Goal: Communication & Community: Answer question/provide support

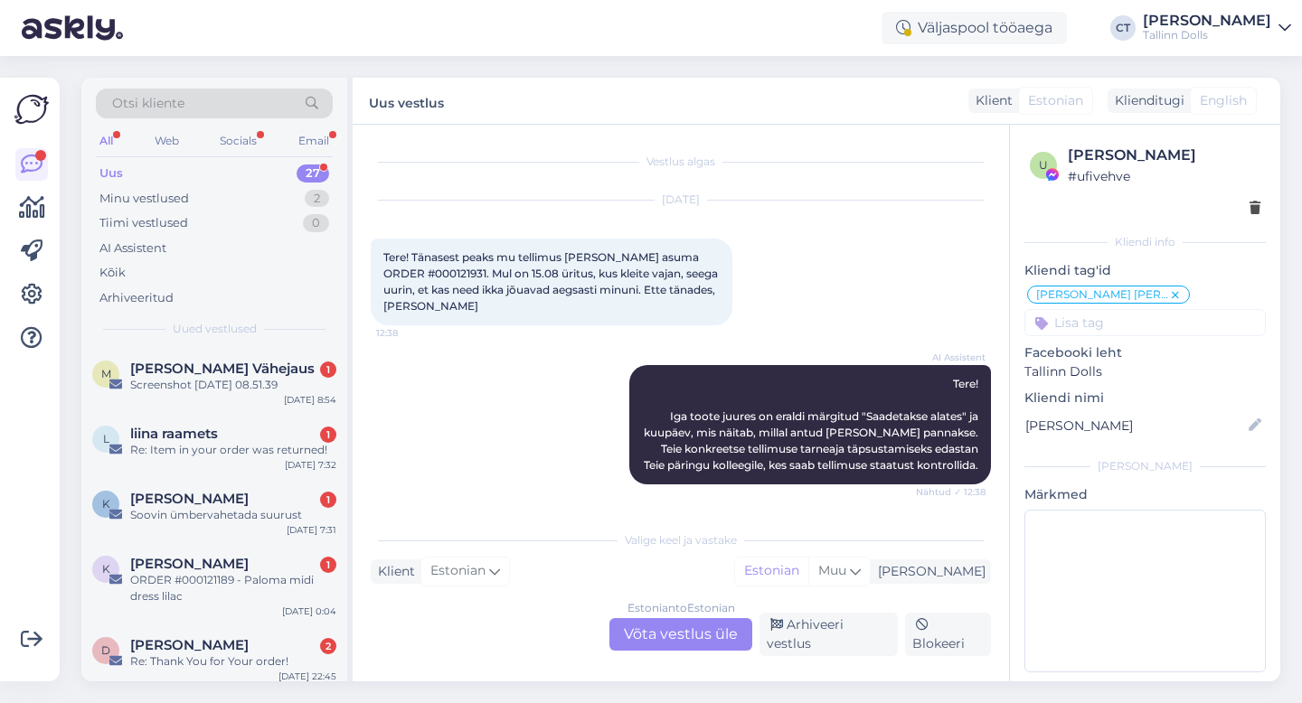
click at [120, 173] on div "Uus" at bounding box center [111, 174] width 24 height 18
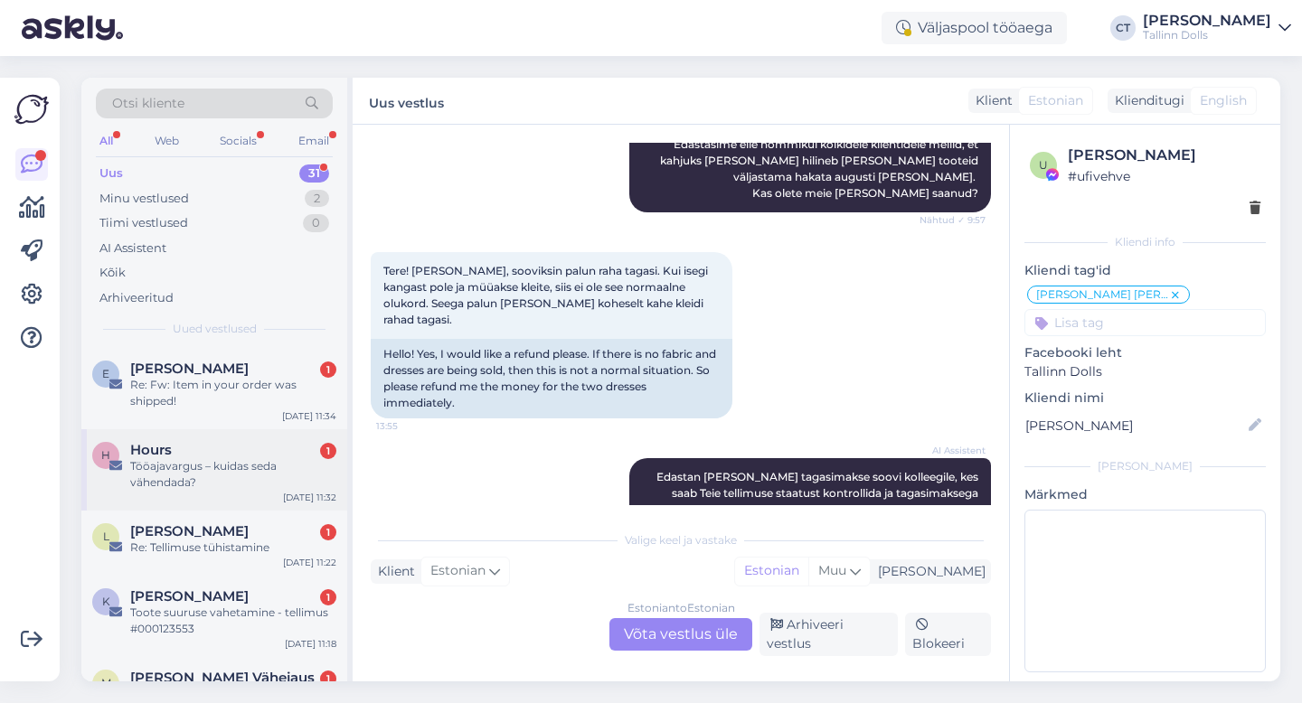
click at [239, 493] on div "H Hours 1 Tööajavargus – kuidas seda vähendada? [DATE] 11:32" at bounding box center [214, 469] width 266 height 81
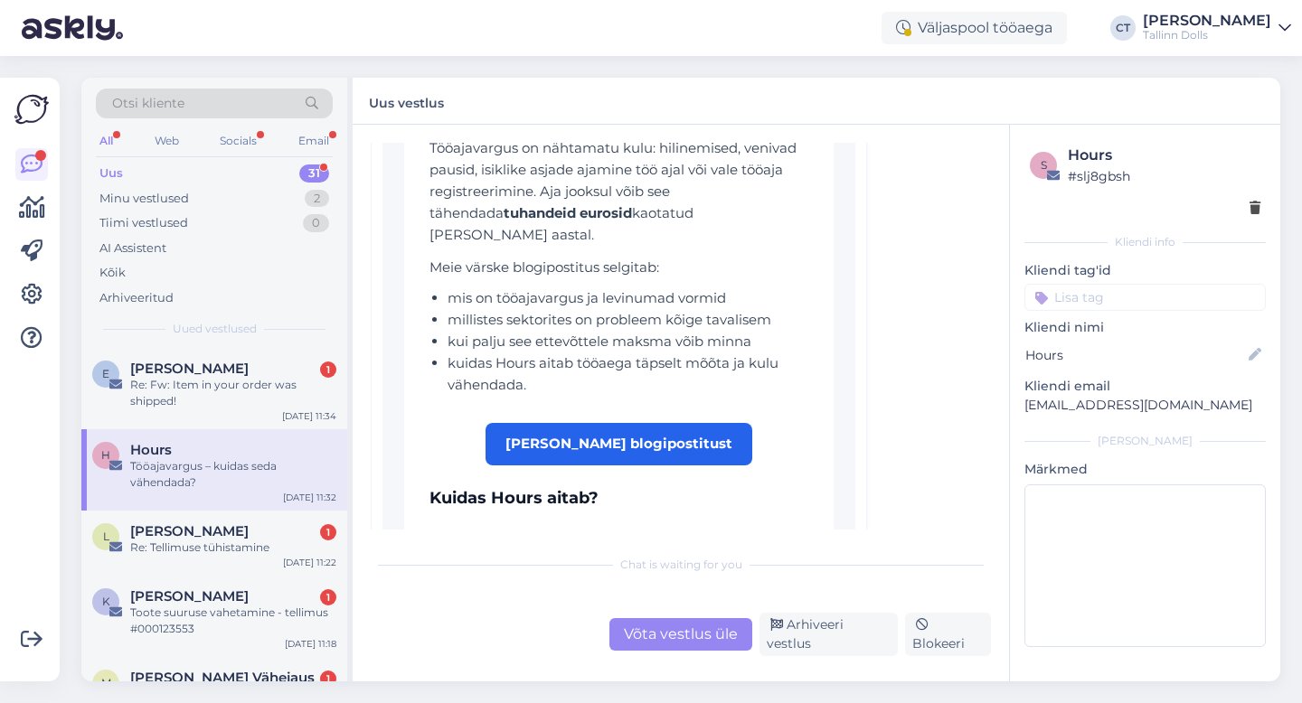
scroll to position [435, 0]
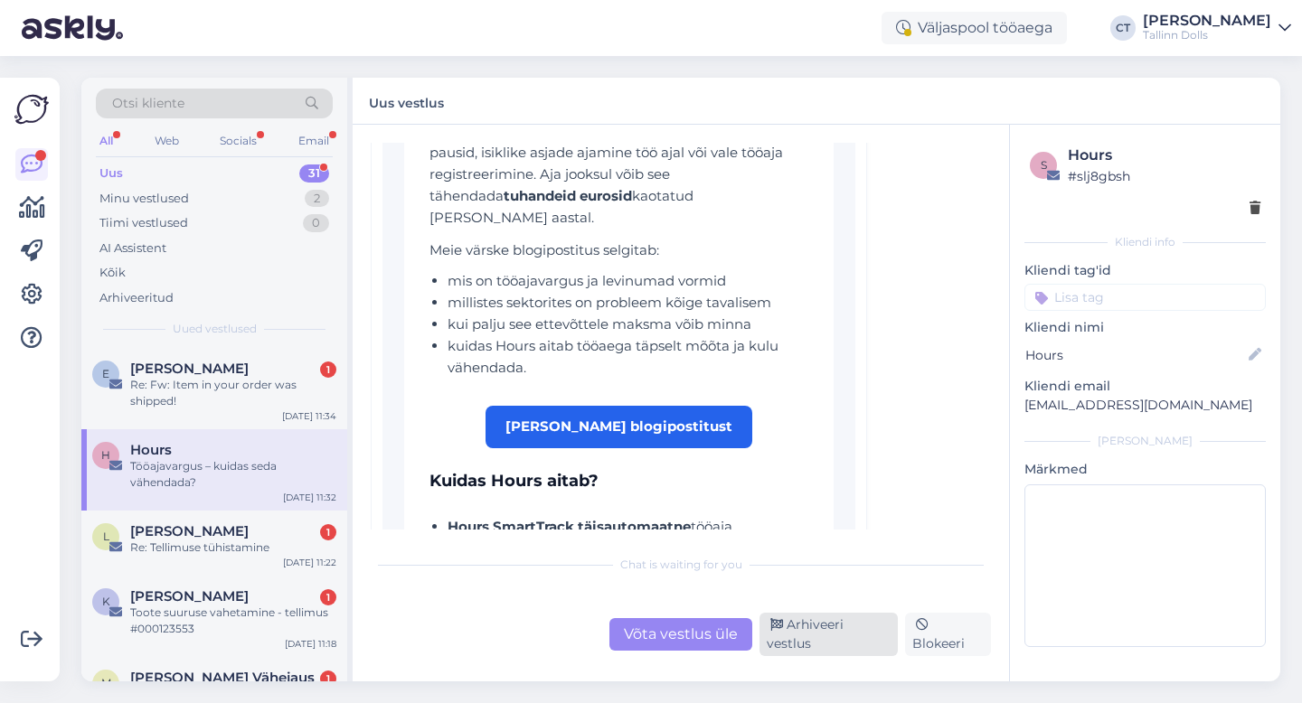
click at [858, 643] on div "Arhiveeri vestlus" at bounding box center [829, 634] width 138 height 43
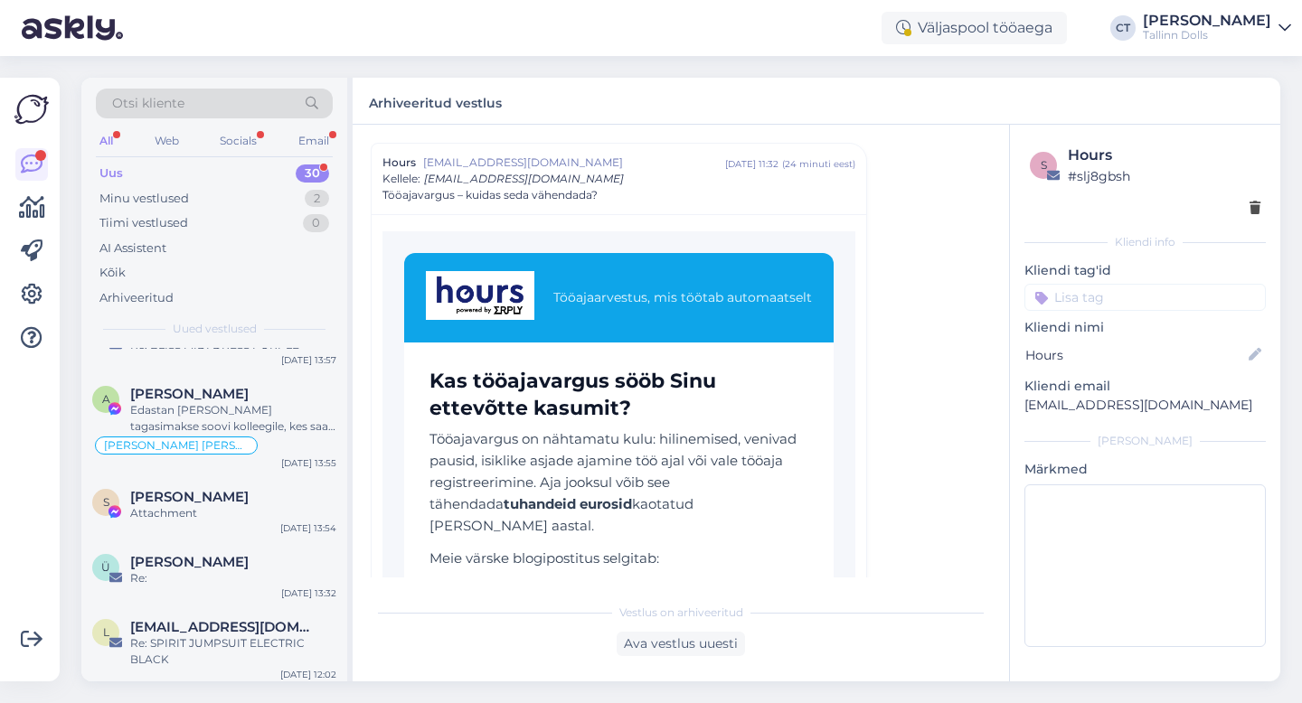
scroll to position [1804, 0]
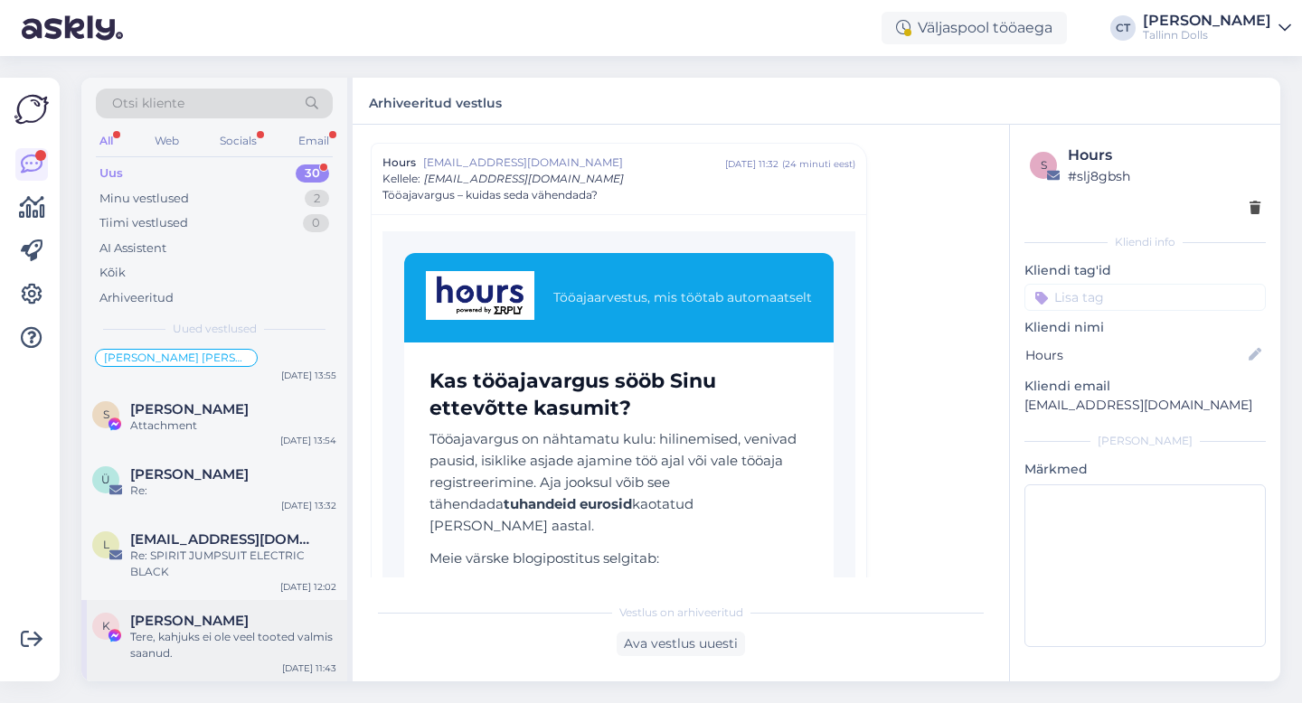
click at [224, 622] on div "[PERSON_NAME]" at bounding box center [233, 621] width 206 height 16
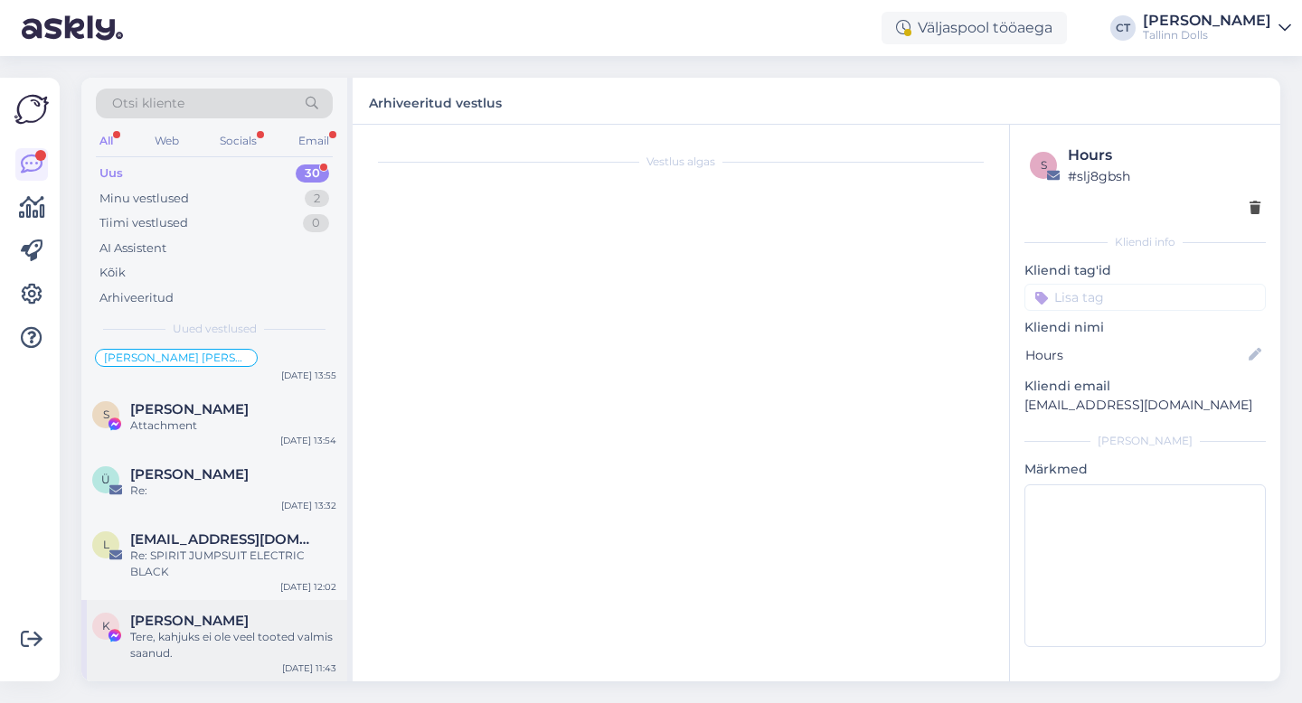
scroll to position [2451, 0]
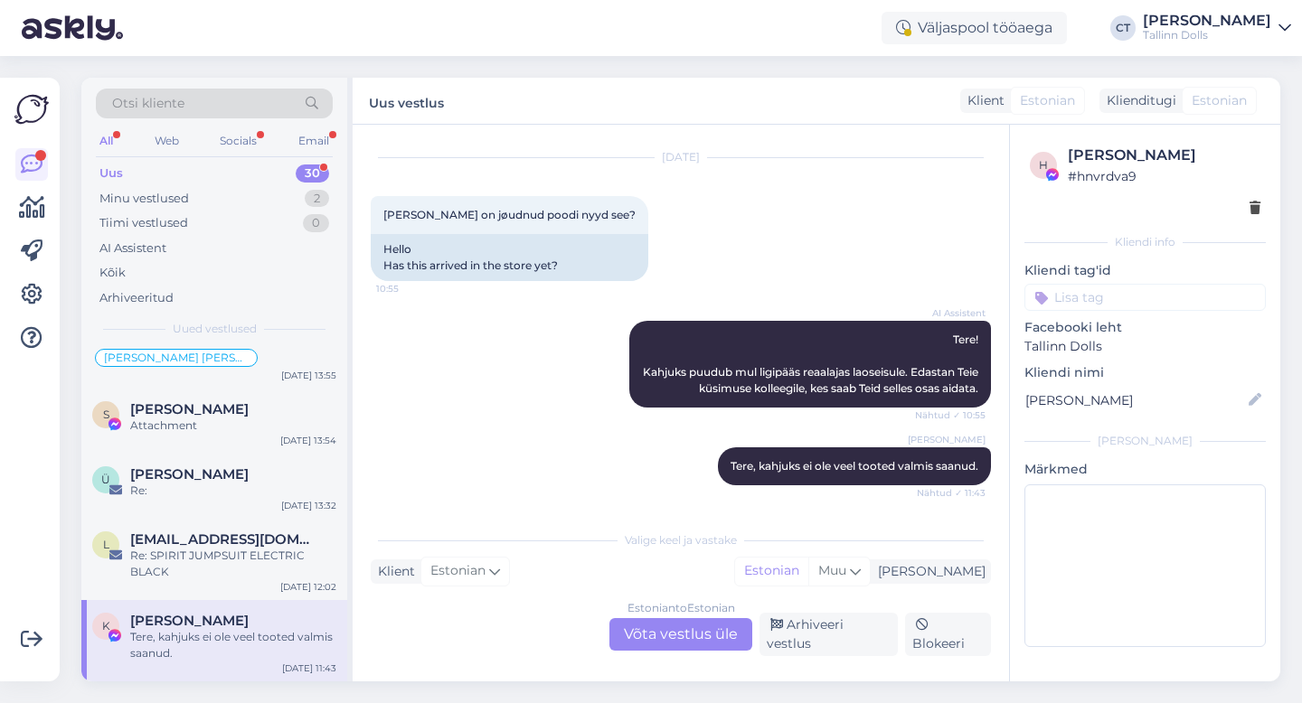
click at [676, 632] on div "Estonian to Estonian Võta vestlus üle" at bounding box center [680, 634] width 143 height 33
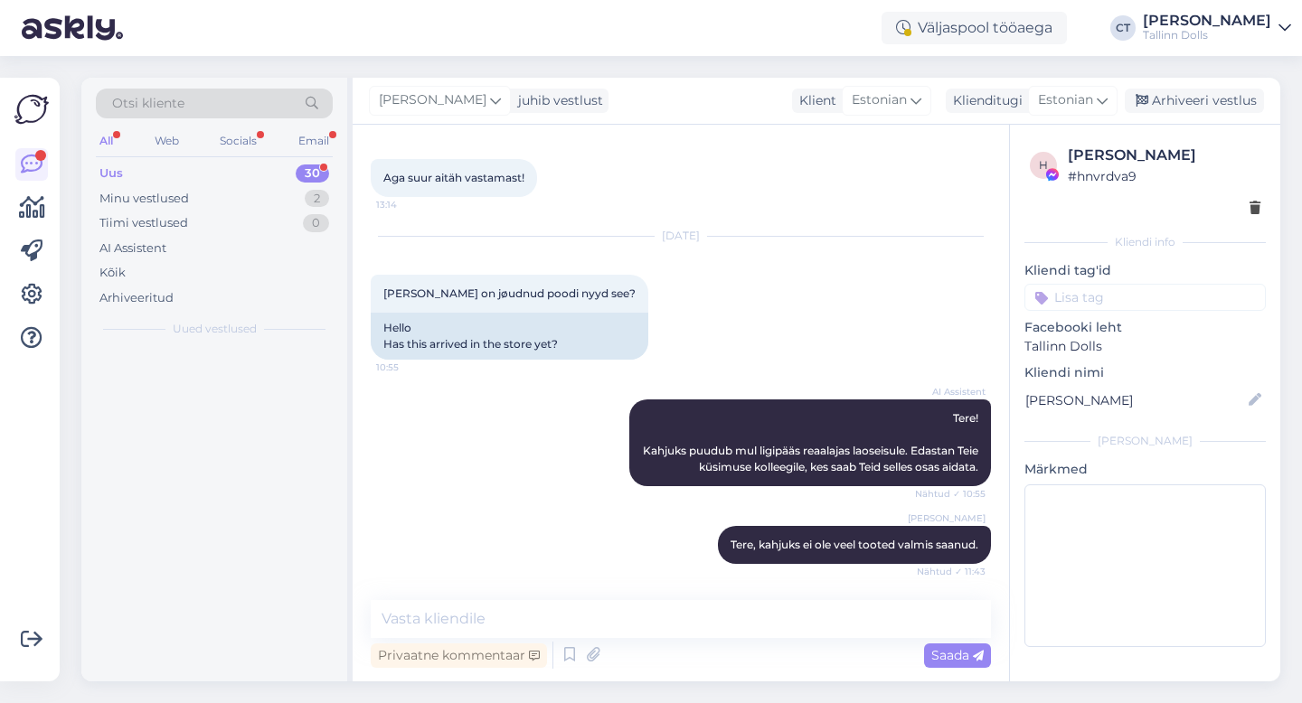
scroll to position [0, 0]
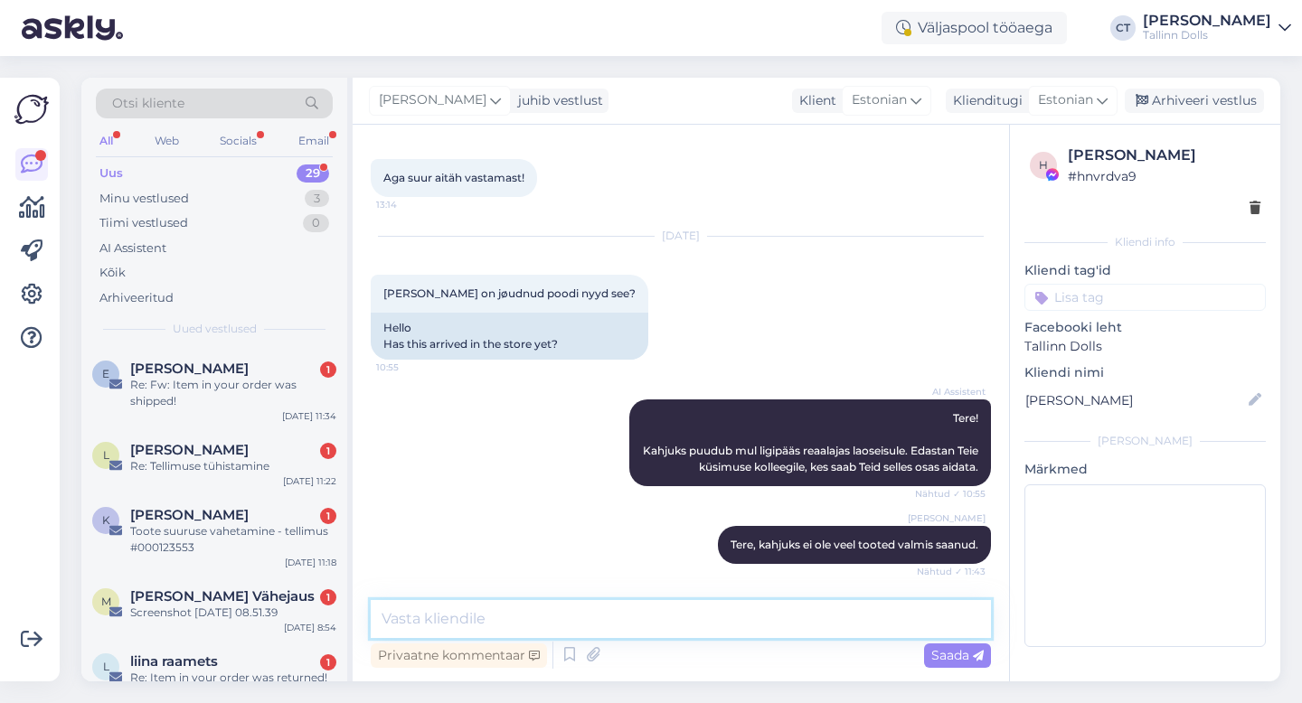
click at [692, 627] on textarea at bounding box center [681, 619] width 620 height 38
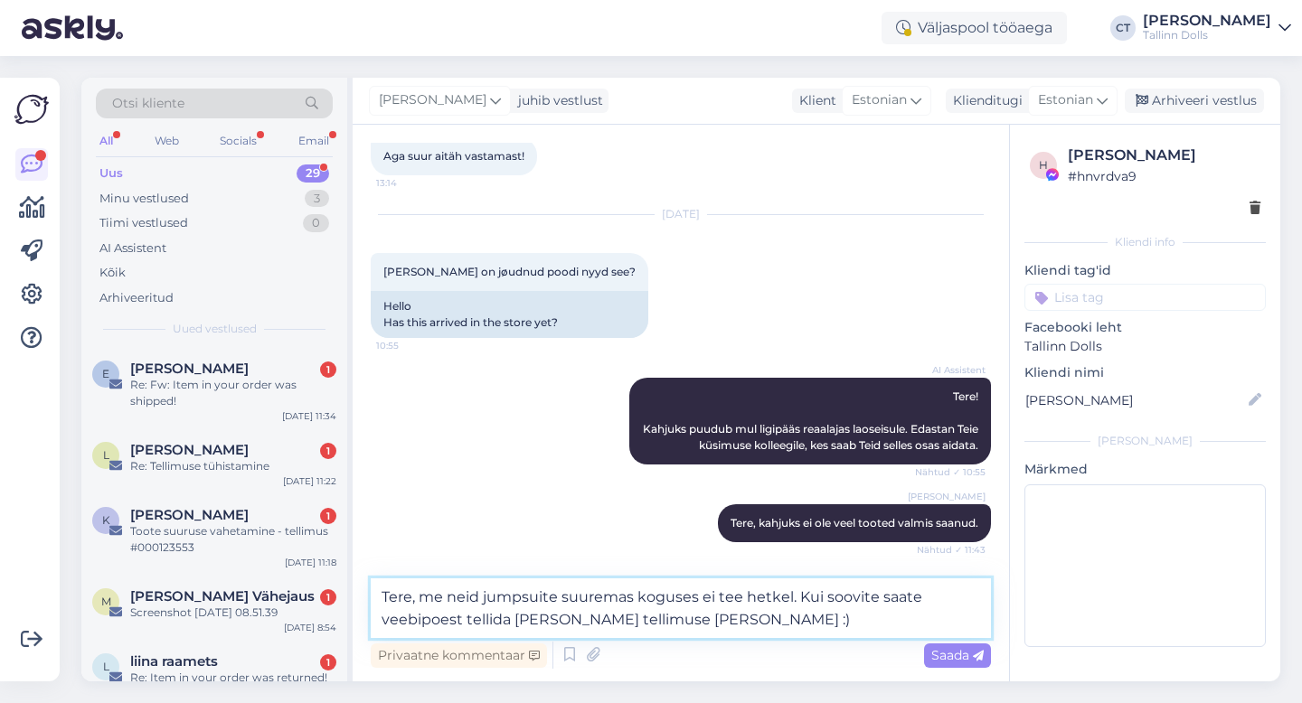
type textarea "Tere, me neid jumpsuite suuremas koguses ei tee hetkel. Kui soovite saate veebi…"
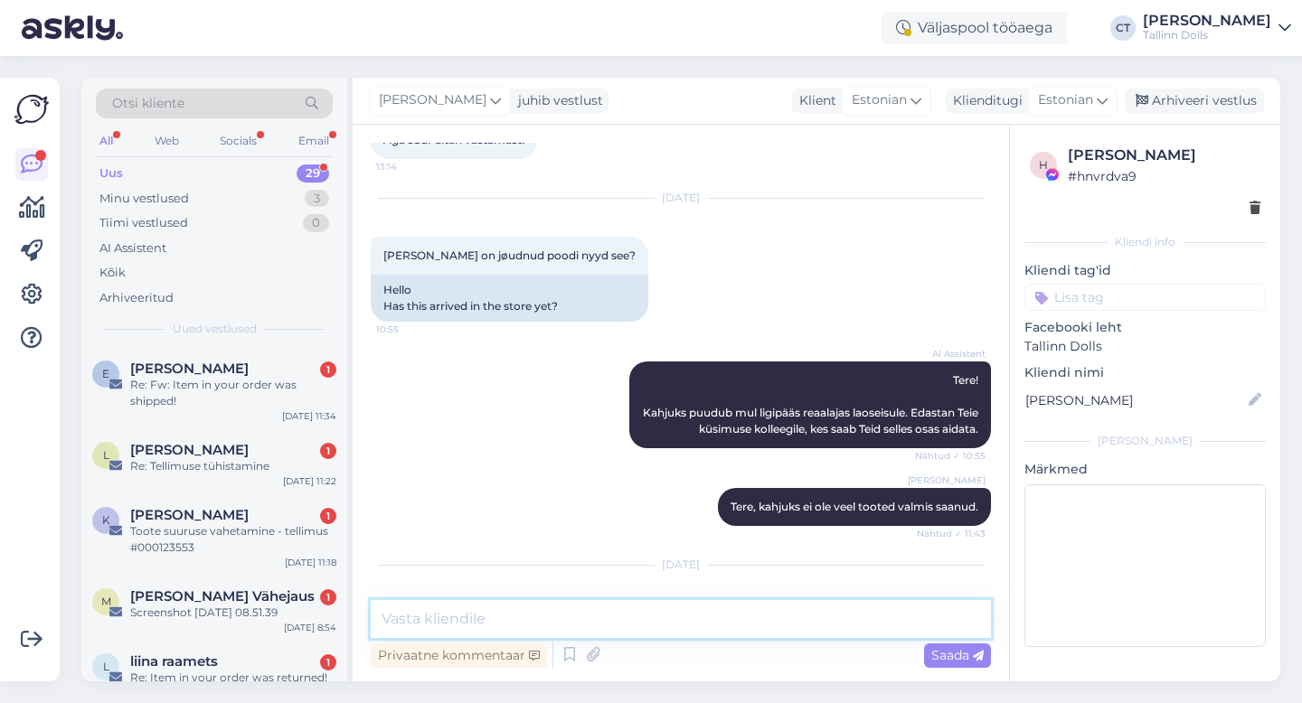
scroll to position [2515, 0]
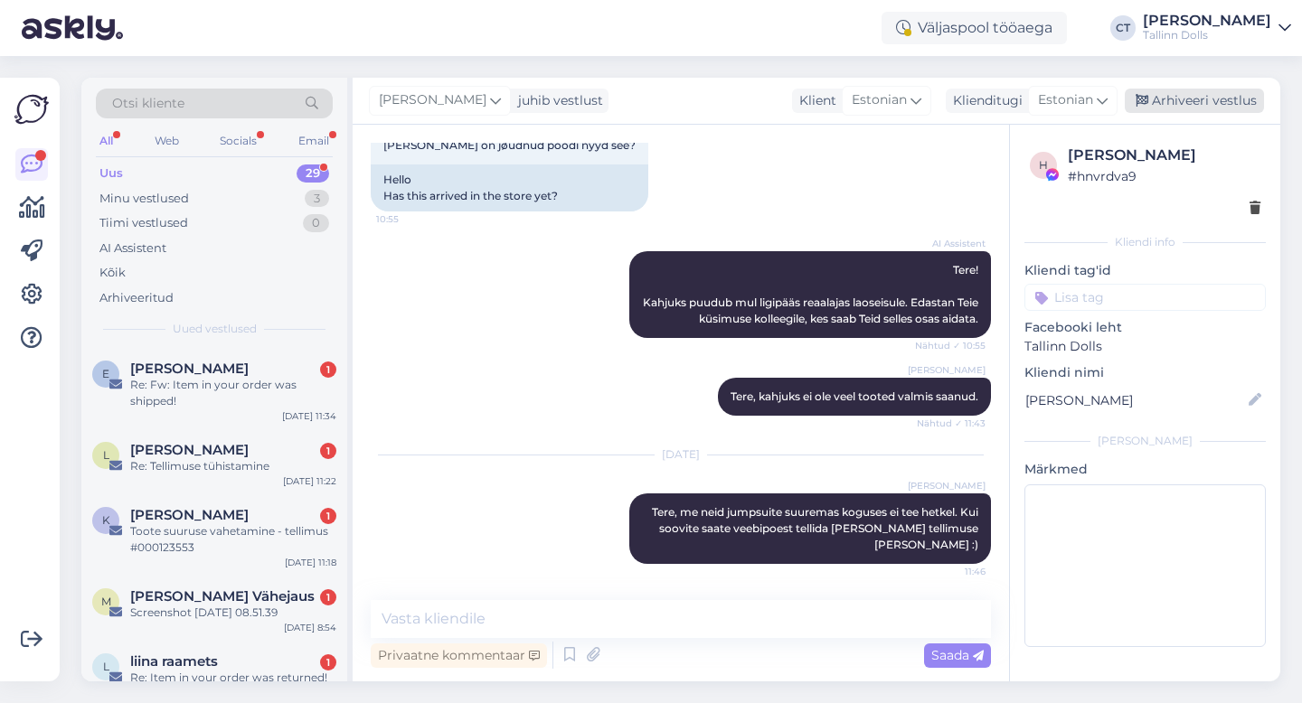
click at [1209, 99] on div "Arhiveeri vestlus" at bounding box center [1194, 101] width 139 height 24
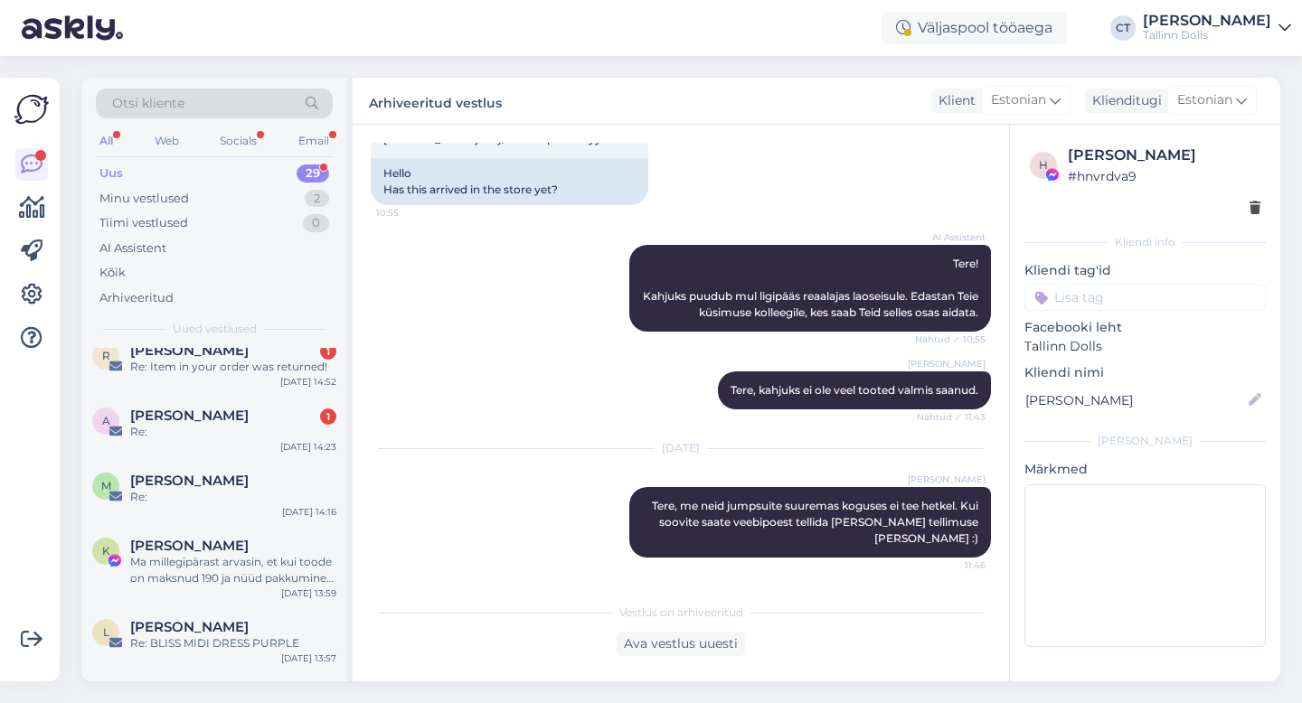
scroll to position [1722, 0]
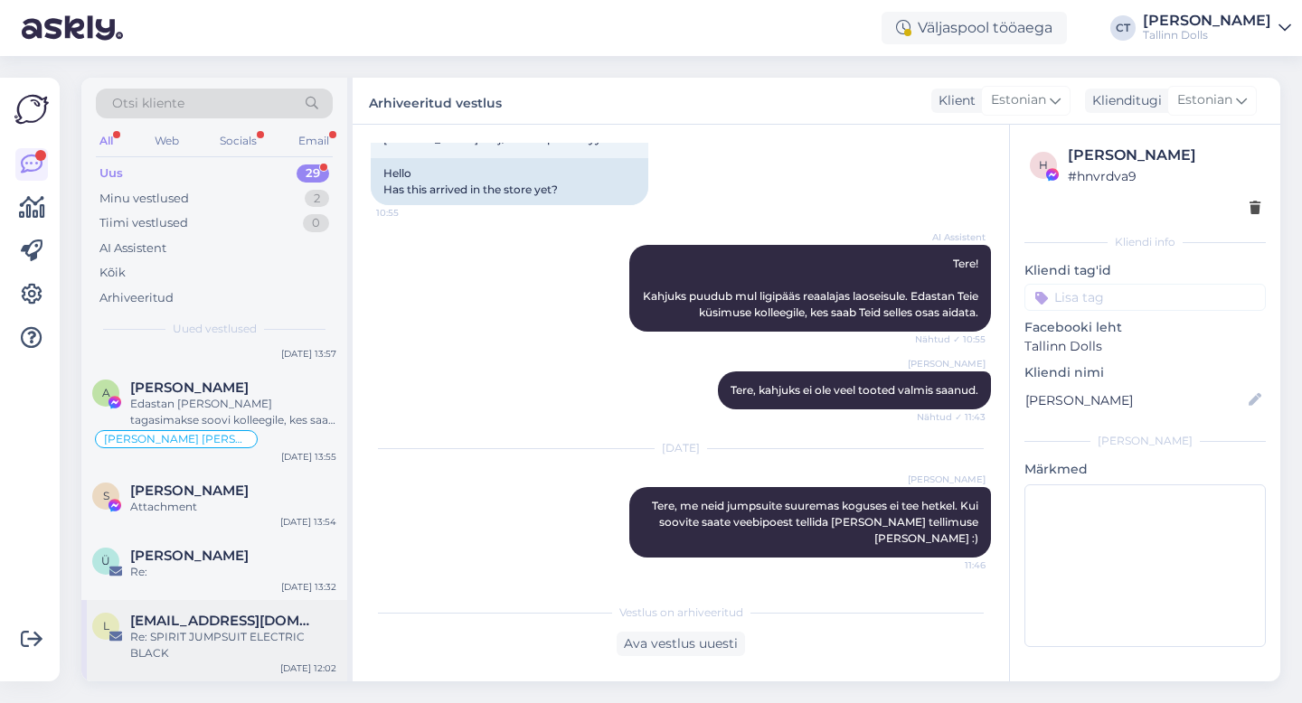
click at [240, 624] on span "linxpille@hot.ee" at bounding box center [224, 621] width 188 height 16
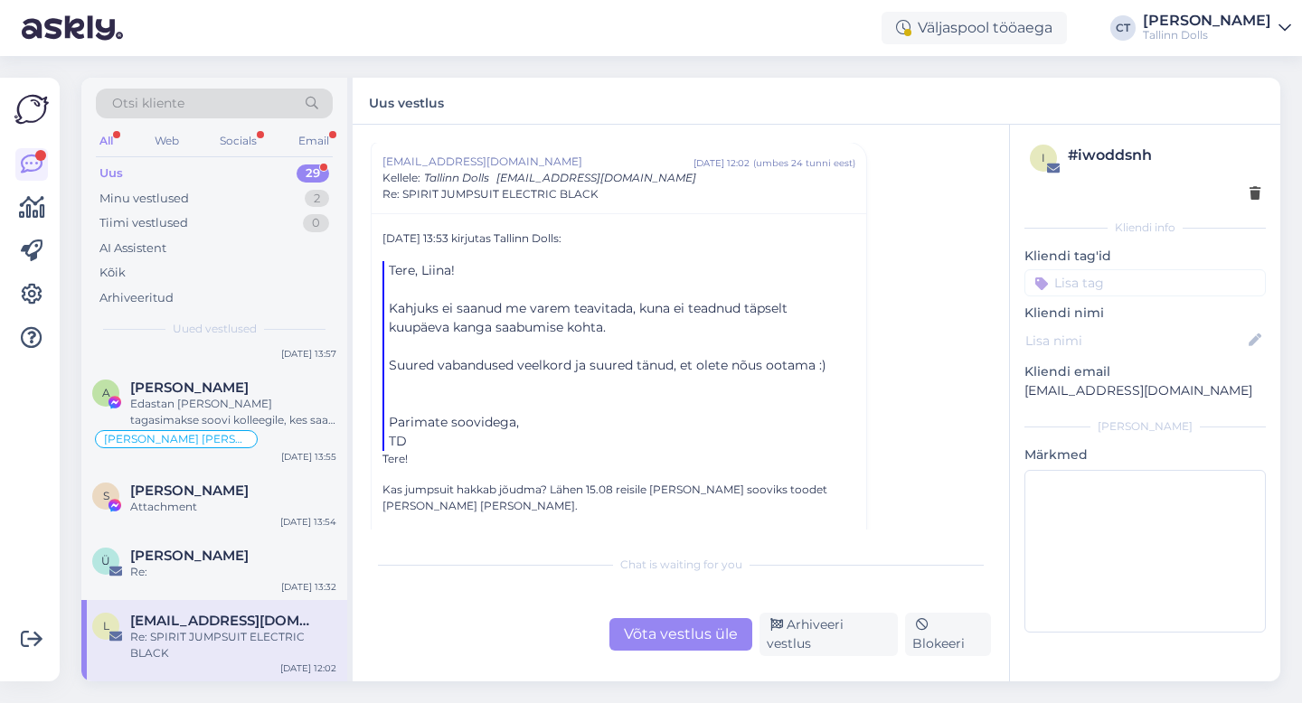
scroll to position [1786, 0]
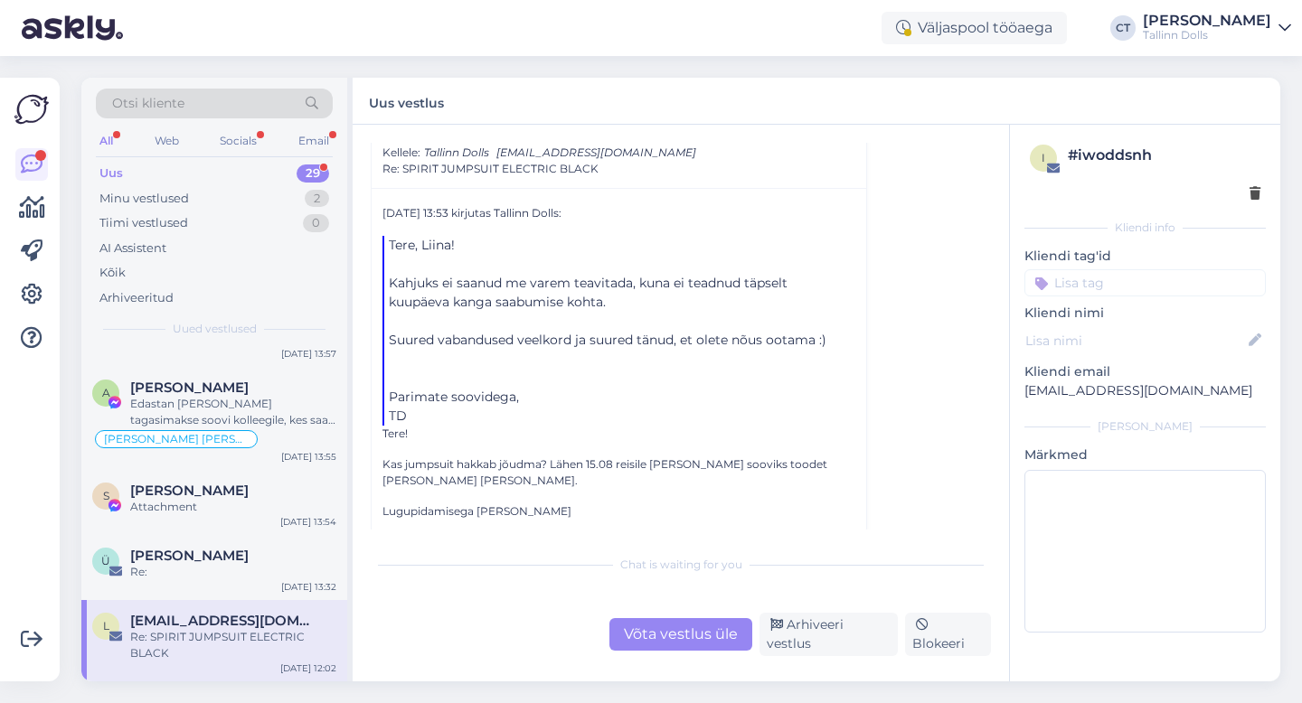
click at [627, 637] on div "Võta vestlus üle" at bounding box center [680, 634] width 143 height 33
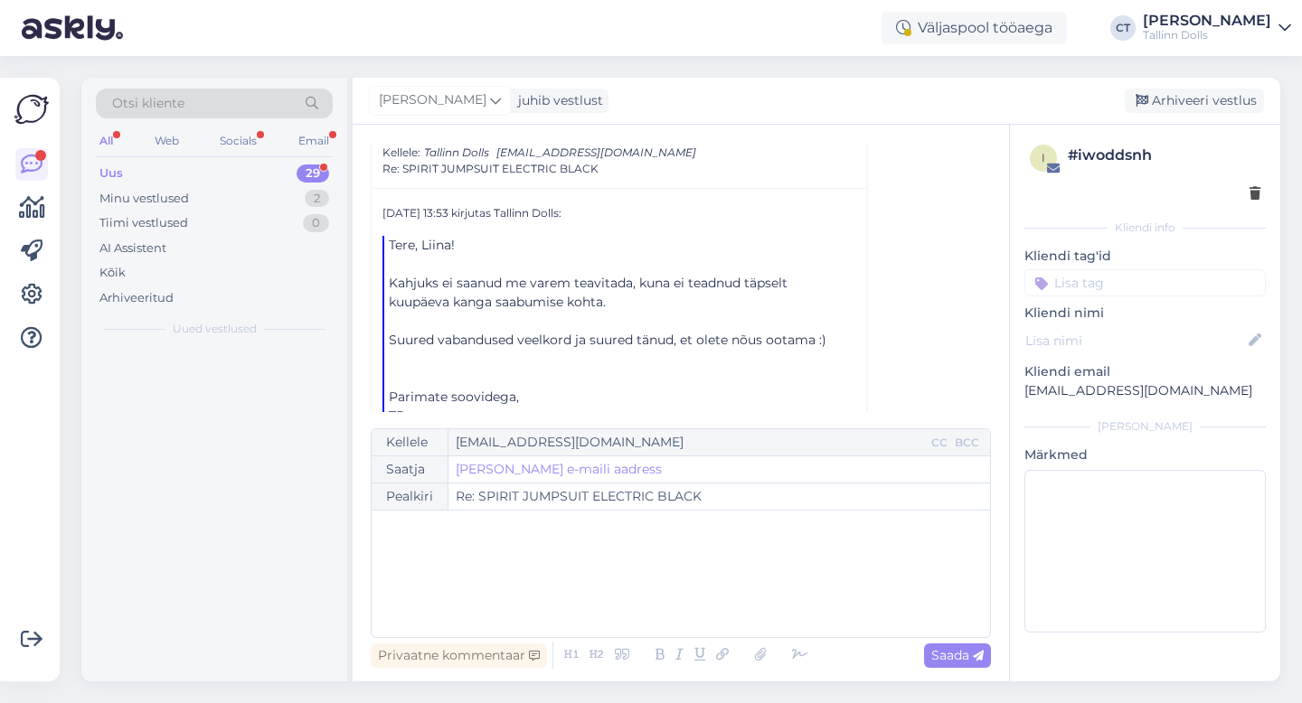
scroll to position [0, 0]
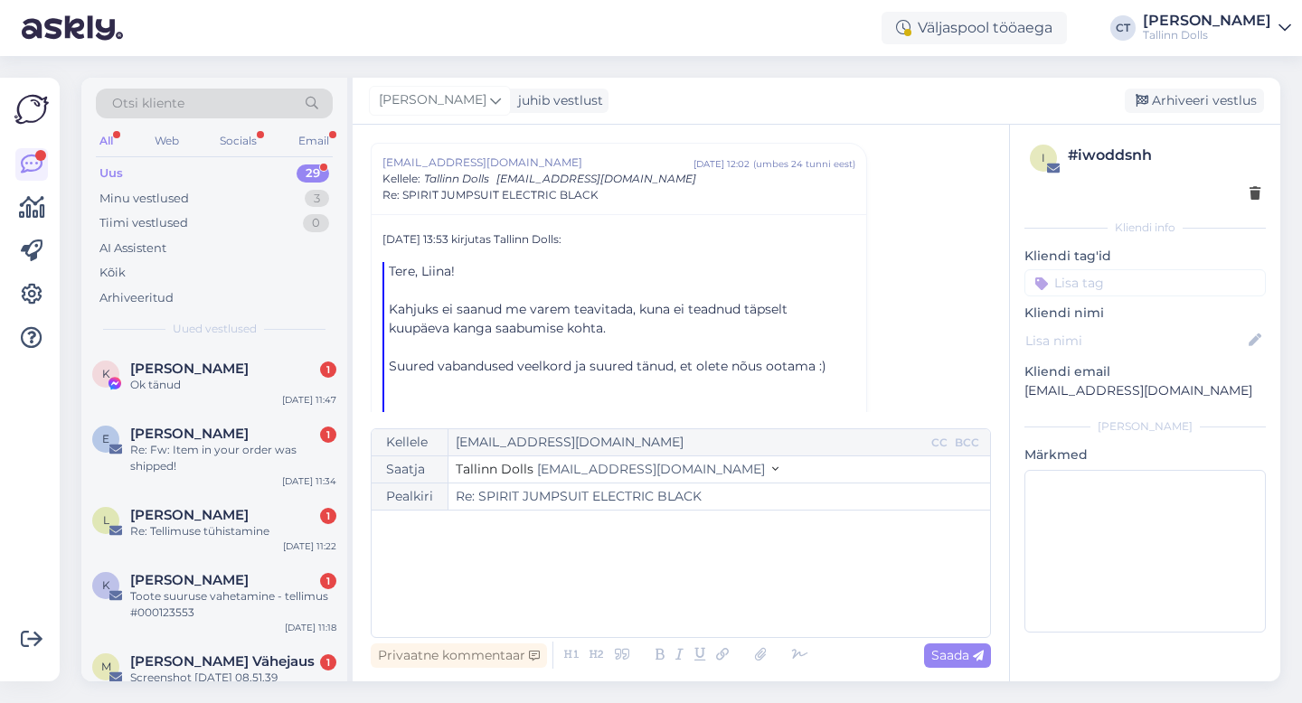
click at [655, 613] on div "﻿" at bounding box center [681, 574] width 600 height 109
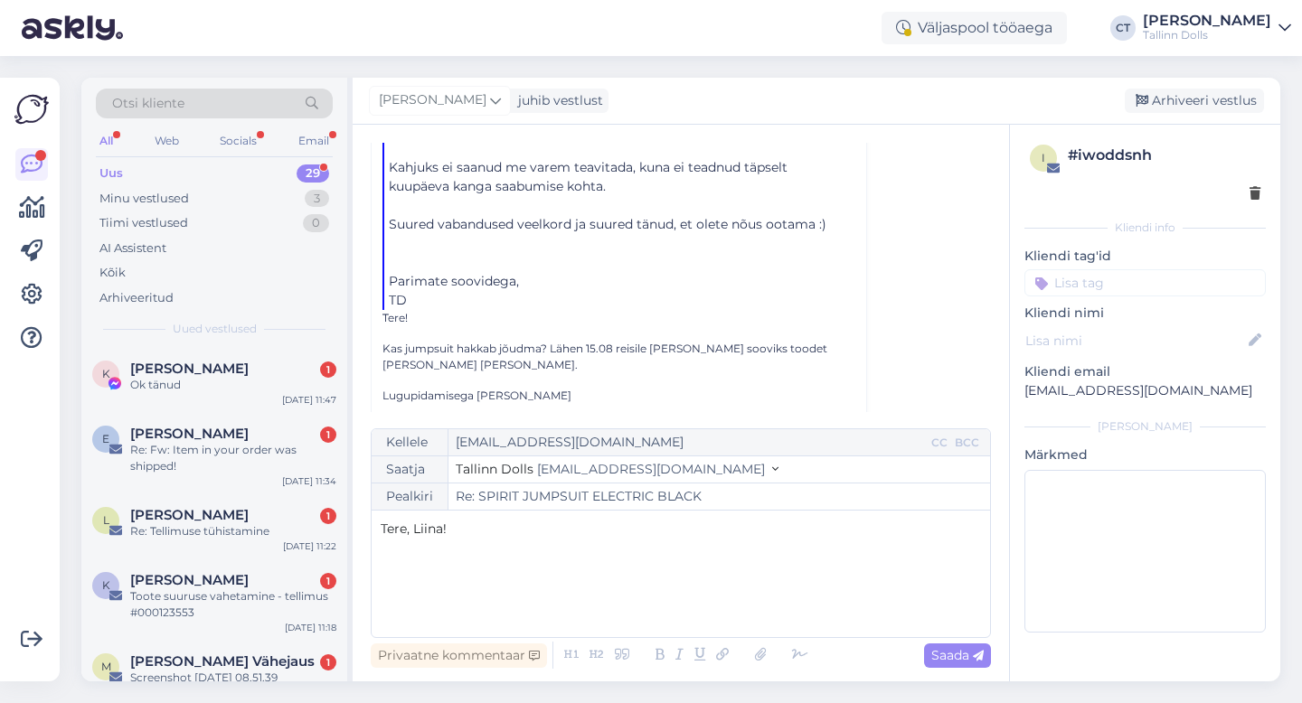
scroll to position [1914, 0]
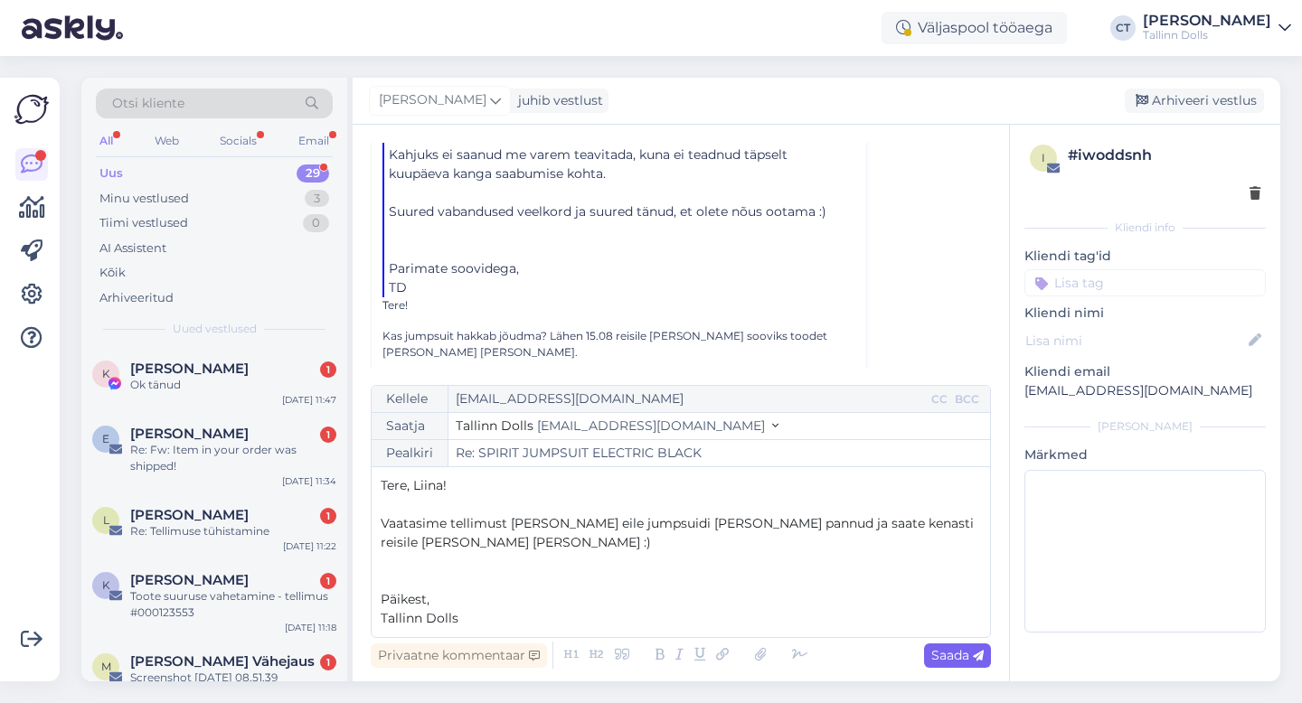
click at [949, 649] on span "Saada" at bounding box center [957, 655] width 52 height 16
type input "Re: Re: SPIRIT JUMPSUIT ELECTRIC BLACK"
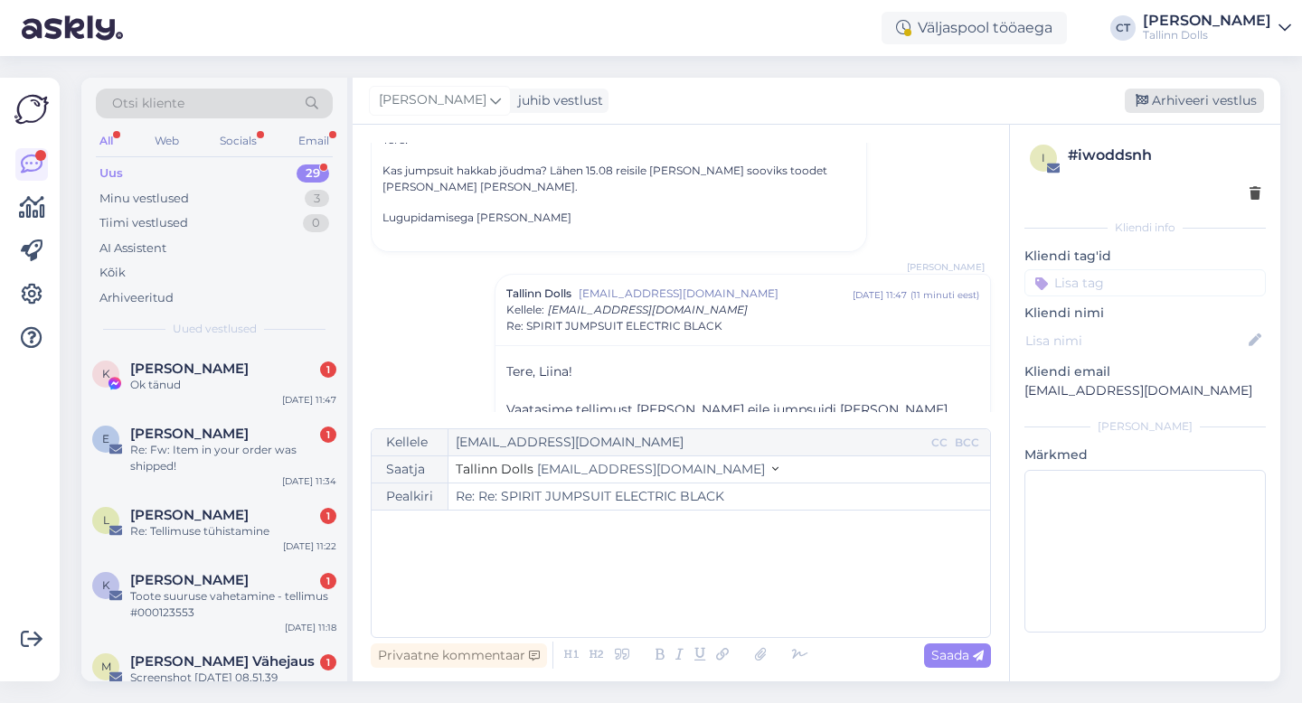
click at [1186, 103] on div "Arhiveeri vestlus" at bounding box center [1194, 101] width 139 height 24
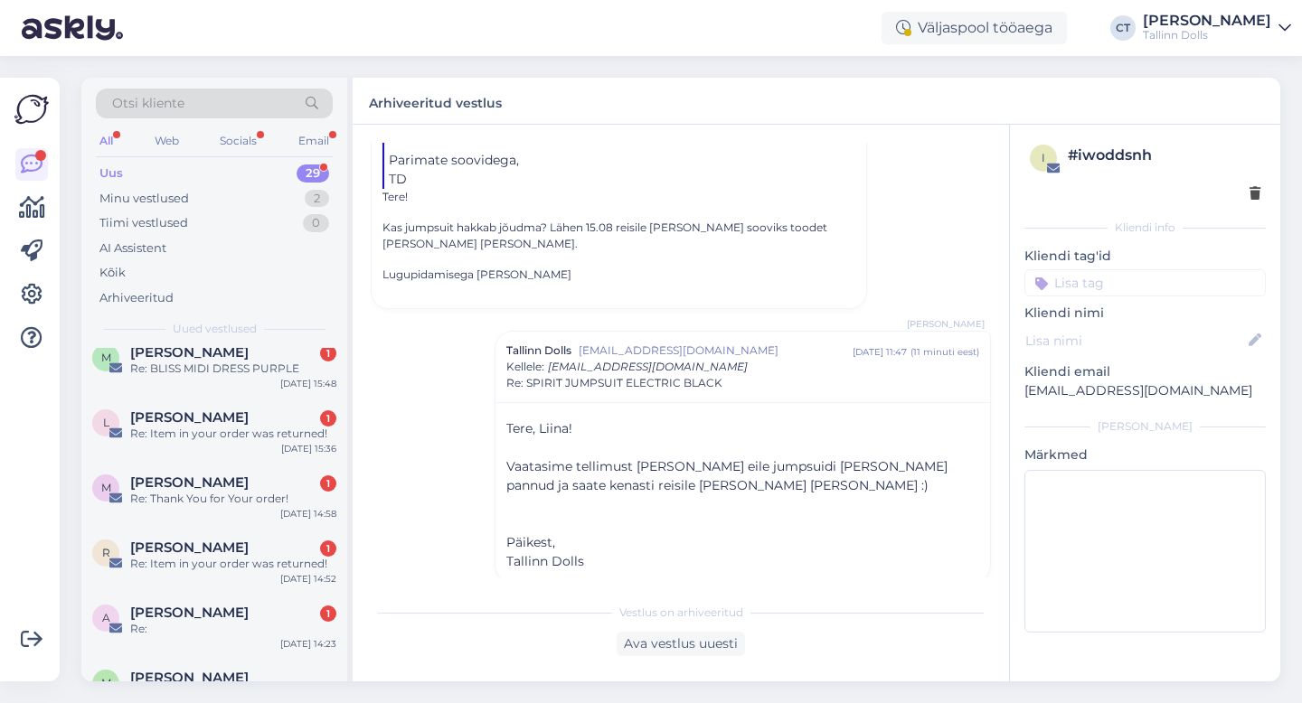
scroll to position [1706, 0]
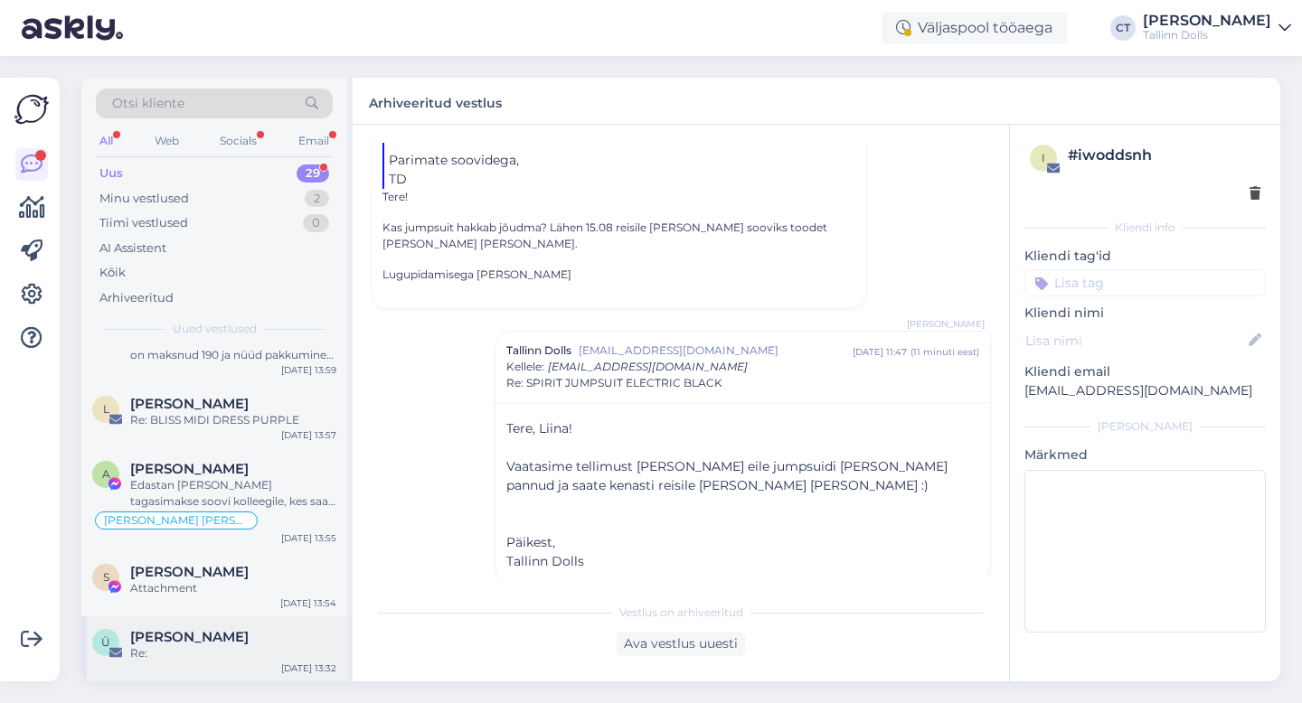
click at [203, 658] on div "Re:" at bounding box center [233, 654] width 206 height 16
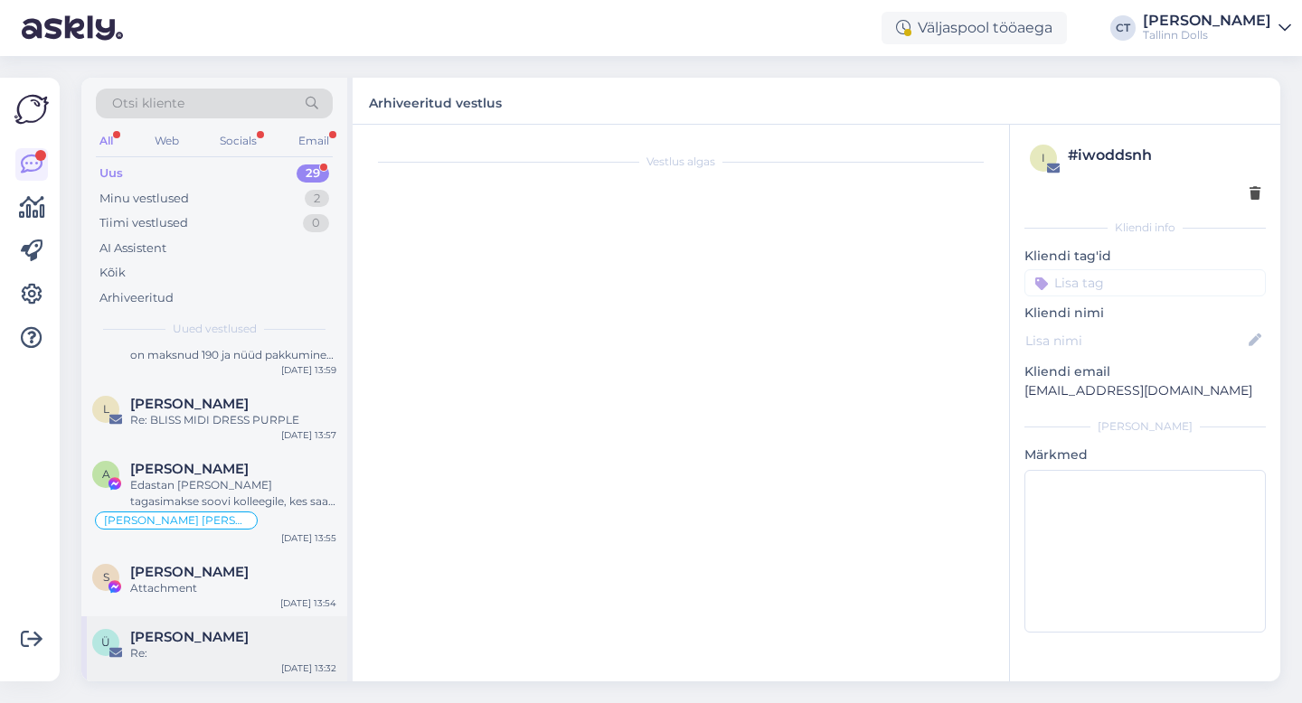
scroll to position [0, 0]
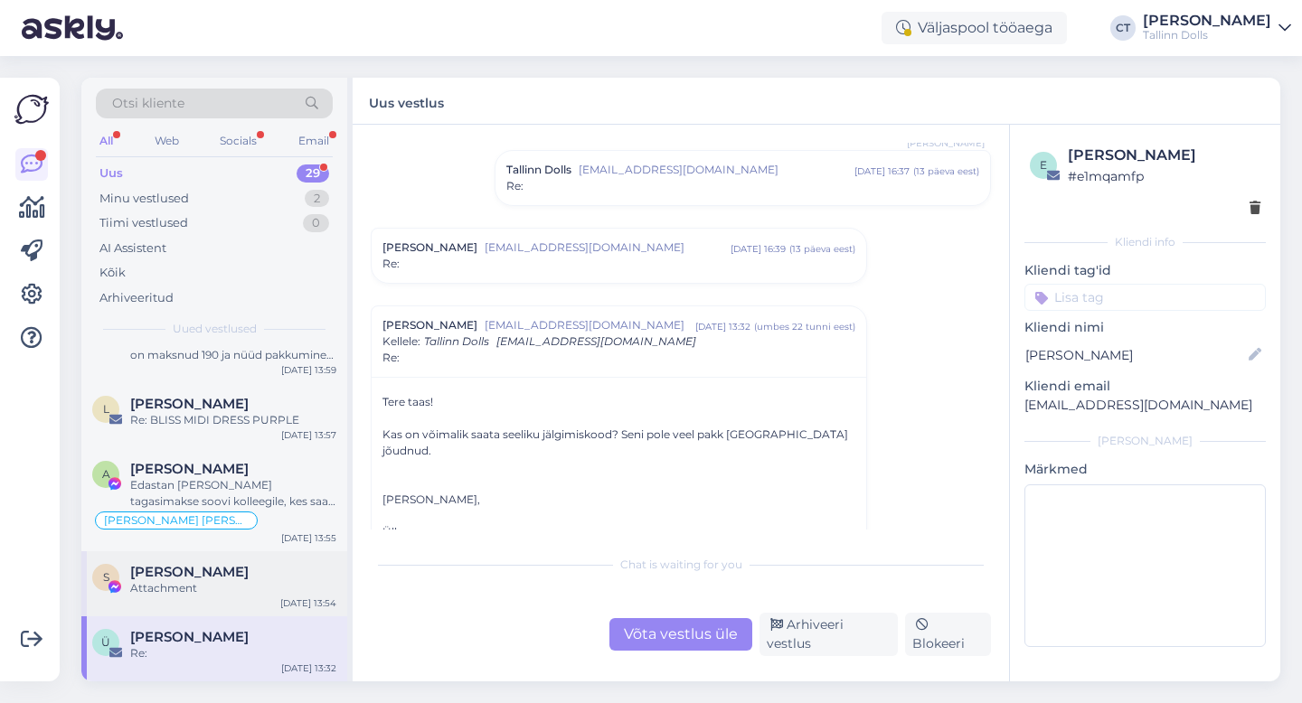
click at [250, 588] on div "Attachment" at bounding box center [233, 588] width 206 height 16
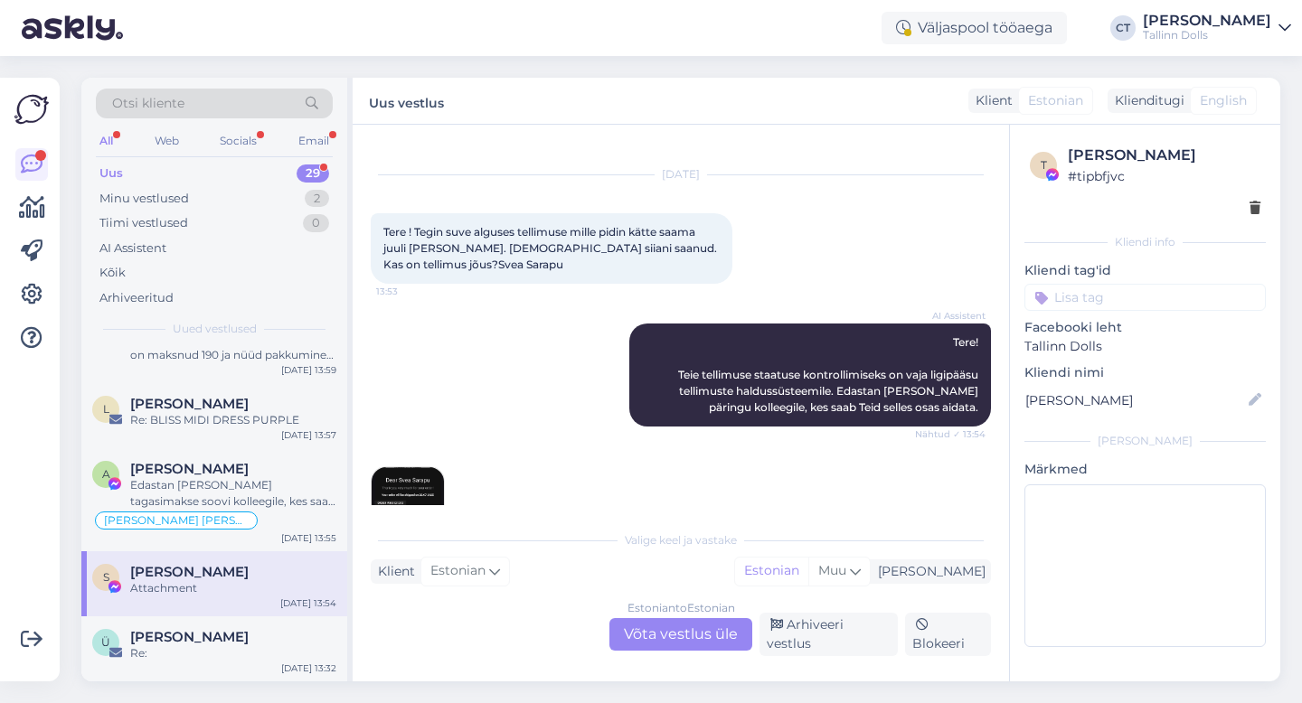
scroll to position [70, 0]
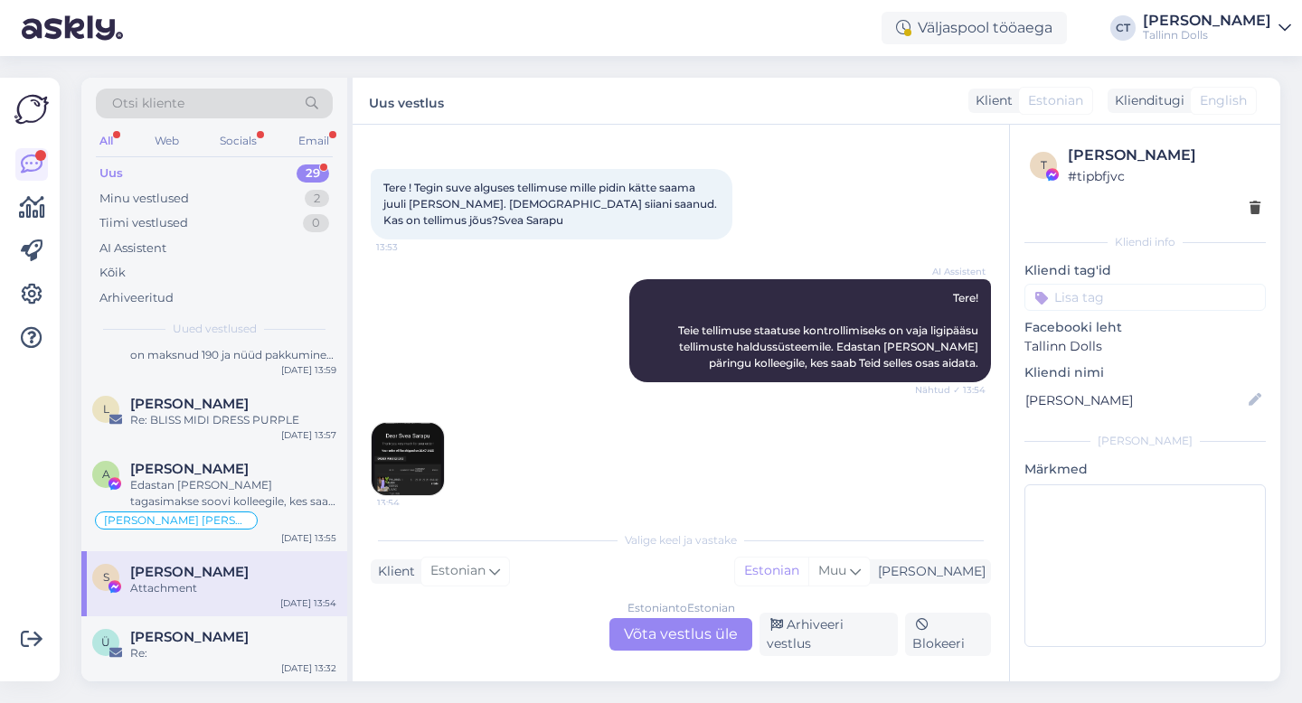
click at [401, 462] on img at bounding box center [408, 459] width 72 height 72
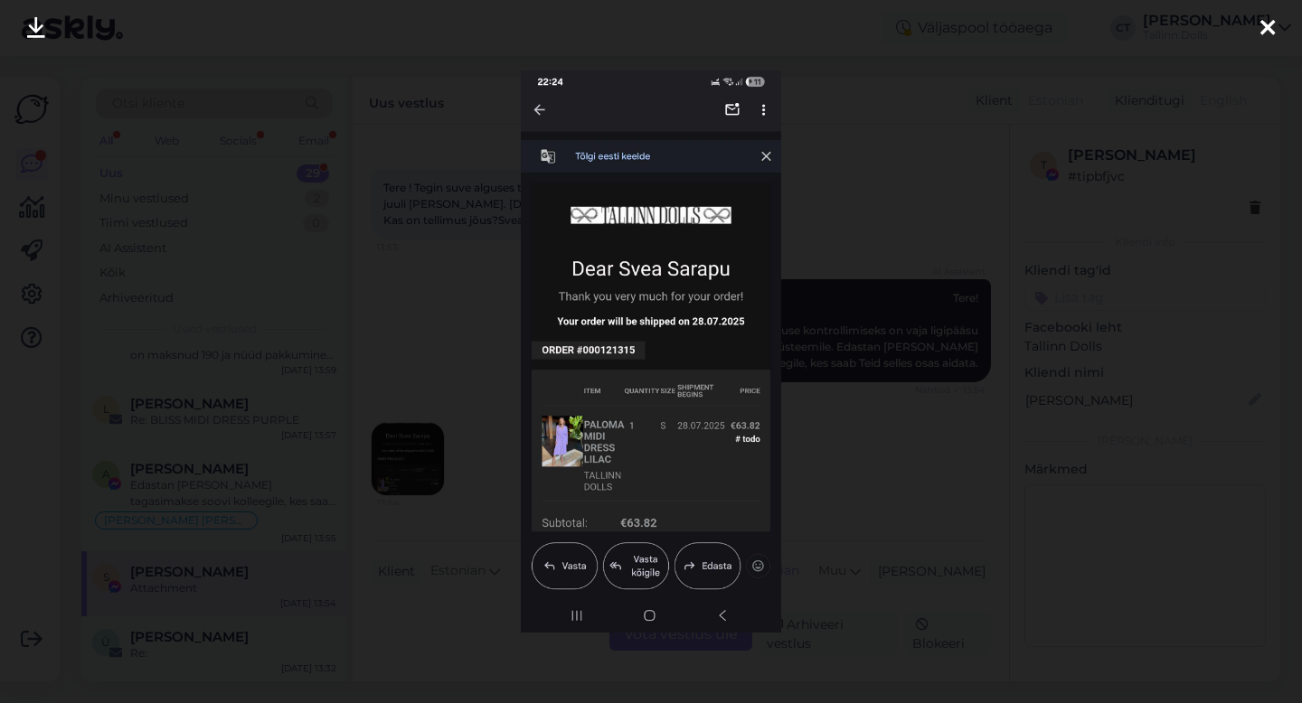
click at [1263, 31] on icon at bounding box center [1267, 29] width 14 height 24
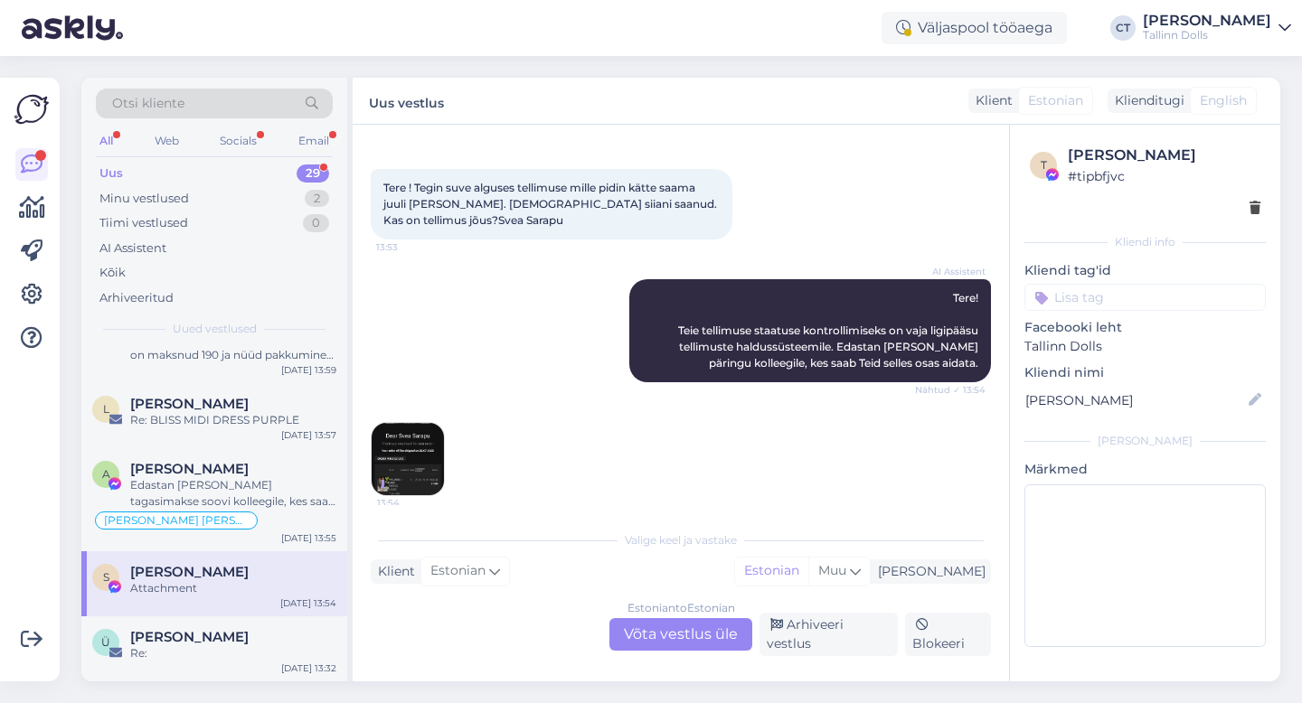
click at [711, 664] on div "Vestlus algas Aug 13 2025 Tere ! Tegin suve alguses tellimuse mille pidin kätte…" at bounding box center [681, 403] width 656 height 557
click at [711, 648] on div "Estonian to Estonian Võta vestlus üle" at bounding box center [680, 634] width 143 height 33
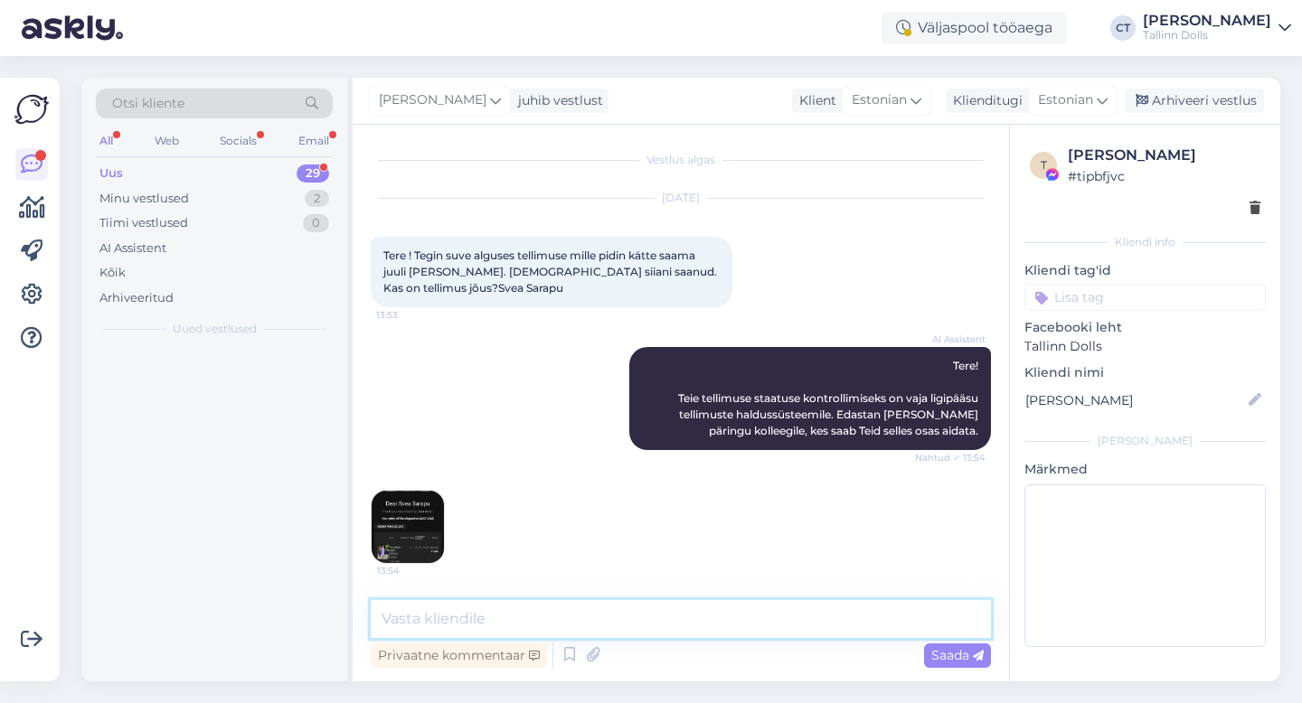
click at [726, 623] on textarea at bounding box center [681, 619] width 620 height 38
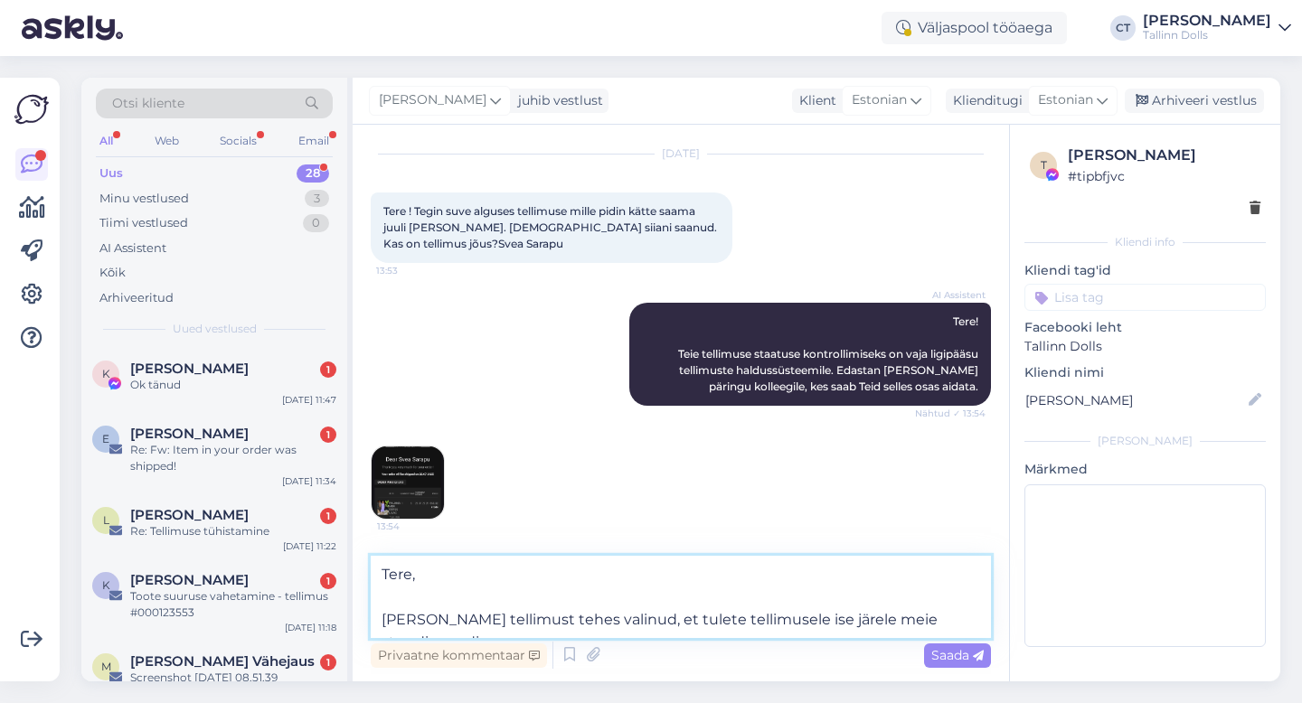
scroll to position [69, 0]
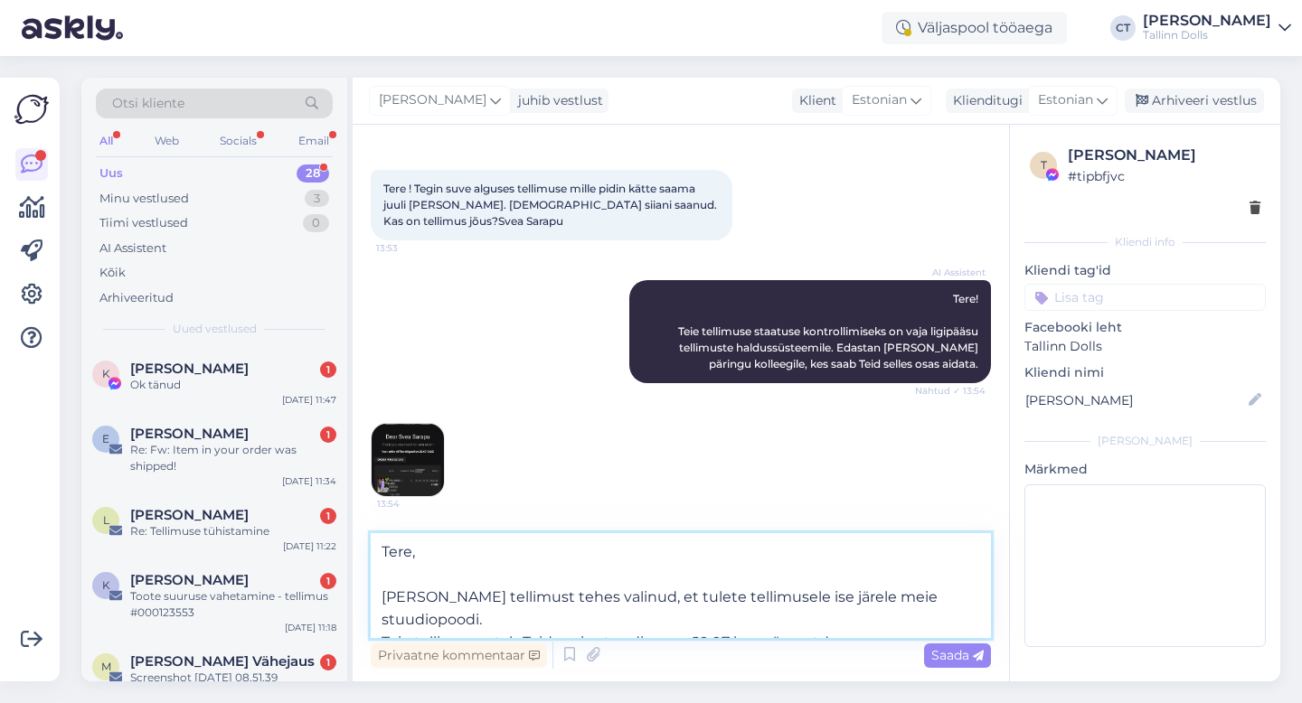
click at [613, 571] on textarea "Tere, Olete tellimust tehes valinud, et tulete tellimusele ise järele meie stuu…" at bounding box center [681, 585] width 620 height 105
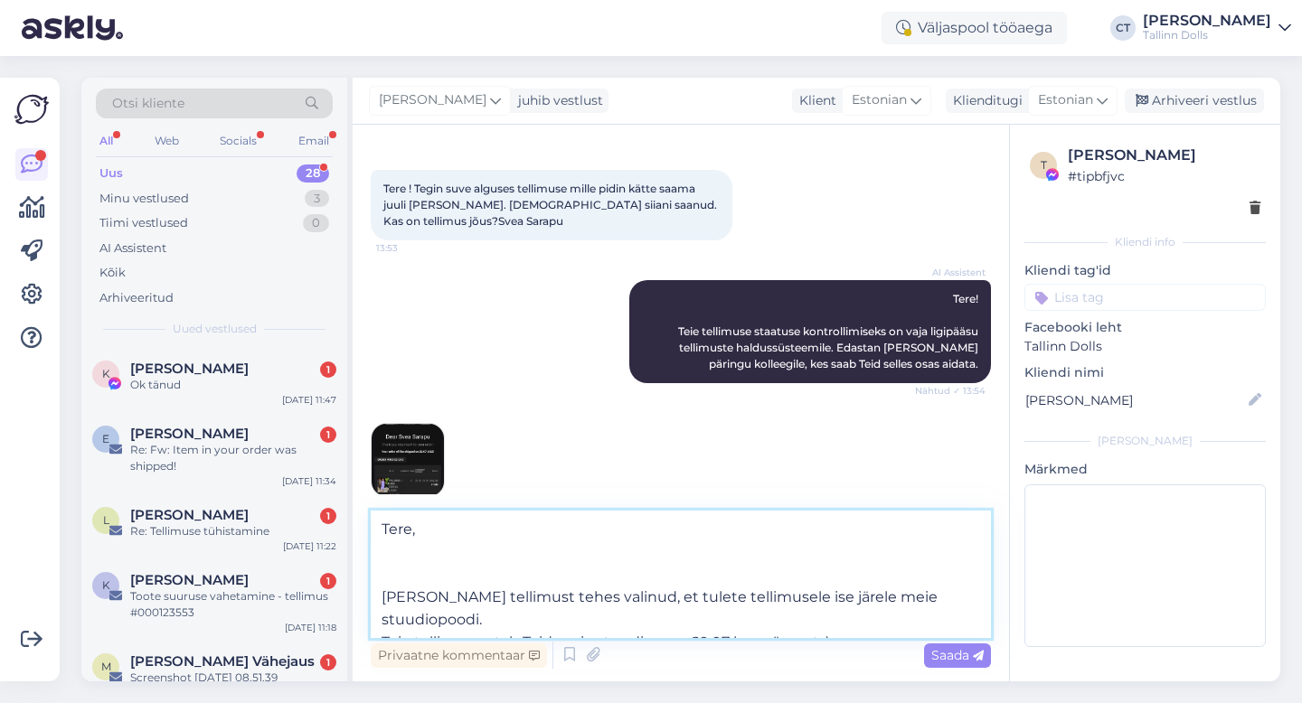
scroll to position [70, 0]
type textarea "Tere, Täname Teid tellimuse eest! Olete tellimust tehes valinud, et tulete tell…"
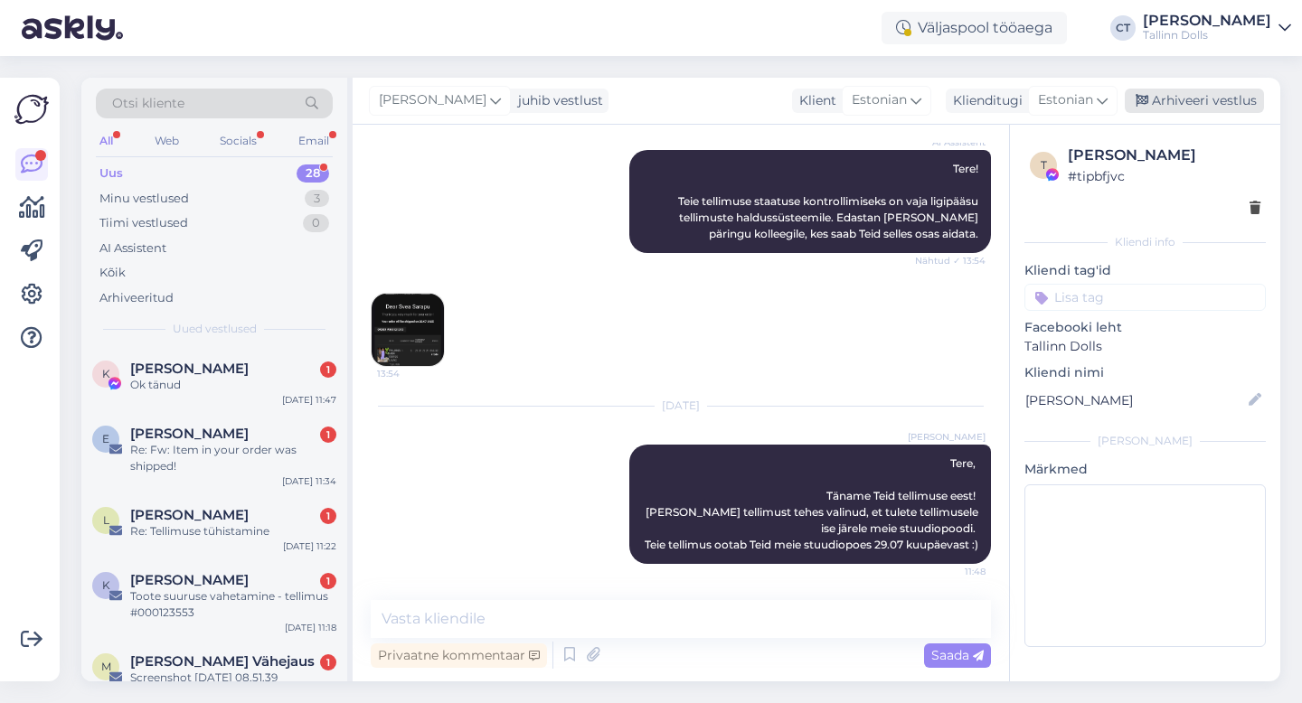
click at [1203, 99] on div "Arhiveeri vestlus" at bounding box center [1194, 101] width 139 height 24
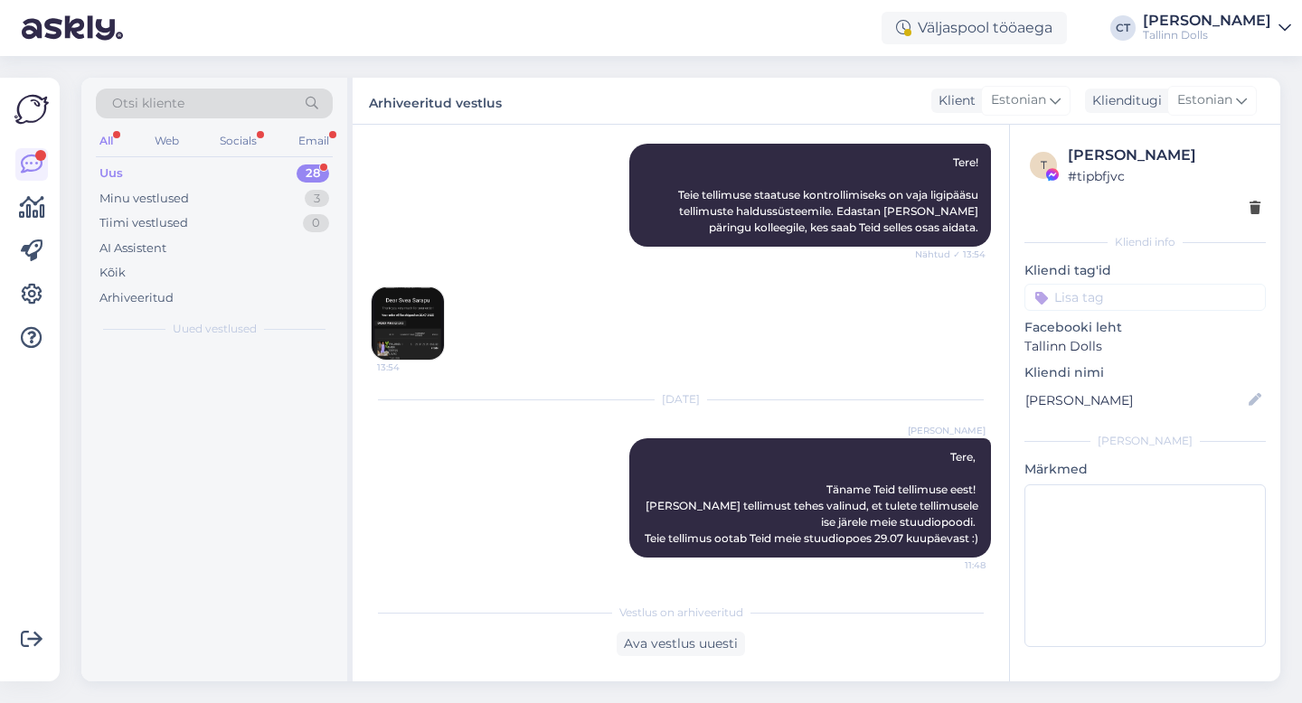
scroll to position [222, 0]
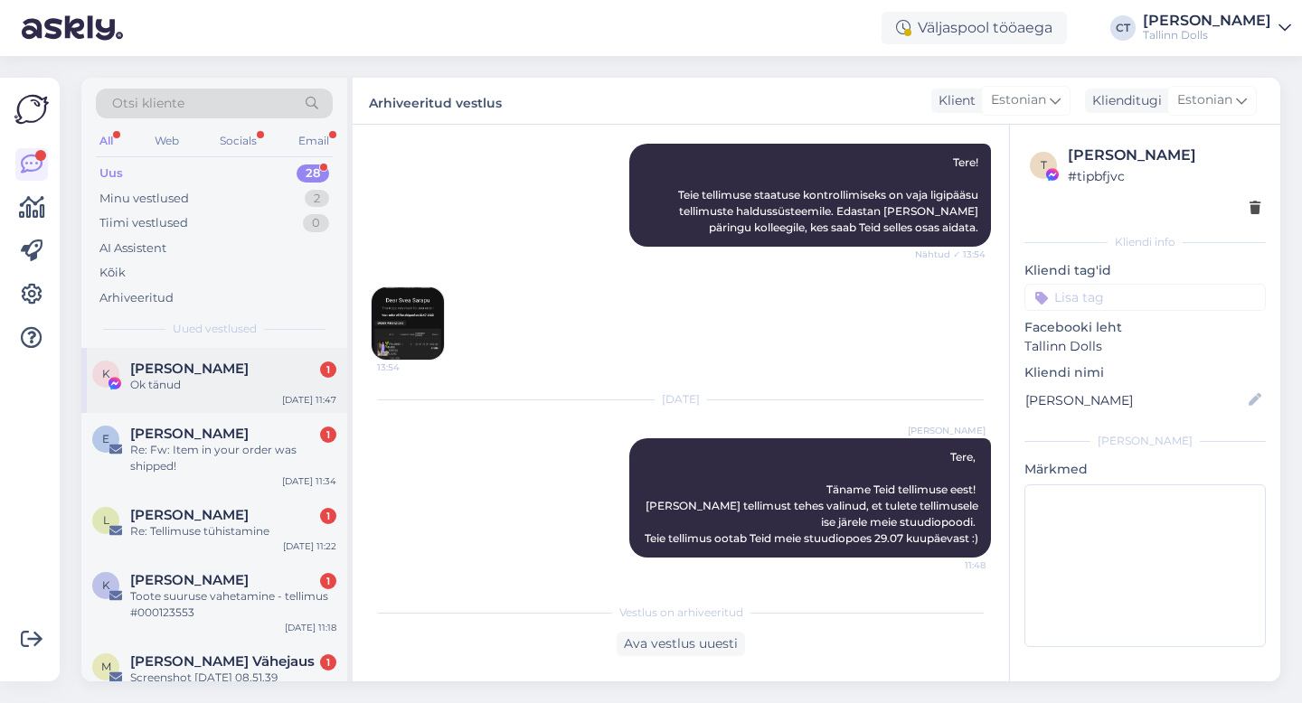
click at [285, 400] on div "[DATE] 11:47" at bounding box center [309, 400] width 54 height 14
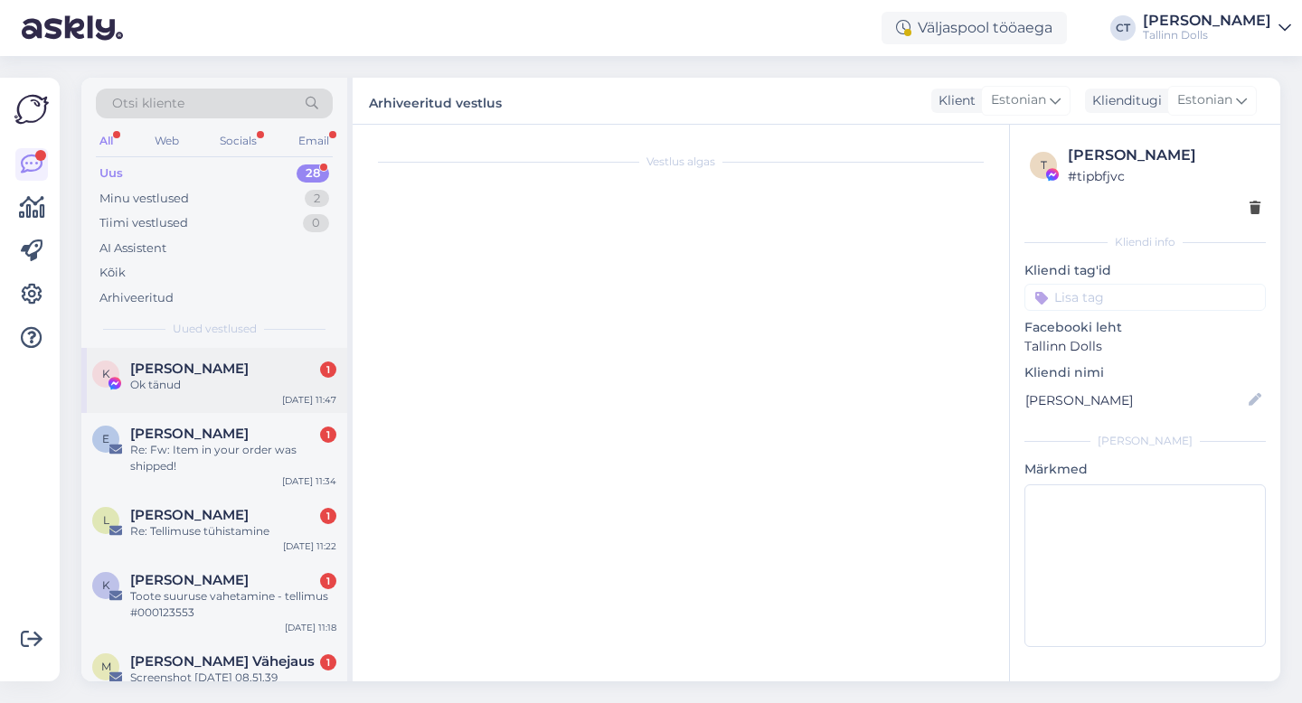
scroll to position [0, 0]
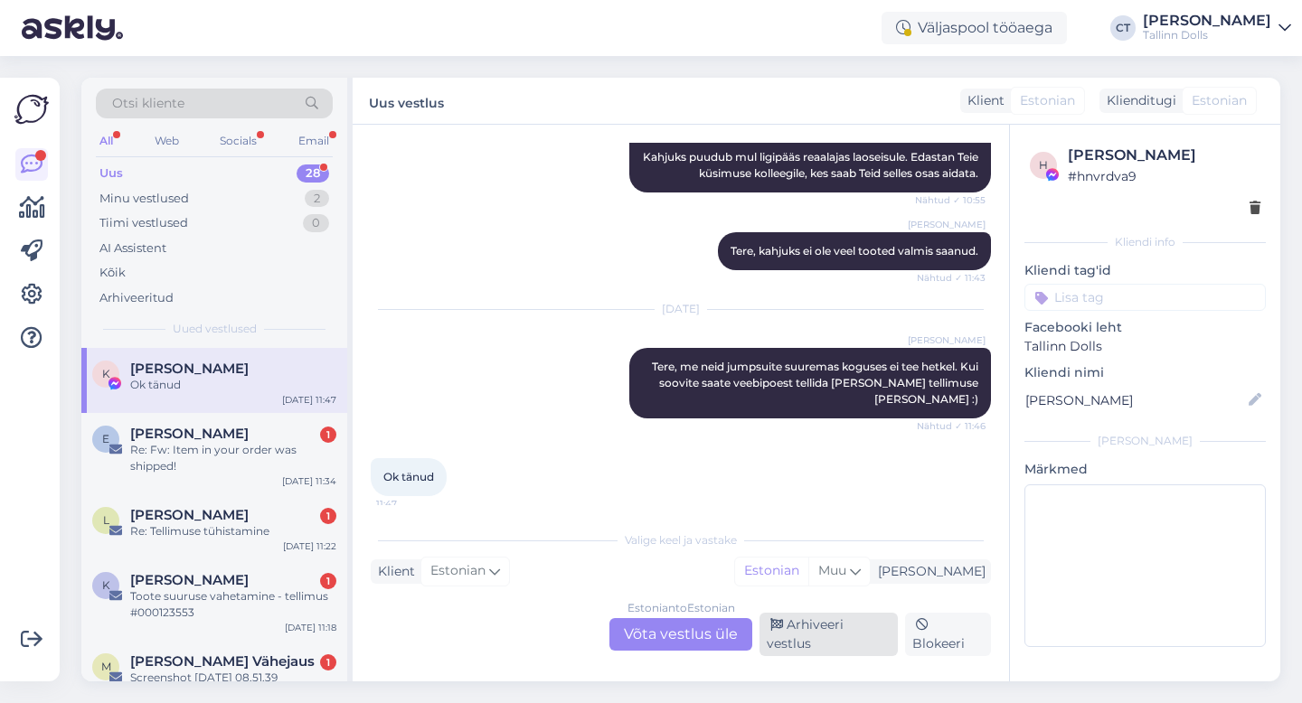
click at [840, 641] on div "Arhiveeri vestlus" at bounding box center [829, 634] width 138 height 43
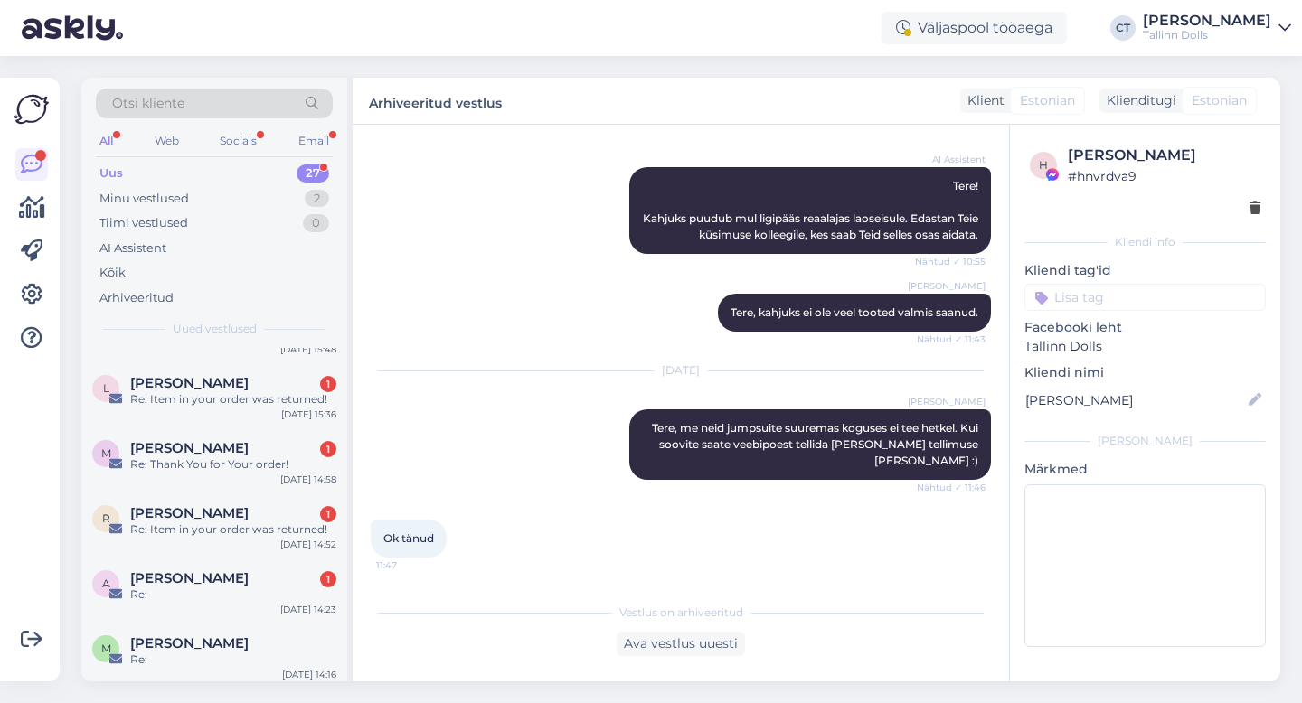
scroll to position [1576, 0]
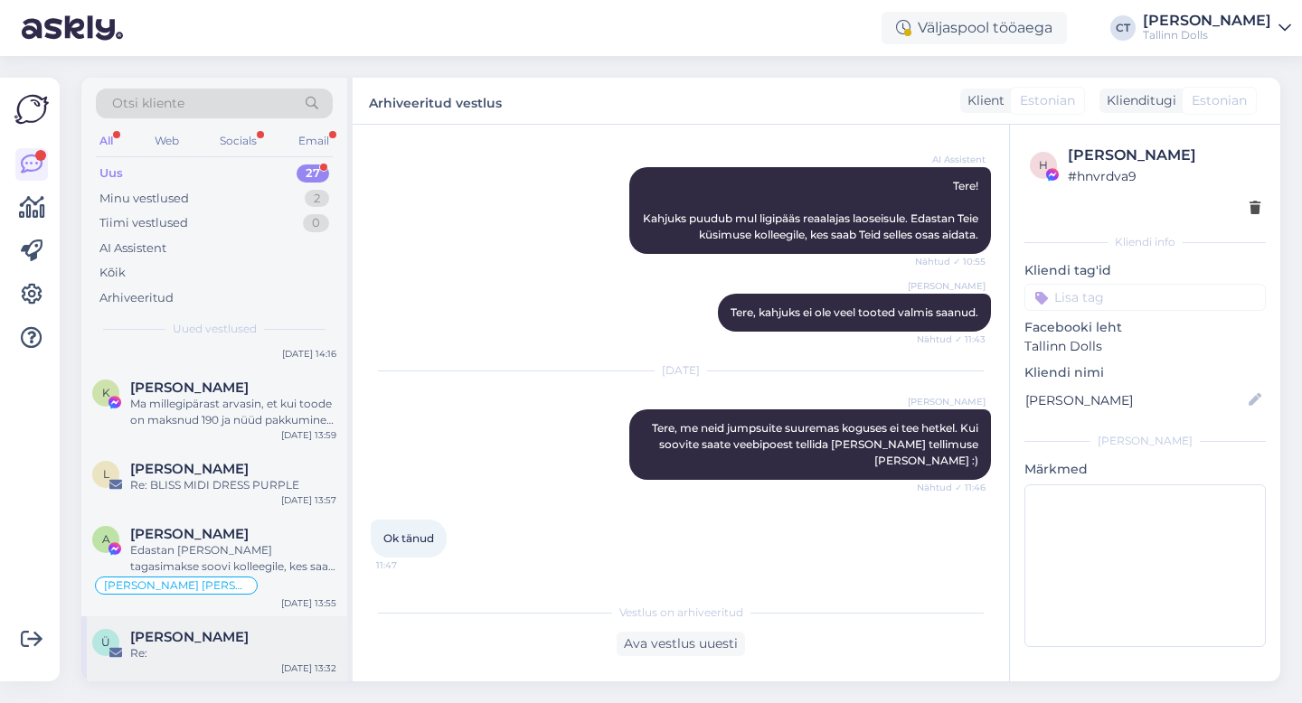
click at [249, 637] on div "[PERSON_NAME]" at bounding box center [233, 637] width 206 height 16
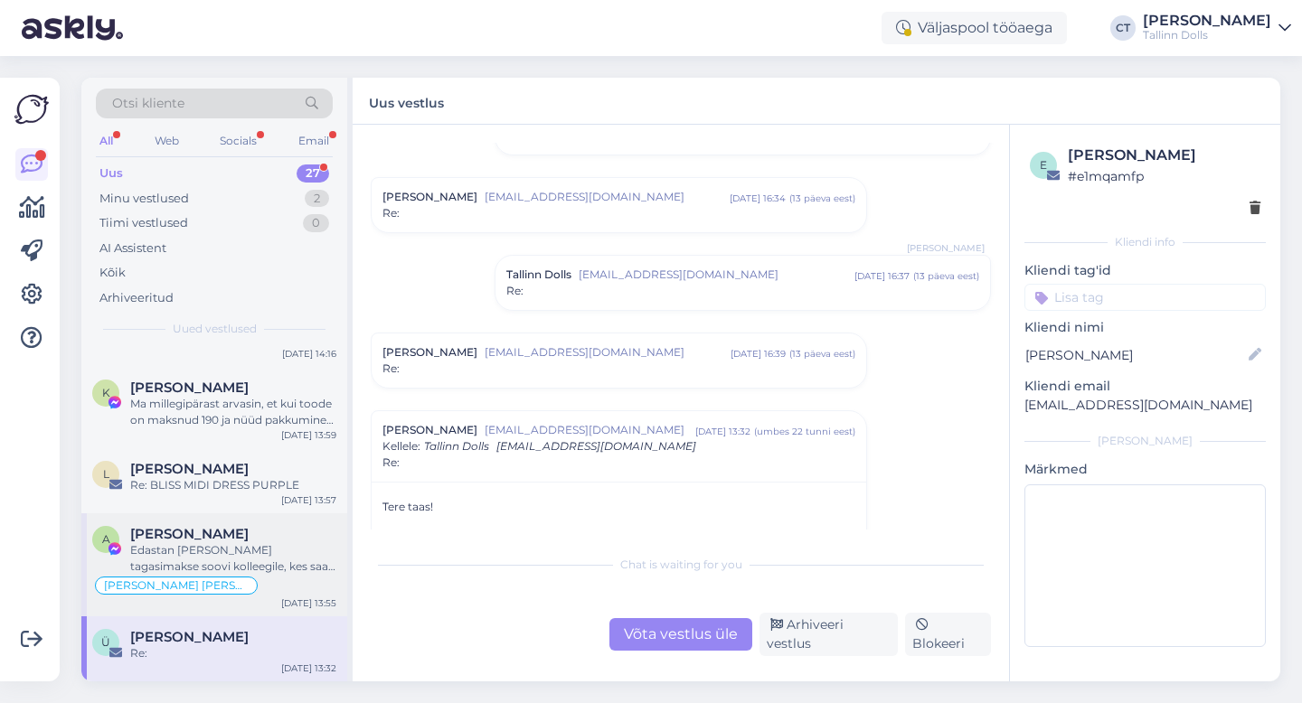
click at [260, 579] on div "GRACE JA PALOMA" at bounding box center [214, 586] width 244 height 22
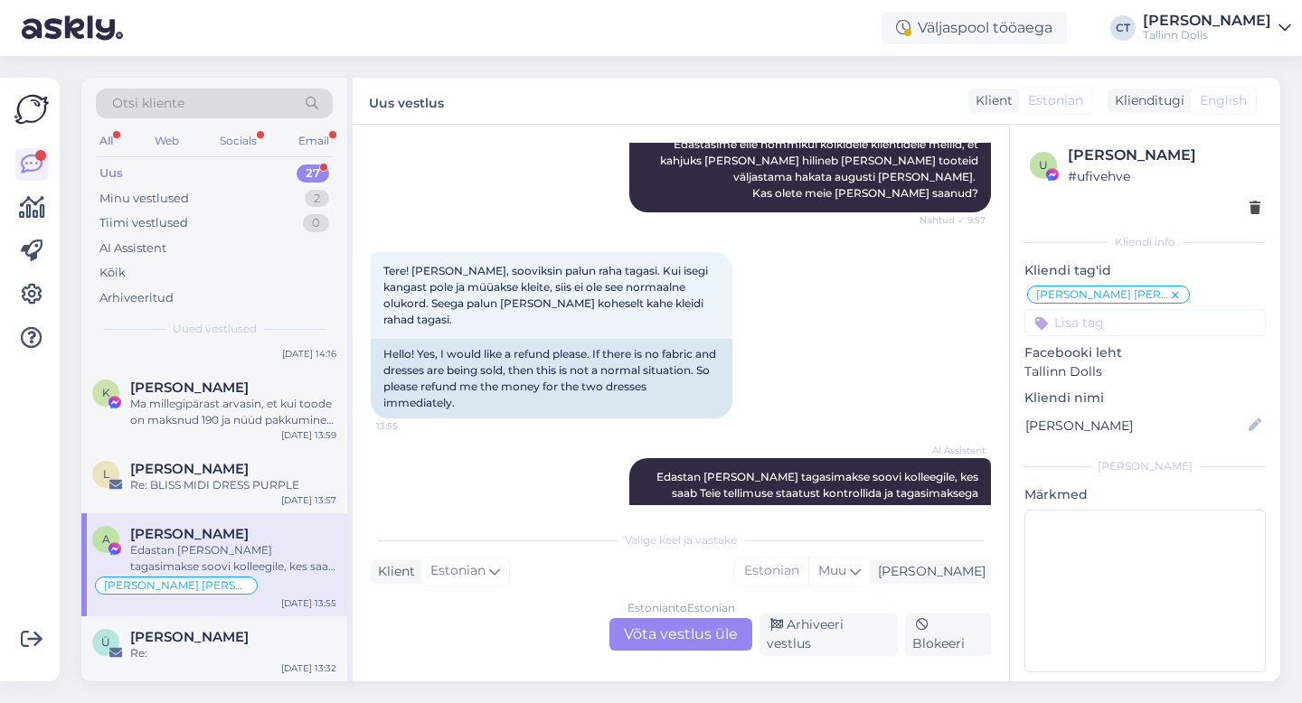
click at [690, 627] on div "Estonian to Estonian Võta vestlus üle" at bounding box center [680, 634] width 143 height 33
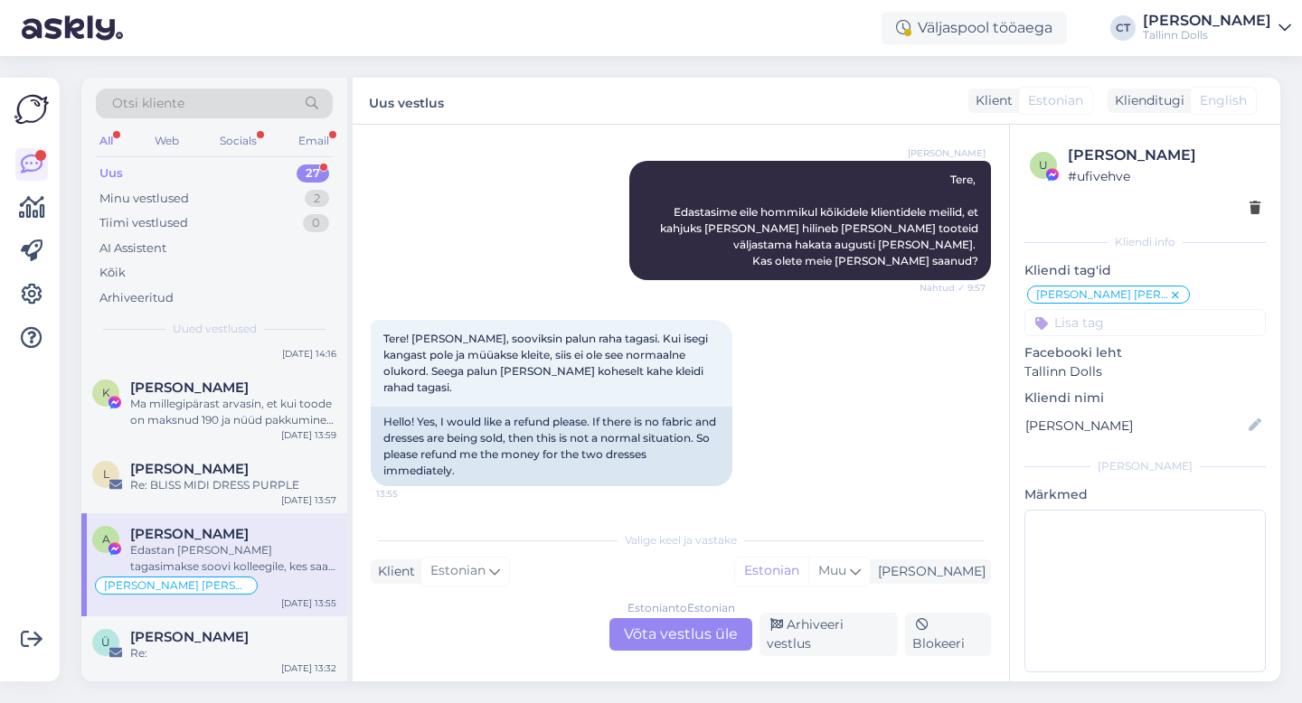
scroll to position [0, 0]
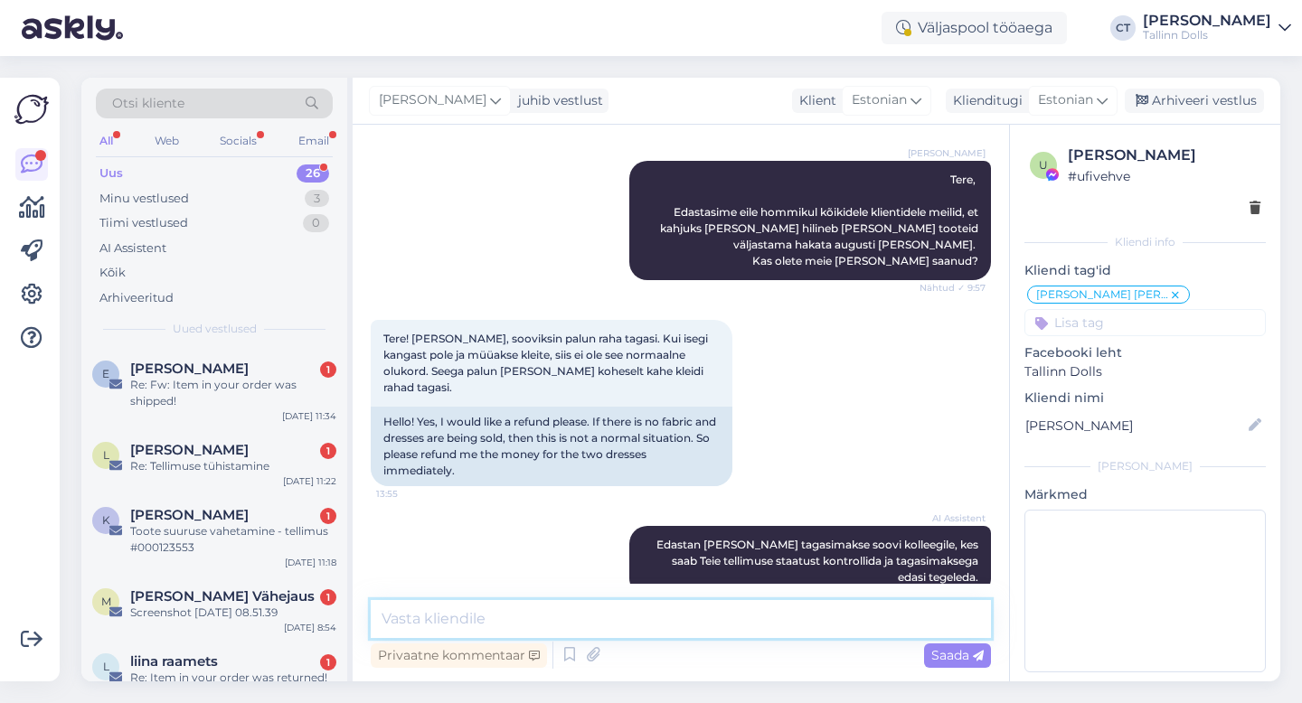
click at [690, 627] on textarea at bounding box center [681, 619] width 620 height 38
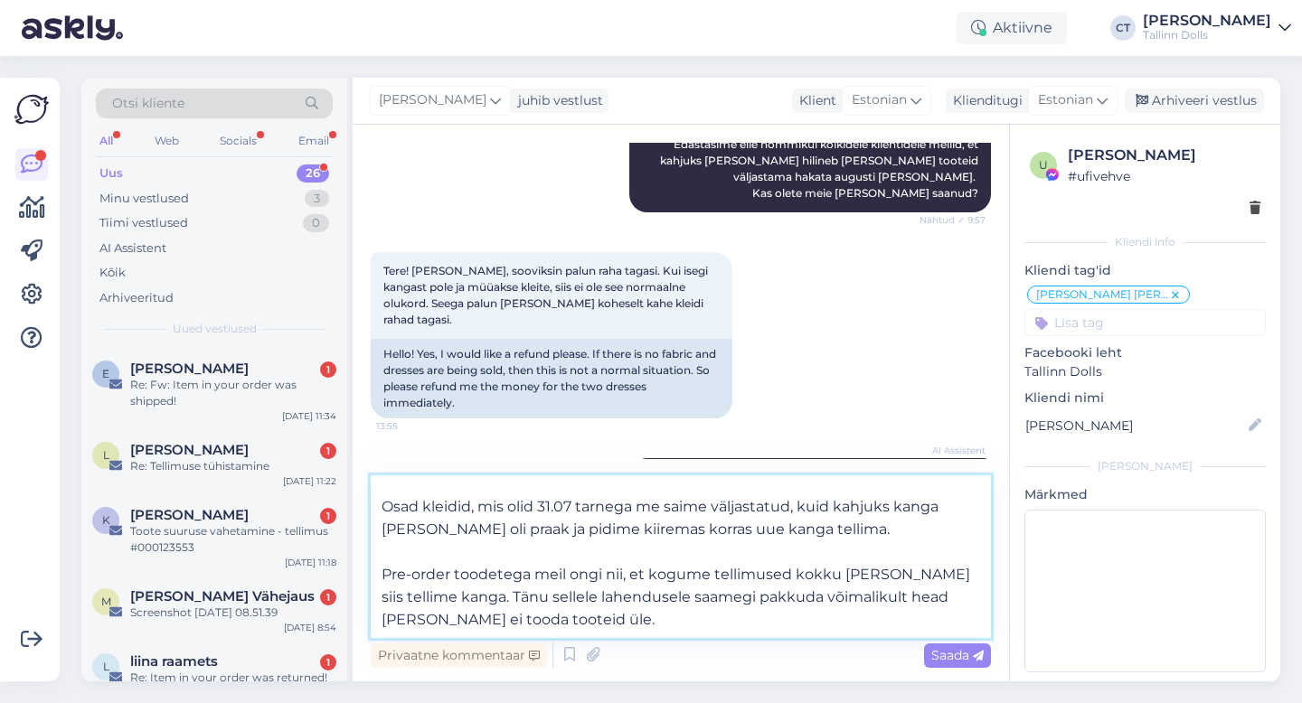
scroll to position [68, 0]
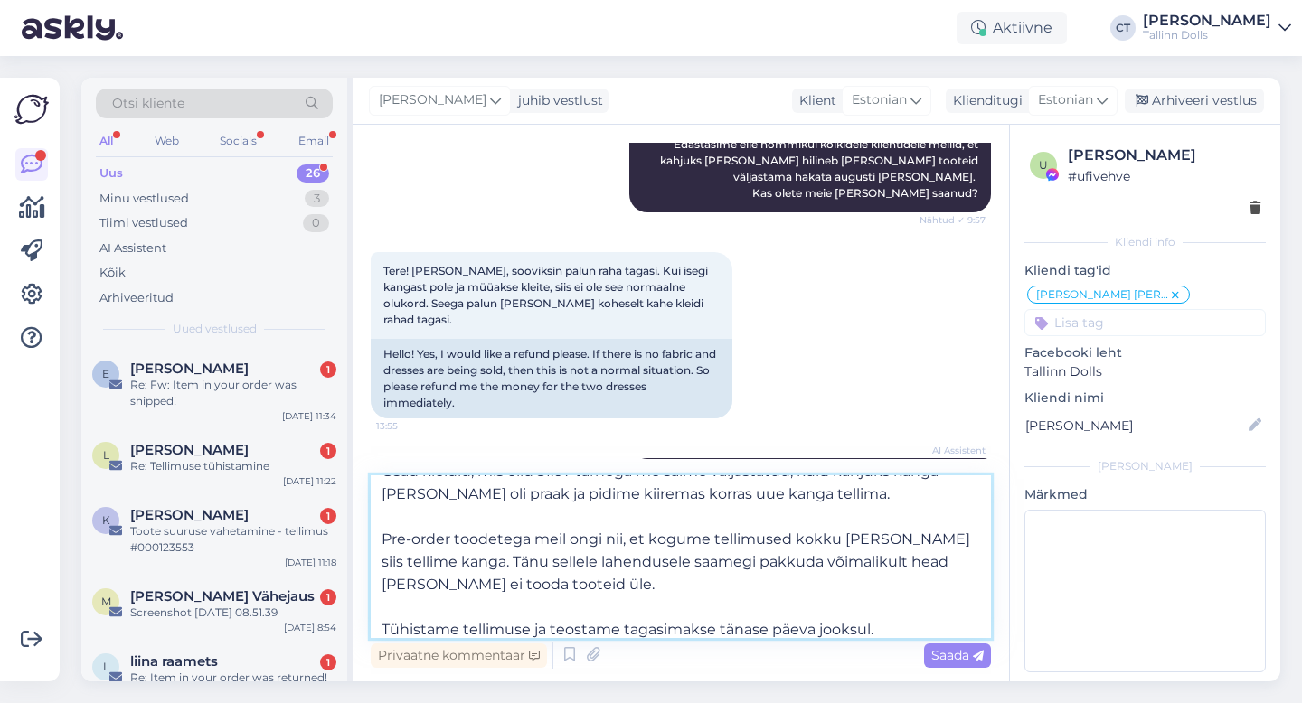
type textarea "Tere, Osad kleidid, mis olid 31.07 tarnega me saime väljastatud, kuid kahjuks k…"
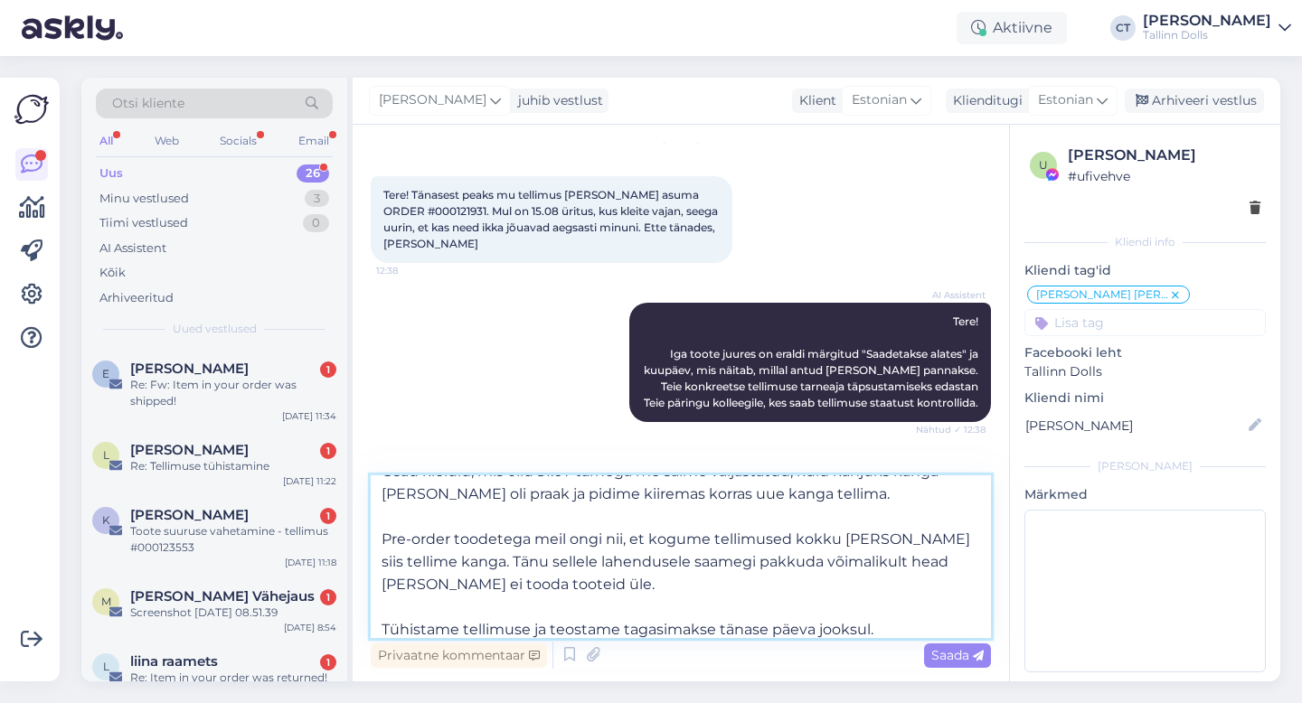
scroll to position [0, 0]
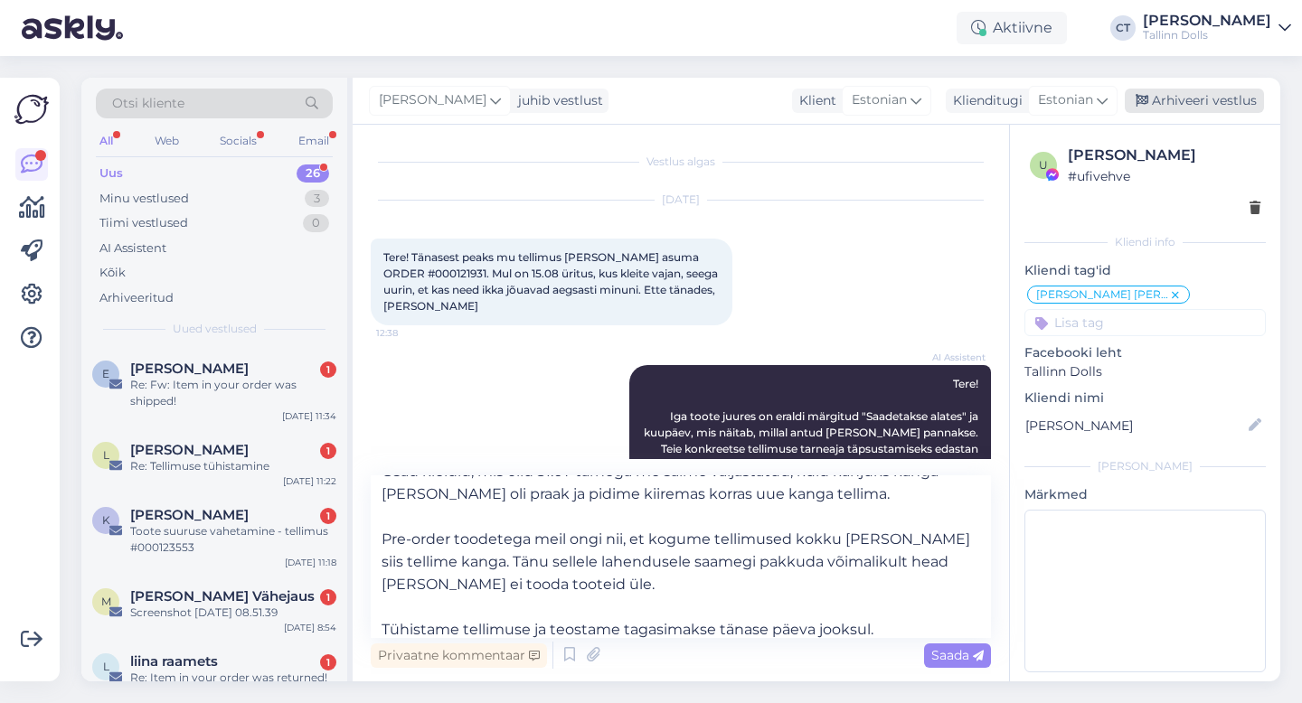
click at [1199, 99] on div "Arhiveeri vestlus" at bounding box center [1194, 101] width 139 height 24
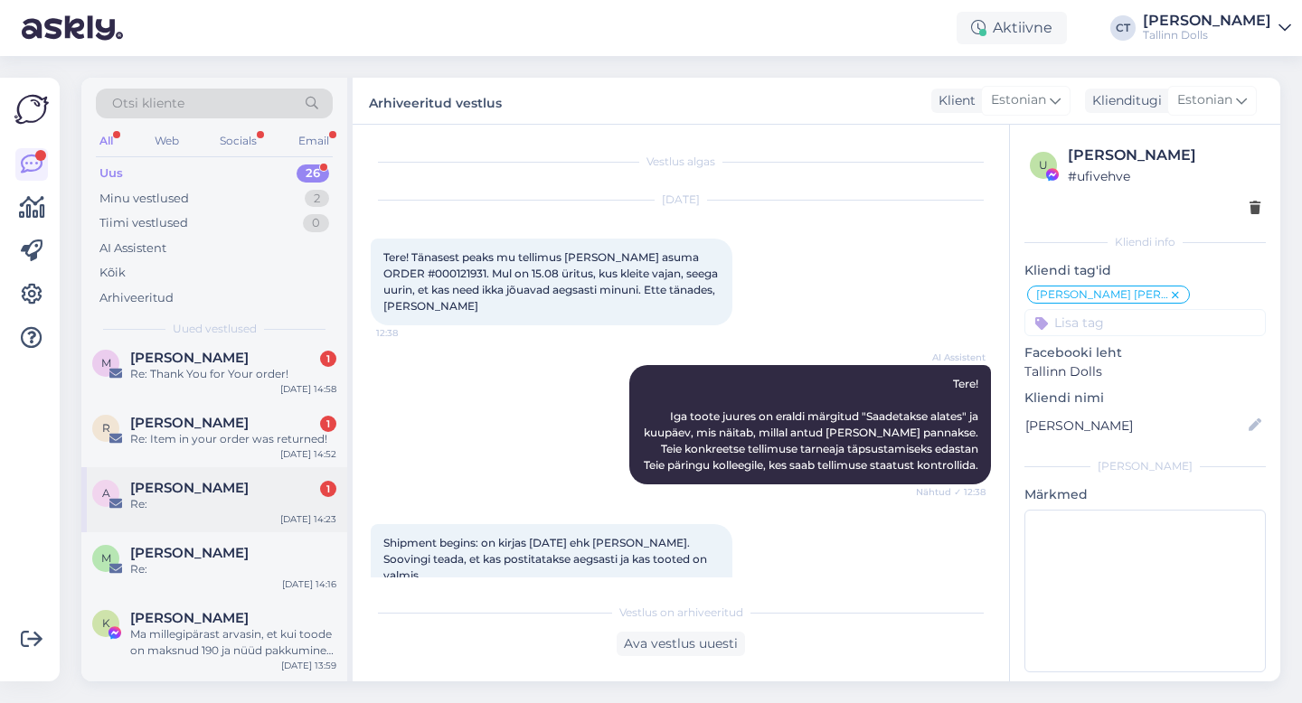
scroll to position [1344, 0]
click at [210, 203] on div "Minu vestlused 2" at bounding box center [214, 198] width 237 height 25
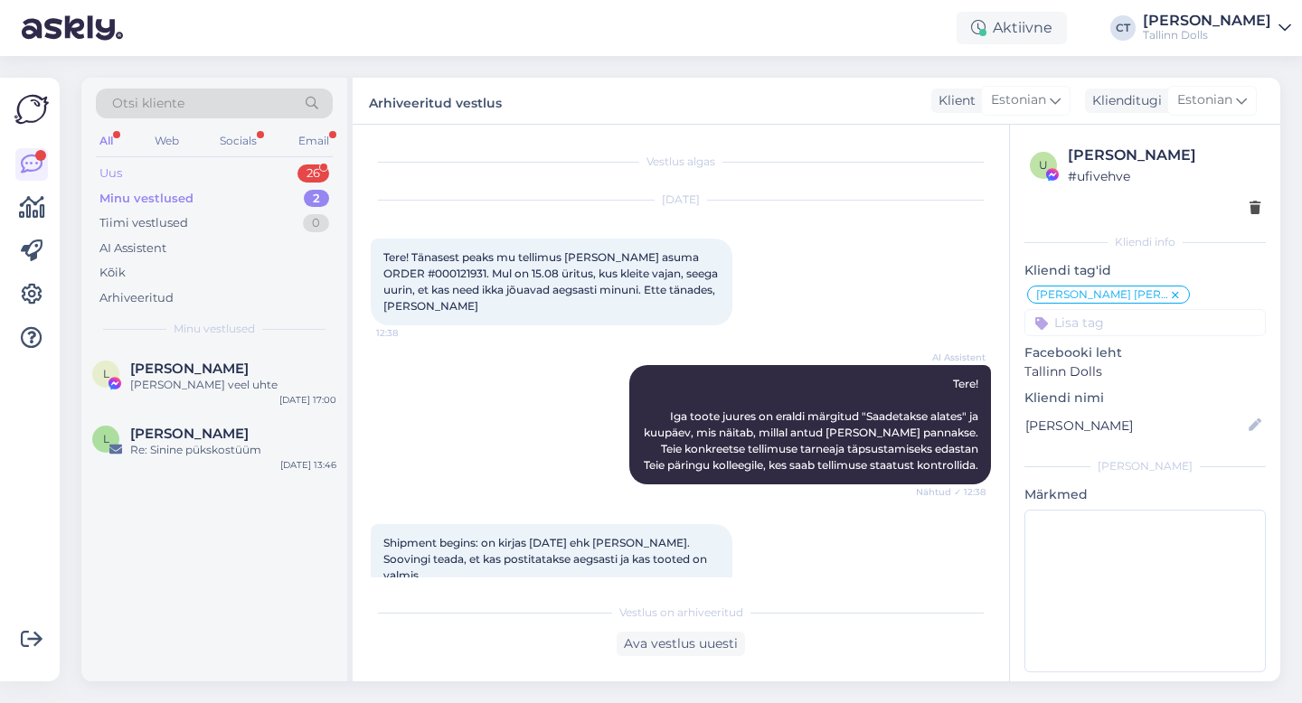
click at [203, 173] on div "Uus 26" at bounding box center [214, 173] width 237 height 25
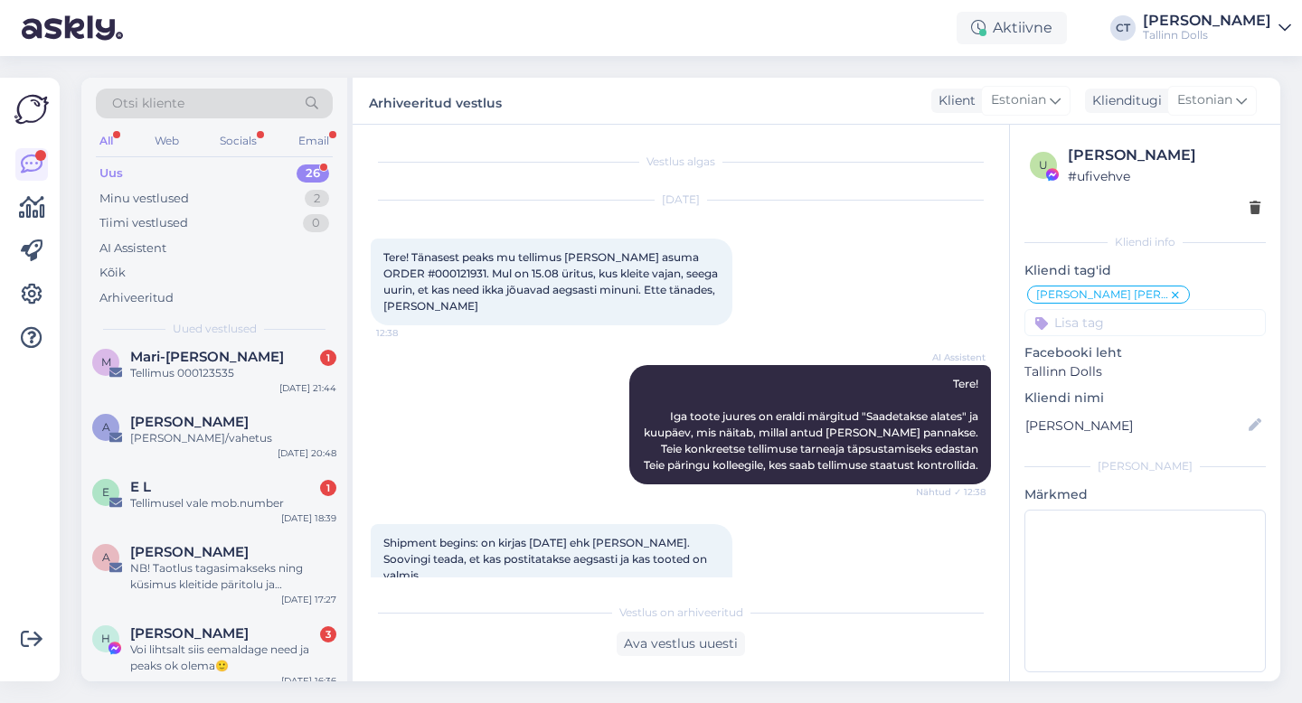
scroll to position [897, 0]
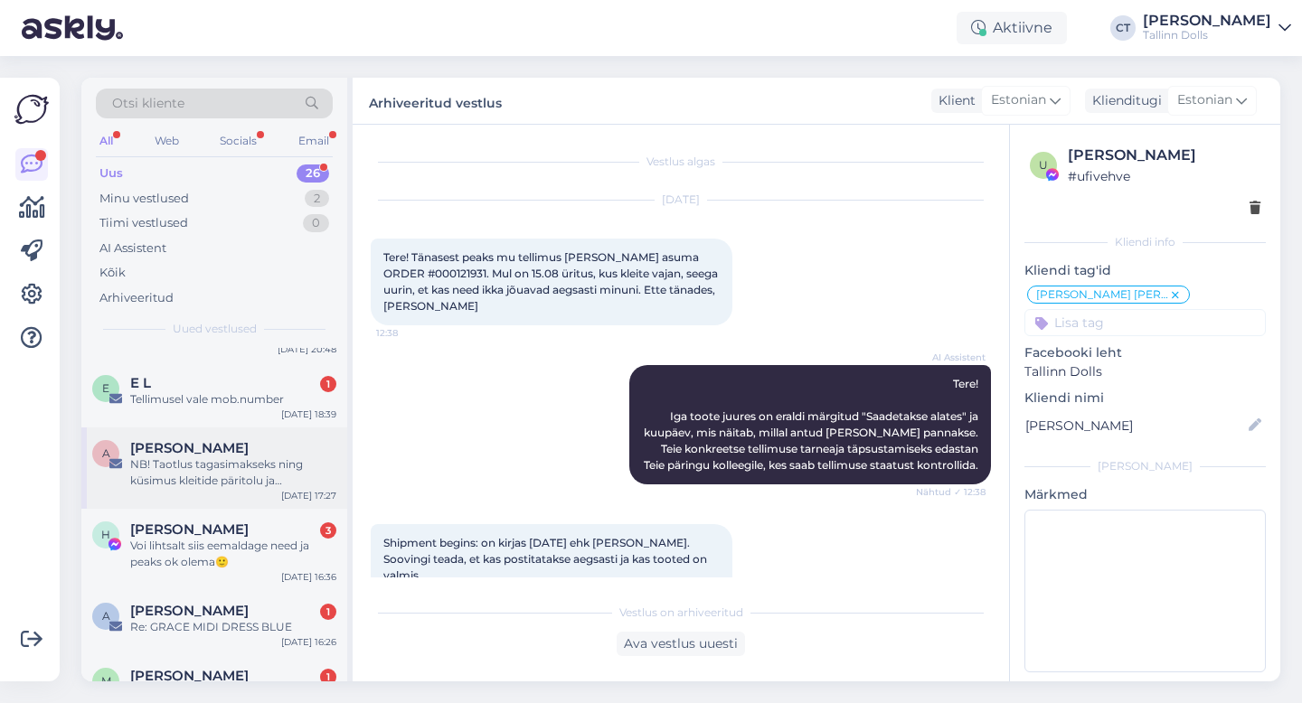
click at [218, 477] on div "NB! Taotlus tagasimakseks ning küsimus kleitide päritolu ja tarneaegade kohta" at bounding box center [233, 473] width 206 height 33
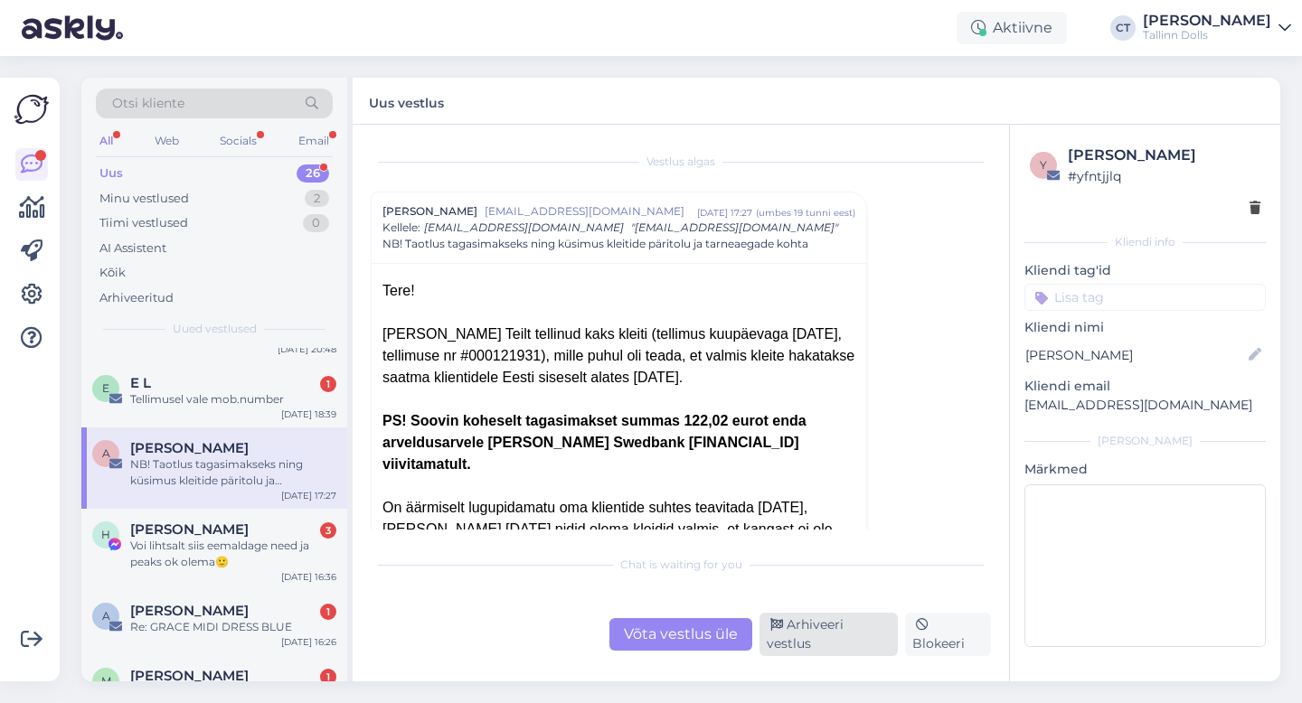
click at [849, 646] on div "Arhiveeri vestlus" at bounding box center [829, 634] width 138 height 43
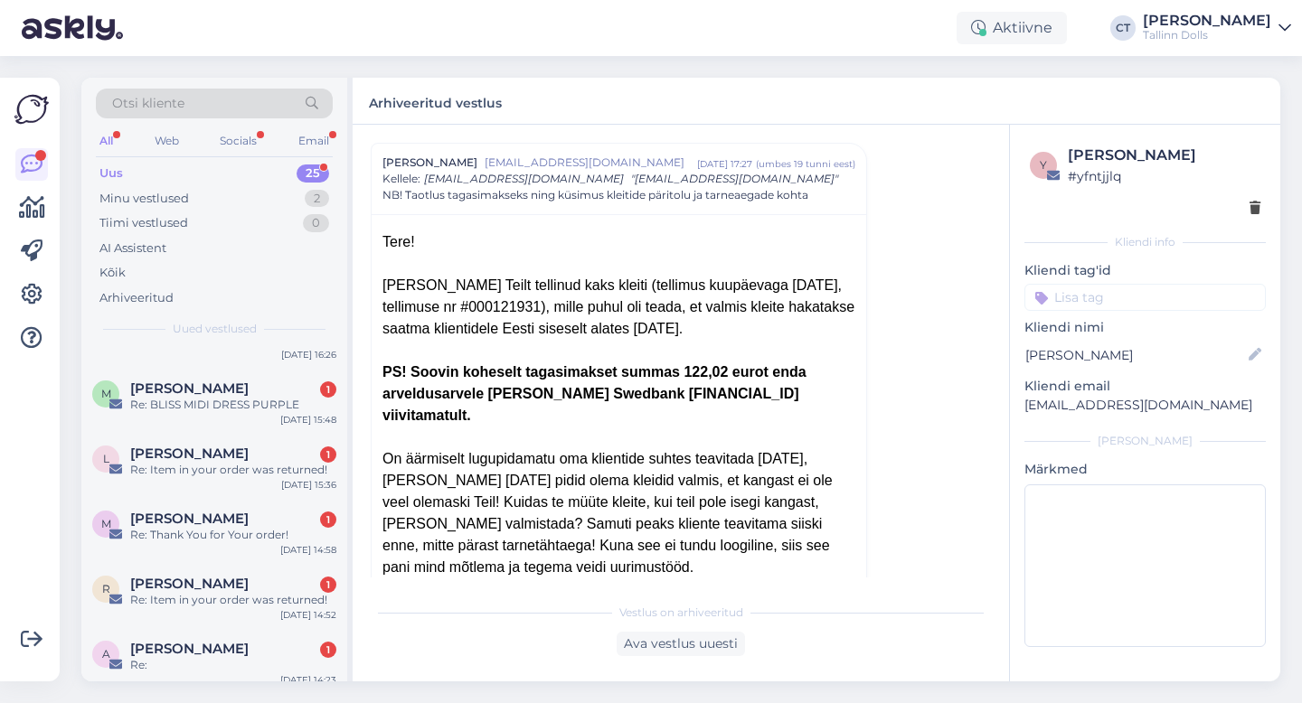
scroll to position [1392, 0]
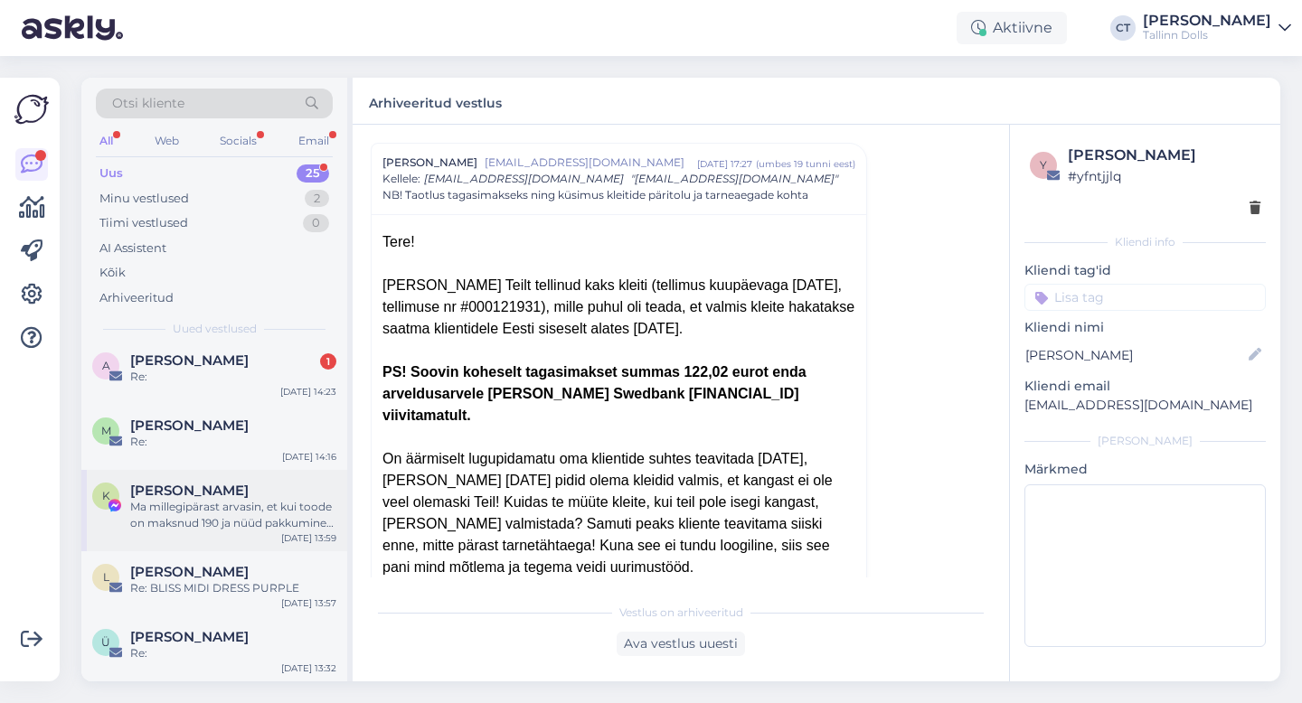
click at [221, 510] on div "Ma millegipärast arvasin, et kui toode on maksnud 190 ja nüüd pakkumine 49, et …" at bounding box center [233, 515] width 206 height 33
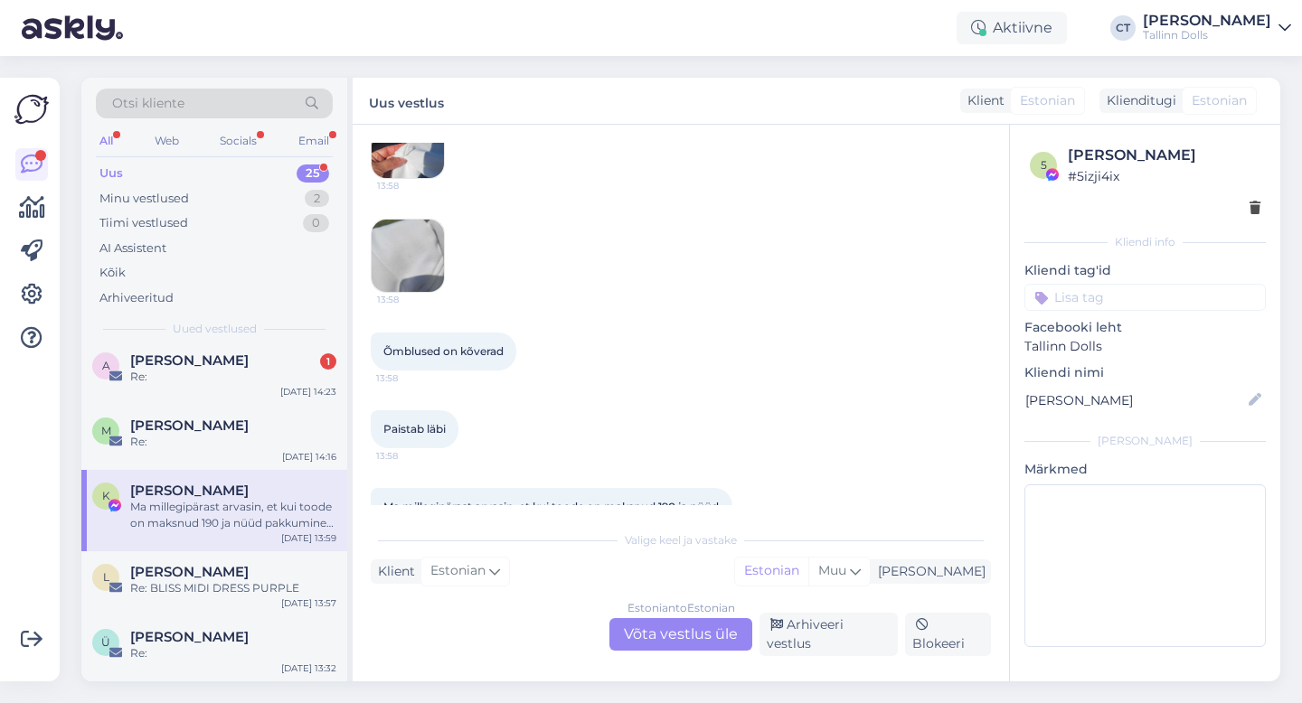
scroll to position [2572, 0]
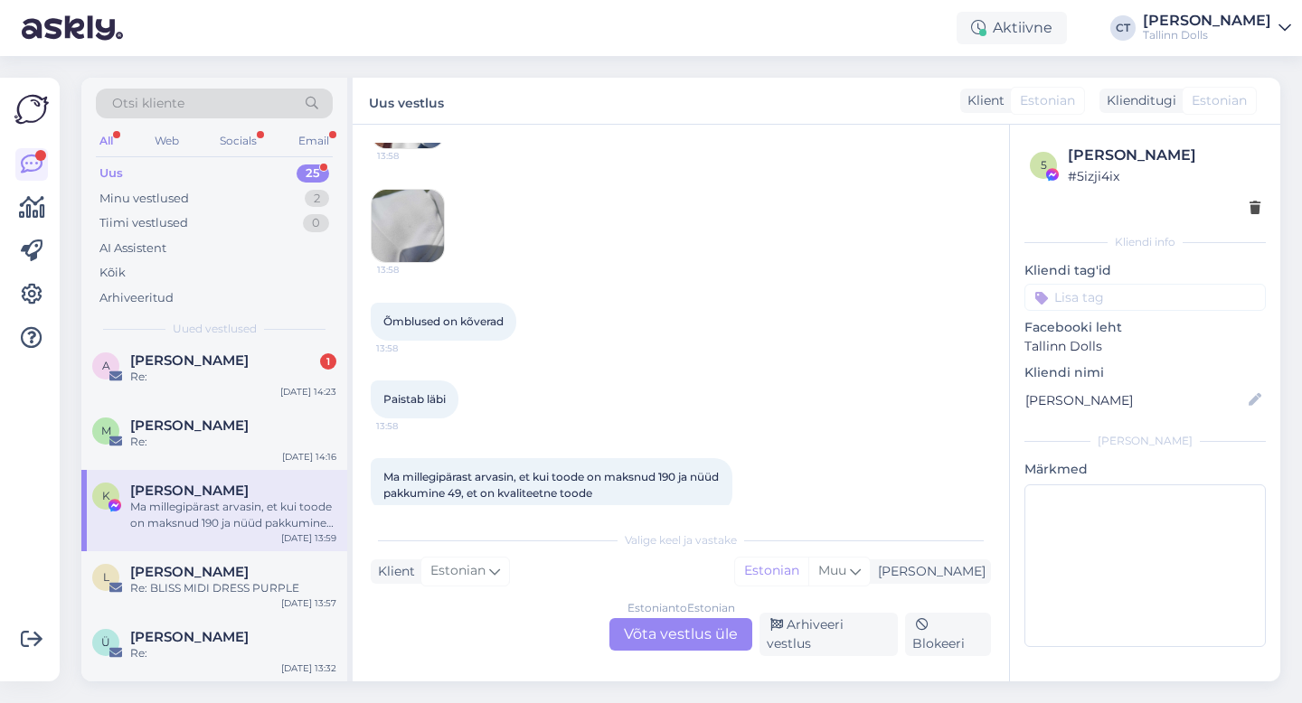
click at [695, 638] on div "Estonian to Estonian Võta vestlus üle" at bounding box center [680, 634] width 143 height 33
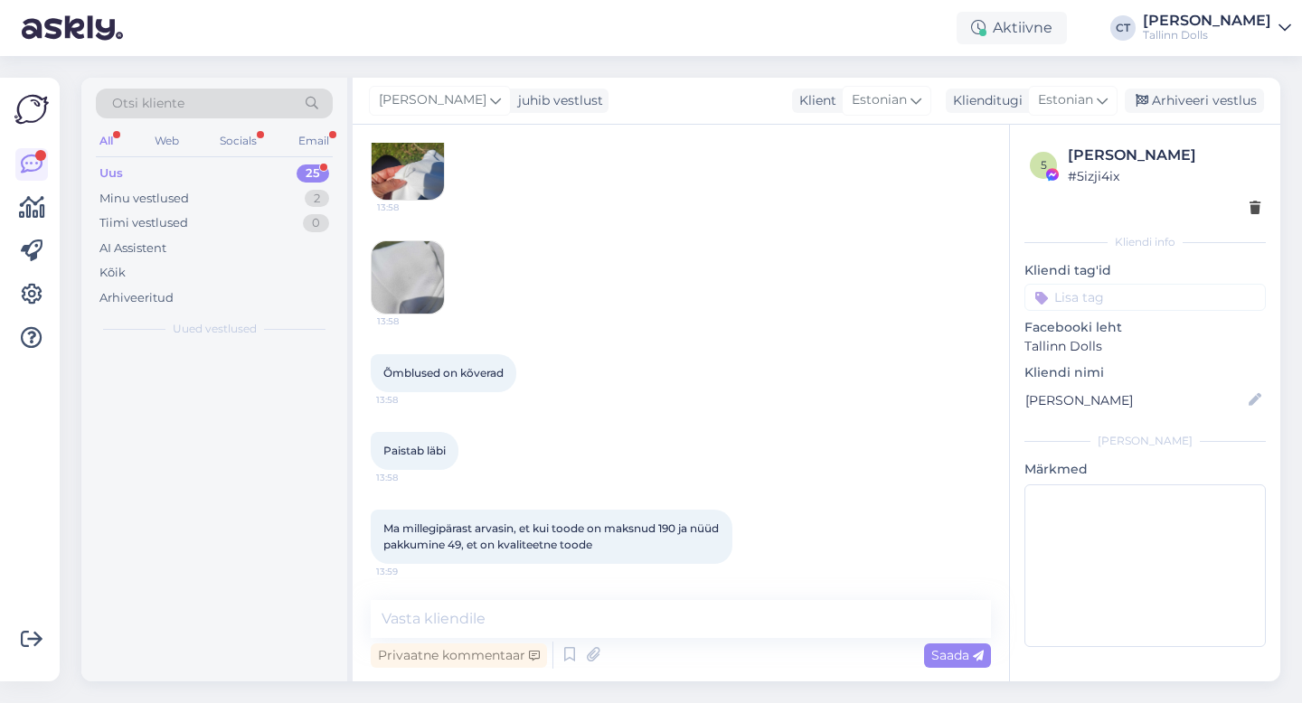
scroll to position [0, 0]
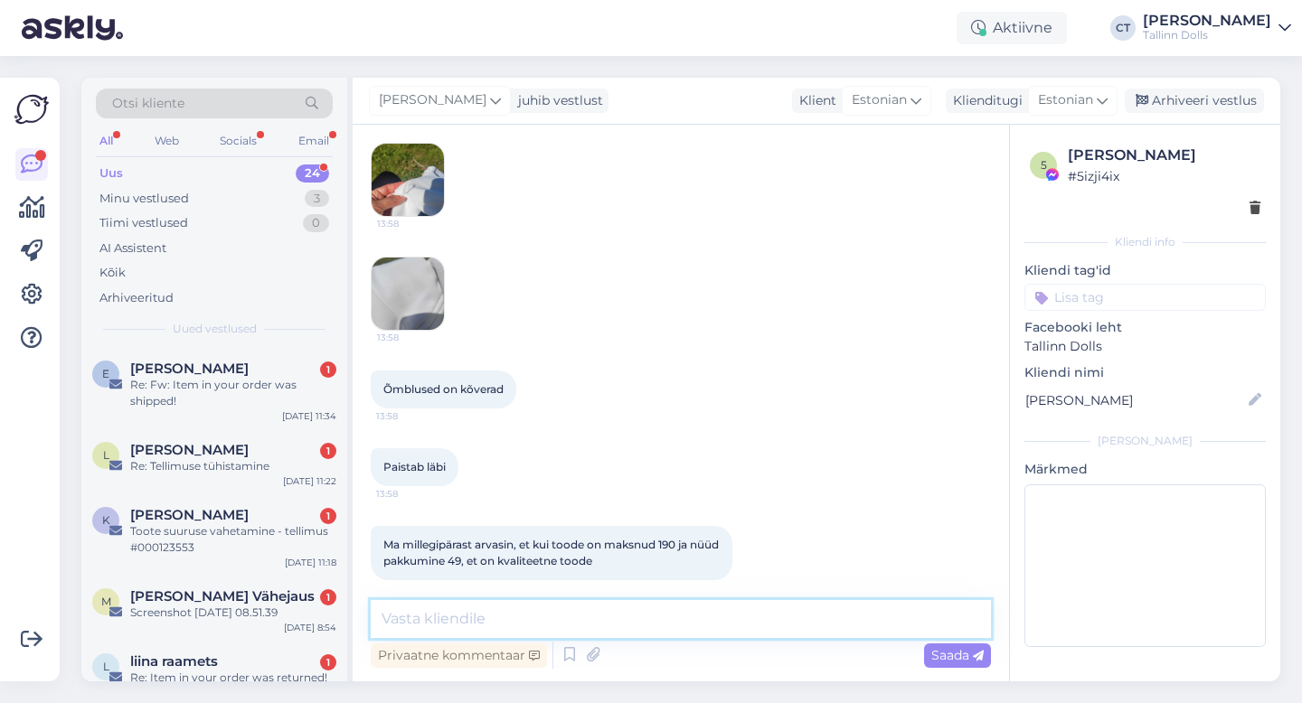
click at [708, 620] on textarea at bounding box center [681, 619] width 620 height 38
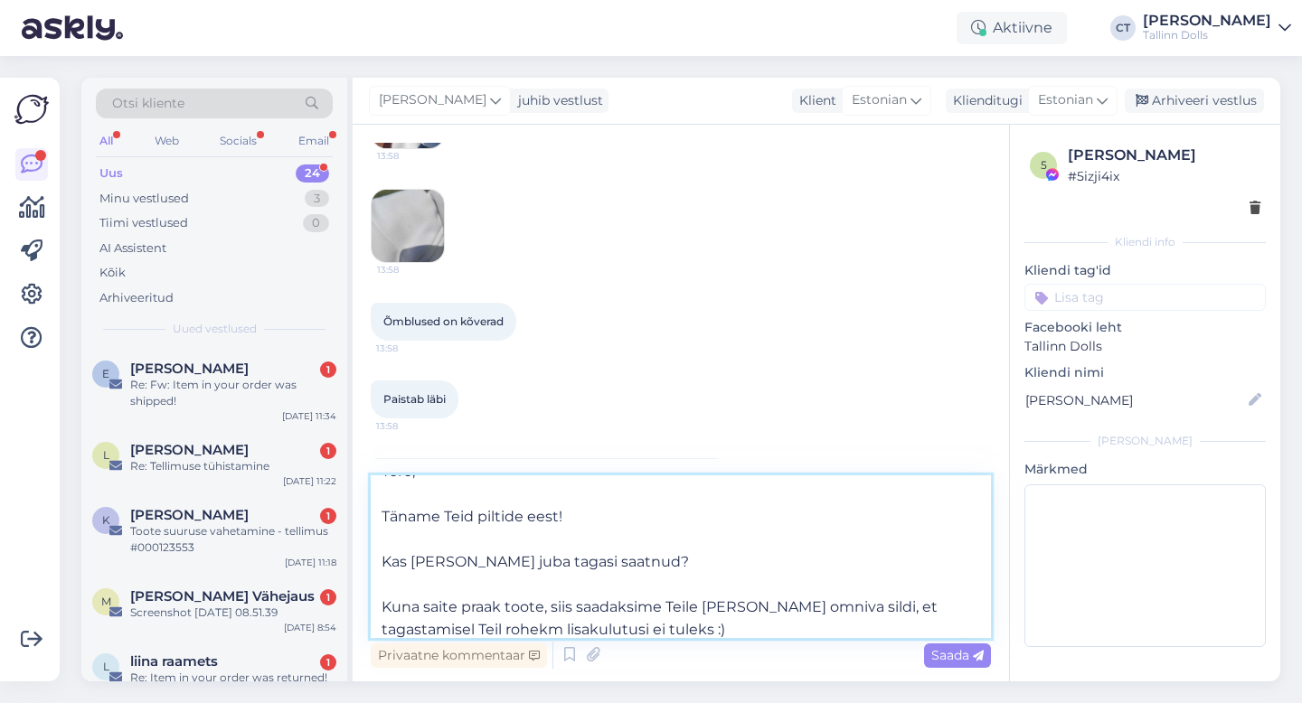
scroll to position [68, 0]
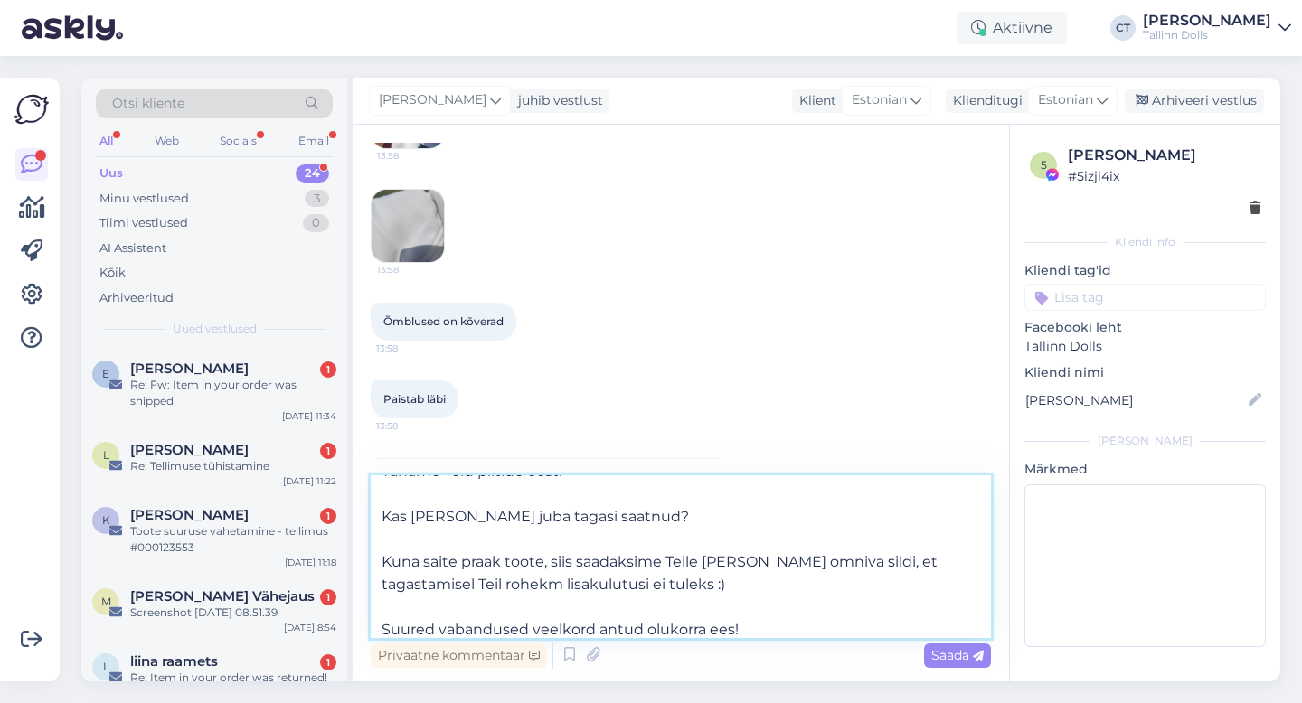
type textarea "Tere, Täname Teid piltide eest! Kas olete toote juba tagasi saatnud? Kuna saite…"
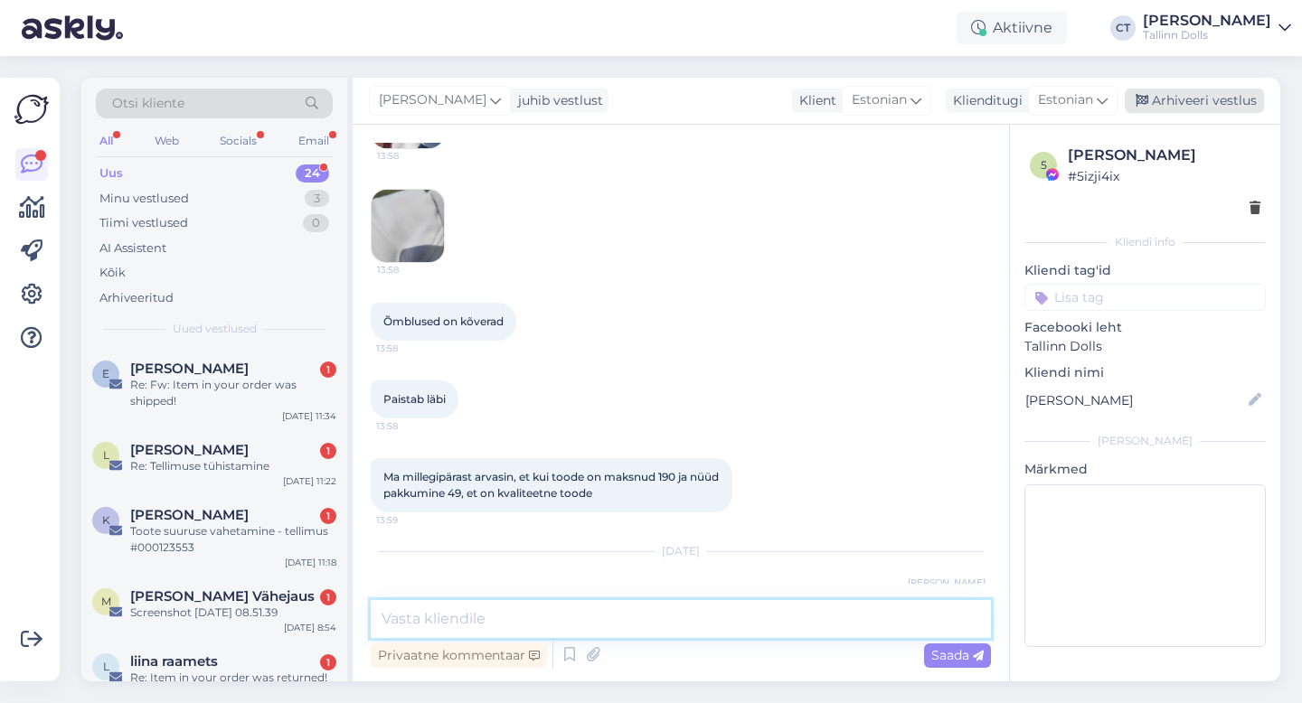
scroll to position [0, 0]
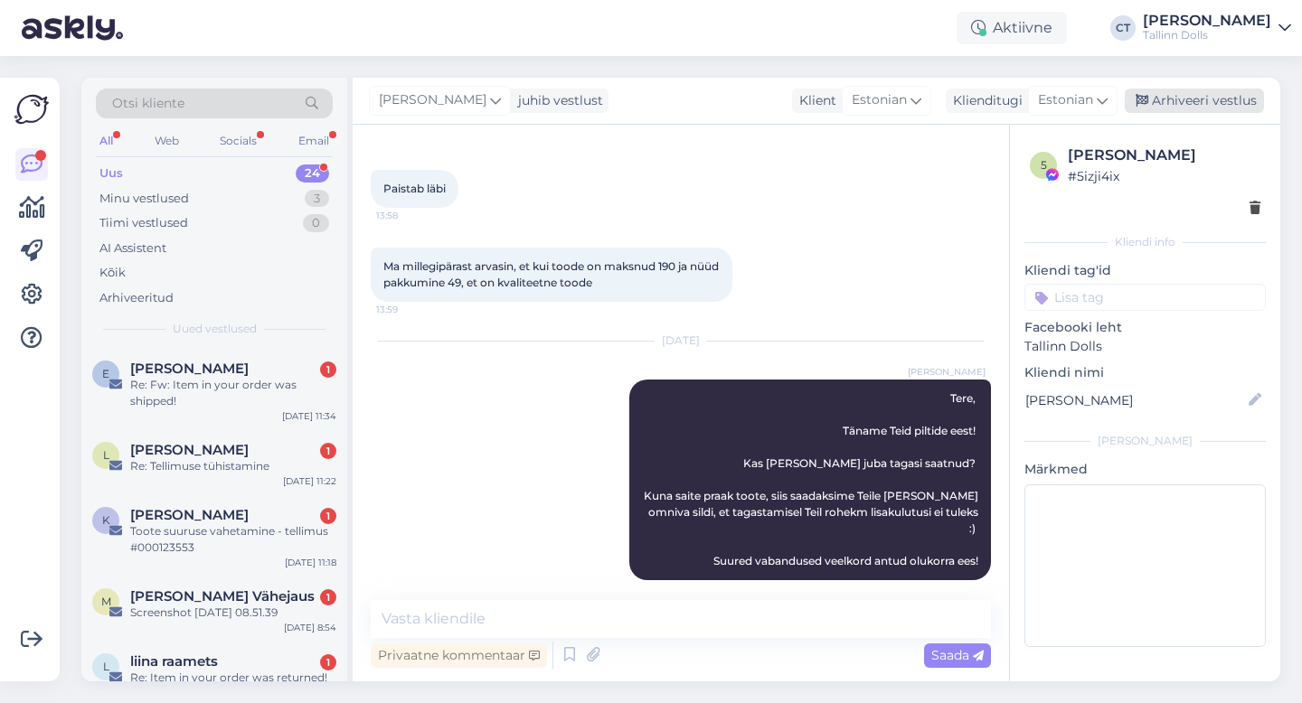
click at [1199, 103] on div "Arhiveeri vestlus" at bounding box center [1194, 101] width 139 height 24
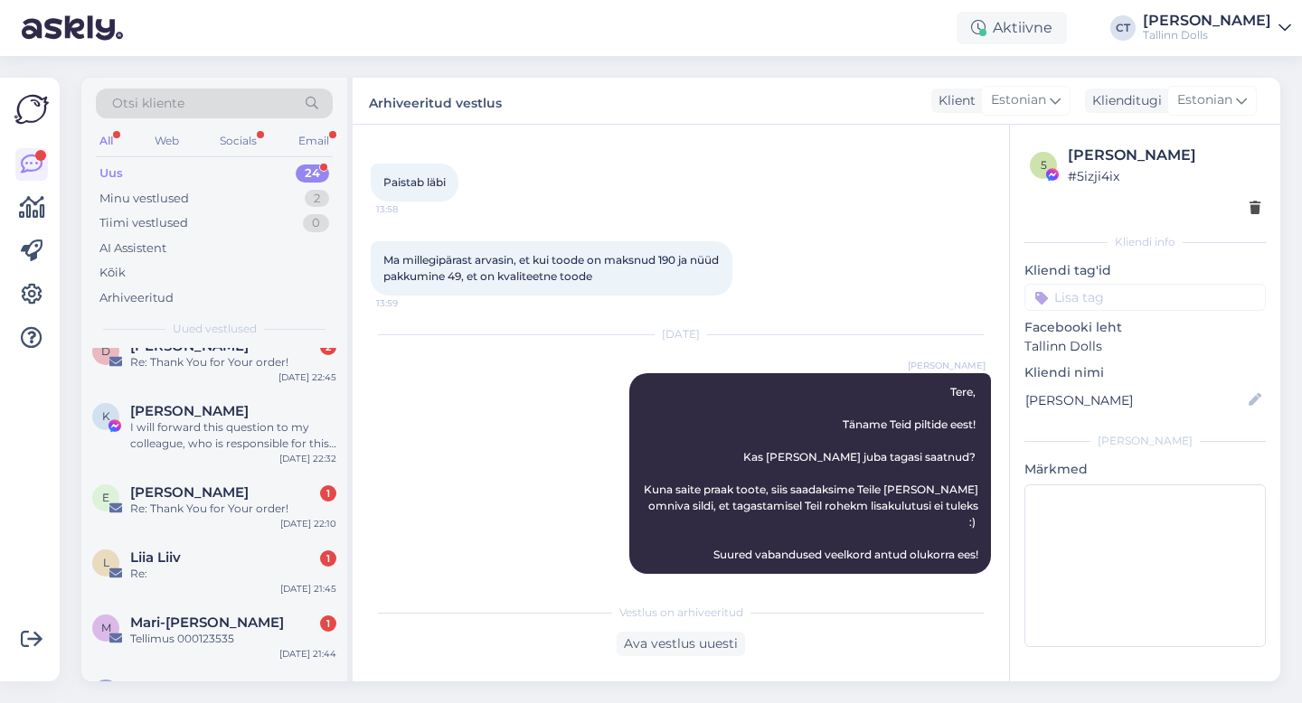
scroll to position [1310, 0]
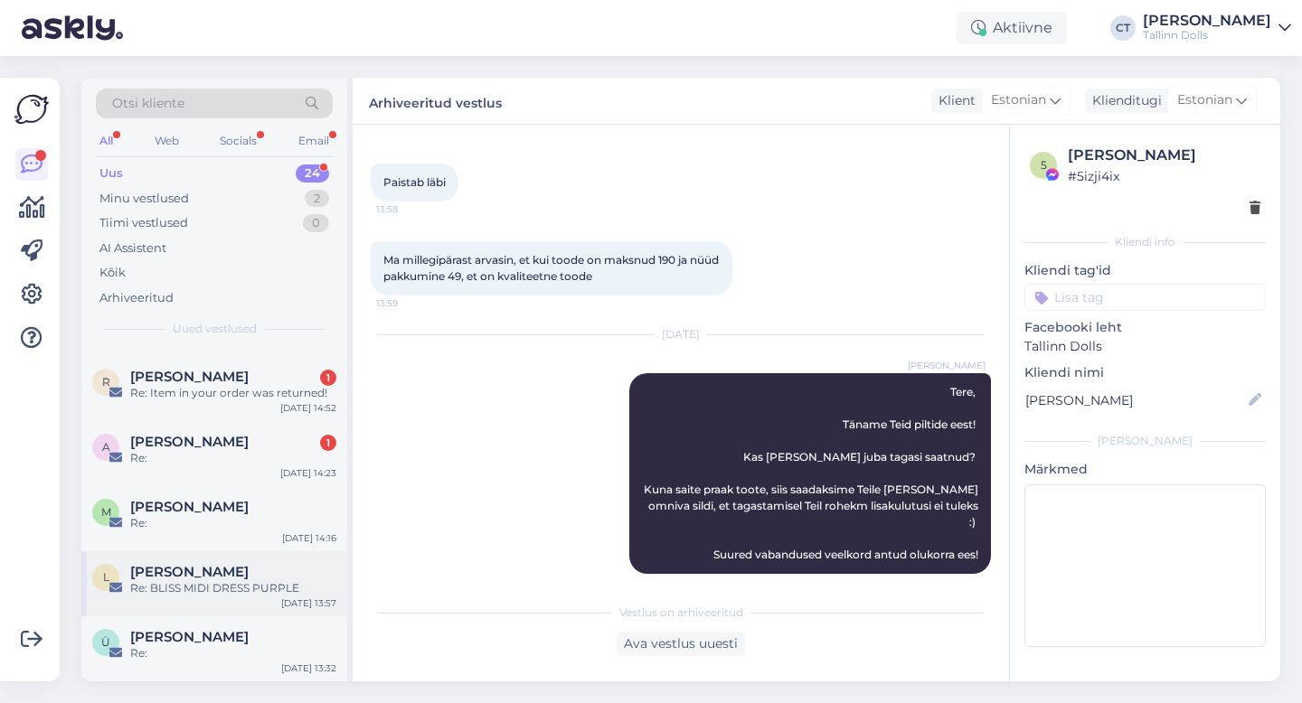
click at [210, 594] on div "Re: BLISS MIDI DRESS PURPLE" at bounding box center [233, 588] width 206 height 16
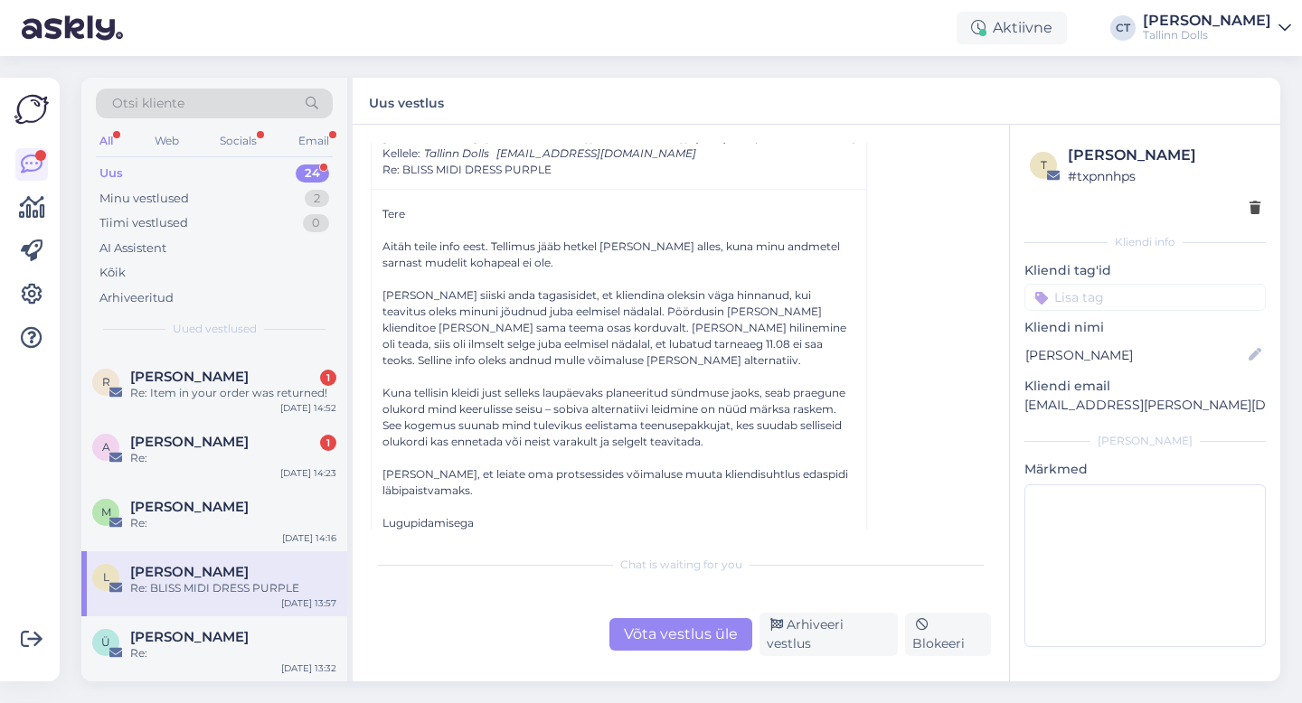
scroll to position [100, 0]
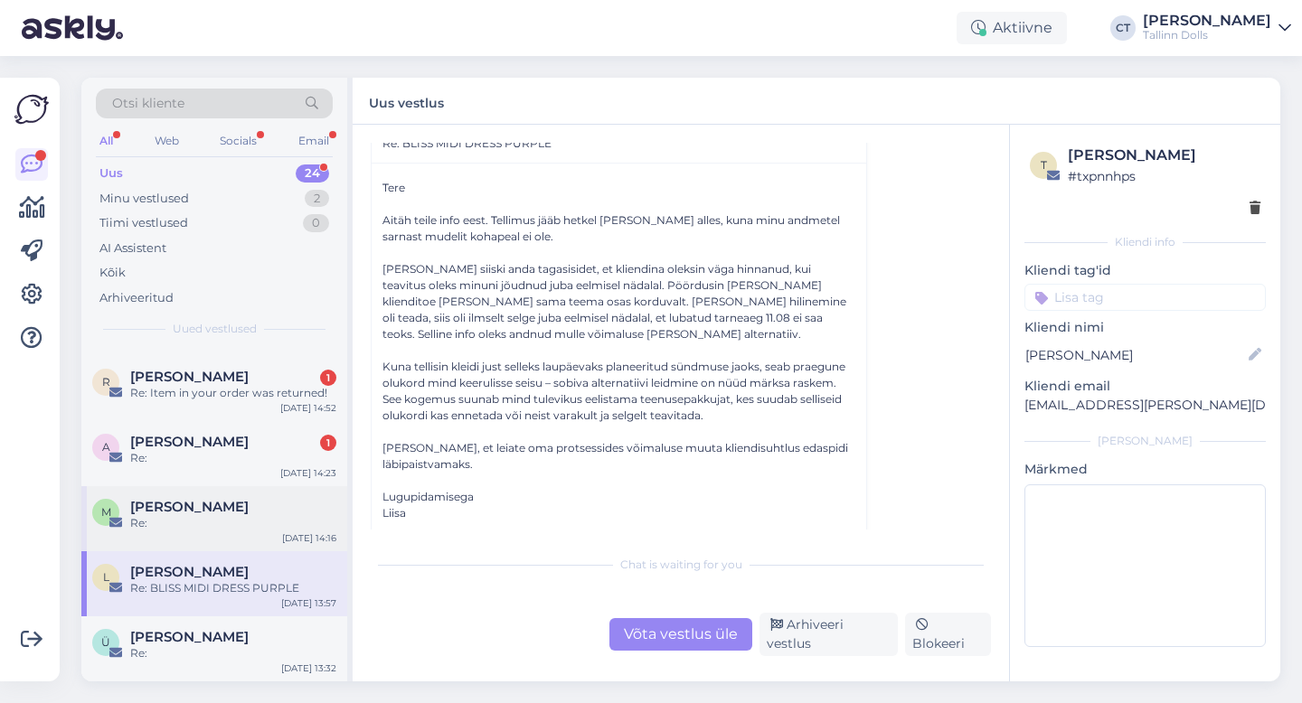
click at [215, 522] on div "Re:" at bounding box center [233, 523] width 206 height 16
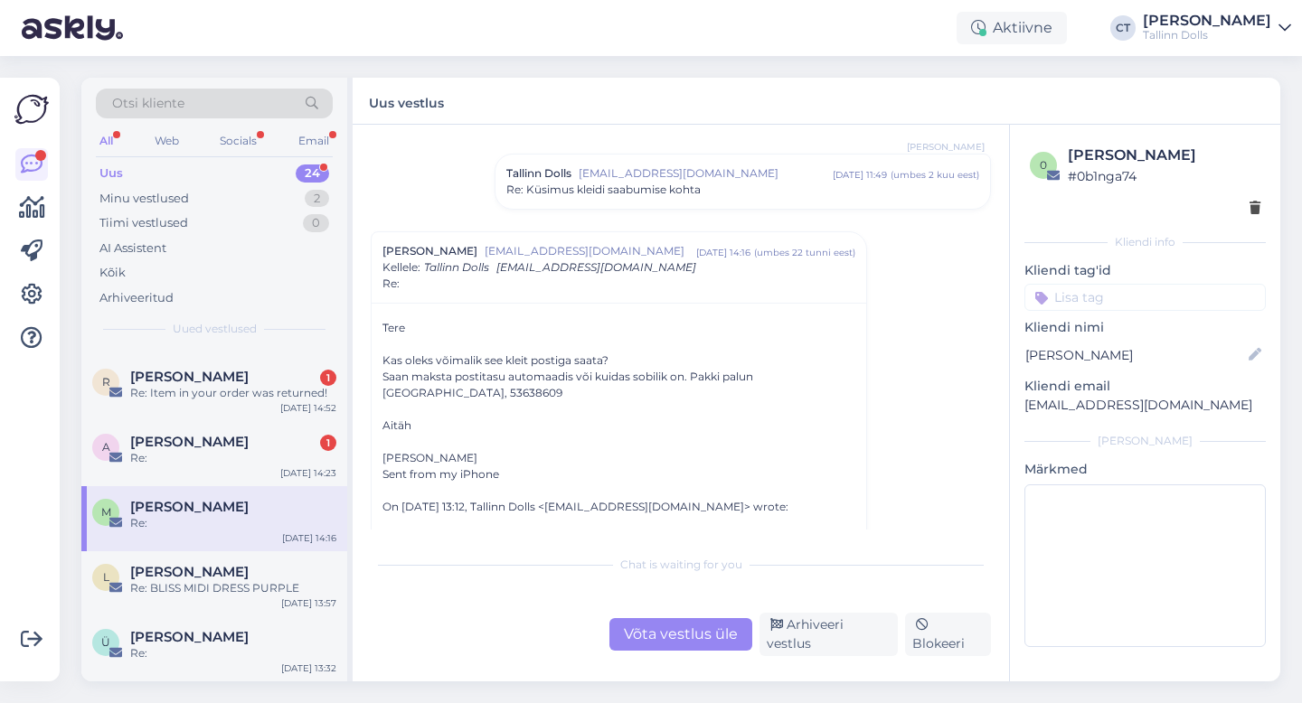
scroll to position [1401, 0]
click at [677, 638] on div "Võta vestlus üle" at bounding box center [680, 634] width 143 height 33
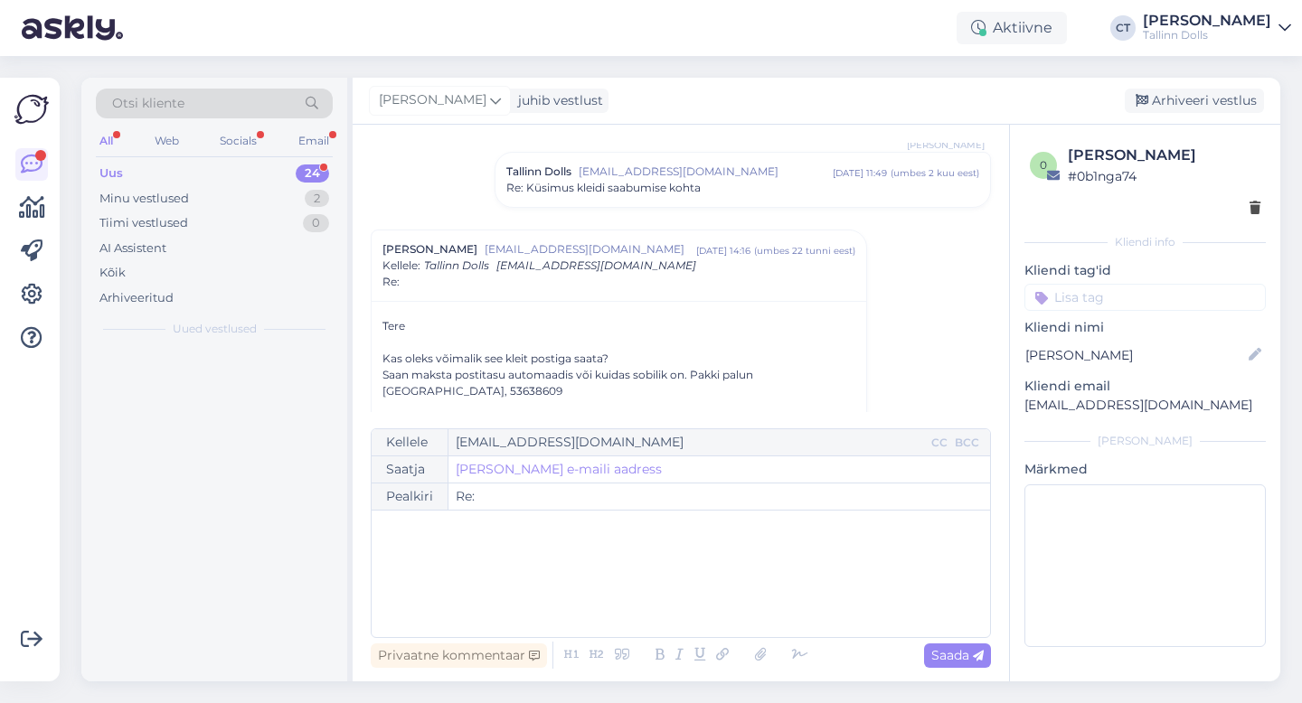
scroll to position [0, 0]
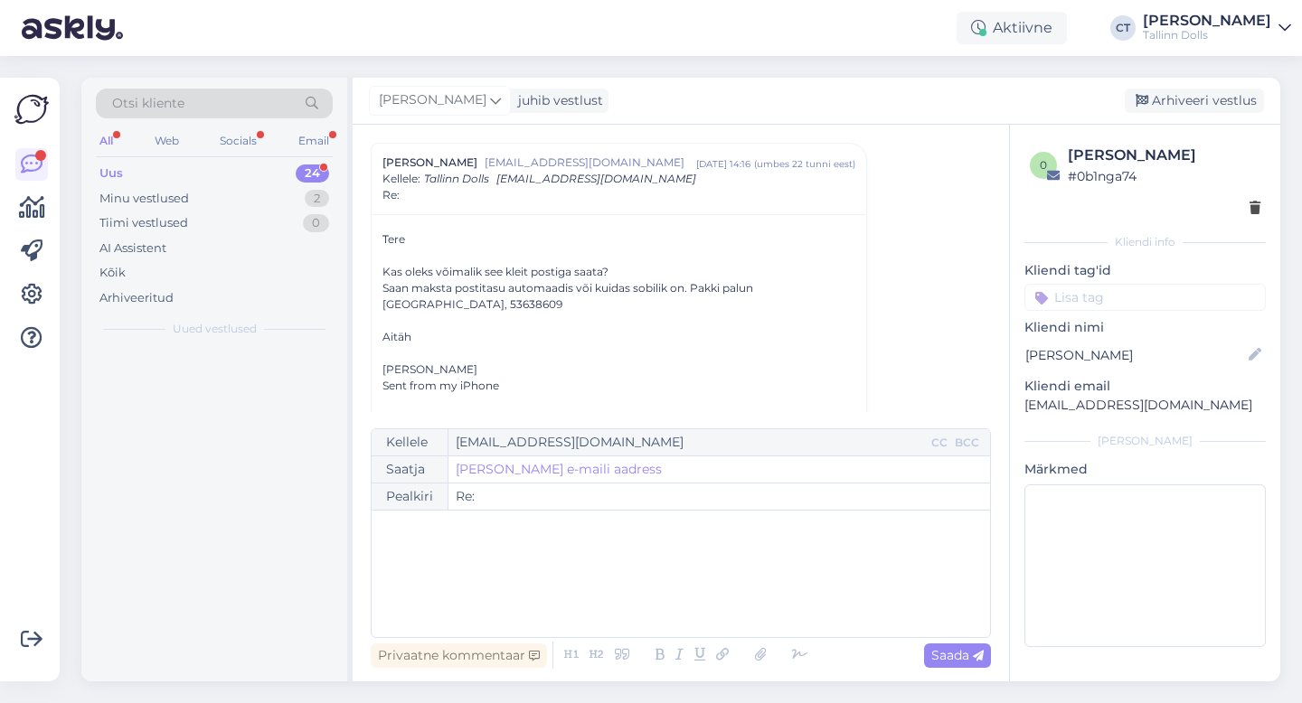
click at [719, 596] on div "﻿" at bounding box center [681, 574] width 600 height 109
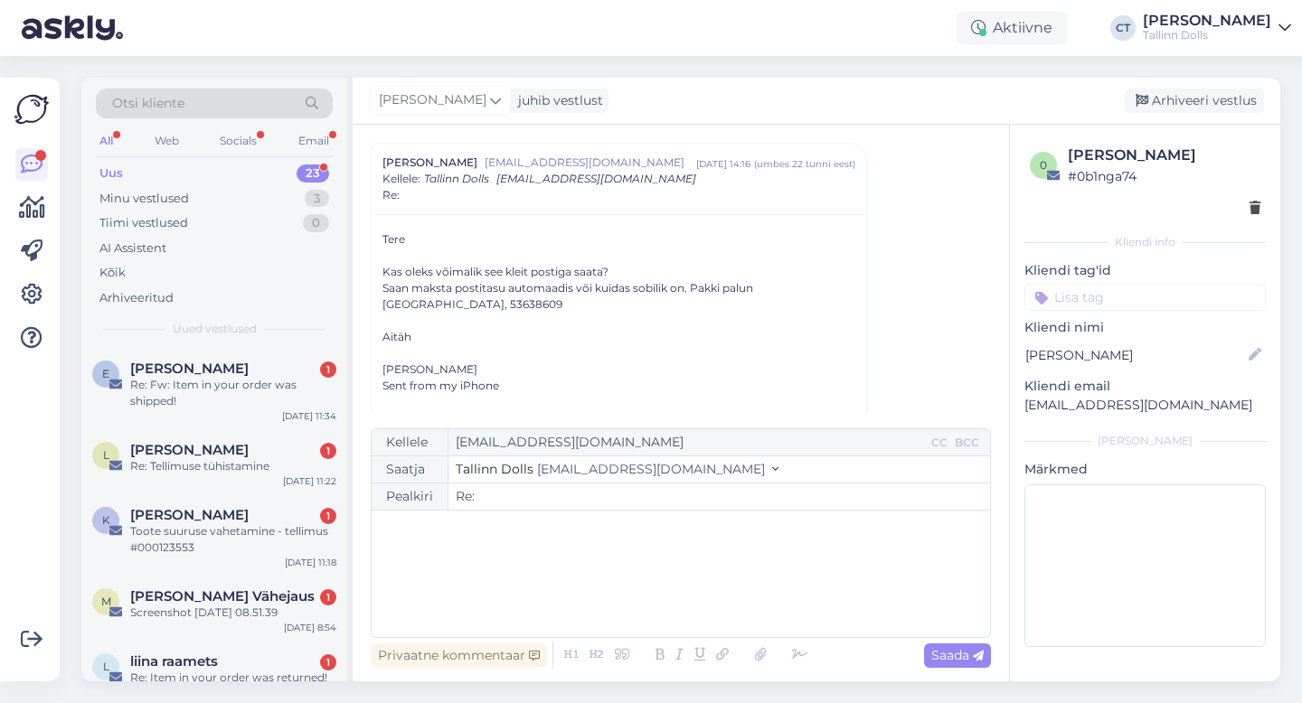
click at [719, 596] on div "﻿" at bounding box center [681, 574] width 600 height 109
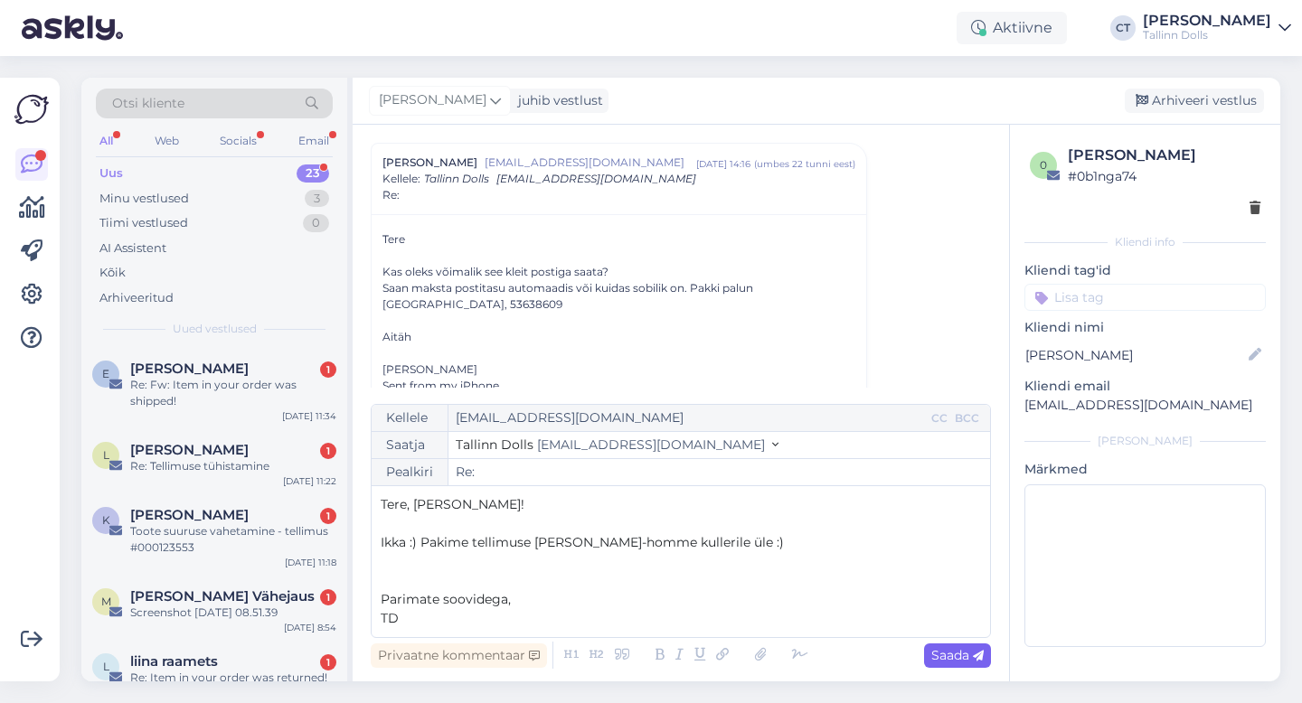
click at [946, 646] on div "Saada" at bounding box center [957, 656] width 67 height 24
type input "Re: Re:"
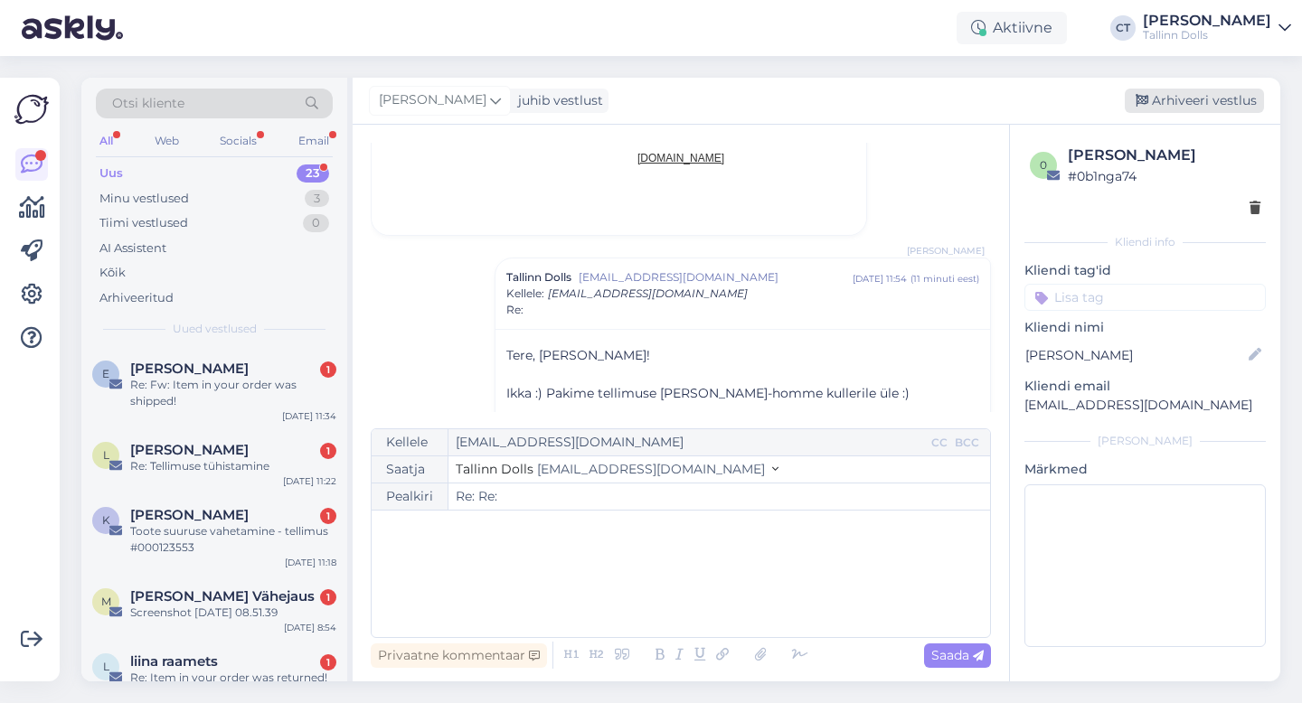
click at [1193, 92] on div "Arhiveeri vestlus" at bounding box center [1194, 101] width 139 height 24
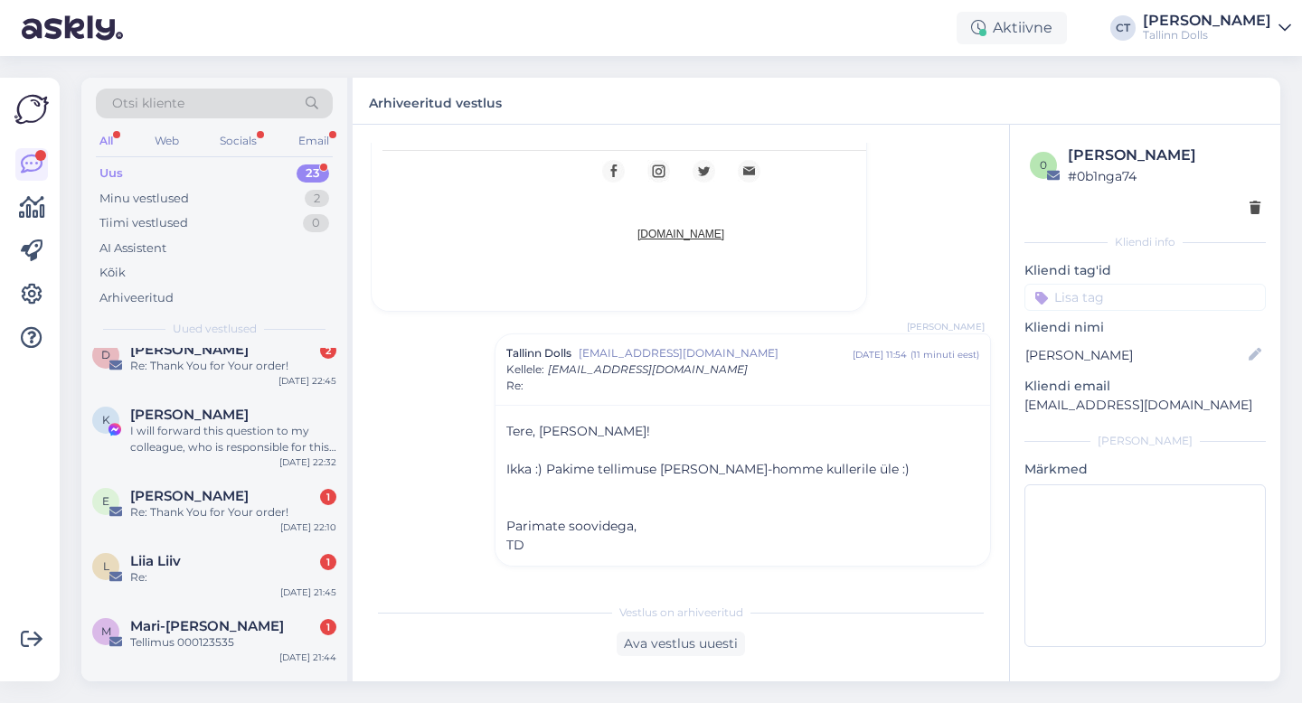
scroll to position [1245, 0]
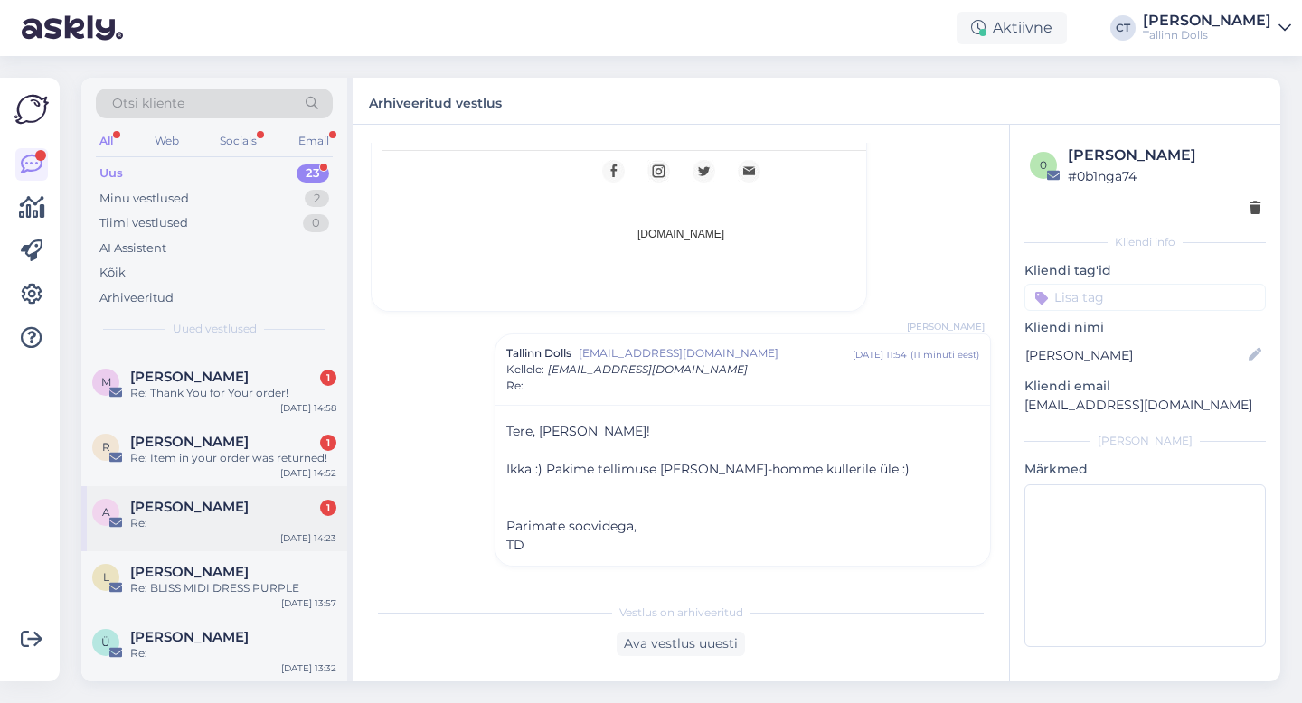
click at [254, 515] on div "Re:" at bounding box center [233, 523] width 206 height 16
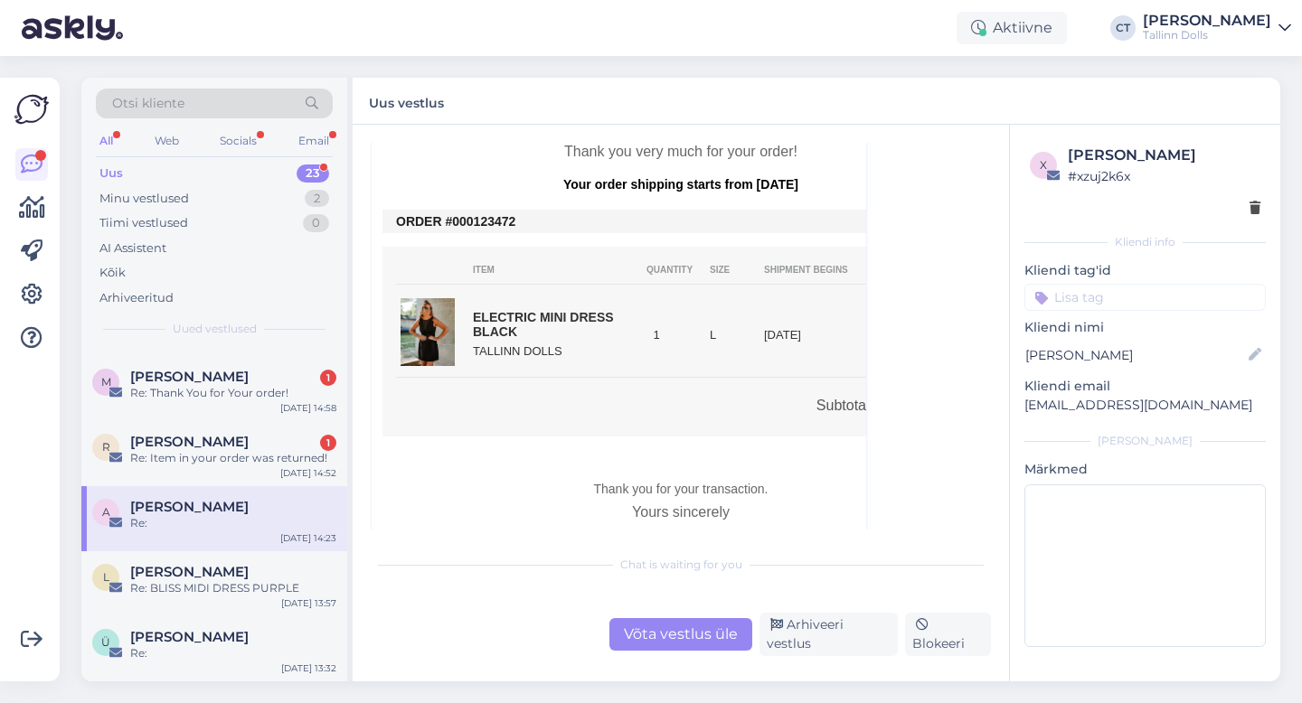
scroll to position [489, 0]
drag, startPoint x: 526, startPoint y: 221, endPoint x: 467, endPoint y: 215, distance: 59.0
click at [467, 215] on td "ORDER #000123472" at bounding box center [681, 219] width 570 height 14
copy td "0123472"
click at [695, 649] on div "Võta vestlus üle" at bounding box center [680, 634] width 143 height 33
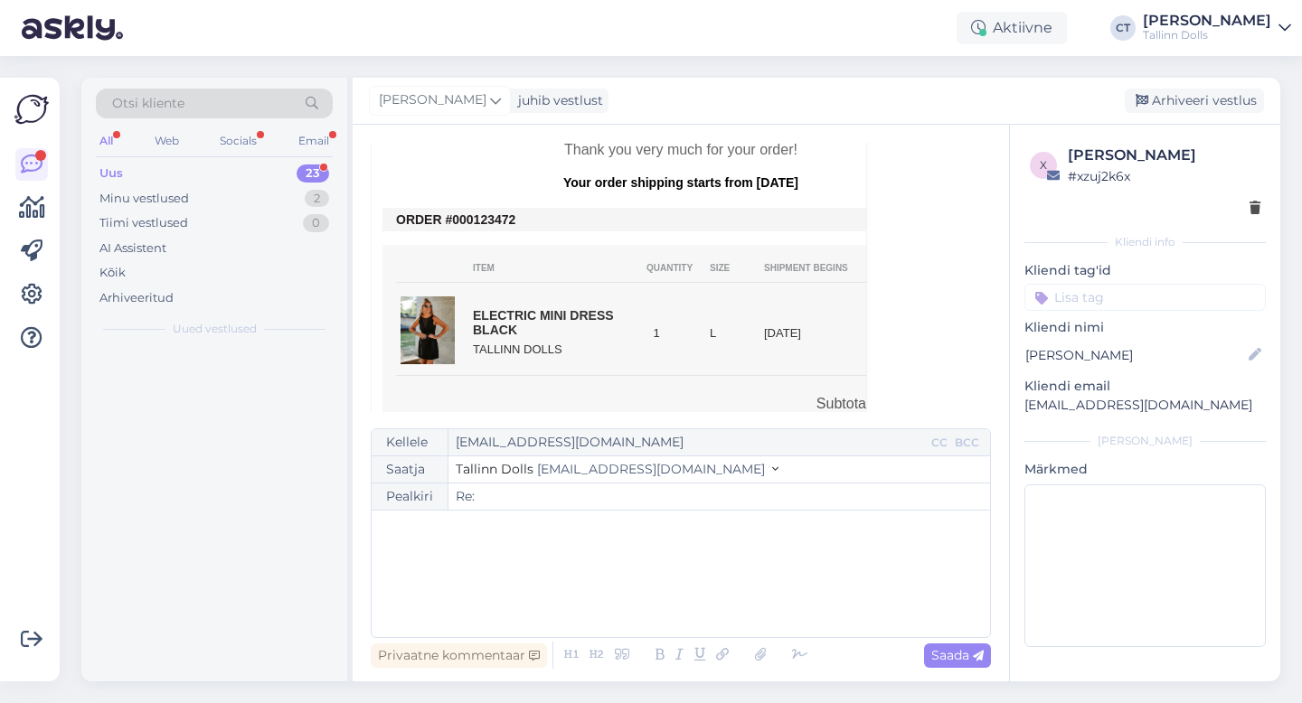
scroll to position [0, 0]
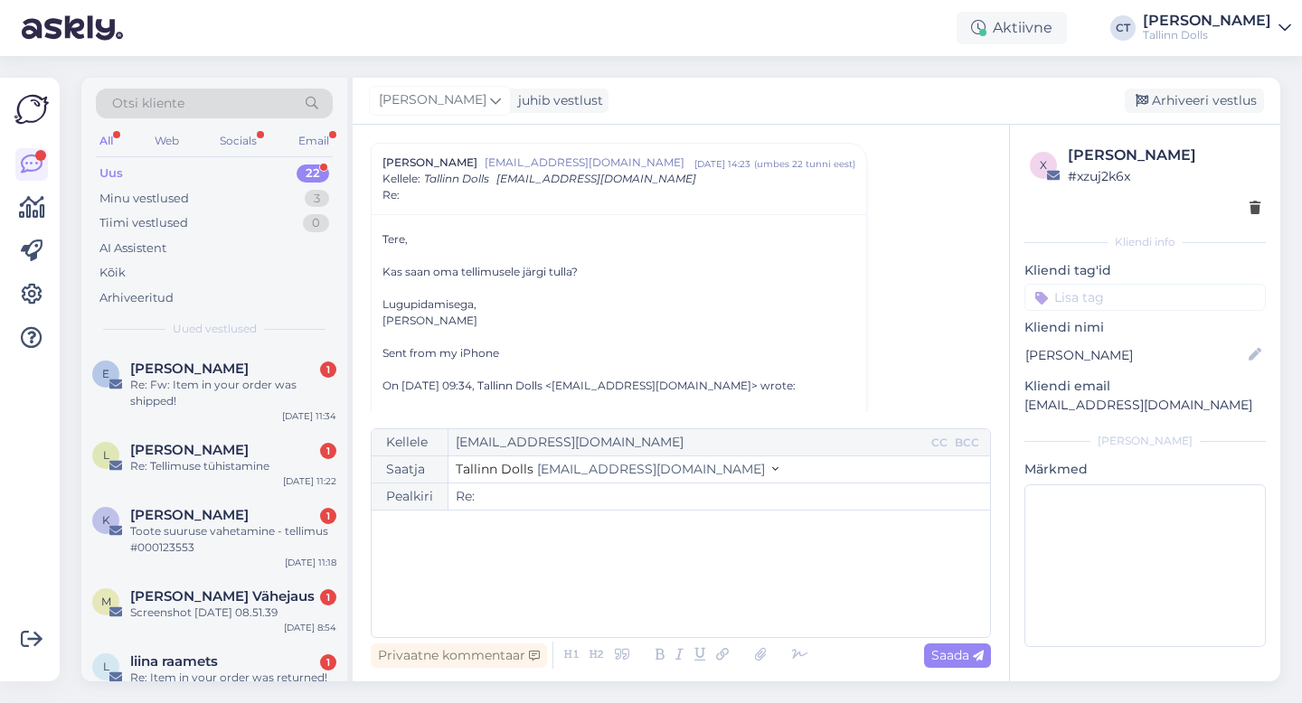
click at [730, 601] on div "﻿" at bounding box center [681, 574] width 600 height 109
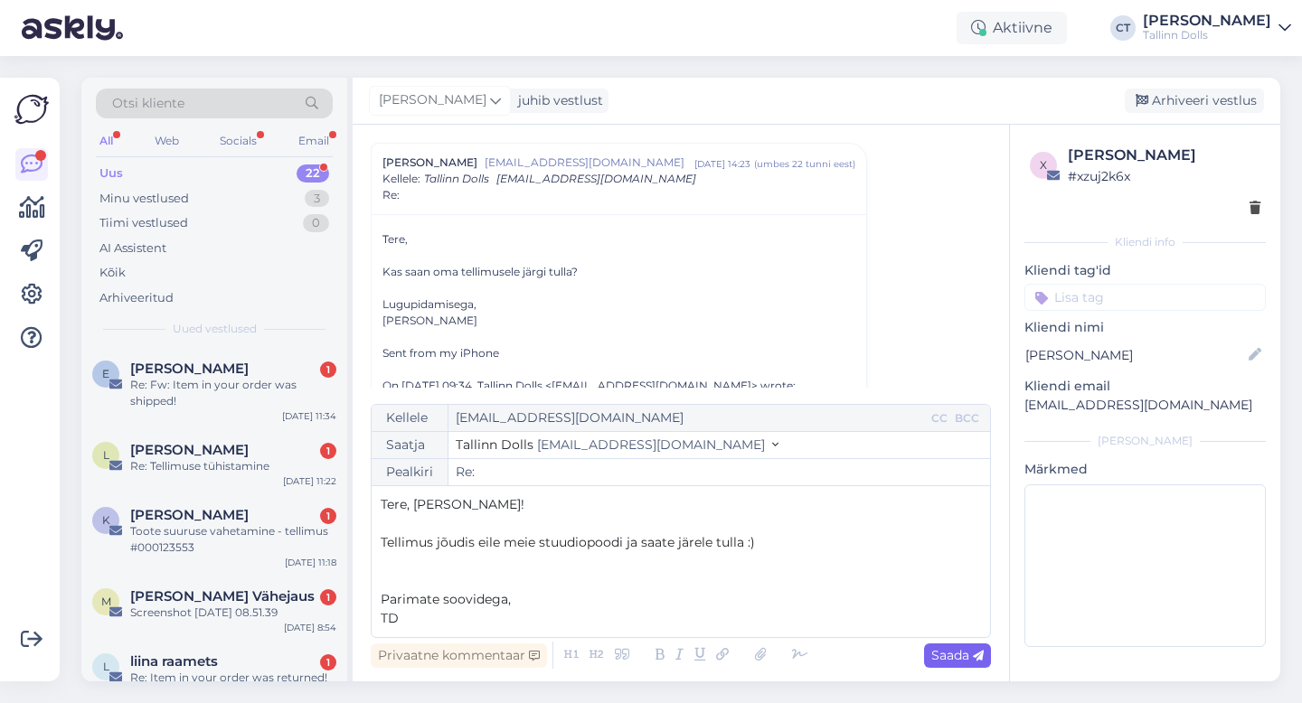
click at [945, 648] on span "Saada" at bounding box center [957, 655] width 52 height 16
type input "Re: Re:"
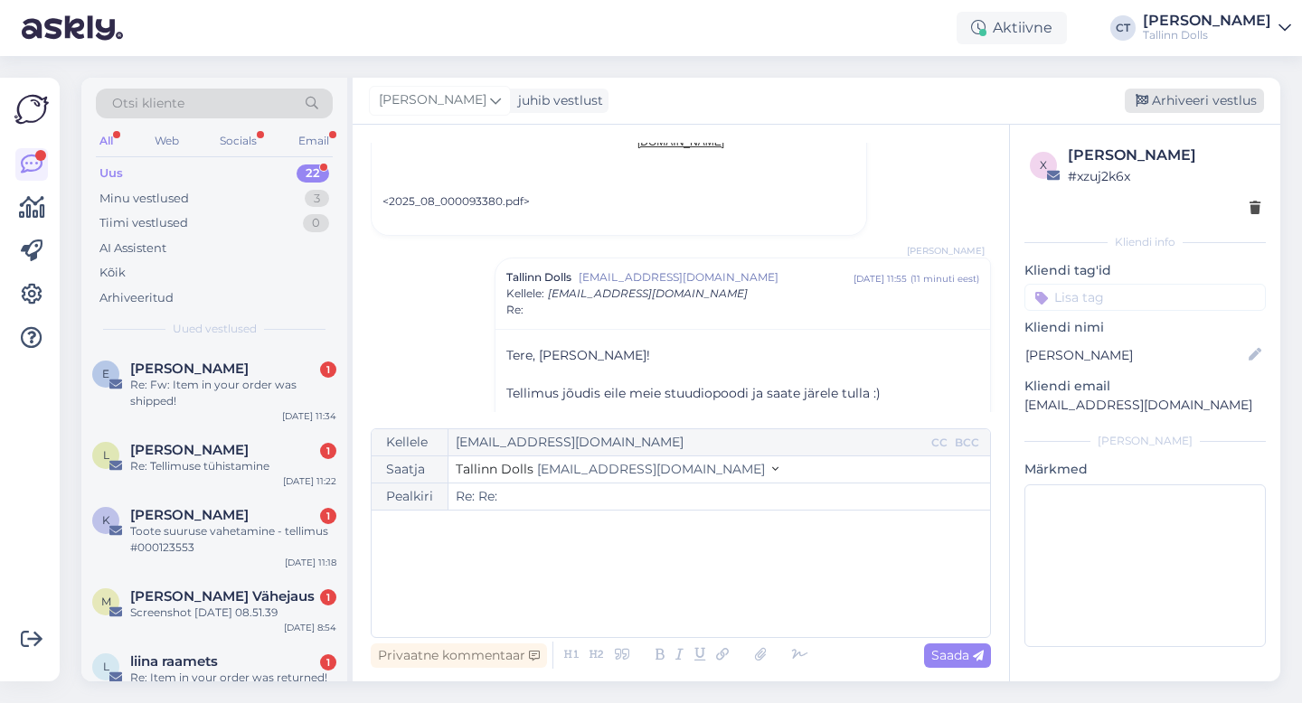
click at [1217, 103] on div "Arhiveeri vestlus" at bounding box center [1194, 101] width 139 height 24
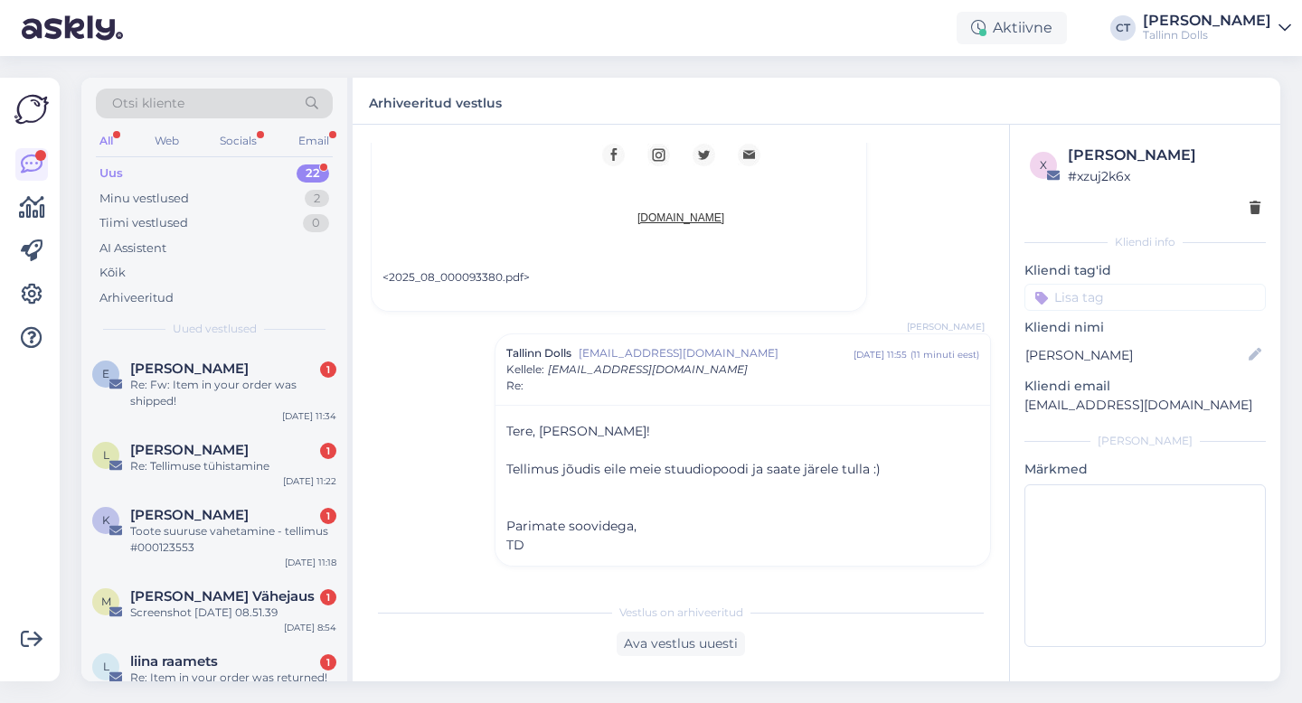
scroll to position [1180, 0]
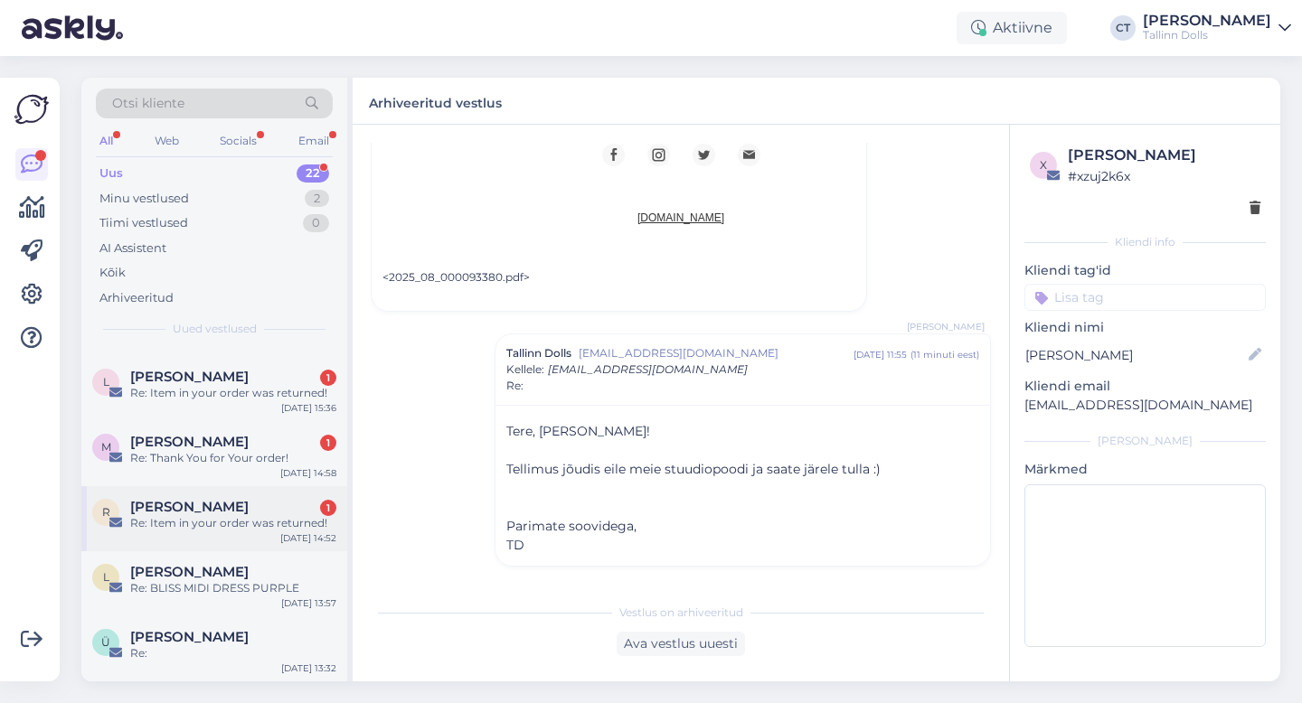
click at [247, 507] on div "Riinu Koppel 1" at bounding box center [233, 507] width 206 height 16
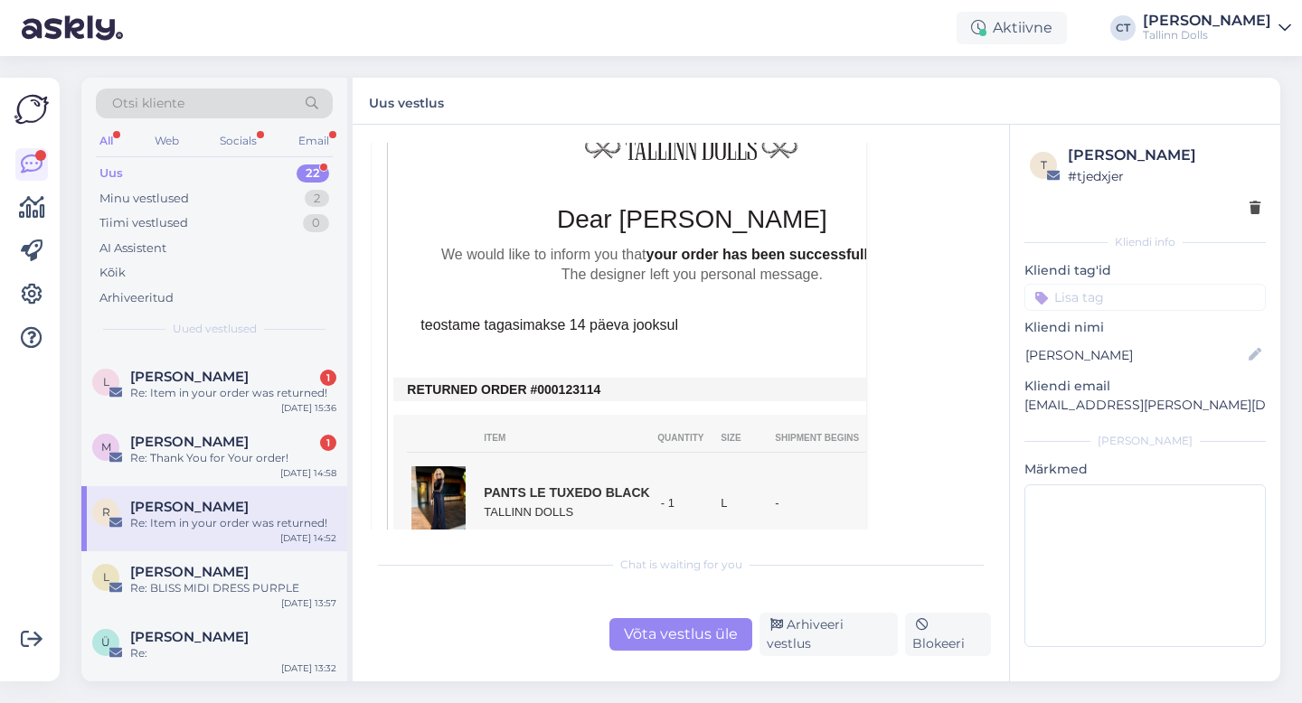
scroll to position [1035, 0]
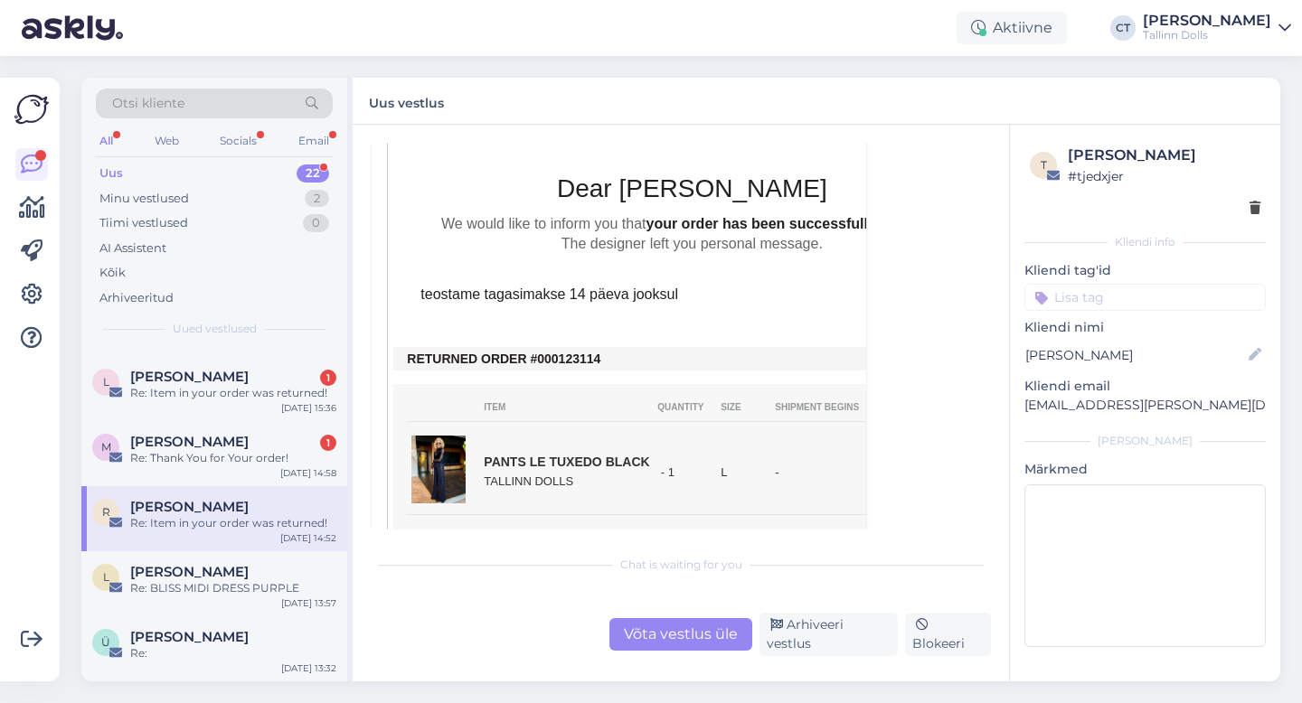
click at [687, 635] on div "Võta vestlus üle" at bounding box center [680, 634] width 143 height 33
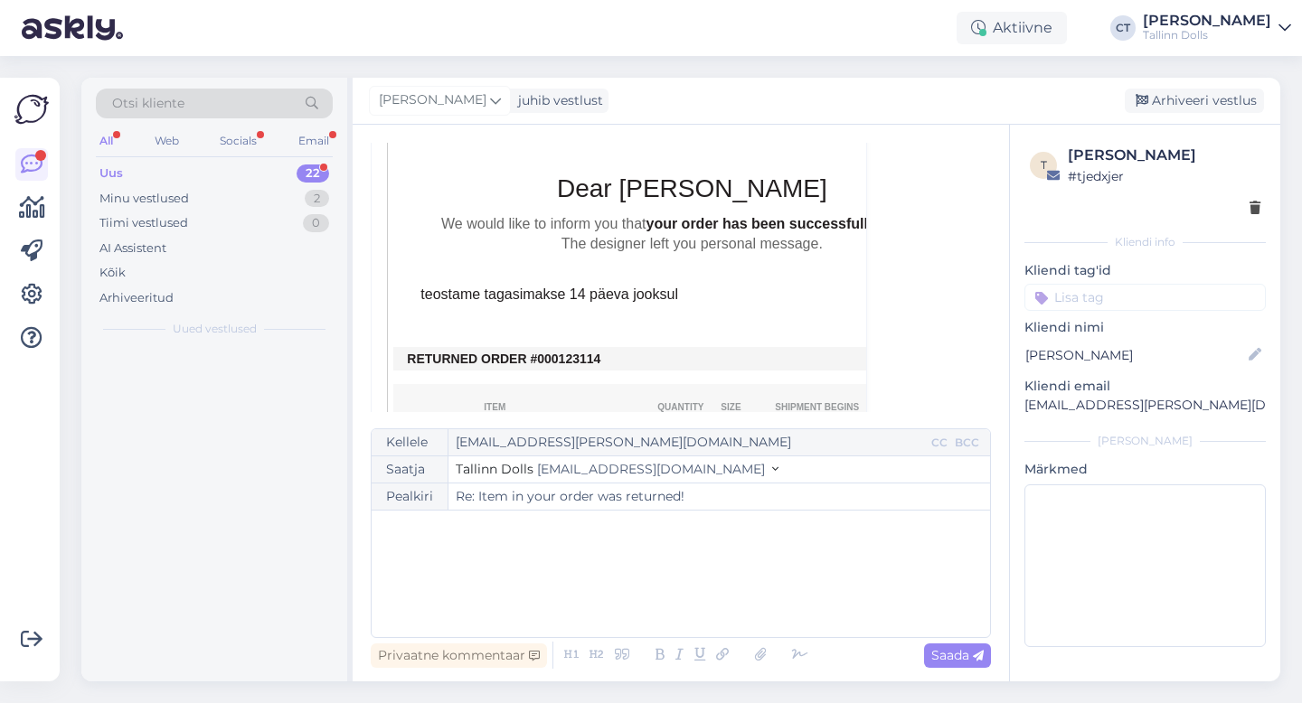
scroll to position [0, 0]
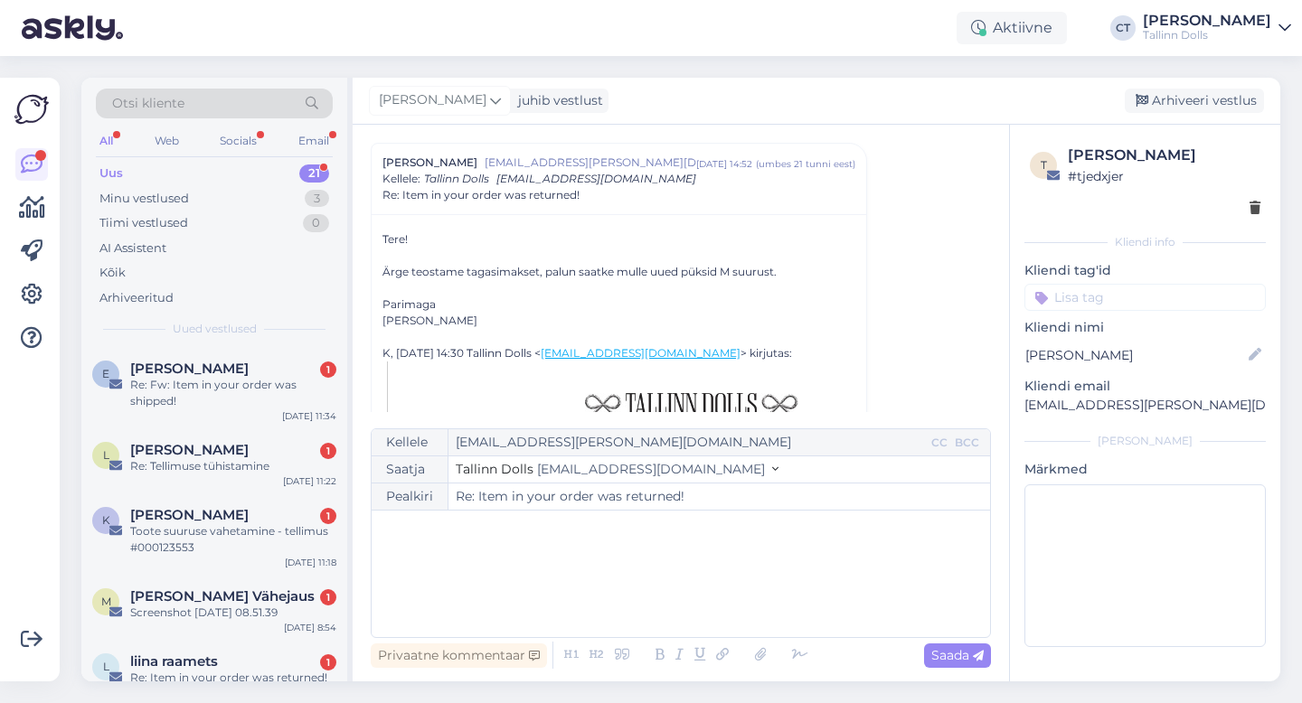
click at [697, 620] on div "﻿" at bounding box center [681, 574] width 600 height 109
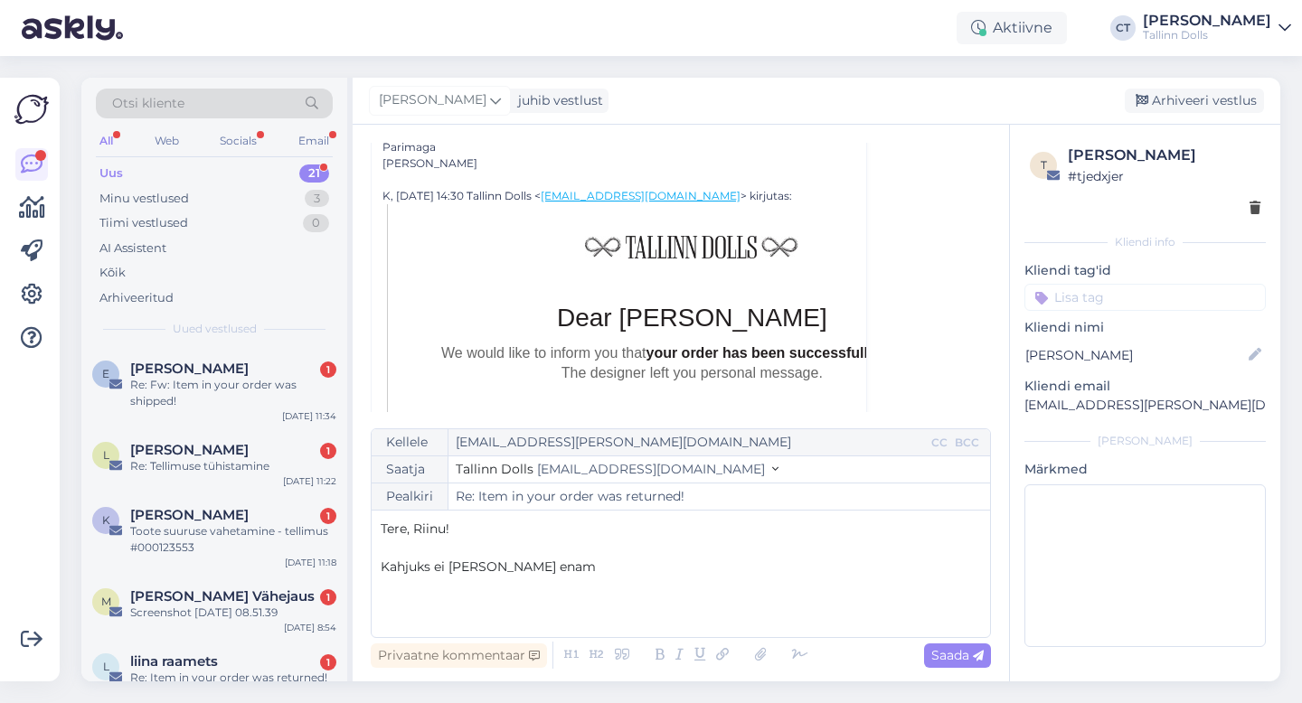
scroll to position [955, 0]
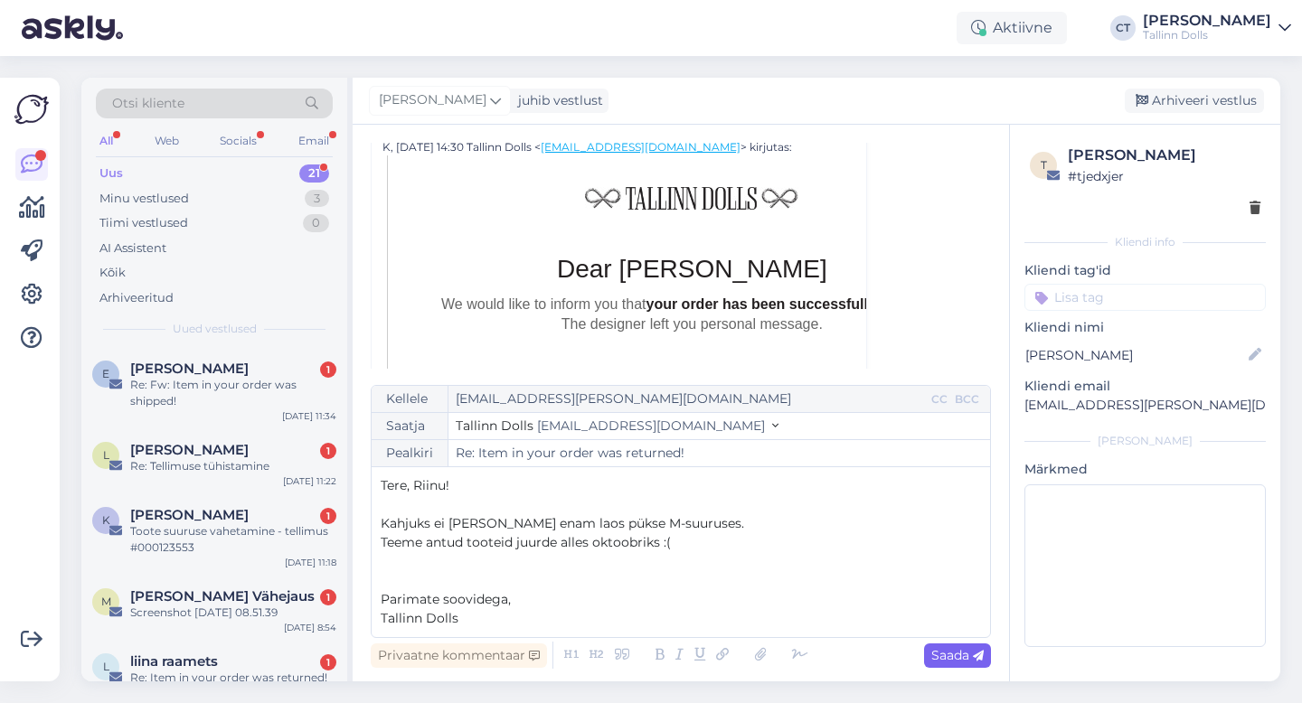
click at [949, 665] on div "Saada" at bounding box center [957, 656] width 67 height 24
type input "Re: Re: Item in your order was returned!"
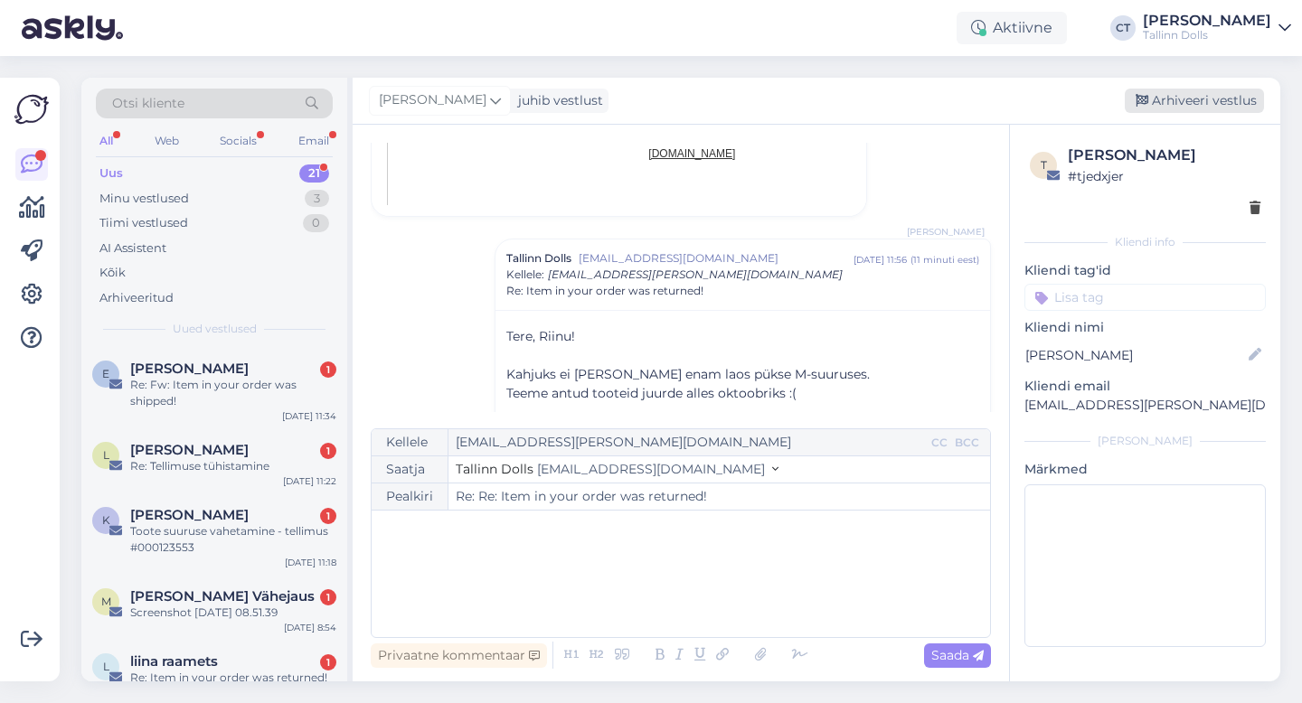
click at [1182, 99] on div "Arhiveeri vestlus" at bounding box center [1194, 101] width 139 height 24
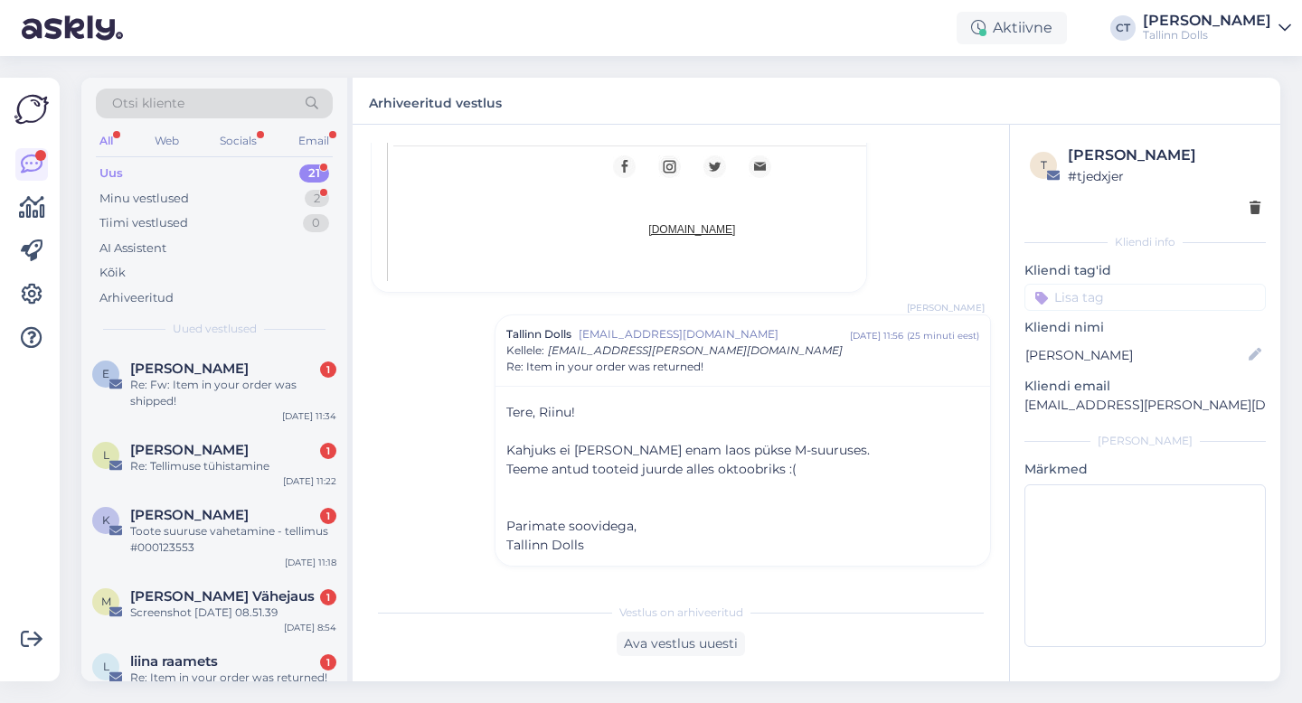
scroll to position [1828, 0]
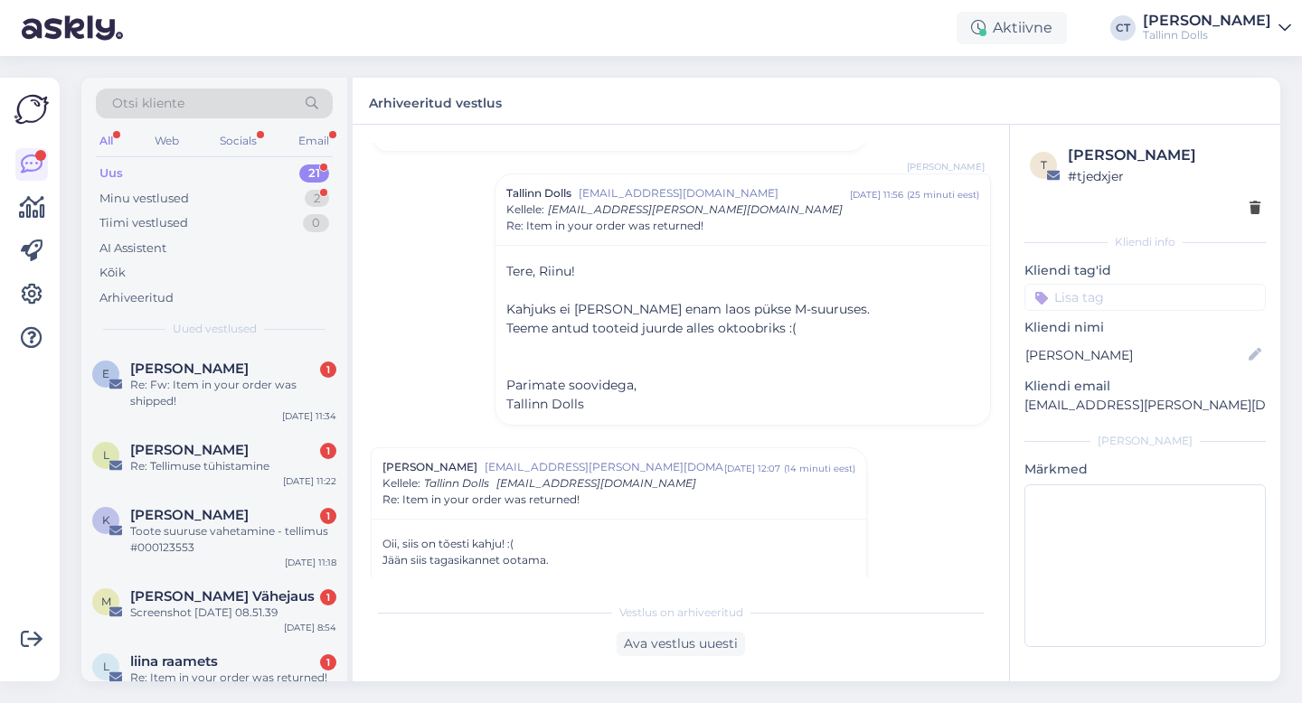
click at [229, 90] on div "Otsi kliente" at bounding box center [214, 104] width 237 height 30
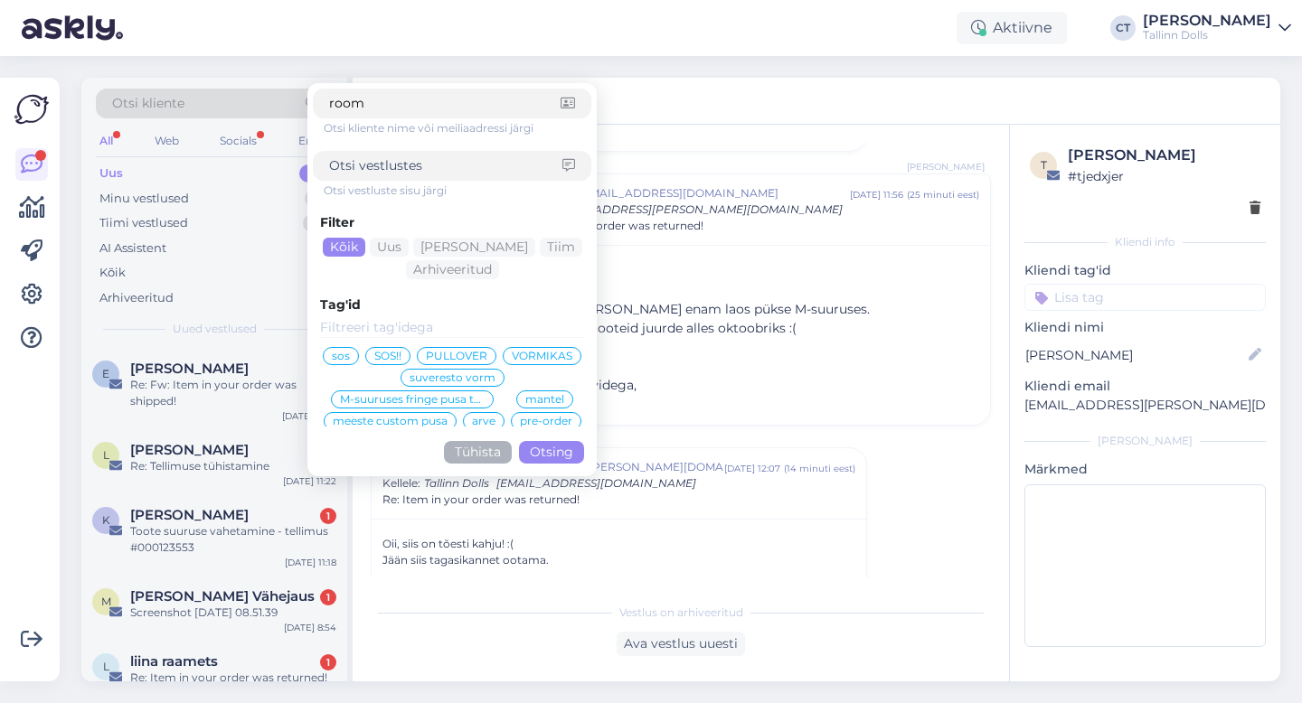
type input "rooma"
click button "Otsing" at bounding box center [551, 452] width 65 height 23
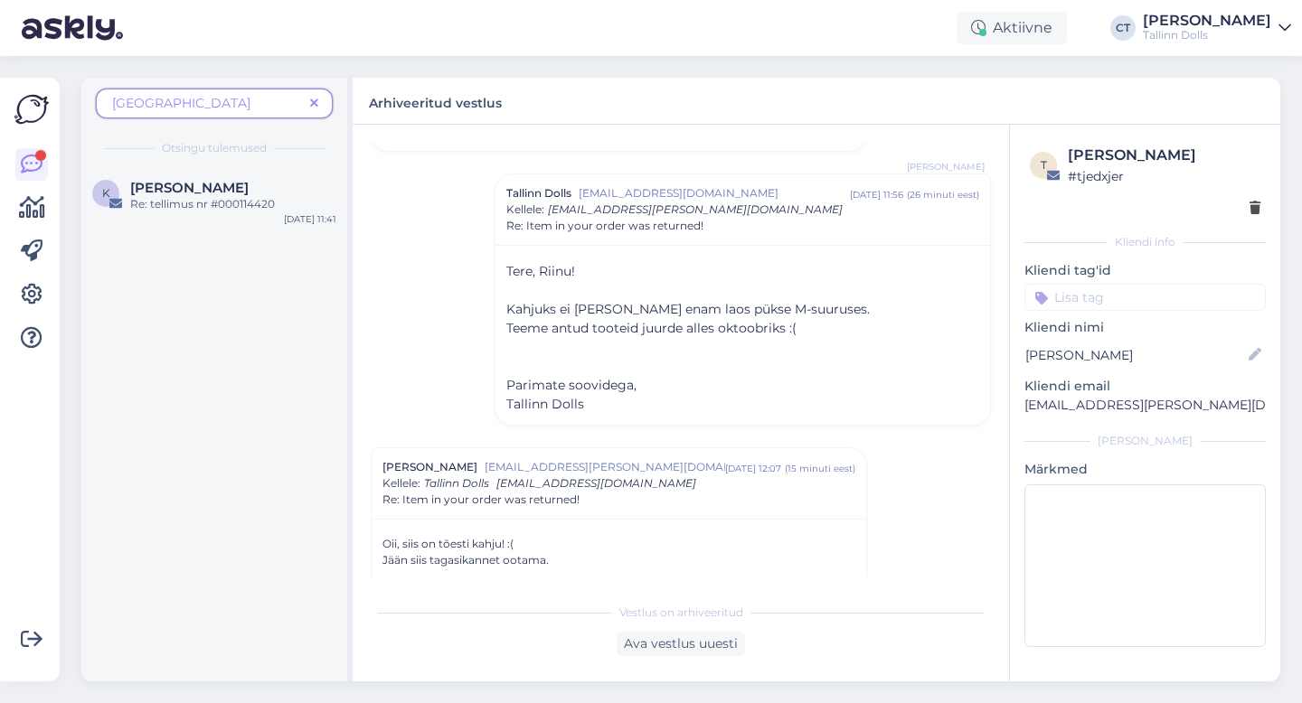
click at [246, 102] on span "rooma" at bounding box center [207, 103] width 191 height 19
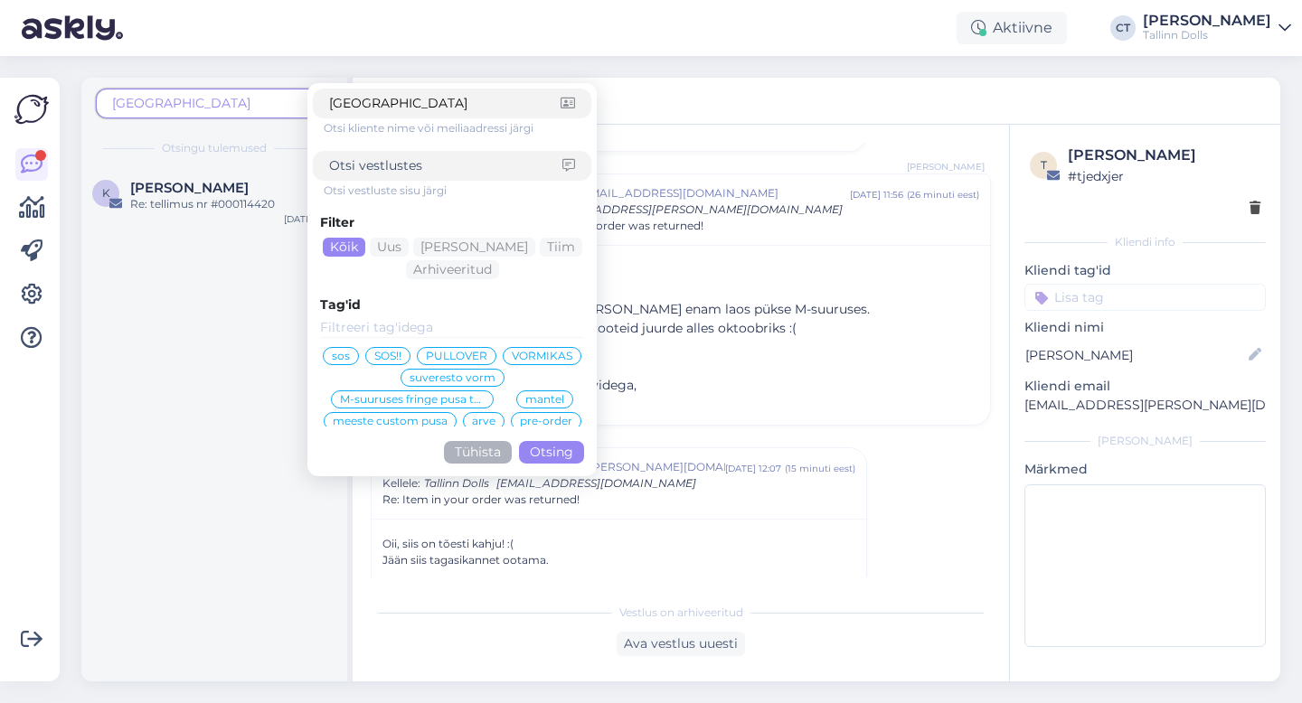
click at [433, 102] on input "rooma" at bounding box center [444, 103] width 231 height 19
type input "siiri"
click button "Otsing" at bounding box center [551, 452] width 65 height 23
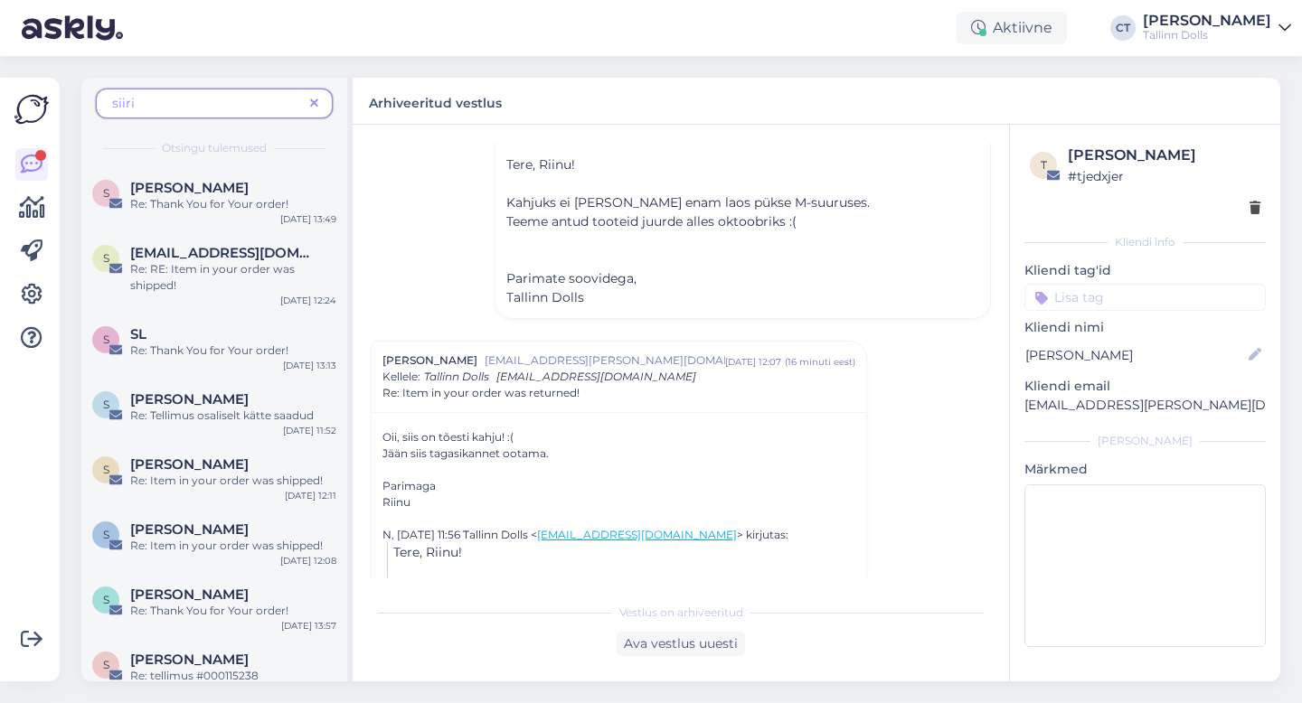
scroll to position [1919, 0]
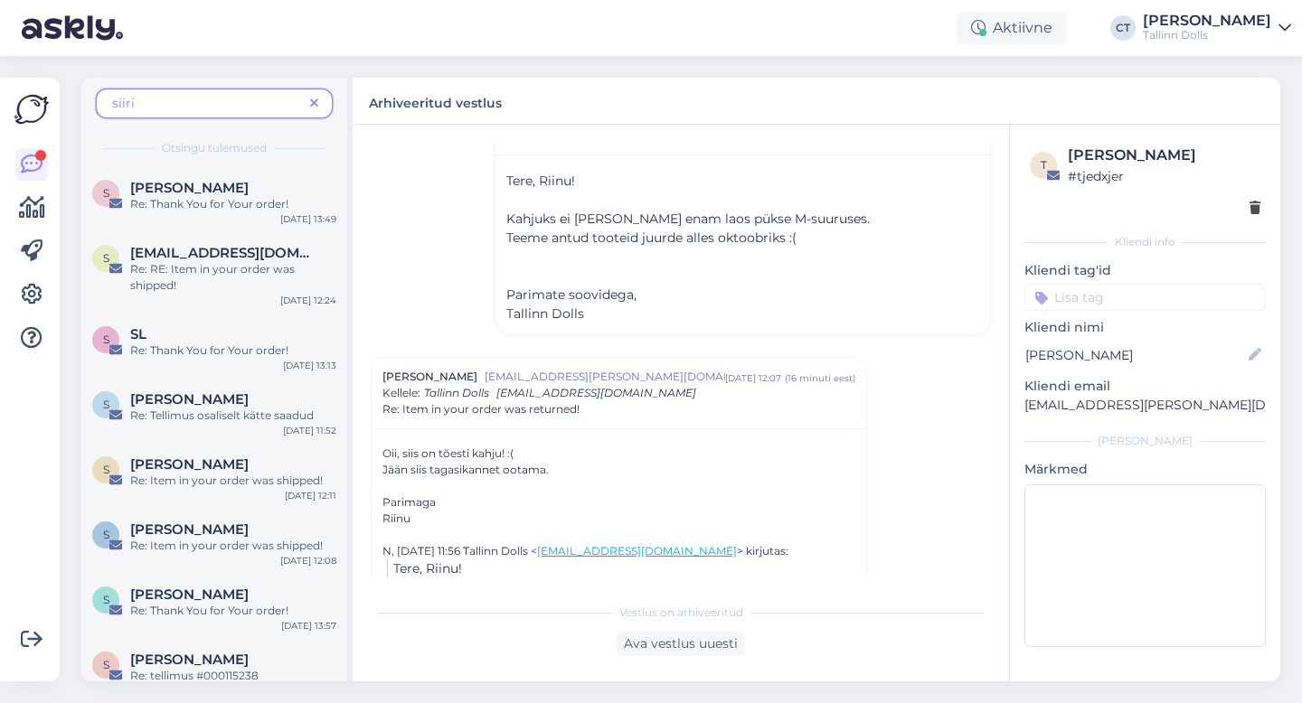
click at [314, 107] on icon at bounding box center [314, 104] width 8 height 13
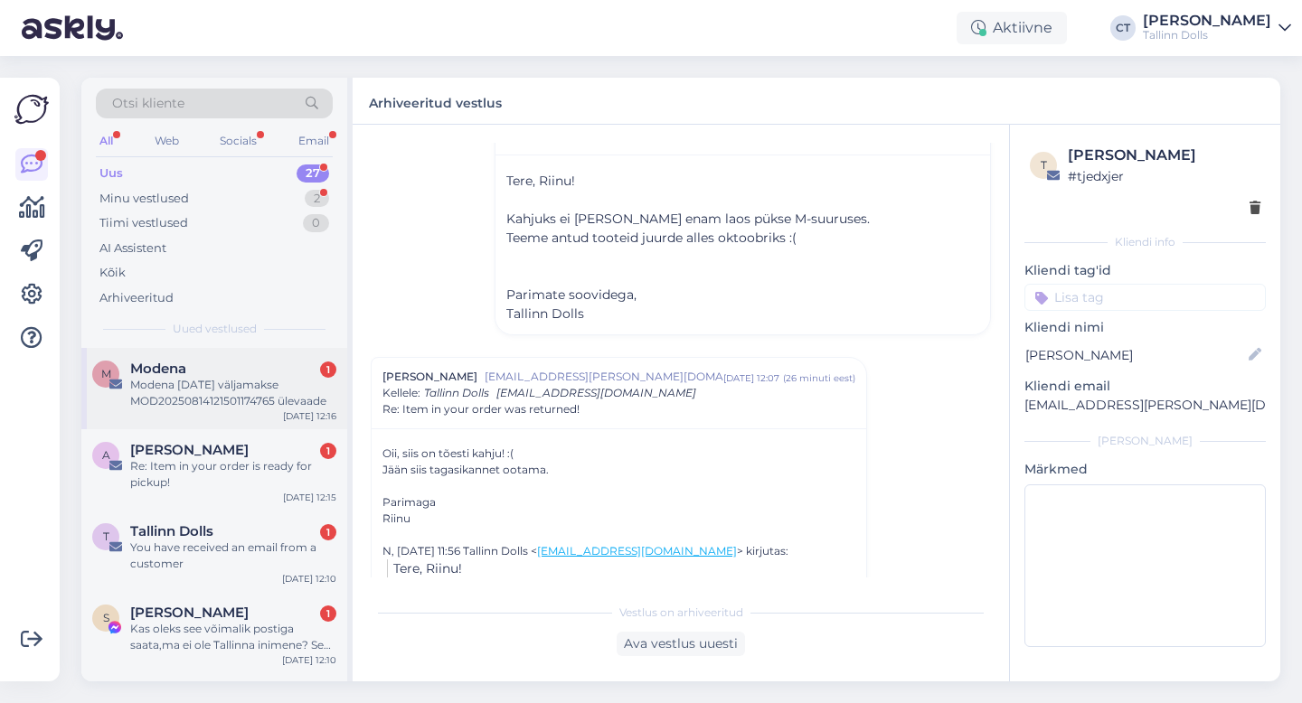
click at [228, 377] on div "Modena 14.08.2025 väljamakse MOD20250814121501174765 ülevaade" at bounding box center [233, 393] width 206 height 33
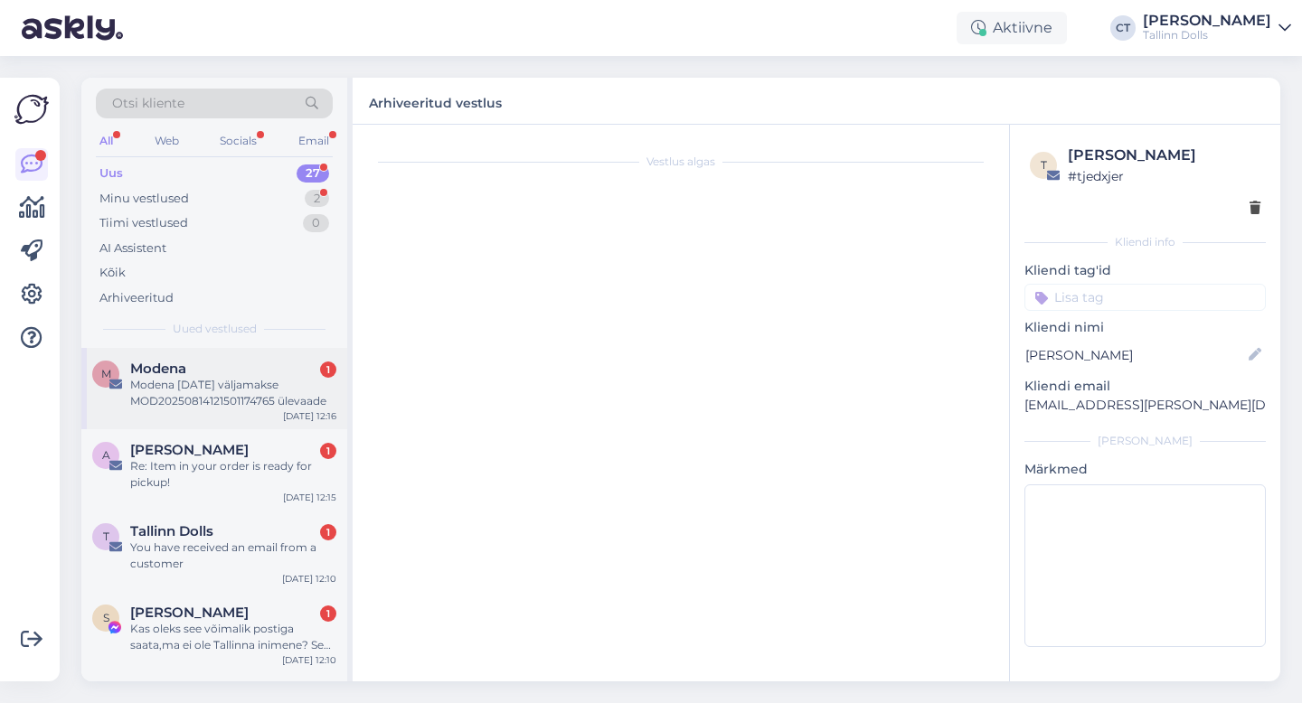
scroll to position [0, 0]
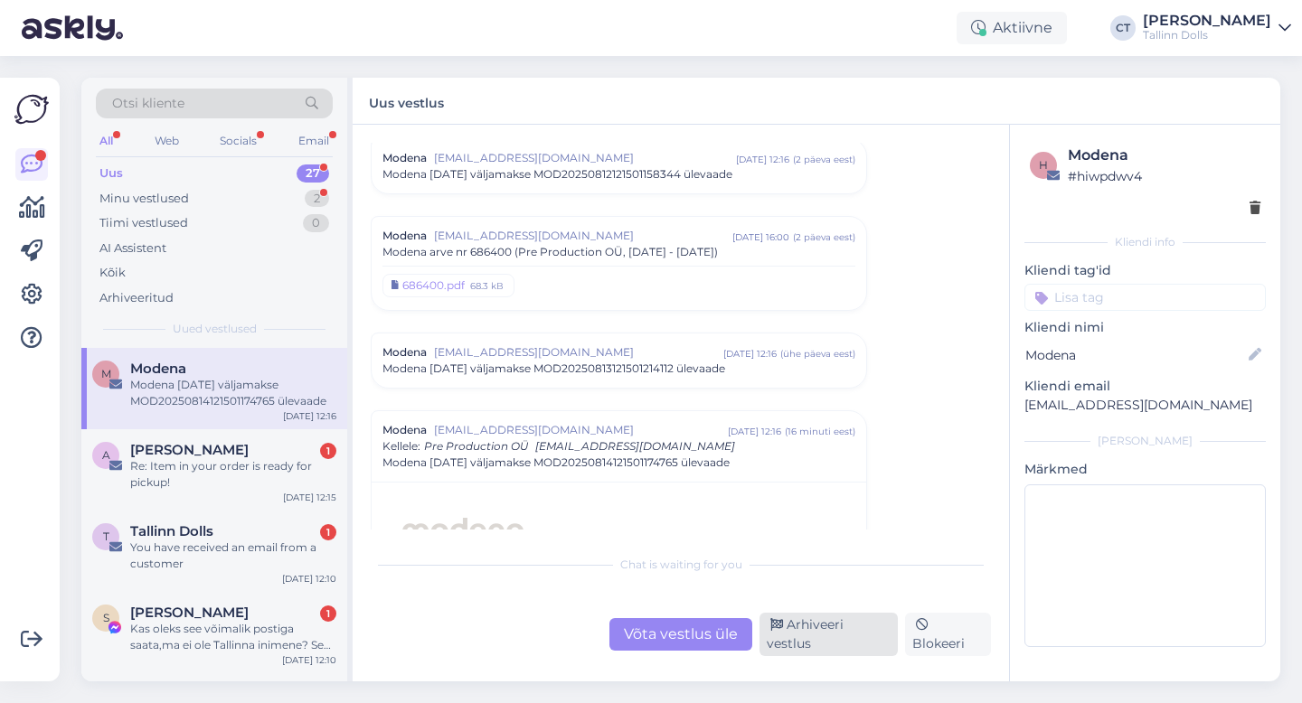
click at [846, 637] on div "Arhiveeri vestlus" at bounding box center [829, 634] width 138 height 43
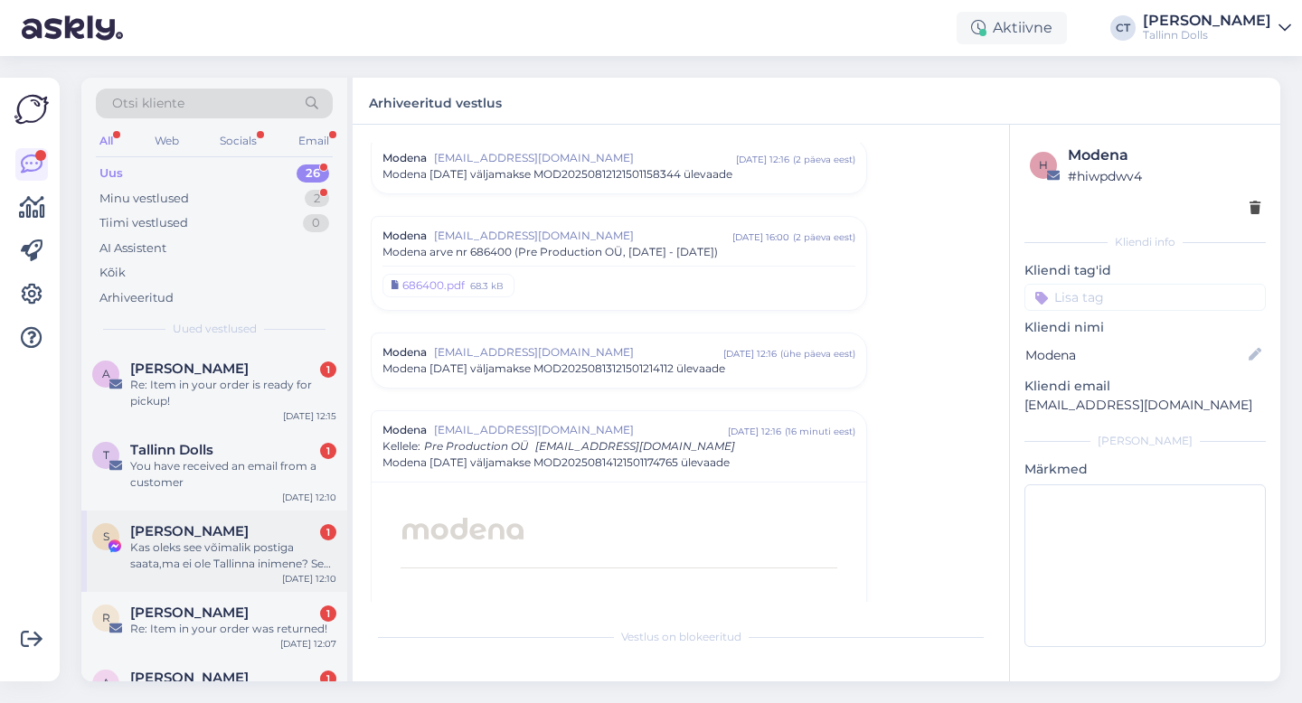
scroll to position [7941, 0]
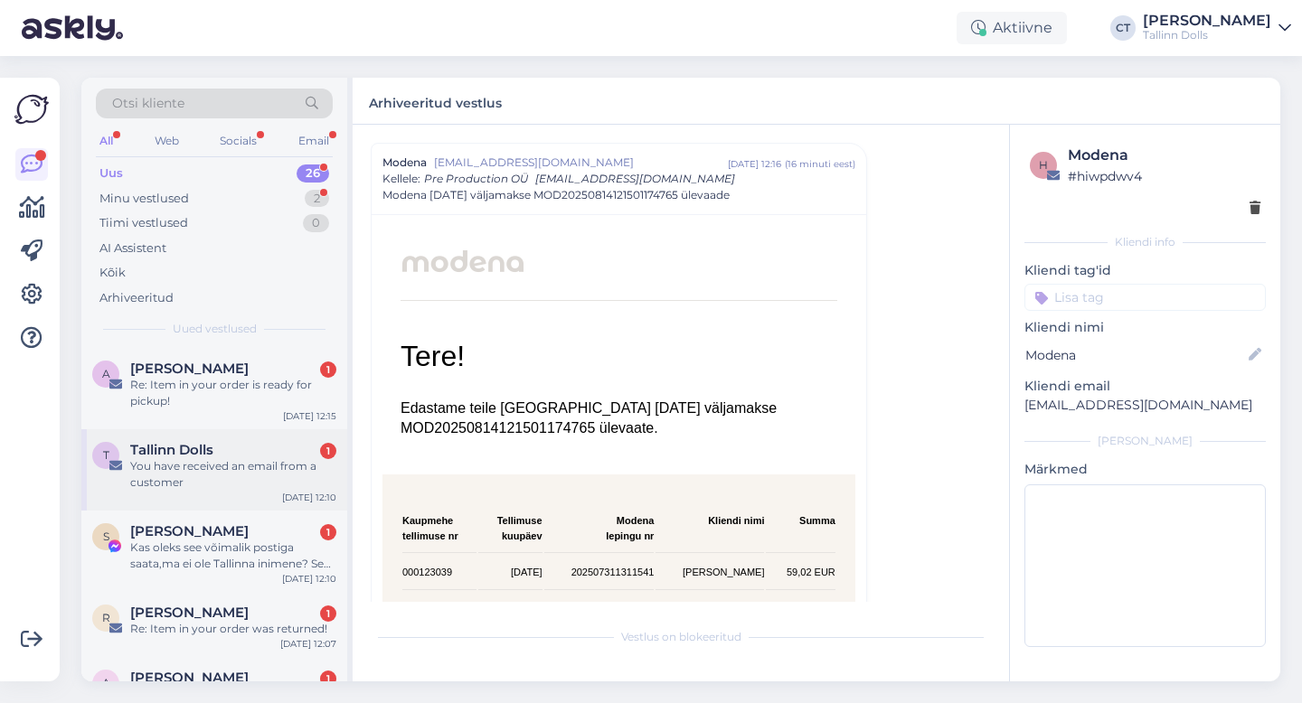
click at [278, 467] on div "You have received an email from a customer" at bounding box center [233, 474] width 206 height 33
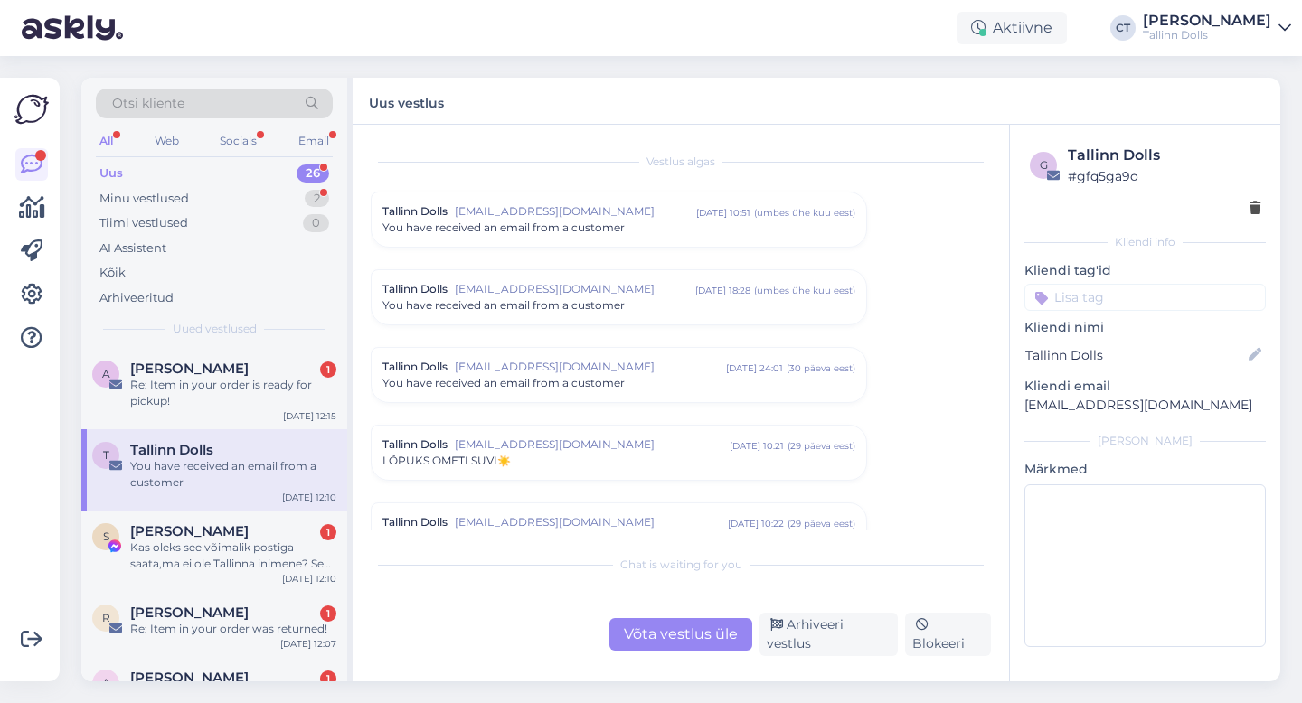
scroll to position [7596, 0]
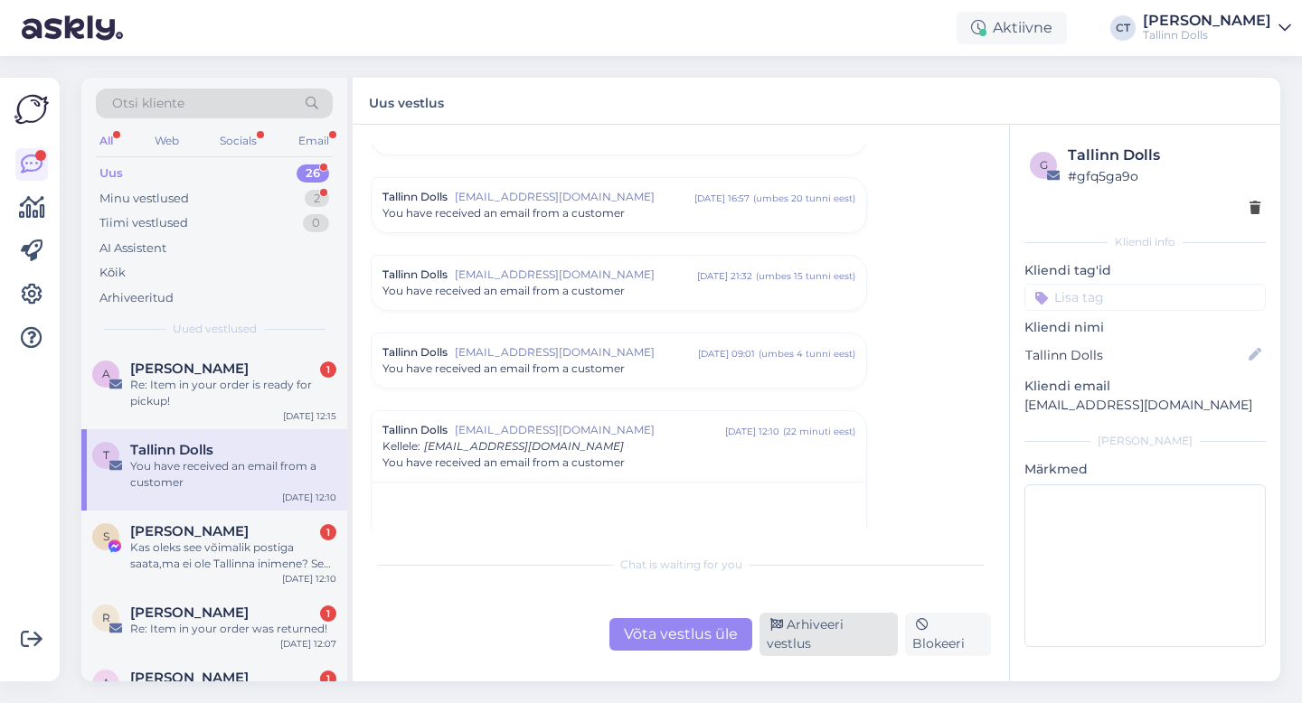
click at [826, 637] on div "Arhiveeri vestlus" at bounding box center [829, 634] width 138 height 43
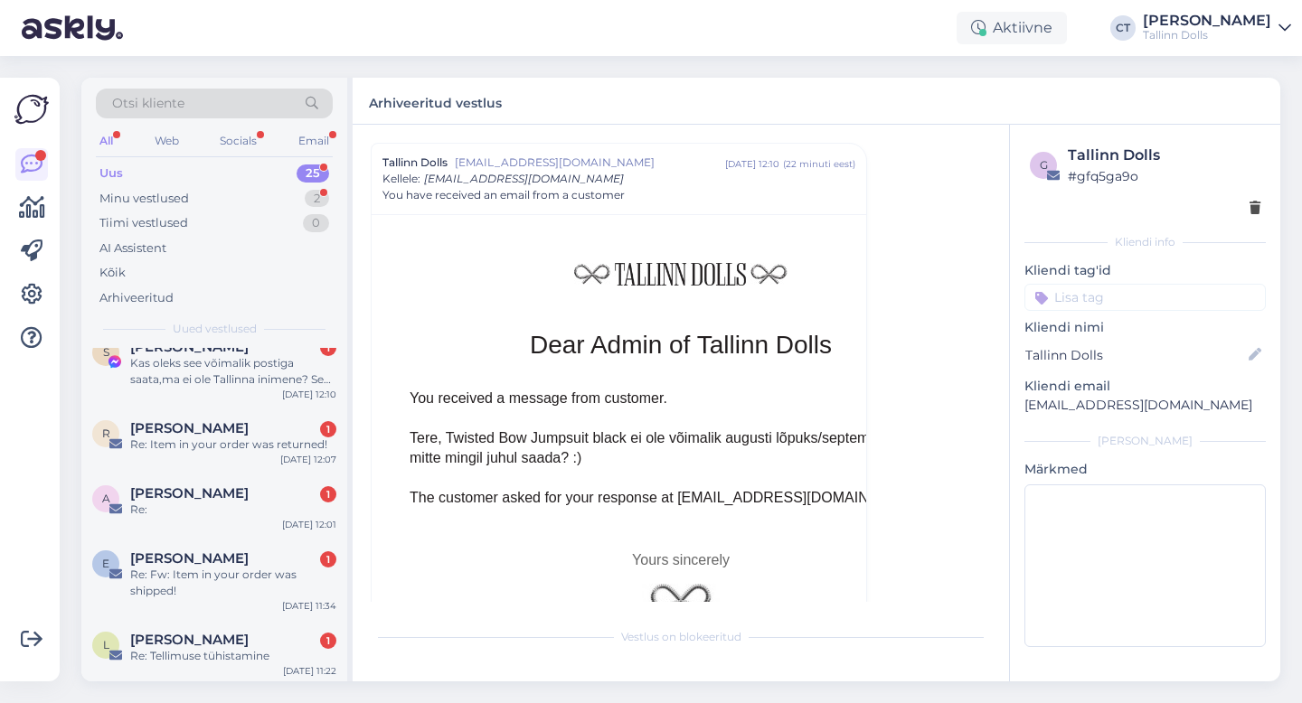
scroll to position [125, 0]
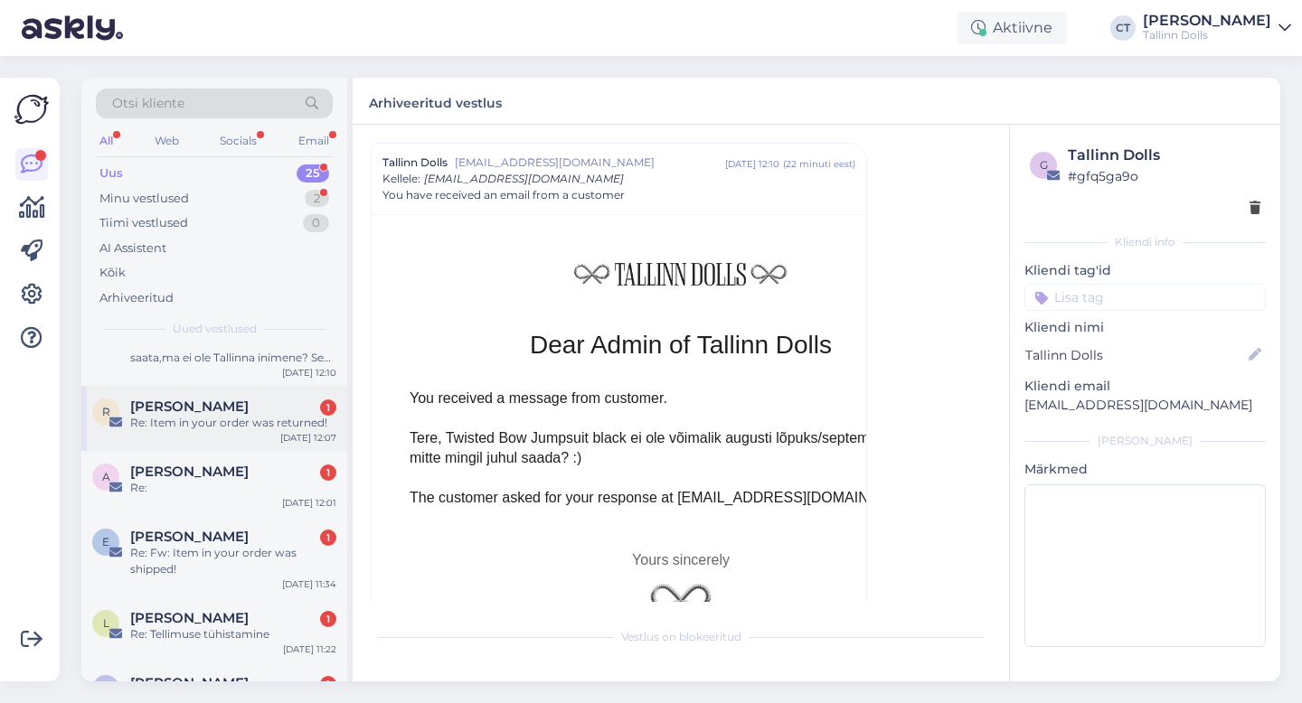
click at [267, 425] on div "Re: Item in your order was returned!" at bounding box center [233, 423] width 206 height 16
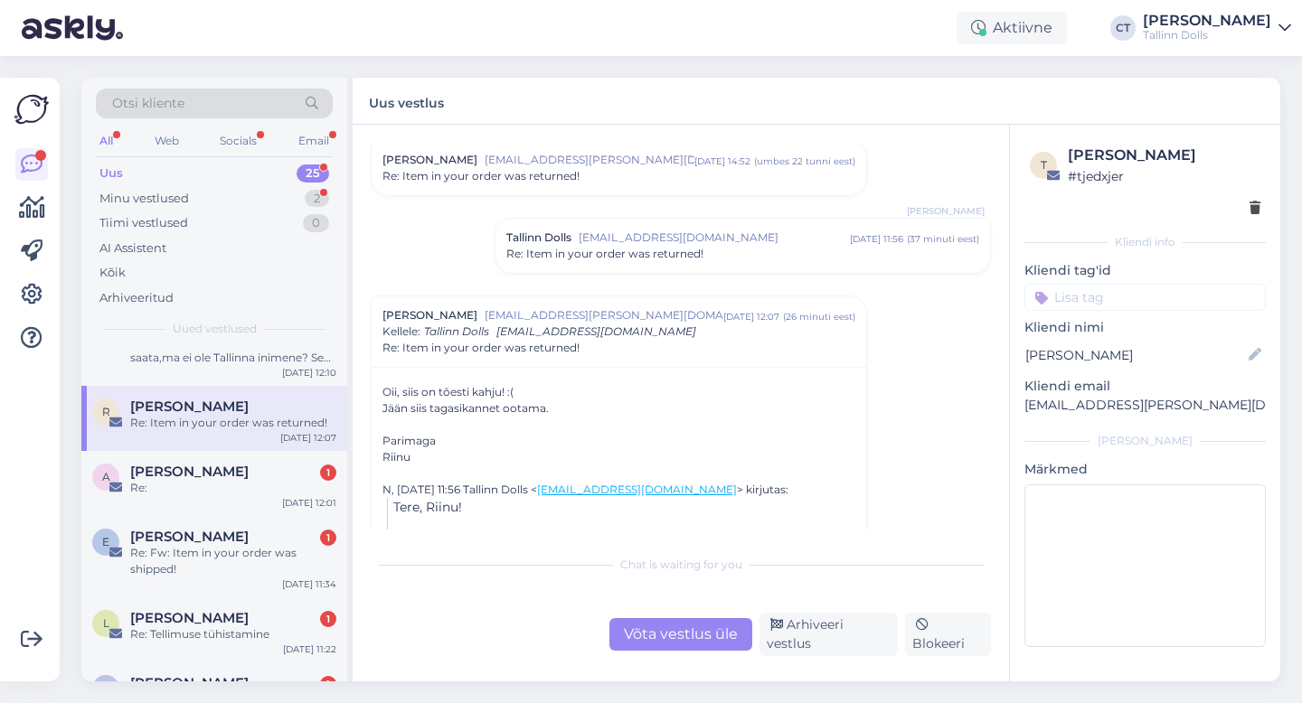
scroll to position [738, 0]
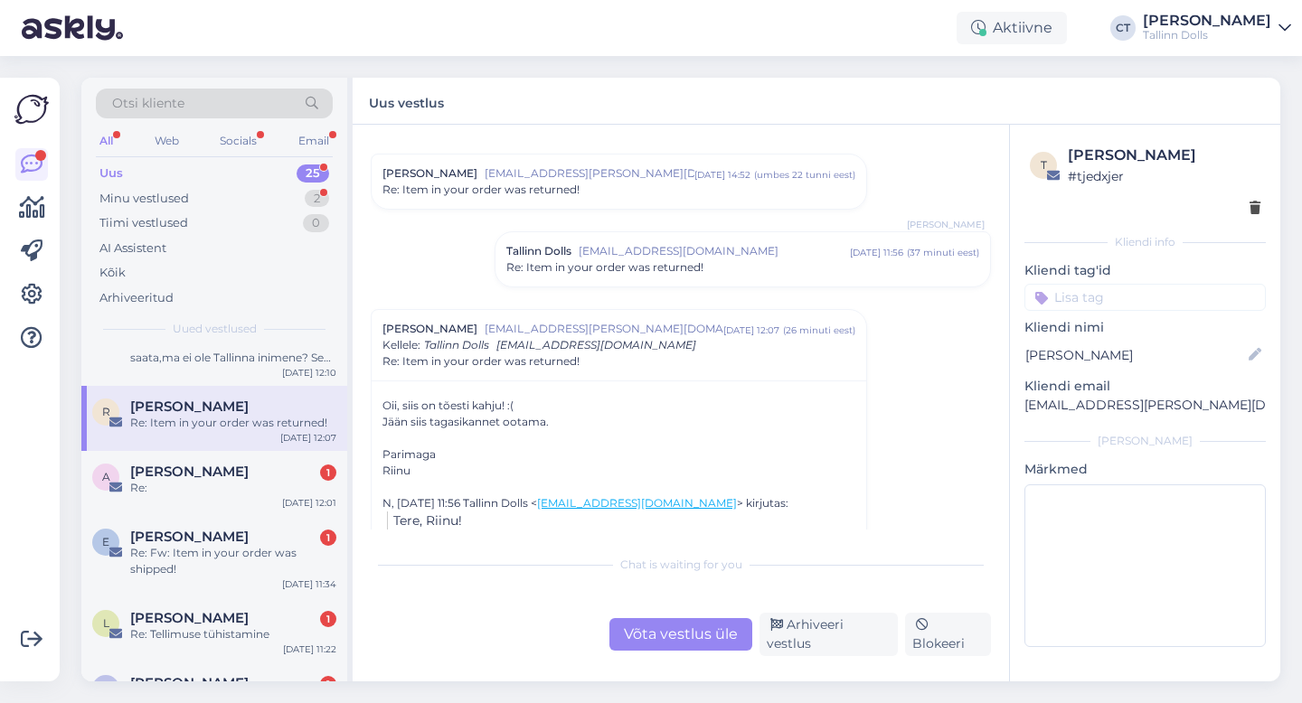
click at [616, 265] on span "Re: Item in your order was returned!" at bounding box center [604, 267] width 197 height 16
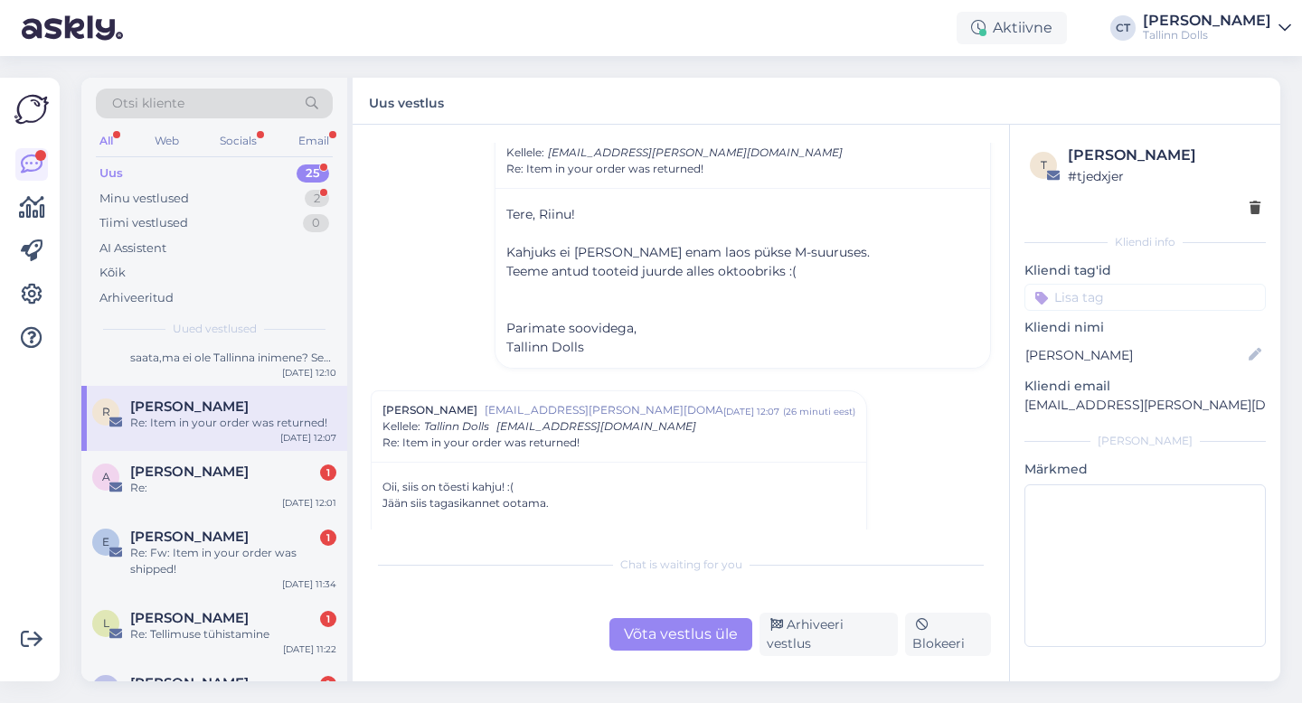
scroll to position [869, 0]
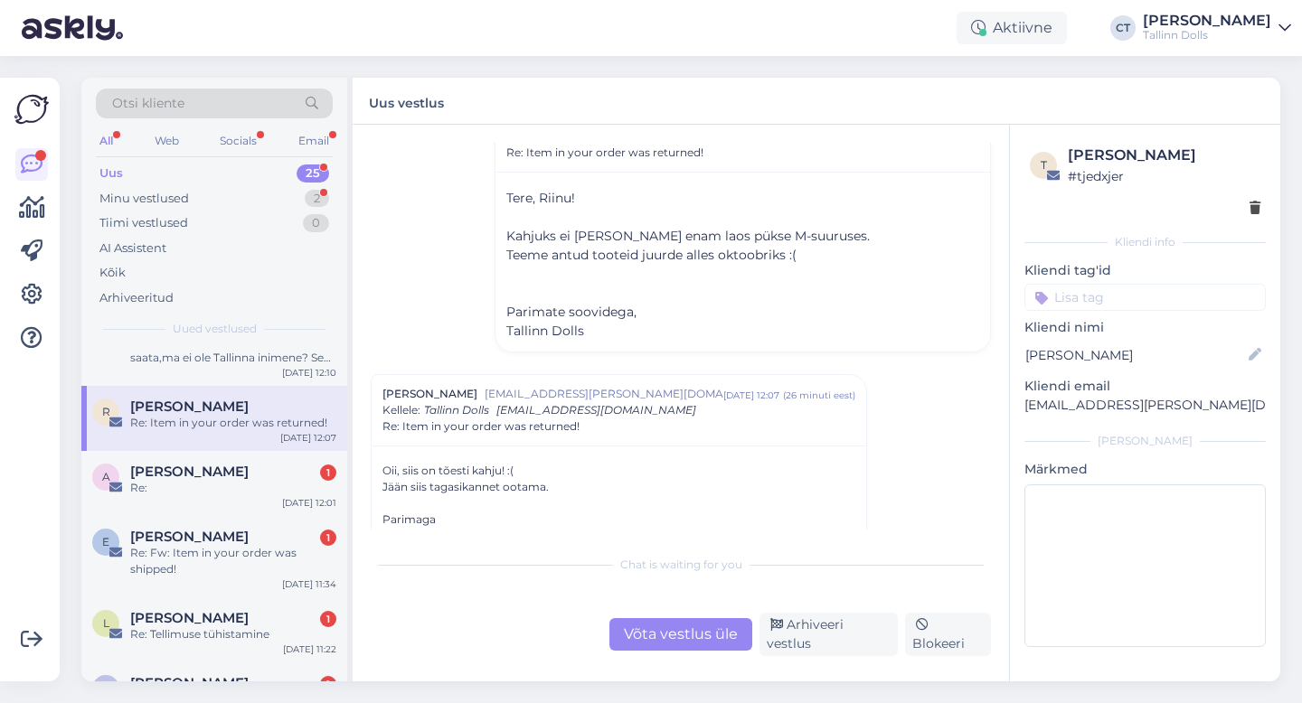
click at [673, 637] on div "Võta vestlus üle" at bounding box center [680, 634] width 143 height 33
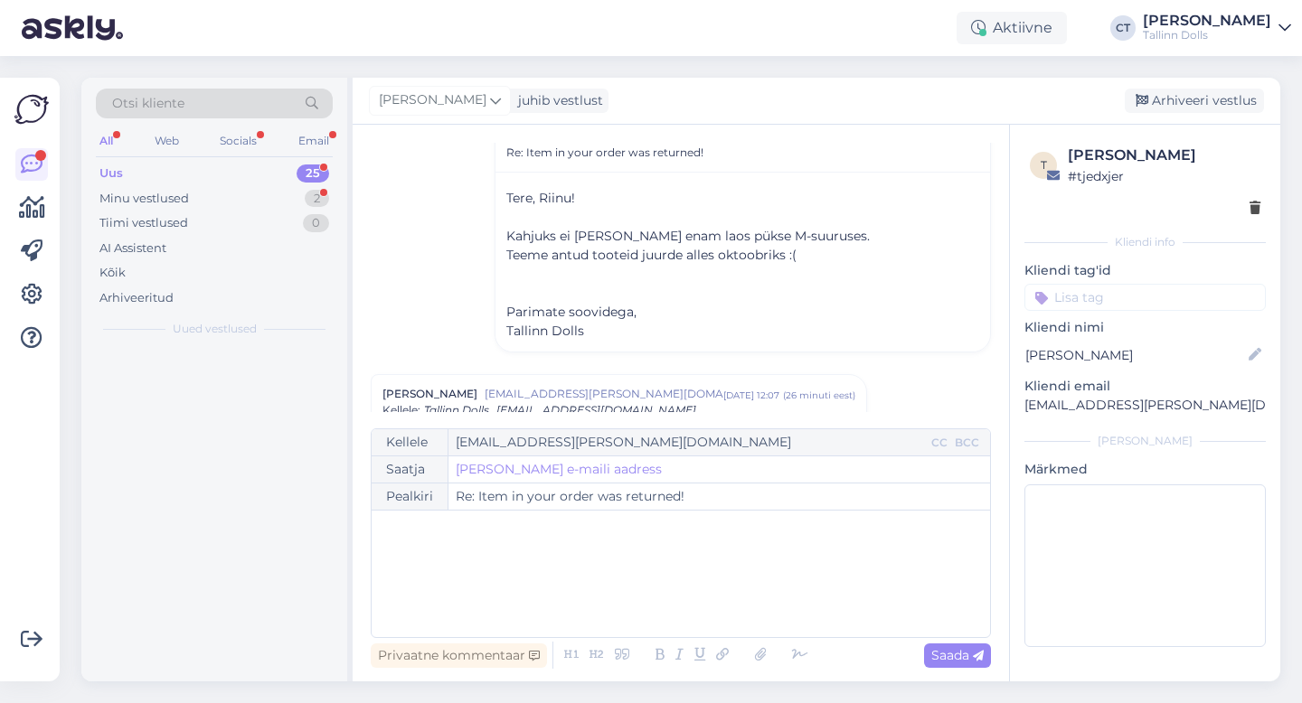
scroll to position [0, 0]
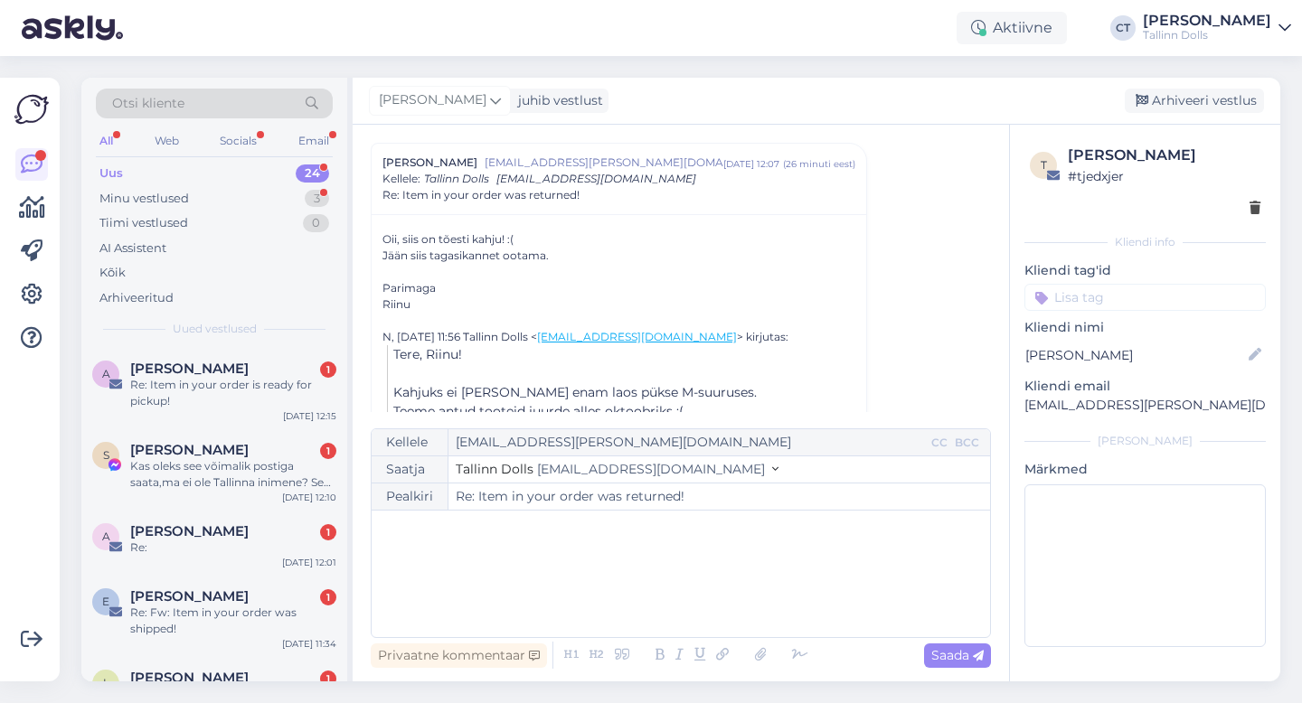
click at [696, 593] on div "﻿" at bounding box center [681, 574] width 600 height 109
click at [219, 102] on div "Otsi kliente" at bounding box center [214, 104] width 237 height 30
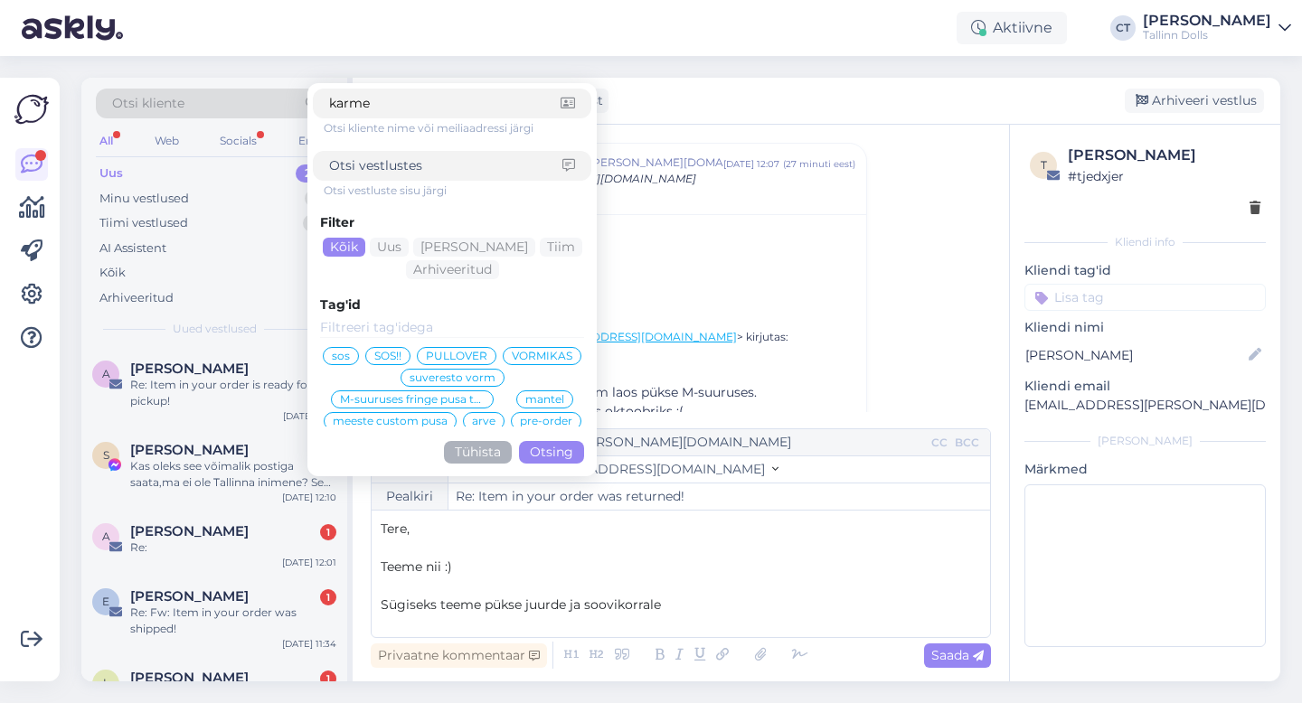
type input "karmel"
click button "Otsing" at bounding box center [551, 452] width 65 height 23
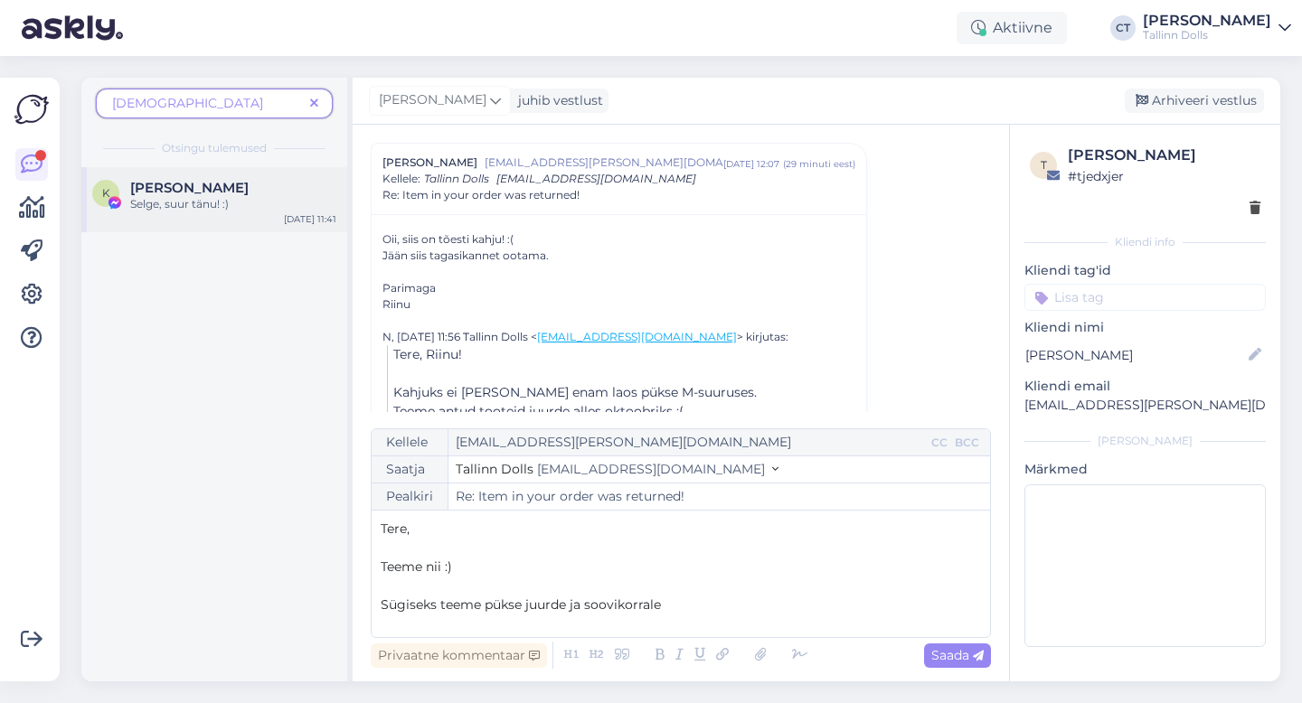
click at [214, 193] on span "[PERSON_NAME]" at bounding box center [189, 188] width 118 height 16
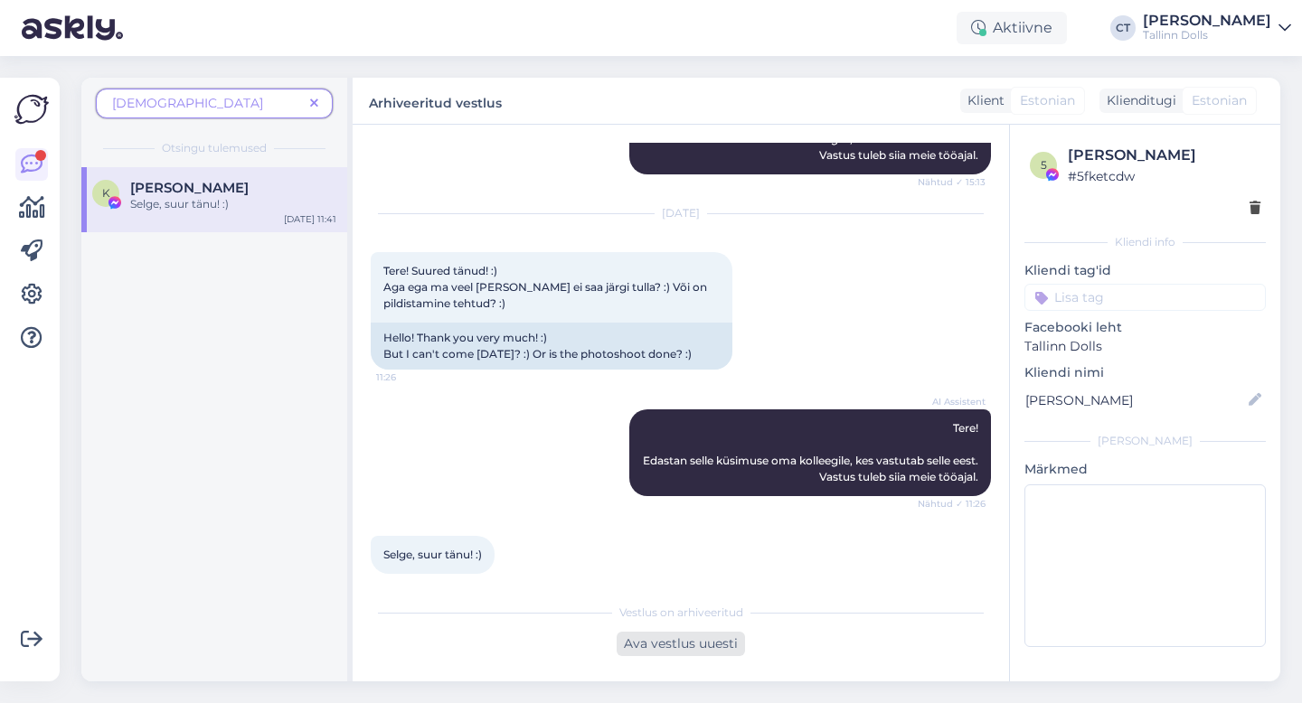
click at [665, 643] on div "Ava vestlus uuesti" at bounding box center [681, 644] width 128 height 24
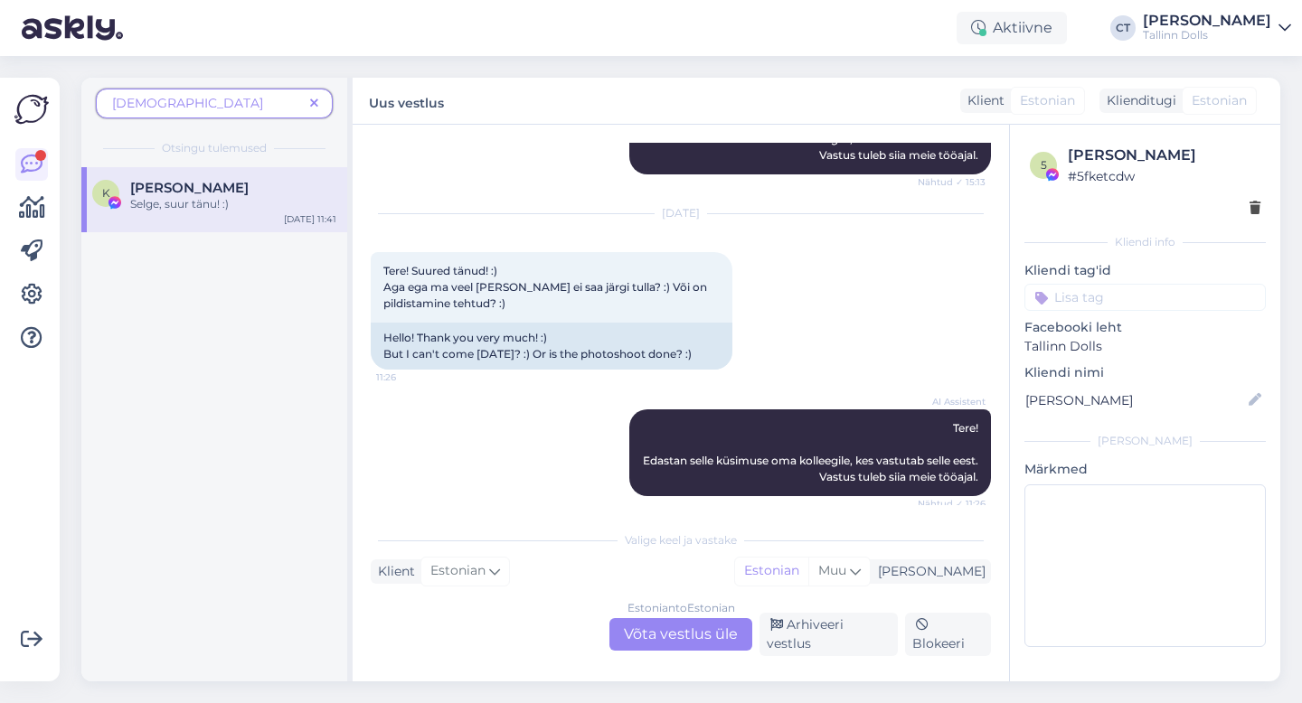
click at [703, 617] on div "Estonian to Estonian" at bounding box center [681, 608] width 108 height 16
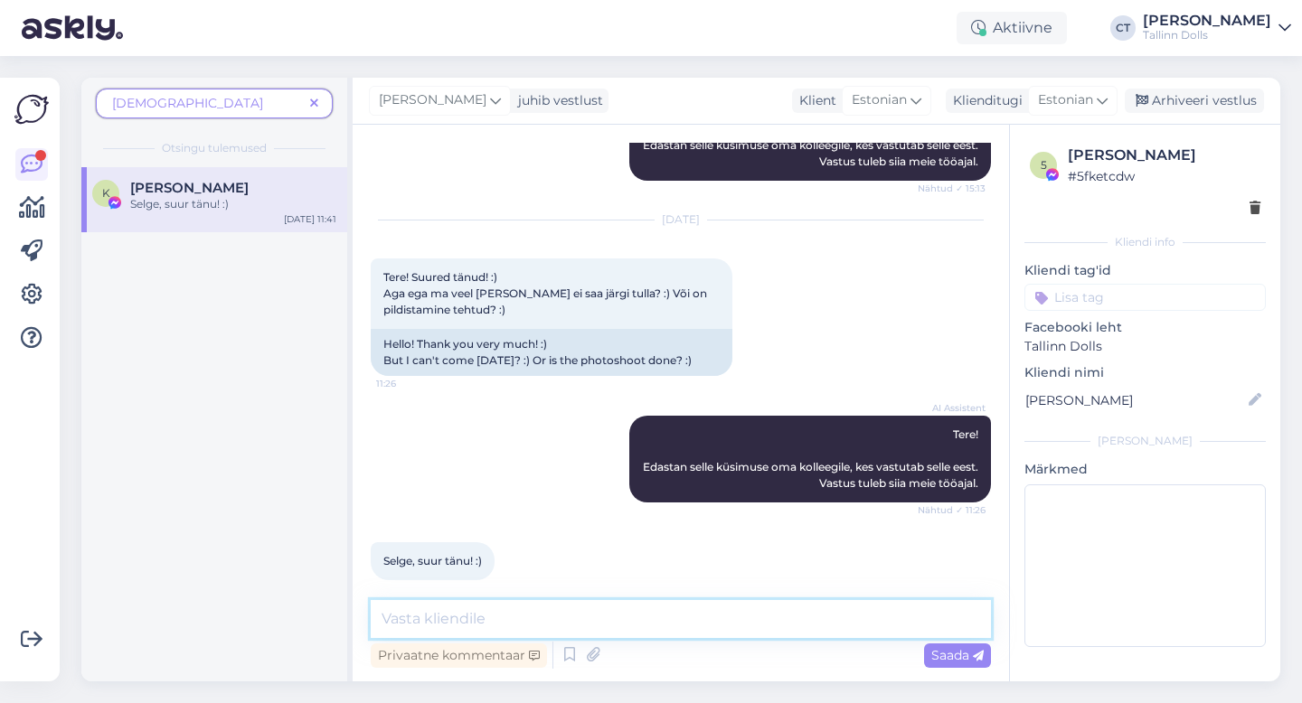
click at [709, 627] on textarea at bounding box center [681, 619] width 620 height 38
type textarea "t"
type textarea "Tere :) Kleid"
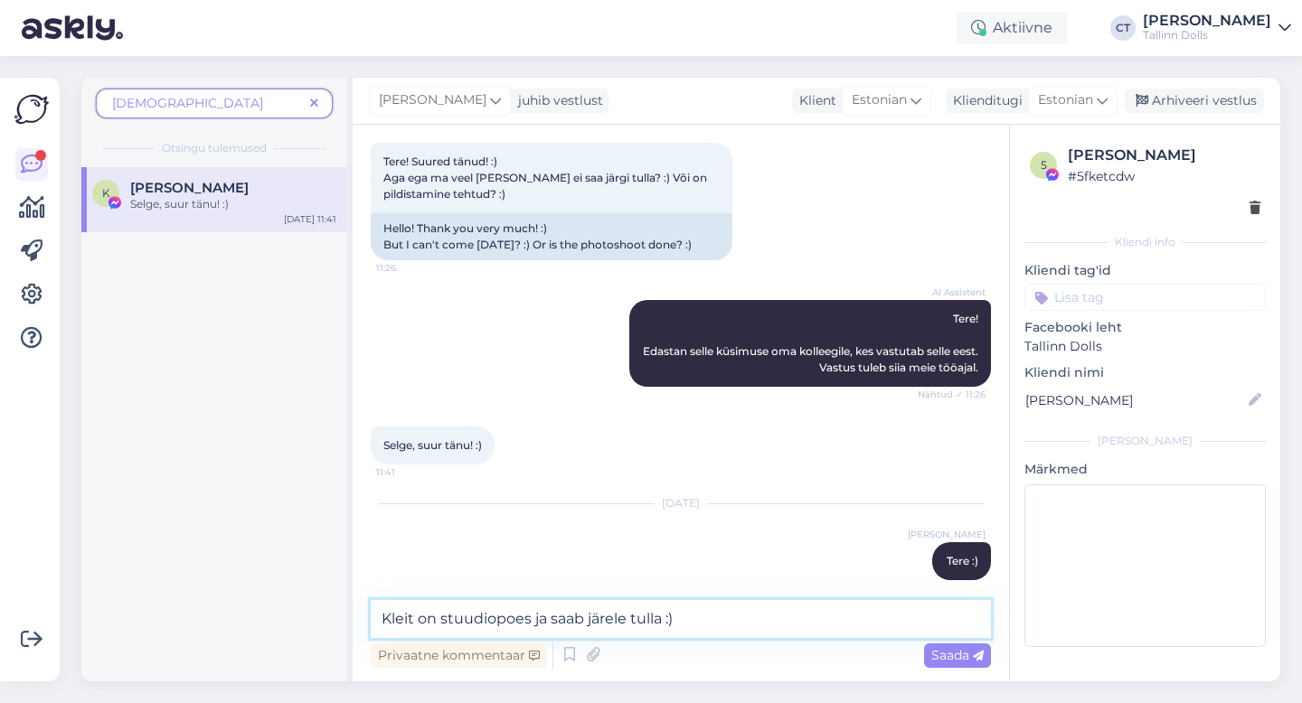
type textarea "Kleit on stuudiopoes ja saab järele tulla :)"
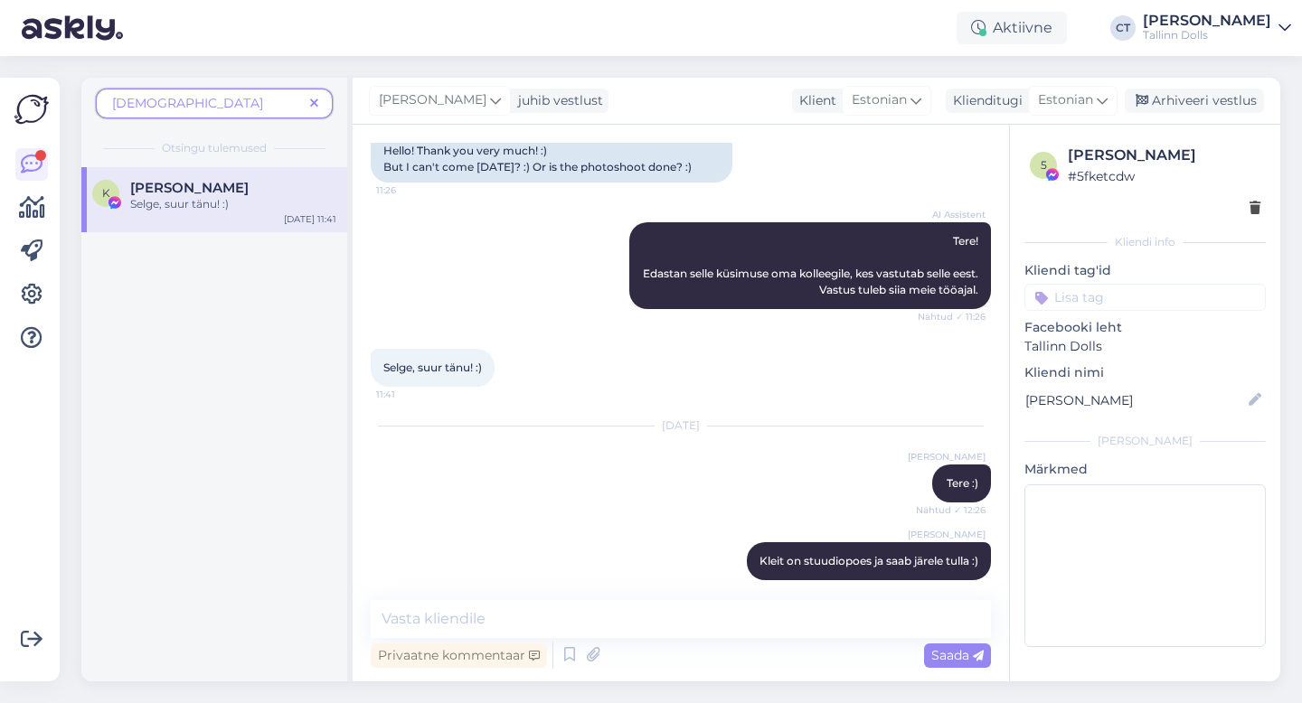
click at [322, 100] on span at bounding box center [314, 103] width 23 height 19
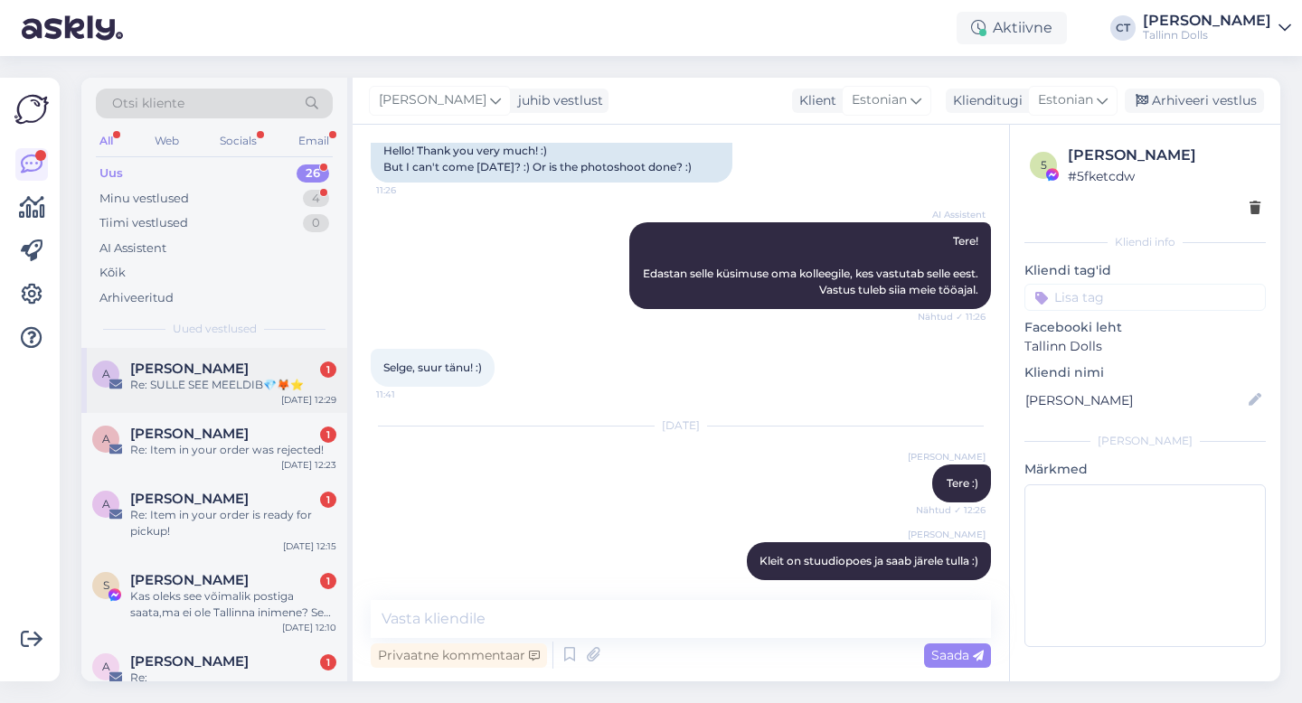
click at [252, 379] on div "Re: SULLE SEE MEELDIB💎🦊⭐" at bounding box center [233, 385] width 206 height 16
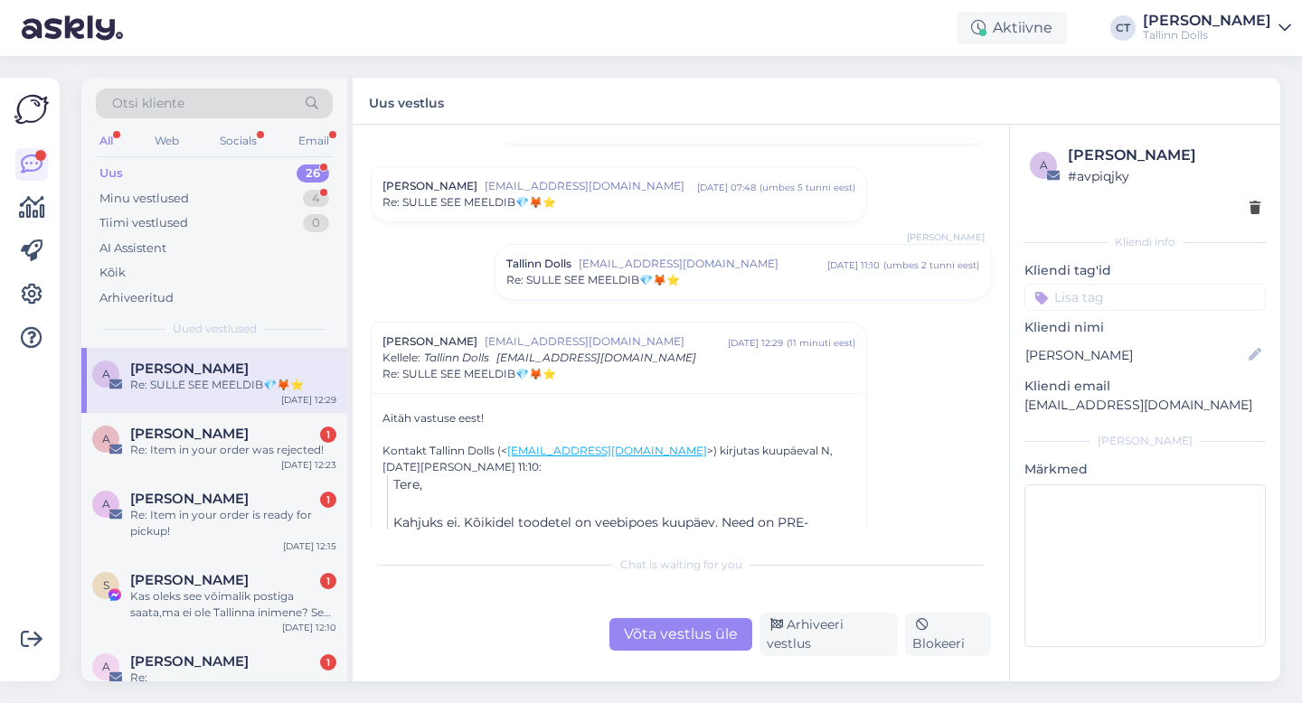
scroll to position [1494, 0]
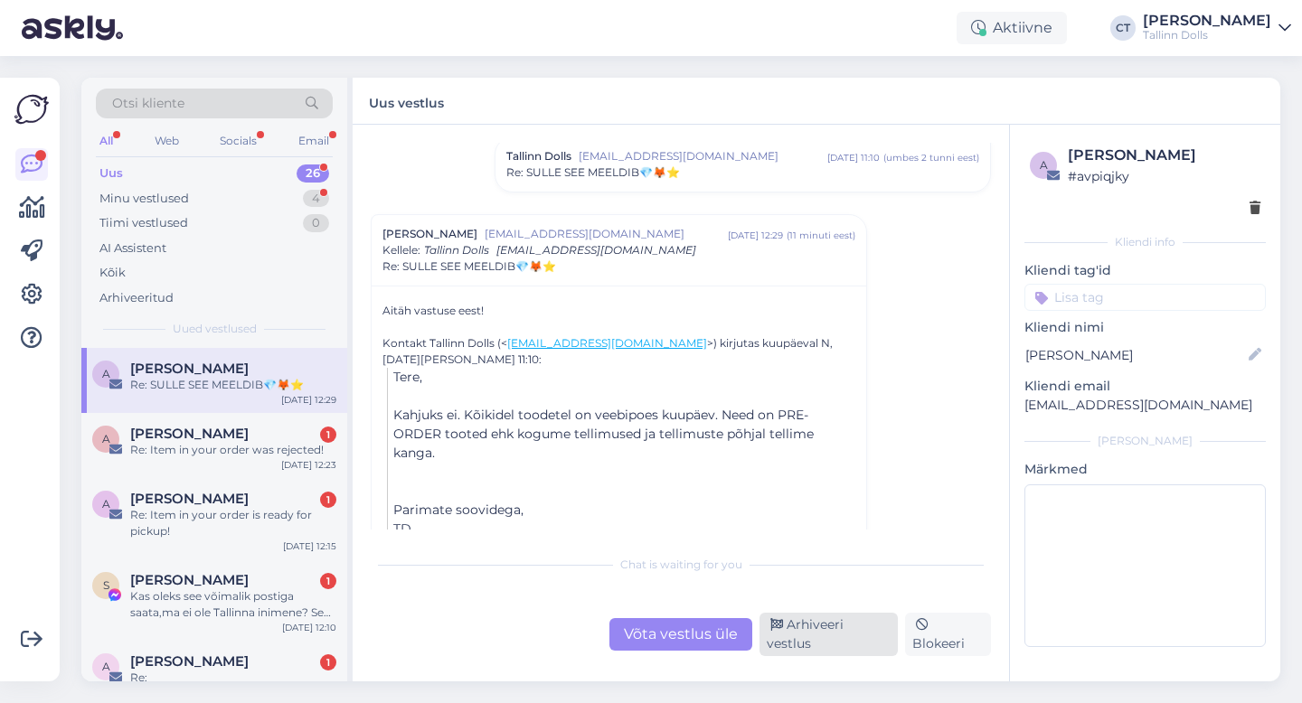
click at [834, 640] on div "Arhiveeri vestlus" at bounding box center [829, 634] width 138 height 43
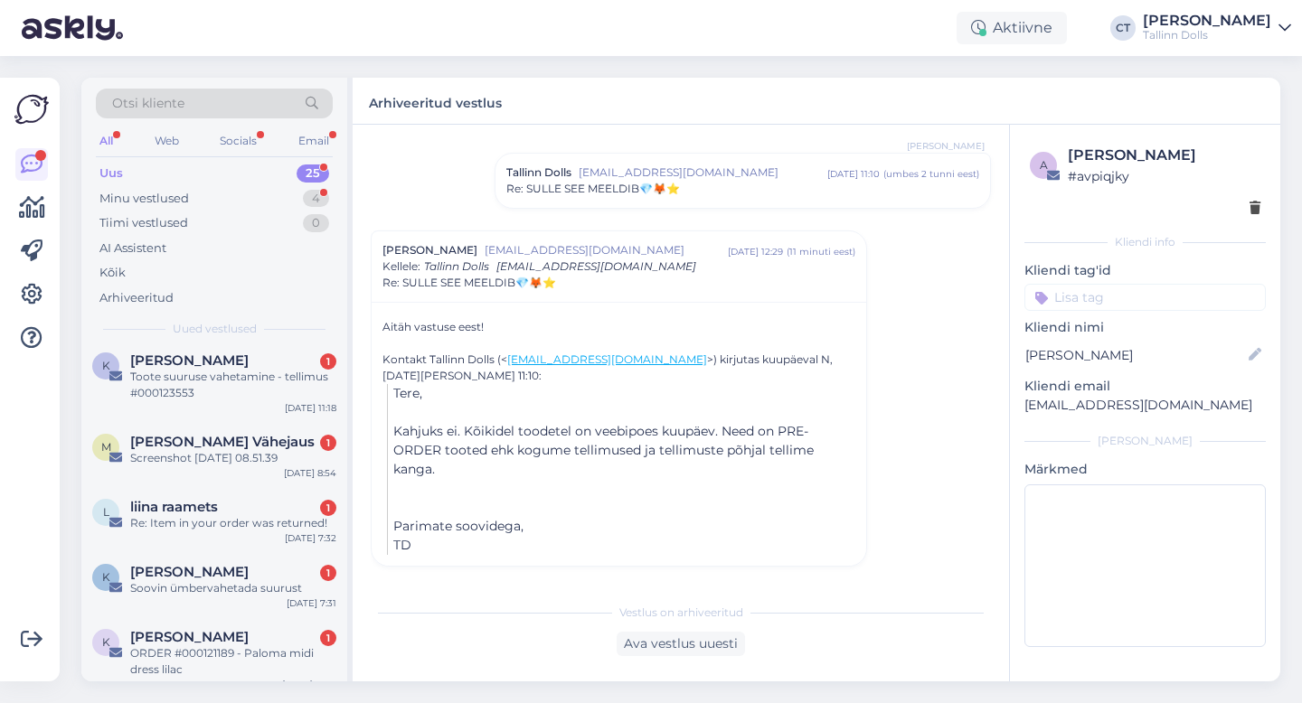
scroll to position [468, 0]
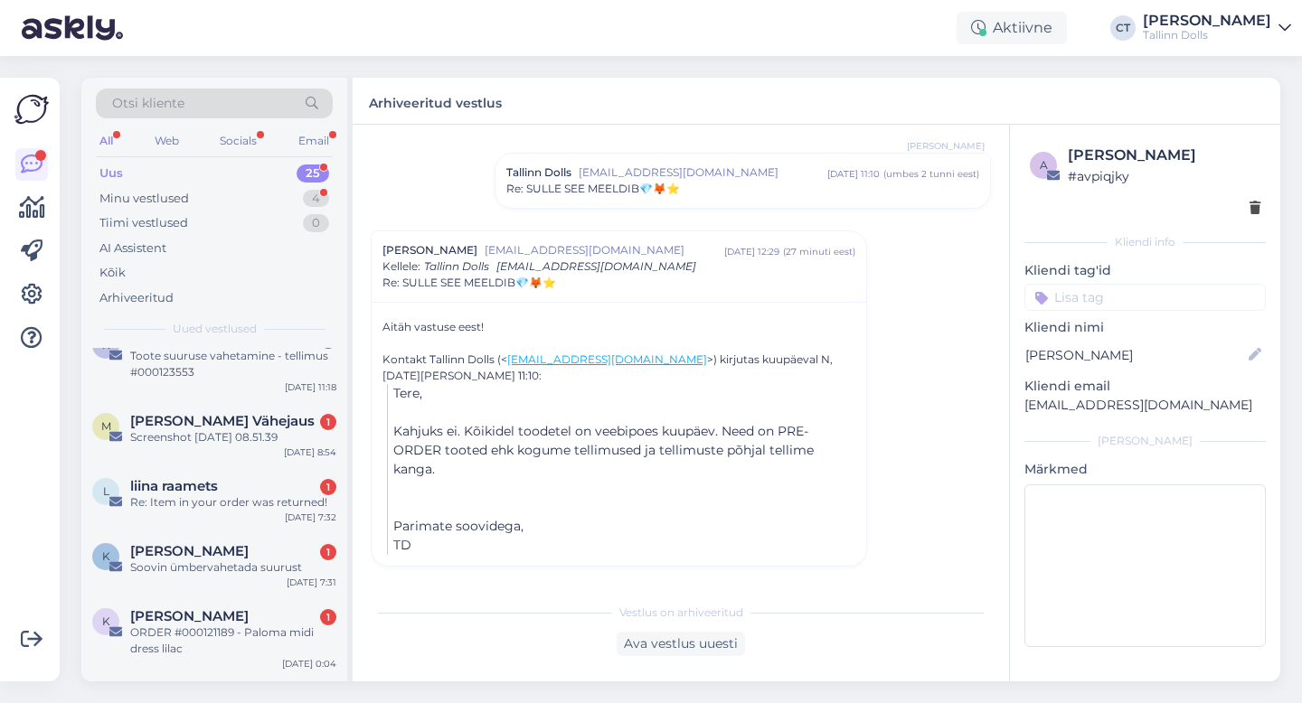
click at [155, 172] on div "Uus 25" at bounding box center [214, 173] width 237 height 25
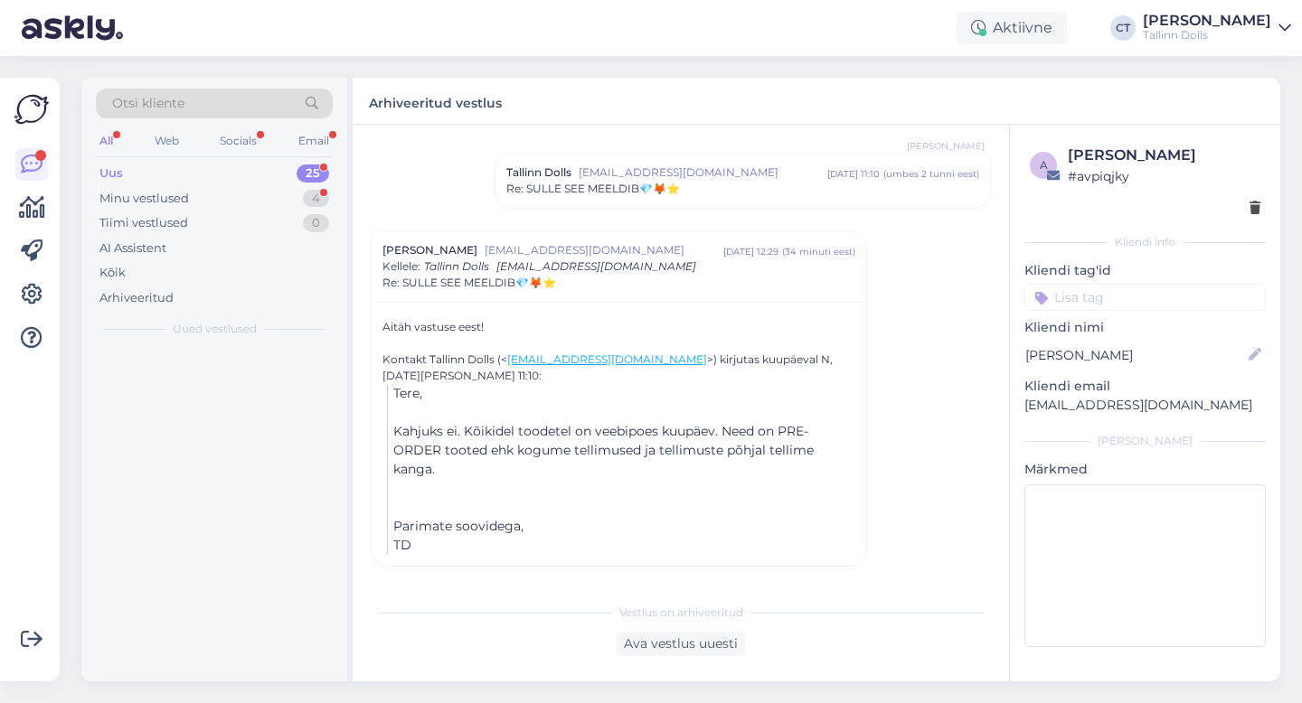
scroll to position [0, 0]
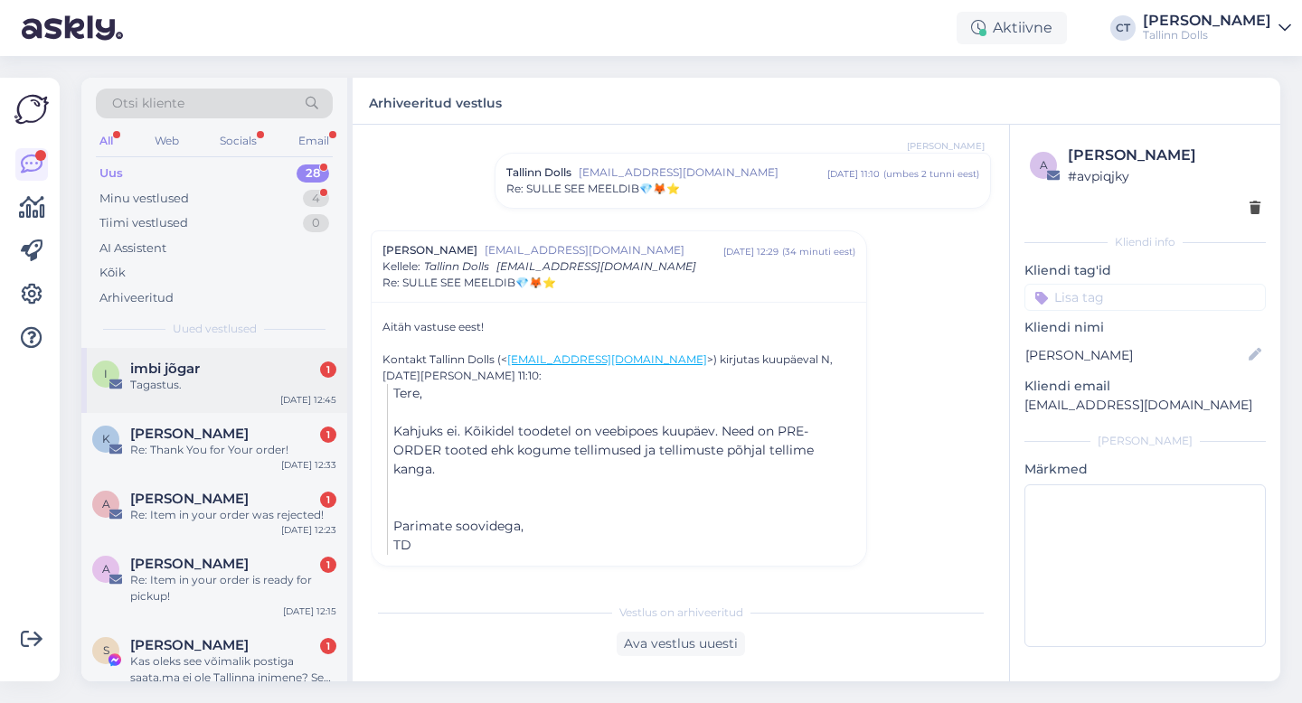
click at [236, 388] on div "Tagastus." at bounding box center [233, 385] width 206 height 16
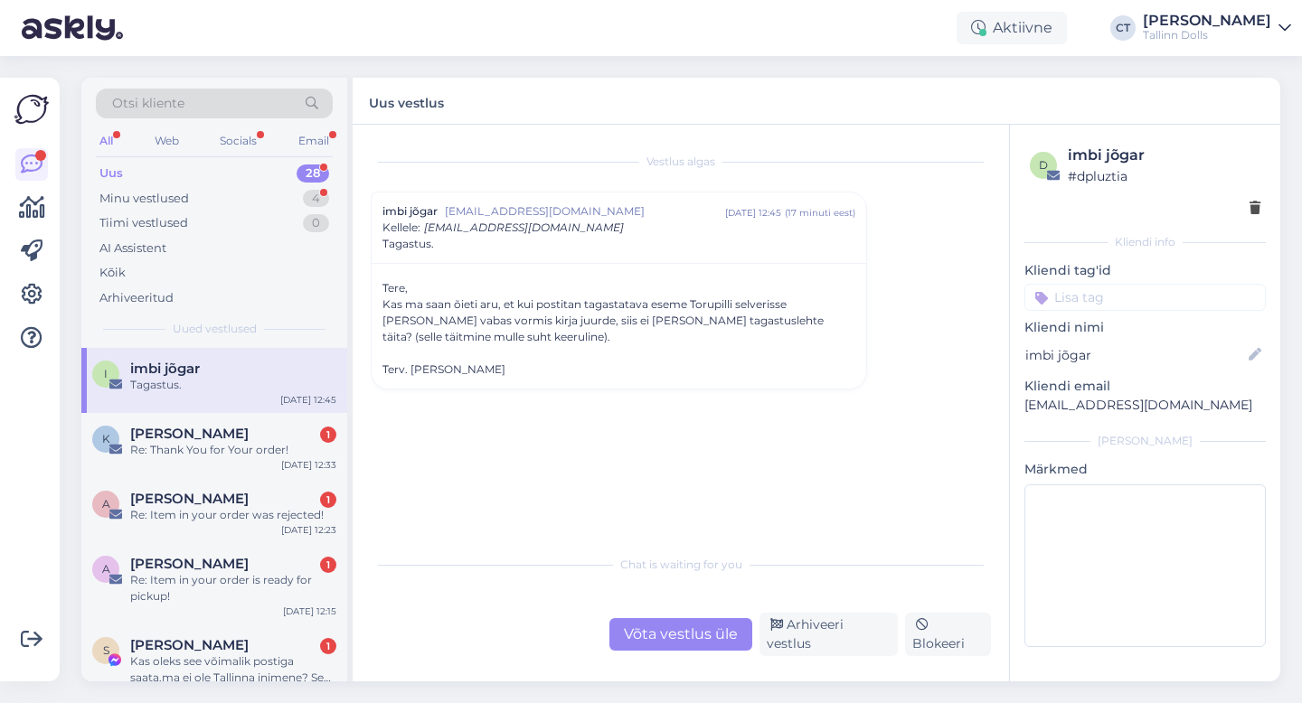
click at [691, 646] on div "Võta vestlus üle" at bounding box center [680, 634] width 143 height 33
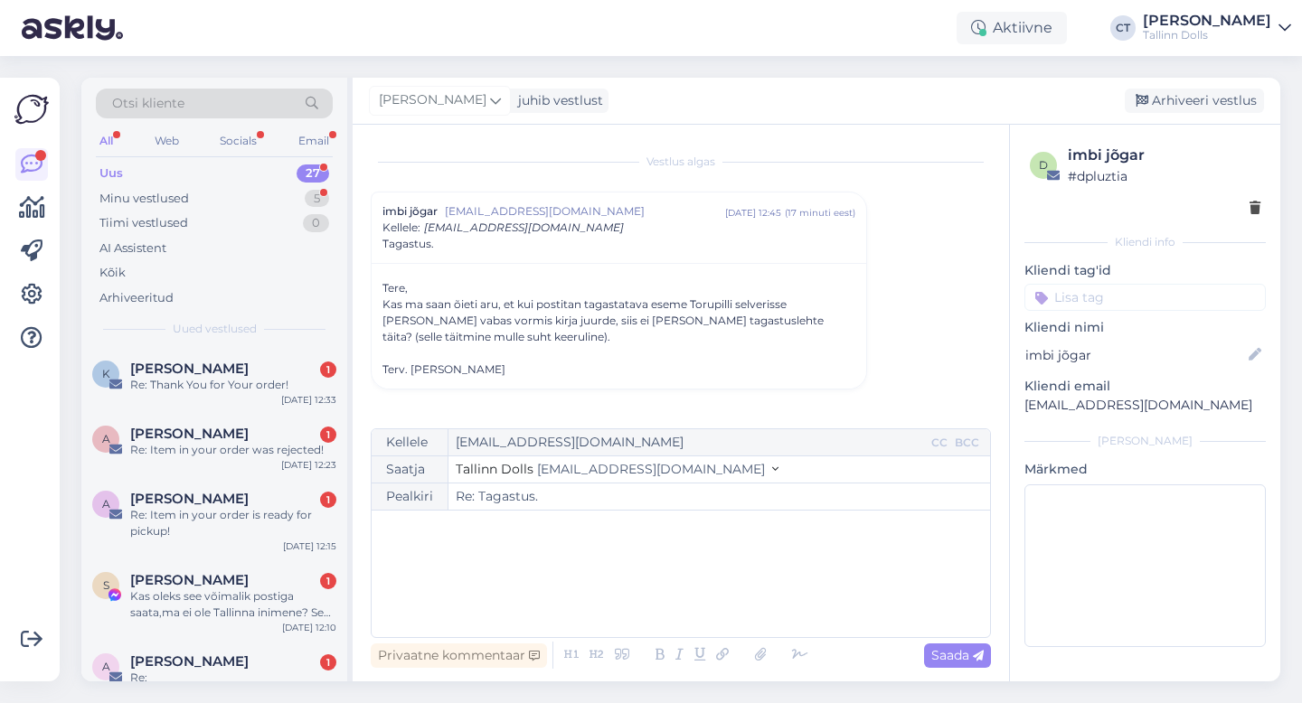
click at [722, 596] on div "﻿" at bounding box center [681, 574] width 600 height 109
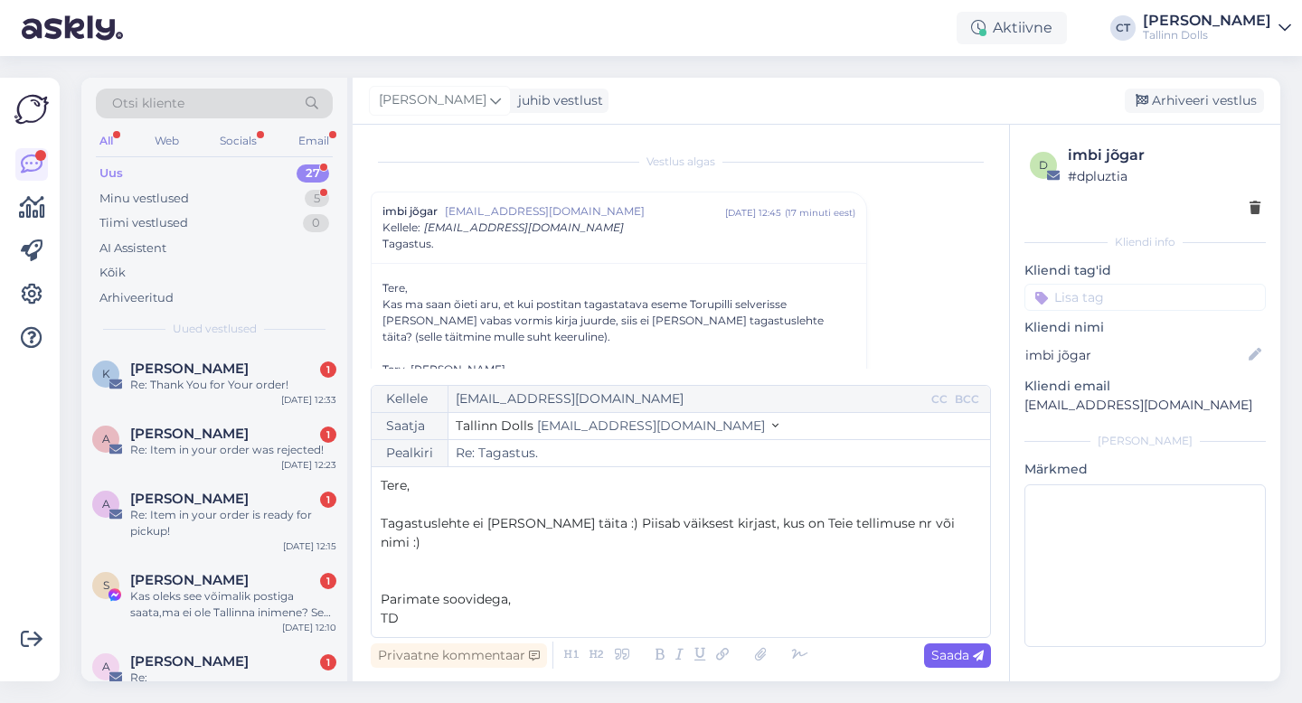
click at [948, 654] on span "Saada" at bounding box center [957, 655] width 52 height 16
type input "Re: Re: Tagastus."
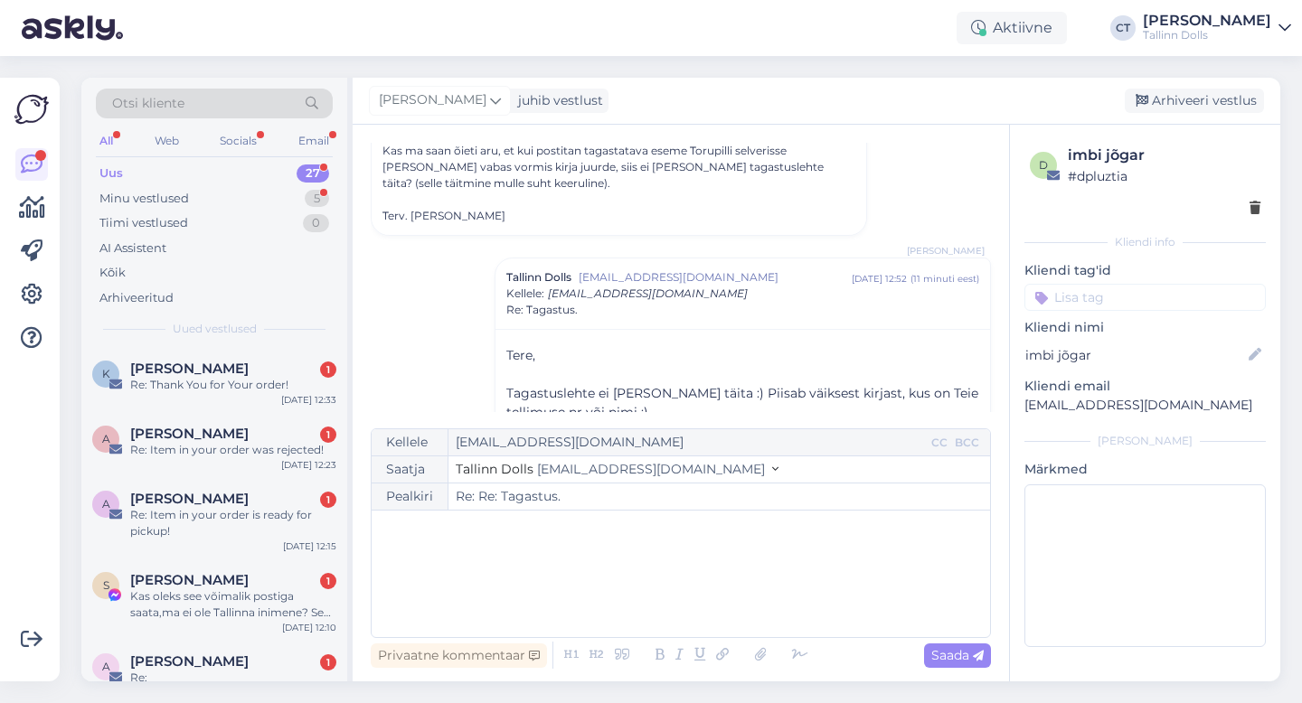
click at [1203, 87] on div "[PERSON_NAME] juhib vestlust [GEOGRAPHIC_DATA] vestlus" at bounding box center [817, 101] width 928 height 47
click at [1206, 108] on div "Arhiveeri vestlus" at bounding box center [1194, 101] width 139 height 24
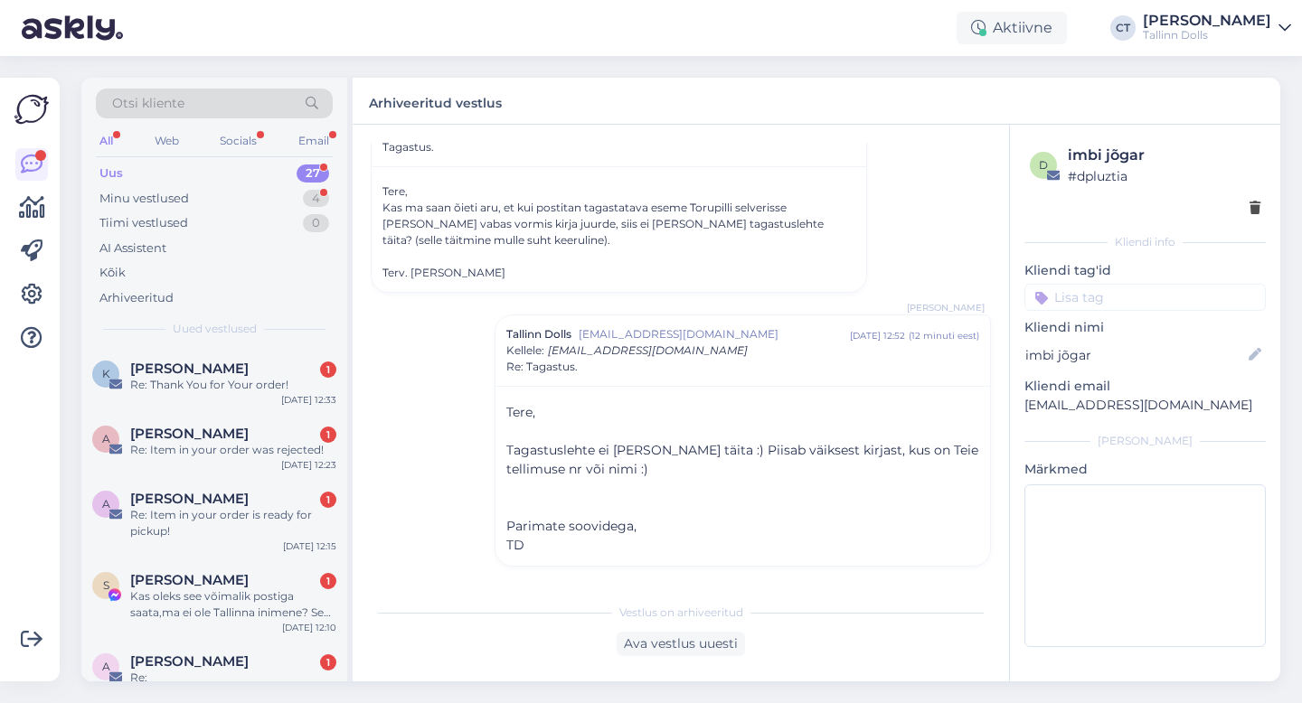
click at [132, 166] on div "Uus 27" at bounding box center [214, 173] width 237 height 25
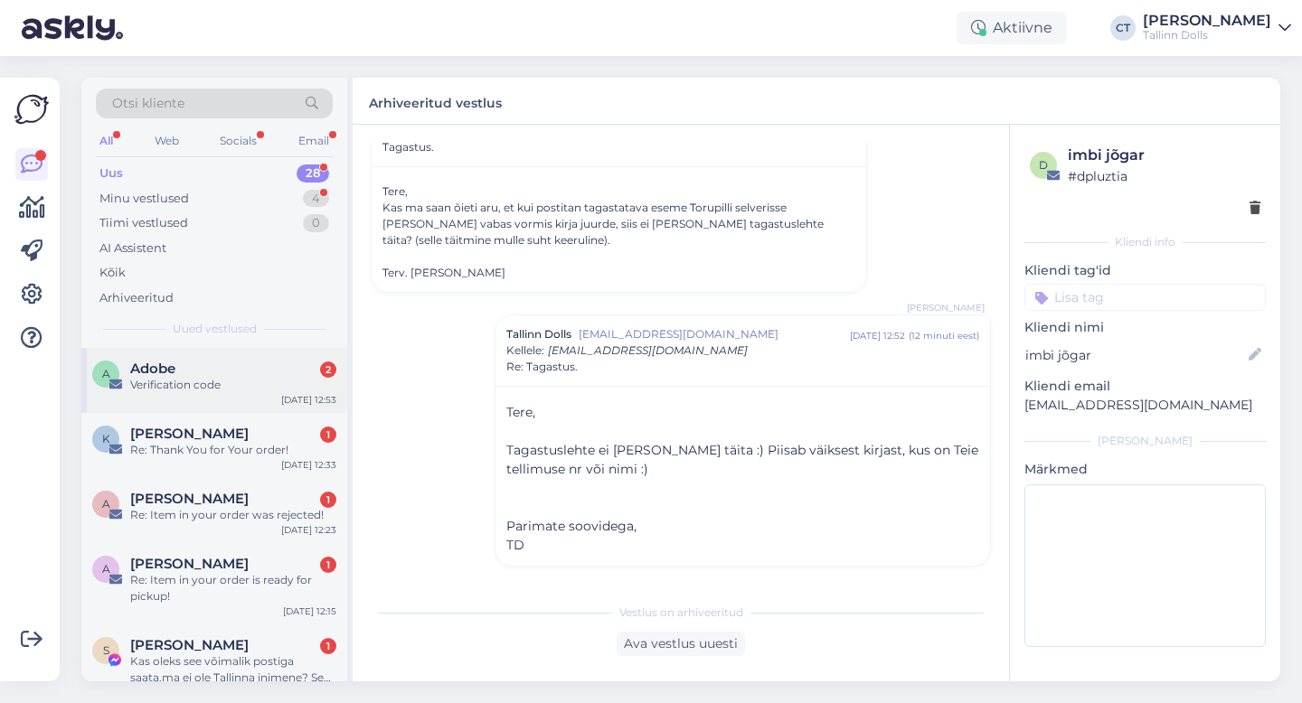
click at [184, 377] on div "Verification code" at bounding box center [233, 385] width 206 height 16
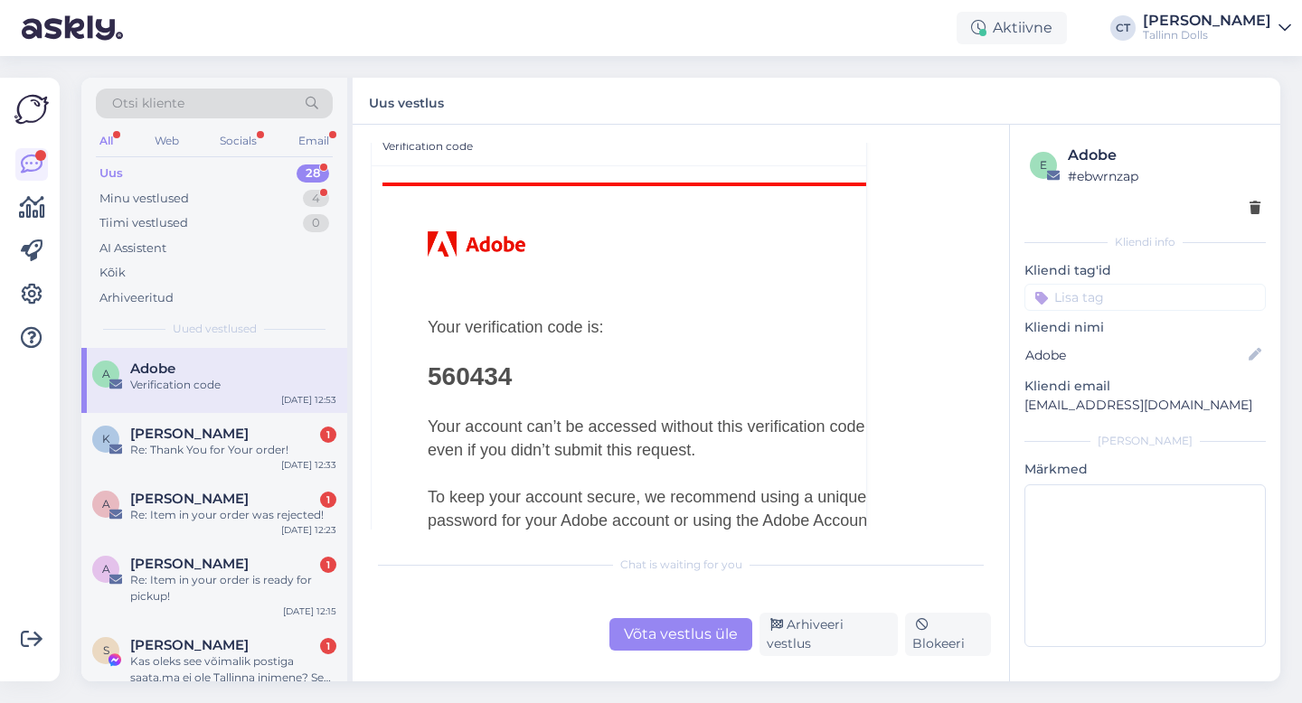
scroll to position [1492, 0]
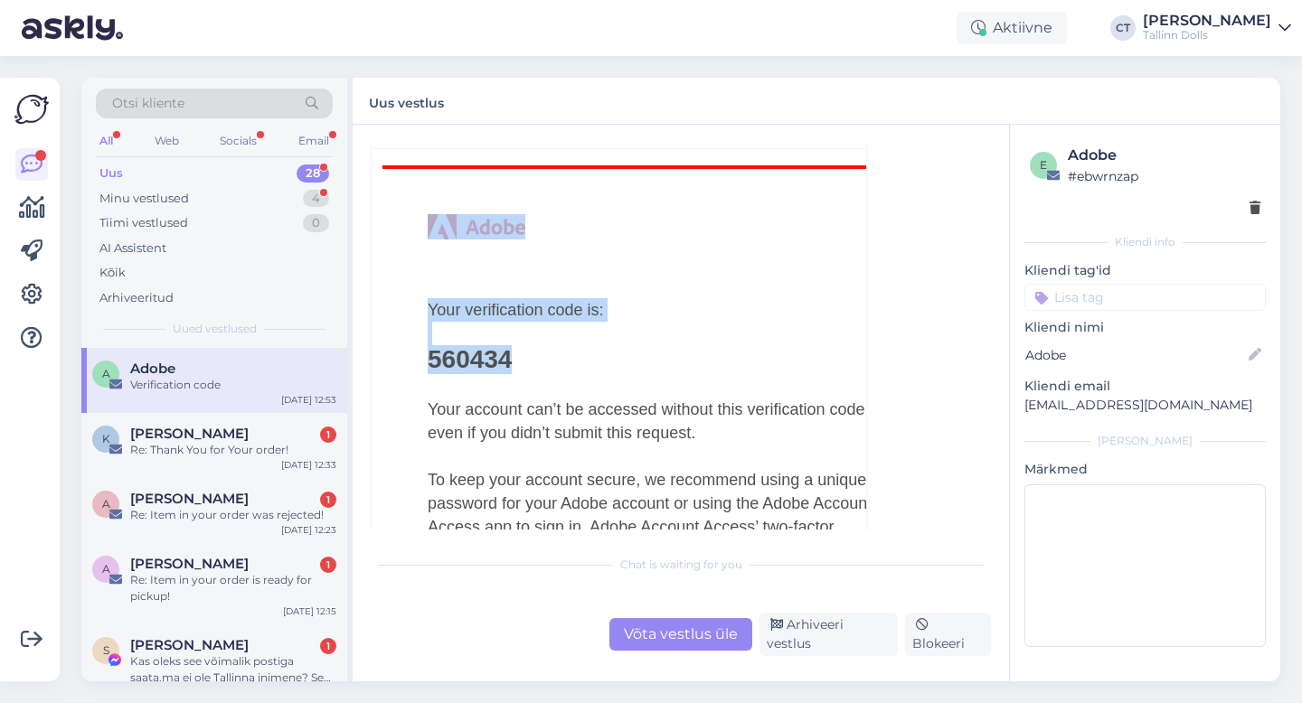
drag, startPoint x: 424, startPoint y: 356, endPoint x: 540, endPoint y: 362, distance: 115.9
click at [540, 362] on td "Your verification code is: 560434 Your account can’t be accessed without this v…" at bounding box center [653, 493] width 543 height 652
copy td "Your verification code is: 560434"
click at [543, 380] on td "Your verification code is: 560434 Your account can’t be accessed without this v…" at bounding box center [654, 436] width 452 height 393
drag, startPoint x: 520, startPoint y: 362, endPoint x: 429, endPoint y: 354, distance: 90.7
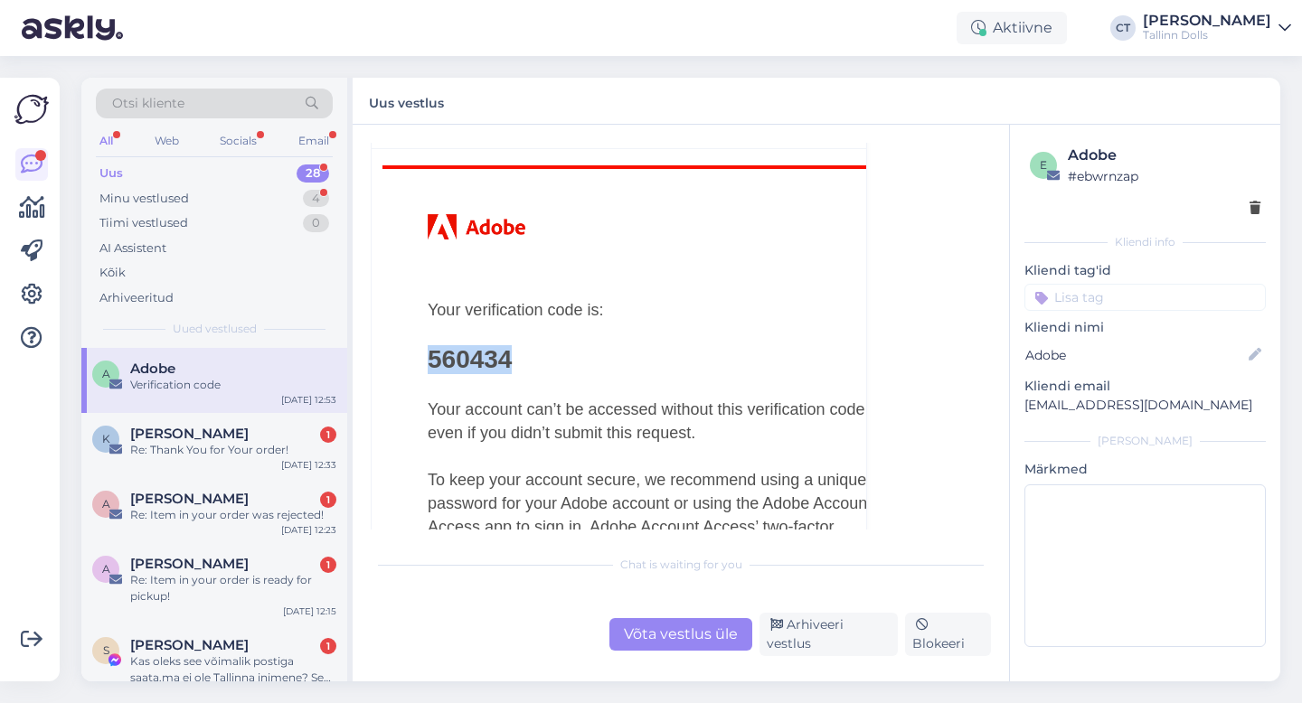
click at [429, 354] on td "Your verification code is: 560434 Your account can’t be accessed without this v…" at bounding box center [654, 436] width 452 height 393
copy strong "560434"
click at [152, 170] on div "Uus 28" at bounding box center [214, 173] width 237 height 25
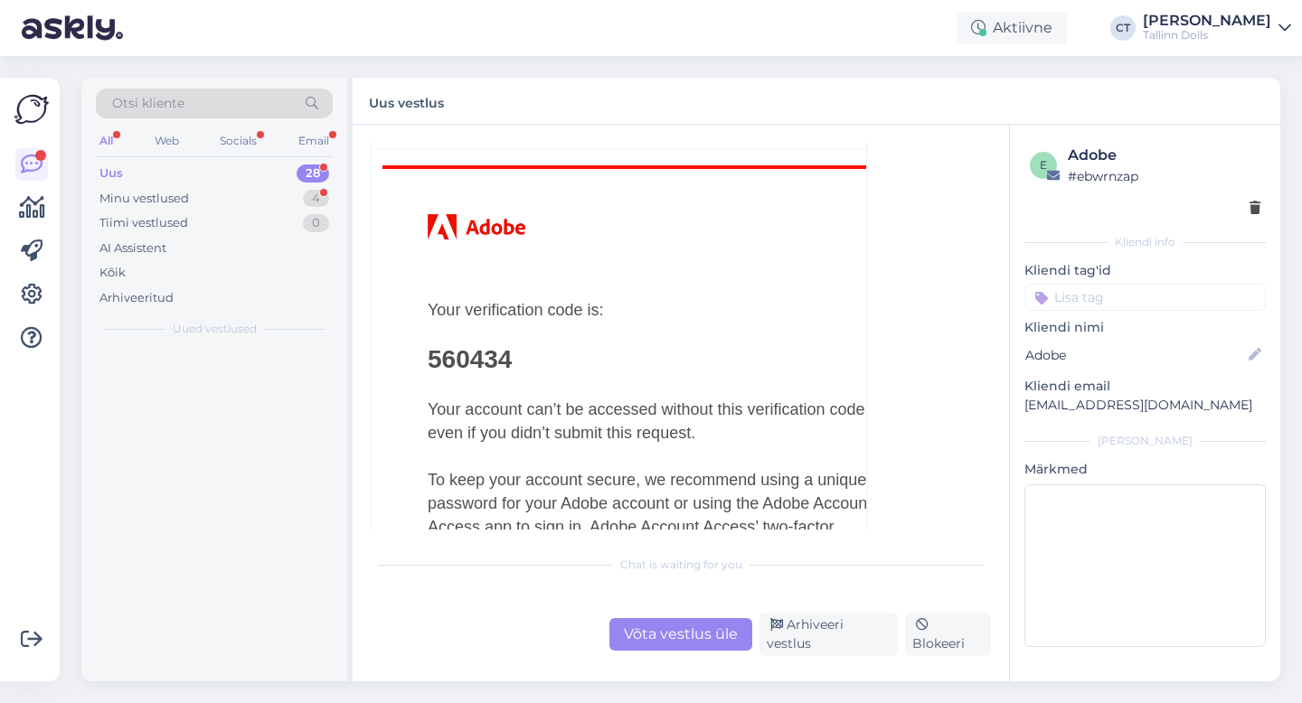
click at [152, 170] on div "Uus 28" at bounding box center [214, 173] width 237 height 25
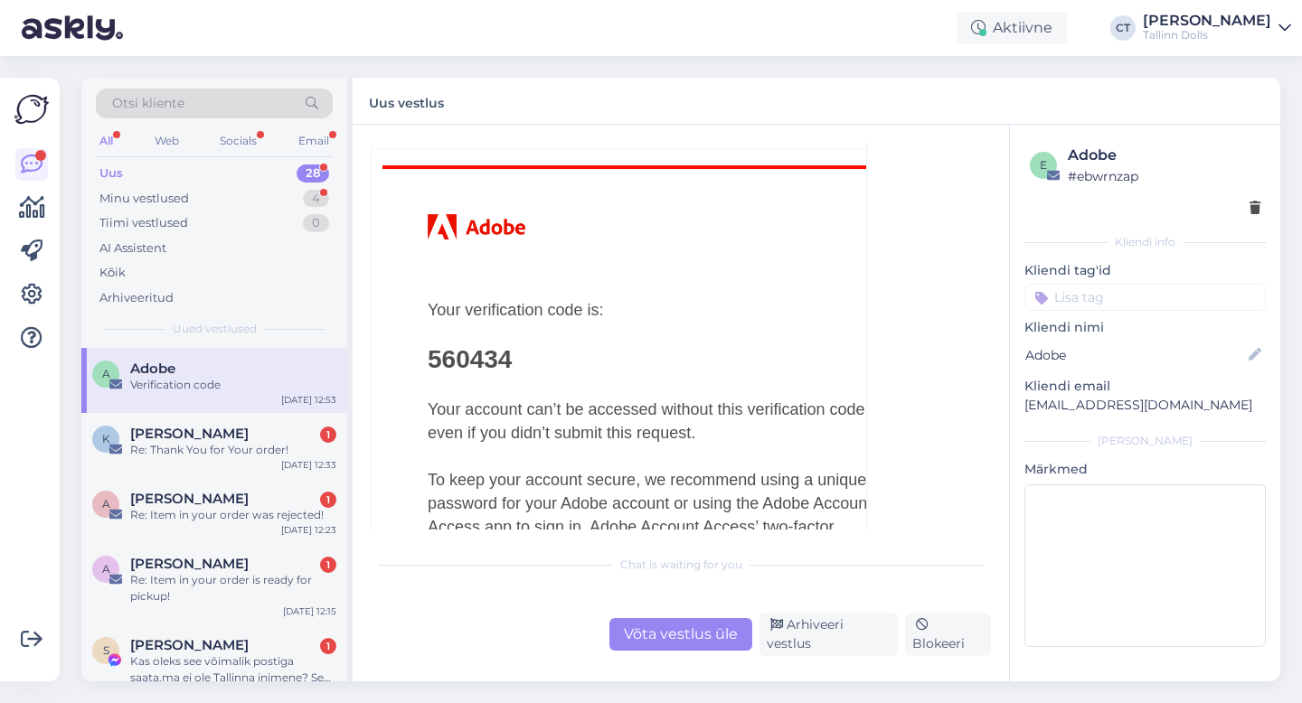
click at [152, 170] on div "Uus 28" at bounding box center [214, 173] width 237 height 25
click at [202, 362] on div "Adobe" at bounding box center [233, 369] width 206 height 16
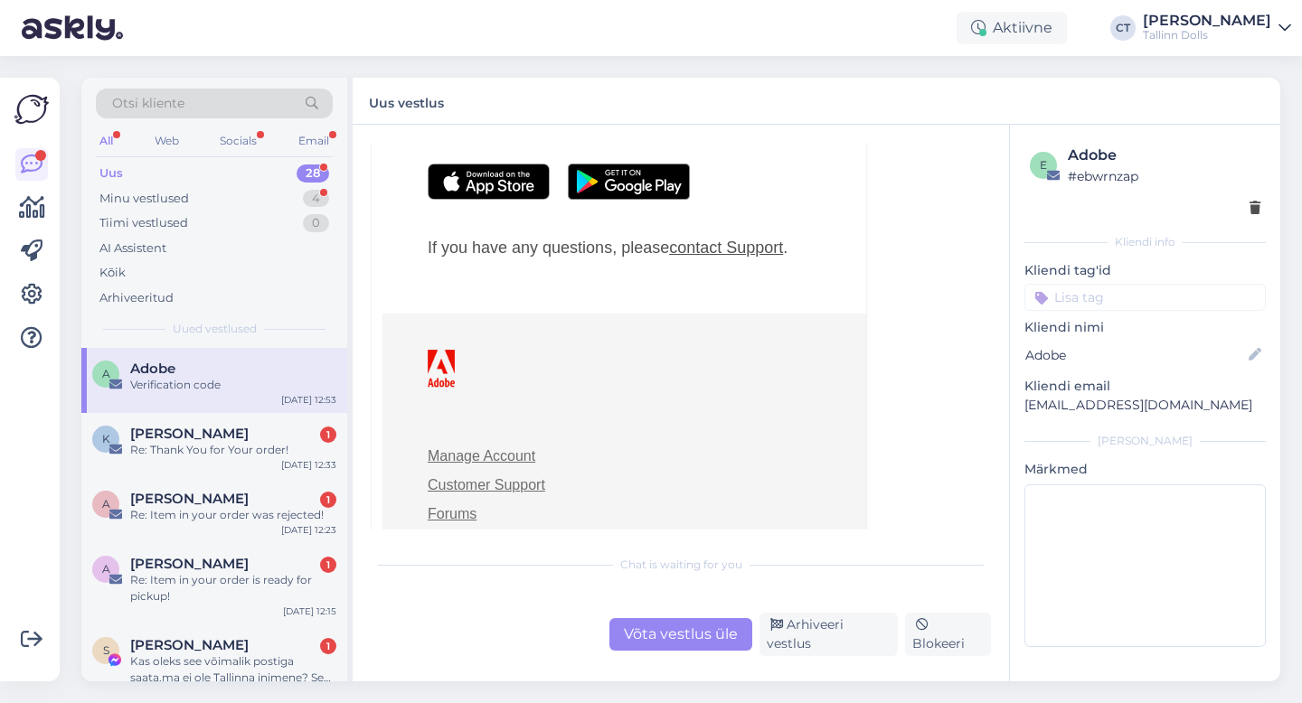
scroll to position [2242, 0]
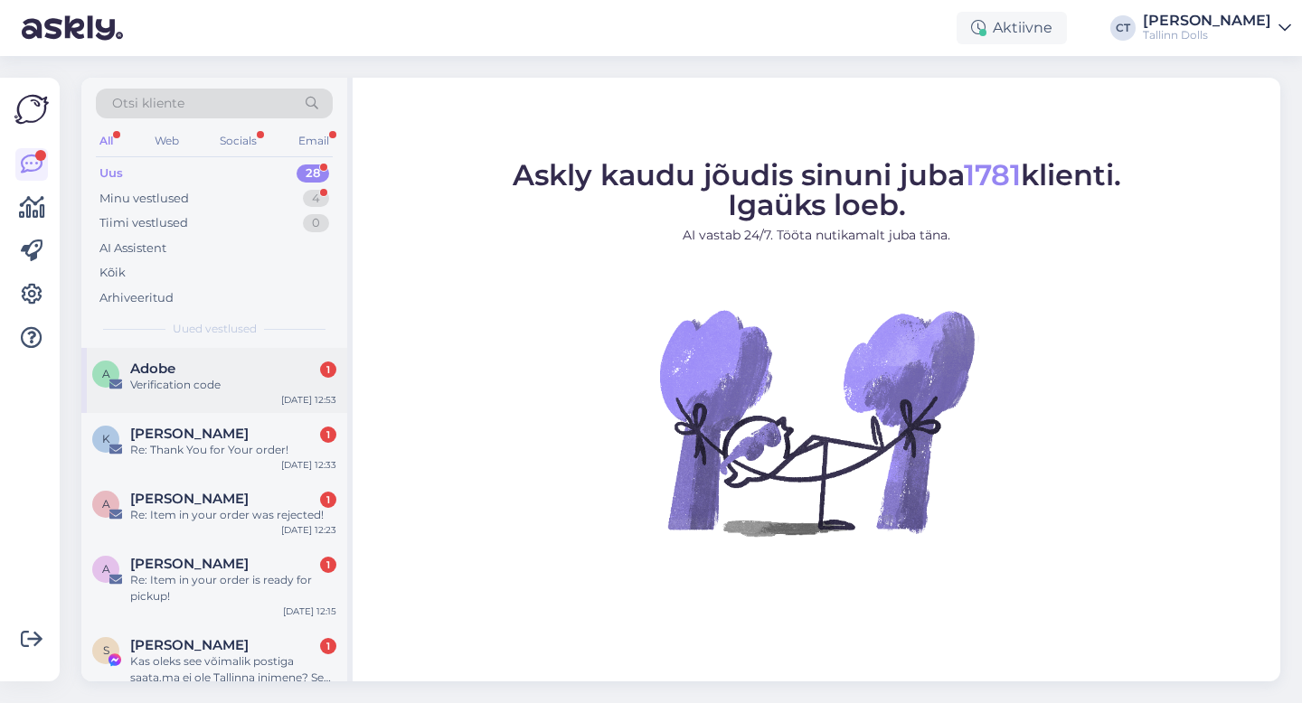
click at [246, 407] on div "A Adobe 1 Verification code [DATE] 12:53" at bounding box center [214, 380] width 266 height 65
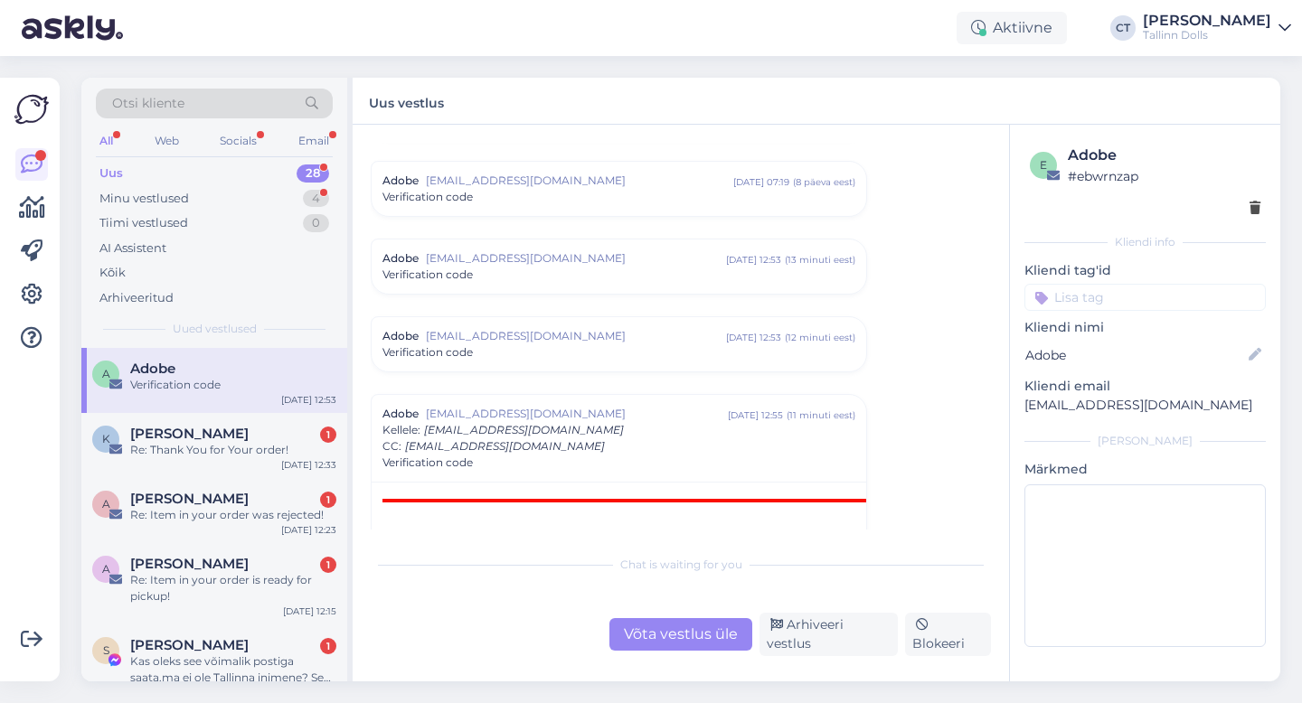
scroll to position [1482, 0]
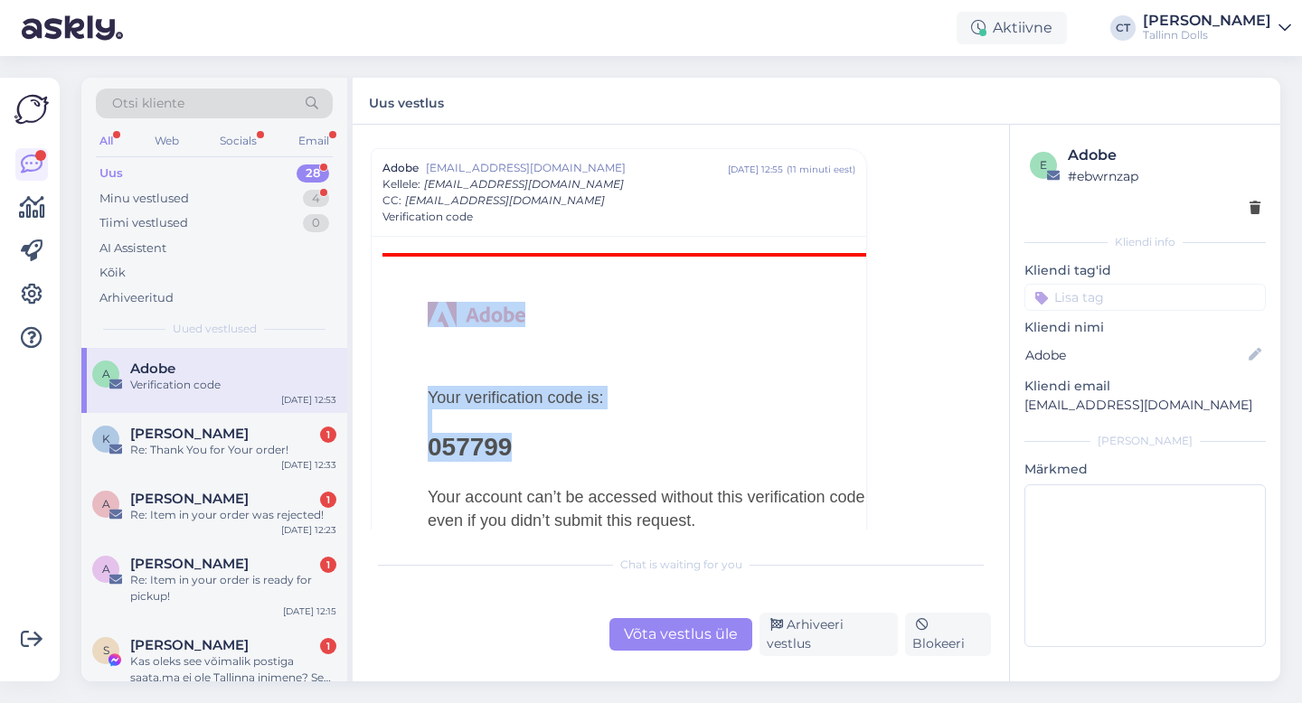
drag, startPoint x: 523, startPoint y: 455, endPoint x: 415, endPoint y: 448, distance: 107.8
click at [415, 448] on td "Your verification code is: 057799 Your account can’t be accessed without this v…" at bounding box center [653, 581] width 543 height 652
copy td "Your verification code is: 057799"
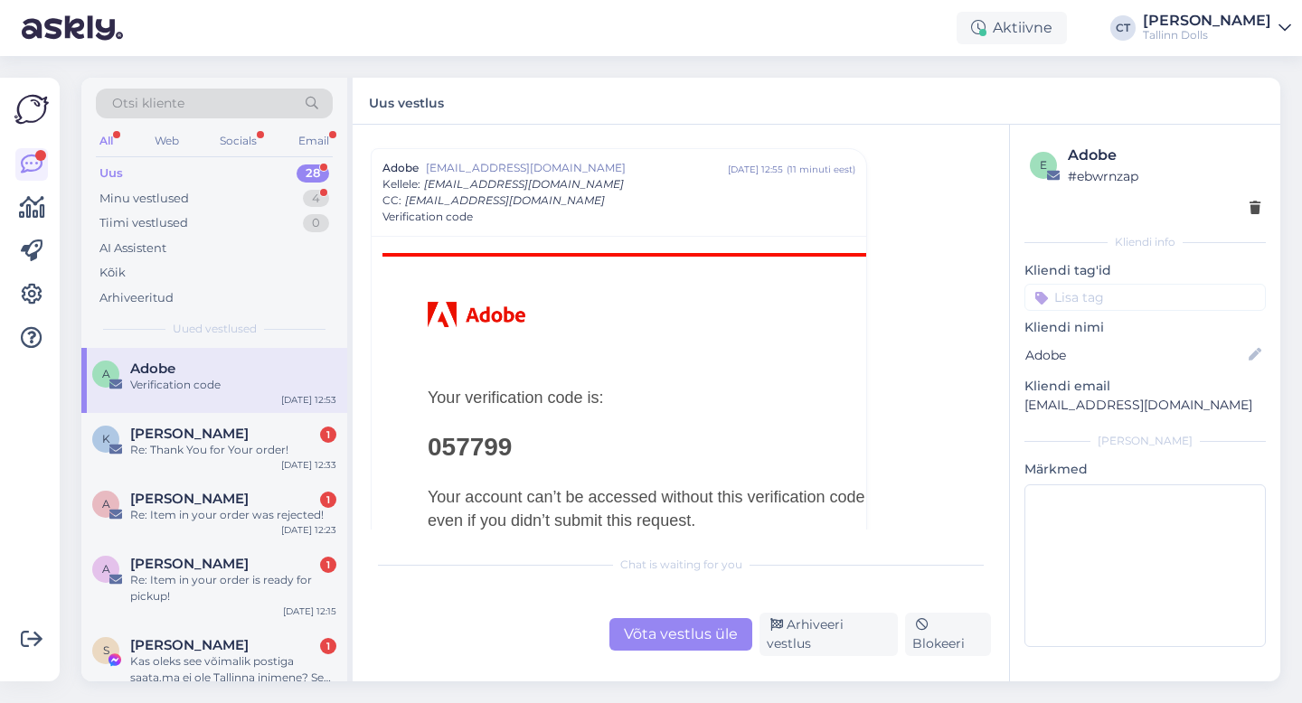
click at [533, 477] on td "Your verification code is: 057799 Your account can’t be accessed without this v…" at bounding box center [654, 523] width 452 height 393
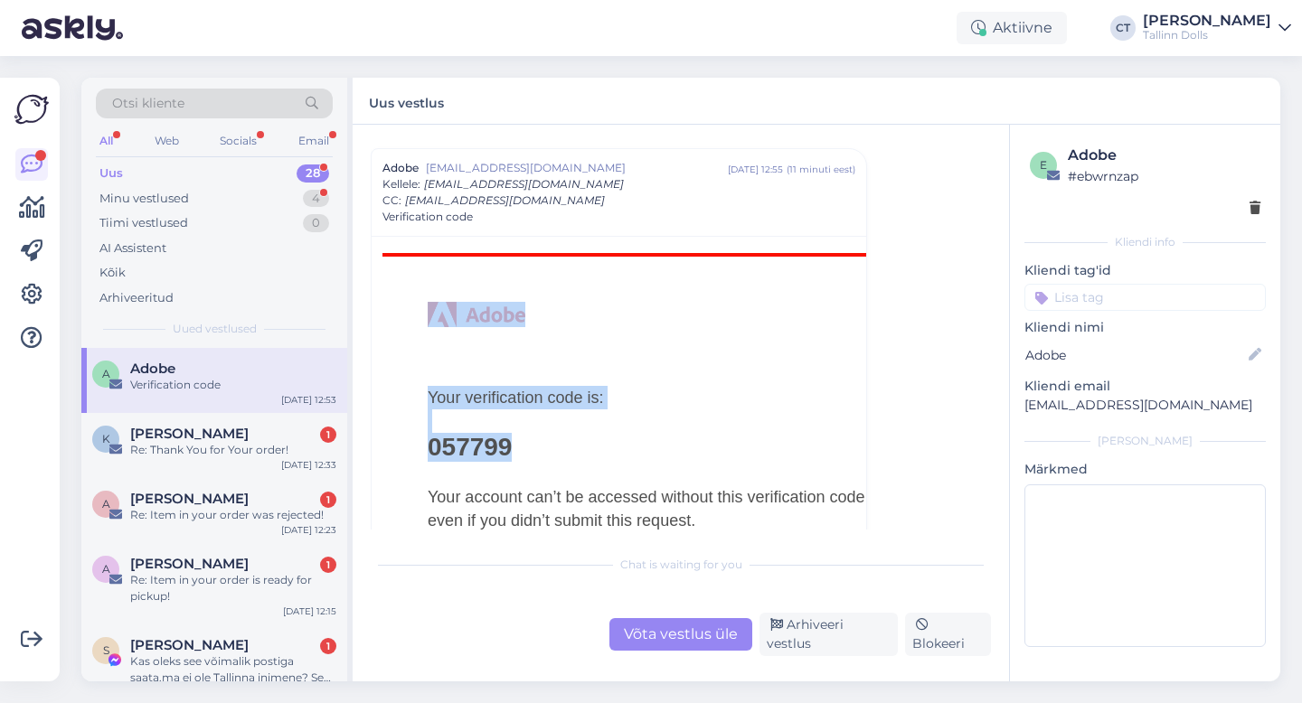
drag, startPoint x: 423, startPoint y: 453, endPoint x: 545, endPoint y: 450, distance: 122.1
click at [545, 450] on td "Your verification code is: 057799 Your account can’t be accessed without this v…" at bounding box center [653, 581] width 543 height 652
click at [545, 450] on td "Your verification code is: 057799 Your account can’t be accessed without this v…" at bounding box center [654, 523] width 452 height 393
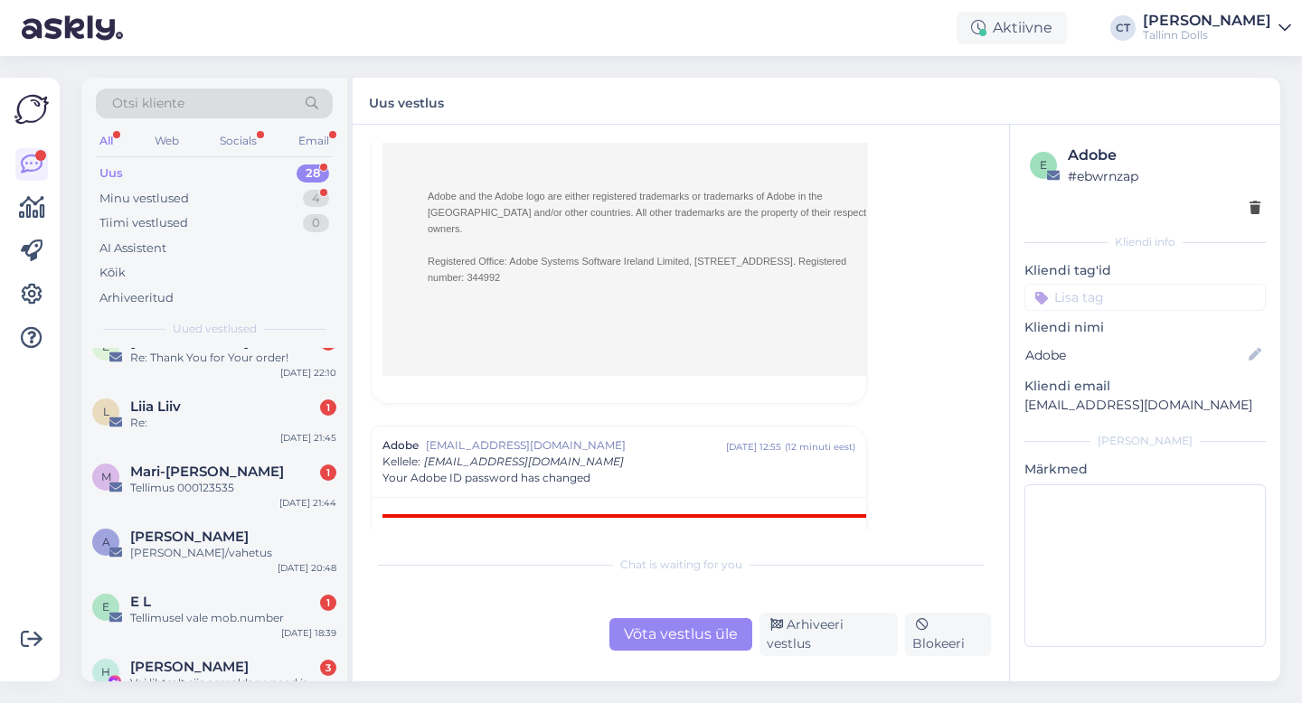
scroll to position [1185, 0]
click at [247, 426] on div "Re:" at bounding box center [233, 420] width 206 height 16
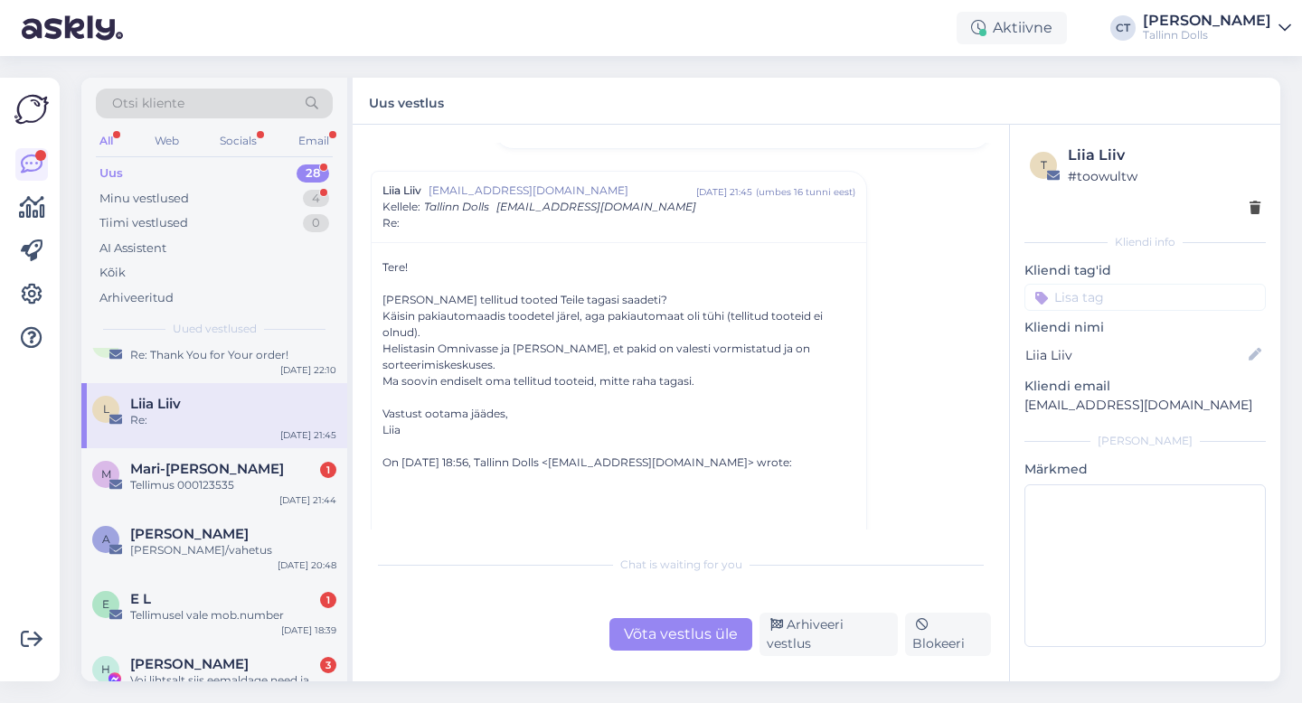
scroll to position [191, 0]
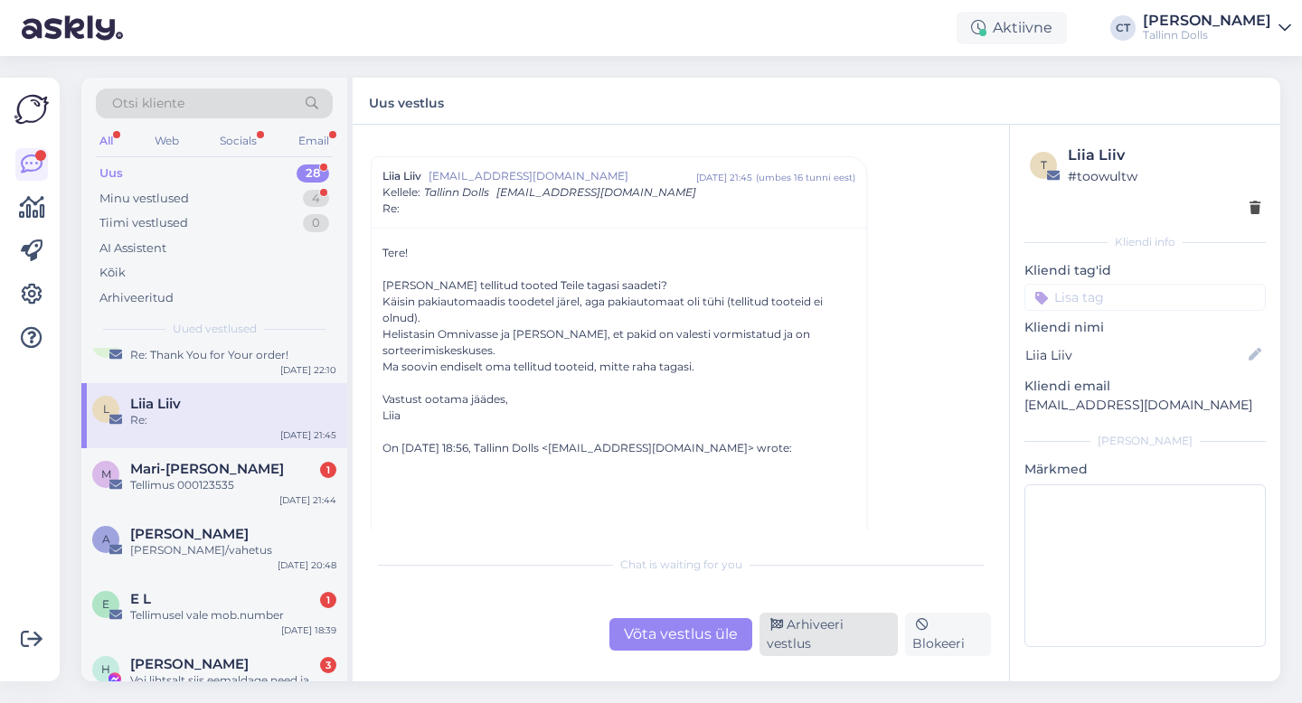
click at [865, 645] on div "Arhiveeri vestlus" at bounding box center [829, 634] width 138 height 43
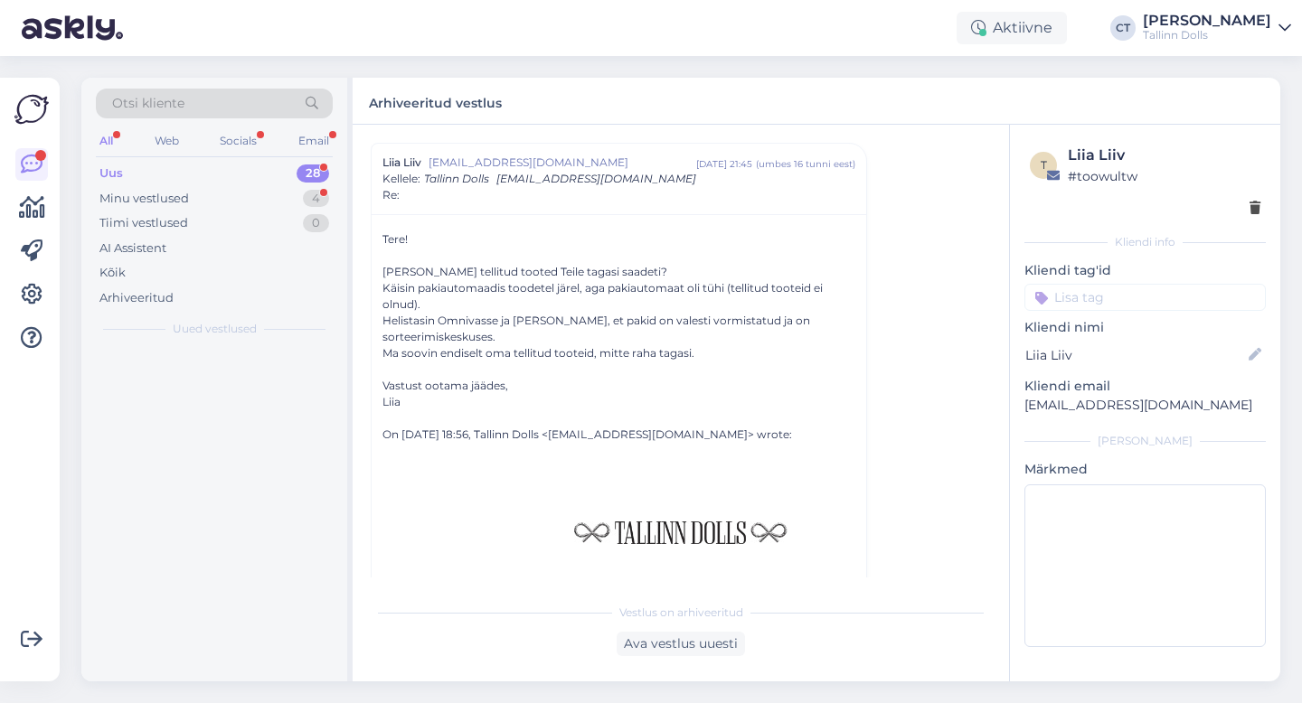
scroll to position [0, 0]
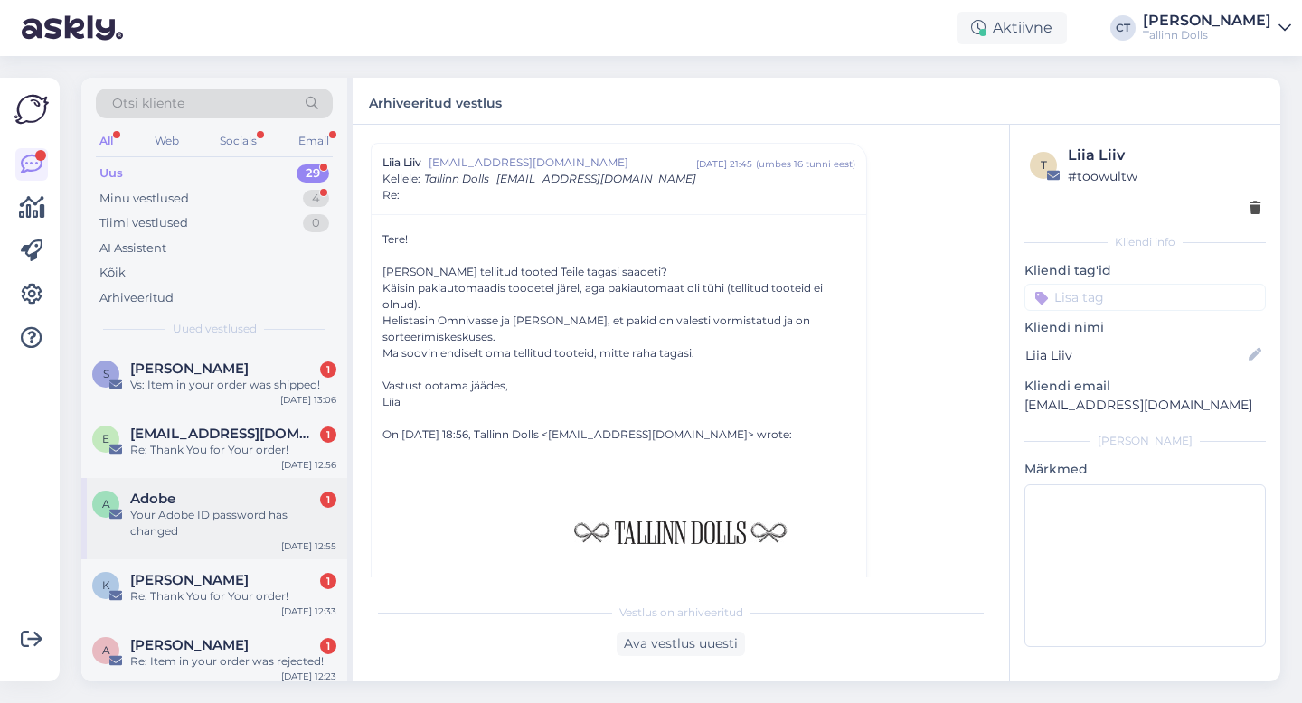
click at [261, 524] on div "Your Adobe ID password has changed" at bounding box center [233, 523] width 206 height 33
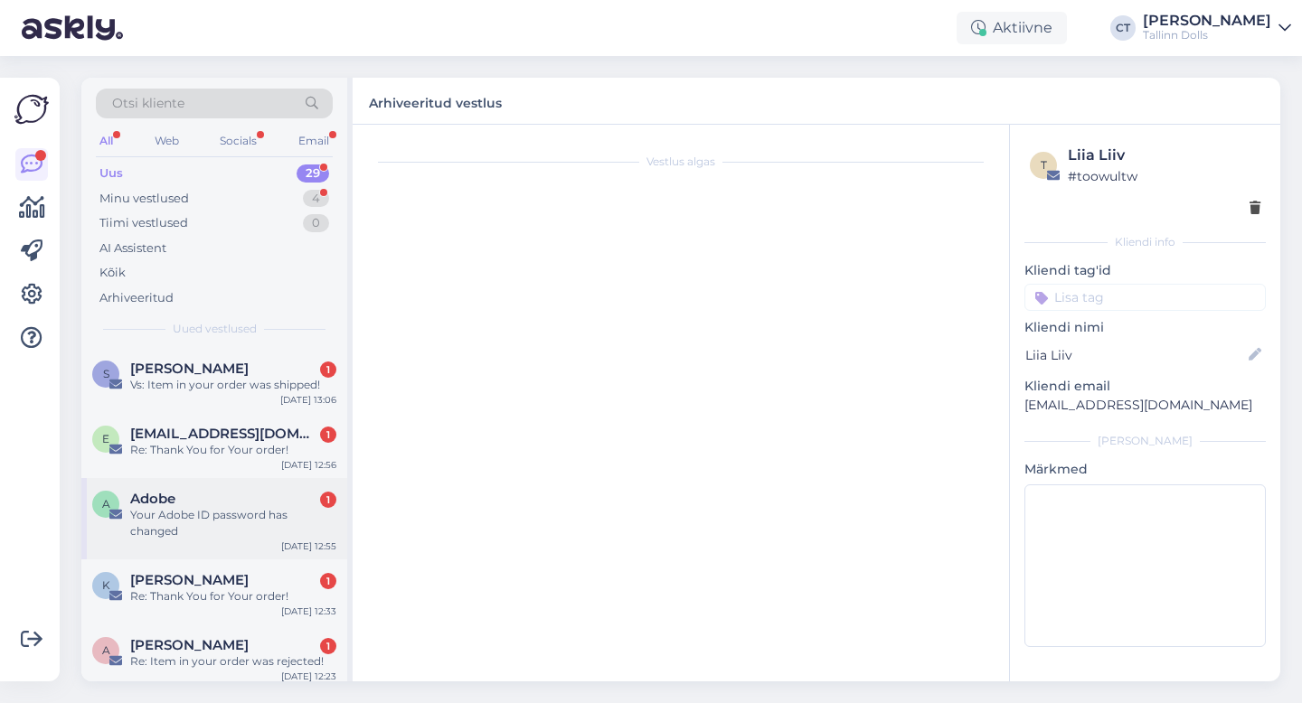
scroll to position [1297, 0]
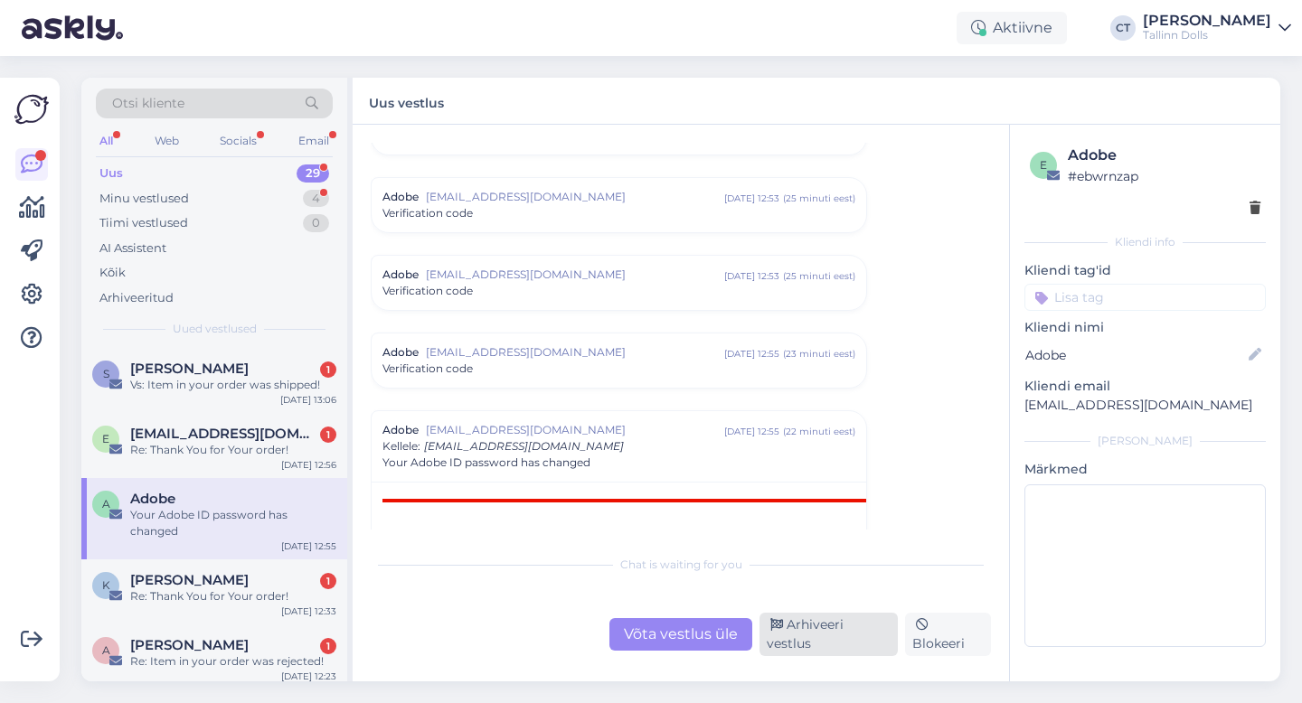
click at [862, 635] on div "Arhiveeri vestlus" at bounding box center [829, 634] width 138 height 43
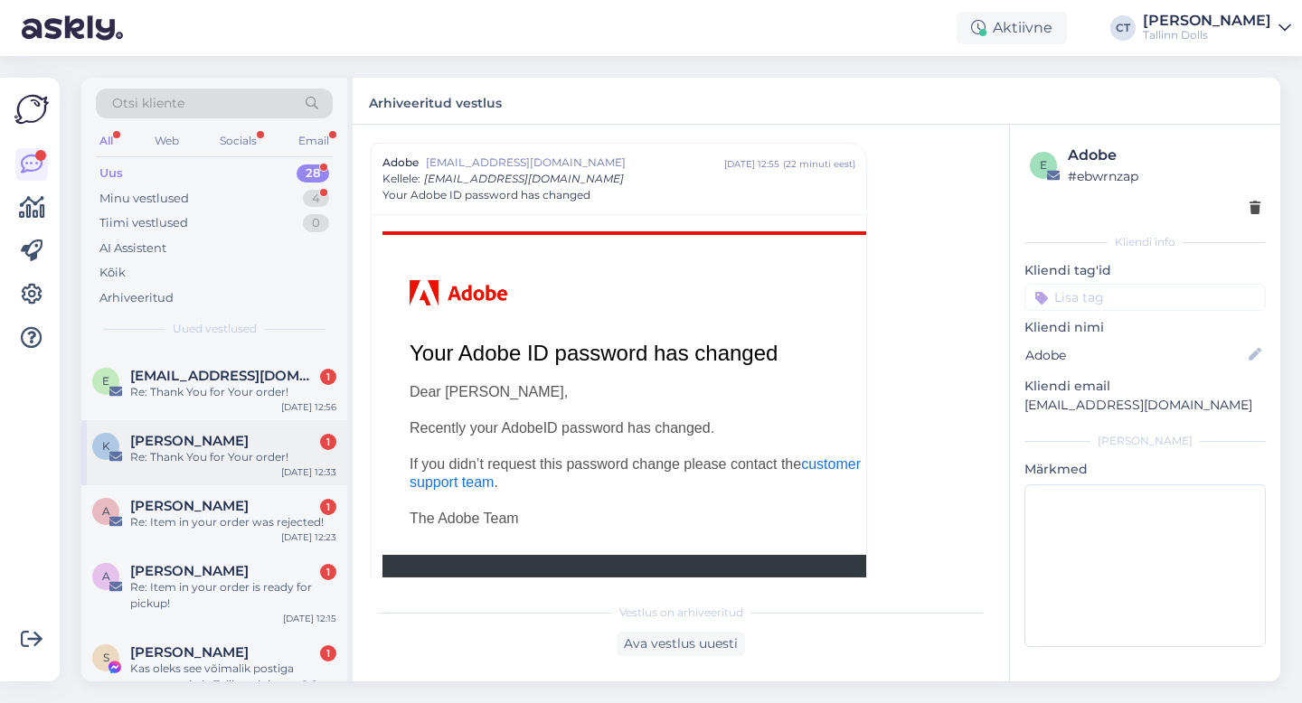
scroll to position [113, 0]
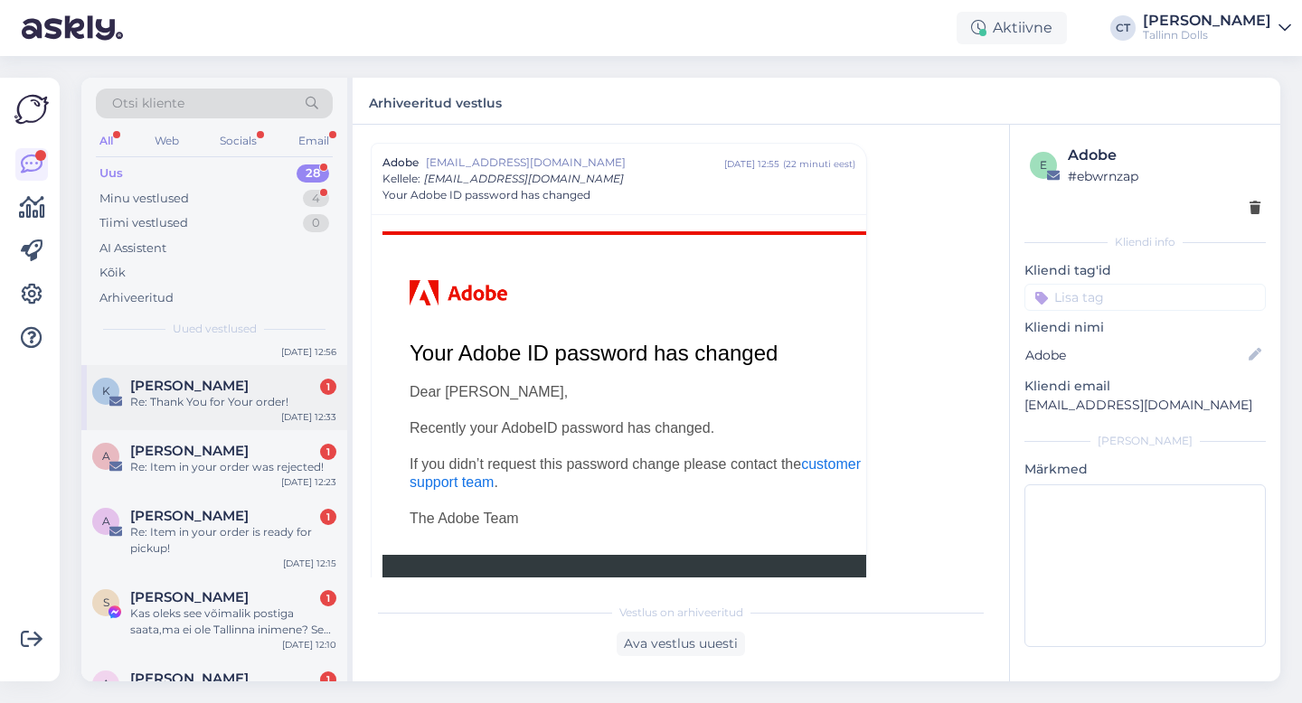
click at [263, 485] on div "A [PERSON_NAME] 1 Re: Item in your order was rejected! [DATE] 12:23" at bounding box center [214, 462] width 266 height 65
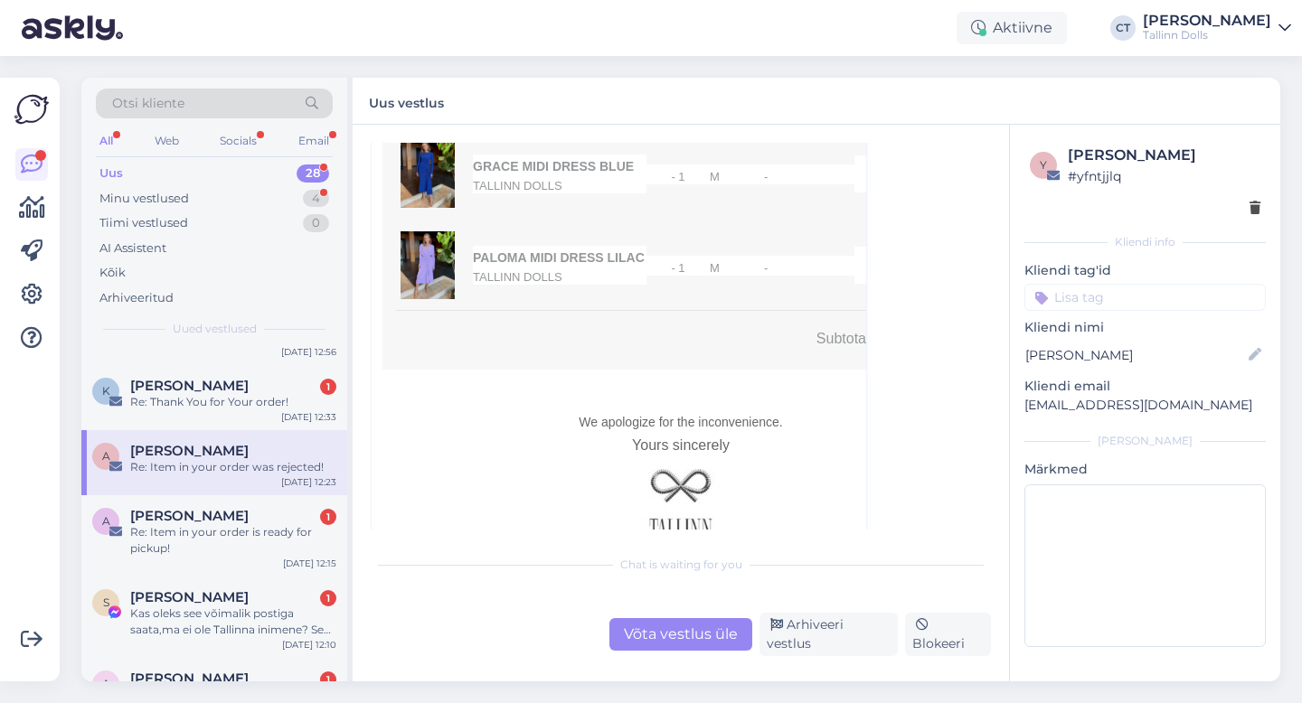
scroll to position [1335, 0]
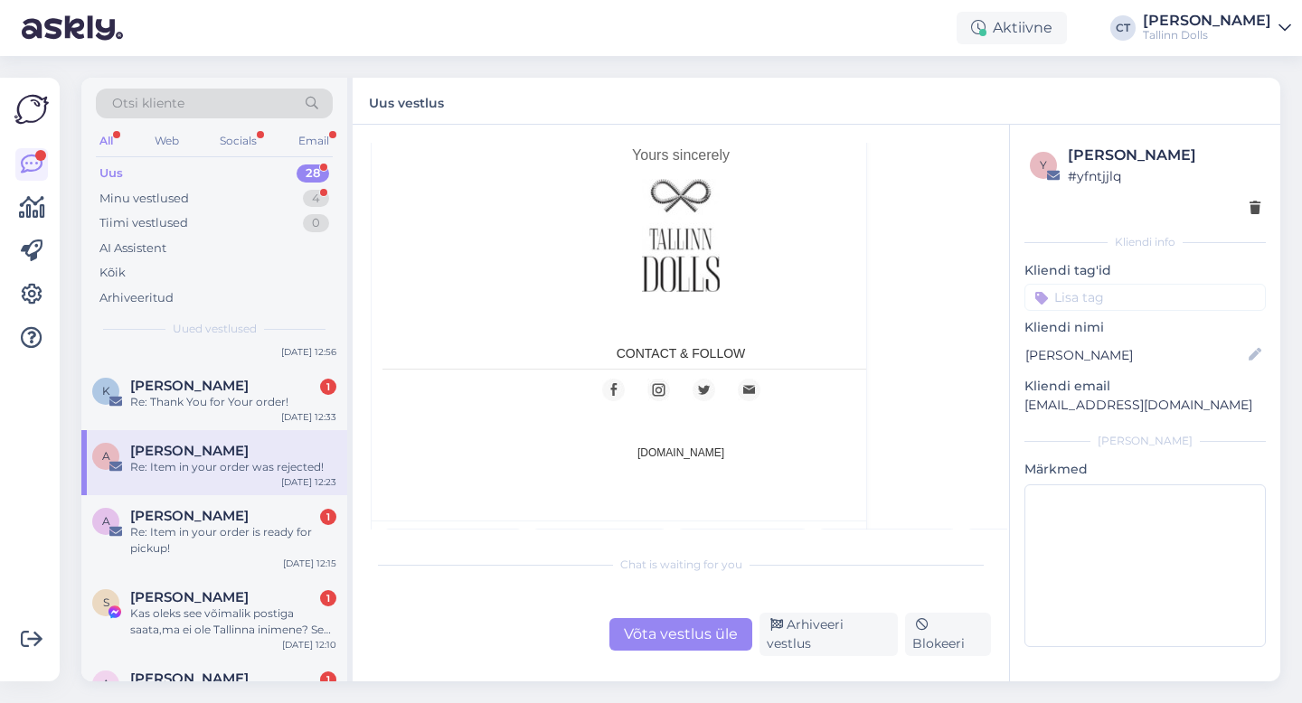
click at [468, 533] on div "IMG_4640.jpeg" at bounding box center [437, 546] width 71 height 27
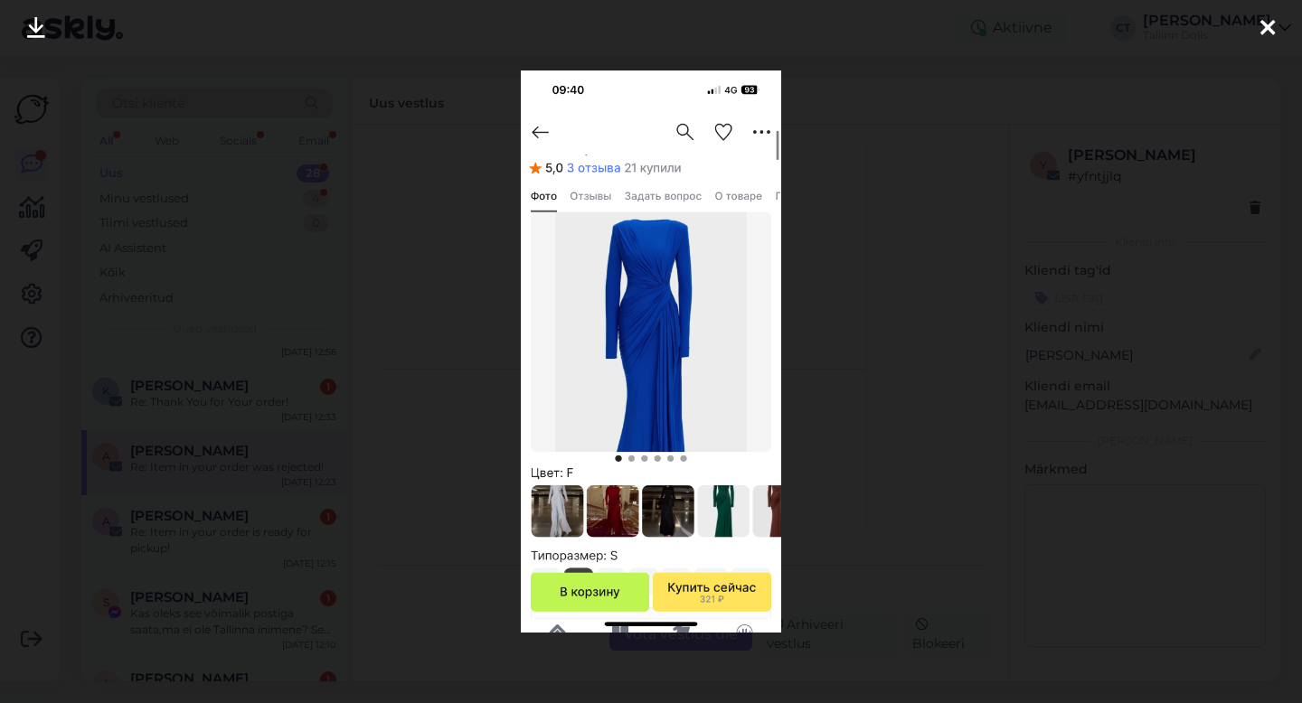
click at [1273, 38] on icon at bounding box center [1267, 29] width 14 height 24
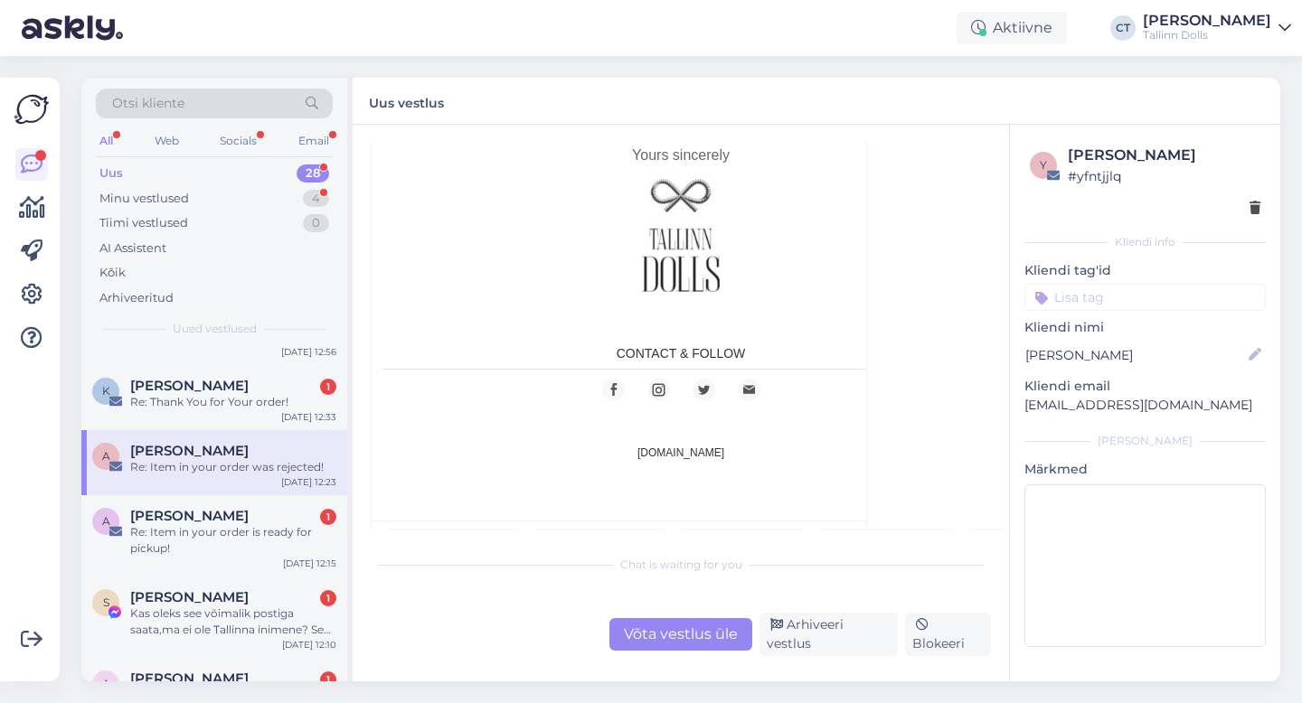
click at [598, 533] on div "IMG_4641.jpeg" at bounding box center [585, 546] width 68 height 27
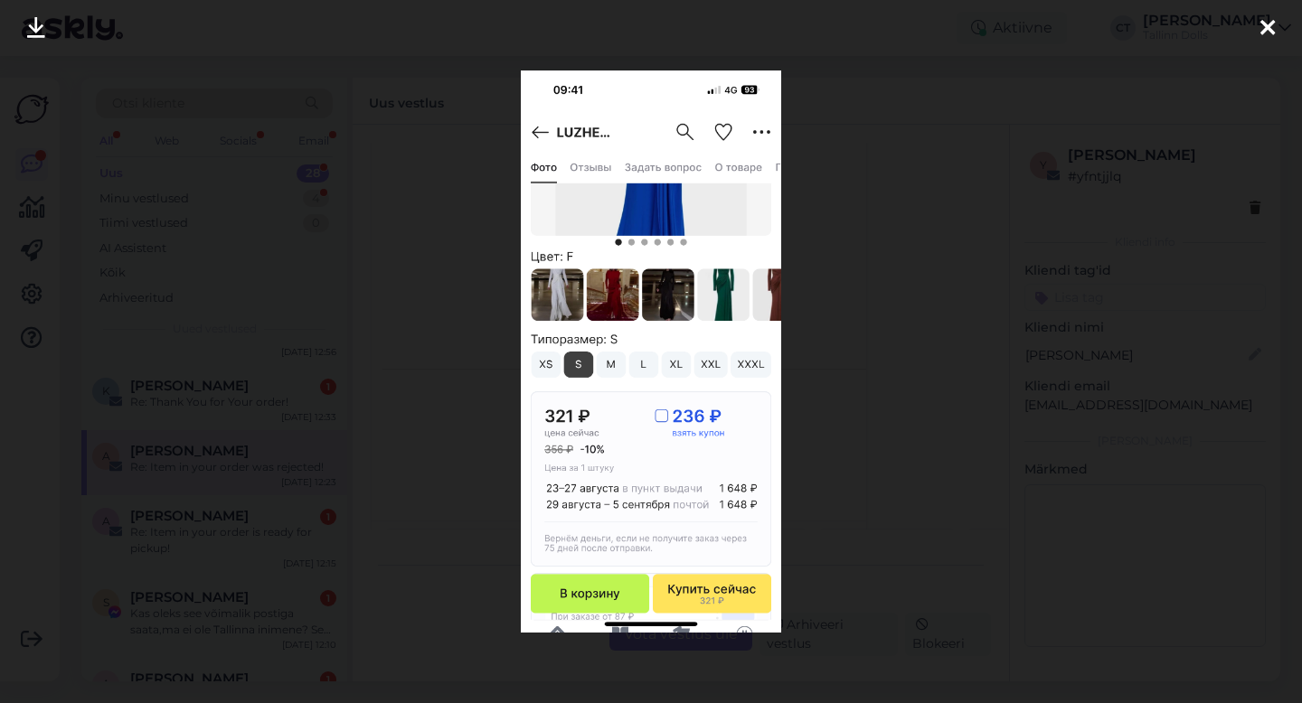
click at [1268, 33] on icon at bounding box center [1267, 29] width 14 height 24
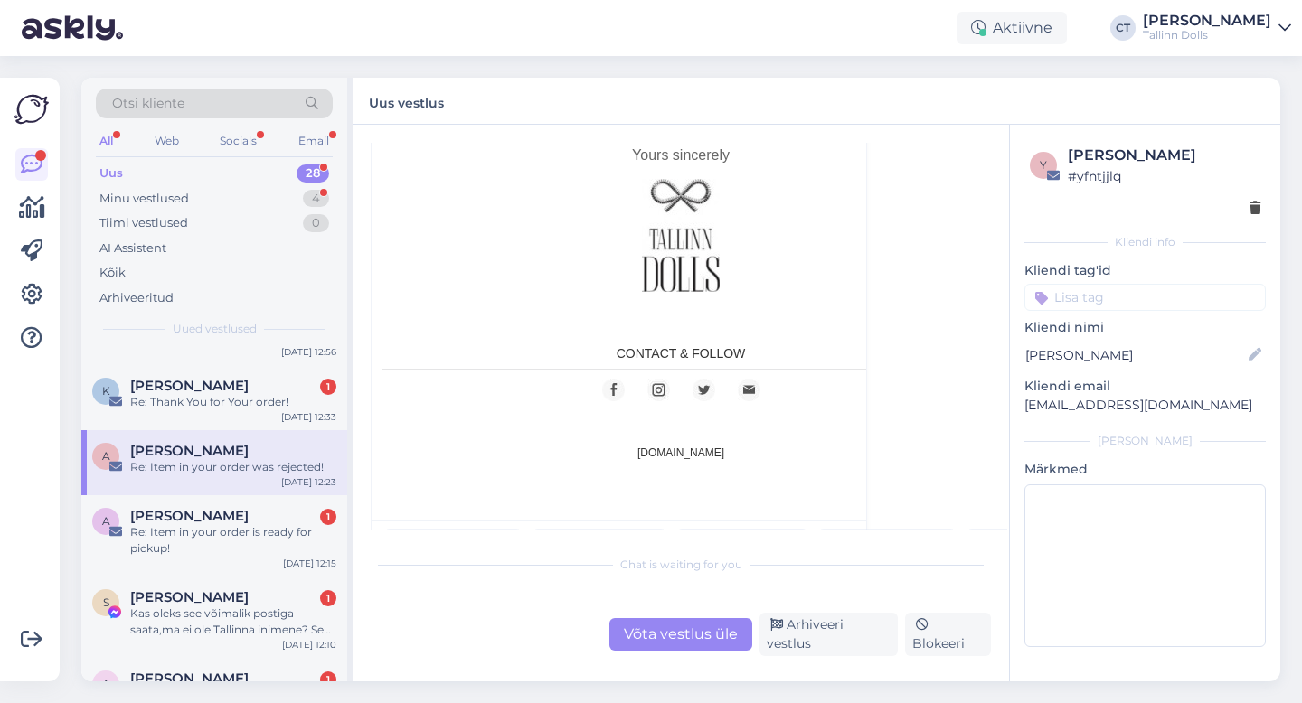
click at [777, 533] on div "1.2 MB" at bounding box center [785, 546] width 30 height 27
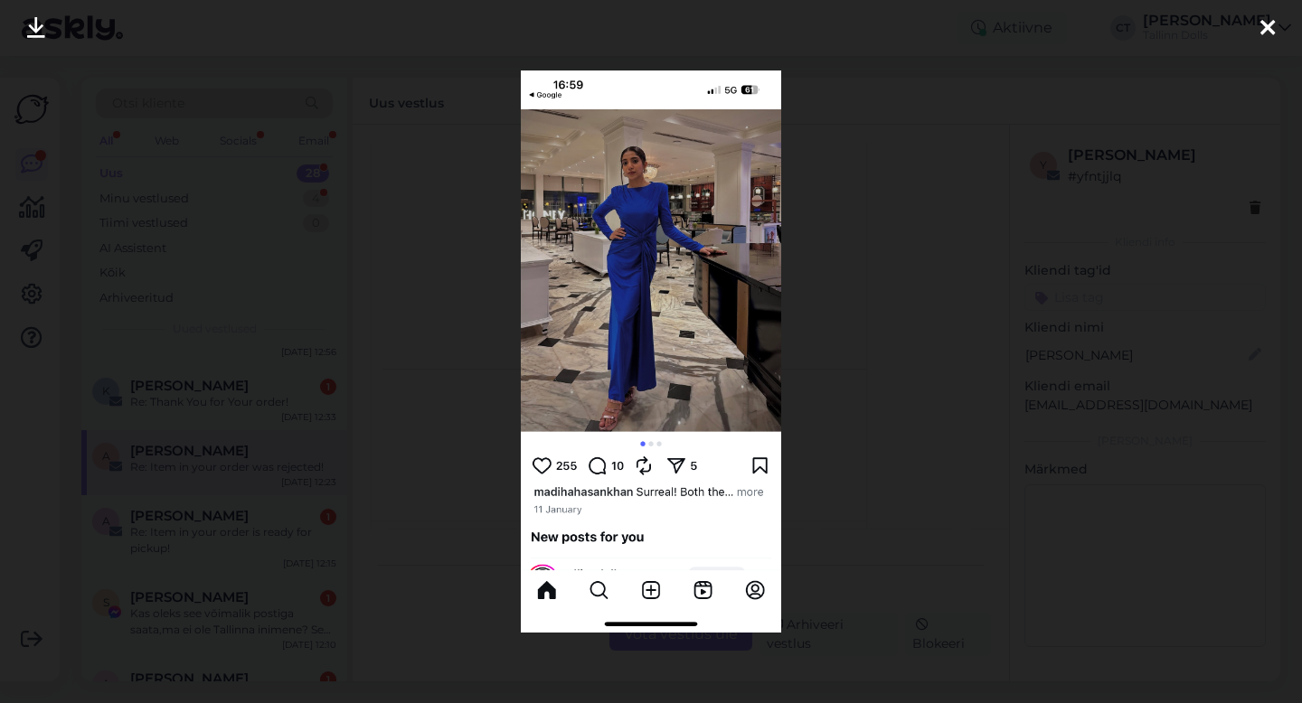
click at [1266, 26] on icon at bounding box center [1267, 29] width 14 height 24
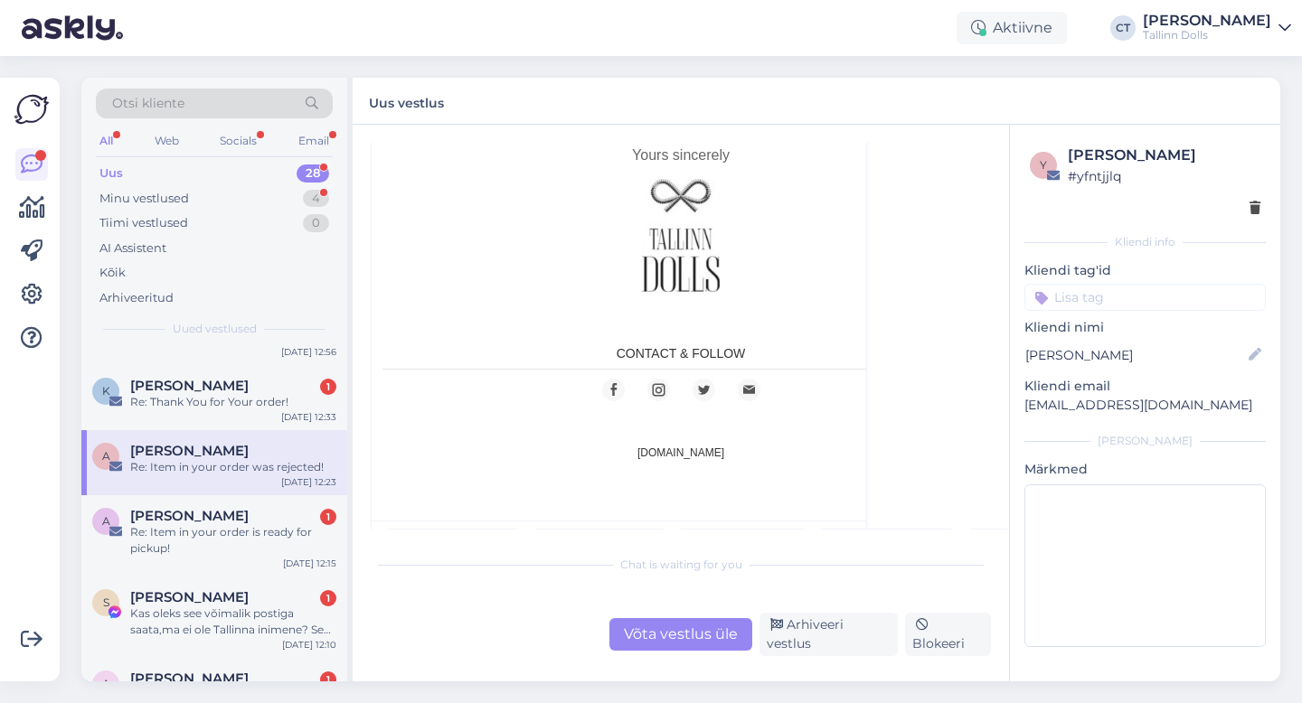
click at [859, 533] on div "IMG_4646.jpeg" at bounding box center [871, 546] width 71 height 27
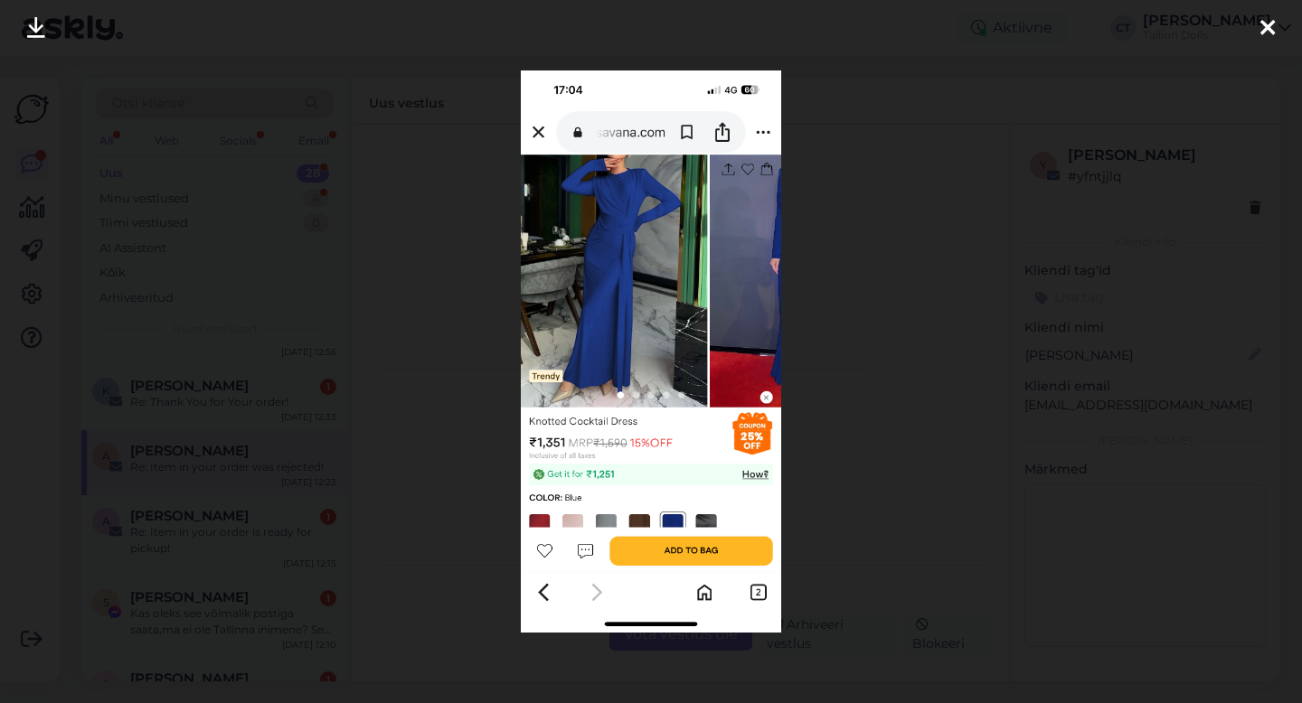
click at [1272, 23] on icon at bounding box center [1267, 29] width 14 height 24
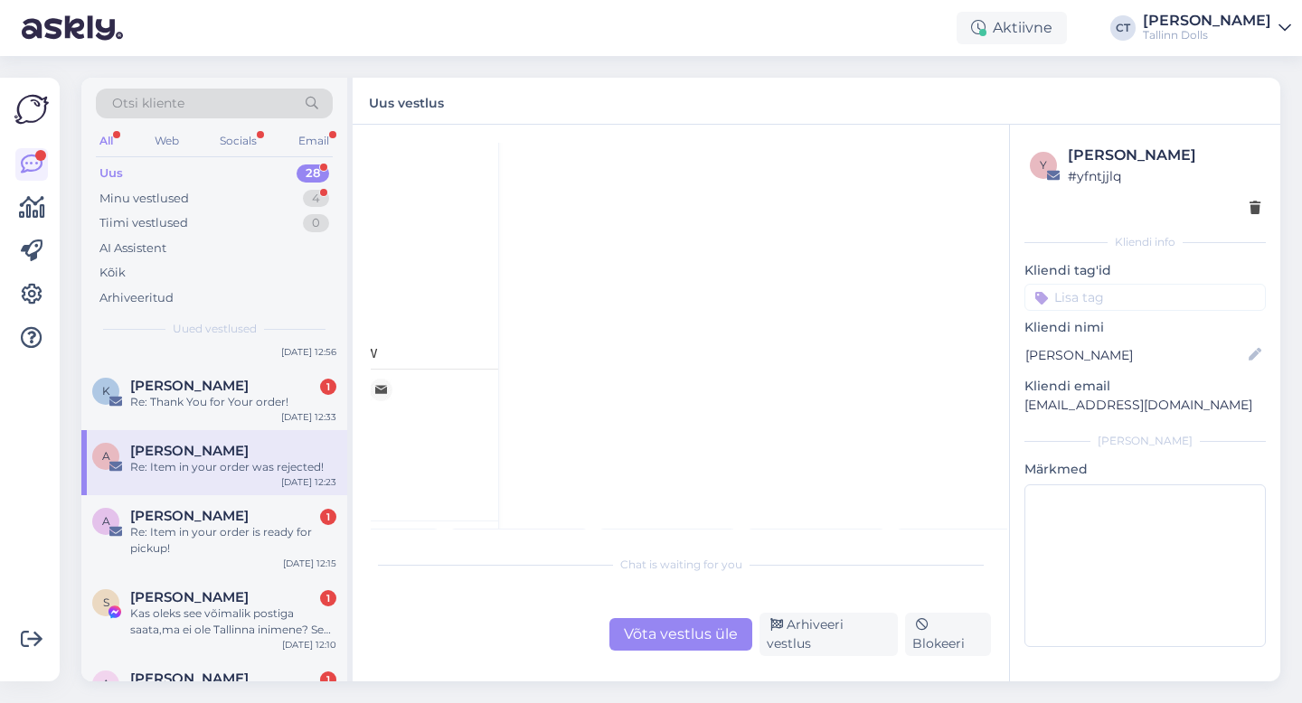
scroll to position [1335, 384]
click at [638, 533] on div "IMG_4649.jpeg" at bounding box center [635, 546] width 71 height 27
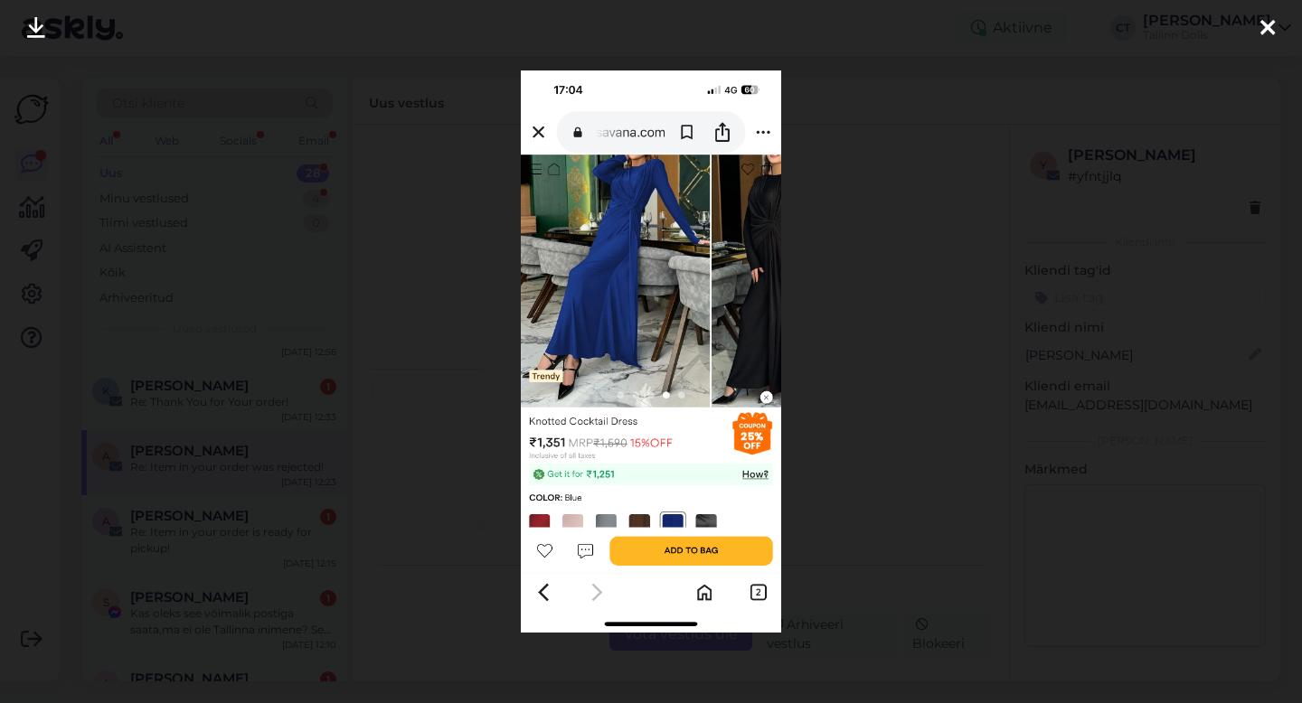
click at [1268, 24] on icon at bounding box center [1267, 29] width 14 height 24
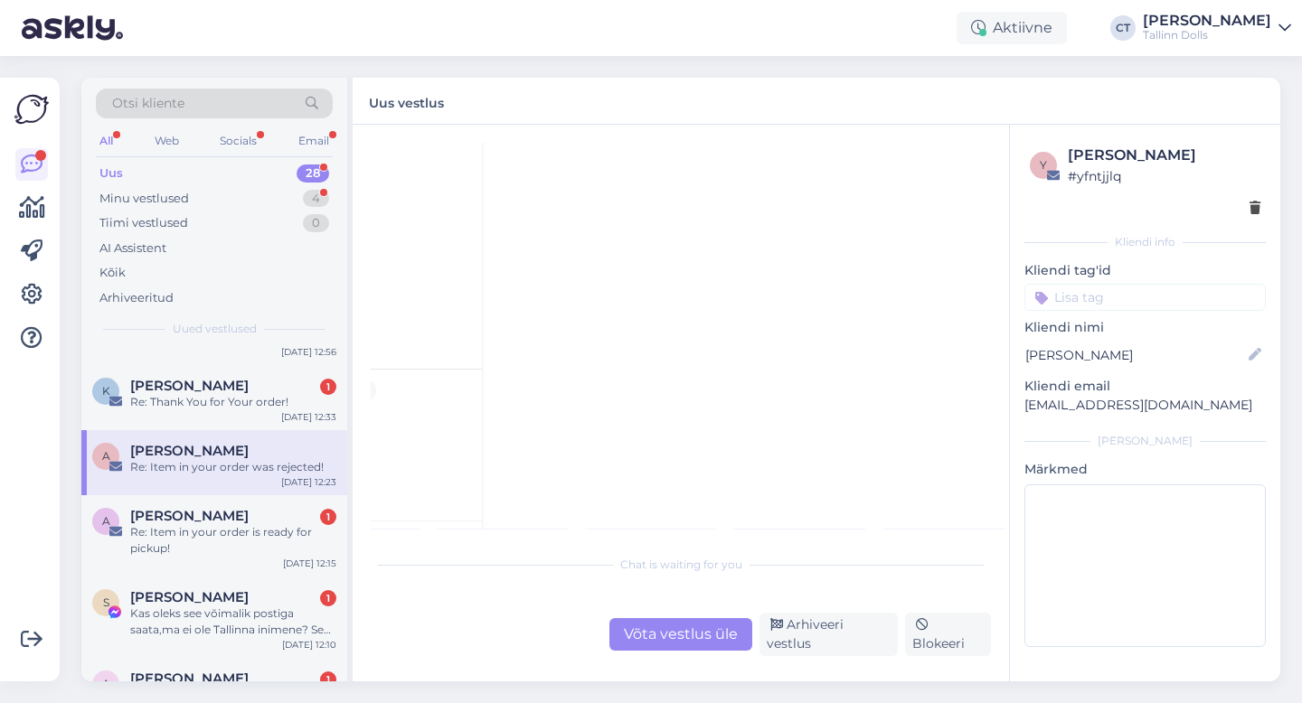
click at [796, 533] on div "IMG_4650.jpeg" at bounding box center [784, 546] width 71 height 27
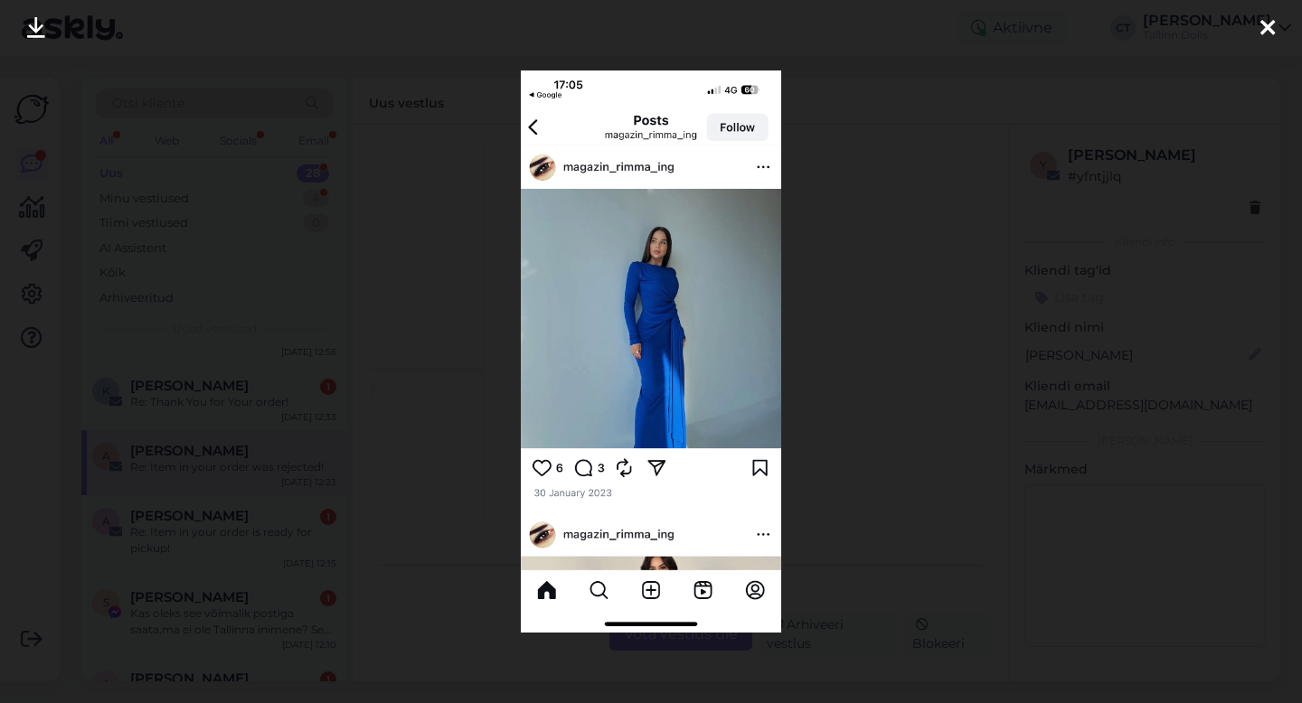
click at [1248, 23] on div at bounding box center [651, 351] width 1302 height 703
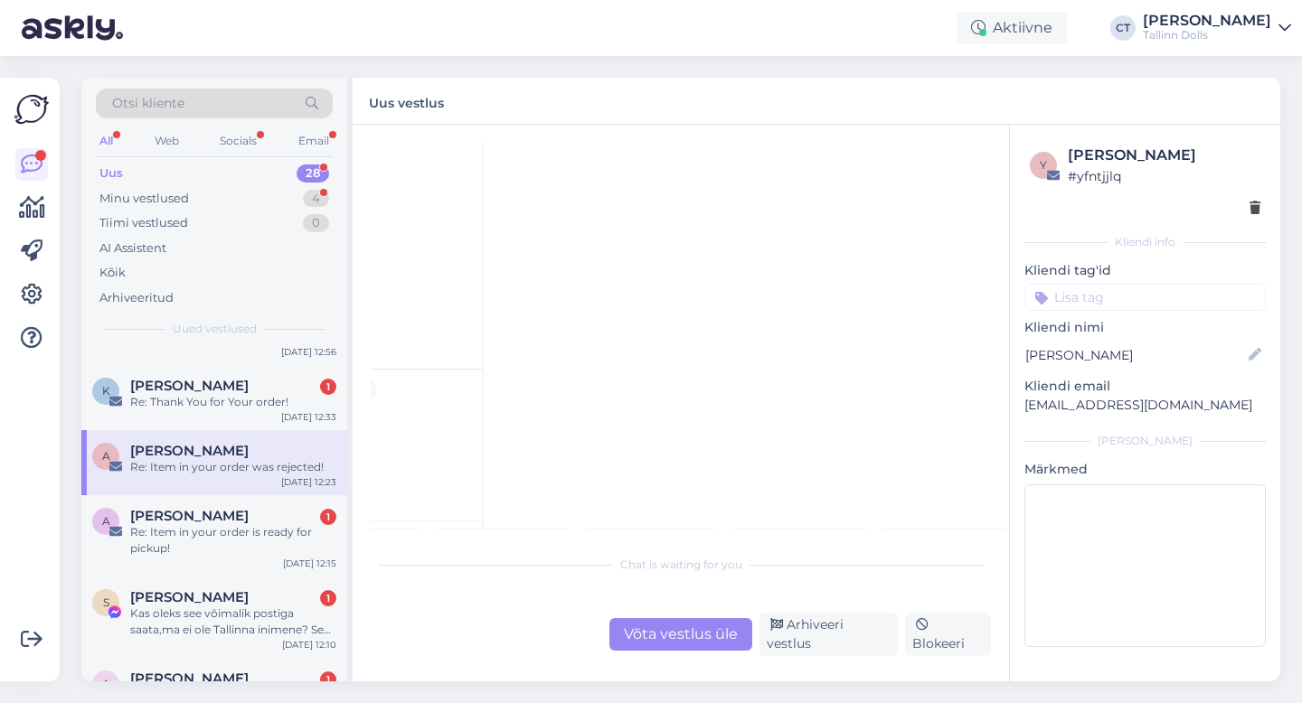
scroll to position [1335, 386]
click at [962, 533] on div "IMG_4654.jpeg" at bounding box center [931, 546] width 71 height 27
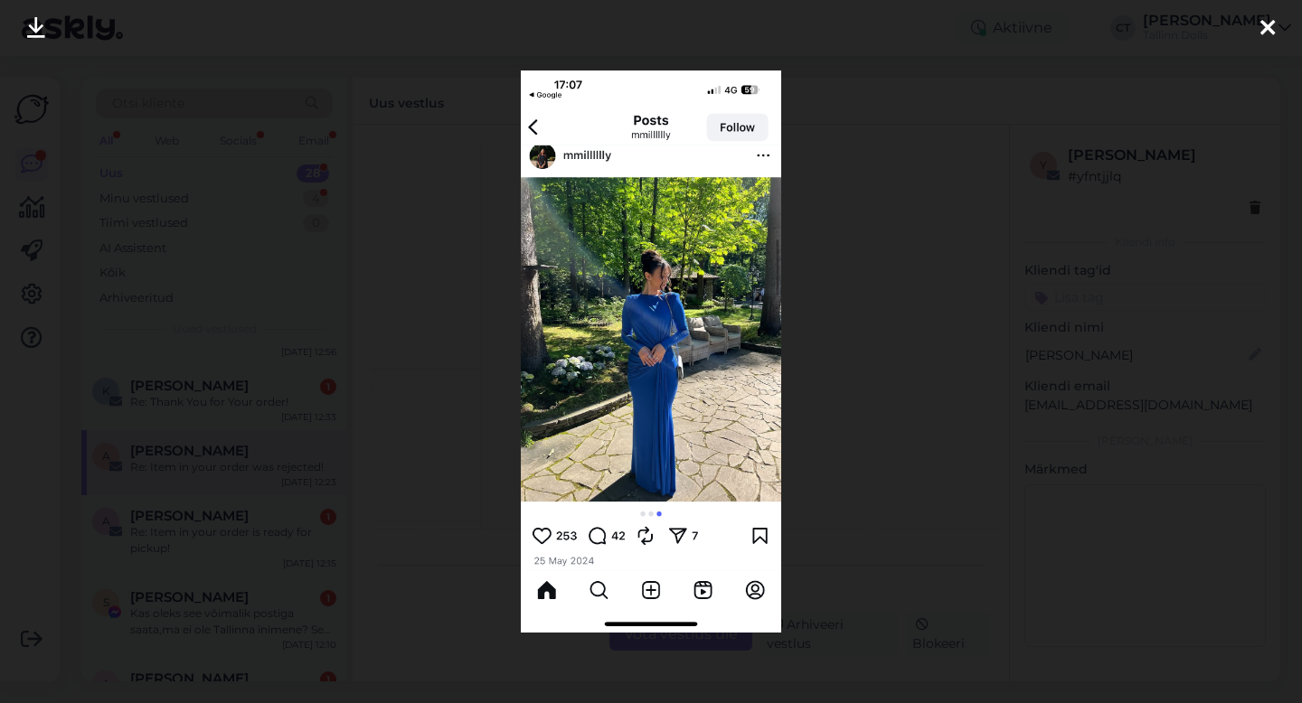
click at [1261, 24] on icon at bounding box center [1267, 29] width 14 height 24
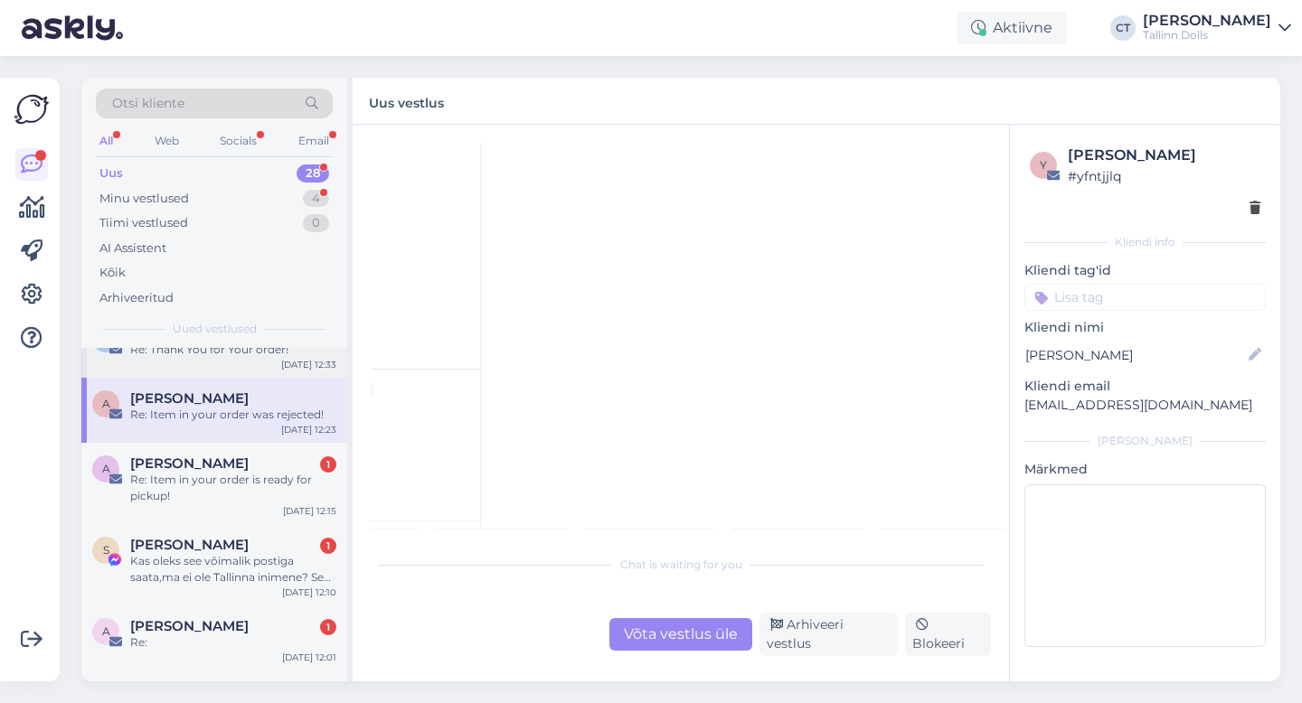
scroll to position [180, 0]
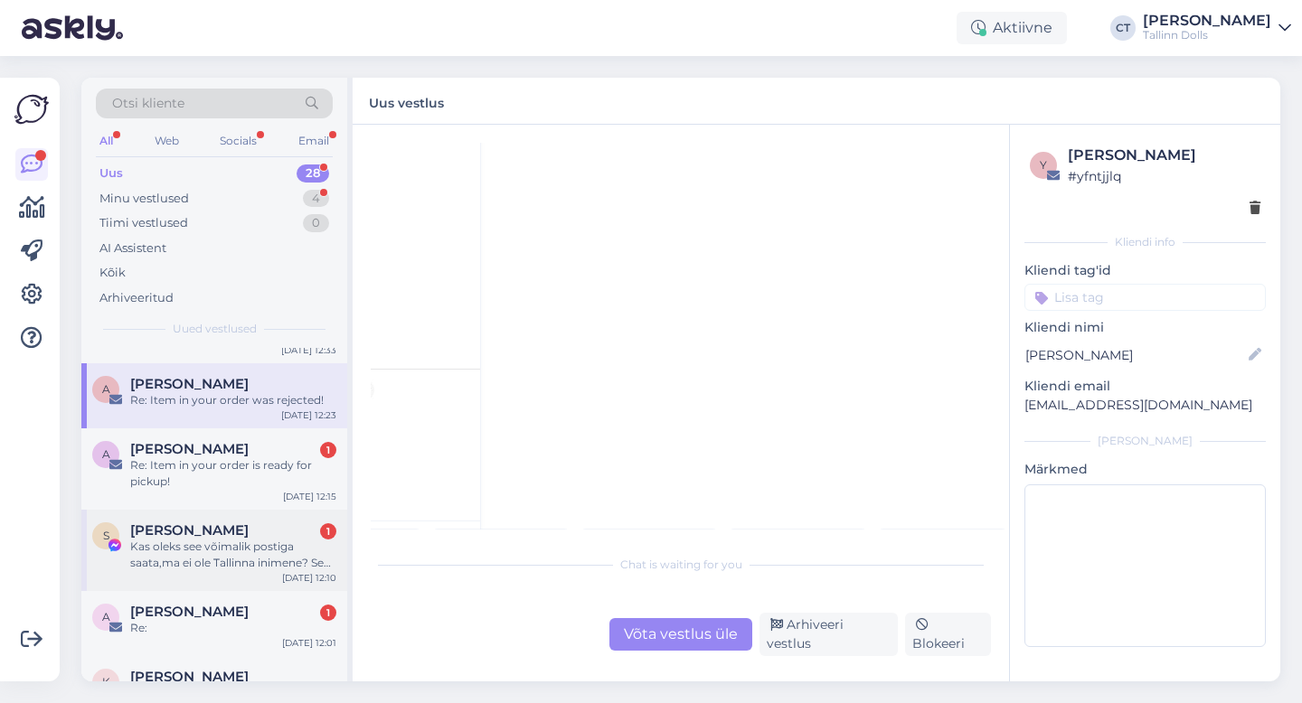
click at [230, 552] on div "Kas oleks see võimalik postiga saata,ma ei ole Tallinna inimene? See ekslikult …" at bounding box center [233, 555] width 206 height 33
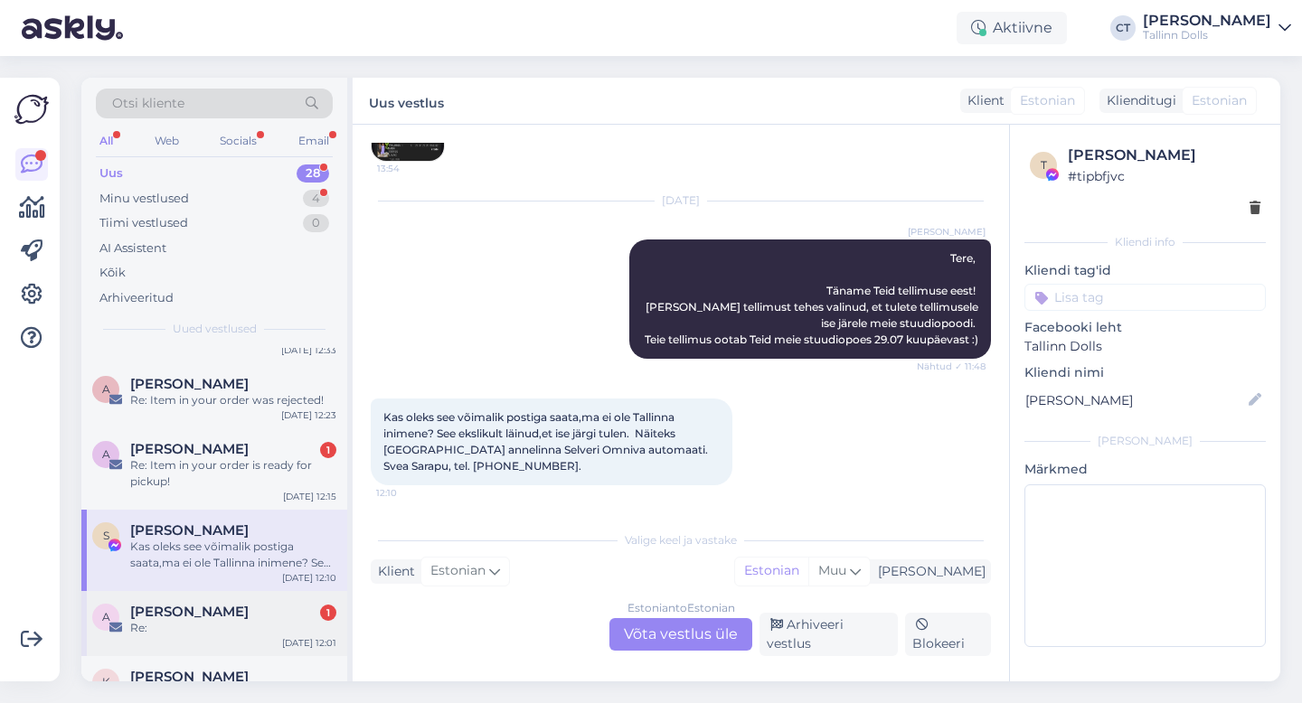
scroll to position [290, 0]
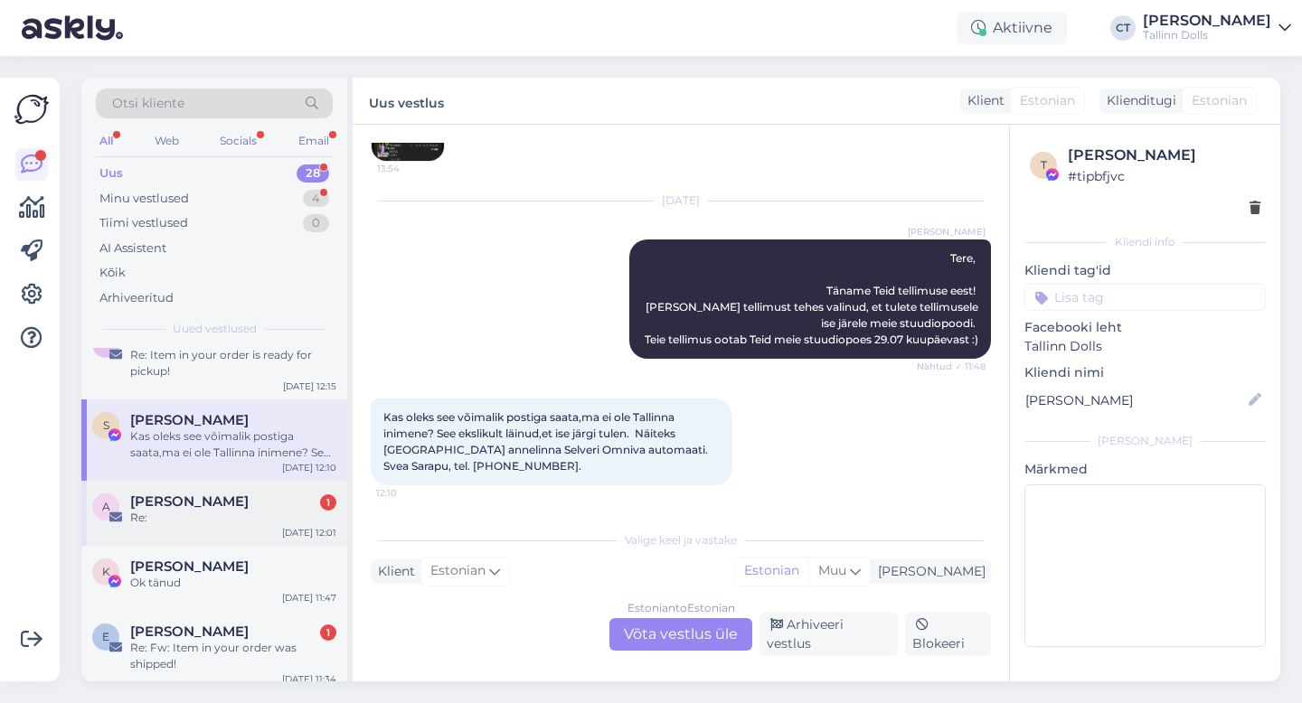
click at [213, 507] on span "[PERSON_NAME]" at bounding box center [189, 502] width 118 height 16
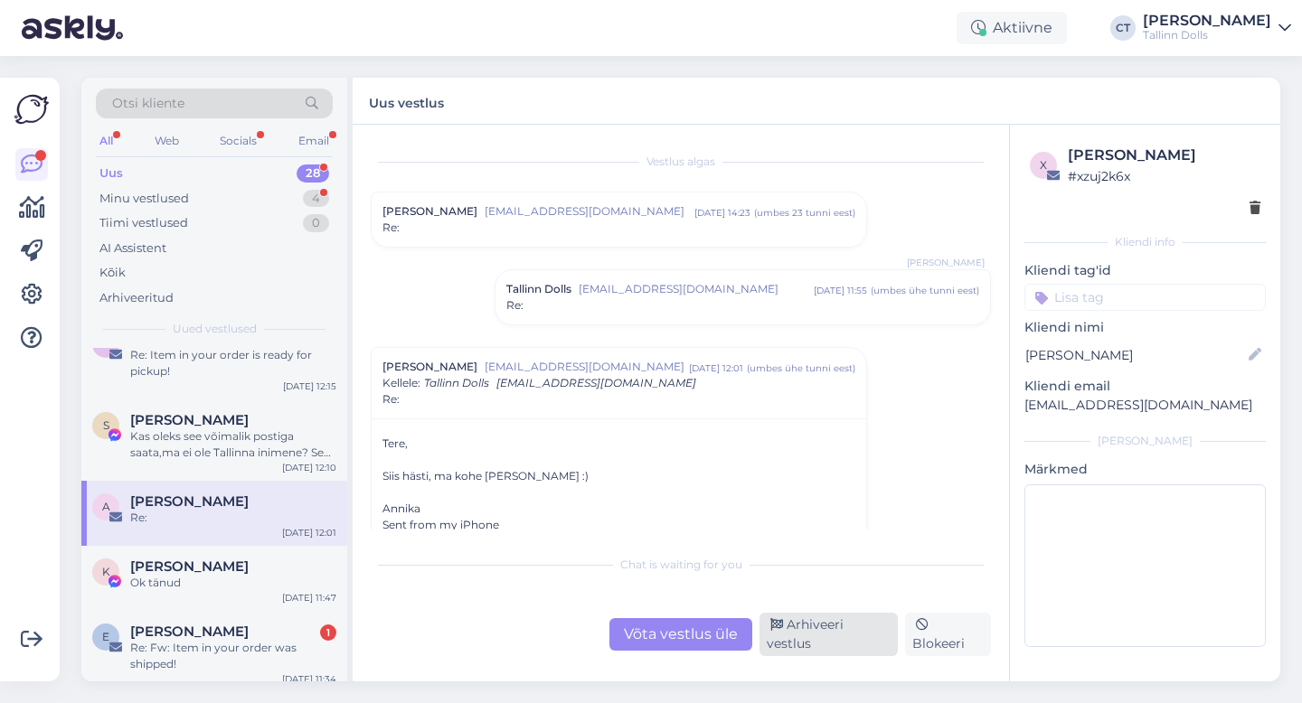
click at [854, 638] on div "Arhiveeri vestlus" at bounding box center [829, 634] width 138 height 43
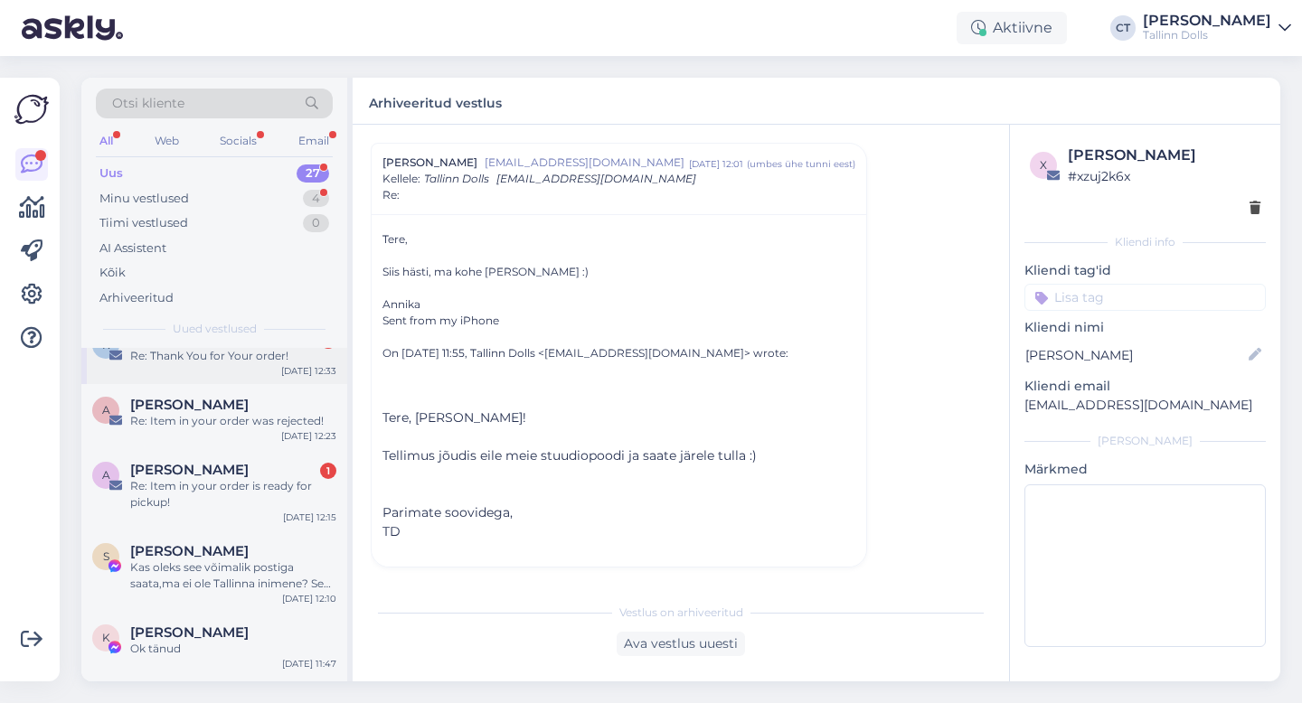
scroll to position [160, 0]
click at [253, 489] on div "Re: Item in your order is ready for pickup!" at bounding box center [233, 493] width 206 height 33
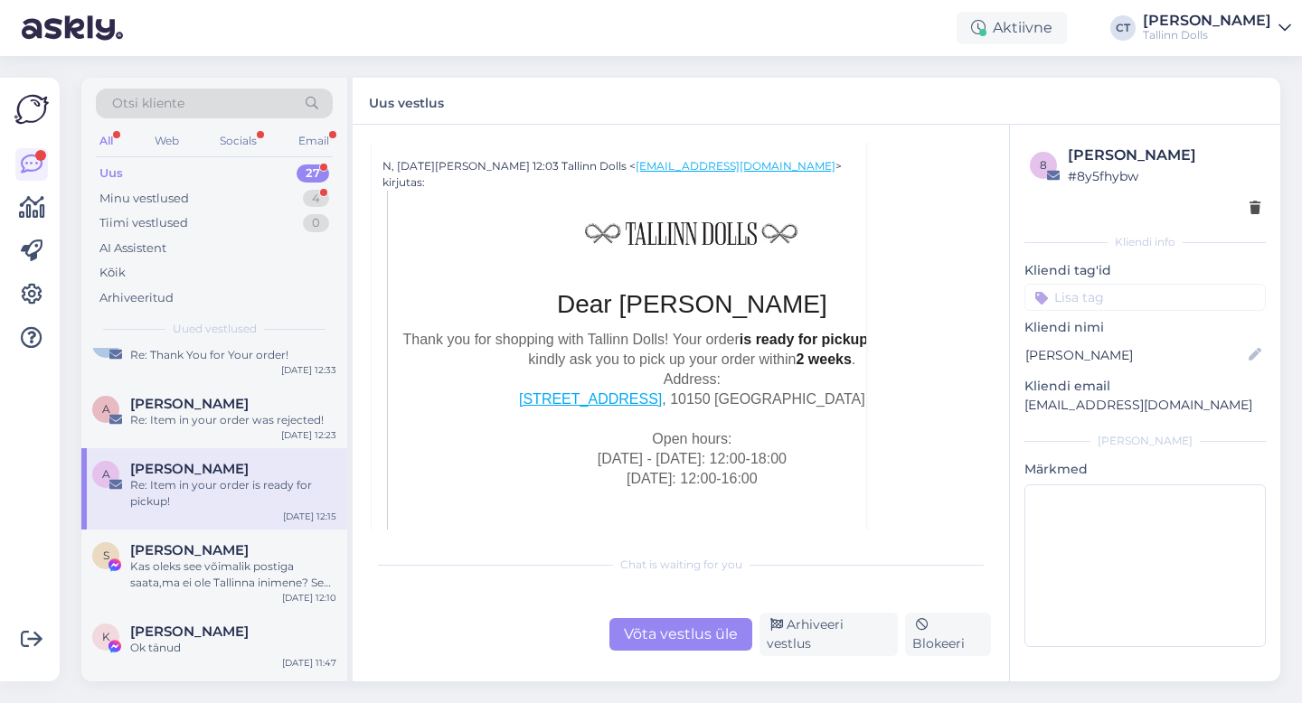
scroll to position [438, 0]
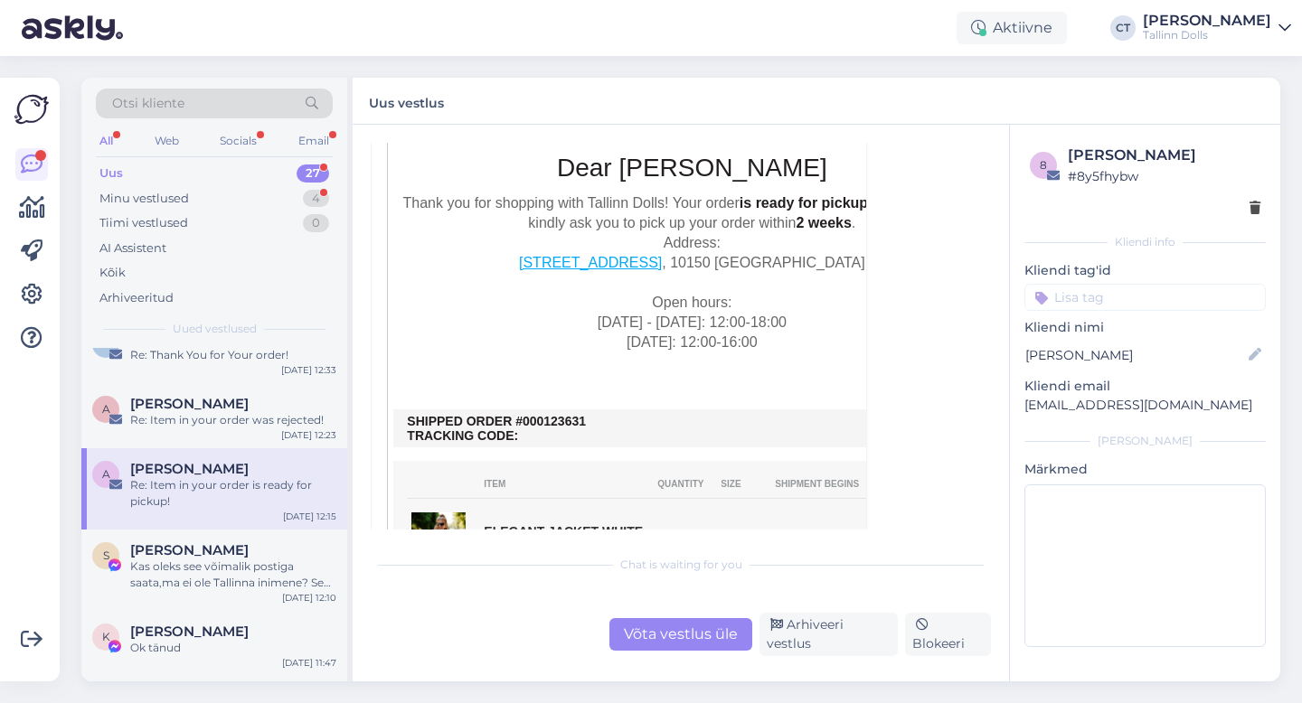
drag, startPoint x: 596, startPoint y: 404, endPoint x: 532, endPoint y: 404, distance: 64.2
click at [532, 414] on td "SHIPPED ORDER #000123631 TRACKING CODE:" at bounding box center [692, 428] width 570 height 29
copy td "00123631"
click at [676, 637] on div "Võta vestlus üle" at bounding box center [680, 634] width 143 height 33
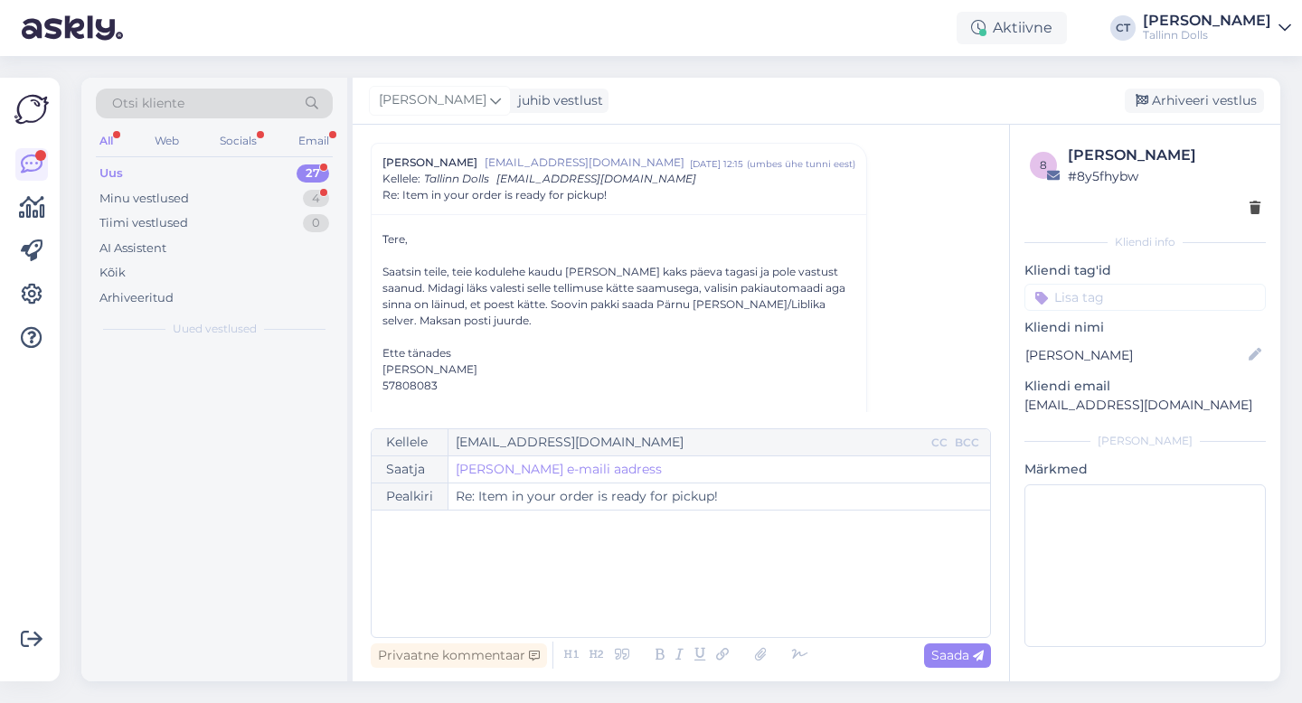
scroll to position [0, 0]
click at [703, 607] on div "﻿" at bounding box center [681, 574] width 600 height 109
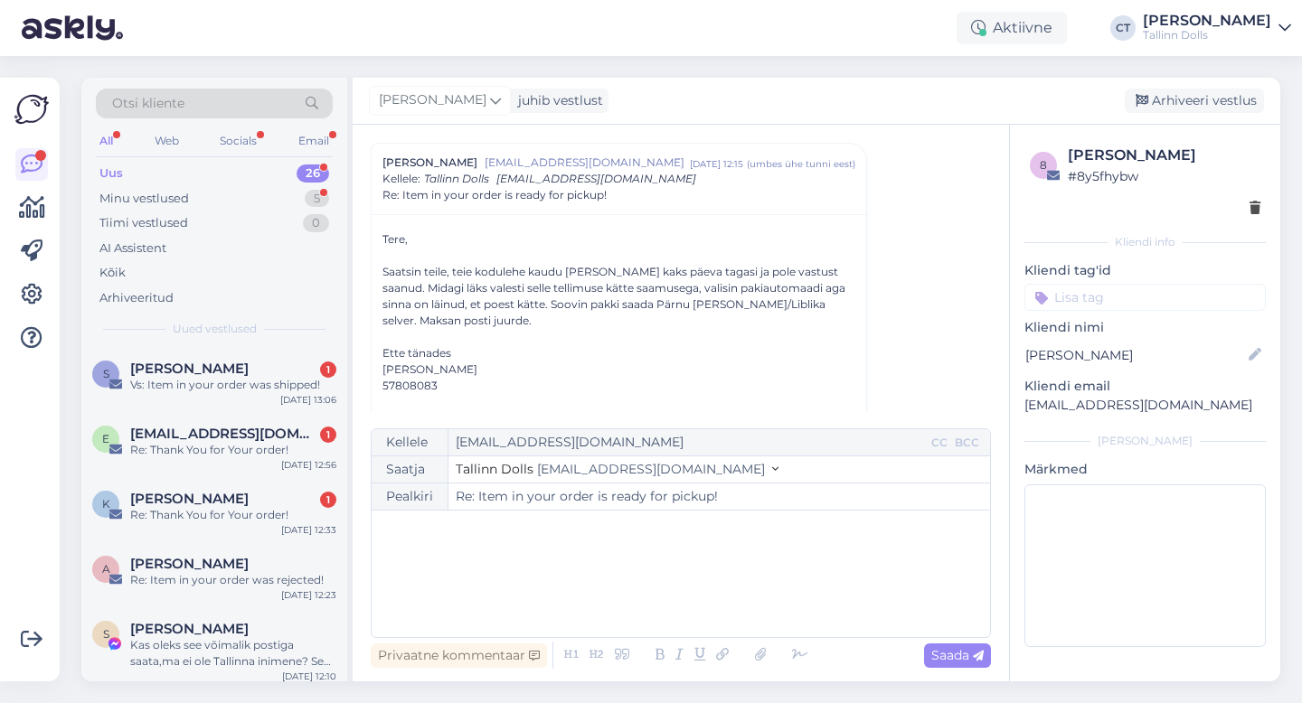
click at [703, 607] on div "﻿" at bounding box center [681, 574] width 600 height 109
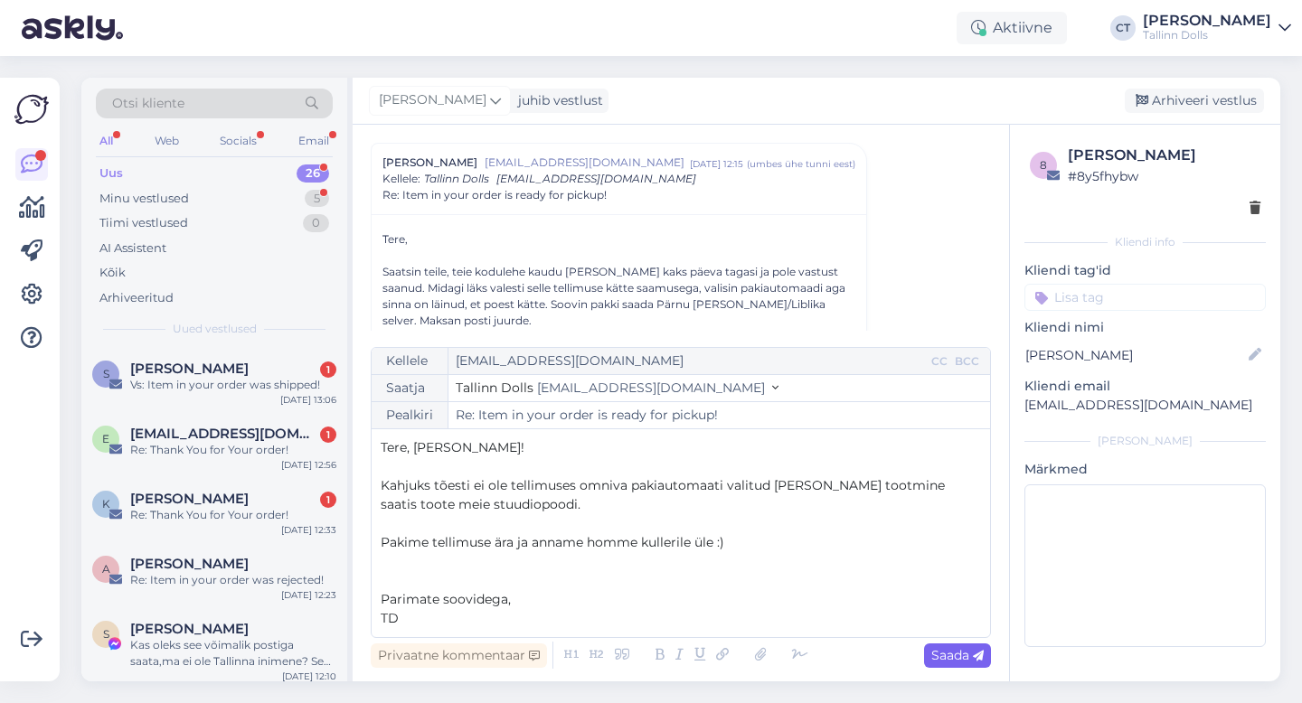
click at [931, 656] on span "Saada" at bounding box center [957, 655] width 52 height 16
type input "Re: Re: Item in your order is ready for pickup!"
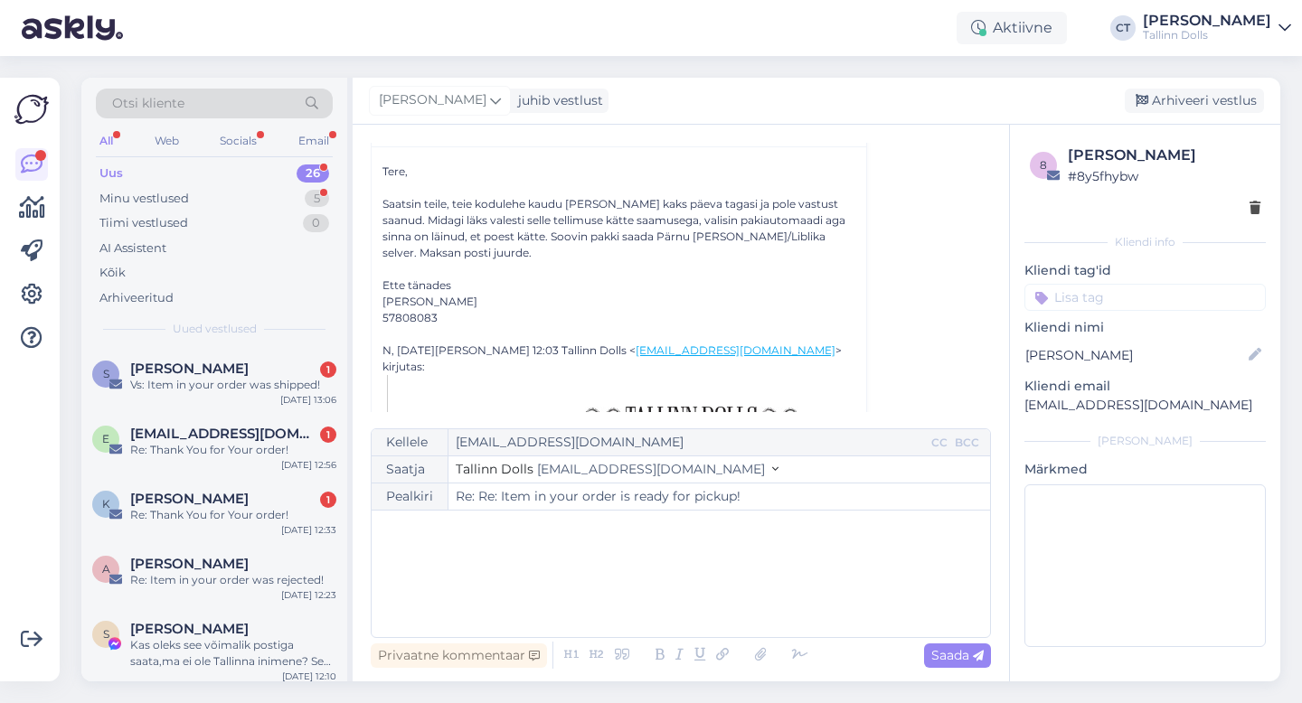
scroll to position [95, 0]
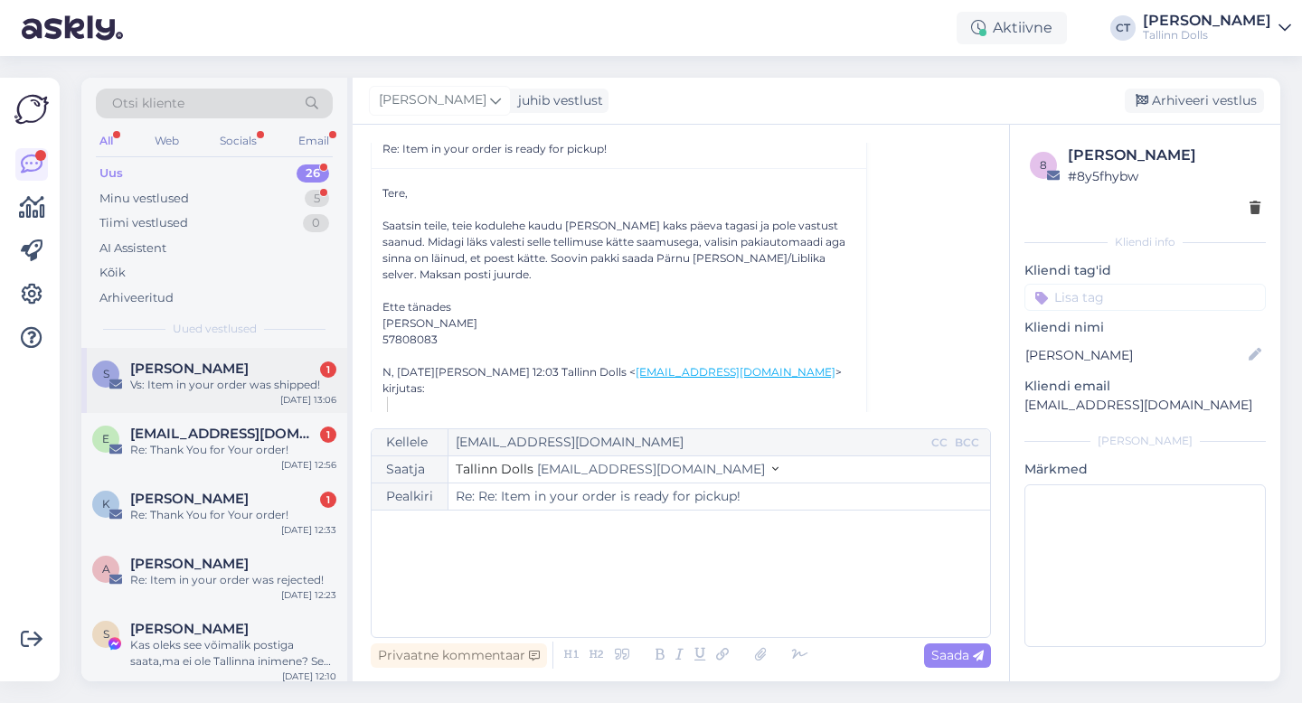
click at [184, 382] on div "Vs: Item in your order was shipped!" at bounding box center [233, 385] width 206 height 16
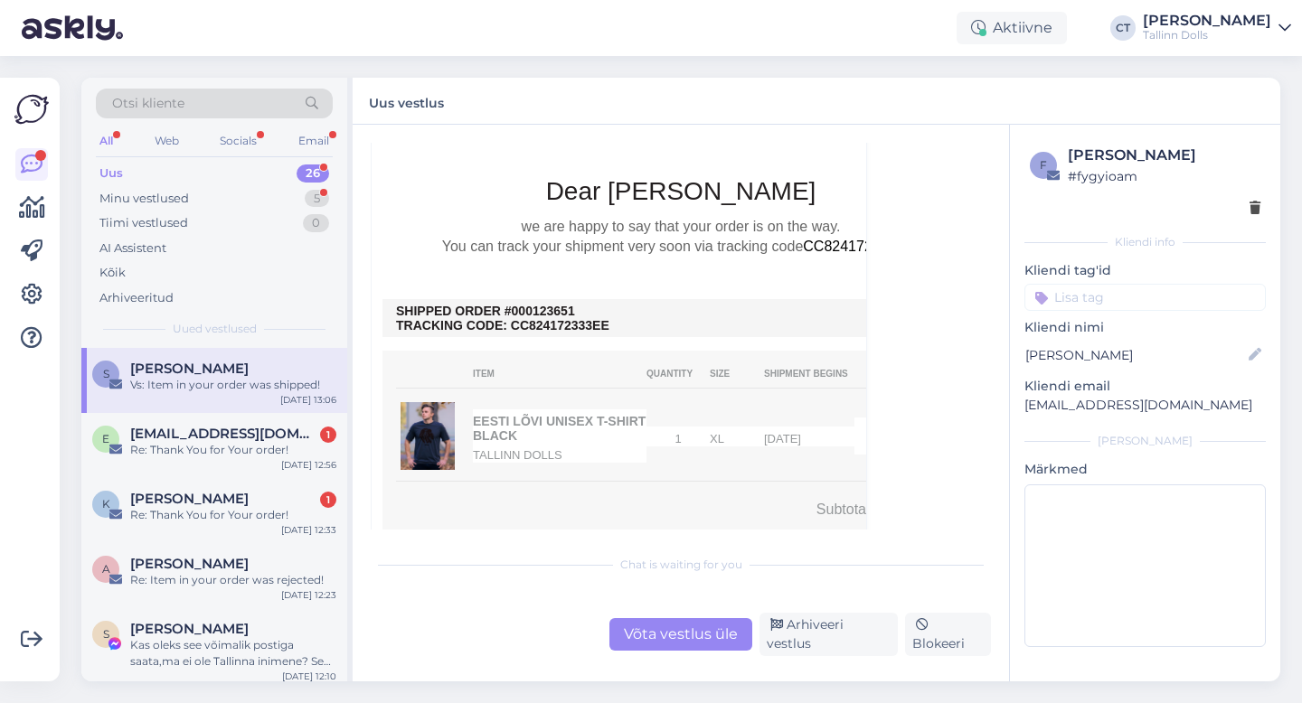
scroll to position [568, 0]
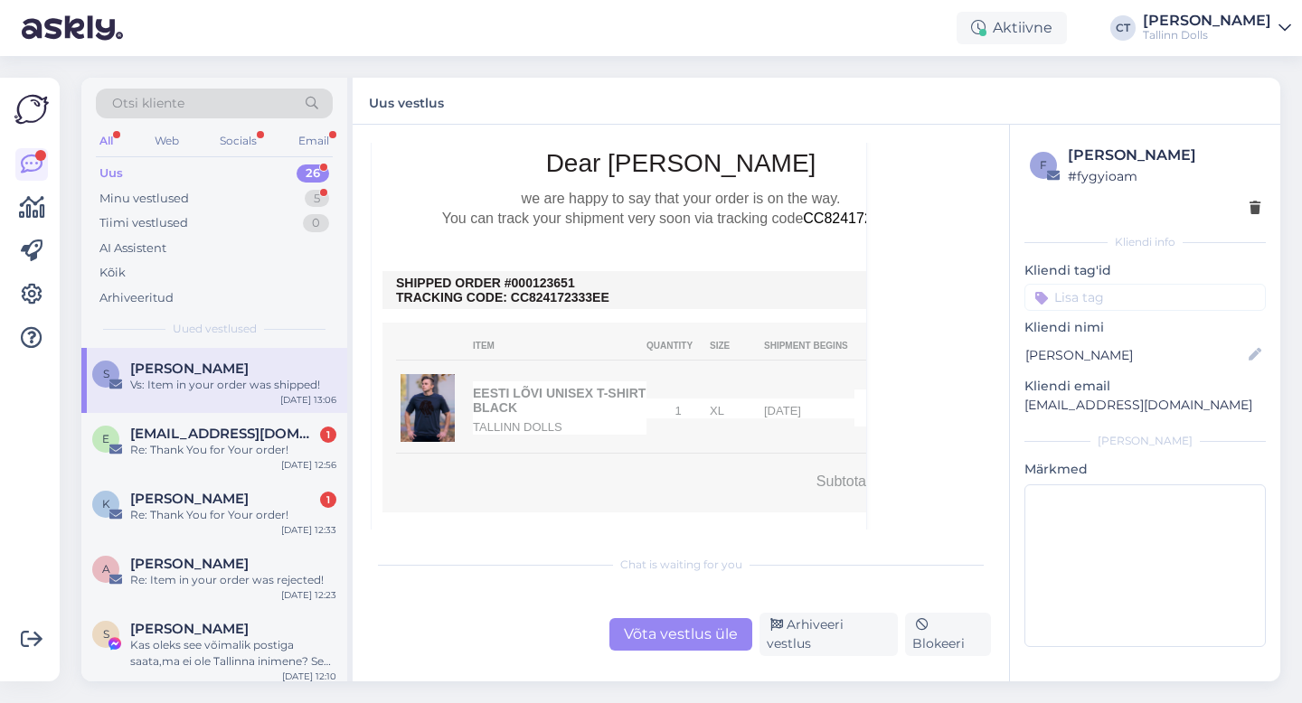
click at [668, 647] on div "Võta vestlus üle" at bounding box center [680, 634] width 143 height 33
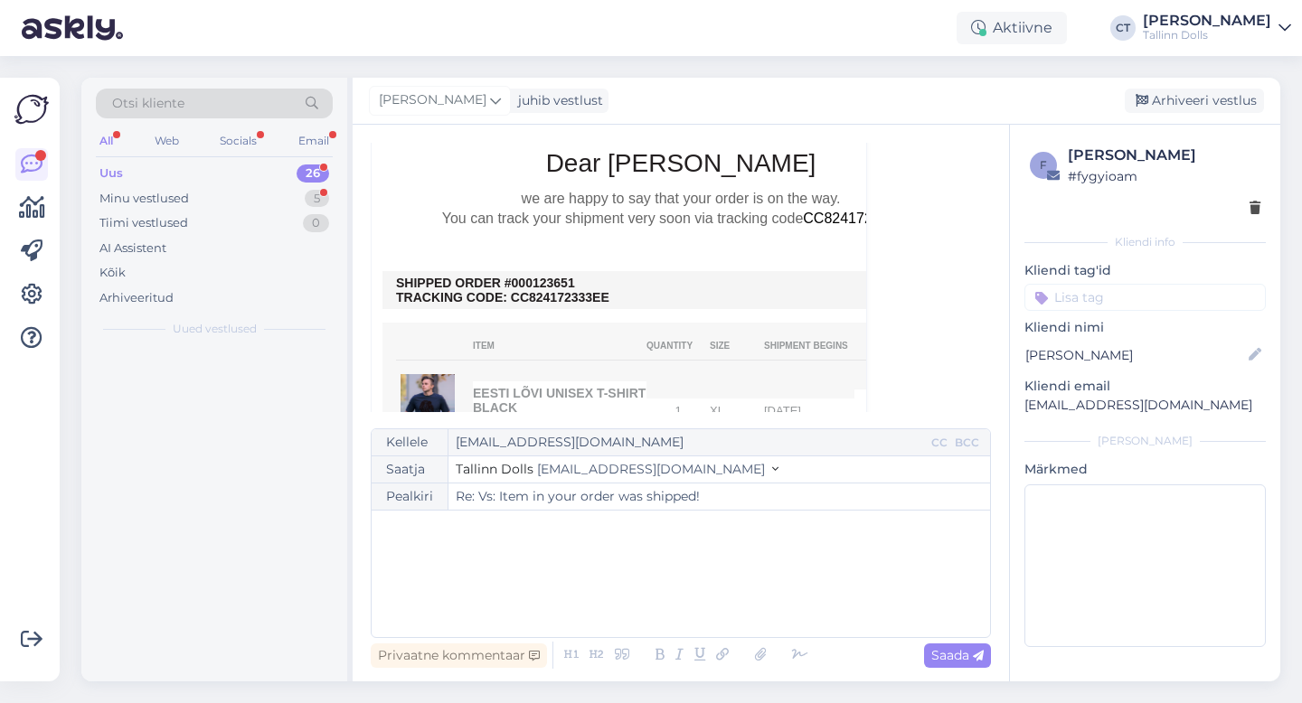
scroll to position [49, 0]
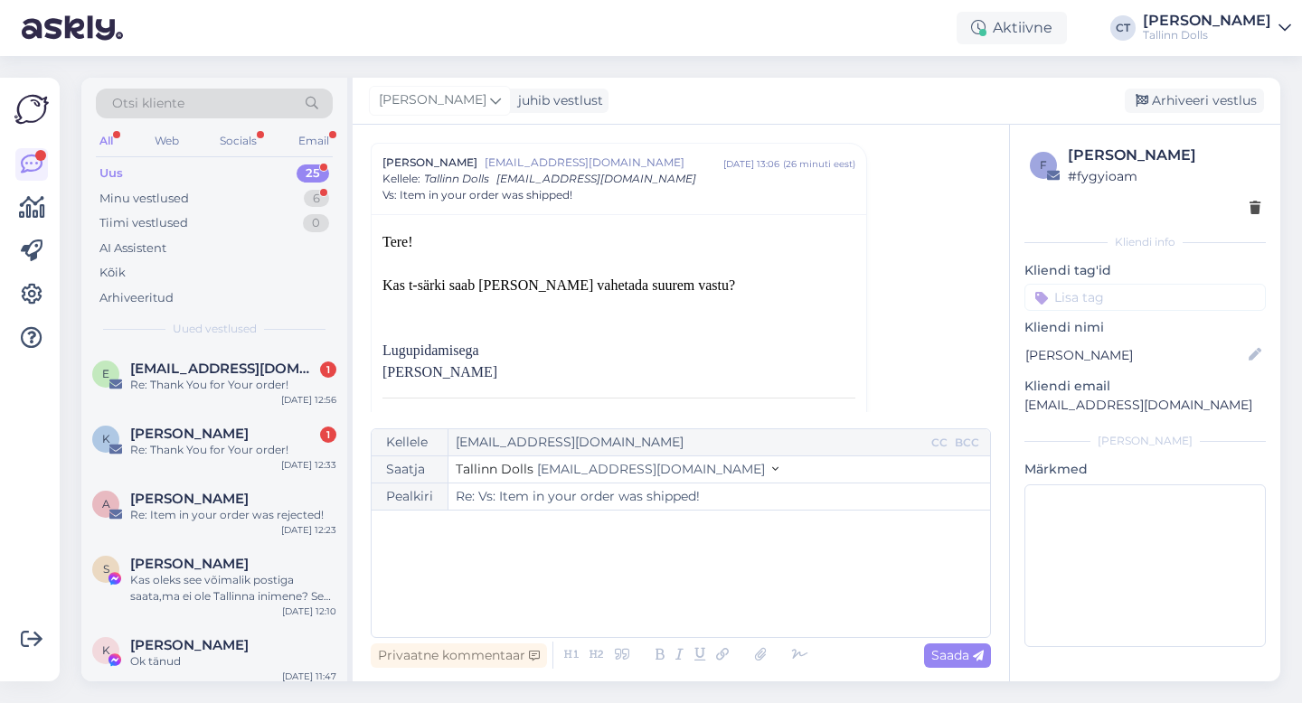
click at [682, 585] on div "﻿" at bounding box center [681, 574] width 600 height 109
click at [553, 555] on div "﻿" at bounding box center [681, 574] width 600 height 109
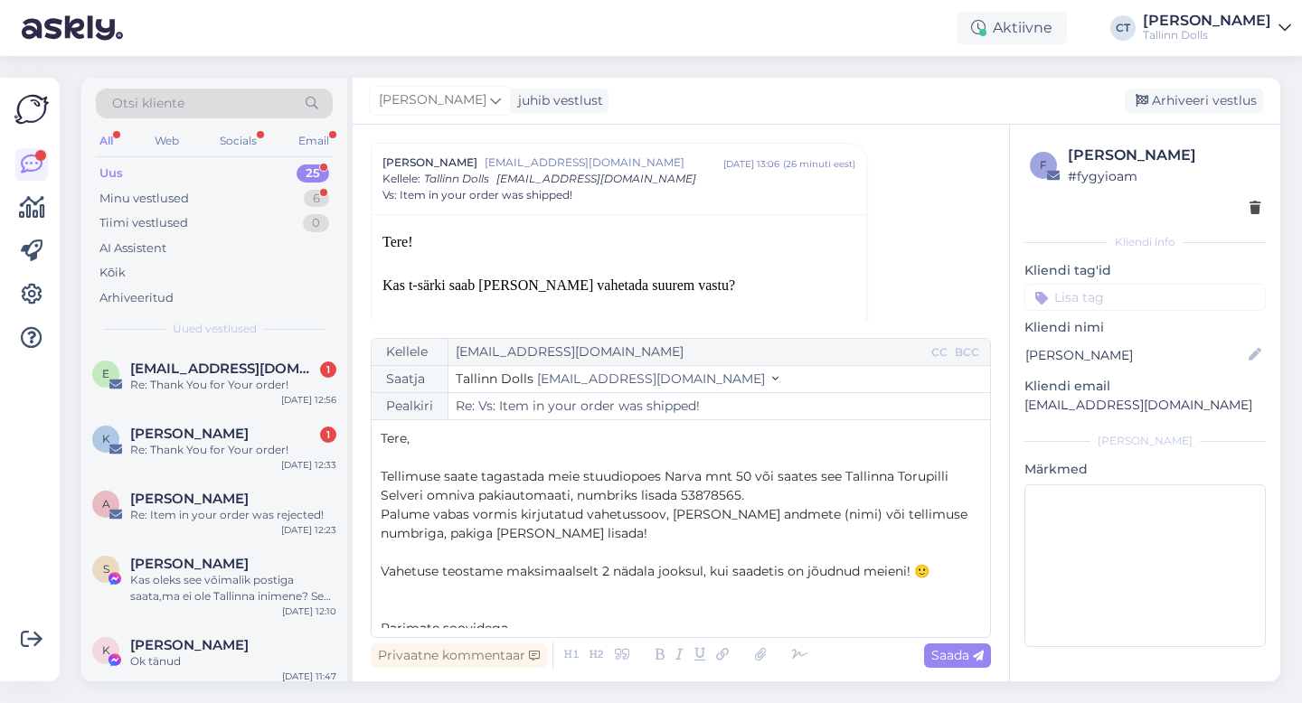
scroll to position [48, 0]
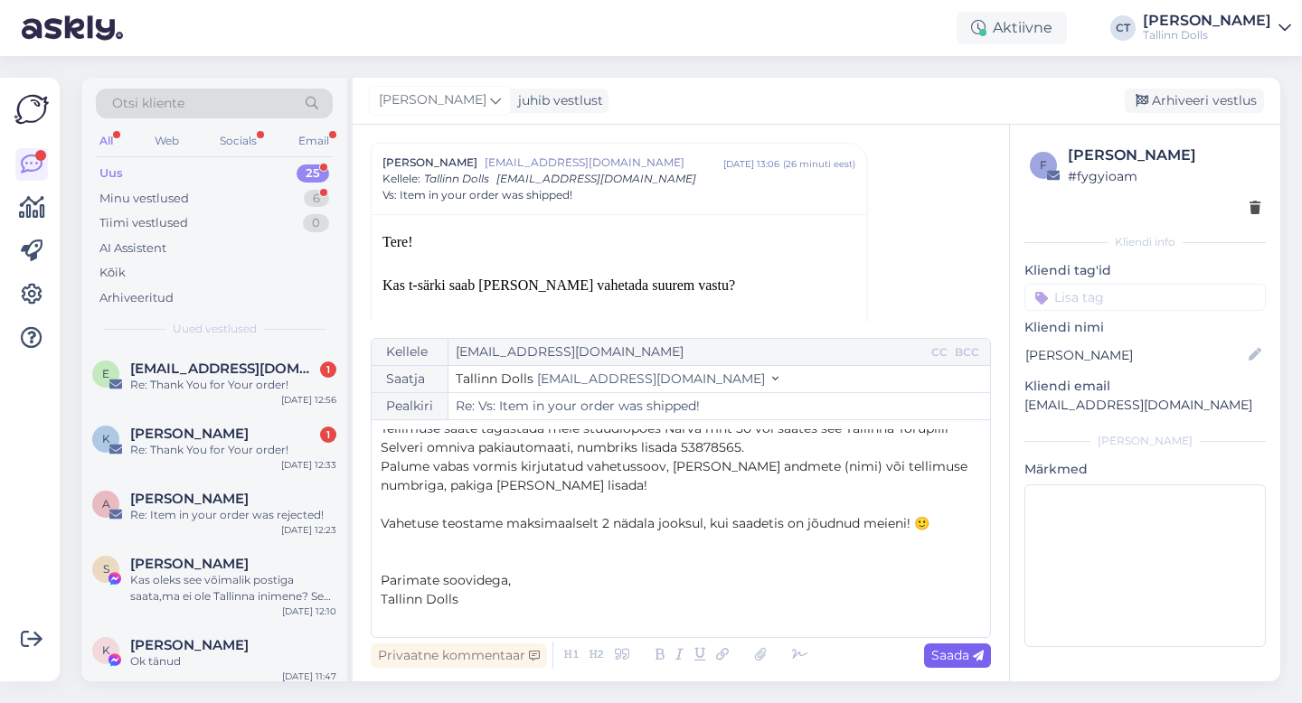
click at [948, 665] on div "Saada" at bounding box center [957, 656] width 67 height 24
type input "Re: Vs: Item in your order was shipped!"
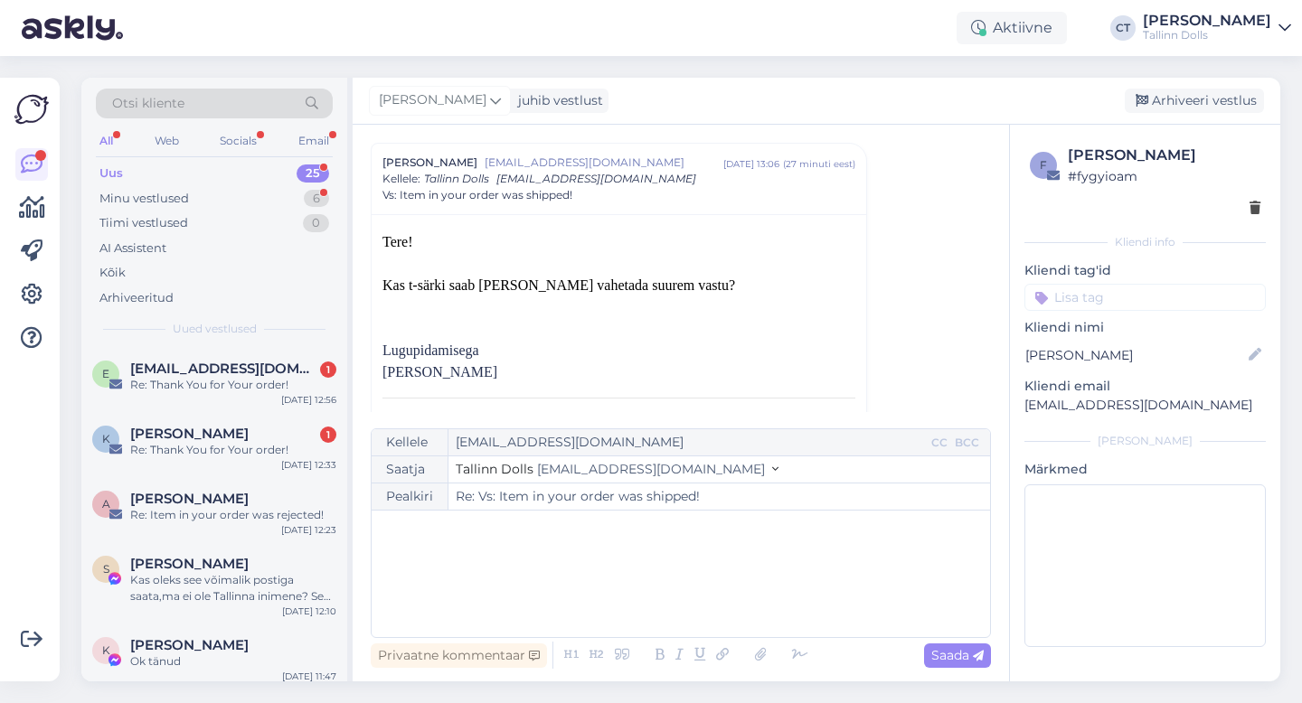
scroll to position [0, 0]
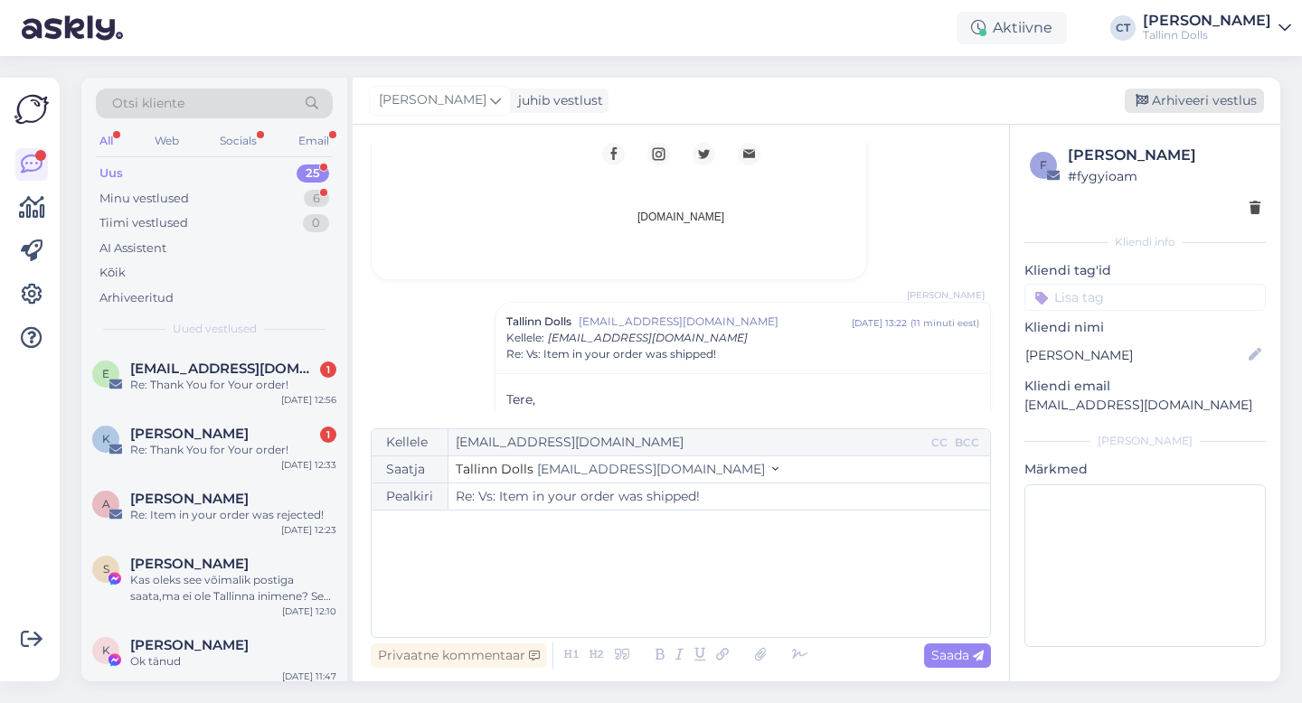
click at [1200, 101] on div "Arhiveeri vestlus" at bounding box center [1194, 101] width 139 height 24
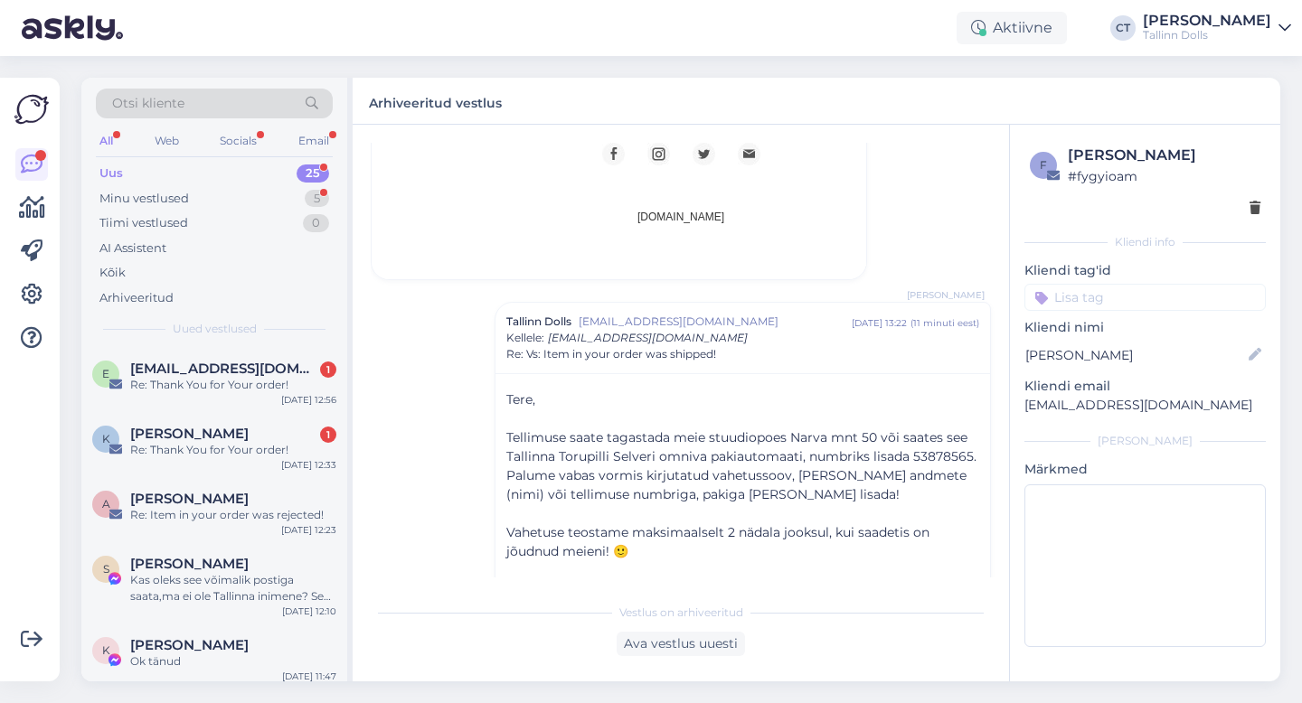
scroll to position [1318, 0]
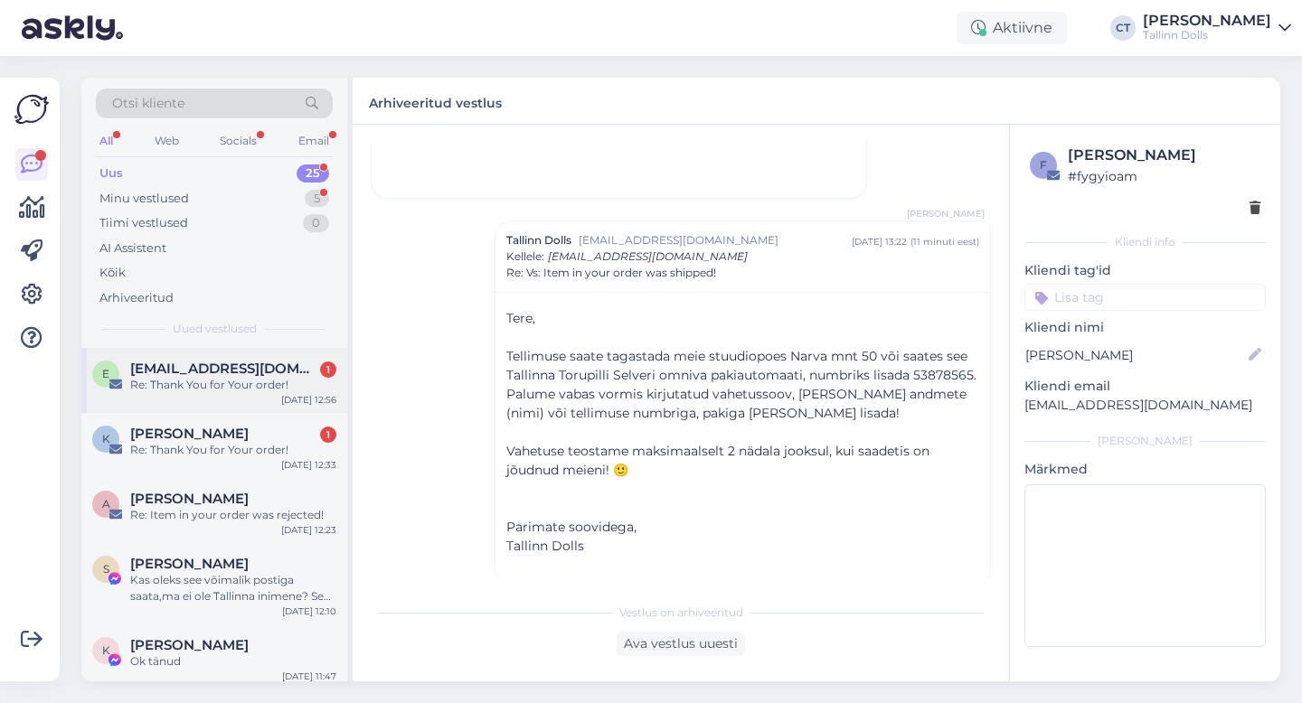
click at [231, 382] on div "Re: Thank You for Your order!" at bounding box center [233, 385] width 206 height 16
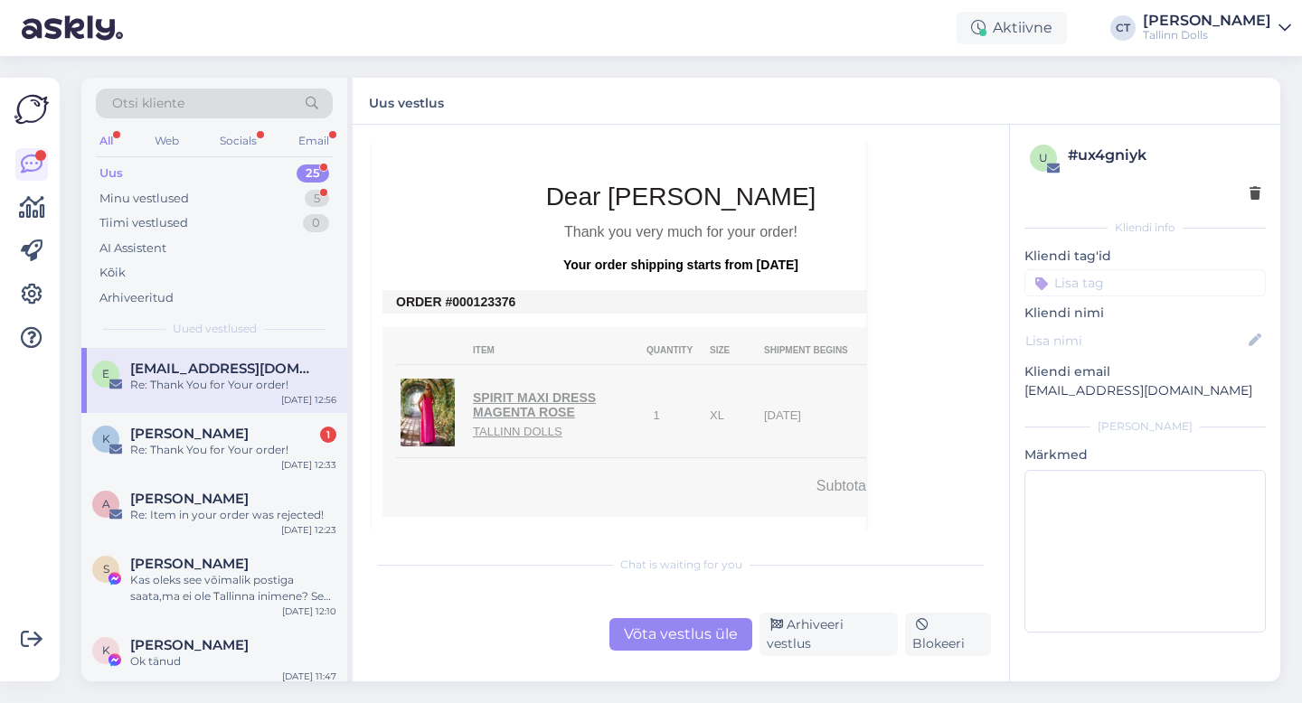
scroll to position [344, 0]
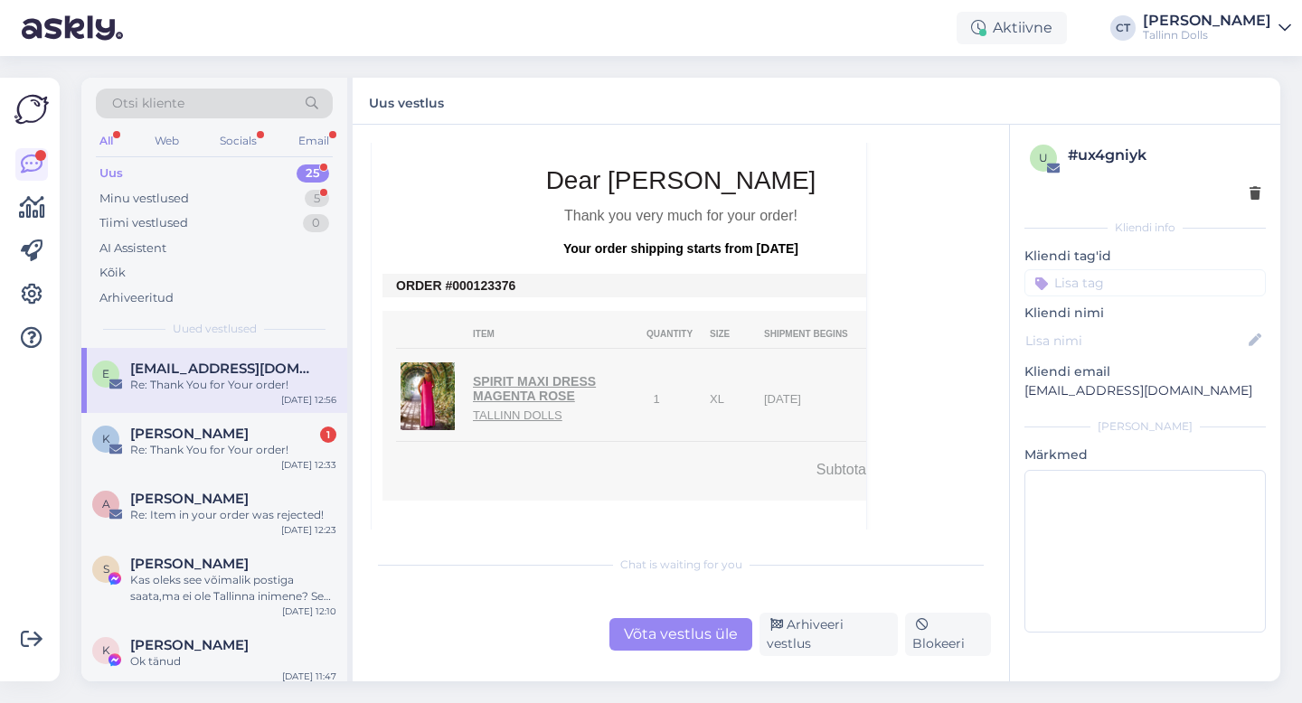
drag, startPoint x: 520, startPoint y: 265, endPoint x: 468, endPoint y: 263, distance: 51.6
click at [468, 278] on td "ORDER #000123376" at bounding box center [681, 285] width 570 height 14
copy td "0123376"
click at [672, 631] on div "Võta vestlus üle" at bounding box center [680, 634] width 143 height 33
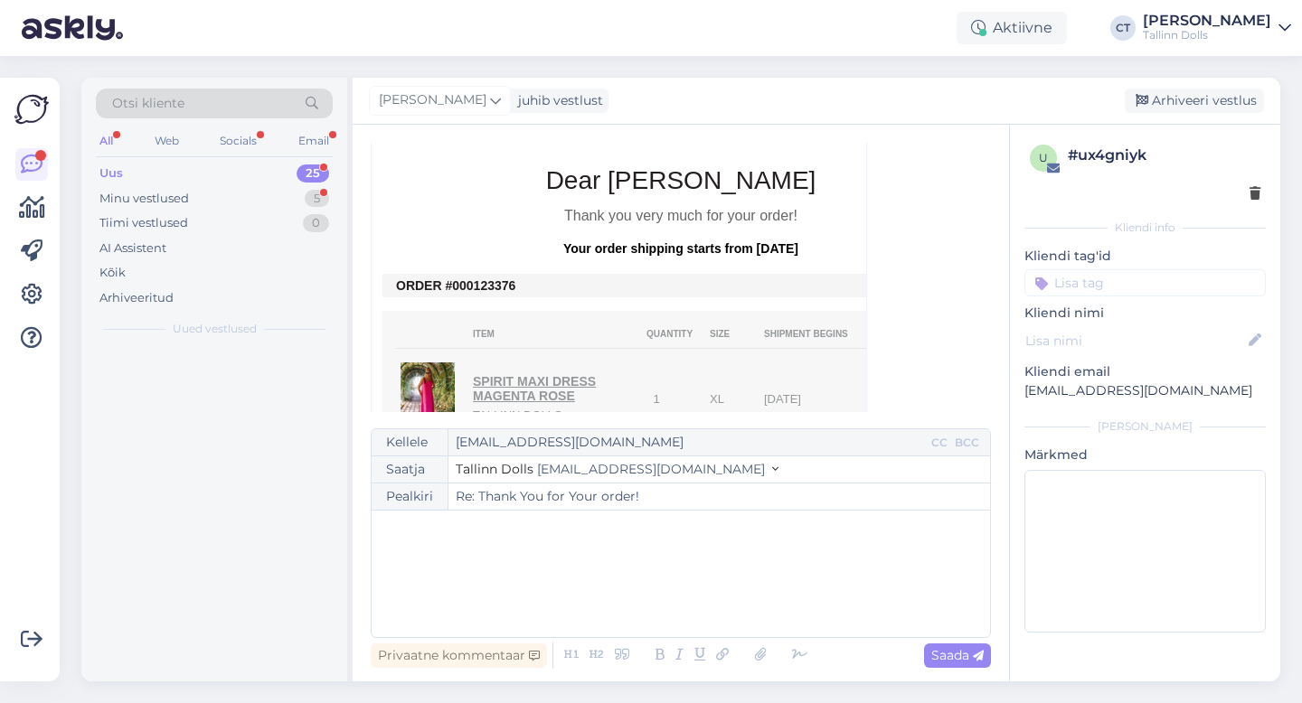
scroll to position [49, 0]
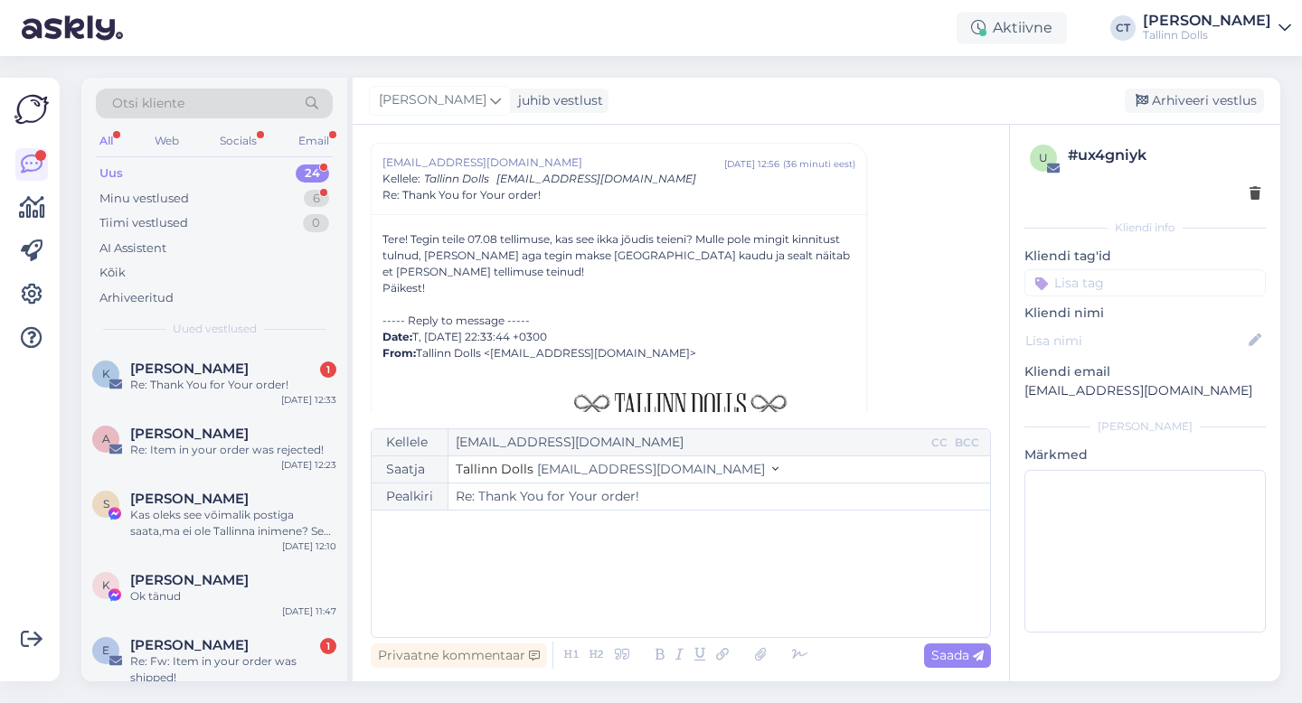
click at [697, 611] on div "﻿" at bounding box center [681, 574] width 600 height 109
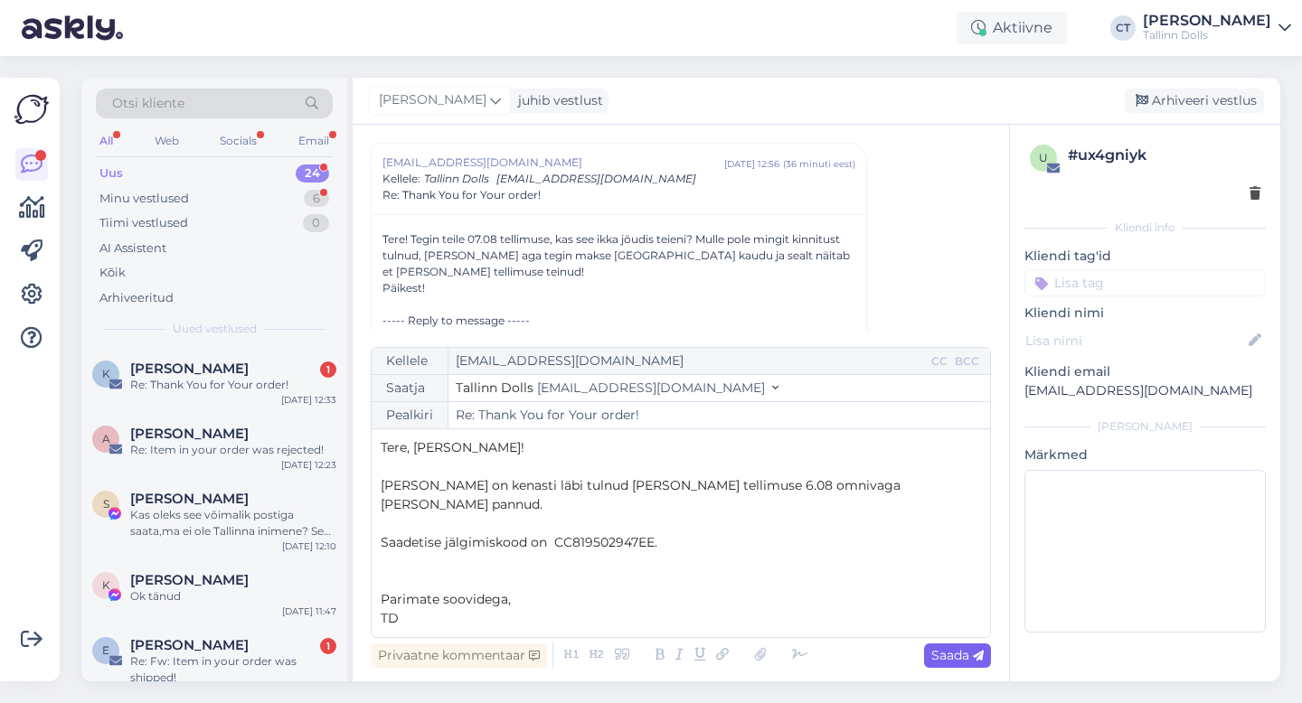
click at [964, 656] on span "Saada" at bounding box center [957, 655] width 52 height 16
type input "Re: Re: Thank You for Your order!"
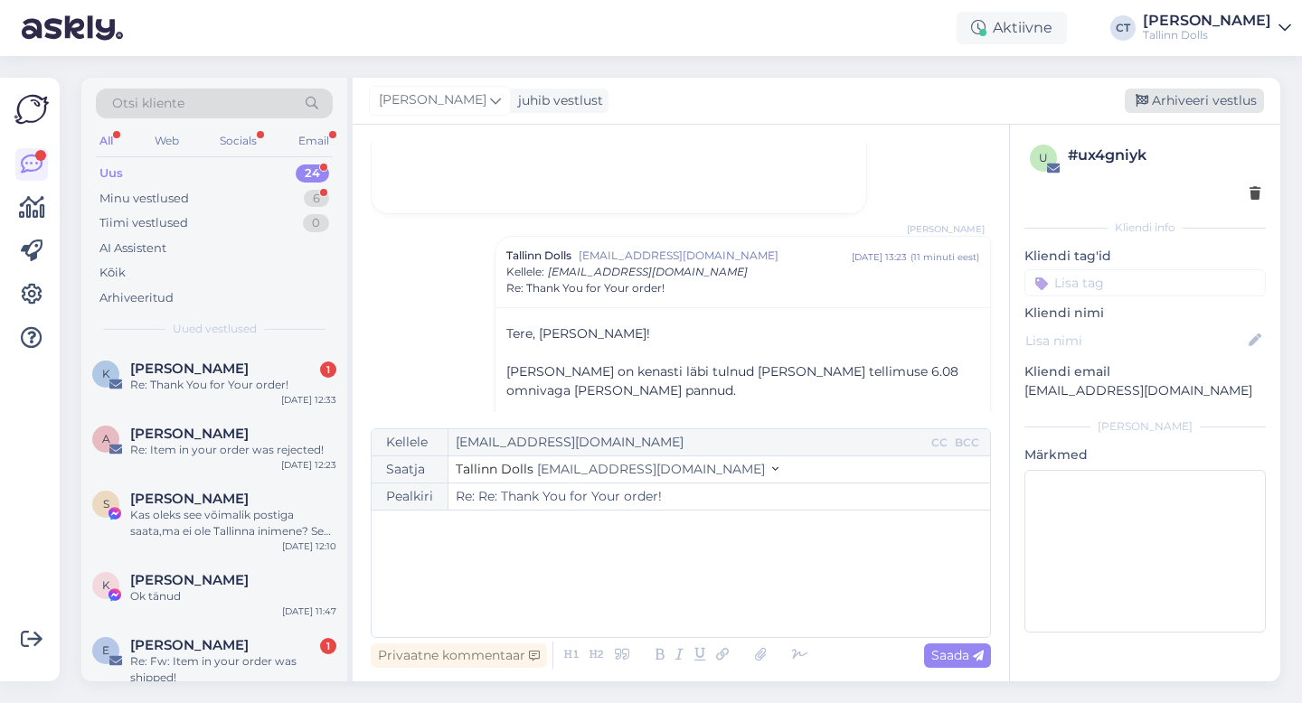
click at [1184, 100] on div "Arhiveeri vestlus" at bounding box center [1194, 101] width 139 height 24
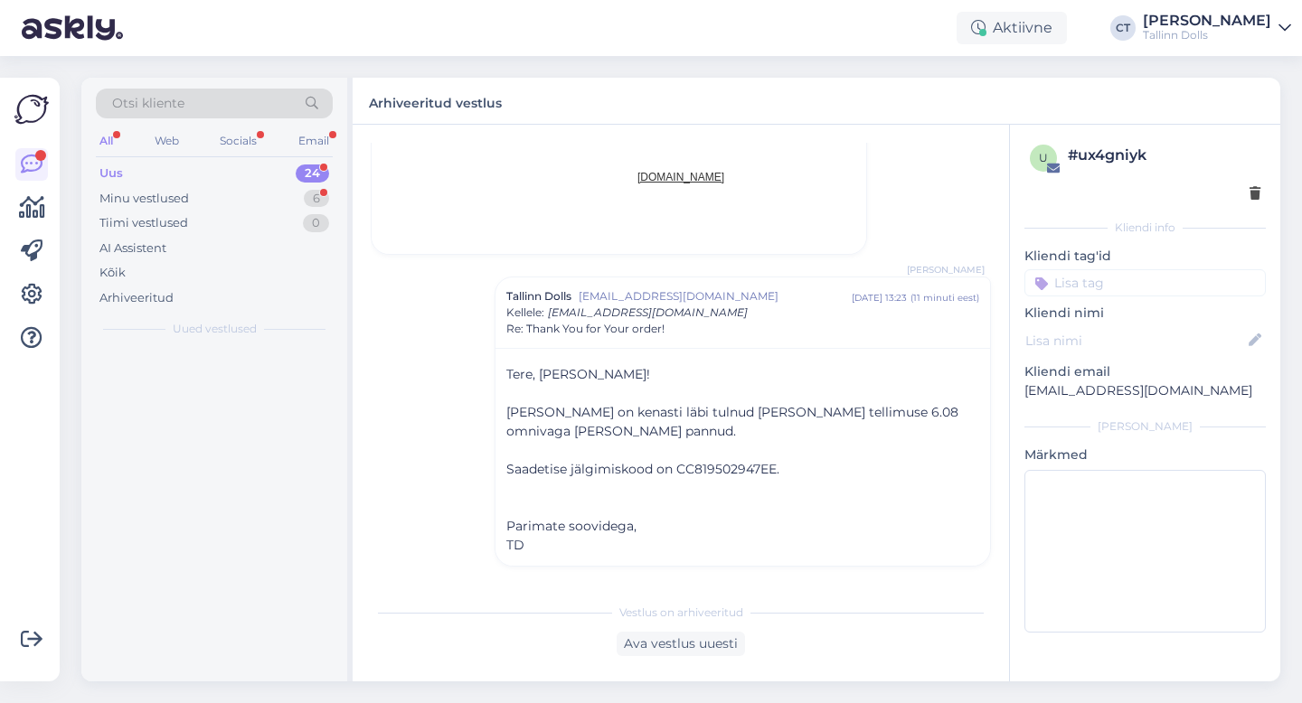
scroll to position [1024, 0]
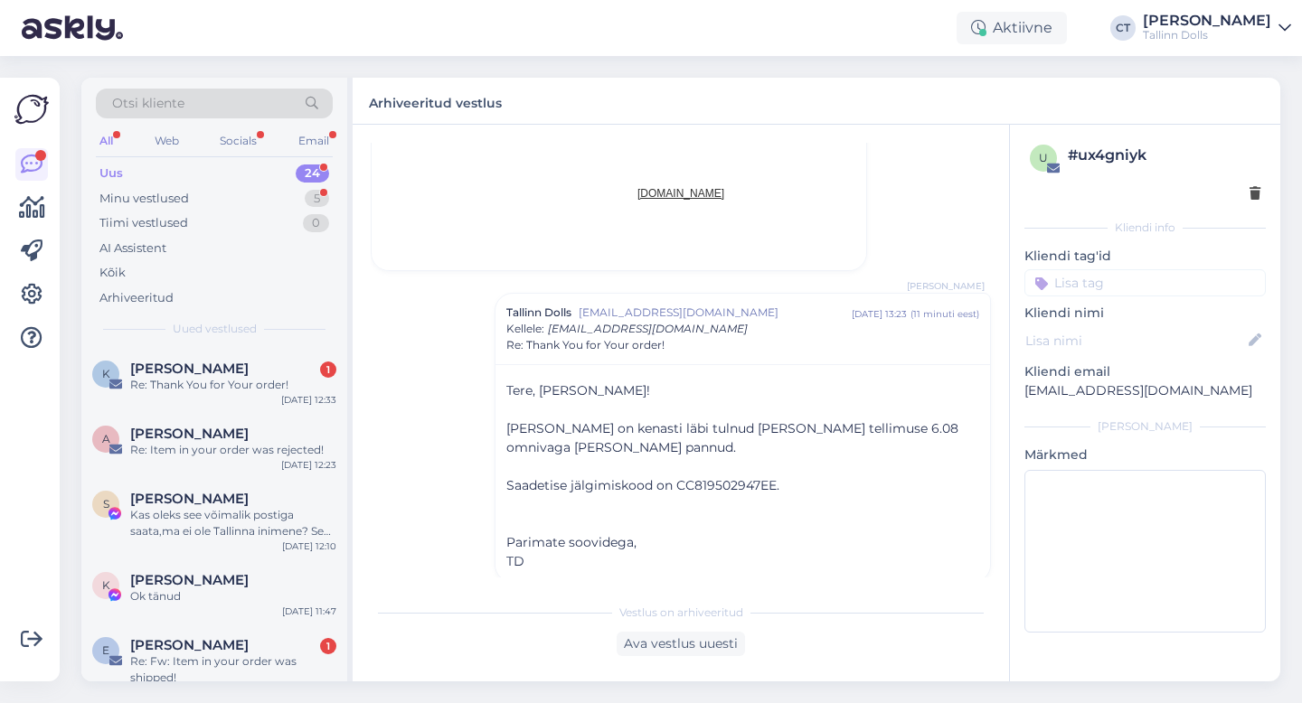
click at [256, 367] on div "[PERSON_NAME] 1" at bounding box center [233, 369] width 206 height 16
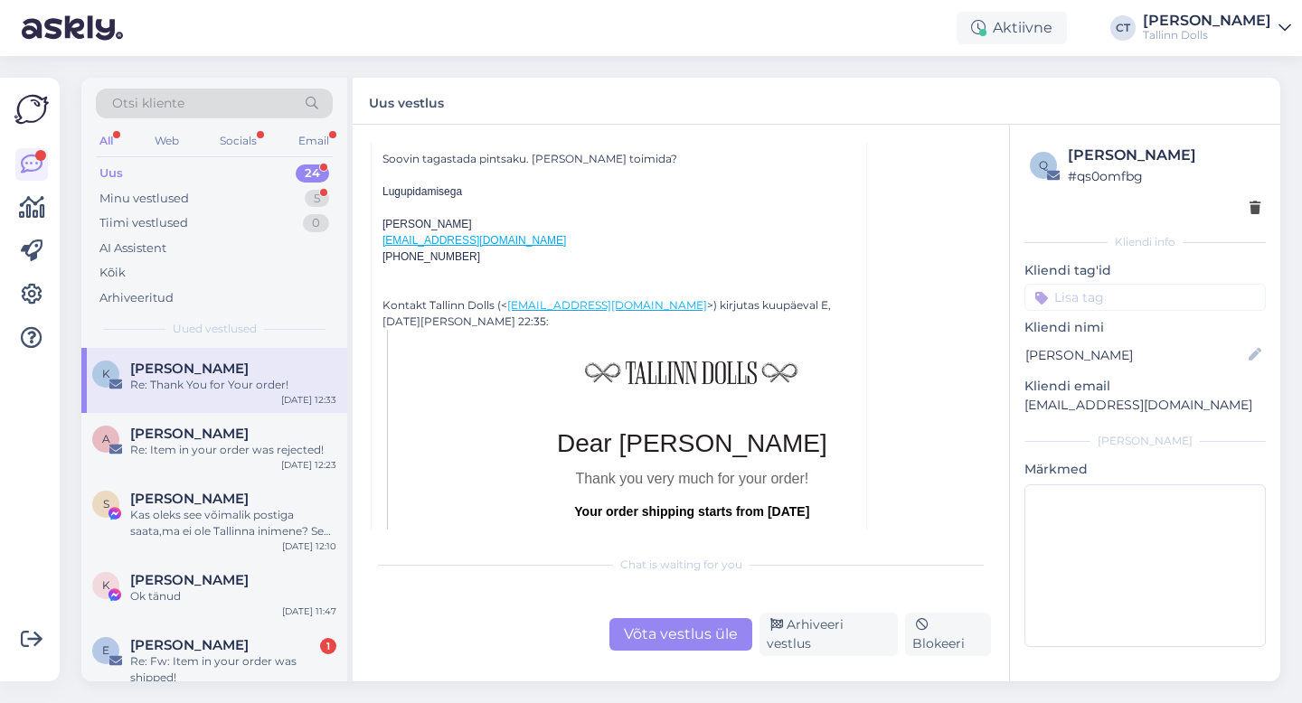
scroll to position [427, 0]
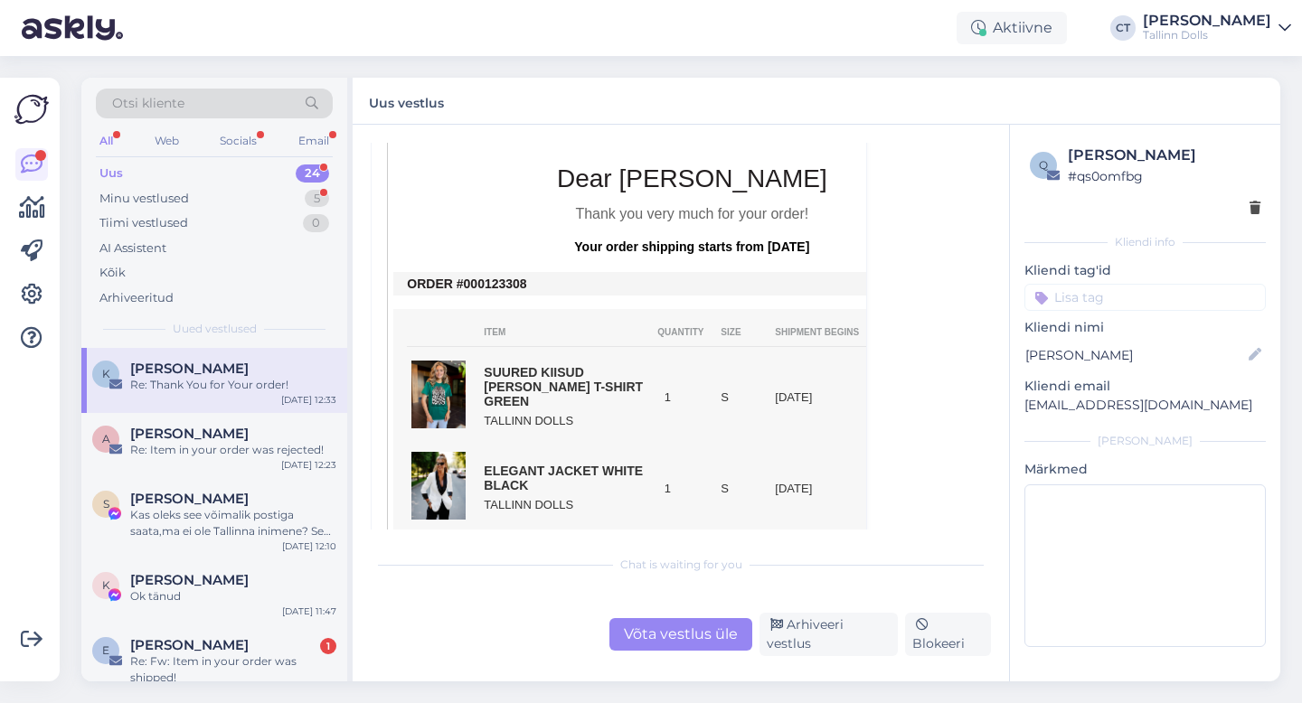
click at [670, 638] on div "Võta vestlus üle" at bounding box center [680, 634] width 143 height 33
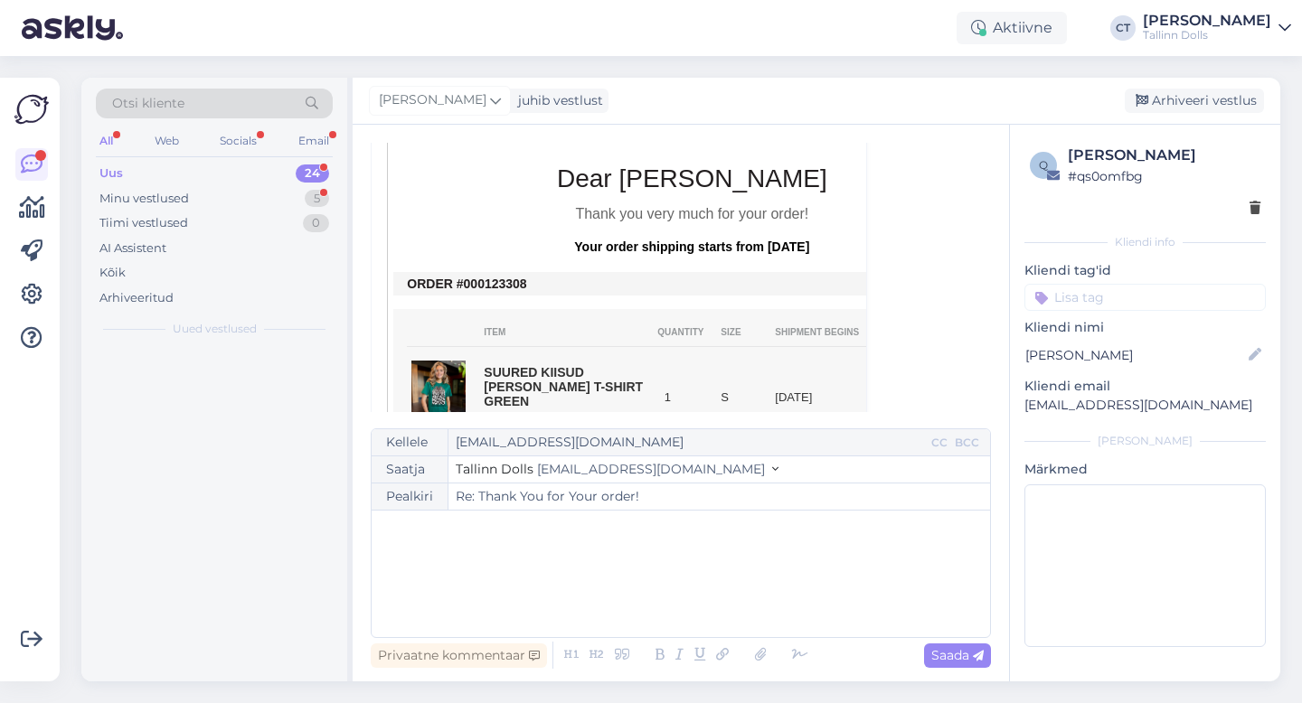
scroll to position [49, 0]
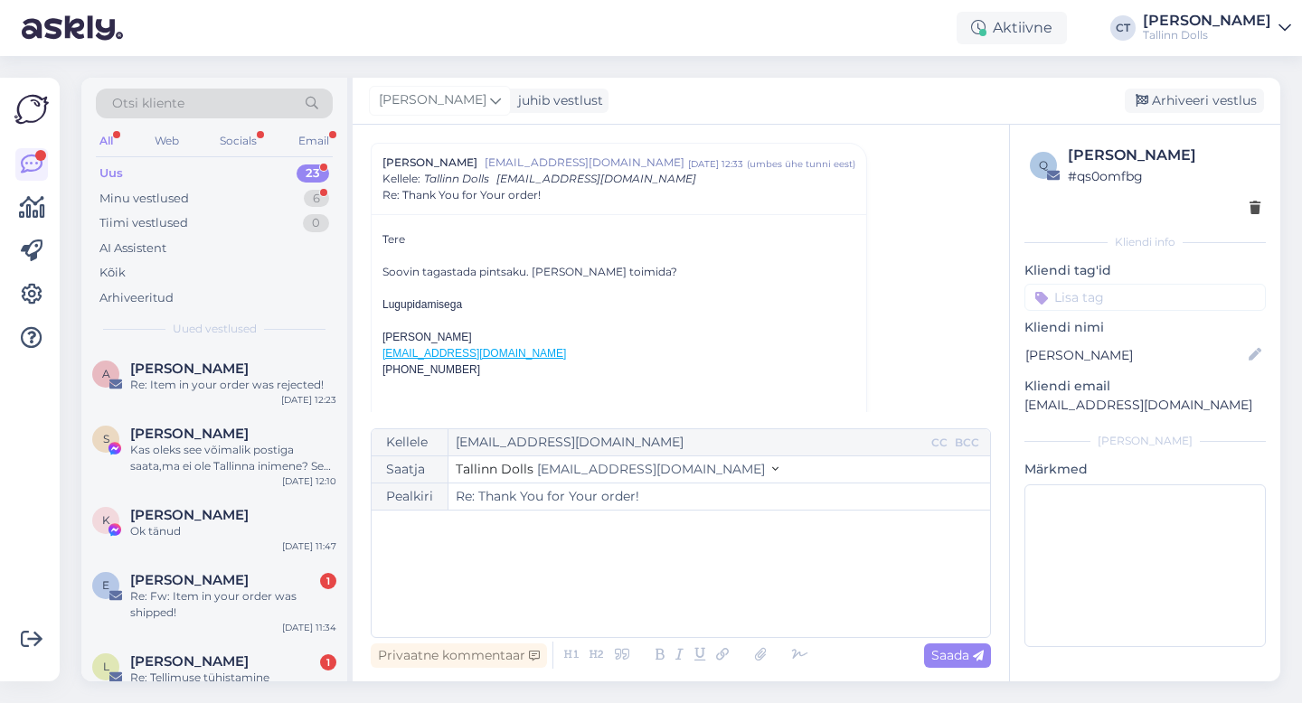
click at [673, 580] on div "﻿" at bounding box center [681, 574] width 600 height 109
click at [614, 550] on div "﻿" at bounding box center [681, 574] width 600 height 109
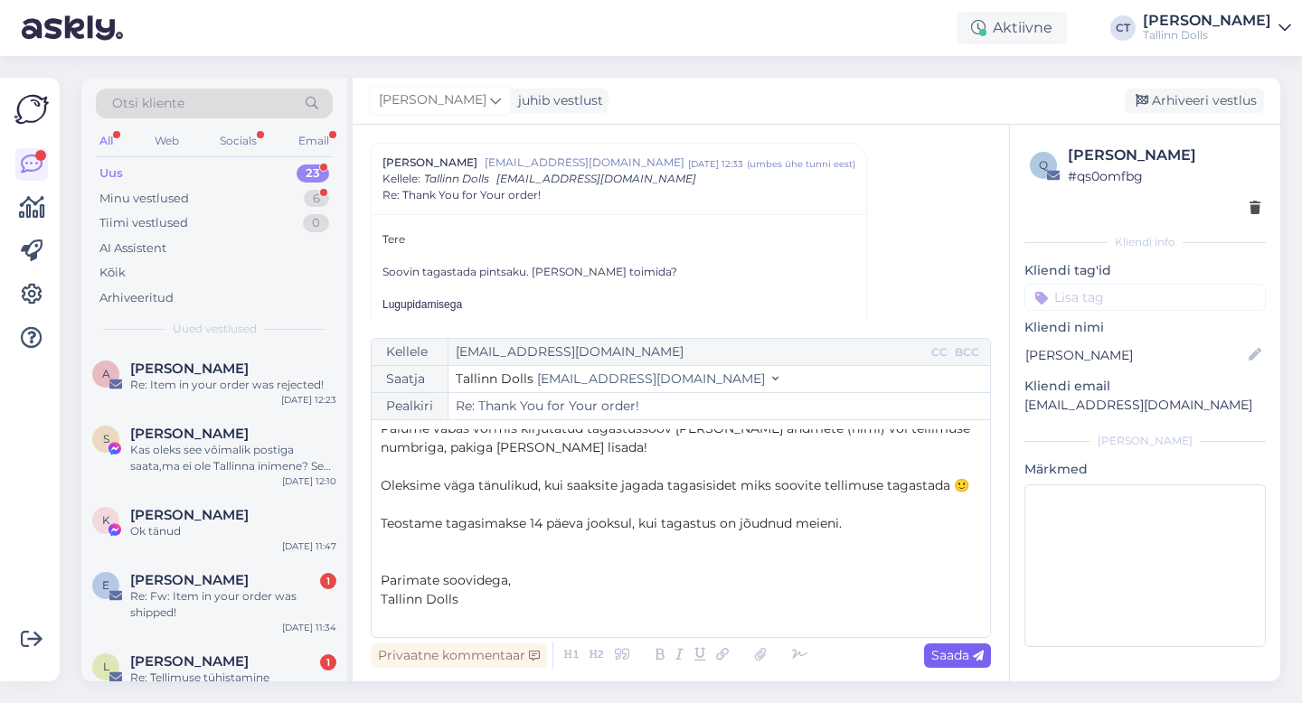
click at [978, 660] on icon at bounding box center [978, 656] width 11 height 11
type input "Re: Re: Thank You for Your order!"
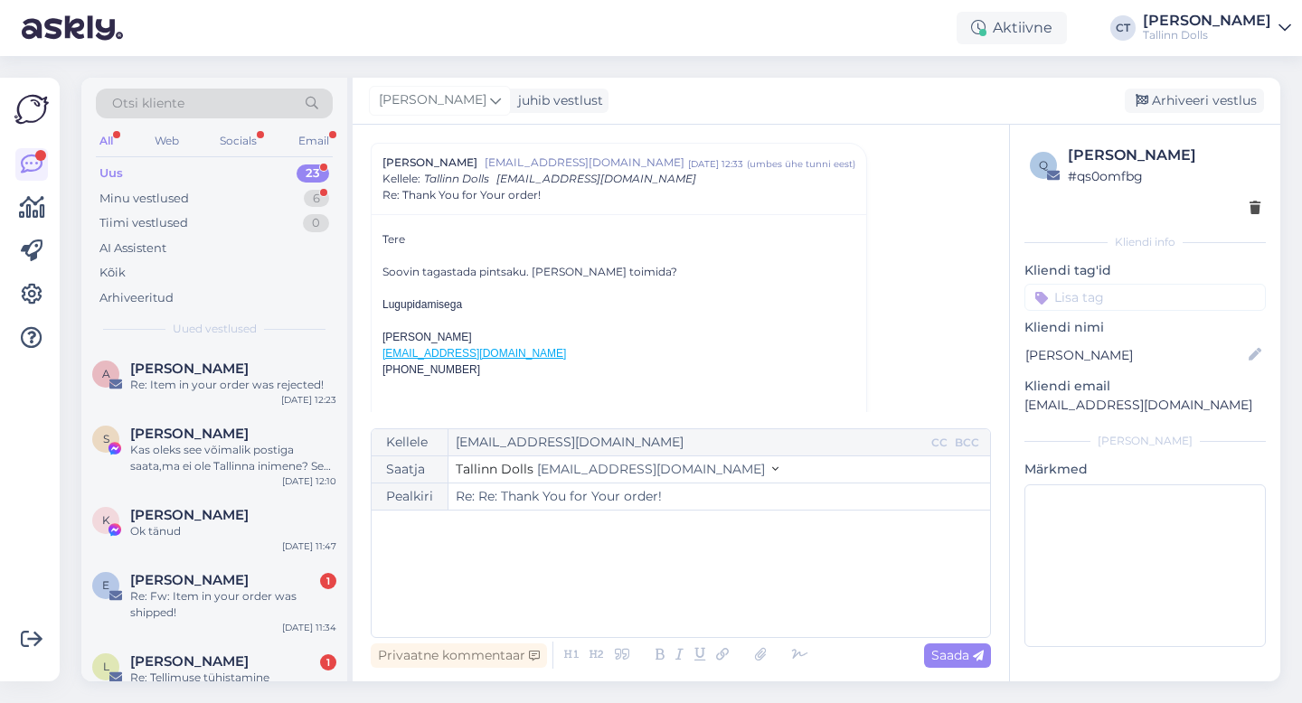
scroll to position [0, 0]
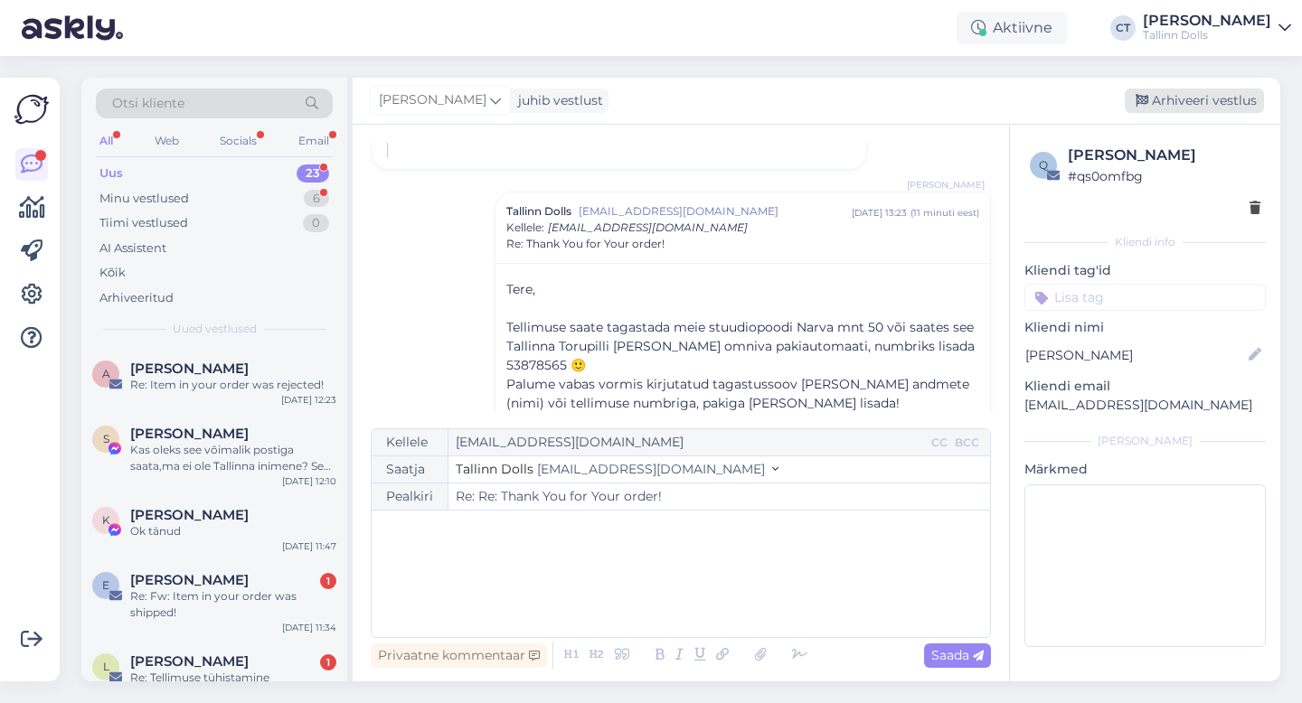
click at [1212, 90] on div "Arhiveeri vestlus" at bounding box center [1194, 101] width 139 height 24
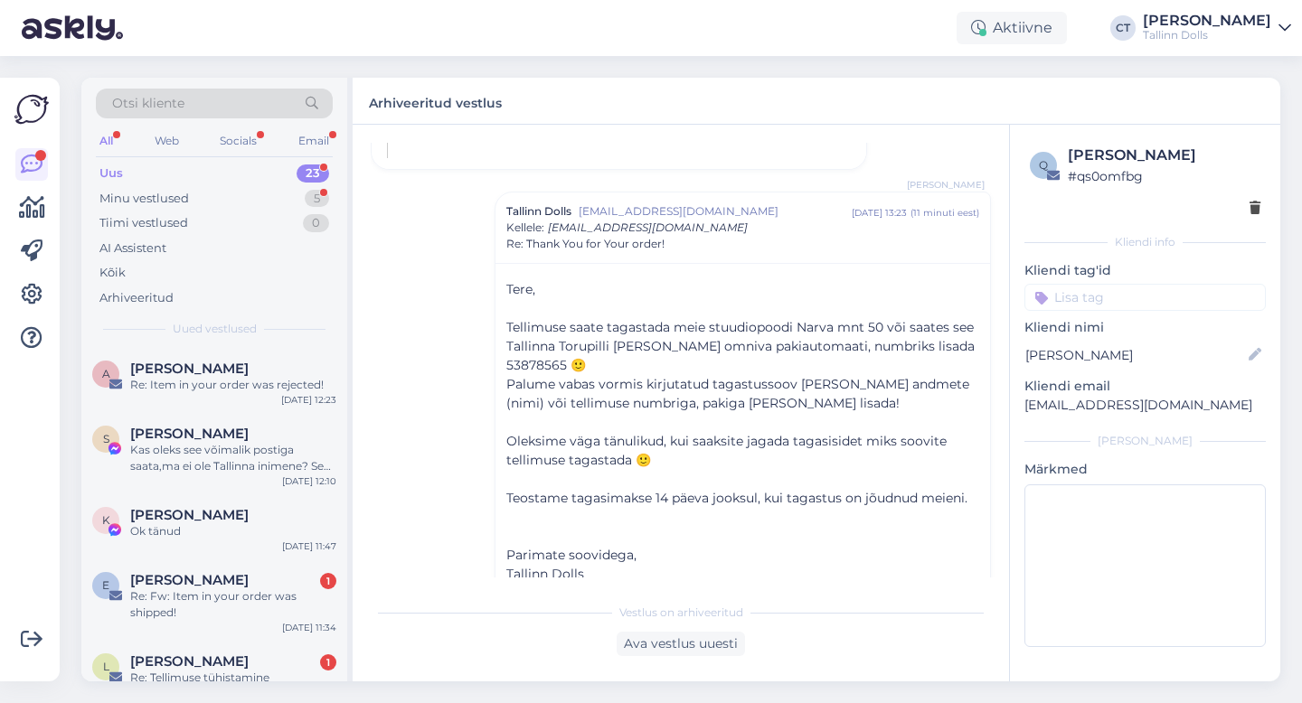
scroll to position [1332, 0]
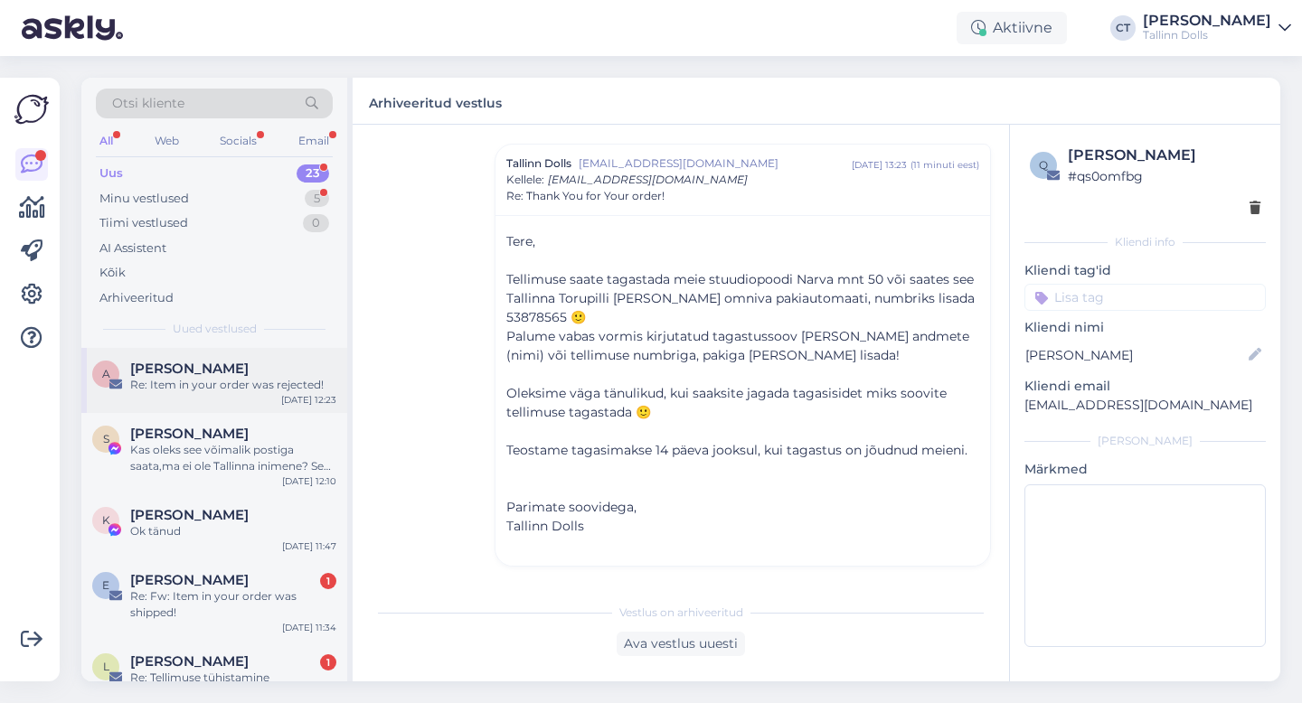
click at [215, 405] on div "A [PERSON_NAME] Re: Item in your order was rejected! [DATE] 12:23" at bounding box center [214, 380] width 266 height 65
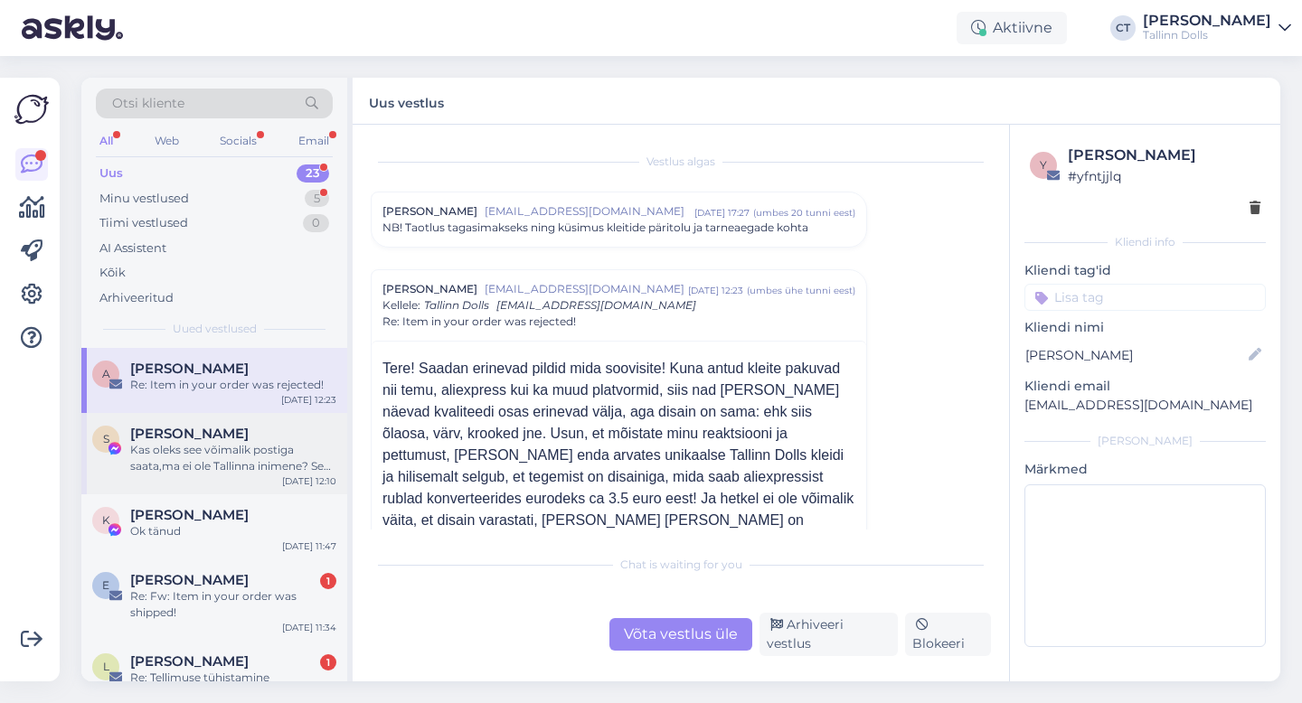
click at [141, 451] on div "Kas oleks see võimalik postiga saata,ma ei ole Tallinna inimene? See ekslikult …" at bounding box center [233, 458] width 206 height 33
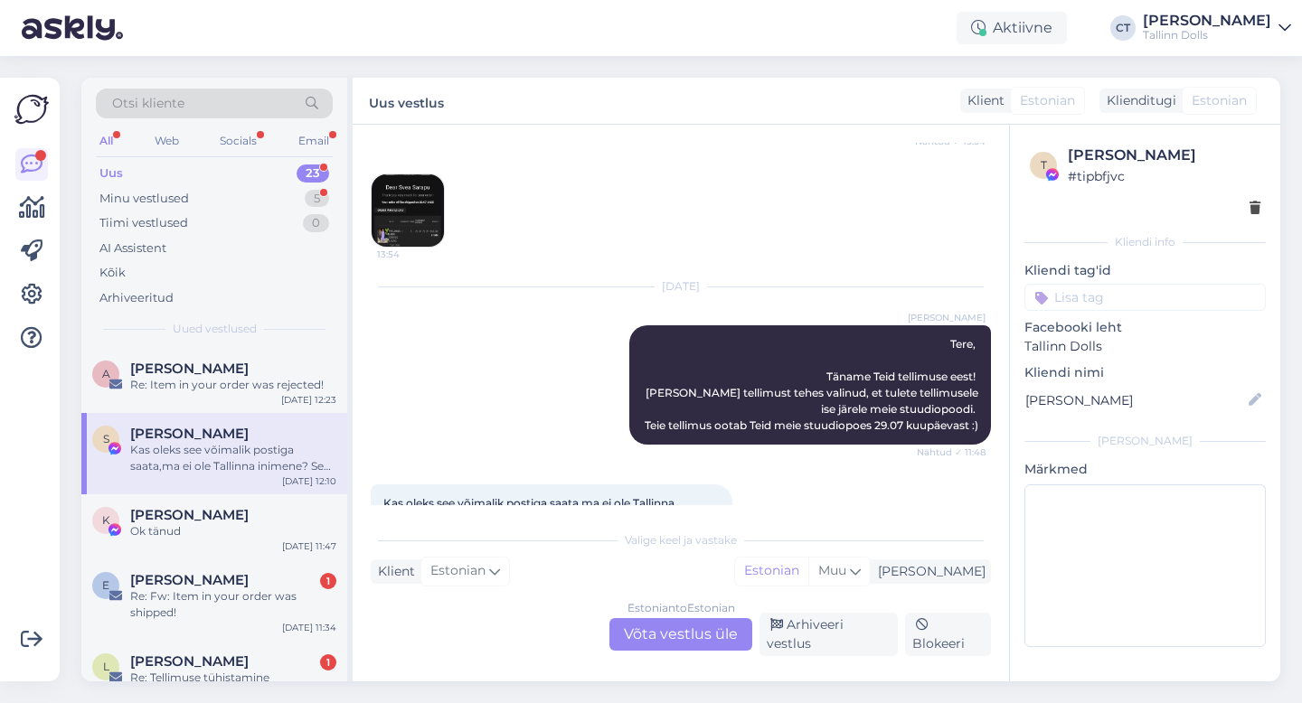
scroll to position [316, 0]
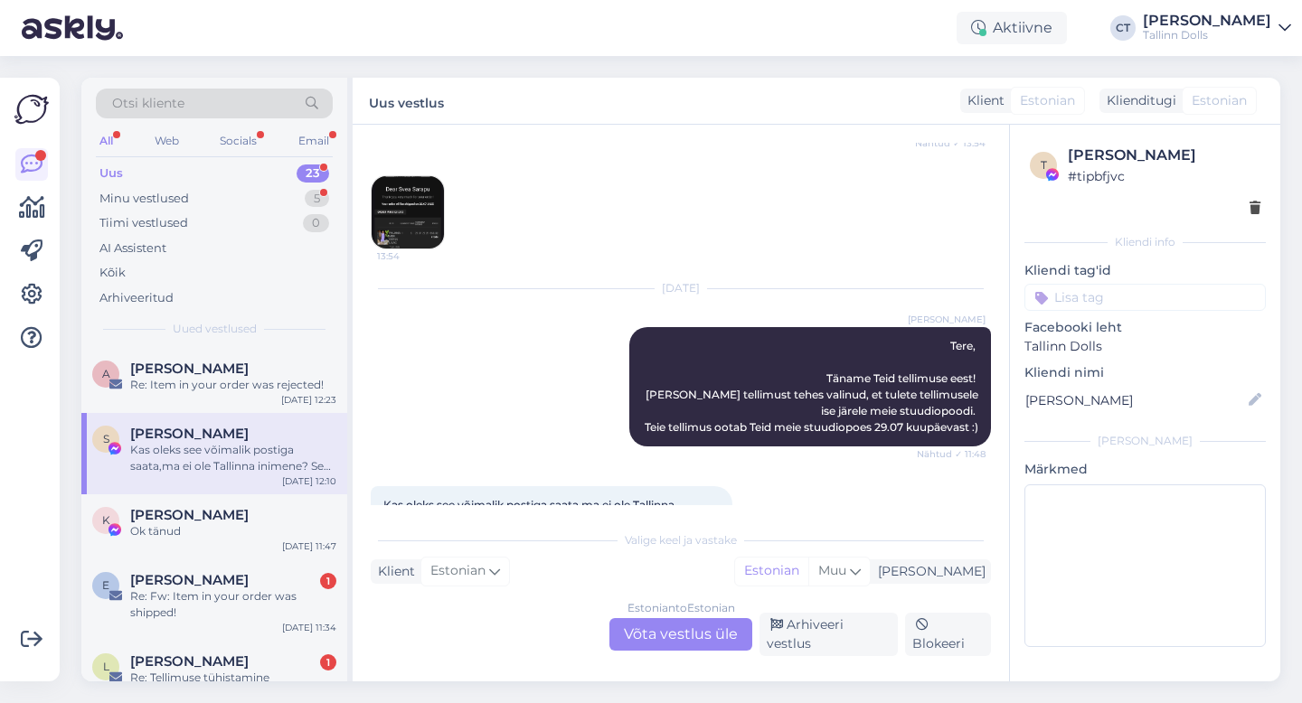
click at [392, 200] on img at bounding box center [408, 212] width 72 height 72
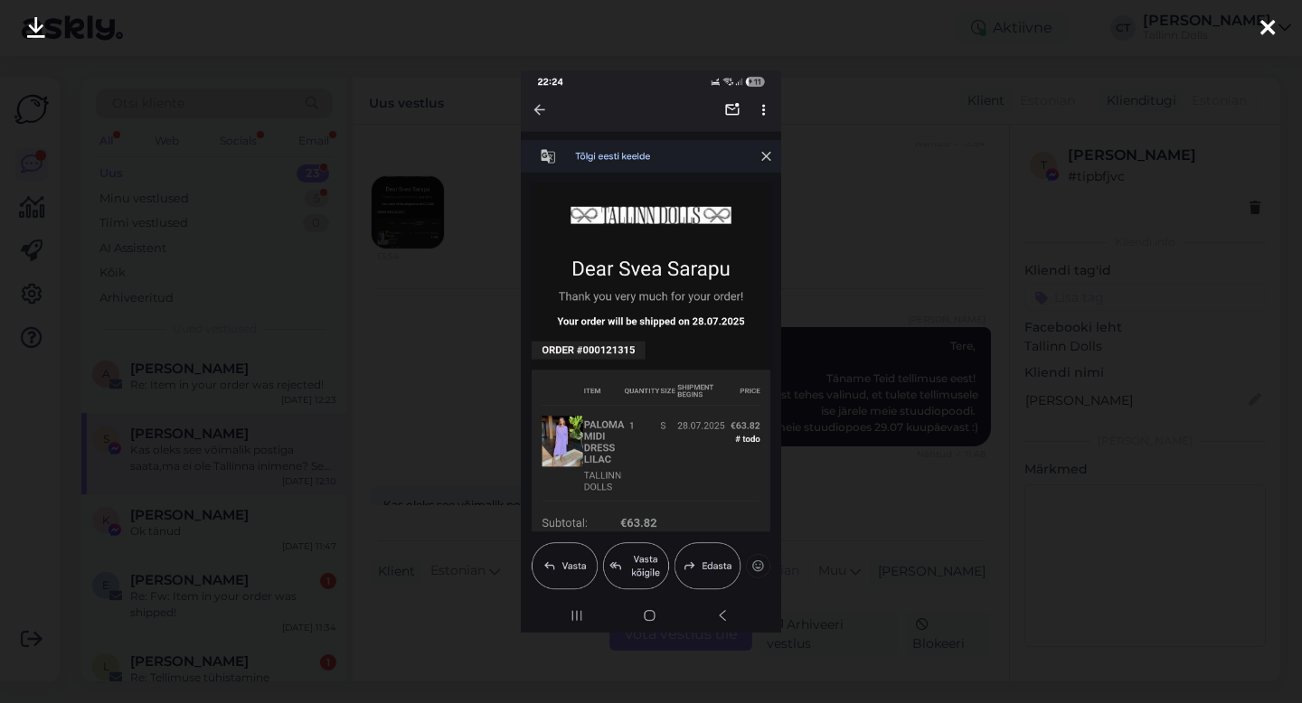
click at [1277, 25] on div at bounding box center [1268, 28] width 36 height 57
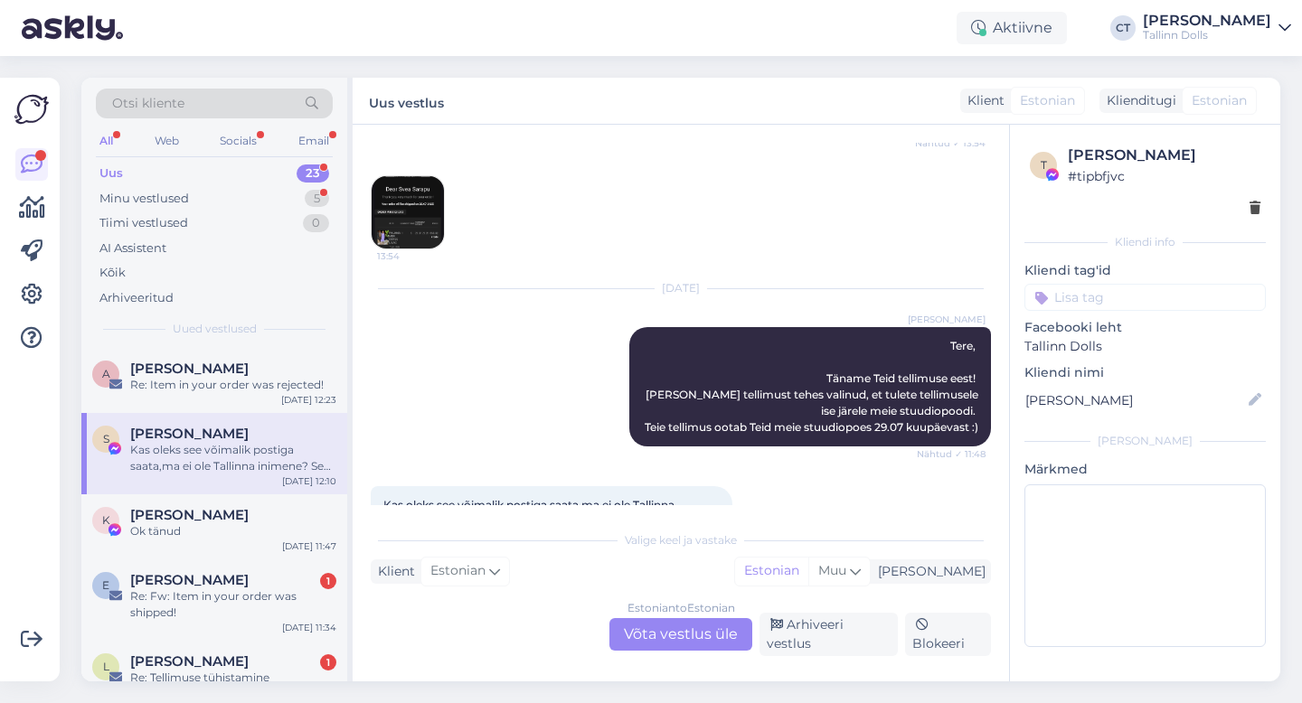
scroll to position [410, 0]
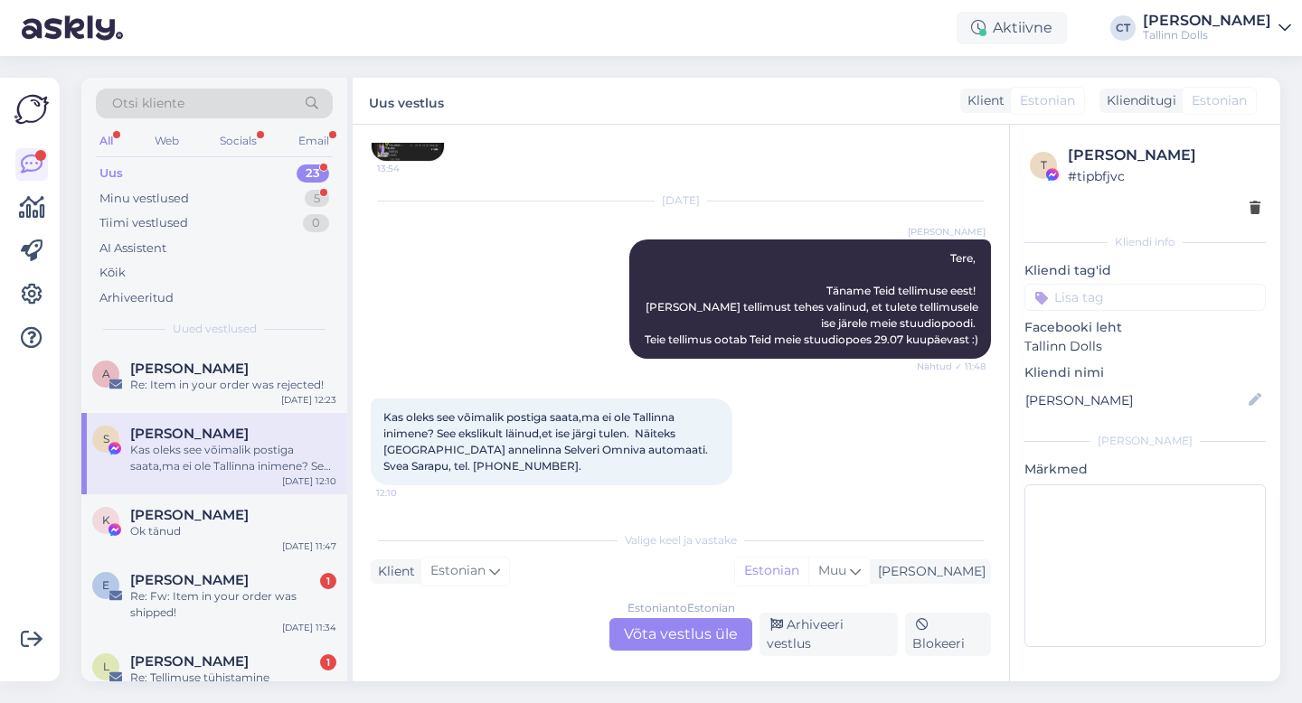
click at [670, 642] on div "Estonian to Estonian Võta vestlus üle" at bounding box center [680, 634] width 143 height 33
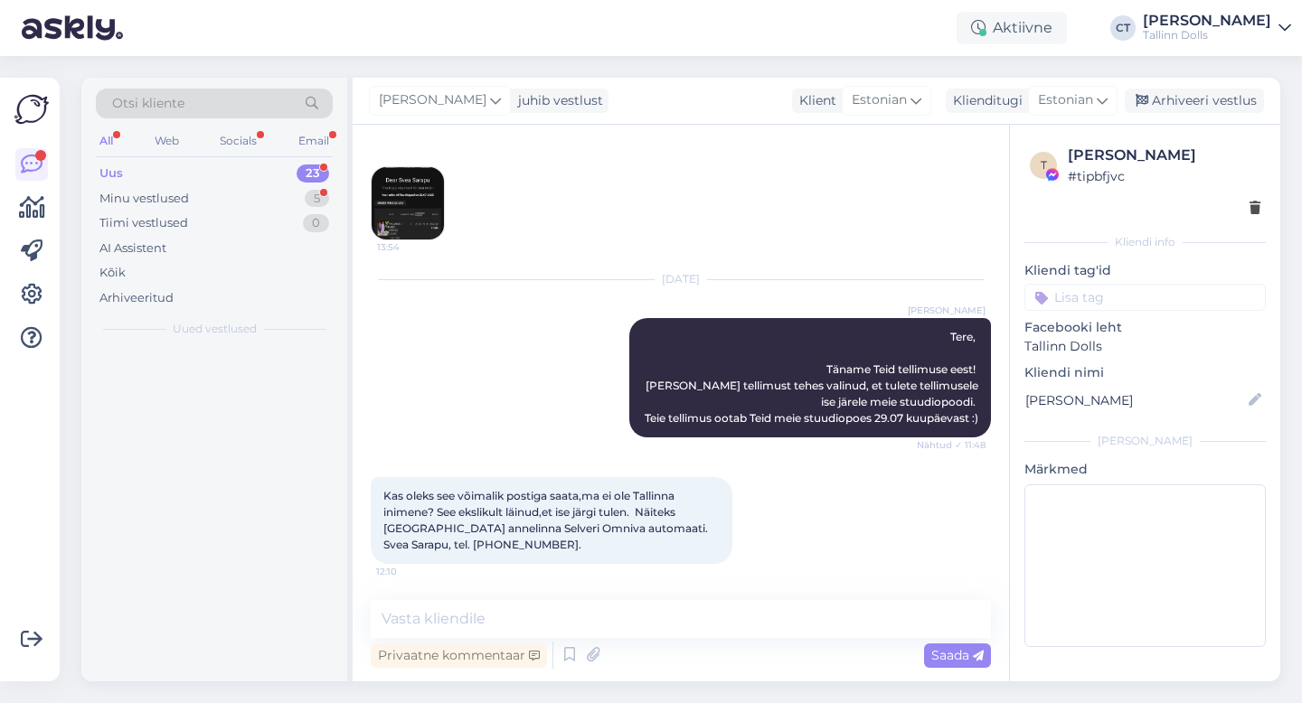
scroll to position [342, 0]
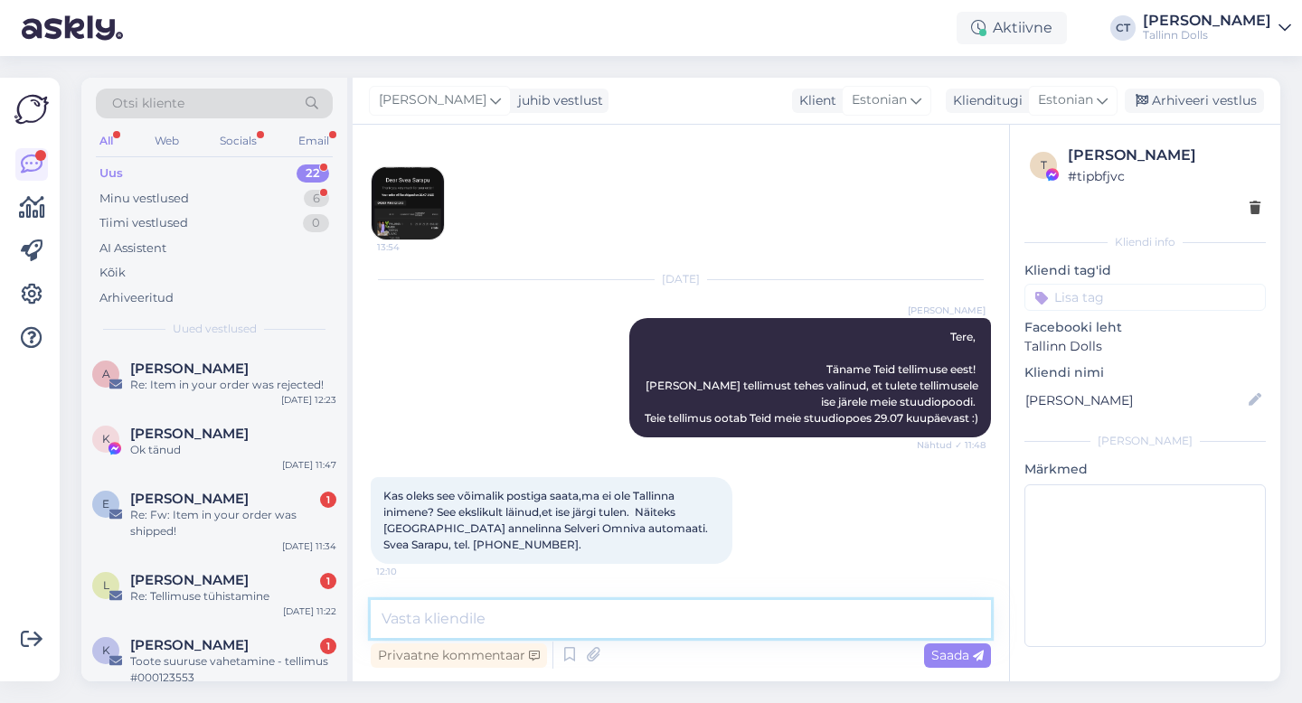
click at [692, 622] on textarea at bounding box center [681, 619] width 620 height 38
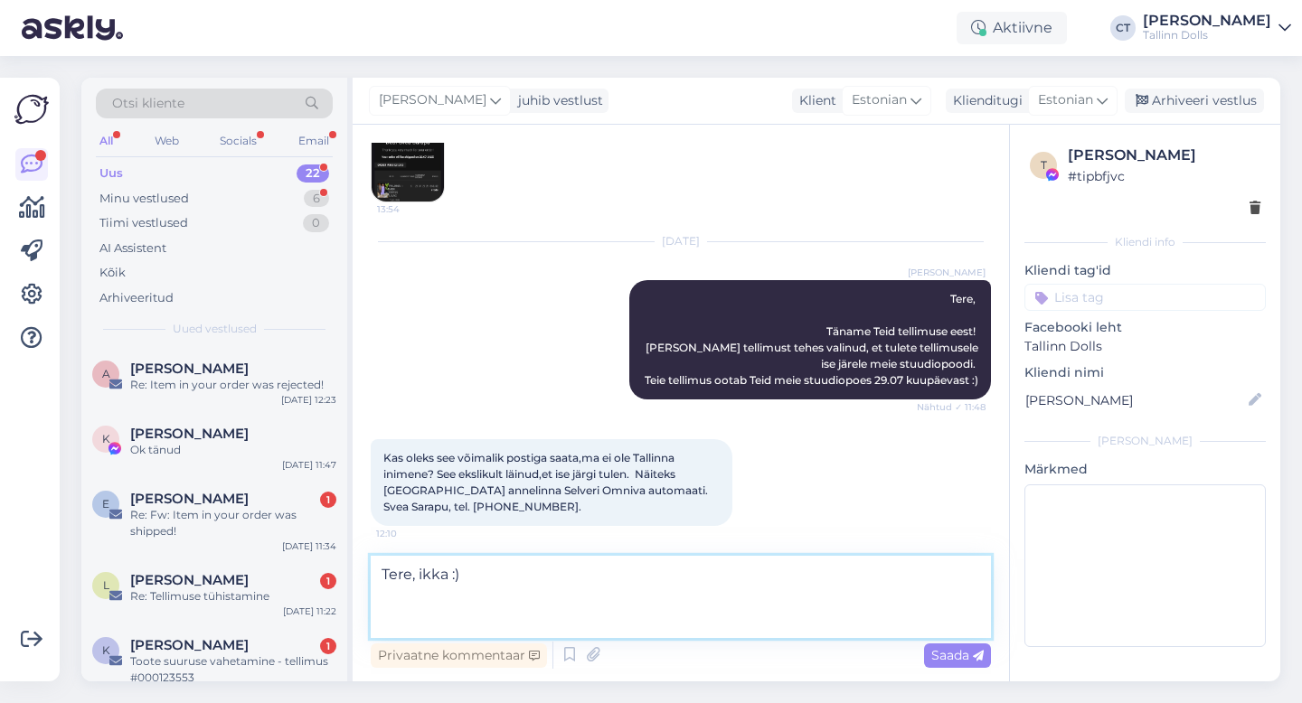
scroll to position [386, 0]
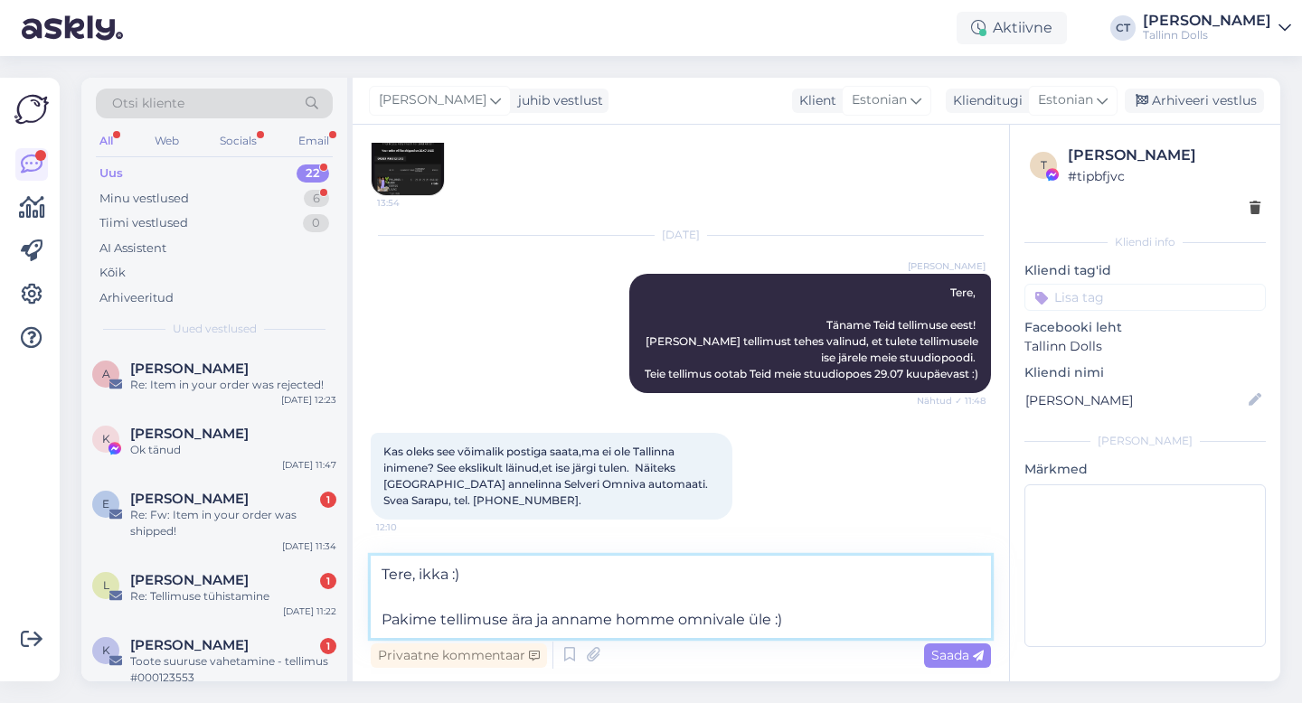
type textarea "Tere, ikka :) Pakime tellimuse ära ja anname homme omnivale üle :)"
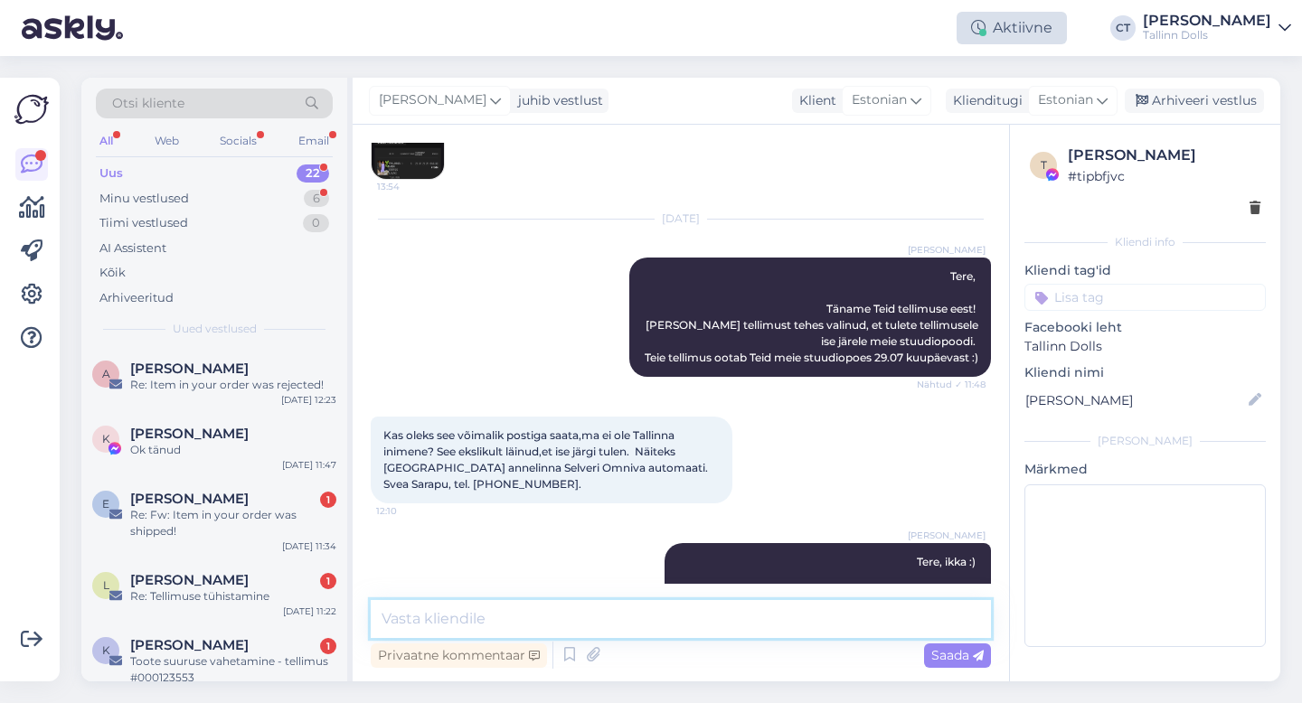
scroll to position [452, 0]
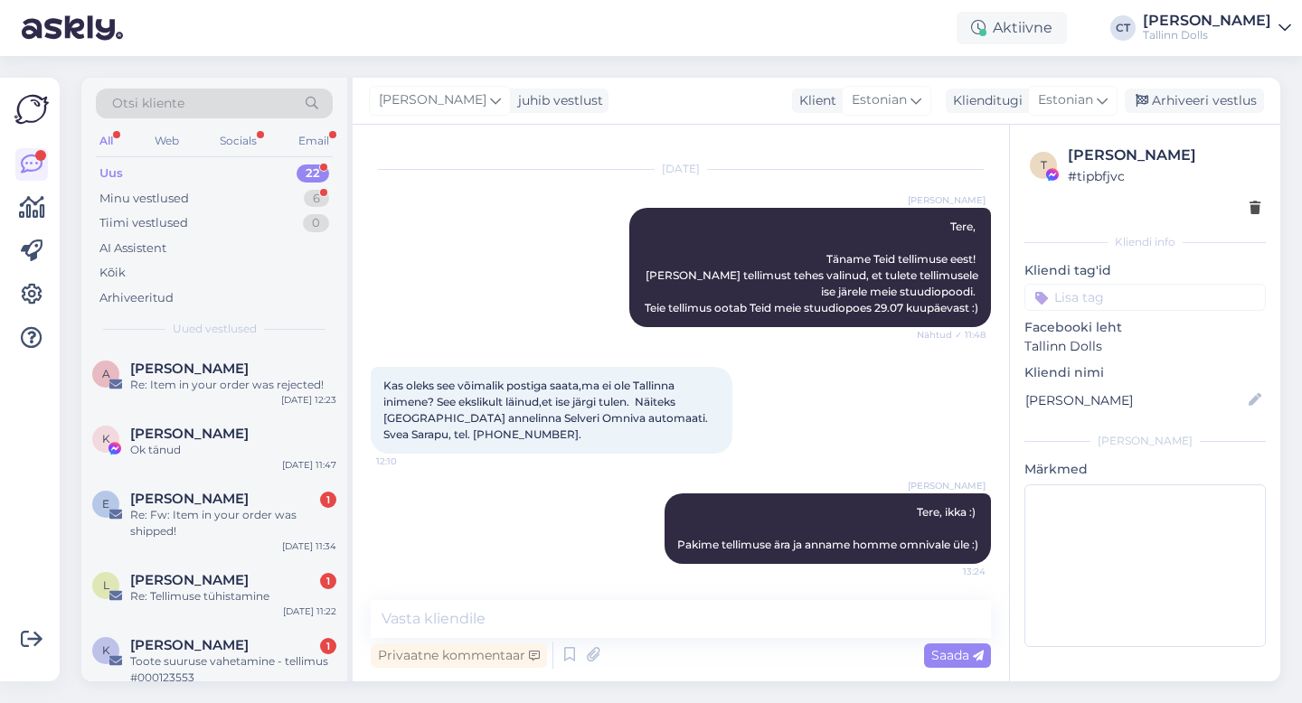
click at [1194, 116] on div "[PERSON_NAME] juhib vestlust Klient [DEMOGRAPHIC_DATA] Klienditugi [DEMOGRAPHIC…" at bounding box center [817, 101] width 928 height 47
click at [1194, 103] on div "Arhiveeri vestlus" at bounding box center [1194, 101] width 139 height 24
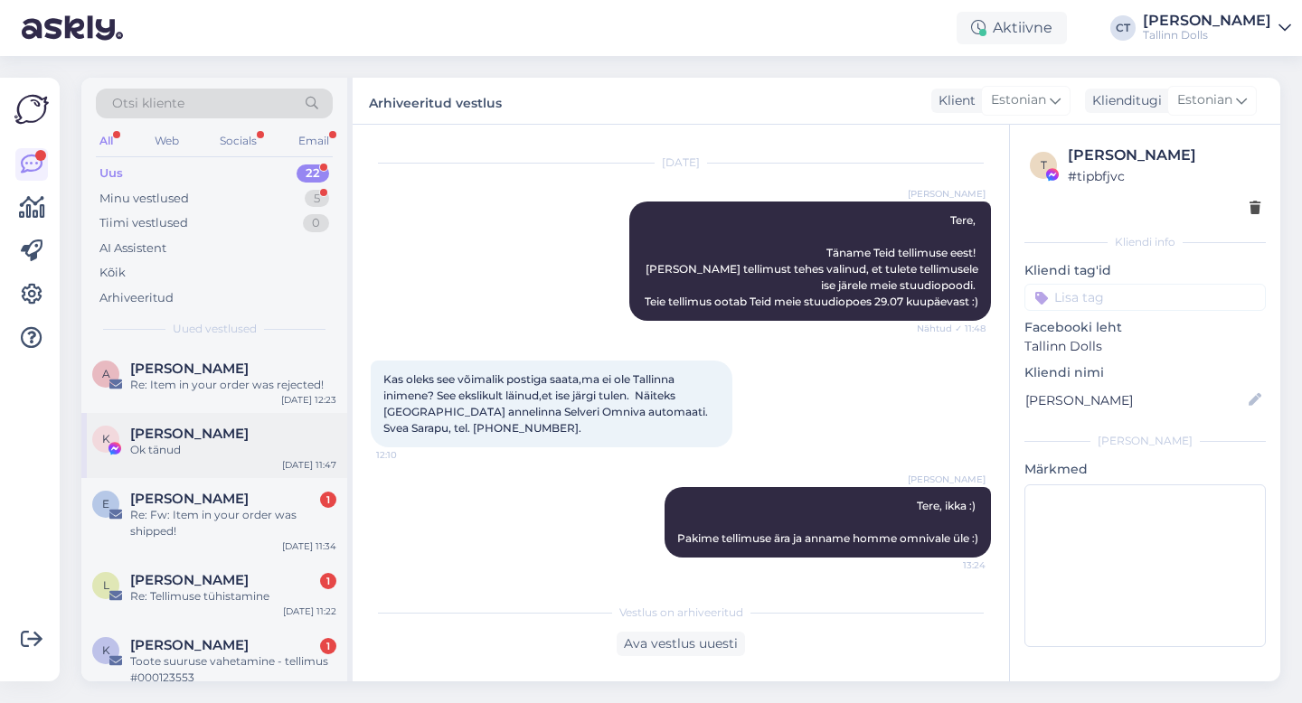
click at [266, 426] on div "[PERSON_NAME]" at bounding box center [233, 434] width 206 height 16
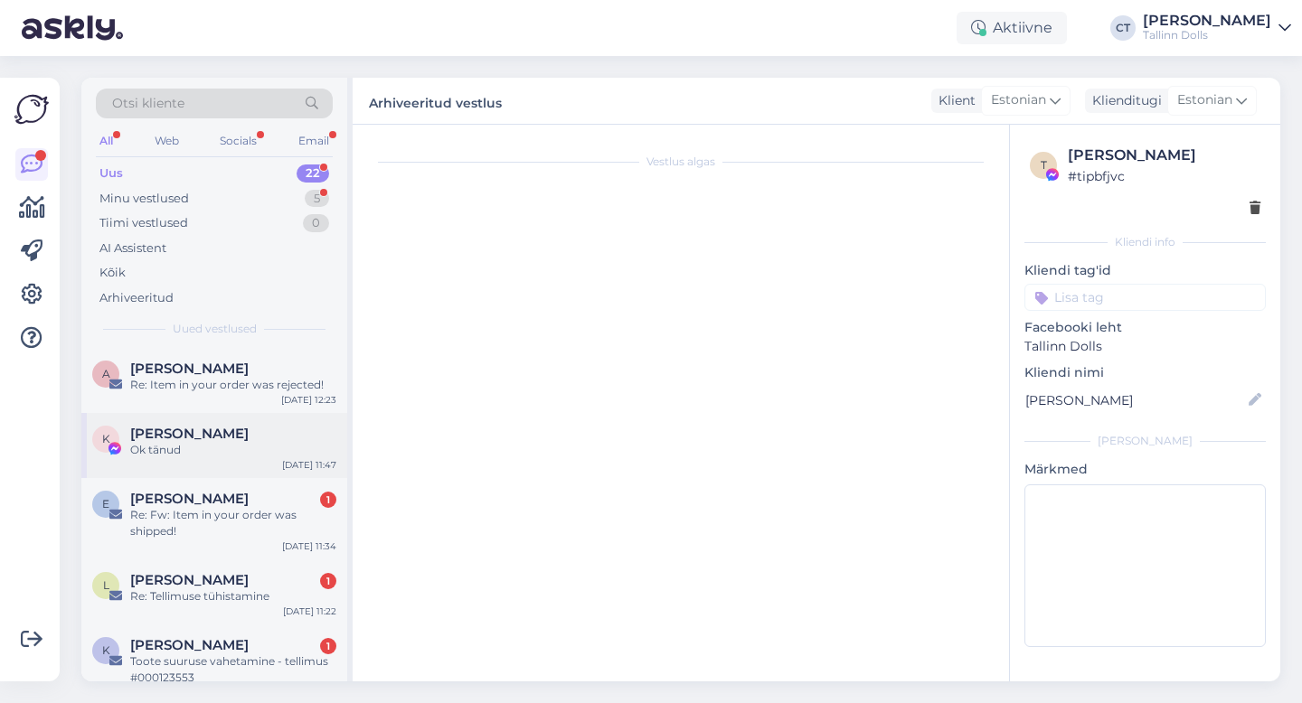
scroll to position [2661, 0]
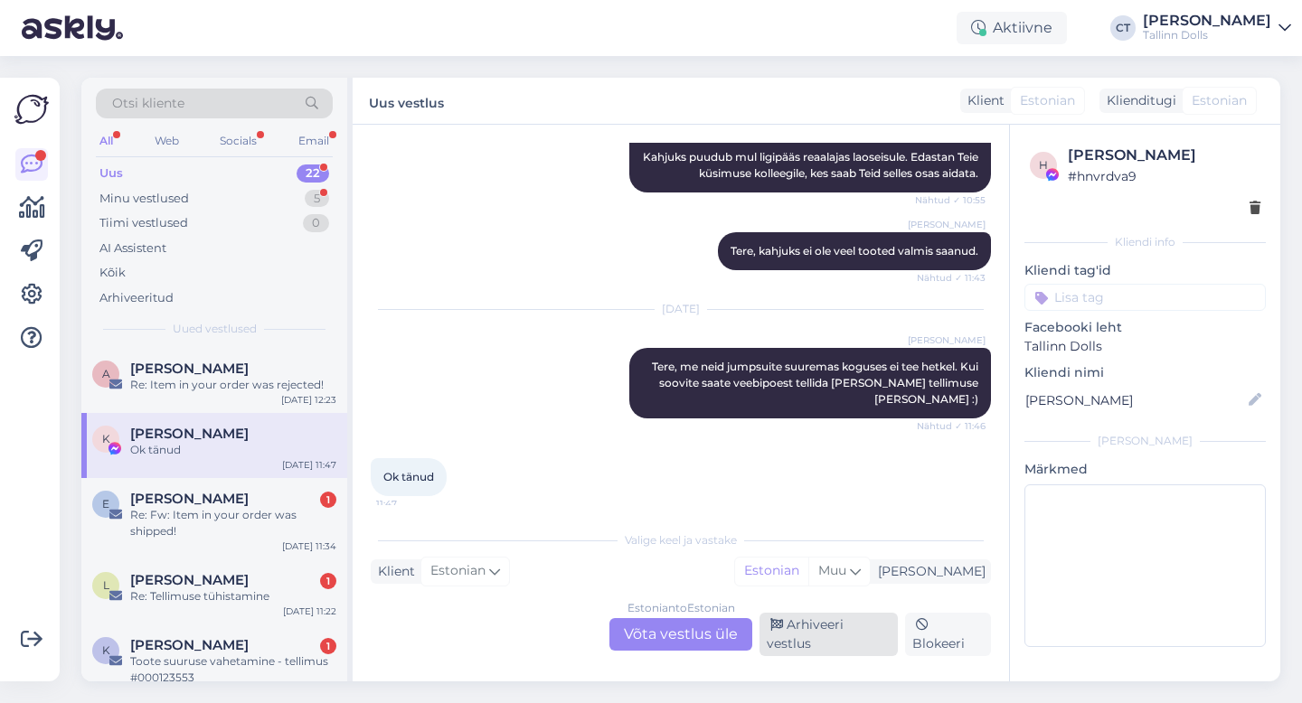
click at [790, 637] on div "Arhiveeri vestlus" at bounding box center [829, 634] width 138 height 43
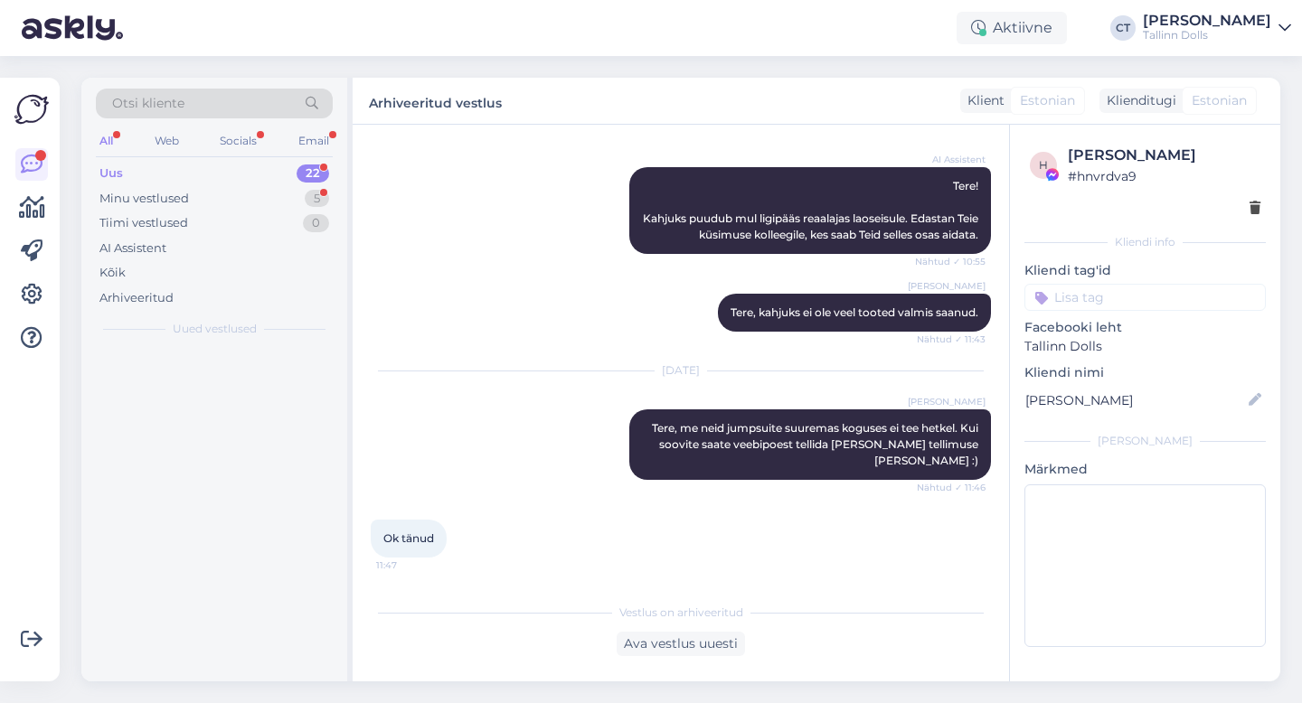
scroll to position [2600, 0]
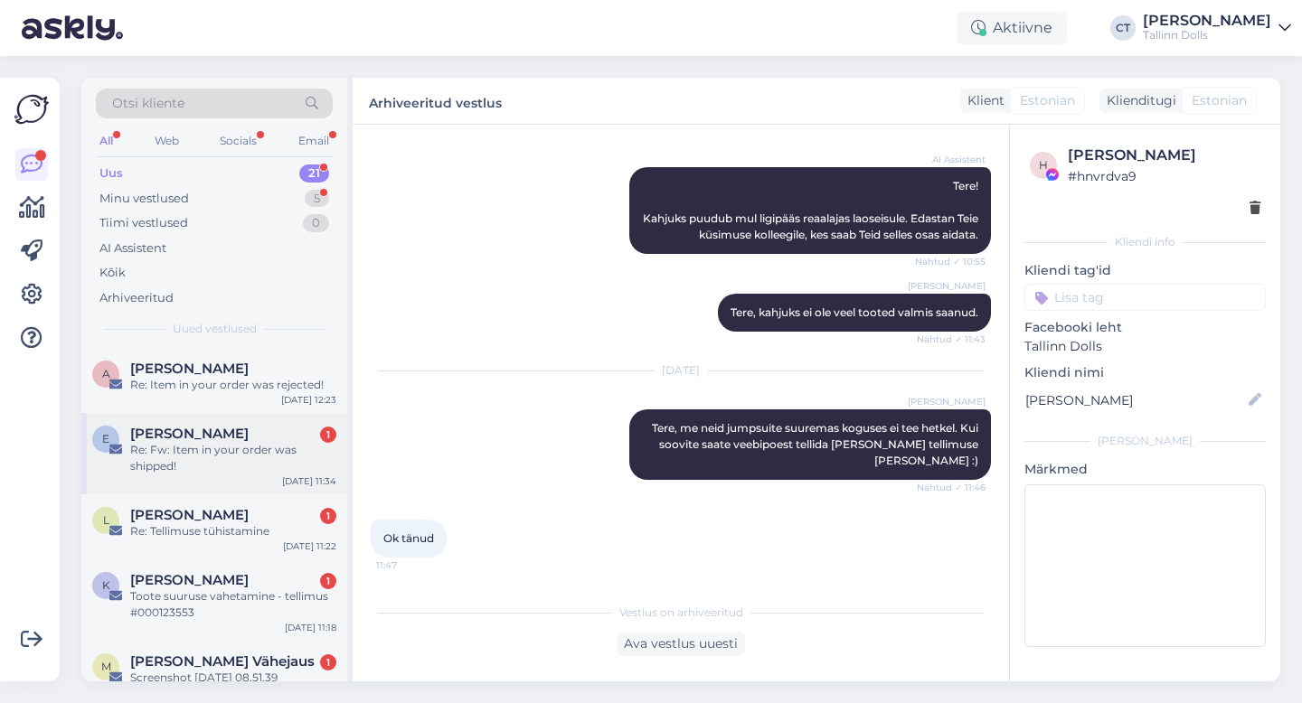
click at [249, 454] on div "Re: Fw: Item in your order was shipped!" at bounding box center [233, 458] width 206 height 33
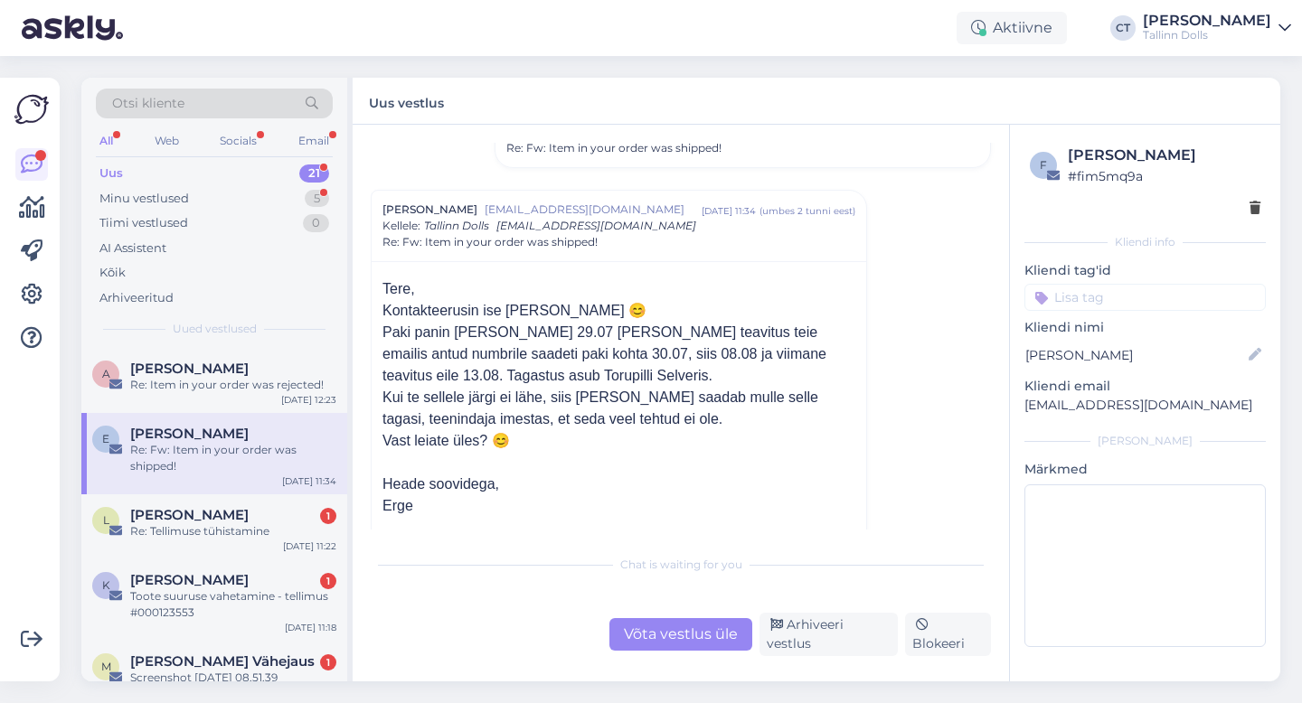
scroll to position [1597, 0]
click at [656, 634] on div "Võta vestlus üle" at bounding box center [680, 634] width 143 height 33
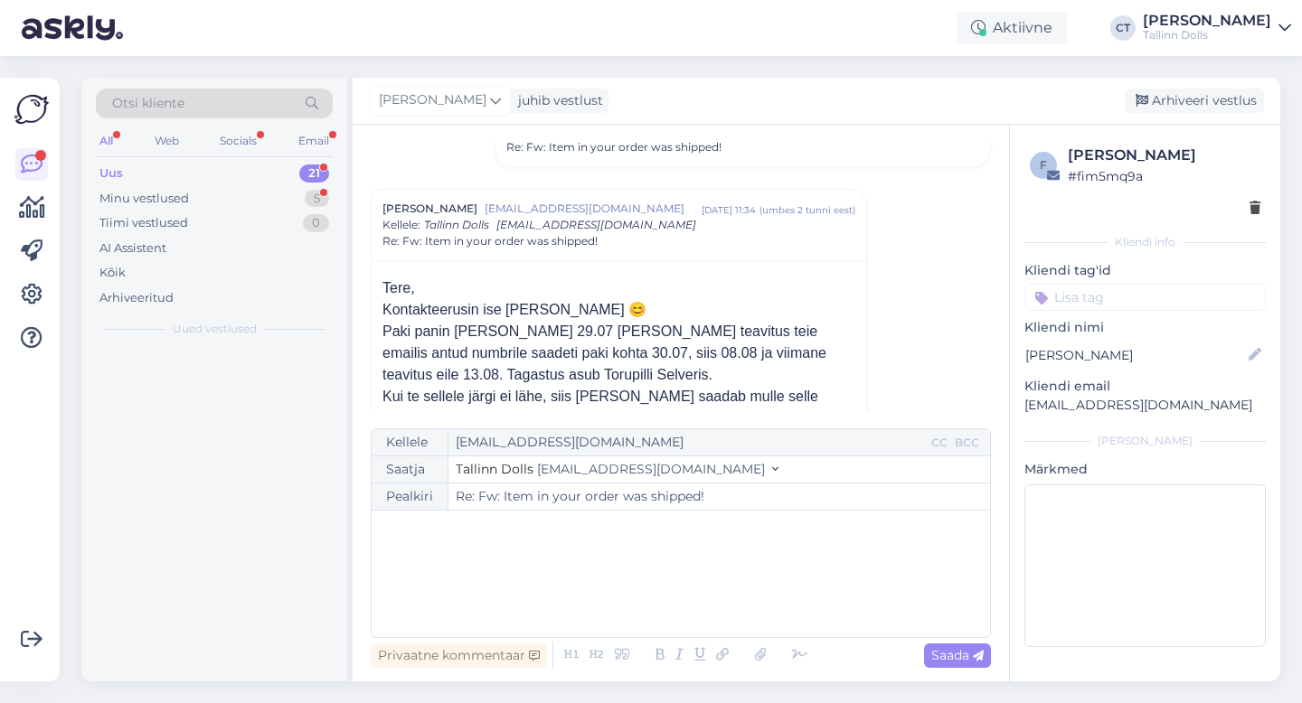
scroll to position [1643, 0]
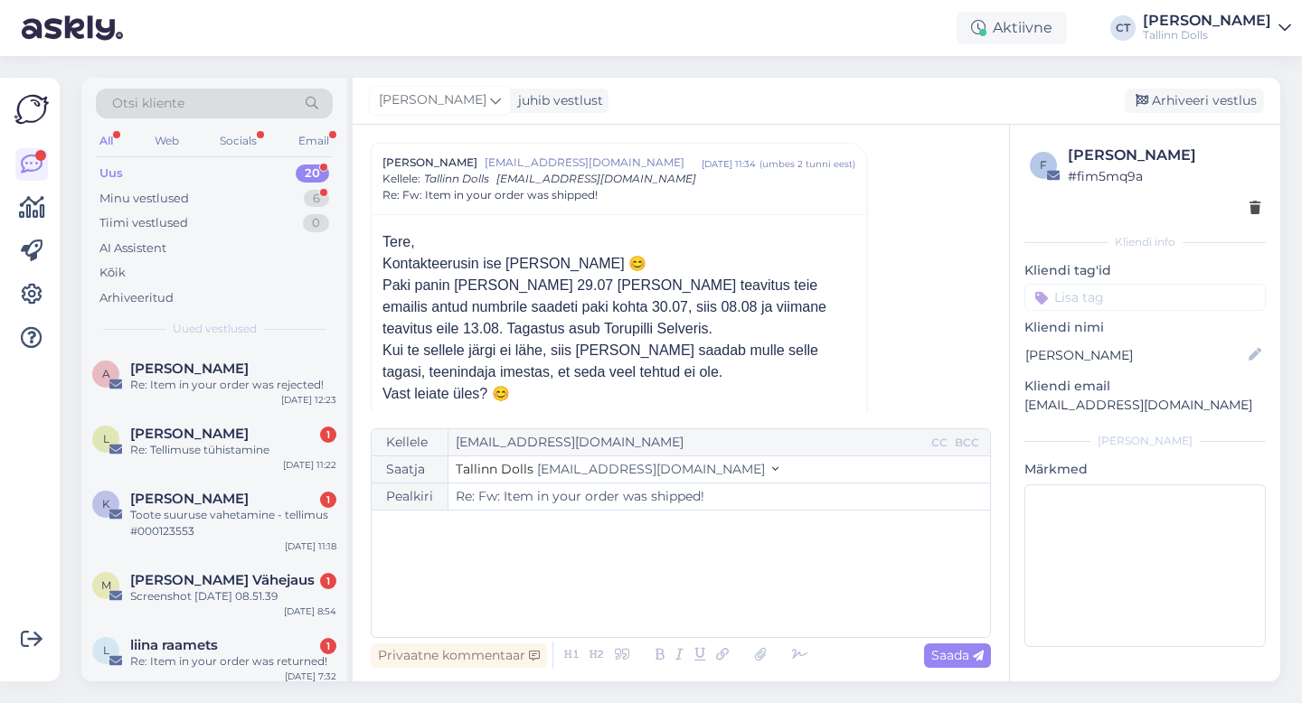
click at [678, 590] on div "﻿" at bounding box center [681, 574] width 600 height 109
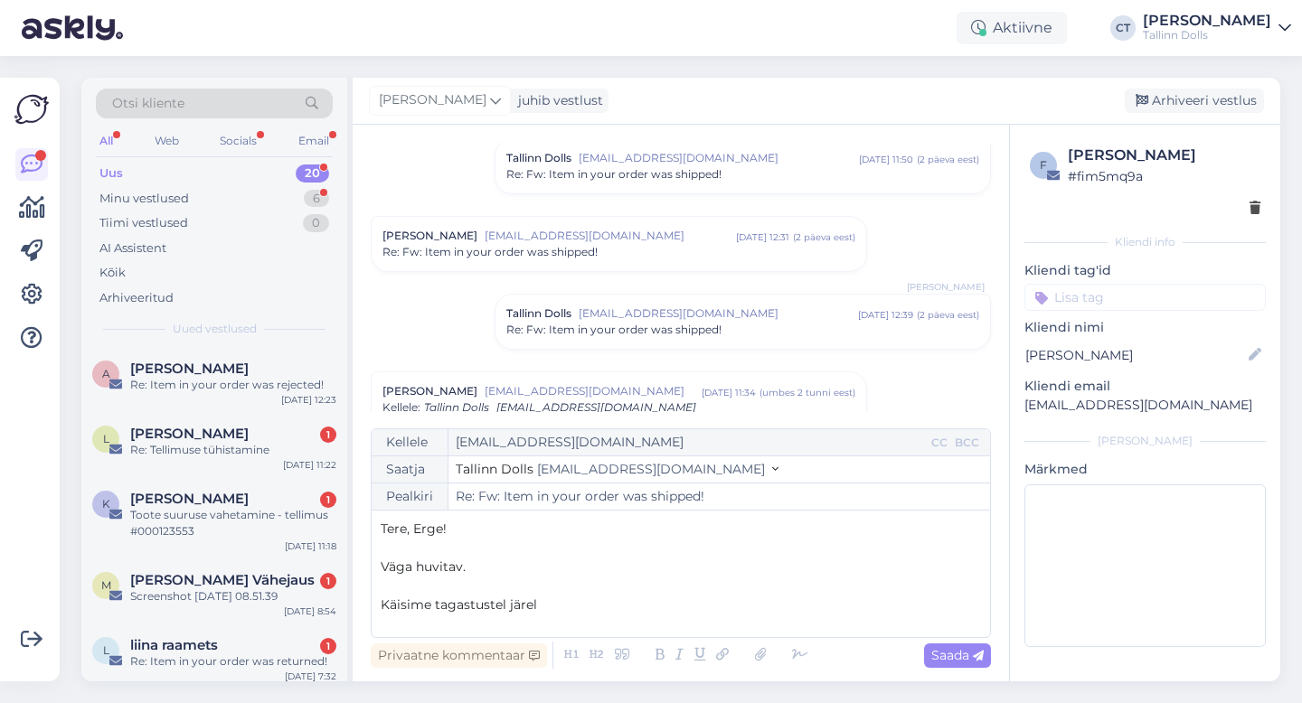
click at [675, 330] on span "Re: Fw: Item in your order was shipped!" at bounding box center [613, 330] width 215 height 16
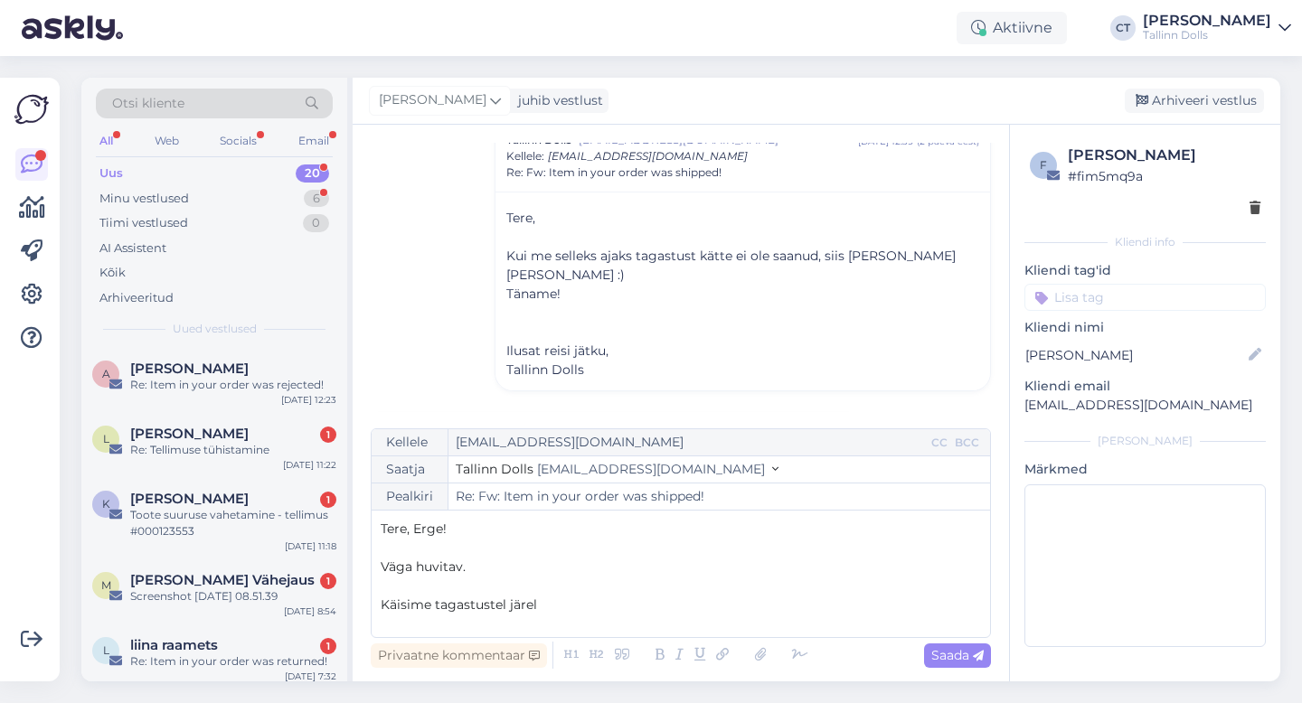
scroll to position [1590, 0]
click at [565, 609] on p "Käisime tagastustel järel" at bounding box center [681, 605] width 600 height 19
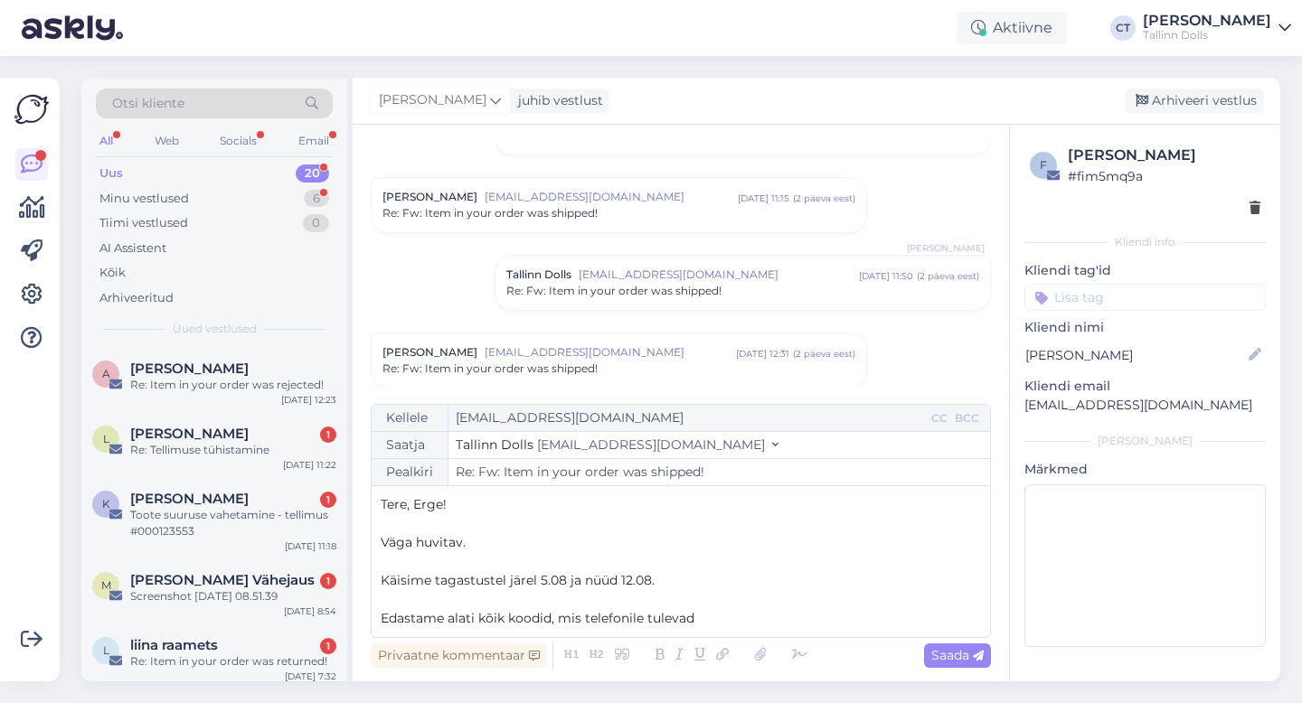
scroll to position [1283, 0]
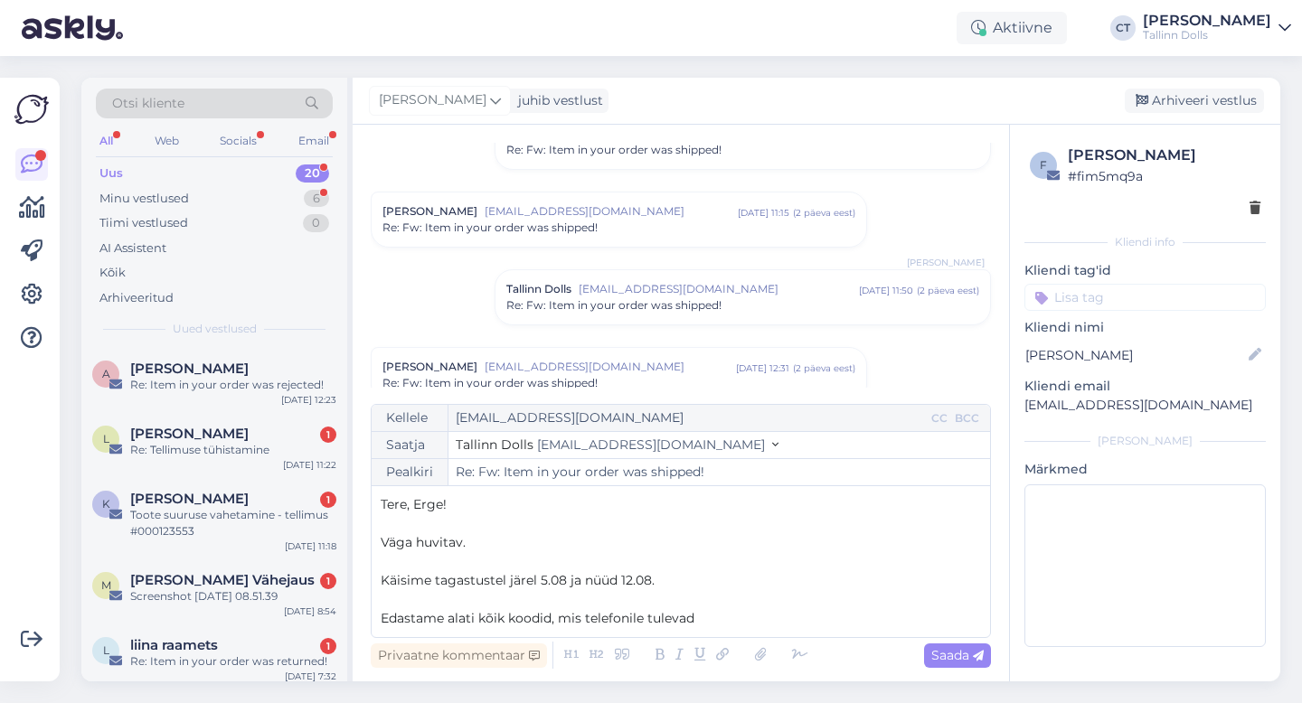
click at [671, 301] on span "Re: Fw: Item in your order was shipped!" at bounding box center [613, 305] width 215 height 16
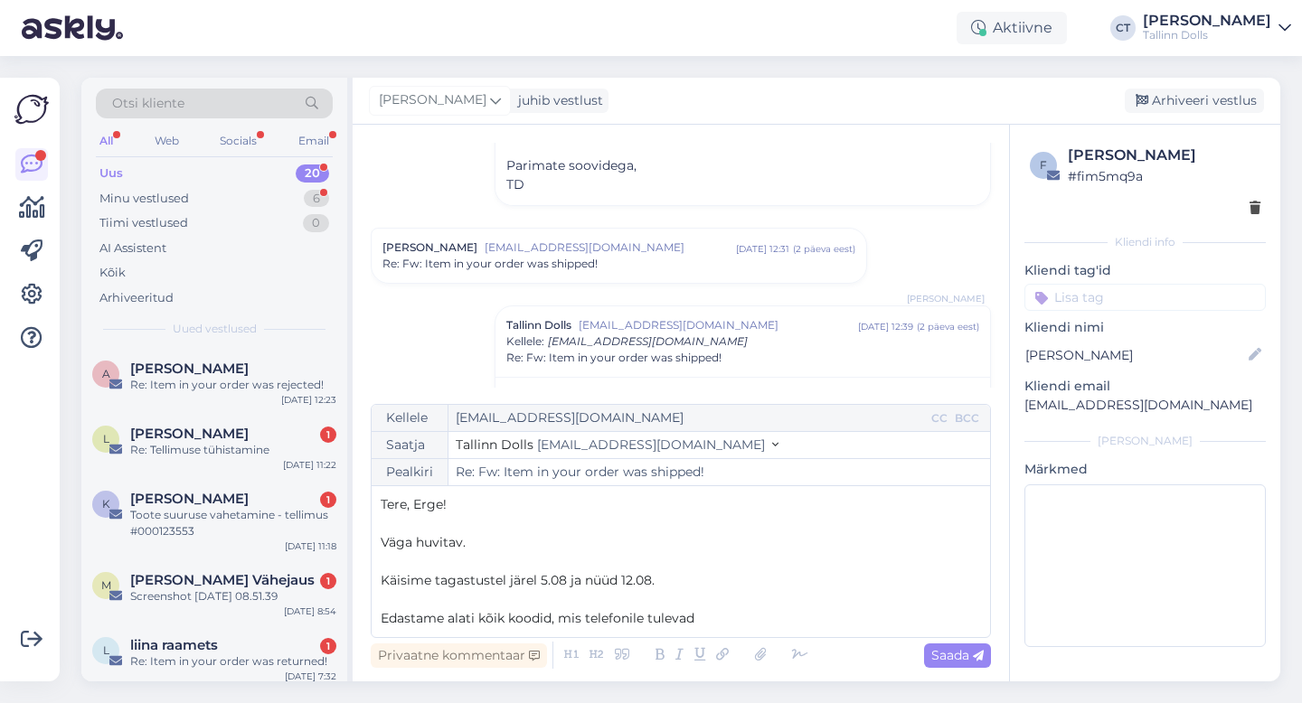
scroll to position [1599, 0]
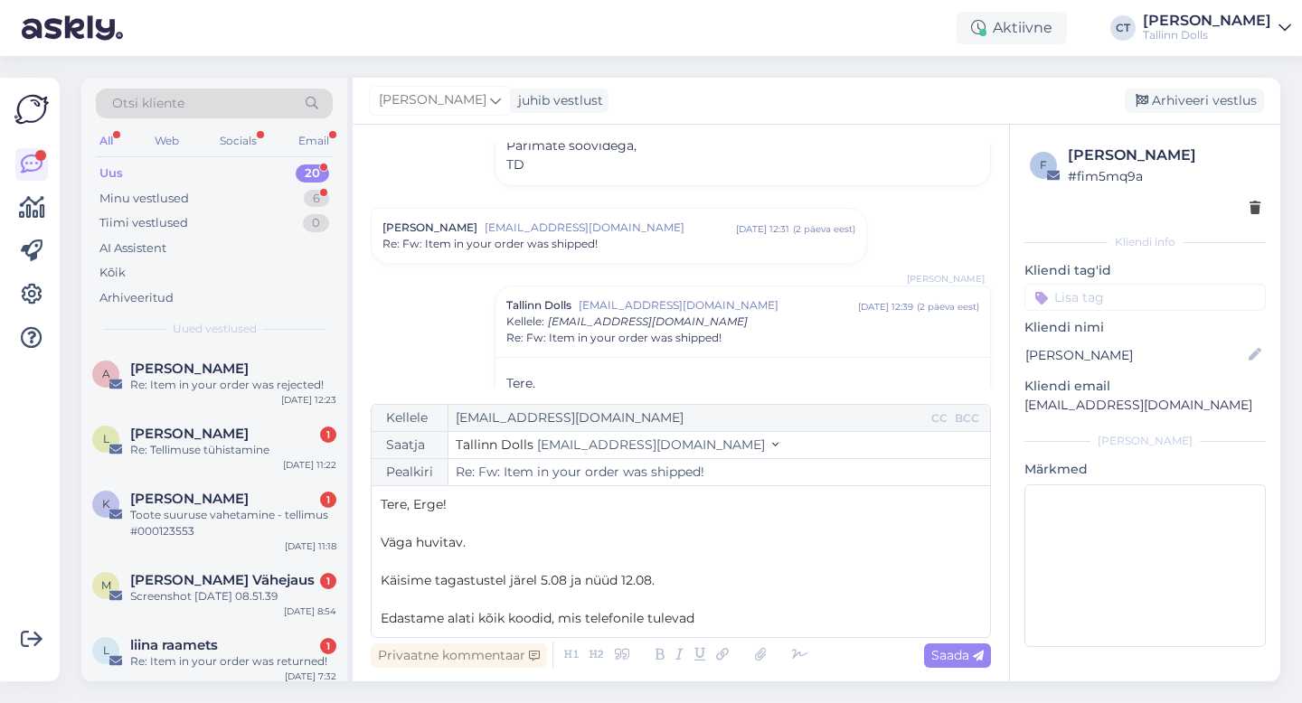
click at [665, 241] on div "Re: Fw: Item in your order was shipped!" at bounding box center [618, 244] width 473 height 16
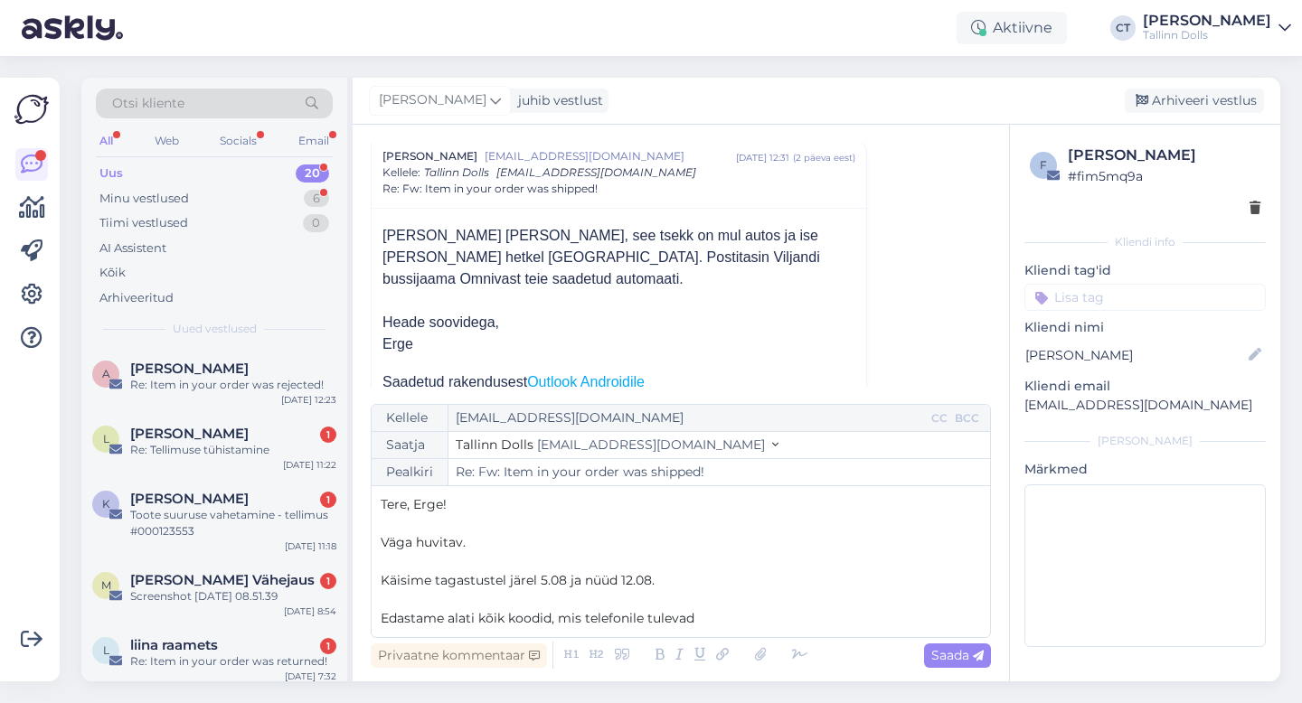
scroll to position [1678, 0]
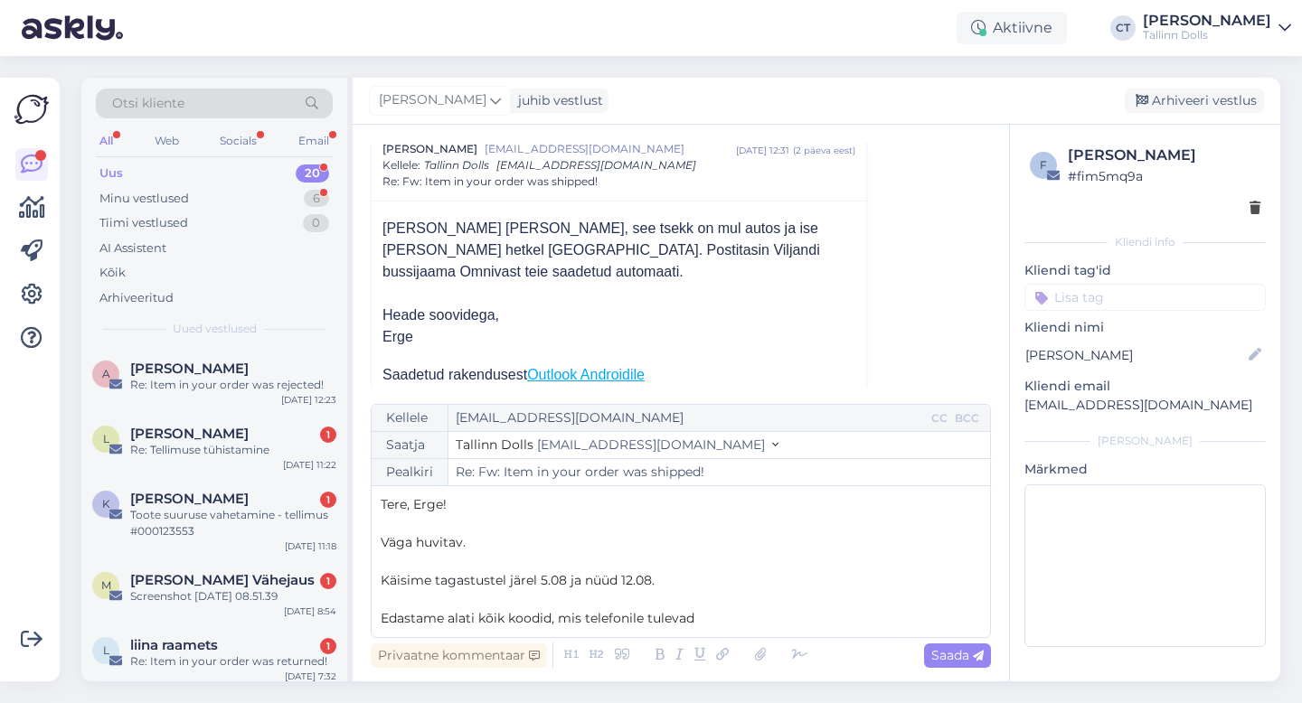
click at [721, 628] on div "Kellele [EMAIL_ADDRESS][DOMAIN_NAME] CC BCC Saatja Tallinn Dolls [EMAIL_ADDRESS…" at bounding box center [681, 521] width 620 height 234
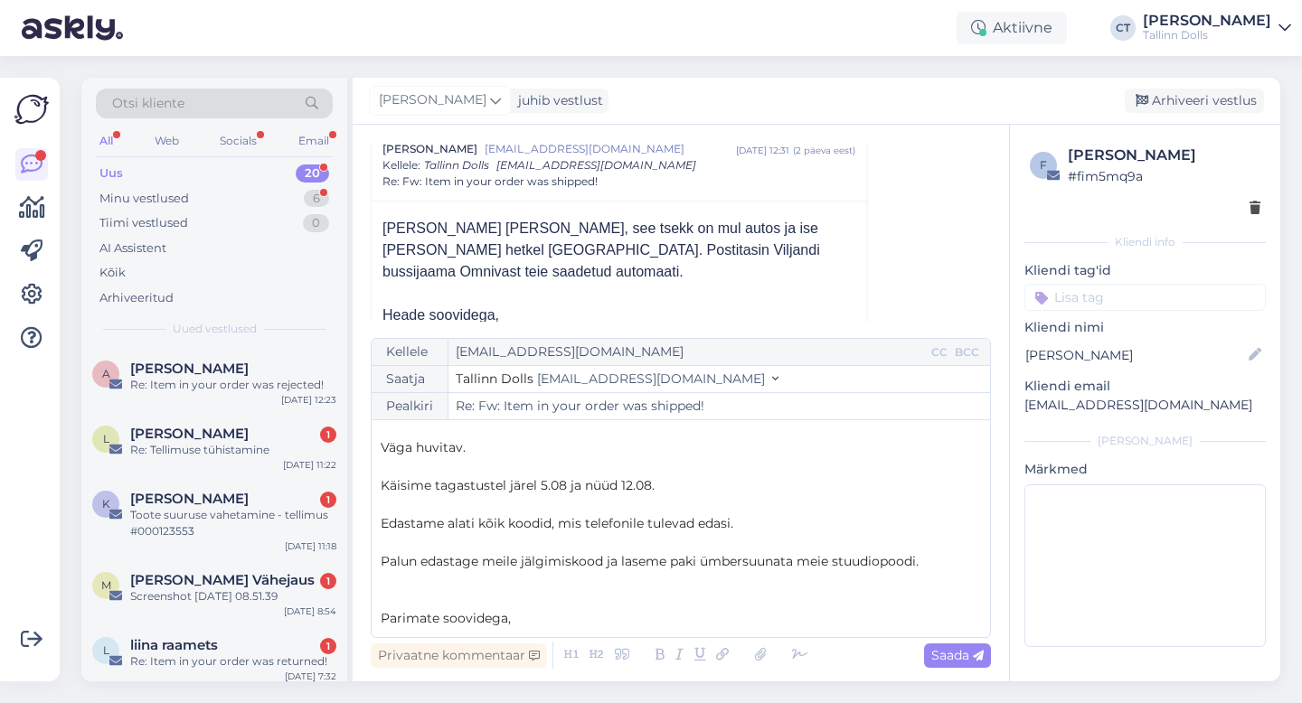
scroll to position [48, 0]
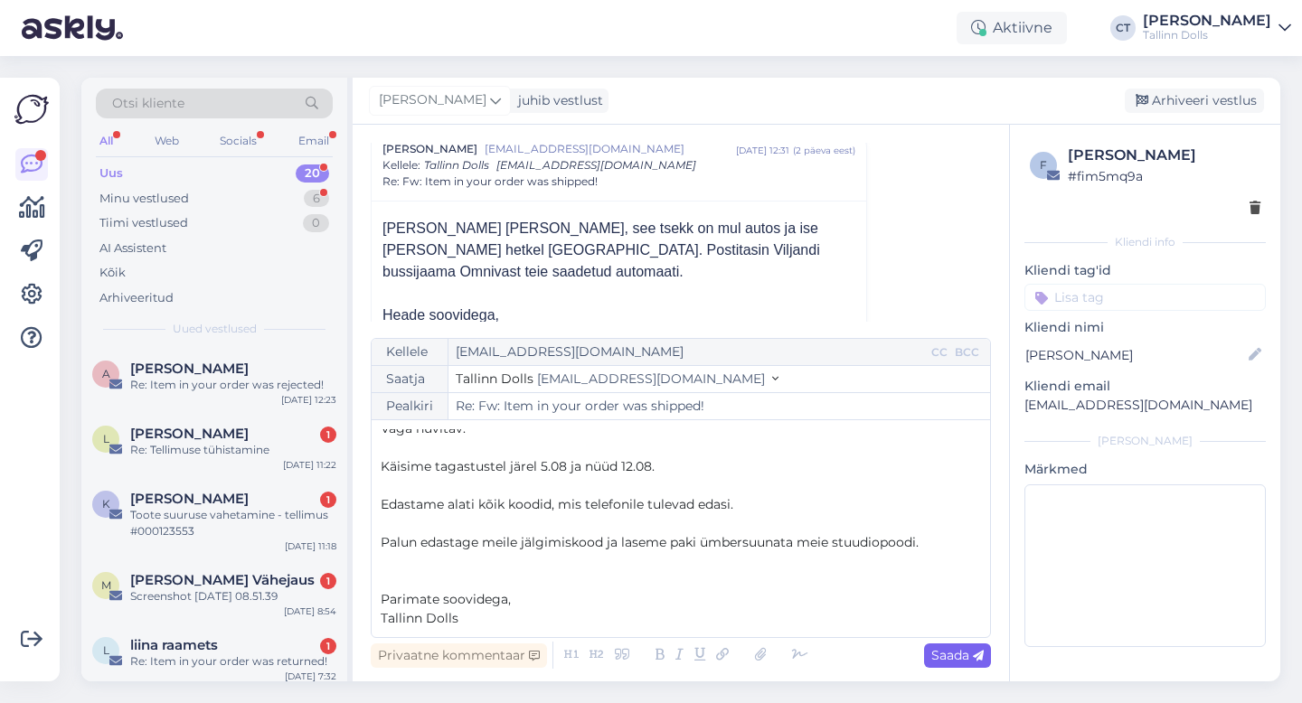
click at [953, 646] on div "Saada" at bounding box center [957, 656] width 67 height 24
type input "Re: Re: Fw: Item in your order was shipped!"
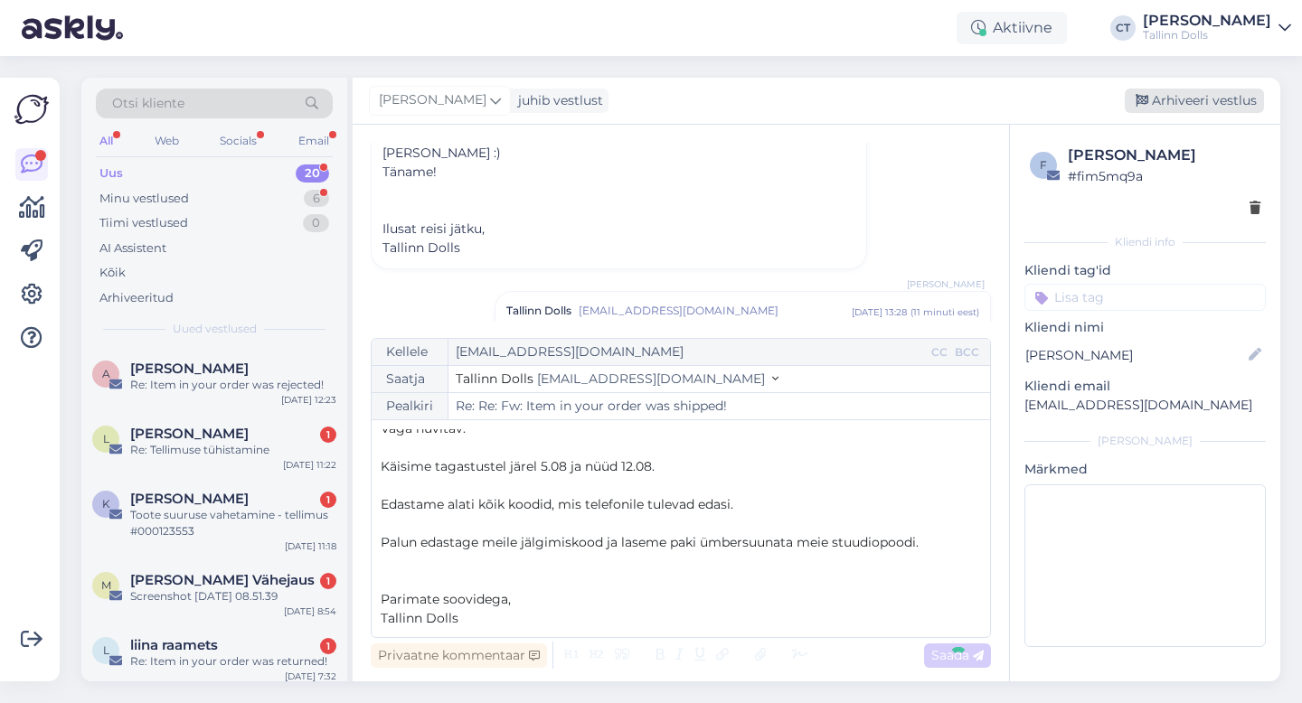
scroll to position [0, 0]
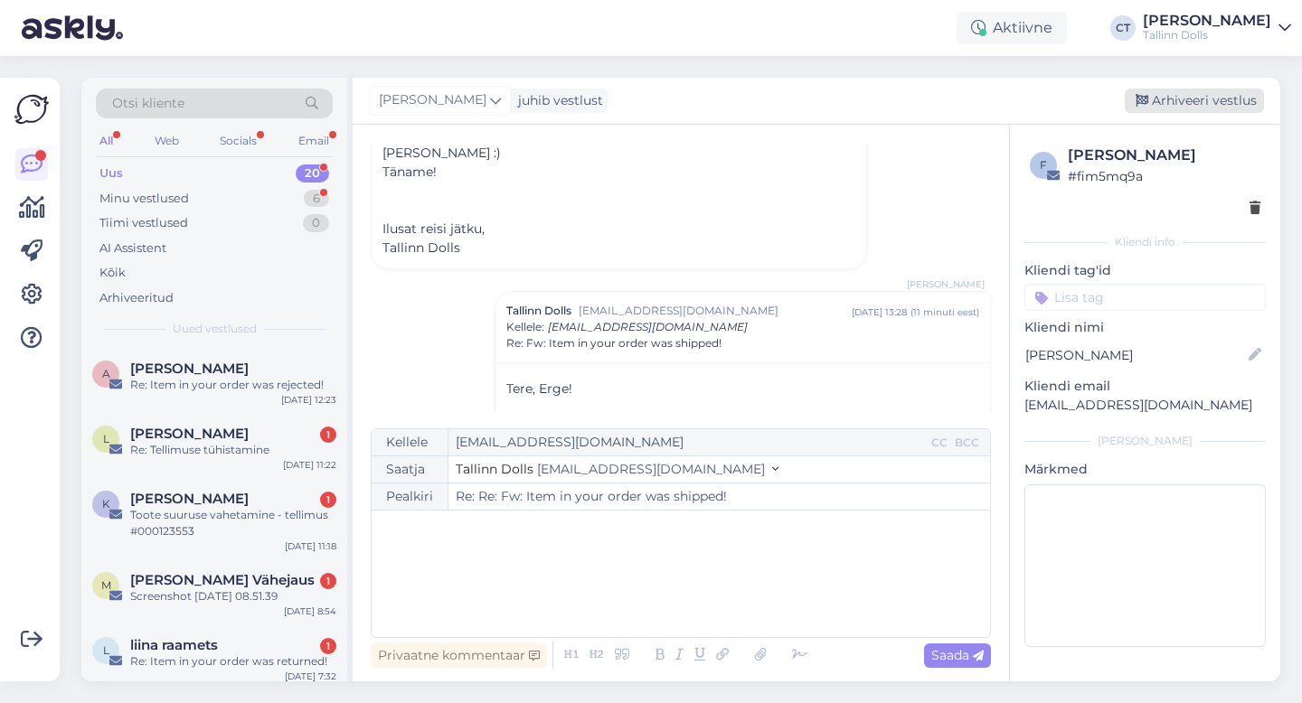
click at [1197, 99] on div "Arhiveeri vestlus" at bounding box center [1194, 101] width 139 height 24
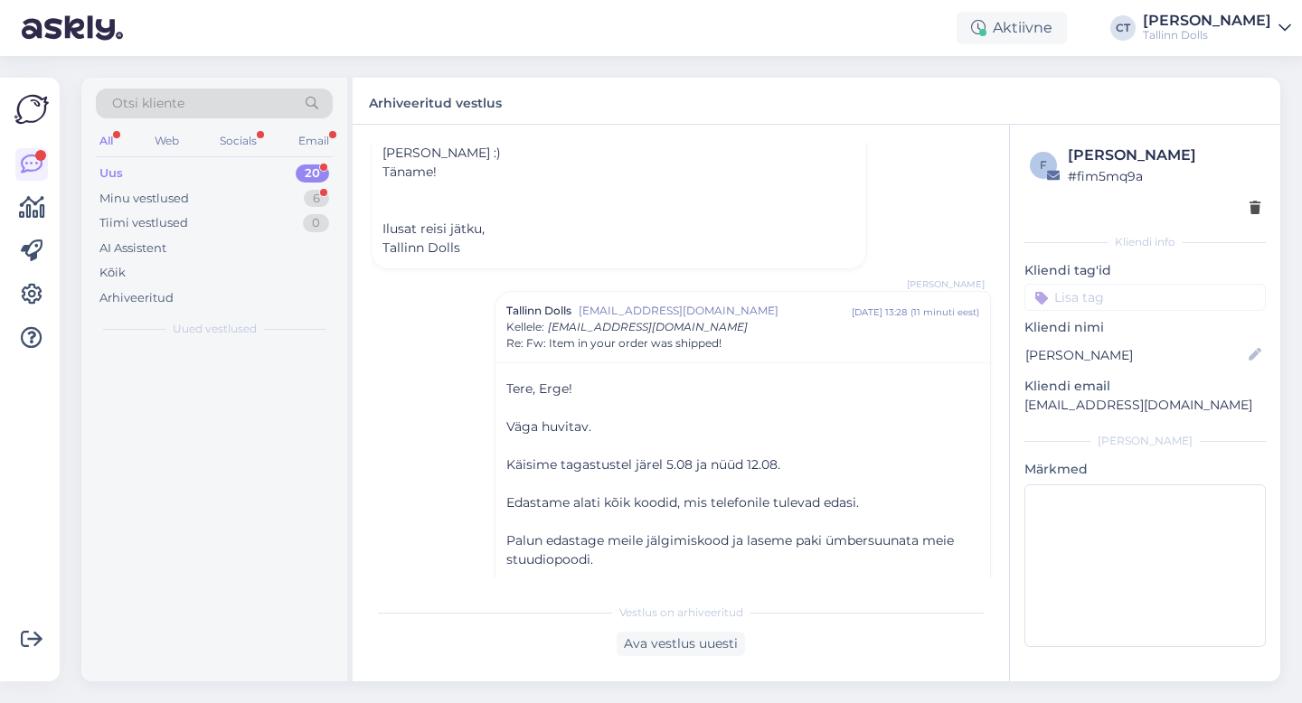
scroll to position [3479, 0]
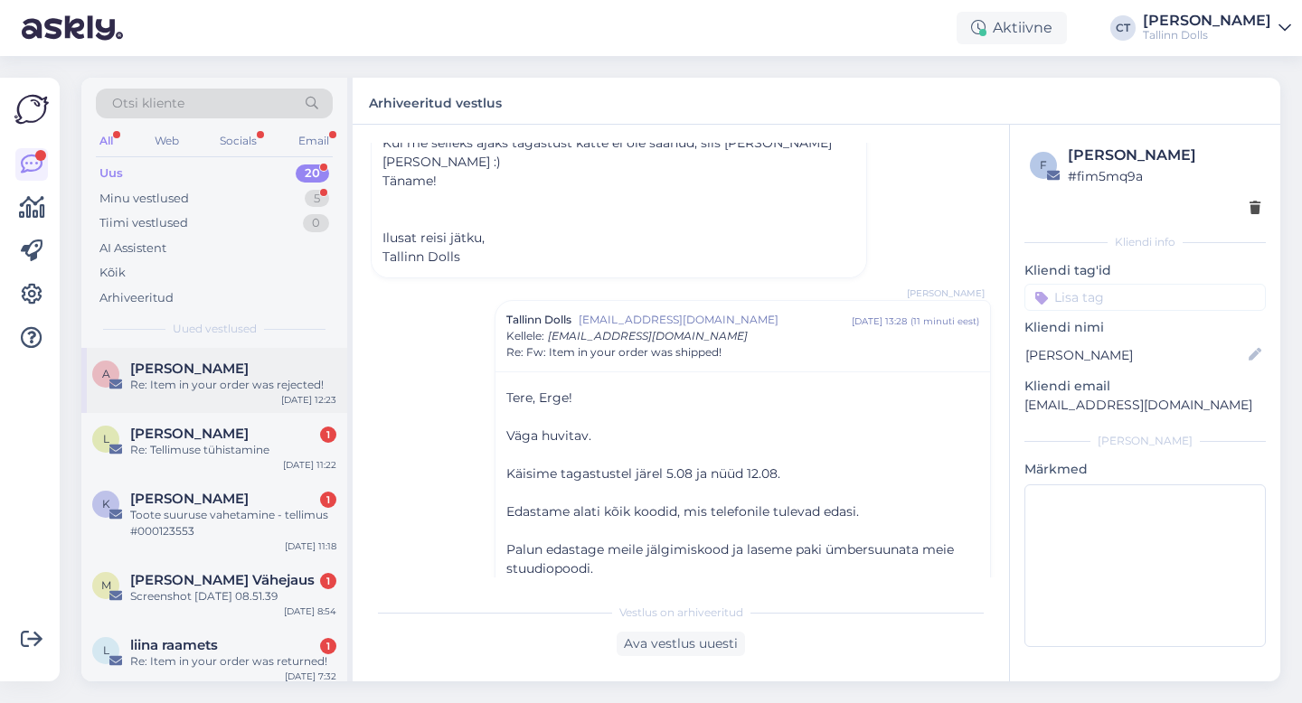
click at [253, 363] on div "[PERSON_NAME]" at bounding box center [233, 369] width 206 height 16
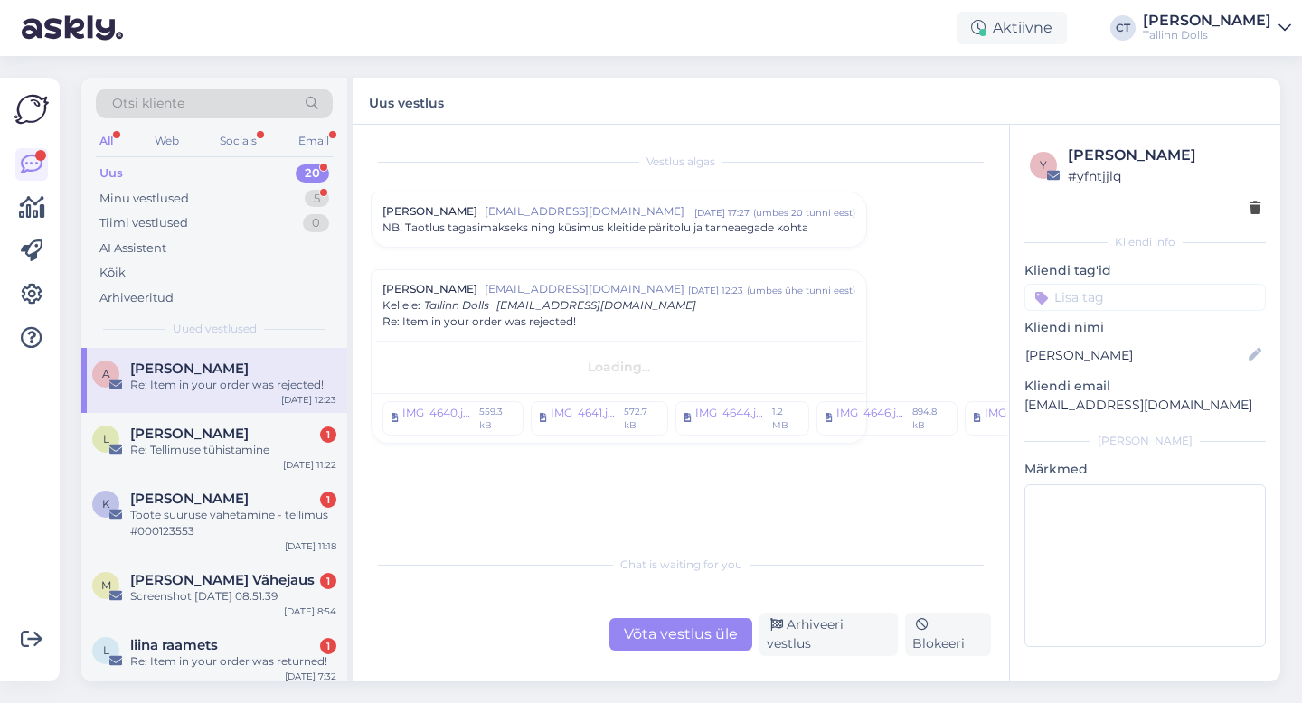
scroll to position [0, 0]
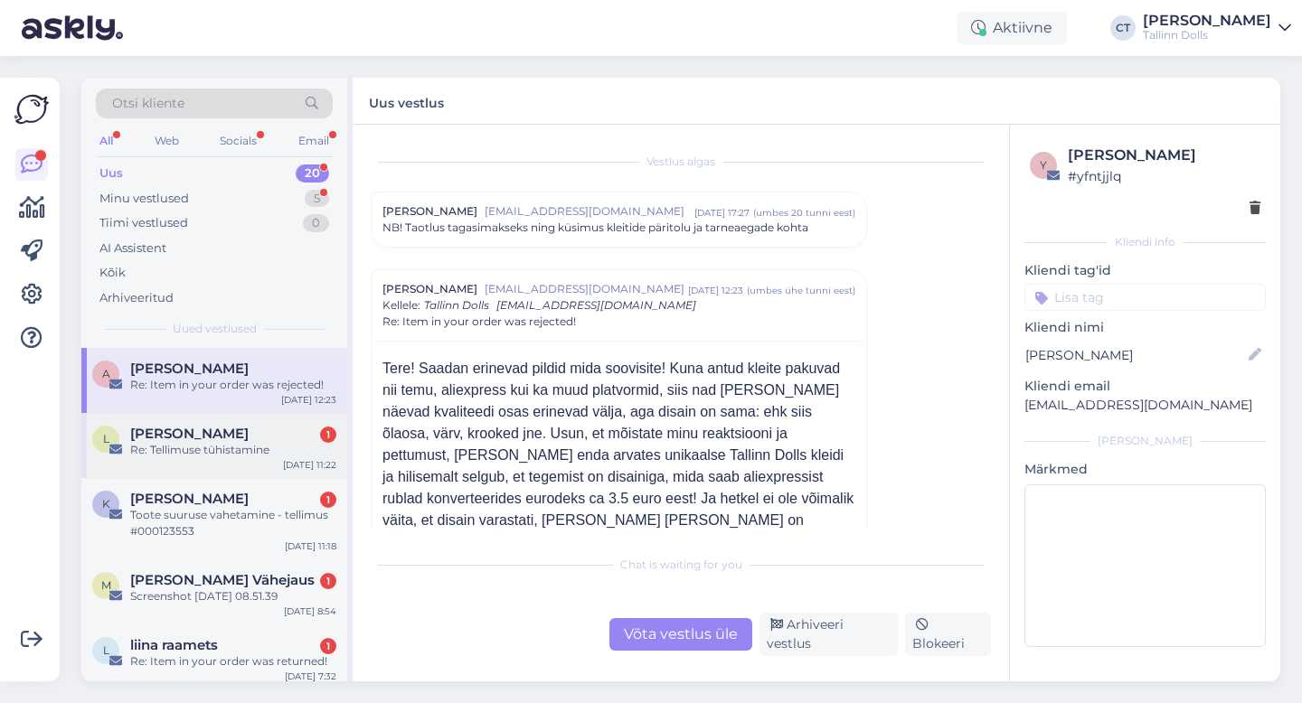
click at [226, 454] on div "Re: Tellimuse tühistamine" at bounding box center [233, 450] width 206 height 16
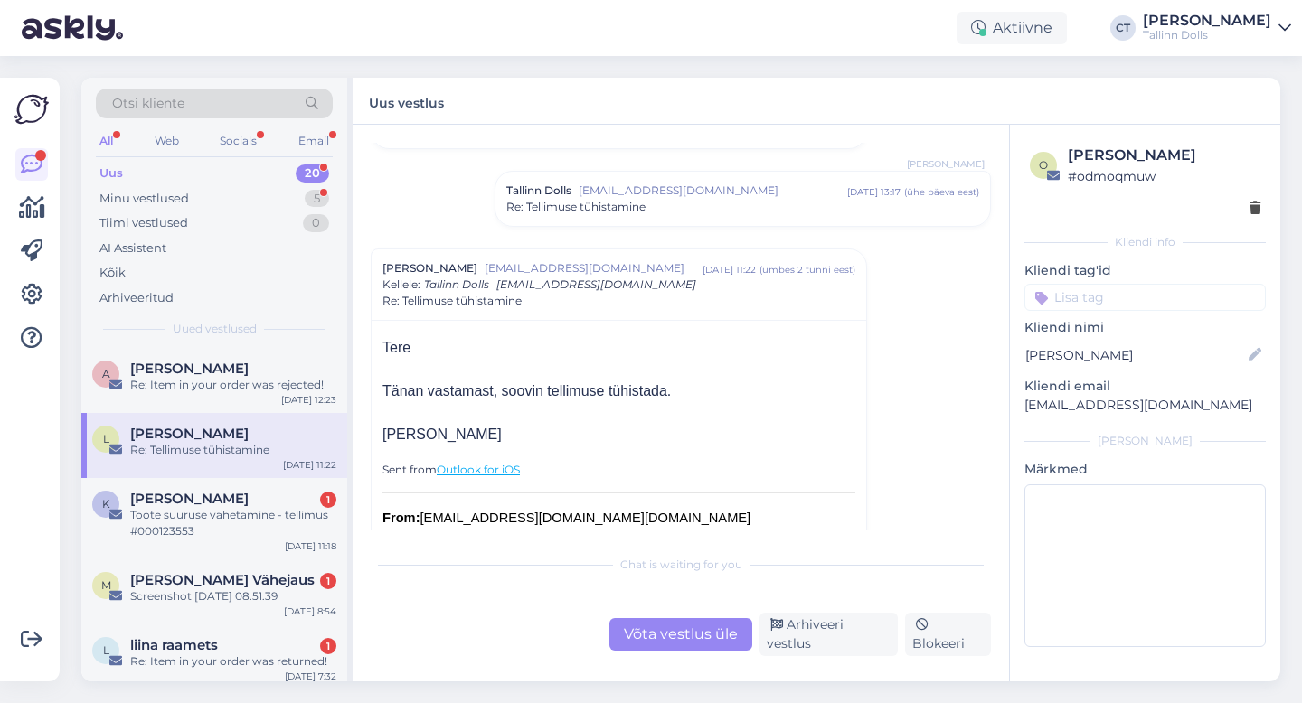
scroll to position [99, 0]
click at [706, 210] on div "Re: Tellimuse tühistamine" at bounding box center [742, 206] width 473 height 16
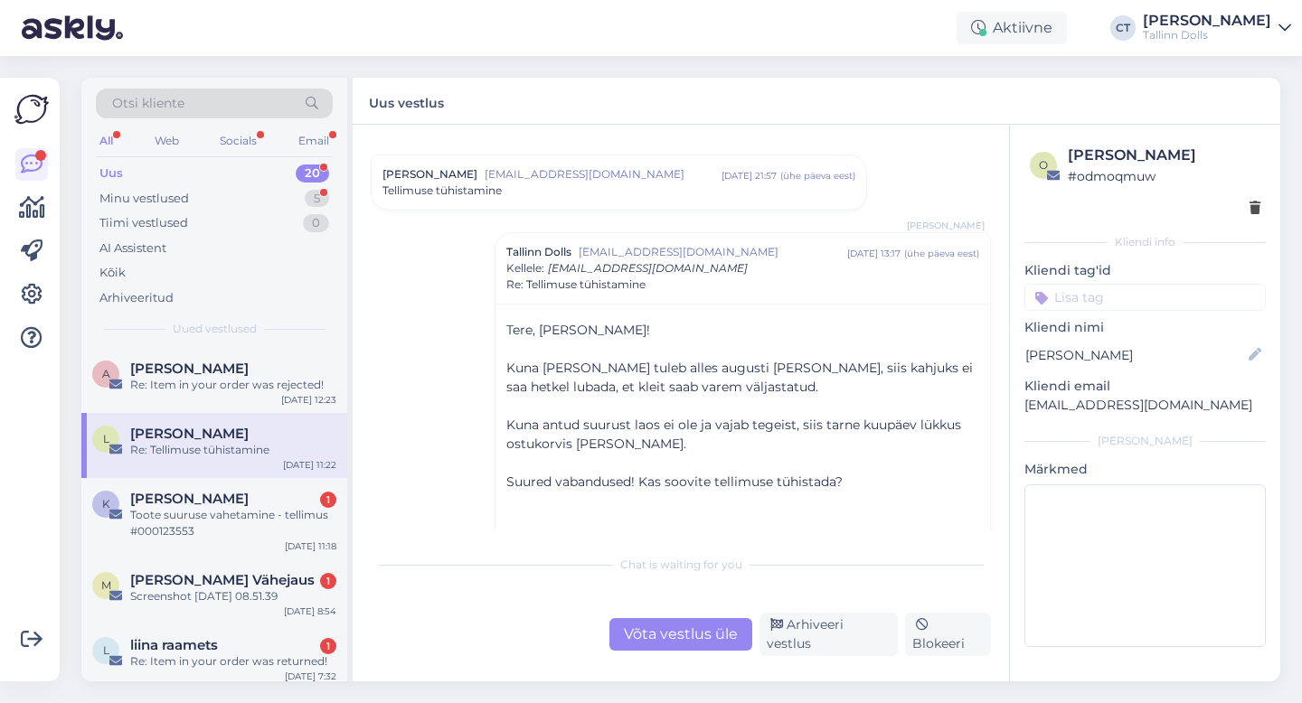
scroll to position [24, 0]
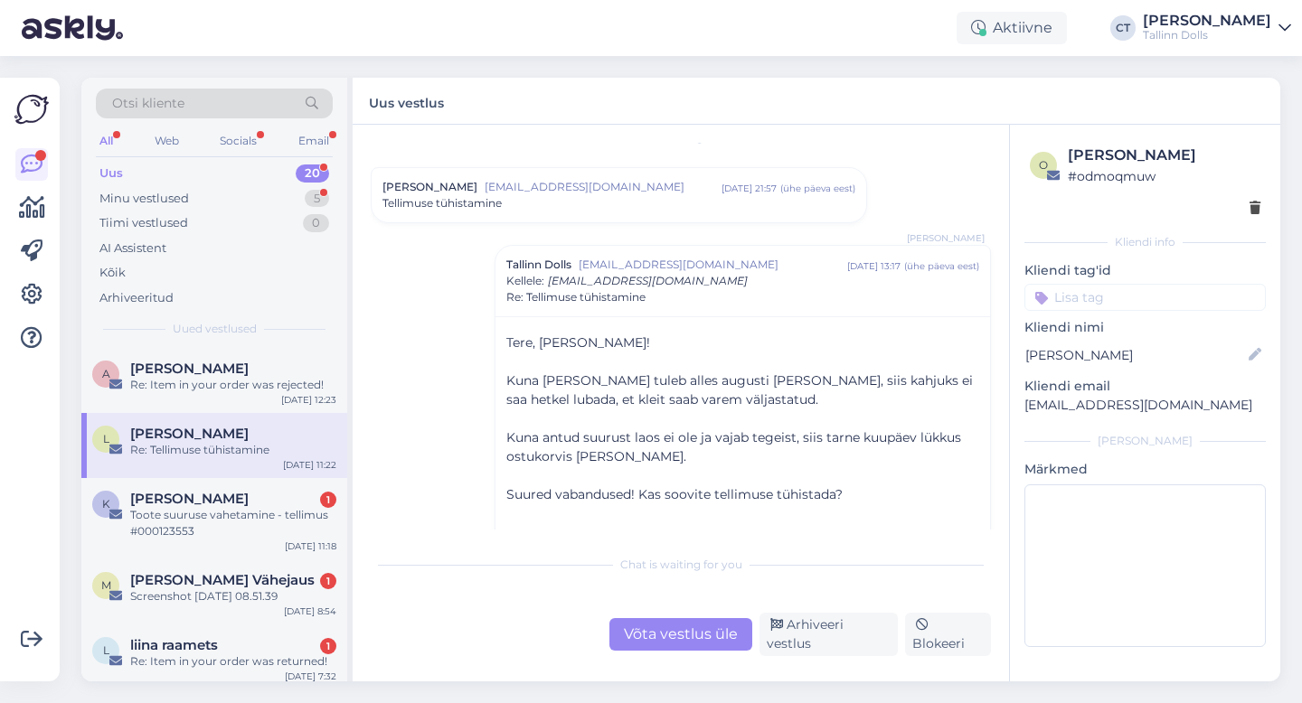
click at [683, 638] on div "Võta vestlus üle" at bounding box center [680, 634] width 143 height 33
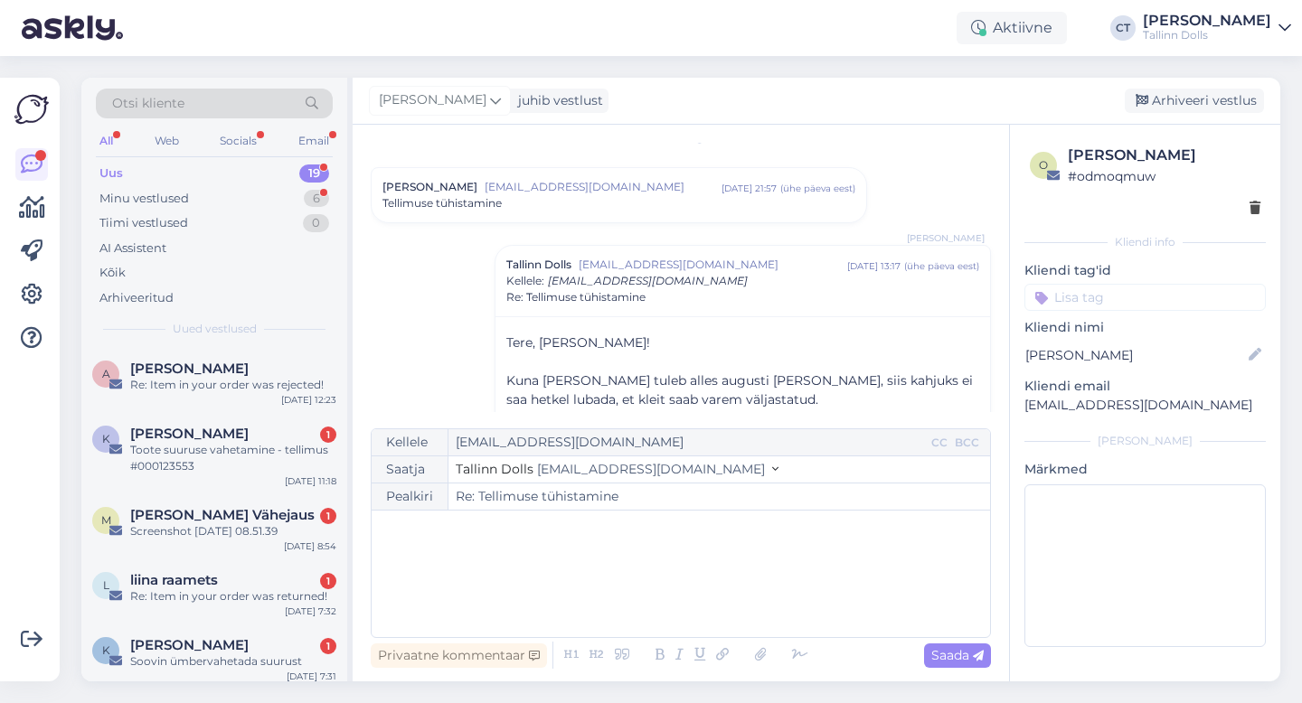
scroll to position [495, 0]
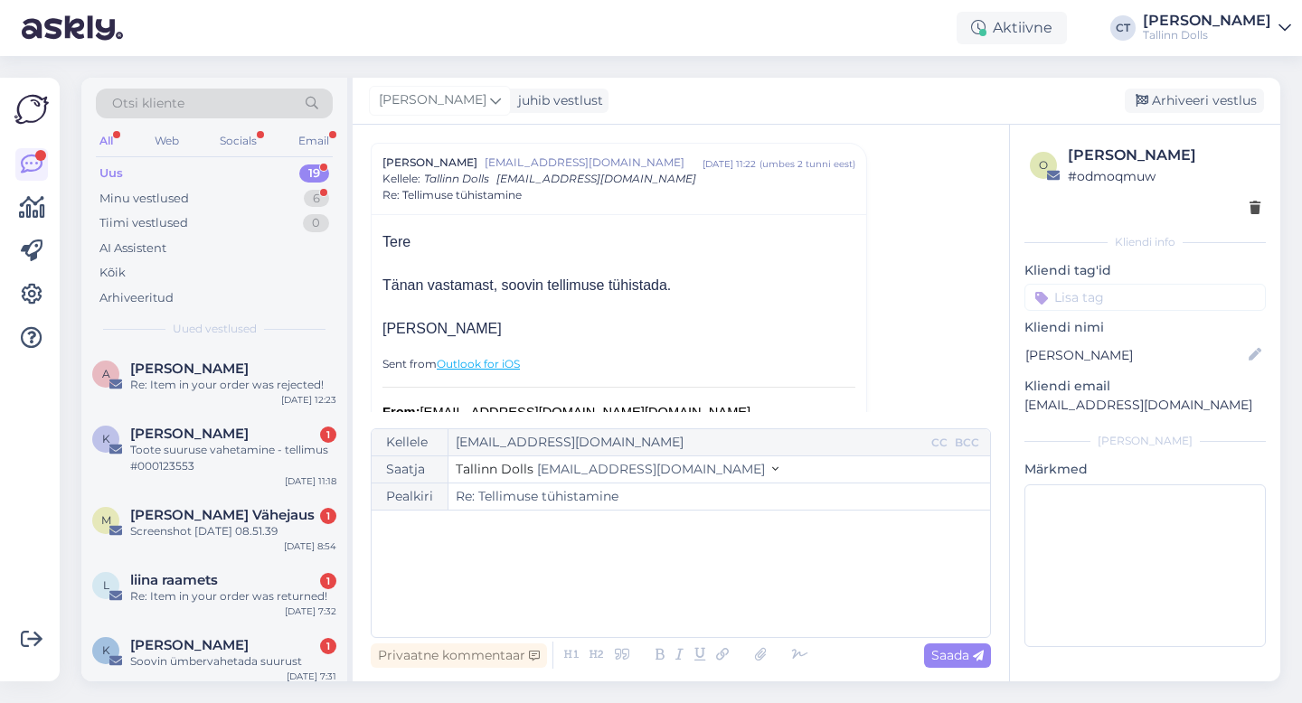
click at [715, 601] on div "﻿" at bounding box center [681, 574] width 600 height 109
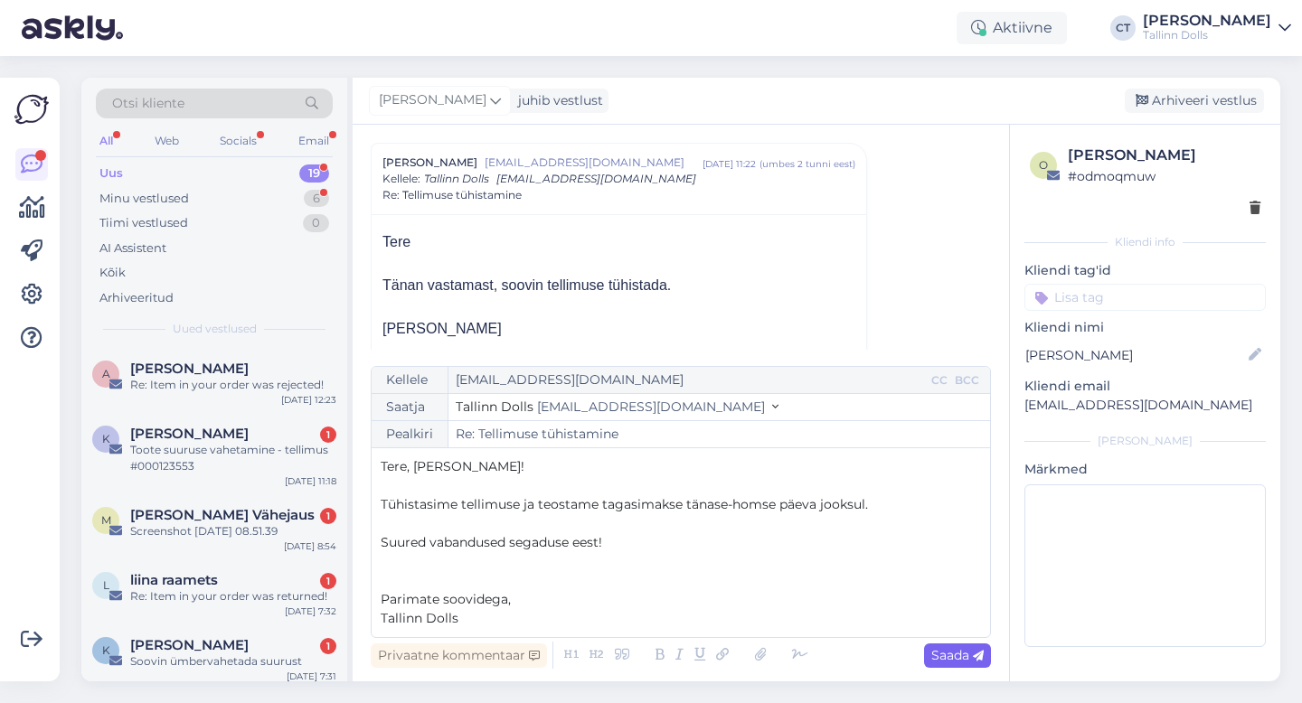
click at [971, 664] on div "Saada" at bounding box center [957, 656] width 67 height 24
type input "Re: Re: Tellimuse tühistamine"
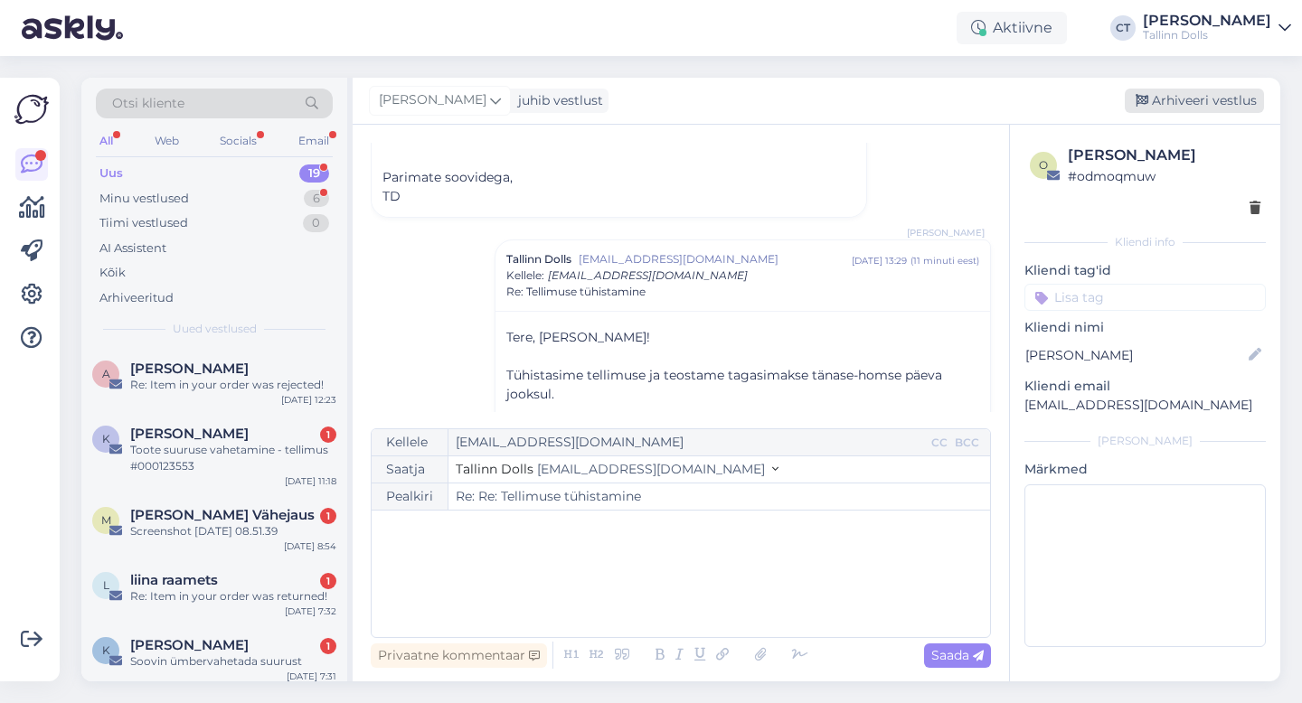
click at [1201, 97] on div "Arhiveeri vestlus" at bounding box center [1194, 101] width 139 height 24
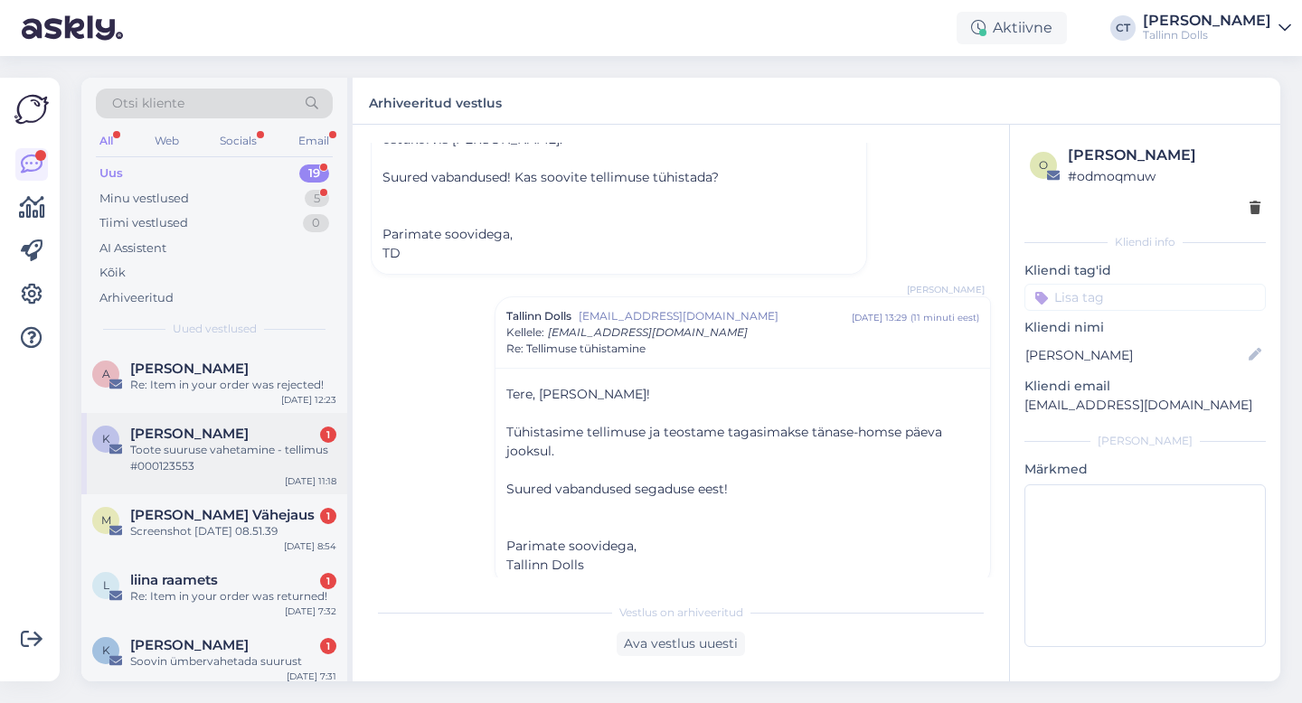
click at [254, 458] on div "Toote suuruse vahetamine - tellimus #000123553" at bounding box center [233, 458] width 206 height 33
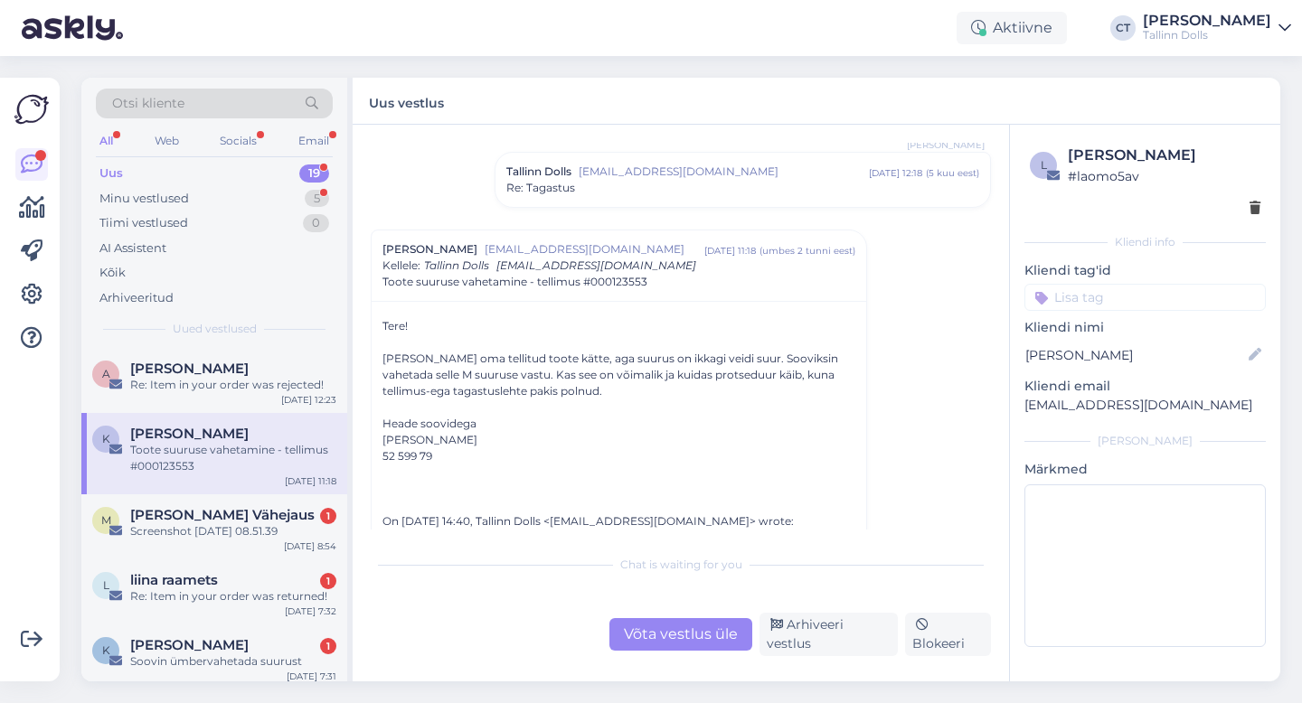
scroll to position [127, 0]
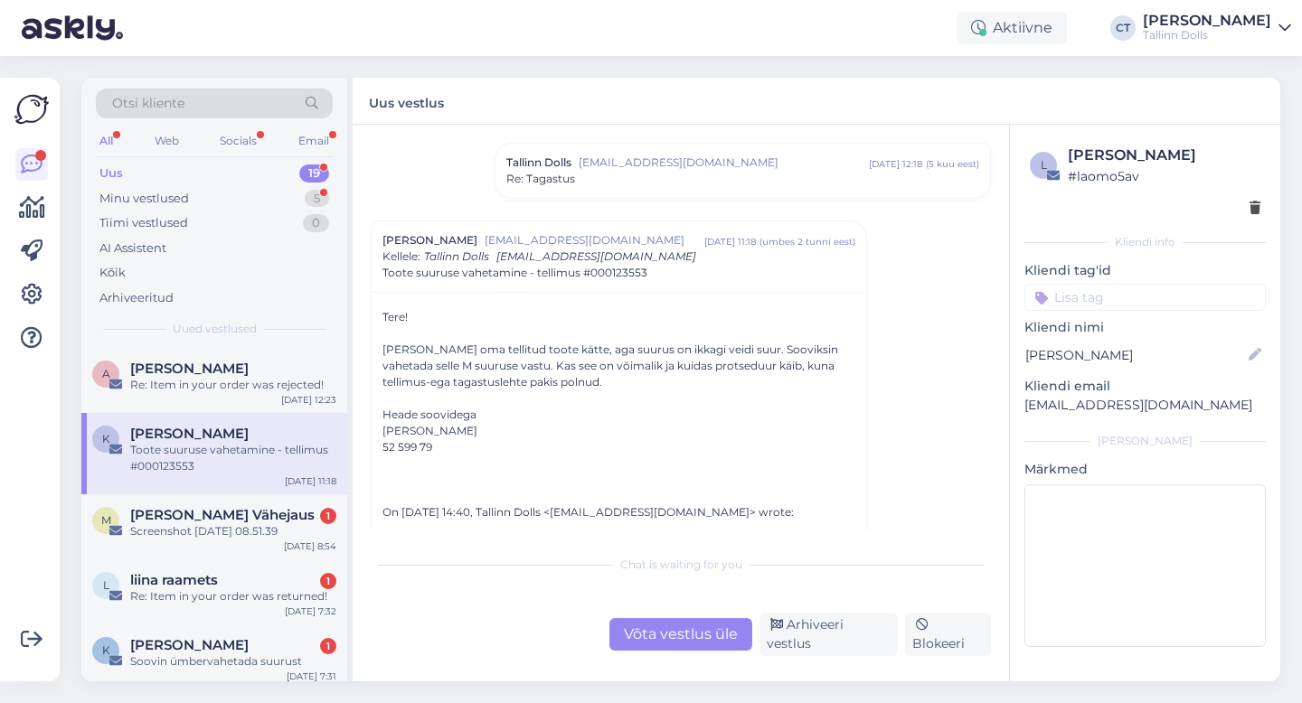
click at [668, 636] on div "Võta vestlus üle" at bounding box center [680, 634] width 143 height 33
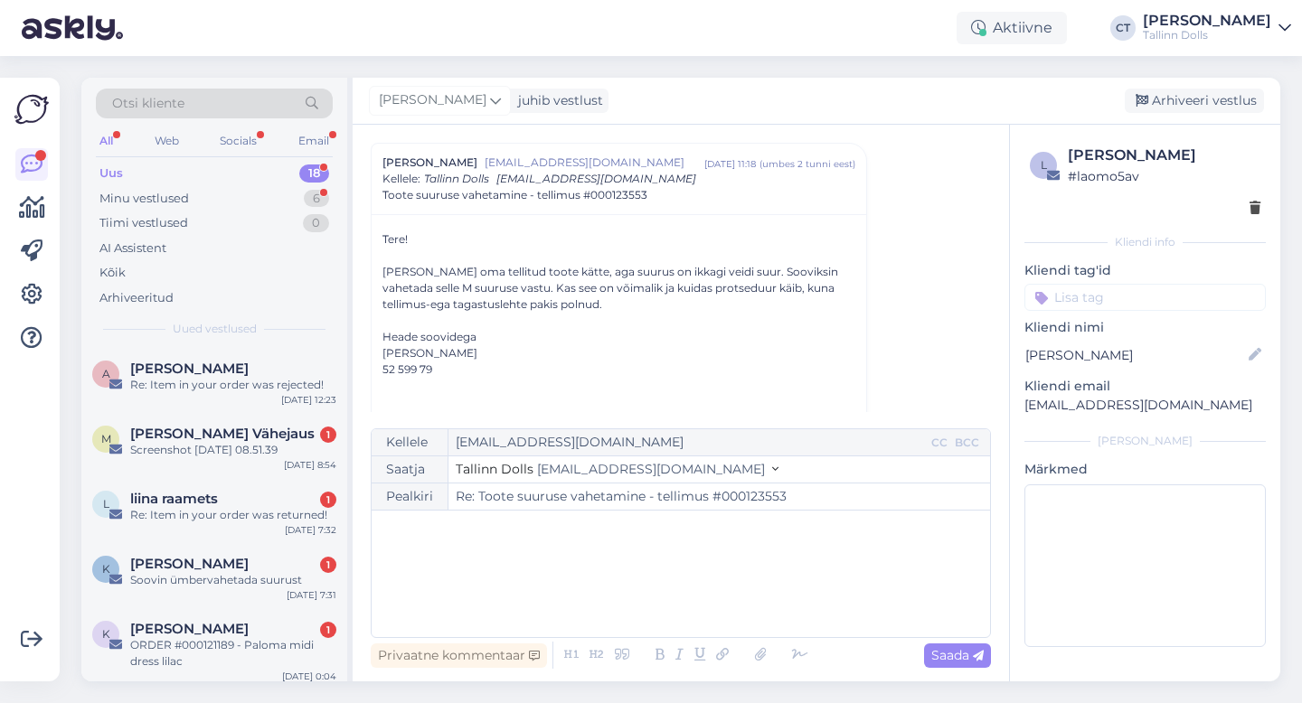
click at [699, 571] on div "﻿" at bounding box center [681, 574] width 600 height 109
click at [537, 565] on div "﻿" at bounding box center [681, 574] width 600 height 109
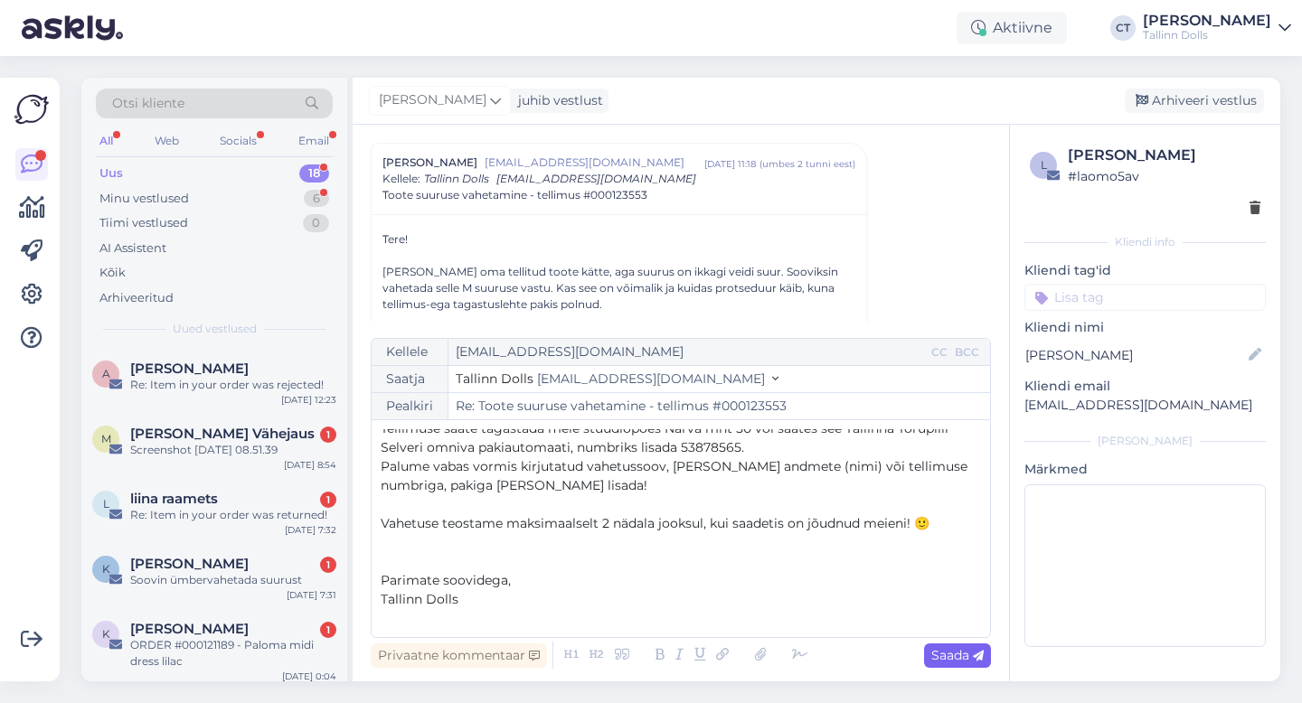
click at [956, 650] on span "Saada" at bounding box center [957, 655] width 52 height 16
type input "Re: Toote suuruse vahetamine - tellimus #000123553"
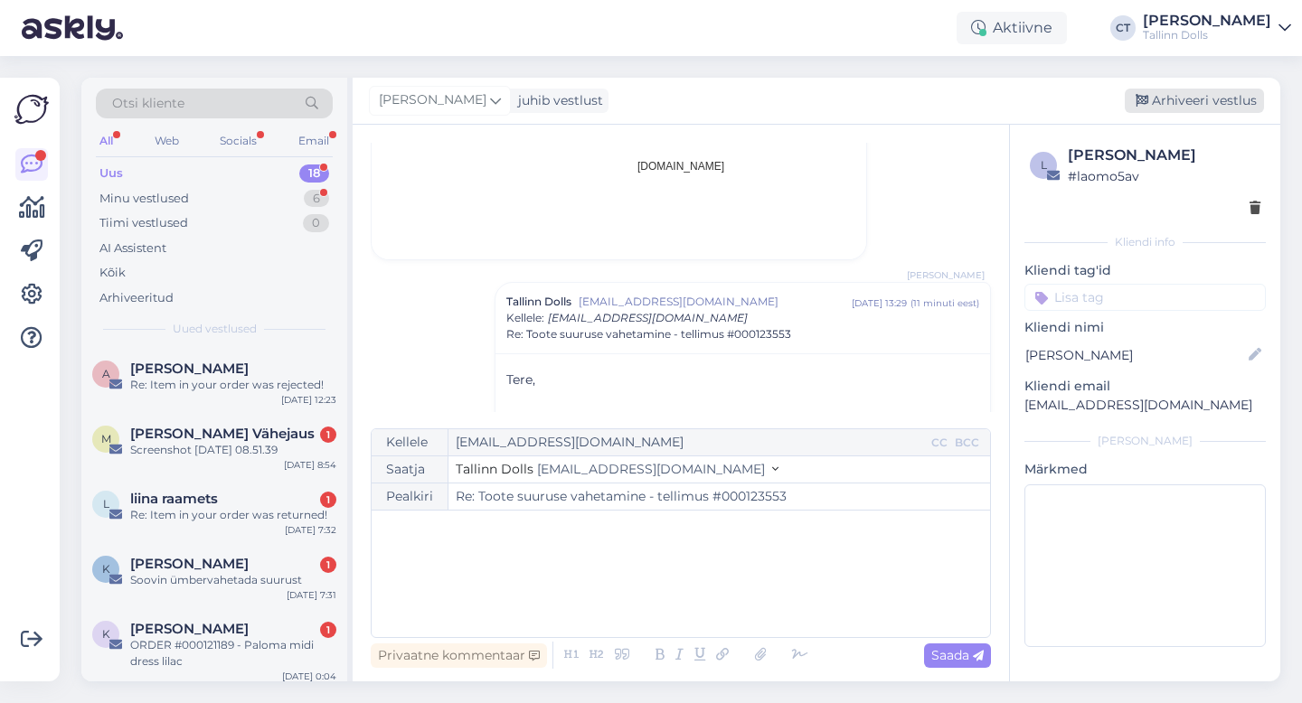
click at [1209, 102] on div "Arhiveeri vestlus" at bounding box center [1194, 101] width 139 height 24
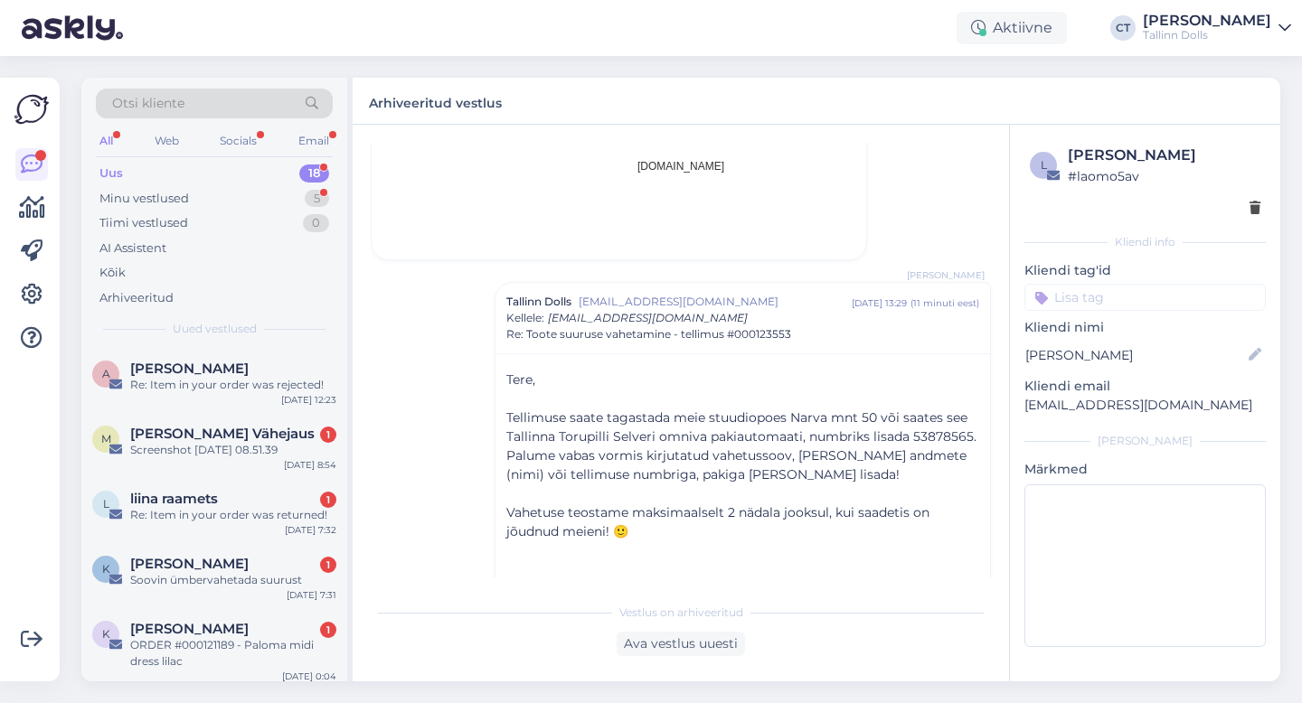
scroll to position [1415, 0]
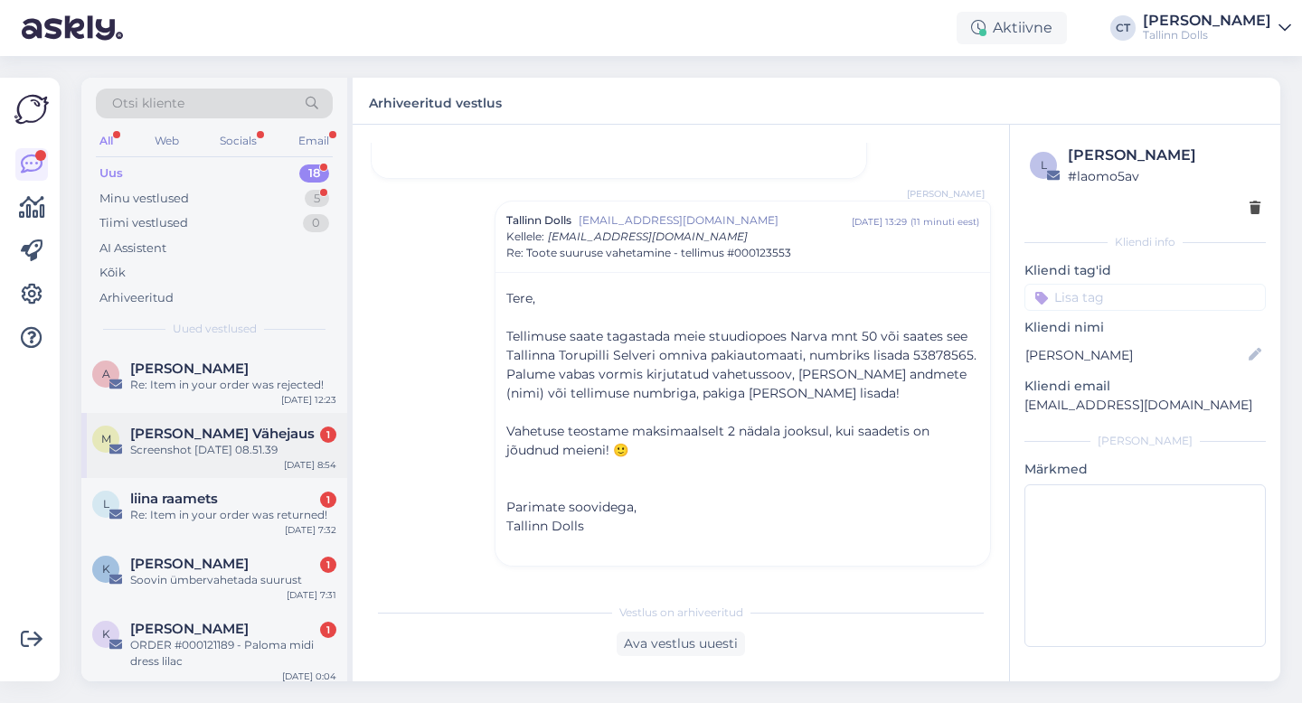
click at [244, 453] on div "Screenshot [DATE] 08.51.39" at bounding box center [233, 450] width 206 height 16
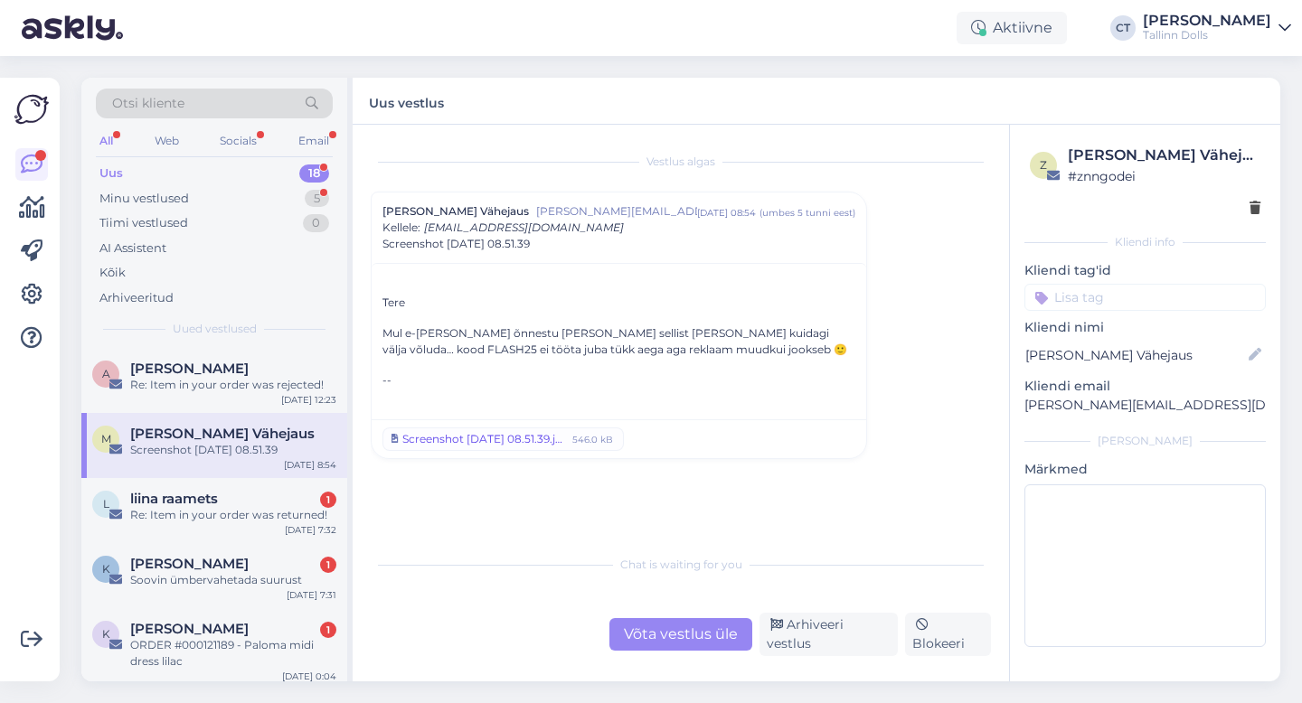
click at [524, 435] on div "Screenshot [DATE] 08.51.39.jpeg" at bounding box center [484, 439] width 165 height 16
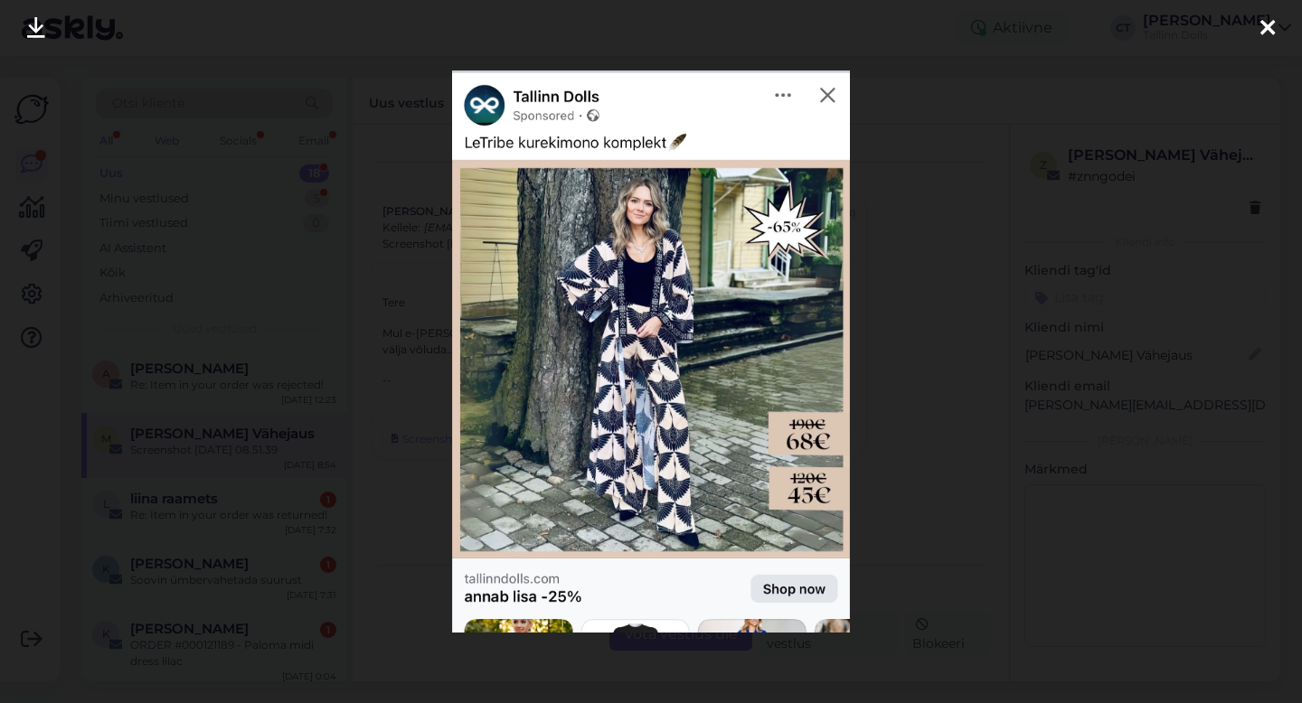
click at [1267, 27] on icon at bounding box center [1267, 29] width 14 height 24
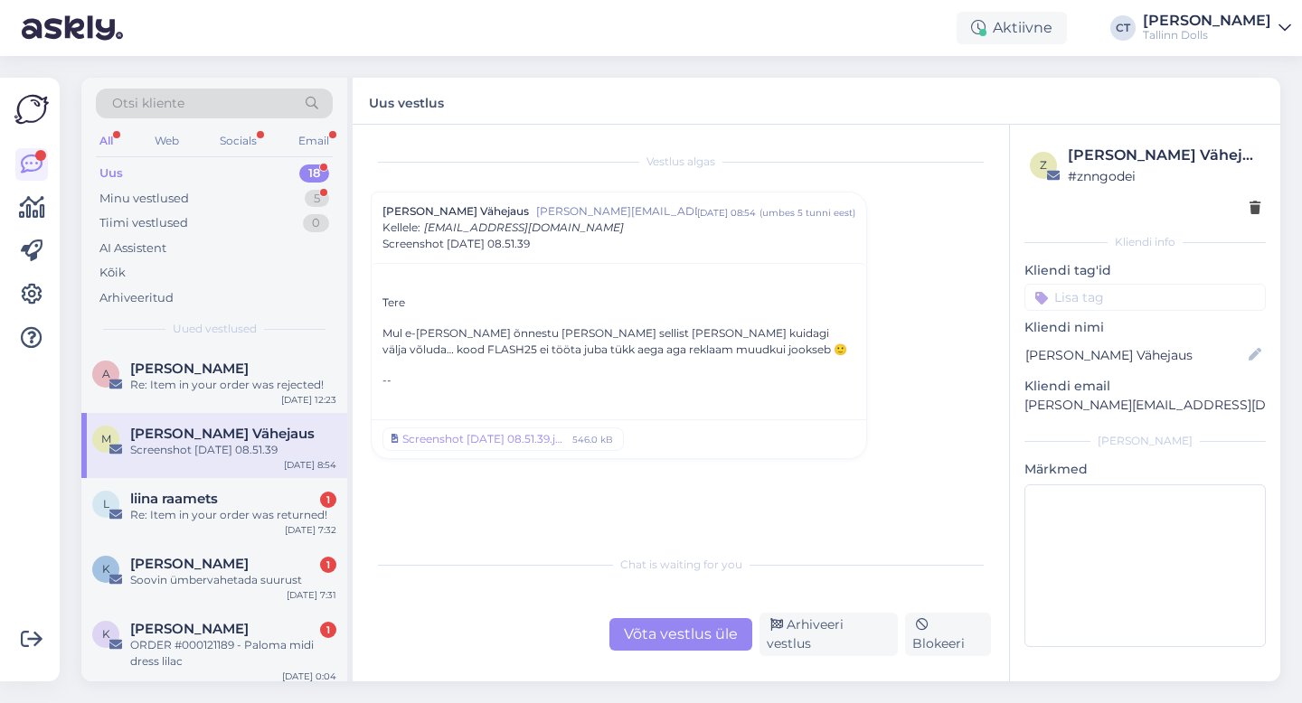
click at [717, 651] on div "Võta vestlus üle" at bounding box center [680, 634] width 143 height 33
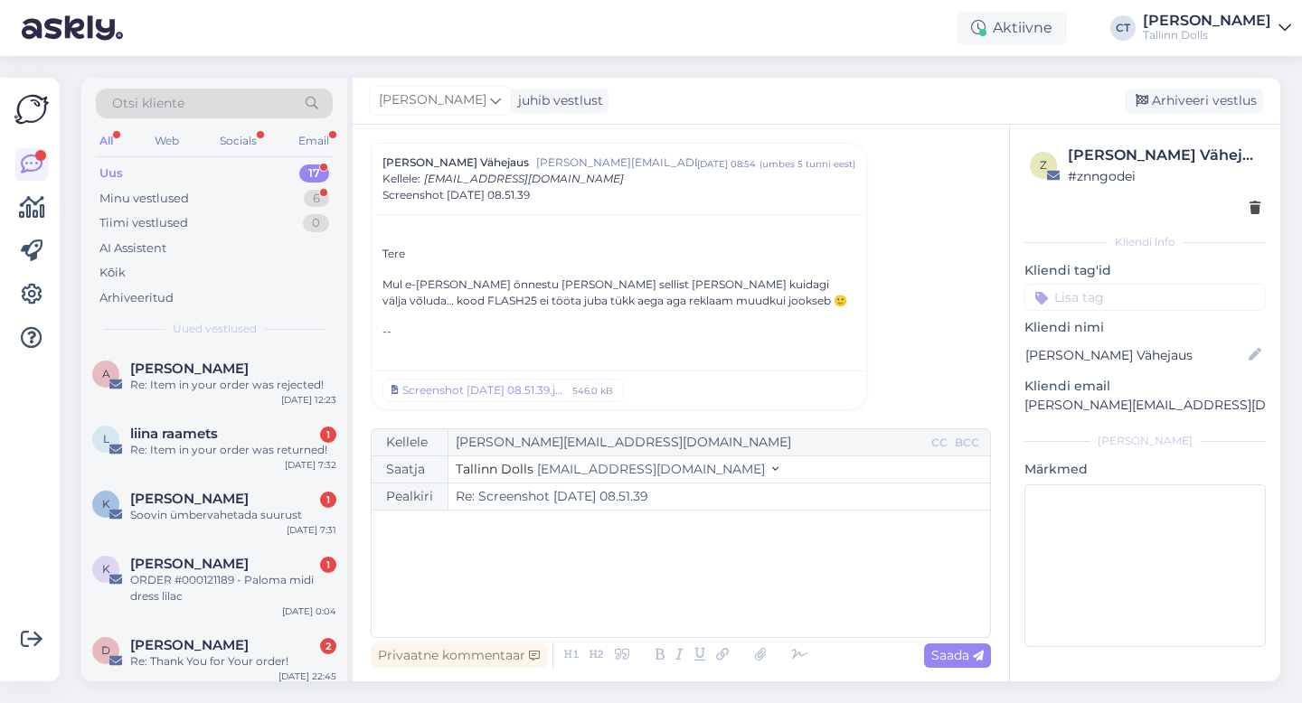
click at [742, 599] on div "﻿" at bounding box center [681, 574] width 600 height 109
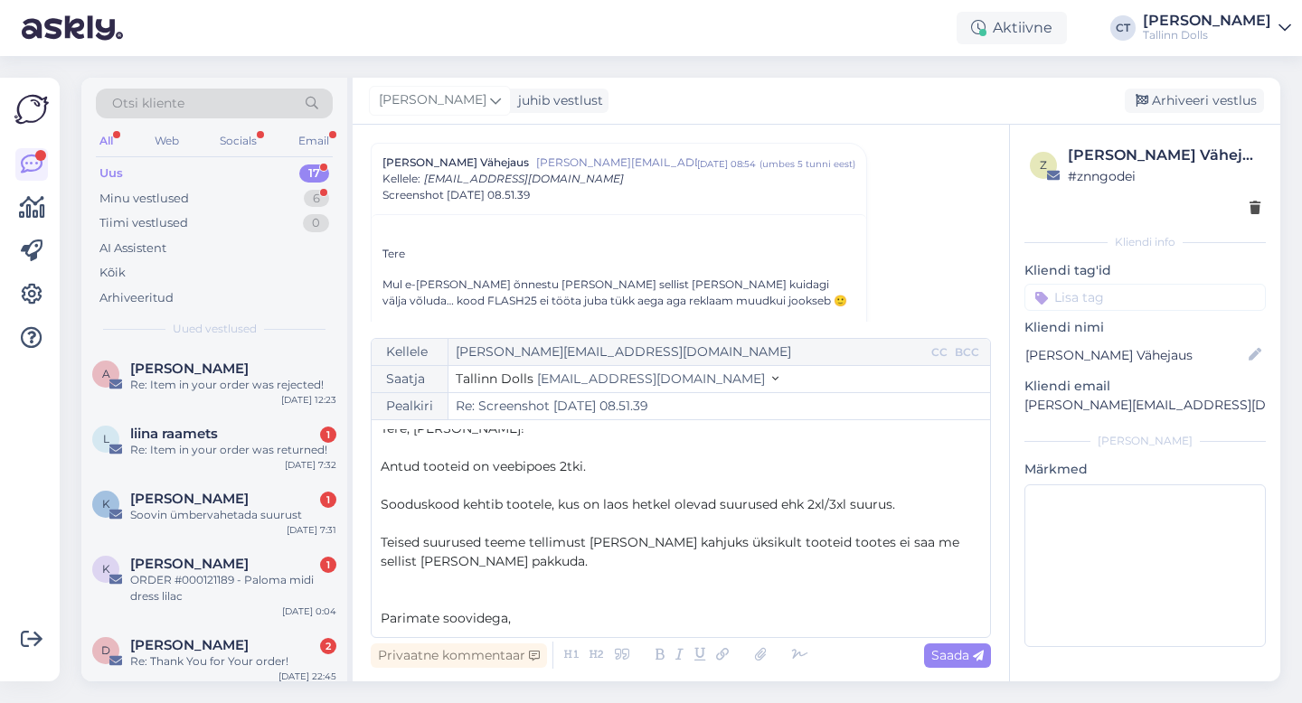
scroll to position [29, 0]
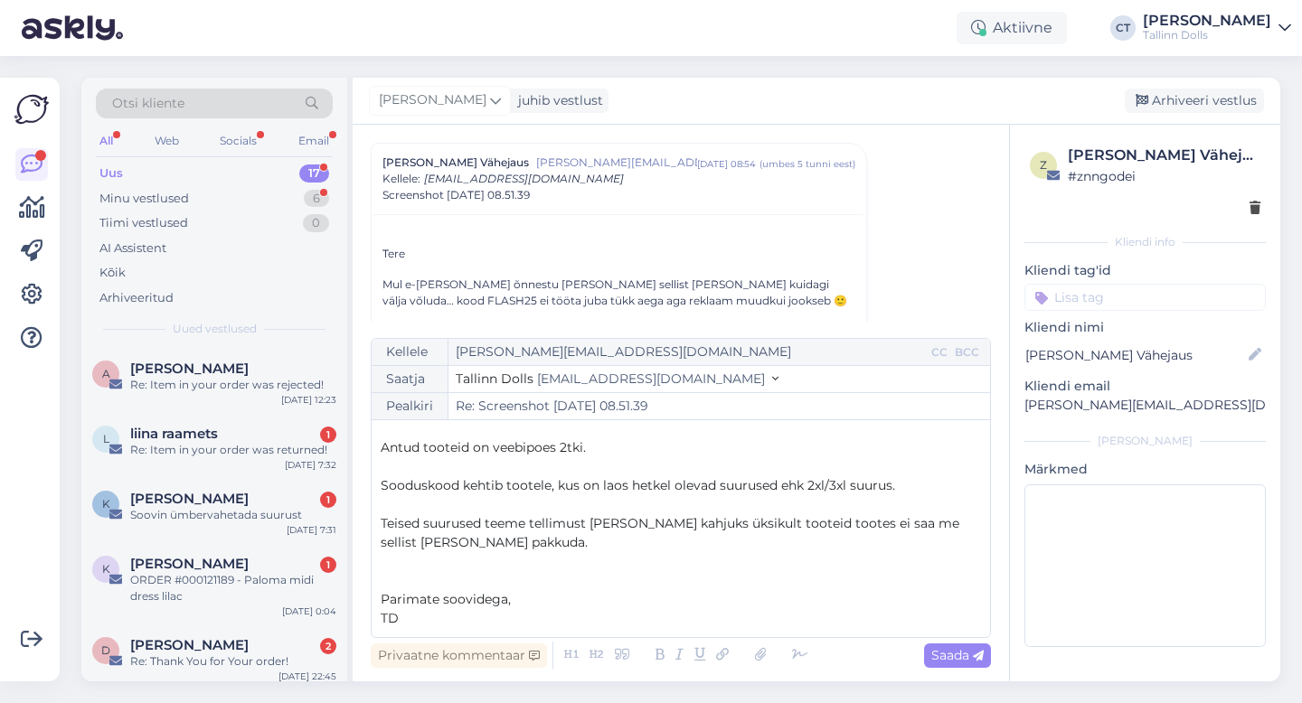
click at [994, 664] on div "Vestlus [PERSON_NAME] Vähejaus [PERSON_NAME][EMAIL_ADDRESS][DOMAIN_NAME] [DATE]…" at bounding box center [681, 403] width 656 height 557
click at [952, 657] on span "Saada" at bounding box center [957, 655] width 52 height 16
type input "Re: Screenshot [DATE] 08.51.39"
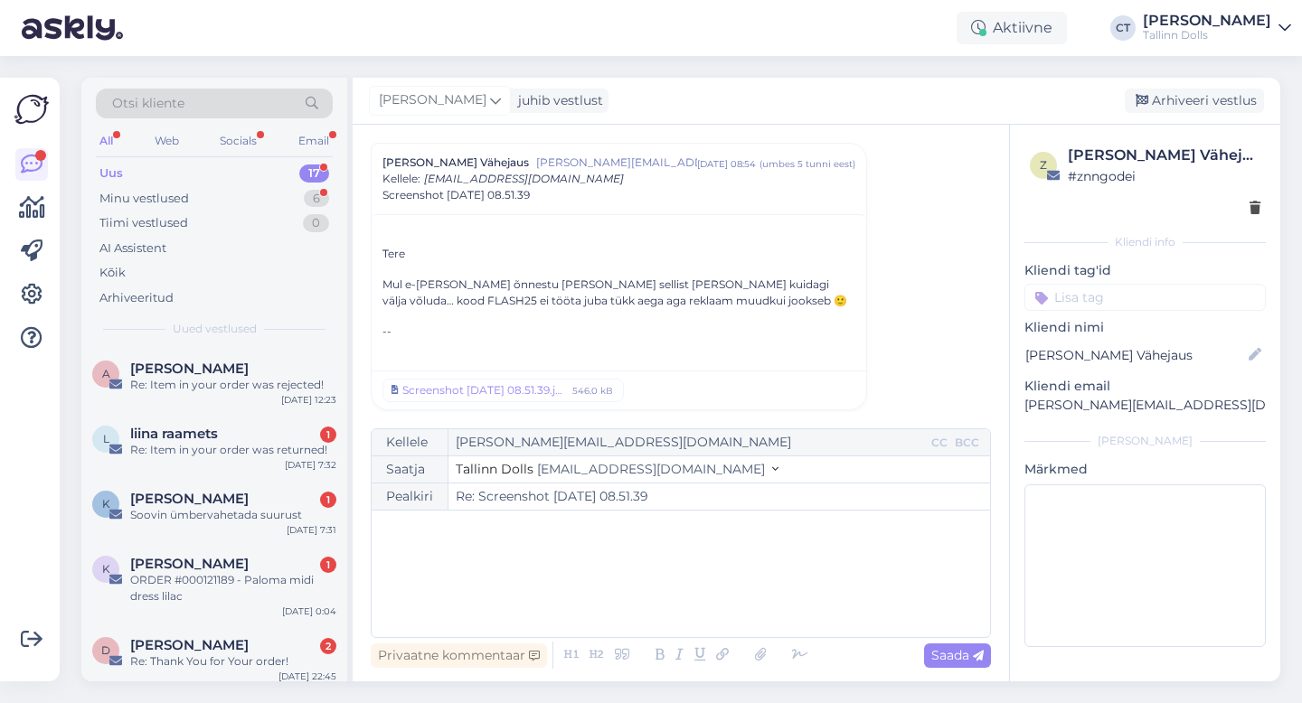
scroll to position [0, 0]
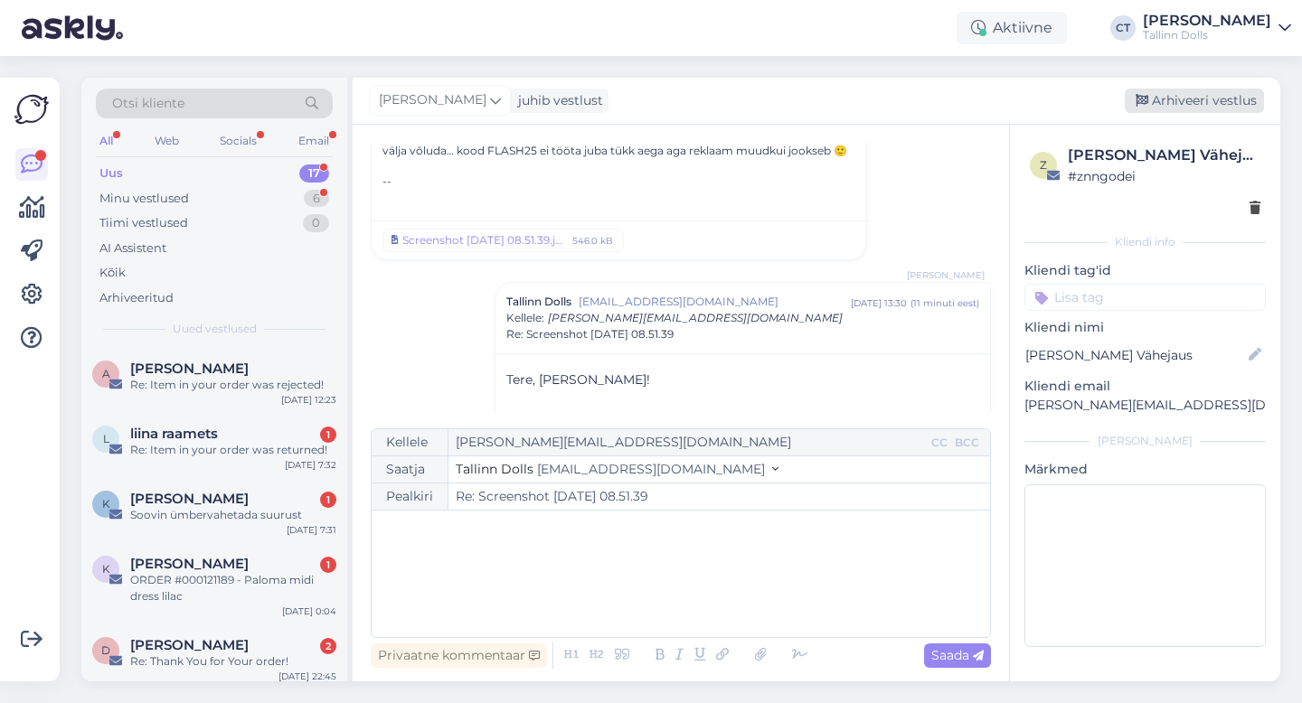
click at [1202, 108] on div "Arhiveeri vestlus" at bounding box center [1194, 101] width 139 height 24
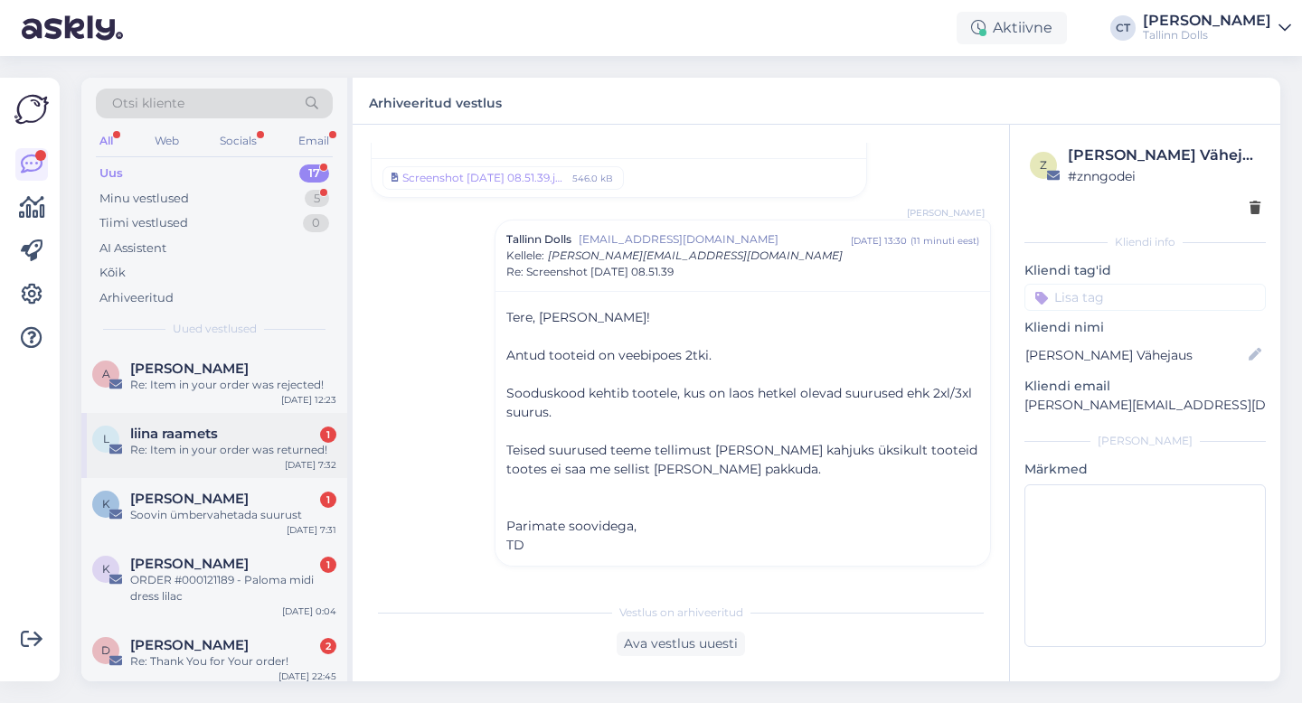
click at [164, 462] on div "l liina raamets 1 Re: Item in your order was returned! [DATE] 7:32" at bounding box center [214, 445] width 266 height 65
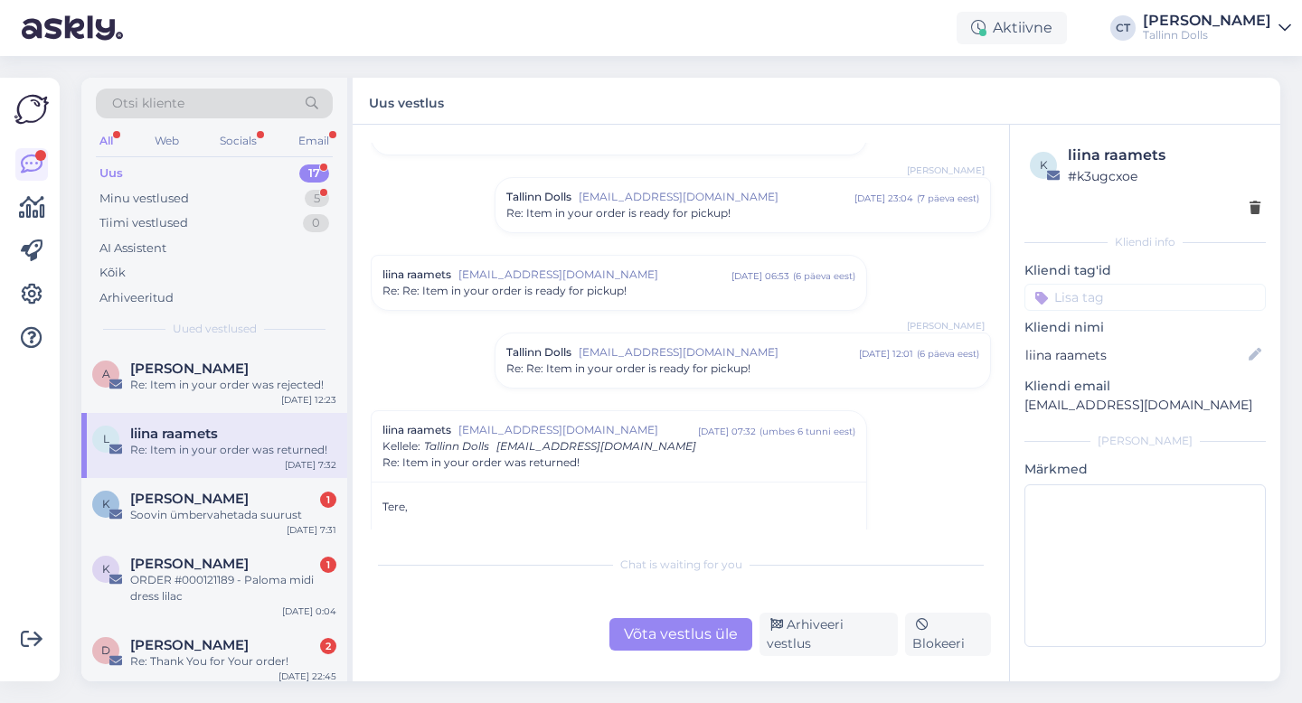
scroll to position [1862, 0]
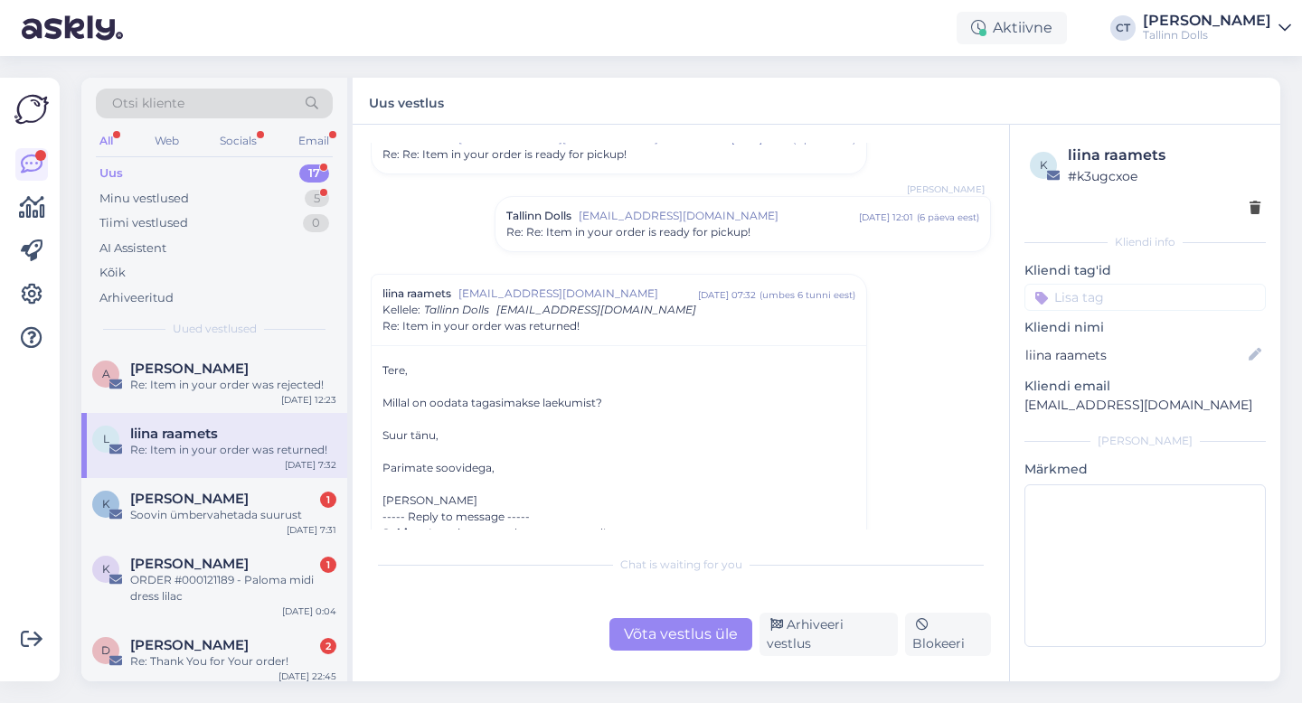
click at [712, 650] on div "Võta vestlus üle" at bounding box center [680, 634] width 143 height 33
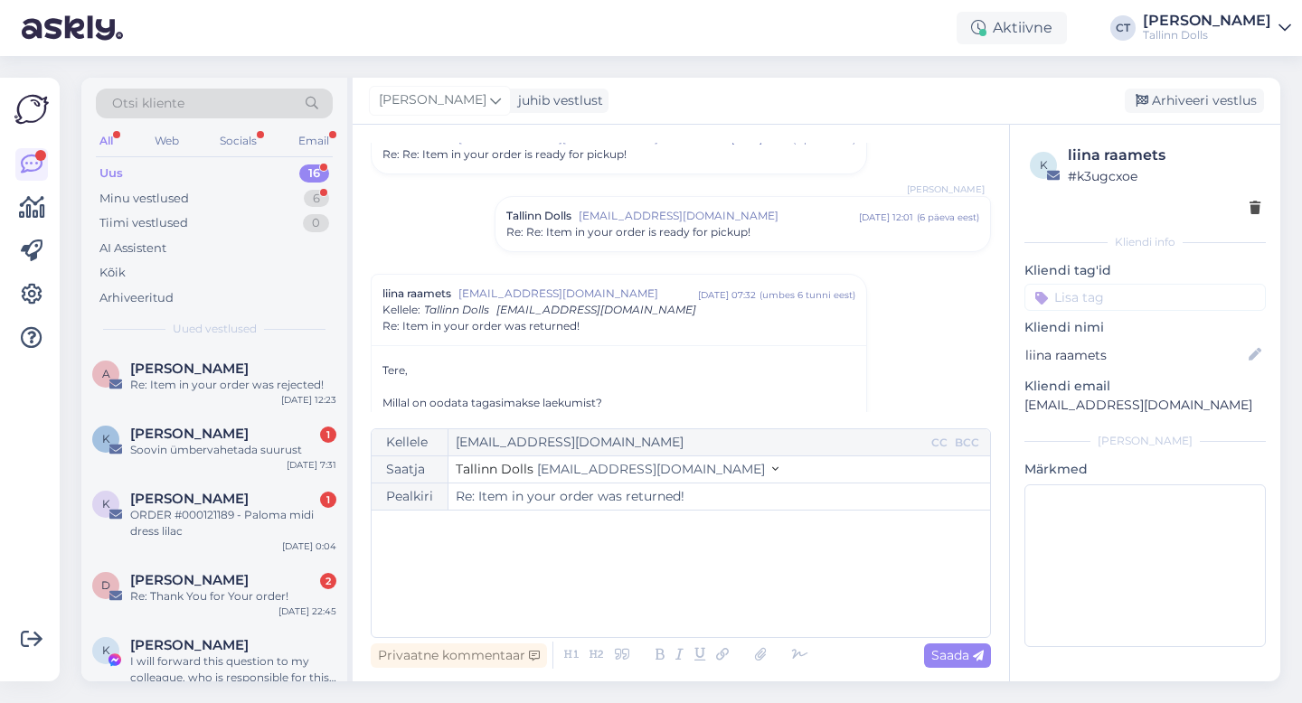
scroll to position [1993, 0]
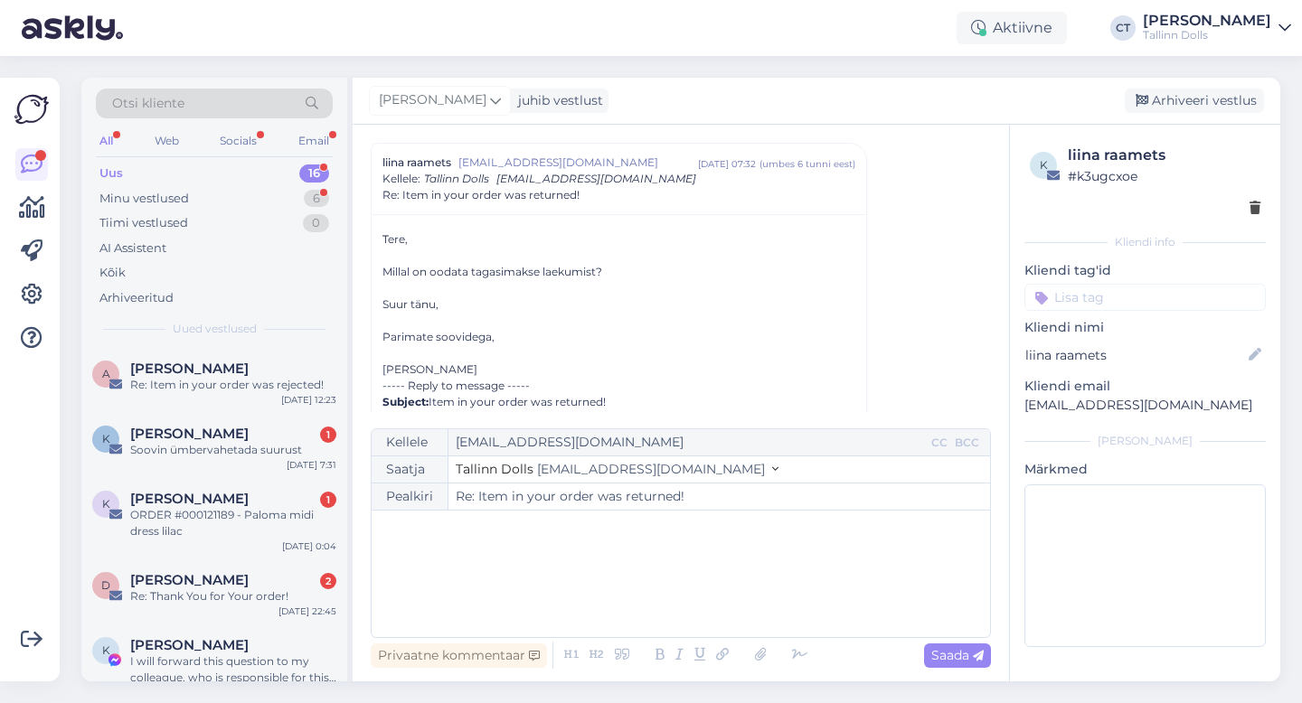
click at [729, 608] on div "﻿" at bounding box center [681, 574] width 600 height 109
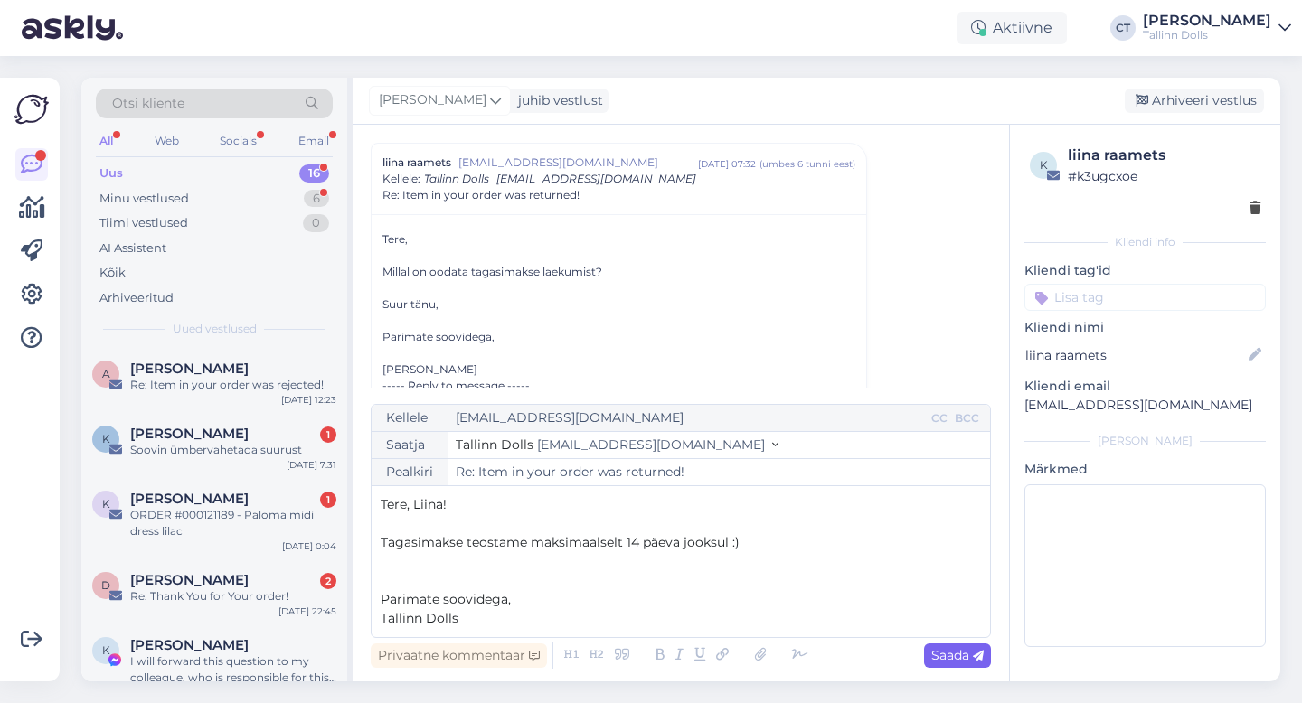
click at [983, 658] on icon at bounding box center [978, 656] width 11 height 11
type input "Re: Re: Item in your order was returned!"
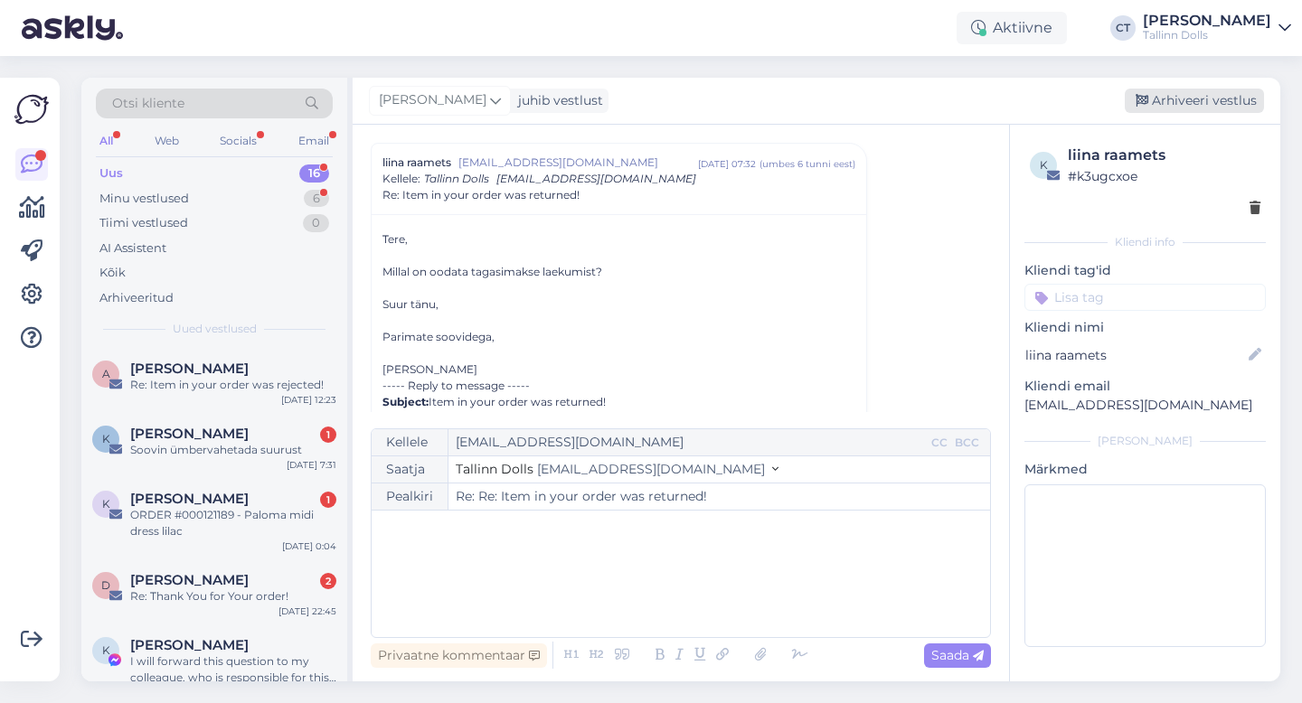
scroll to position [3124, 0]
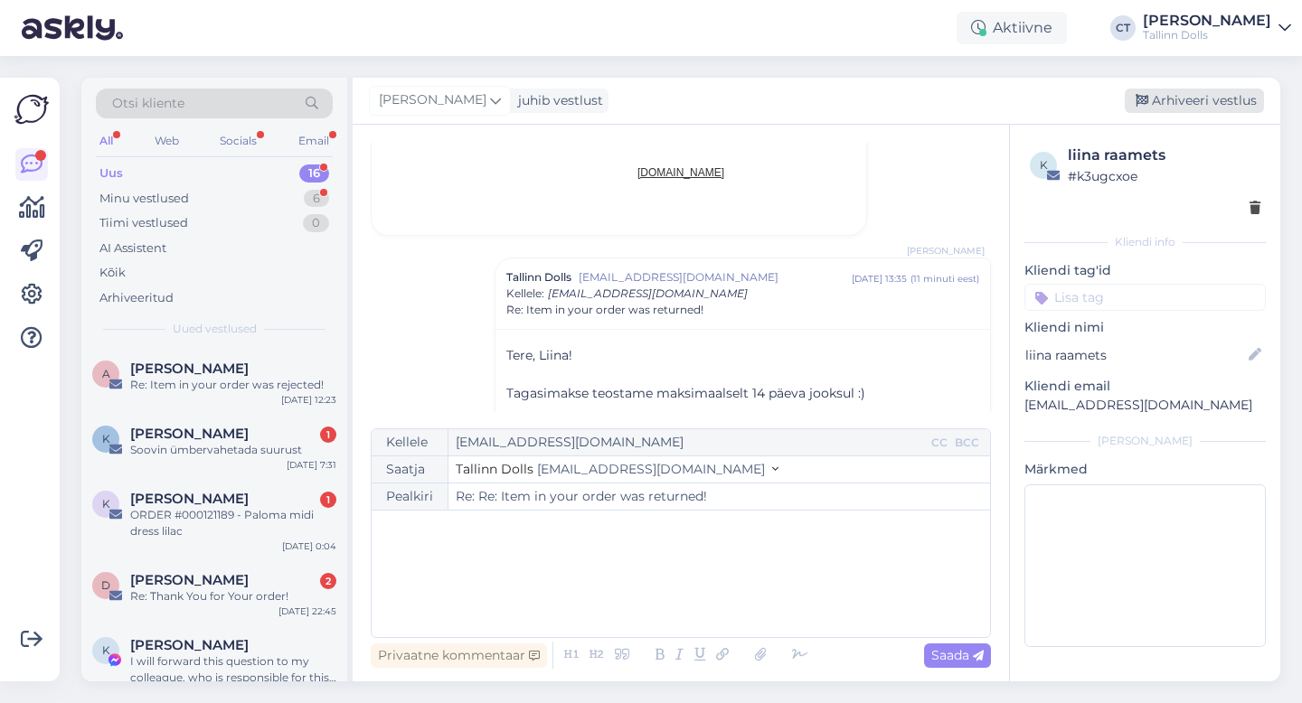
click at [1199, 108] on div "Arhiveeri vestlus" at bounding box center [1194, 101] width 139 height 24
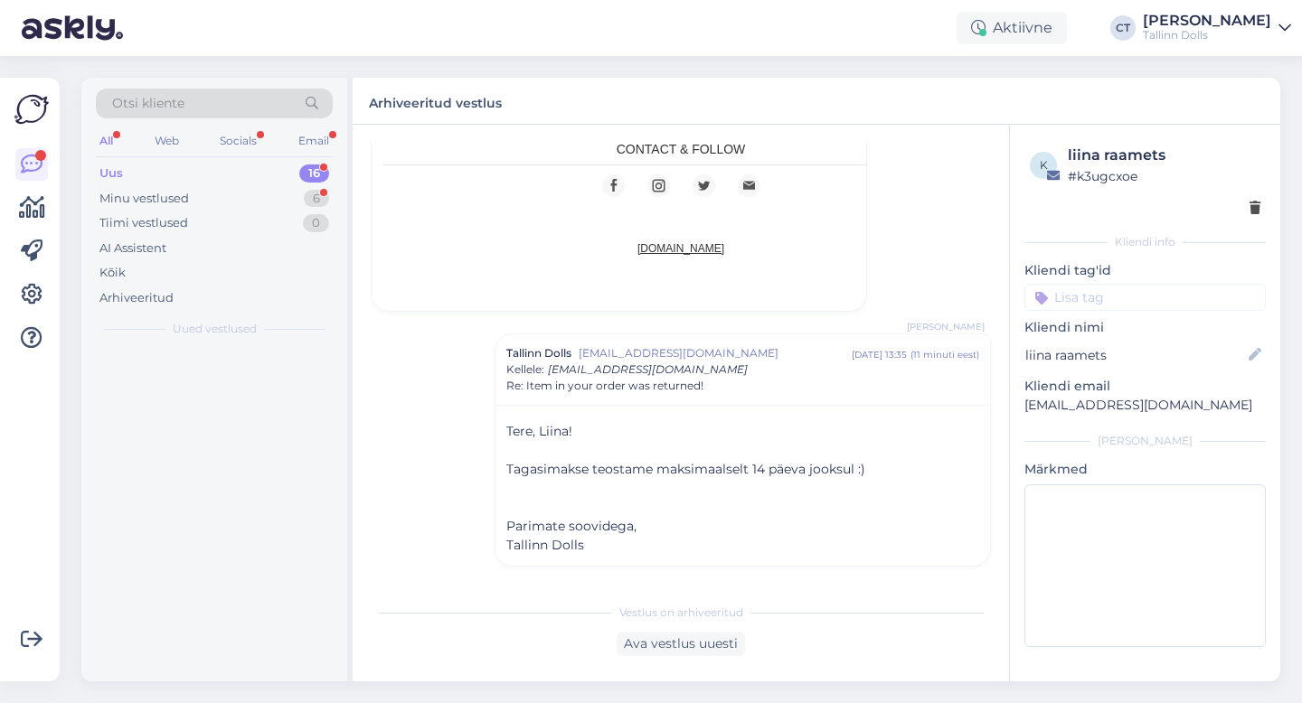
scroll to position [3048, 0]
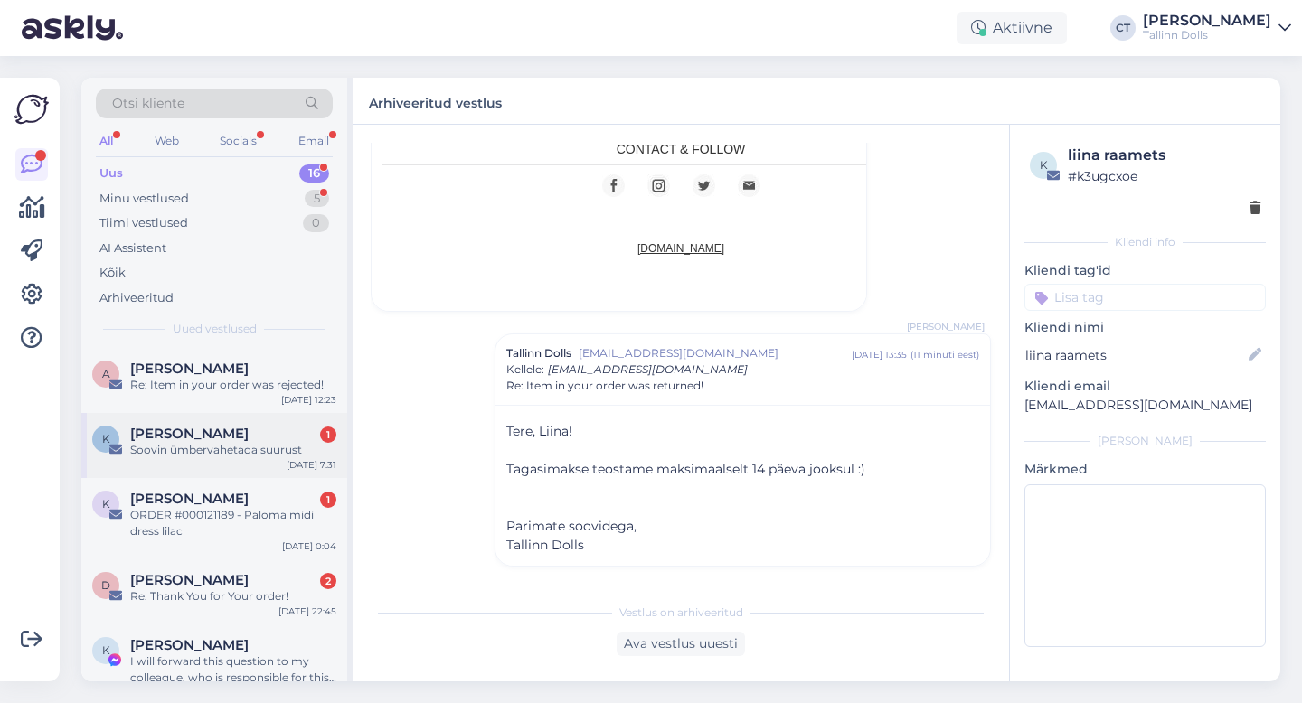
click at [238, 442] on div "Soovin ümbervahetada suurust" at bounding box center [233, 450] width 206 height 16
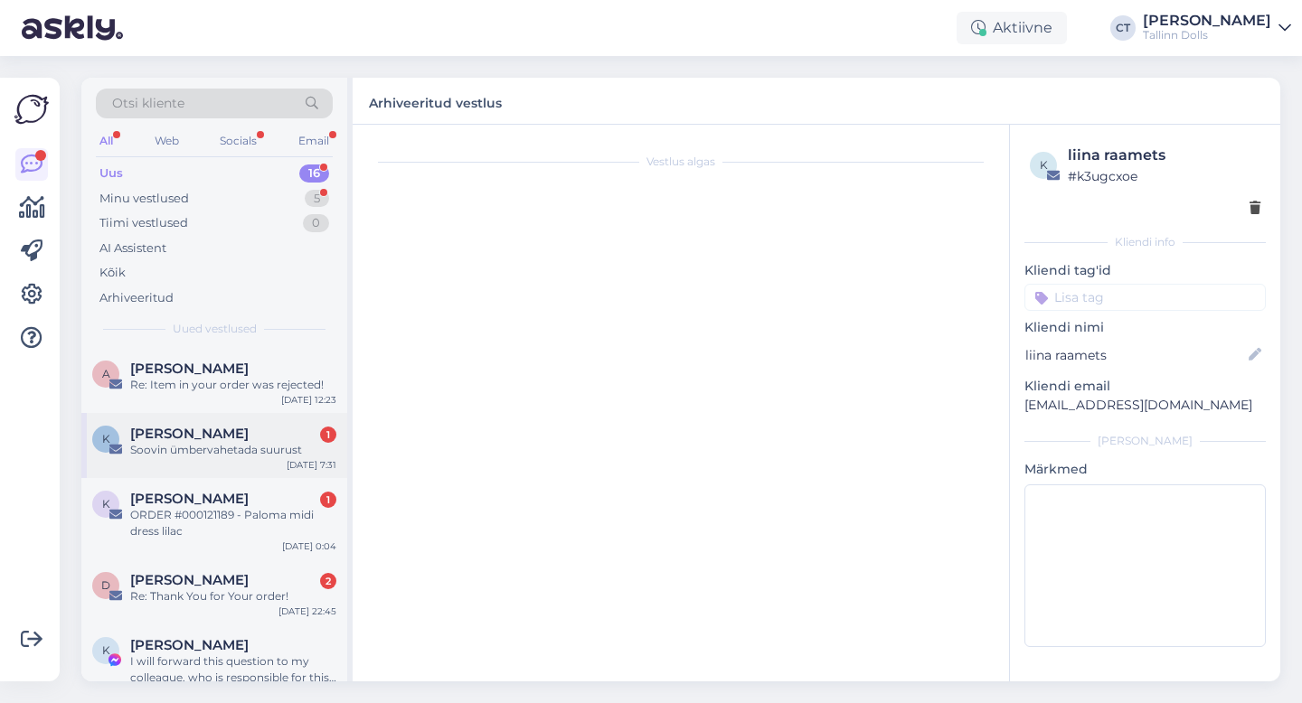
scroll to position [0, 0]
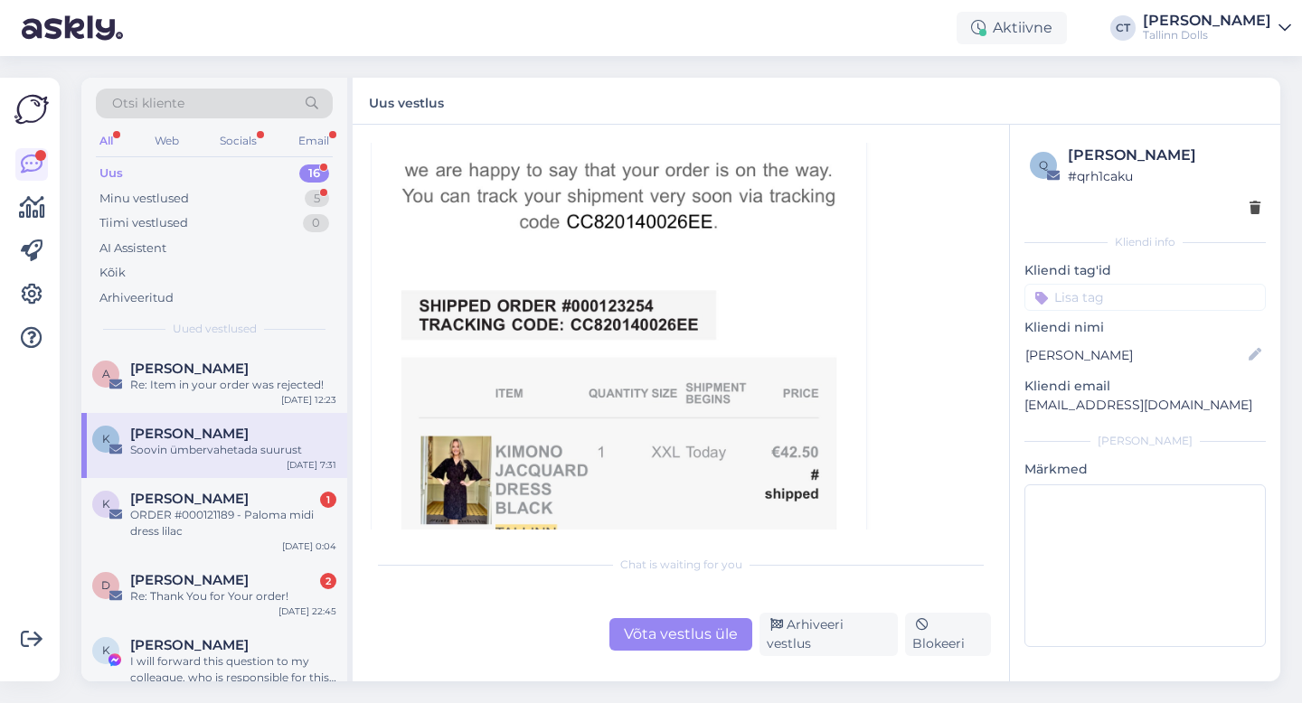
click at [622, 636] on div "Võta vestlus üle" at bounding box center [680, 634] width 143 height 33
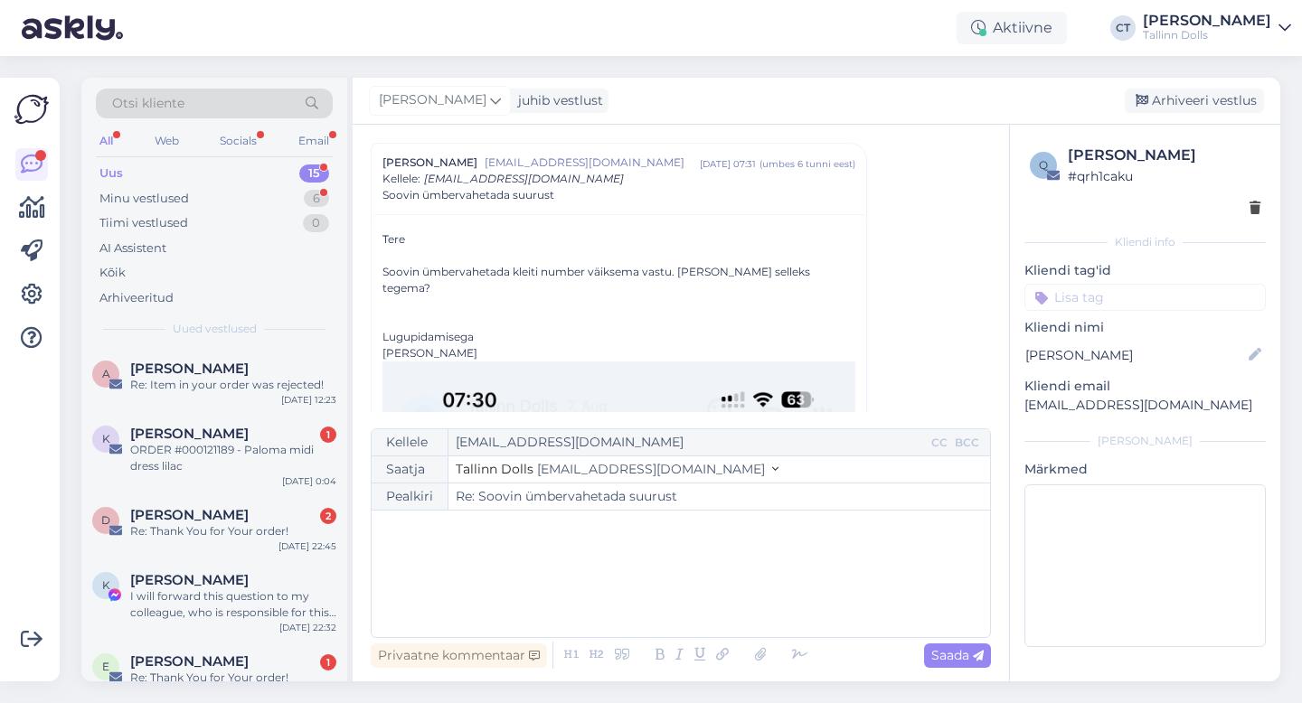
click at [676, 606] on div "﻿" at bounding box center [681, 574] width 600 height 109
click at [564, 560] on div "﻿" at bounding box center [681, 574] width 600 height 109
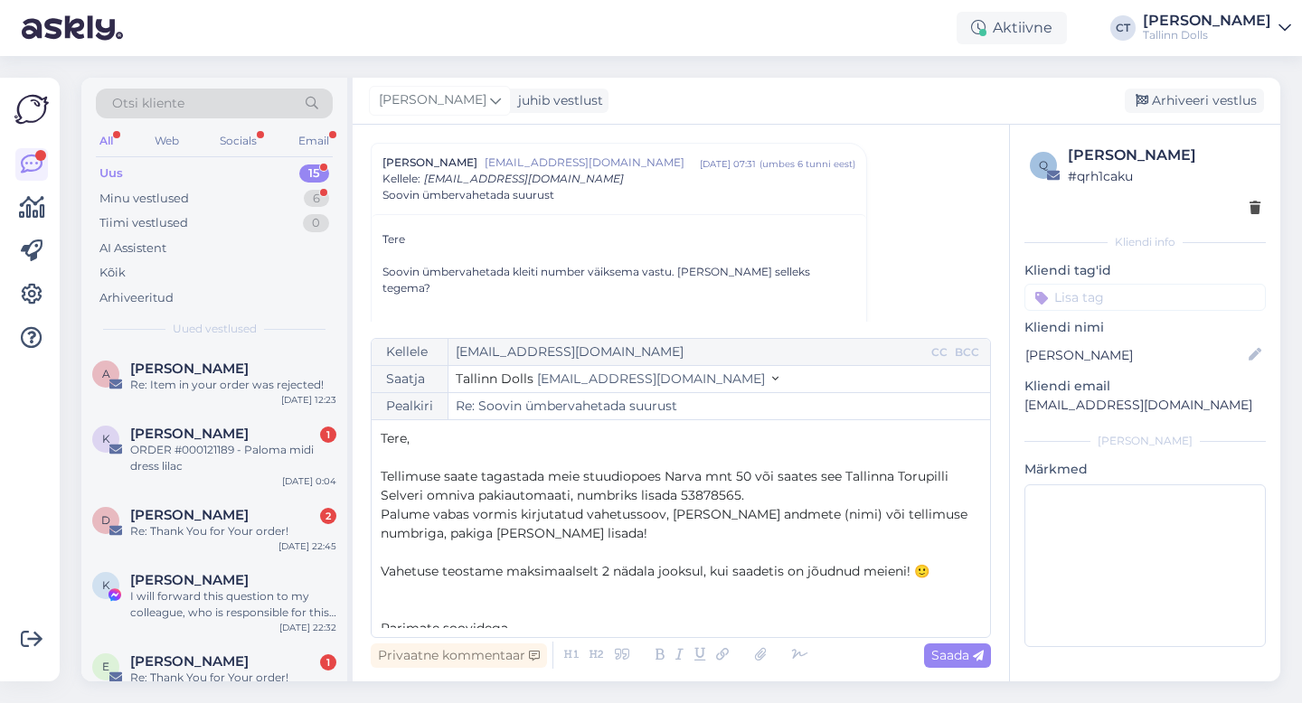
scroll to position [48, 0]
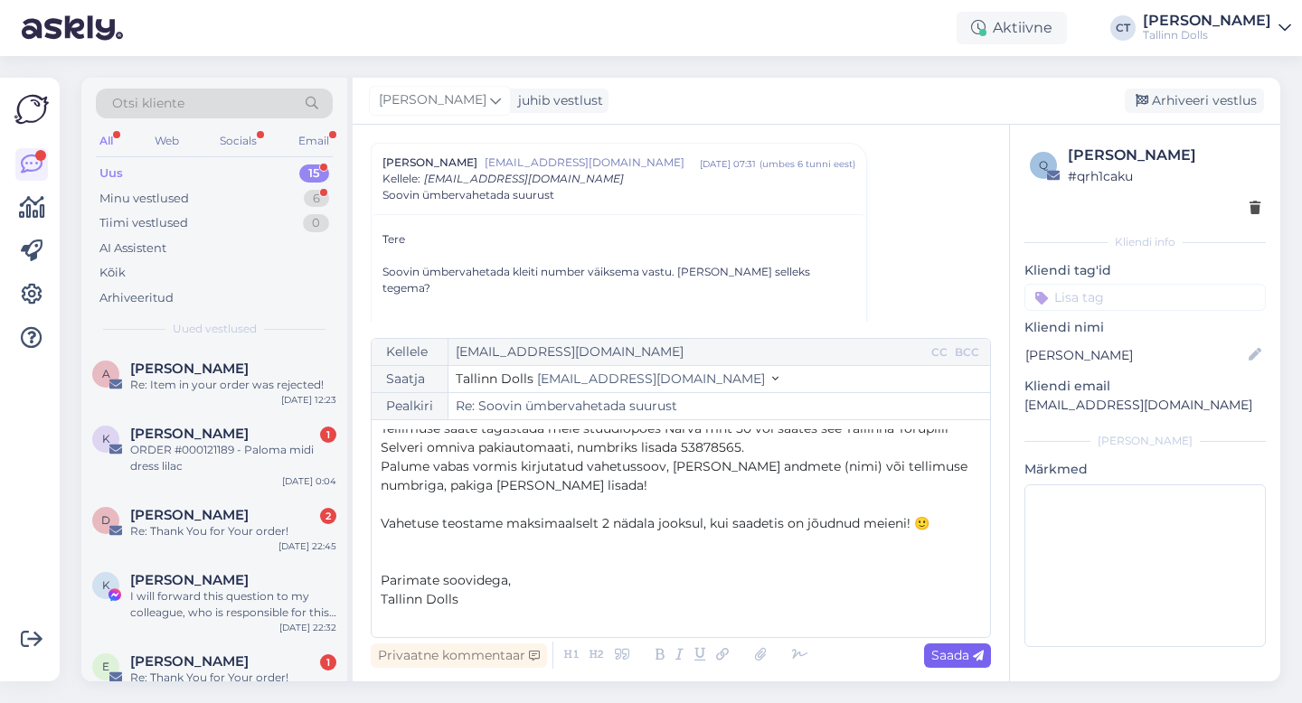
click at [956, 654] on span "Saada" at bounding box center [957, 655] width 52 height 16
type input "Re: Re: Soovin ümbervahetada suurust"
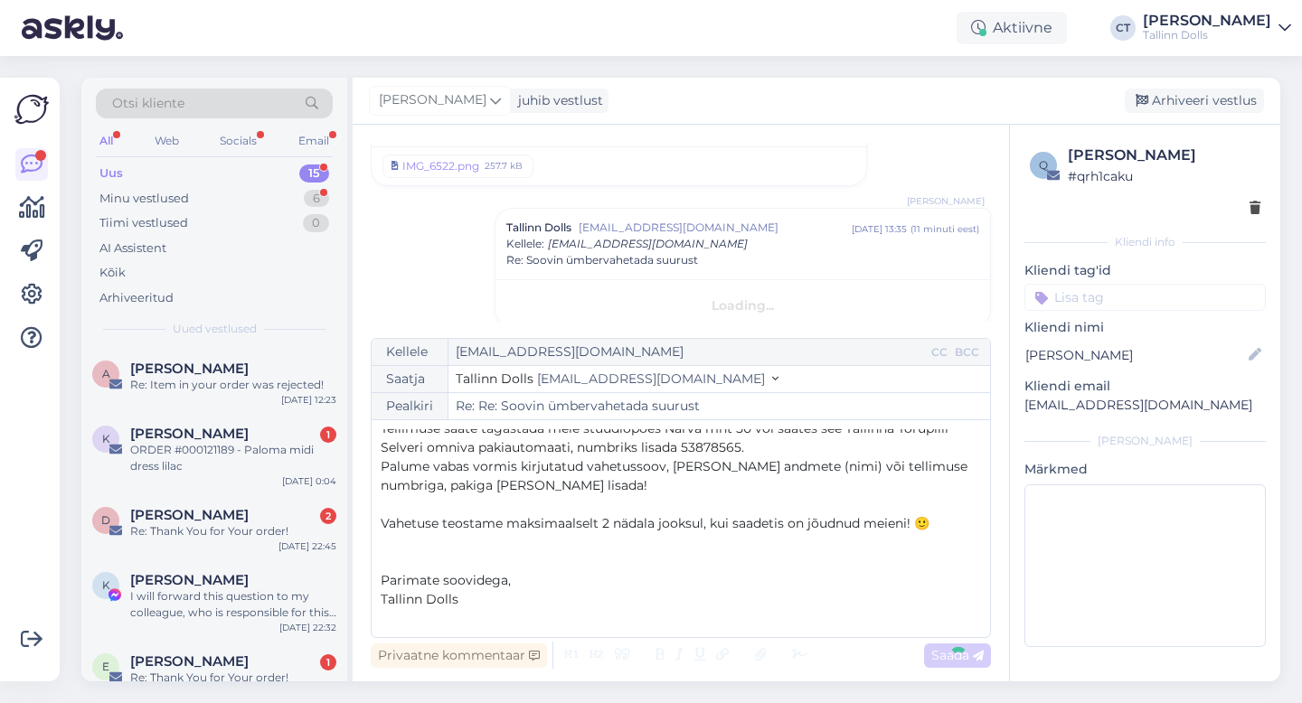
scroll to position [0, 0]
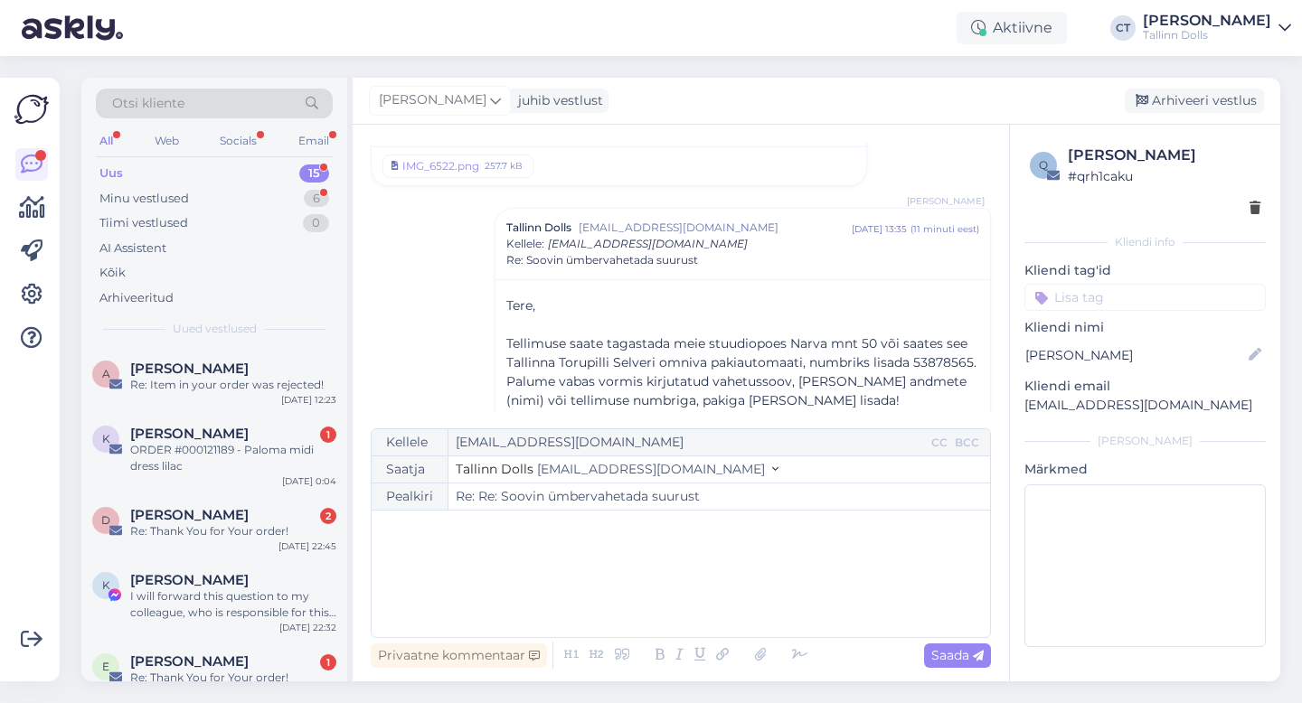
click at [1191, 86] on div "[PERSON_NAME] juhib vestlust [GEOGRAPHIC_DATA] vestlus" at bounding box center [817, 101] width 928 height 47
click at [1191, 102] on div "Arhiveeri vestlus" at bounding box center [1194, 101] width 139 height 24
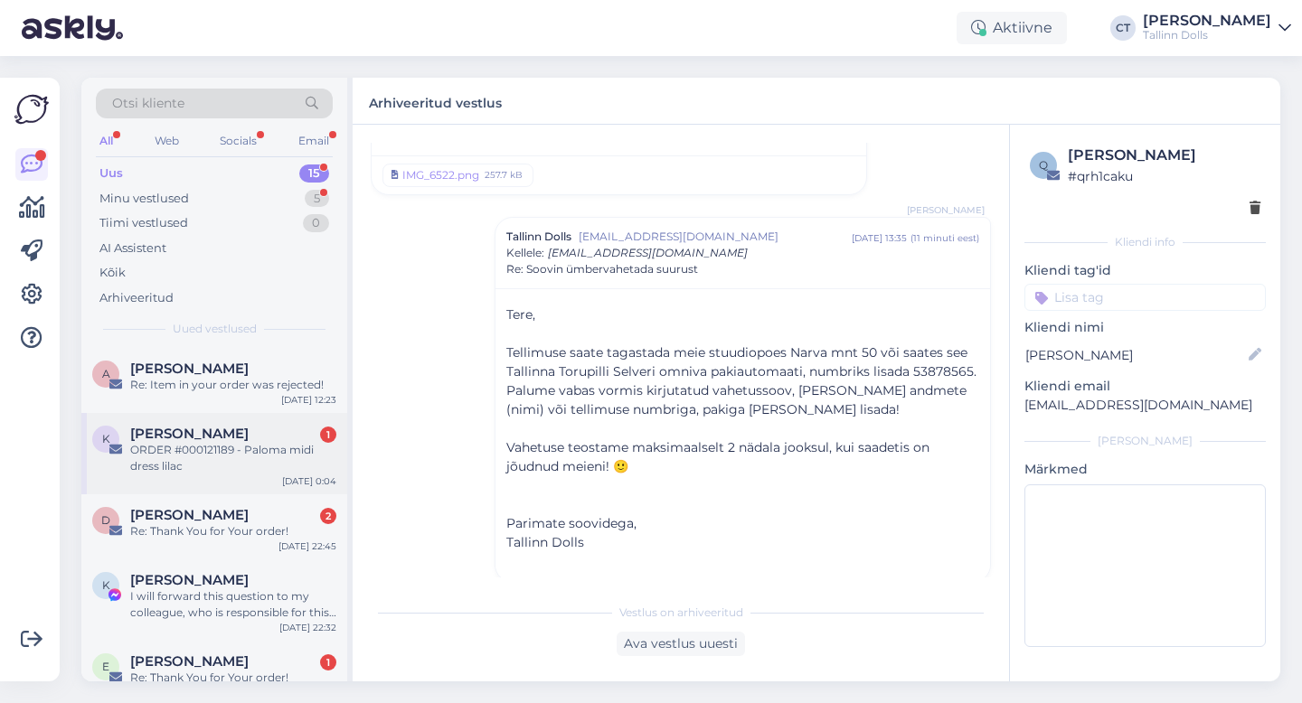
click at [253, 473] on div "ORDER #000121189 - Paloma midi dress lilac" at bounding box center [233, 458] width 206 height 33
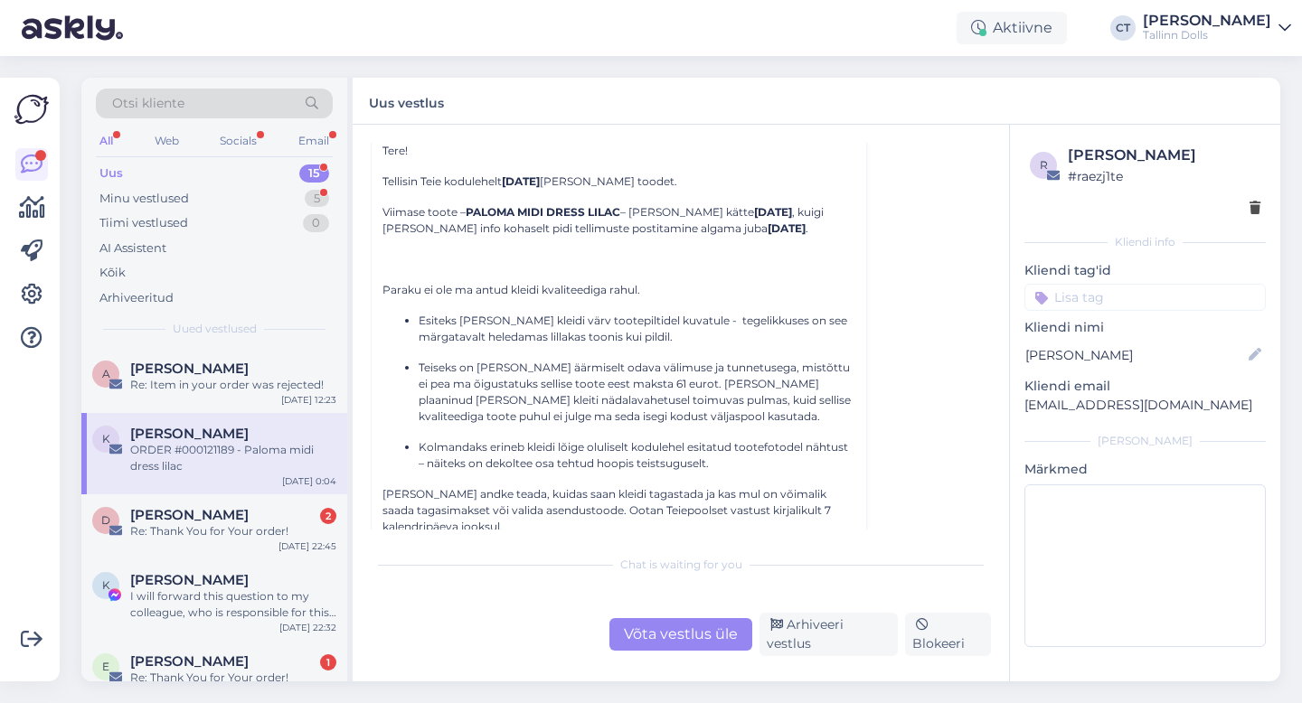
scroll to position [297, 0]
click at [207, 528] on div "Re: Thank You for Your order!" at bounding box center [233, 532] width 206 height 16
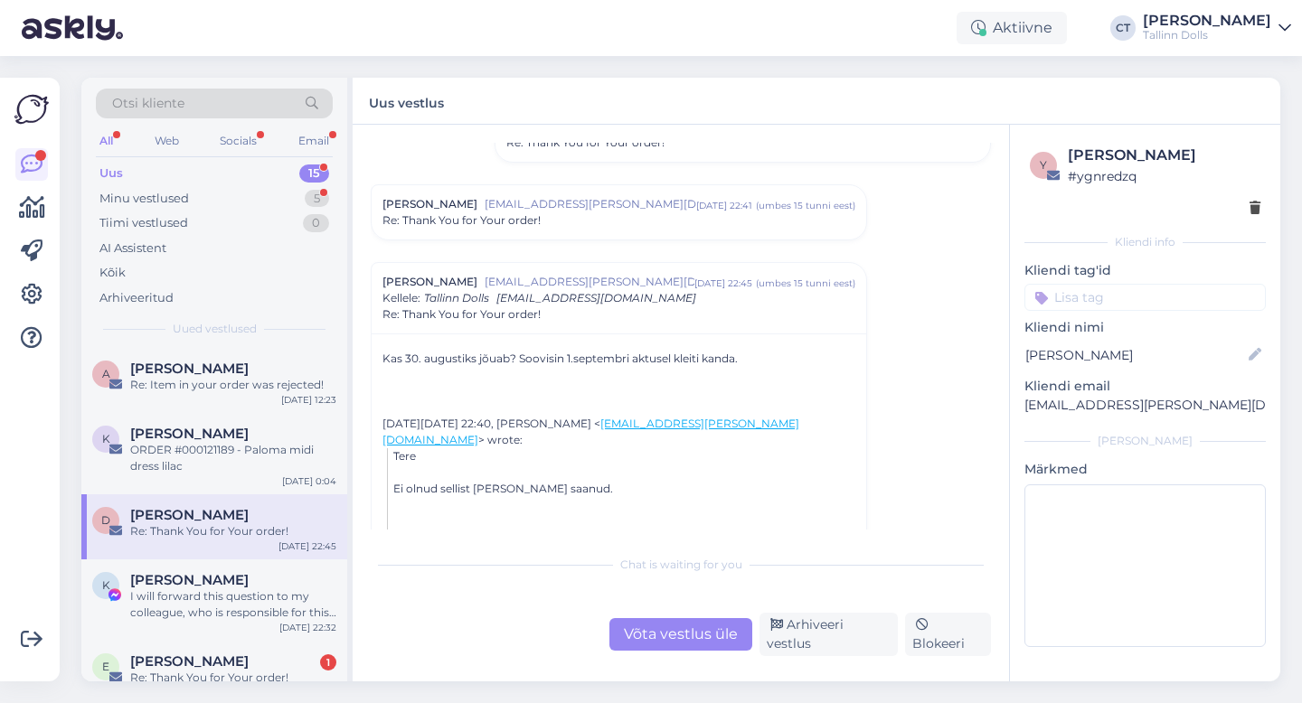
scroll to position [173, 0]
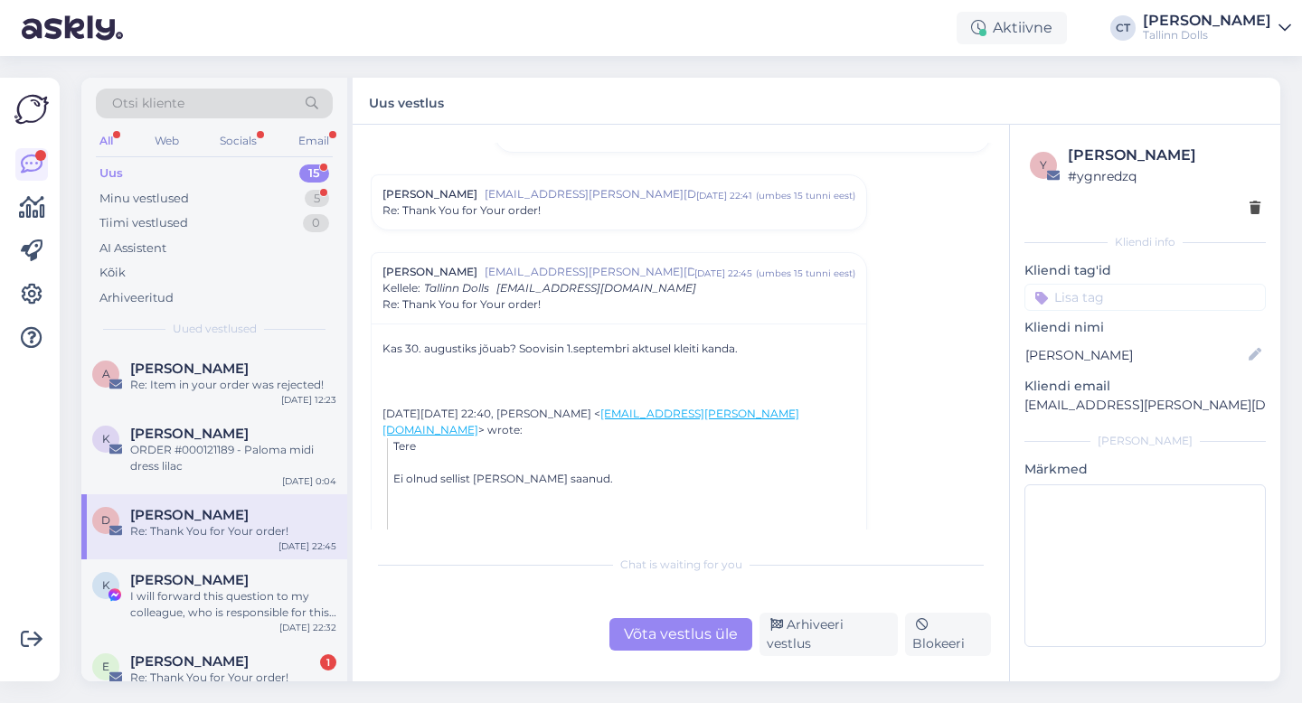
click at [615, 204] on div "Re: Thank You for Your order!" at bounding box center [618, 211] width 473 height 16
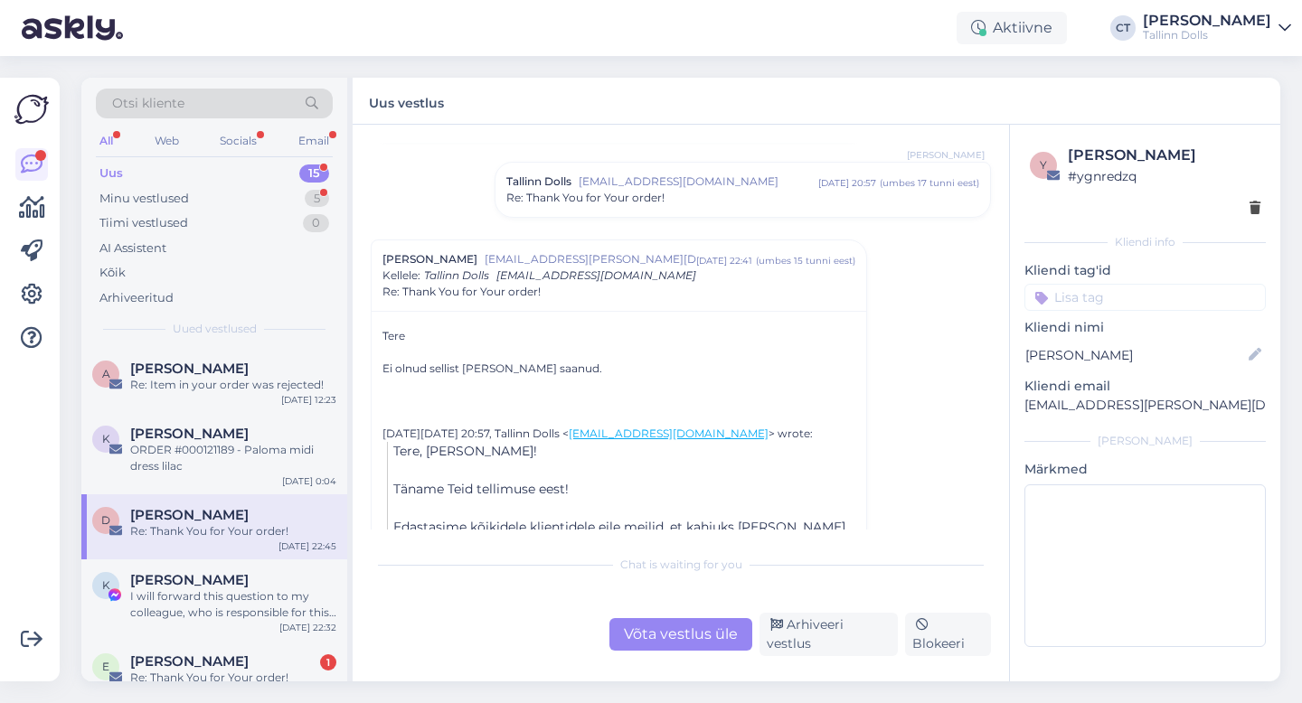
scroll to position [91, 0]
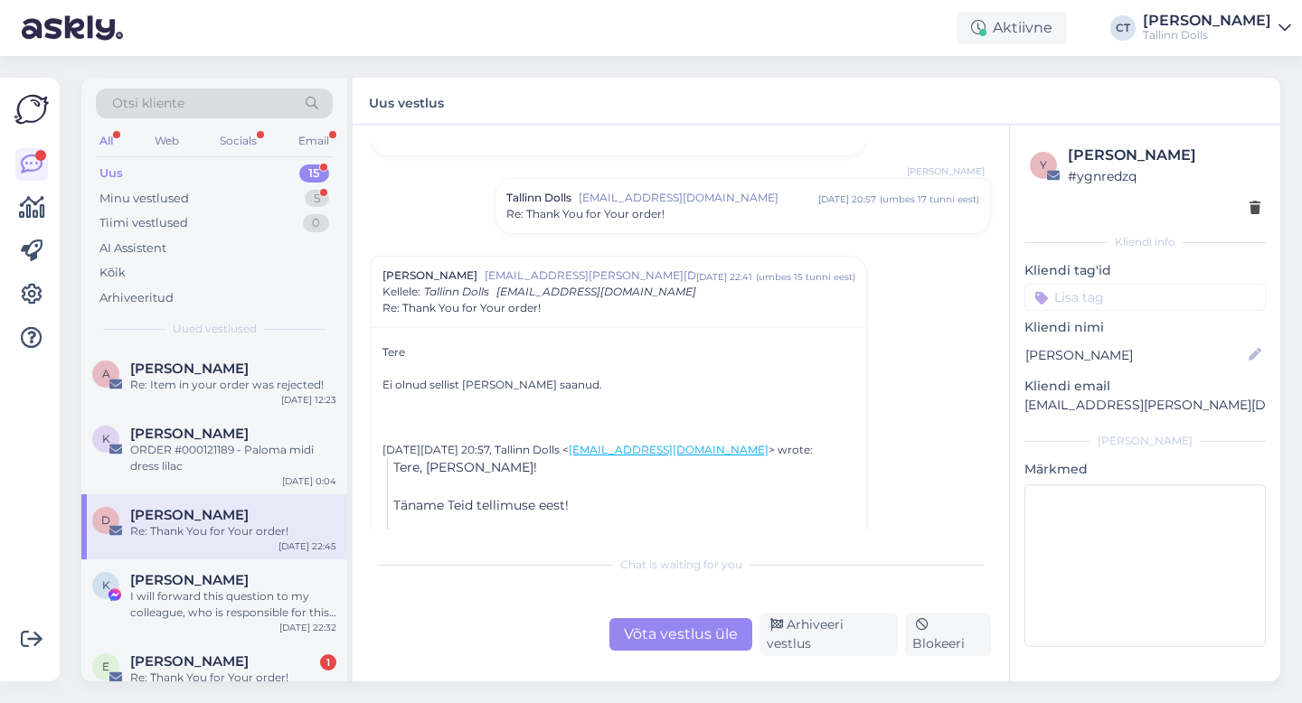
click at [684, 206] on div "Re: Thank You for Your order!" at bounding box center [742, 214] width 473 height 16
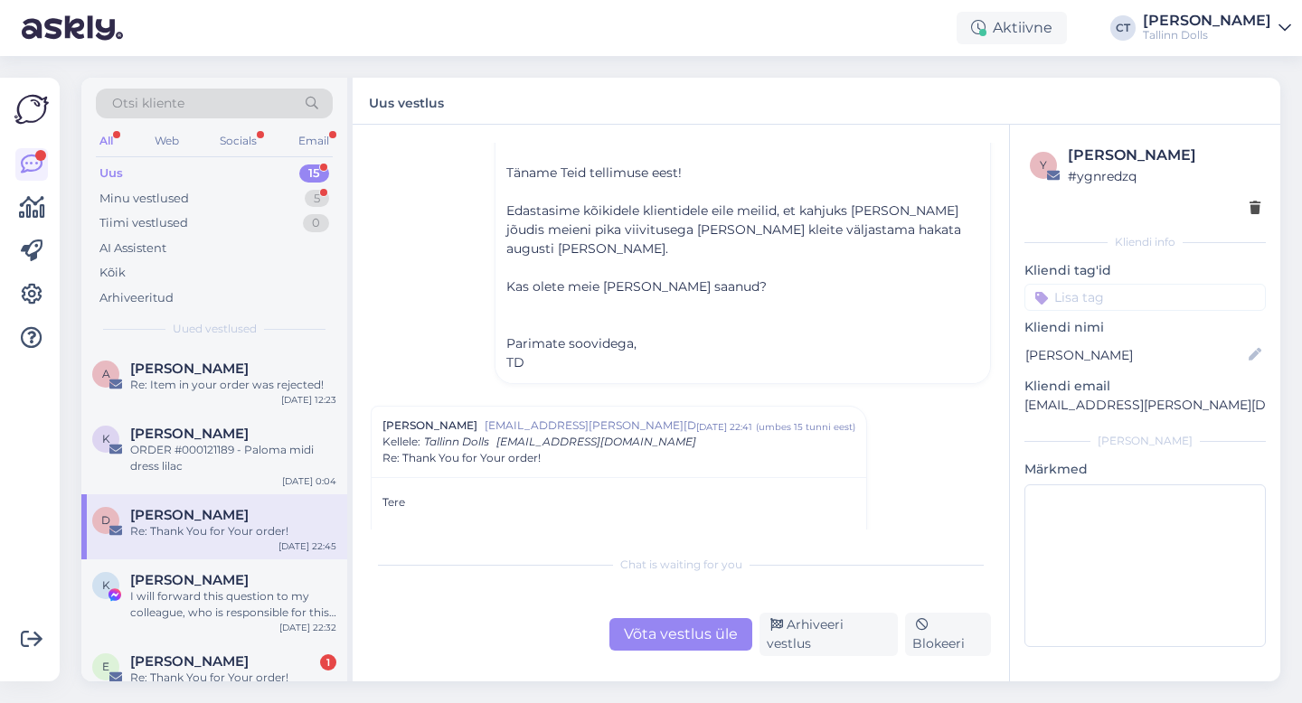
scroll to position [237, 0]
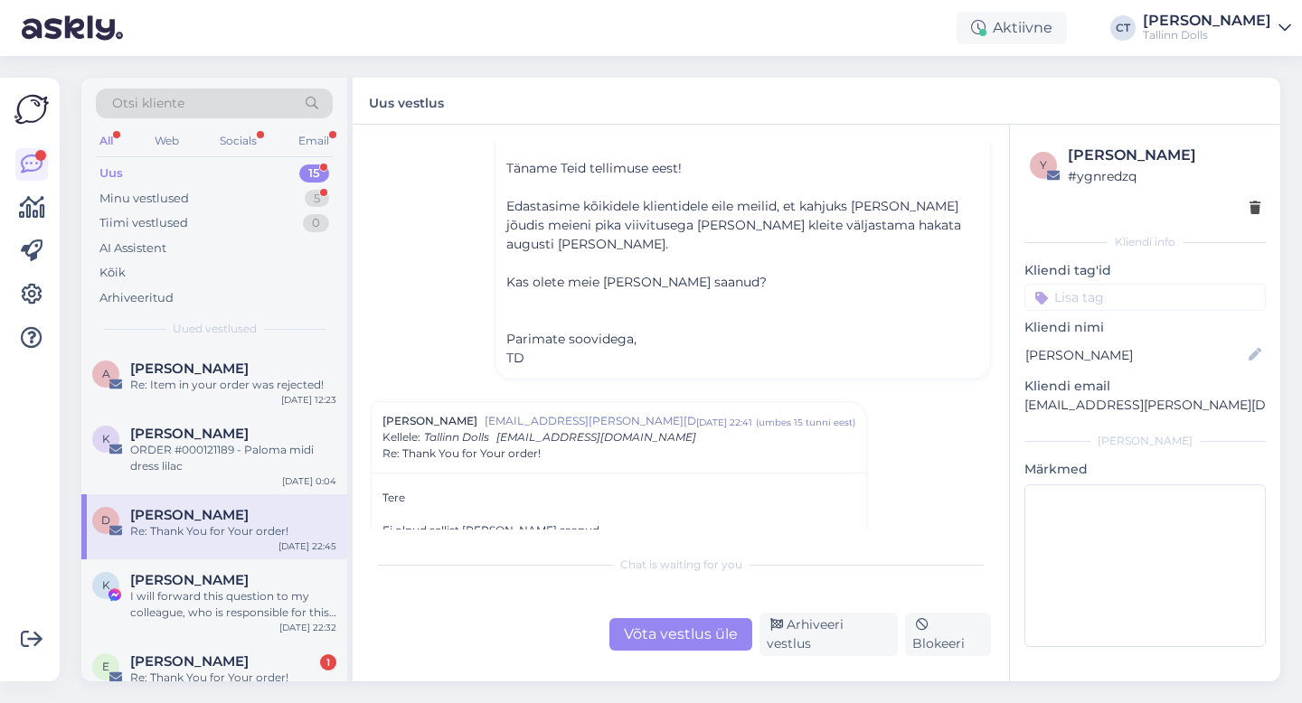
click at [658, 645] on div "Võta vestlus üle" at bounding box center [680, 634] width 143 height 33
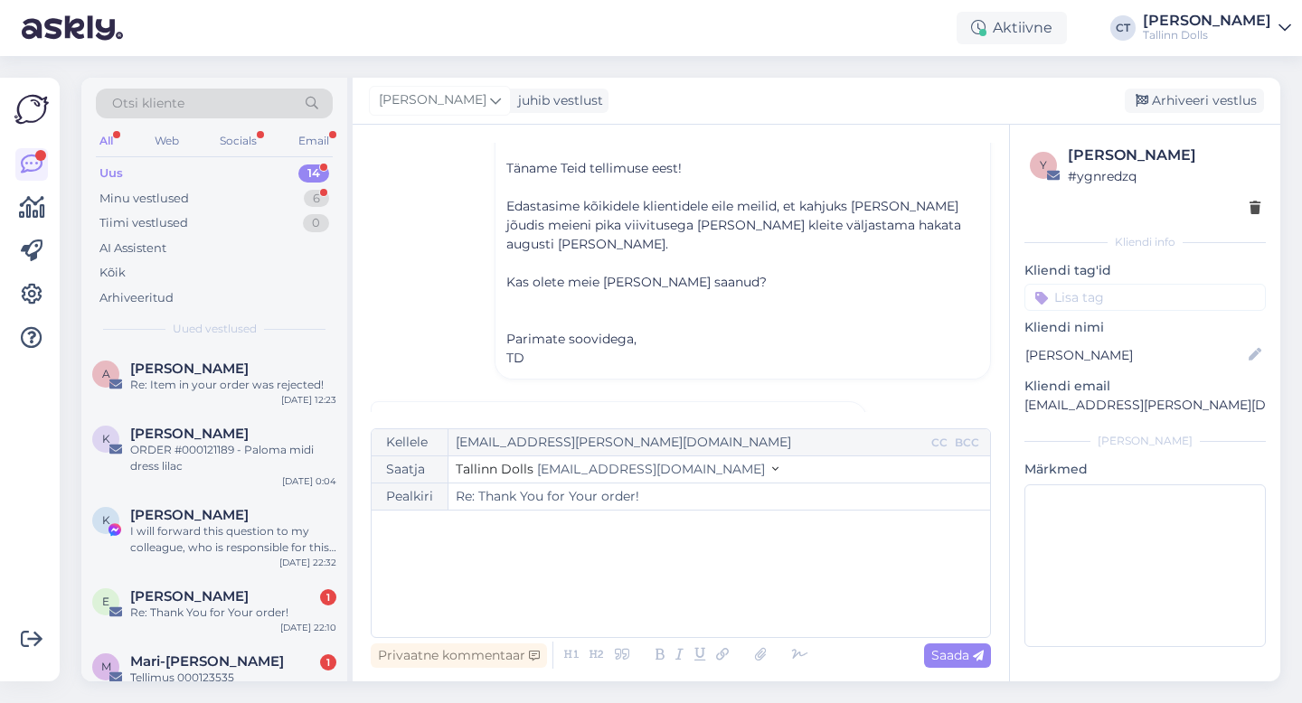
scroll to position [940, 0]
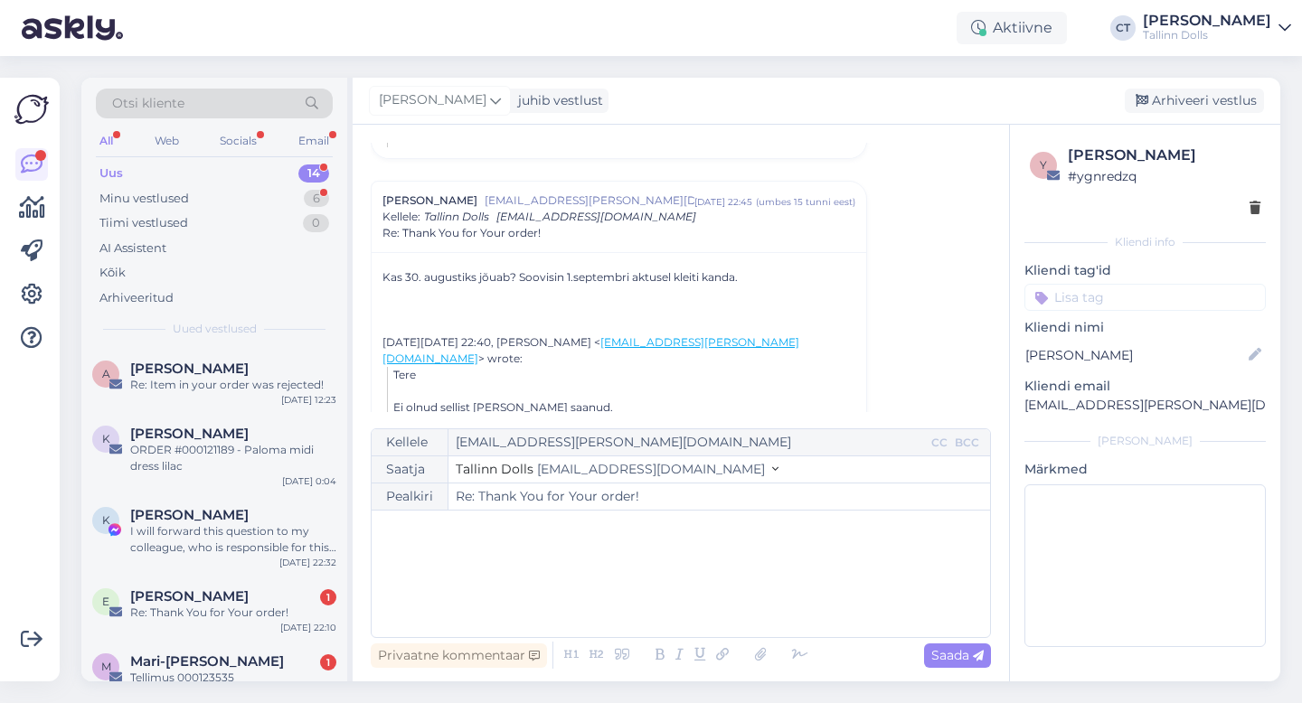
click at [677, 597] on div "﻿" at bounding box center [681, 574] width 600 height 109
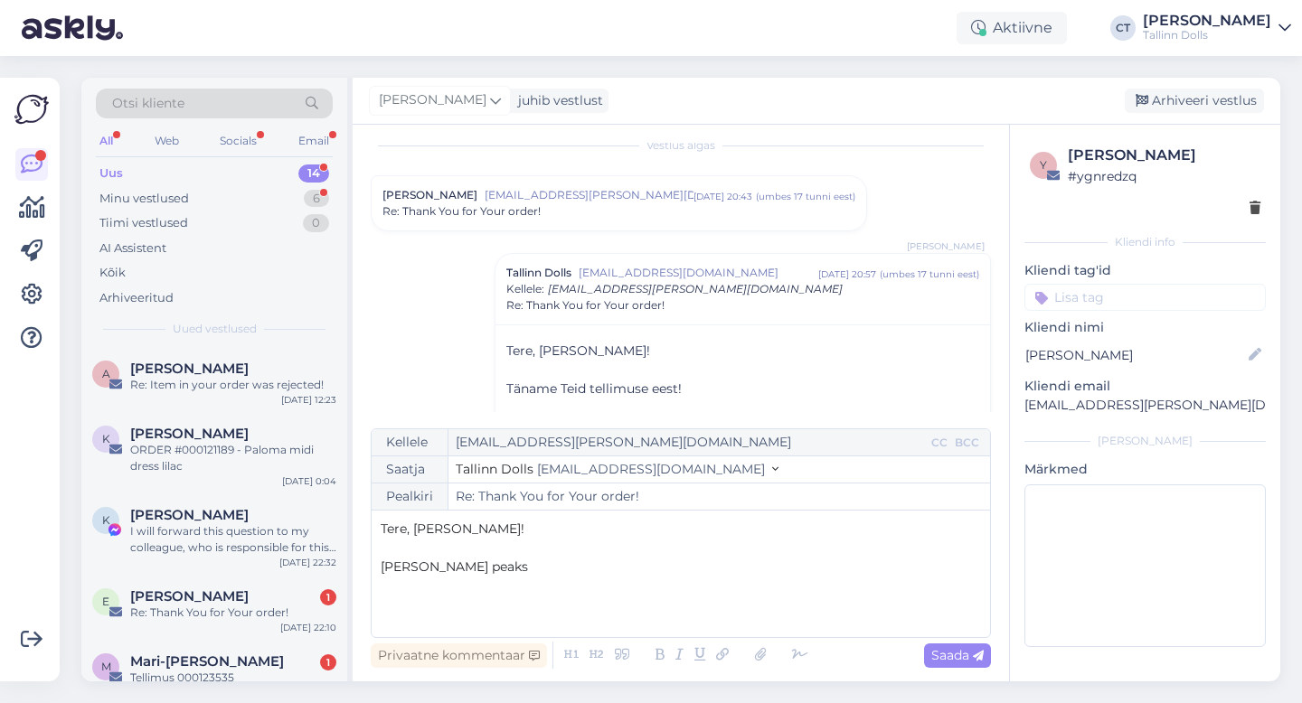
scroll to position [15, 0]
click at [552, 232] on div "Vestlus algas [PERSON_NAME] [EMAIL_ADDRESS][PERSON_NAME][DOMAIN_NAME] [DATE] 20…" at bounding box center [689, 277] width 637 height 269
click at [561, 229] on div "[PERSON_NAME] [PERSON_NAME][EMAIL_ADDRESS][DOMAIN_NAME] [DATE] 20:43 ( umbes 17…" at bounding box center [619, 204] width 495 height 54
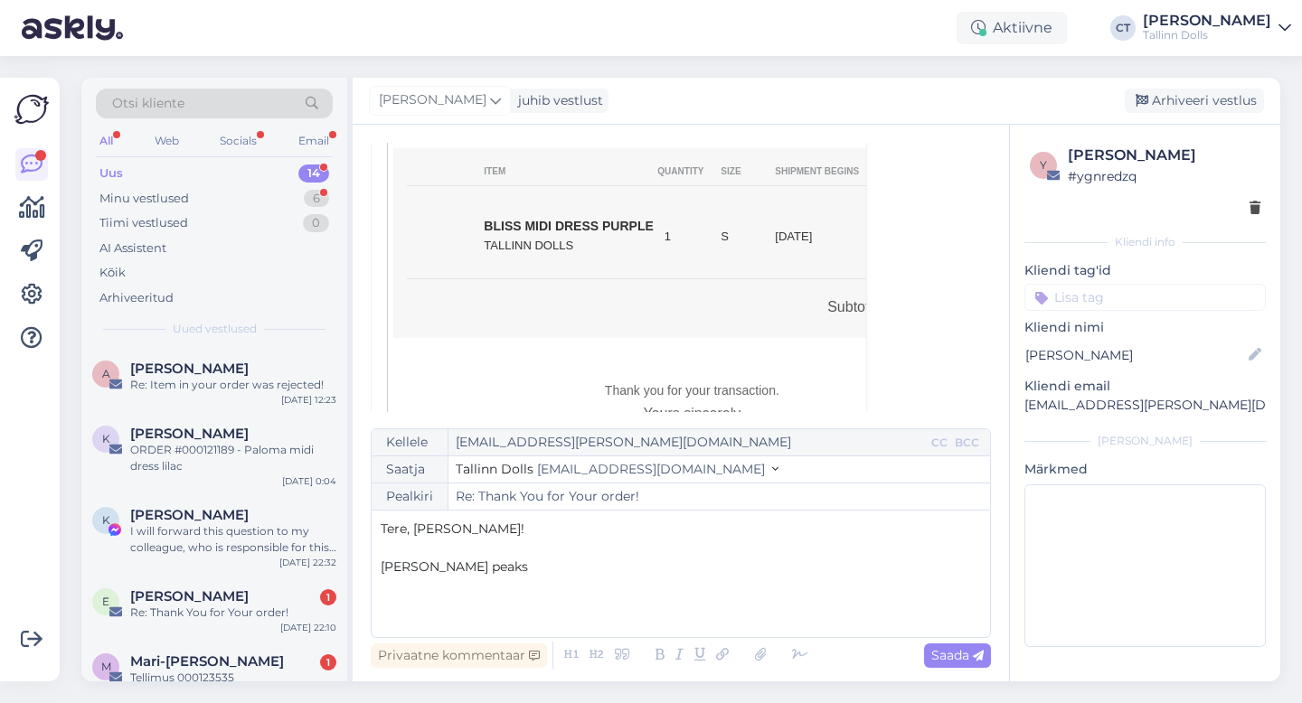
scroll to position [505, 0]
click at [540, 567] on p "[PERSON_NAME] peaks" at bounding box center [681, 567] width 600 height 19
click at [558, 539] on p "﻿" at bounding box center [681, 548] width 600 height 19
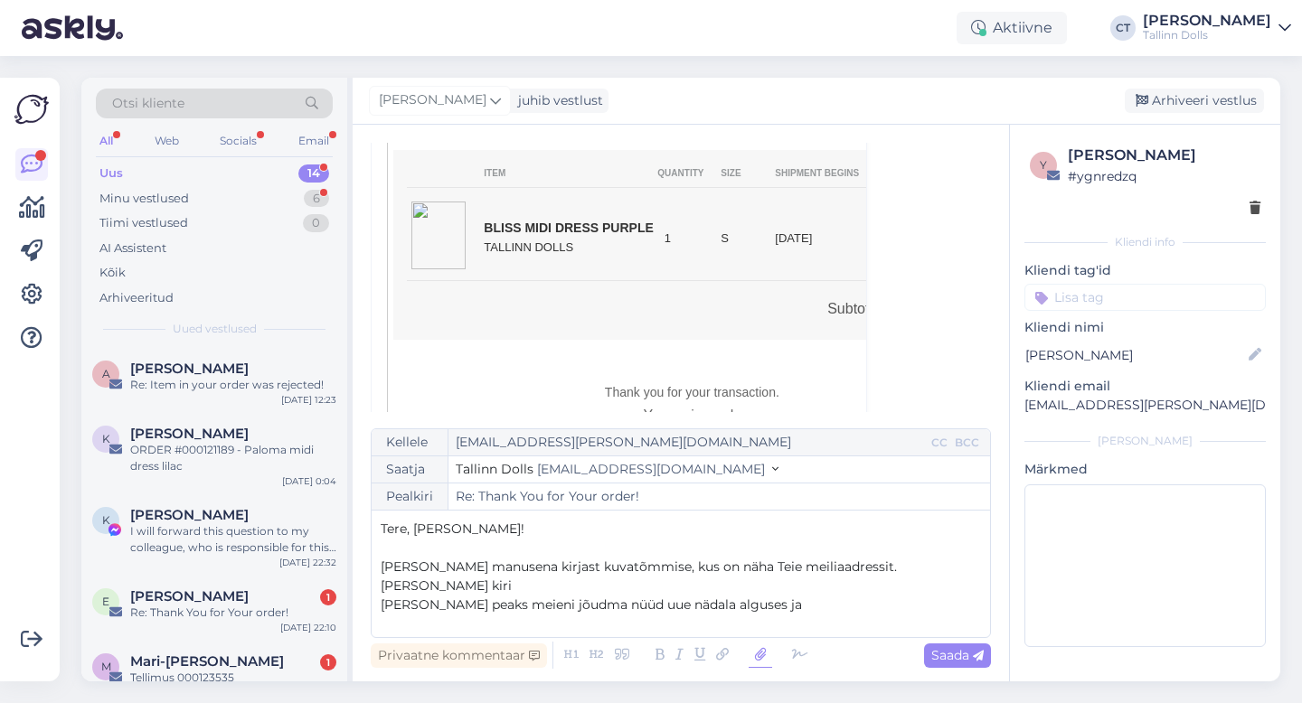
click at [760, 656] on icon at bounding box center [761, 655] width 24 height 25
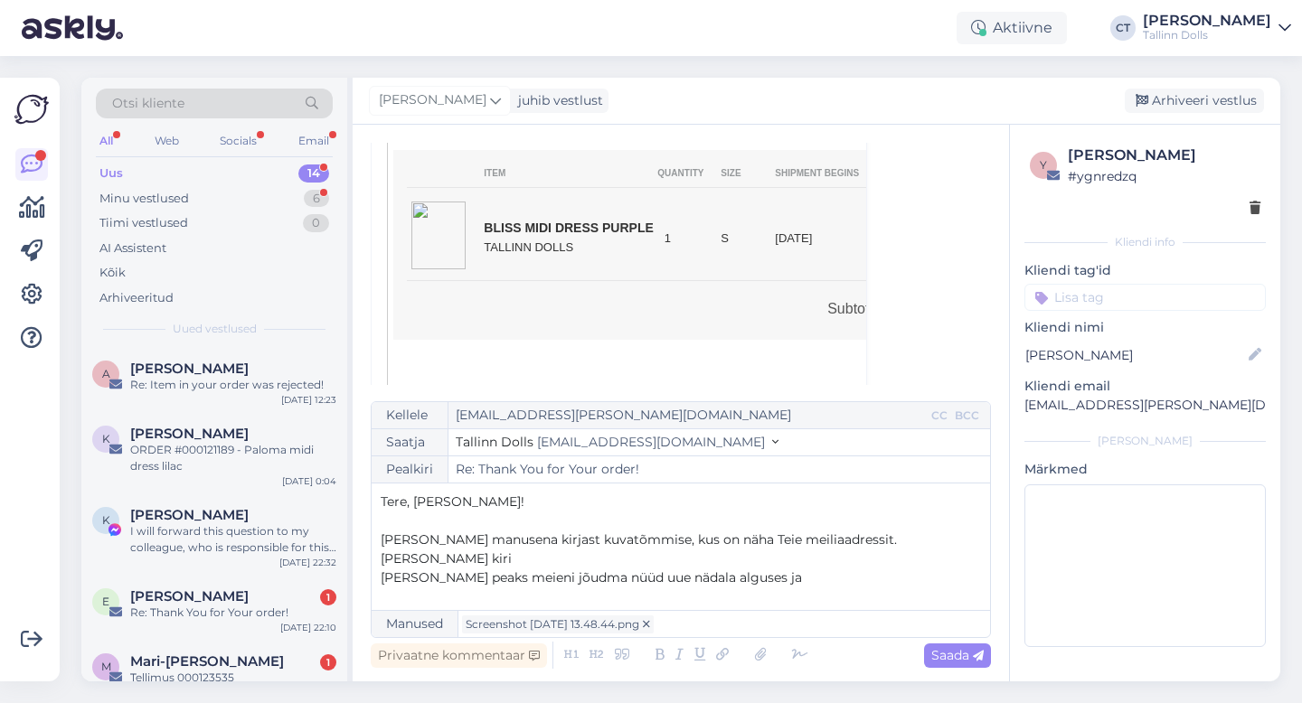
click at [842, 546] on span "[PERSON_NAME] manusena kirjast kuvatõmmise, kus on näha Teie meiliaadressit. [P…" at bounding box center [641, 549] width 520 height 35
click at [964, 543] on p "[PERSON_NAME] manusena kirjast kuvatõmmise, kus on näha Teie meiliaadressit. Ka…" at bounding box center [681, 550] width 600 height 38
click at [788, 593] on div "Tere, [PERSON_NAME]! ﻿ [PERSON_NAME] manusena kirjast kuvatõmmise, kus on näha …" at bounding box center [681, 547] width 600 height 109
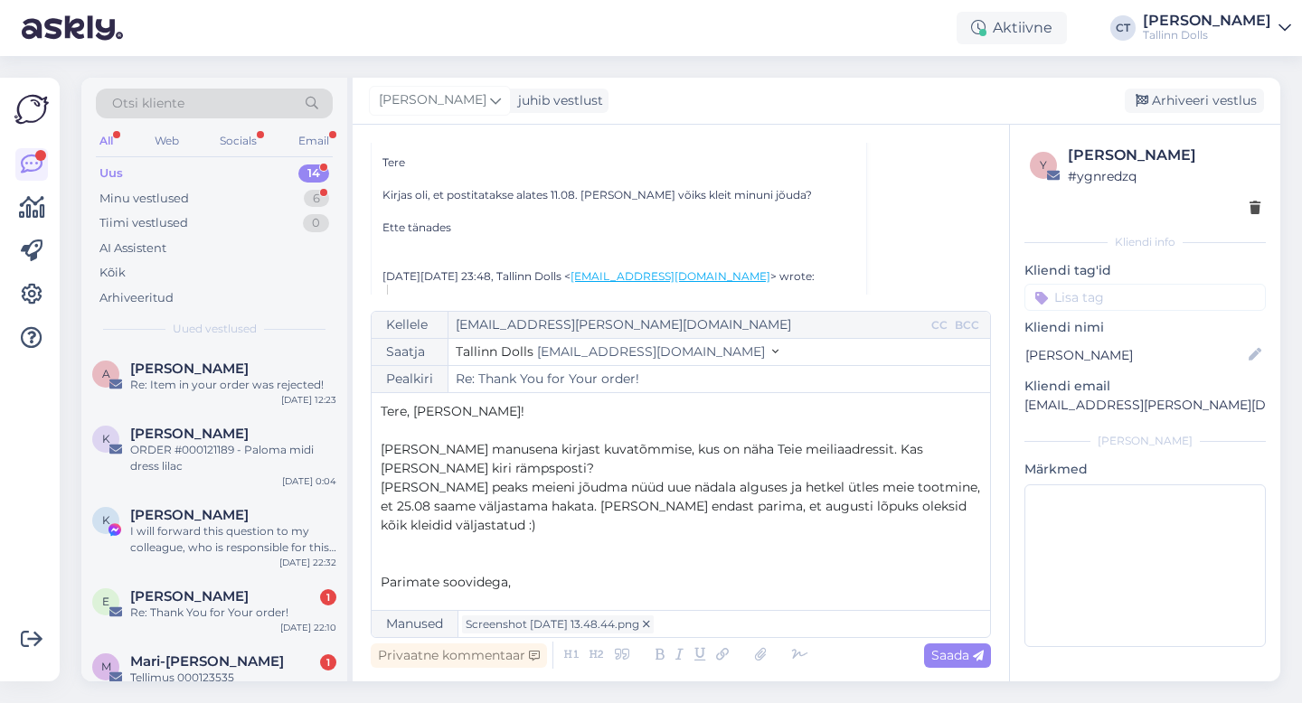
scroll to position [10, 0]
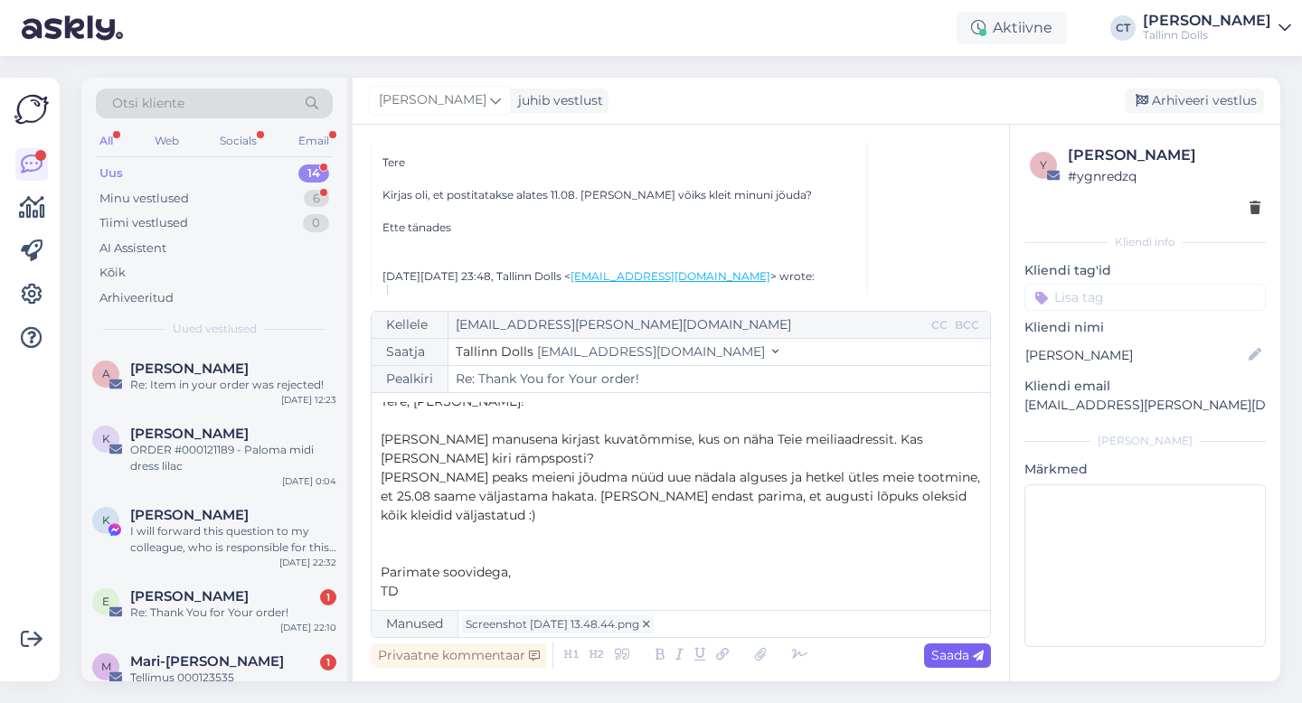
click at [955, 649] on span "Saada" at bounding box center [957, 655] width 52 height 16
type input "Re: Re: Thank You for Your order!"
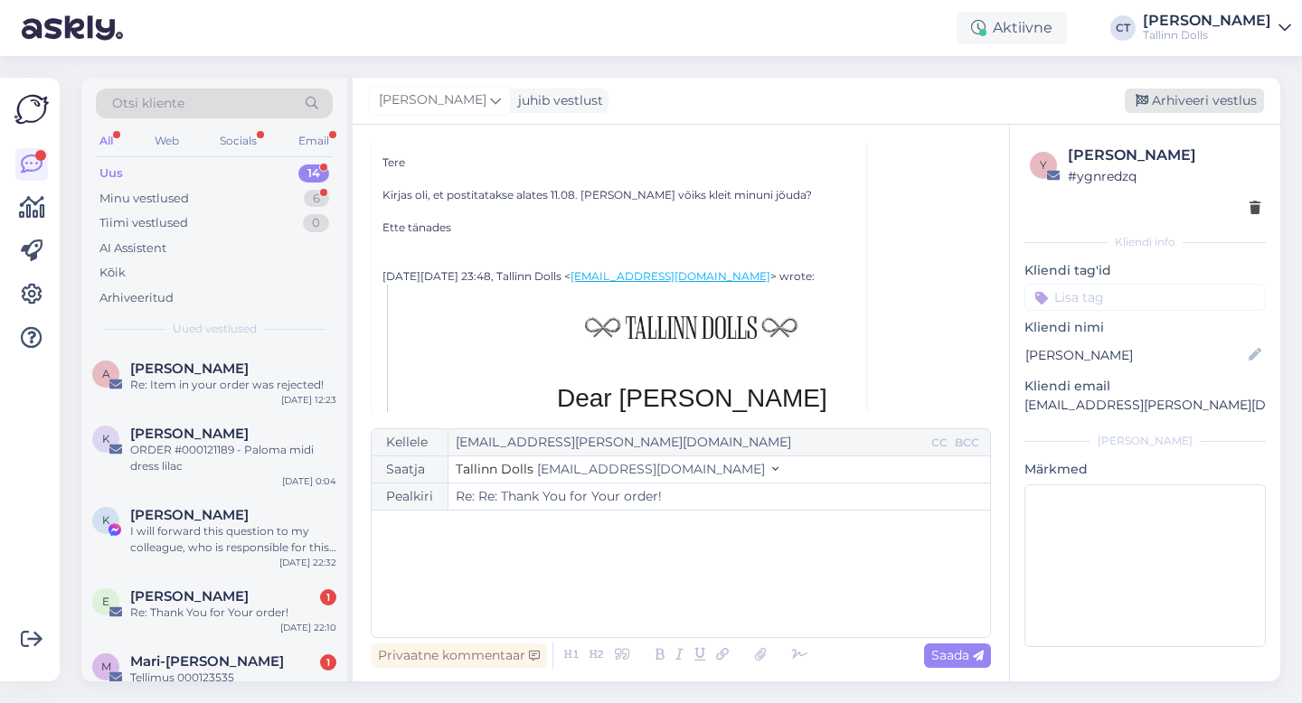
scroll to position [0, 0]
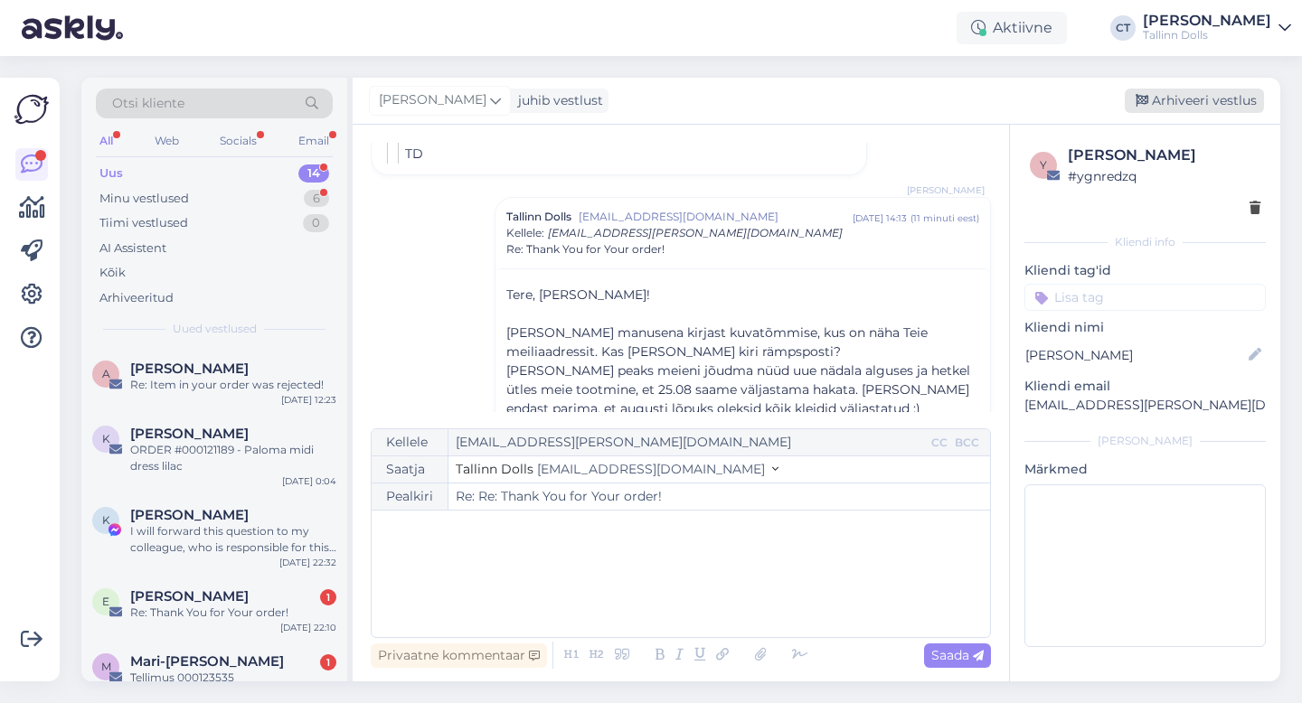
click at [1194, 104] on div "Arhiveeri vestlus" at bounding box center [1194, 101] width 139 height 24
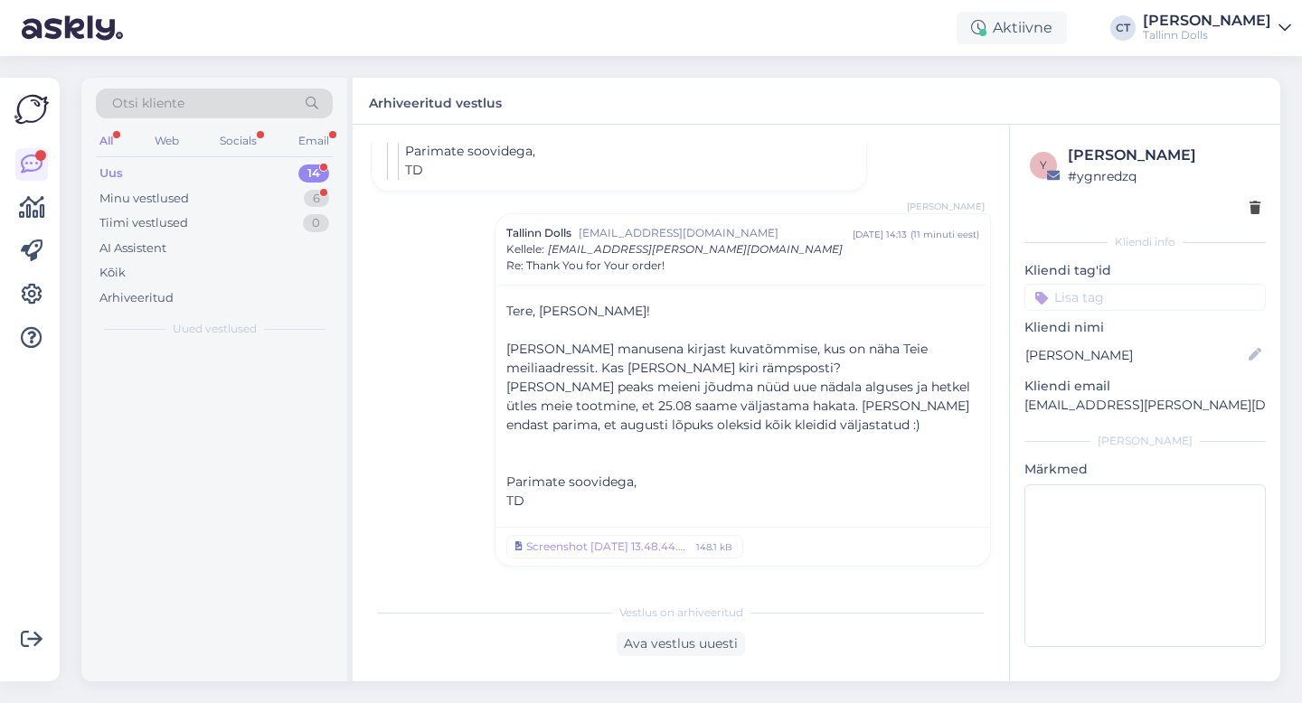
scroll to position [2467, 0]
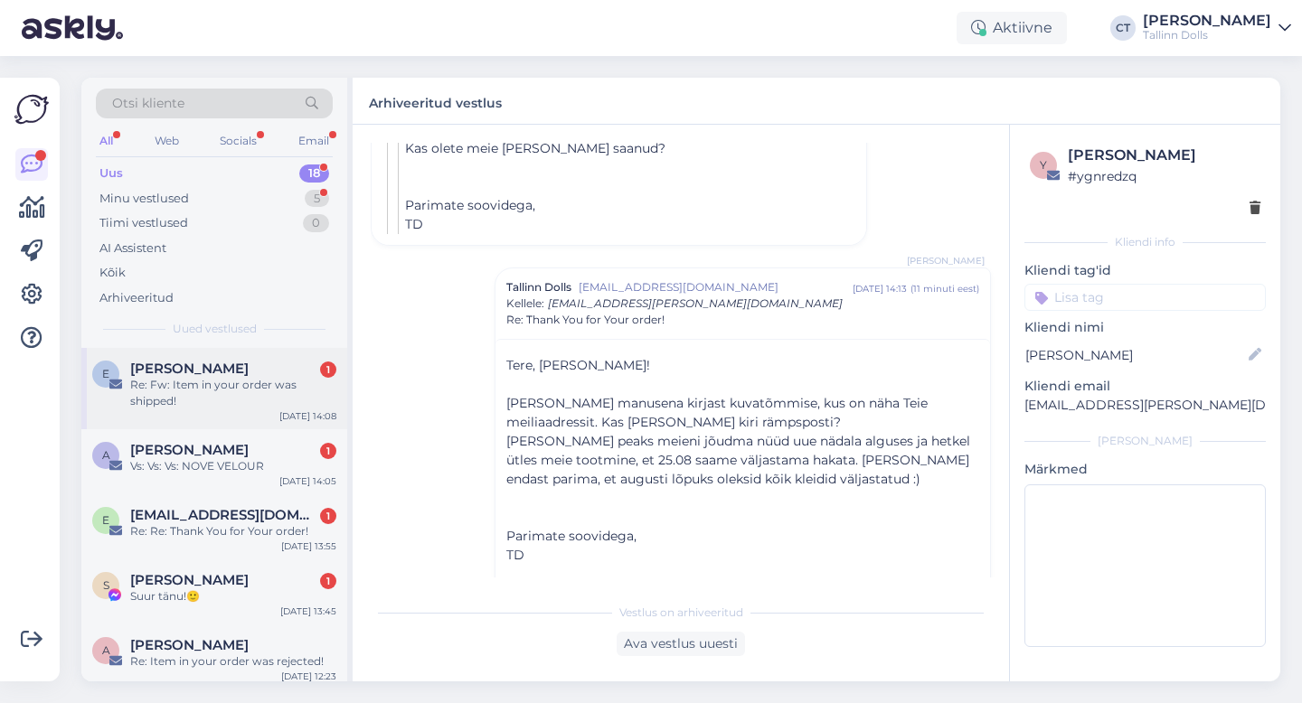
click at [228, 410] on div "E Erge [PERSON_NAME] 1 Re: Fw: Item in your order was shipped! [DATE] 14:08" at bounding box center [214, 388] width 266 height 81
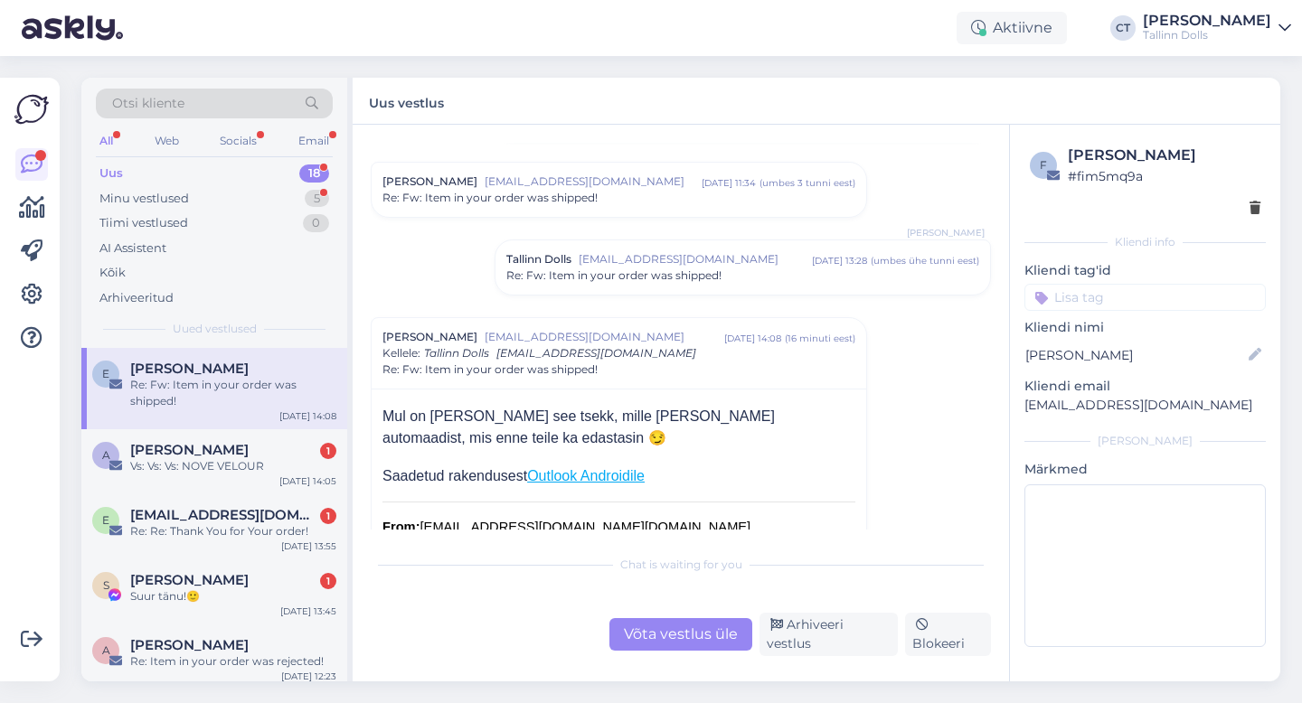
scroll to position [1536, 0]
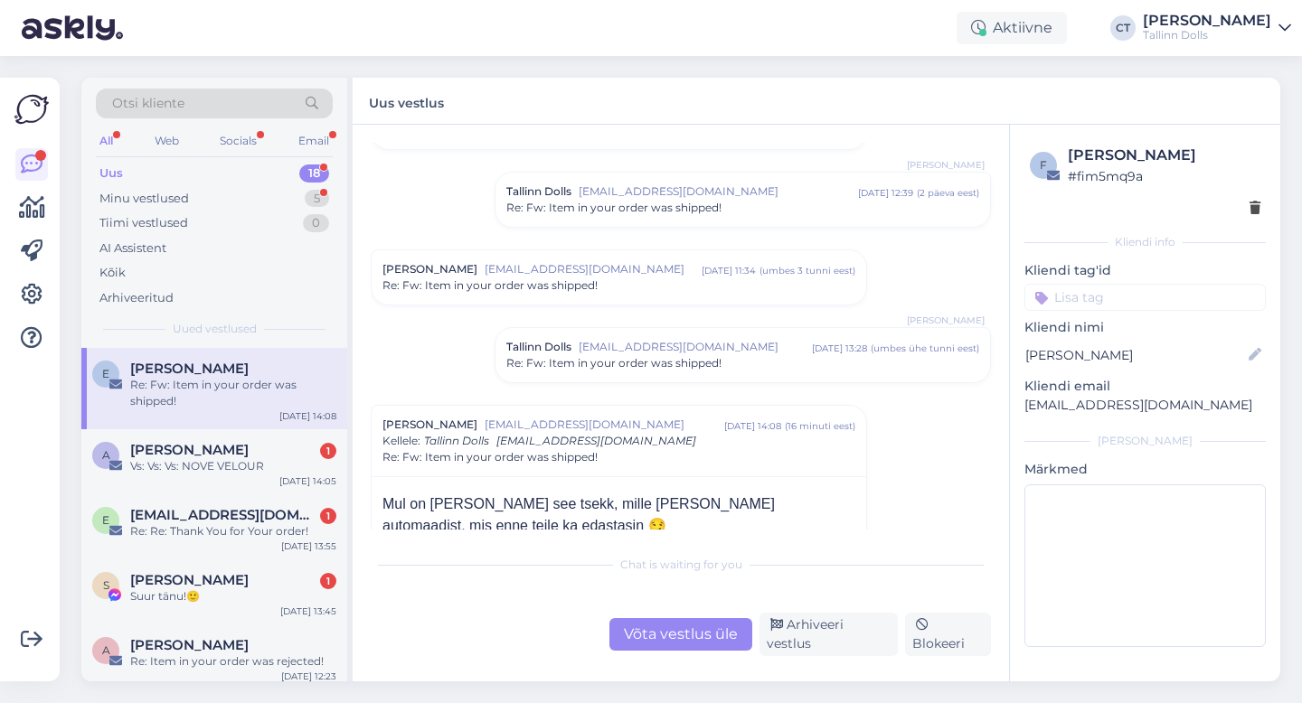
click at [612, 298] on div "[PERSON_NAME] [EMAIL_ADDRESS][DOMAIN_NAME] [DATE] 11:34 ( umbes 3 tunni eest ) …" at bounding box center [619, 277] width 495 height 54
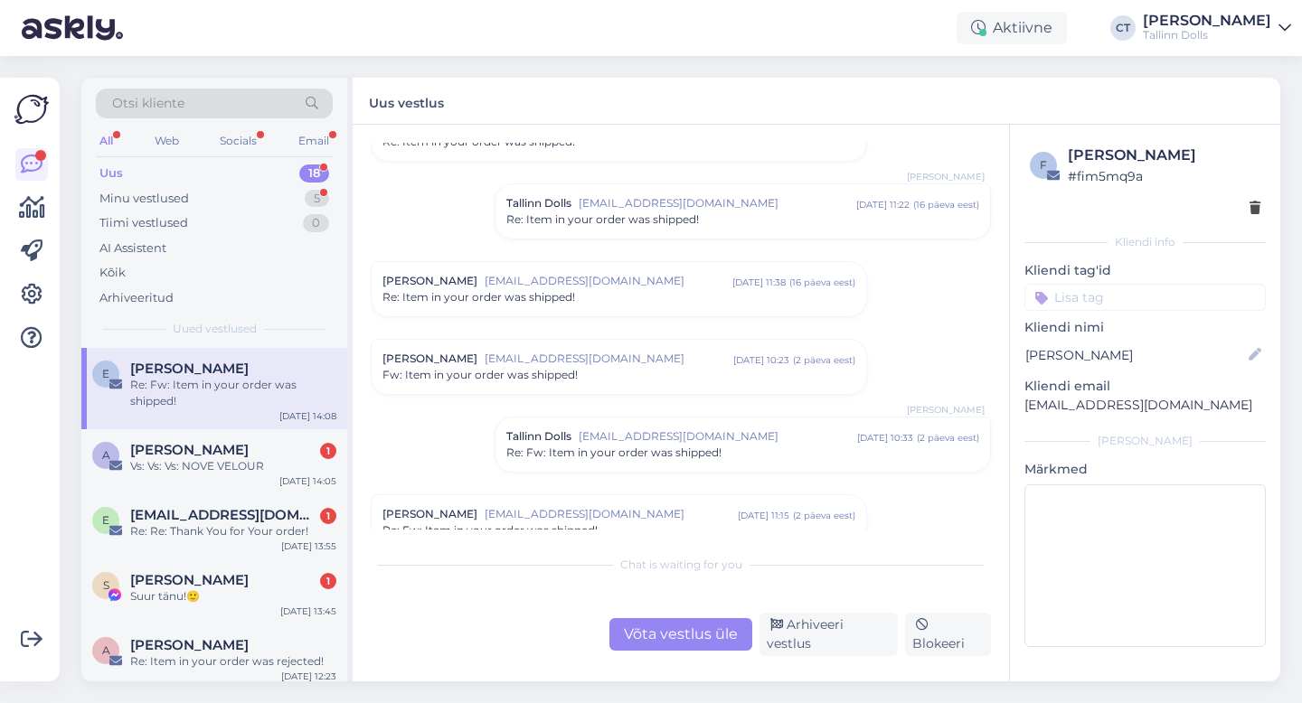
scroll to position [995, 0]
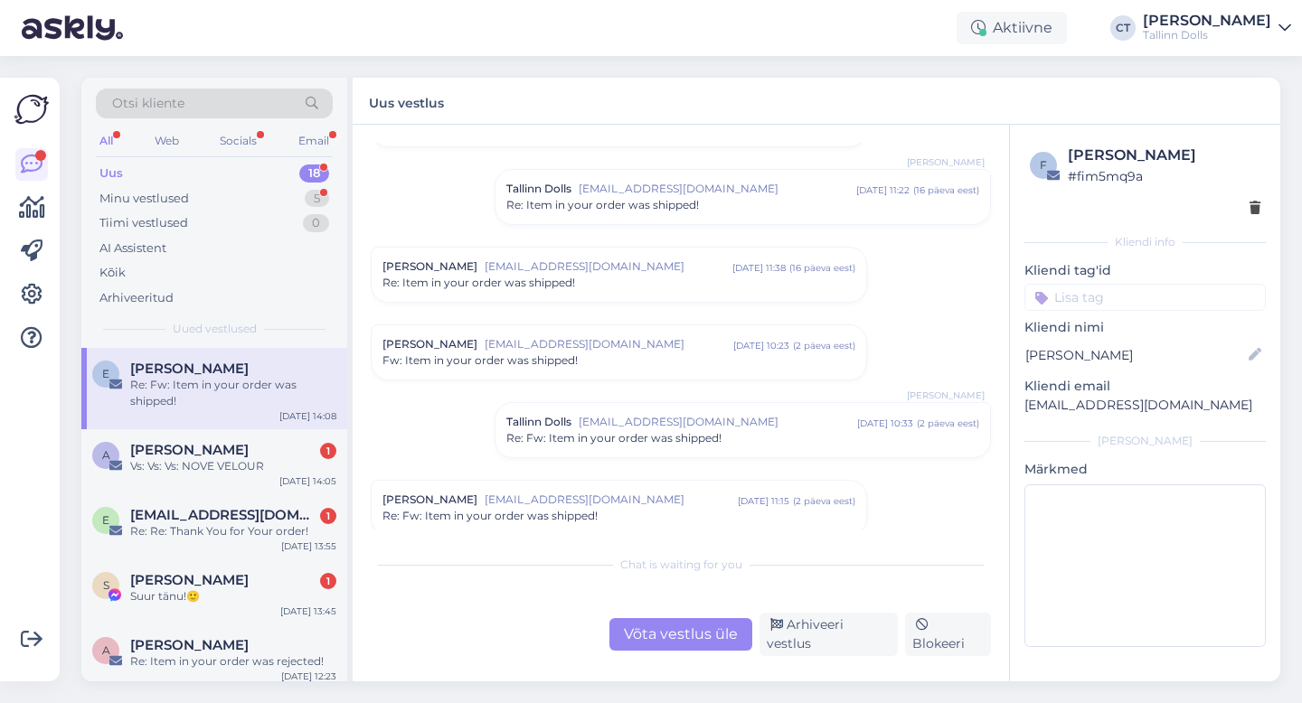
click at [679, 187] on span "[EMAIL_ADDRESS][DOMAIN_NAME]" at bounding box center [718, 189] width 278 height 16
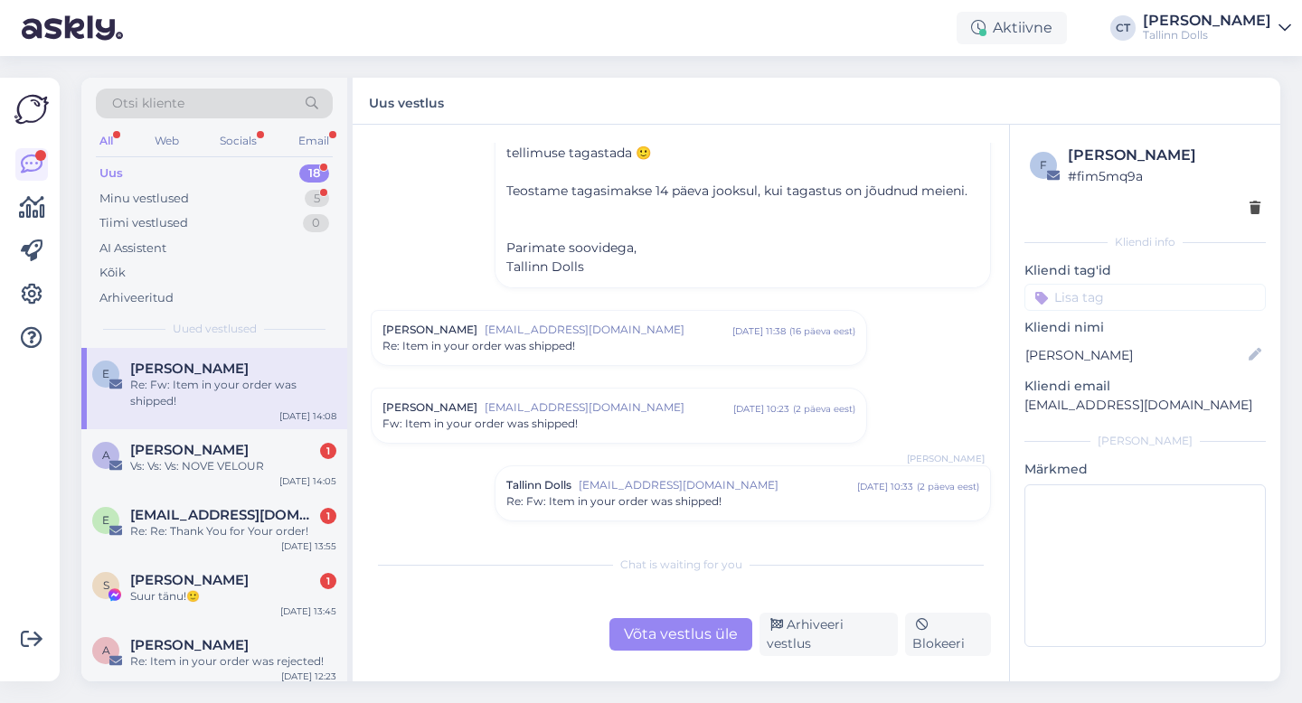
click at [657, 330] on span "[EMAIL_ADDRESS][DOMAIN_NAME]" at bounding box center [609, 330] width 248 height 16
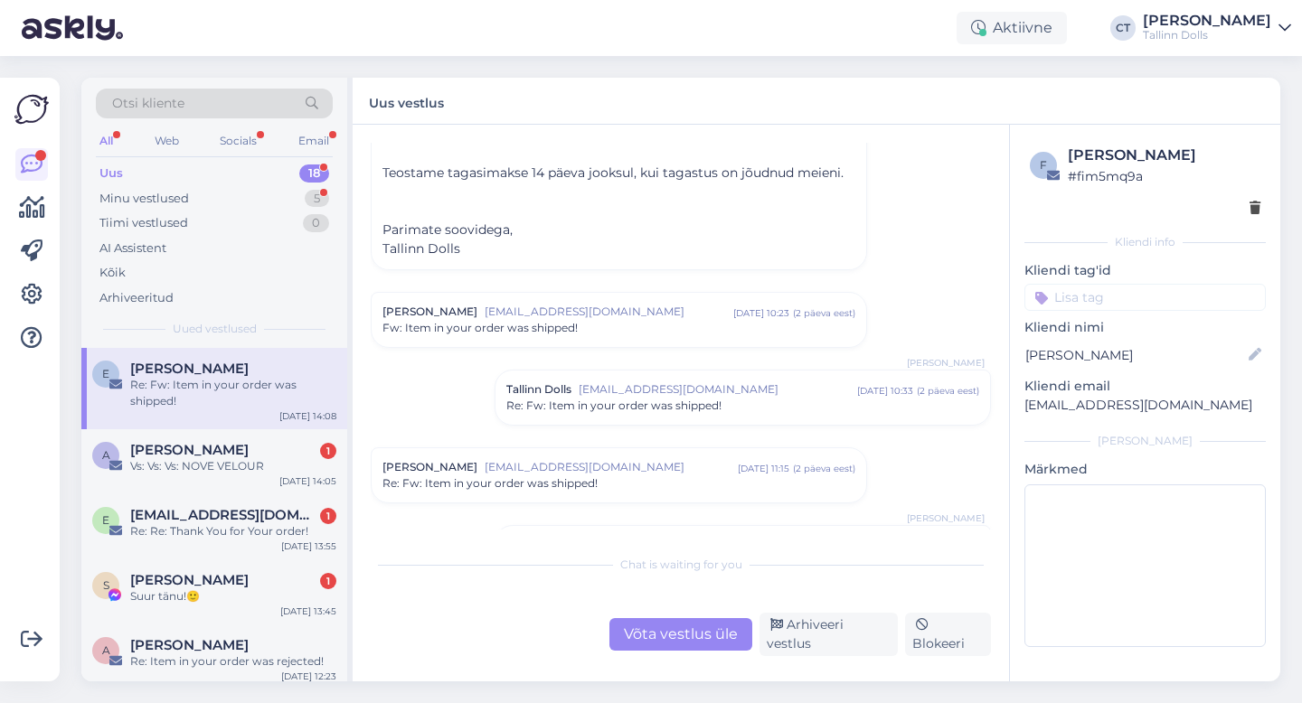
scroll to position [2314, 0]
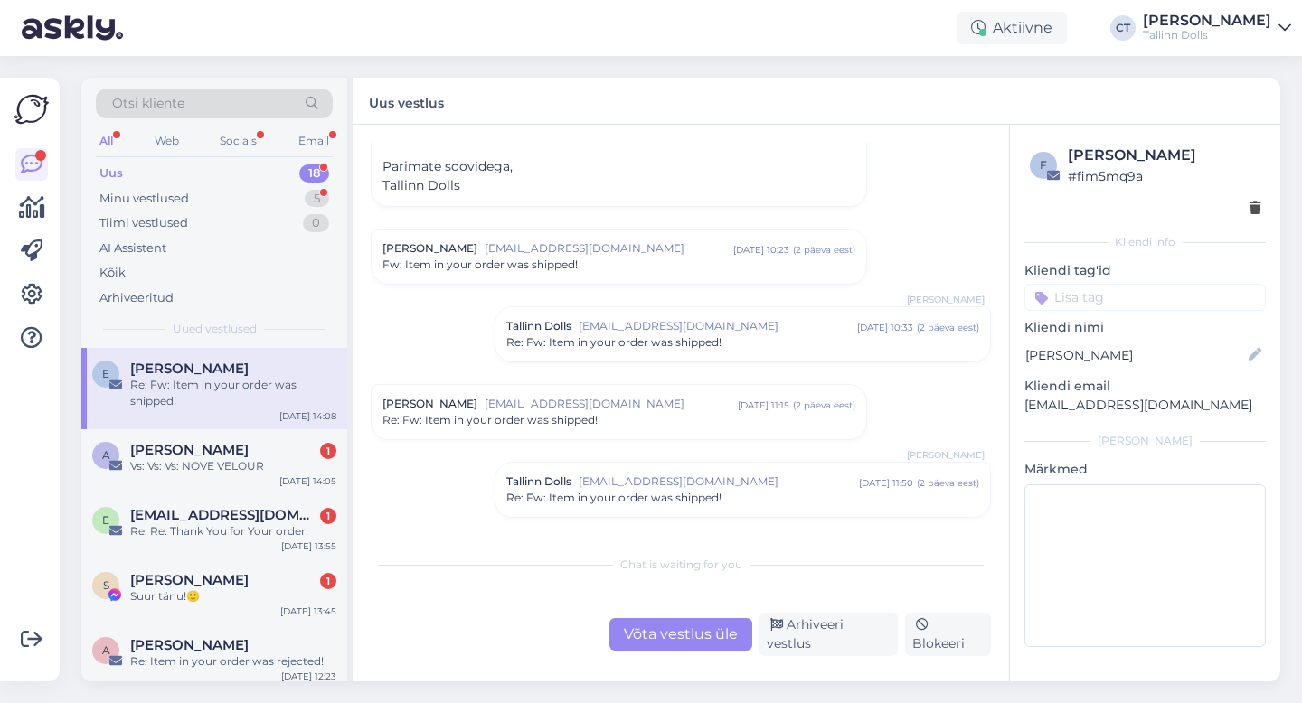
click at [664, 241] on span "[EMAIL_ADDRESS][DOMAIN_NAME]" at bounding box center [609, 249] width 249 height 16
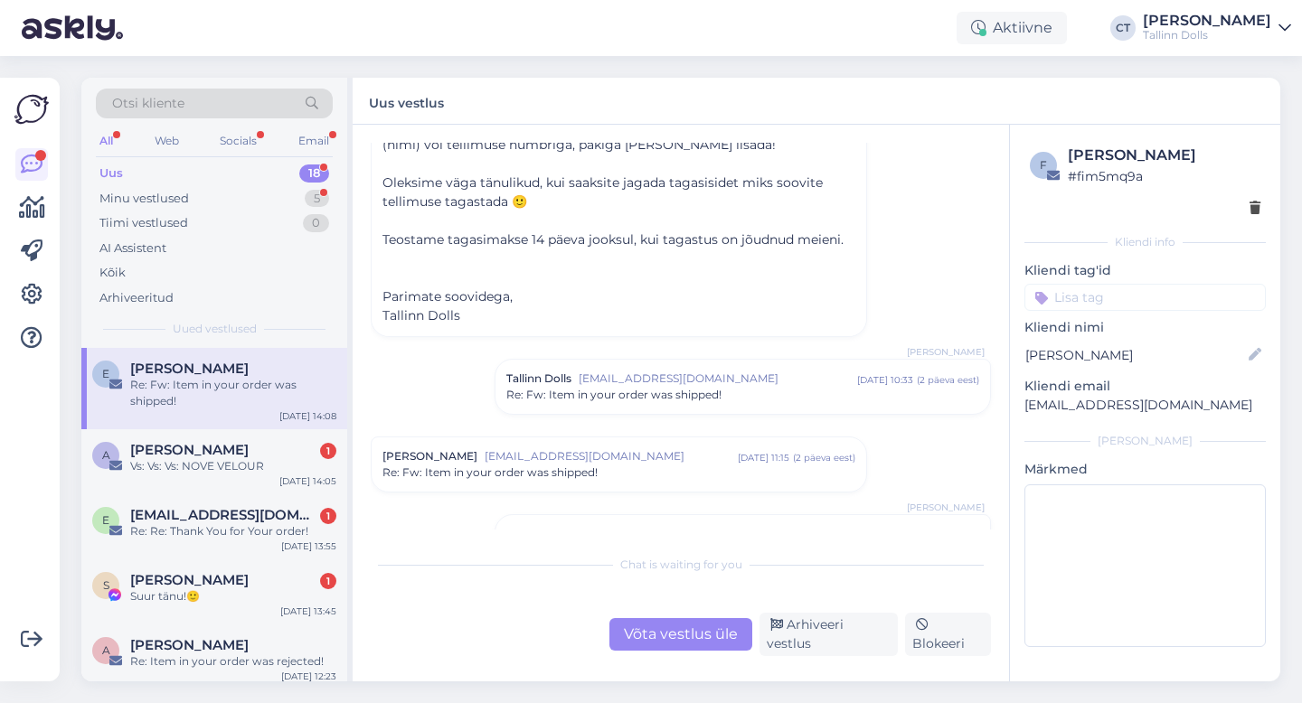
scroll to position [3328, 0]
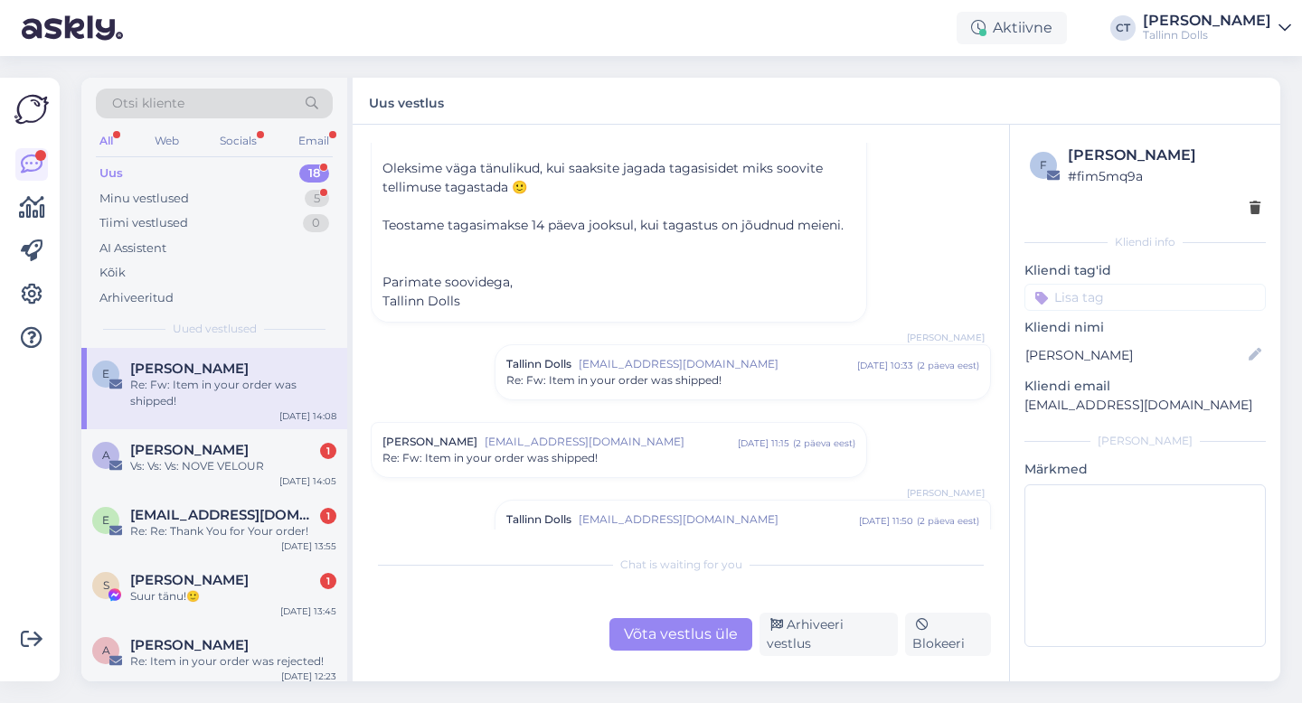
click at [680, 361] on div "Vestlus algas [PERSON_NAME] [EMAIL_ADDRESS][DOMAIN_NAME] [DATE] 13:34 ( 8 kuu e…" at bounding box center [689, 336] width 637 height 387
click at [690, 373] on span "Re: Fw: Item in your order was shipped!" at bounding box center [613, 381] width 215 height 16
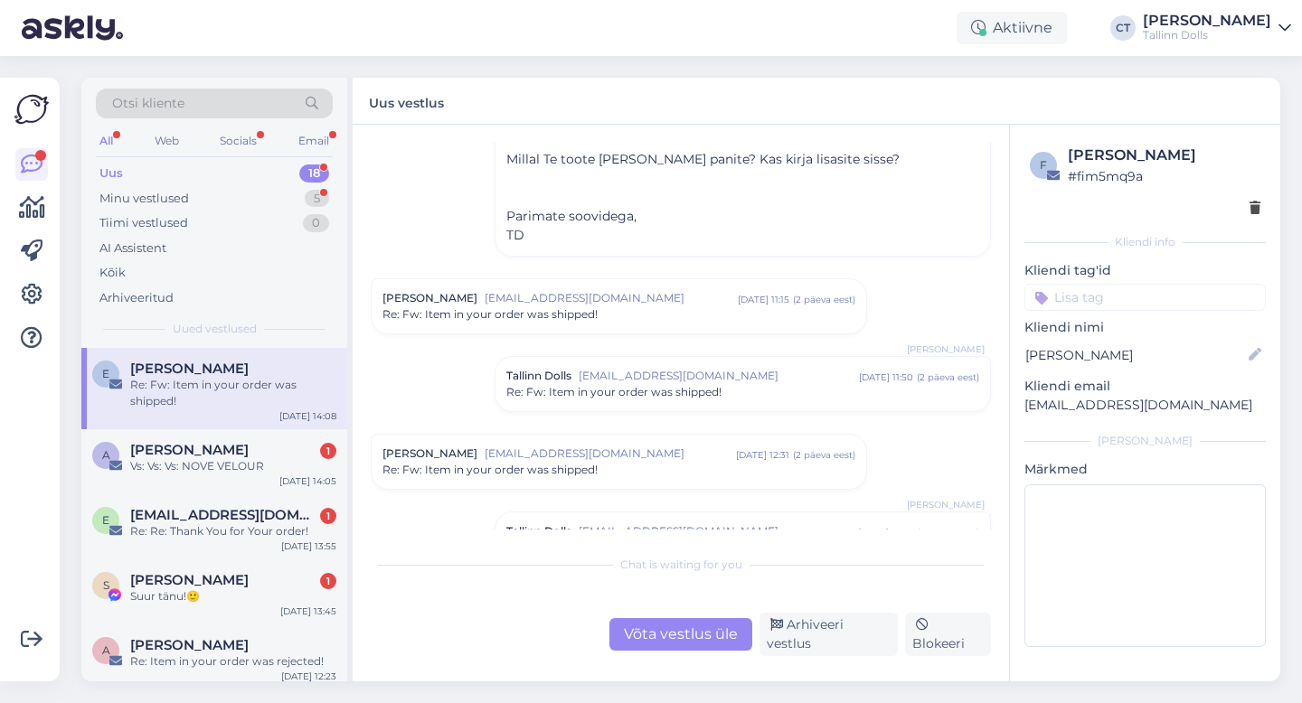
click at [694, 307] on div "Re: Fw: Item in your order was shipped!" at bounding box center [618, 315] width 473 height 16
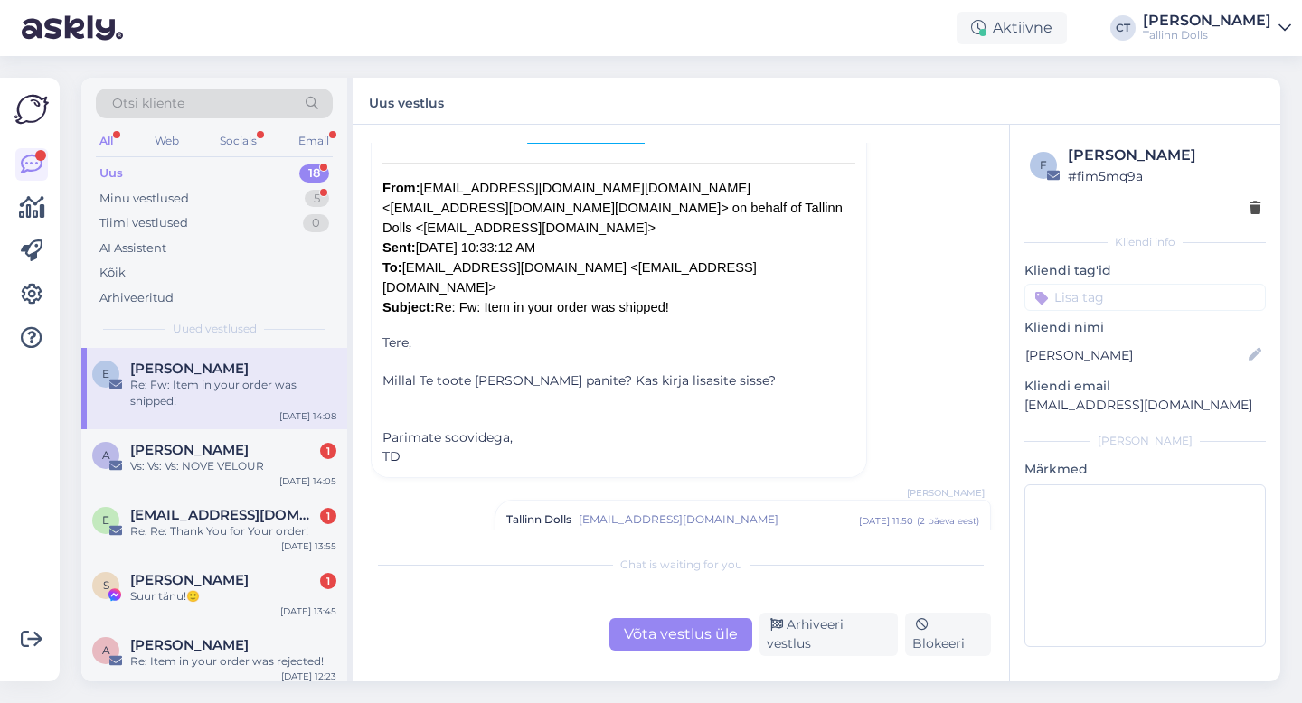
scroll to position [4151, 0]
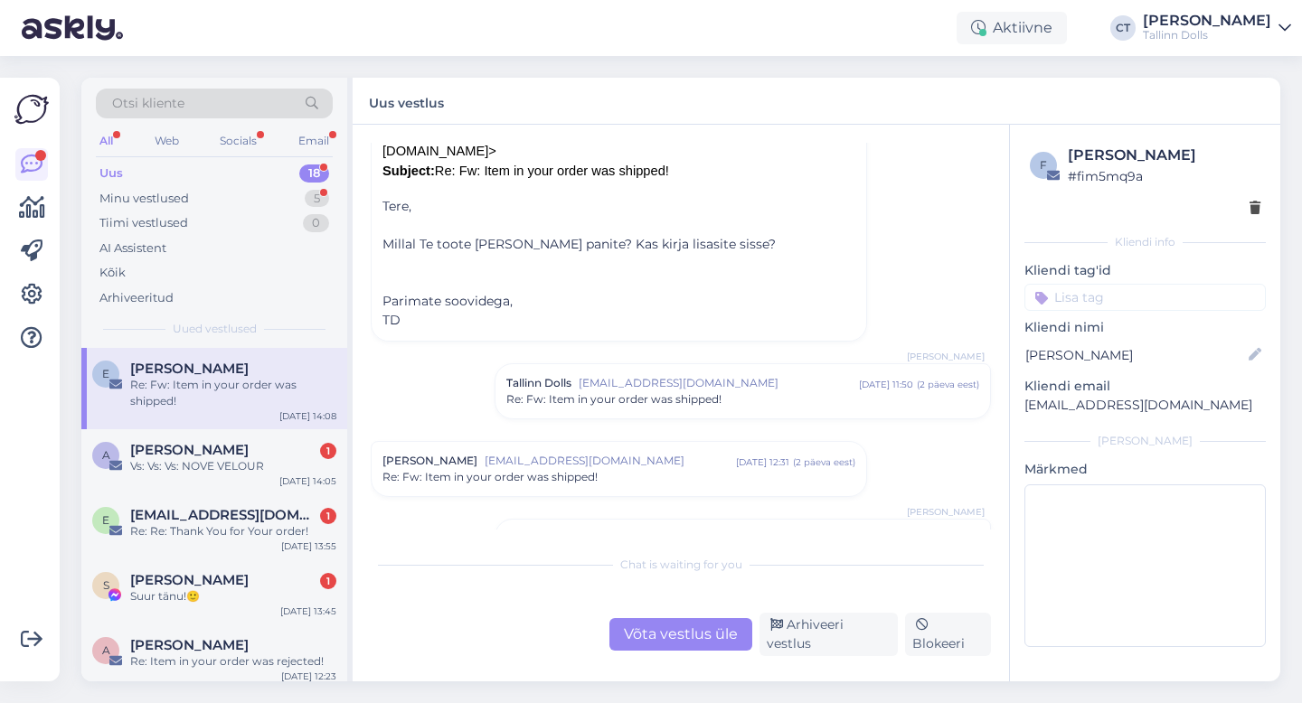
click at [688, 392] on span "Re: Fw: Item in your order was shipped!" at bounding box center [613, 400] width 215 height 16
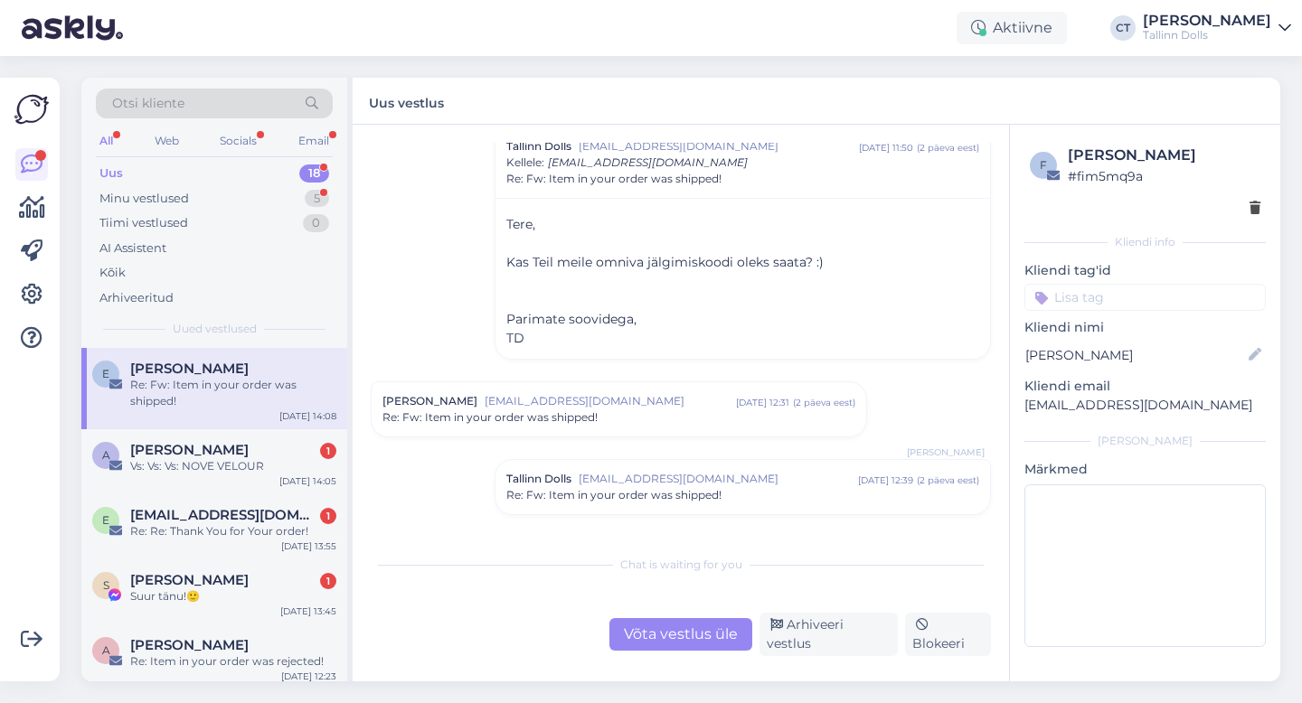
click at [688, 393] on span "[EMAIL_ADDRESS][DOMAIN_NAME]" at bounding box center [610, 401] width 251 height 16
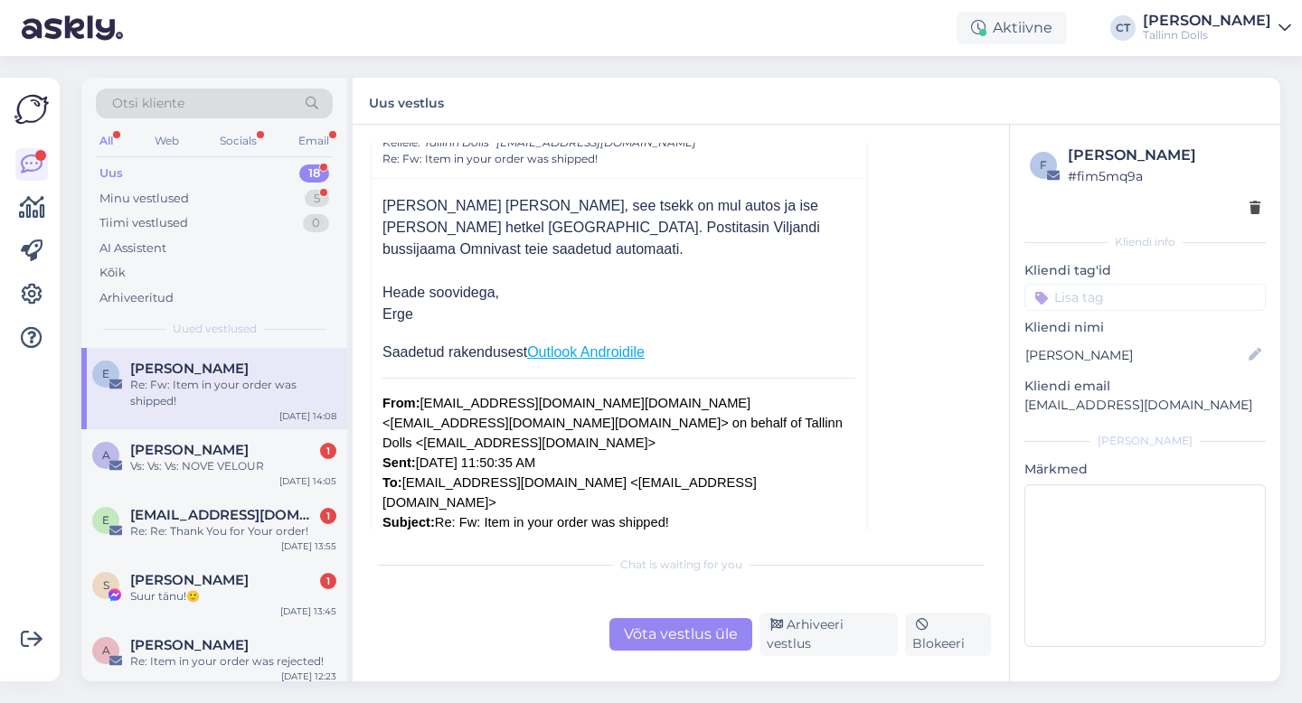
scroll to position [4662, 0]
click at [694, 629] on div "Võta vestlus üle" at bounding box center [680, 634] width 143 height 33
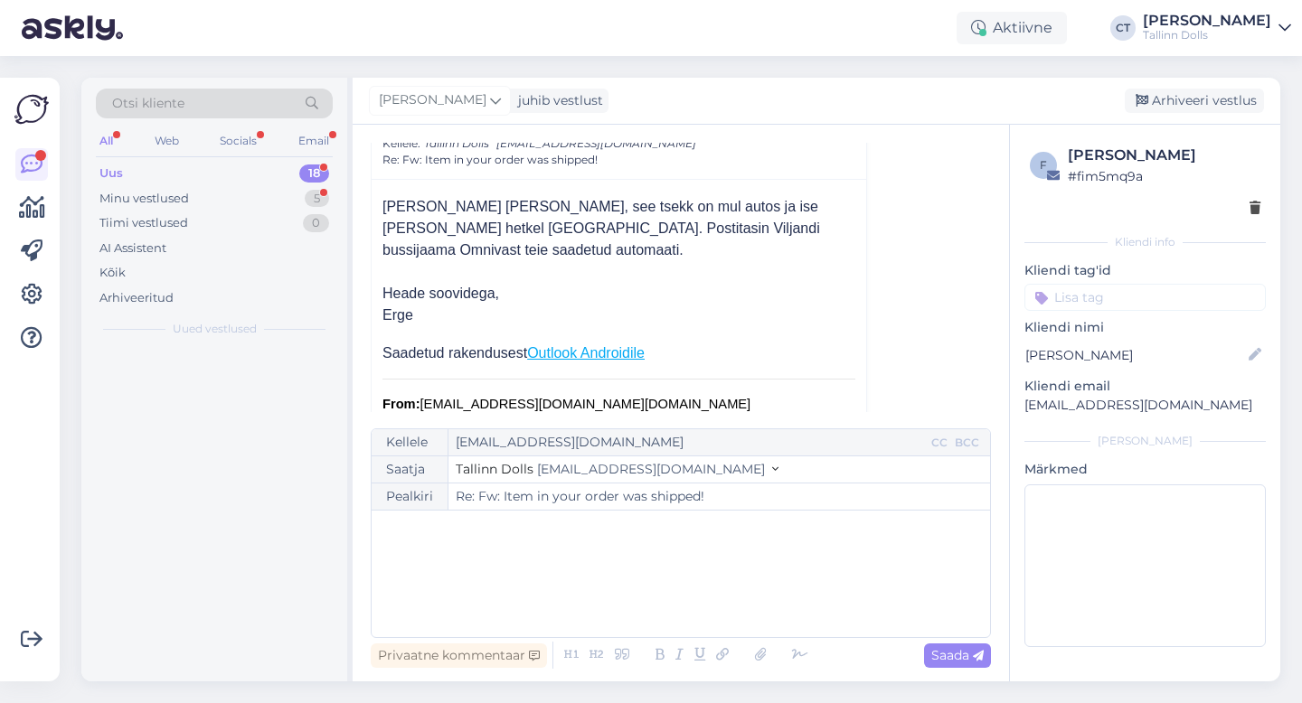
scroll to position [6321, 0]
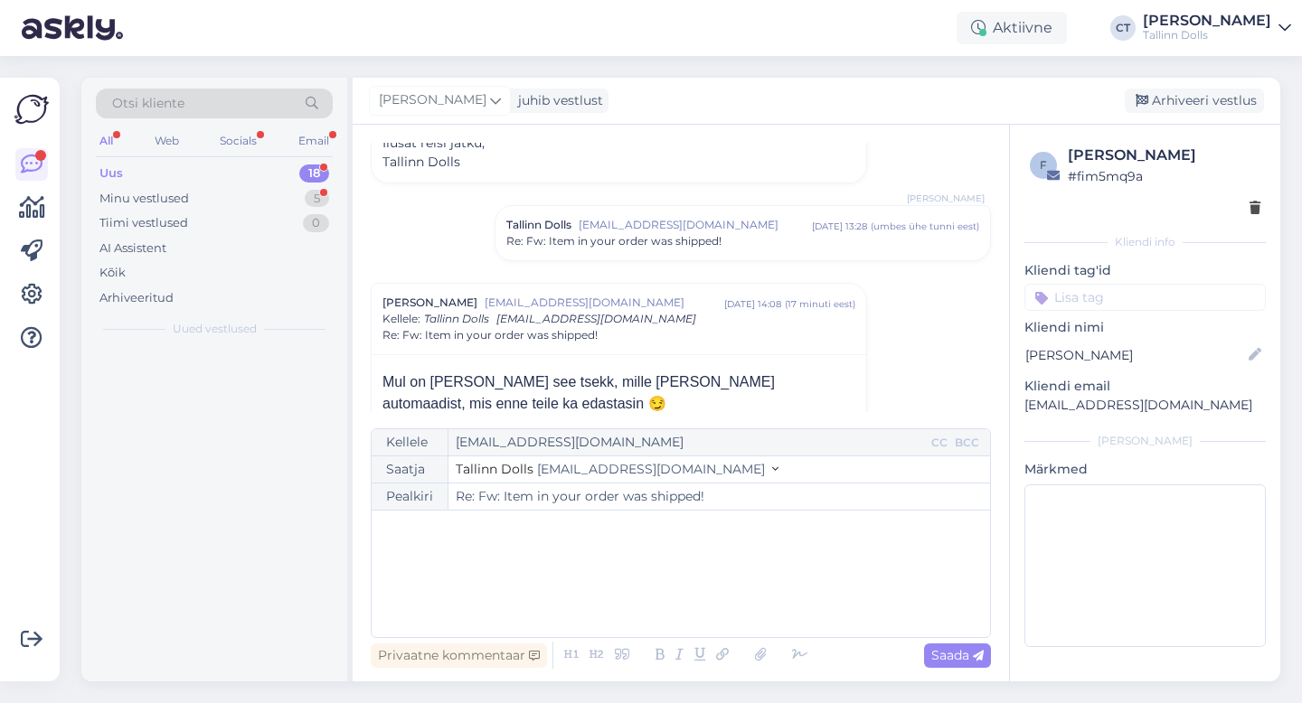
click at [726, 599] on div "﻿" at bounding box center [681, 574] width 600 height 109
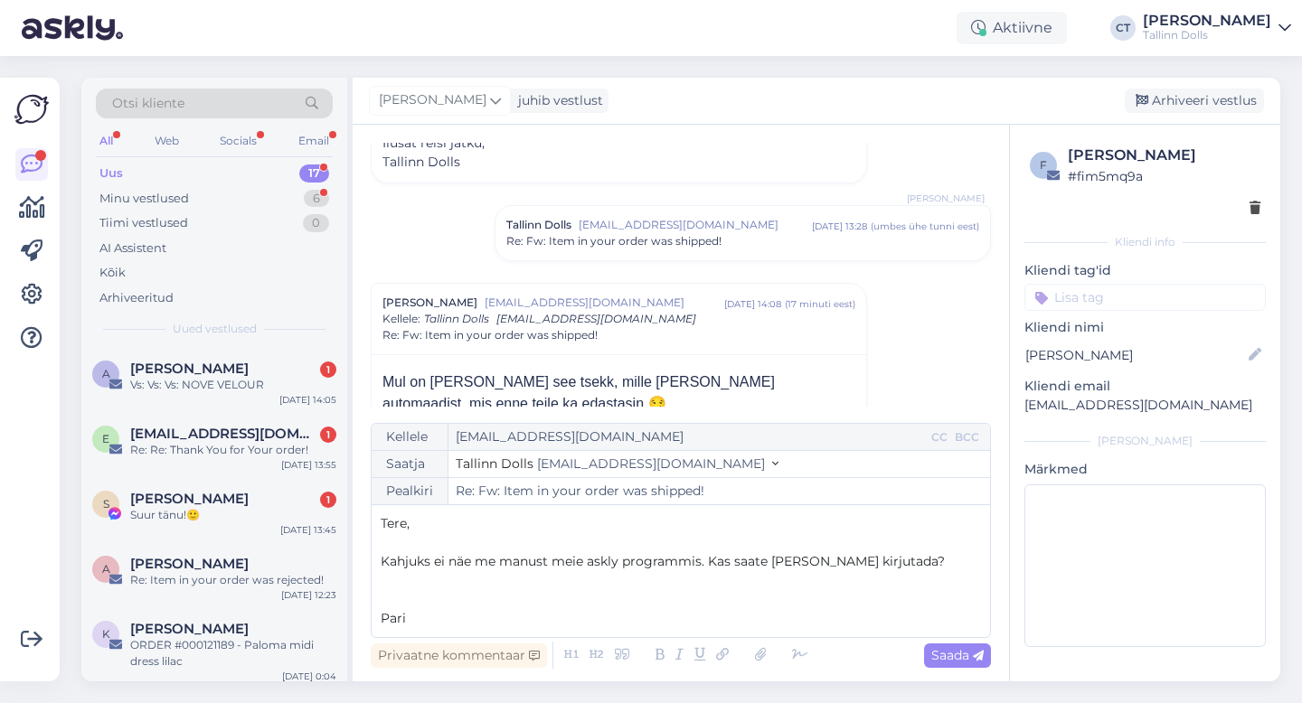
click at [499, 561] on span "Kahjuks ei näe me manust meie askly programmis. Kas saate [PERSON_NAME] kirjuta…" at bounding box center [663, 561] width 564 height 16
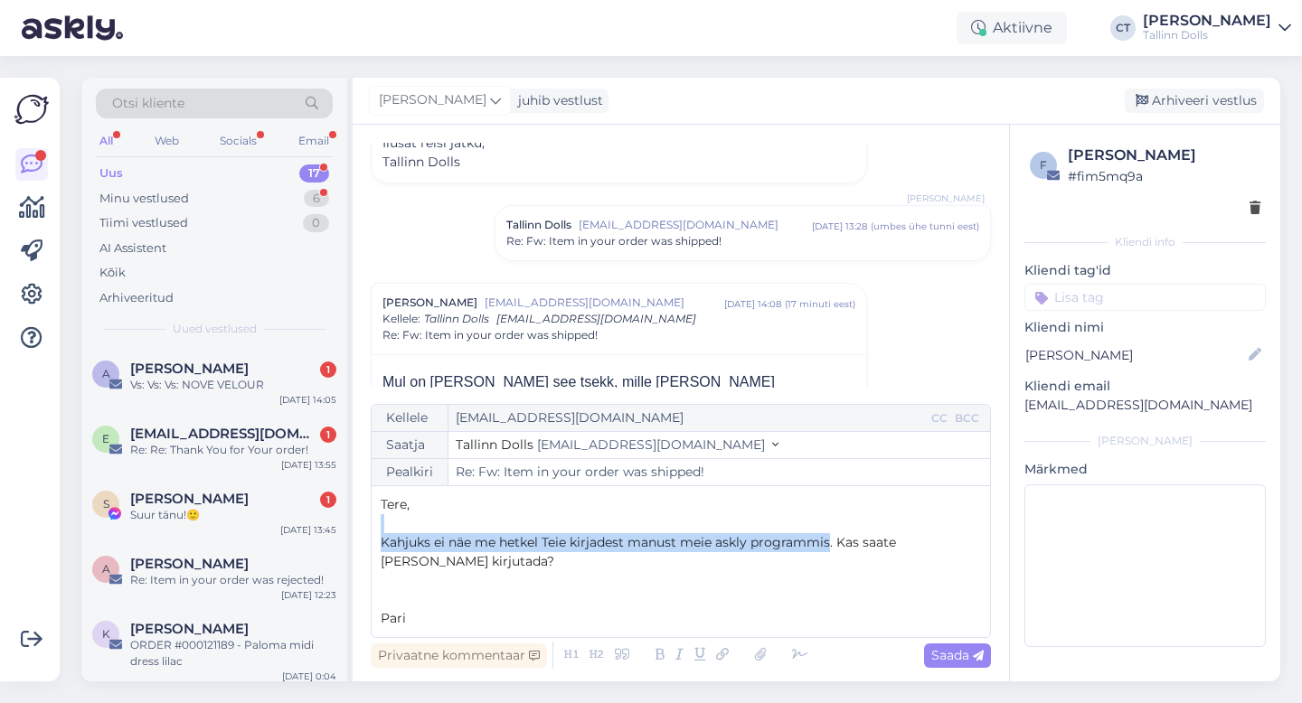
drag, startPoint x: 832, startPoint y: 545, endPoint x: 390, endPoint y: 533, distance: 442.3
click at [388, 533] on p "Kahjuks ei näe me hetkel Teie kirjadest manust meie askly programmis. Kas saate…" at bounding box center [681, 552] width 600 height 38
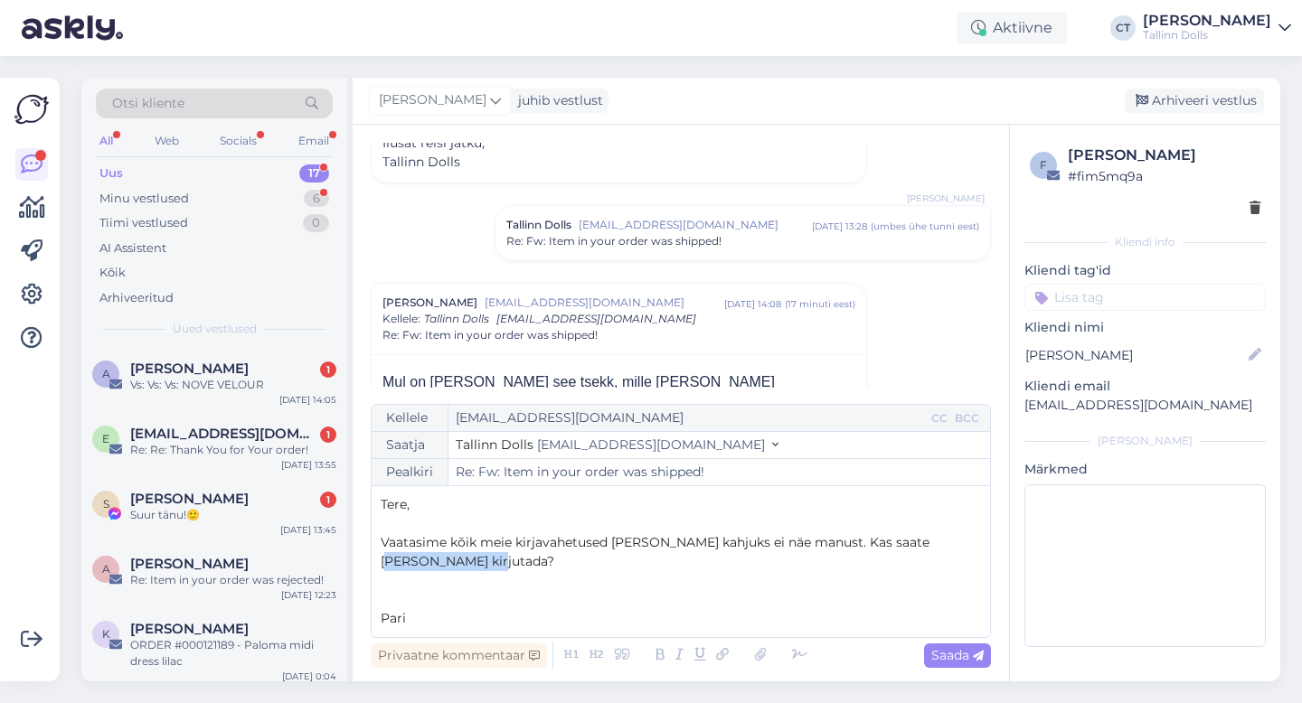
drag, startPoint x: 468, startPoint y: 560, endPoint x: 911, endPoint y: 549, distance: 443.2
click at [911, 549] on p "Vaatasime kõik meie kirjavahetused [PERSON_NAME] kahjuks ei näe manust. Kas saa…" at bounding box center [681, 552] width 600 height 38
click at [568, 617] on p "Pari" at bounding box center [681, 618] width 600 height 19
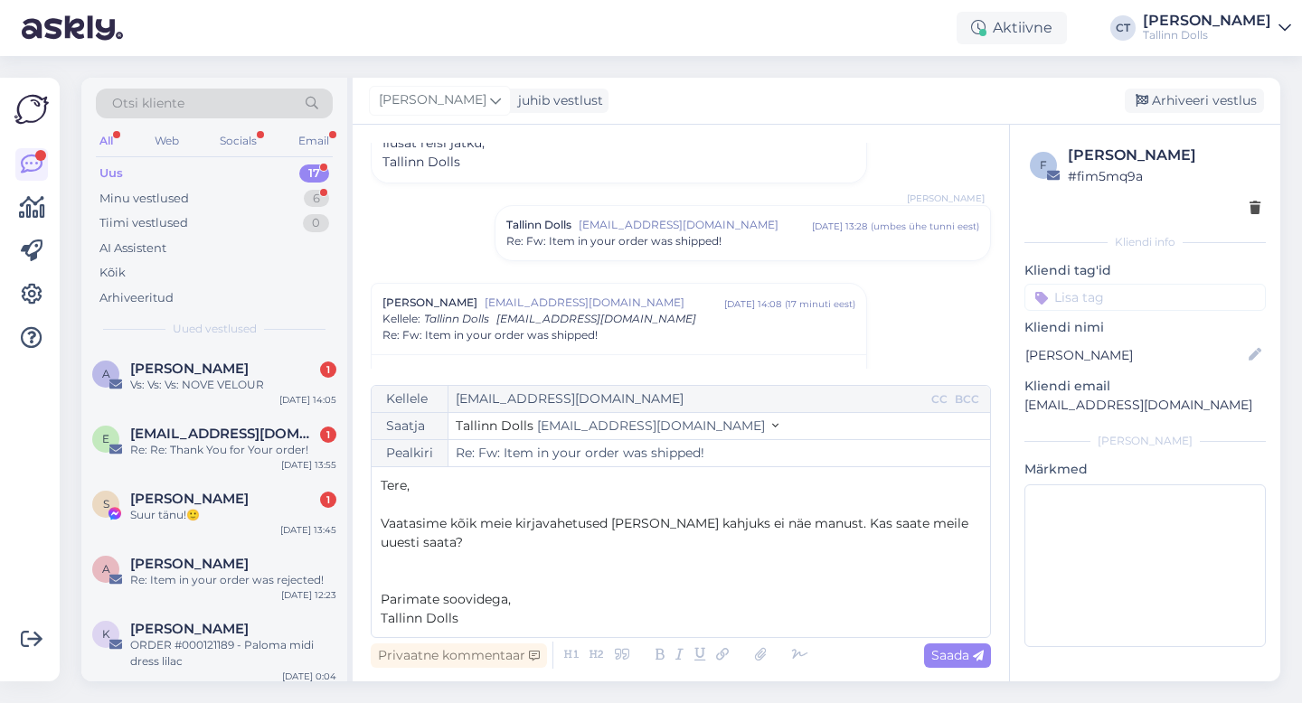
click at [958, 671] on div "Privaatne kommentaar Saada" at bounding box center [681, 655] width 620 height 34
click at [969, 660] on span "Saada" at bounding box center [957, 655] width 52 height 16
type input "Re: Re: Fw: Item in your order was shipped!"
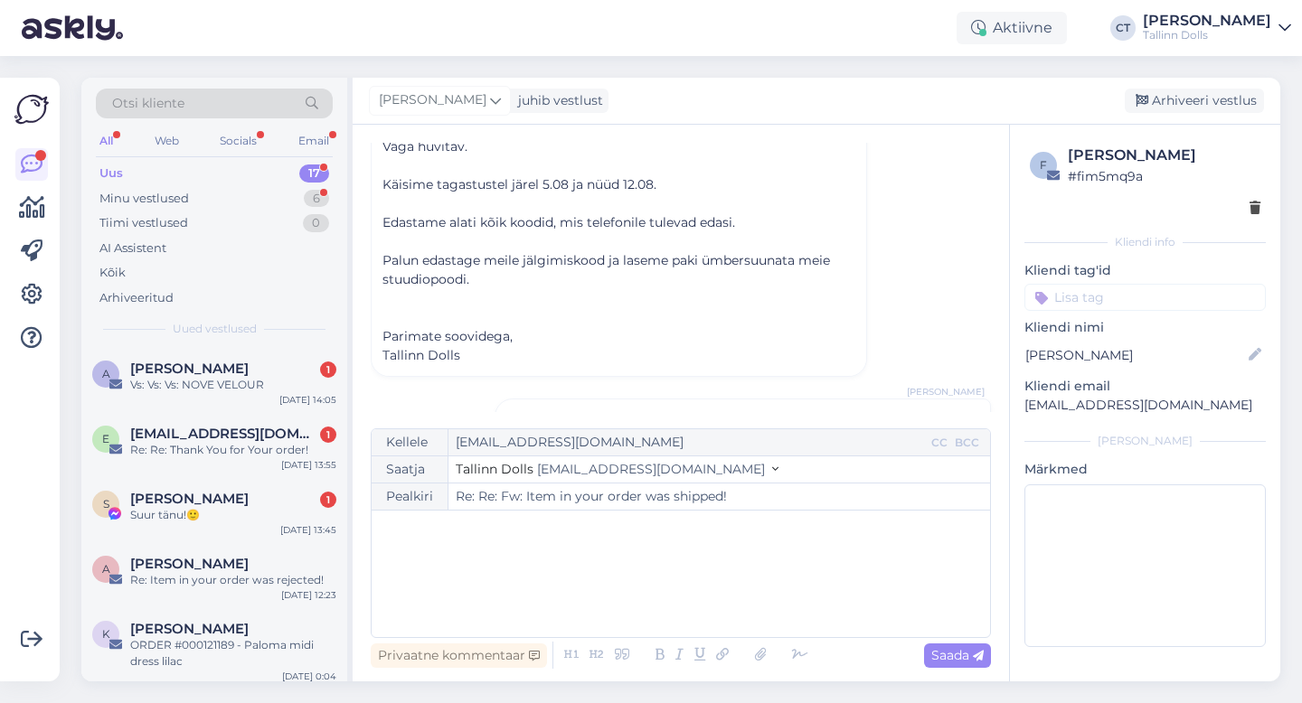
click at [1212, 80] on div "[PERSON_NAME] juhib vestlust [GEOGRAPHIC_DATA] vestlus" at bounding box center [817, 101] width 928 height 47
click at [1213, 100] on div "Arhiveeri vestlus" at bounding box center [1194, 101] width 139 height 24
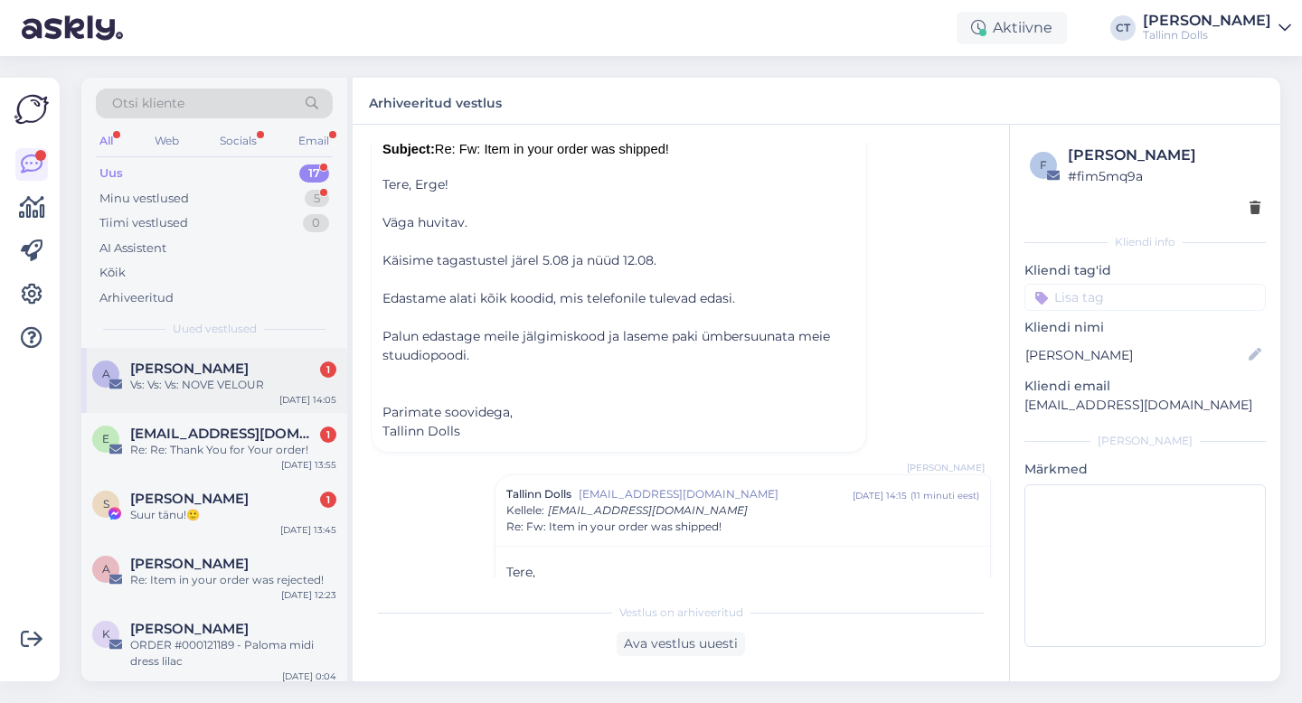
click at [222, 382] on div "Vs: Vs: Vs: NOVE VELOUR" at bounding box center [233, 385] width 206 height 16
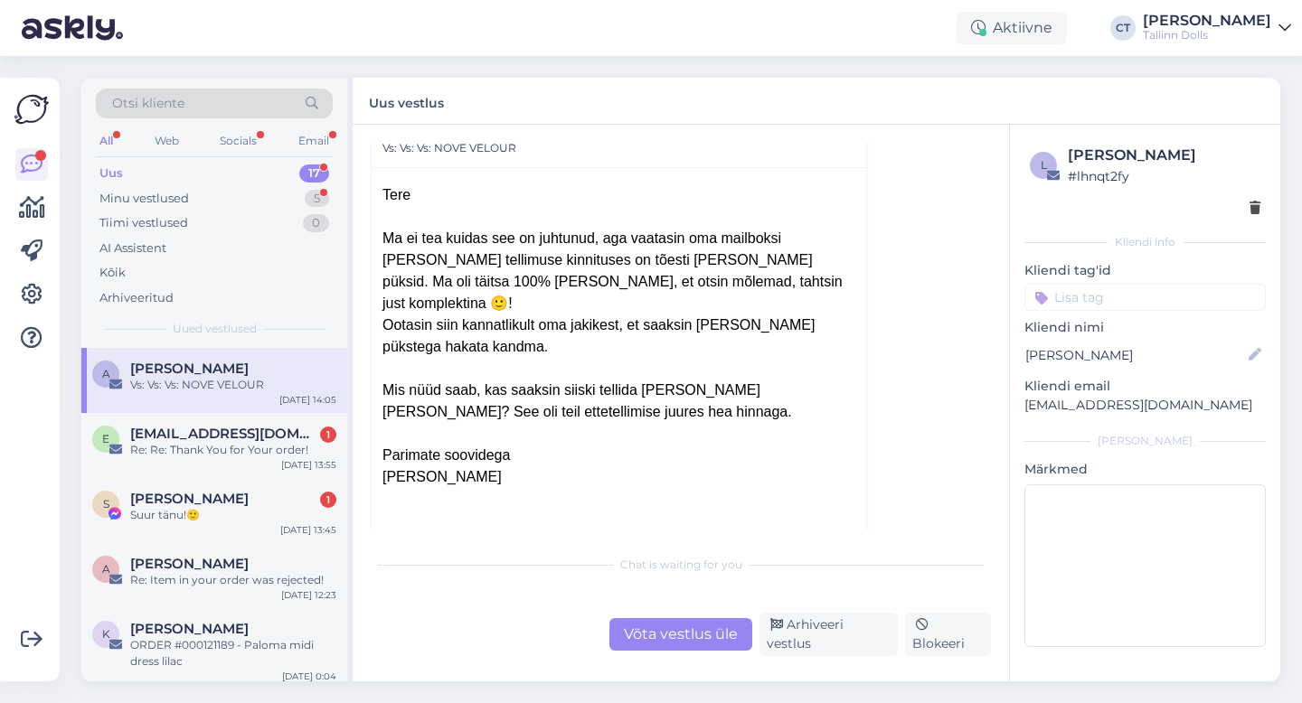
scroll to position [410, 0]
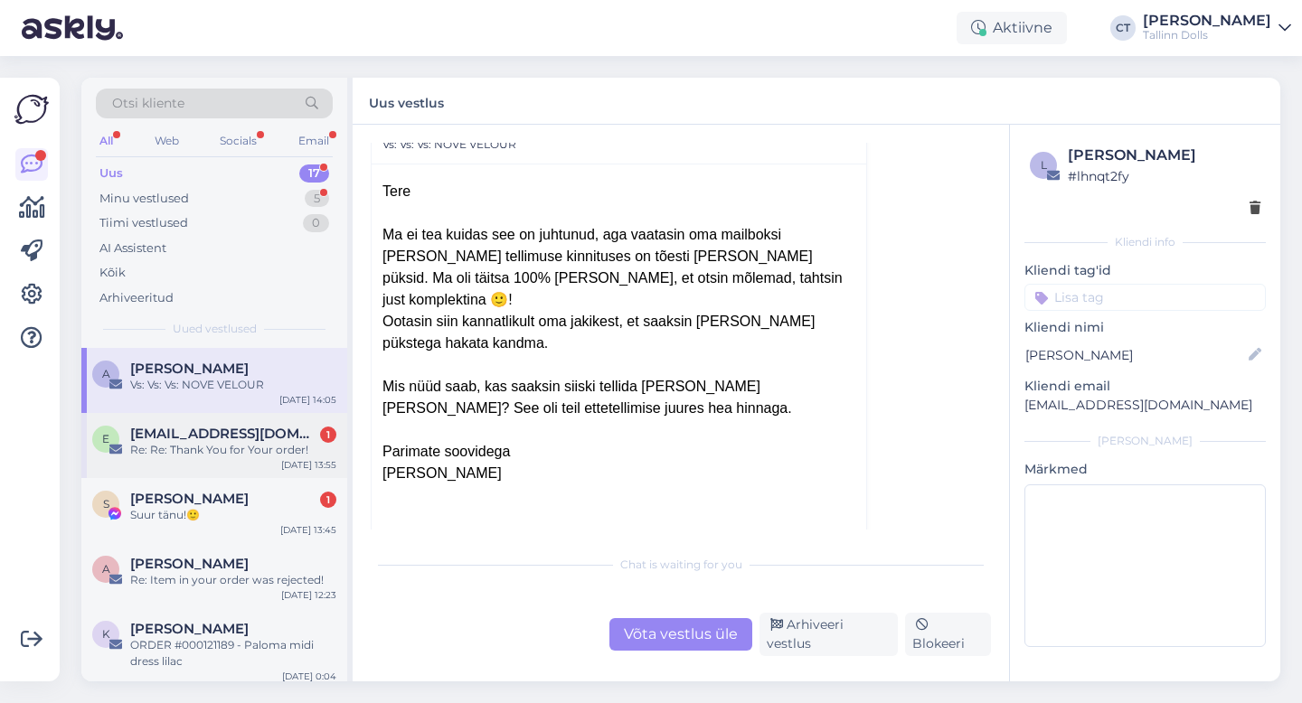
click at [248, 446] on div "Re: Re: Thank You for Your order!" at bounding box center [233, 450] width 206 height 16
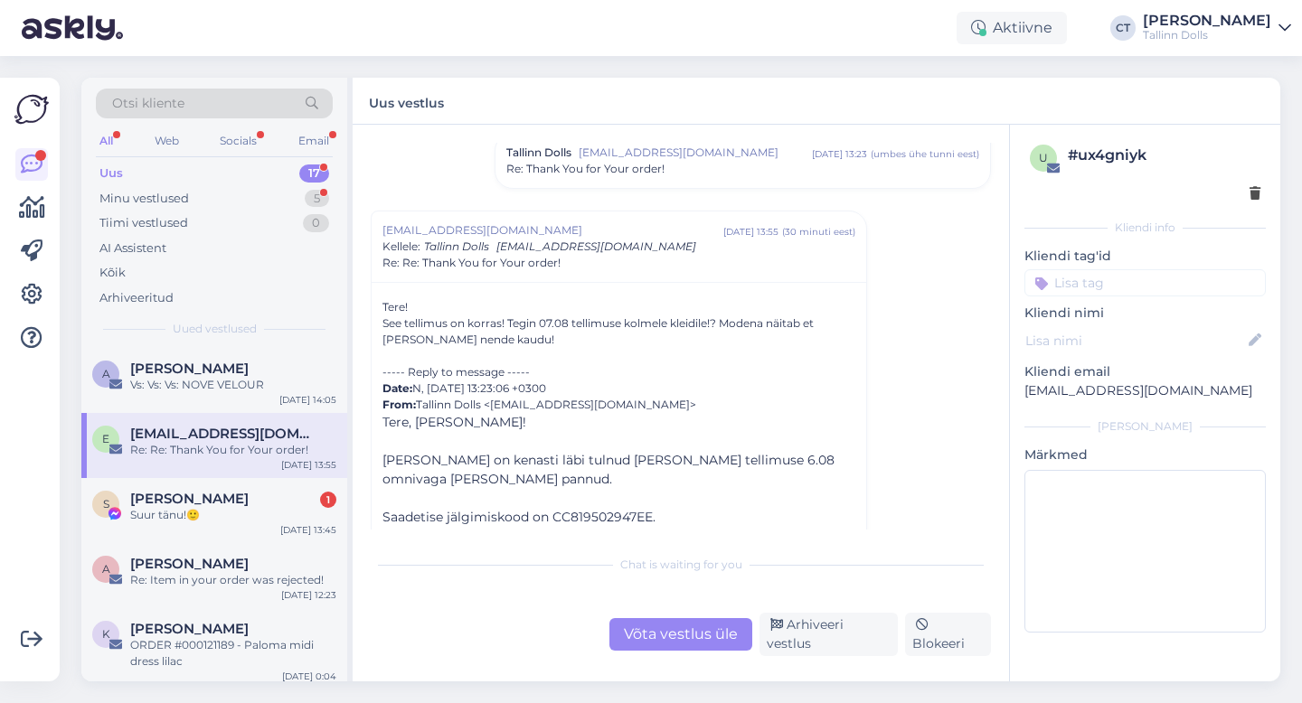
scroll to position [71, 0]
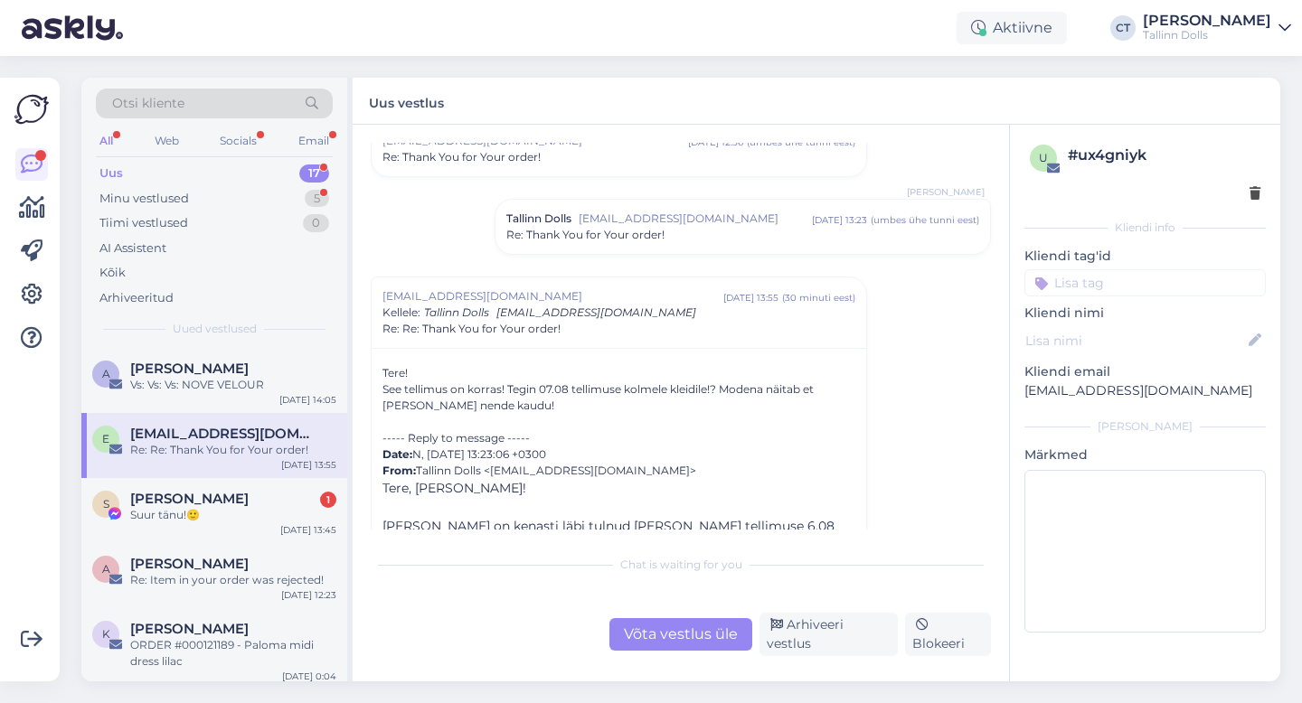
click at [690, 212] on span "[EMAIL_ADDRESS][DOMAIN_NAME]" at bounding box center [695, 219] width 233 height 16
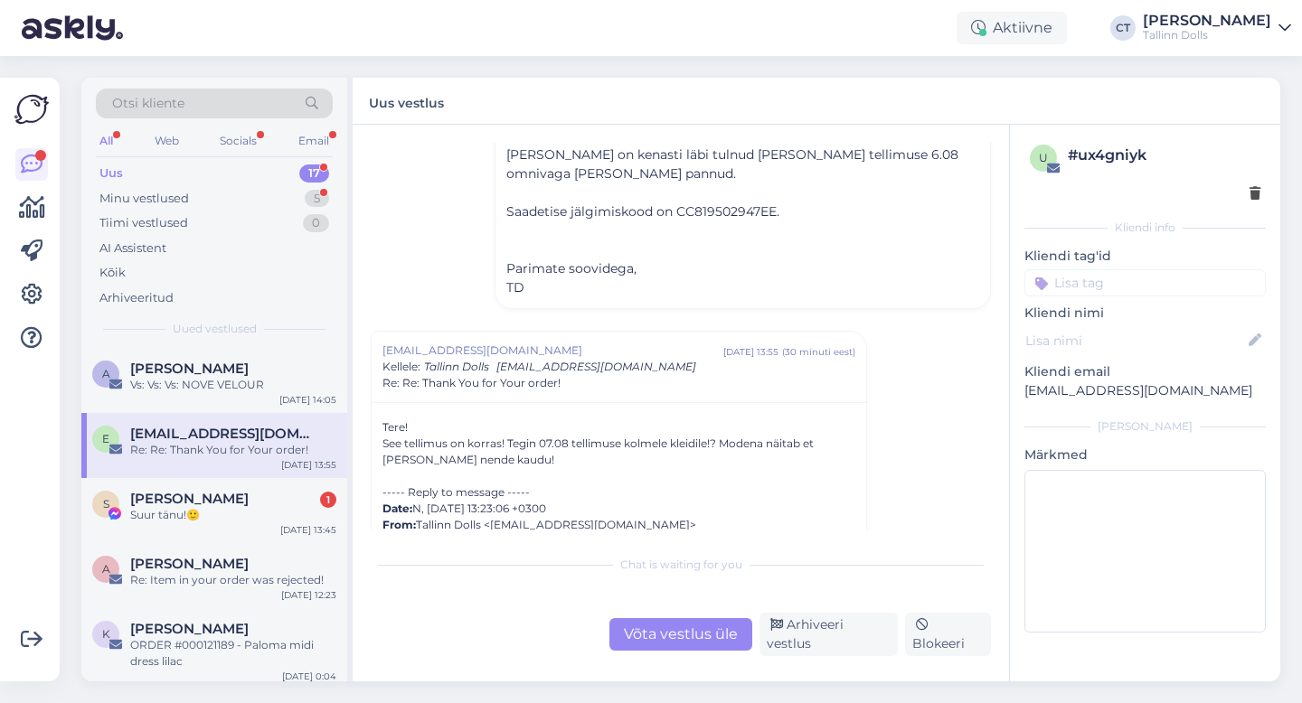
scroll to position [317, 0]
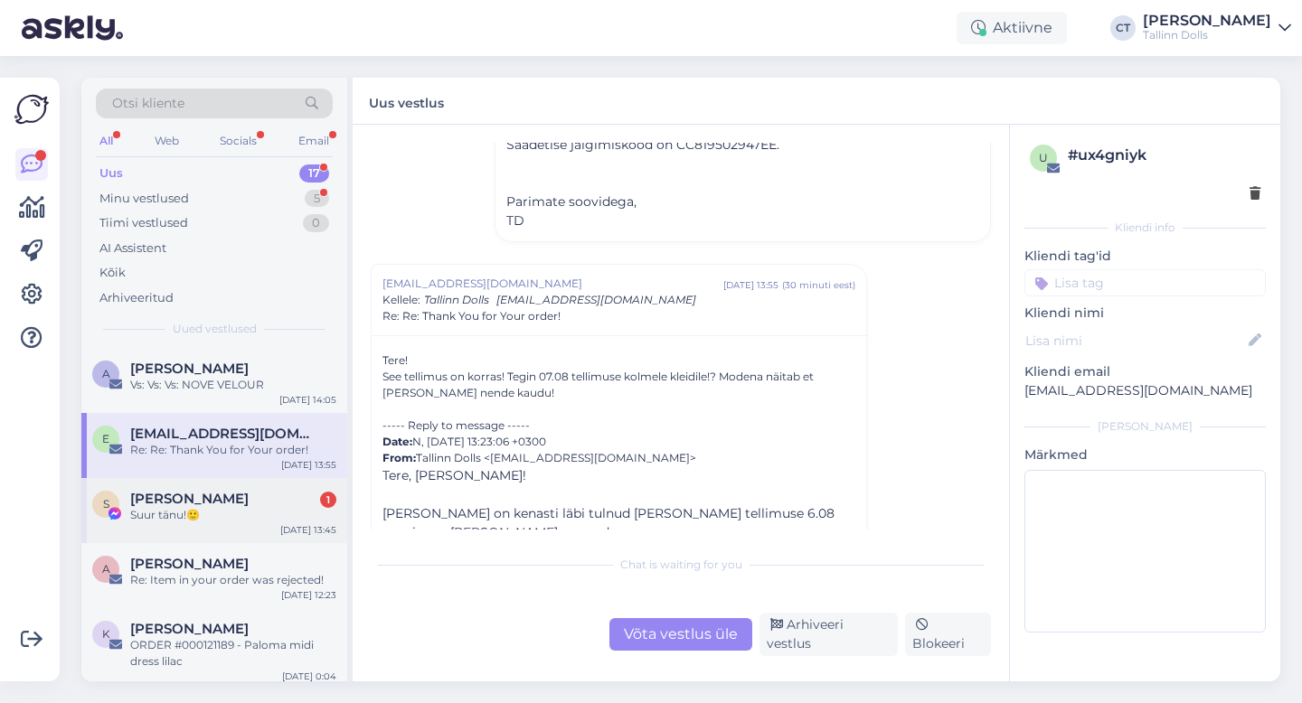
click at [221, 492] on div "[PERSON_NAME] 1" at bounding box center [233, 499] width 206 height 16
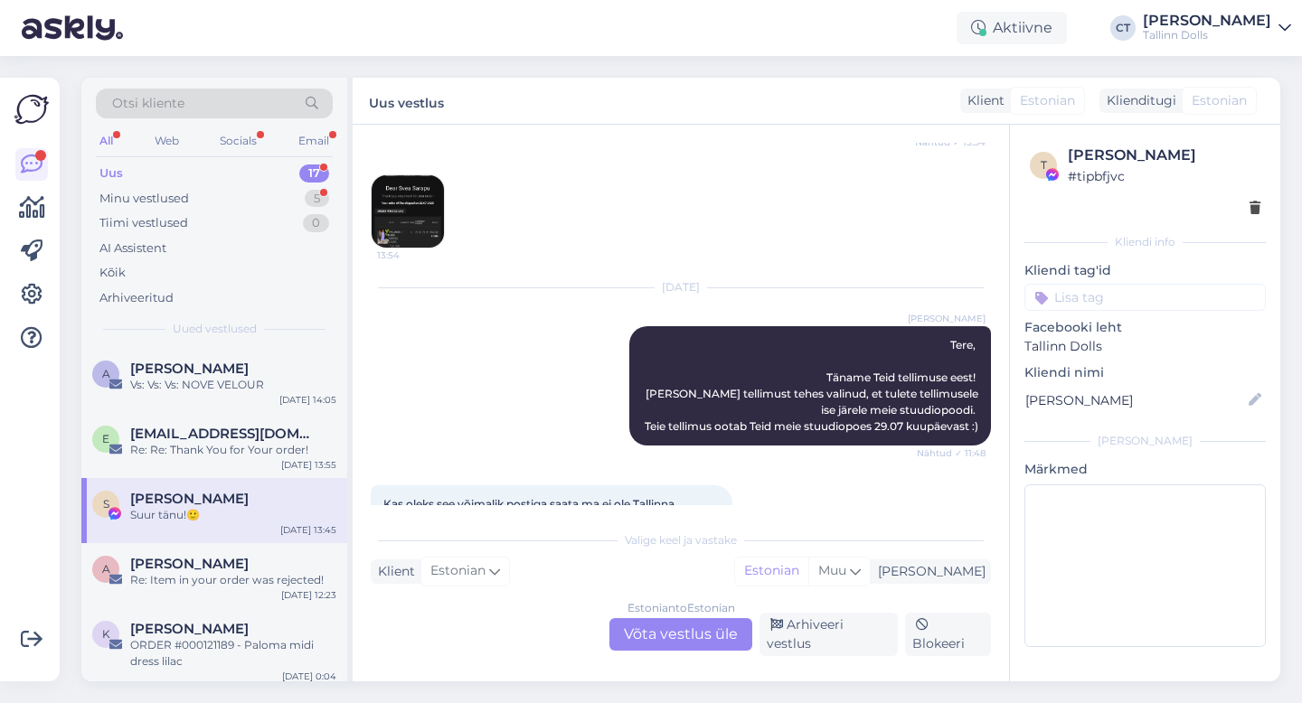
scroll to position [598, 0]
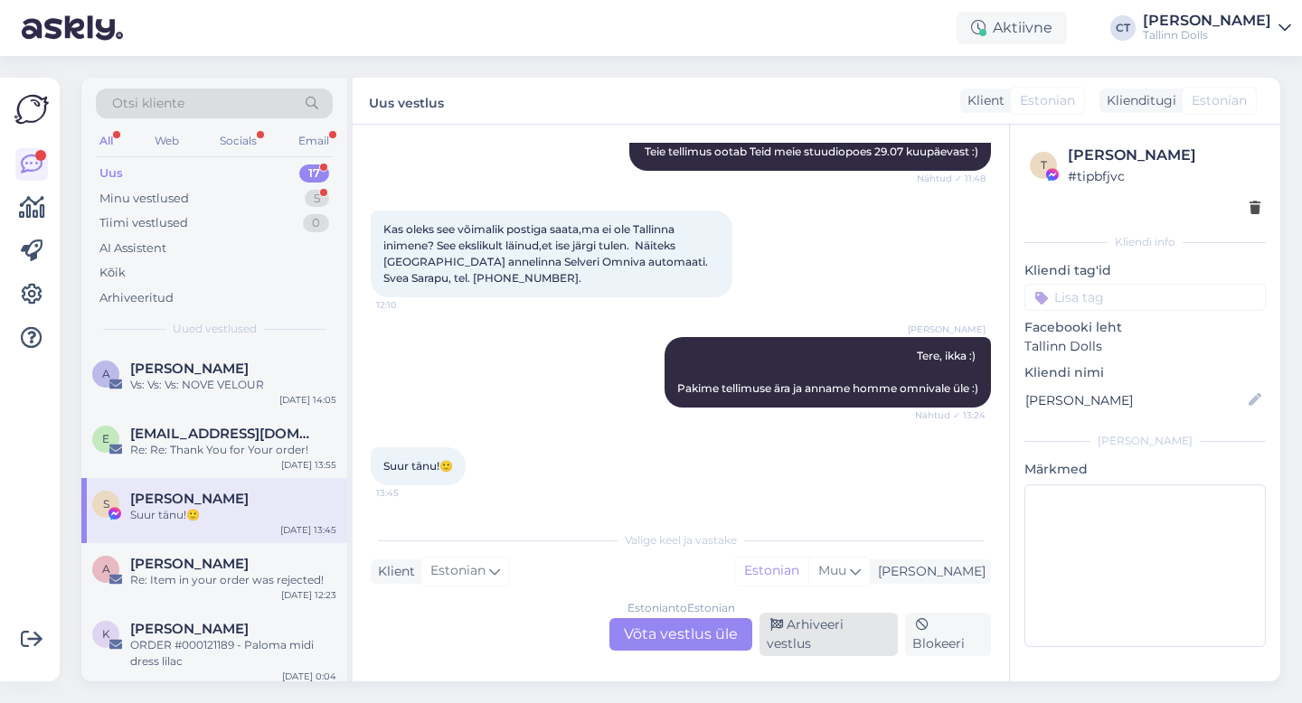
click at [787, 639] on div "Arhiveeri vestlus" at bounding box center [829, 634] width 138 height 43
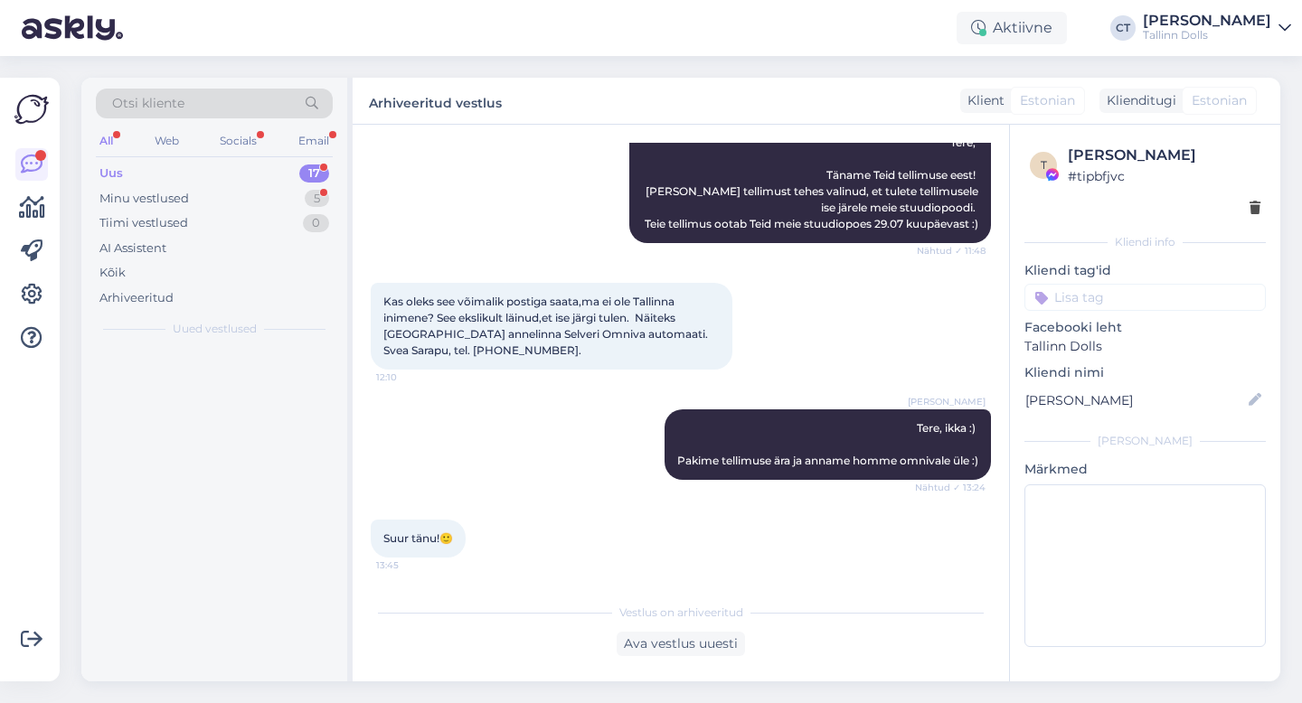
scroll to position [536, 0]
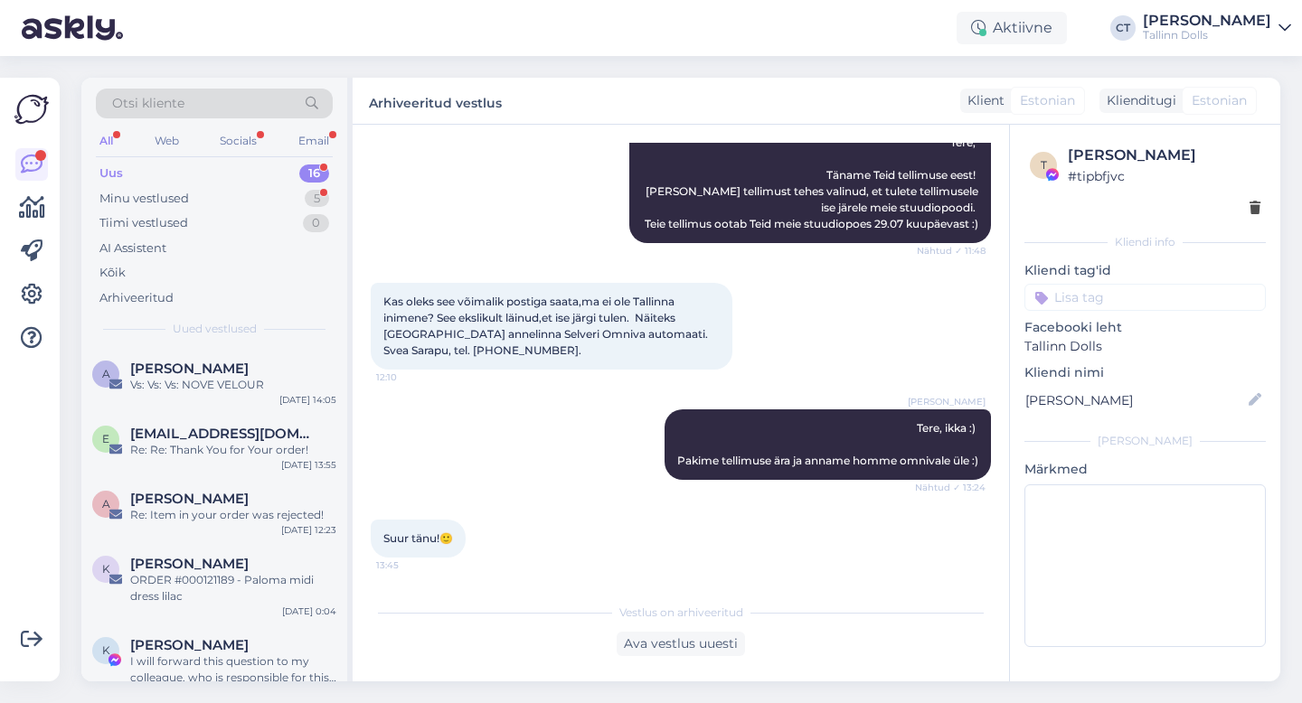
click at [159, 166] on div "Uus 16" at bounding box center [214, 173] width 237 height 25
click at [232, 400] on div "A [PERSON_NAME] Vs: Vs: Vs: NOVE VELOUR [DATE] 14:05" at bounding box center [214, 380] width 266 height 65
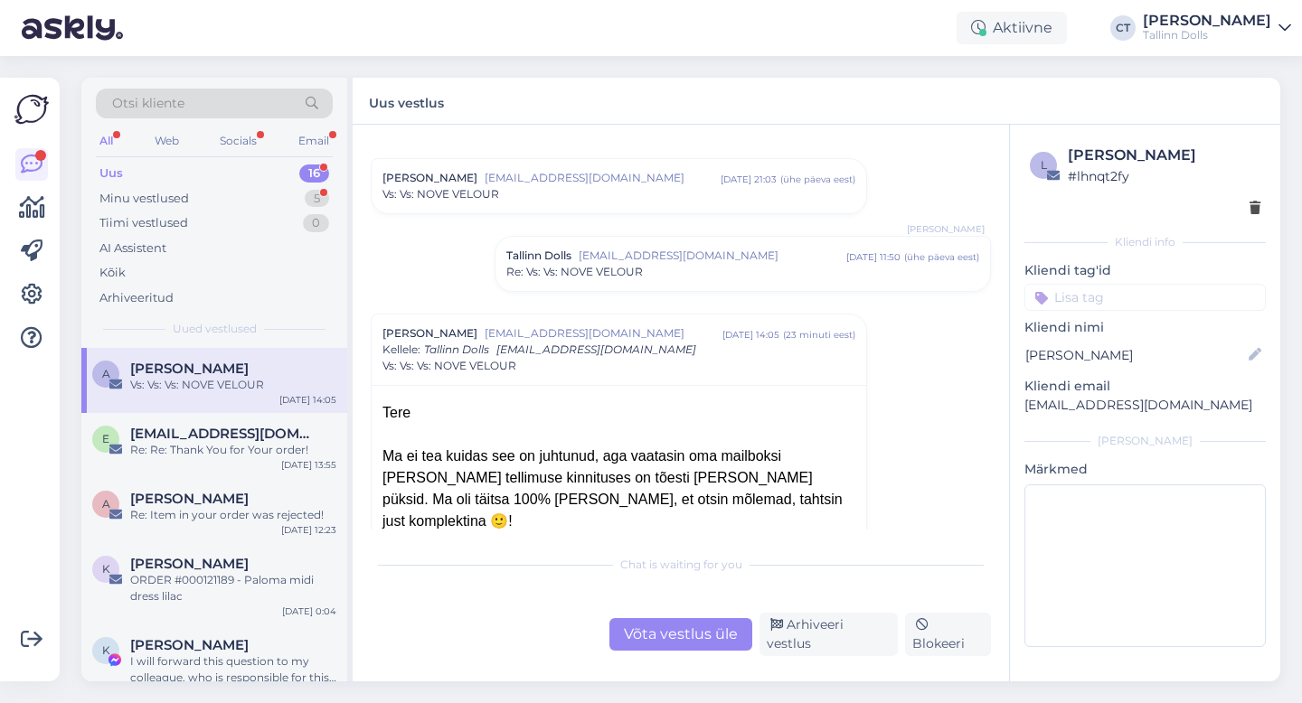
scroll to position [212, 0]
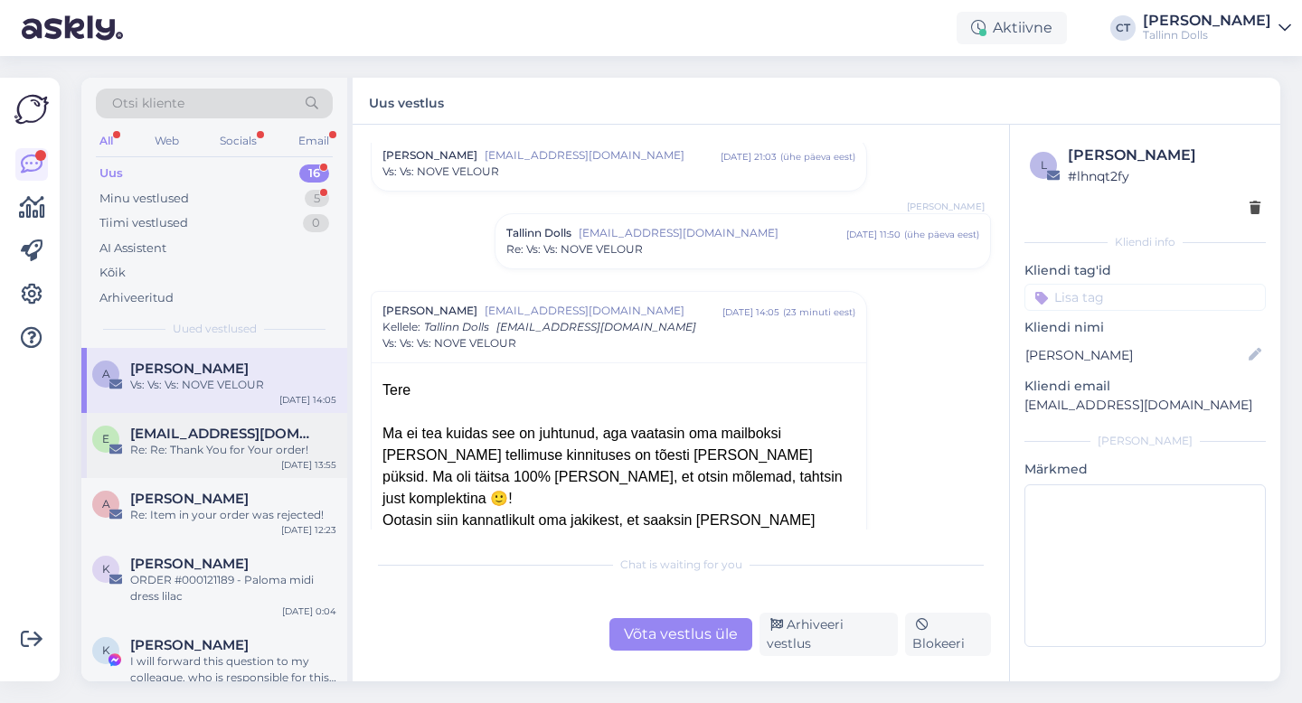
click at [245, 424] on div "e [EMAIL_ADDRESS][DOMAIN_NAME] Re: Re: Thank You for Your order! [DATE] 13:55" at bounding box center [214, 445] width 266 height 65
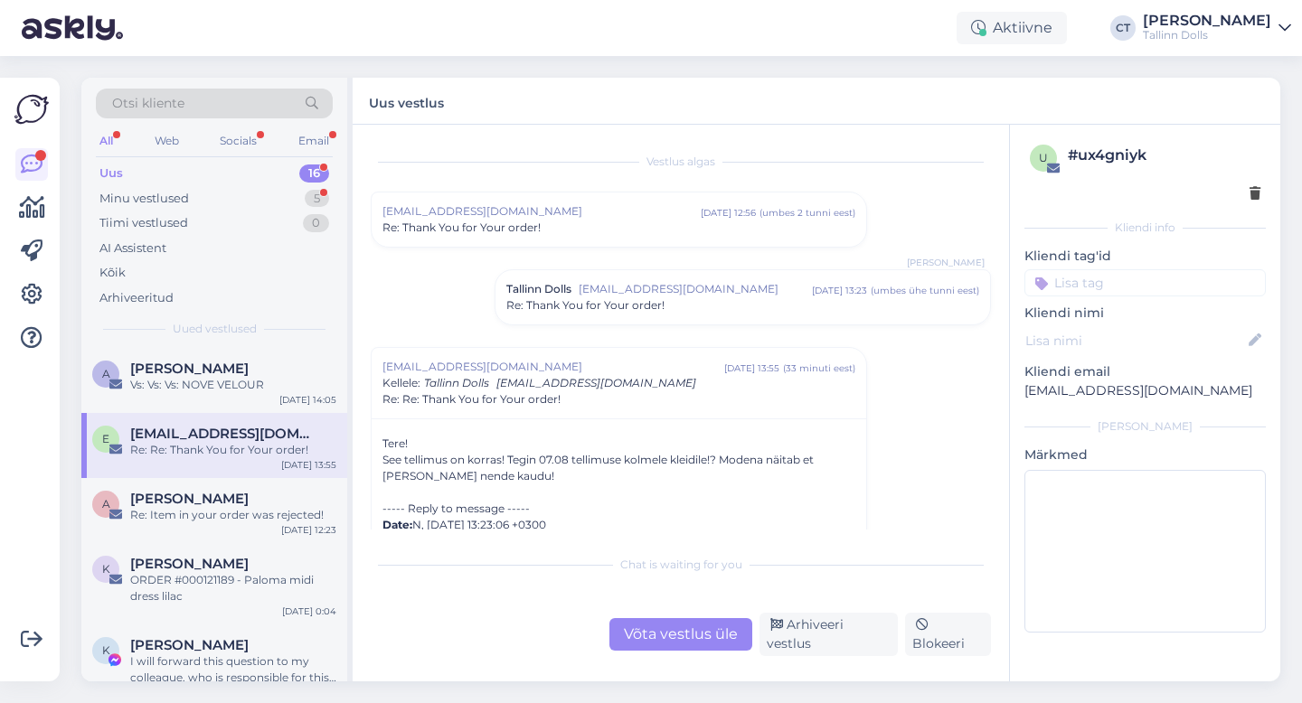
scroll to position [126, 0]
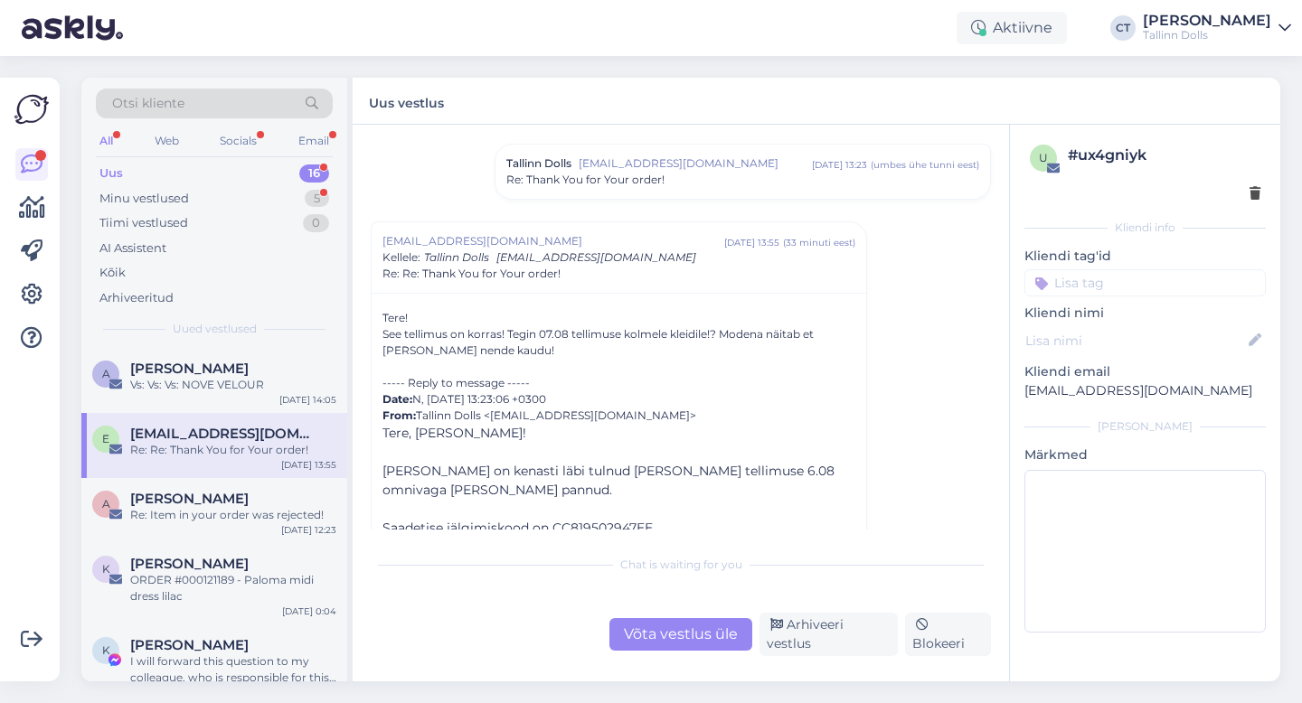
click at [685, 638] on div "Võta vestlus üle" at bounding box center [680, 634] width 143 height 33
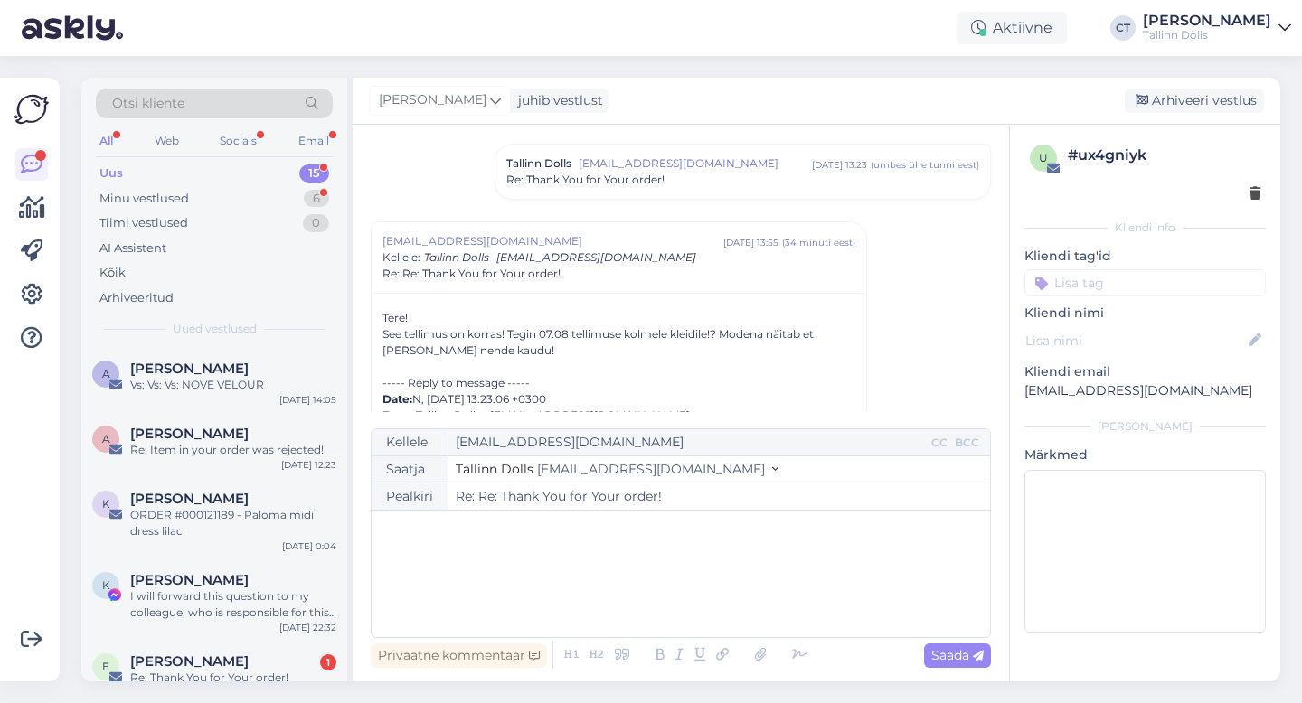
scroll to position [204, 0]
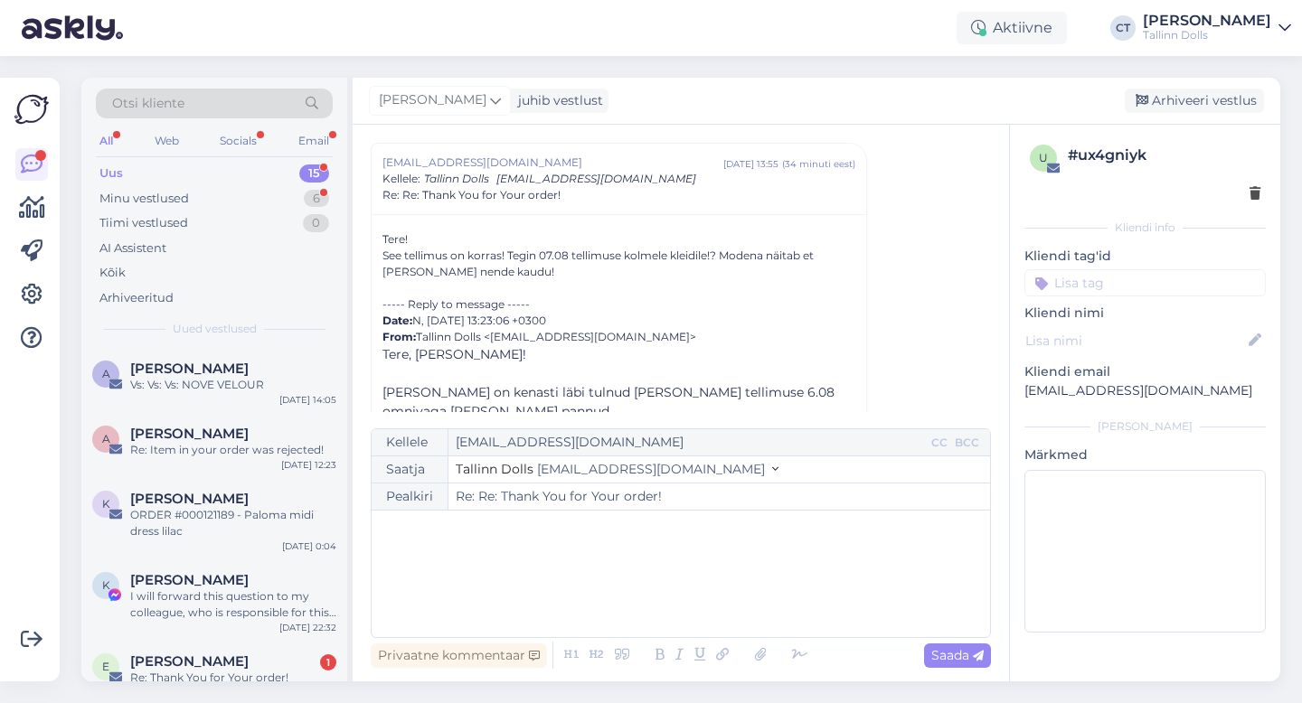
click at [715, 605] on div "﻿" at bounding box center [681, 574] width 600 height 109
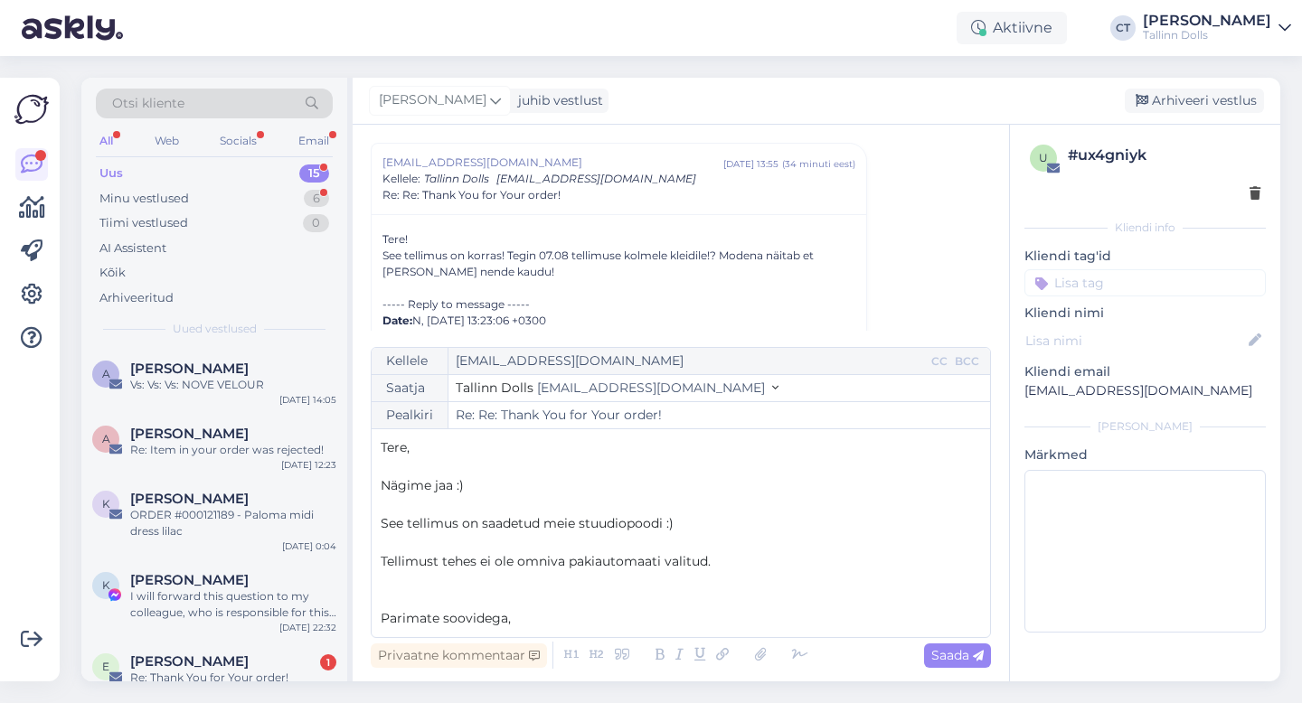
scroll to position [10, 0]
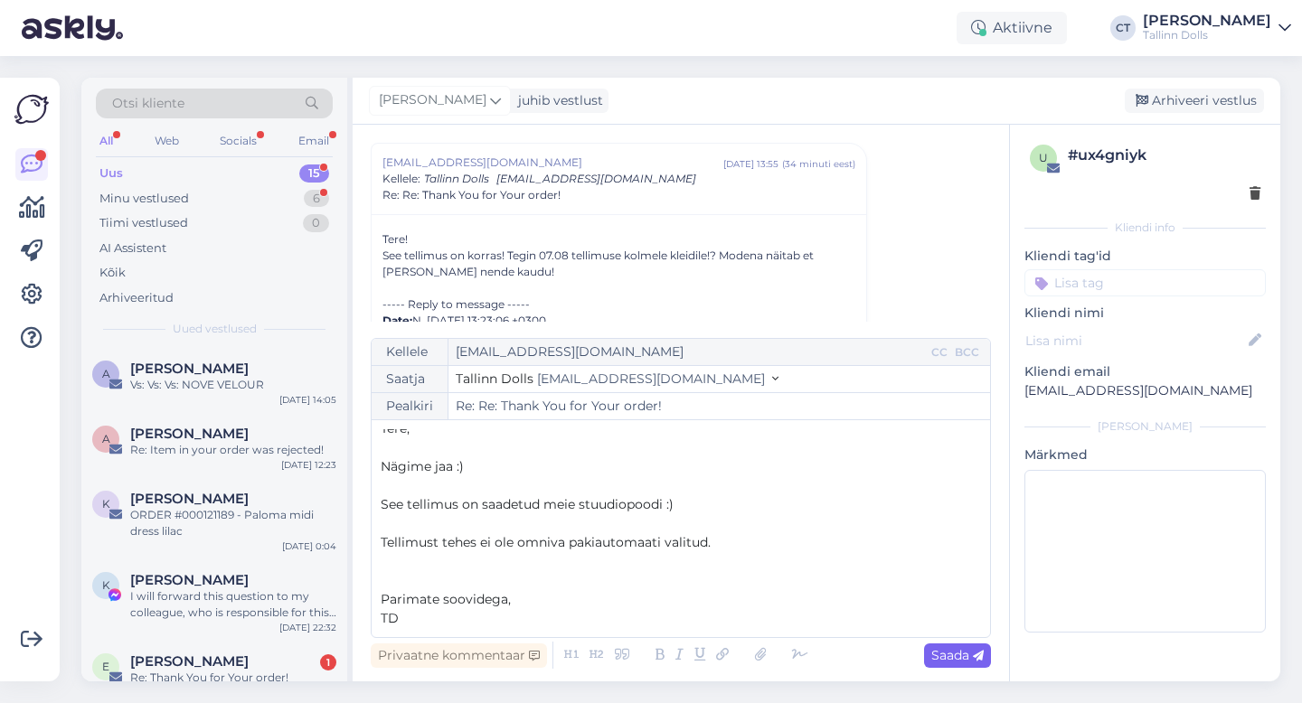
click at [961, 648] on span "Saada" at bounding box center [957, 655] width 52 height 16
type input "Re: Re: Thank You for Your order!"
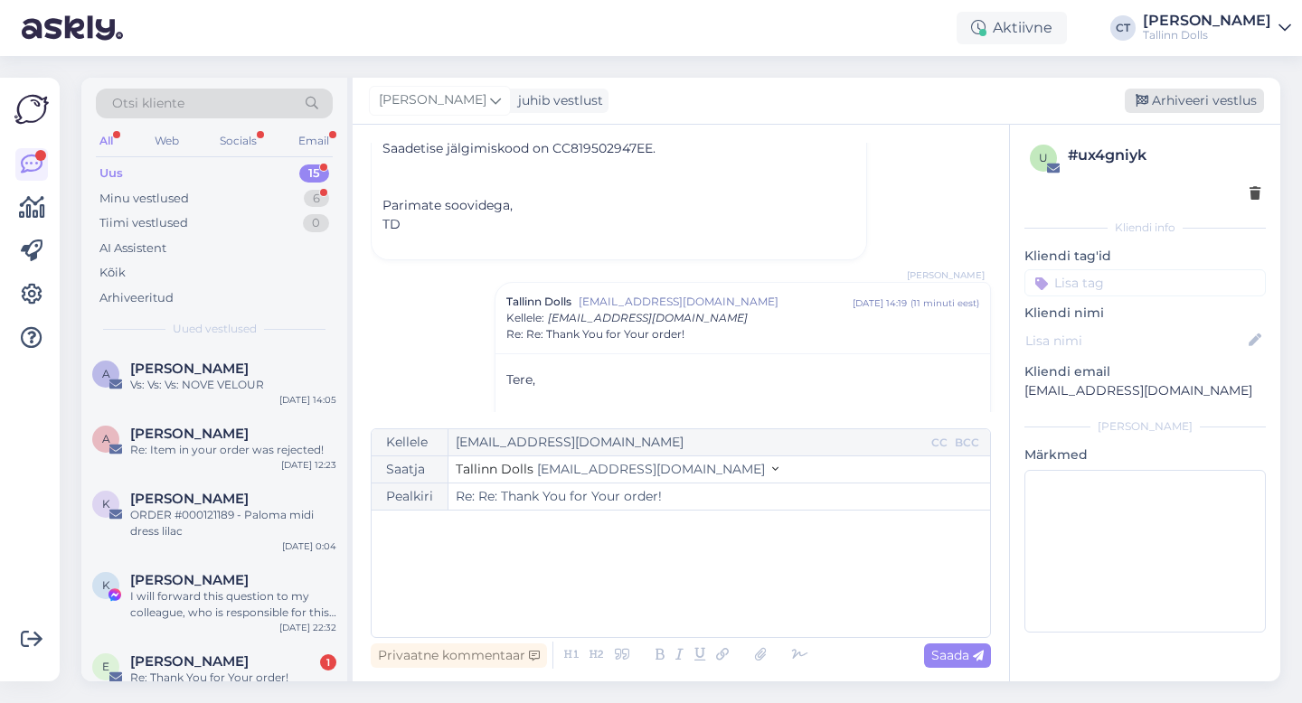
click at [1210, 92] on div "Arhiveeri vestlus" at bounding box center [1194, 101] width 139 height 24
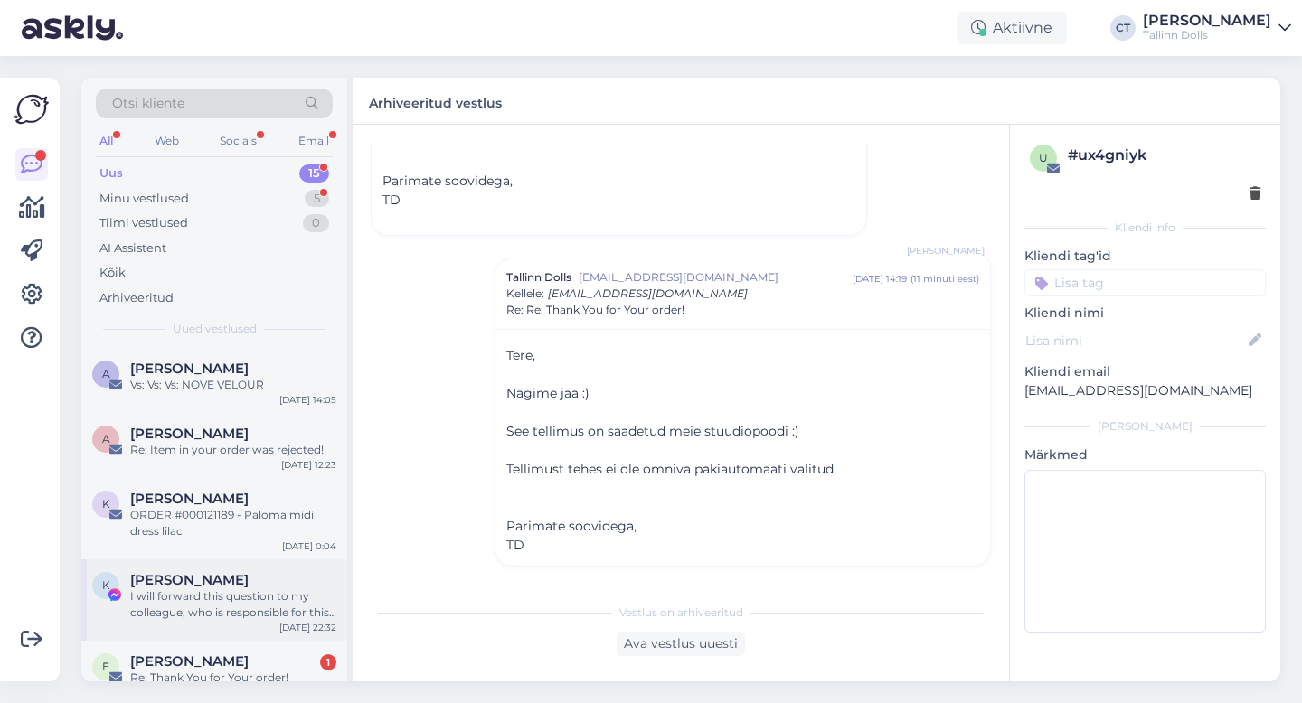
click at [236, 599] on div "I will forward this question to my colleague, who is responsible for this. The …" at bounding box center [233, 605] width 206 height 33
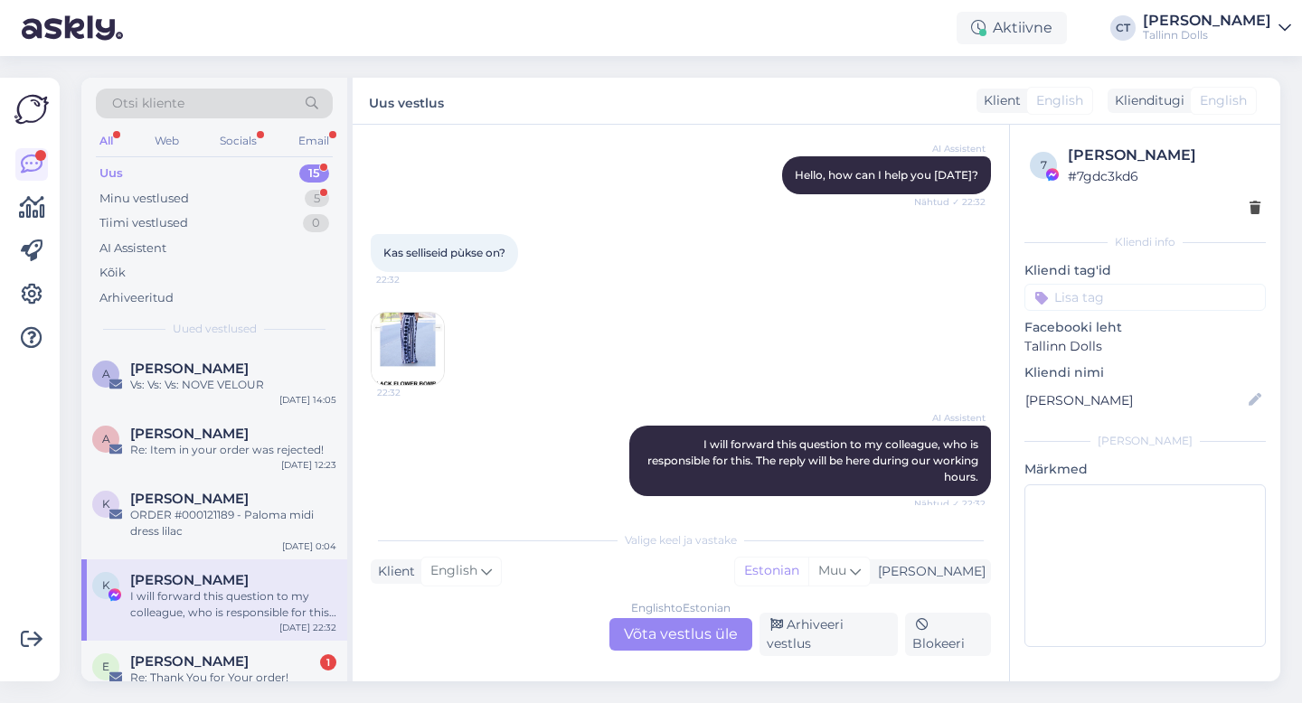
click at [415, 351] on img at bounding box center [408, 349] width 72 height 72
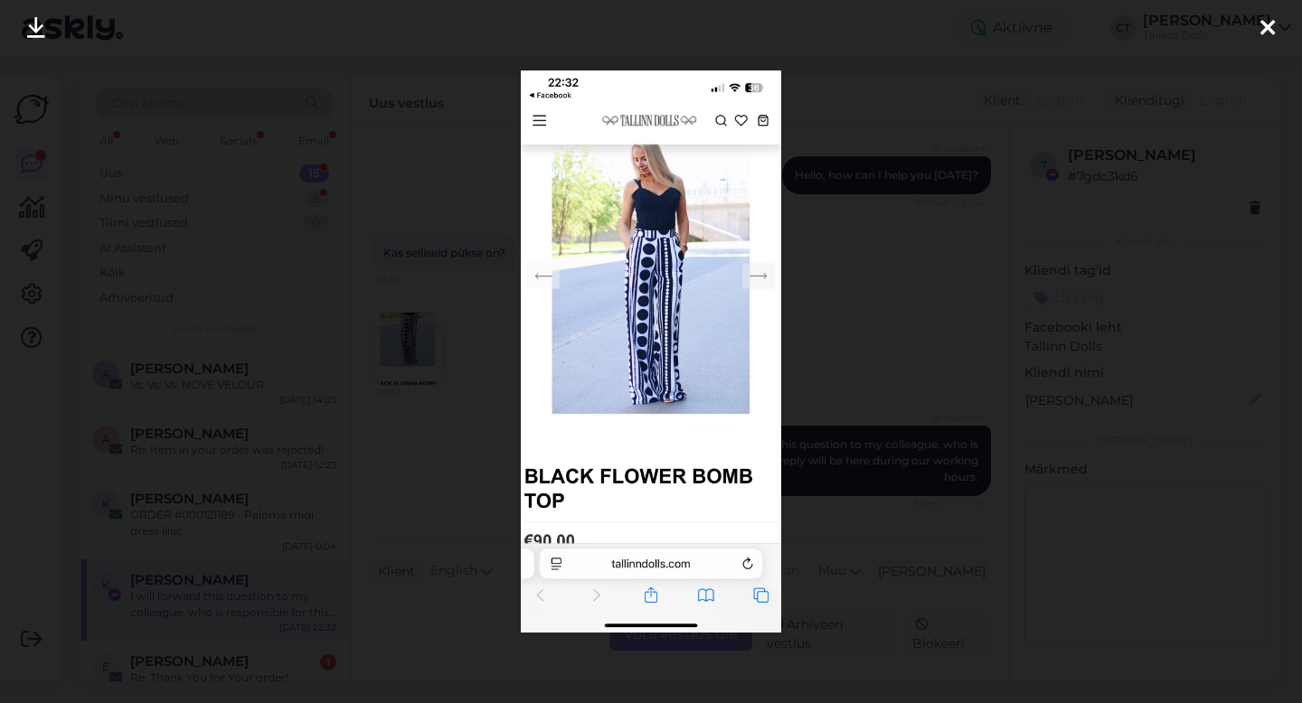
click at [1263, 32] on icon at bounding box center [1267, 29] width 14 height 24
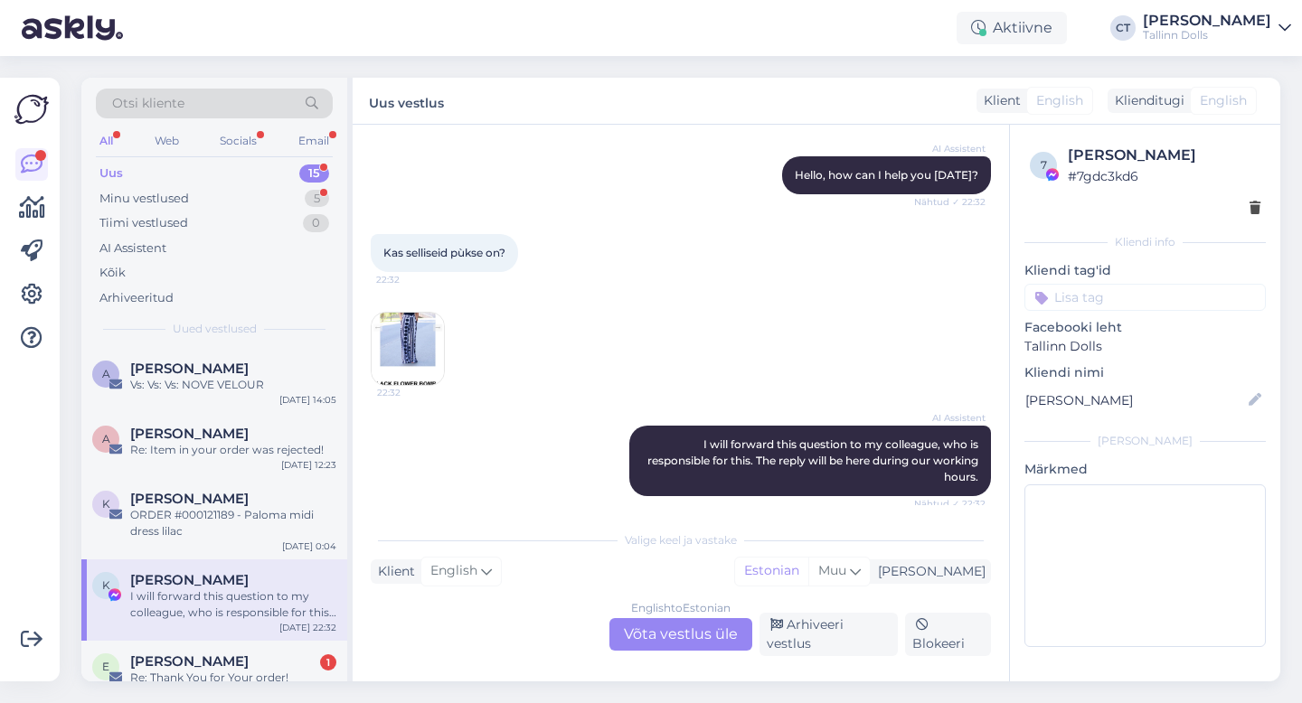
click at [678, 642] on div "English to Estonian Võta vestlus üle" at bounding box center [680, 634] width 143 height 33
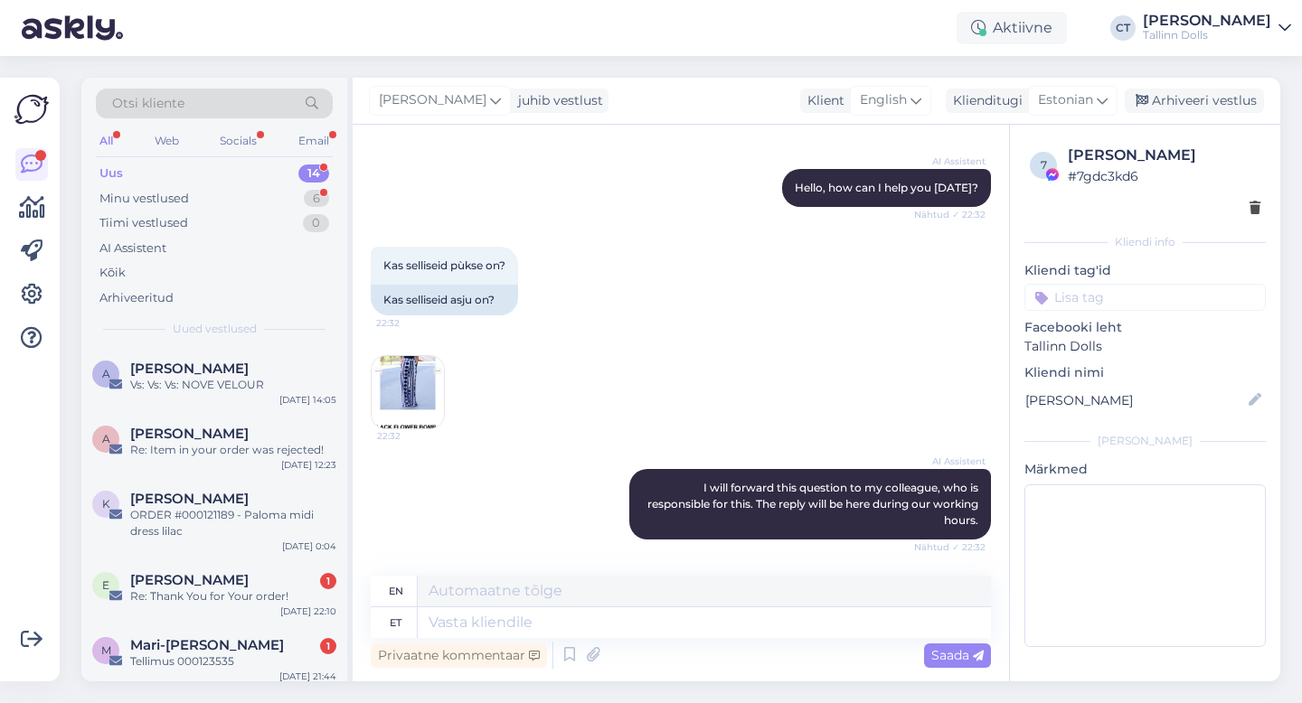
click at [731, 622] on textarea at bounding box center [704, 623] width 573 height 31
type textarea "T"
type textarea "Tere,"
type textarea "Hello,"
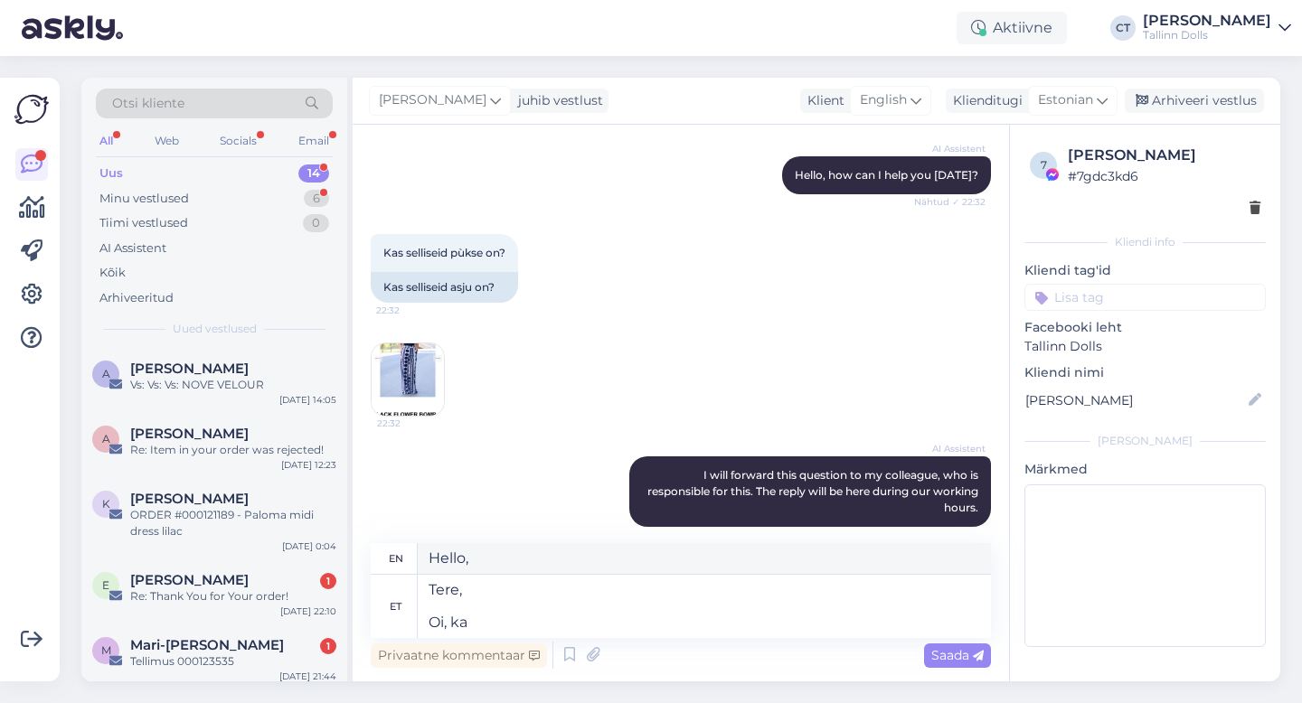
type textarea "Tere, Oi, kah"
type textarea "Hello, Oh,"
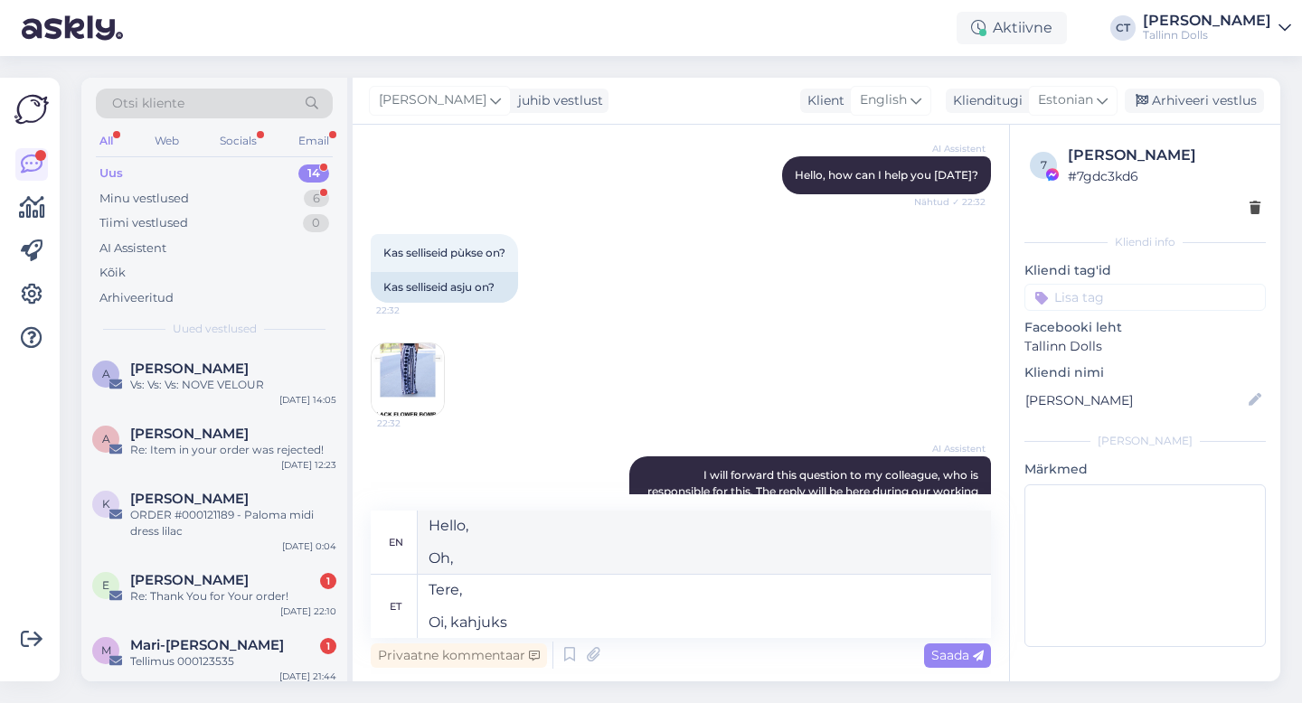
type textarea "Tere, Oi, kahjuks e"
type textarea "Hello, Oh, unfortunately"
type textarea "Tere, Oi, kahjuks enam m"
type textarea "Hello, Oh, unfortunately no more"
type textarea "Tere, Oi, kahjuks enam me"
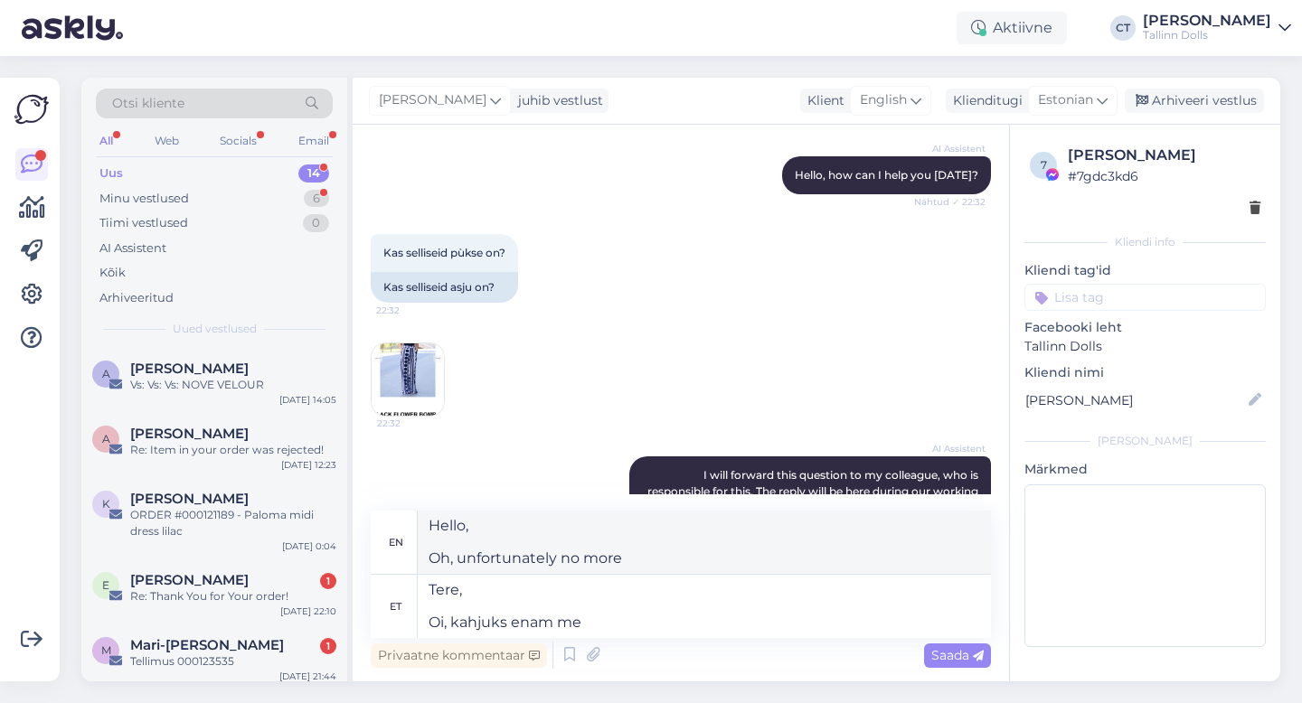
type textarea "Hello, Oh, unfortunately we are no longer"
type textarea "Tere, [PERSON_NAME], kahjuks enam me neid p"
type textarea "Hello, Oh, unfortunately we no longer have them"
type textarea "Tere, Oi, kahjuks enam me neid pükse ei"
type textarea "Hello, Oh, unfortunately we no longer have these pants."
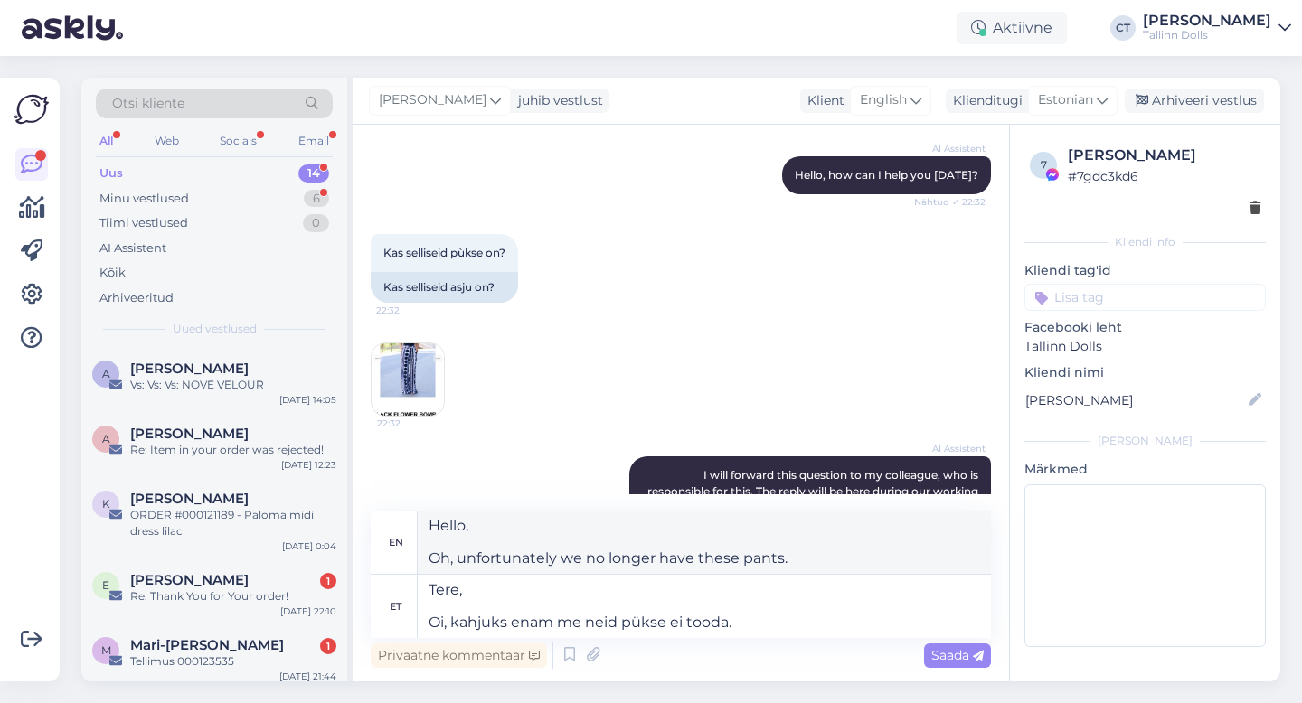
type textarea "Tere, Oi, kahjuks enam me neid pükse ei tooda."
type textarea "Hello, Oh, unfortunately we no longer produce these pants."
type textarea "Tere, Oi, kahjuks enam me neid pükse ei tooda."
click at [965, 655] on span "Saada" at bounding box center [957, 655] width 52 height 16
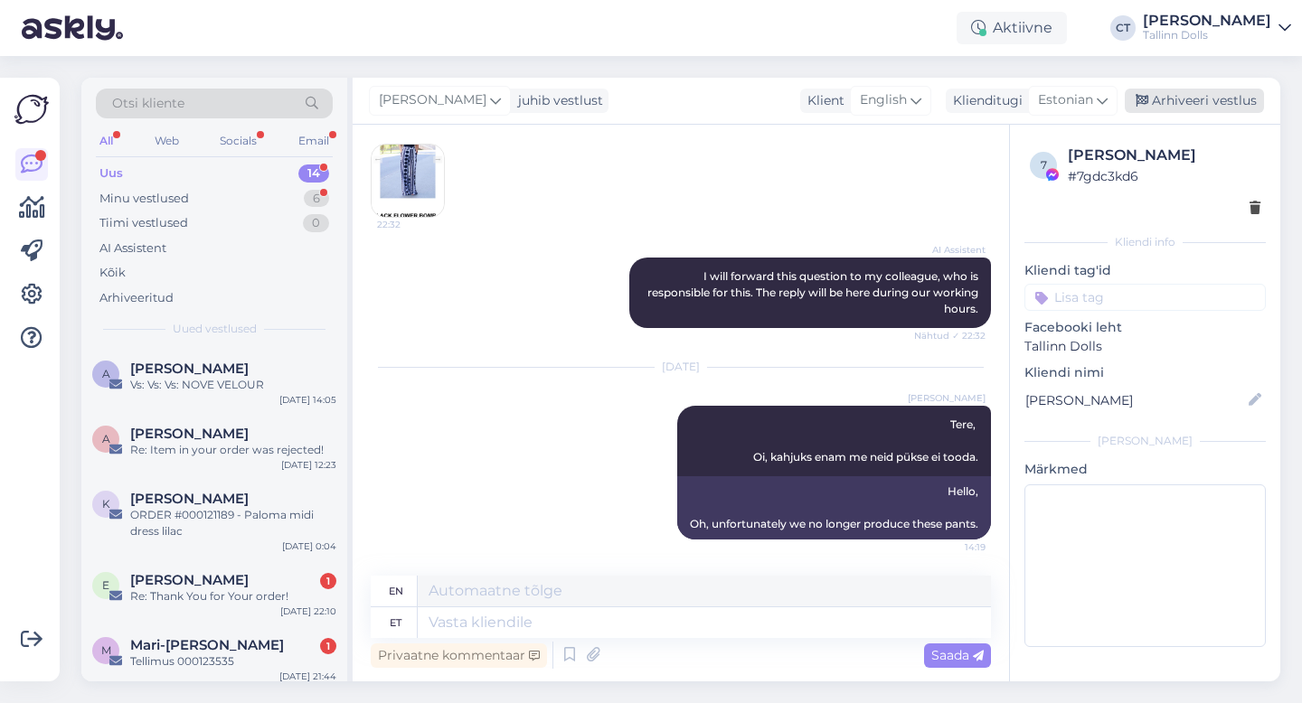
click at [1194, 101] on div "Arhiveeri vestlus" at bounding box center [1194, 101] width 139 height 24
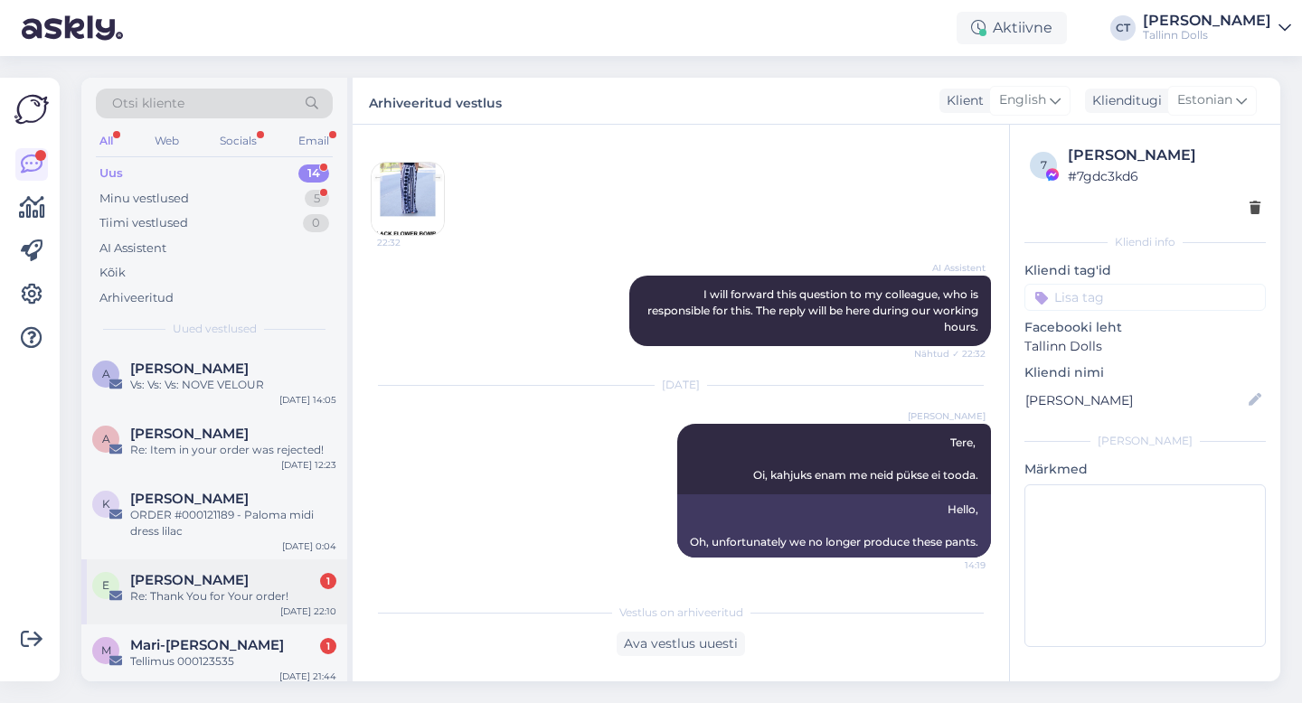
click at [237, 599] on div "Re: Thank You for Your order!" at bounding box center [233, 597] width 206 height 16
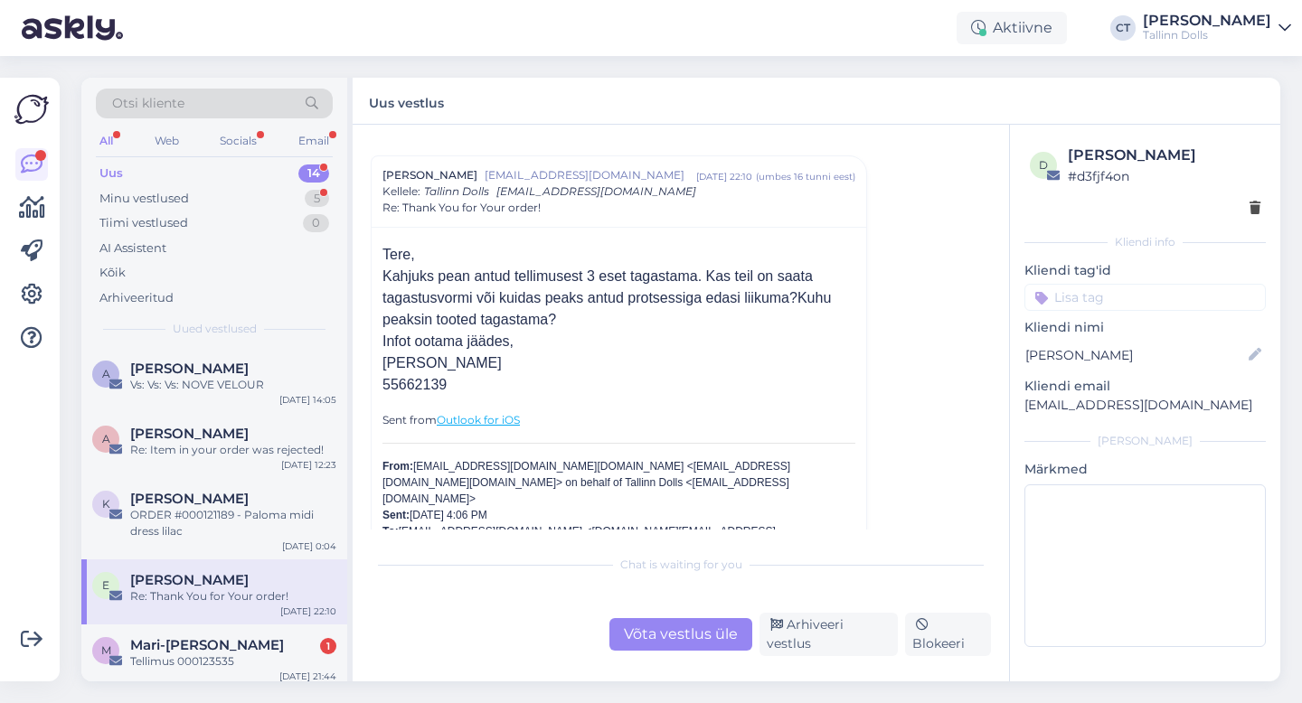
scroll to position [42, 0]
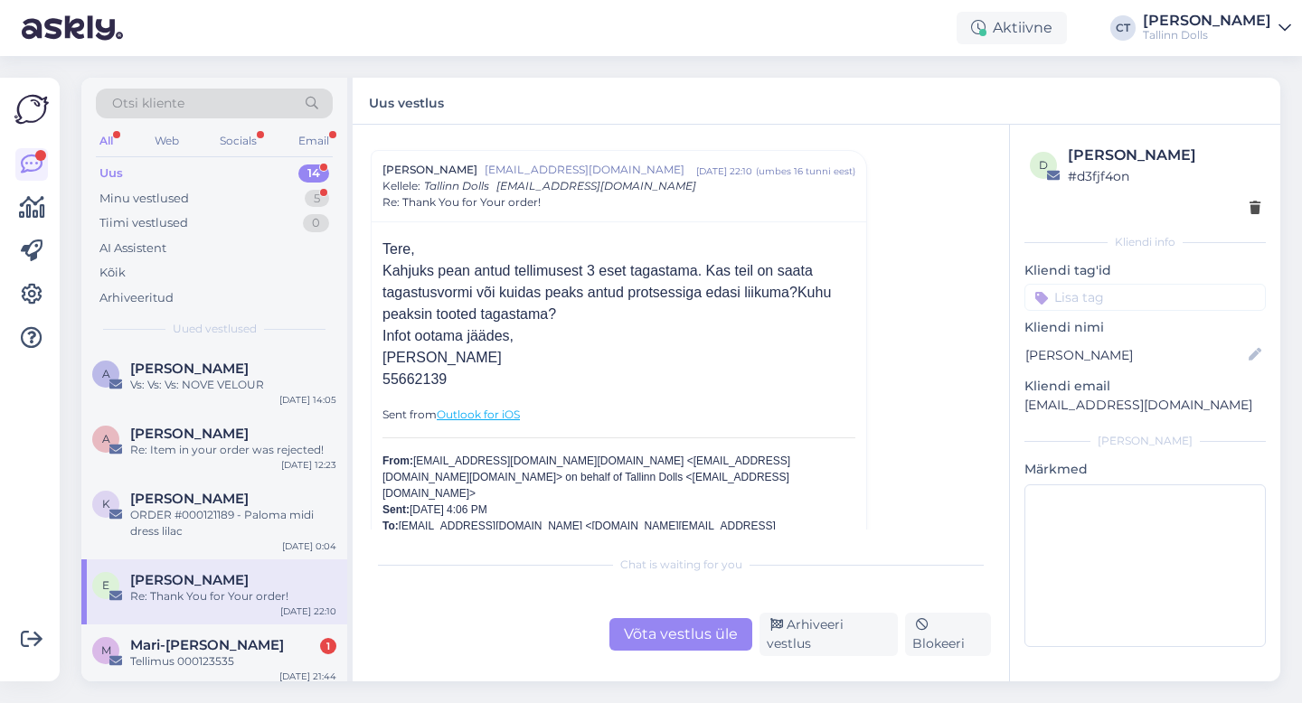
click at [694, 651] on div "Võta vestlus üle" at bounding box center [680, 634] width 143 height 33
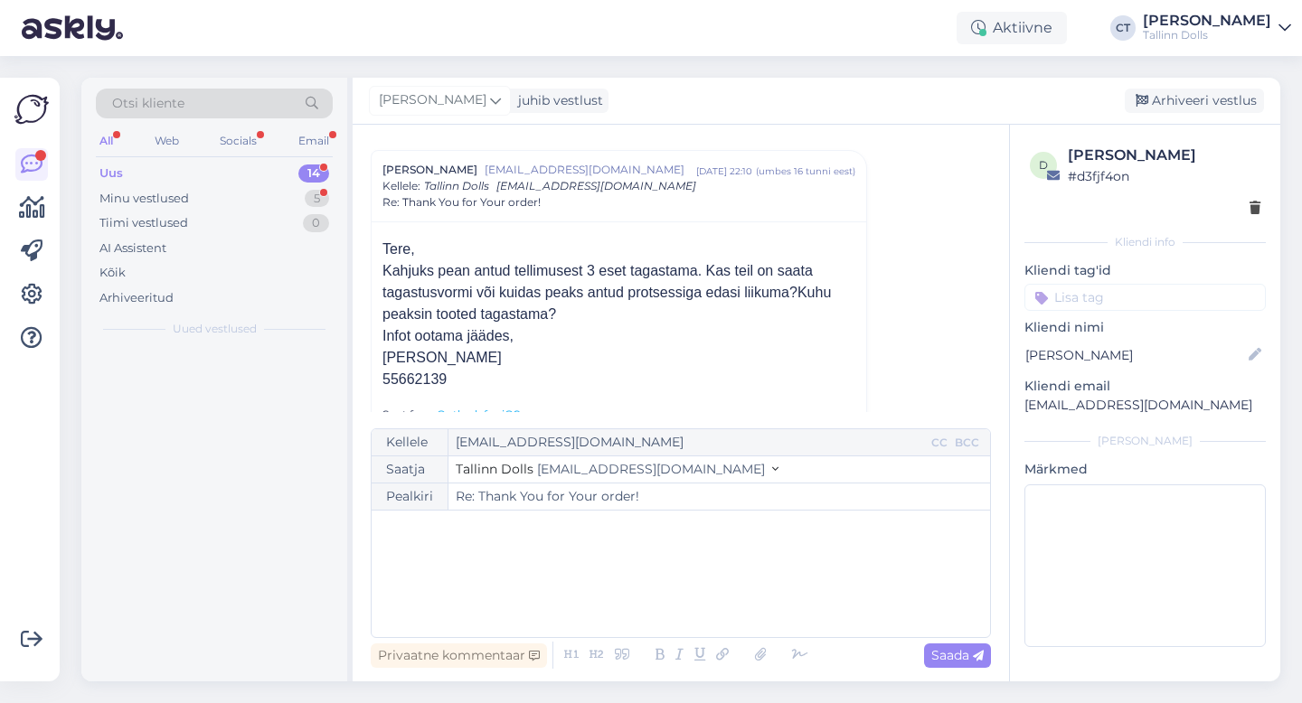
click at [723, 580] on div "﻿" at bounding box center [681, 574] width 600 height 109
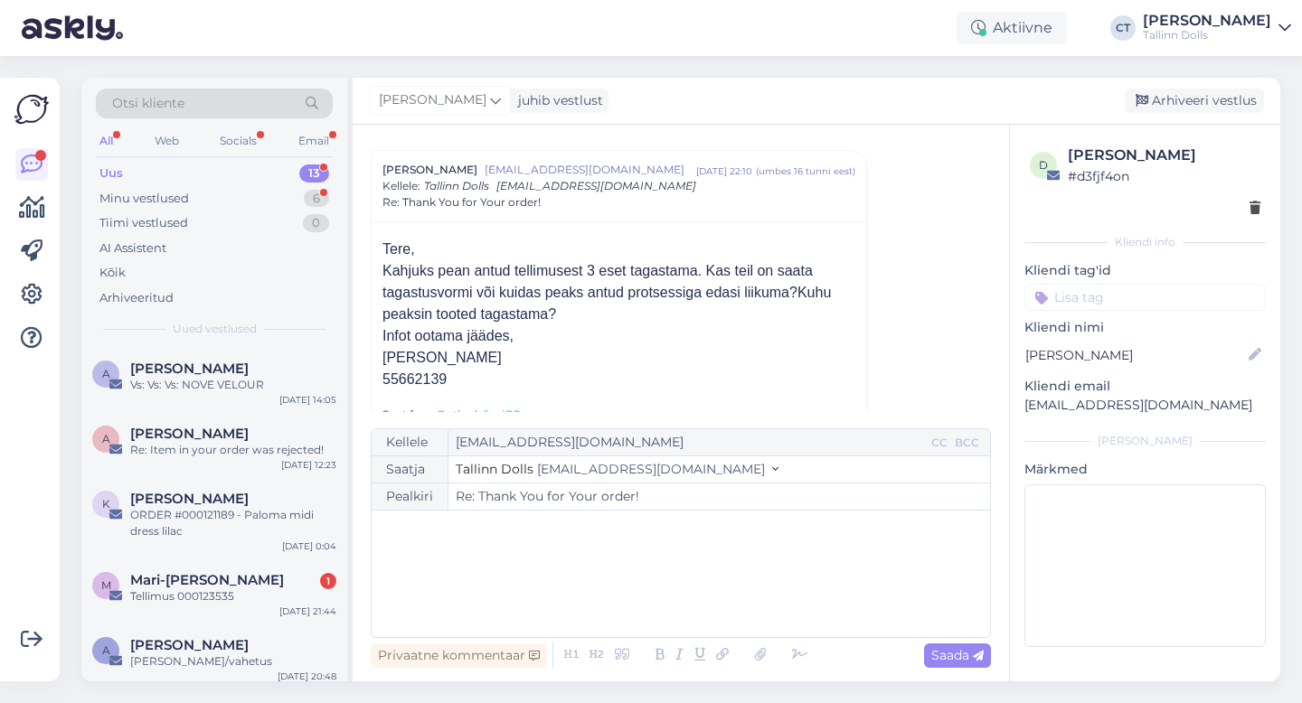
scroll to position [49, 0]
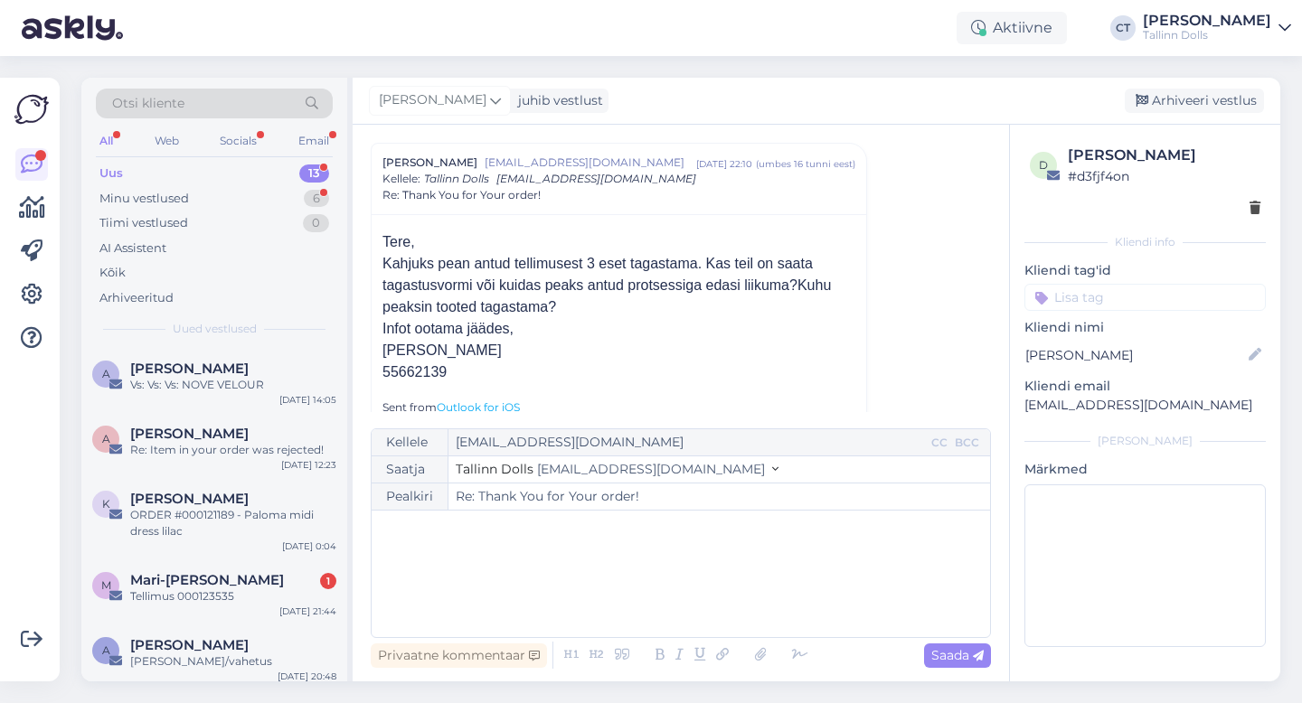
click at [571, 590] on div "﻿" at bounding box center [681, 574] width 600 height 109
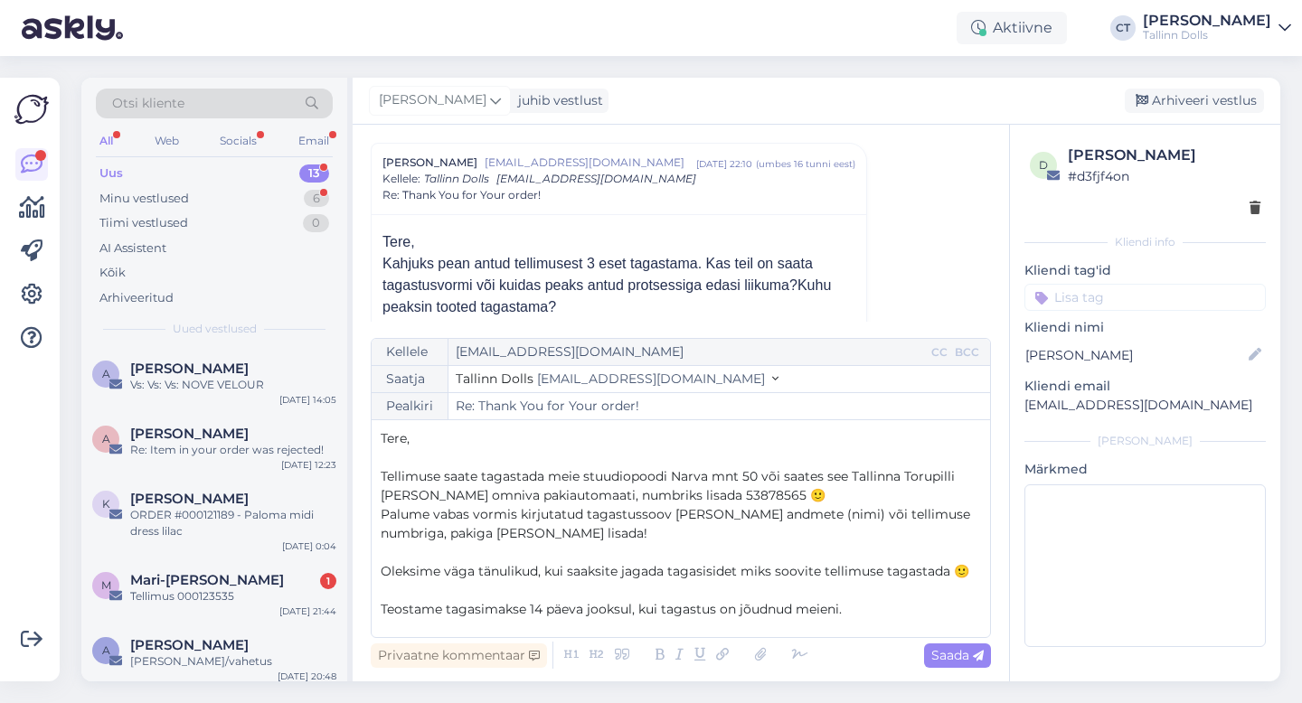
scroll to position [86, 0]
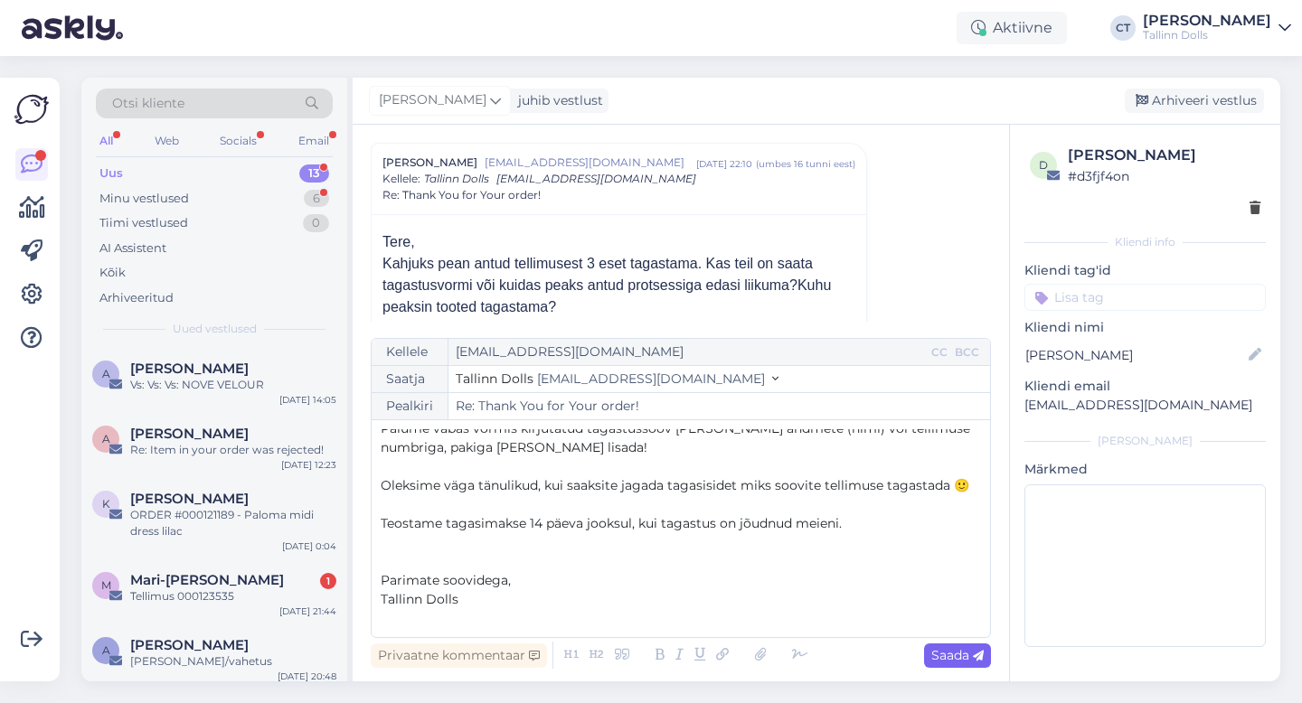
click at [966, 661] on span "Saada" at bounding box center [957, 655] width 52 height 16
type input "Re: Re: Thank You for Your order!"
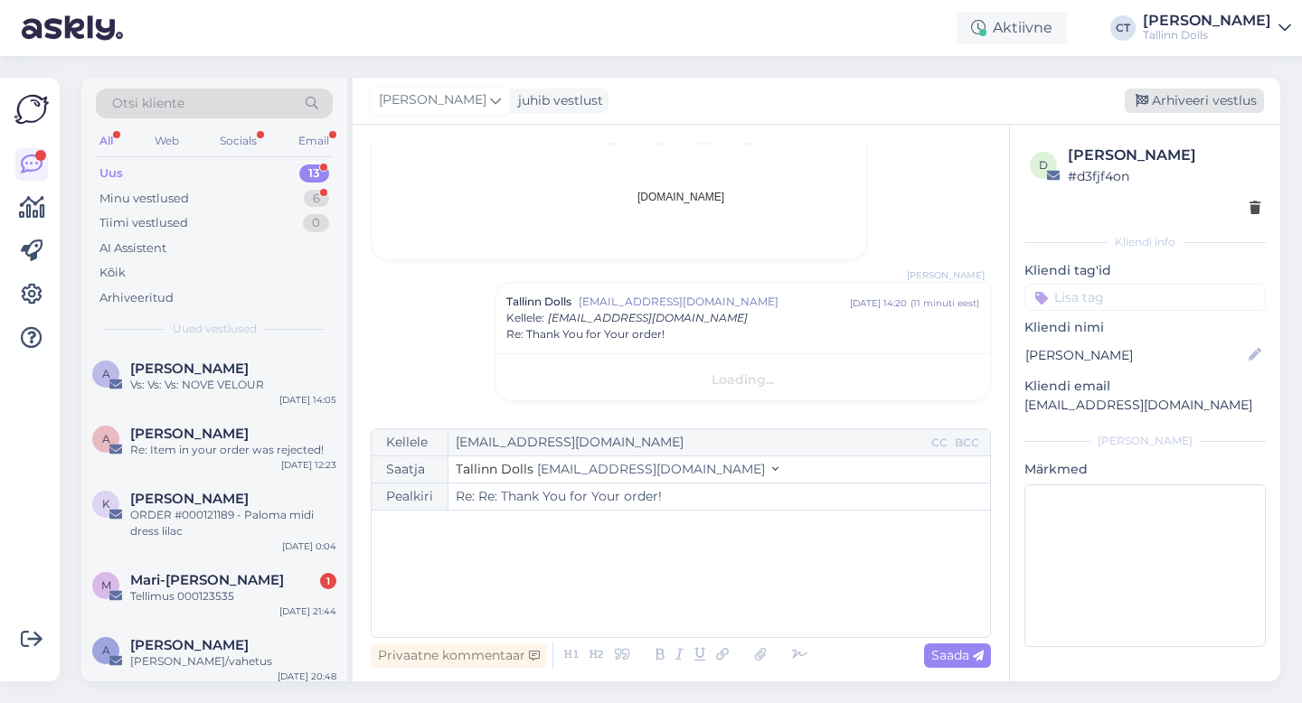
scroll to position [0, 0]
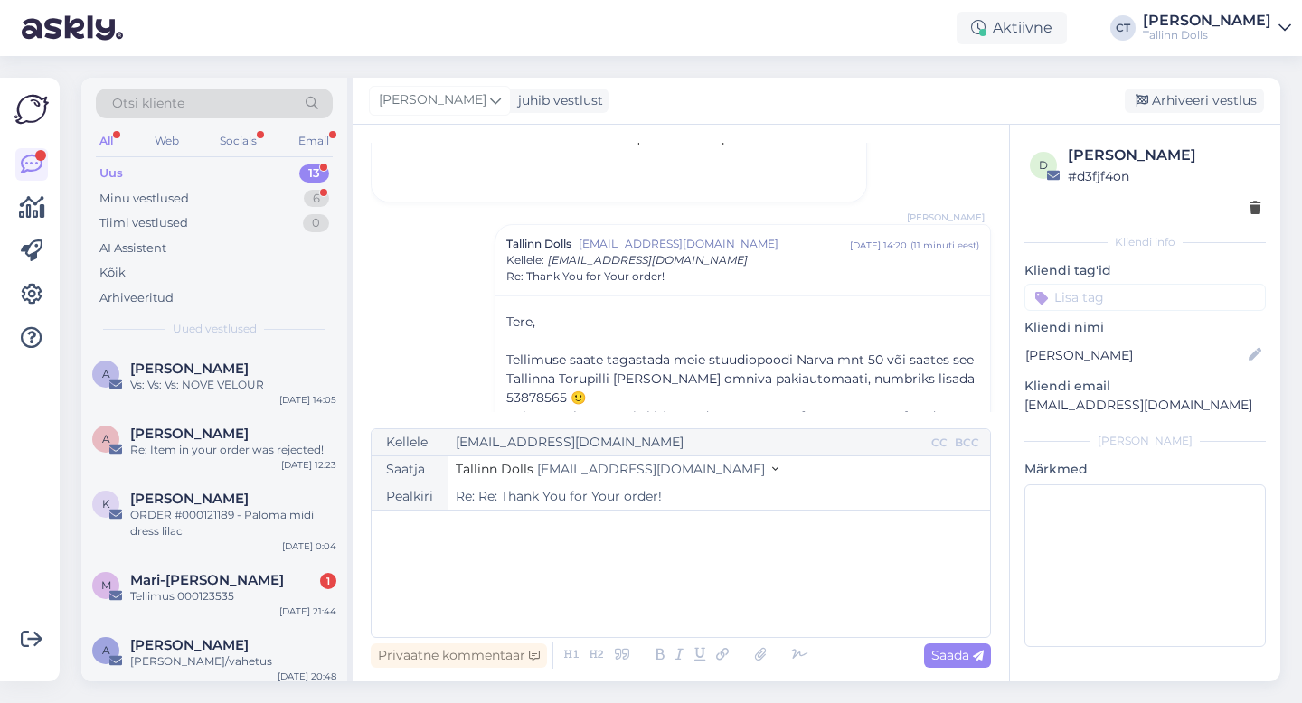
click at [1193, 85] on div "[PERSON_NAME] juhib vestlust [GEOGRAPHIC_DATA] vestlus" at bounding box center [817, 101] width 928 height 47
click at [1194, 99] on div "Arhiveeri vestlus" at bounding box center [1194, 101] width 139 height 24
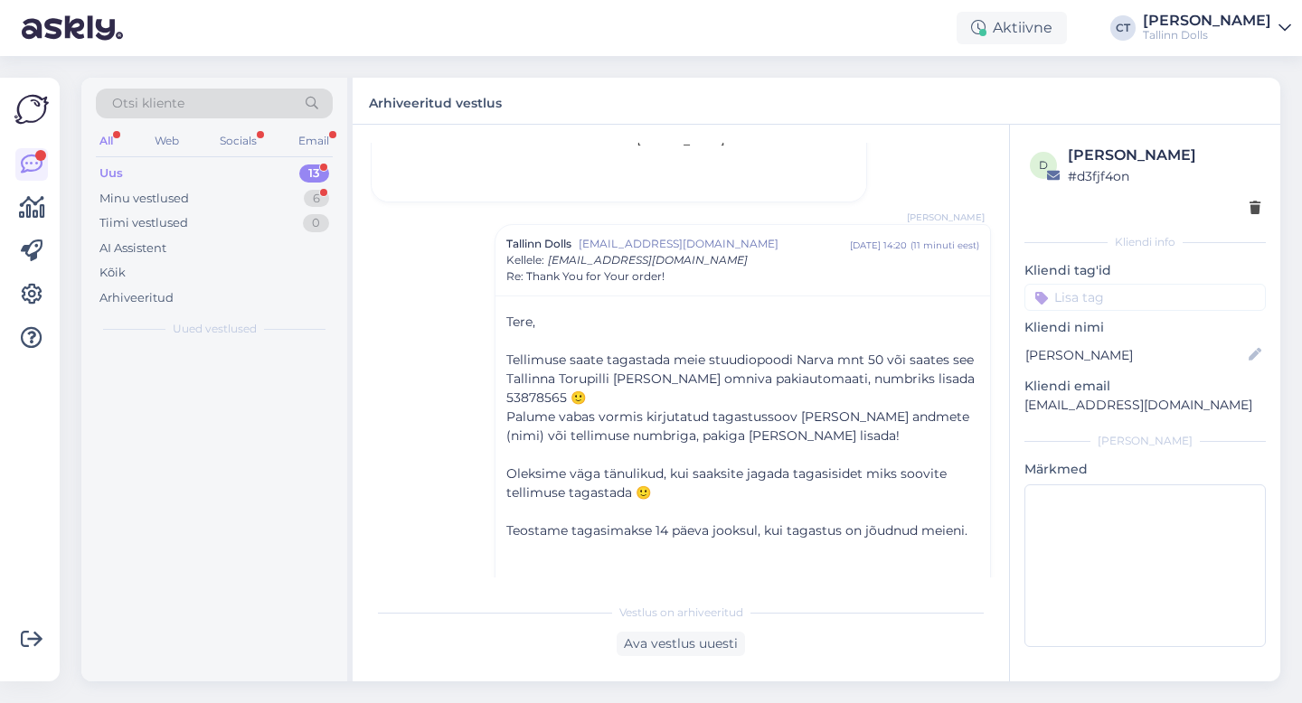
scroll to position [1713, 0]
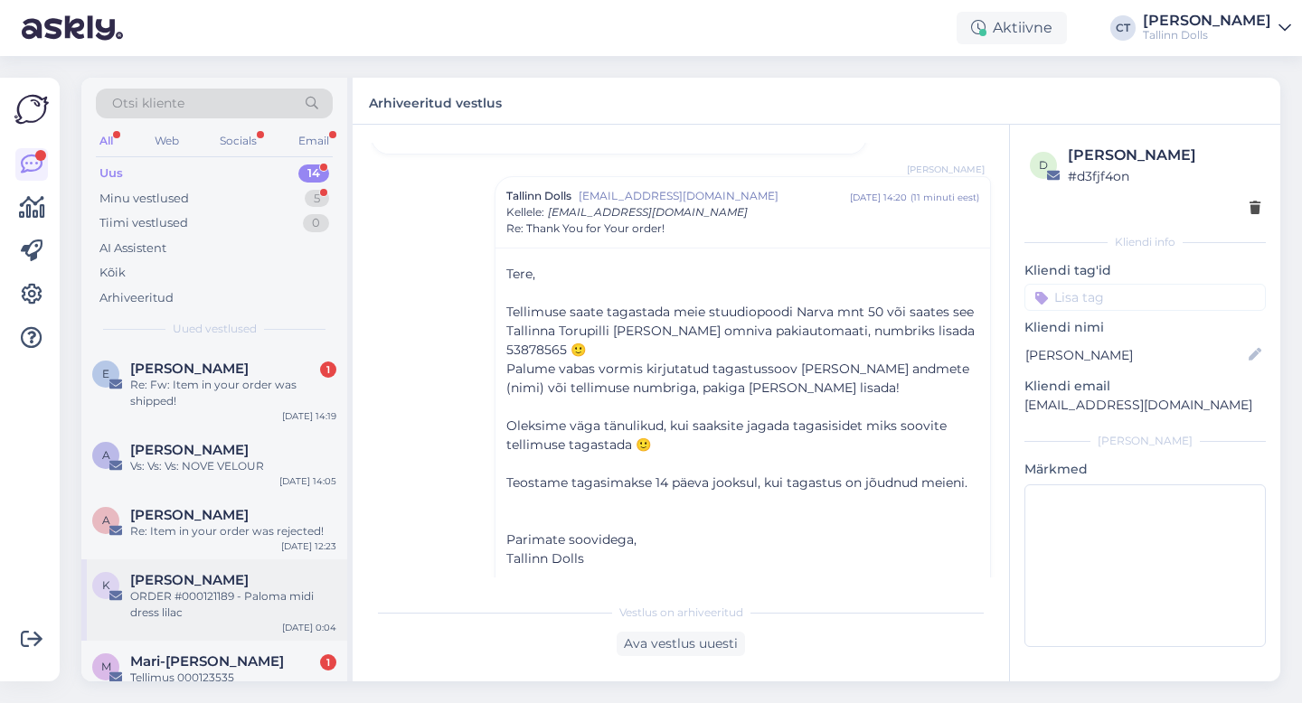
click at [221, 613] on div "ORDER #000121189 - Paloma midi dress lilac" at bounding box center [233, 605] width 206 height 33
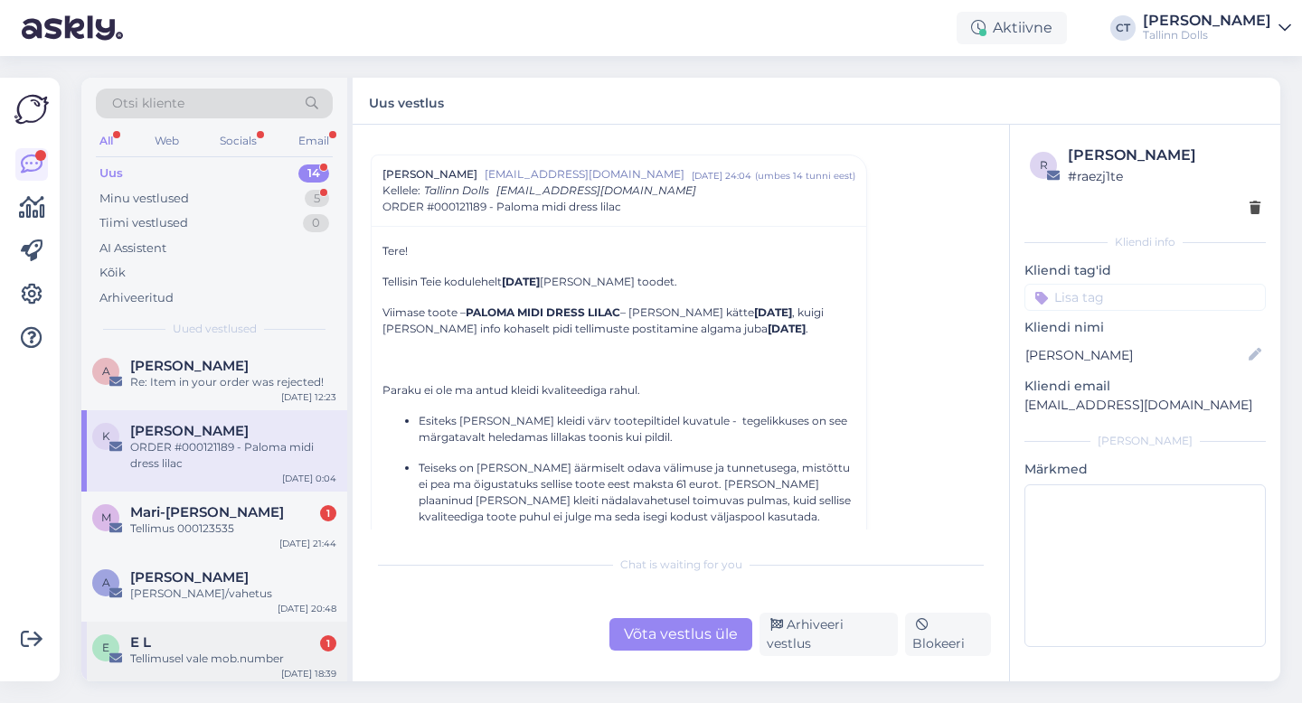
scroll to position [212, 0]
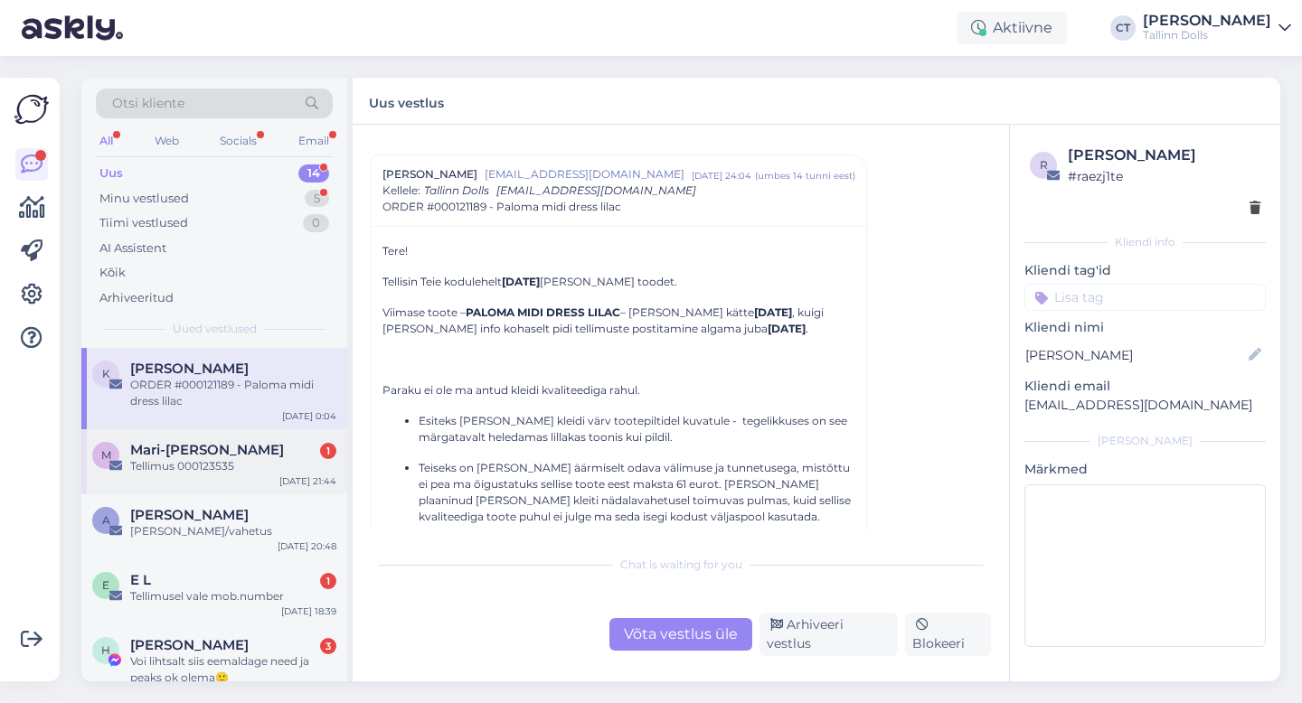
click at [257, 471] on div "Tellimus 000123535" at bounding box center [233, 466] width 206 height 16
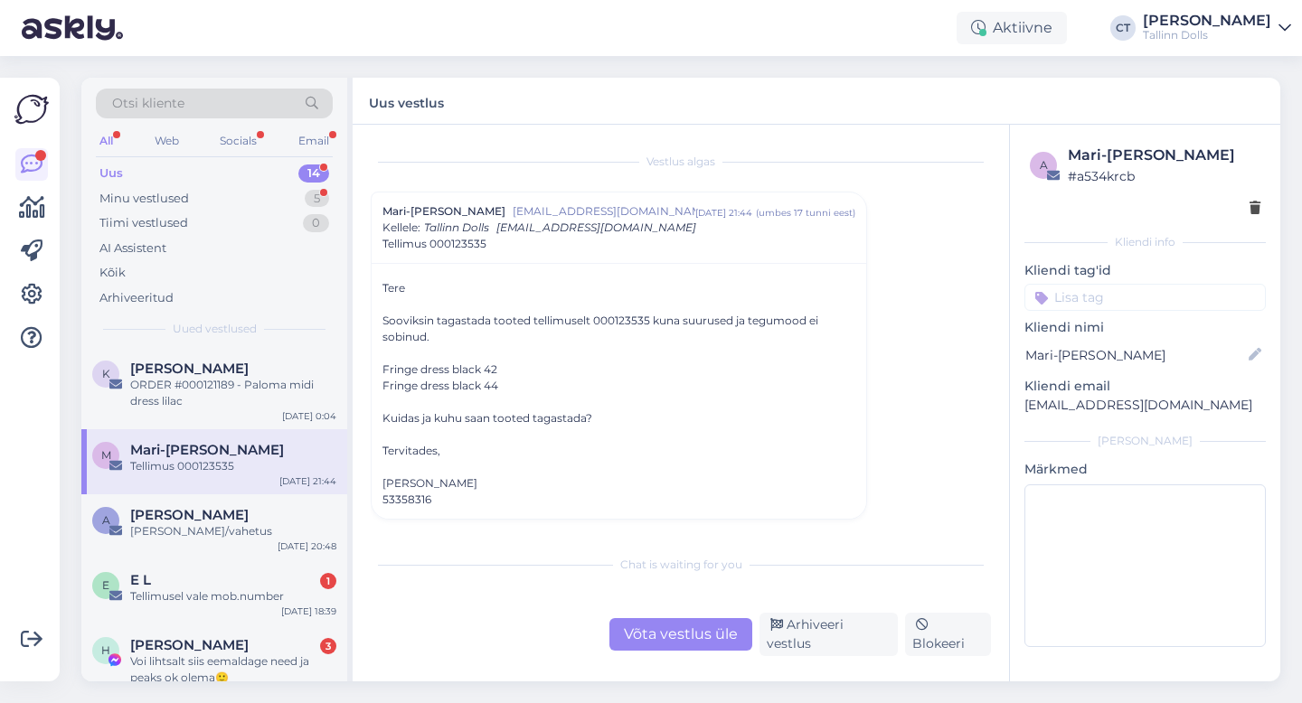
click at [690, 650] on div "Võta vestlus üle" at bounding box center [680, 634] width 143 height 33
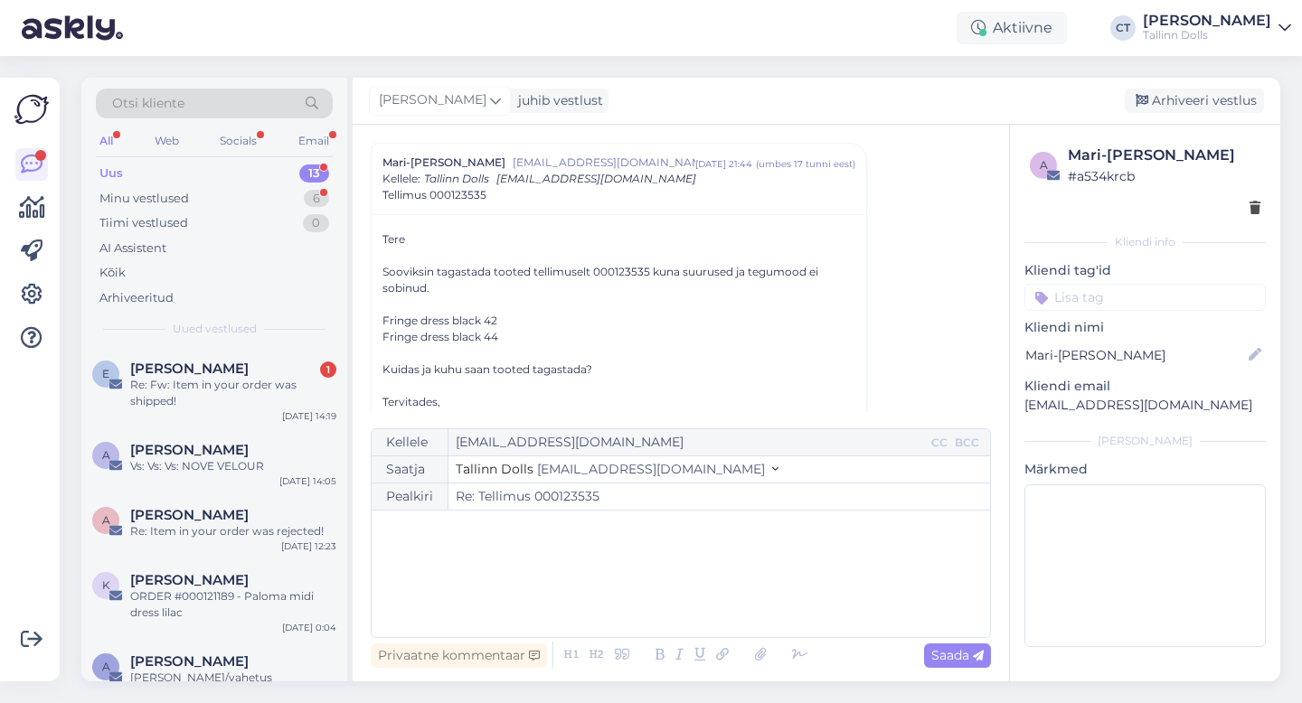
click at [703, 587] on div "﻿" at bounding box center [681, 574] width 600 height 109
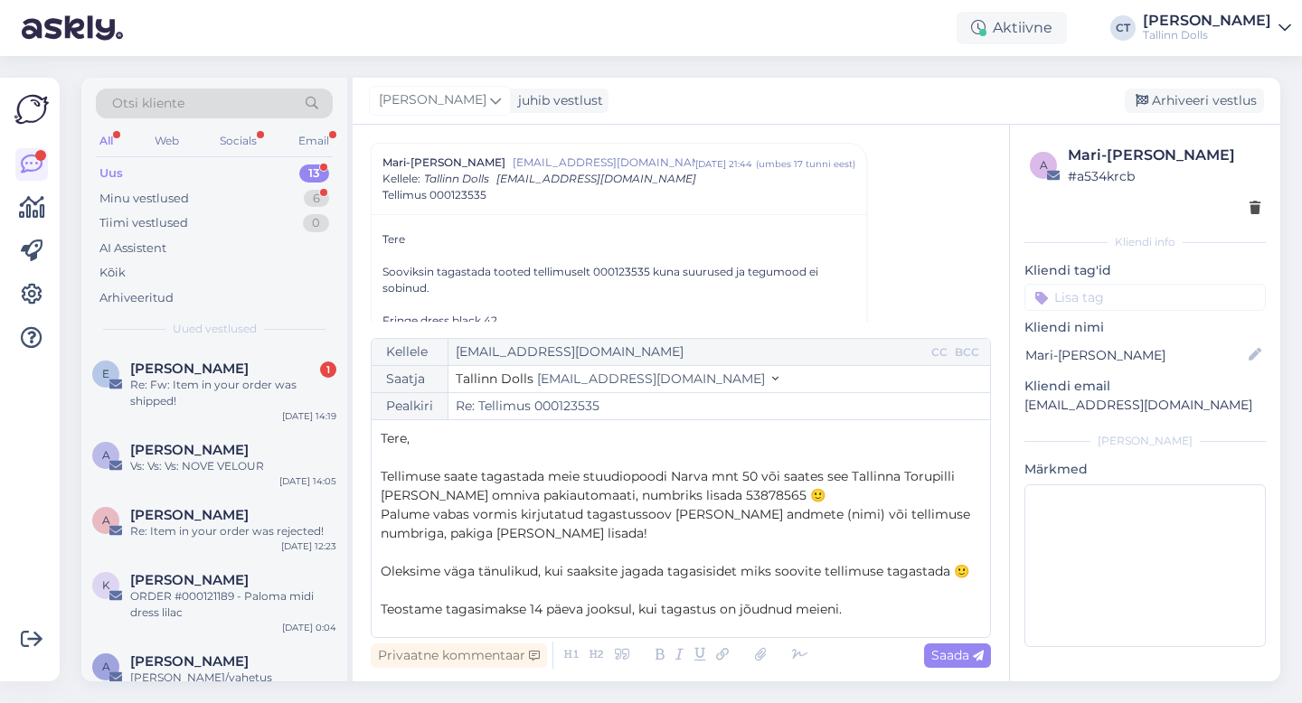
scroll to position [86, 0]
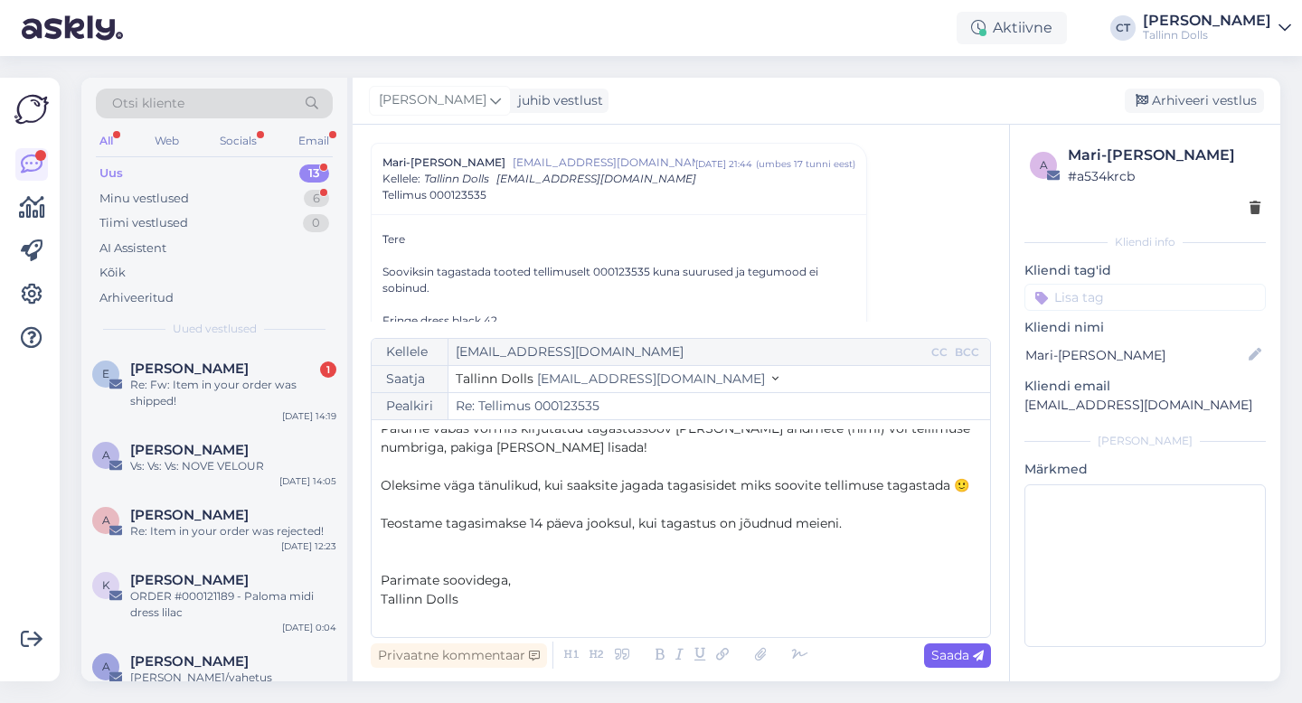
click at [958, 656] on span "Saada" at bounding box center [957, 655] width 52 height 16
type input "Re: Tellimus 000123535"
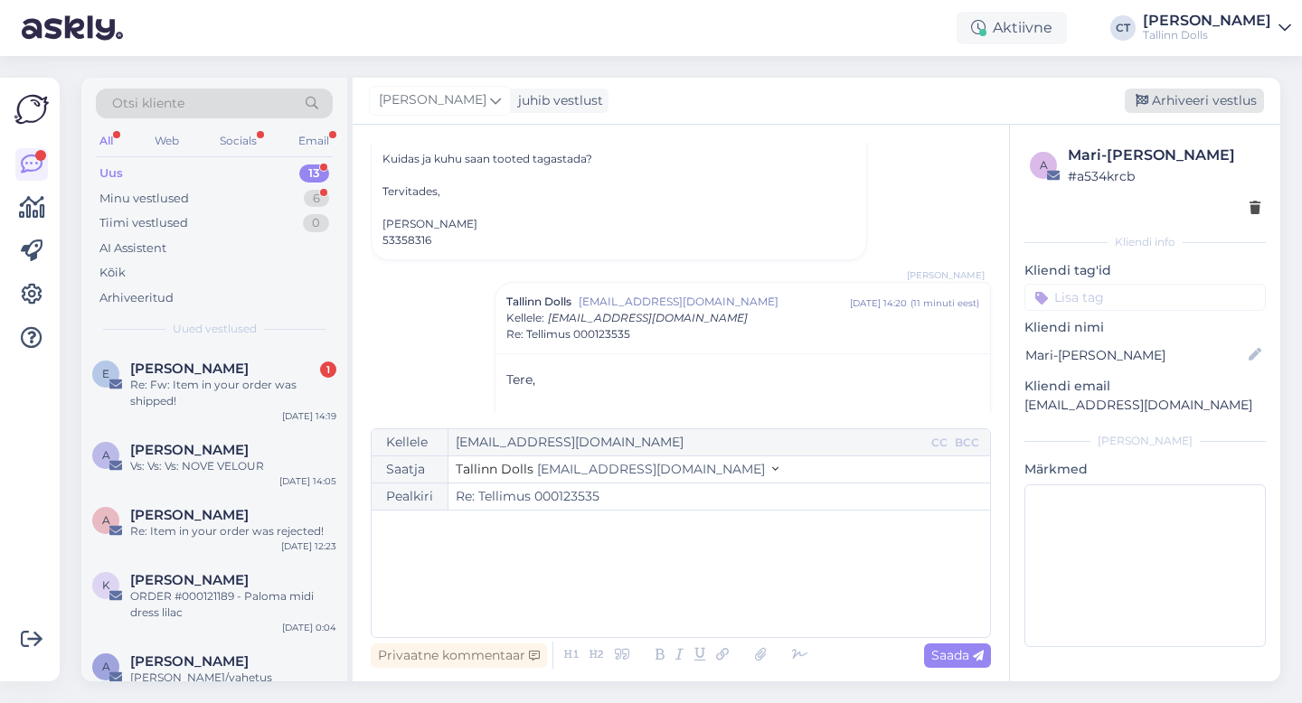
click at [1180, 89] on div "Arhiveeri vestlus" at bounding box center [1194, 101] width 139 height 24
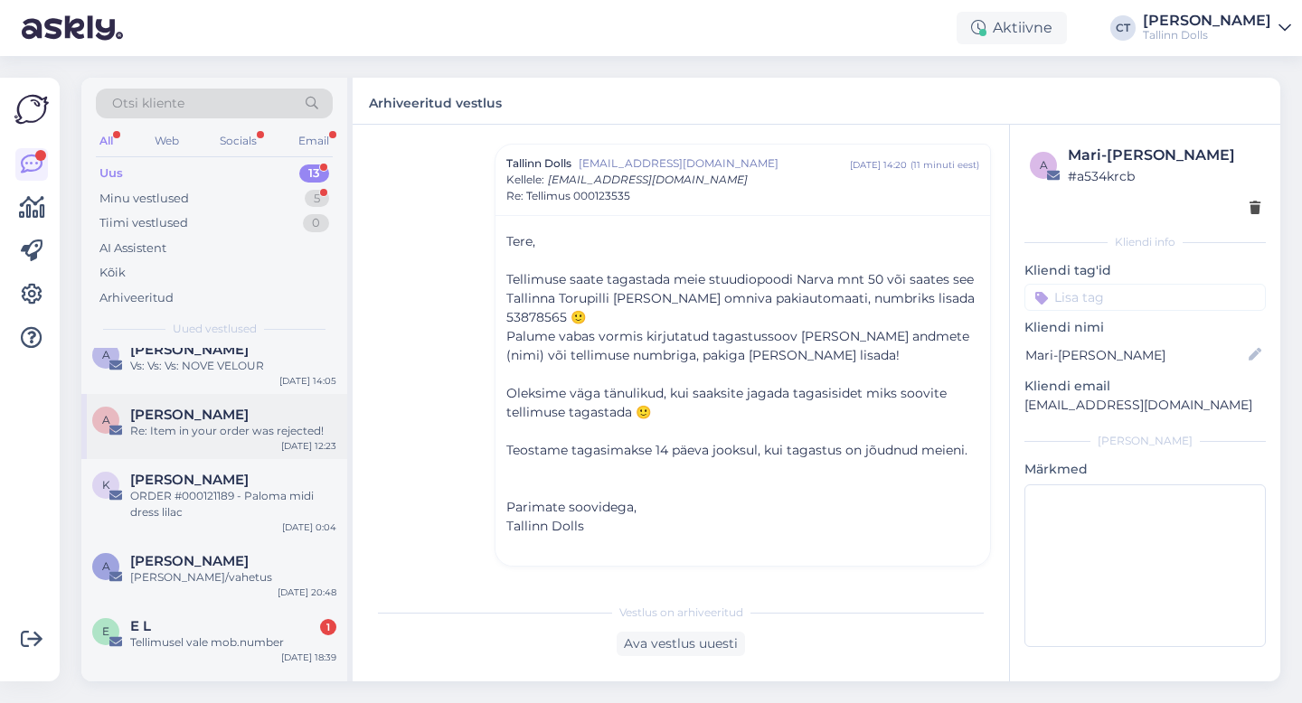
scroll to position [145, 0]
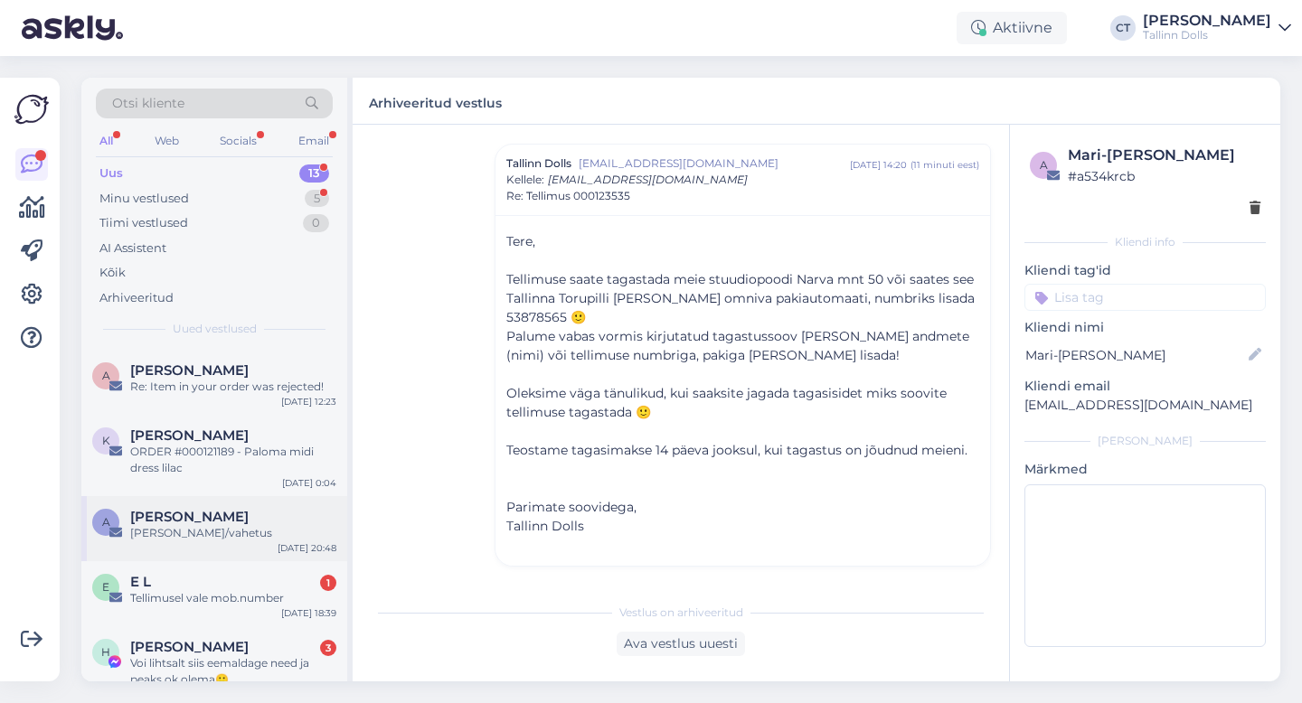
click at [252, 543] on div "A [PERSON_NAME] [PERSON_NAME]/vahetus [DATE] 20:48" at bounding box center [214, 528] width 266 height 65
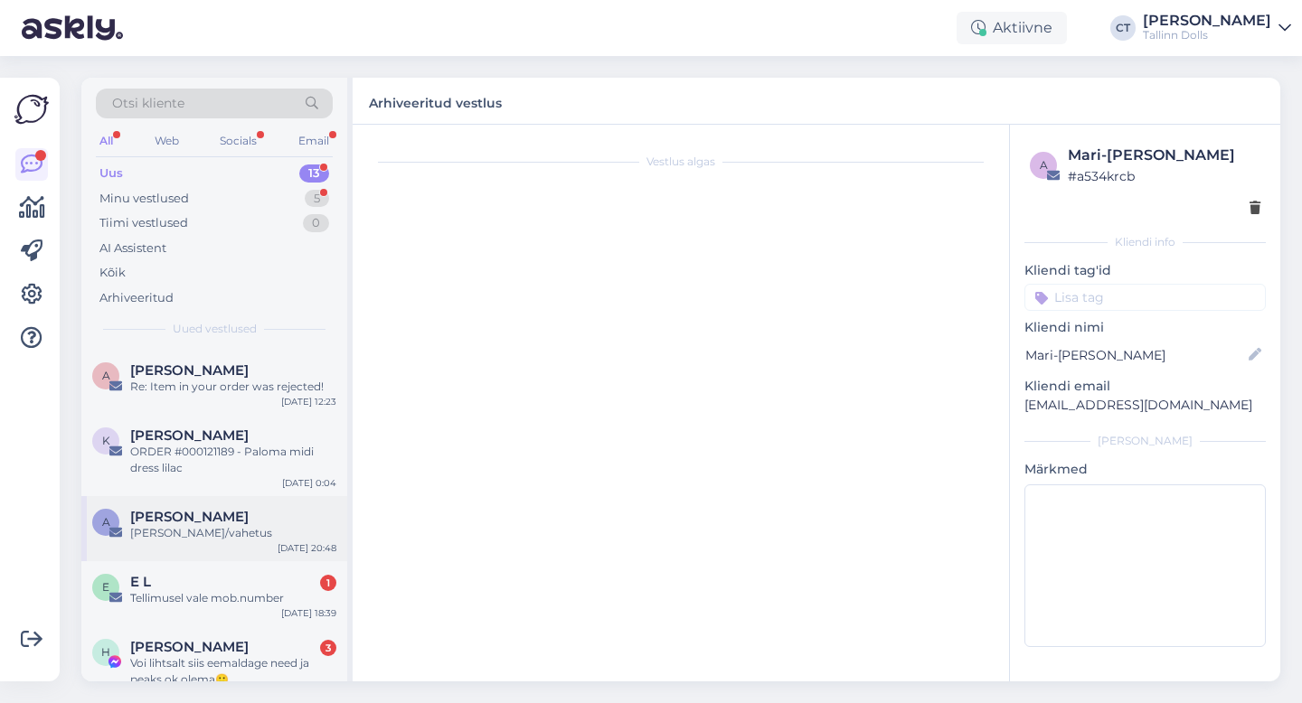
scroll to position [0, 0]
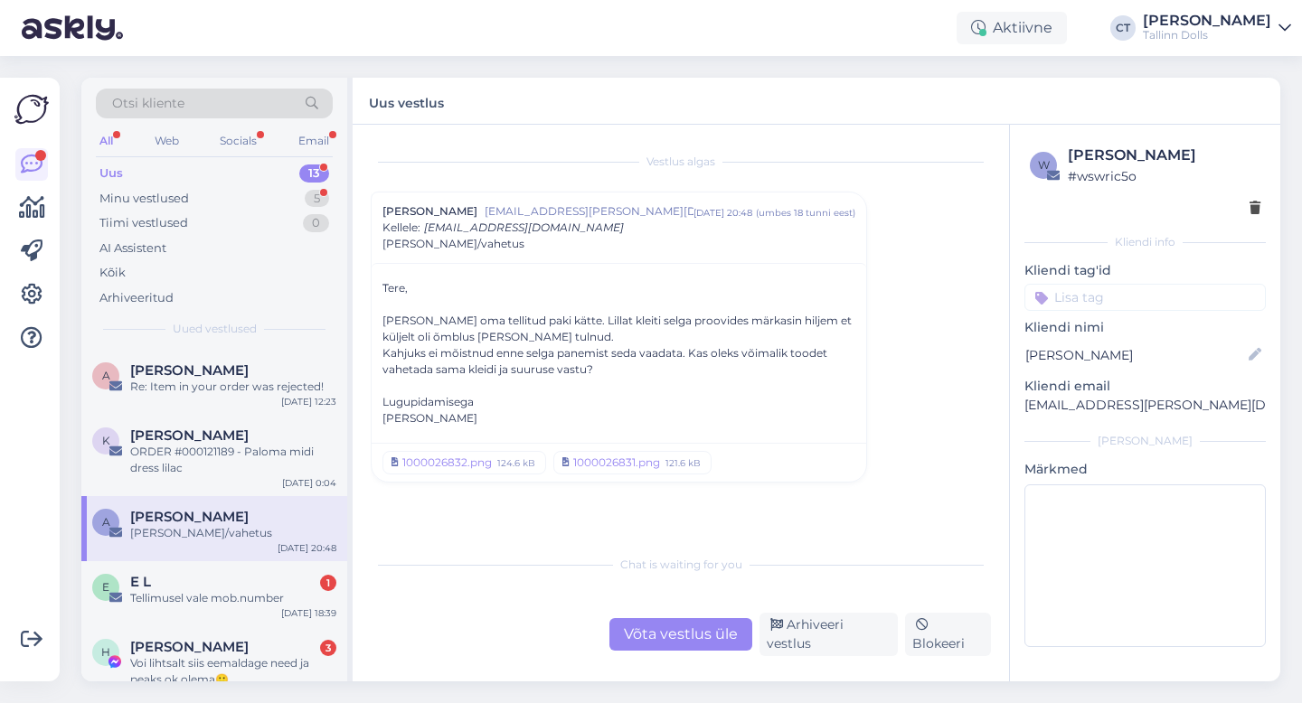
click at [675, 646] on div "Võta vestlus üle" at bounding box center [680, 634] width 143 height 33
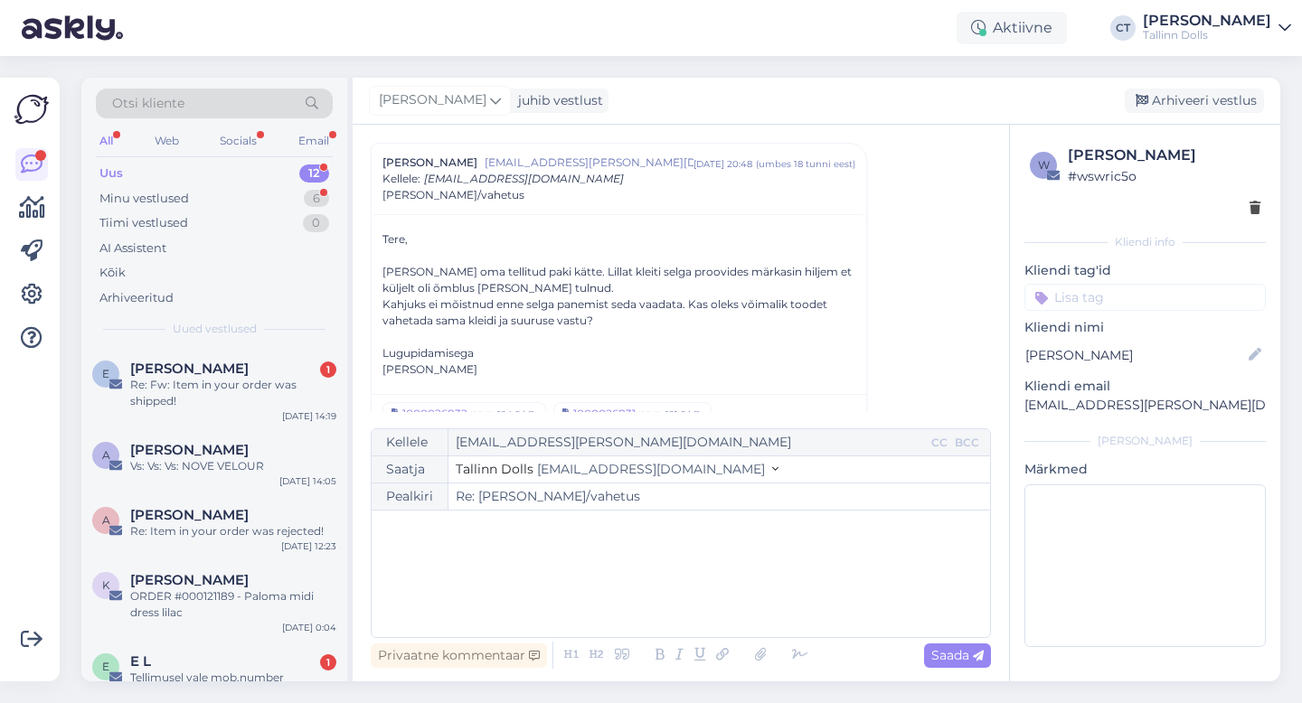
click at [695, 586] on div "﻿" at bounding box center [681, 574] width 600 height 109
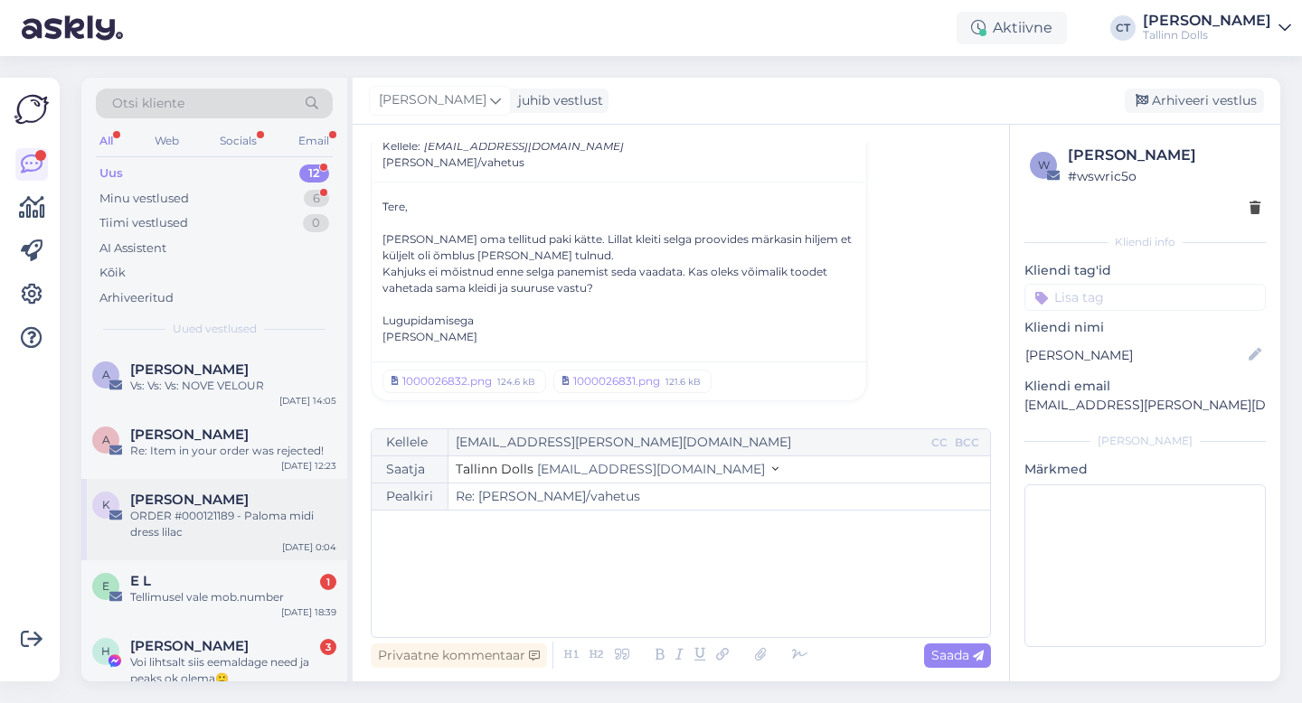
scroll to position [91, 0]
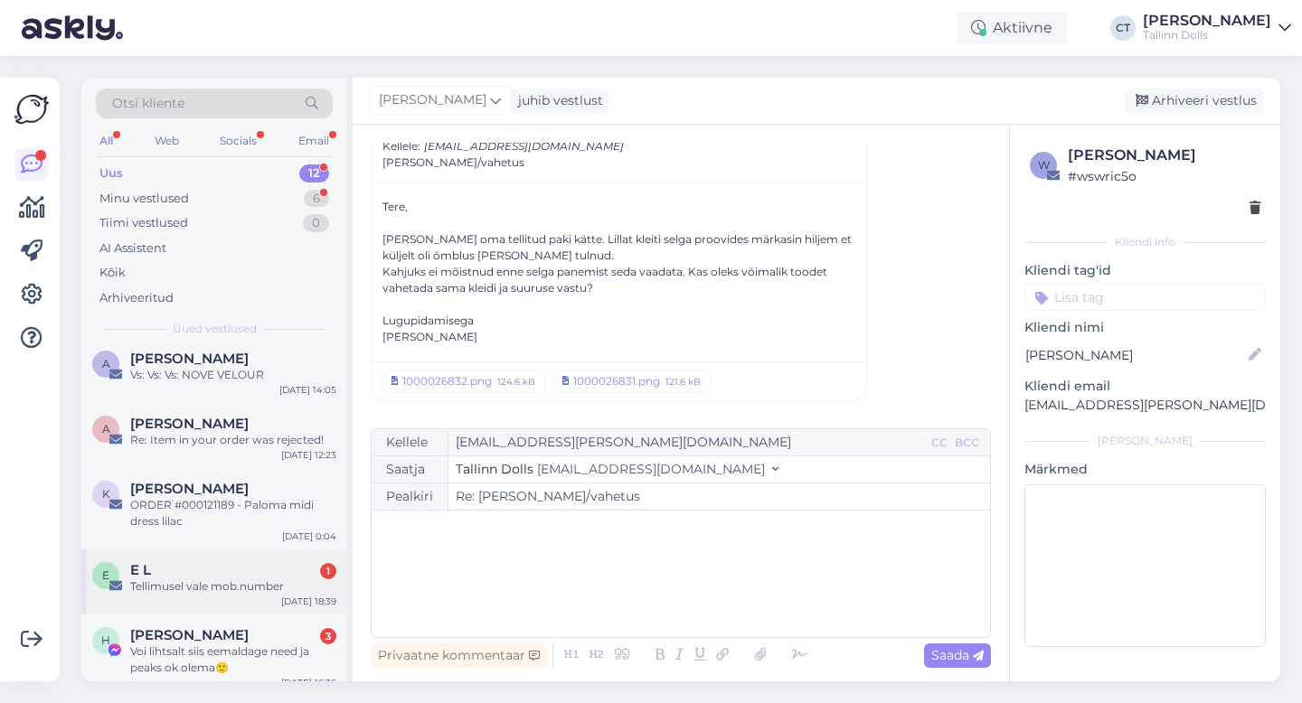
click at [252, 589] on div "Tellimusel vale mob.number" at bounding box center [233, 587] width 206 height 16
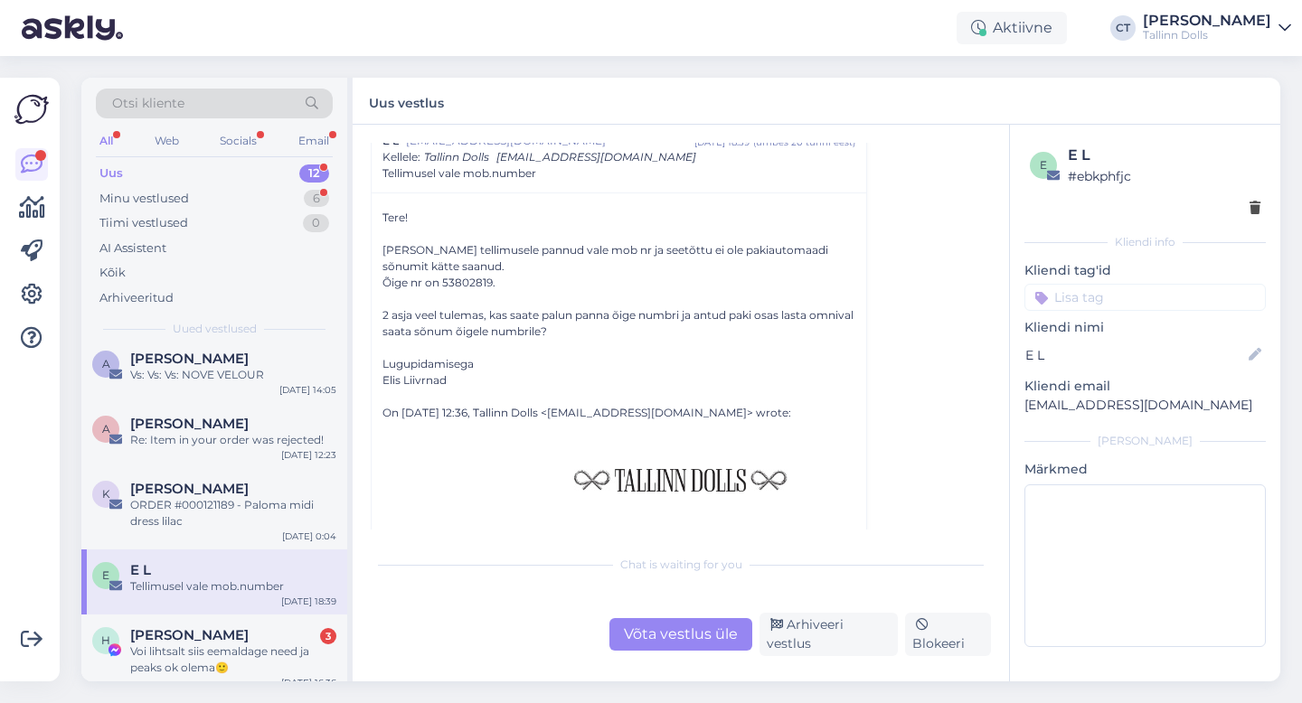
scroll to position [72, 0]
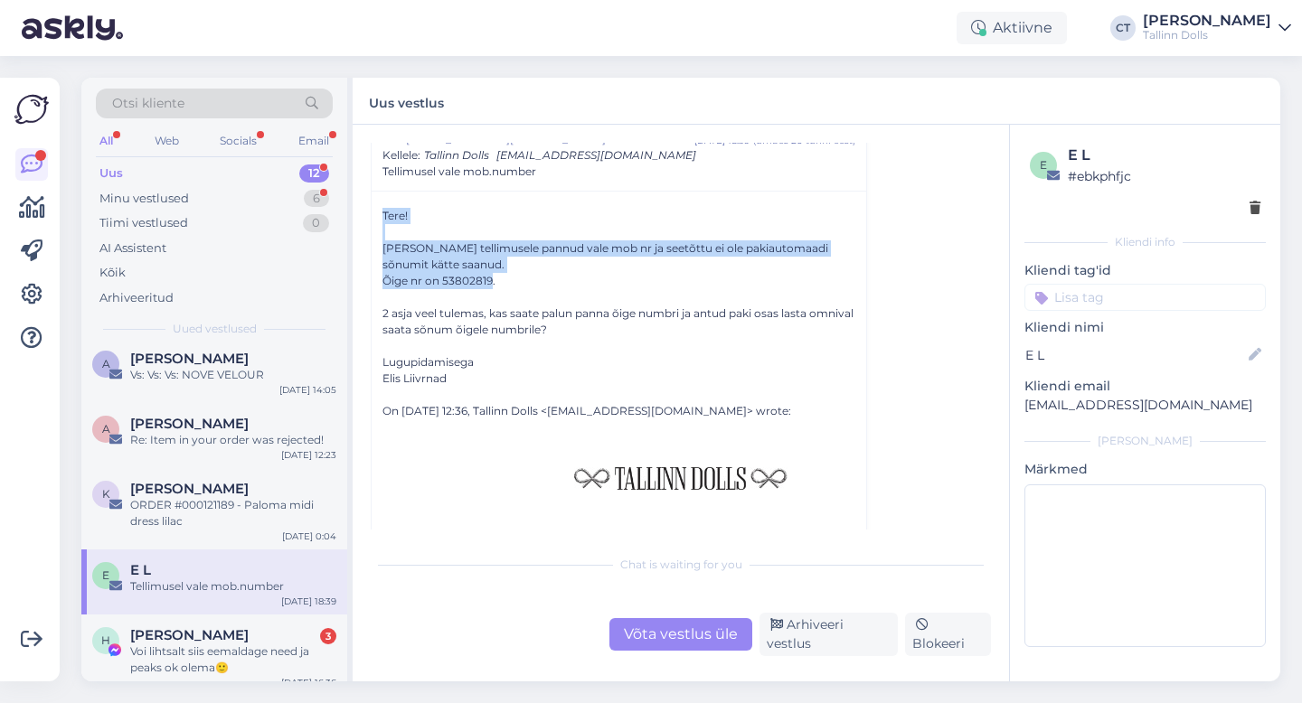
drag, startPoint x: 443, startPoint y: 281, endPoint x: 490, endPoint y: 277, distance: 47.2
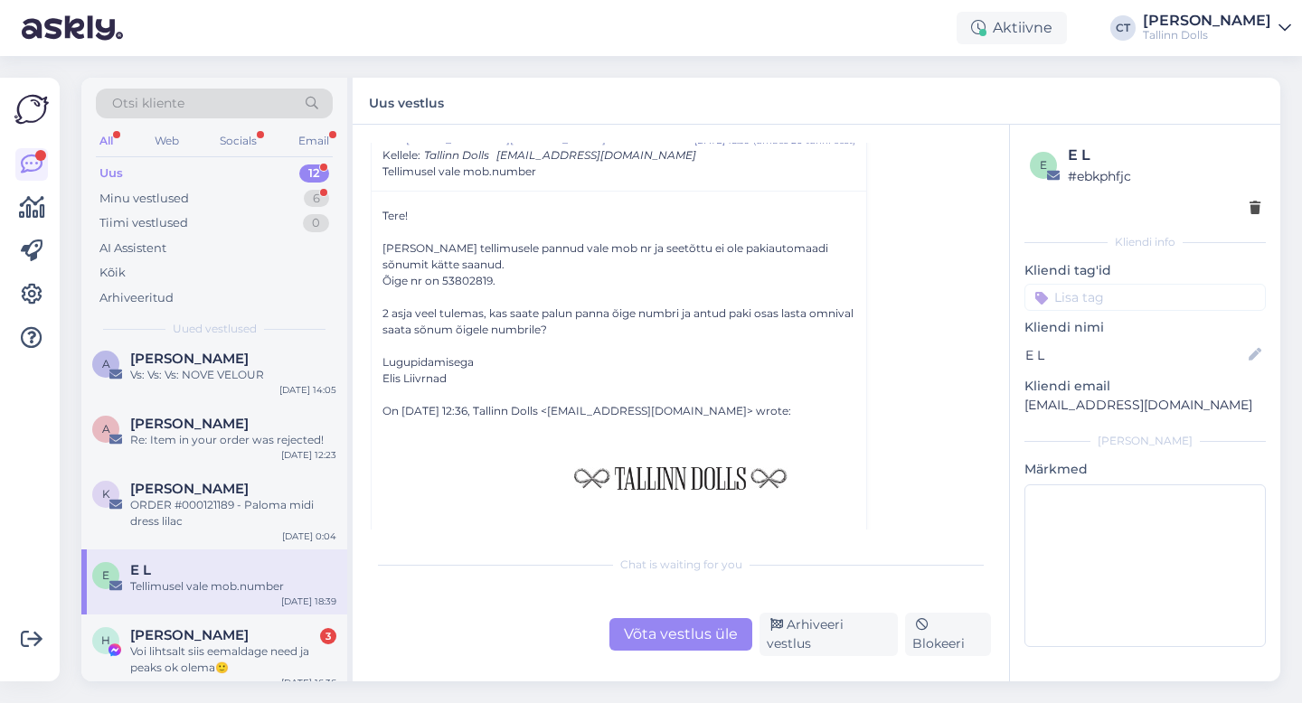
click at [500, 300] on div at bounding box center [618, 297] width 473 height 16
drag, startPoint x: 442, startPoint y: 279, endPoint x: 491, endPoint y: 284, distance: 49.0
click at [491, 284] on div "Õige nr on 53802819." at bounding box center [618, 281] width 473 height 16
copy div "53802819"
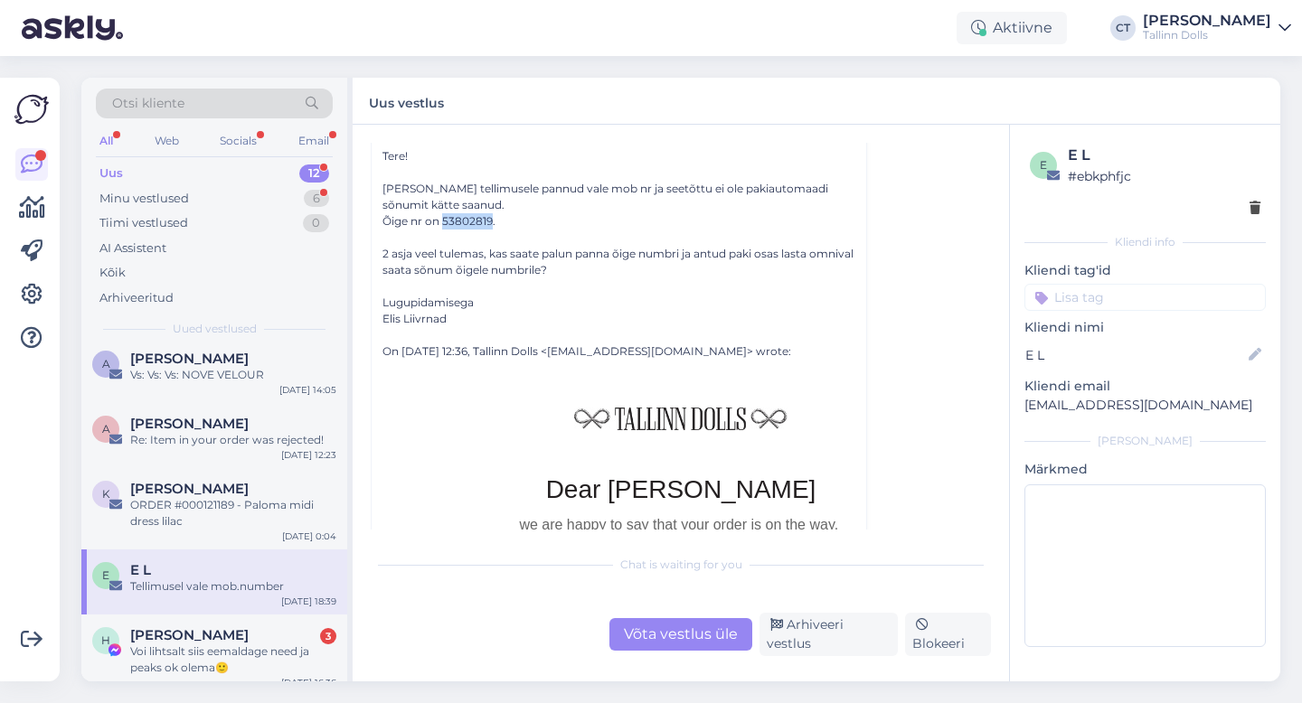
scroll to position [135, 0]
drag, startPoint x: 442, startPoint y: 217, endPoint x: 492, endPoint y: 216, distance: 49.7
click at [492, 216] on div "Õige nr on 53802819." at bounding box center [618, 219] width 473 height 16
copy div "53802819"
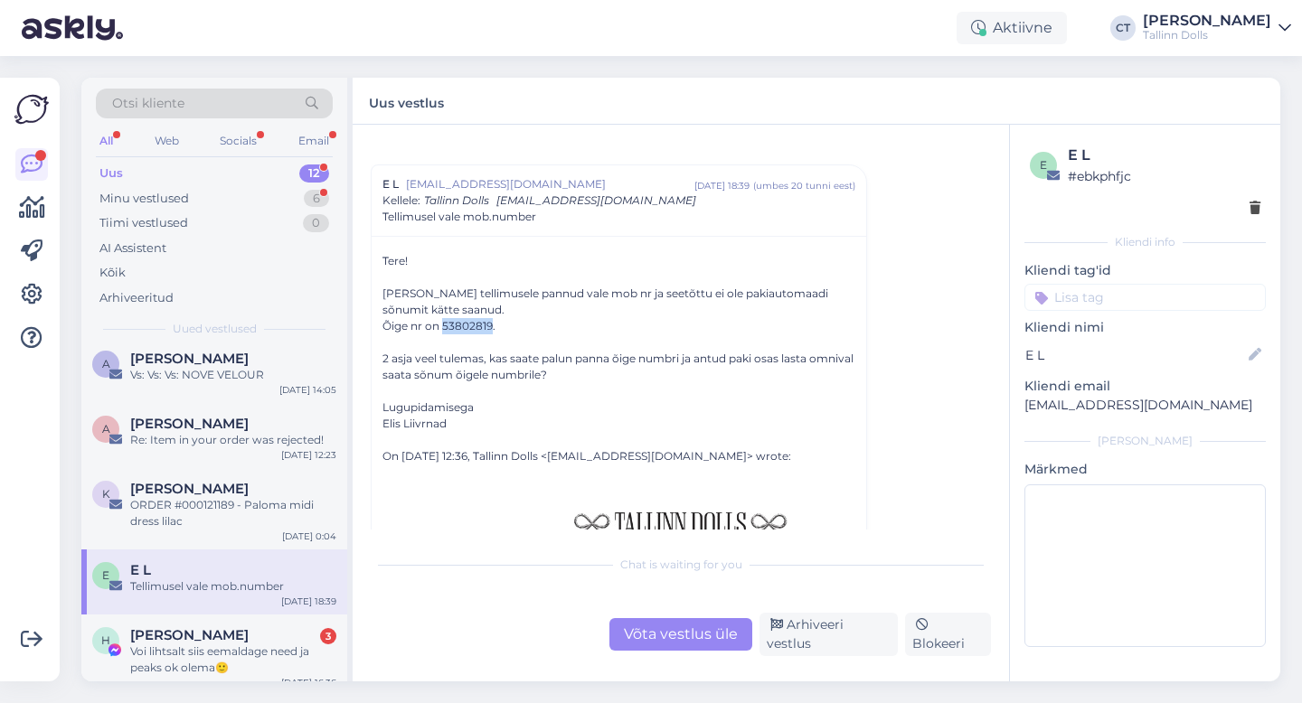
scroll to position [0, 0]
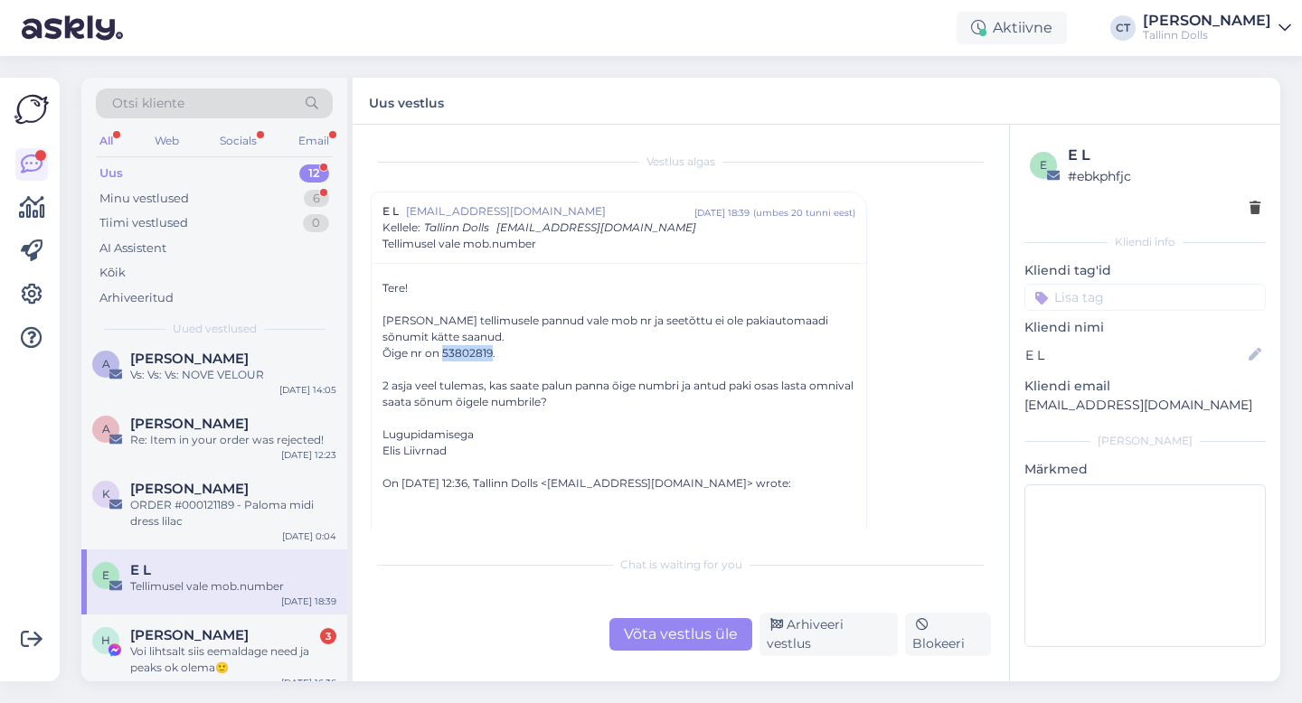
copy div "53802819"
click at [693, 635] on div "Võta vestlus üle" at bounding box center [680, 634] width 143 height 33
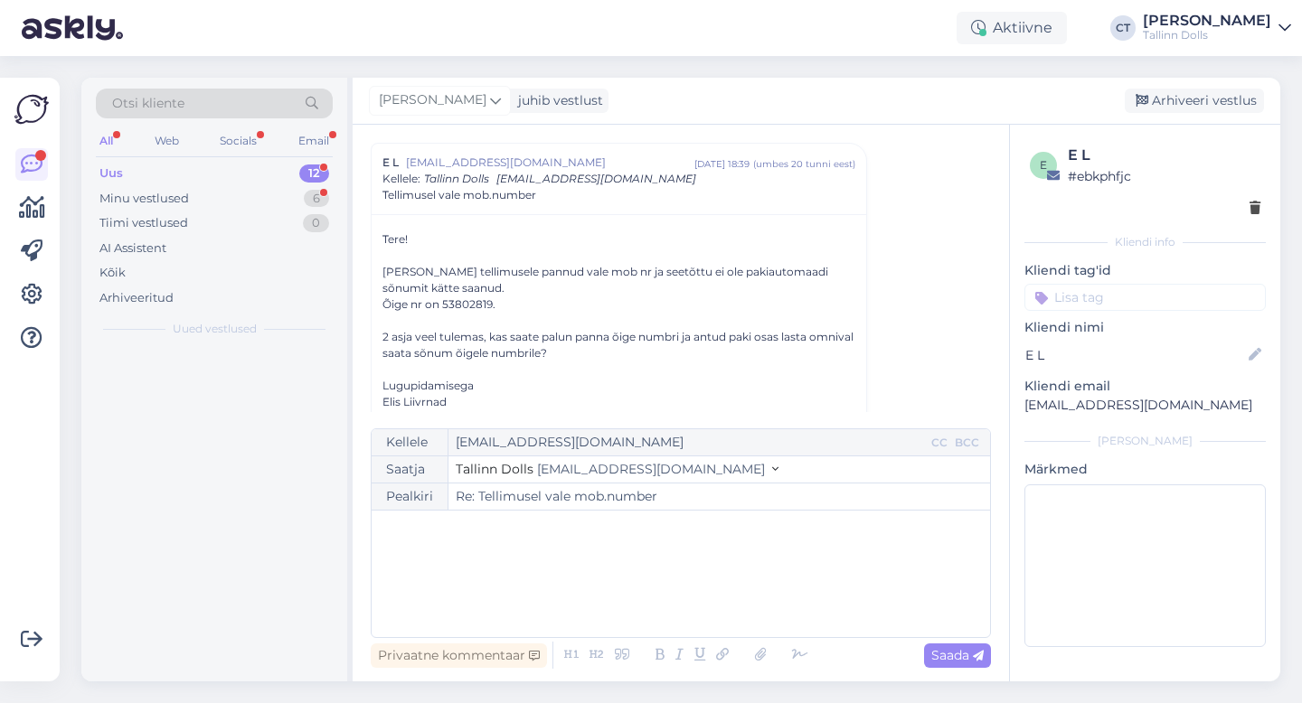
click at [698, 598] on div "﻿" at bounding box center [681, 574] width 600 height 109
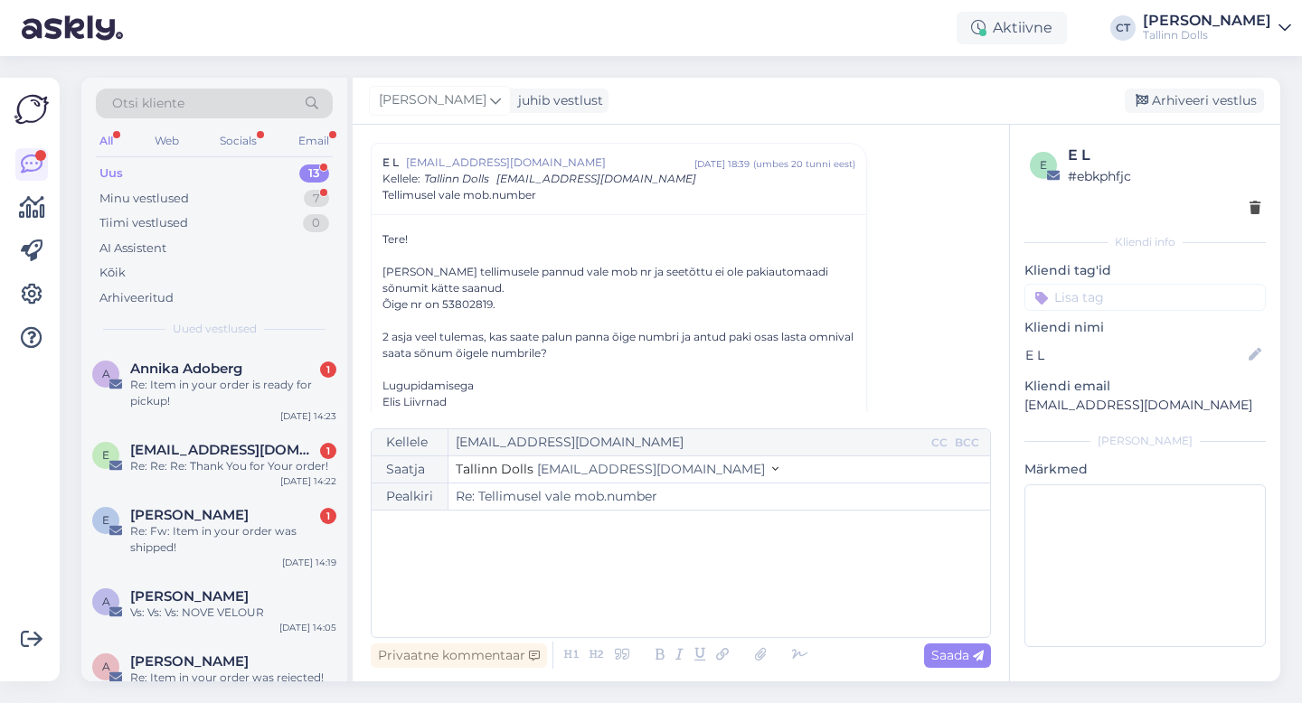
click at [698, 598] on div "﻿" at bounding box center [681, 574] width 600 height 109
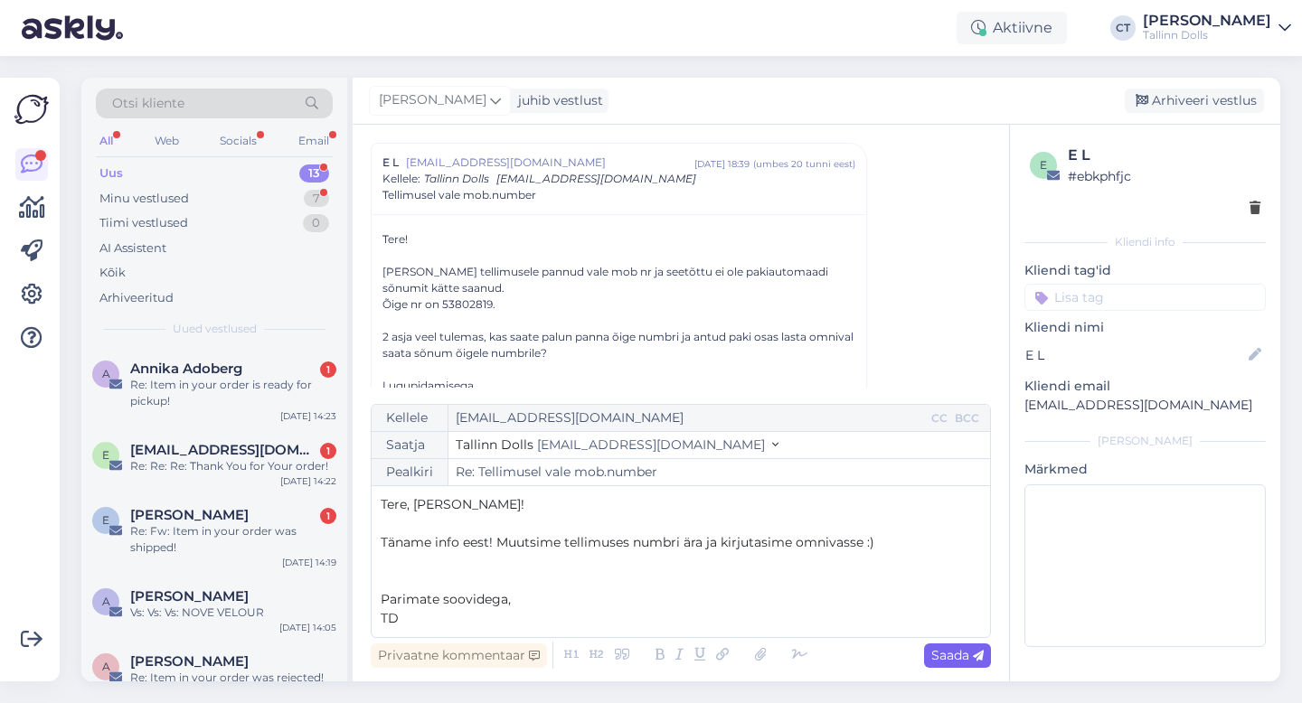
click at [952, 656] on span "Saada" at bounding box center [957, 655] width 52 height 16
type input "Re: Re: Tellimusel vale mob.number"
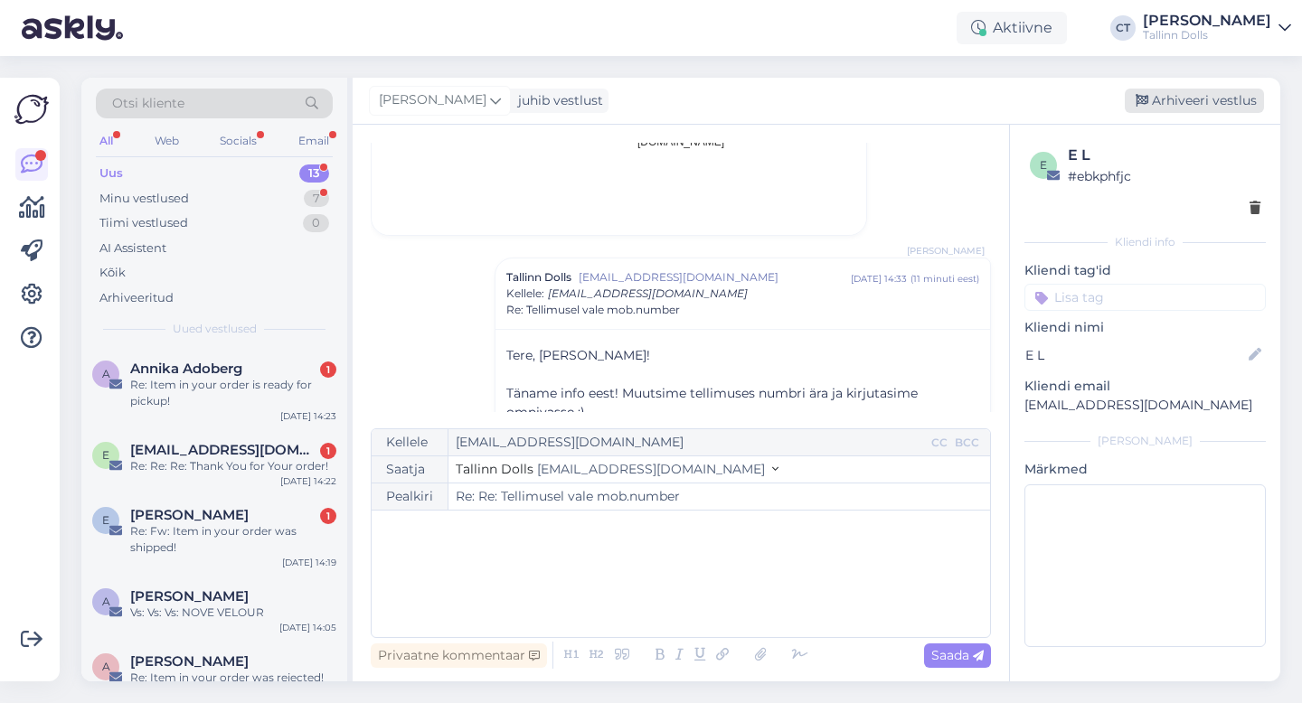
click at [1202, 104] on div "Arhiveeri vestlus" at bounding box center [1194, 101] width 139 height 24
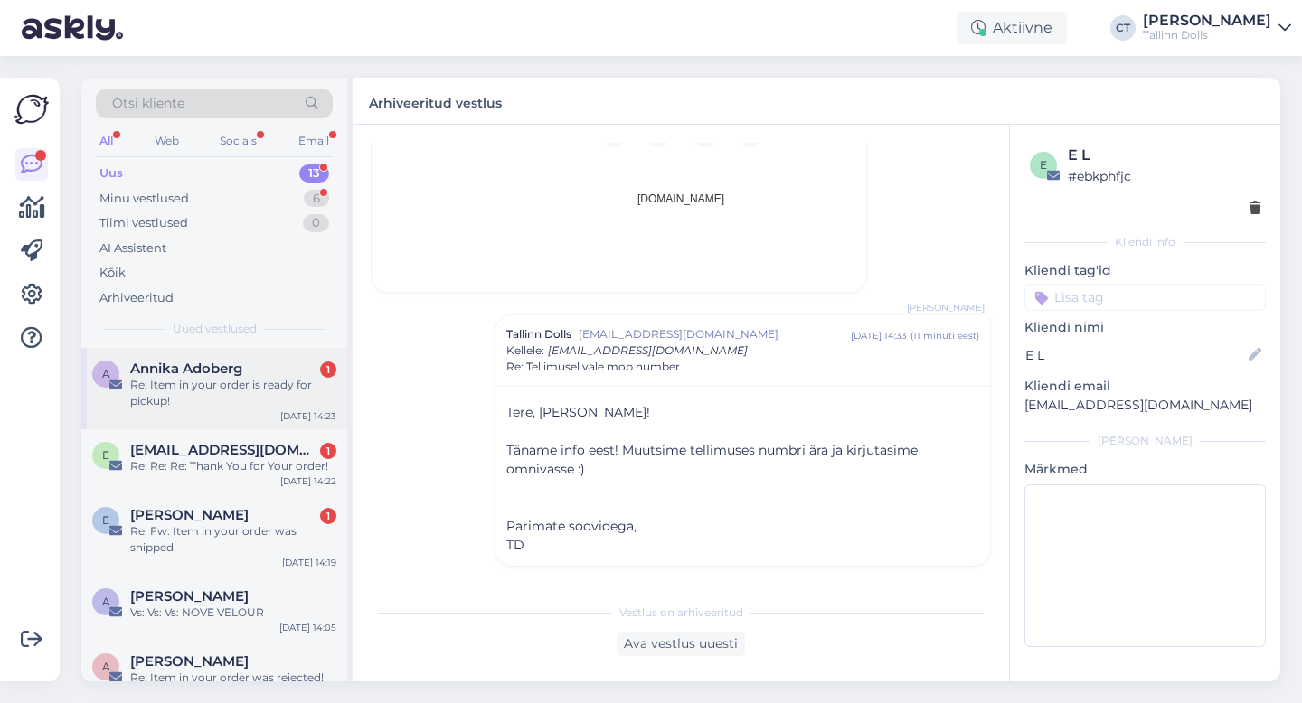
click at [231, 387] on div "Re: Item in your order is ready for pickup!" at bounding box center [233, 393] width 206 height 33
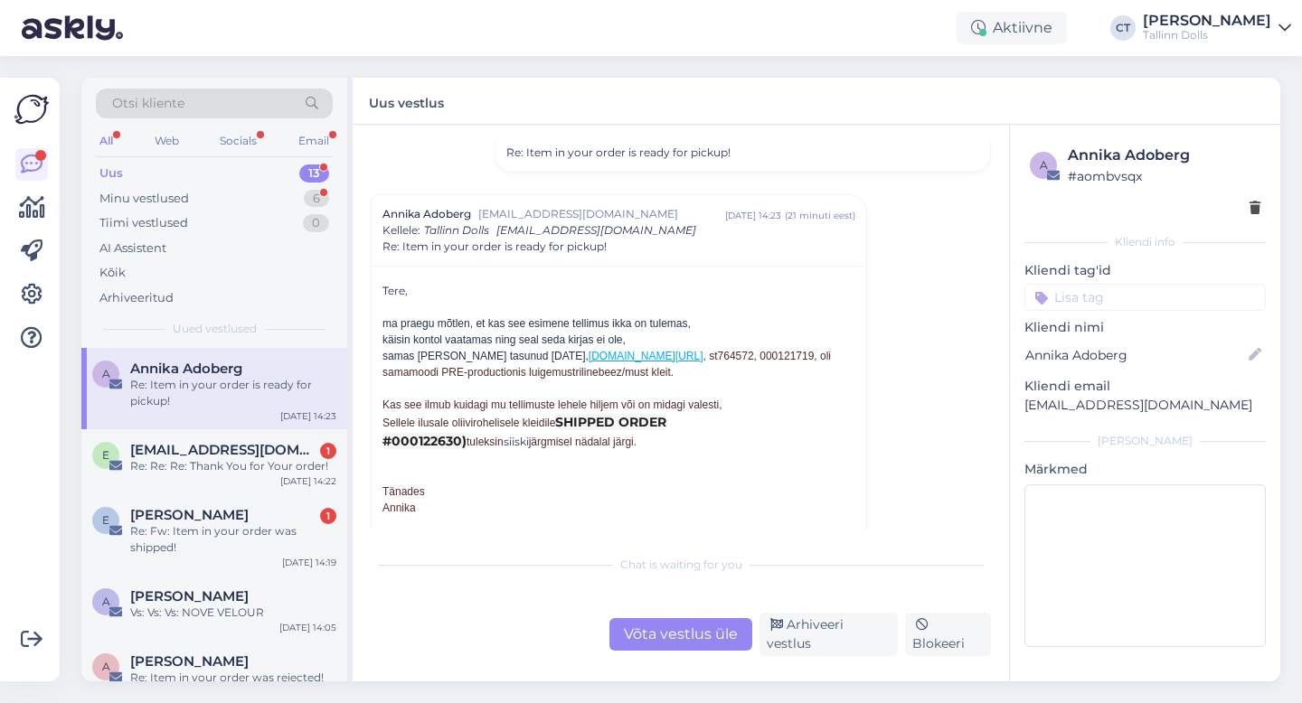
scroll to position [313, 0]
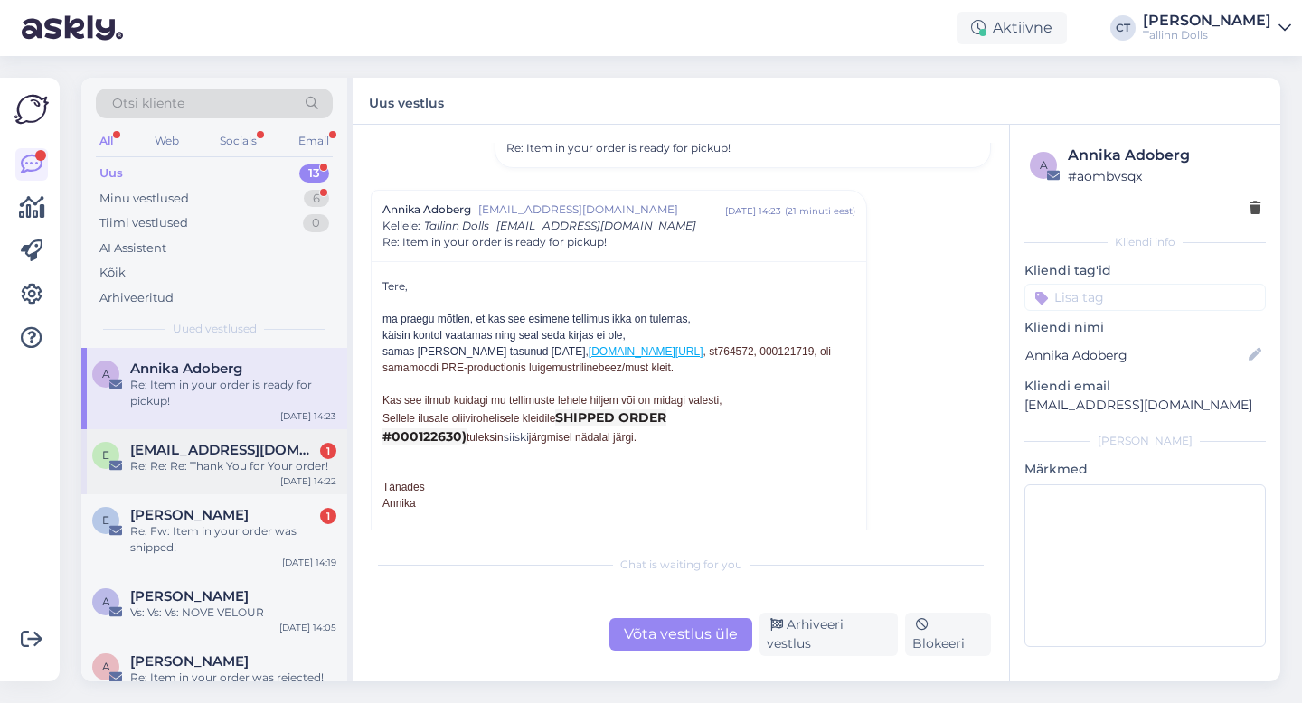
click at [256, 481] on div "e [EMAIL_ADDRESS][DOMAIN_NAME] 1 Re: Re: Re: Thank You for Your order! [DATE] 1…" at bounding box center [214, 461] width 266 height 65
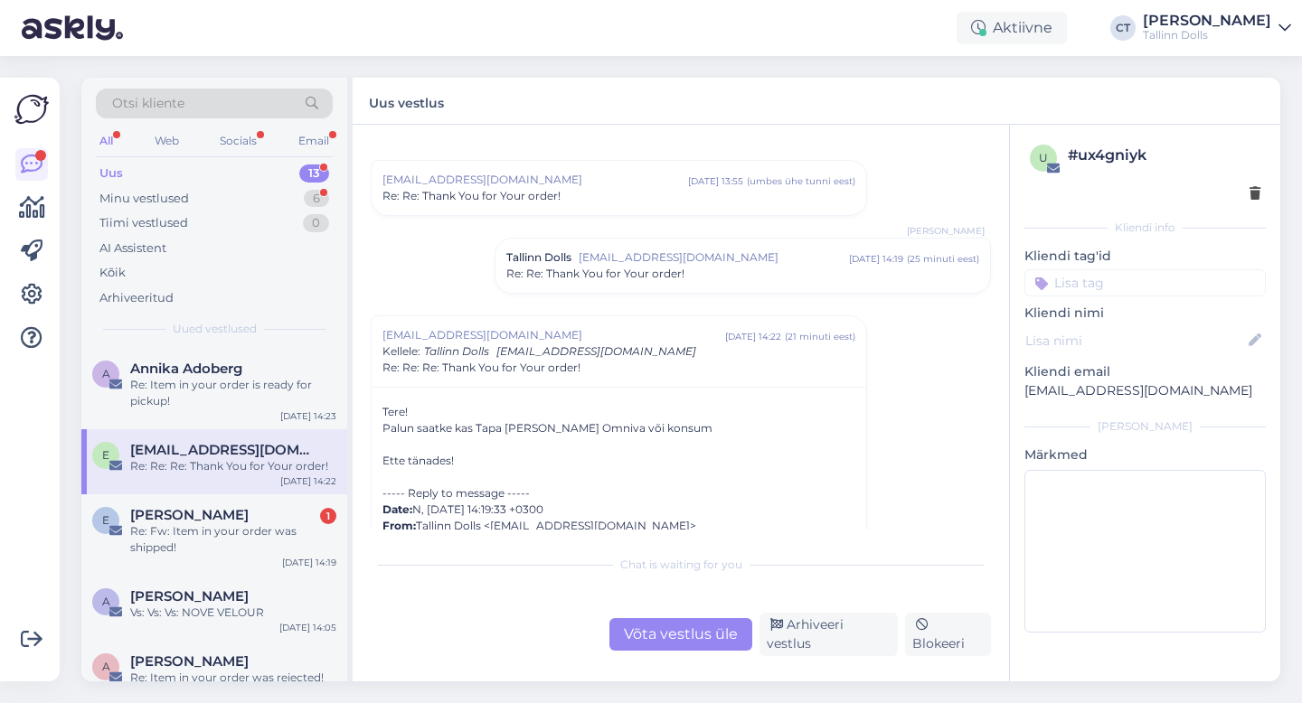
scroll to position [191, 0]
click at [646, 267] on span "Re: Re: Thank You for Your order!" at bounding box center [595, 270] width 178 height 16
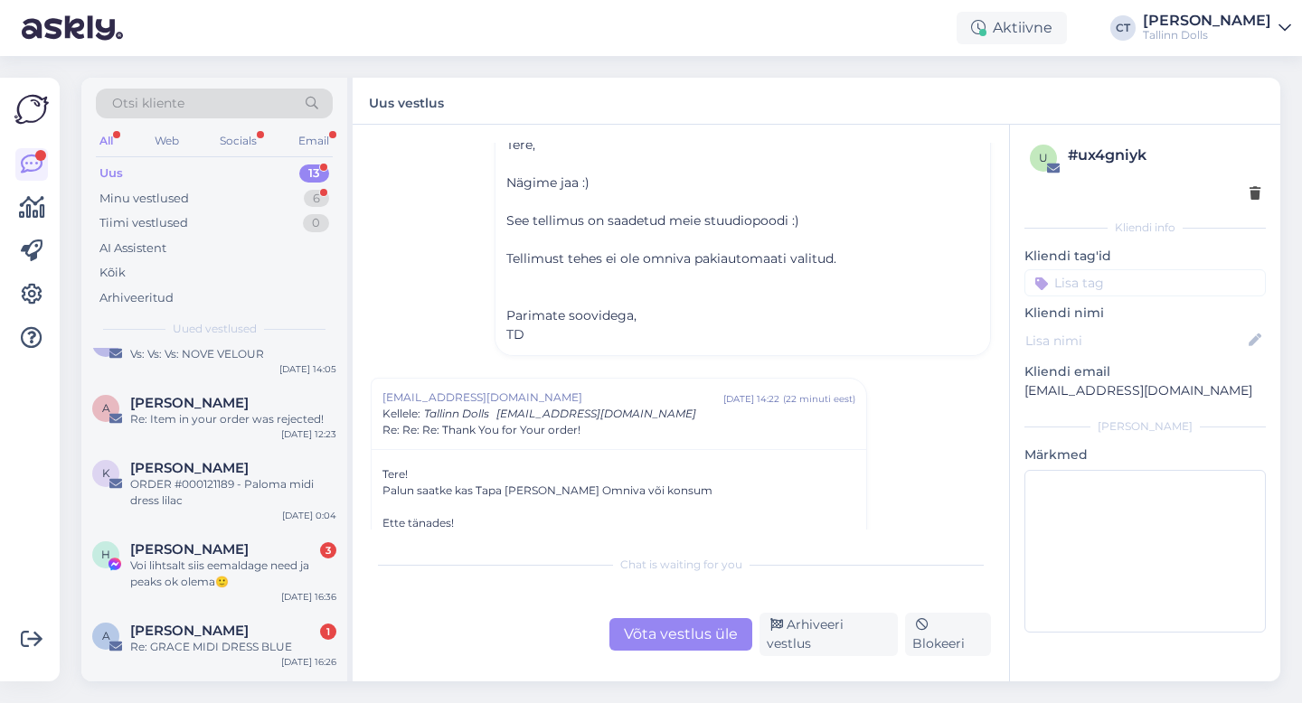
scroll to position [578, 0]
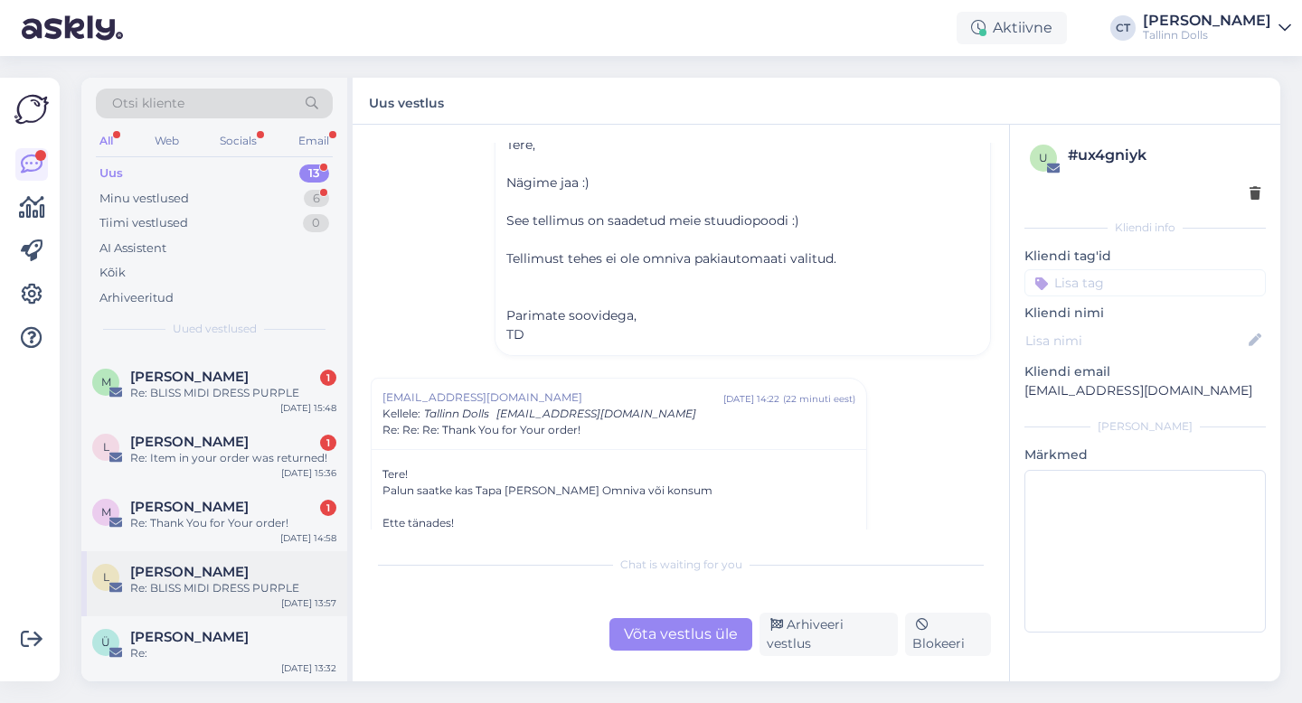
click at [216, 591] on div "Re: BLISS MIDI DRESS PURPLE" at bounding box center [233, 588] width 206 height 16
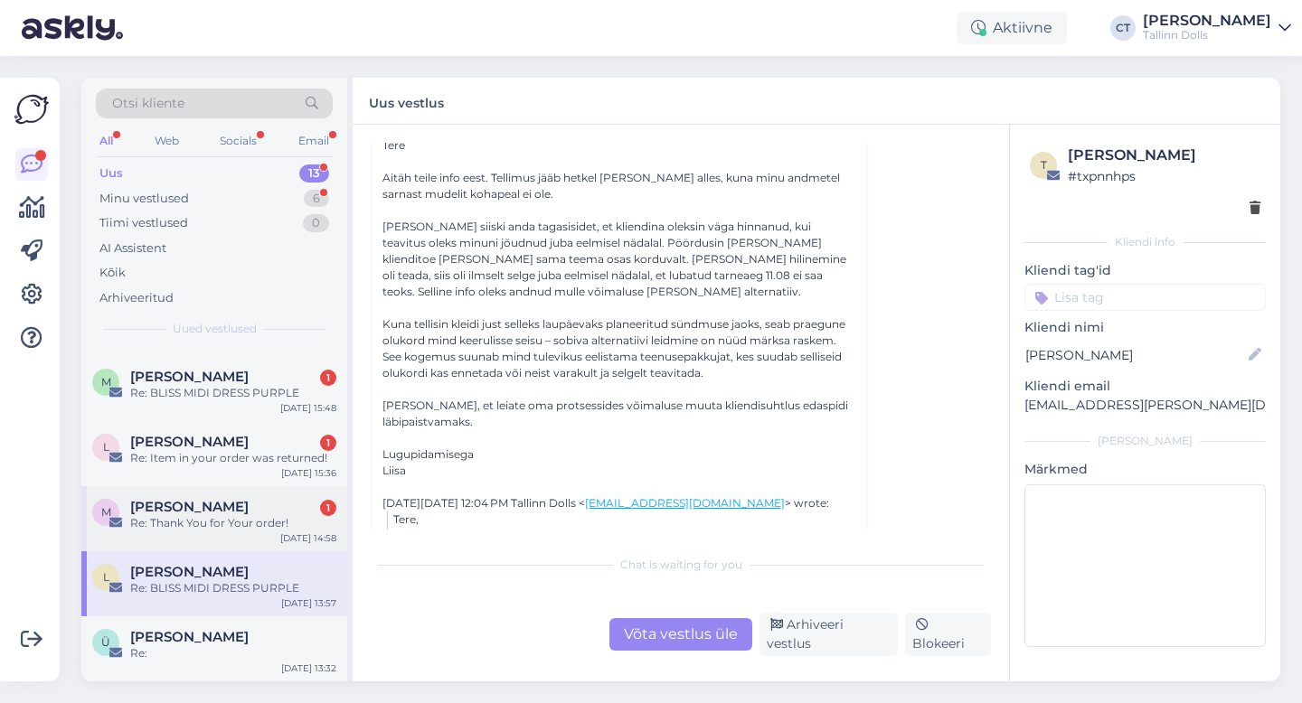
scroll to position [117, 0]
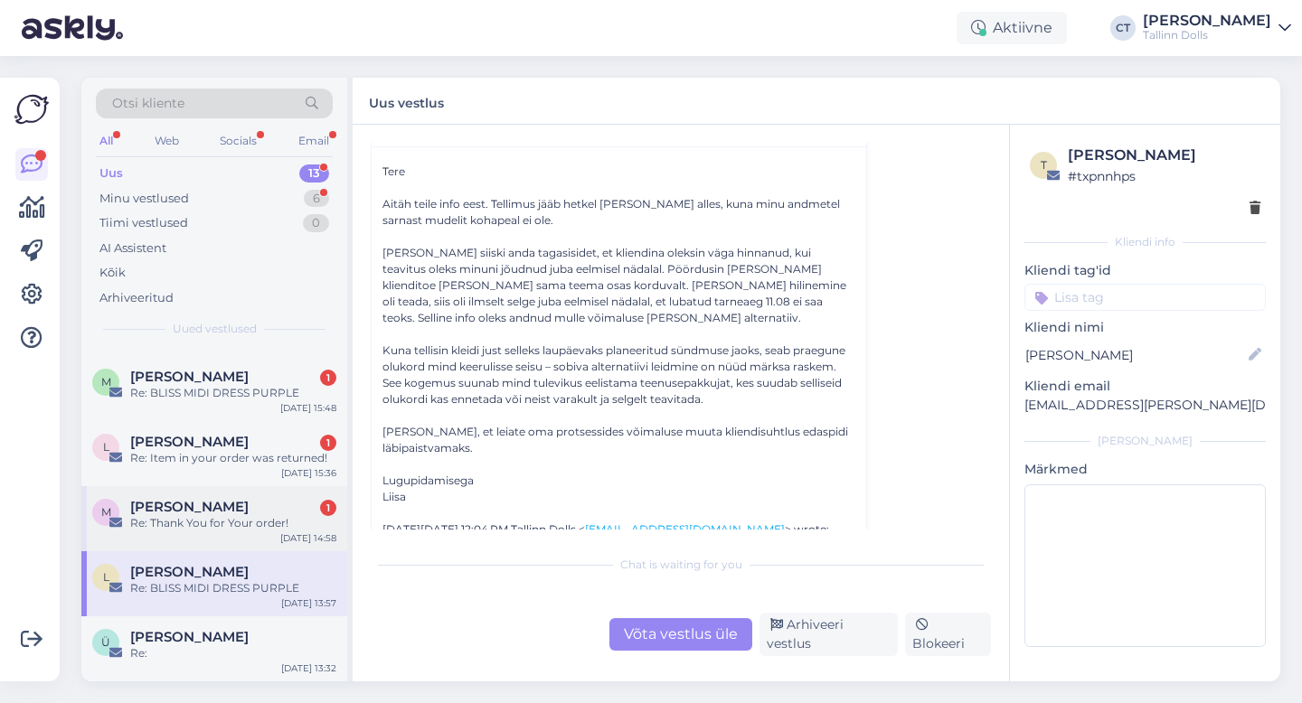
click at [262, 519] on div "Re: Thank You for Your order!" at bounding box center [233, 523] width 206 height 16
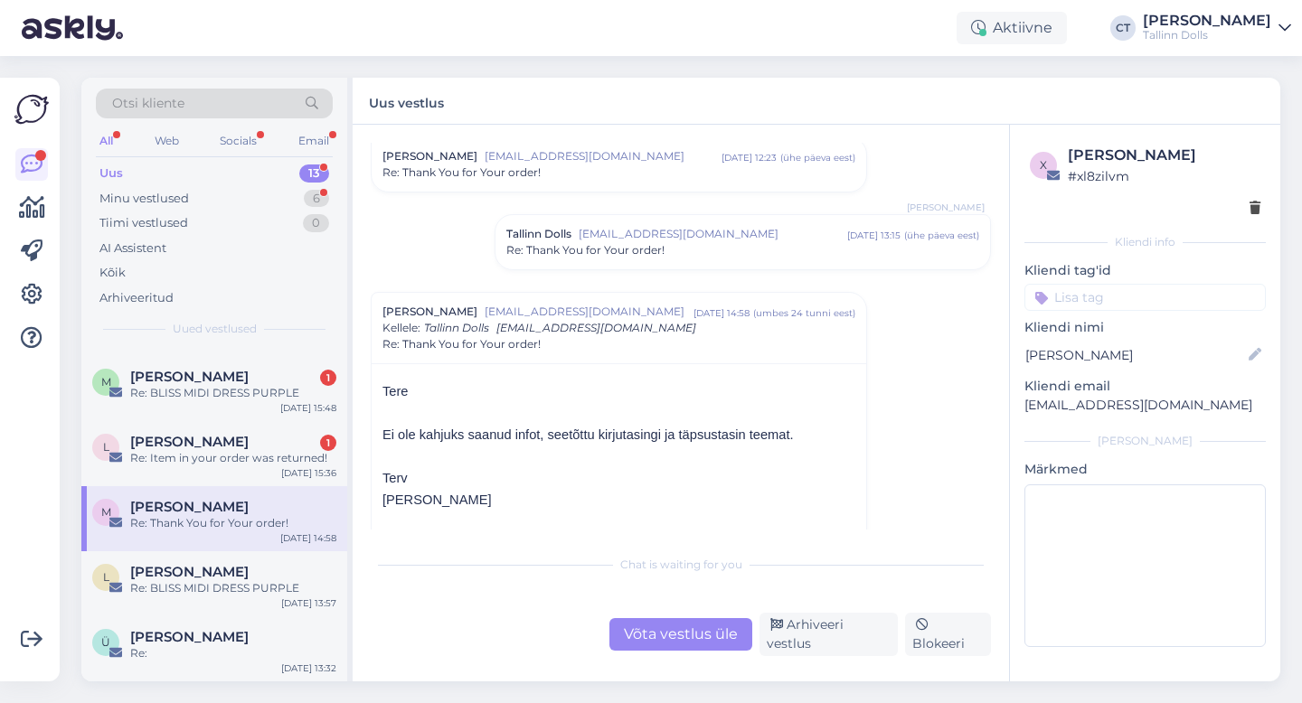
scroll to position [23, 0]
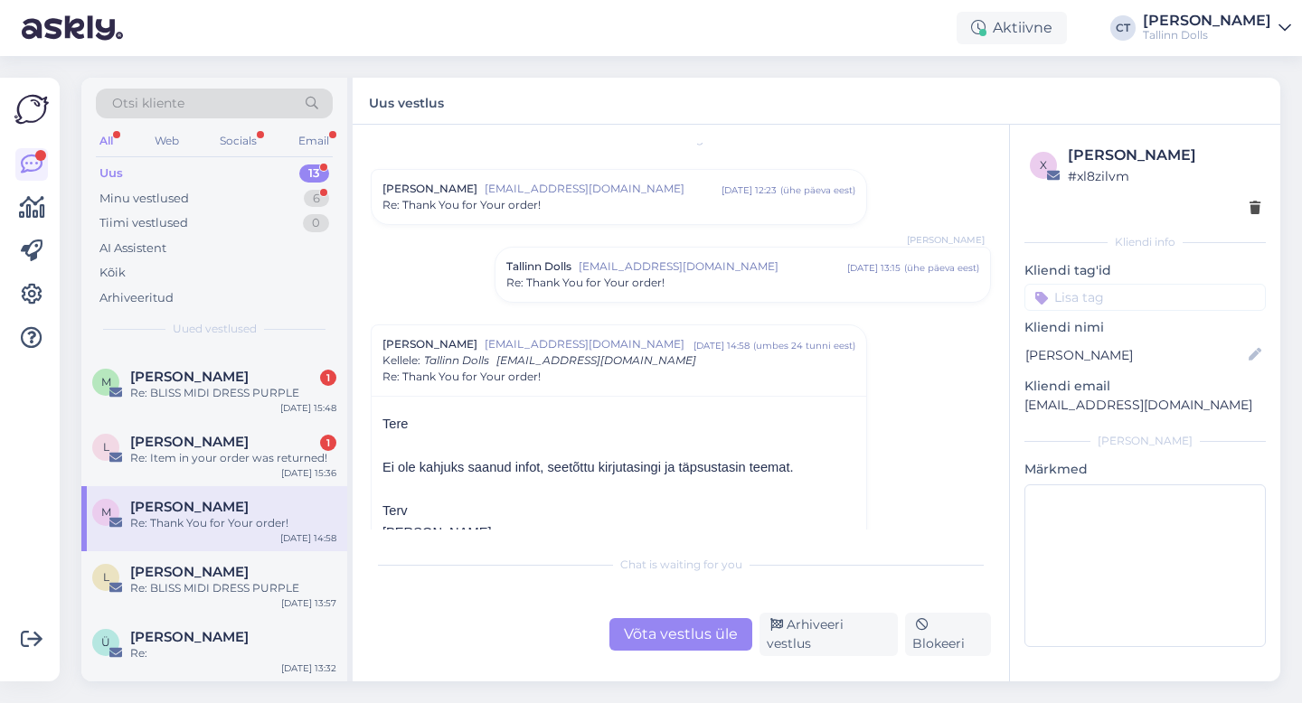
click at [679, 264] on span "[EMAIL_ADDRESS][DOMAIN_NAME]" at bounding box center [713, 267] width 269 height 16
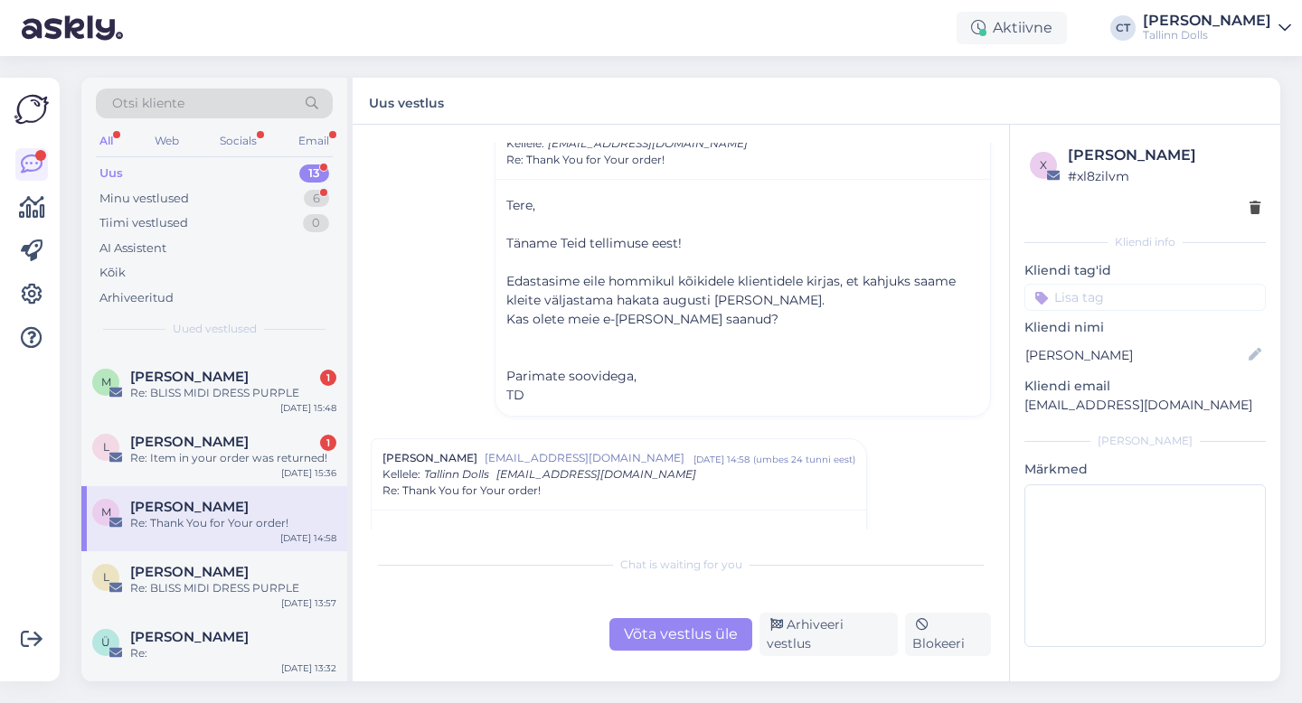
scroll to position [214, 0]
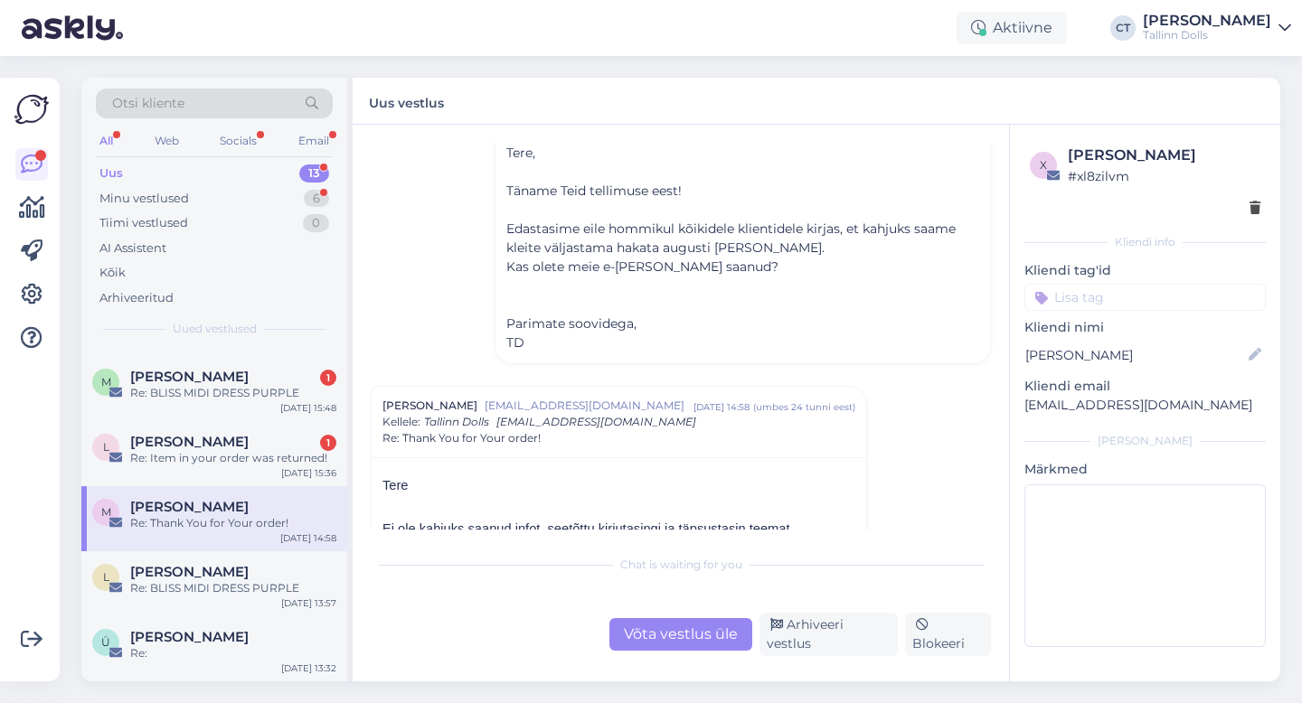
click at [678, 642] on div "Võta vestlus üle" at bounding box center [680, 634] width 143 height 33
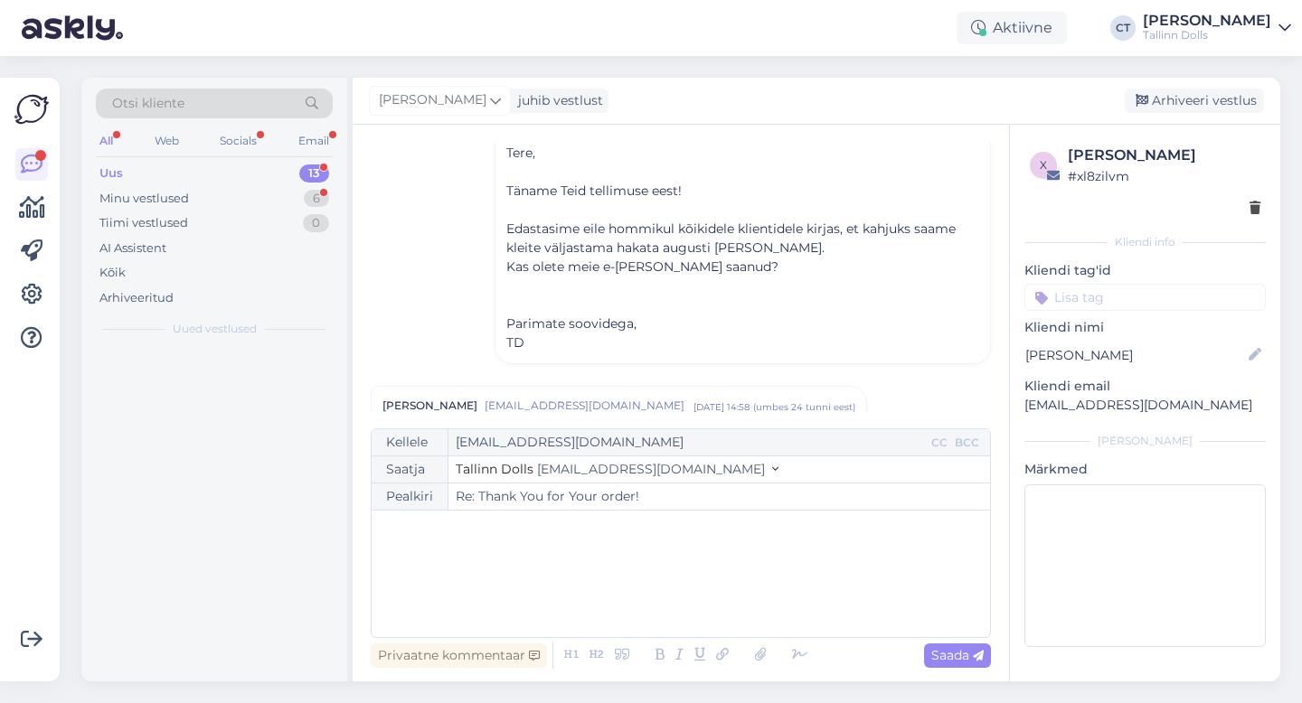
scroll to position [0, 0]
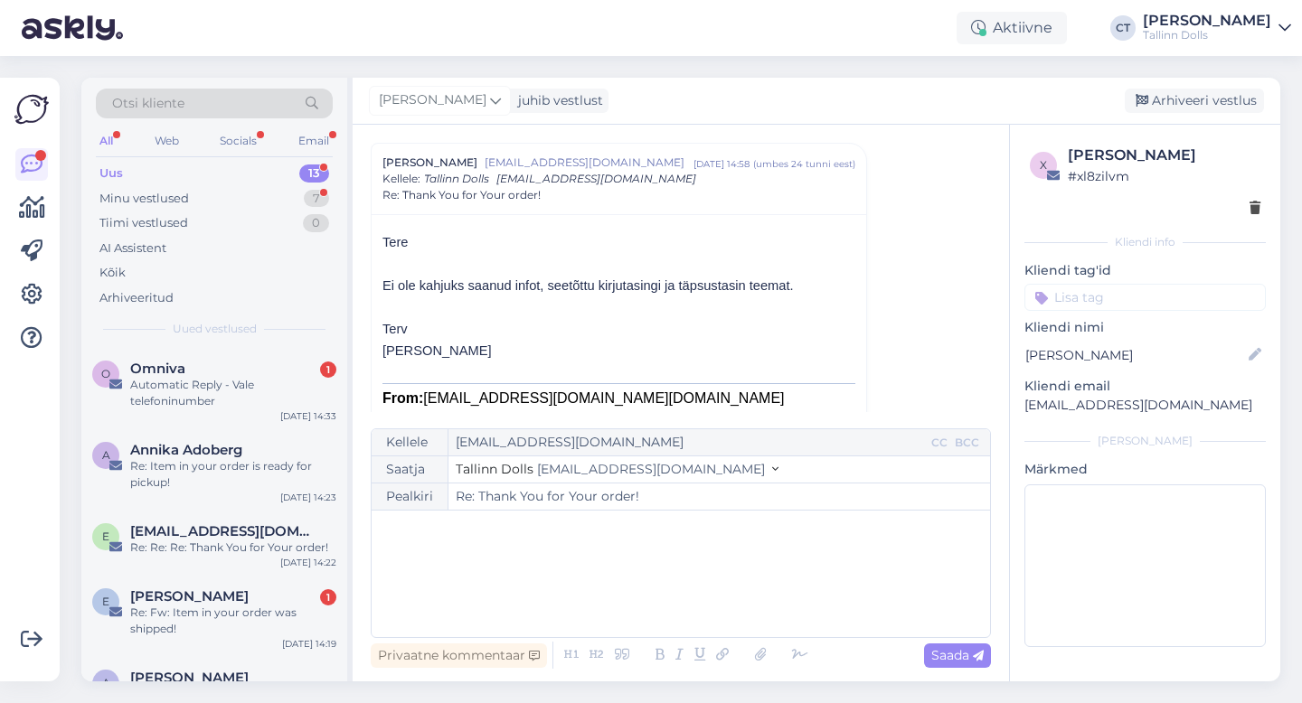
click at [703, 602] on div "﻿" at bounding box center [681, 574] width 600 height 109
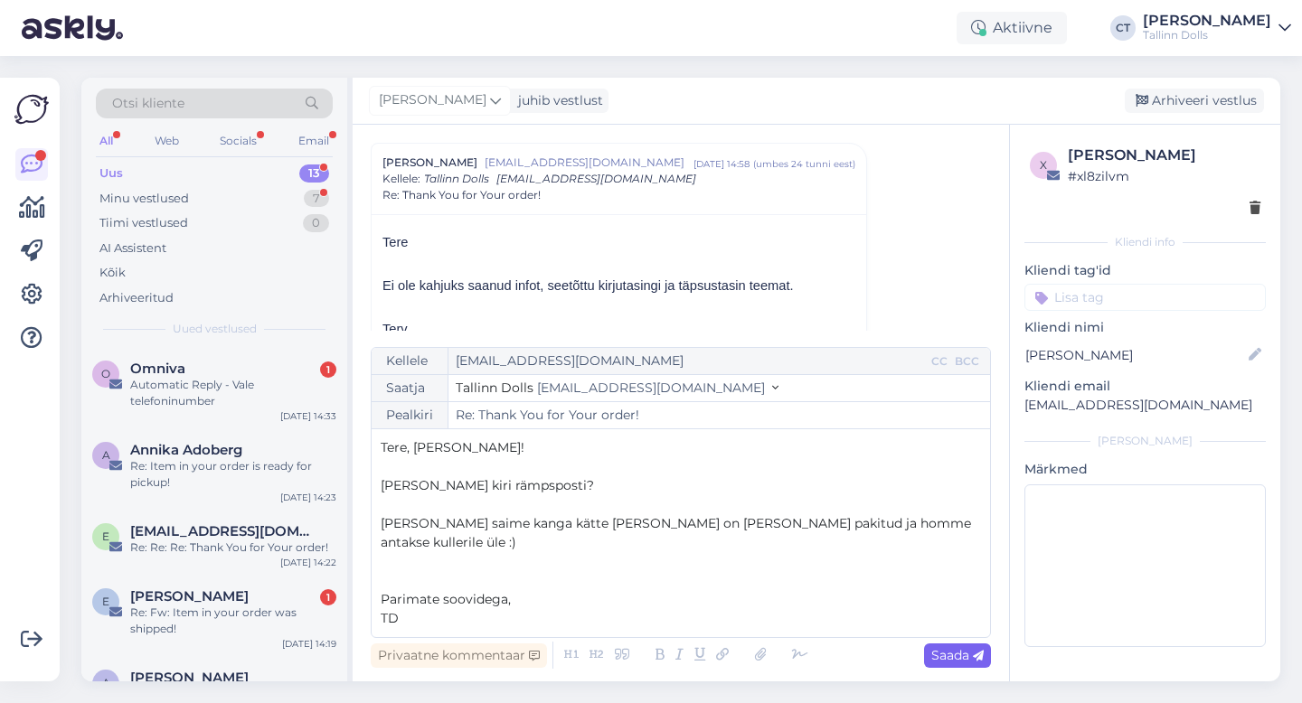
click at [983, 651] on icon at bounding box center [978, 656] width 11 height 11
type input "Re: Re: Thank You for Your order!"
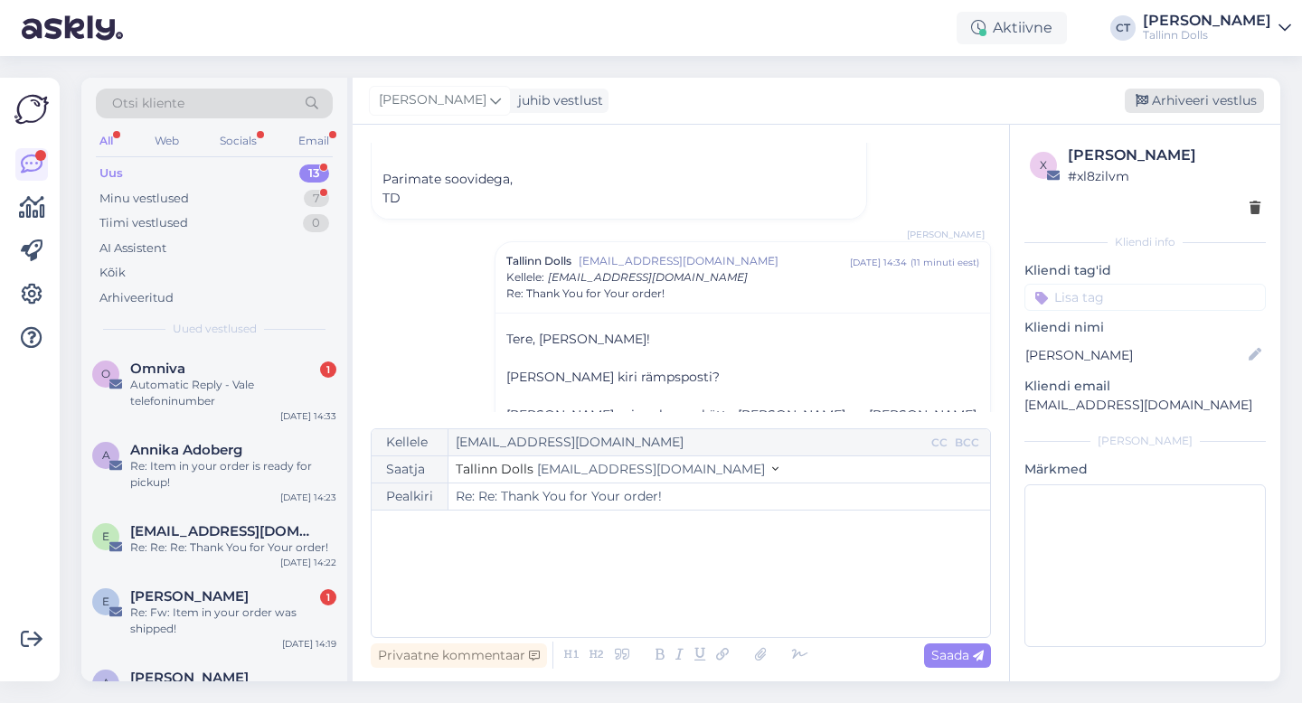
click at [1212, 99] on div "Arhiveeri vestlus" at bounding box center [1194, 101] width 139 height 24
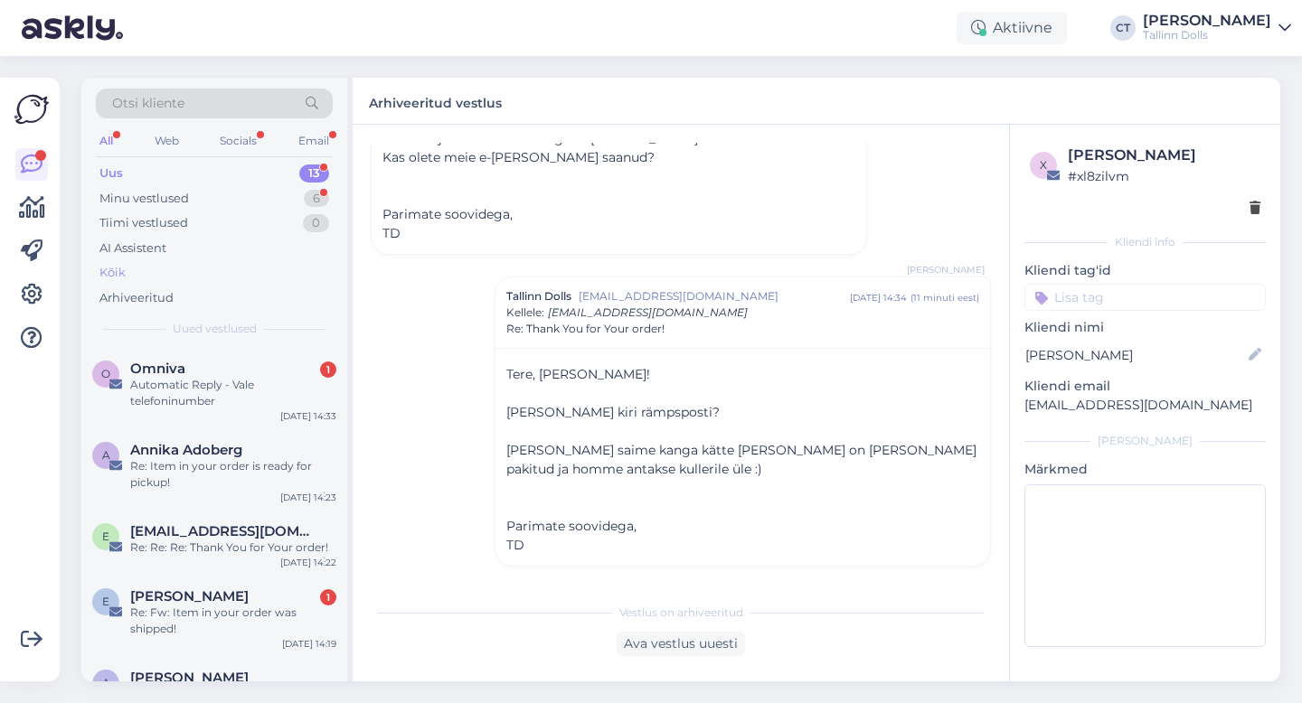
scroll to position [956, 0]
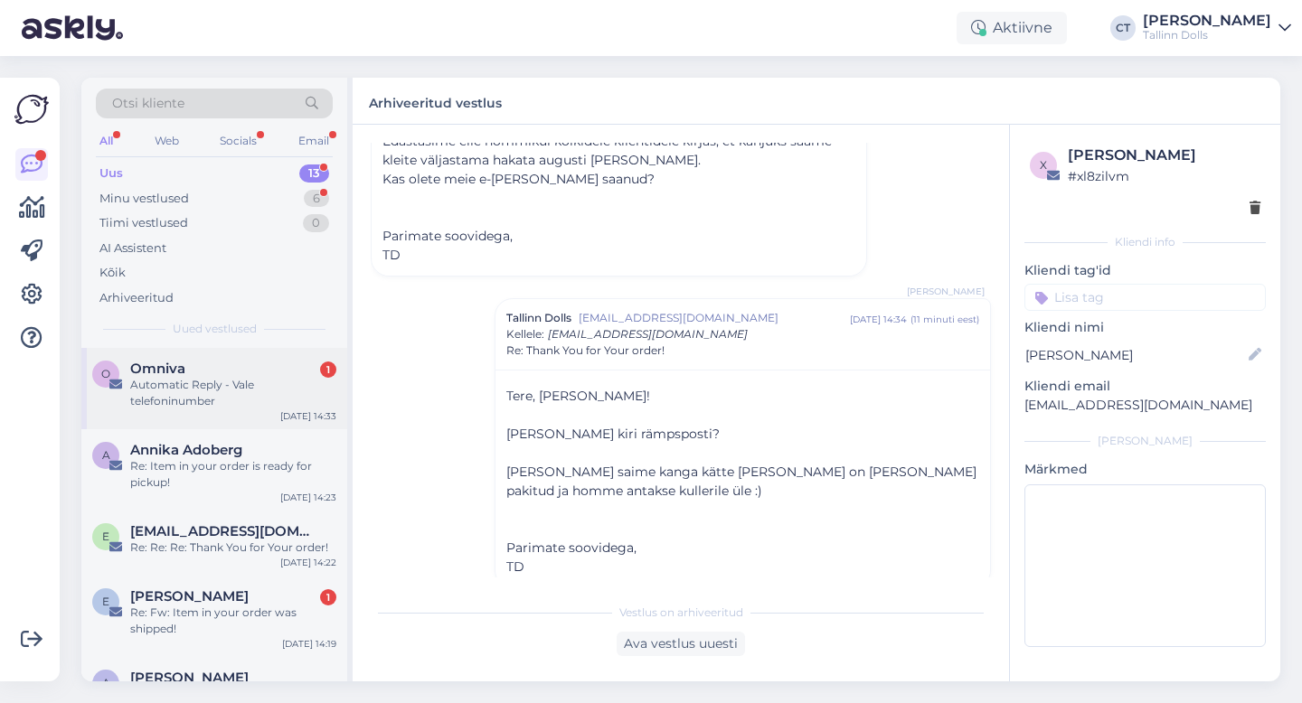
click at [188, 392] on div "Automatic Reply - Vale telefoninumber" at bounding box center [233, 393] width 206 height 33
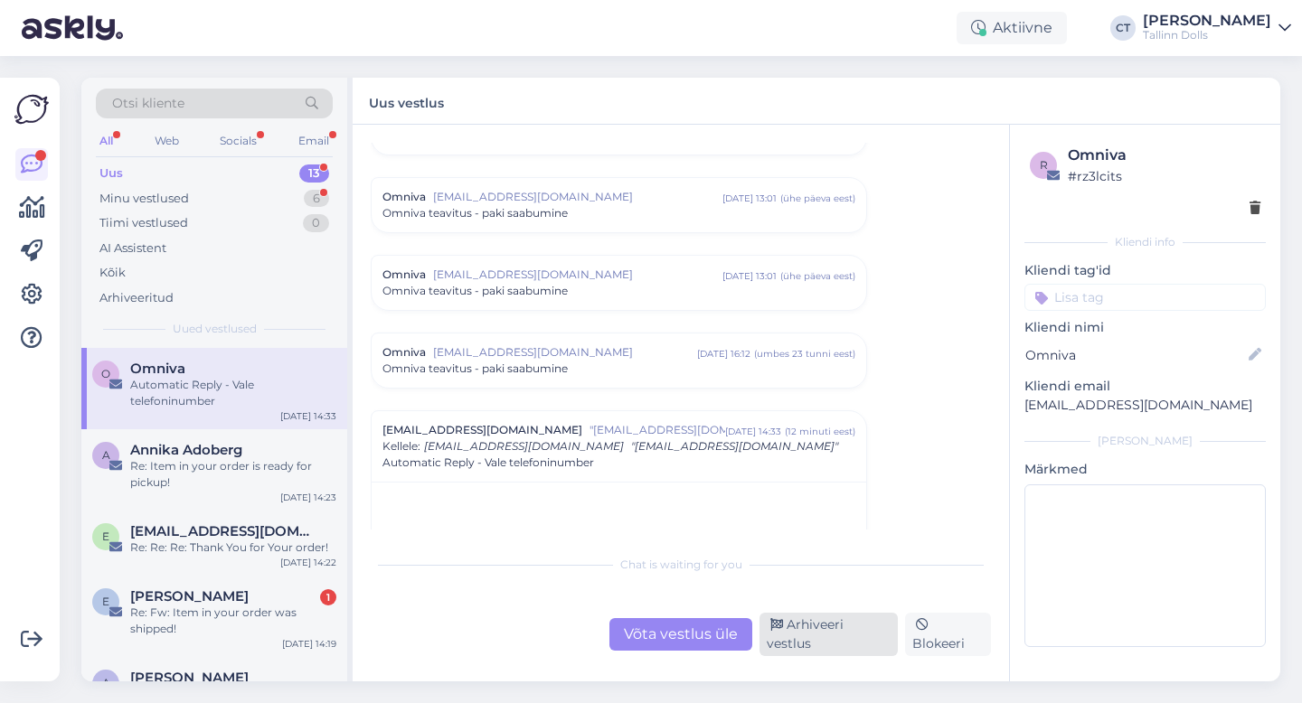
click at [843, 640] on div "Arhiveeri vestlus" at bounding box center [829, 634] width 138 height 43
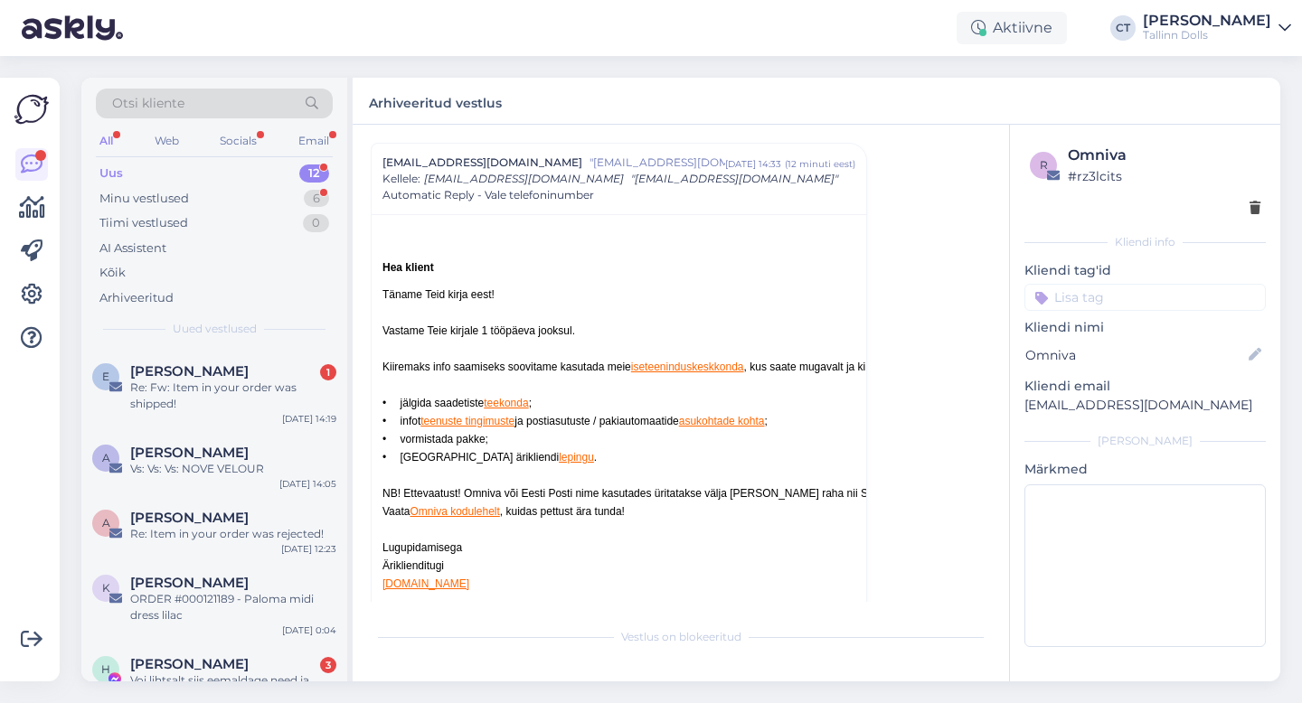
scroll to position [513, 0]
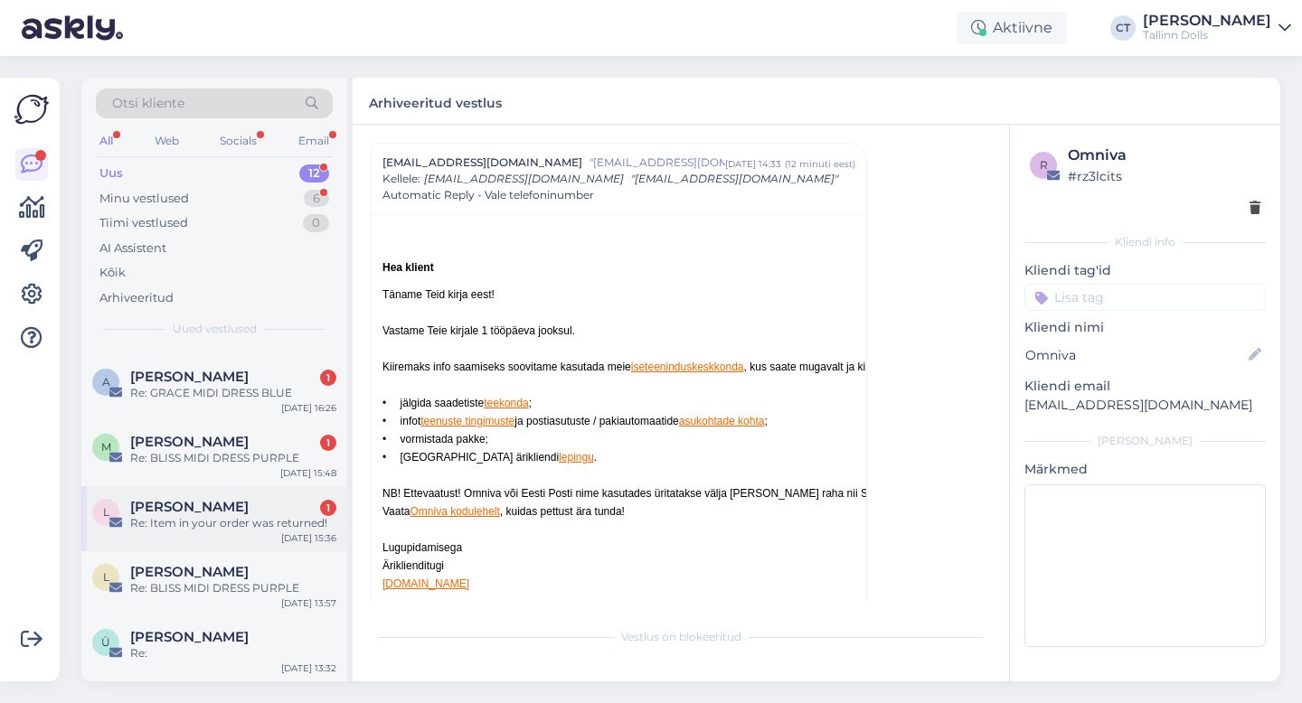
click at [250, 527] on div "Re: Item in your order was returned!" at bounding box center [233, 523] width 206 height 16
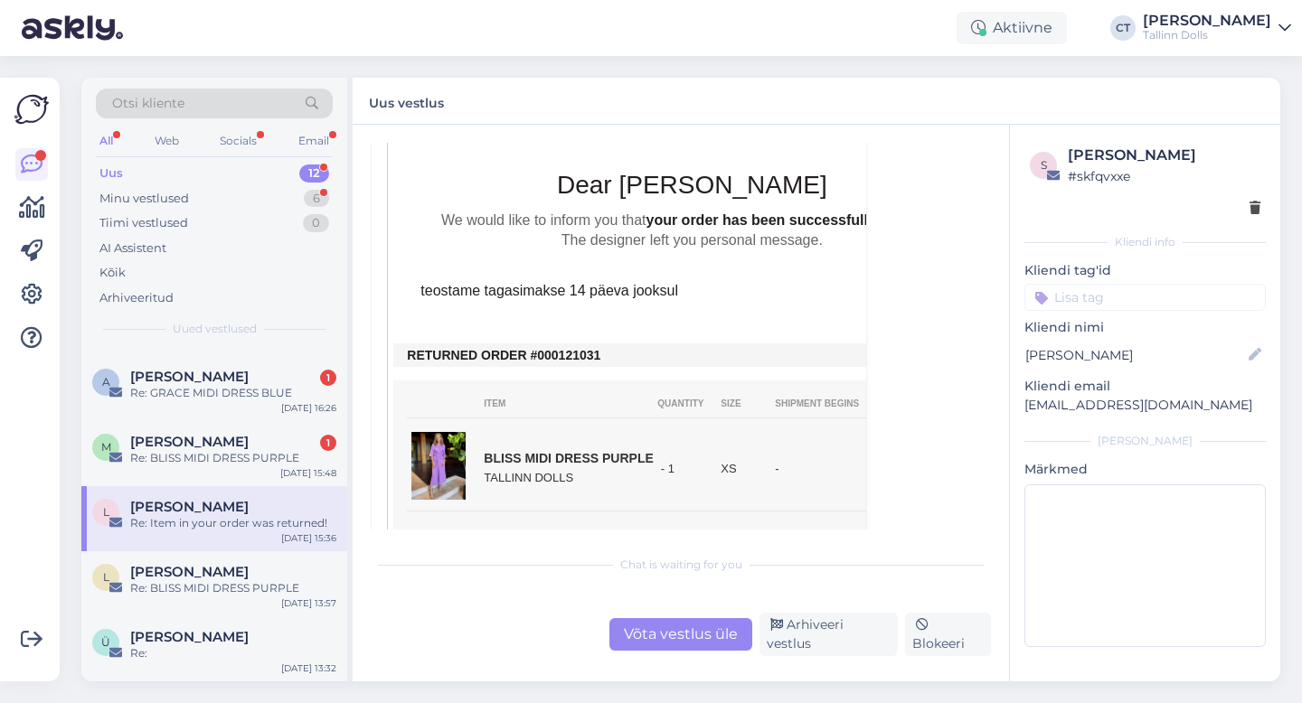
scroll to position [566, 0]
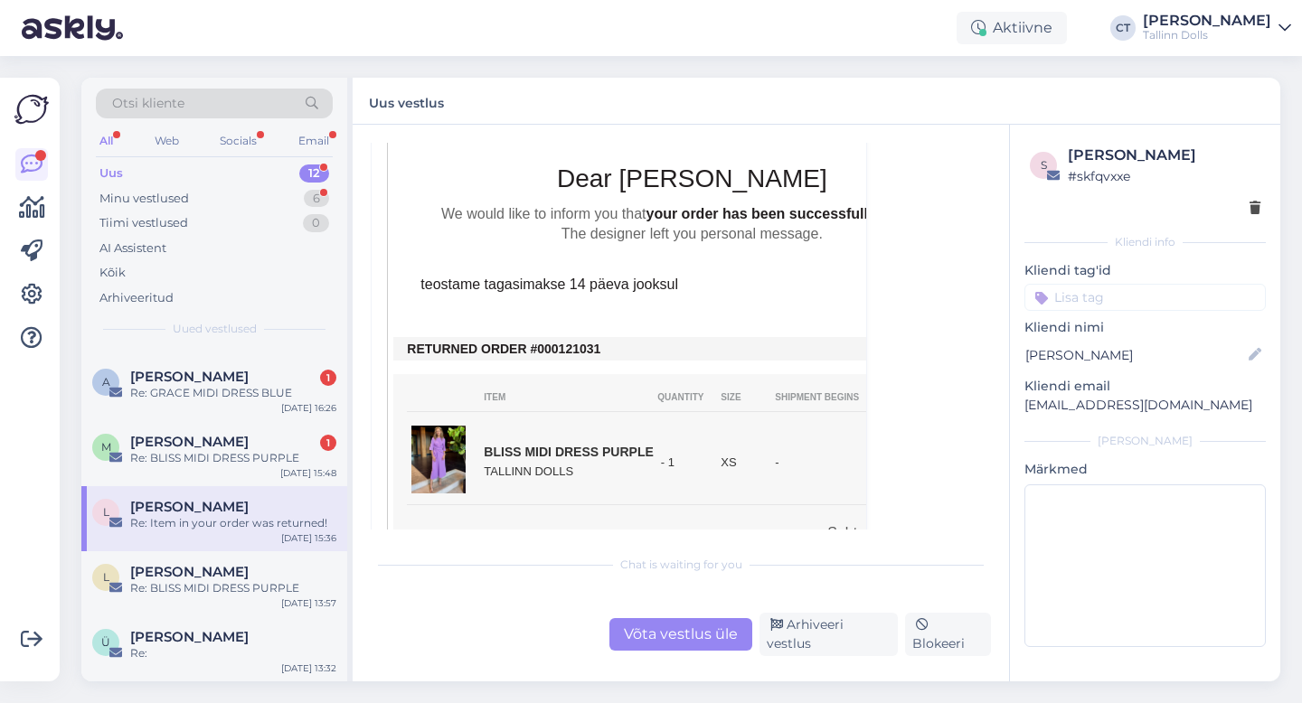
drag, startPoint x: 609, startPoint y: 350, endPoint x: 591, endPoint y: 349, distance: 18.1
click at [591, 349] on td "RETURNED ORDER #000121031" at bounding box center [692, 349] width 570 height 14
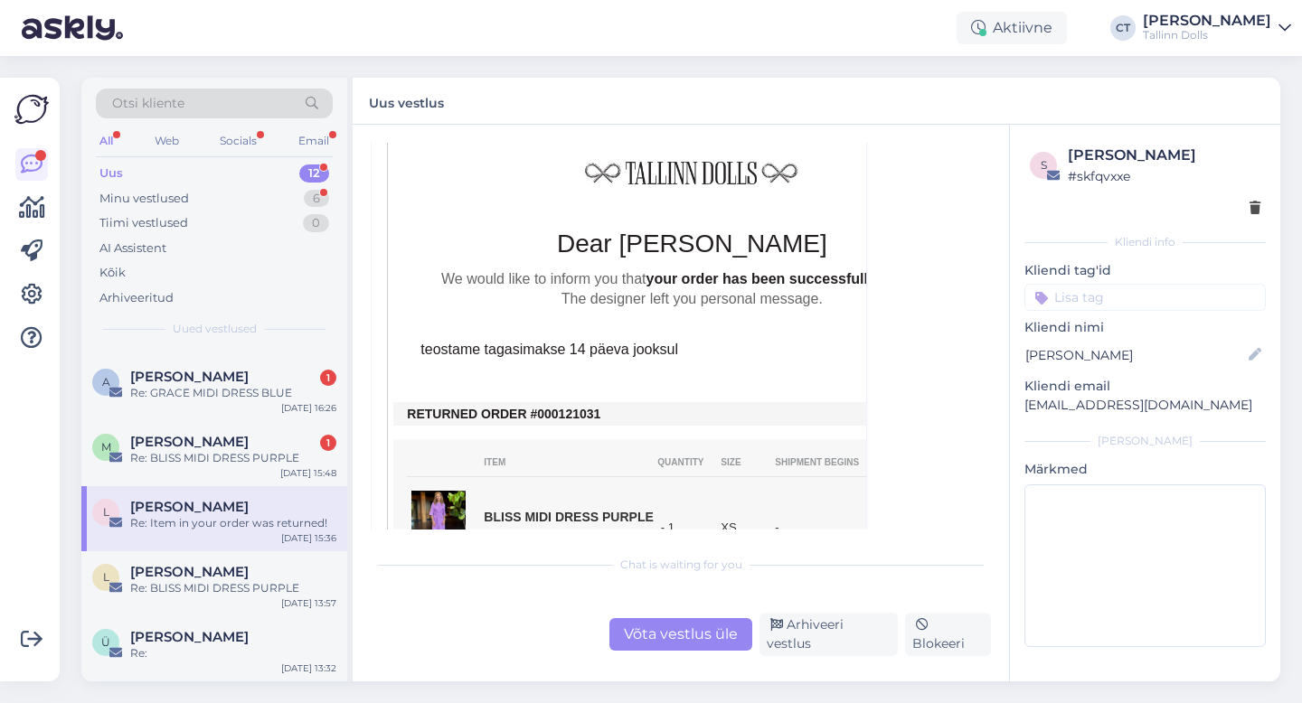
scroll to position [517, 0]
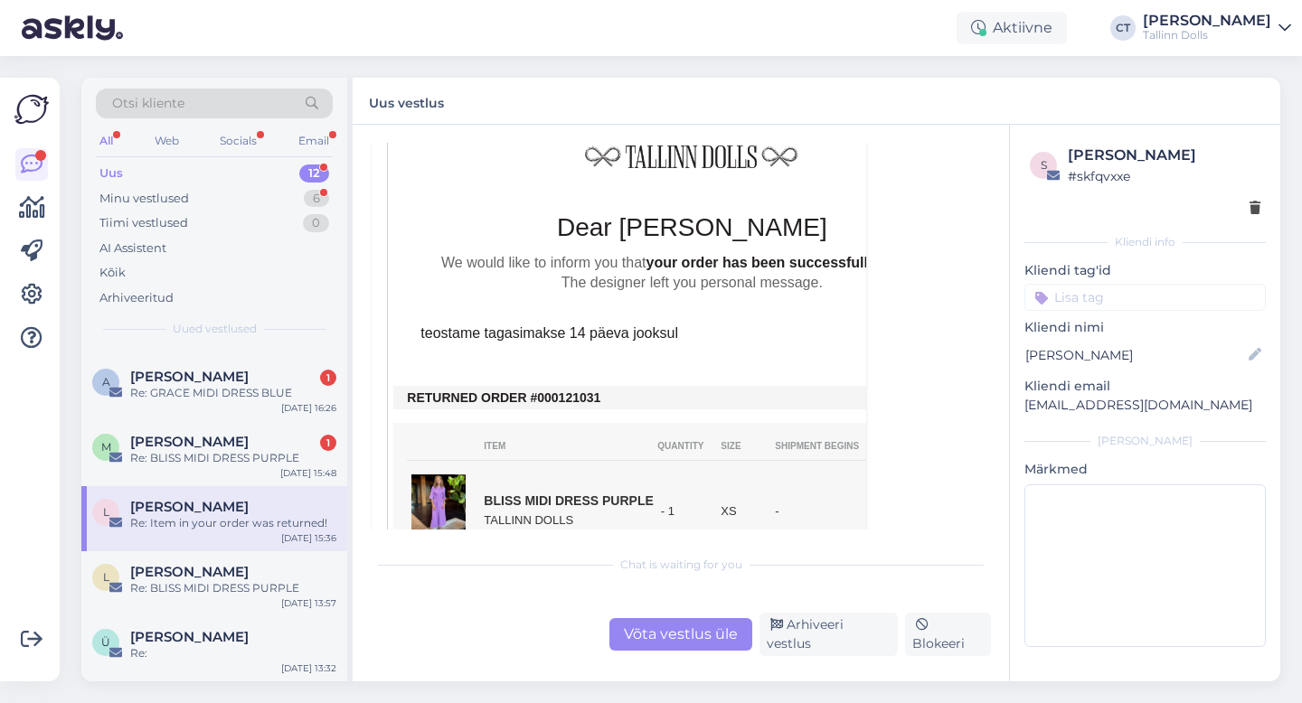
drag, startPoint x: 610, startPoint y: 401, endPoint x: 555, endPoint y: 396, distance: 55.3
click at [555, 396] on td "RETURNED ORDER #000121031" at bounding box center [692, 398] width 570 height 14
copy td "121031"
click at [707, 635] on div "Võta vestlus üle" at bounding box center [680, 634] width 143 height 33
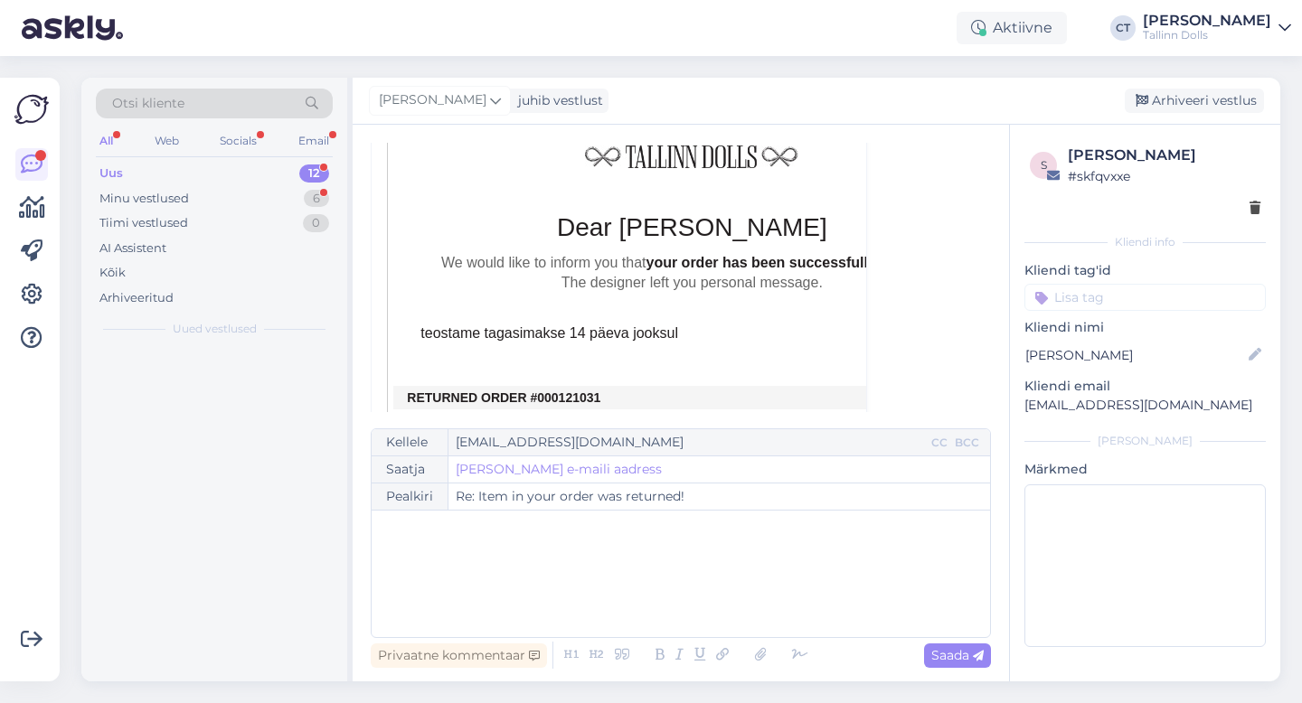
scroll to position [0, 0]
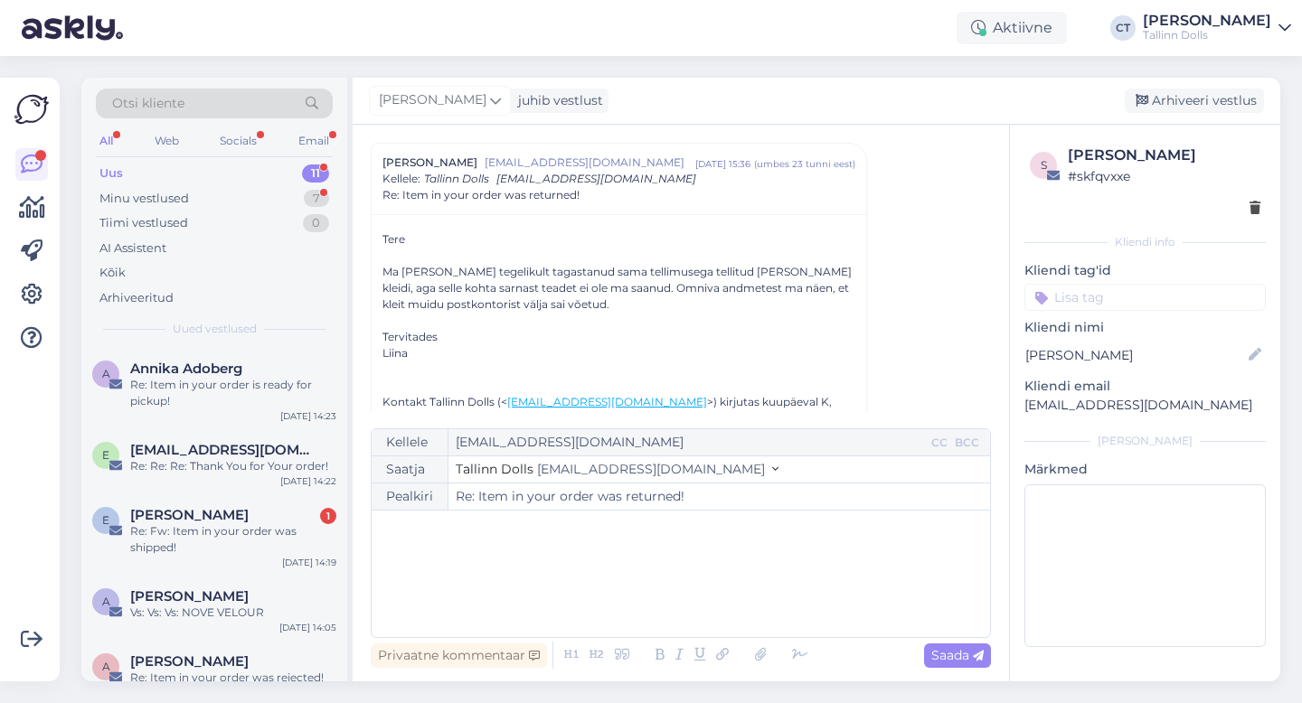
click at [723, 590] on div "﻿" at bounding box center [681, 574] width 600 height 109
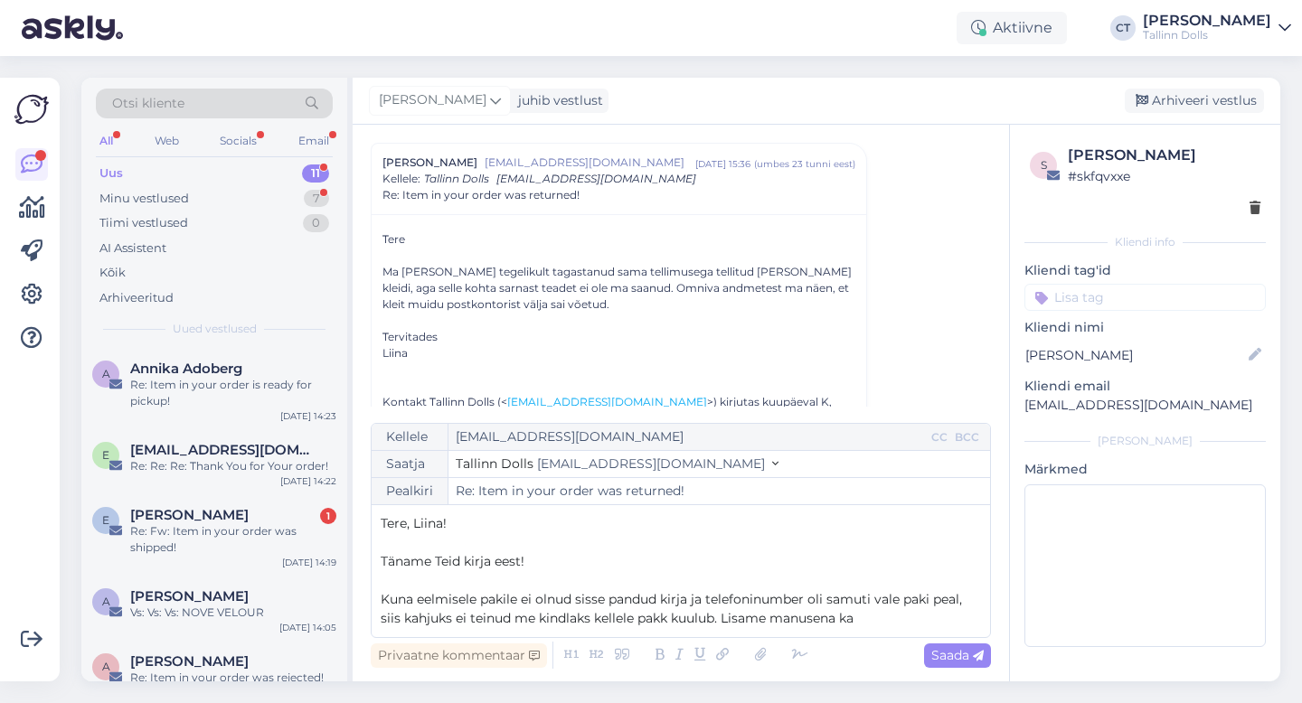
click at [843, 613] on span "Kuna eelmisele pakile ei olnud sisse pandud kirja ja telefoninumber oli samuti …" at bounding box center [673, 608] width 585 height 35
click at [873, 616] on p "Kuna eelmisele pakile ei olnud sisse pandud kirja ja telefoninumber oli samuti …" at bounding box center [681, 609] width 600 height 38
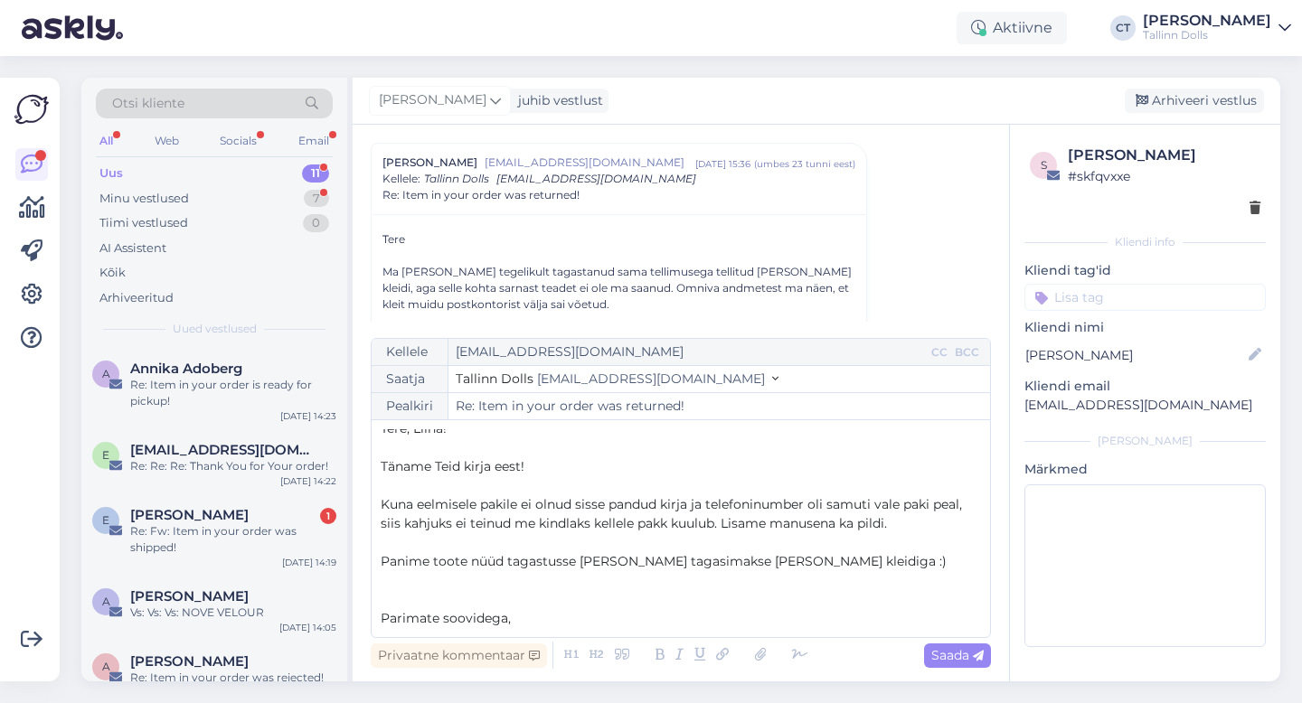
scroll to position [29, 0]
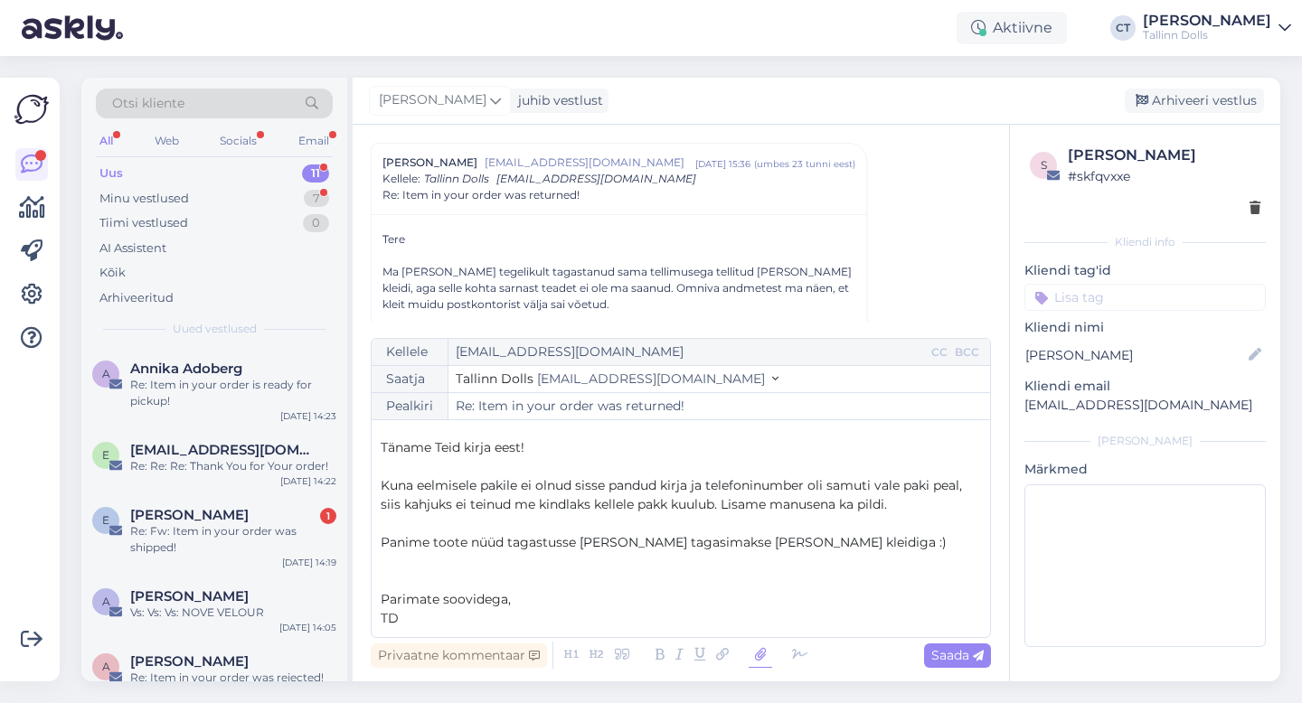
click at [764, 657] on icon at bounding box center [761, 655] width 24 height 25
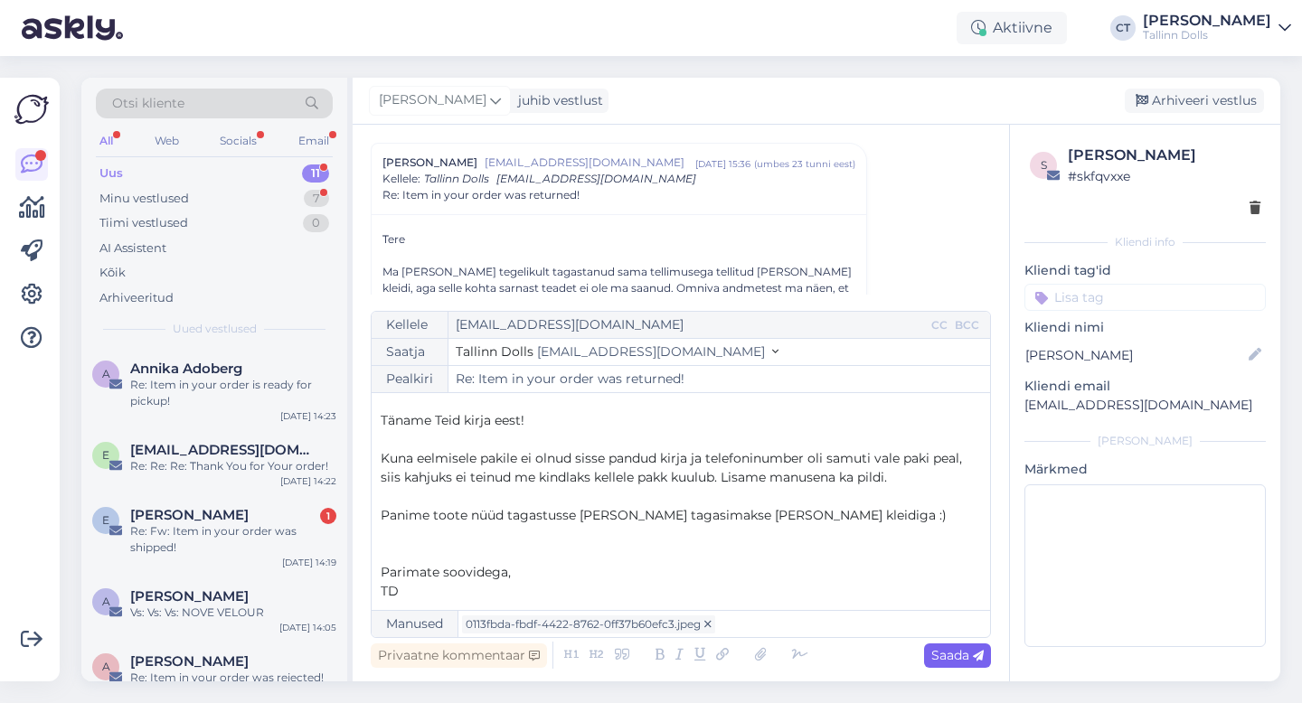
click at [947, 649] on span "Saada" at bounding box center [957, 655] width 52 height 16
type input "Re: Item in your order was returned!"
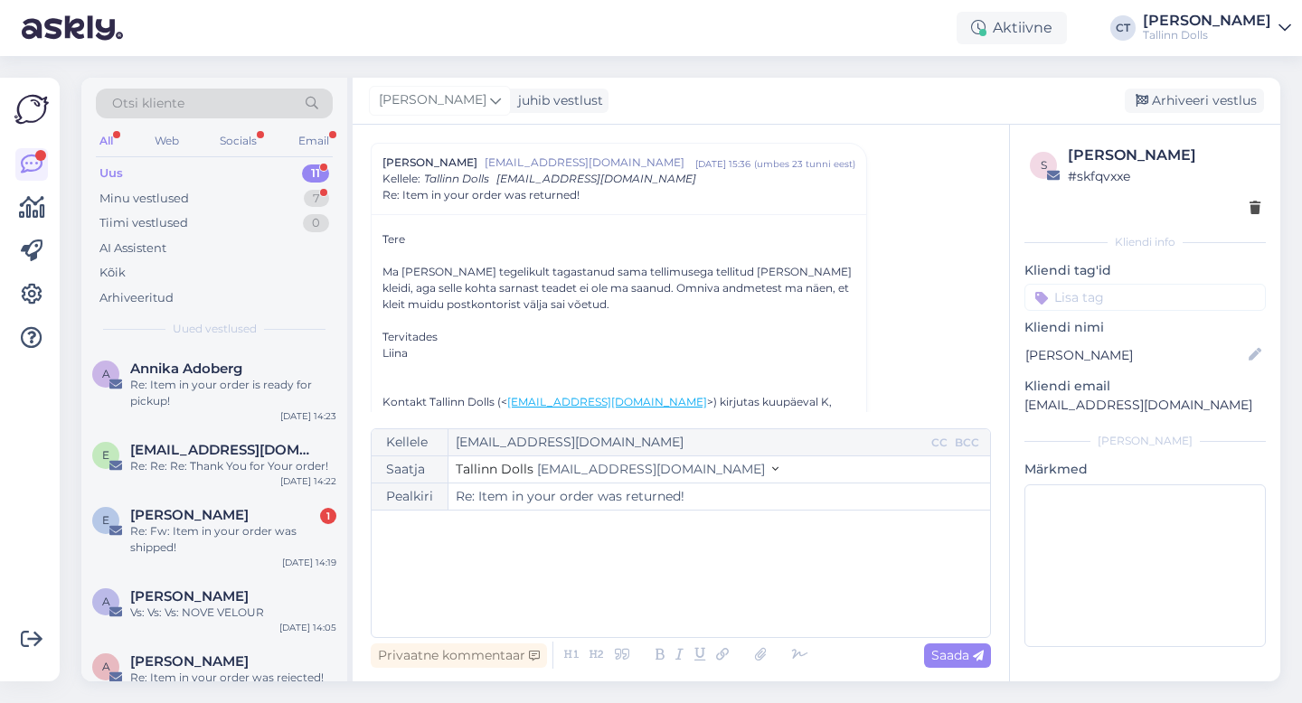
scroll to position [0, 0]
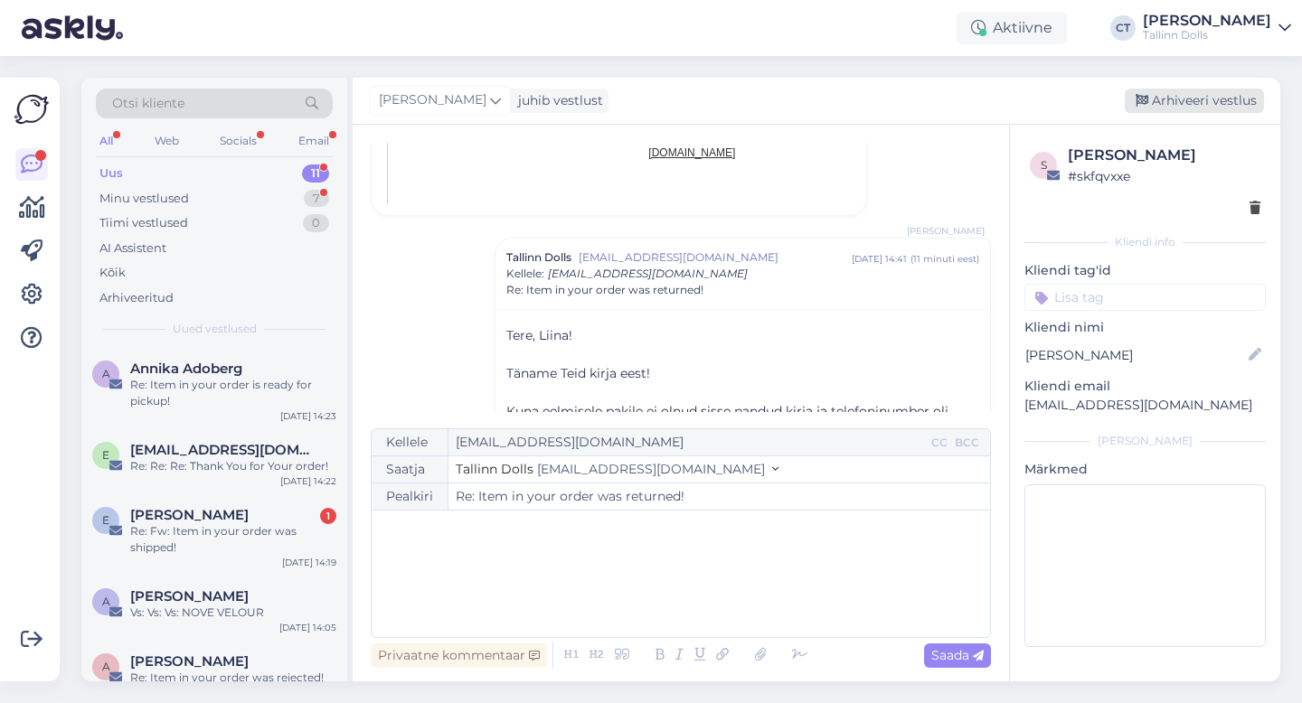
click at [1208, 92] on div "Arhiveeri vestlus" at bounding box center [1194, 101] width 139 height 24
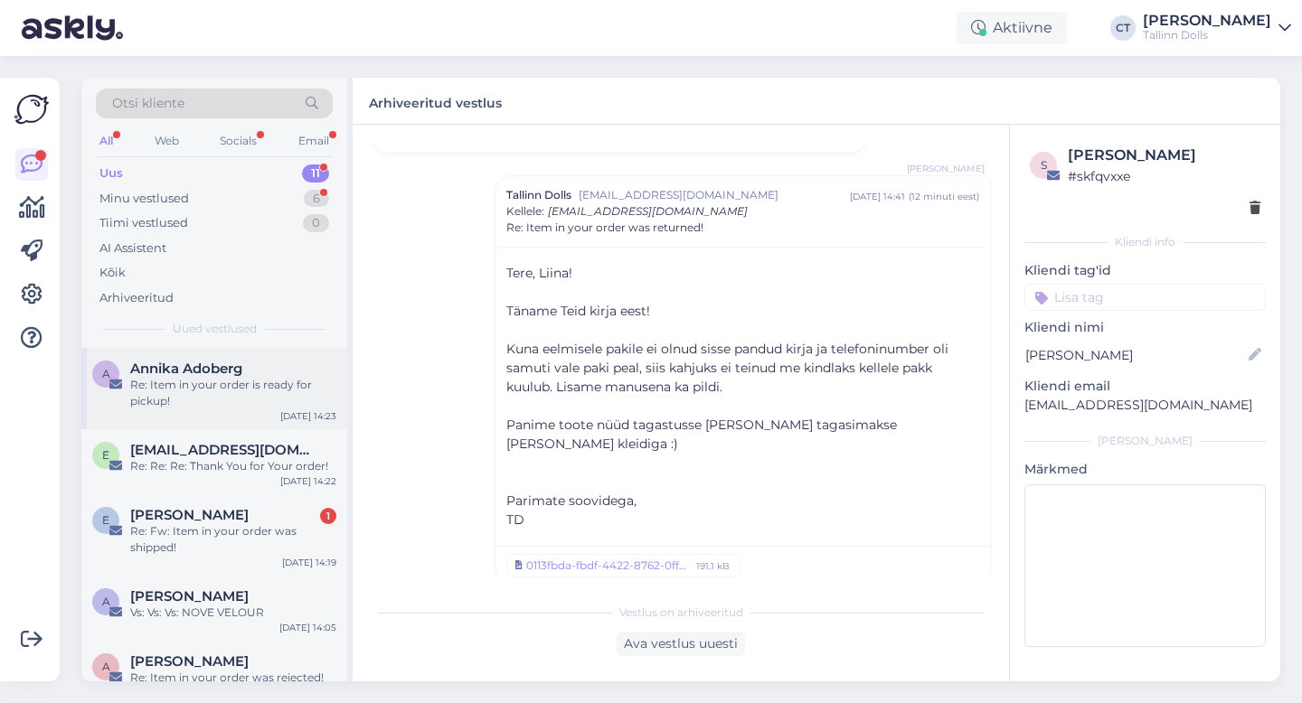
click at [241, 392] on div "Re: Item in your order is ready for pickup!" at bounding box center [233, 393] width 206 height 33
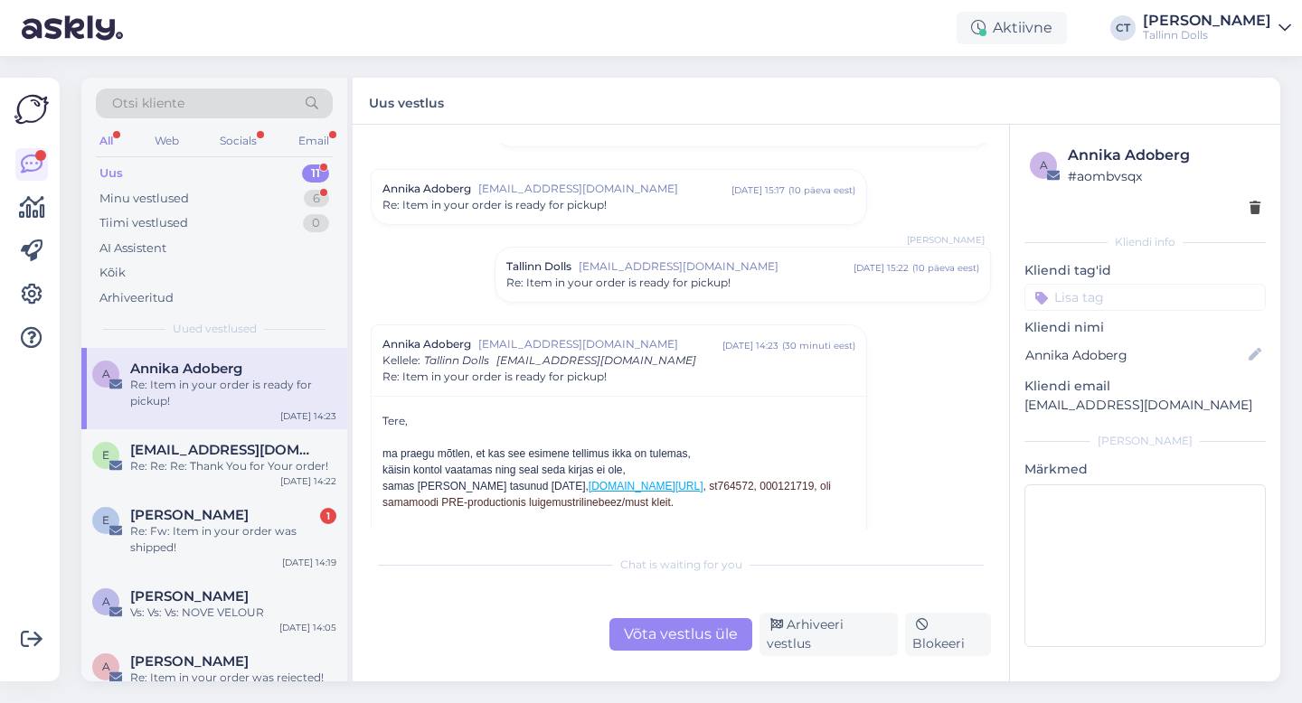
scroll to position [197, 0]
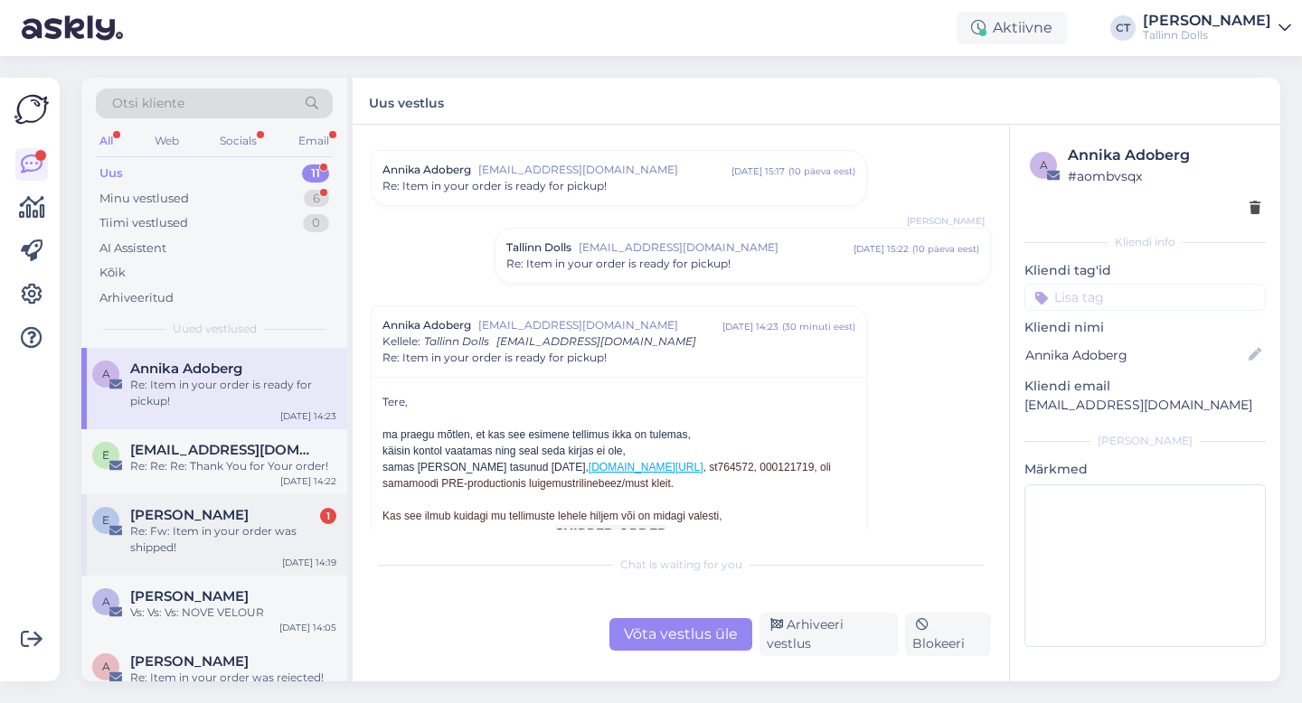
click at [206, 540] on div "Re: Fw: Item in your order was shipped!" at bounding box center [233, 540] width 206 height 33
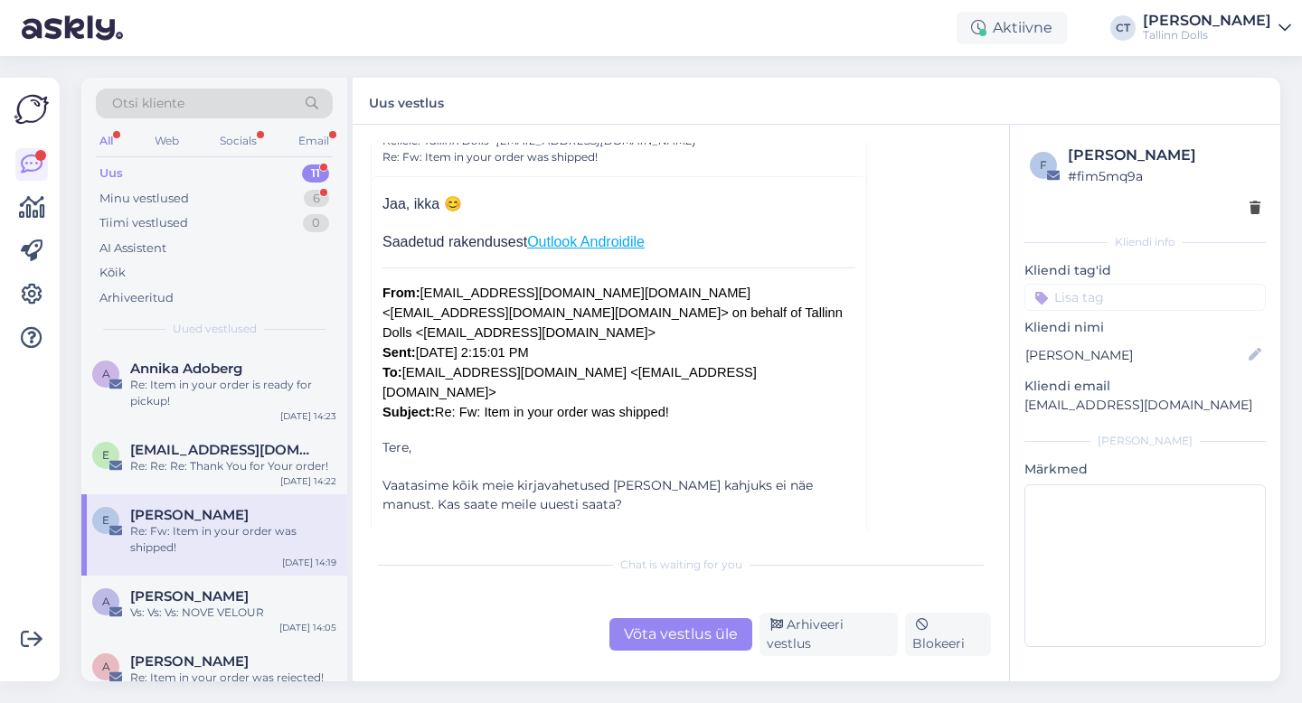
scroll to position [2099, 0]
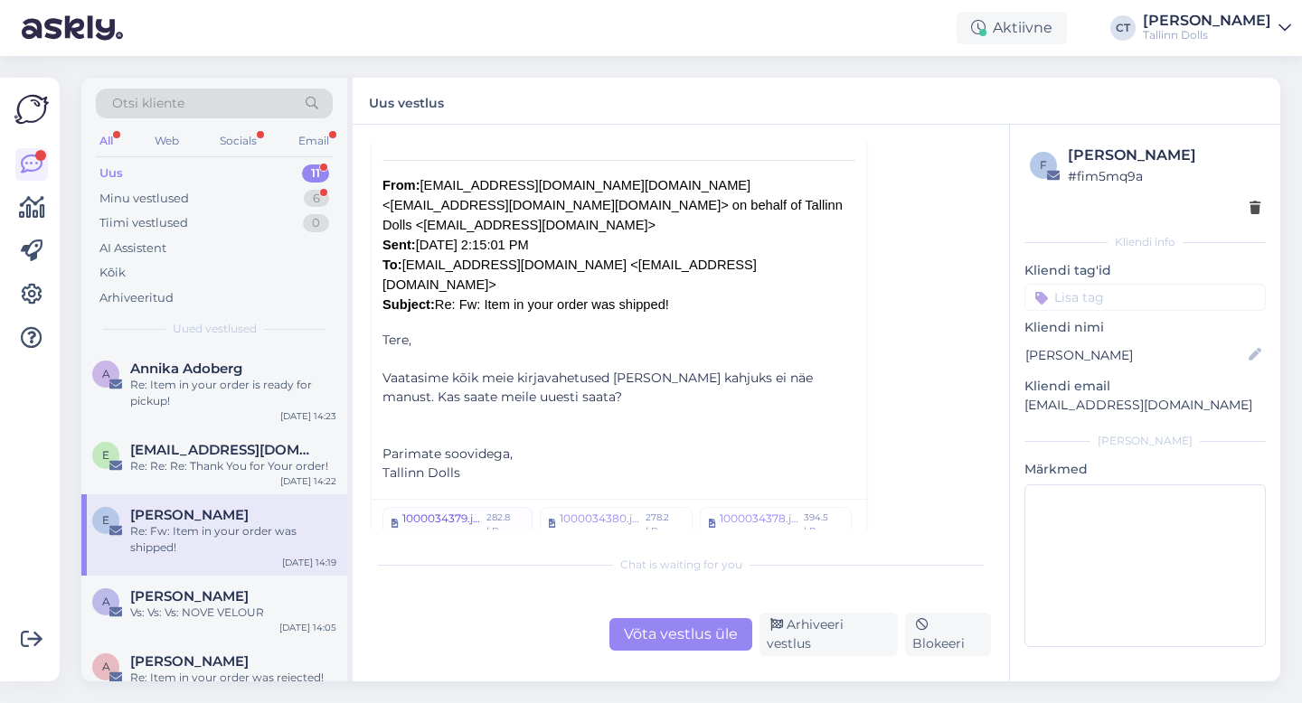
click at [432, 511] on div "1000034379.jpg" at bounding box center [441, 524] width 79 height 27
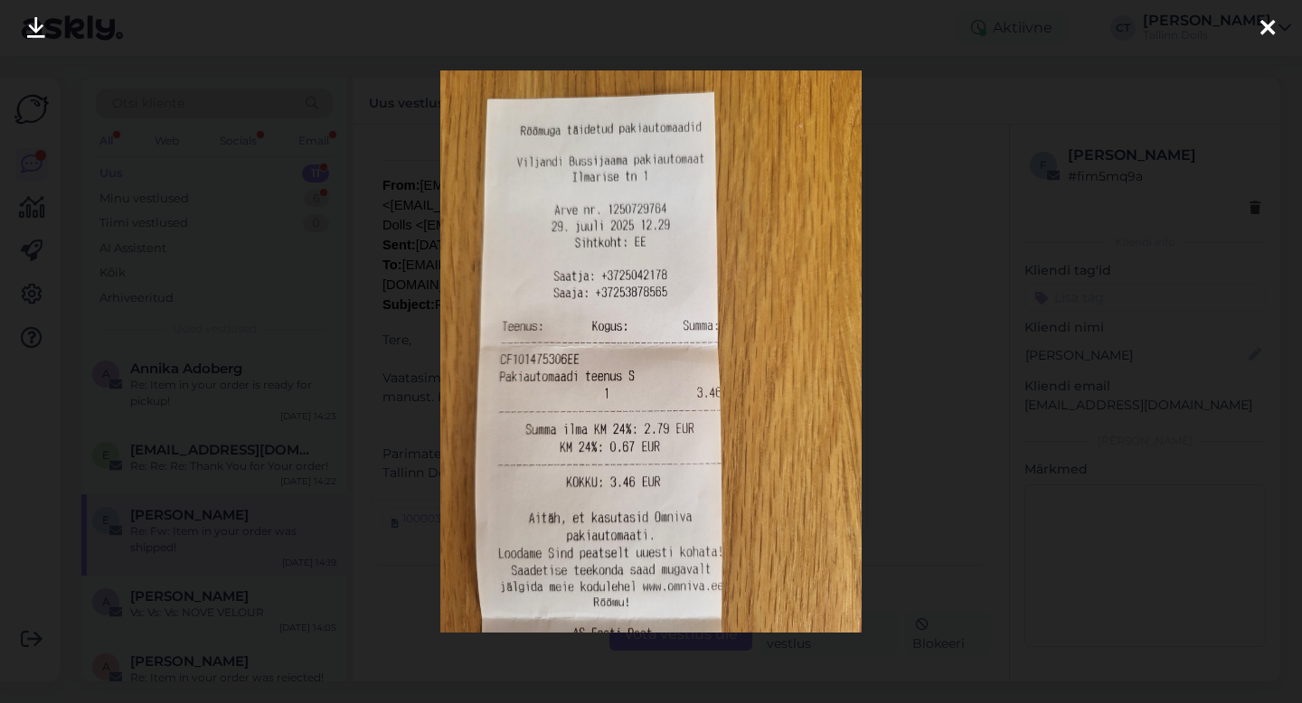
click at [1273, 25] on icon at bounding box center [1267, 29] width 14 height 24
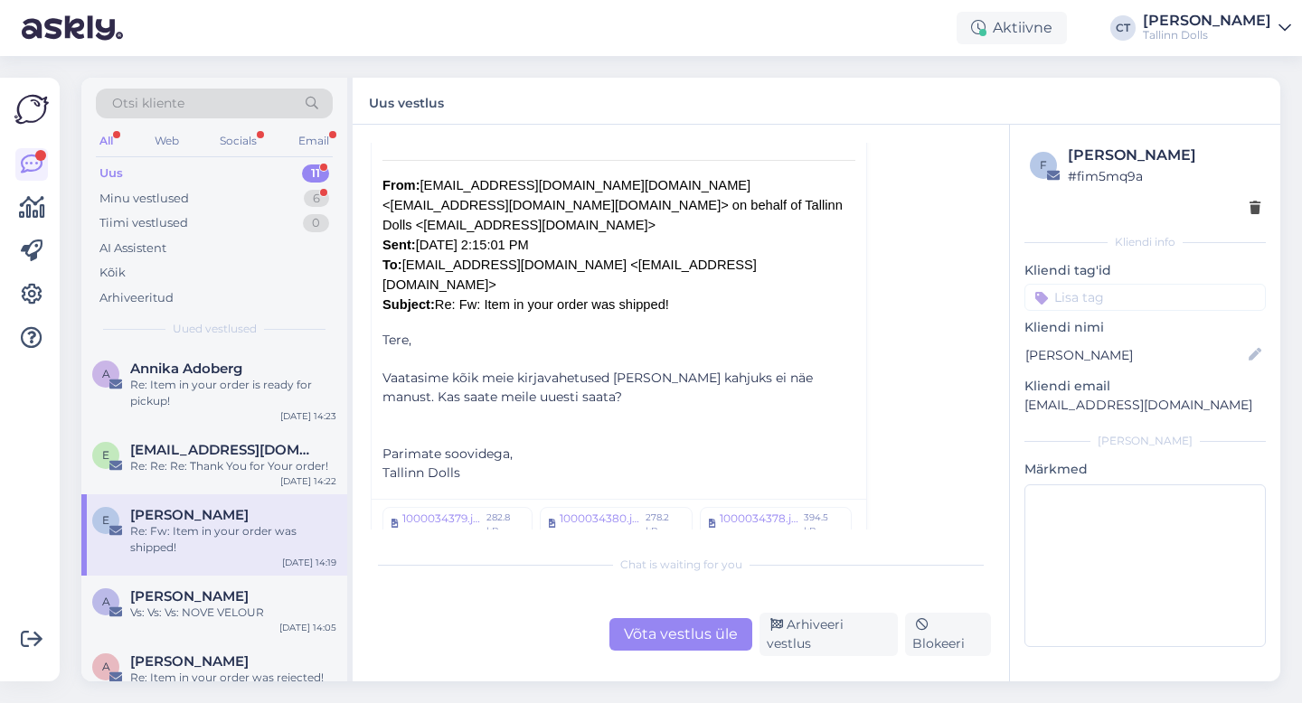
click at [707, 631] on div "Võta vestlus üle" at bounding box center [680, 634] width 143 height 33
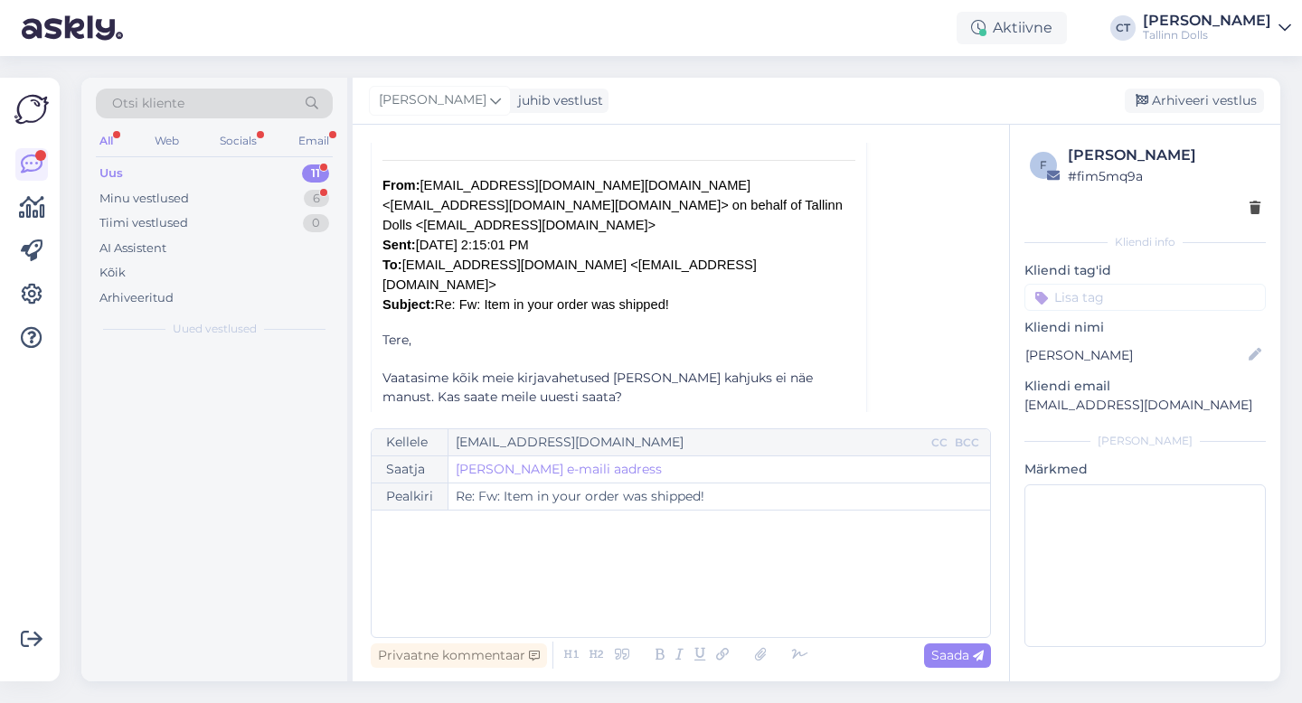
scroll to position [1954, 0]
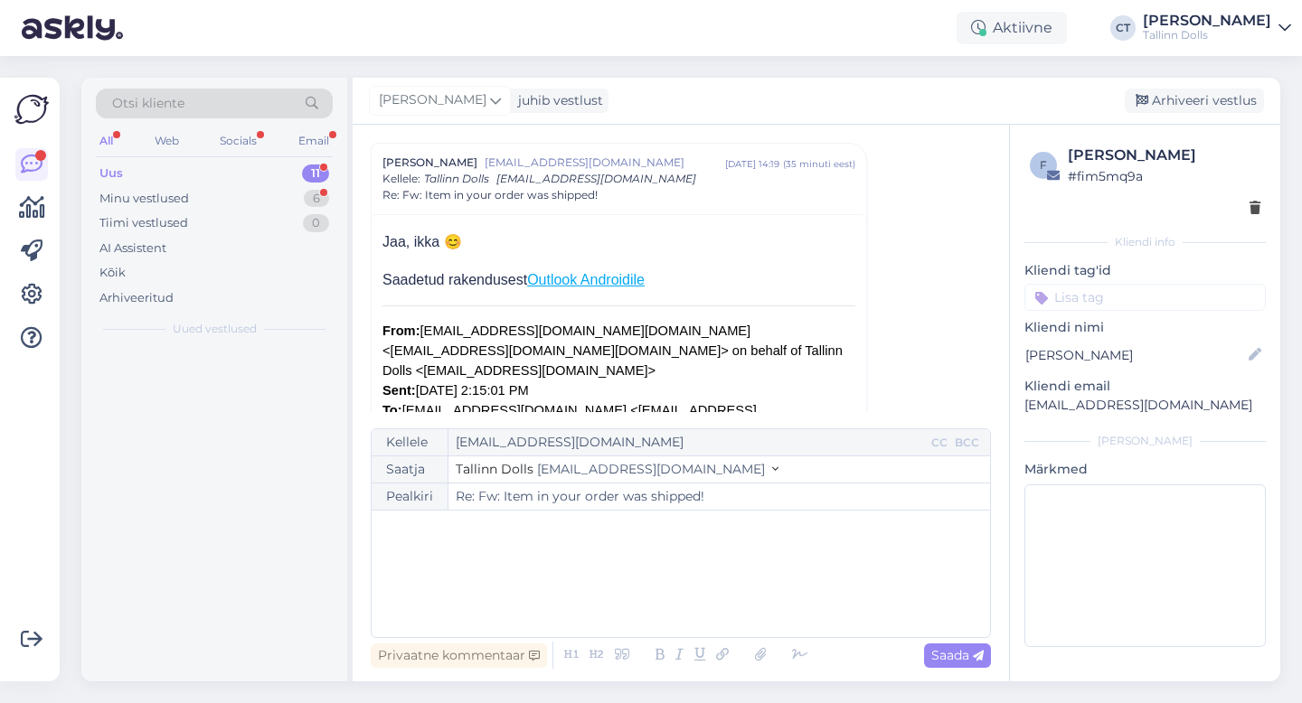
click at [752, 560] on div "﻿" at bounding box center [681, 574] width 600 height 109
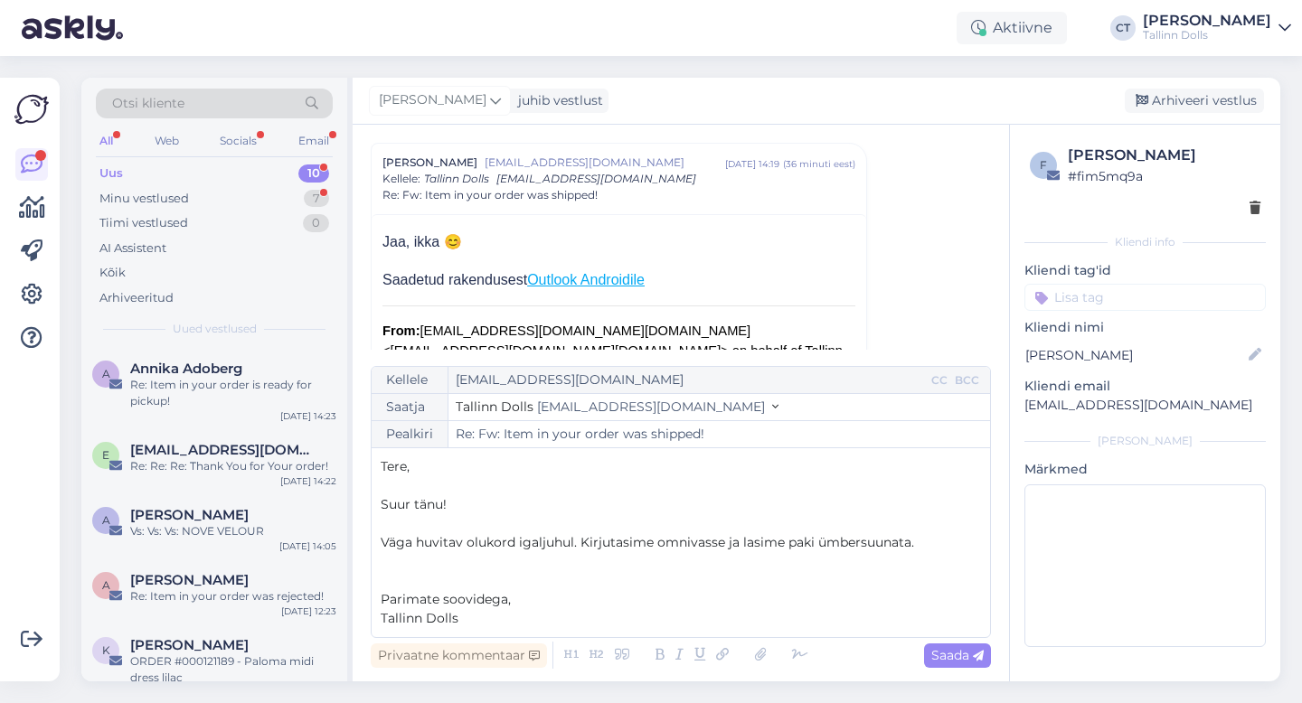
click at [920, 543] on p "Väga huvitav olukord igaljuhul. Kirjutasime omnivasse ja lasime paki ümbersuuna…" at bounding box center [681, 542] width 600 height 19
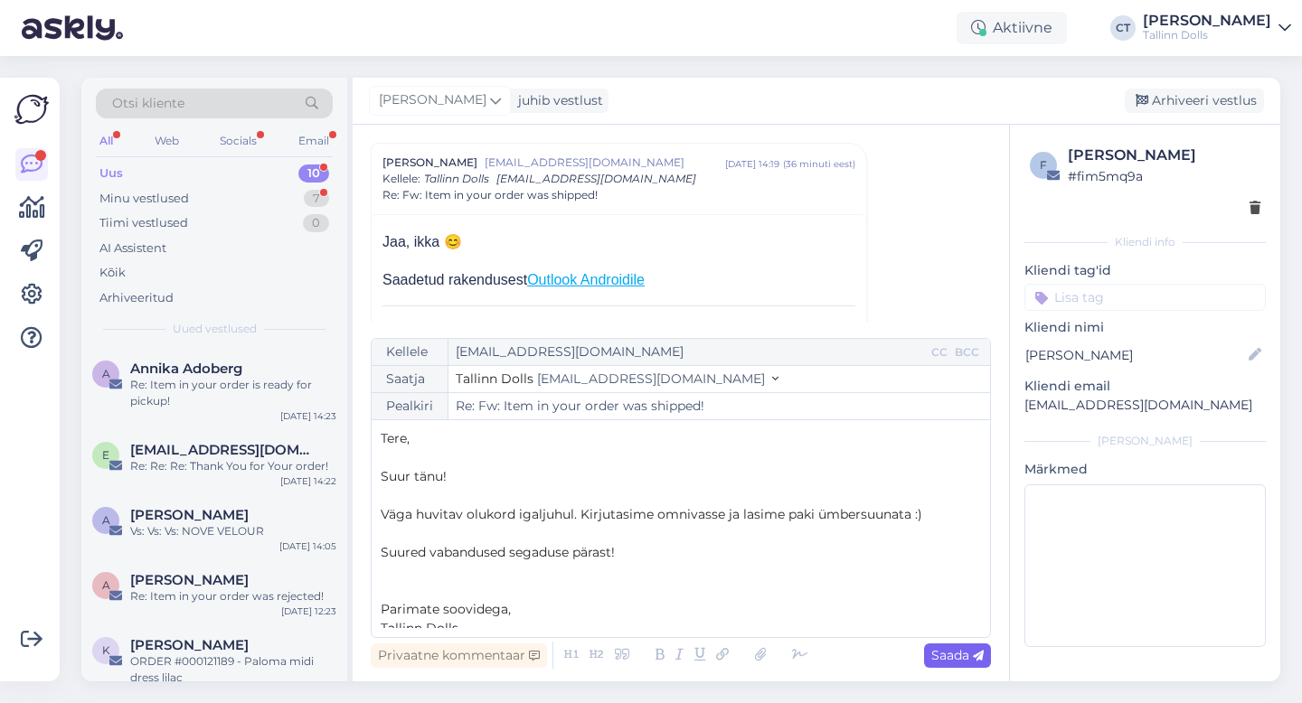
click at [958, 659] on span "Saada" at bounding box center [957, 655] width 52 height 16
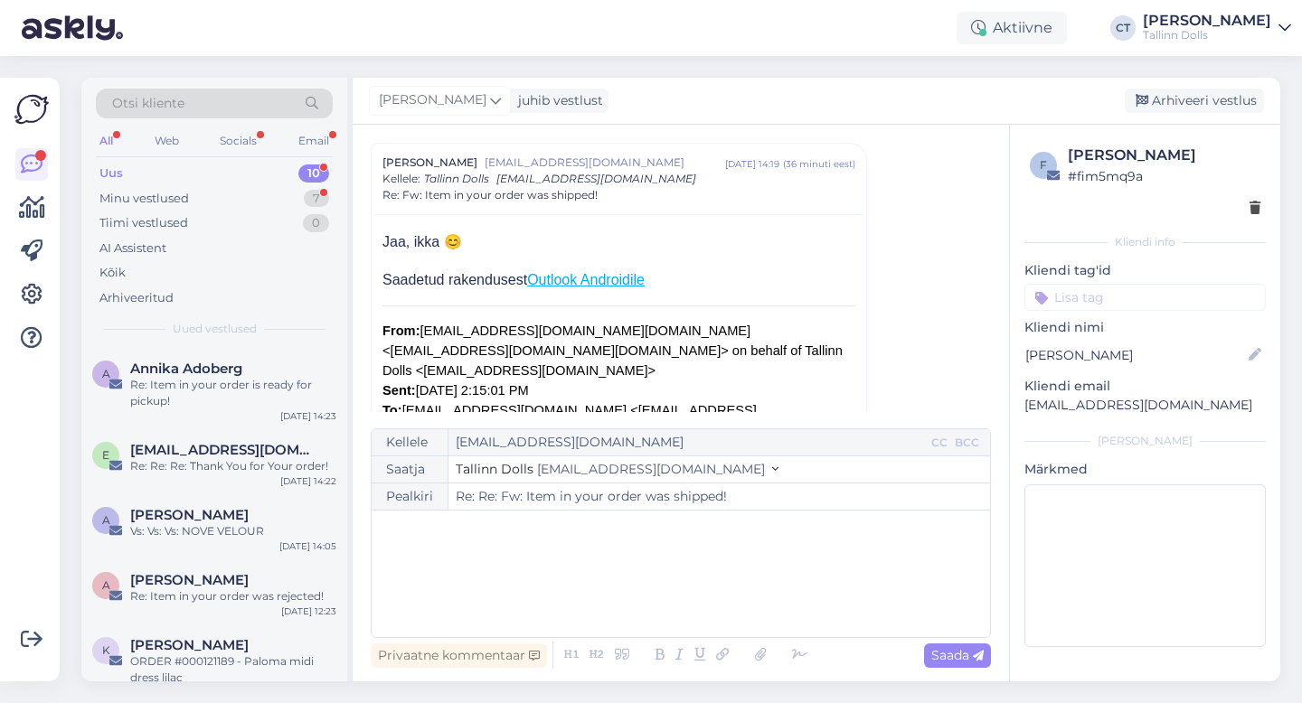
type input "Re: Fw: Item in your order was shipped!"
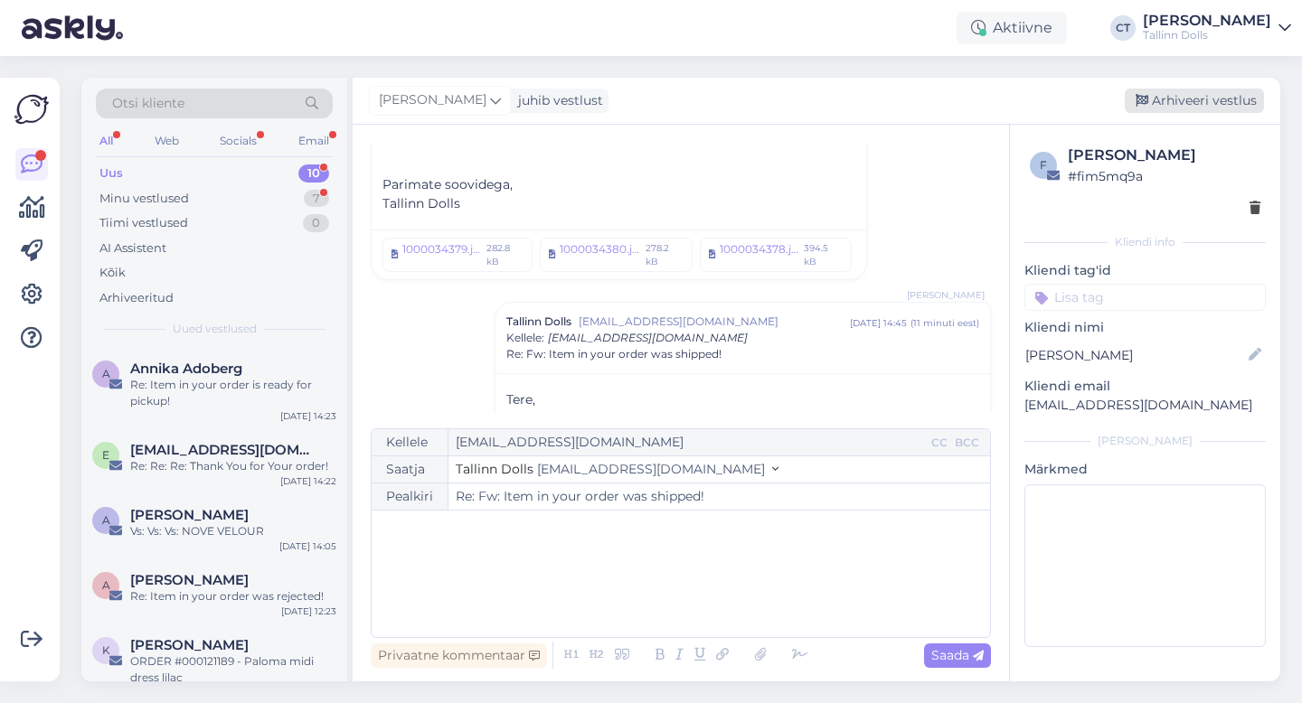
click at [1191, 90] on div "Arhiveeri vestlus" at bounding box center [1194, 101] width 139 height 24
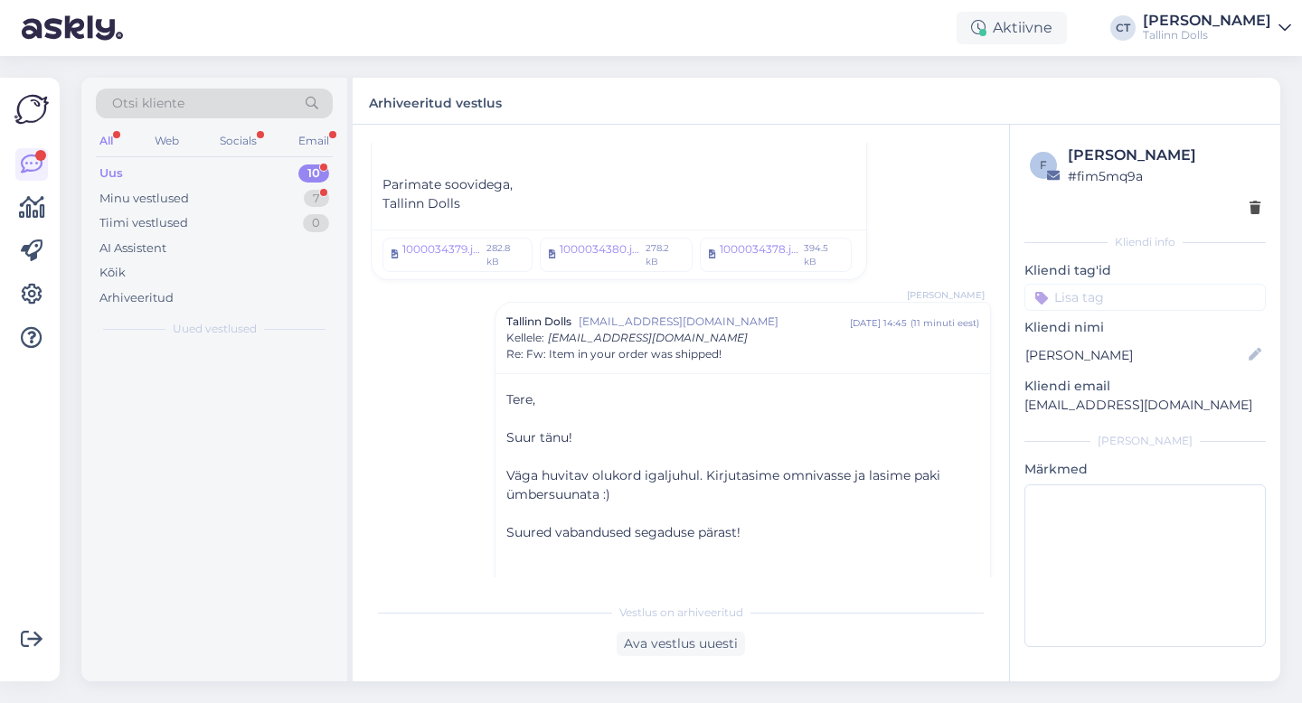
scroll to position [2412, 0]
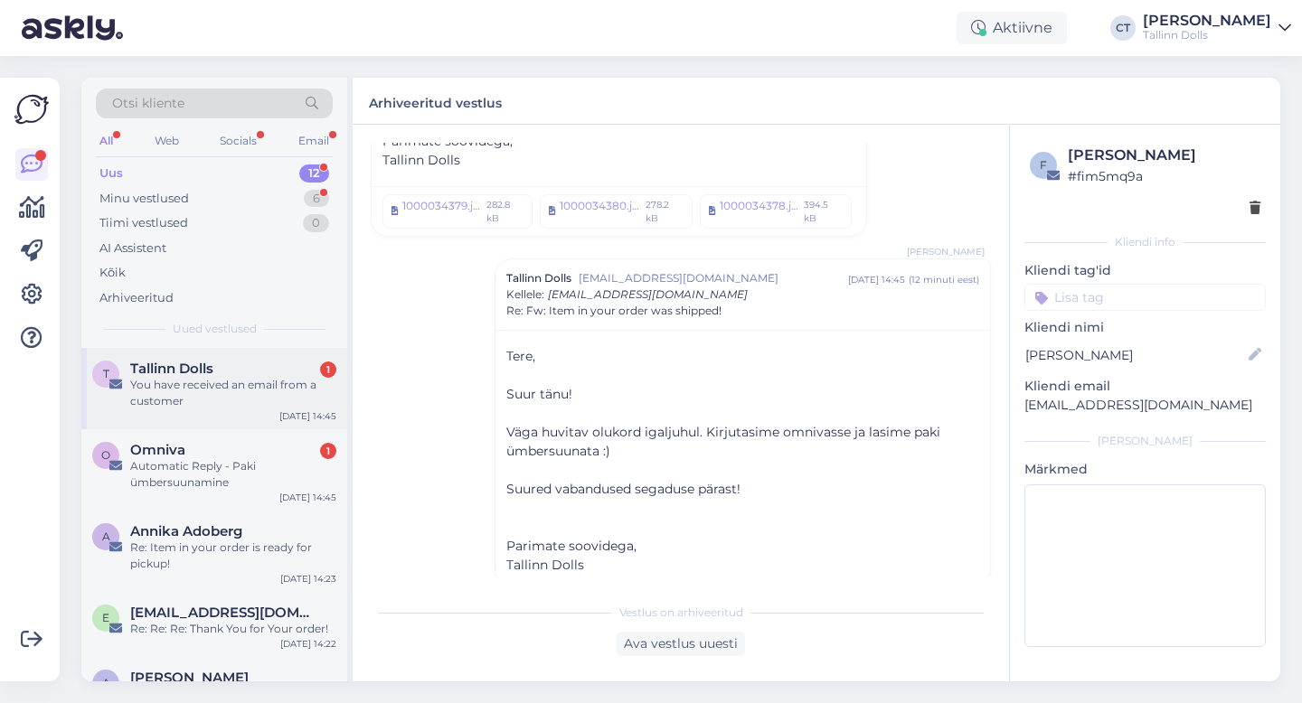
click at [233, 364] on div "Tallinn Dolls 1" at bounding box center [233, 369] width 206 height 16
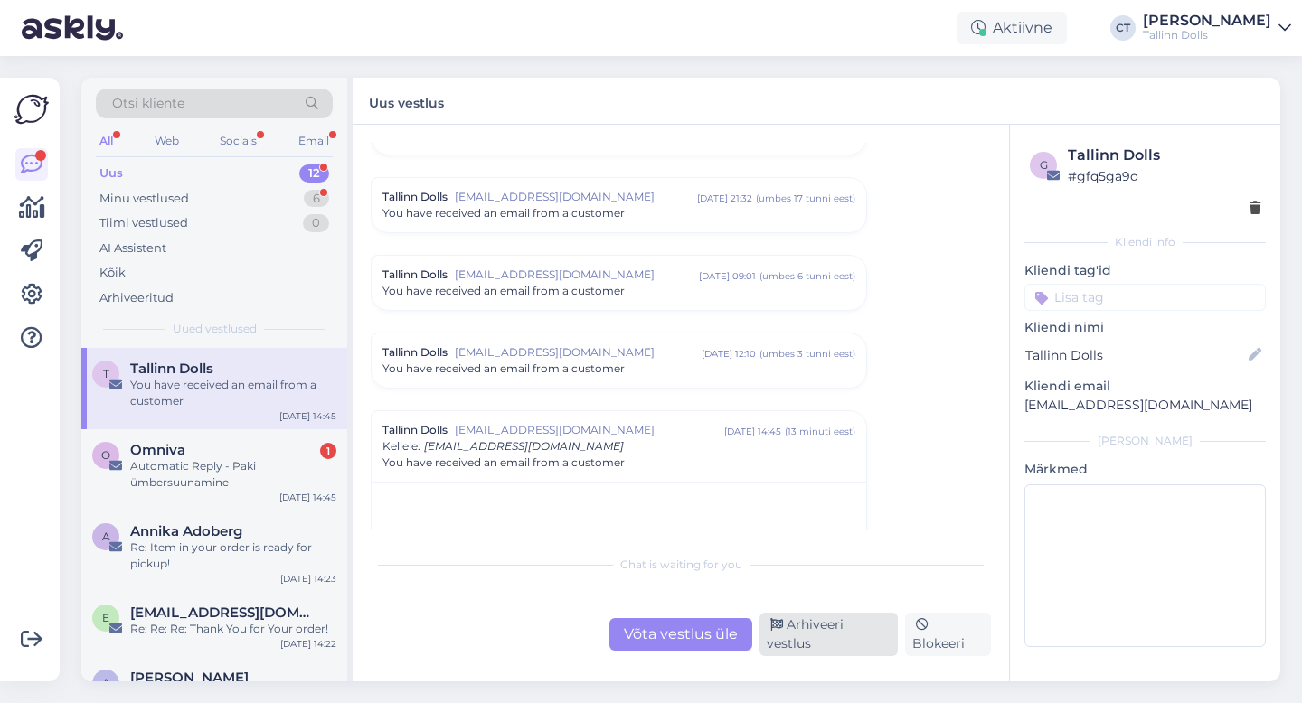
click at [815, 637] on div "Arhiveeri vestlus" at bounding box center [829, 634] width 138 height 43
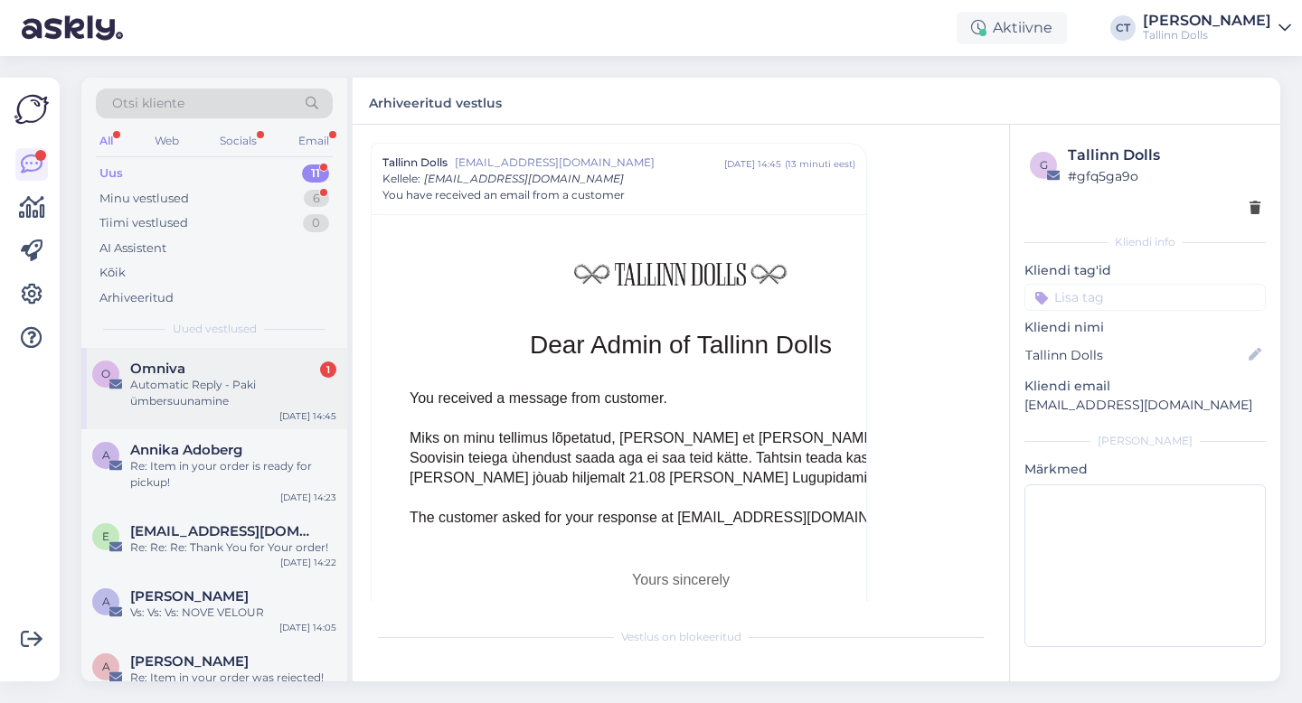
click at [262, 404] on div "Automatic Reply - Paki ümbersuunamine" at bounding box center [233, 393] width 206 height 33
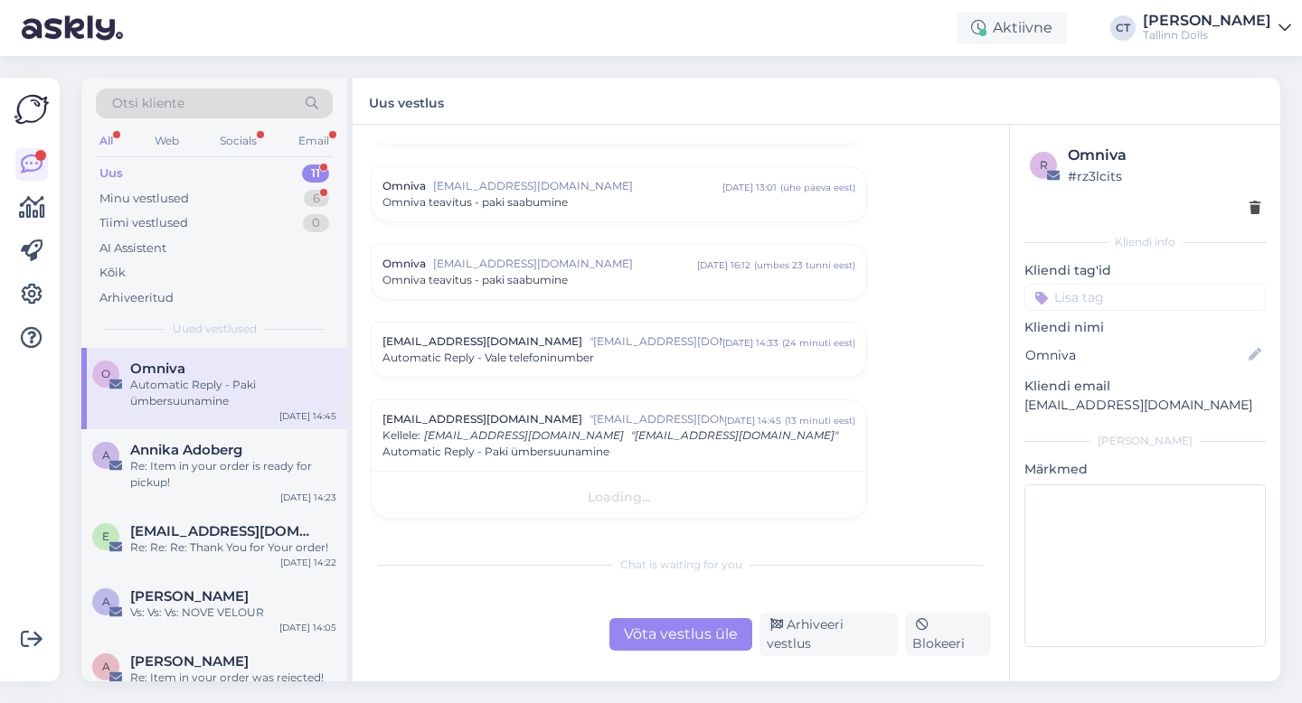
scroll to position [7596, 0]
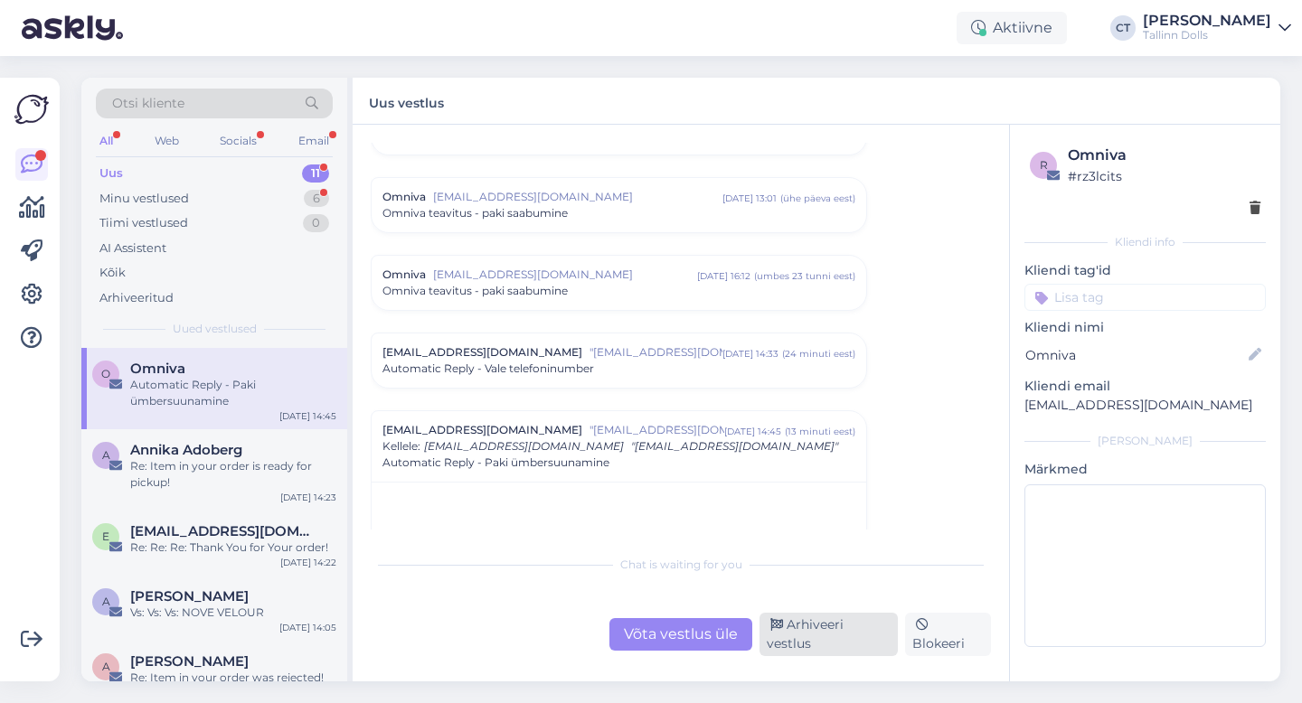
click at [811, 647] on div "Arhiveeri vestlus" at bounding box center [829, 634] width 138 height 43
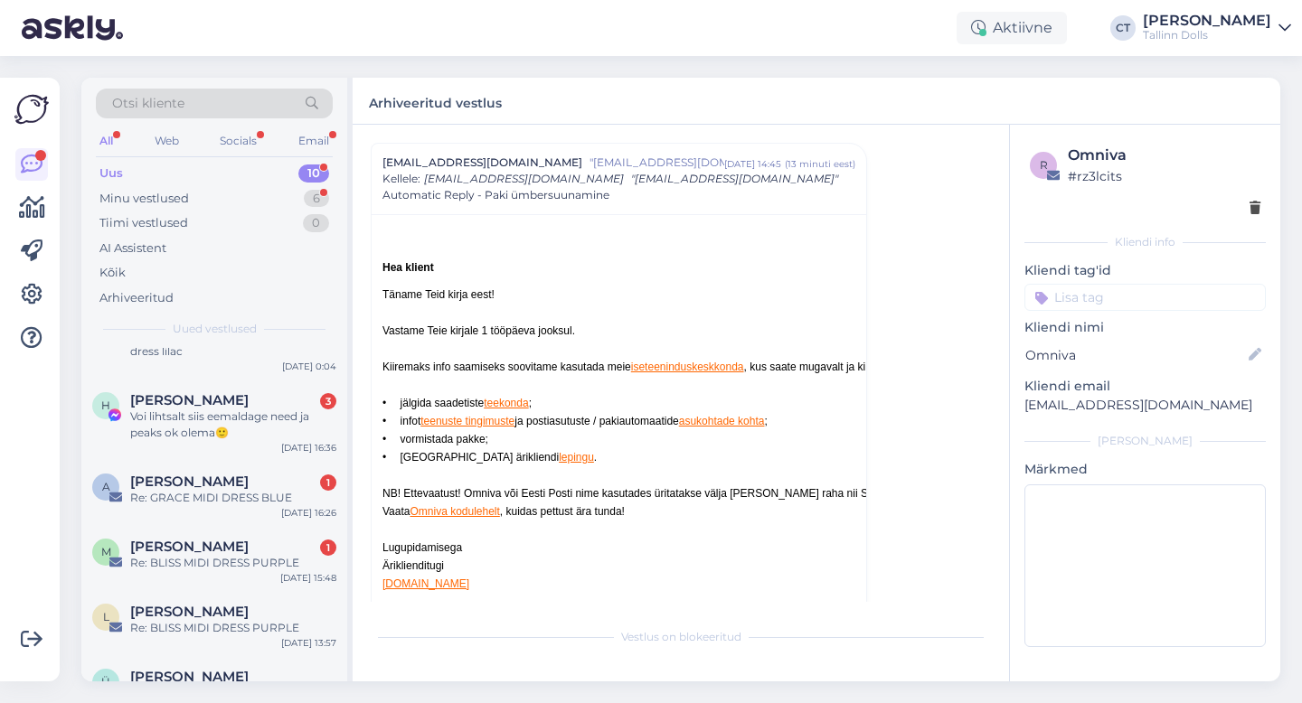
scroll to position [353, 0]
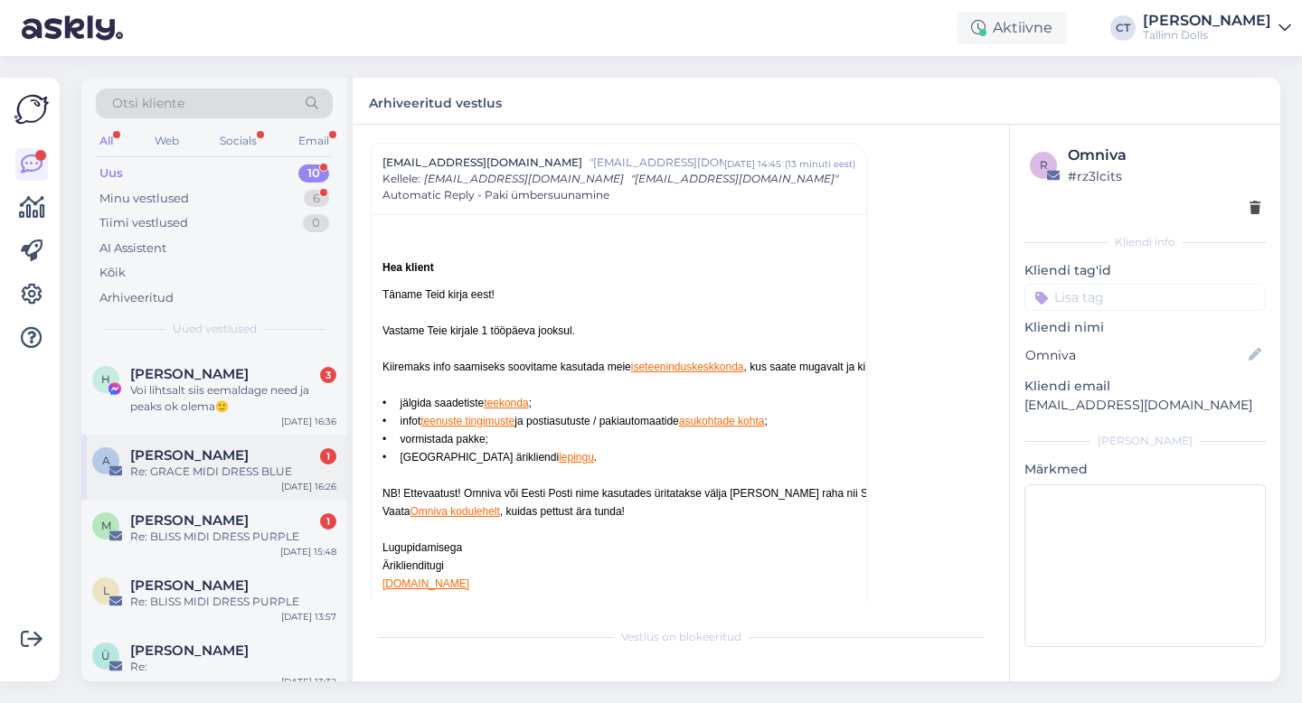
click at [260, 486] on div "A [PERSON_NAME] 1 Re: [PERSON_NAME] MIDI DRESS BLUE [DATE] 16:26" at bounding box center [214, 467] width 266 height 65
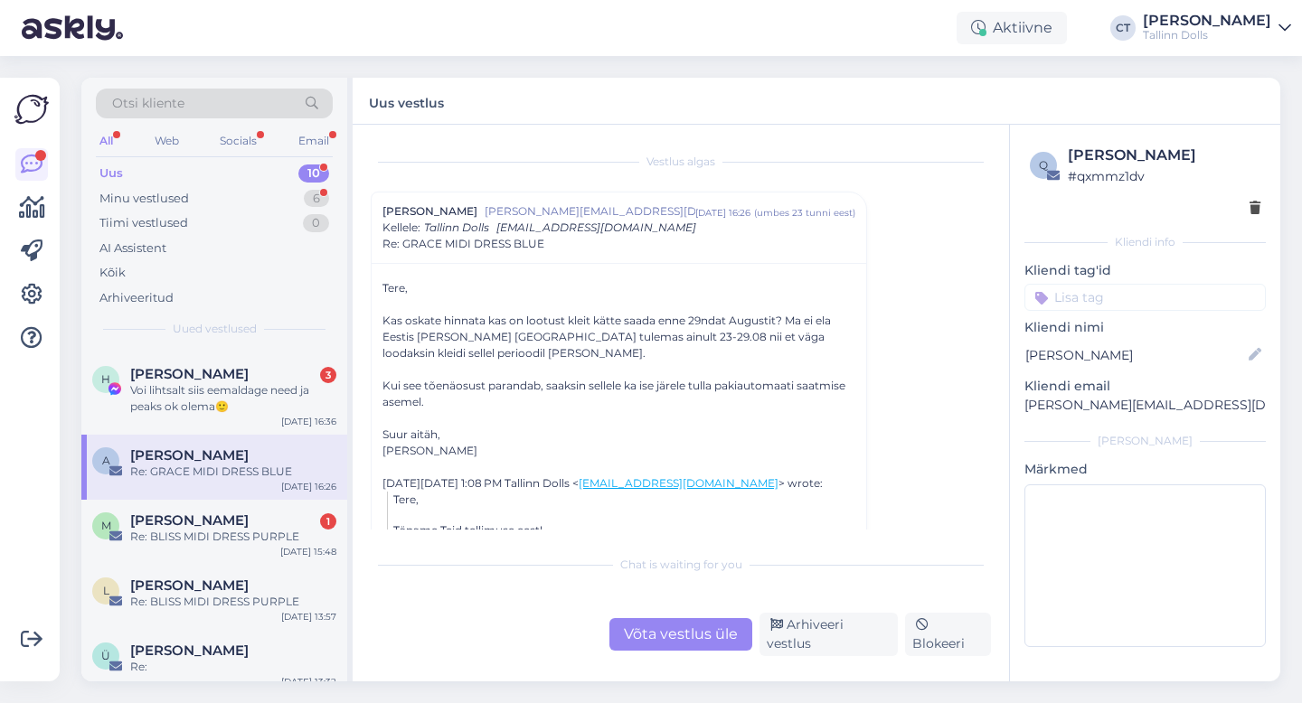
scroll to position [40, 0]
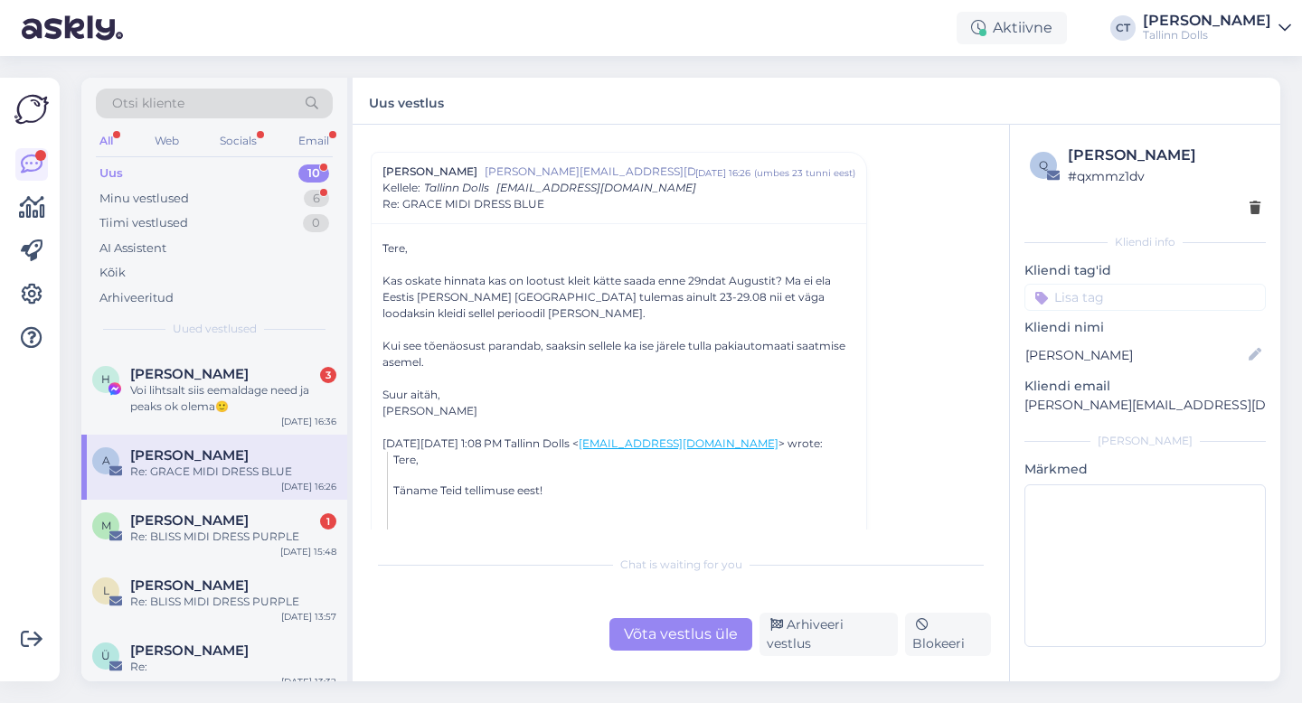
click at [696, 642] on div "Võta vestlus üle" at bounding box center [680, 634] width 143 height 33
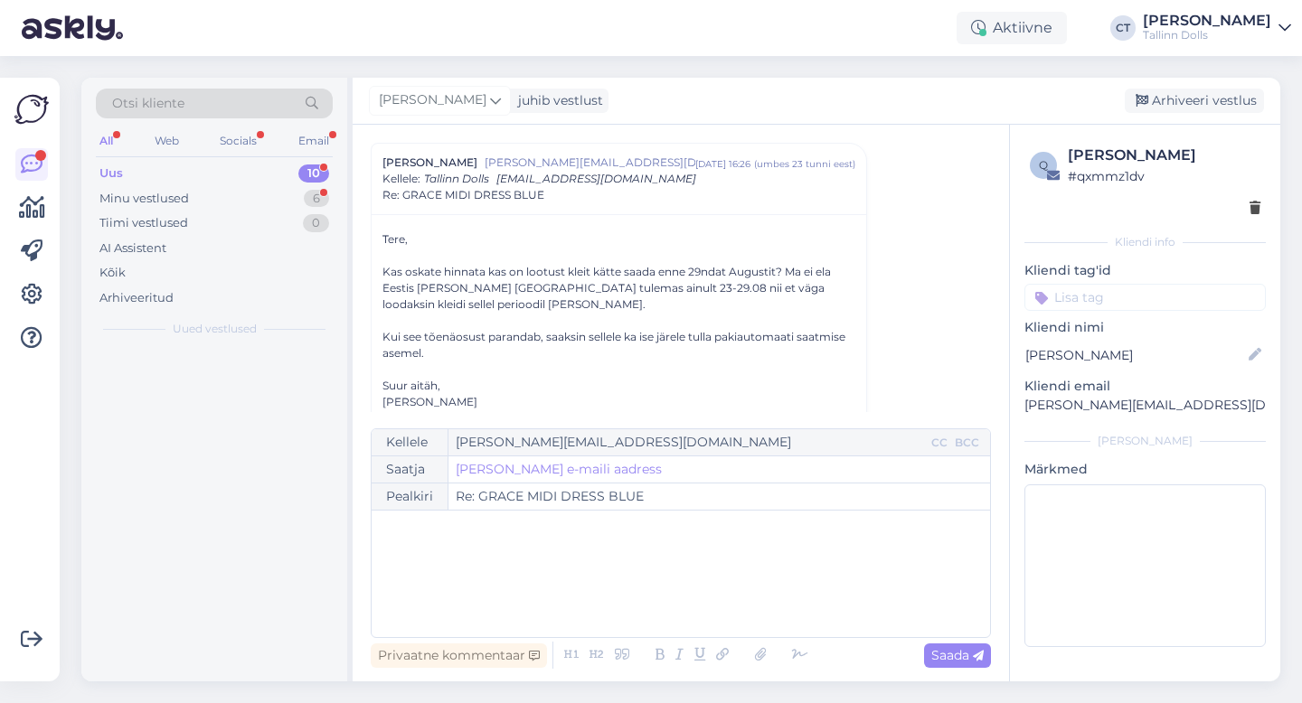
scroll to position [0, 0]
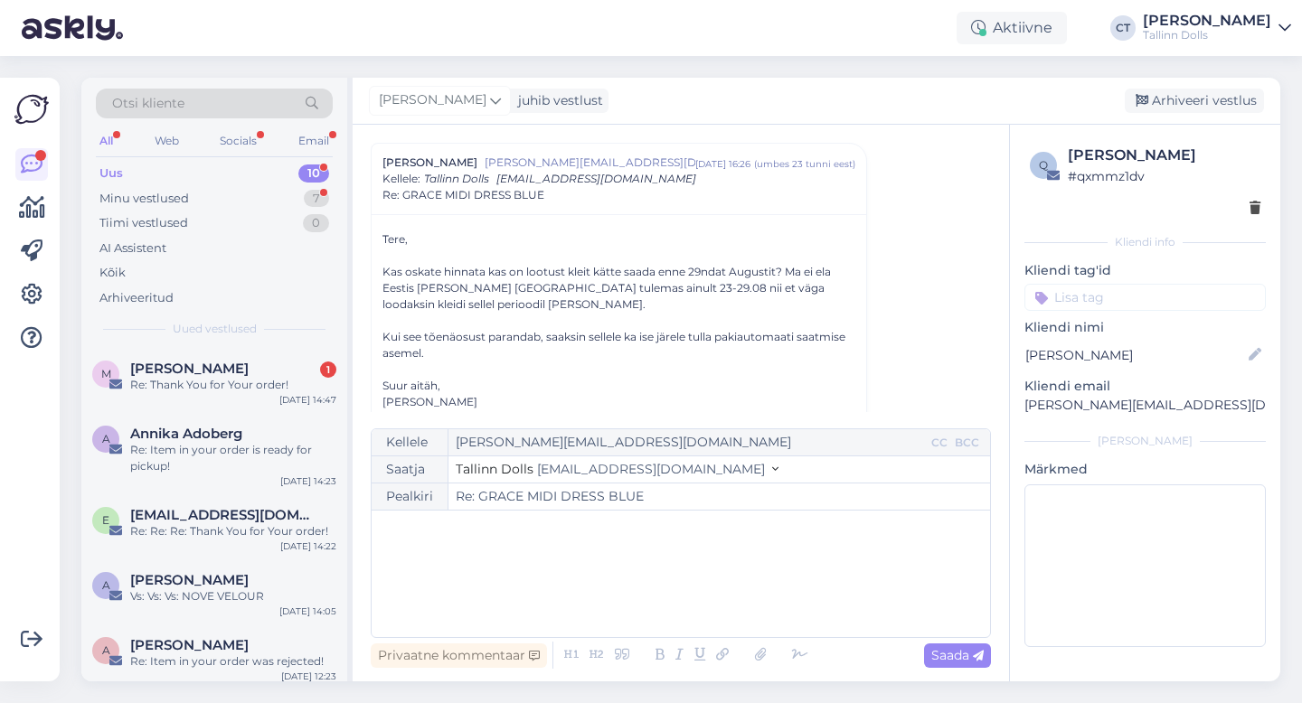
click at [729, 584] on div "﻿" at bounding box center [681, 574] width 600 height 109
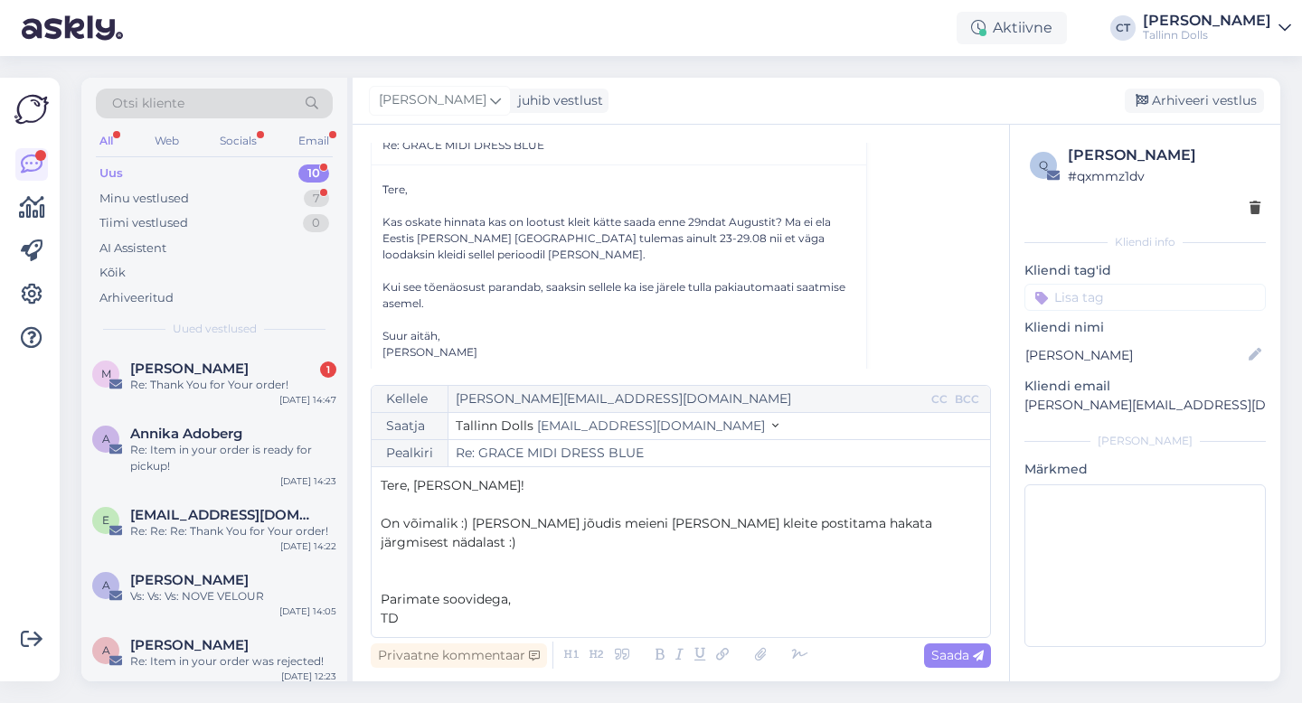
scroll to position [101, 0]
click at [474, 542] on span "On võimalik :) [PERSON_NAME] jõudis meieni [PERSON_NAME] kleite postitama hakat…" at bounding box center [658, 532] width 555 height 35
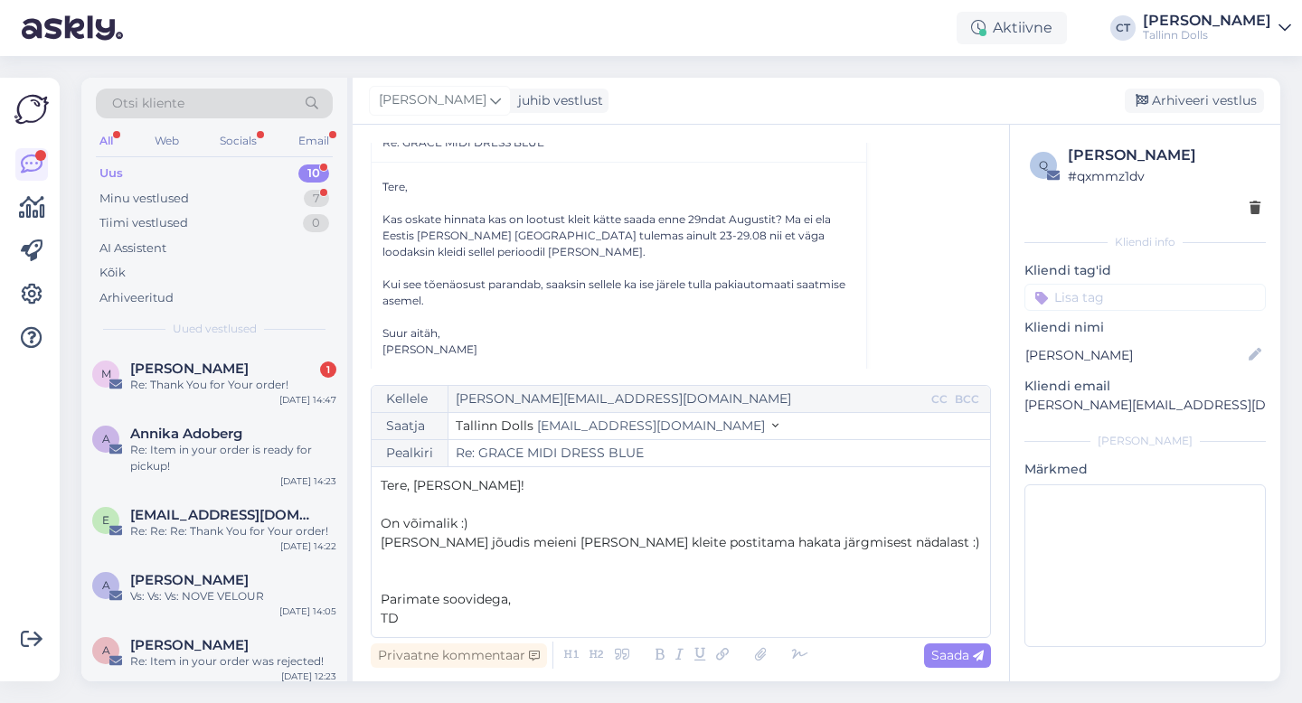
click at [886, 548] on p "[PERSON_NAME] jõudis meieni [PERSON_NAME] kleite postitama hakata järgmisest nä…" at bounding box center [681, 542] width 600 height 19
click at [955, 662] on span "Saada" at bounding box center [957, 655] width 52 height 16
type input "Re: Re: GRACE MIDI DRESS BLUE"
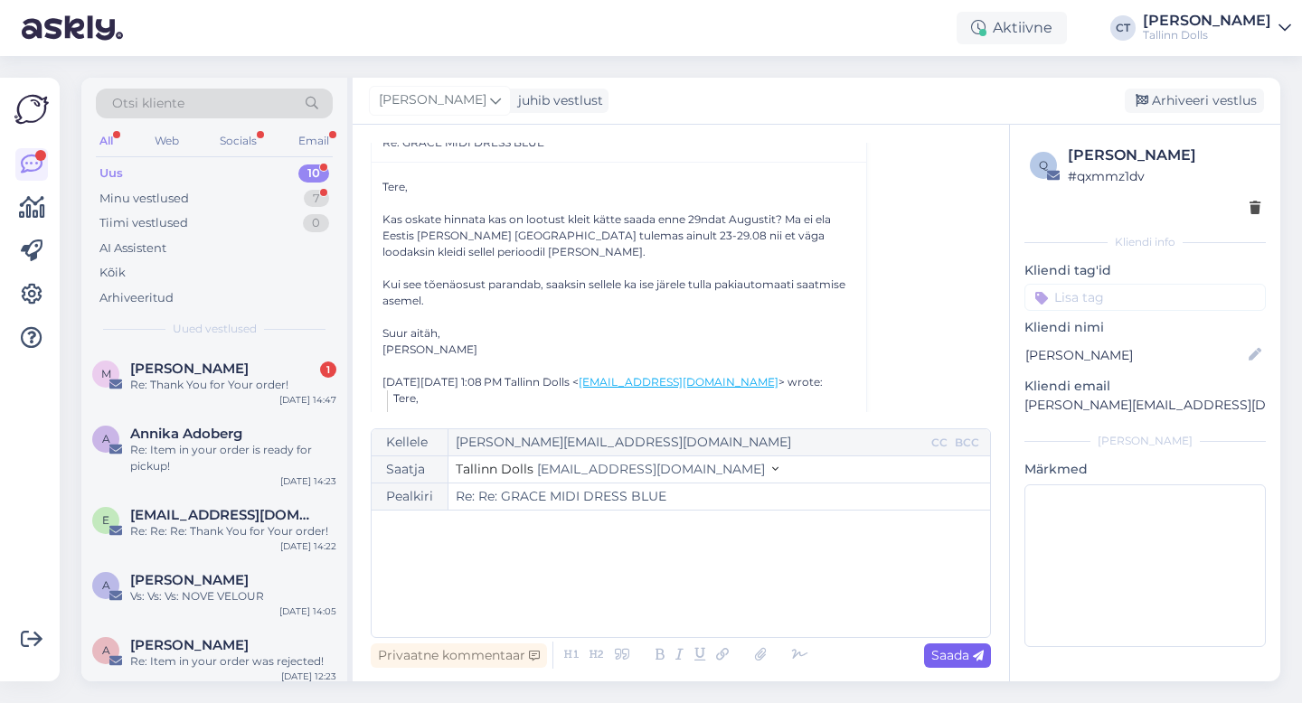
scroll to position [704, 0]
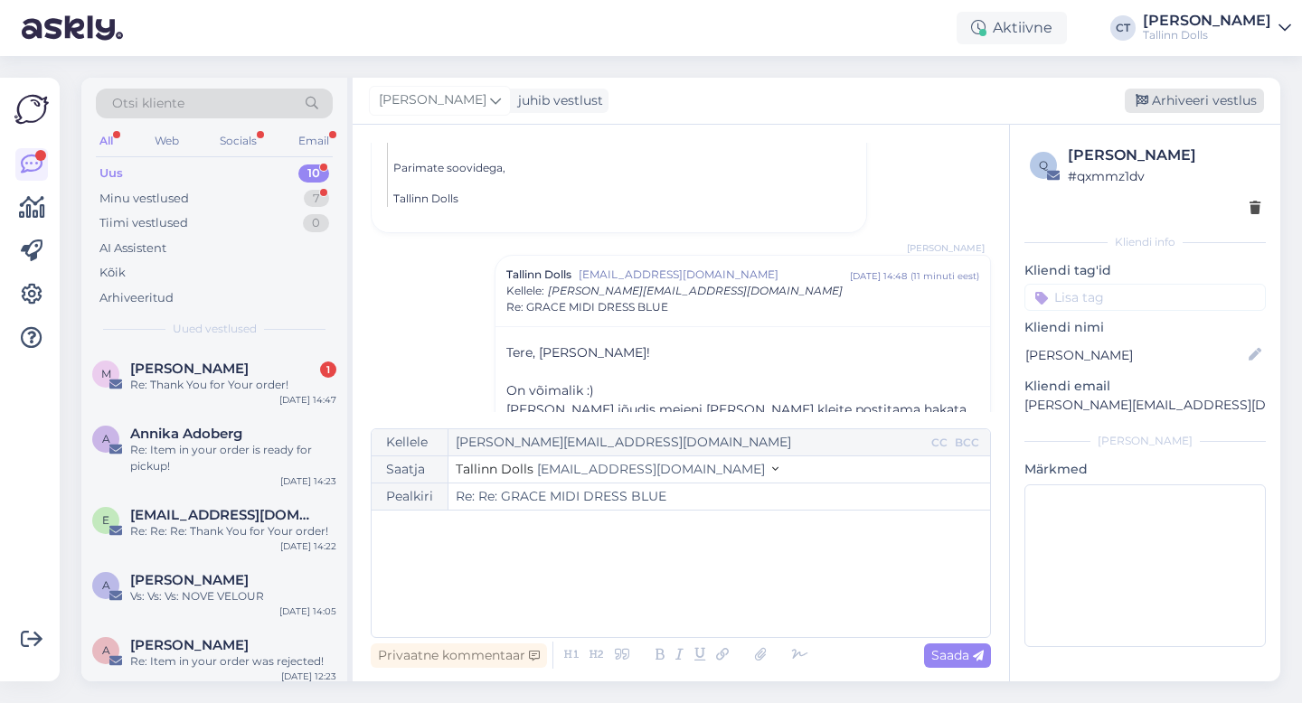
click at [1194, 95] on div "Arhiveeri vestlus" at bounding box center [1194, 101] width 139 height 24
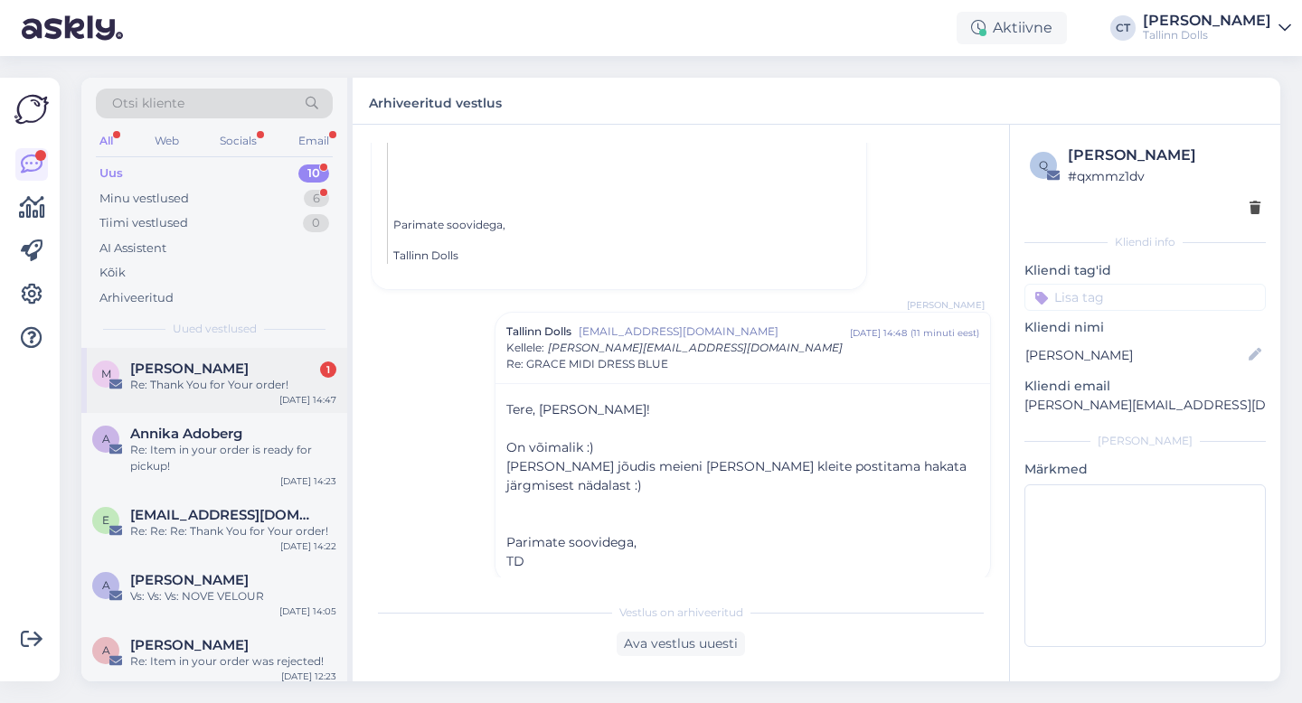
click at [160, 385] on div "Re: Thank You for Your order!" at bounding box center [233, 385] width 206 height 16
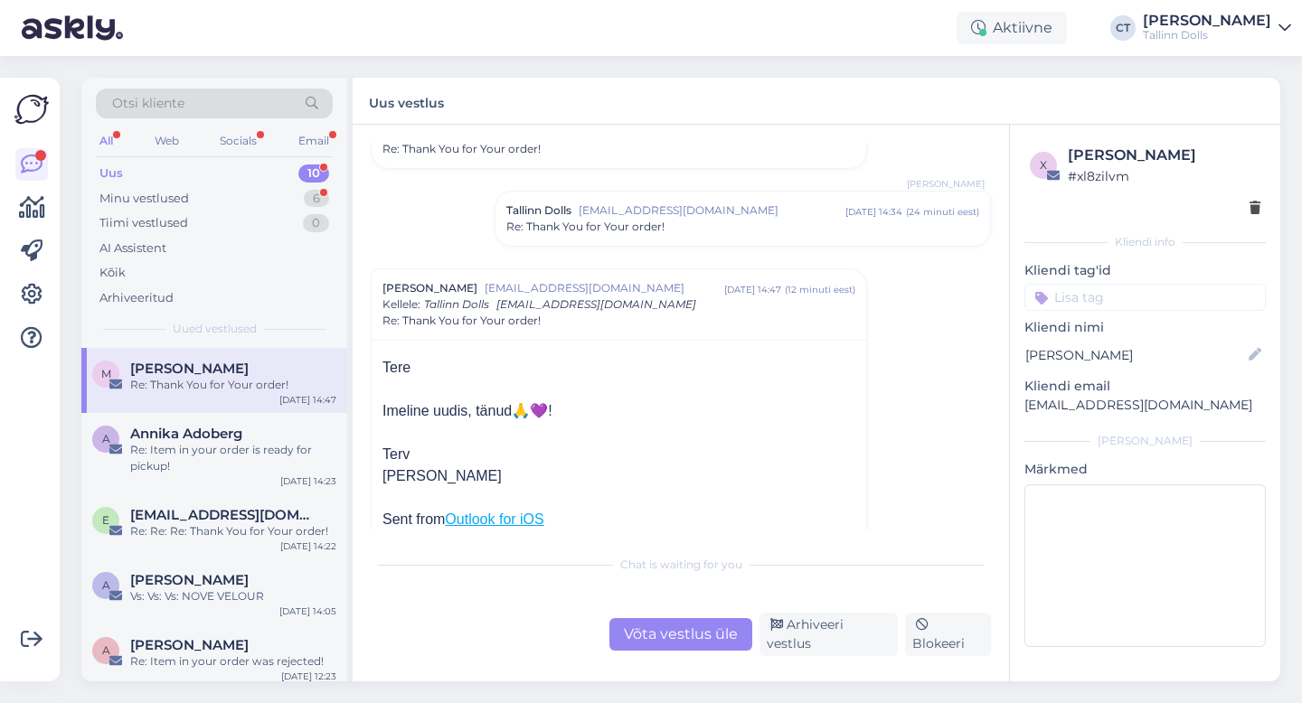
scroll to position [272, 0]
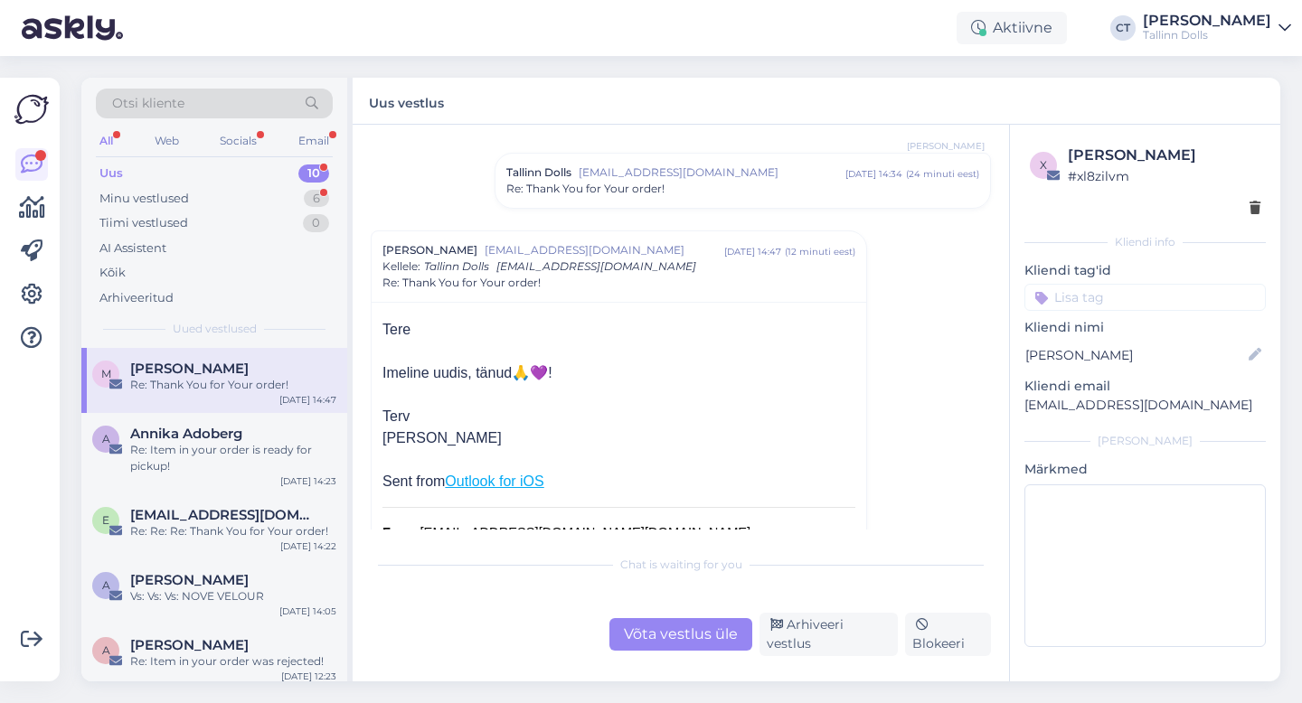
click at [693, 190] on div "Re: Thank You for Your order!" at bounding box center [742, 189] width 473 height 16
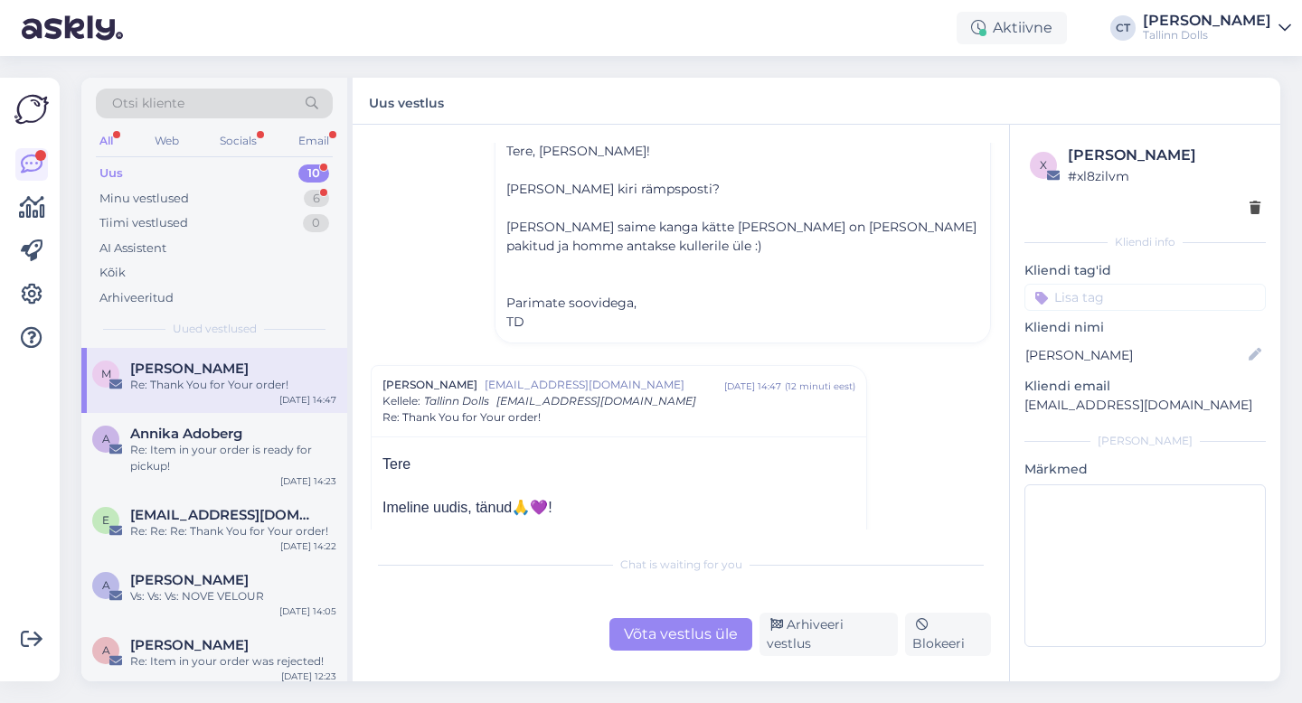
scroll to position [380, 0]
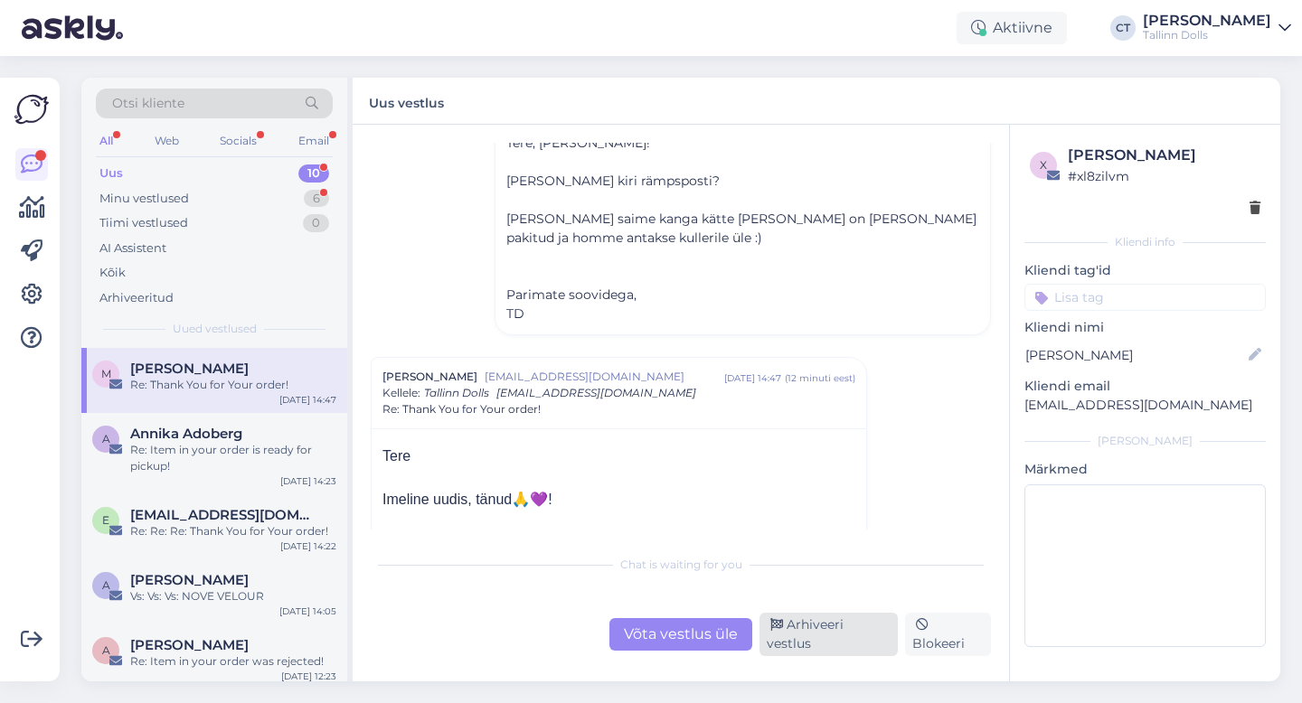
click at [854, 637] on div "Arhiveeri vestlus" at bounding box center [829, 634] width 138 height 43
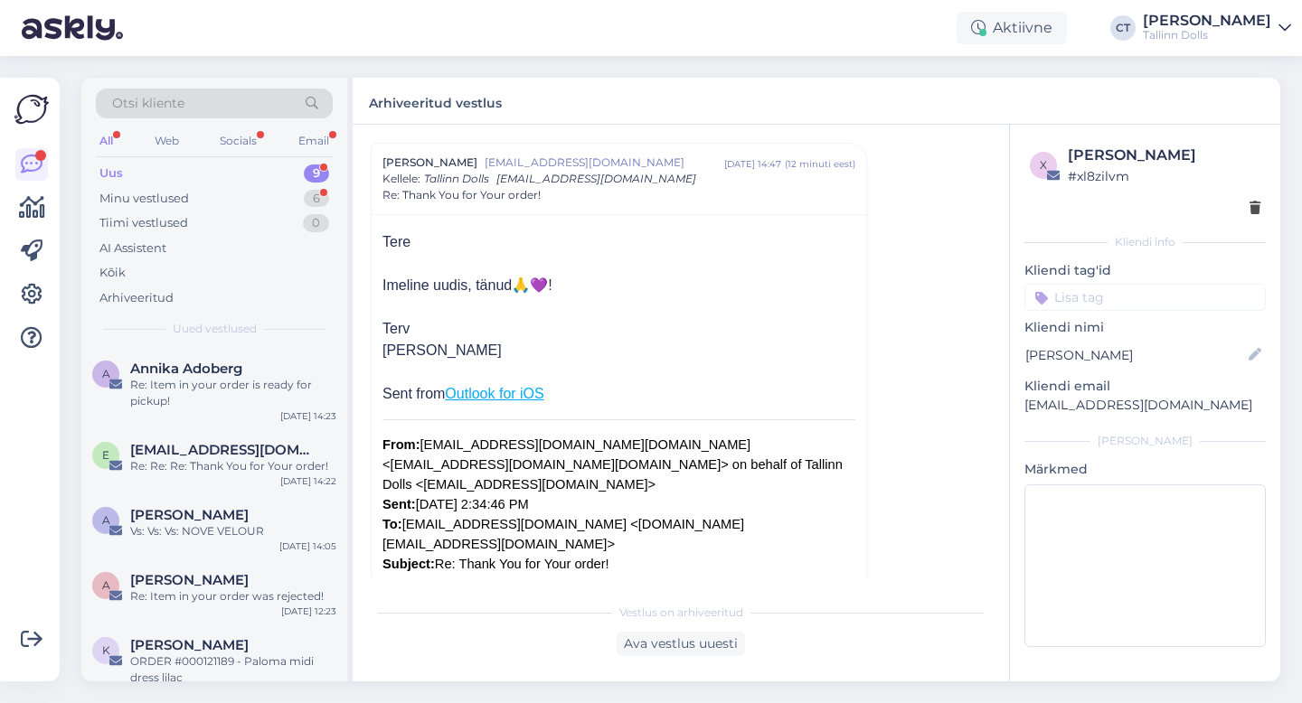
click at [209, 176] on div "Uus 9" at bounding box center [214, 173] width 237 height 25
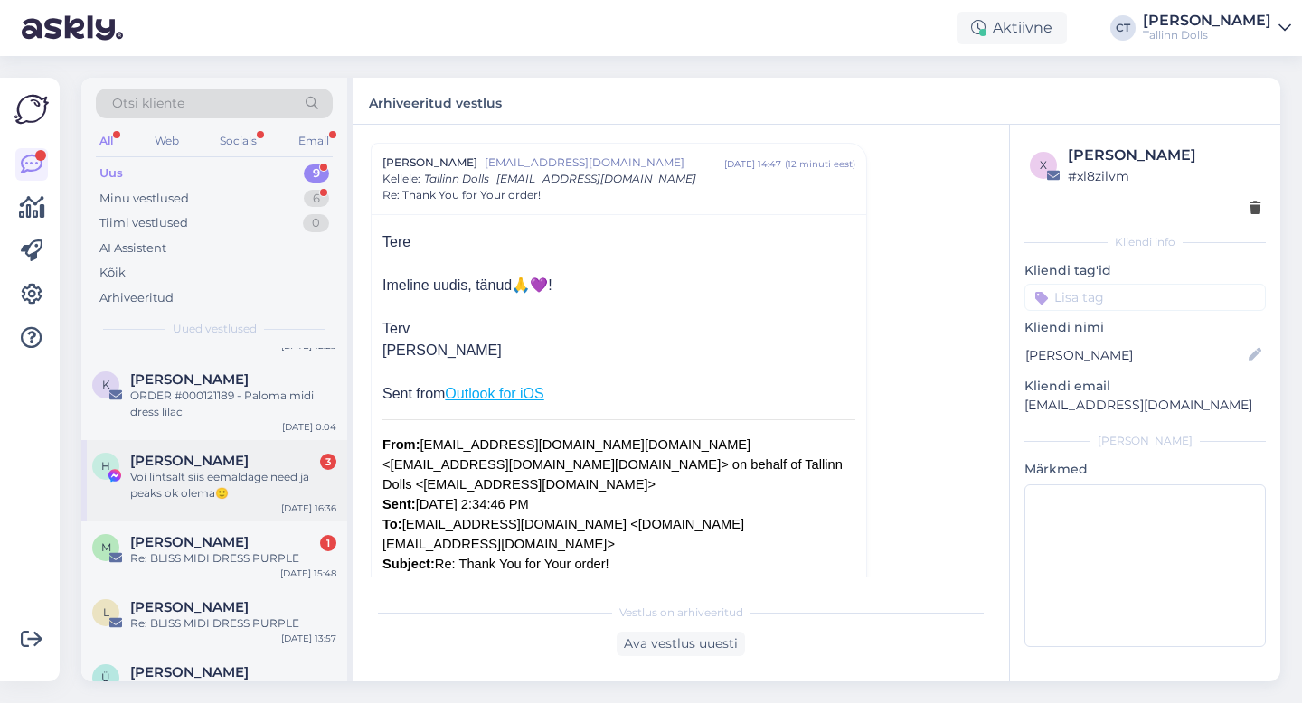
scroll to position [267, 0]
click at [260, 566] on div "M [PERSON_NAME] 1 Re: BLISS MIDI DRESS PURPLE [DATE] 15:48" at bounding box center [214, 553] width 266 height 65
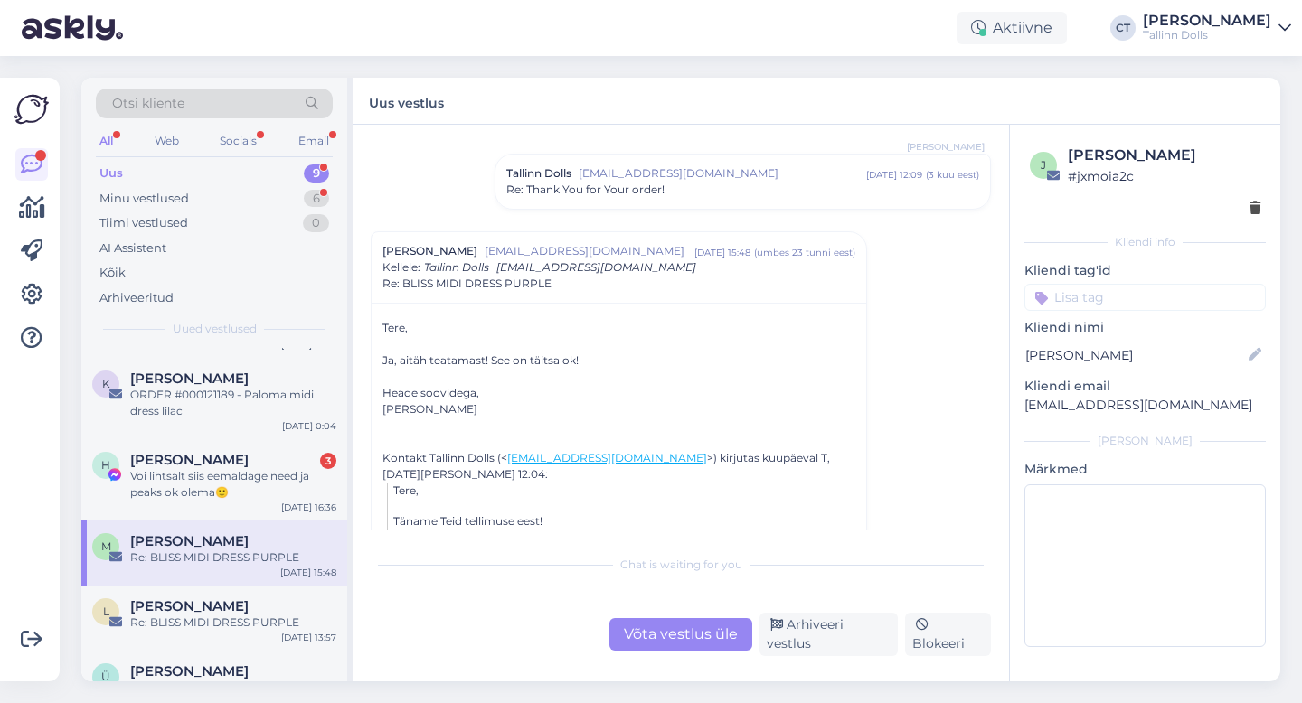
scroll to position [117, 0]
click at [668, 639] on div "Võta vestlus üle" at bounding box center [680, 634] width 143 height 33
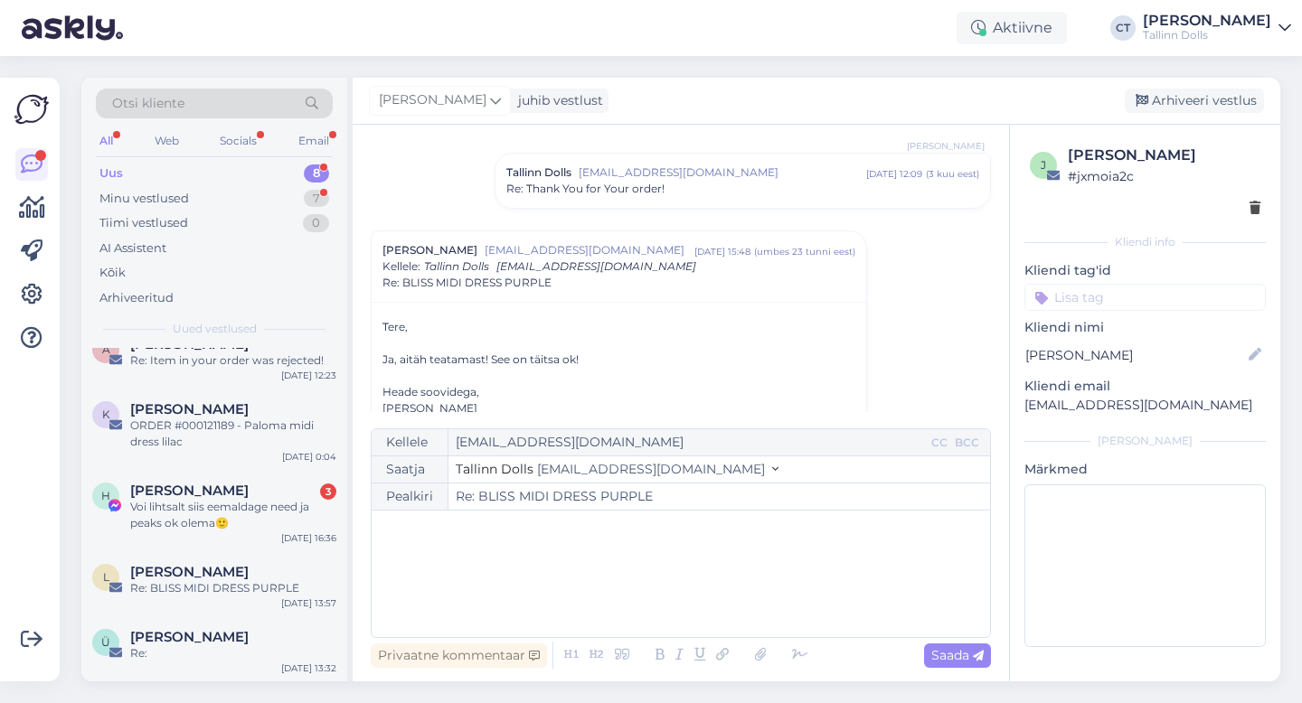
scroll to position [0, 0]
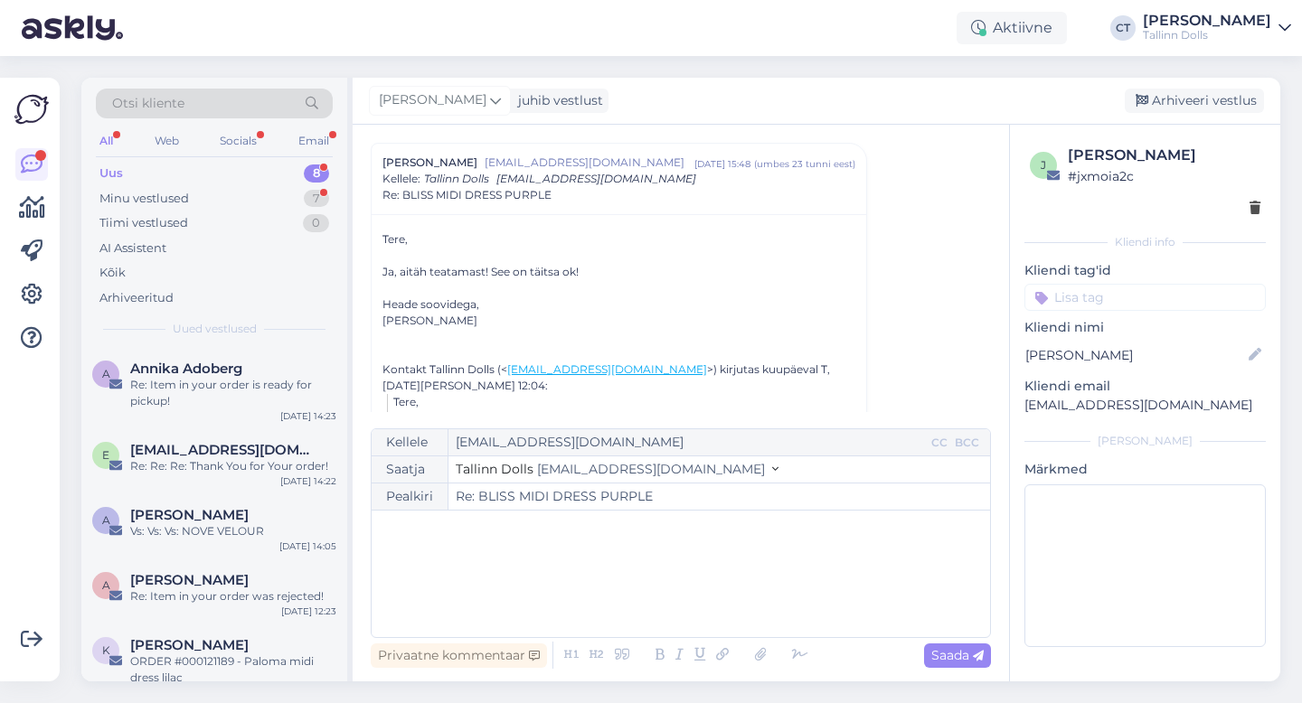
click at [702, 606] on div "﻿" at bounding box center [681, 574] width 600 height 109
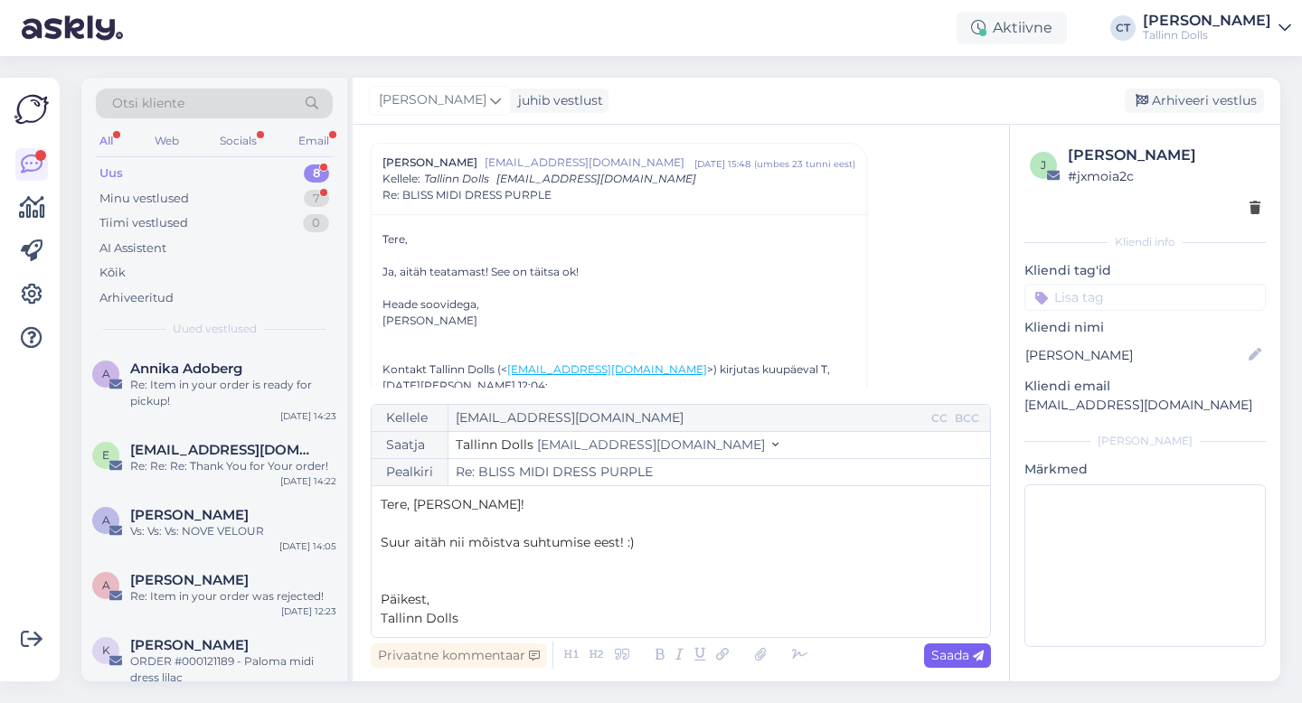
click at [973, 661] on icon at bounding box center [978, 656] width 11 height 11
type input "Re: Re: BLISS MIDI DRESS PURPLE"
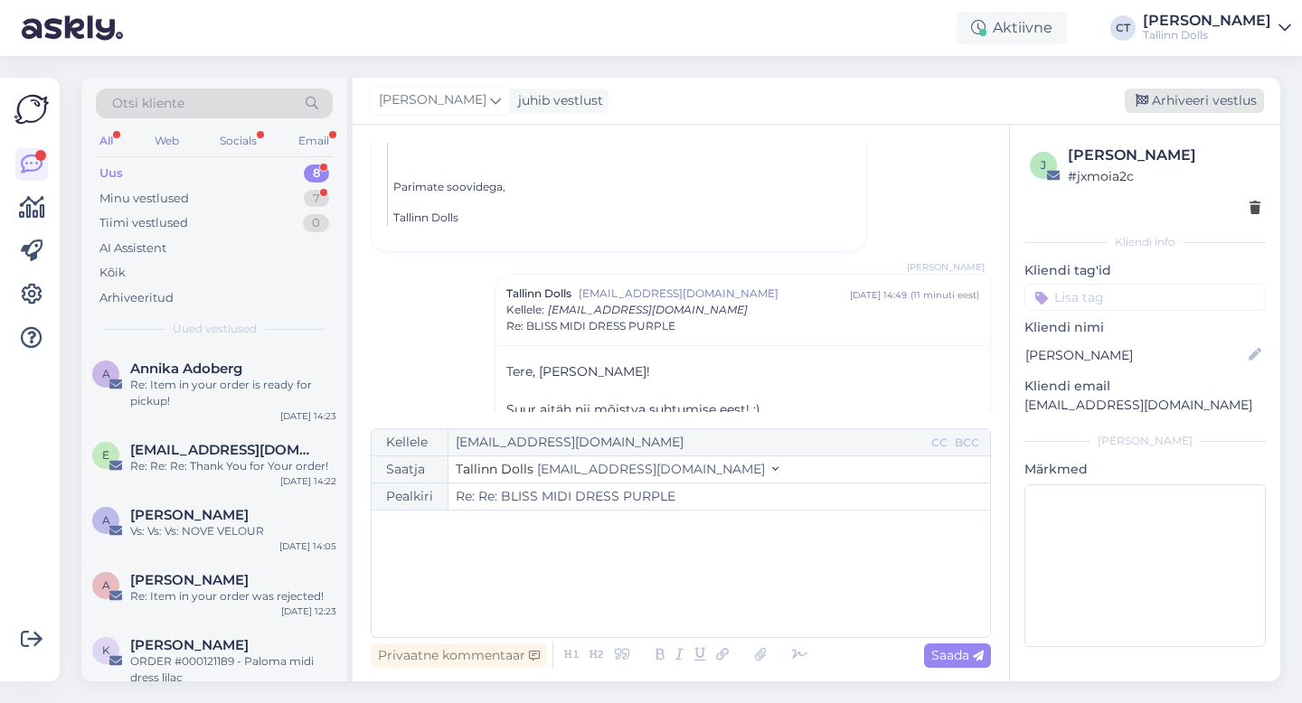
click at [1200, 90] on div "Arhiveeri vestlus" at bounding box center [1194, 101] width 139 height 24
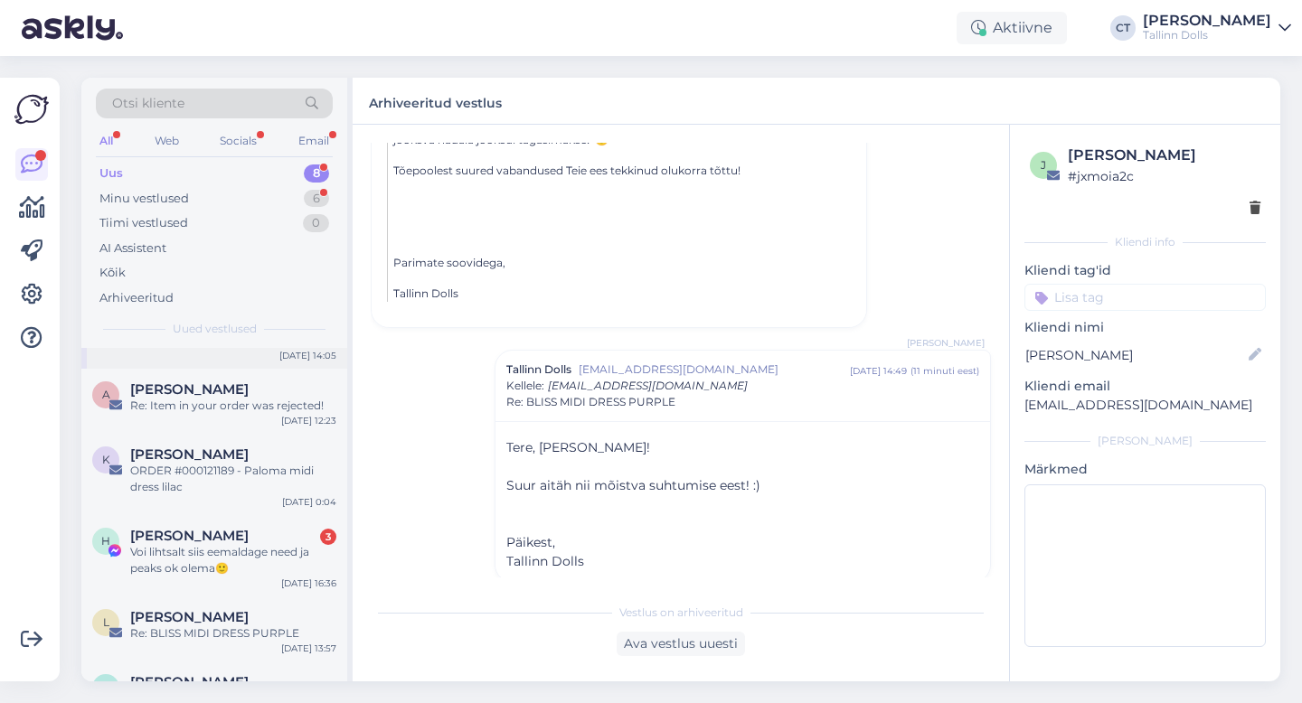
scroll to position [236, 0]
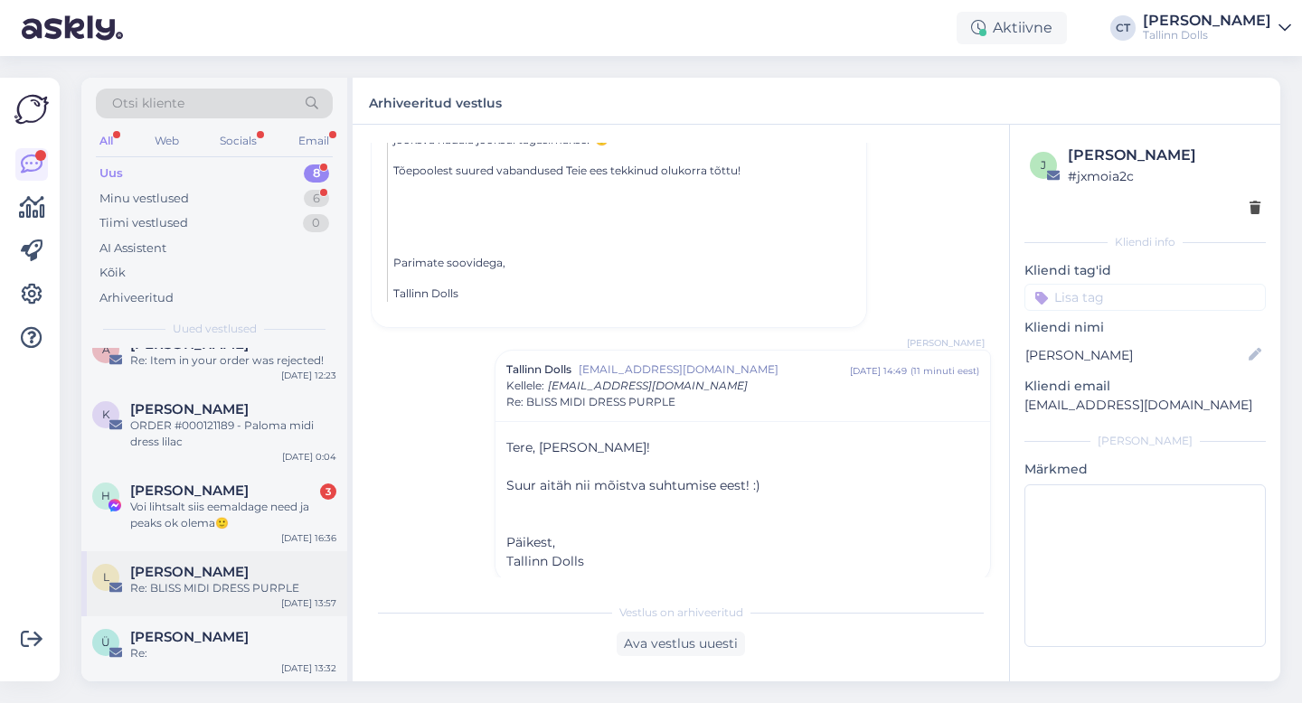
click at [190, 609] on div "L [PERSON_NAME] Re: [PERSON_NAME] MIDI DRESS PURPLE [DATE] 13:57" at bounding box center [214, 584] width 266 height 65
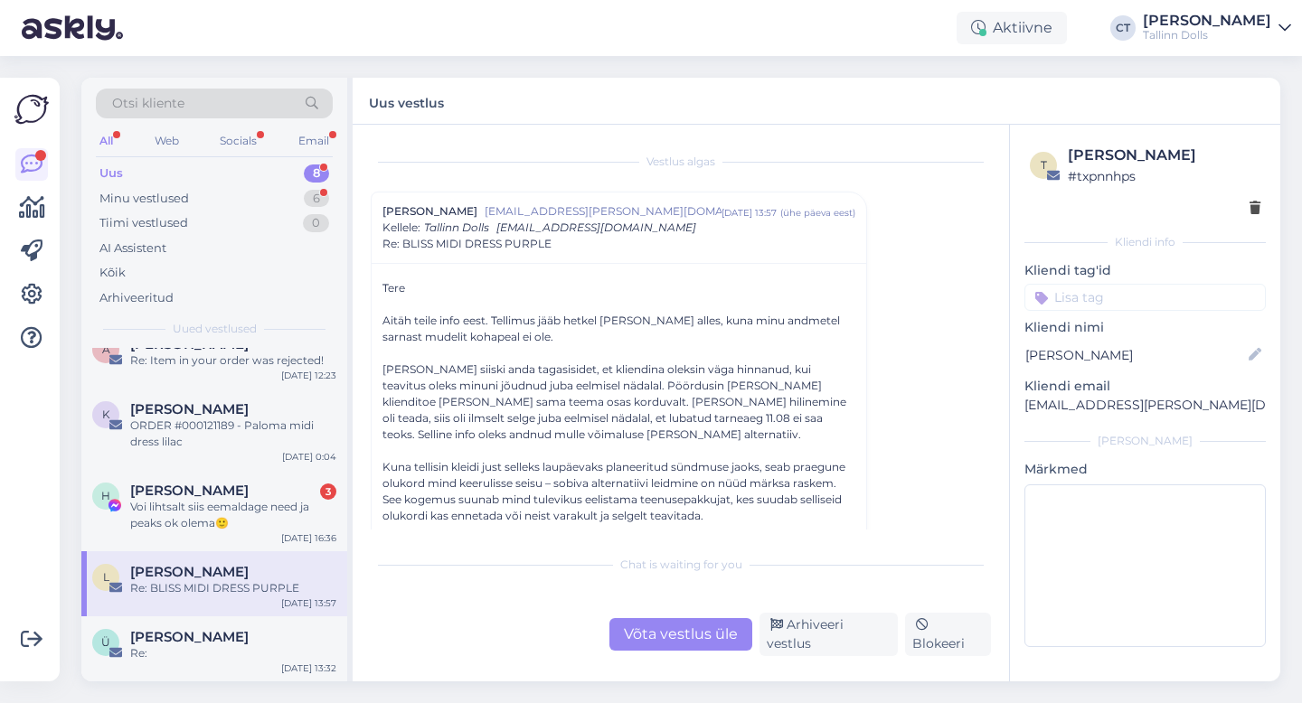
scroll to position [18, 0]
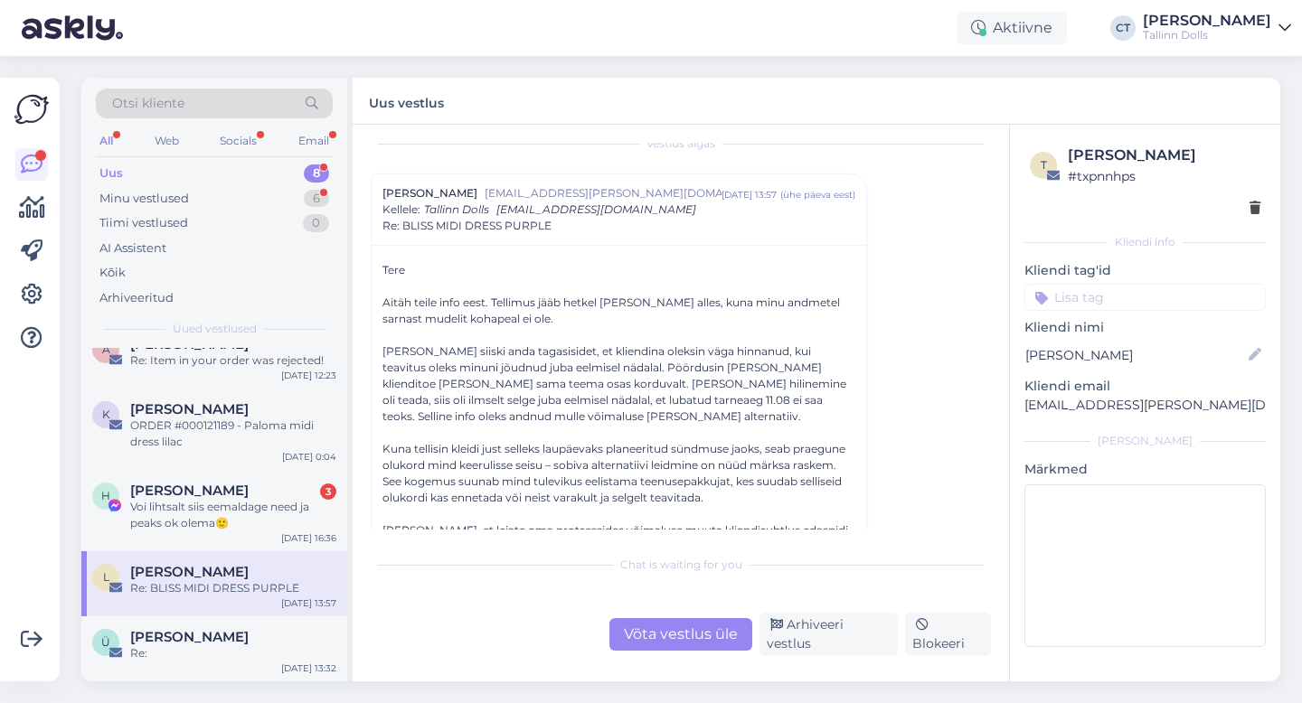
click at [724, 634] on div "Võta vestlus üle" at bounding box center [680, 634] width 143 height 33
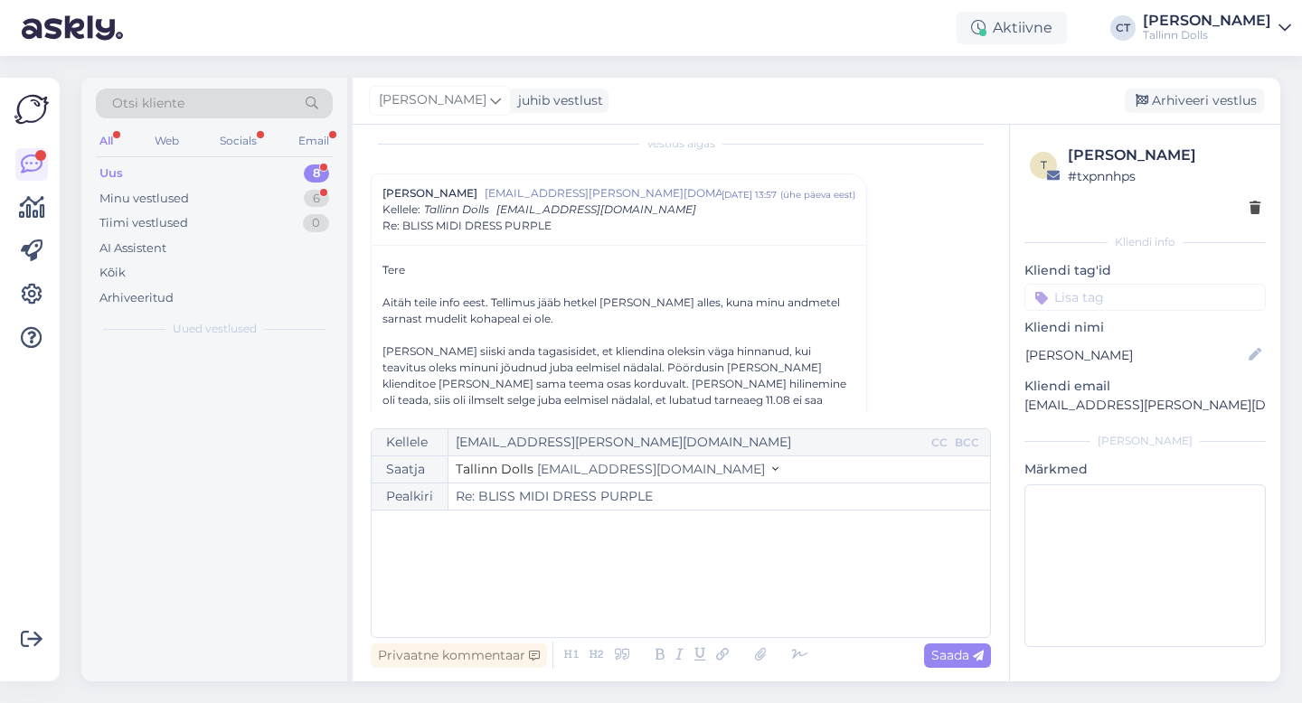
scroll to position [0, 0]
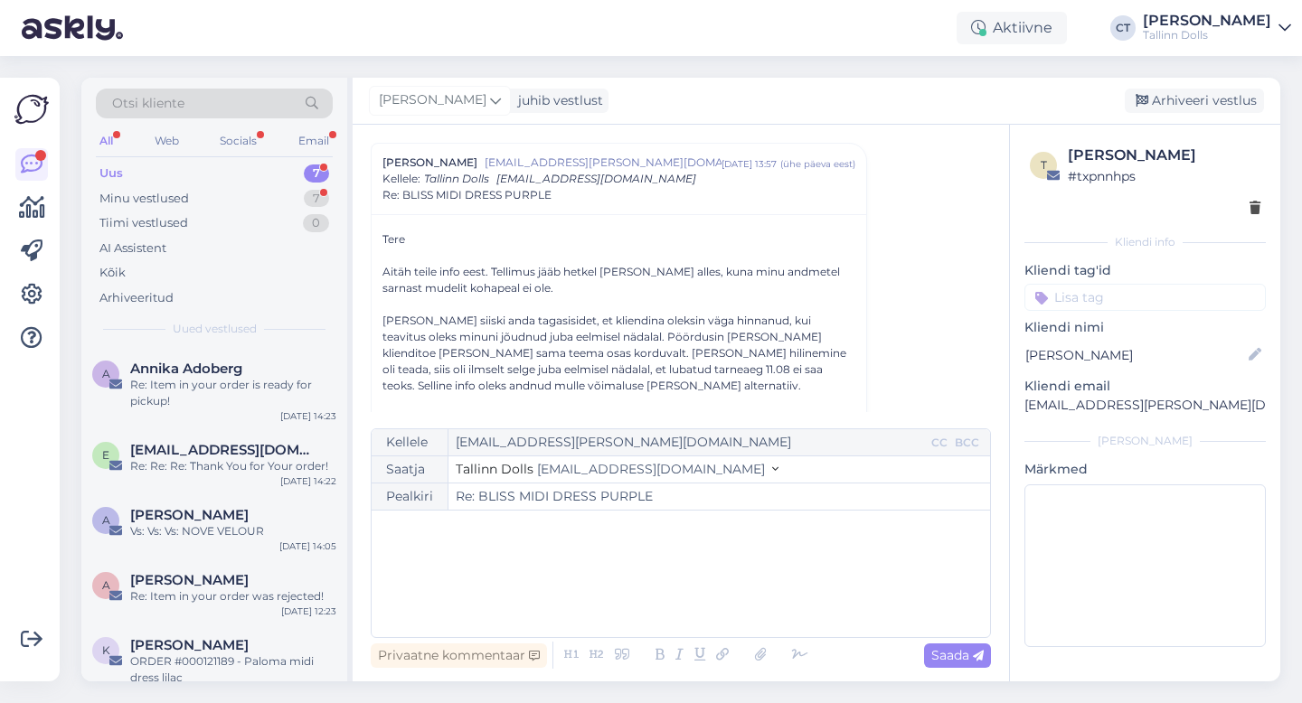
click at [717, 579] on div "﻿" at bounding box center [681, 574] width 600 height 109
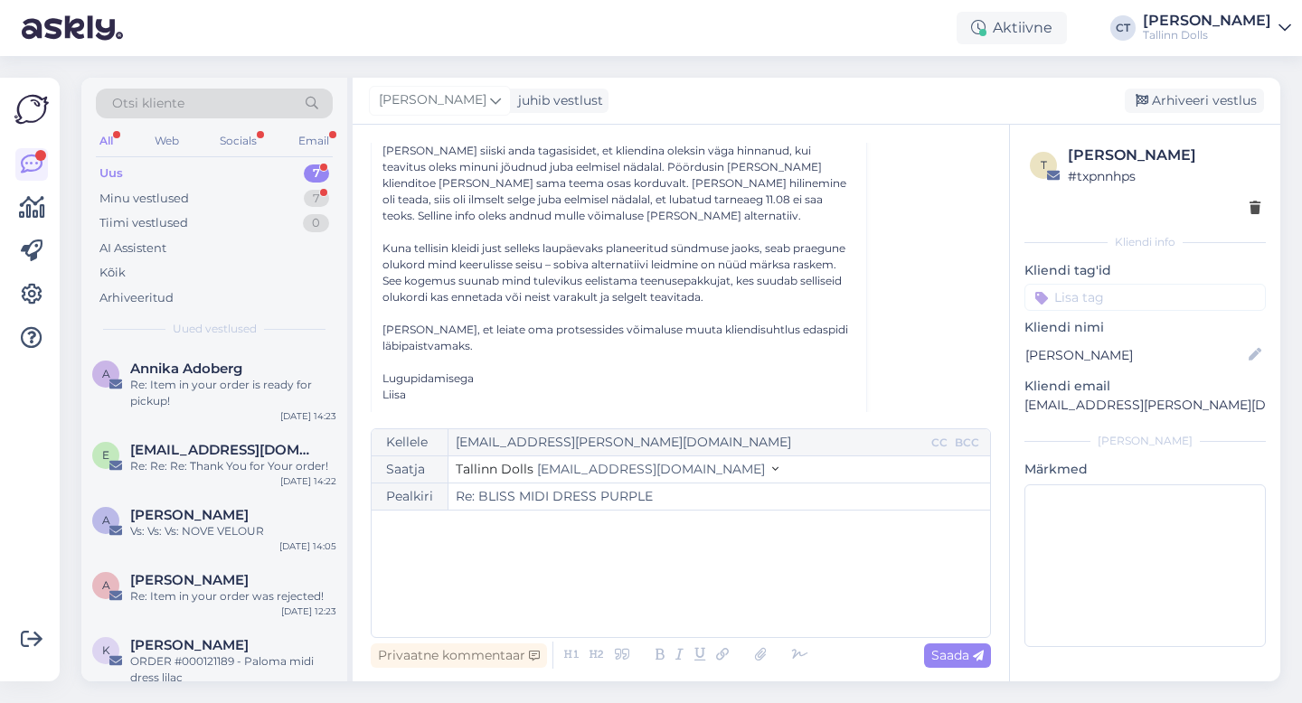
scroll to position [223, 0]
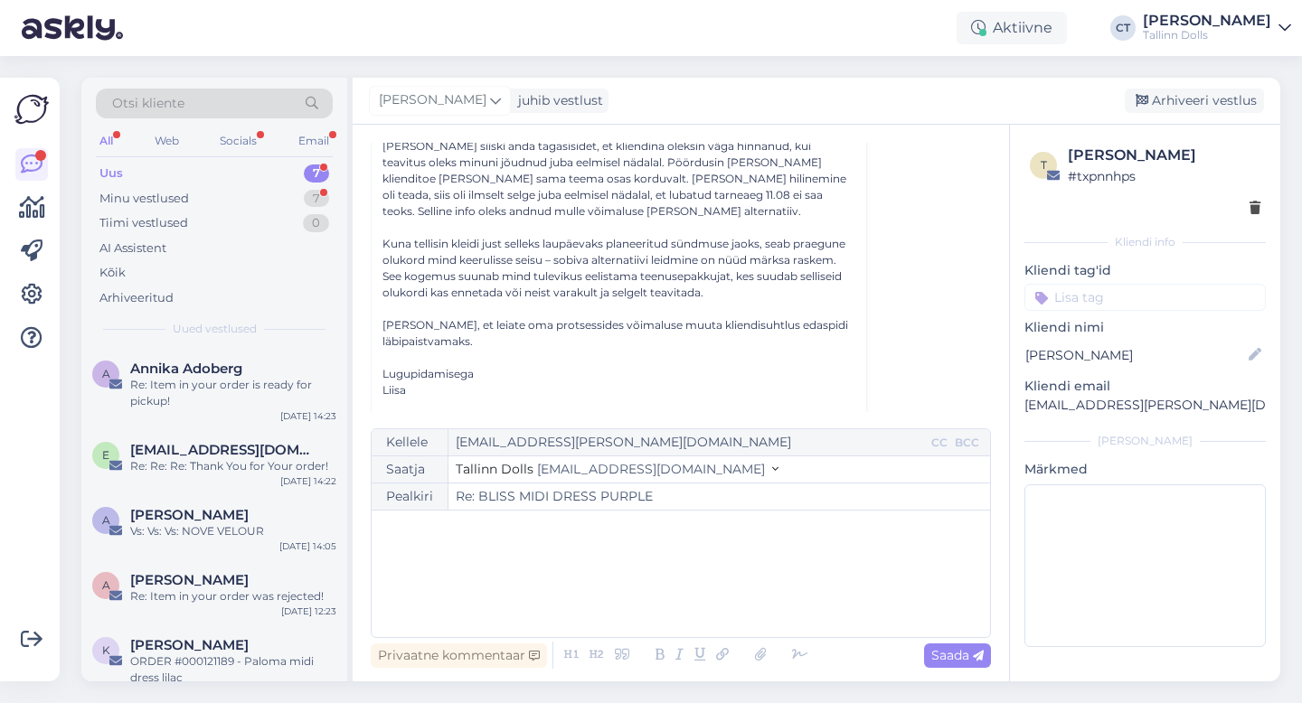
click at [576, 559] on div "﻿" at bounding box center [681, 574] width 600 height 109
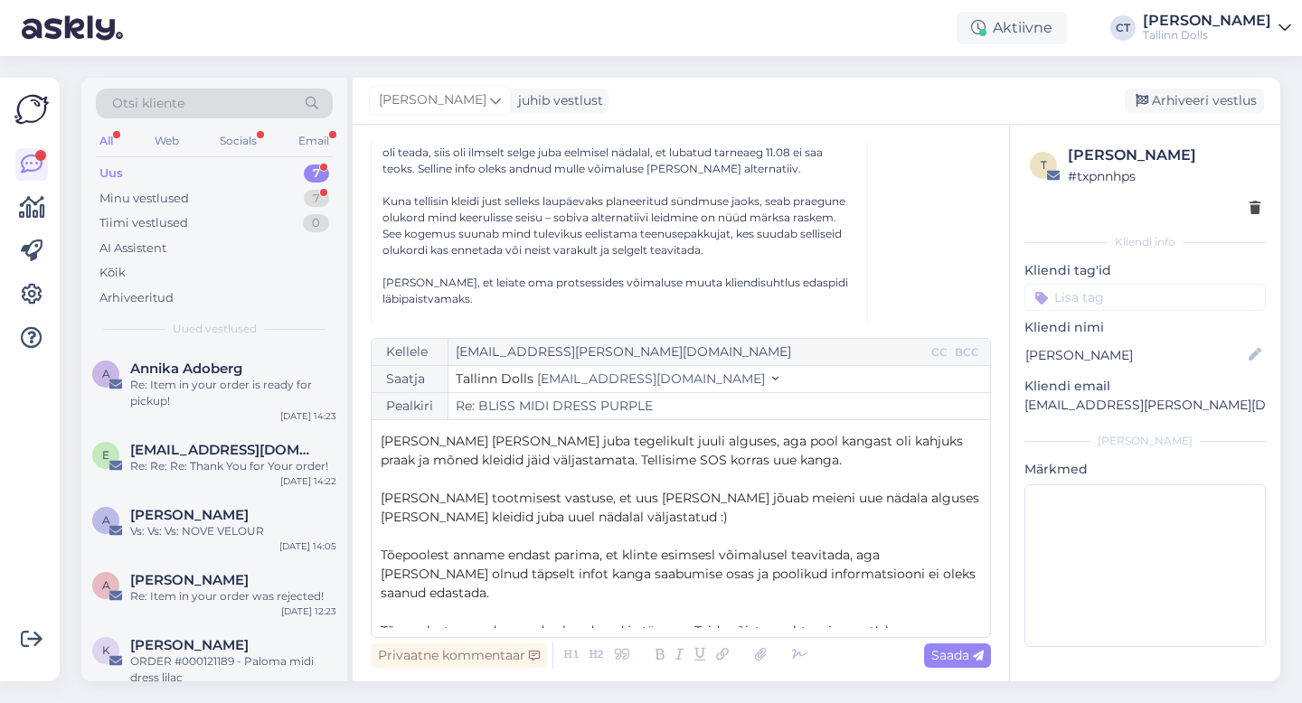
scroll to position [76, 0]
click at [881, 437] on span "[PERSON_NAME] [PERSON_NAME] juba tegelikult juuli alguses, aga pool kangast oli…" at bounding box center [674, 447] width 586 height 35
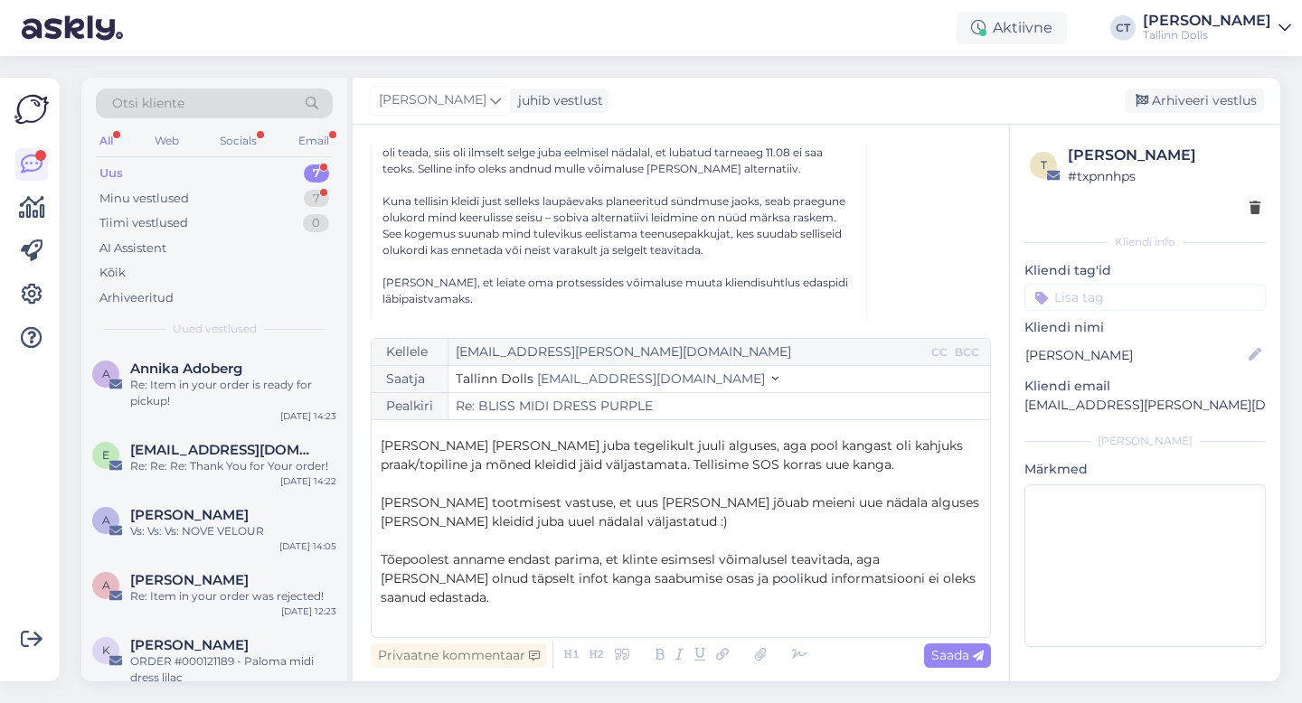
scroll to position [68, 0]
click at [827, 466] on p "[PERSON_NAME] [PERSON_NAME] juba tegelikult juuli alguses, aga pool kangast oli…" at bounding box center [681, 457] width 600 height 38
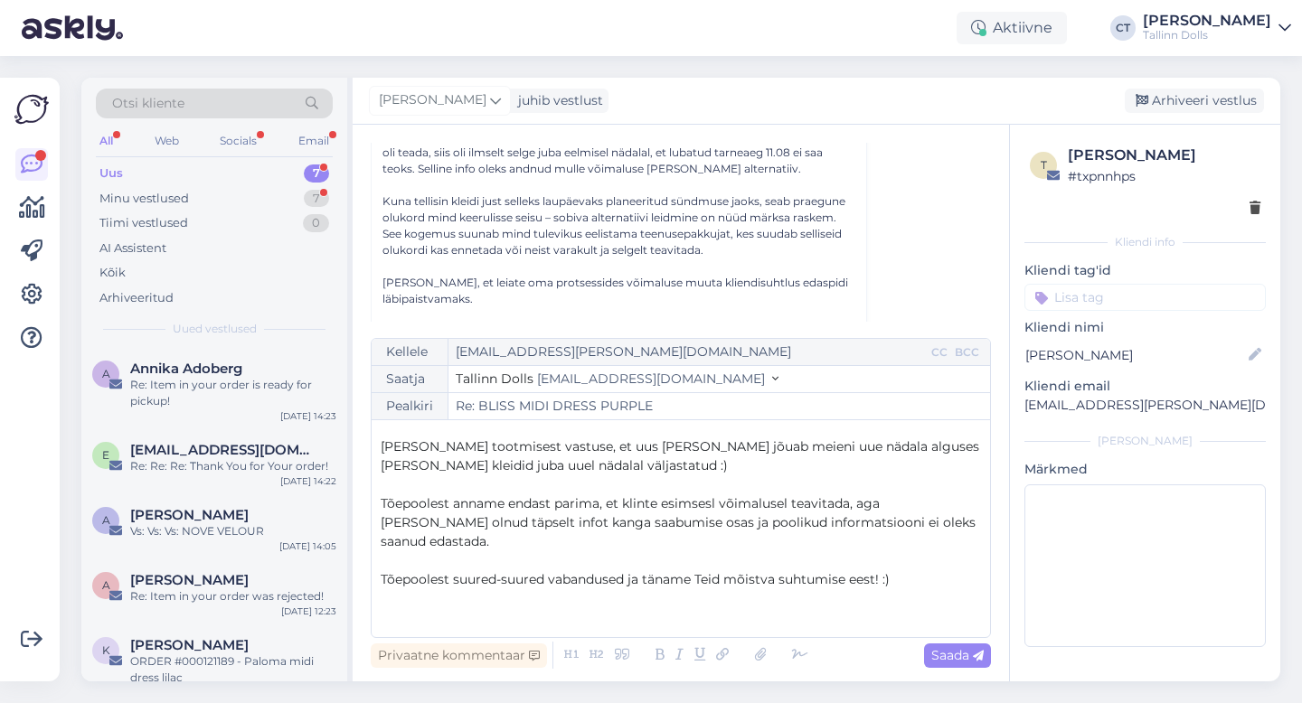
scroll to position [130, 0]
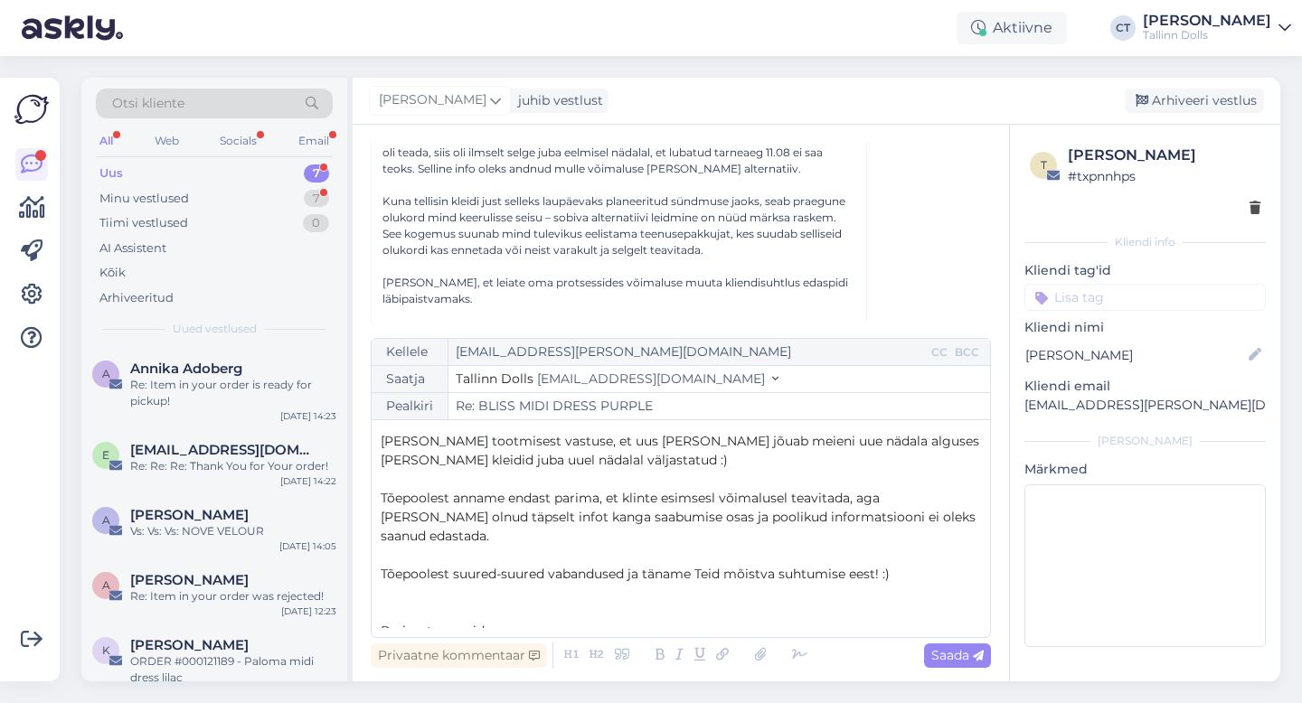
click at [487, 460] on span "[PERSON_NAME] tootmisest vastuse, et uus [PERSON_NAME] jõuab meieni uue nädala …" at bounding box center [682, 450] width 602 height 35
click at [532, 460] on span "[PERSON_NAME] tootmisest vastuse, et uus [PERSON_NAME] jõuab meieni uue nädala …" at bounding box center [682, 450] width 602 height 35
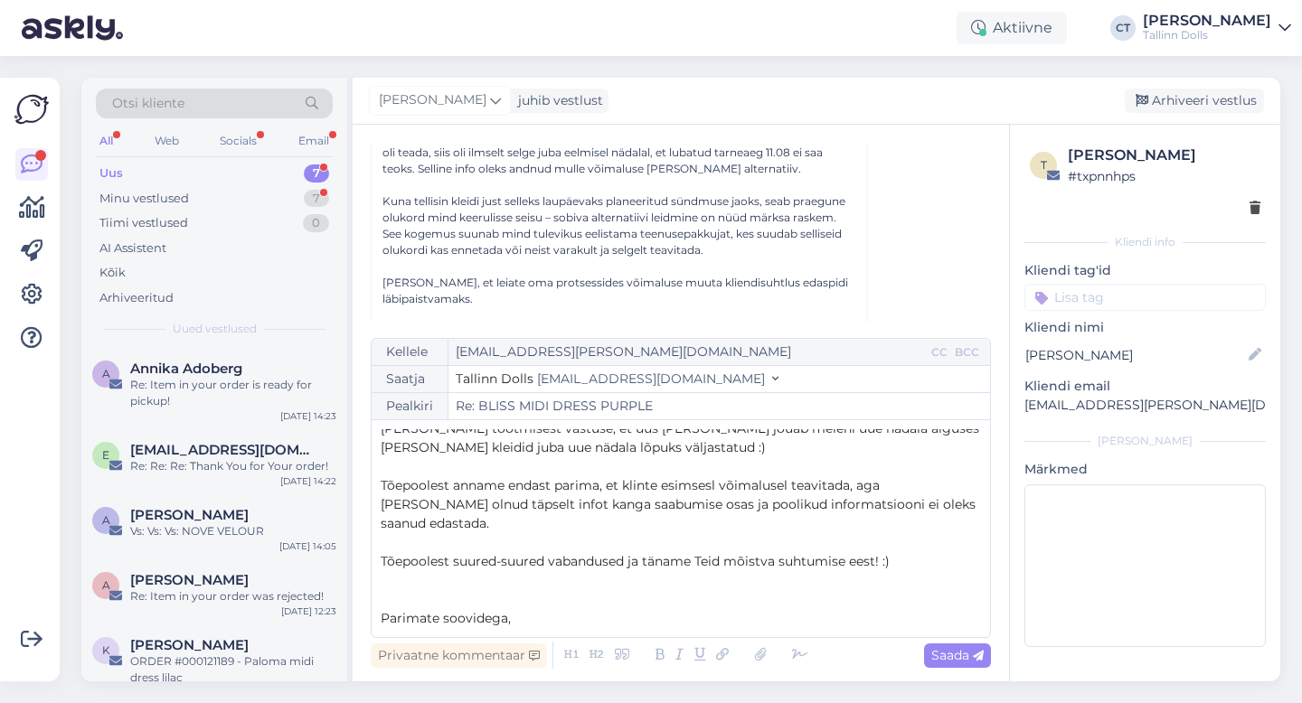
click at [694, 488] on span "Tõepoolest anname endast parima, et klinte esimsesl võimalusel teavitada, aga […" at bounding box center [680, 504] width 599 height 54
click at [723, 484] on span "Tõepoolest anname endast parima, et klinte esimesesl võimalusel teavitada, aga …" at bounding box center [680, 504] width 599 height 54
click at [425, 504] on span "Tõepoolest anname endast parima, et klinte esimesel võimalusel teavitada, aga […" at bounding box center [680, 504] width 599 height 54
click at [966, 507] on p "Tõepoolest anname endast parima, et klinte esimesel võimalusel teavitada, aga […" at bounding box center [681, 505] width 600 height 57
click at [950, 650] on span "Saada" at bounding box center [957, 655] width 52 height 16
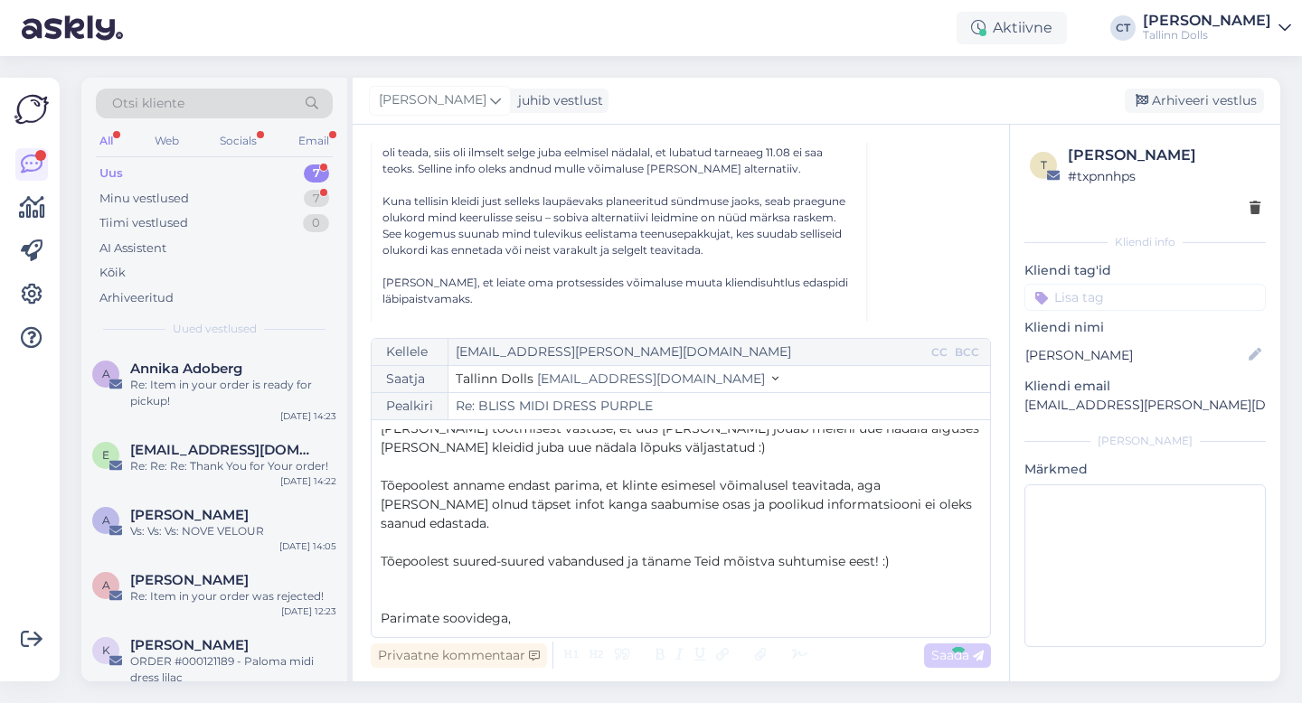
type input "Re: Re: BLISS MIDI DRESS PURPLE"
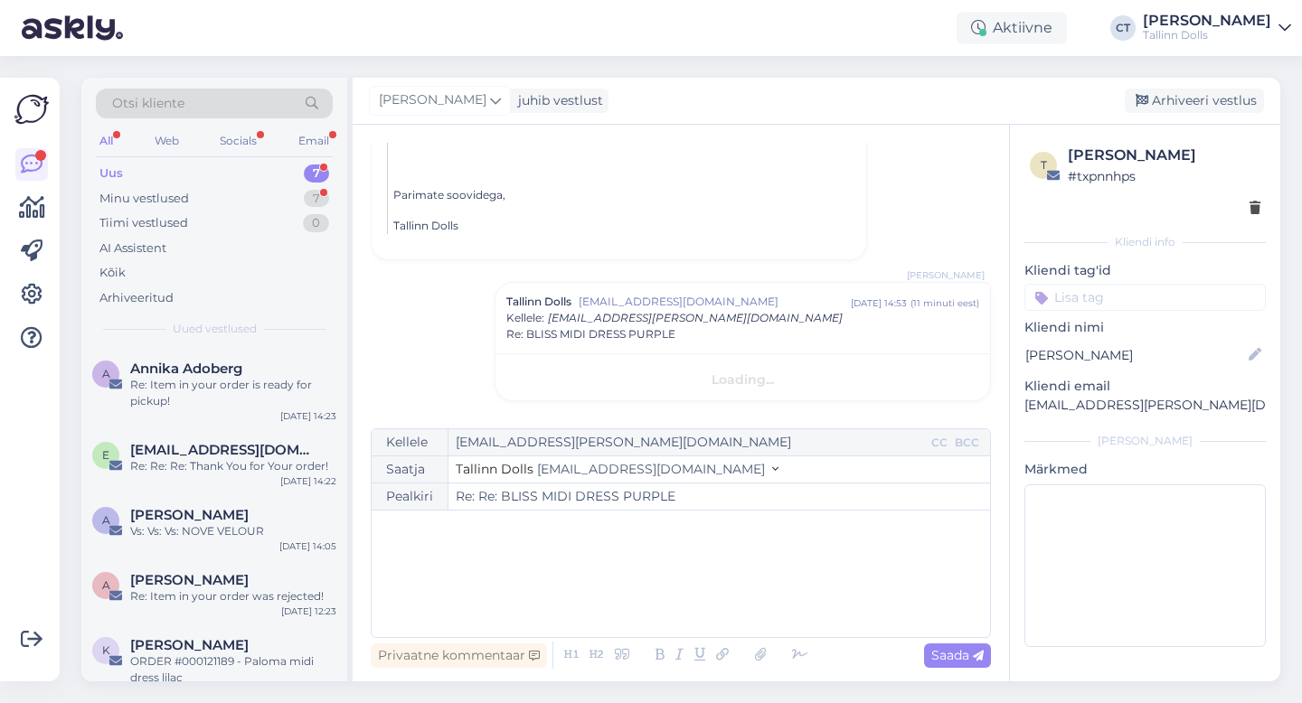
scroll to position [0, 0]
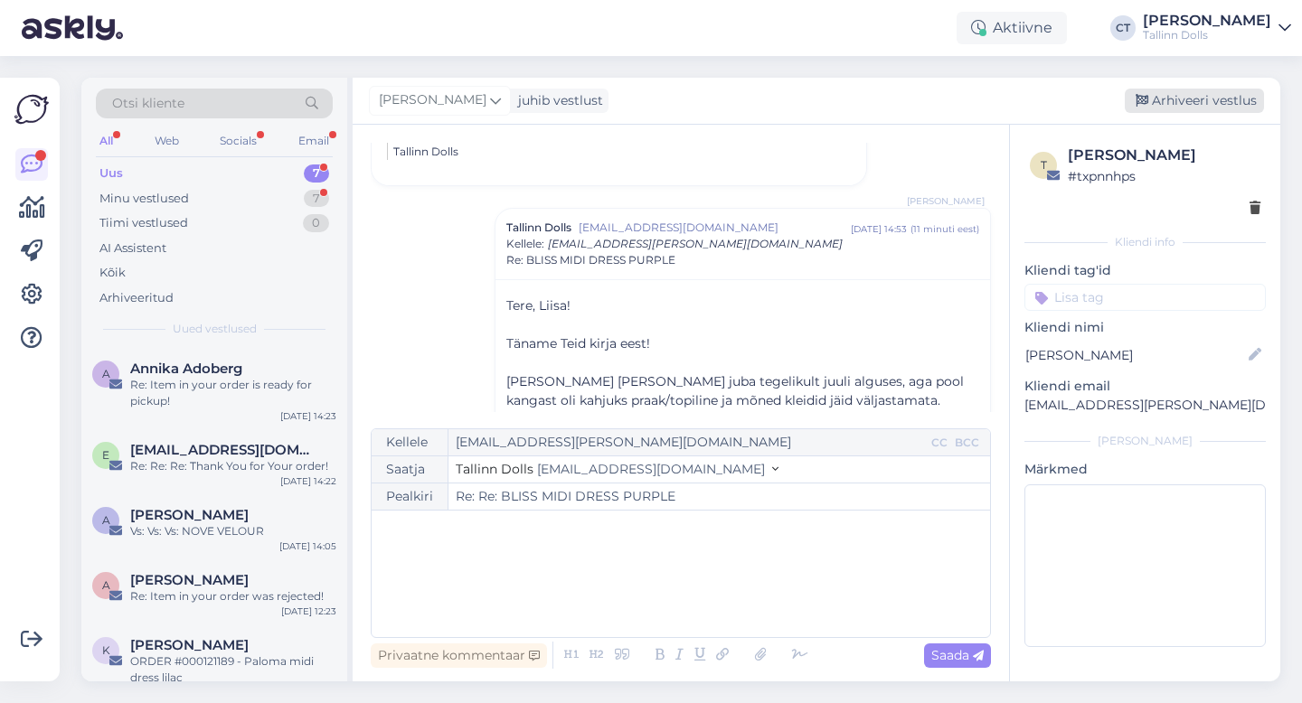
click at [1205, 108] on div "Arhiveeri vestlus" at bounding box center [1194, 101] width 139 height 24
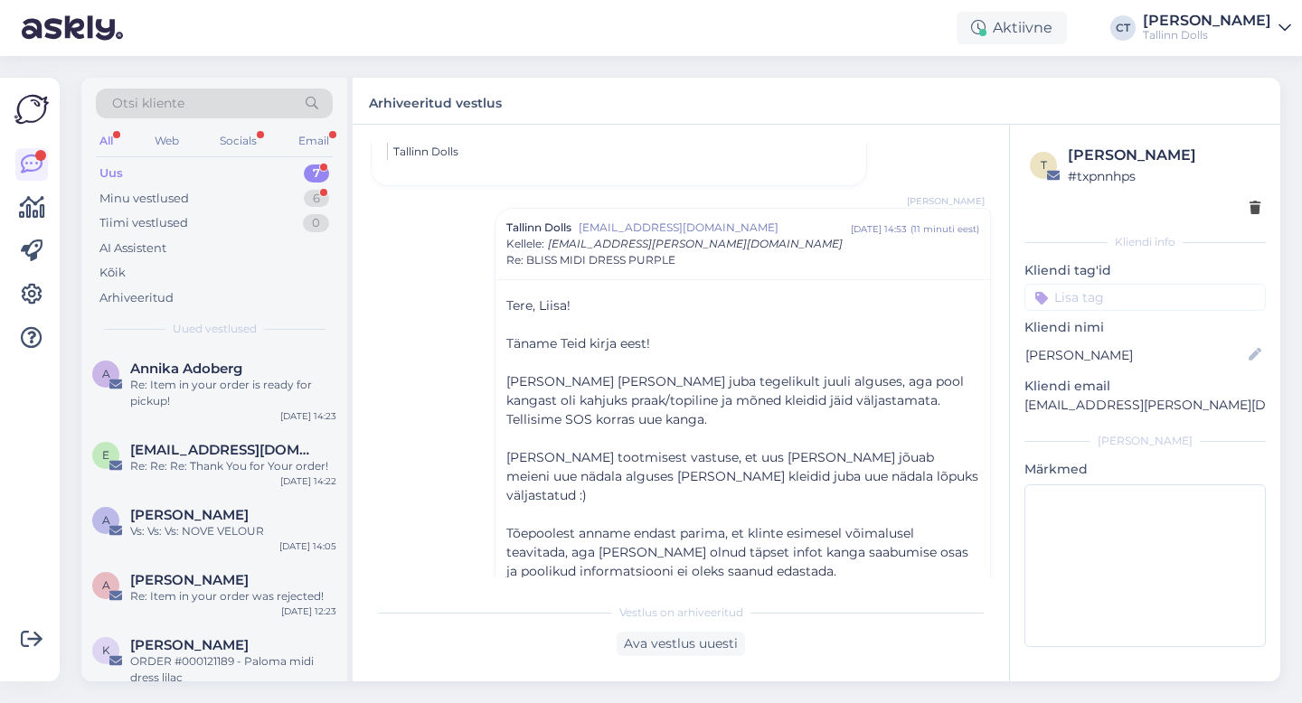
scroll to position [871, 0]
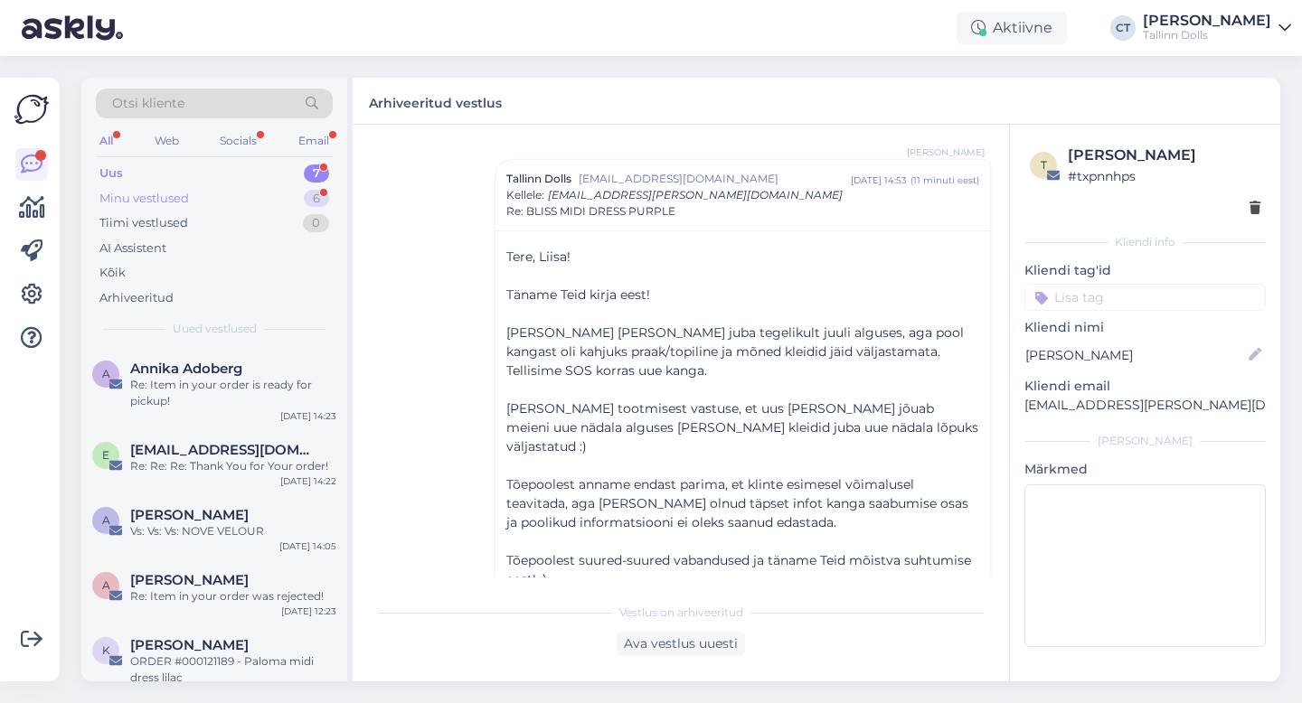
click at [175, 194] on div "Minu vestlused" at bounding box center [144, 199] width 90 height 18
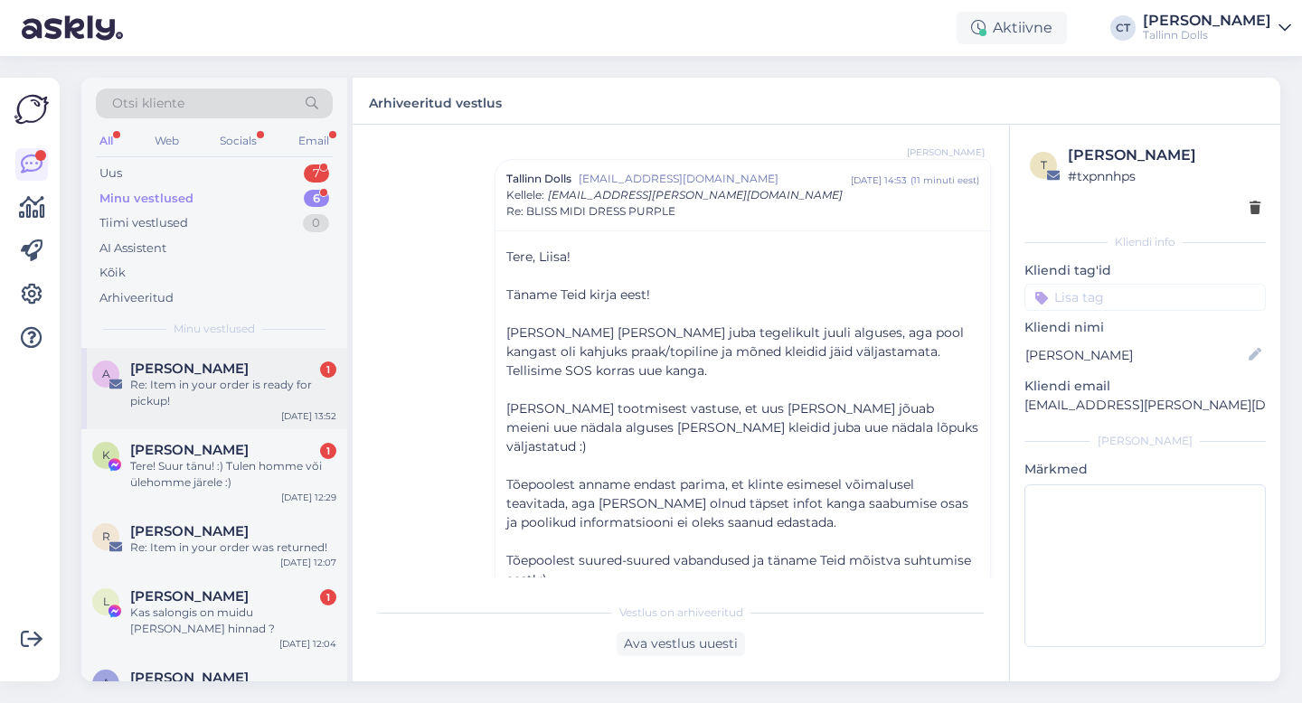
click at [197, 380] on div "Re: Item in your order is ready for pickup!" at bounding box center [233, 393] width 206 height 33
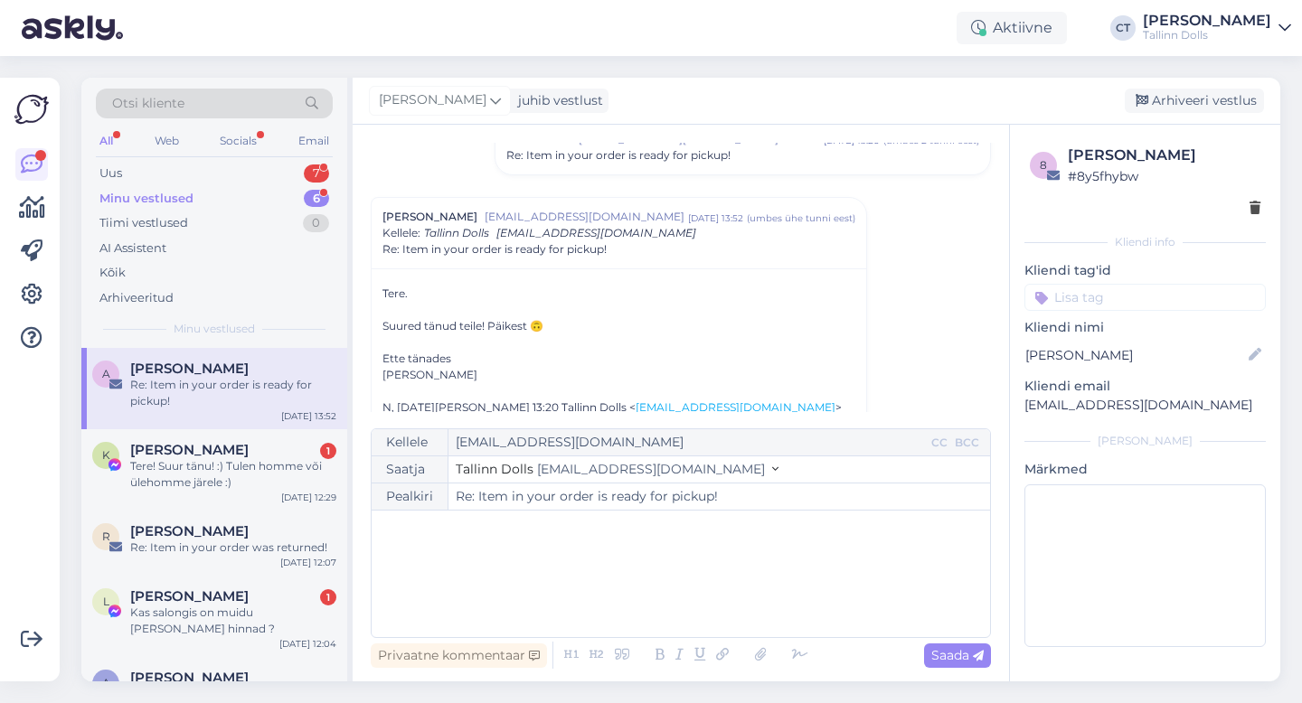
scroll to position [159, 0]
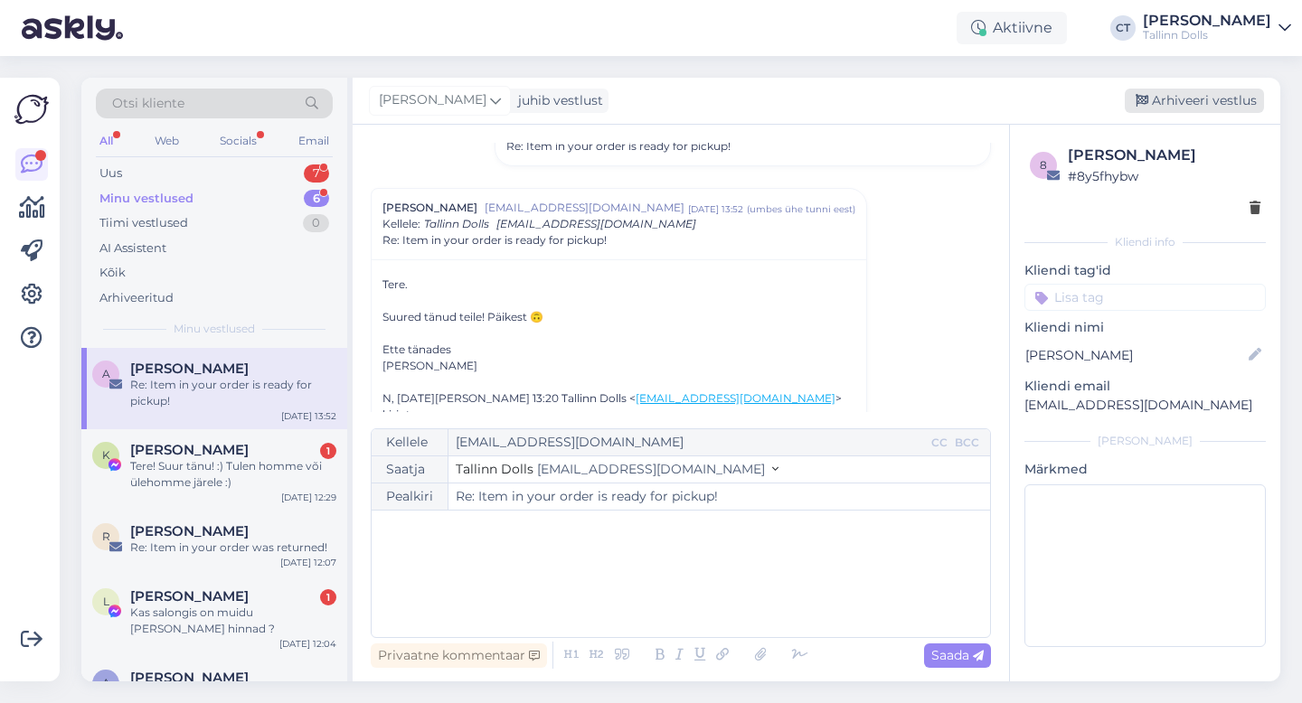
click at [1194, 101] on div "Arhiveeri vestlus" at bounding box center [1194, 101] width 139 height 24
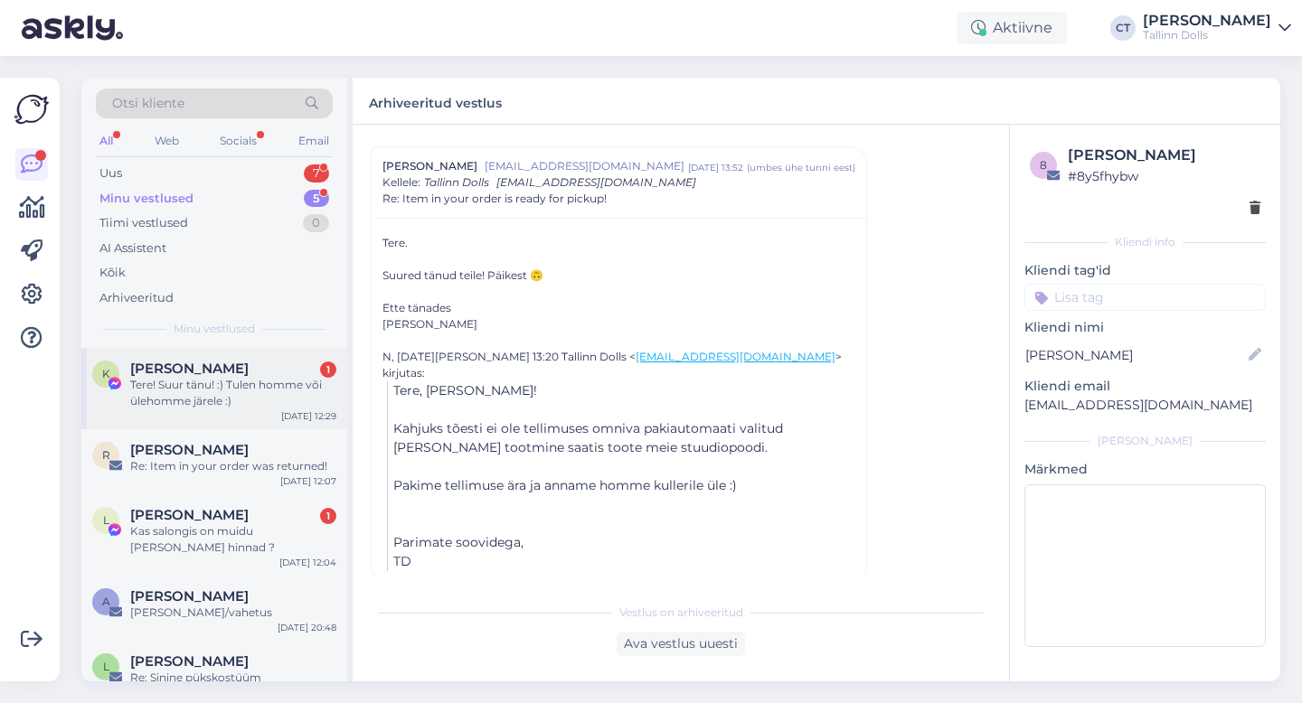
click at [118, 410] on div "K [PERSON_NAME] 1 Tere! Suur tänu! :) Tulen homme või ülehomme järele :) [DATE]…" at bounding box center [214, 388] width 266 height 81
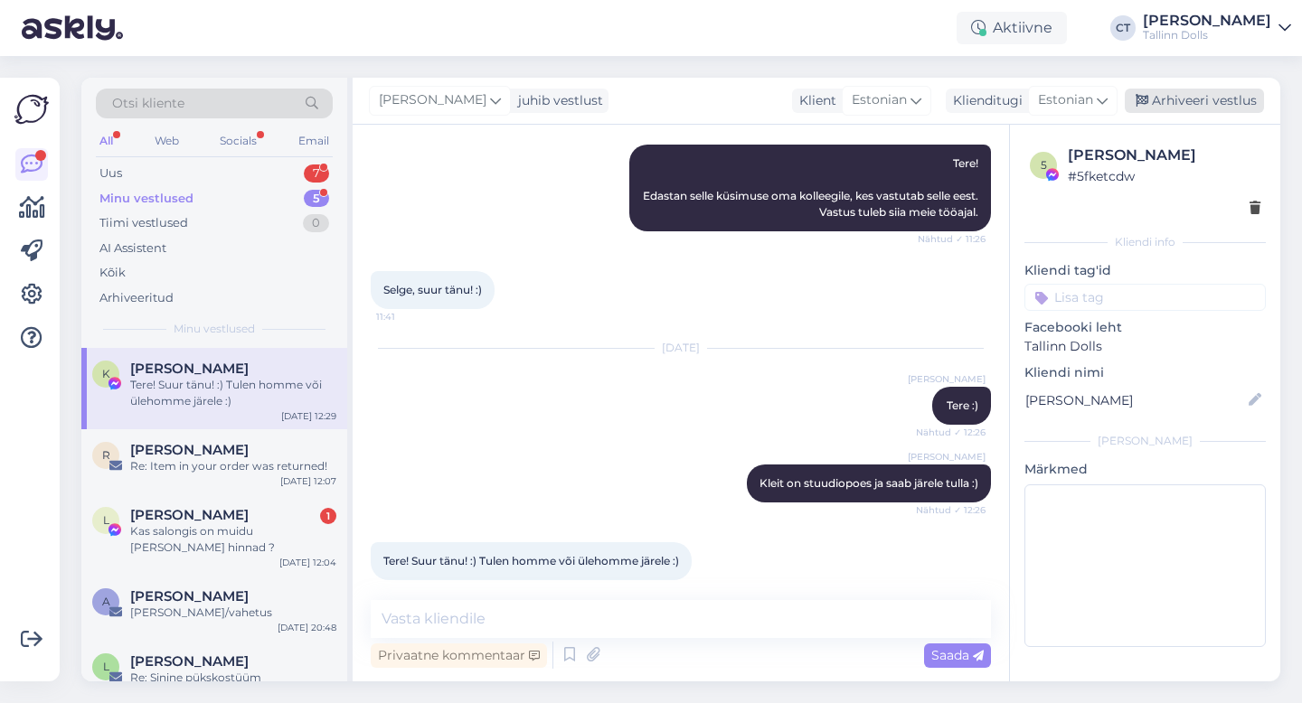
click at [1222, 90] on div "Arhiveeri vestlus" at bounding box center [1194, 101] width 139 height 24
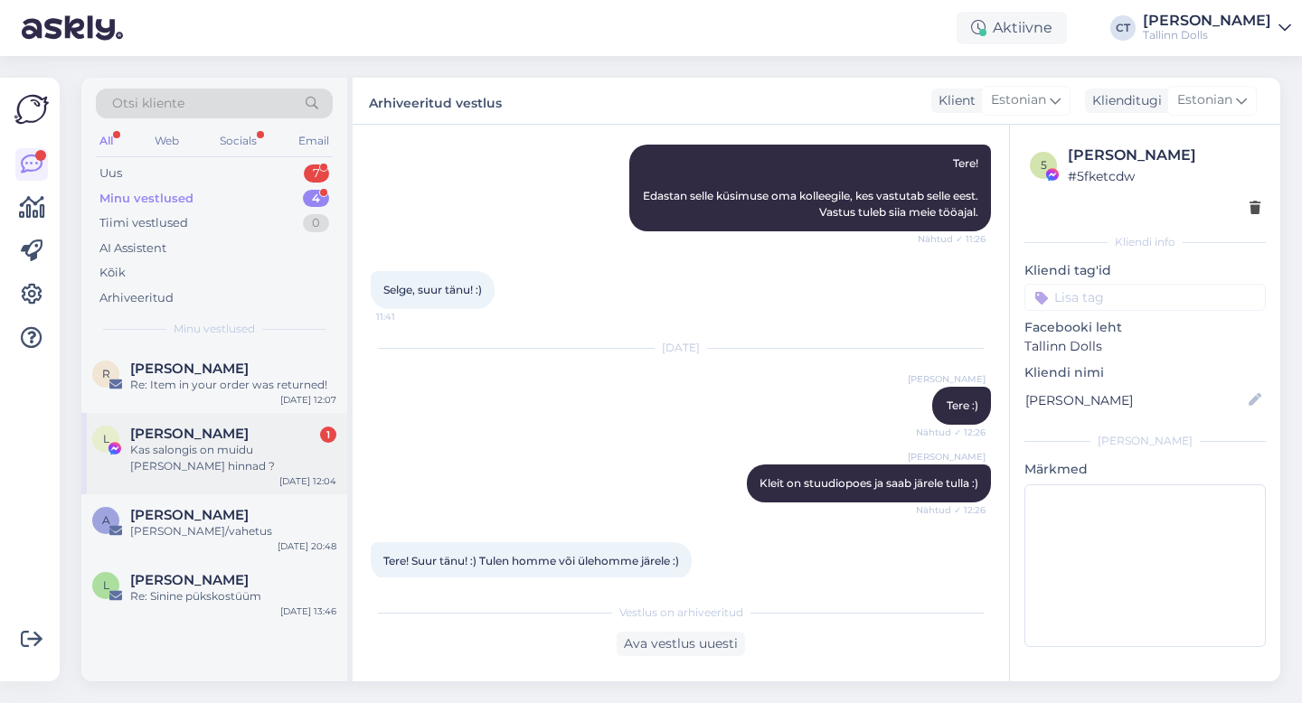
click at [222, 444] on div "Kas salongis on muidu [PERSON_NAME] hinnad ?" at bounding box center [233, 458] width 206 height 33
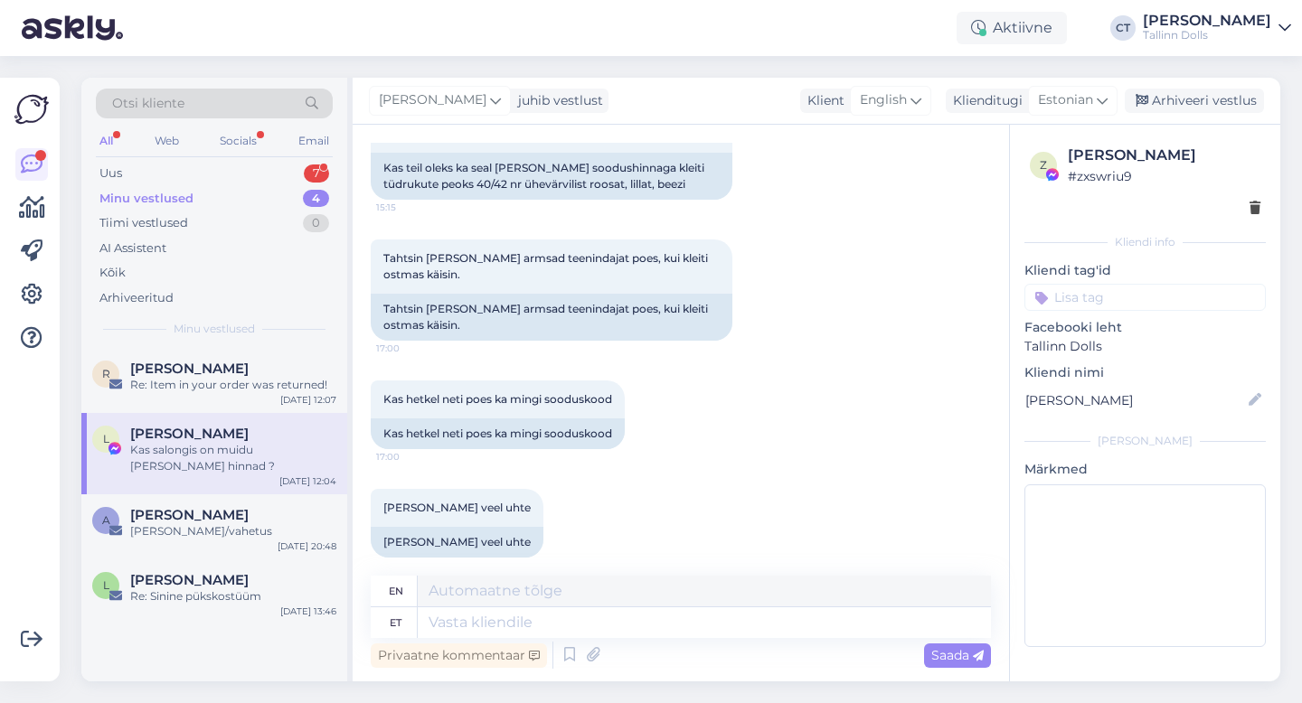
scroll to position [961, 0]
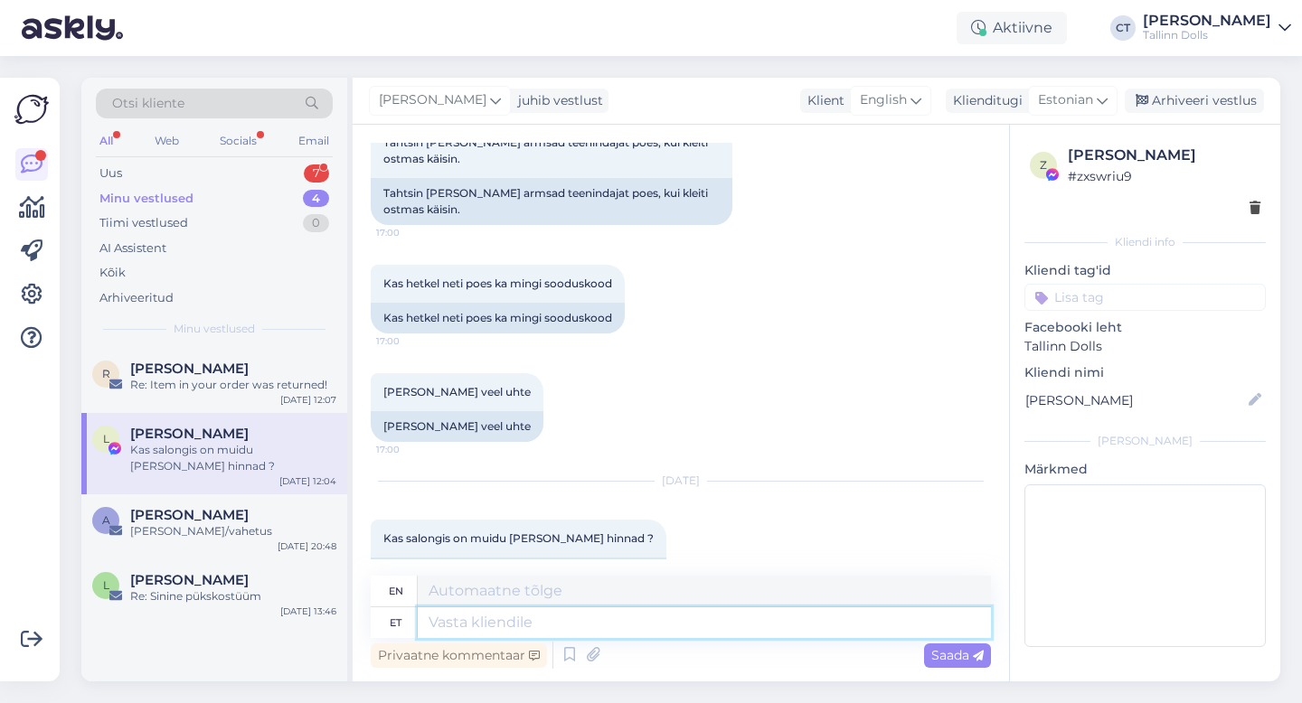
click at [526, 632] on textarea at bounding box center [704, 623] width 573 height 31
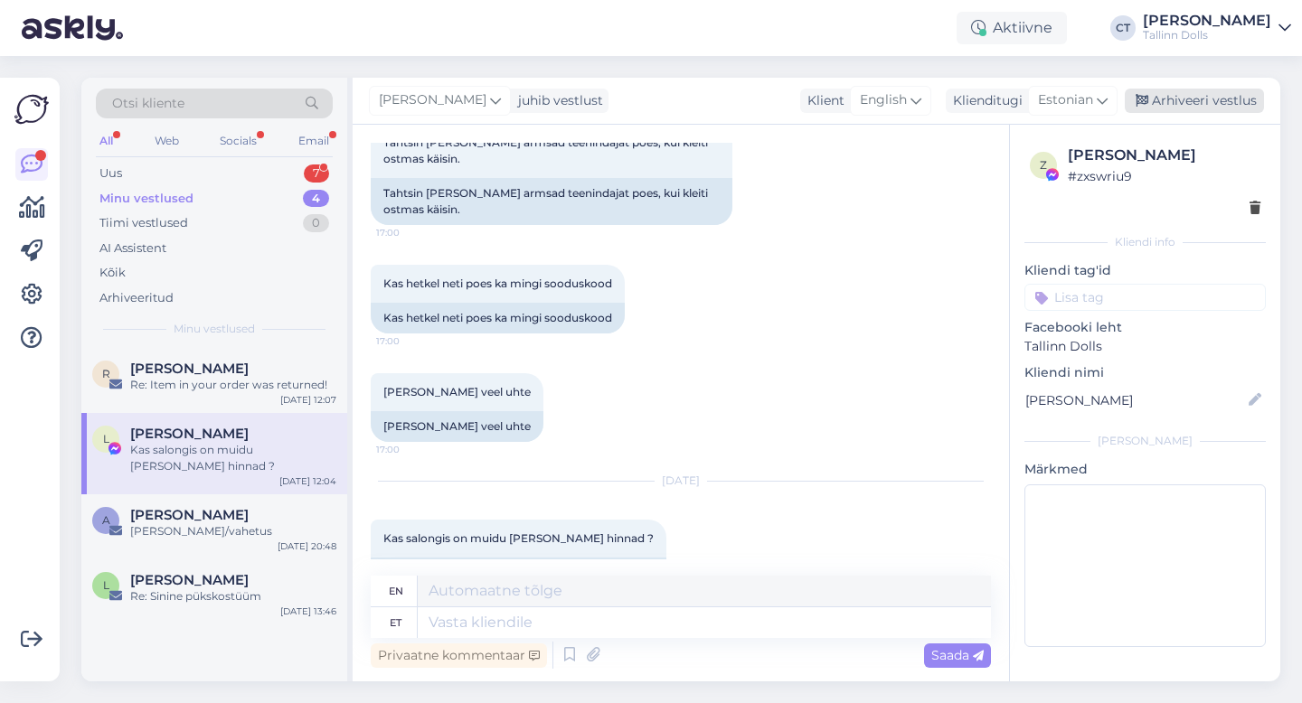
click at [1184, 102] on div "Arhiveeri vestlus" at bounding box center [1194, 101] width 139 height 24
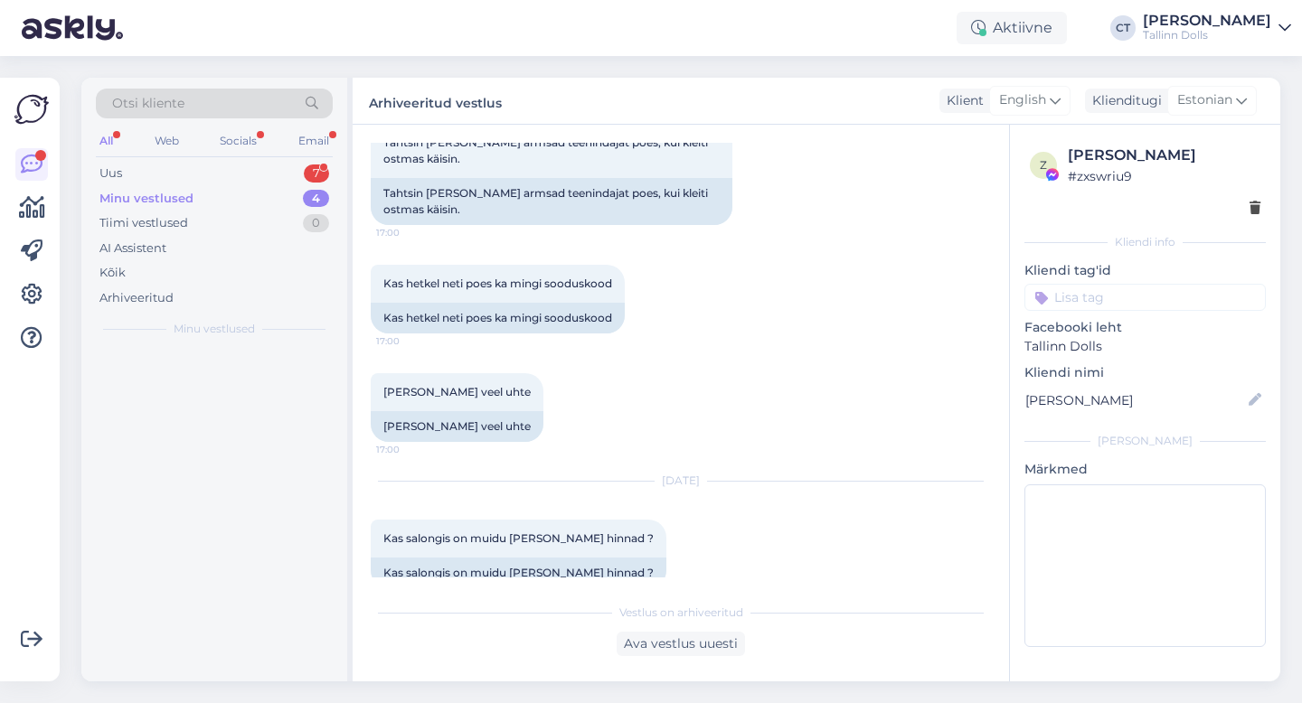
scroll to position [943, 0]
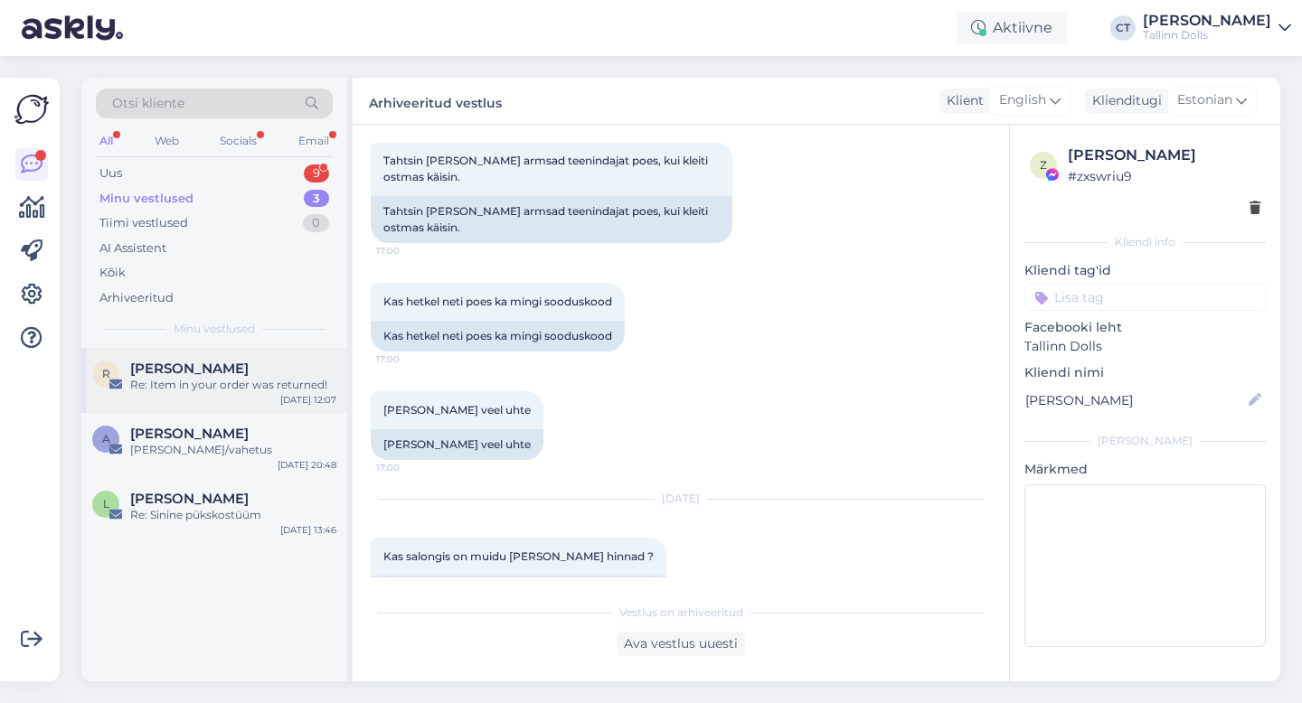
click at [230, 363] on div "[PERSON_NAME]" at bounding box center [233, 369] width 206 height 16
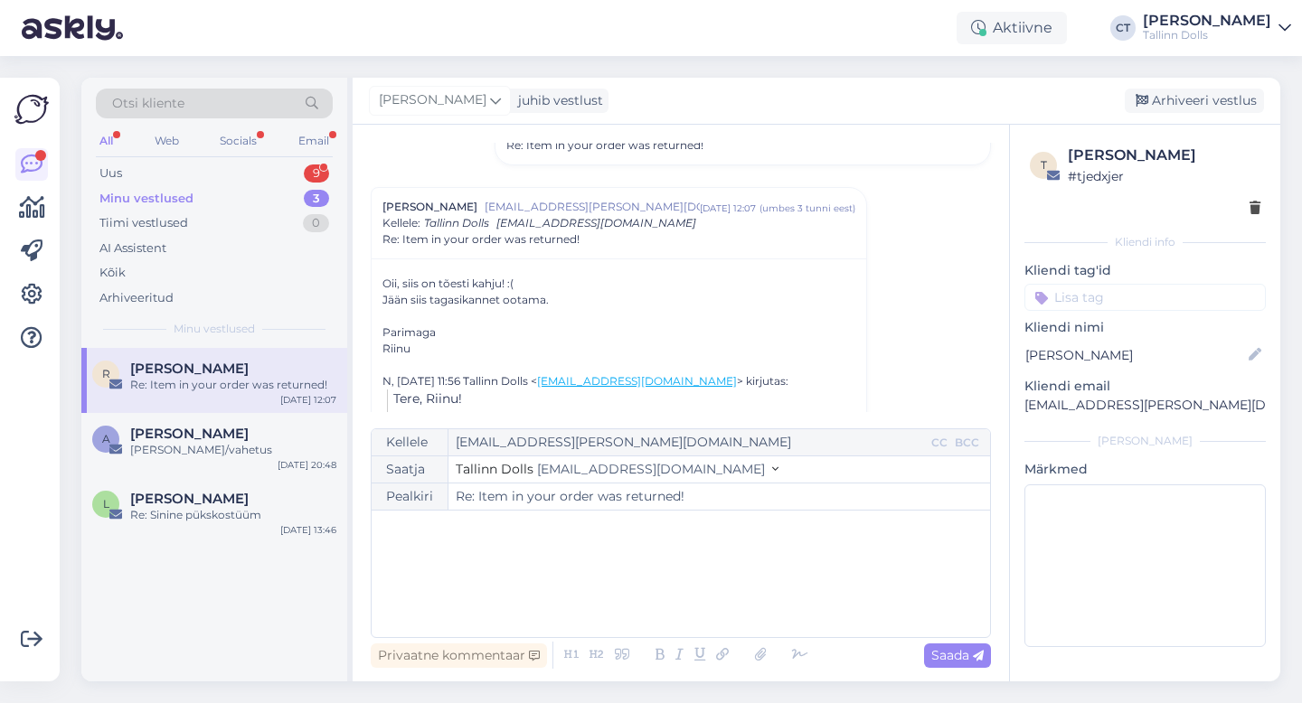
scroll to position [864, 0]
click at [1201, 102] on div "Arhiveeri vestlus" at bounding box center [1194, 101] width 139 height 24
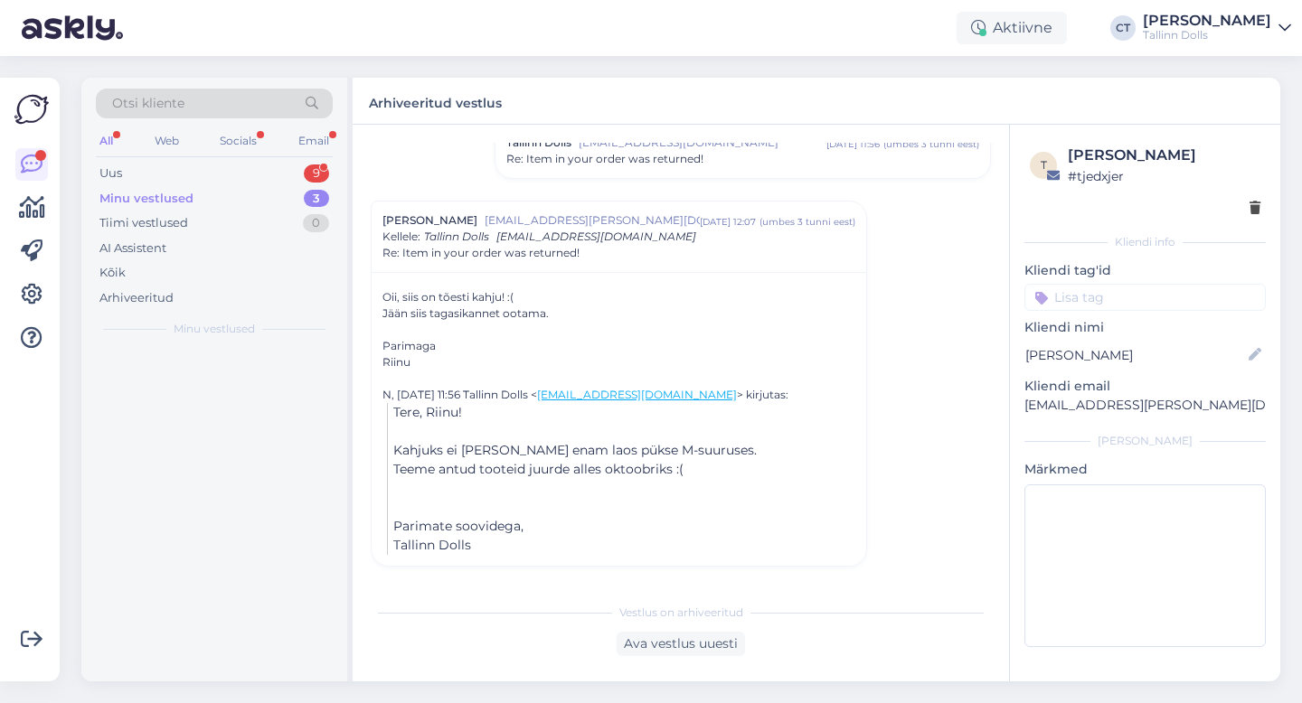
scroll to position [846, 0]
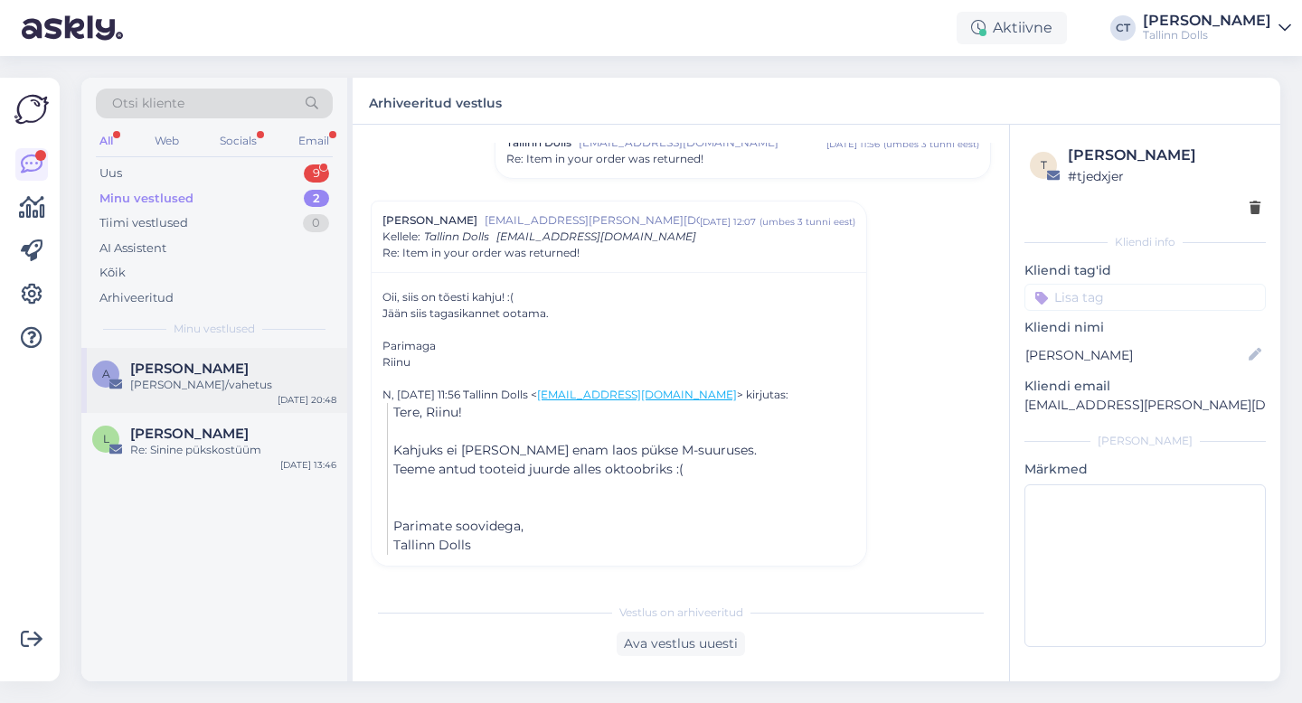
click at [251, 392] on div "[PERSON_NAME]/vahetus" at bounding box center [233, 385] width 206 height 16
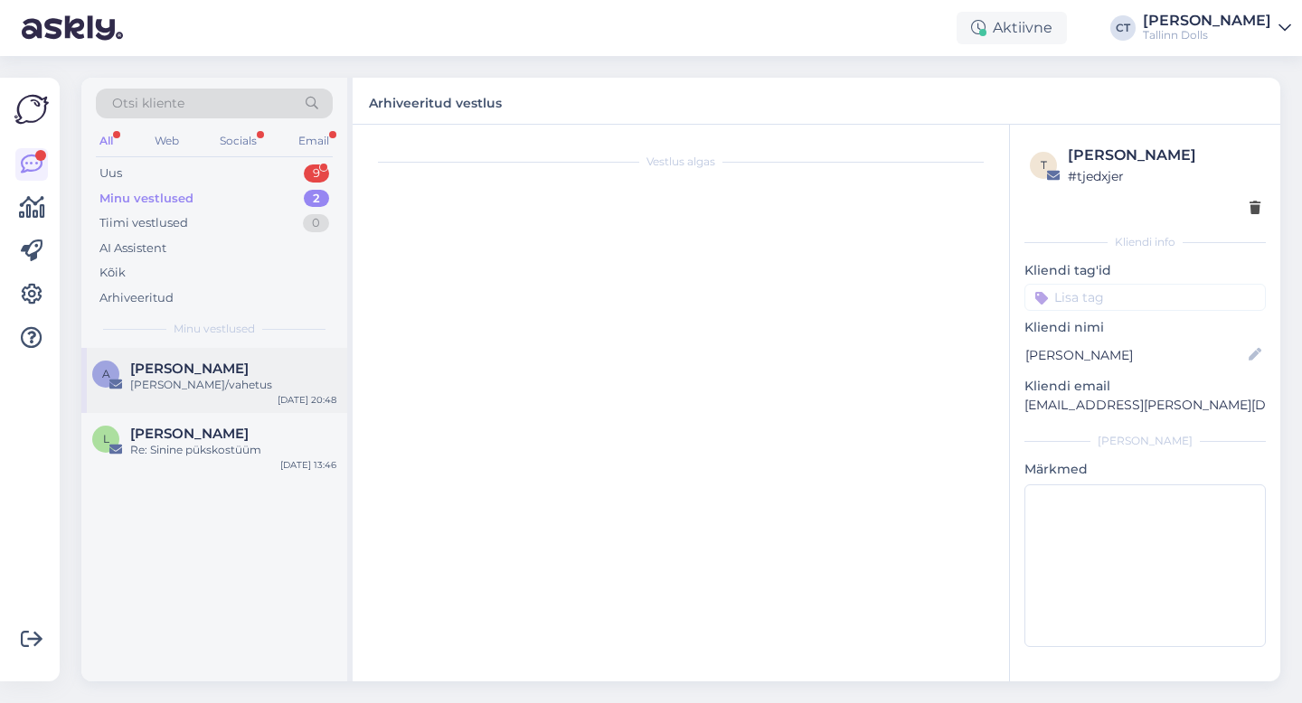
scroll to position [0, 0]
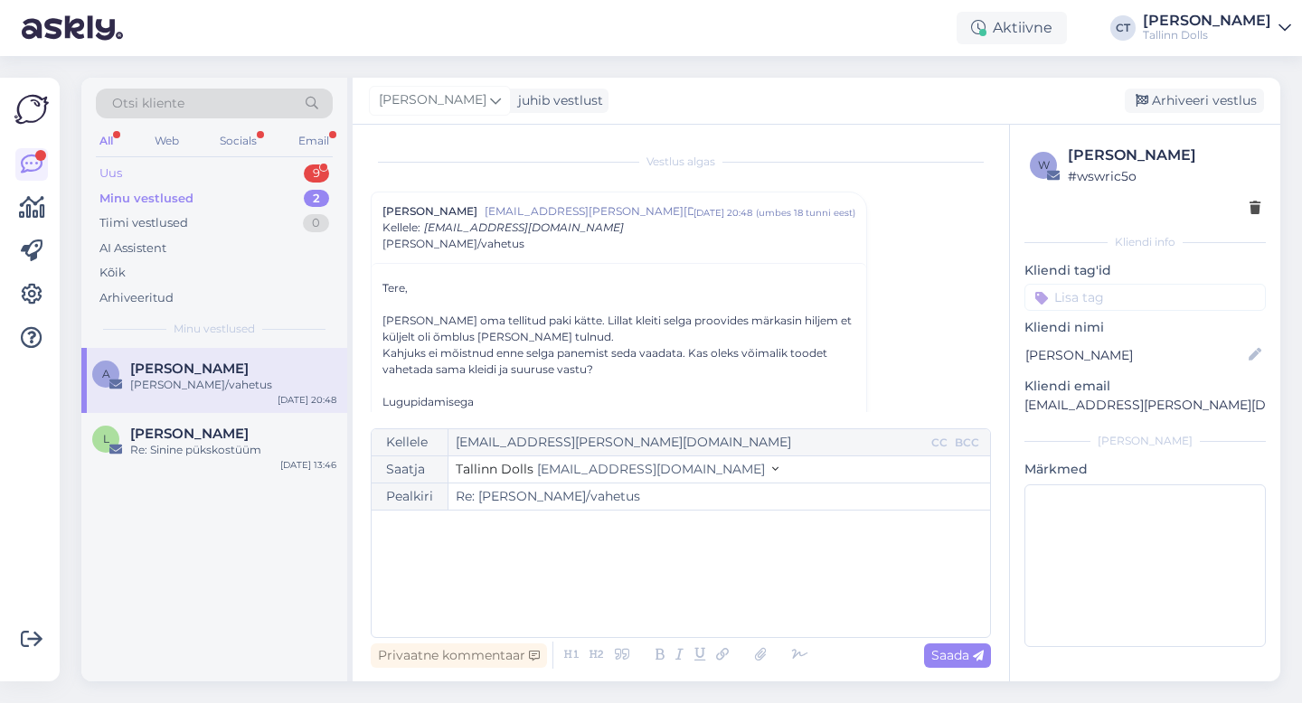
click at [153, 170] on div "Uus 9" at bounding box center [214, 173] width 237 height 25
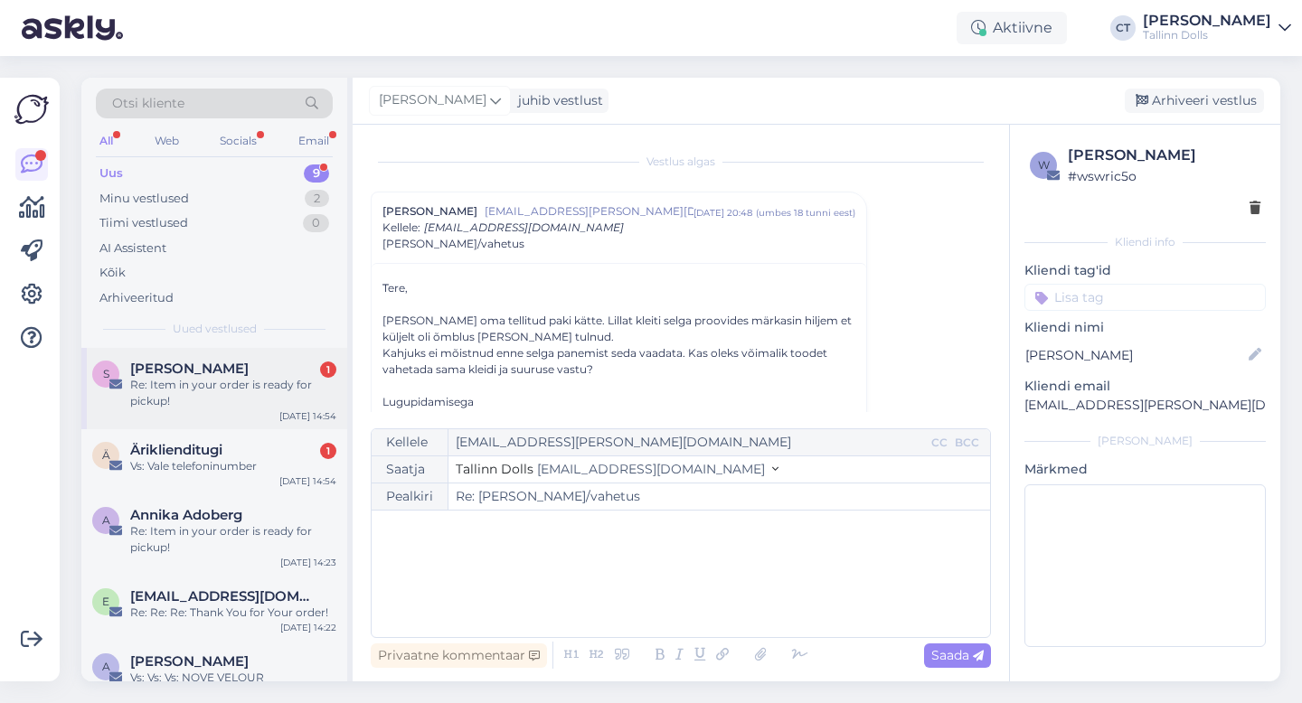
click at [200, 383] on div "Re: Item in your order is ready for pickup!" at bounding box center [233, 393] width 206 height 33
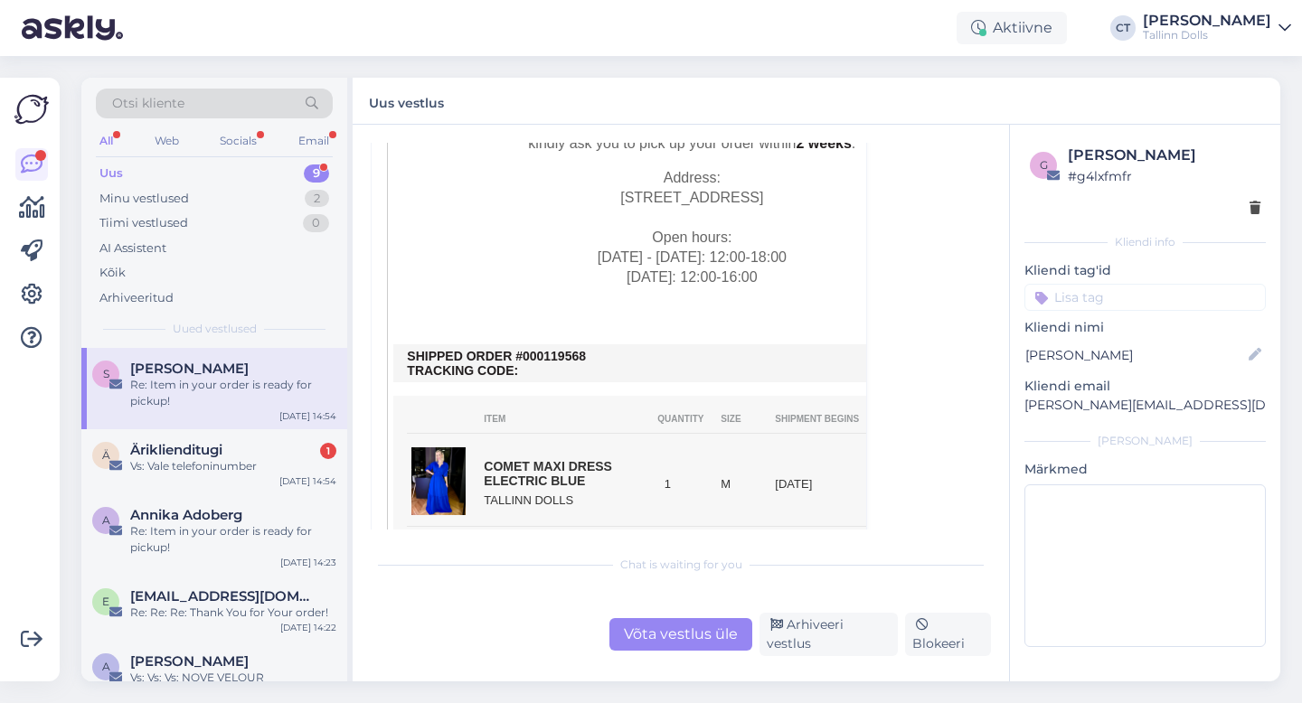
scroll to position [1451, 0]
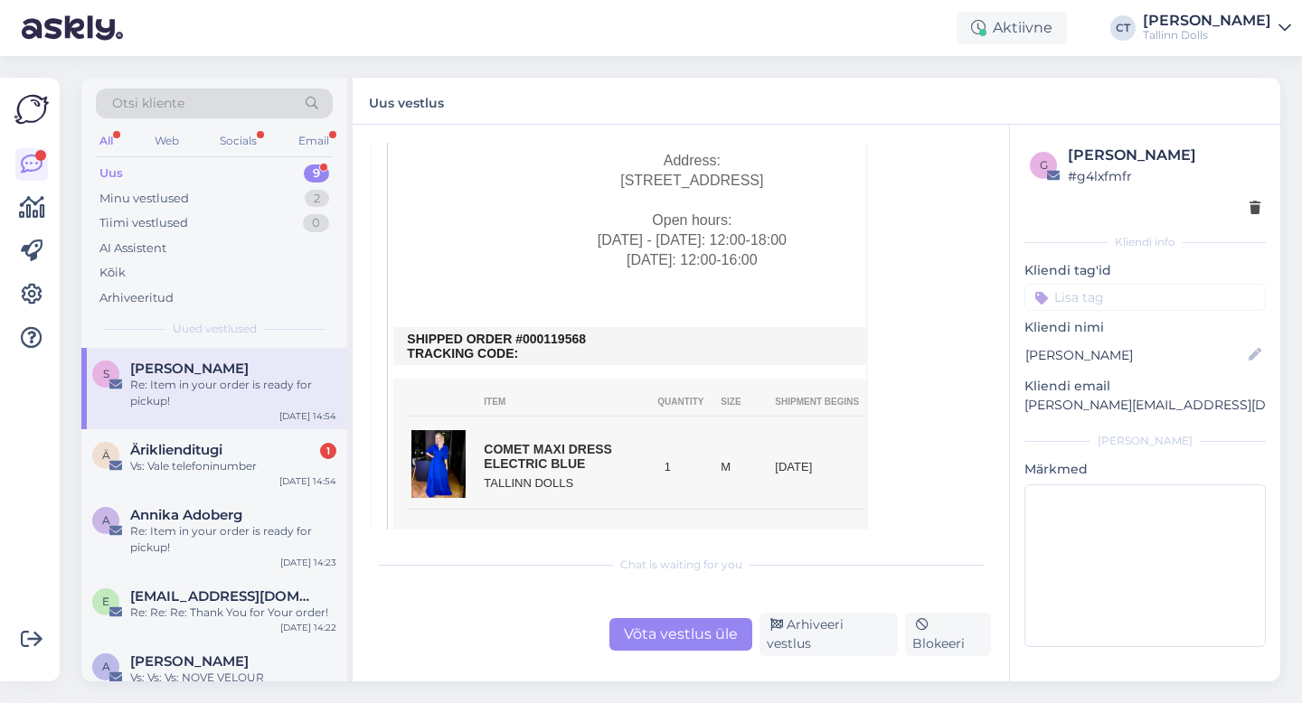
drag, startPoint x: 593, startPoint y: 339, endPoint x: 536, endPoint y: 336, distance: 57.0
click at [536, 336] on td "SHIPPED ORDER #000119568 TRACKING CODE:" at bounding box center [692, 346] width 570 height 29
copy td "0119568"
click at [224, 473] on div "Vs: Vale telefoninumber" at bounding box center [233, 466] width 206 height 16
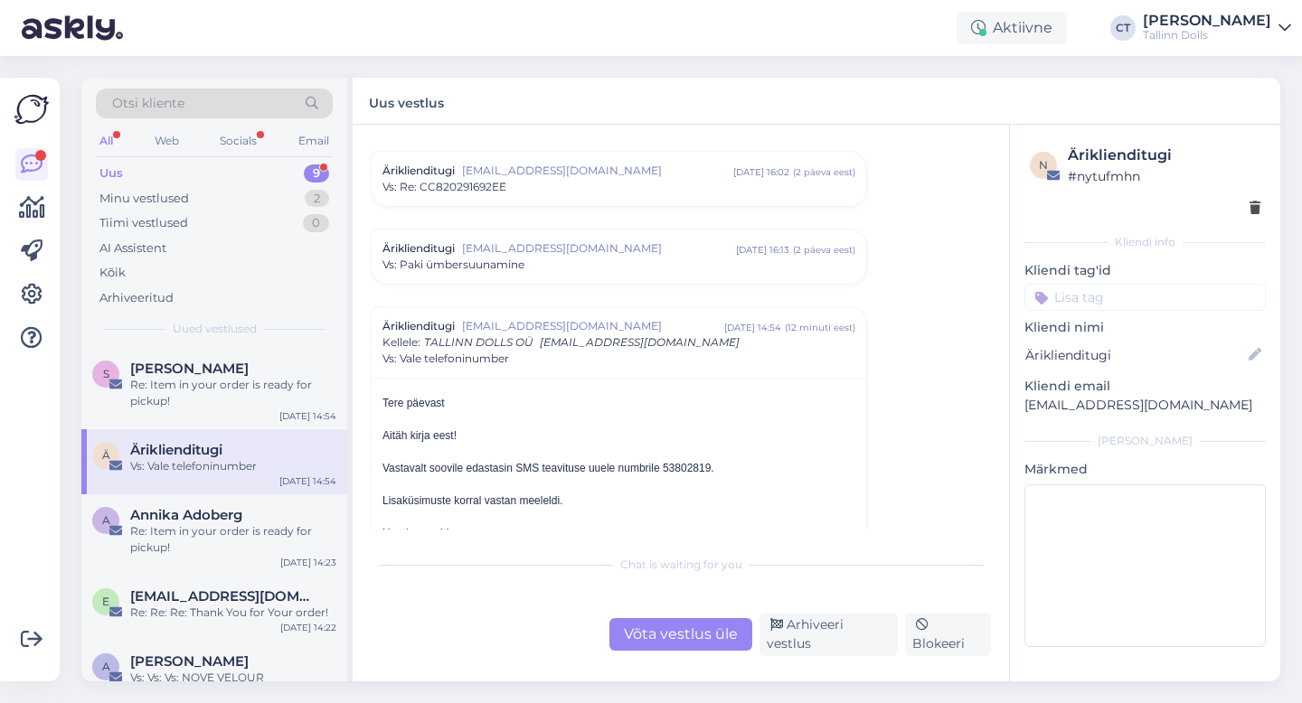
scroll to position [5604, 0]
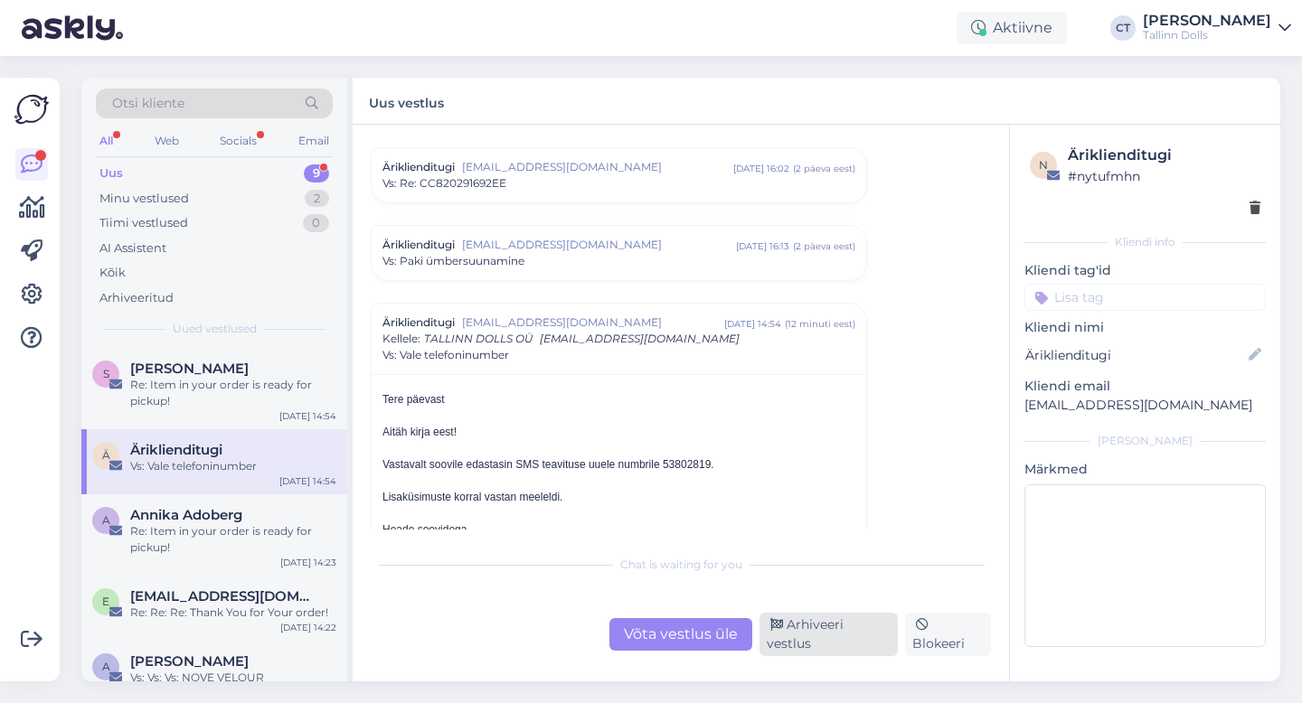
click at [880, 637] on div "Arhiveeri vestlus" at bounding box center [829, 634] width 138 height 43
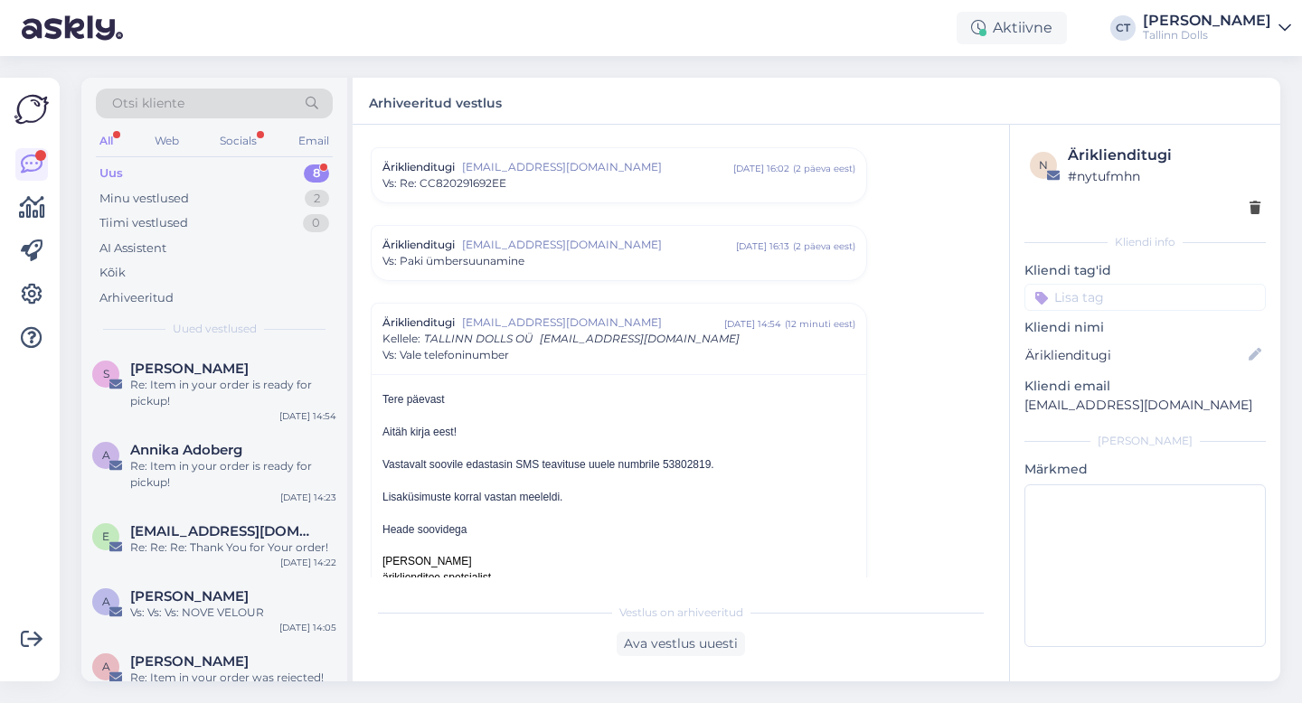
scroll to position [5764, 0]
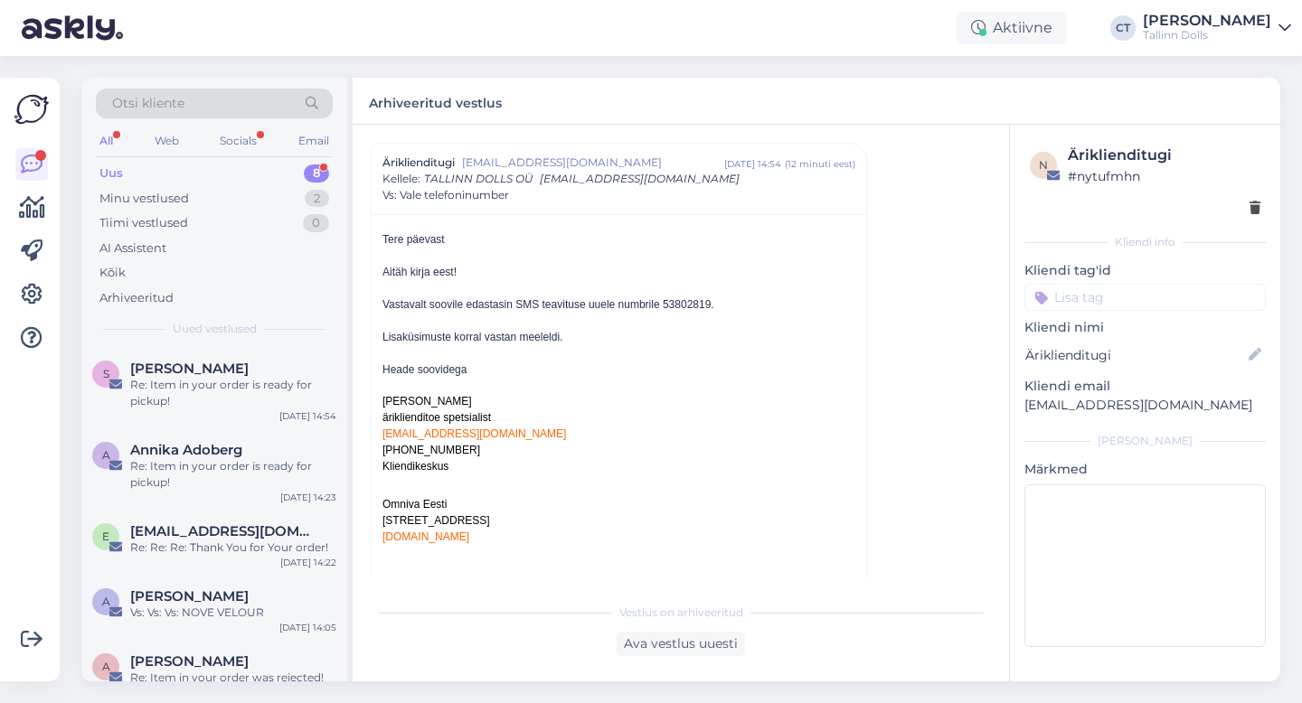
click at [190, 166] on div "Uus 8" at bounding box center [214, 173] width 237 height 25
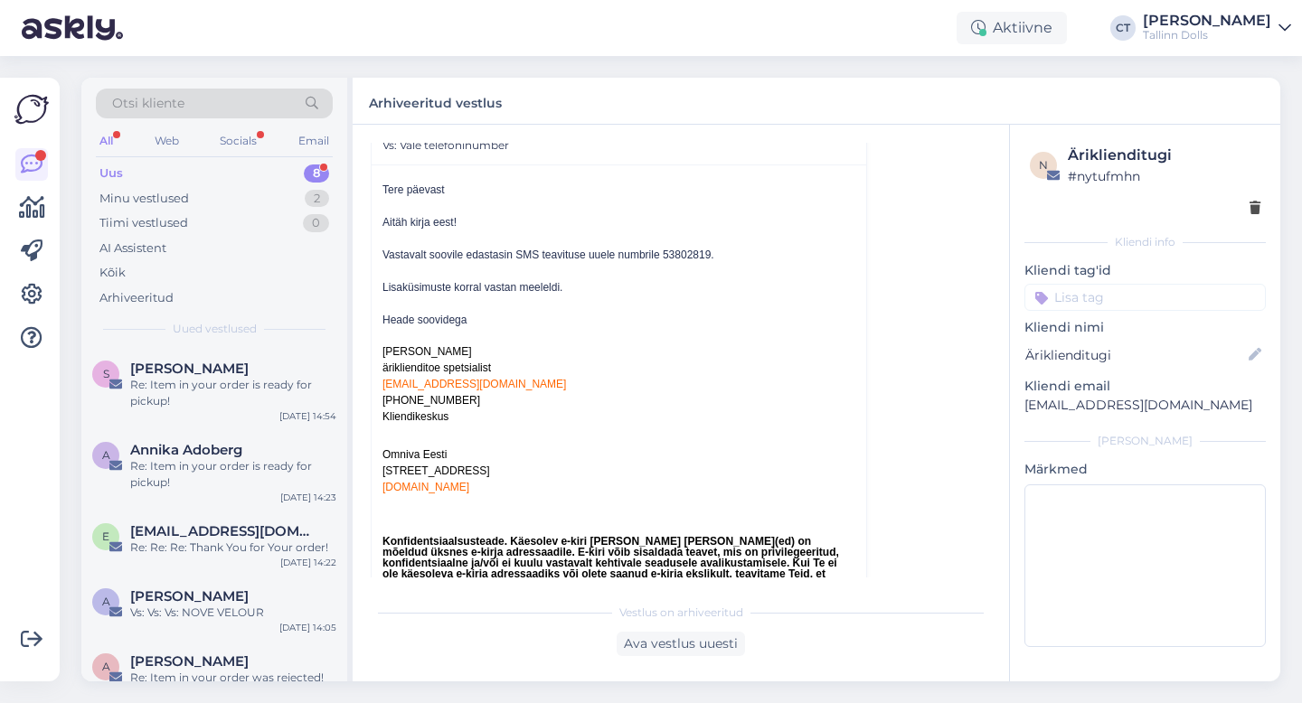
scroll to position [5820, 0]
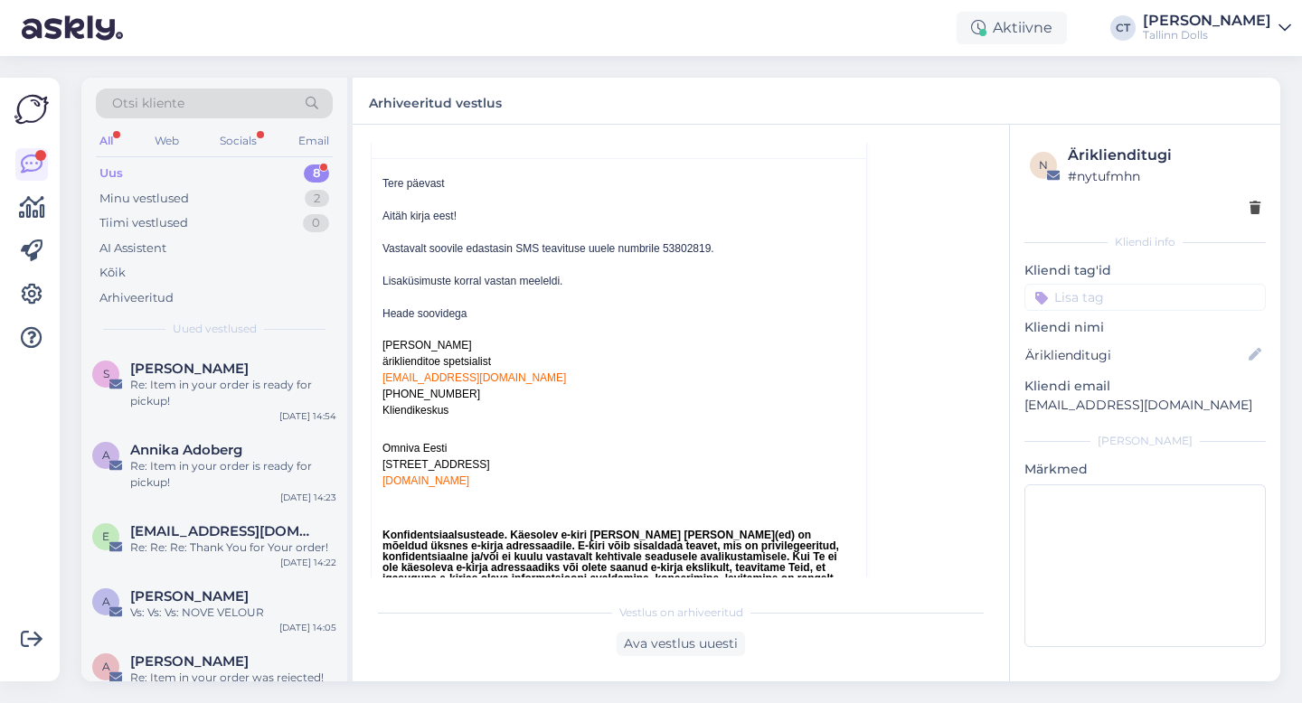
click at [128, 175] on div "Uus 8" at bounding box center [214, 173] width 237 height 25
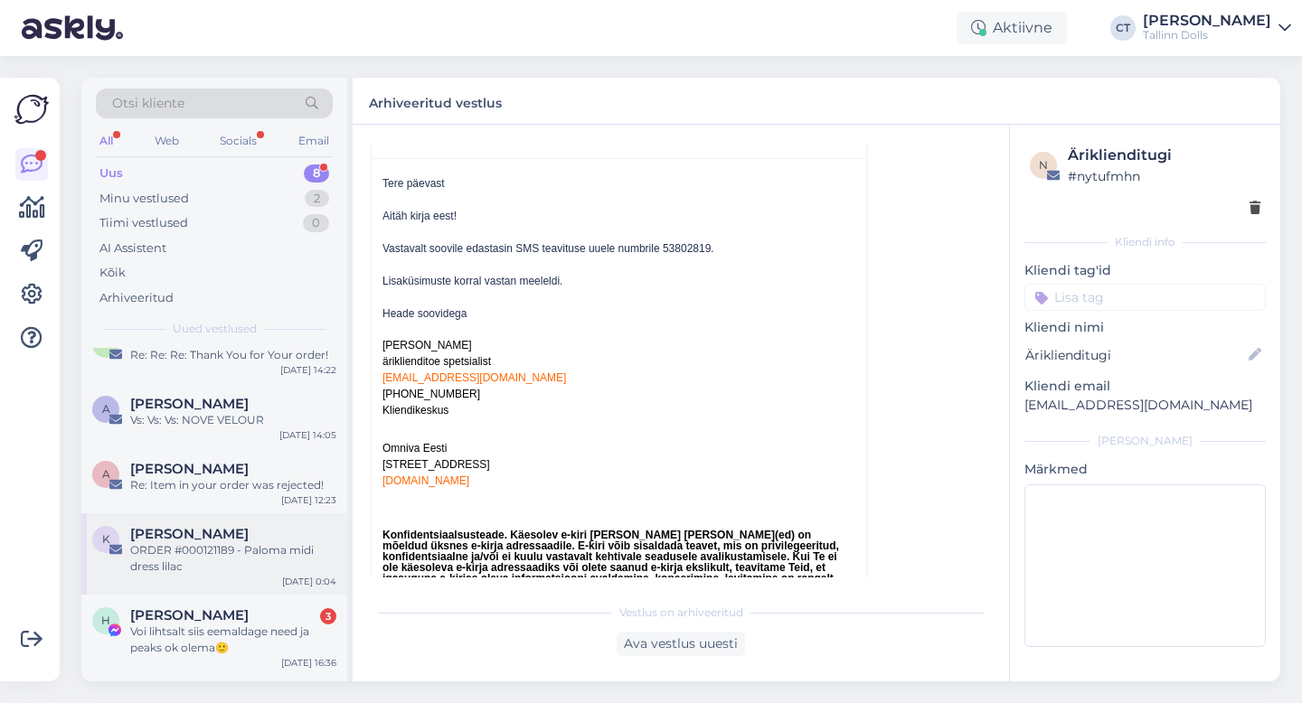
scroll to position [184, 0]
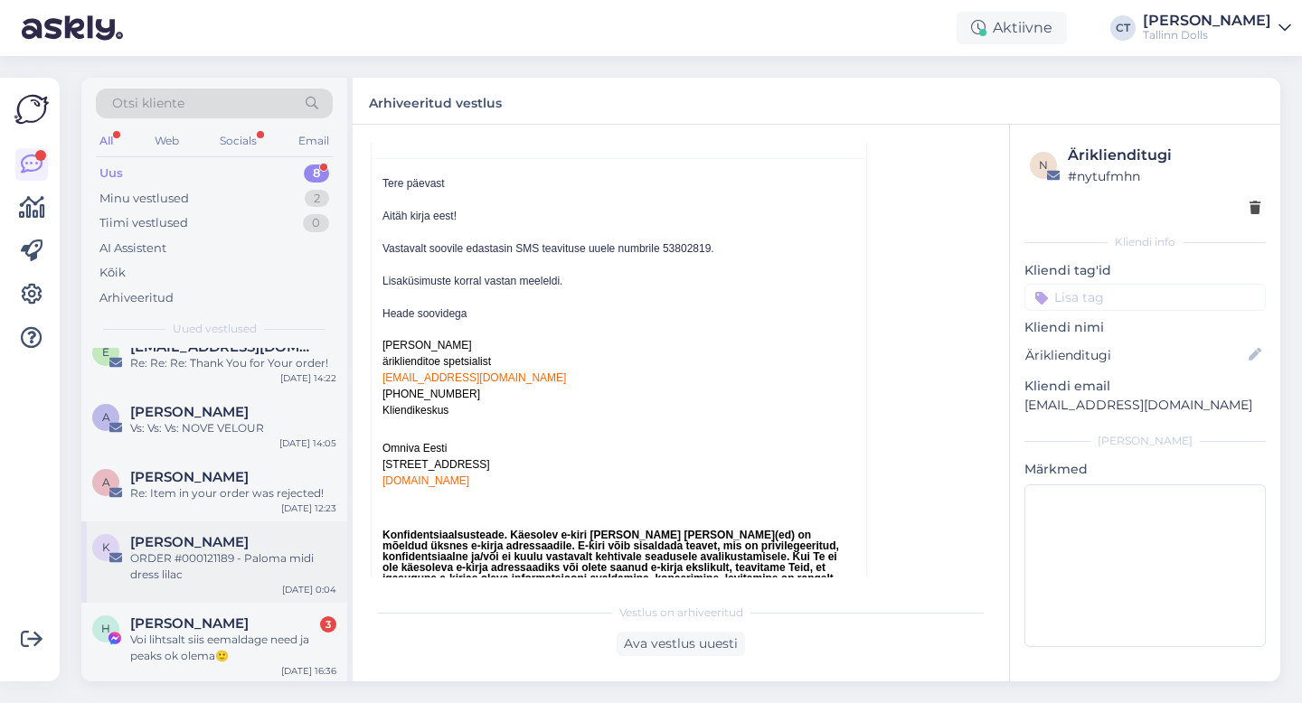
click at [223, 557] on div "ORDER #000121189 - Paloma midi dress lilac" at bounding box center [233, 567] width 206 height 33
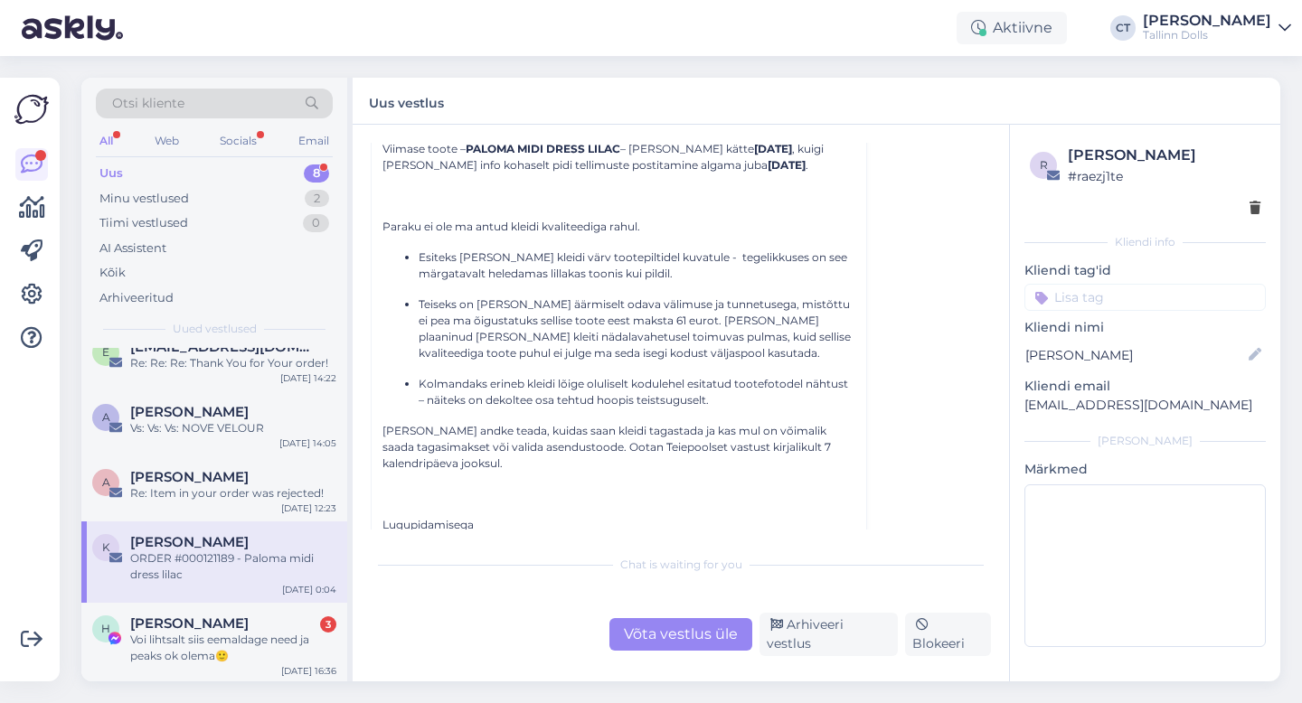
scroll to position [348, 0]
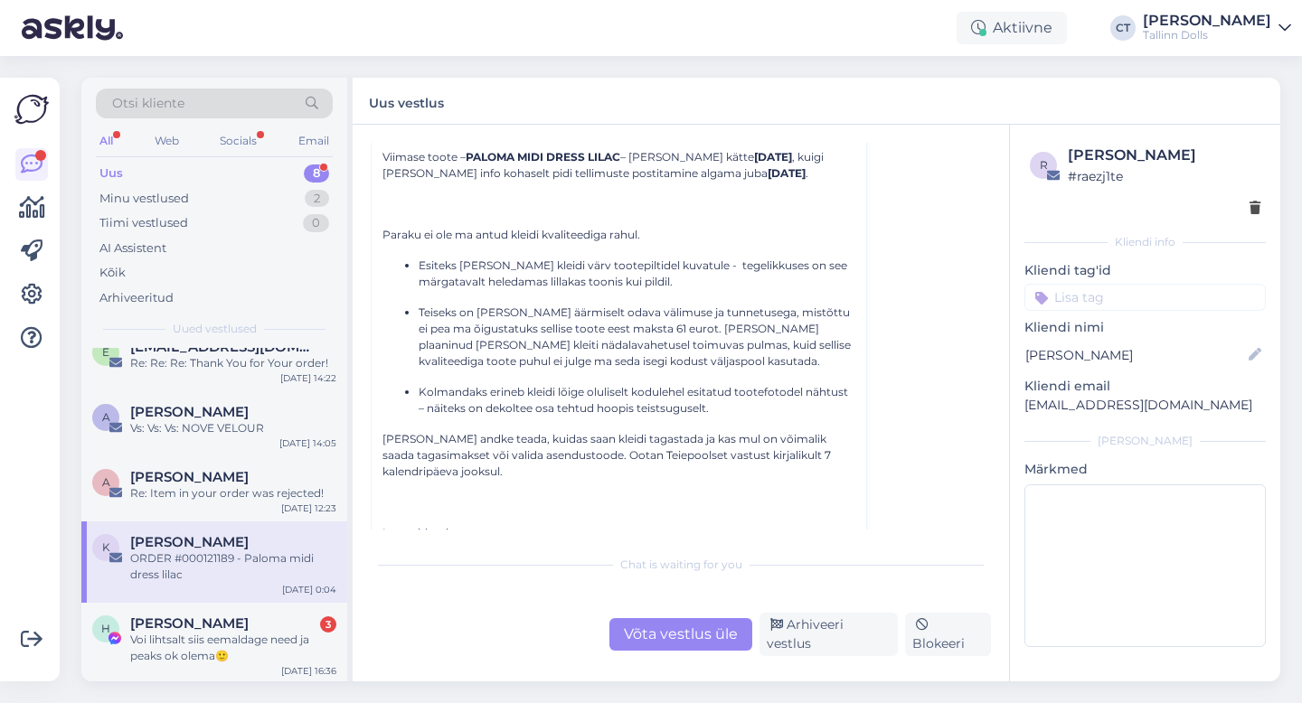
drag, startPoint x: 419, startPoint y: 263, endPoint x: 731, endPoint y: 410, distance: 345.4
click at [731, 410] on ul "Esiteks [PERSON_NAME] kleidi värv tootepiltidel kuvatule - tegelikkuses on see …" at bounding box center [618, 337] width 473 height 159
copy ul "Esiteks [PERSON_NAME] kleidi värv tootepiltidel kuvatule - tegelikkuses on see …"
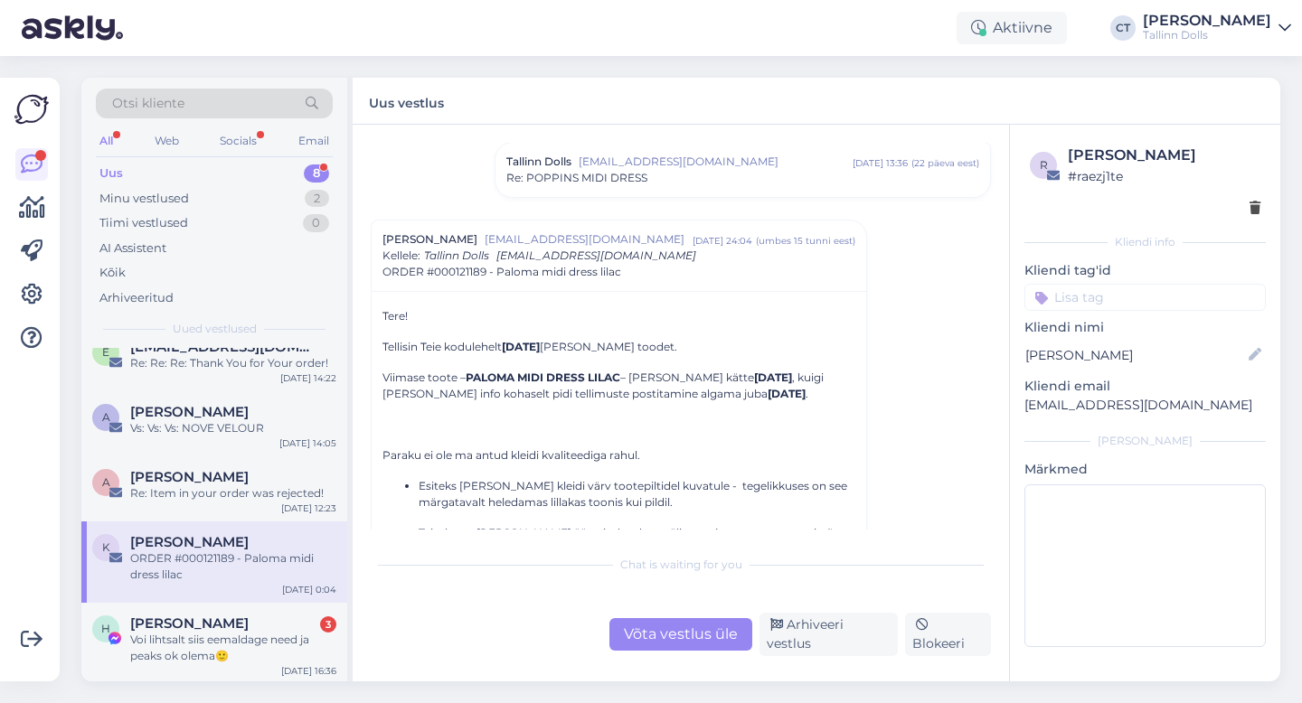
scroll to position [0, 0]
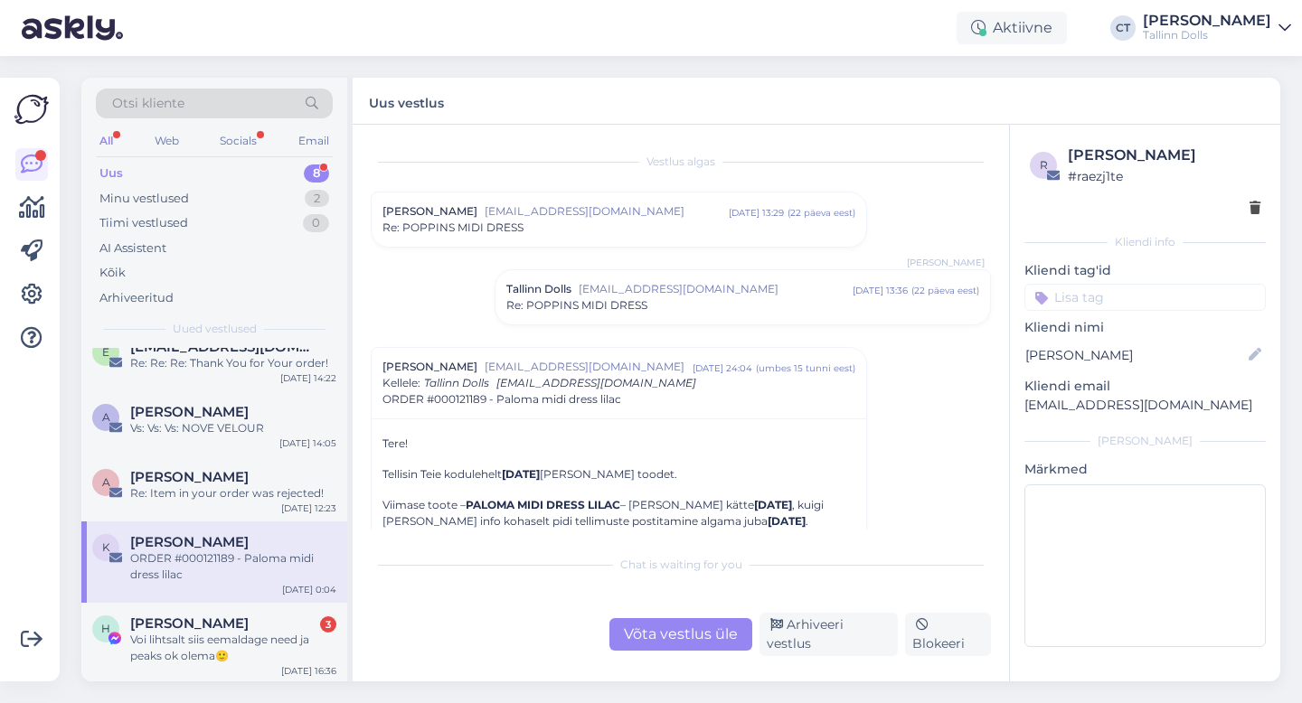
click at [659, 289] on span "[EMAIL_ADDRESS][DOMAIN_NAME]" at bounding box center [716, 289] width 274 height 16
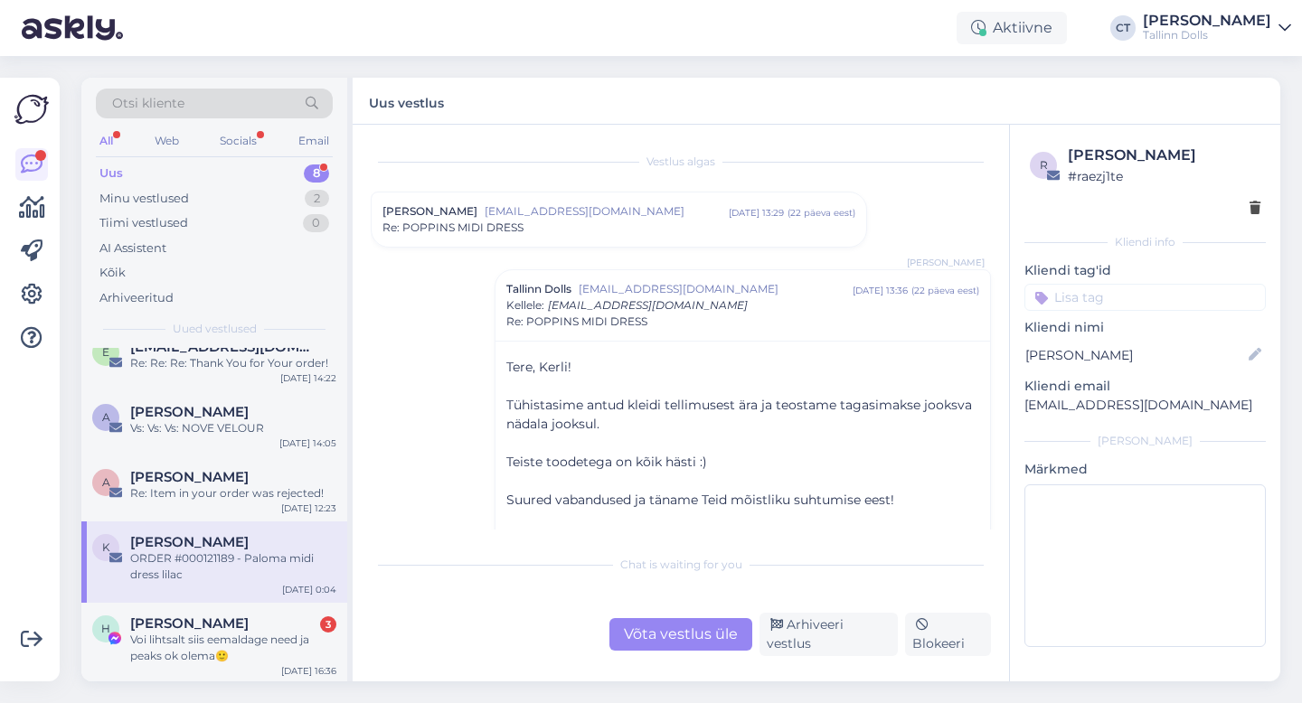
click at [638, 233] on div "Re: POPPINS MIDI DRESS" at bounding box center [618, 228] width 473 height 16
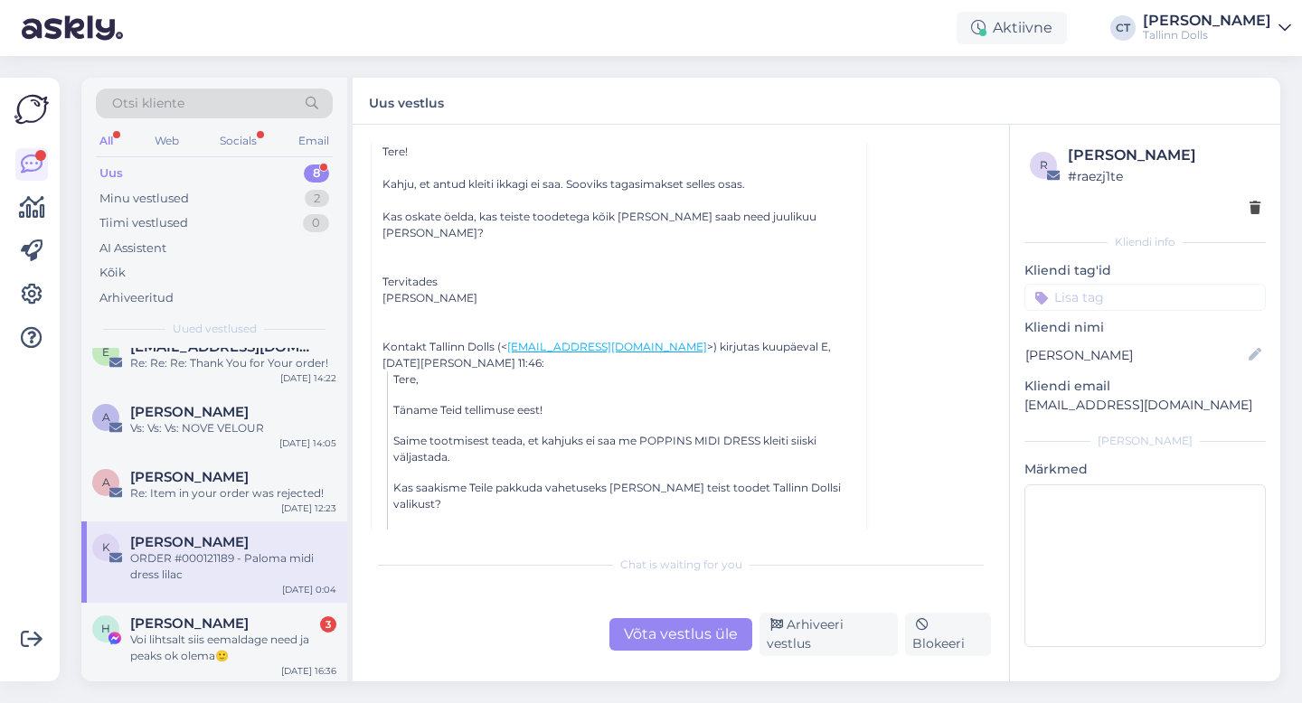
scroll to position [229, 0]
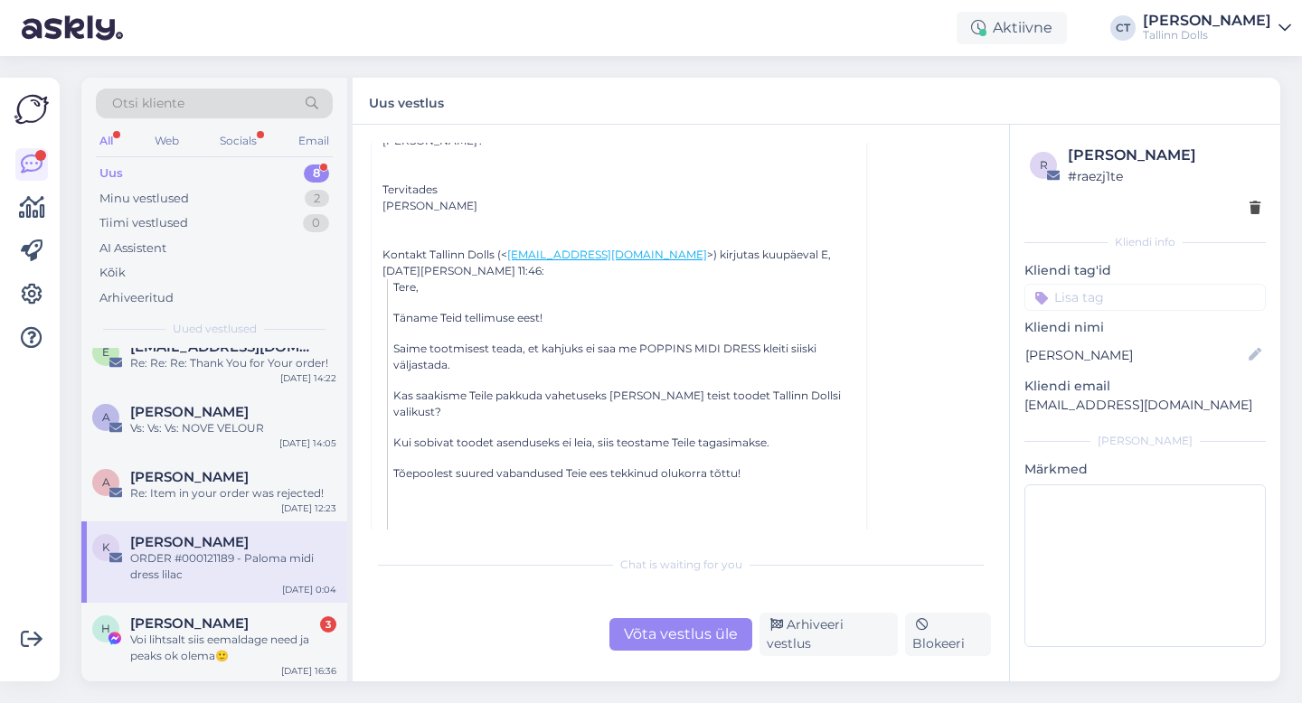
drag, startPoint x: 467, startPoint y: 193, endPoint x: 410, endPoint y: 191, distance: 57.0
click at [410, 198] on div "[PERSON_NAME]" at bounding box center [618, 206] width 473 height 16
copy div "Paltsmar"
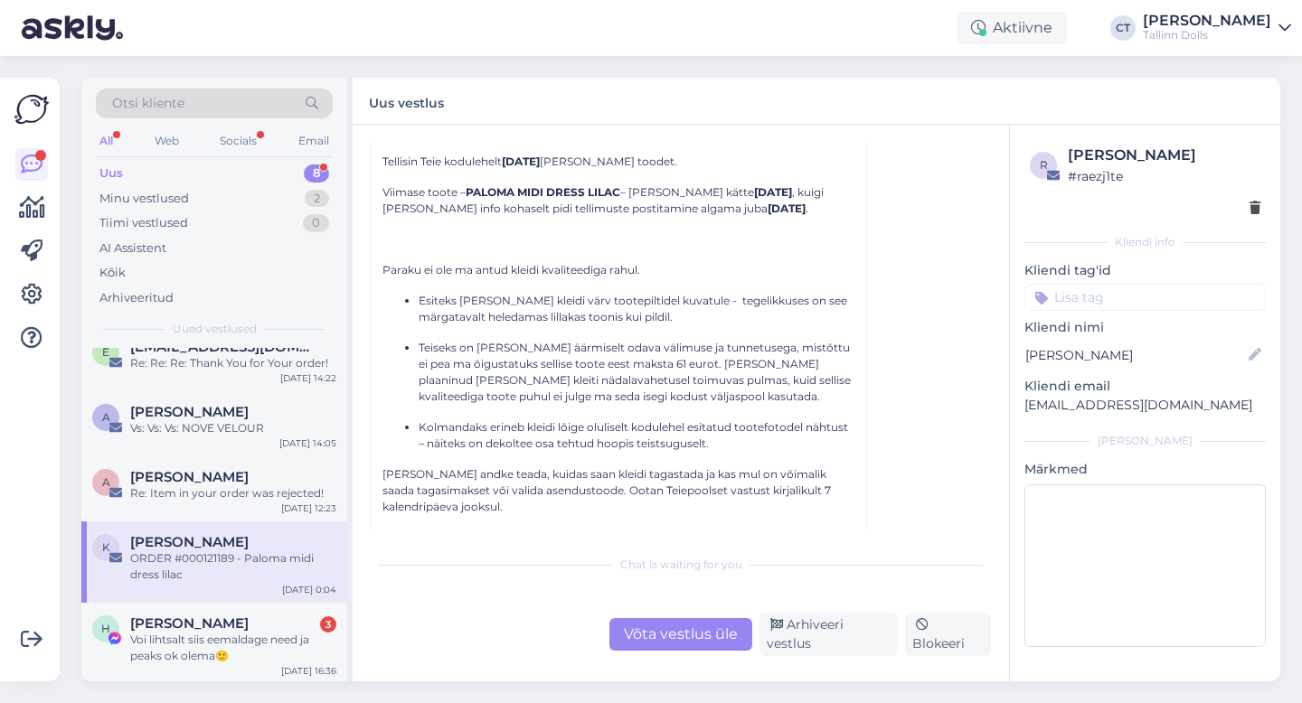
scroll to position [1259, 0]
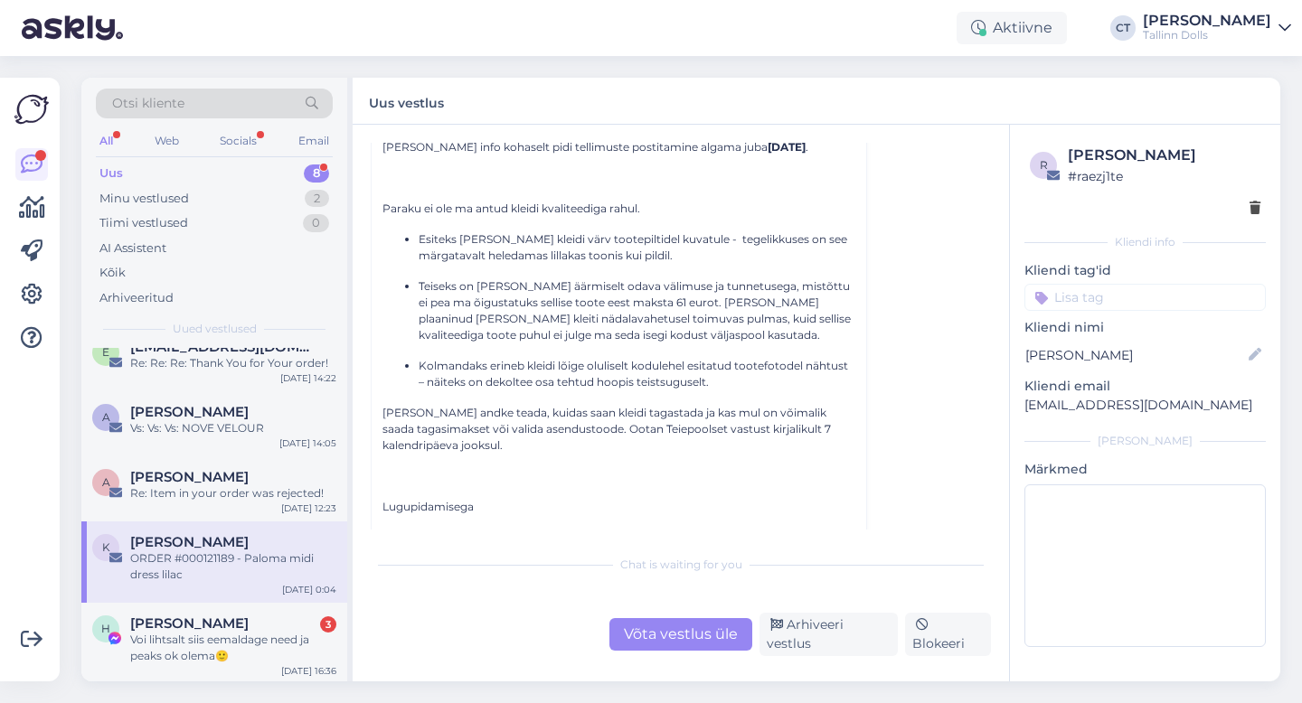
drag, startPoint x: 419, startPoint y: 202, endPoint x: 754, endPoint y: 356, distance: 369.4
click at [754, 356] on ul "Esiteks [PERSON_NAME] kleidi värv tootepiltidel kuvatule - tegelikkuses on see …" at bounding box center [618, 310] width 473 height 159
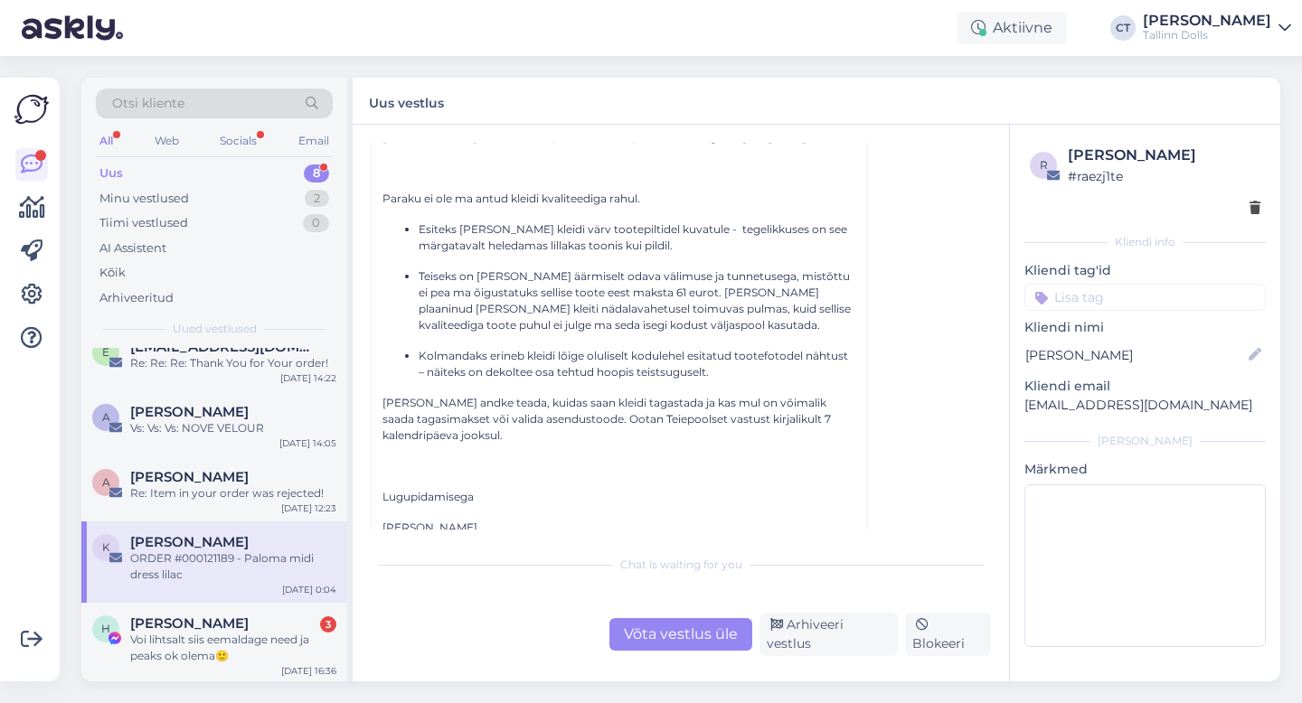
click at [551, 489] on p "Lugupidamisega" at bounding box center [618, 497] width 473 height 16
click at [695, 651] on div "Võta vestlus üle" at bounding box center [680, 634] width 143 height 33
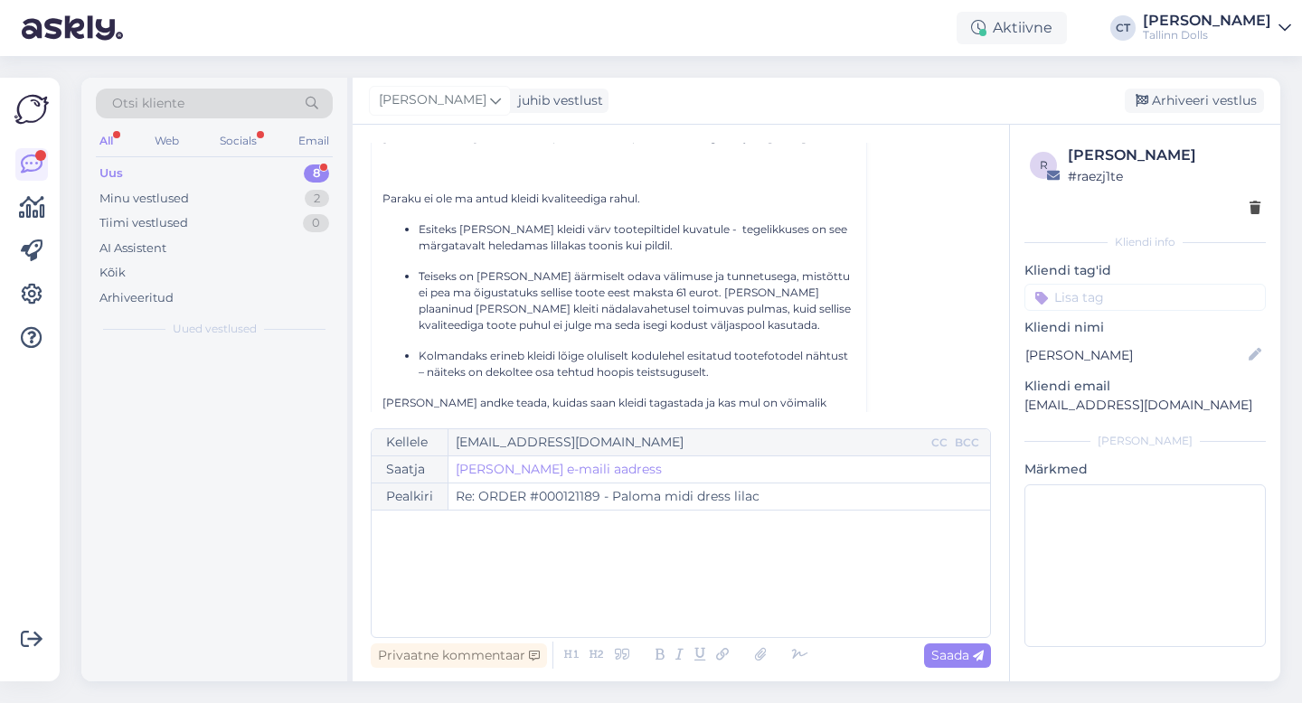
scroll to position [0, 0]
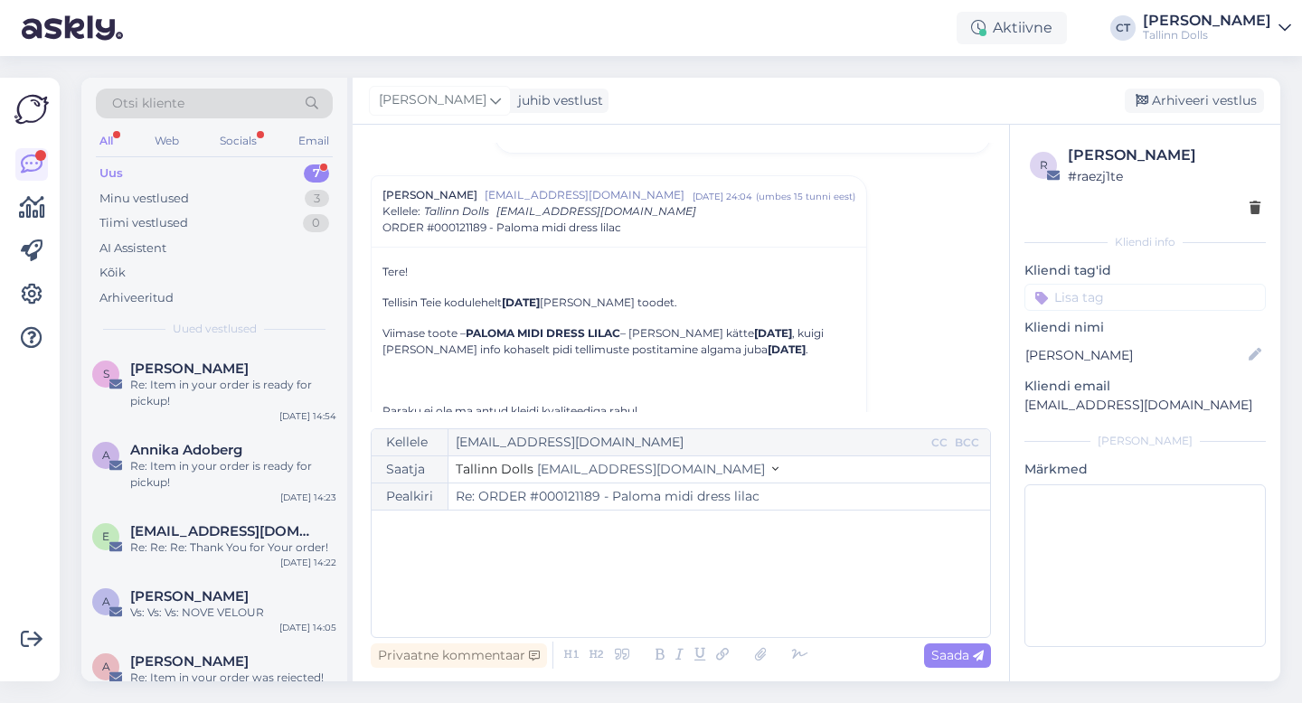
click at [721, 617] on div "﻿" at bounding box center [681, 574] width 600 height 109
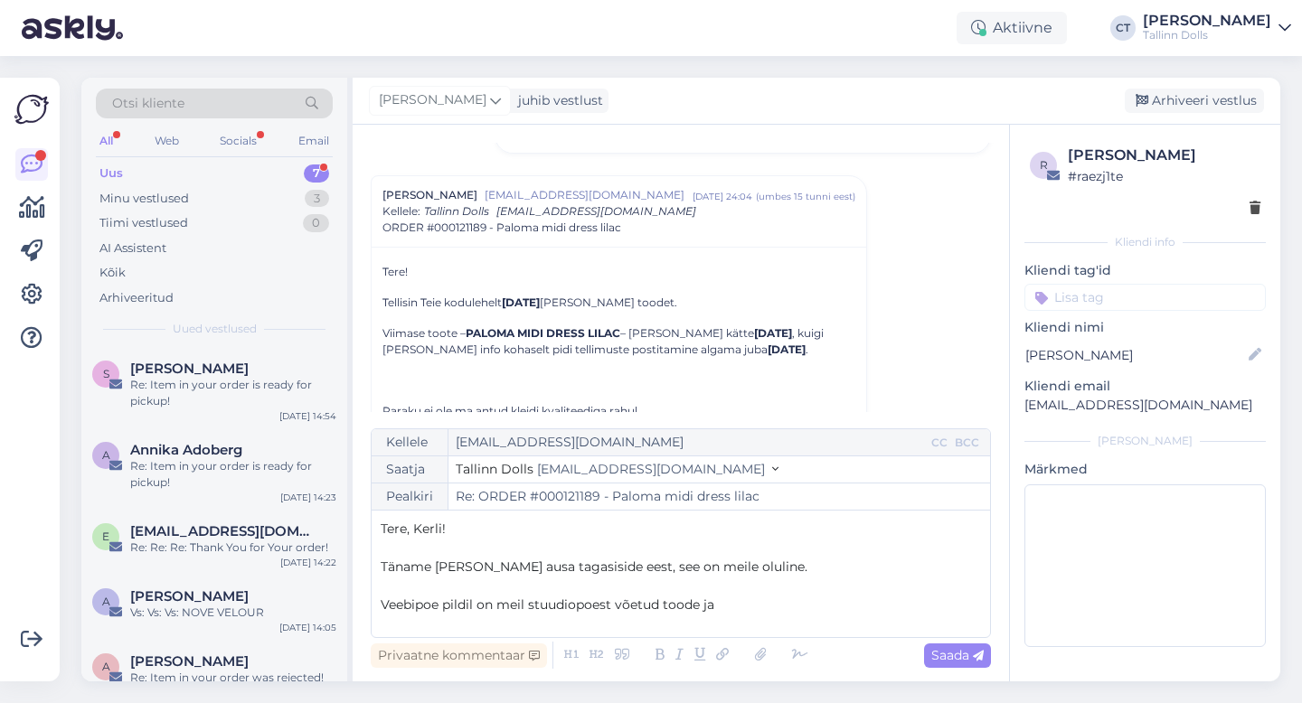
drag, startPoint x: 734, startPoint y: 603, endPoint x: 373, endPoint y: 602, distance: 361.7
click at [373, 602] on div "Kellele [EMAIL_ADDRESS][DOMAIN_NAME] CC BCC Saatja Tallinn Dolls [EMAIL_ADDRESS…" at bounding box center [681, 534] width 620 height 210
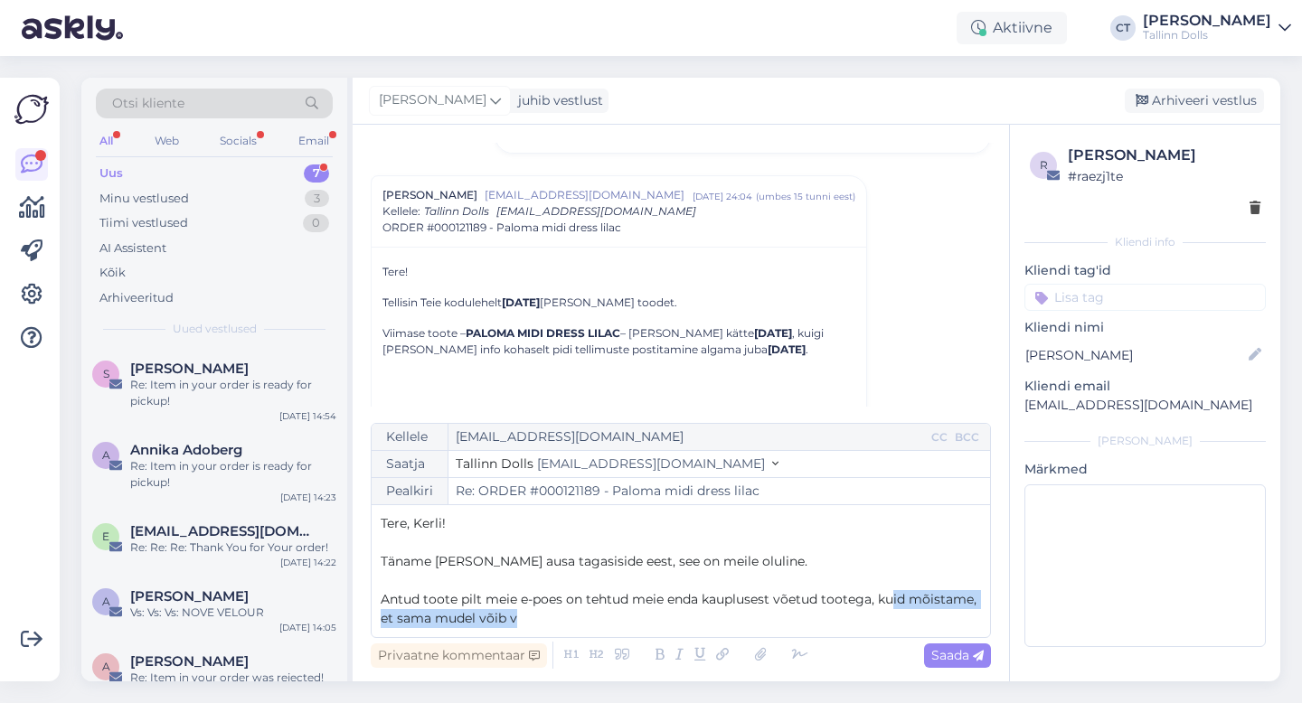
drag, startPoint x: 581, startPoint y: 615, endPoint x: 890, endPoint y: 595, distance: 309.0
click at [890, 595] on p "Antud toote pilt meie e-poes on tehtud meie enda kauplusest võetud tootega, kui…" at bounding box center [681, 609] width 600 height 38
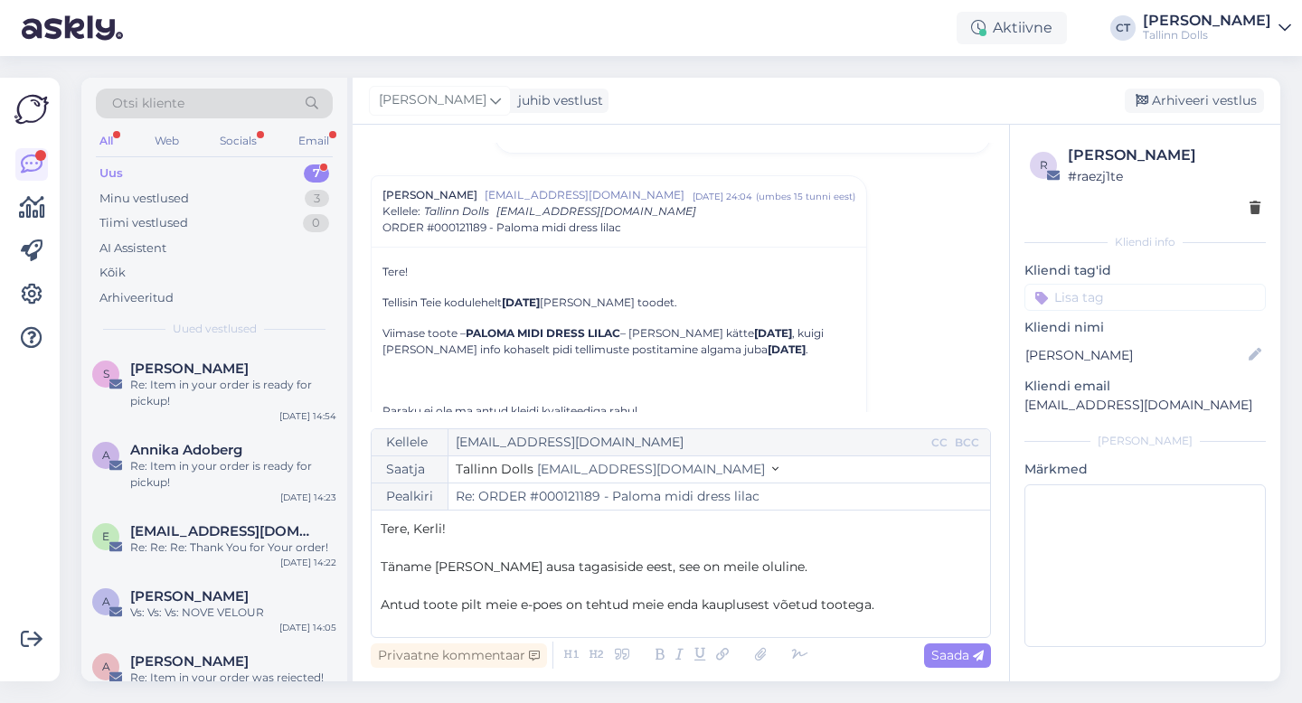
click at [755, 570] on p "Täname [PERSON_NAME] ausa tagasiside eest, see on meile oluline." at bounding box center [681, 567] width 600 height 19
click at [919, 606] on p "Antud toote pilt meie e-poes on tehtud meie enda kauplusest võetud tootega." at bounding box center [681, 605] width 600 height 19
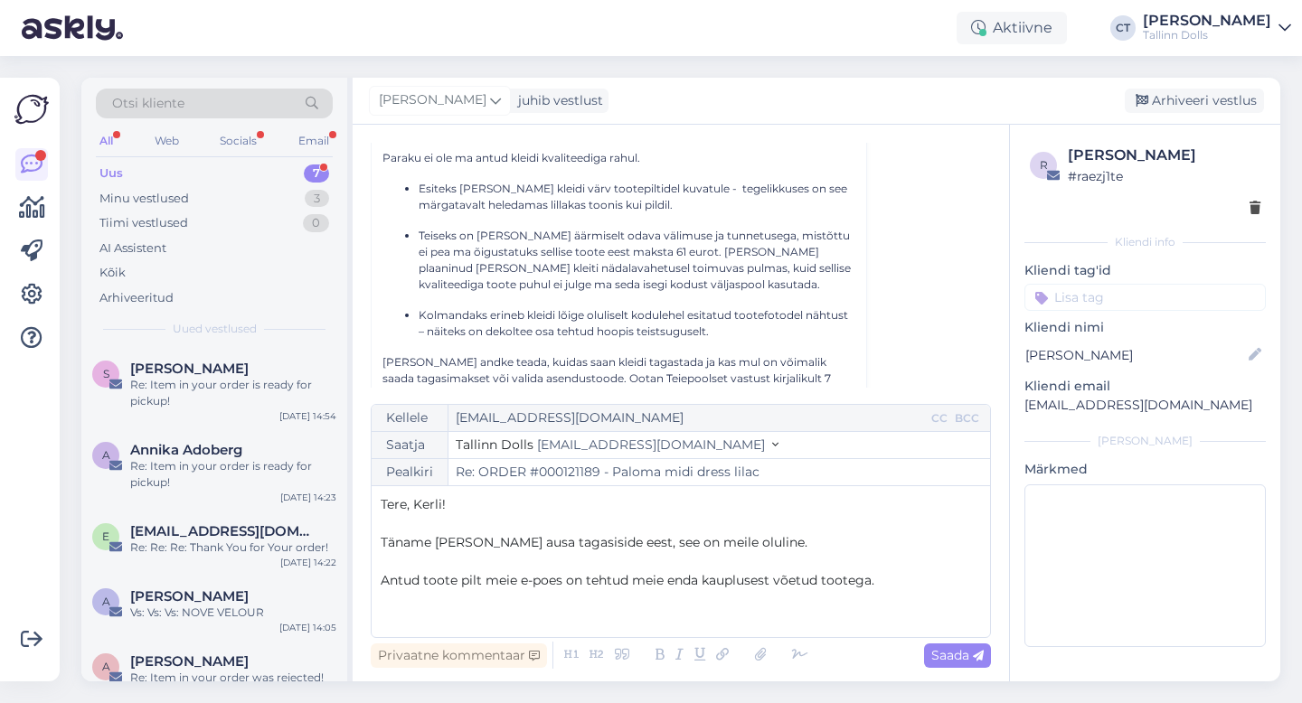
scroll to position [1311, 0]
click at [484, 583] on span "Antud toote pilt meie e-poes on tehtud meie enda kauplusest võetud tootega." at bounding box center [628, 580] width 494 height 16
click at [910, 584] on p "Antud toote pilt meie e-poes on tehtud meie enda kauplusest võetud tootega." at bounding box center [681, 580] width 600 height 19
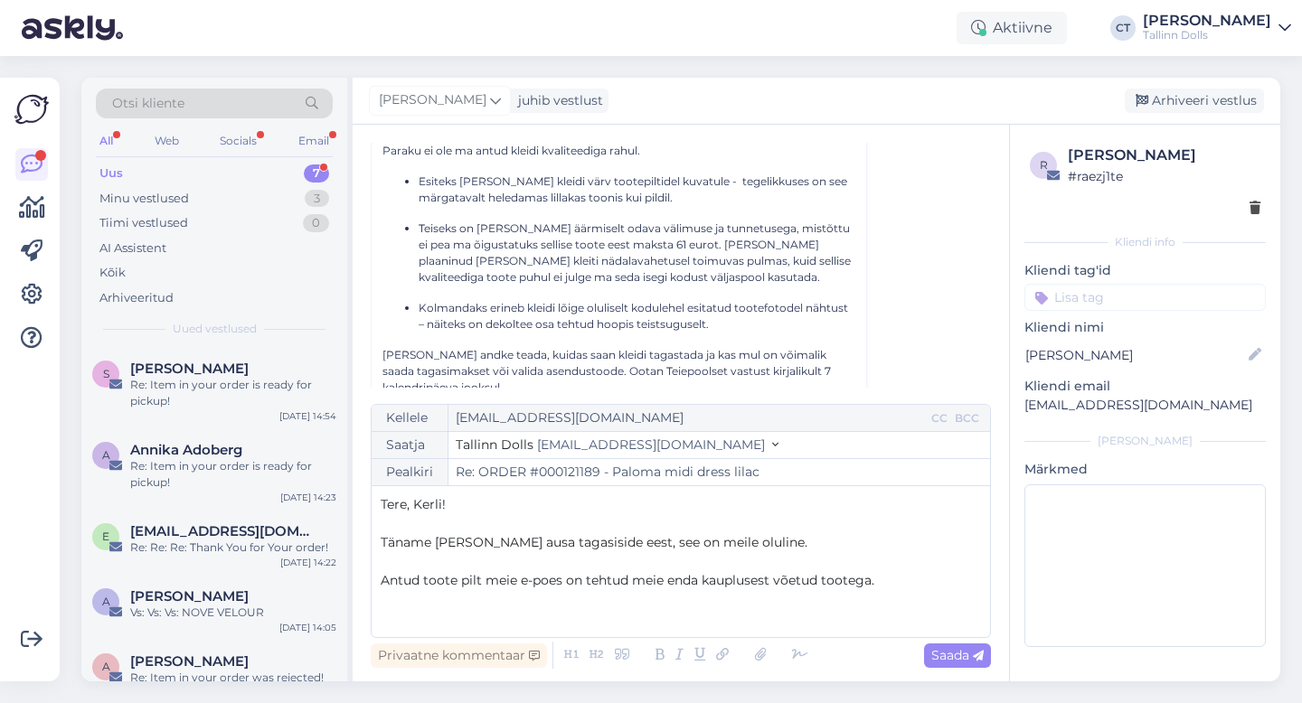
scroll to position [1316, 0]
click at [712, 618] on p "﻿" at bounding box center [681, 618] width 600 height 19
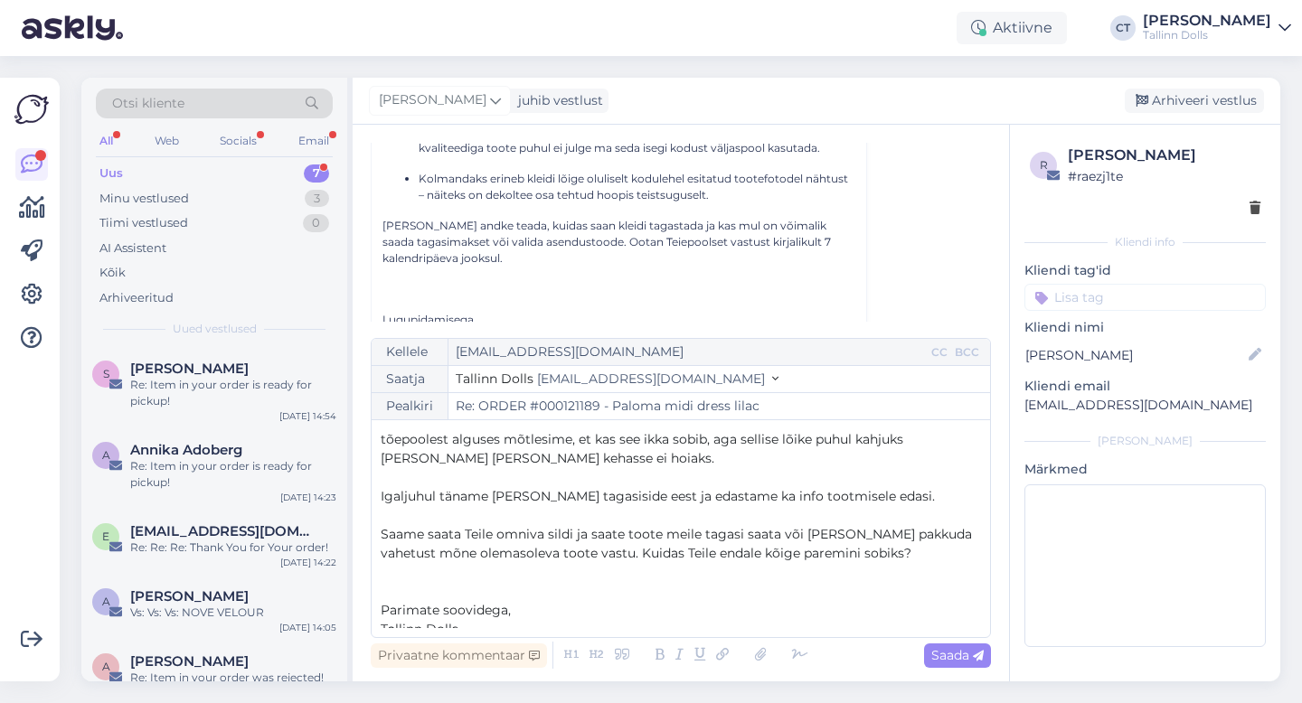
scroll to position [105, 0]
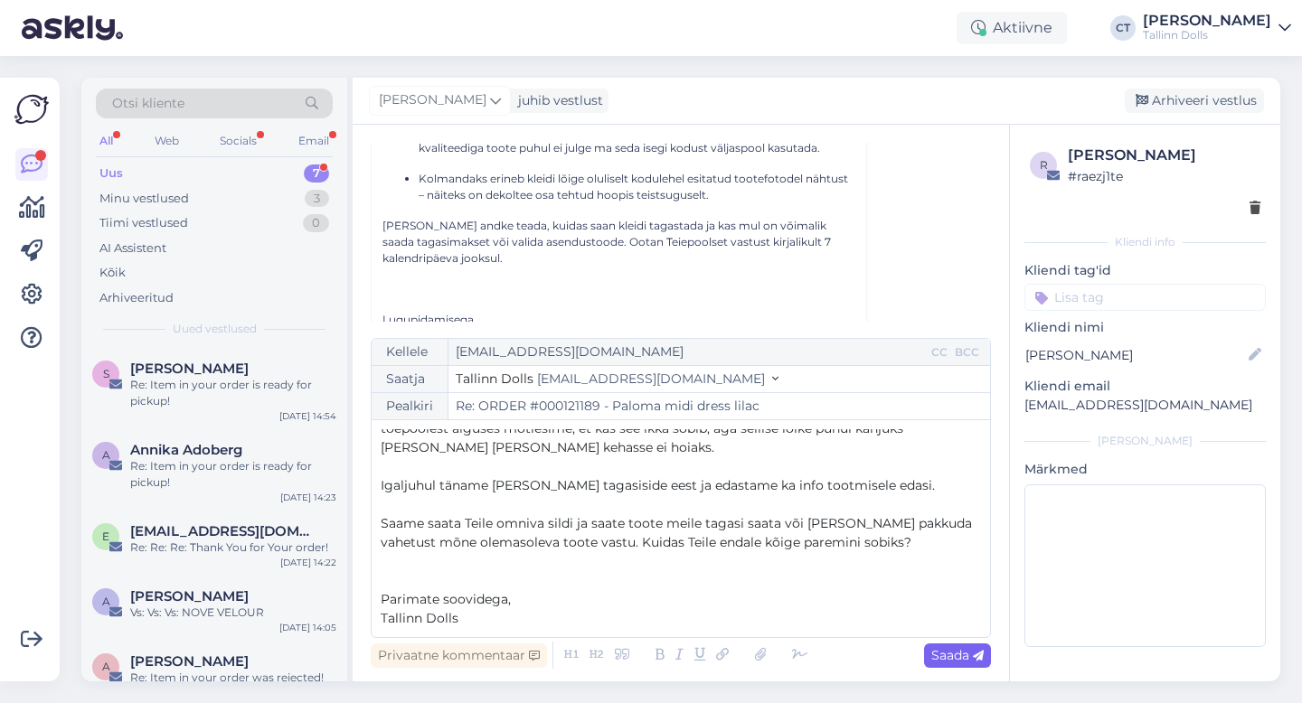
click at [964, 655] on span "Saada" at bounding box center [957, 655] width 52 height 16
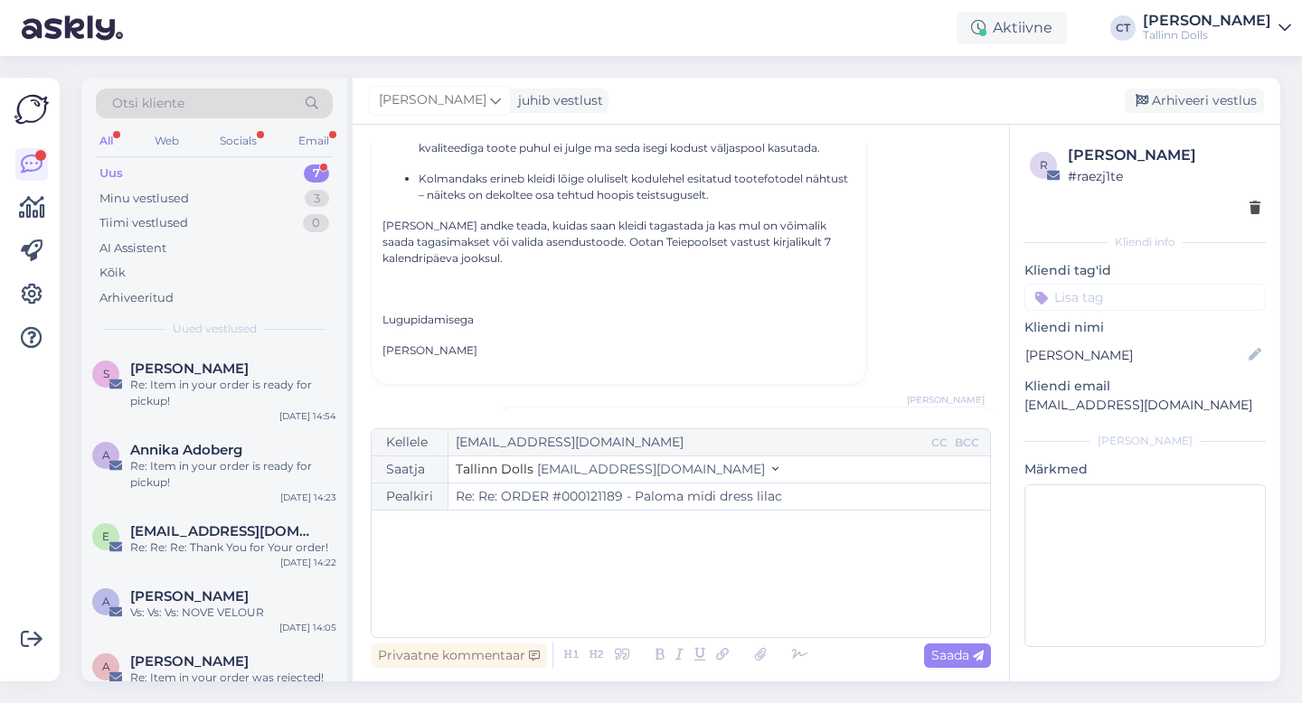
type input "Re: Re: ORDER #000121189 - Paloma midi dress lilac"
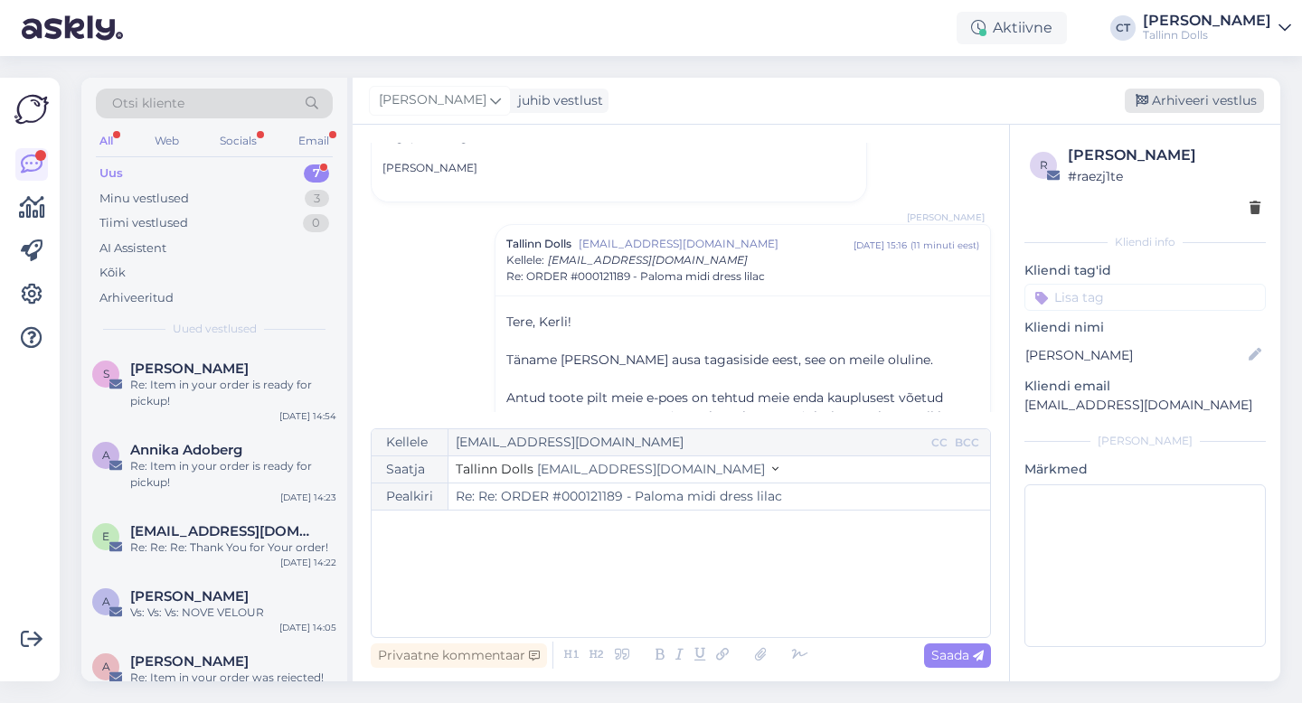
click at [1210, 103] on div "Arhiveeri vestlus" at bounding box center [1194, 101] width 139 height 24
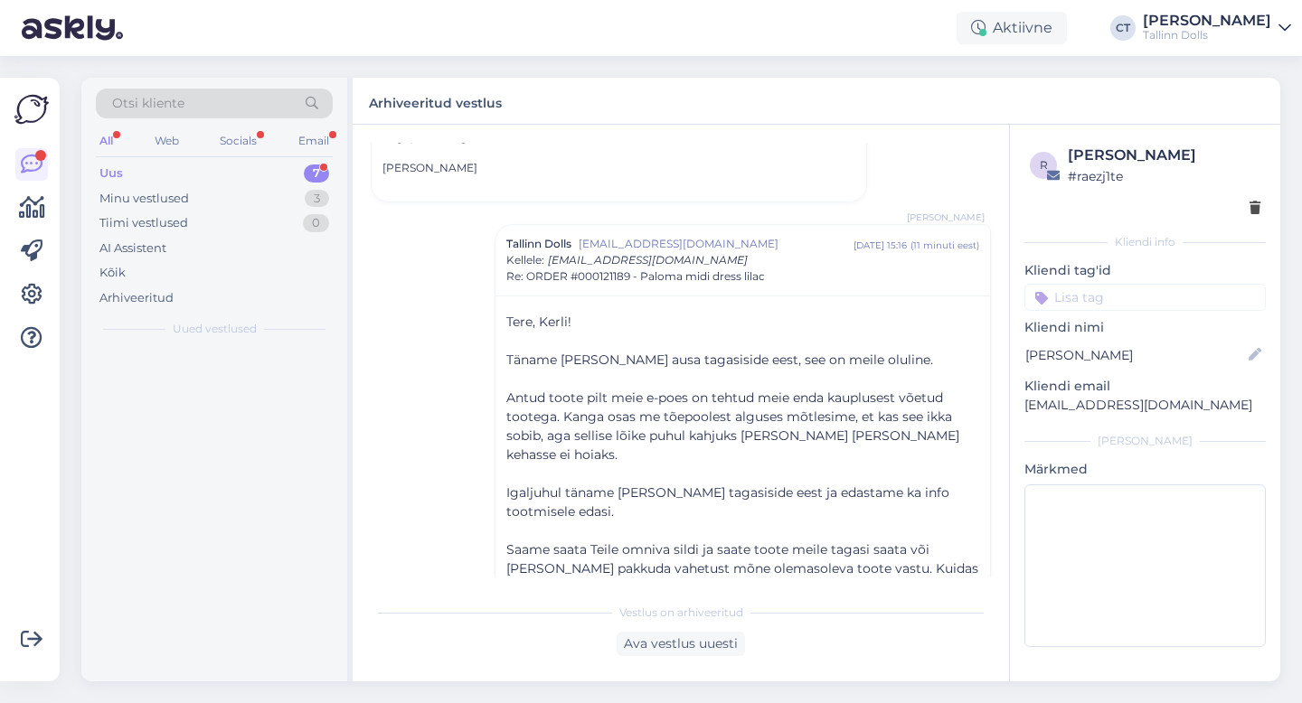
scroll to position [1677, 0]
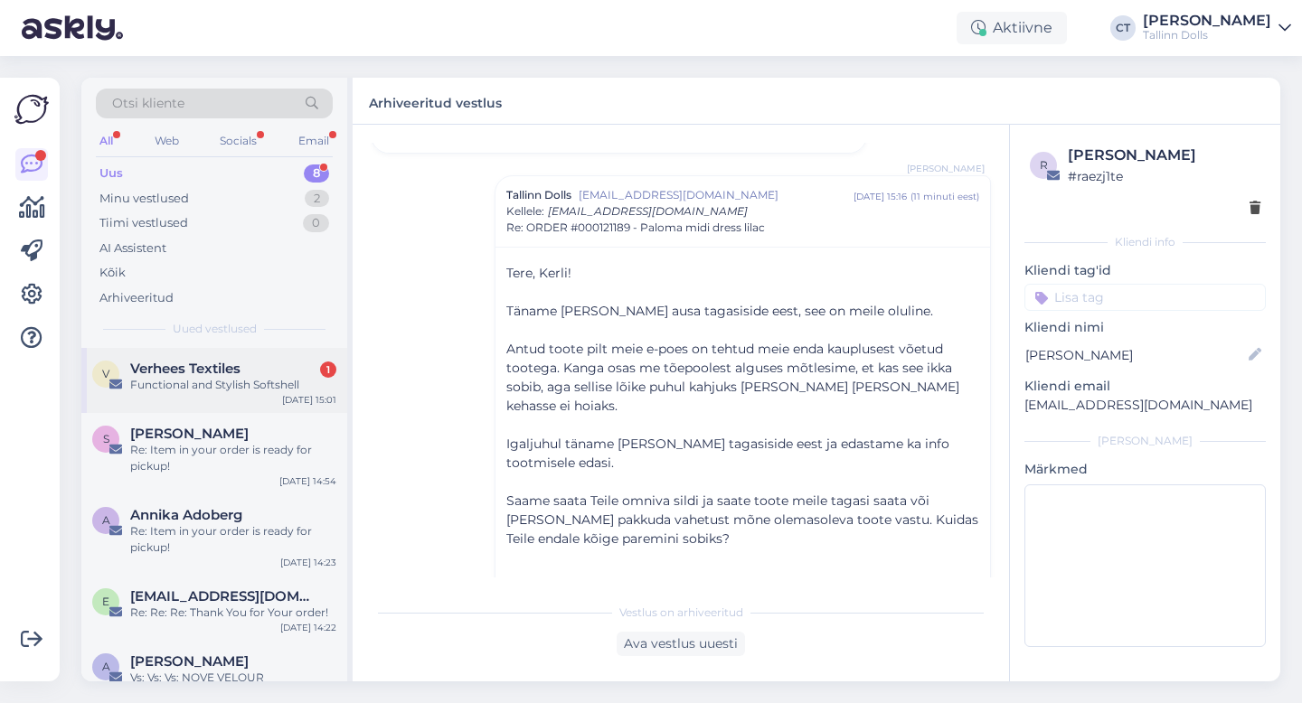
click at [204, 383] on div "Functional and Stylish Softshell" at bounding box center [233, 385] width 206 height 16
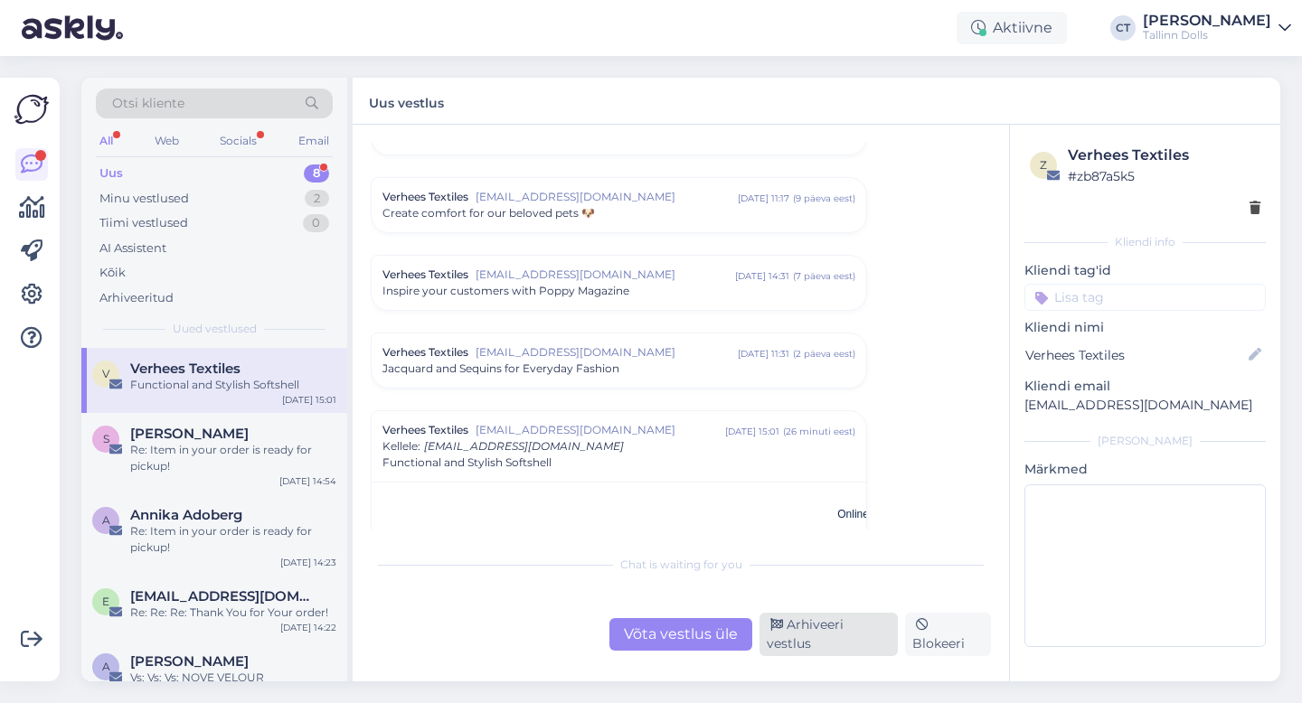
click at [831, 651] on div "Arhiveeri vestlus" at bounding box center [829, 634] width 138 height 43
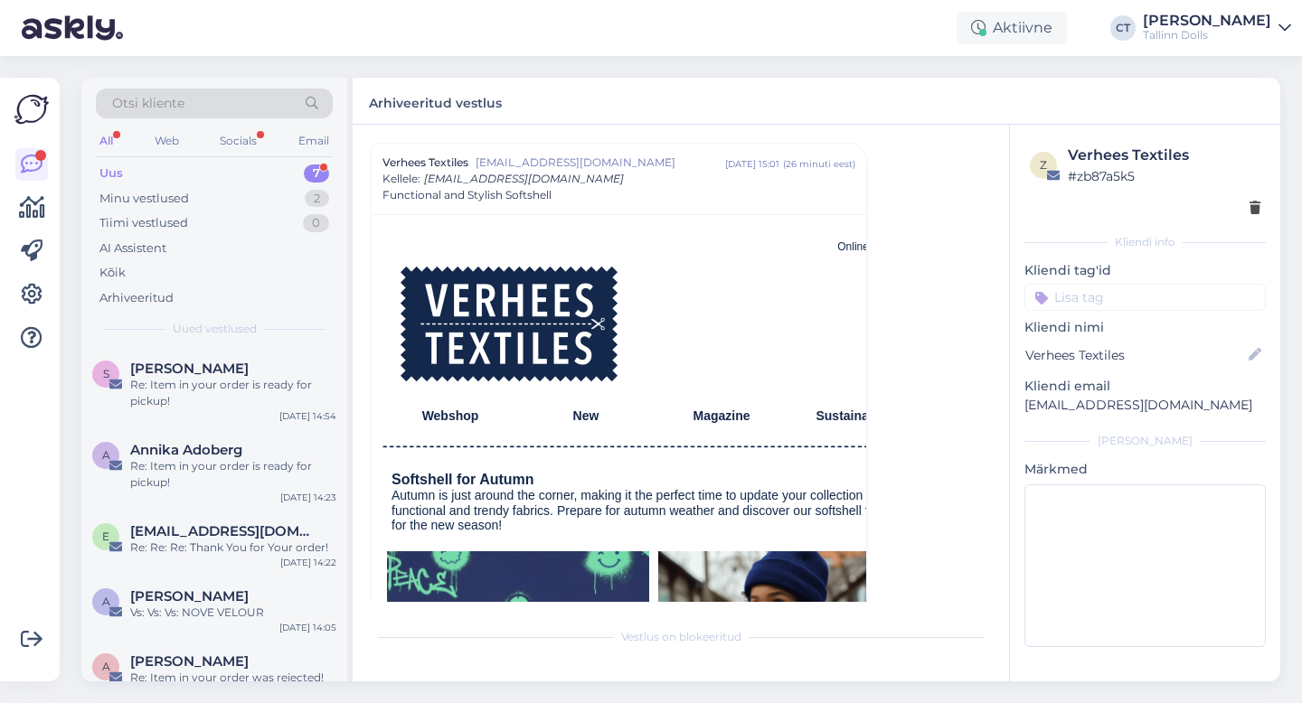
click at [214, 412] on div "S [PERSON_NAME] Re: Item in your order is ready for pickup! [DATE] 14:54" at bounding box center [214, 388] width 266 height 81
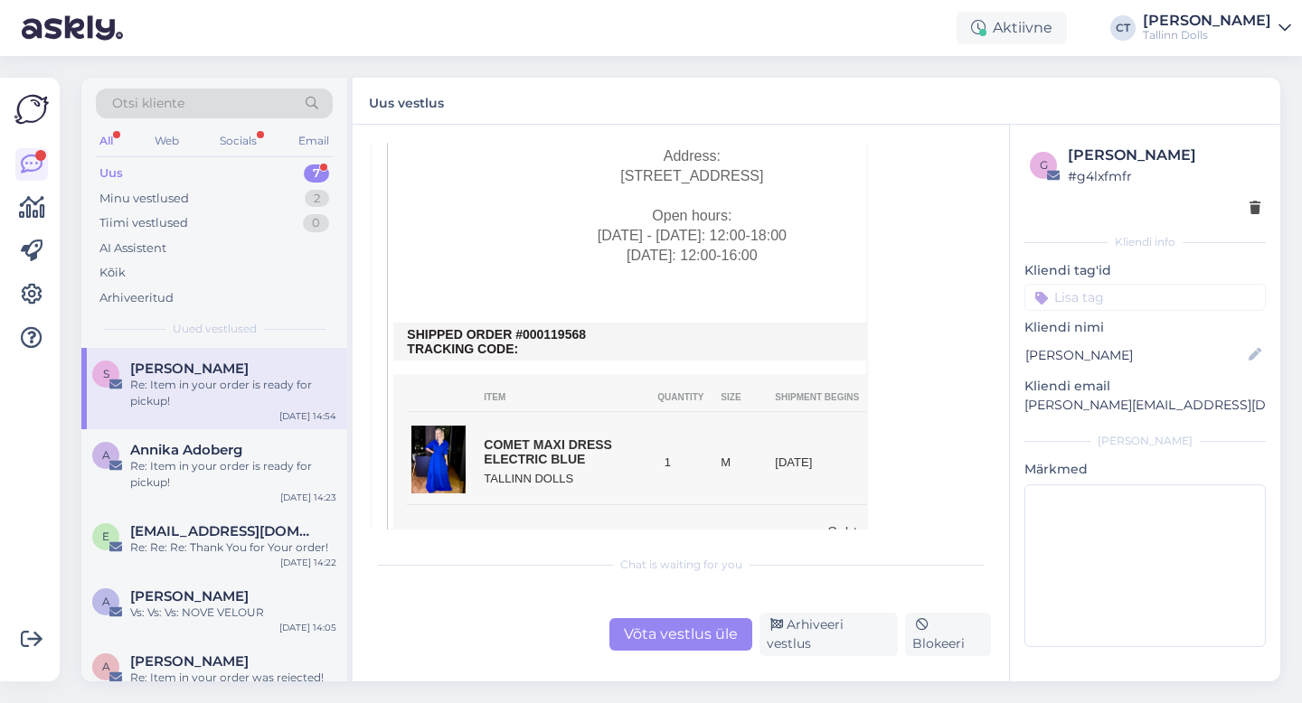
scroll to position [1463, 0]
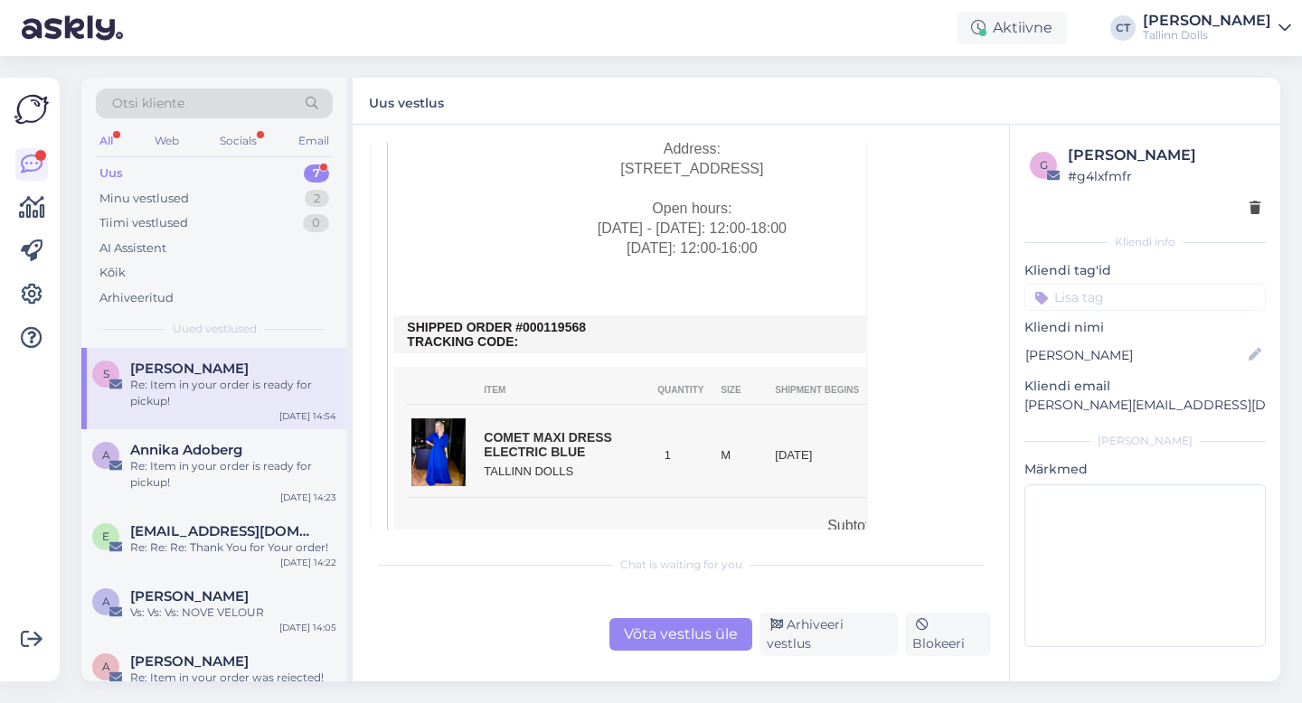
drag, startPoint x: 598, startPoint y: 326, endPoint x: 537, endPoint y: 322, distance: 60.7
click at [537, 322] on td "SHIPPED ORDER #000119568 TRACKING CODE:" at bounding box center [692, 334] width 570 height 29
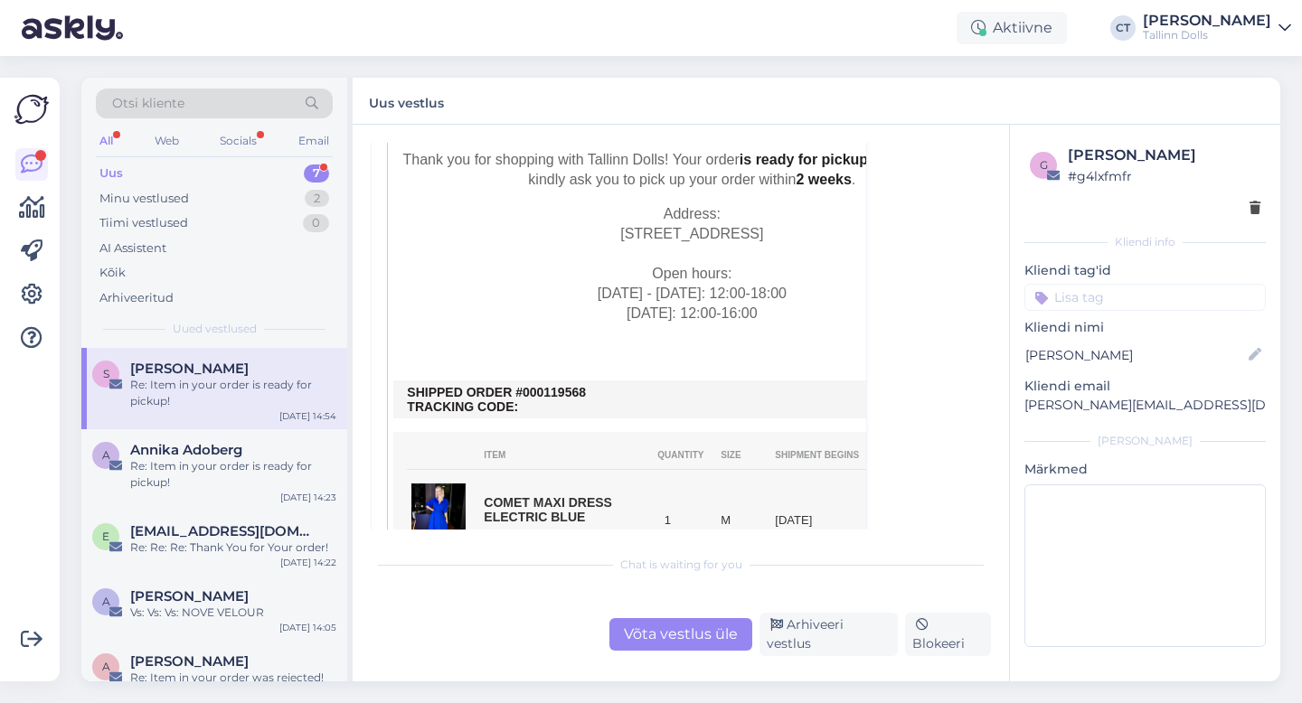
scroll to position [1568, 0]
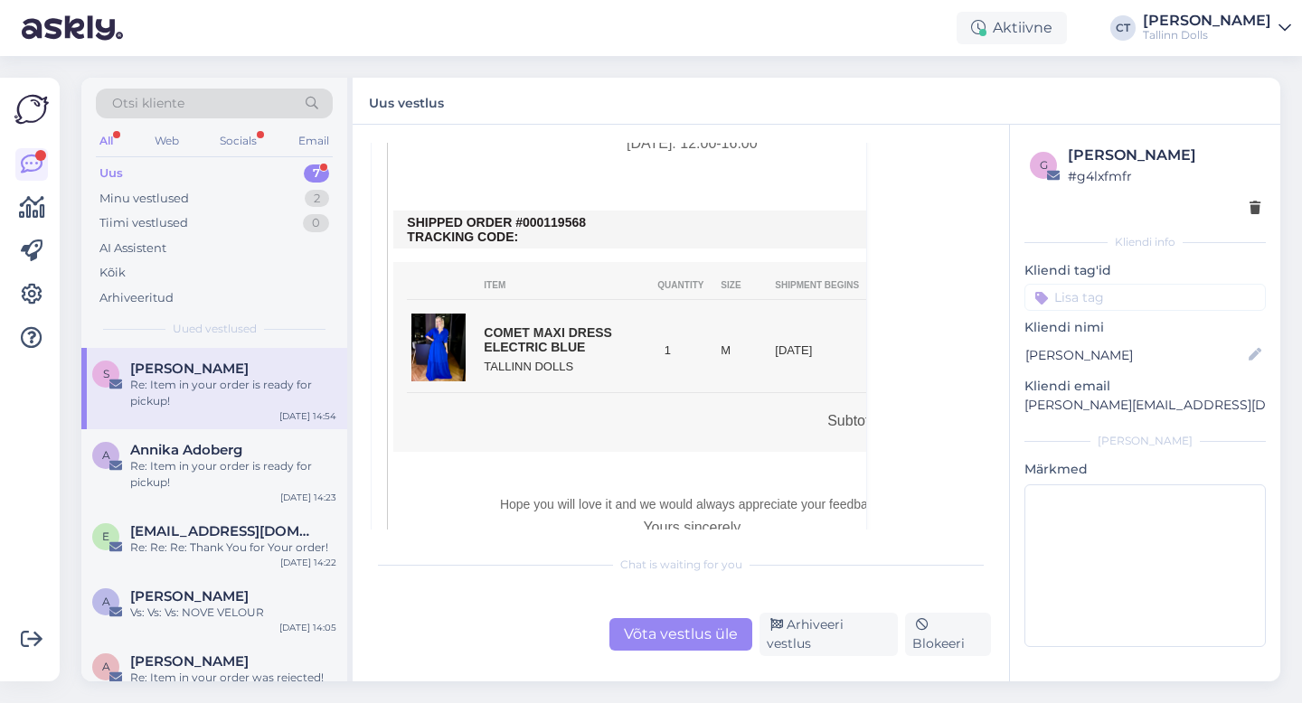
click at [720, 637] on div "Võta vestlus üle" at bounding box center [680, 634] width 143 height 33
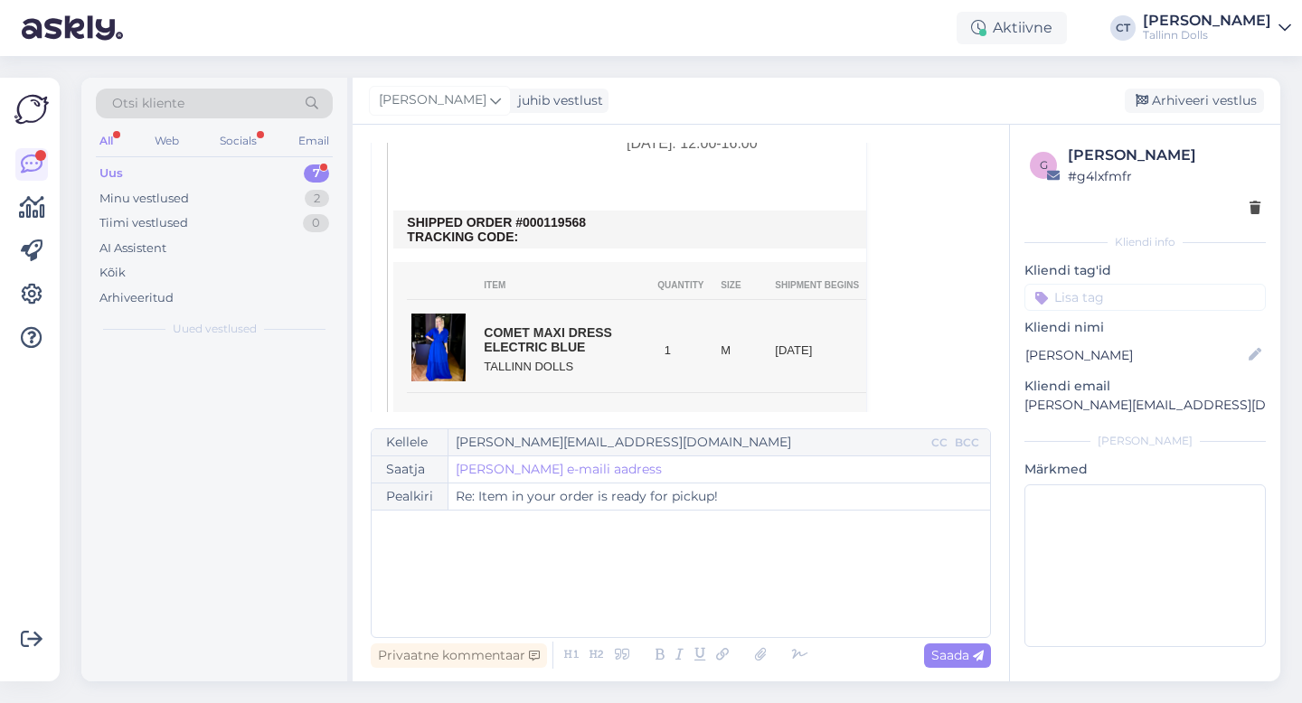
scroll to position [982, 0]
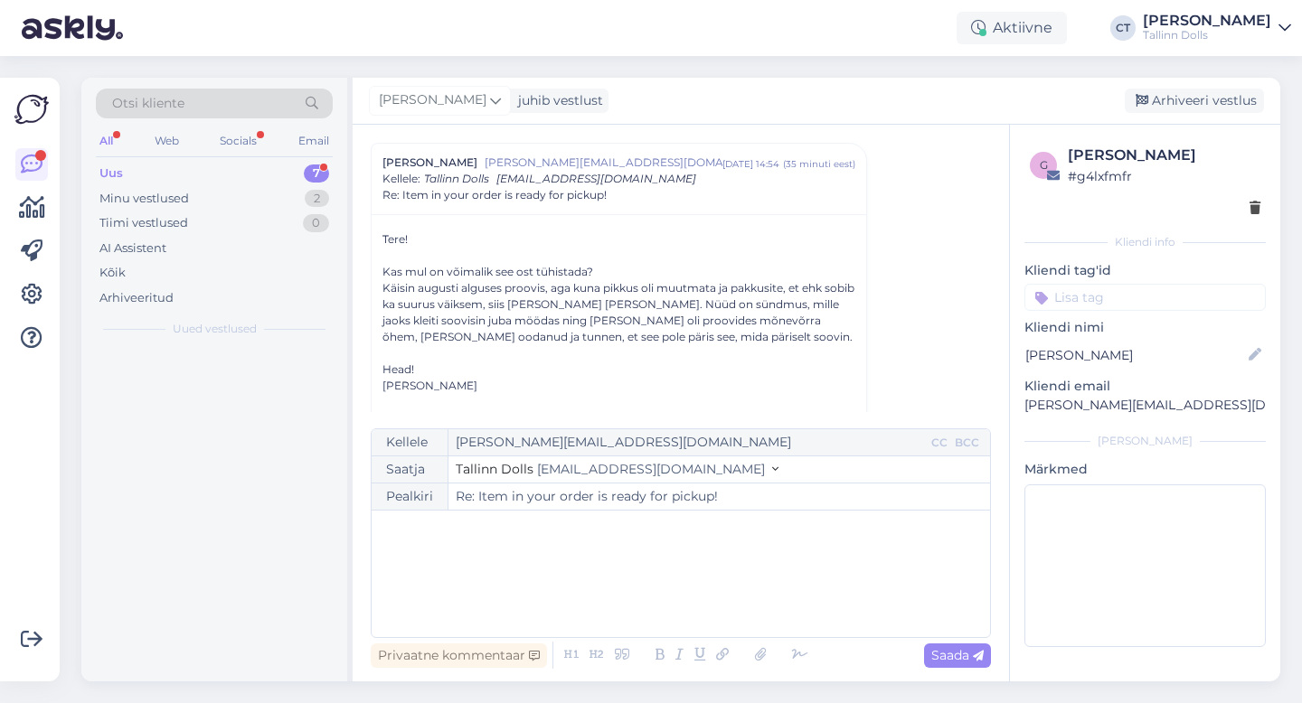
click at [759, 584] on div "﻿" at bounding box center [681, 574] width 600 height 109
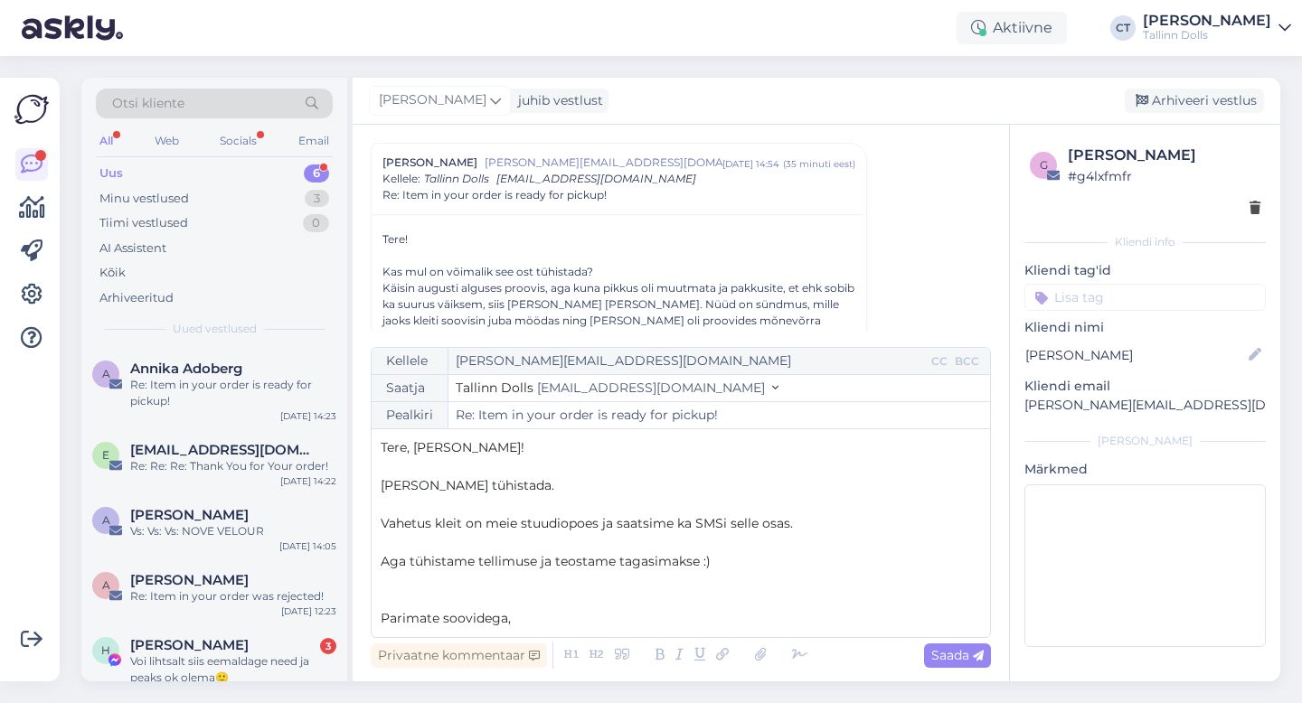
scroll to position [10, 0]
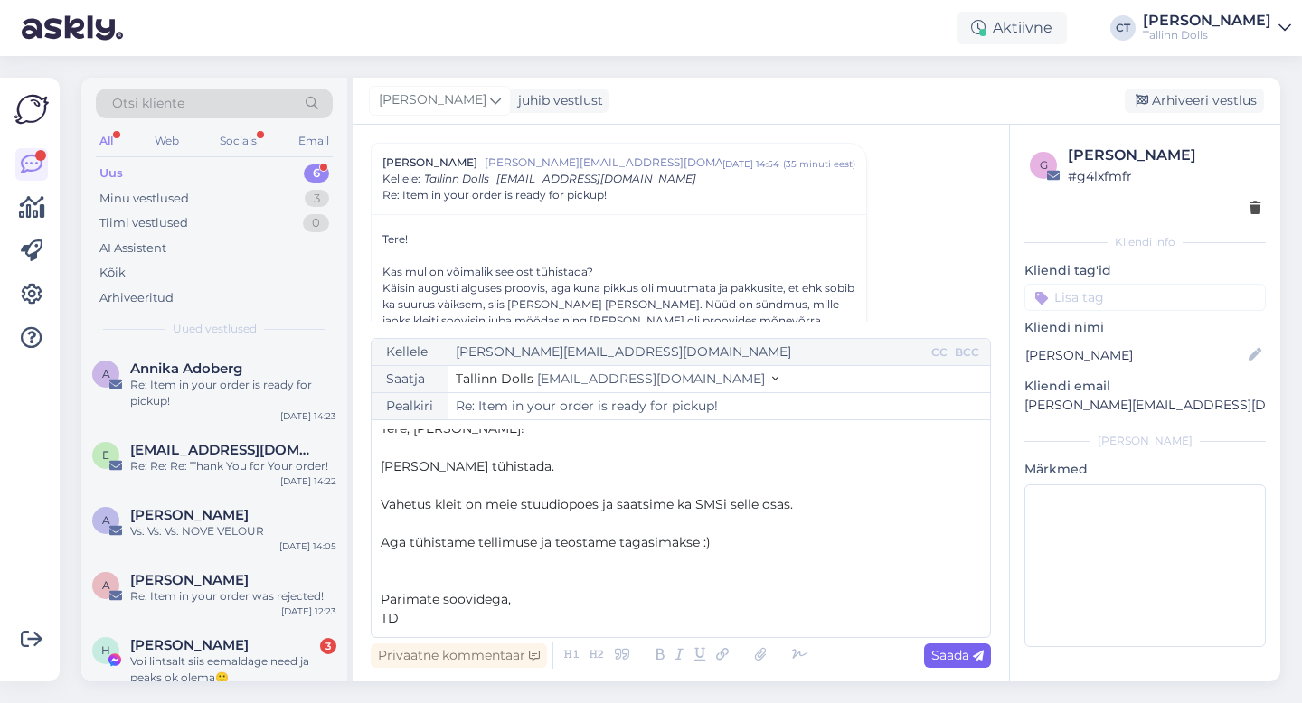
click at [969, 646] on div "Saada" at bounding box center [957, 656] width 67 height 24
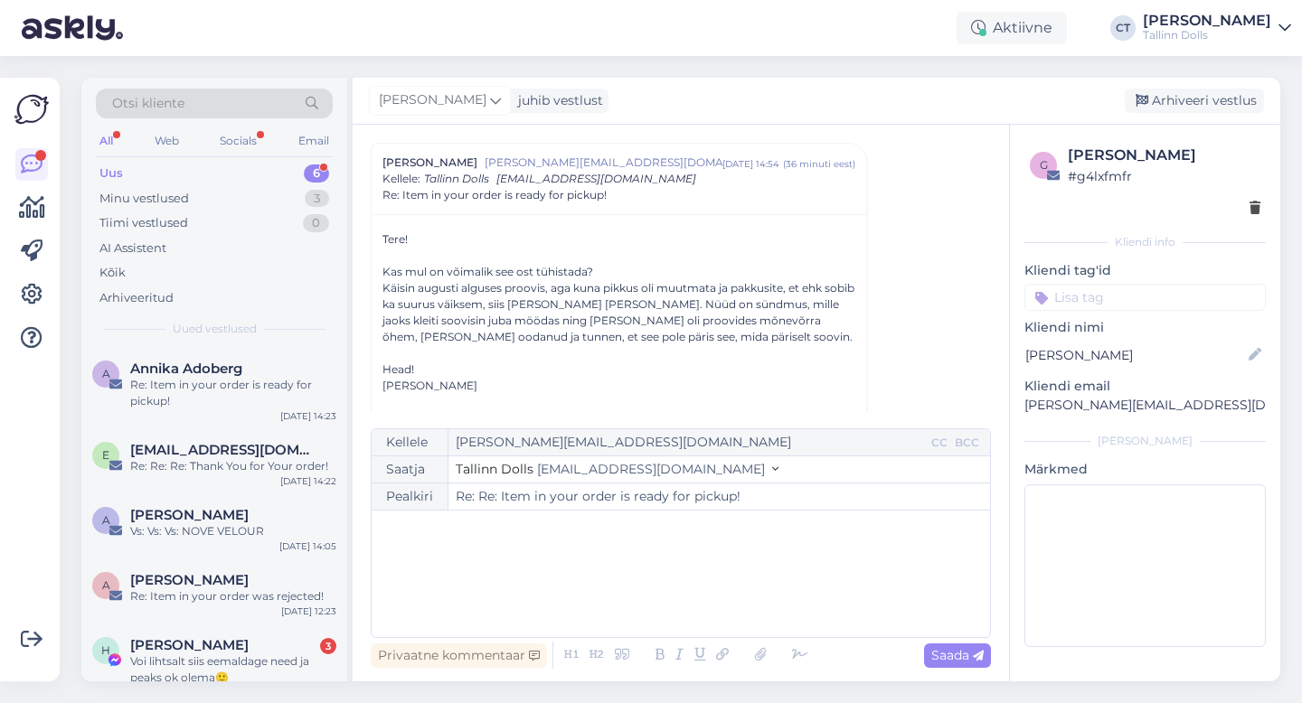
type input "Re: Item in your order is ready for pickup!"
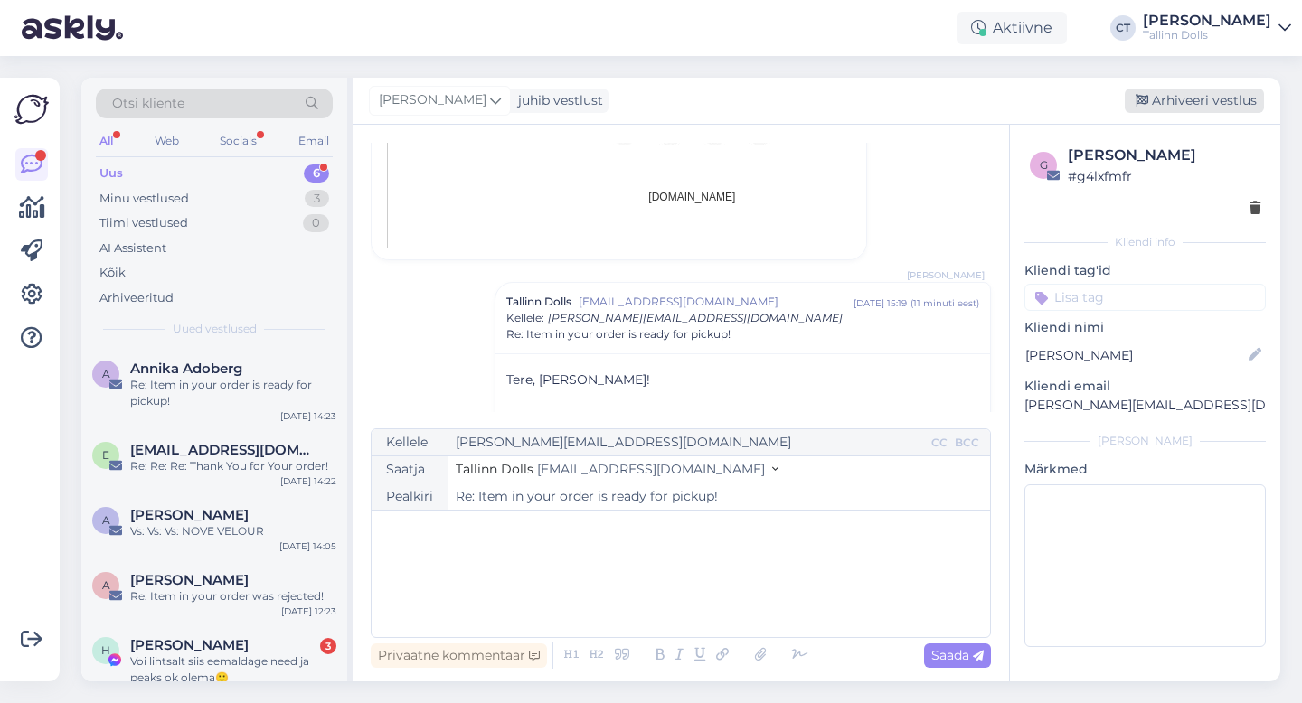
click at [1212, 98] on div "Arhiveeri vestlus" at bounding box center [1194, 101] width 139 height 24
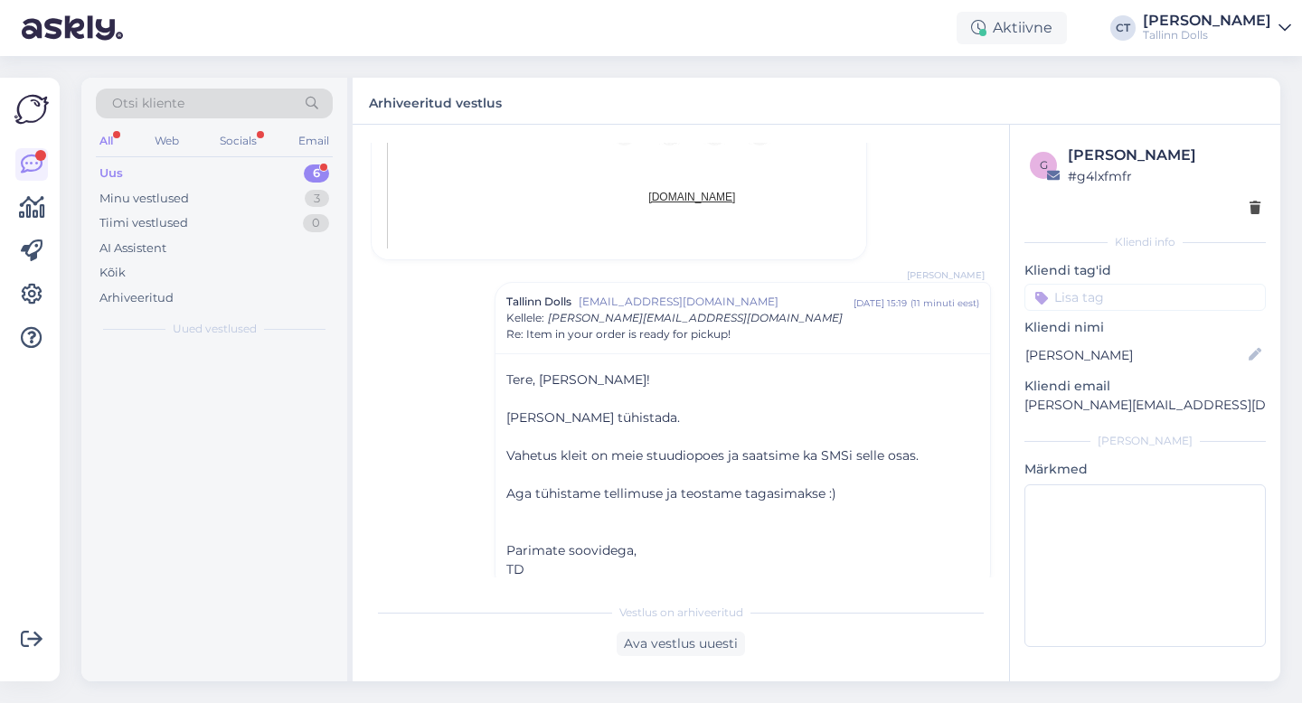
scroll to position [2221, 0]
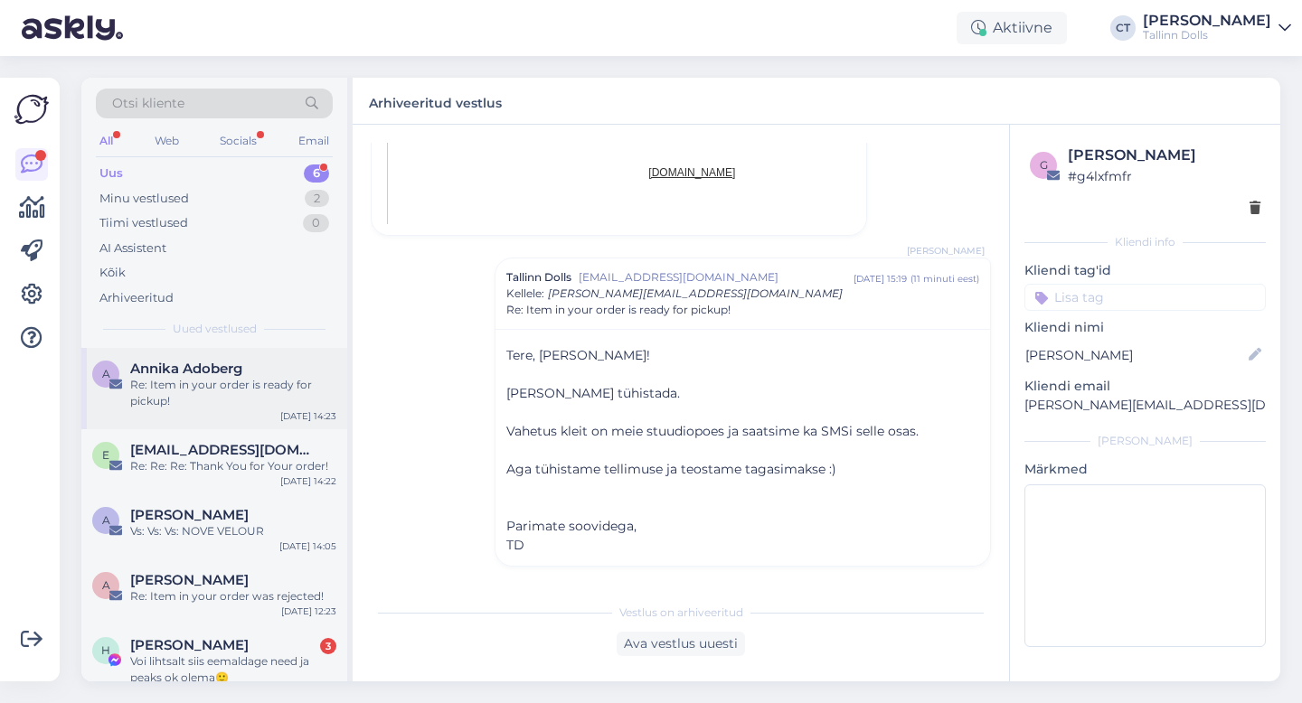
click at [242, 377] on div "Re: Item in your order is ready for pickup!" at bounding box center [233, 393] width 206 height 33
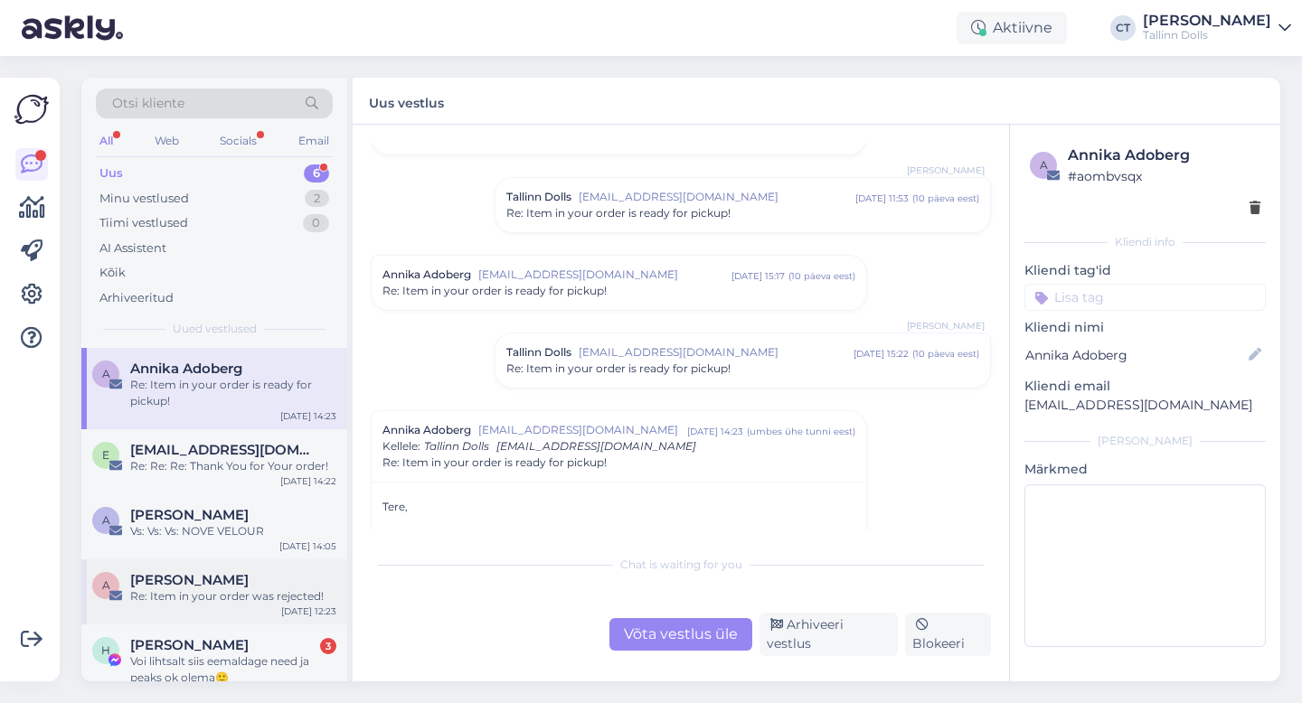
scroll to position [90, 0]
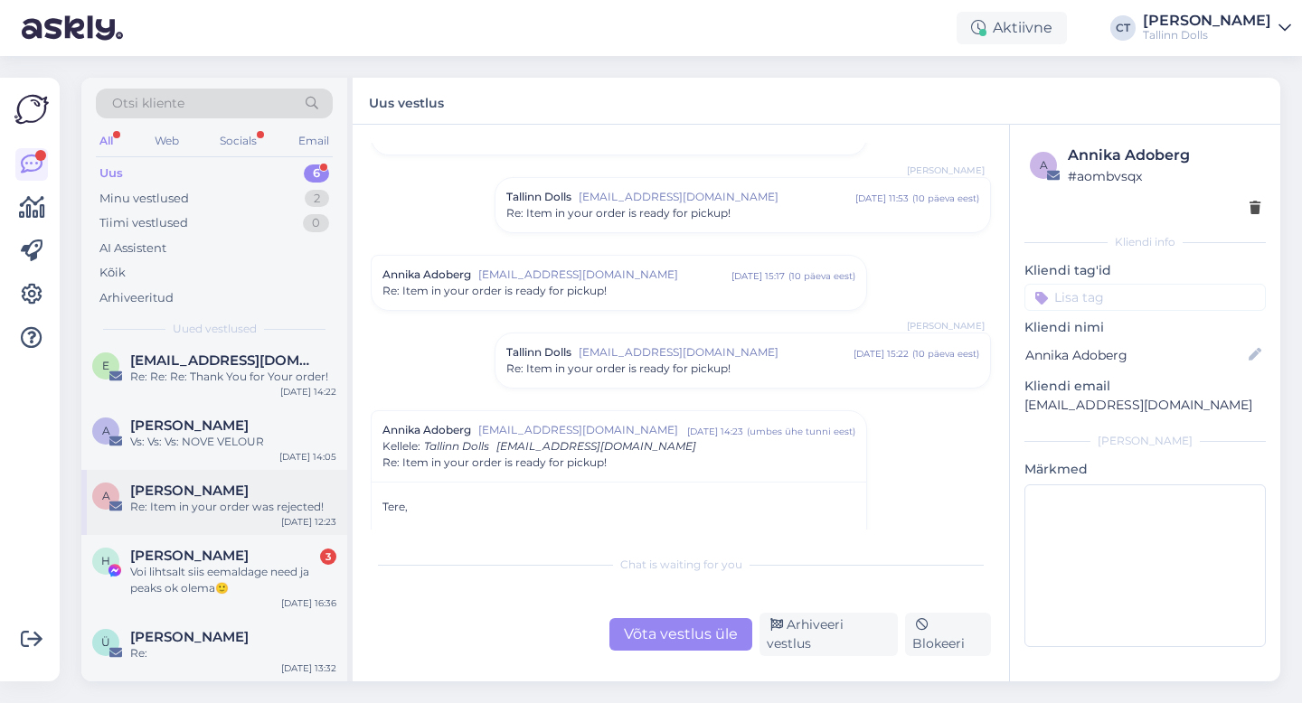
click at [275, 517] on div "A [PERSON_NAME] Re: Item in your order was rejected! [DATE] 12:23" at bounding box center [214, 502] width 266 height 65
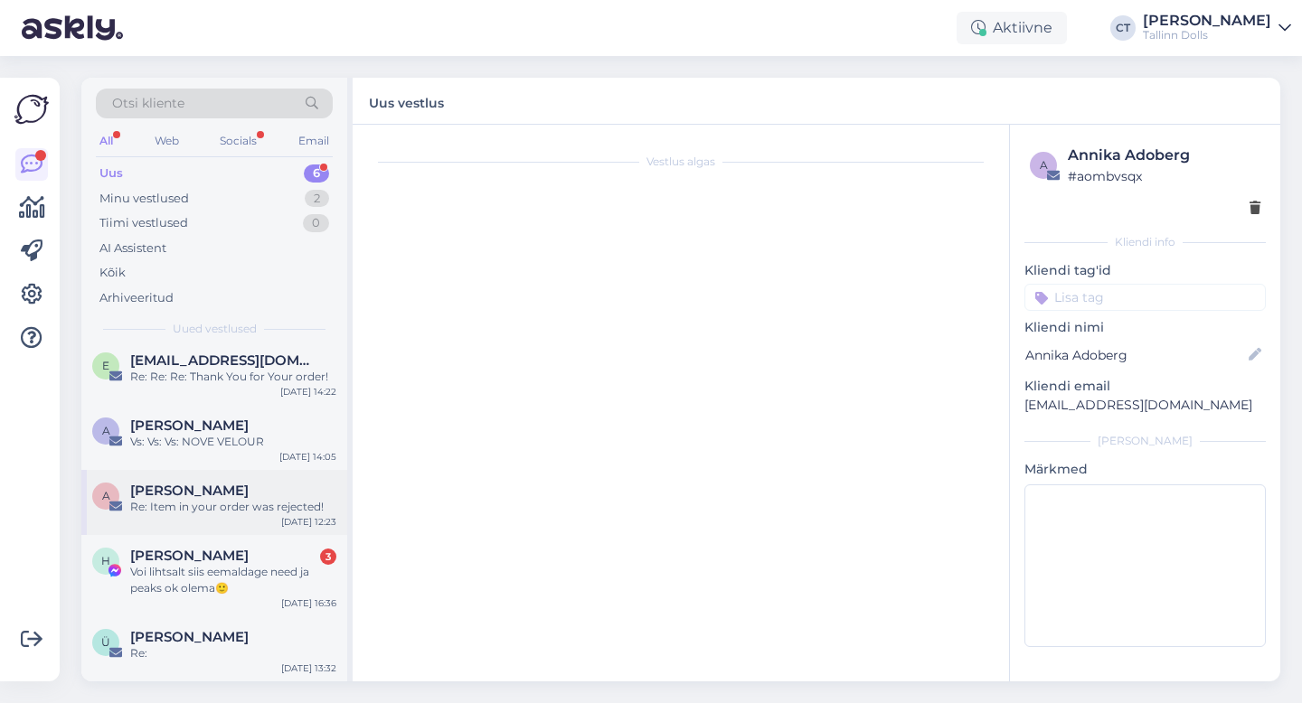
scroll to position [0, 0]
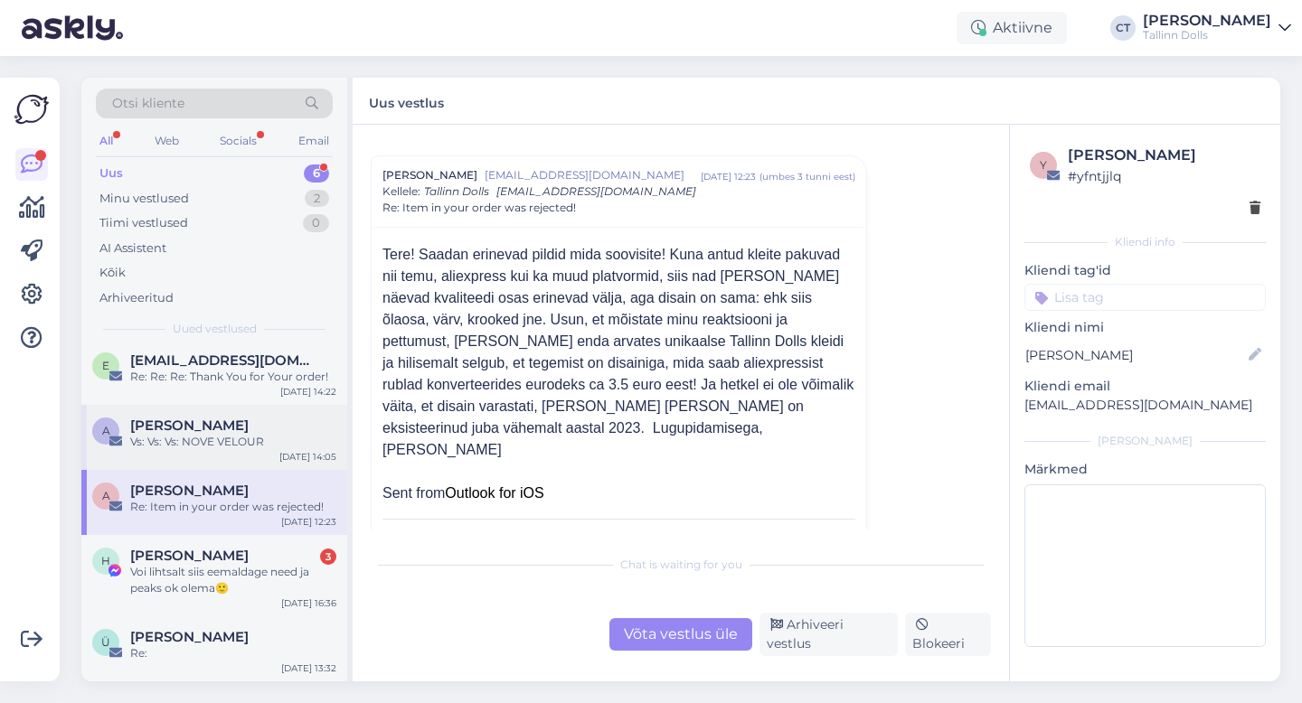
click at [238, 412] on div "A [PERSON_NAME] Vs: Vs: Vs: NOVE VELOUR [DATE] 14:05" at bounding box center [214, 437] width 266 height 65
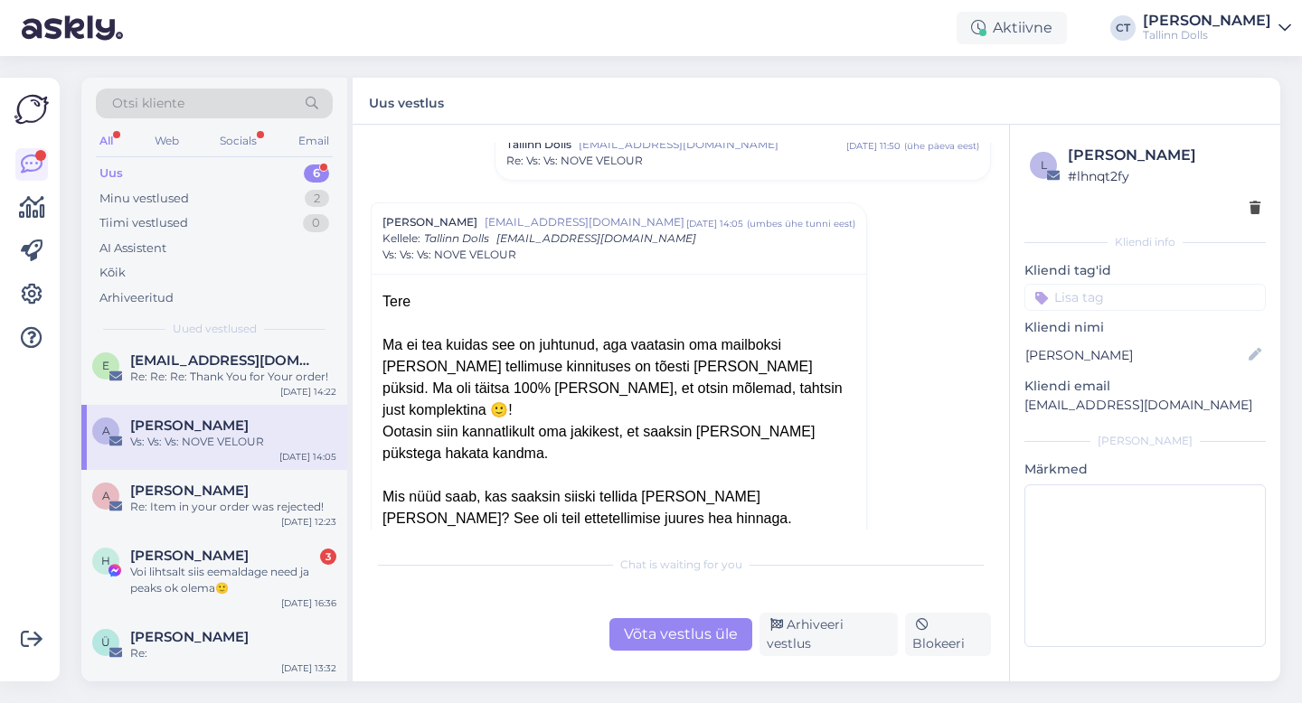
scroll to position [336, 0]
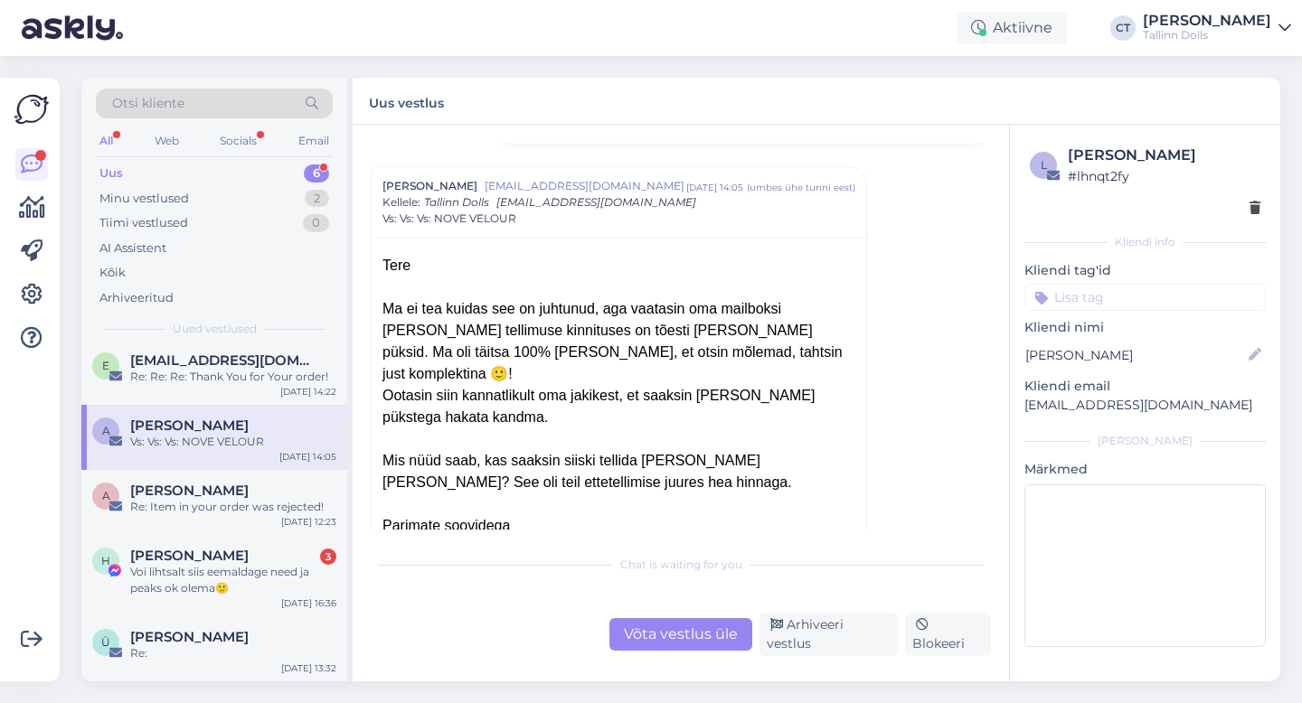
click at [681, 651] on div "Võta vestlus üle" at bounding box center [680, 634] width 143 height 33
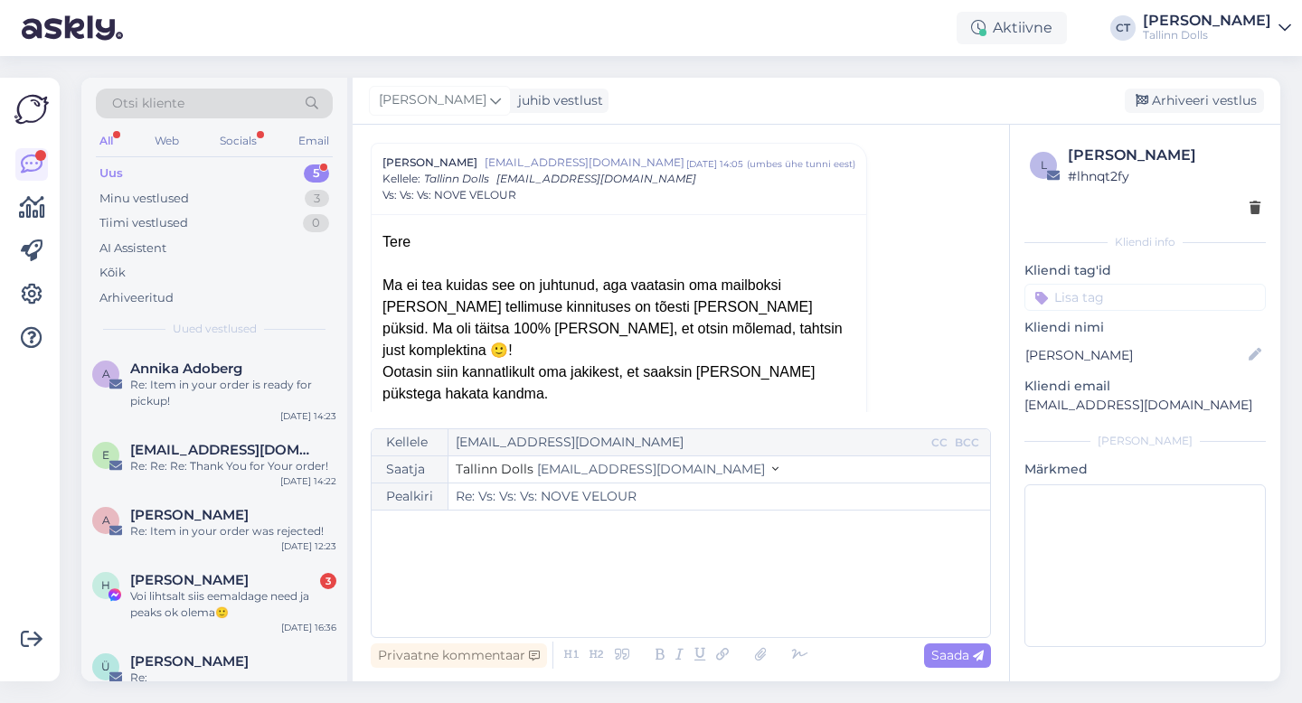
click at [716, 608] on div "﻿" at bounding box center [681, 574] width 600 height 109
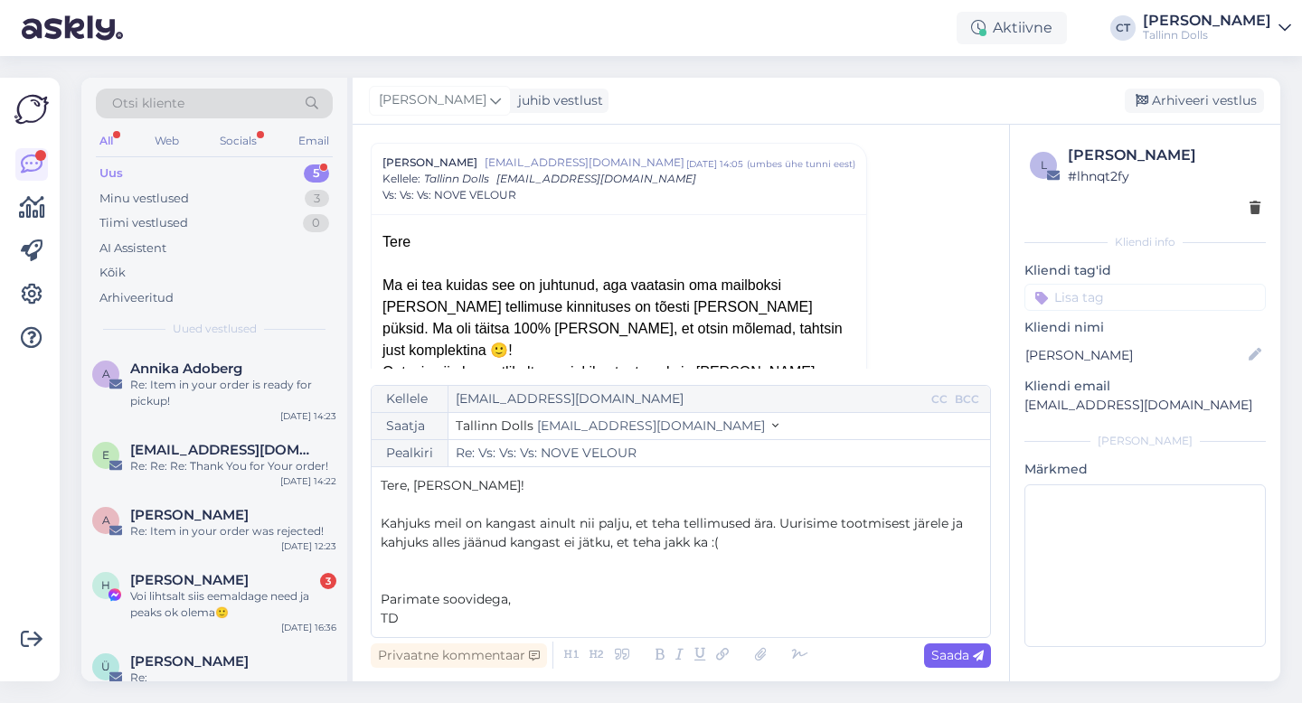
click at [981, 651] on icon at bounding box center [978, 656] width 11 height 11
type input "Re: Re: Vs: Vs: Vs: NOVE VELOUR"
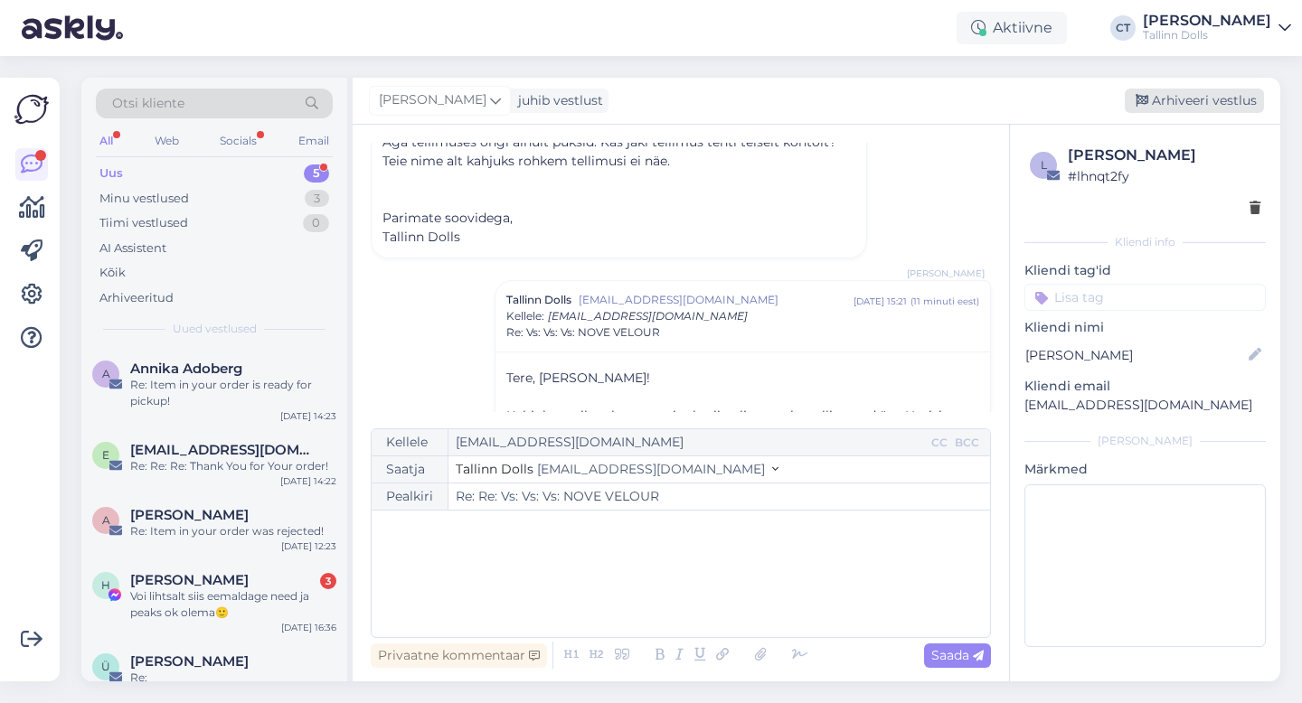
click at [1191, 101] on div "Arhiveeri vestlus" at bounding box center [1194, 101] width 139 height 24
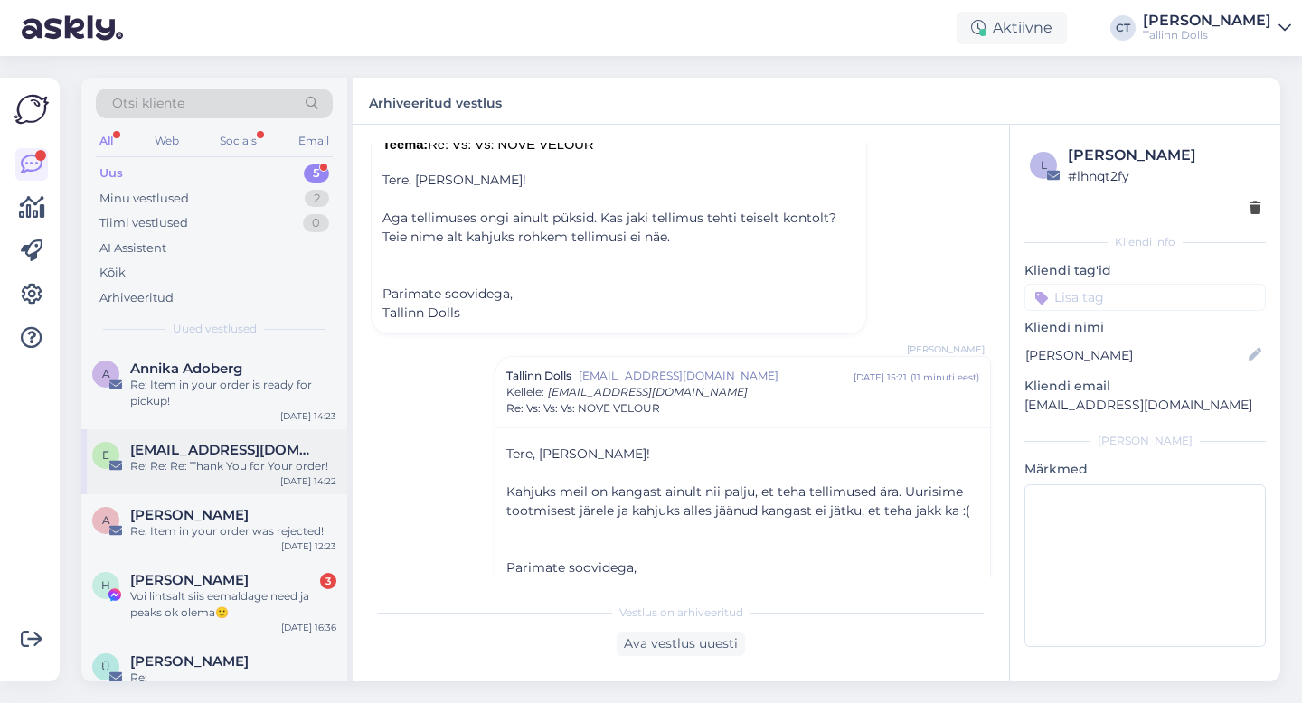
click at [246, 446] on span "[EMAIL_ADDRESS][DOMAIN_NAME]" at bounding box center [224, 450] width 188 height 16
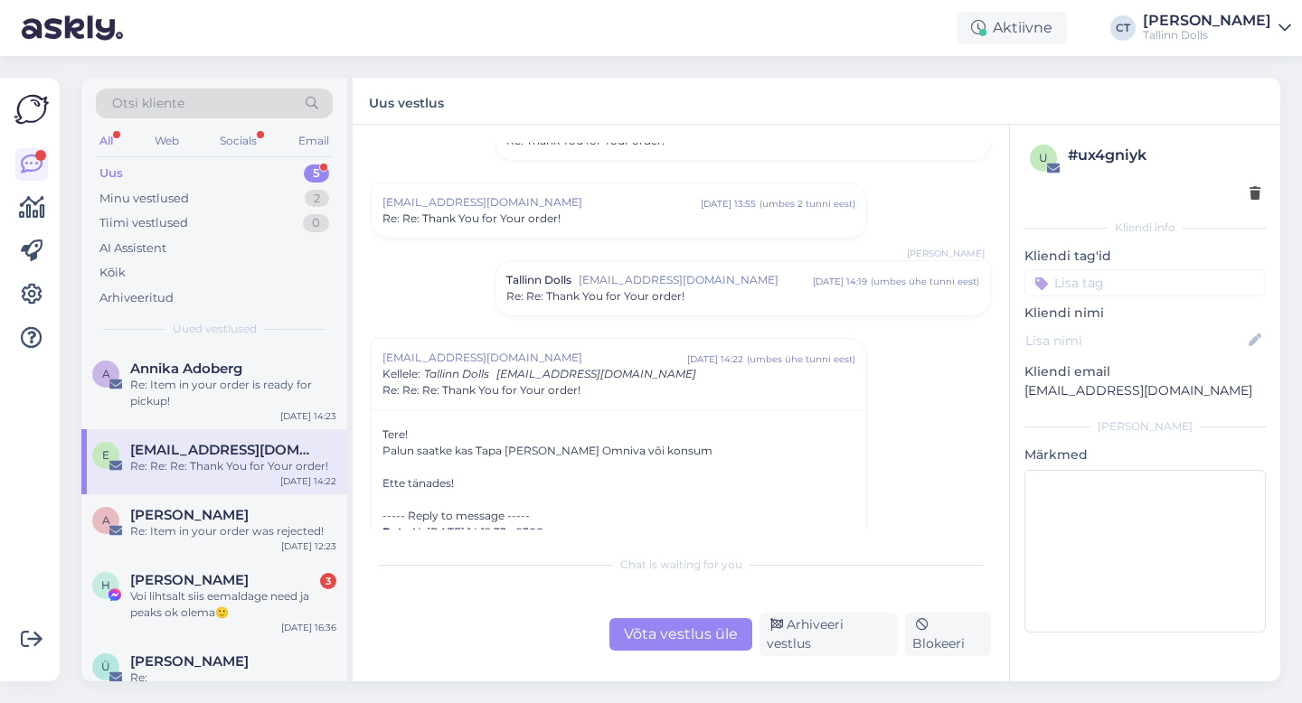
scroll to position [163, 0]
click at [576, 292] on span "Re: Re: Thank You for Your order!" at bounding box center [595, 298] width 178 height 16
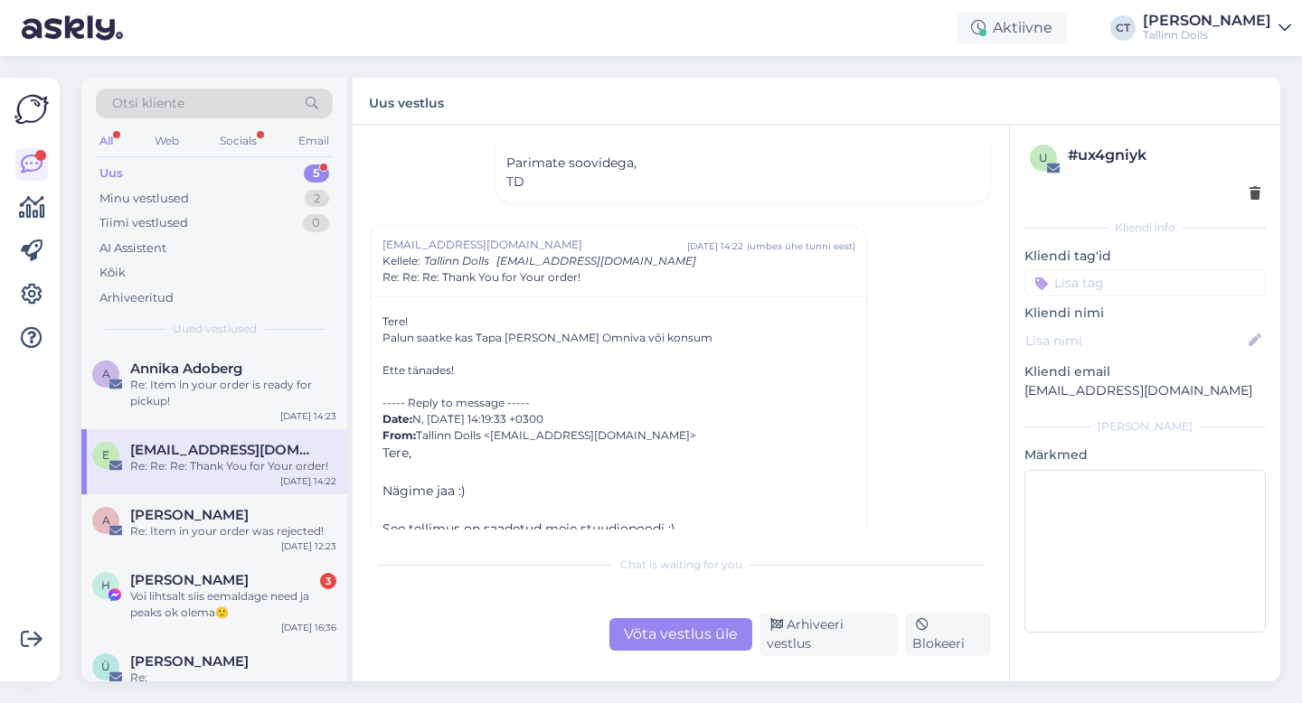
scroll to position [595, 0]
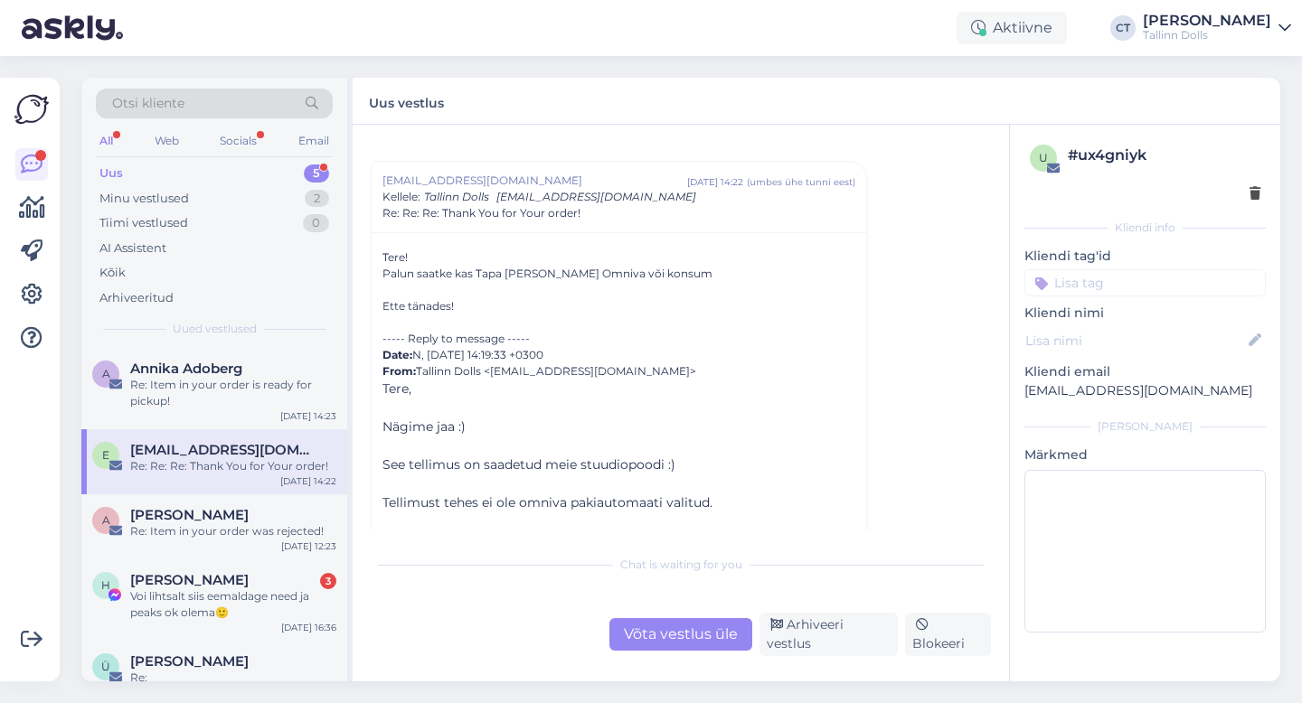
click at [670, 644] on div "Võta vestlus üle" at bounding box center [680, 634] width 143 height 33
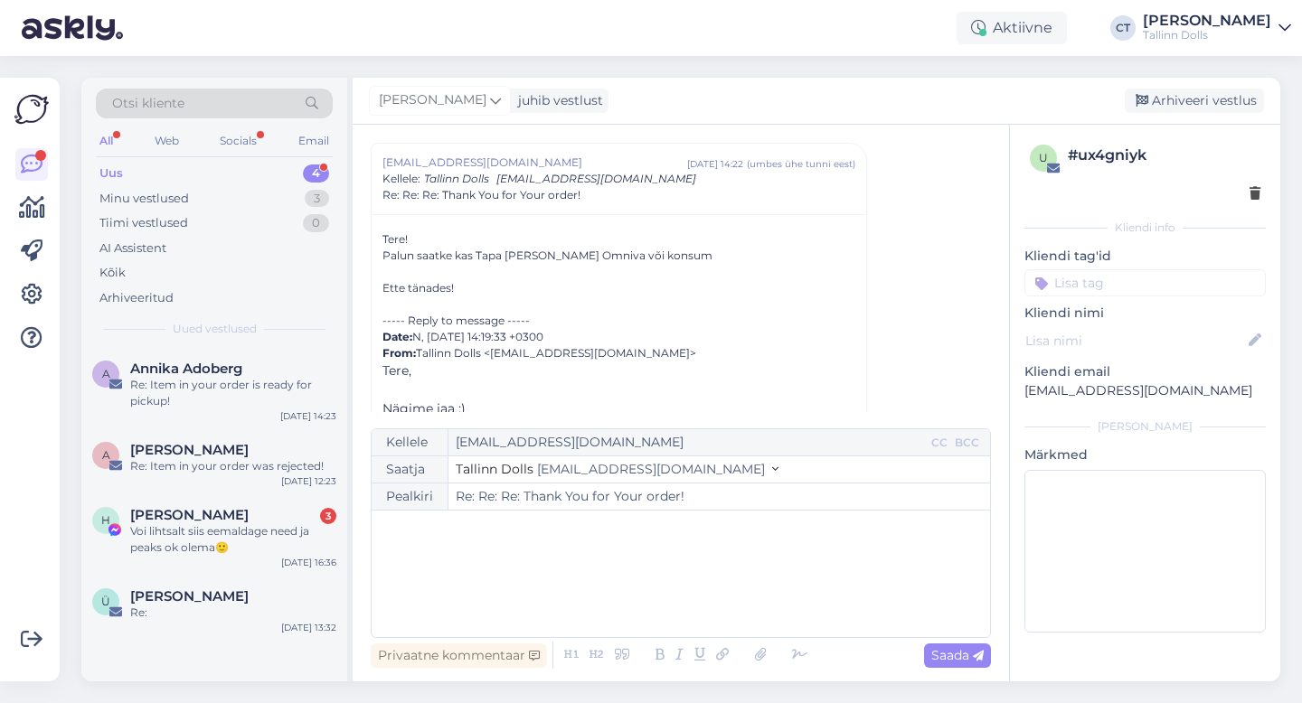
click at [719, 567] on div "﻿" at bounding box center [681, 574] width 600 height 109
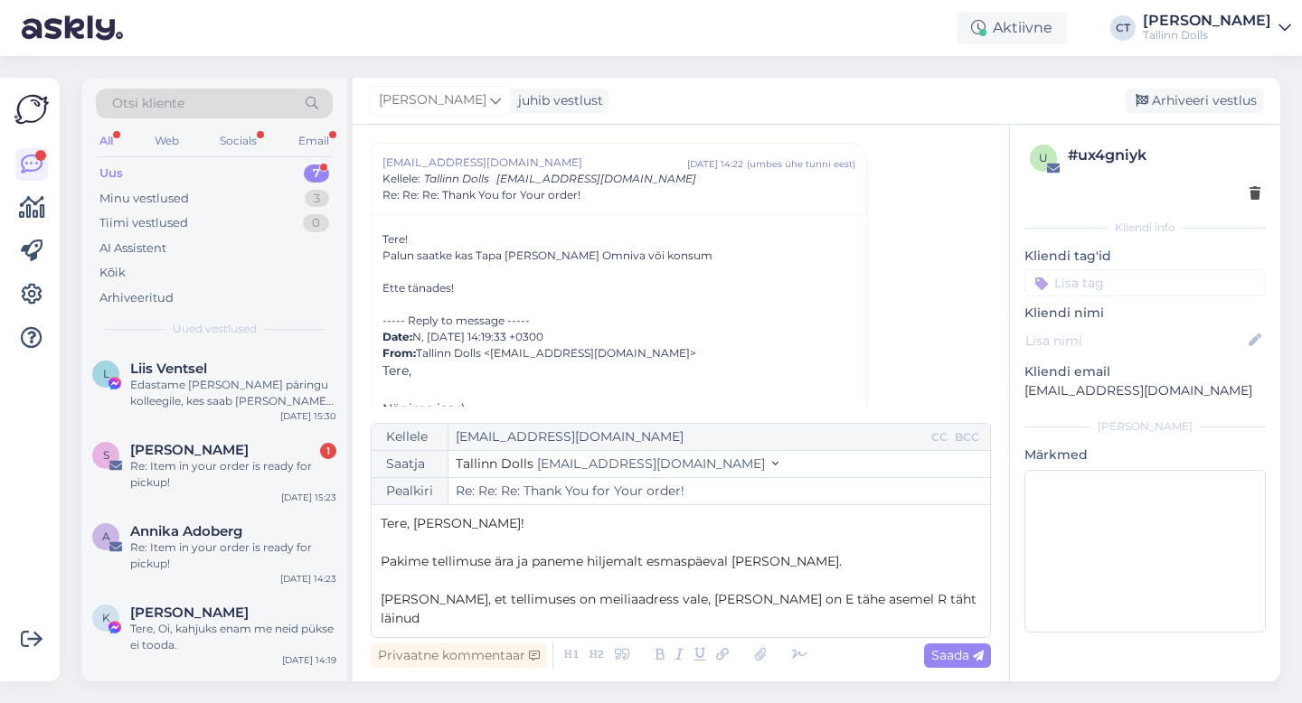
click at [943, 612] on p "[PERSON_NAME], et tellimuses on meiliaadress vale, [PERSON_NAME] on E tähe asem…" at bounding box center [681, 609] width 600 height 38
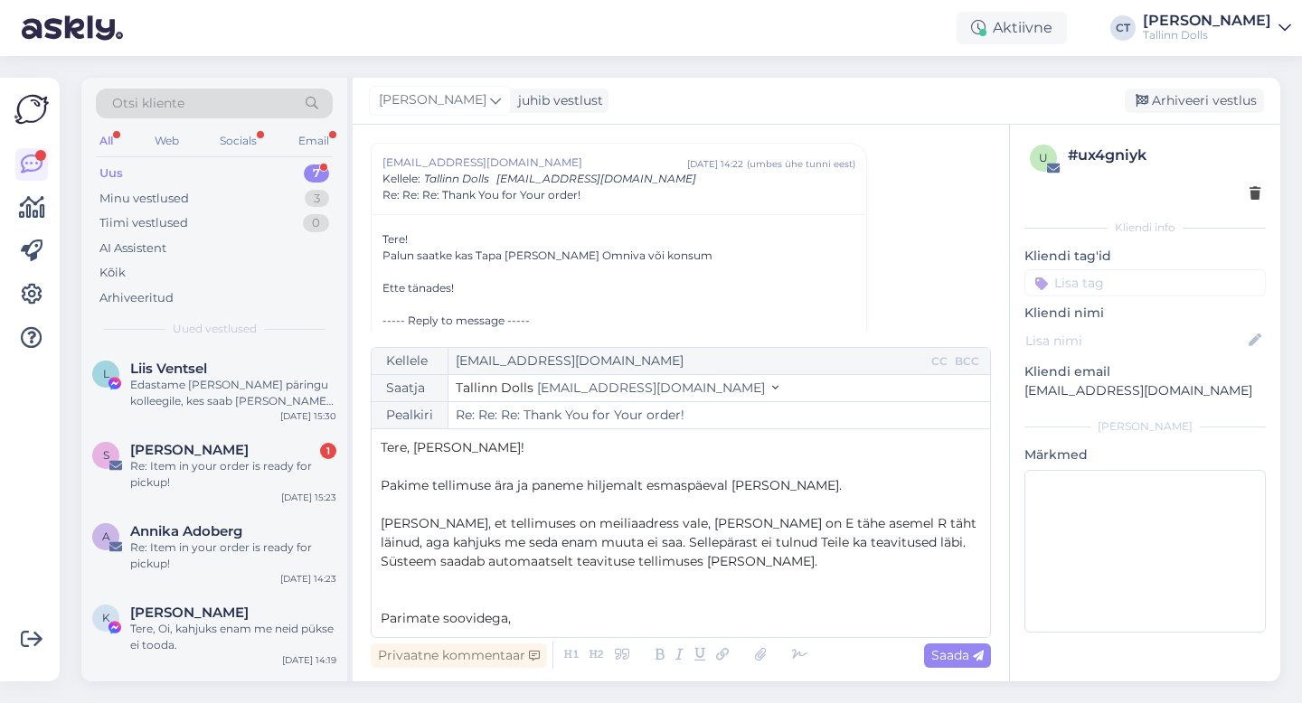
scroll to position [10, 0]
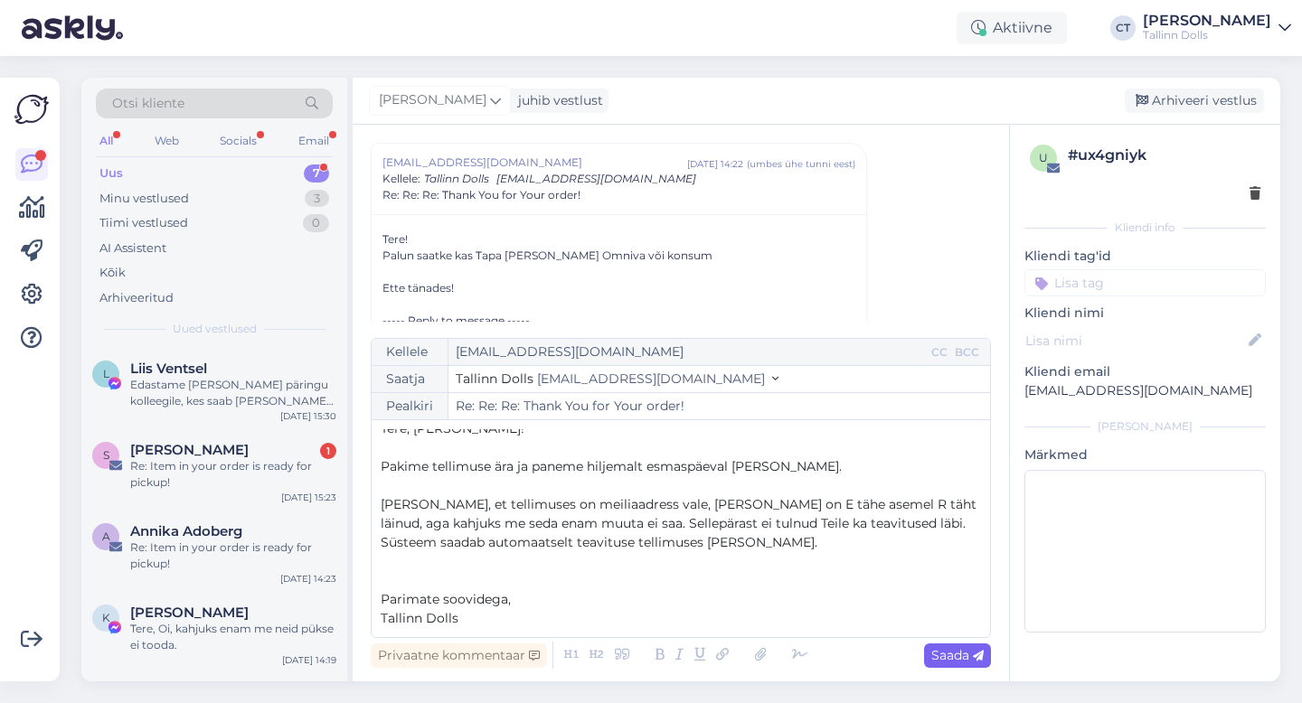
click at [940, 645] on div "Saada" at bounding box center [957, 656] width 67 height 24
type input "Re: Re: Re: Re: Thank You for Your order!"
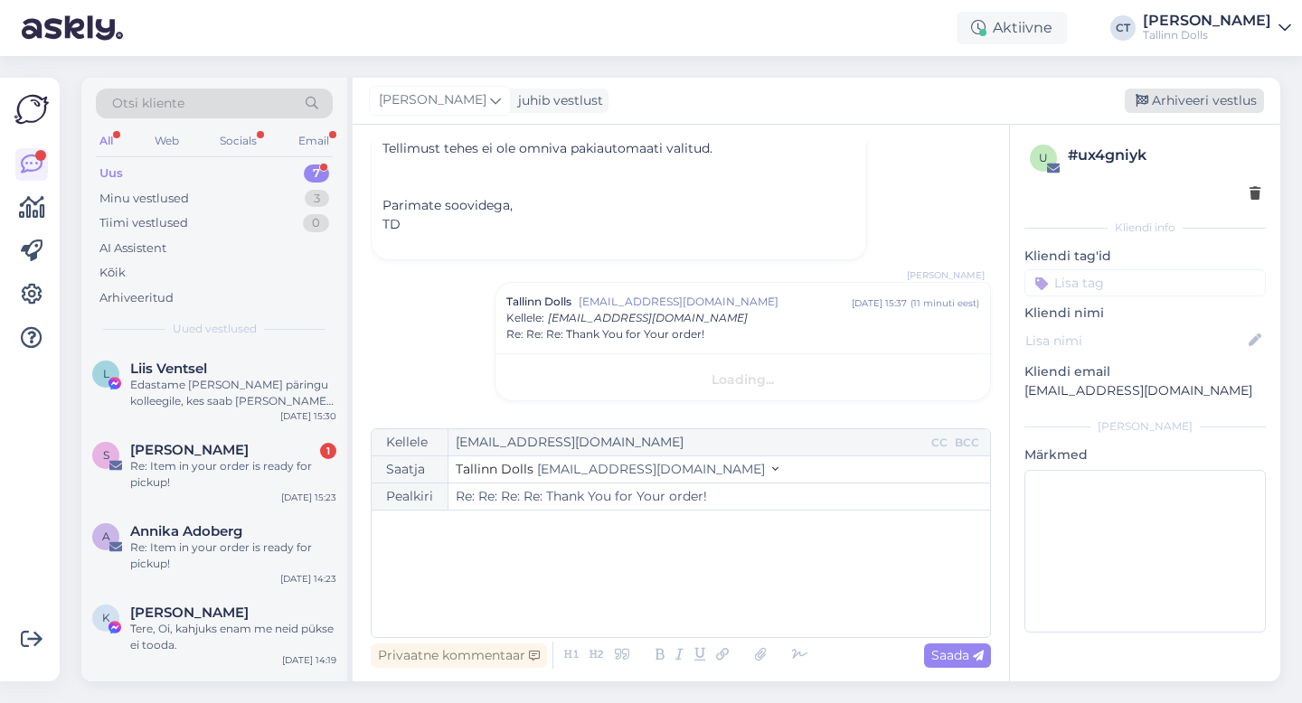
scroll to position [0, 0]
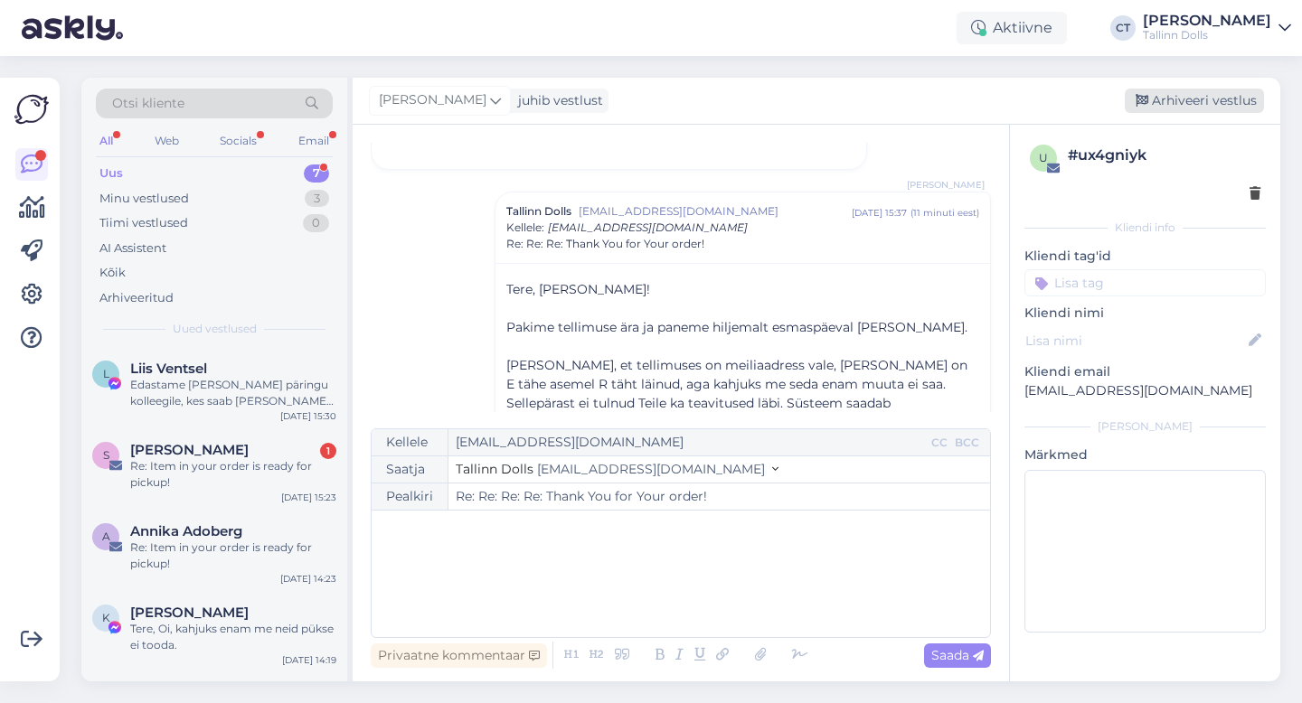
click at [1181, 100] on div "Arhiveeri vestlus" at bounding box center [1194, 101] width 139 height 24
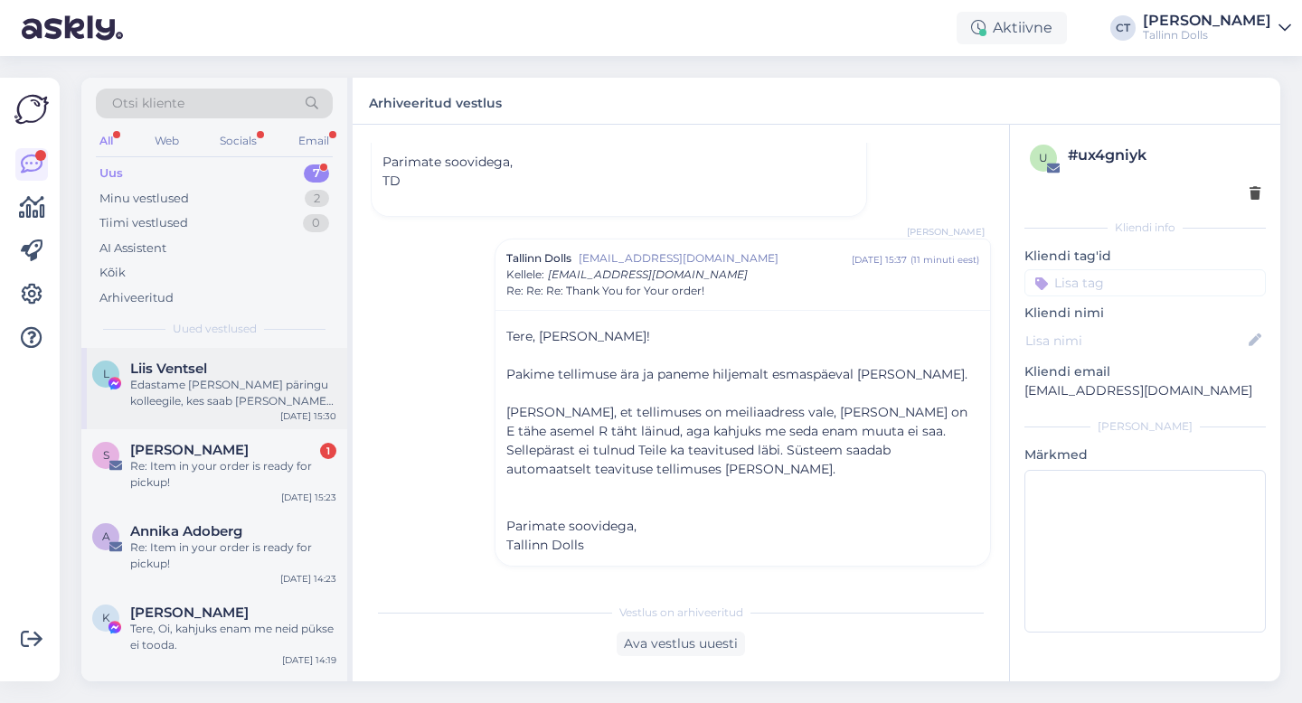
click at [221, 355] on div "L Liis Ventsel Edastame Teie päringu kolleegile, kes saab Teie vahetuse staatus…" at bounding box center [214, 388] width 266 height 81
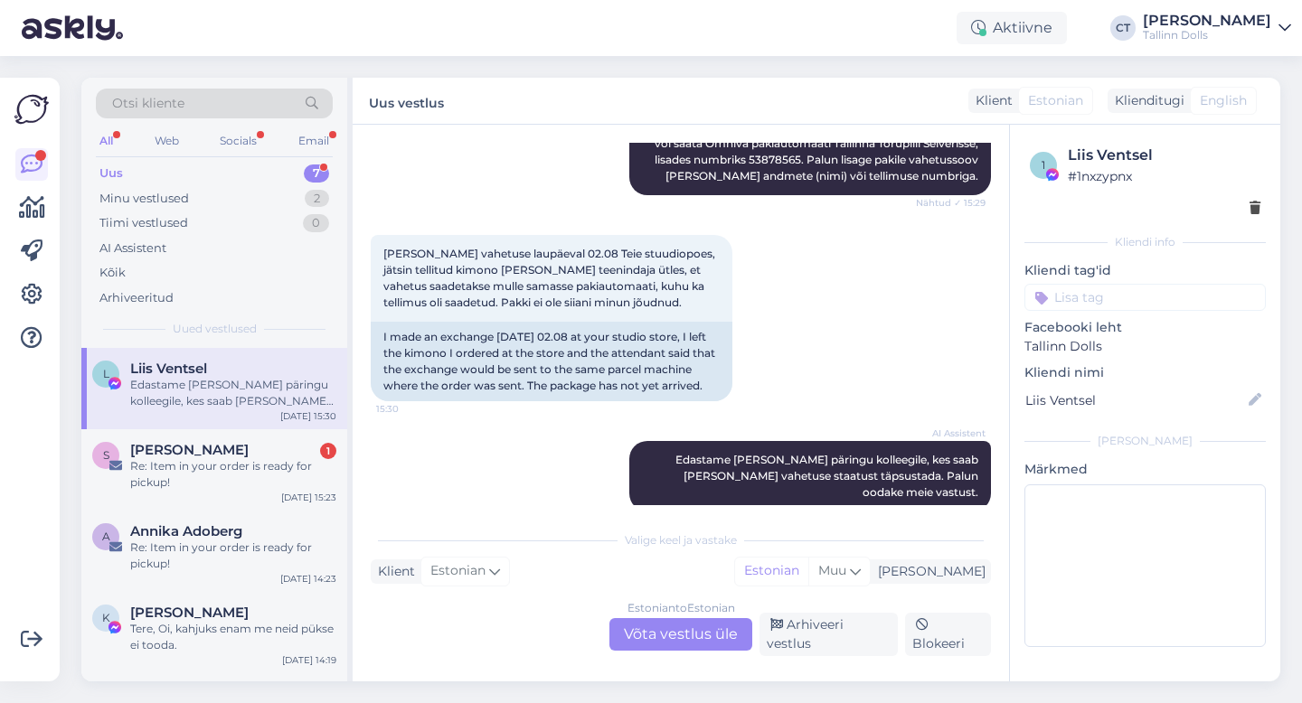
scroll to position [305, 0]
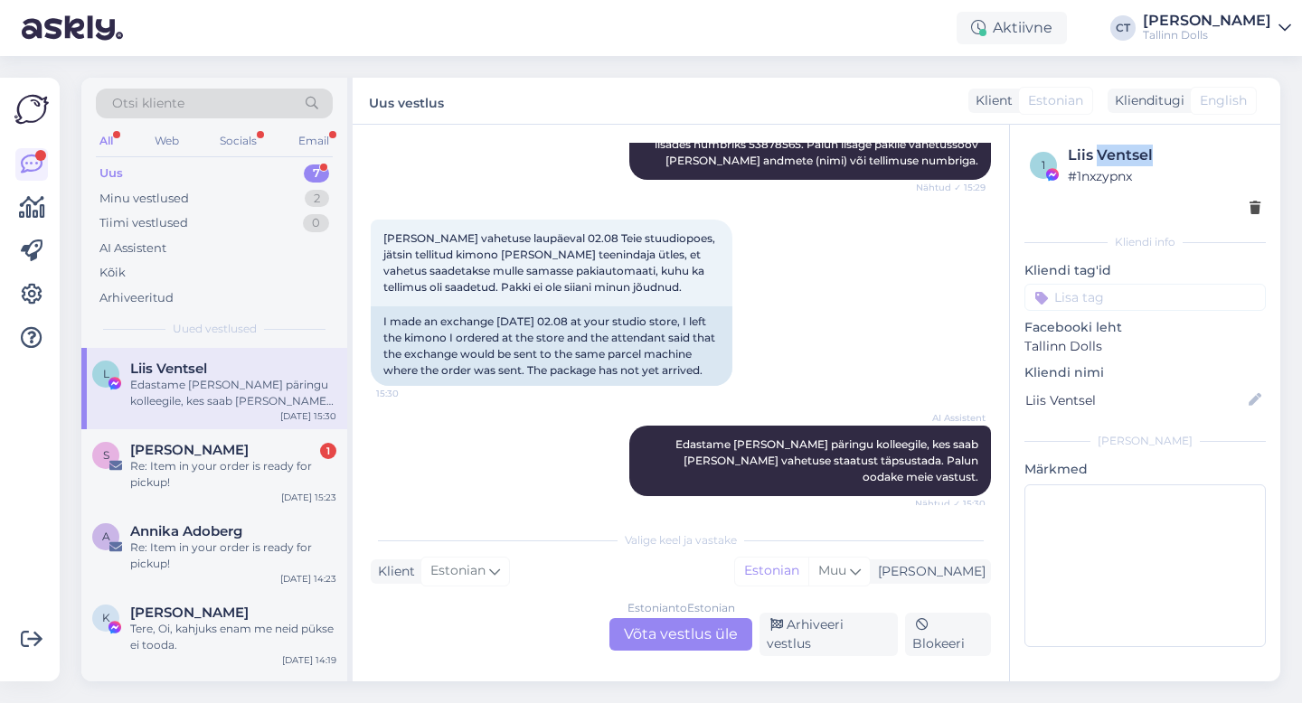
drag, startPoint x: 1157, startPoint y: 157, endPoint x: 1094, endPoint y: 147, distance: 64.1
click at [1094, 147] on div "Liis Ventsel" at bounding box center [1164, 156] width 193 height 22
click at [665, 646] on div "Estonian to Estonian Võta vestlus üle" at bounding box center [680, 634] width 143 height 33
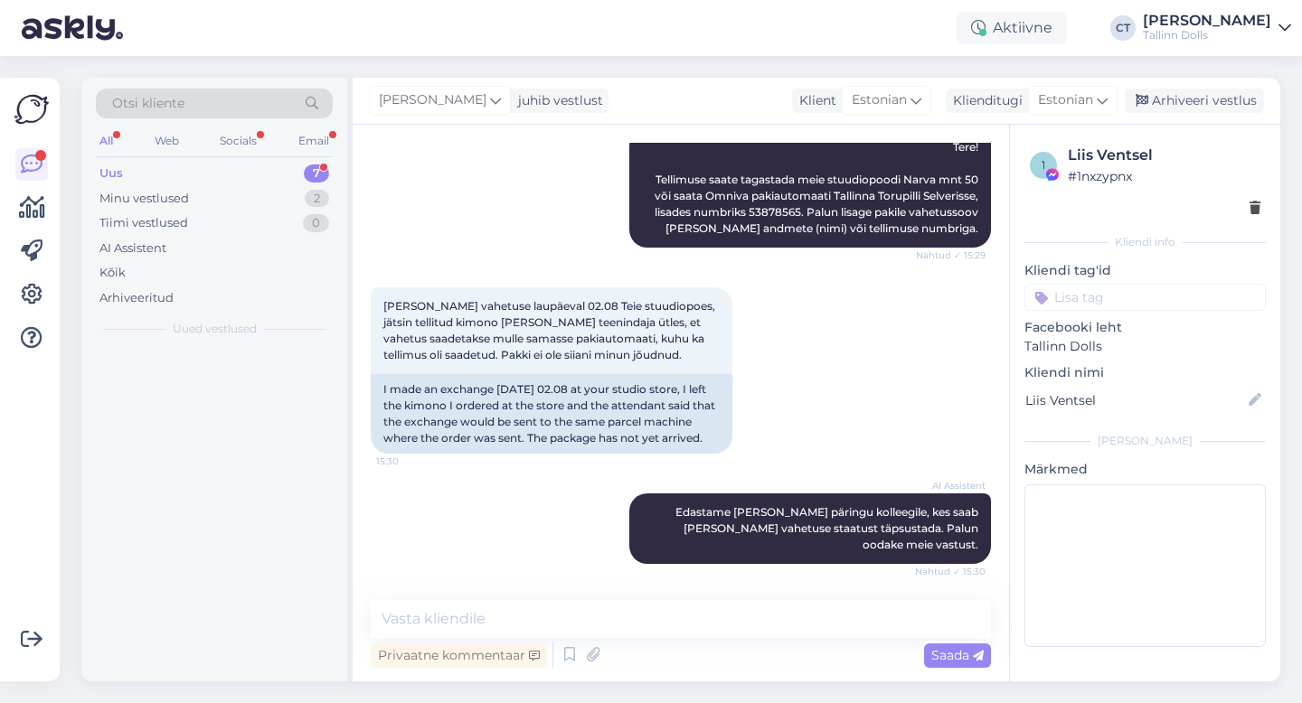
scroll to position [237, 0]
click at [714, 609] on textarea at bounding box center [681, 619] width 620 height 38
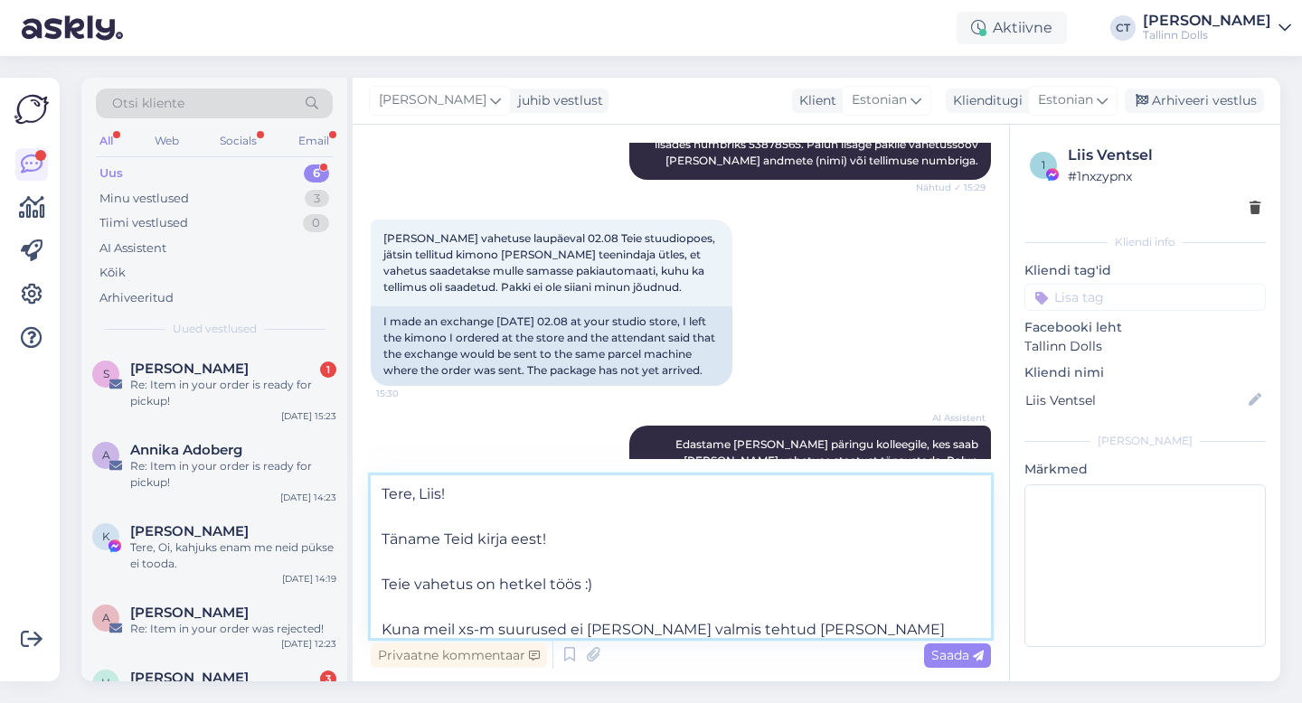
scroll to position [23, 0]
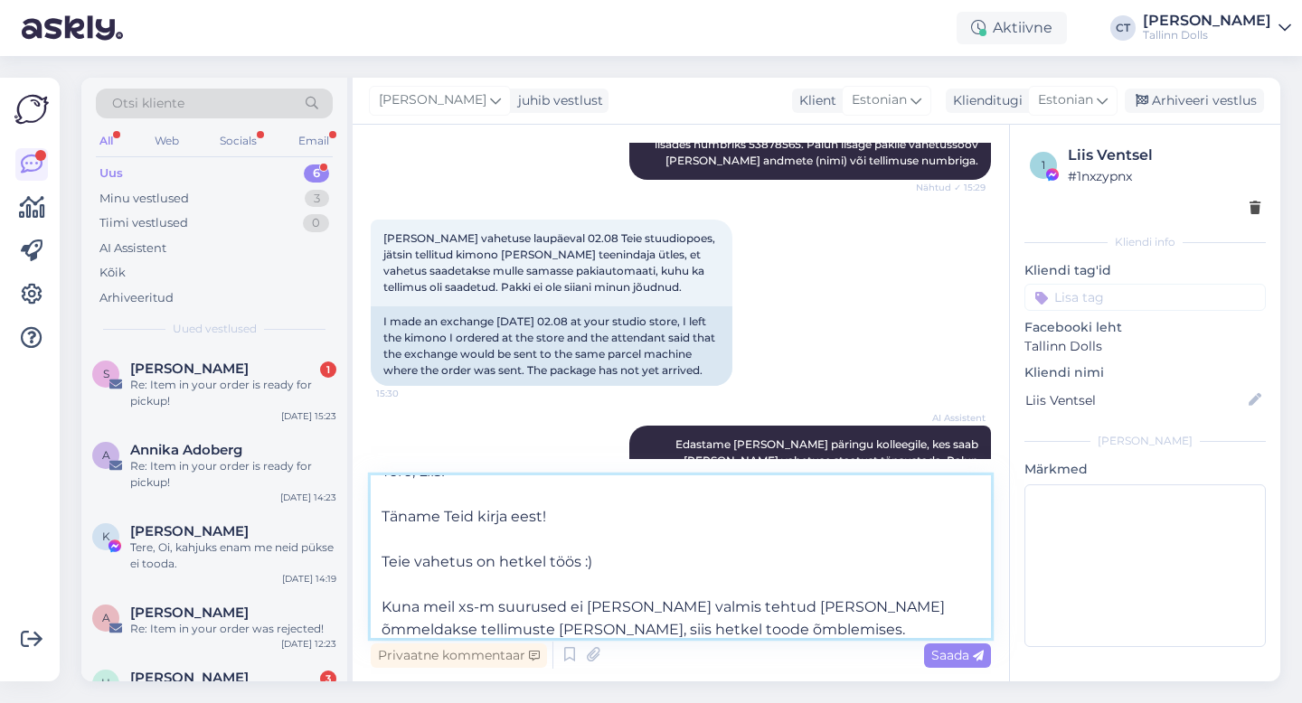
type textarea "Tere, Liis! Täname Teid kirja eest! Teie vahetus on hetkel töös :) Kuna meil xs…"
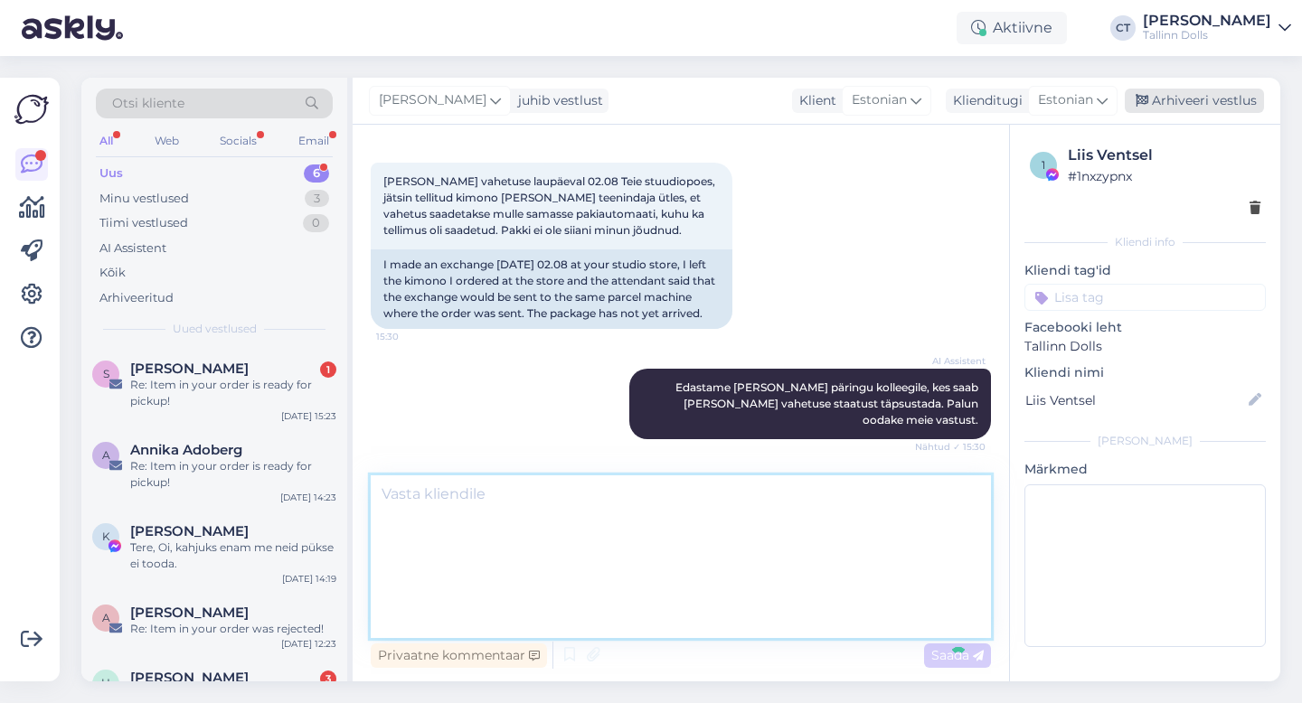
scroll to position [0, 0]
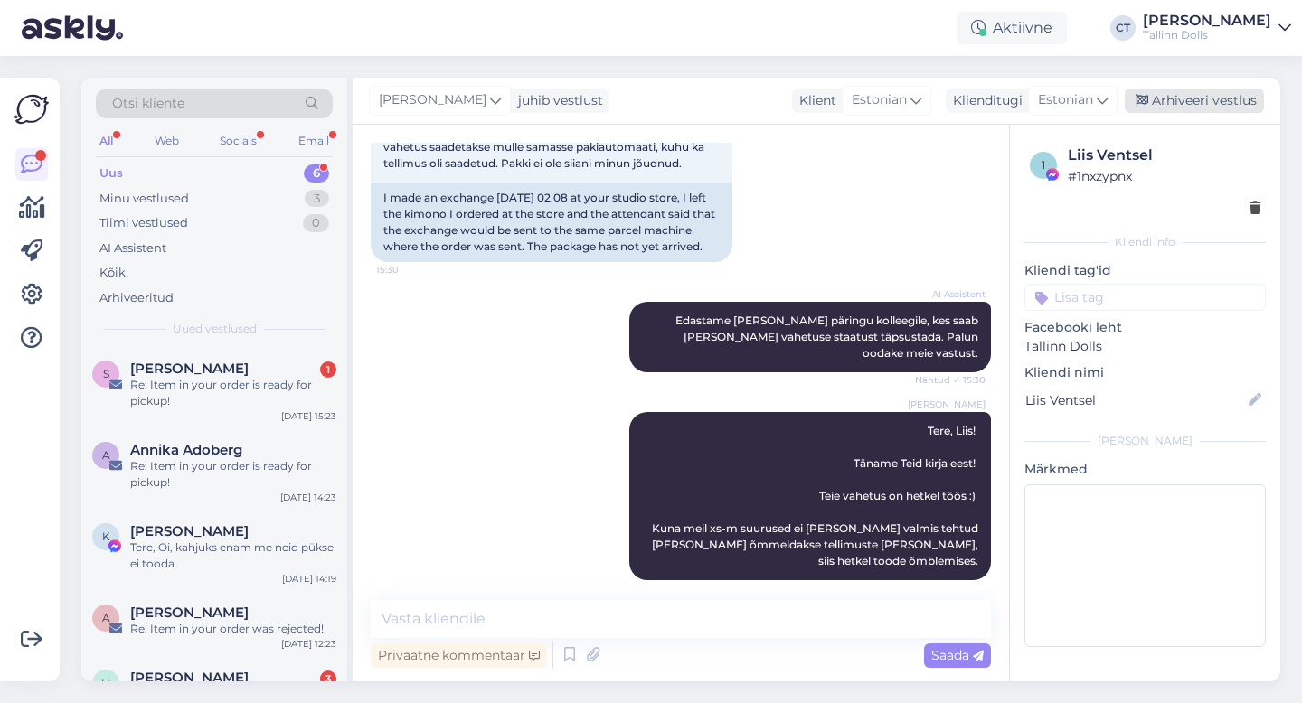
click at [1194, 104] on div "Arhiveeri vestlus" at bounding box center [1194, 101] width 139 height 24
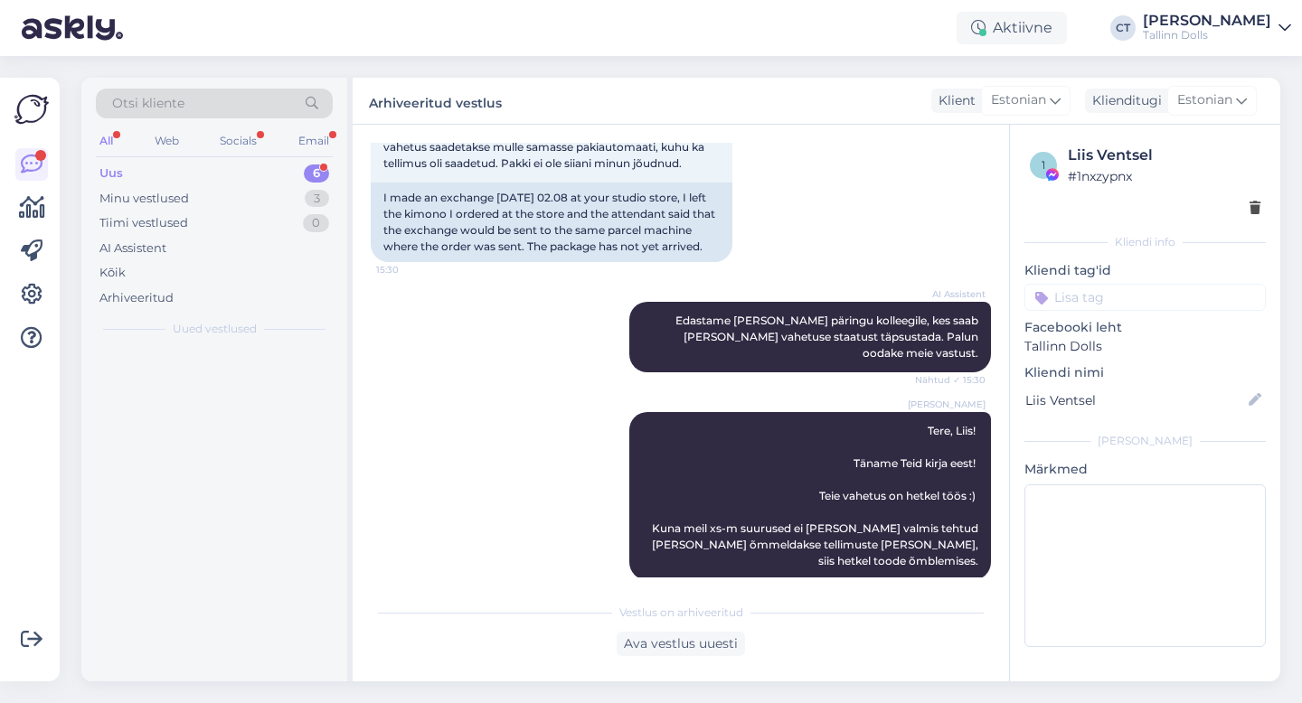
scroll to position [435, 0]
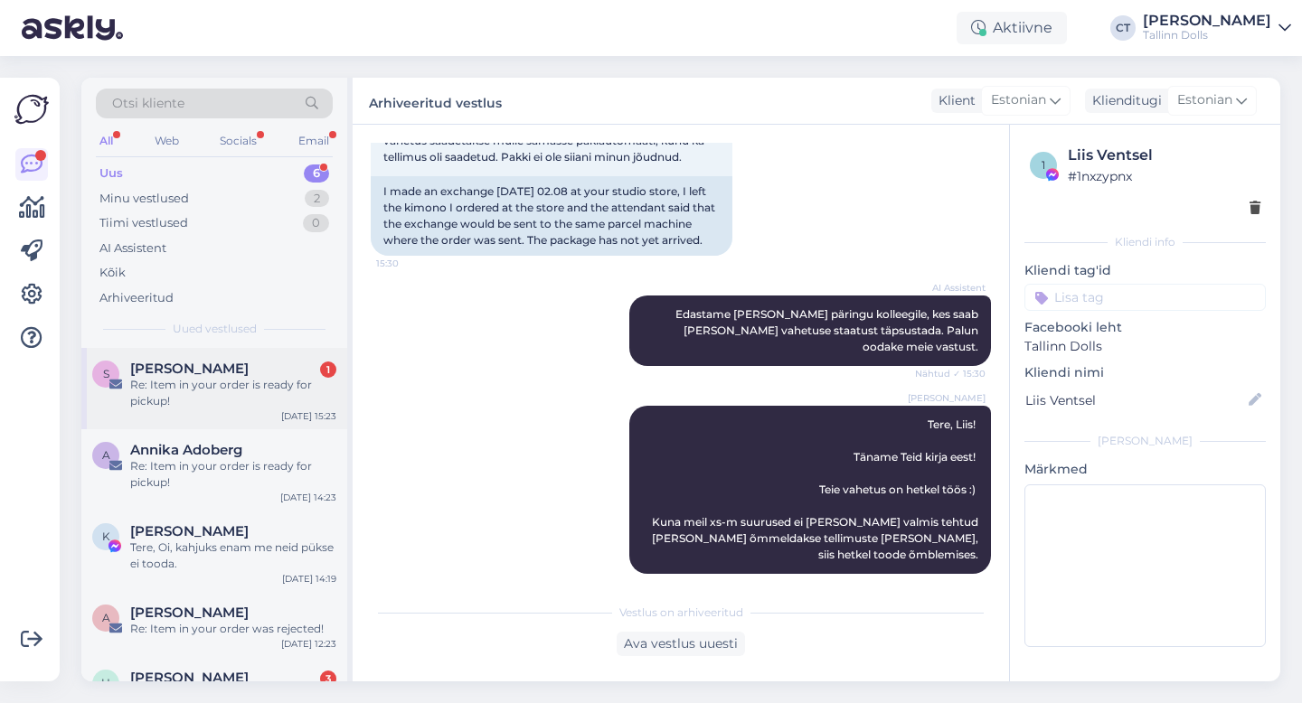
click at [210, 398] on div "Re: Item in your order is ready for pickup!" at bounding box center [233, 393] width 206 height 33
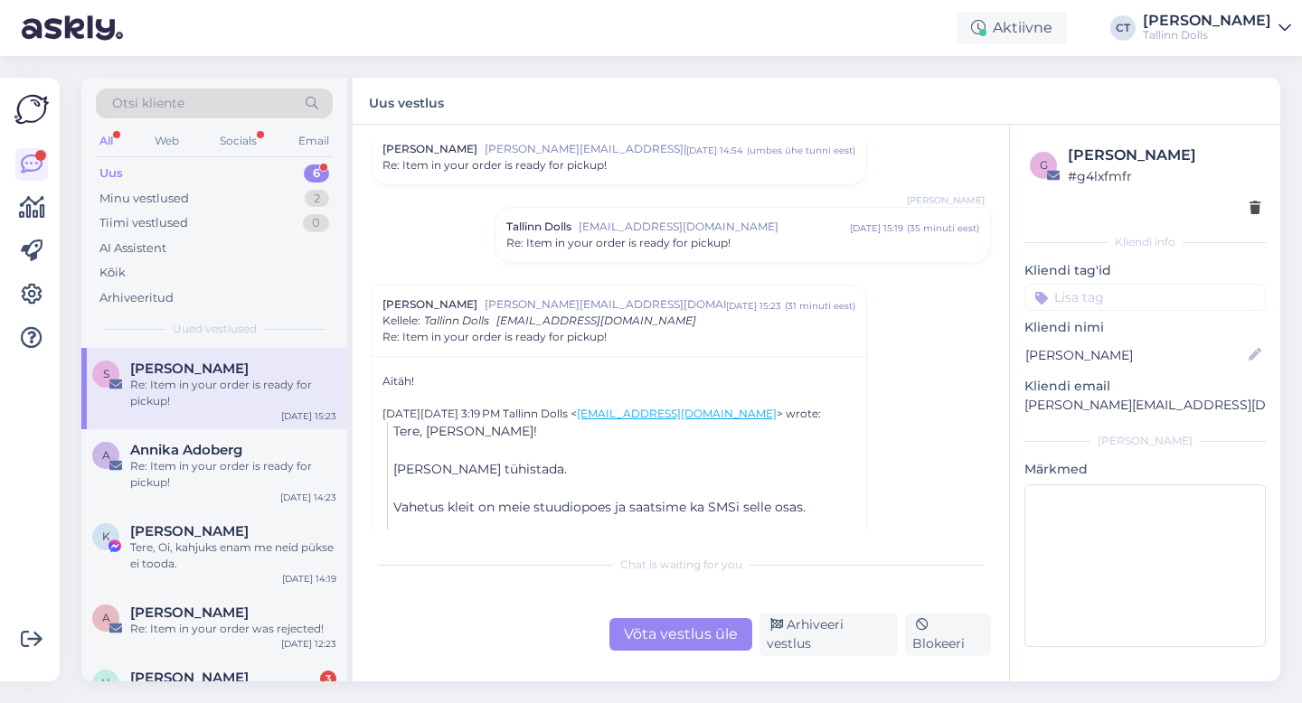
scroll to position [997, 0]
click at [865, 636] on div "Arhiveeri vestlus" at bounding box center [829, 634] width 138 height 43
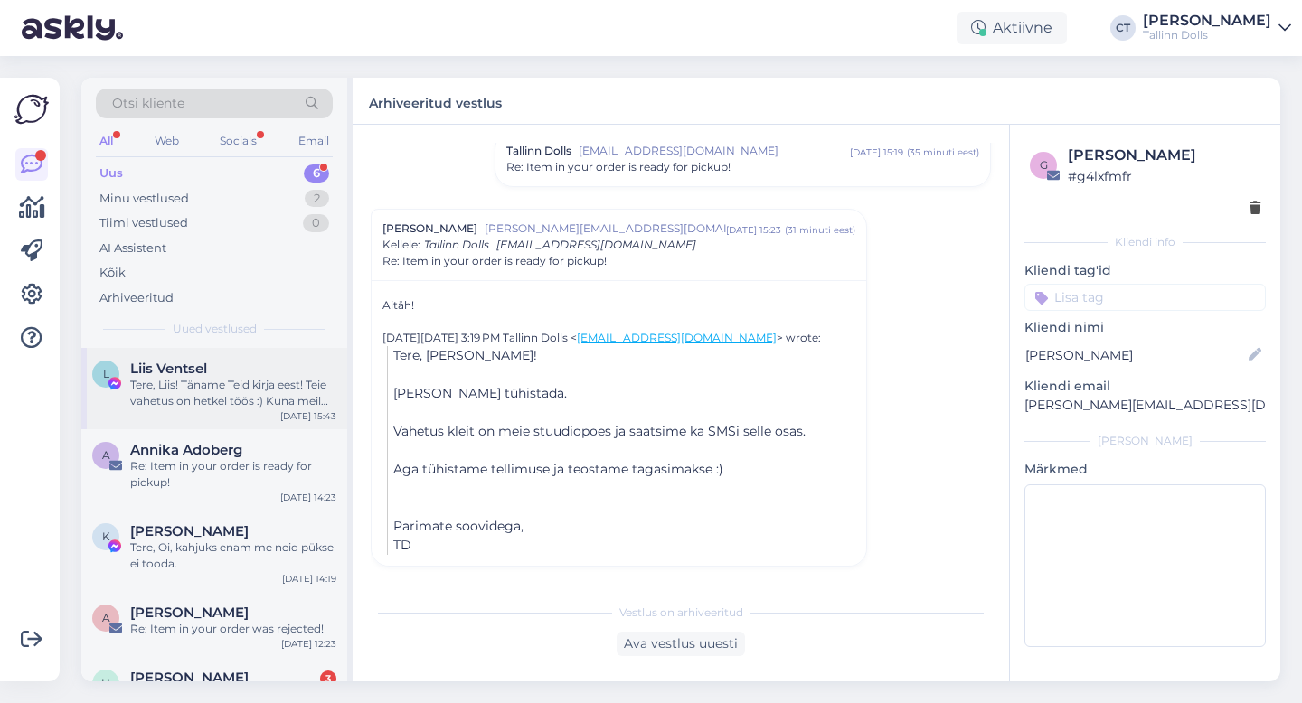
click at [244, 394] on div "Tere, Liis! Täname Teid kirja eest! Teie vahetus on hetkel töös :) Kuna meil xs…" at bounding box center [233, 393] width 206 height 33
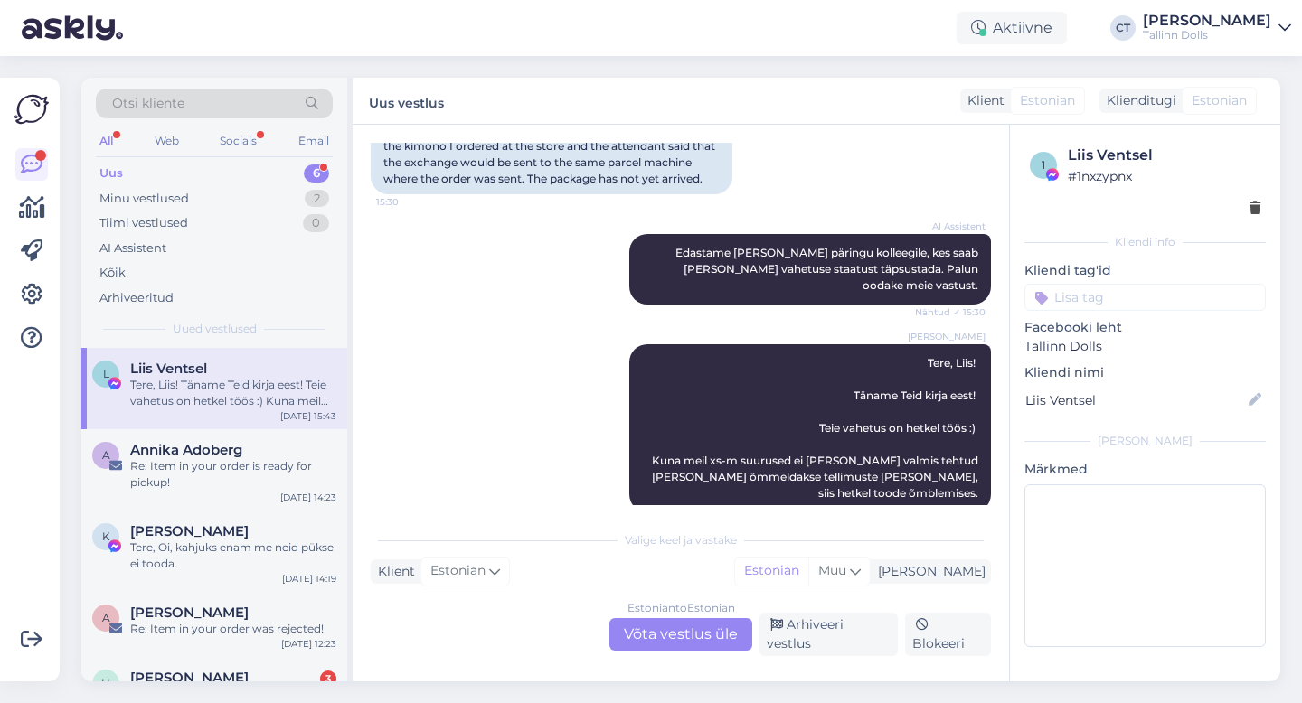
click at [826, 654] on div "Estonian to Estonian Võta vestlus üle Arhiveeri vestlus Blokeeri" at bounding box center [681, 634] width 620 height 43
click at [833, 639] on div "Arhiveeri vestlus" at bounding box center [829, 634] width 138 height 43
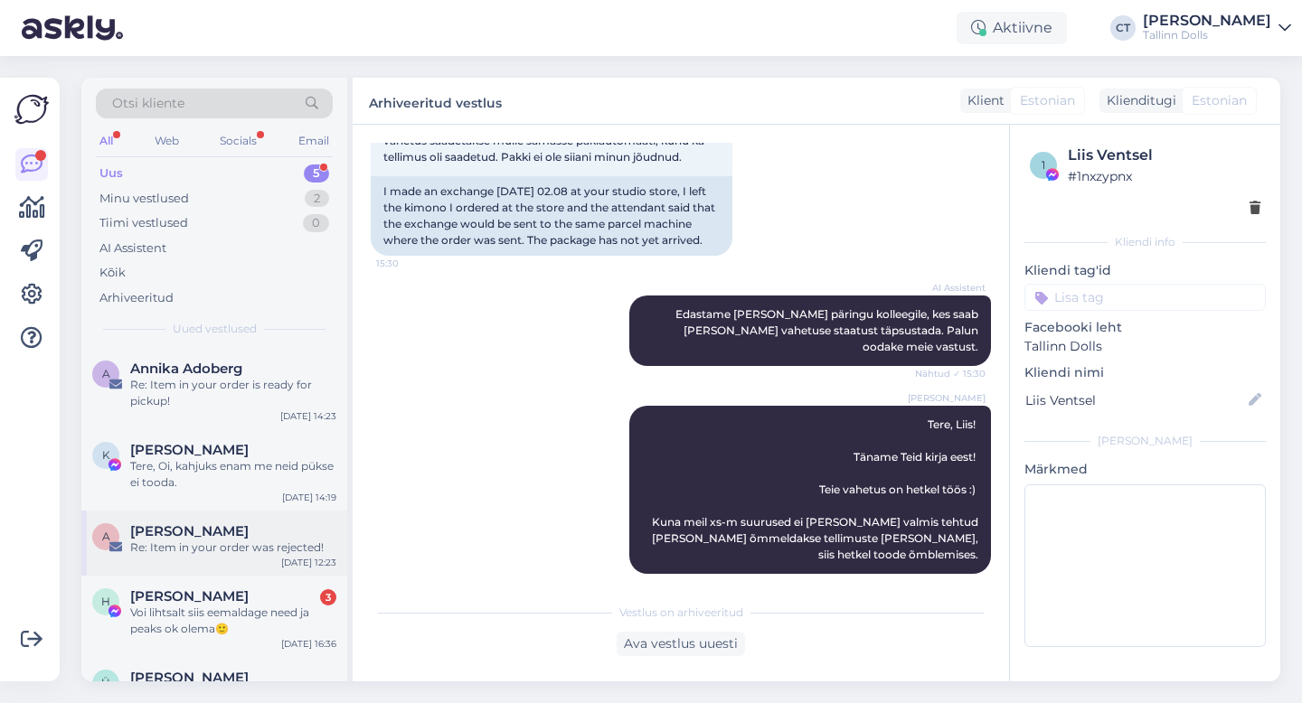
scroll to position [41, 0]
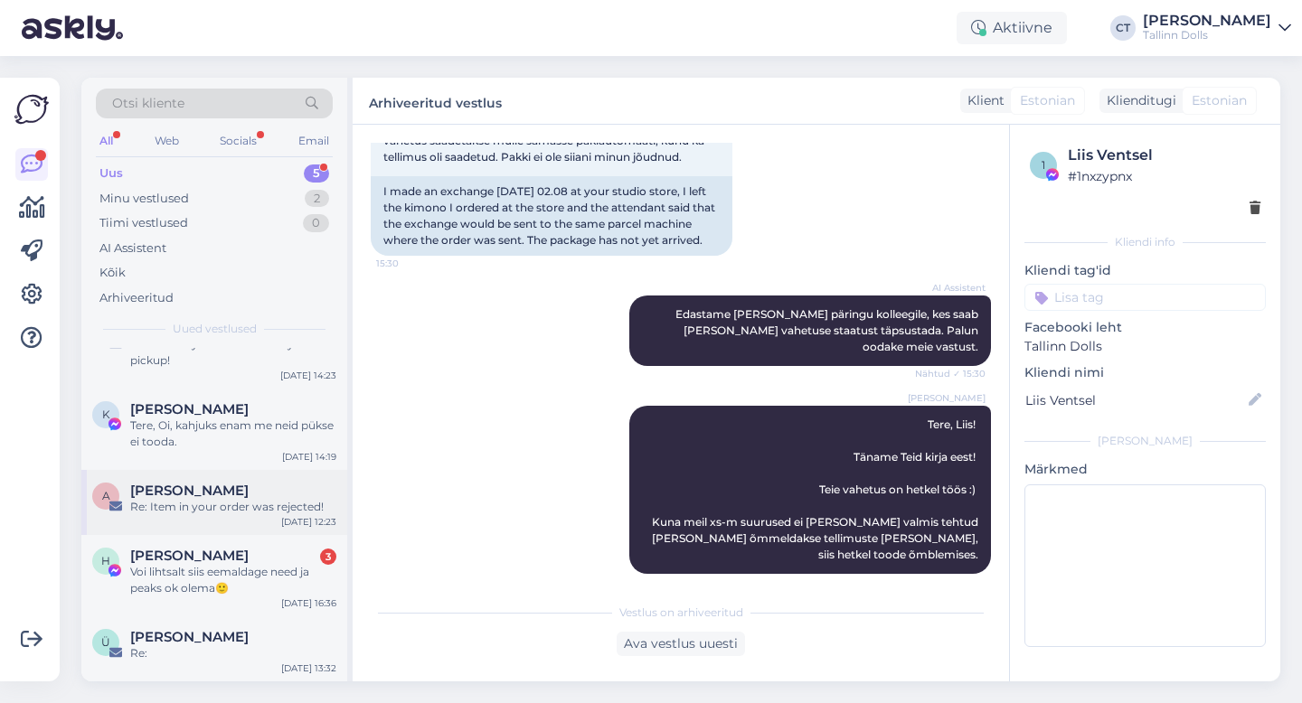
click at [229, 514] on div "Re: Item in your order was rejected!" at bounding box center [233, 507] width 206 height 16
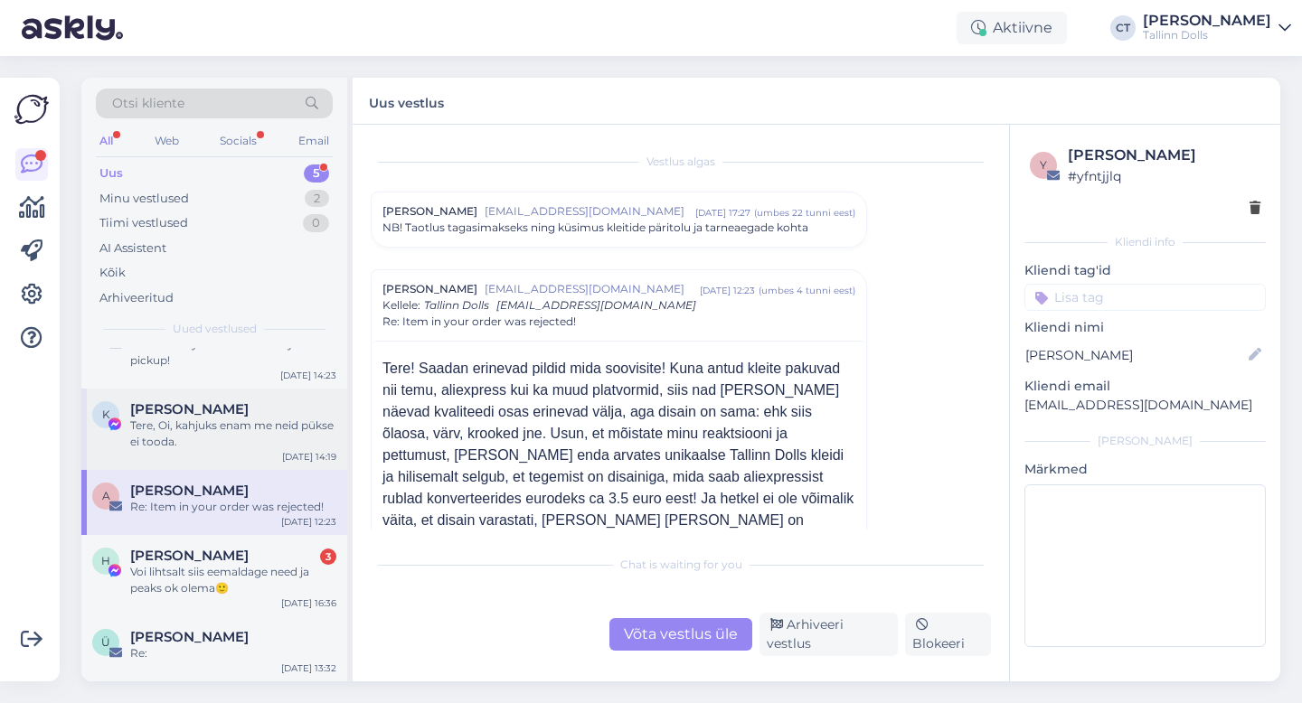
click at [282, 432] on div "Tere, Oi, kahjuks enam me neid pükse ei tooda." at bounding box center [233, 434] width 206 height 33
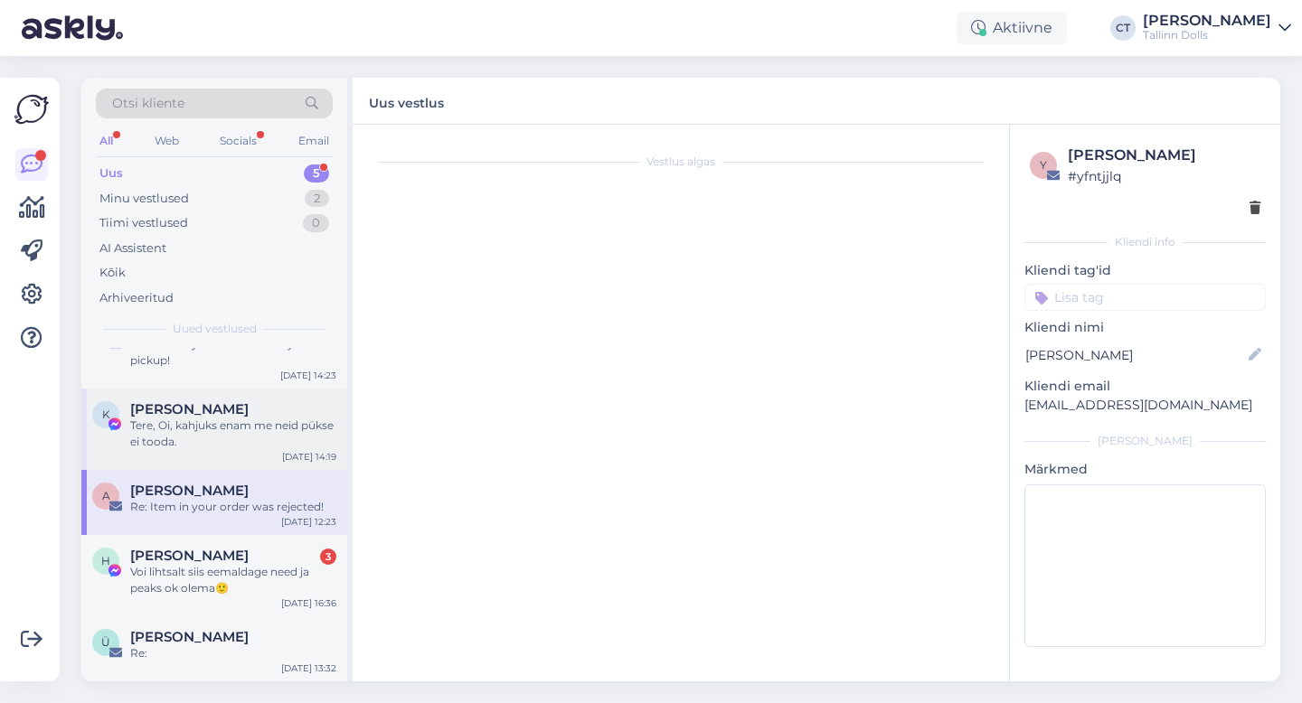
scroll to position [1249, 0]
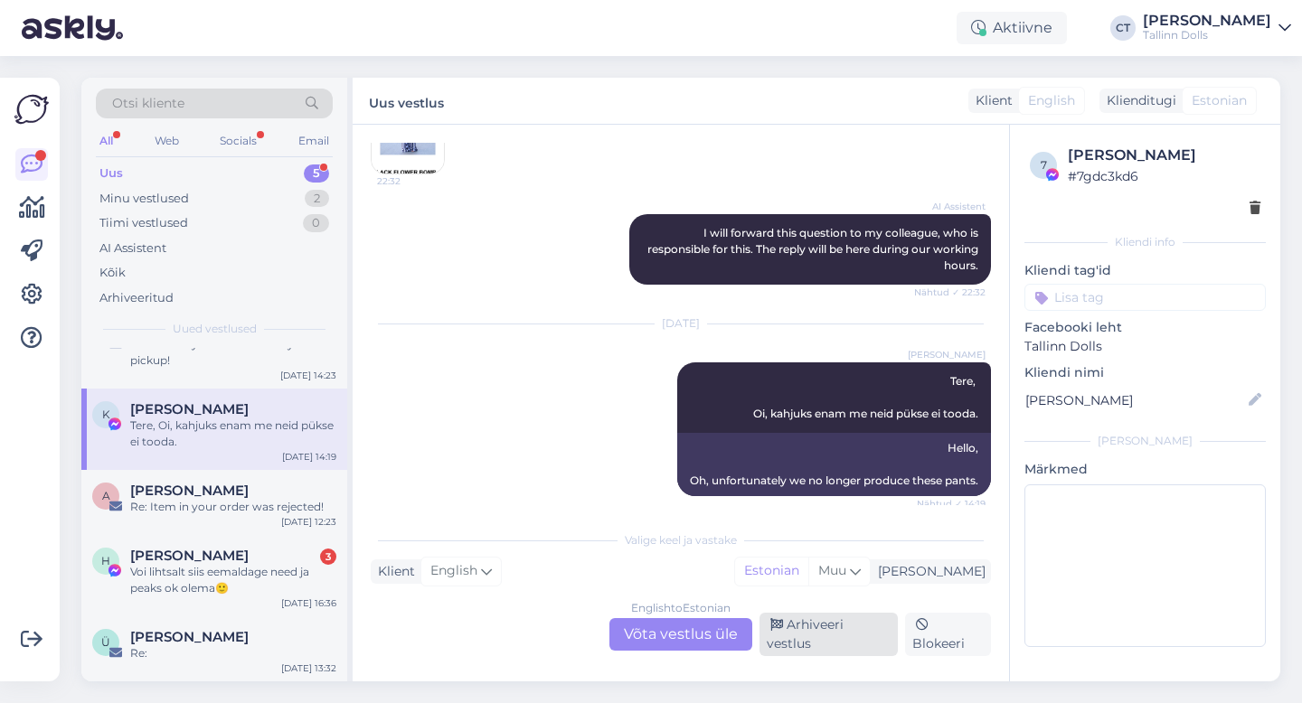
click at [826, 644] on div "Arhiveeri vestlus" at bounding box center [829, 634] width 138 height 43
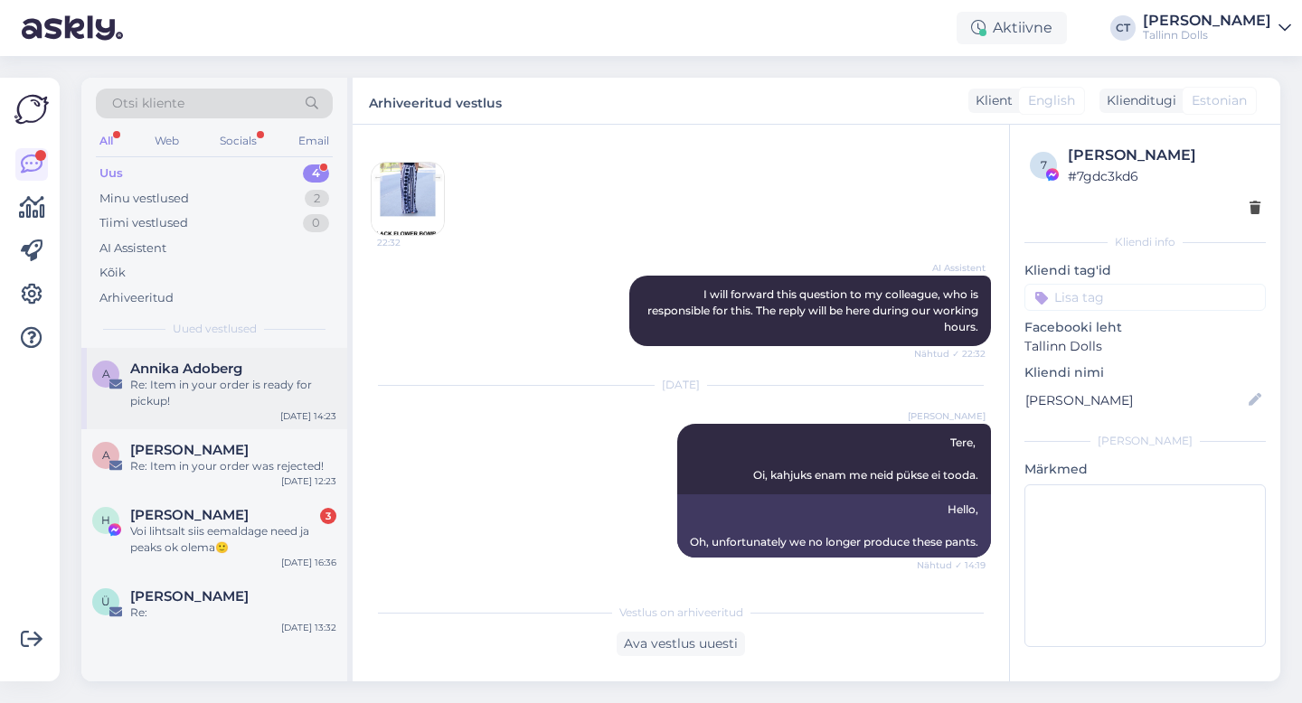
click at [260, 399] on div "Re: Item in your order is ready for pickup!" at bounding box center [233, 393] width 206 height 33
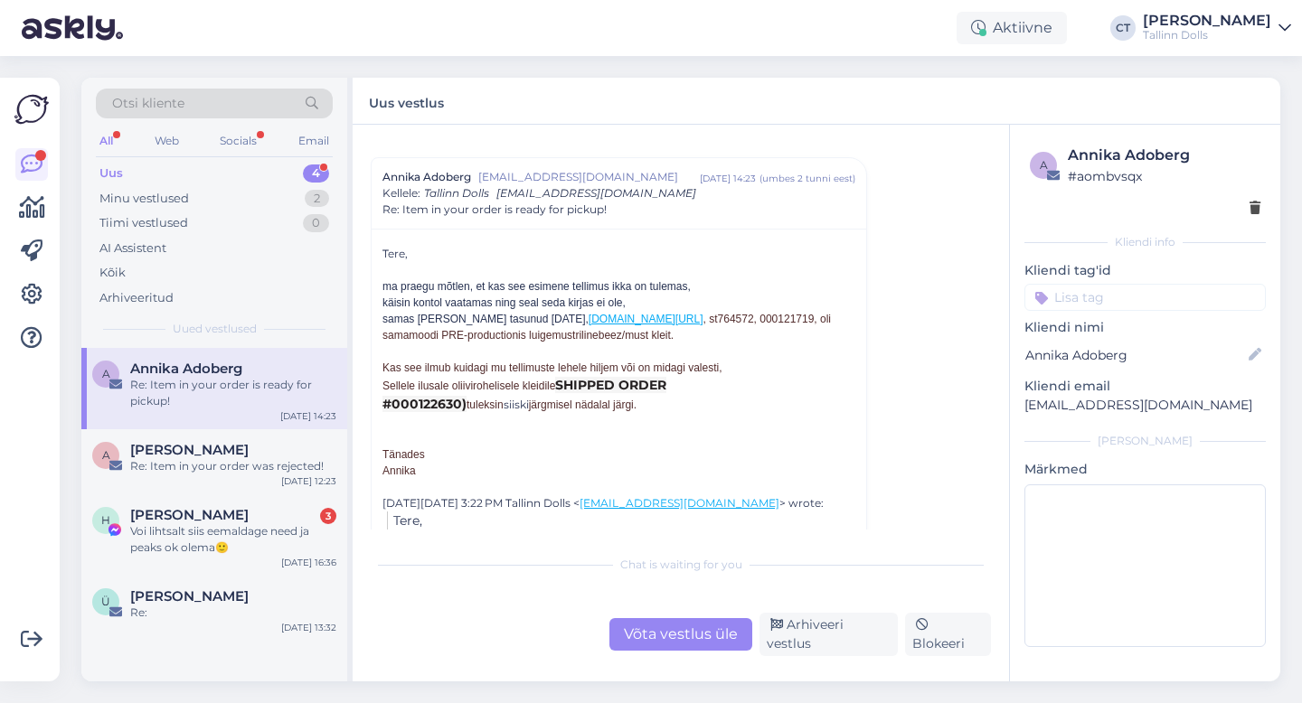
scroll to position [349, 0]
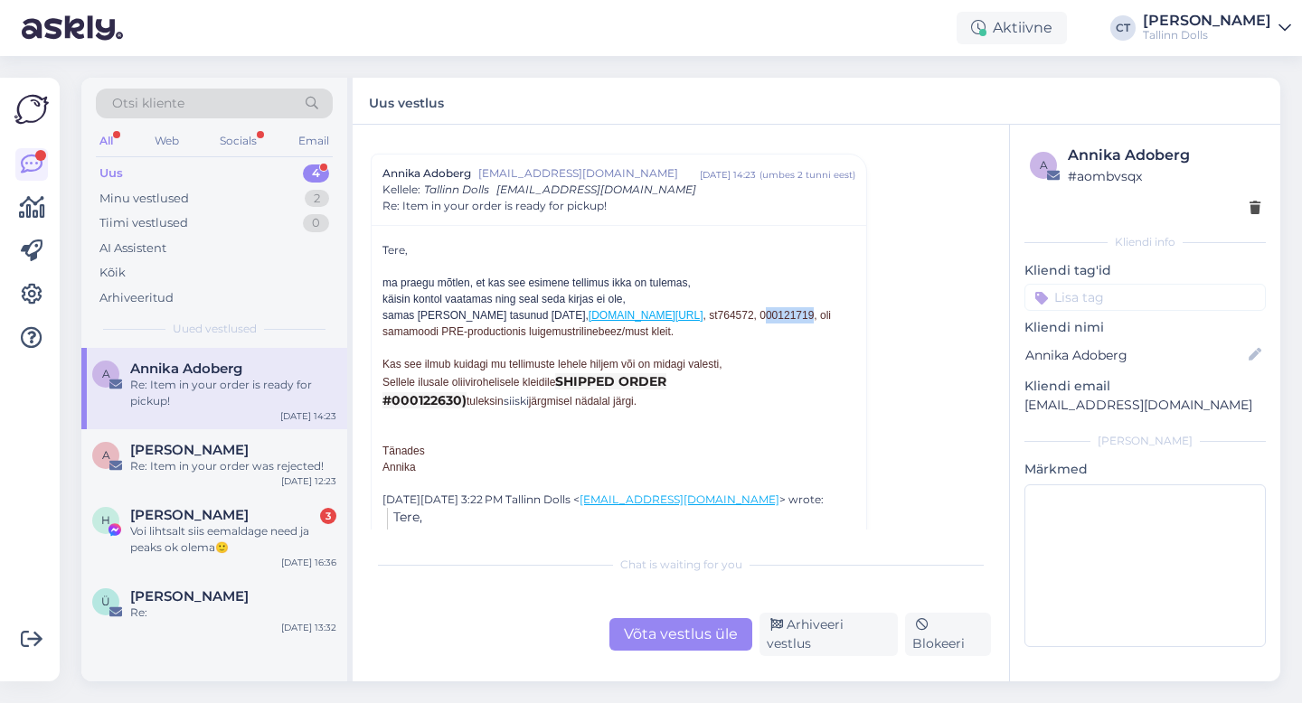
drag, startPoint x: 796, startPoint y: 314, endPoint x: 750, endPoint y: 312, distance: 46.1
click at [750, 312] on span "[DOMAIN_NAME][URL] , st764572, 000121719, oli samamoodi PRE-productionis luigem…" at bounding box center [606, 323] width 448 height 29
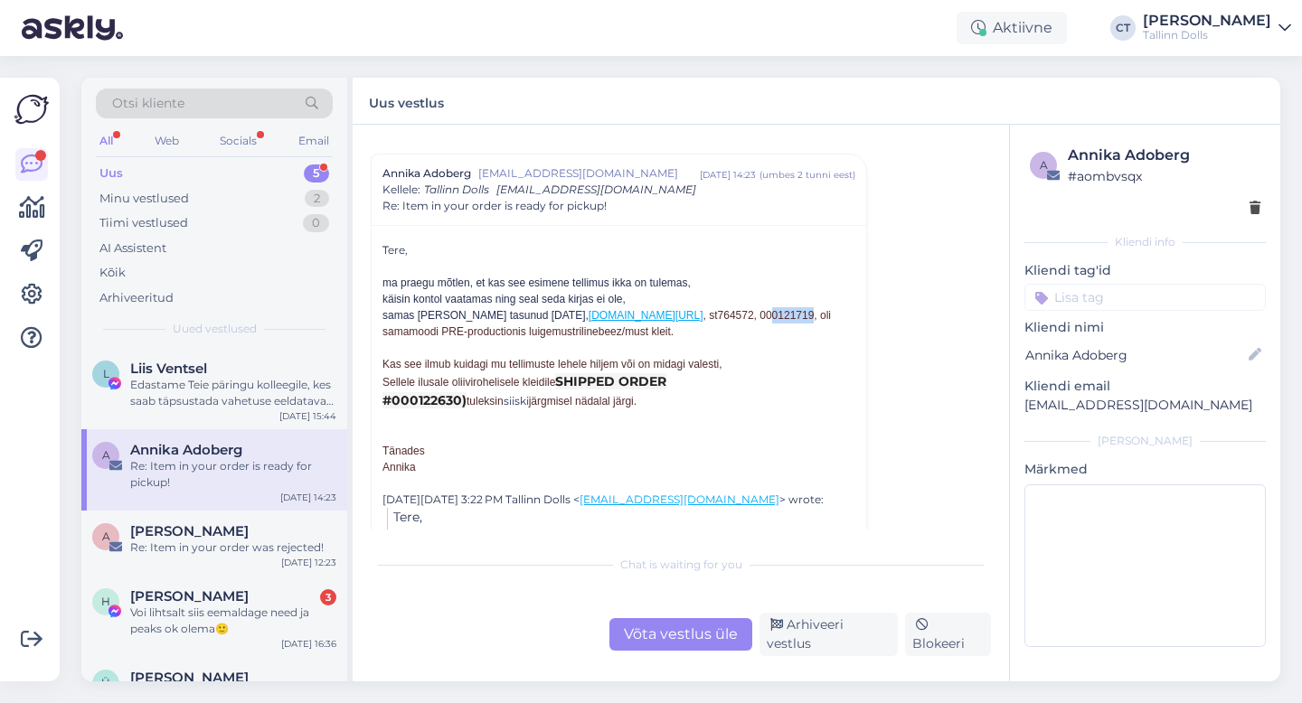
drag, startPoint x: 795, startPoint y: 316, endPoint x: 754, endPoint y: 314, distance: 40.7
click at [754, 314] on span "[DOMAIN_NAME][URL] , st764572, 000121719, oli samamoodi PRE-productionis luigem…" at bounding box center [606, 323] width 448 height 29
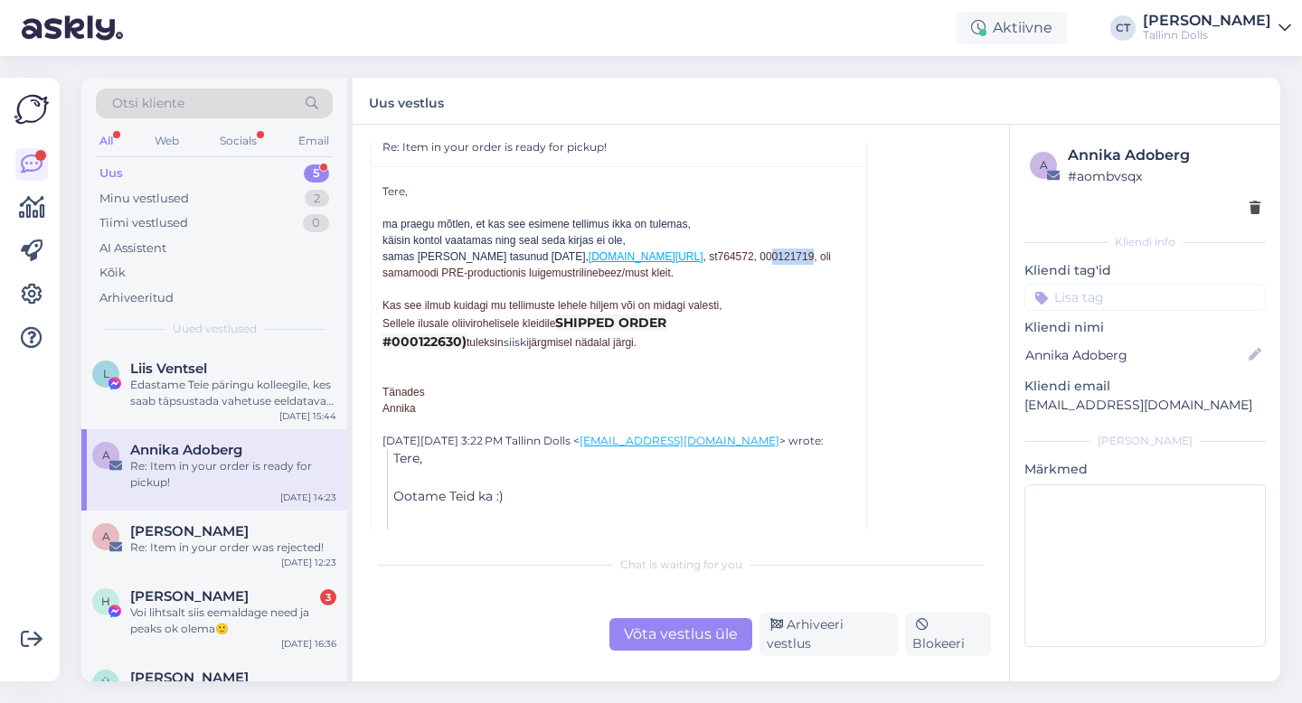
scroll to position [419, 0]
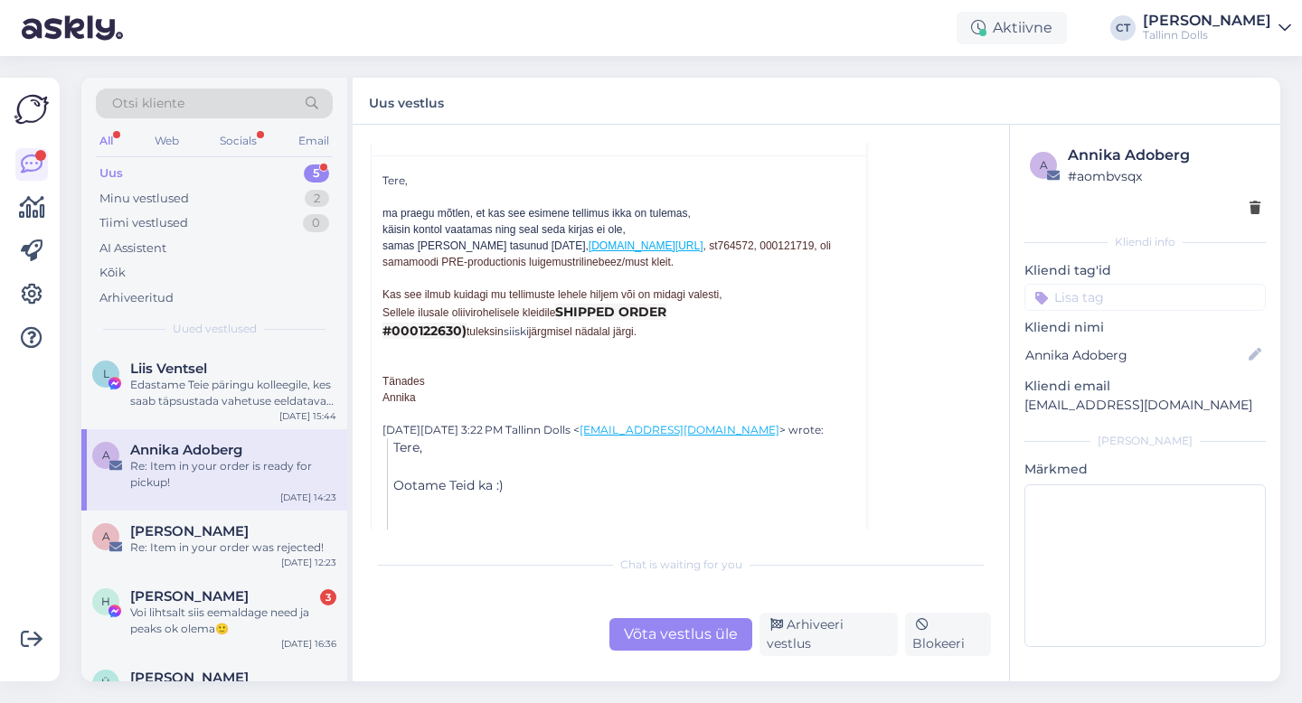
click at [675, 651] on div "Võta vestlus üle" at bounding box center [680, 634] width 143 height 33
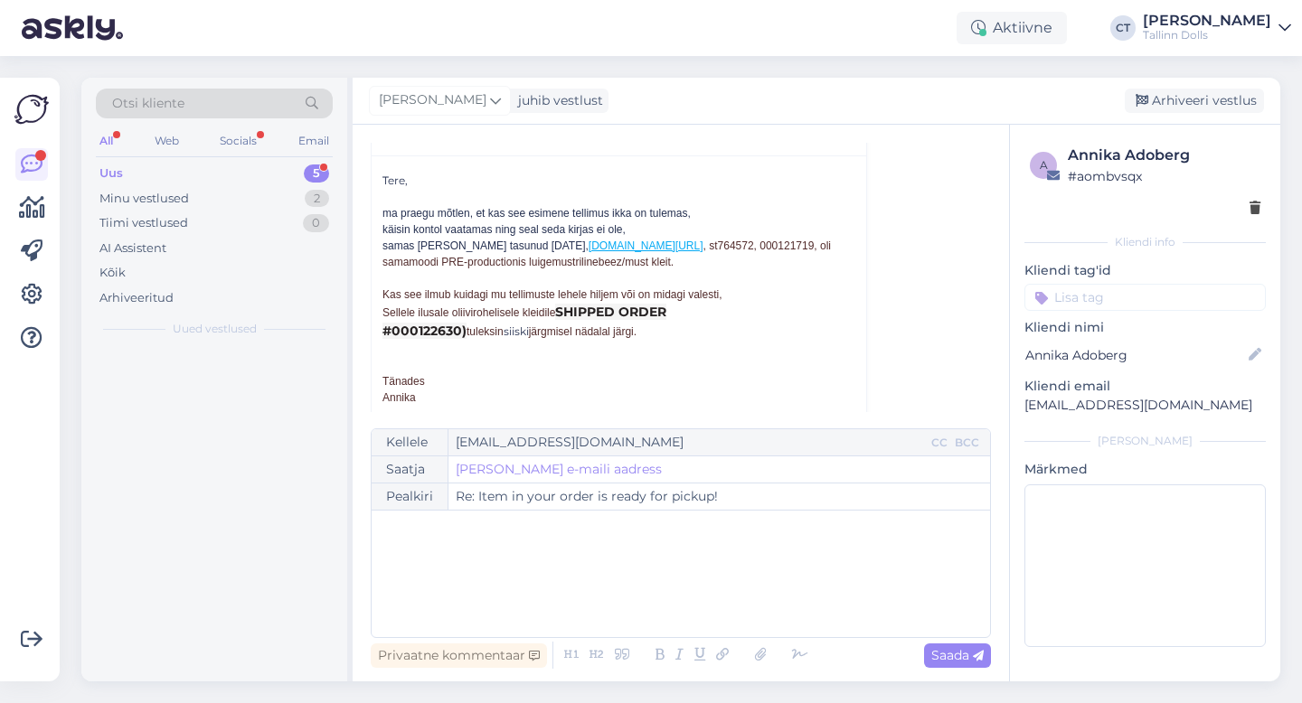
scroll to position [360, 0]
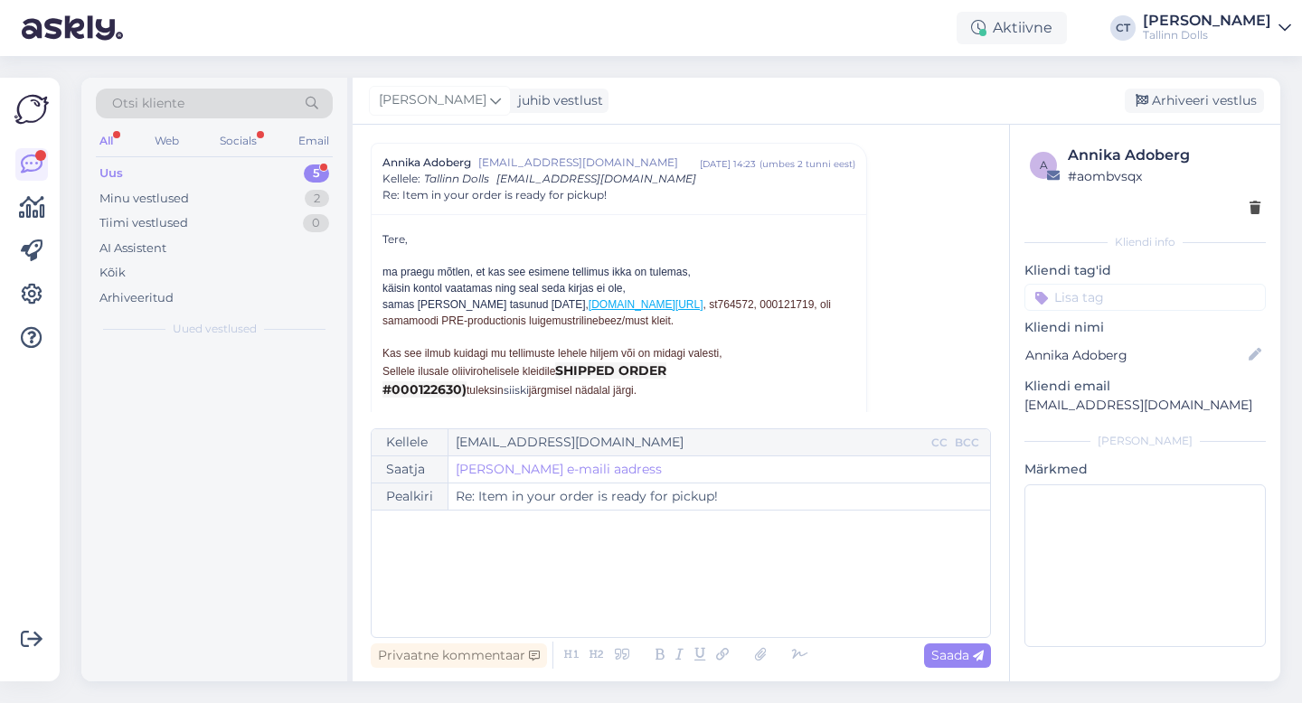
click at [692, 607] on div "﻿" at bounding box center [681, 574] width 600 height 109
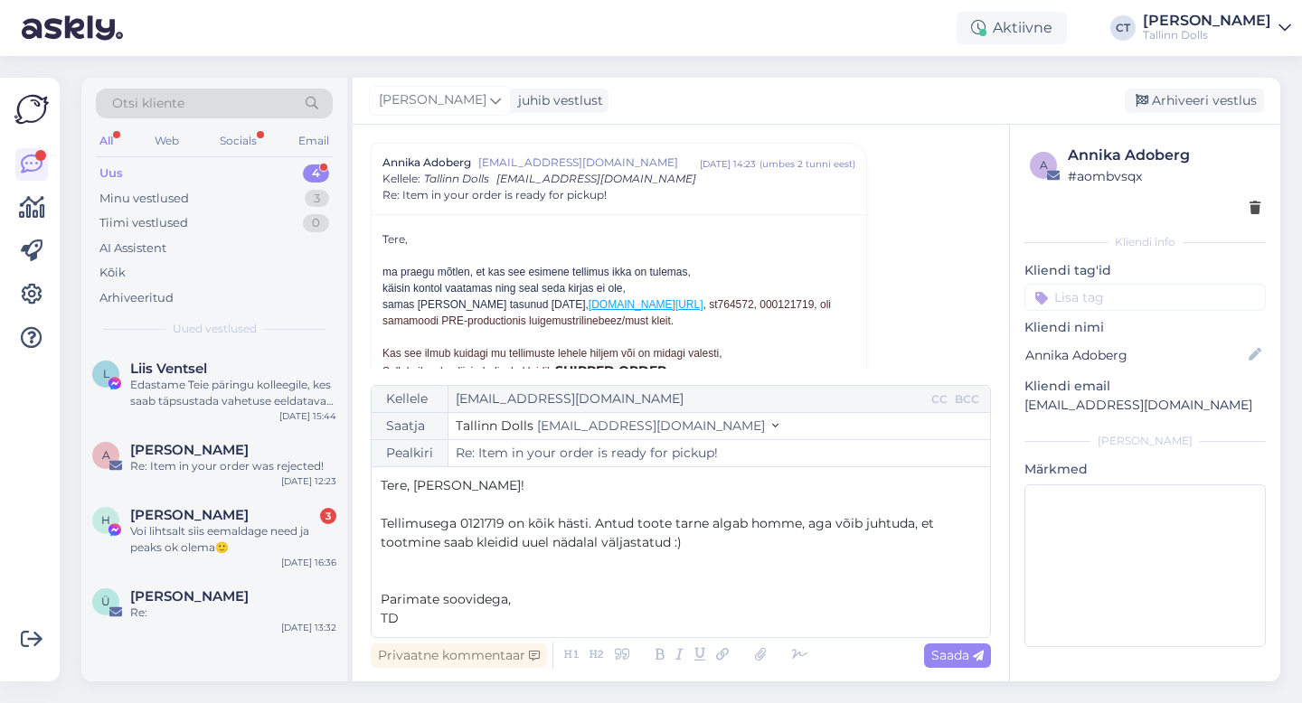
click at [982, 641] on div "Privaatne kommentaar Saada" at bounding box center [681, 655] width 620 height 34
click at [982, 656] on icon at bounding box center [978, 656] width 11 height 11
type input "Re: Item in your order is ready for pickup!"
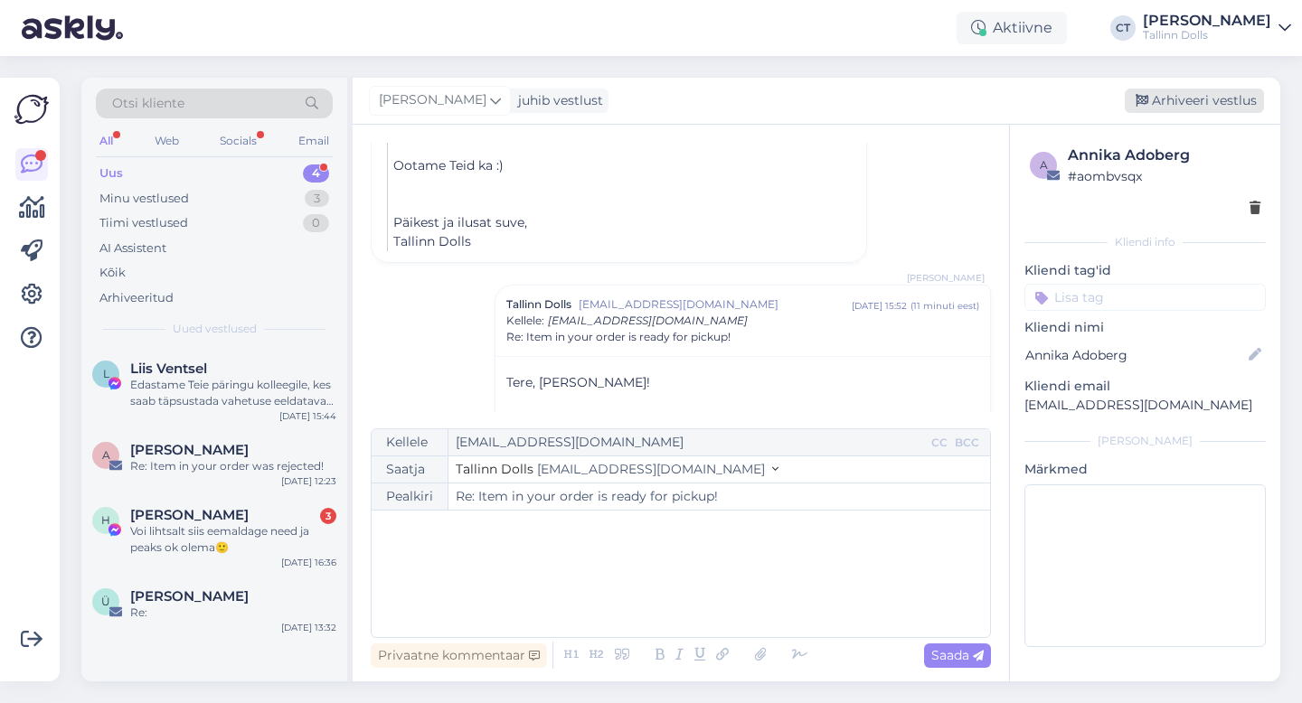
click at [1227, 94] on div "Arhiveeri vestlus" at bounding box center [1194, 101] width 139 height 24
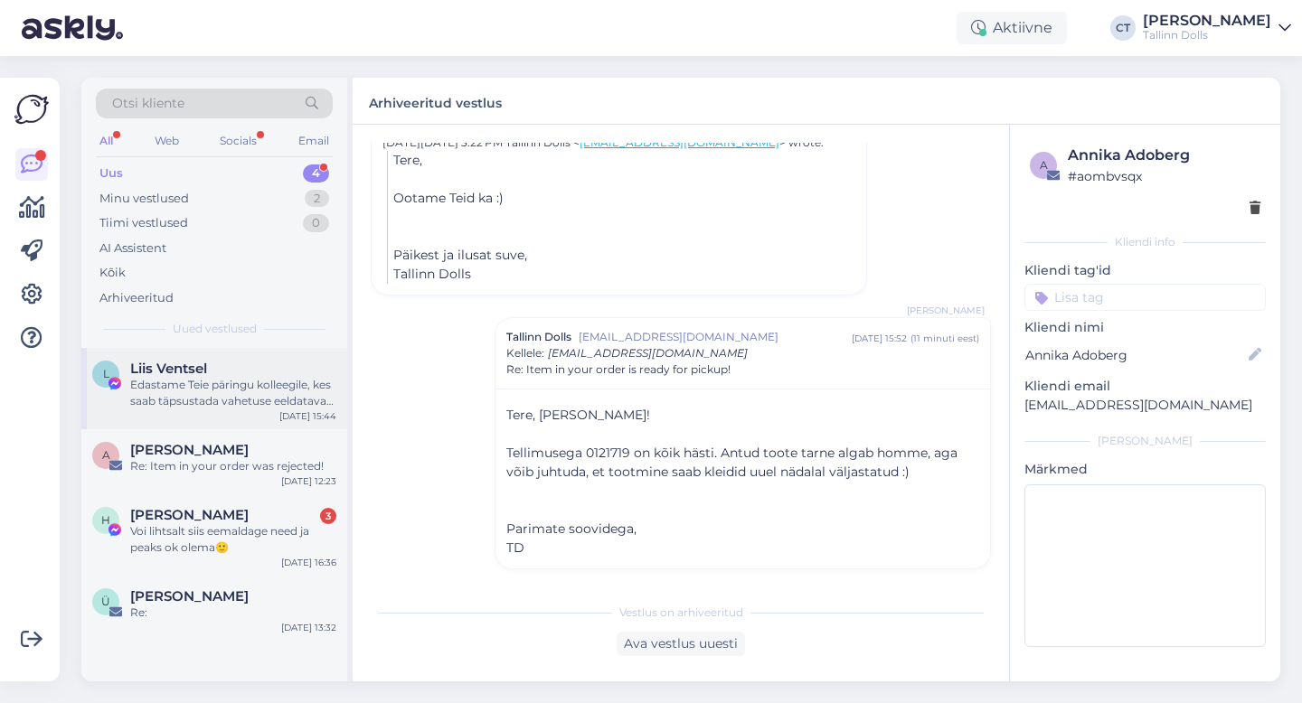
click at [288, 396] on div "Edastame Teie päringu kolleegile, kes saab täpsustada vahetuse eeldatavat valmi…" at bounding box center [233, 393] width 206 height 33
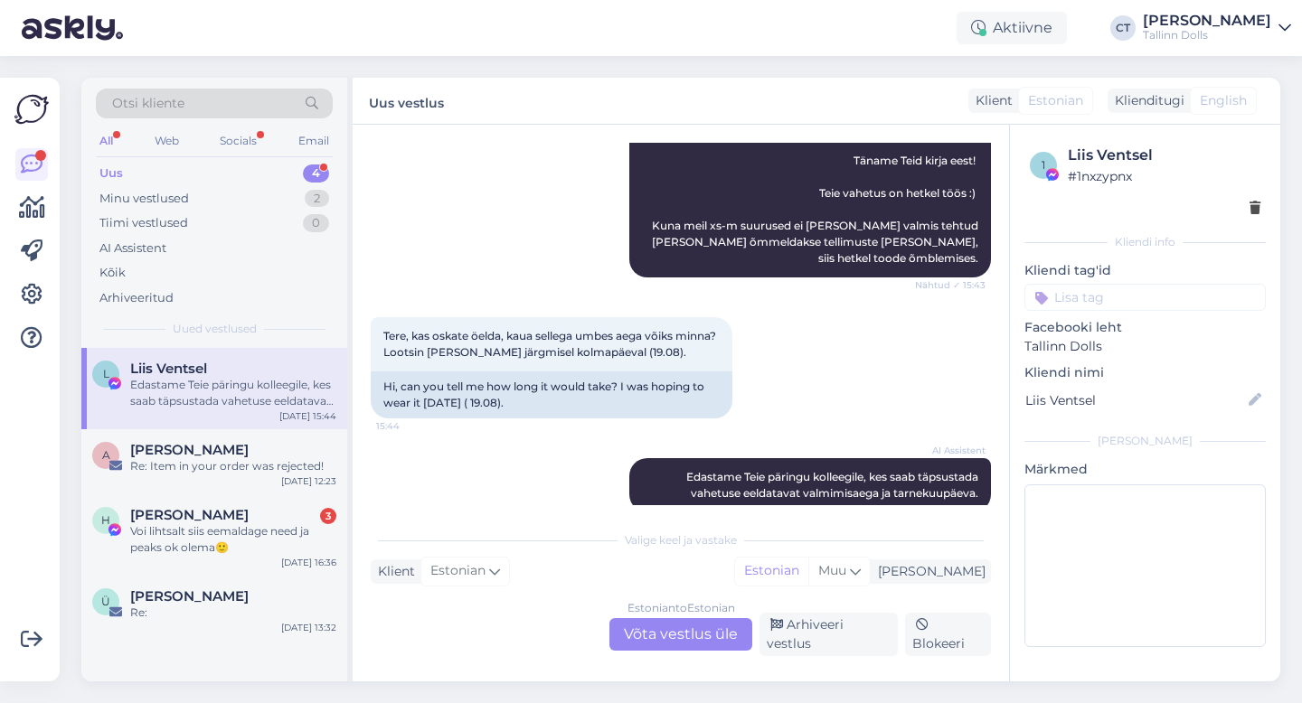
click at [696, 627] on div "Estonian to Estonian Võta vestlus üle" at bounding box center [680, 634] width 143 height 33
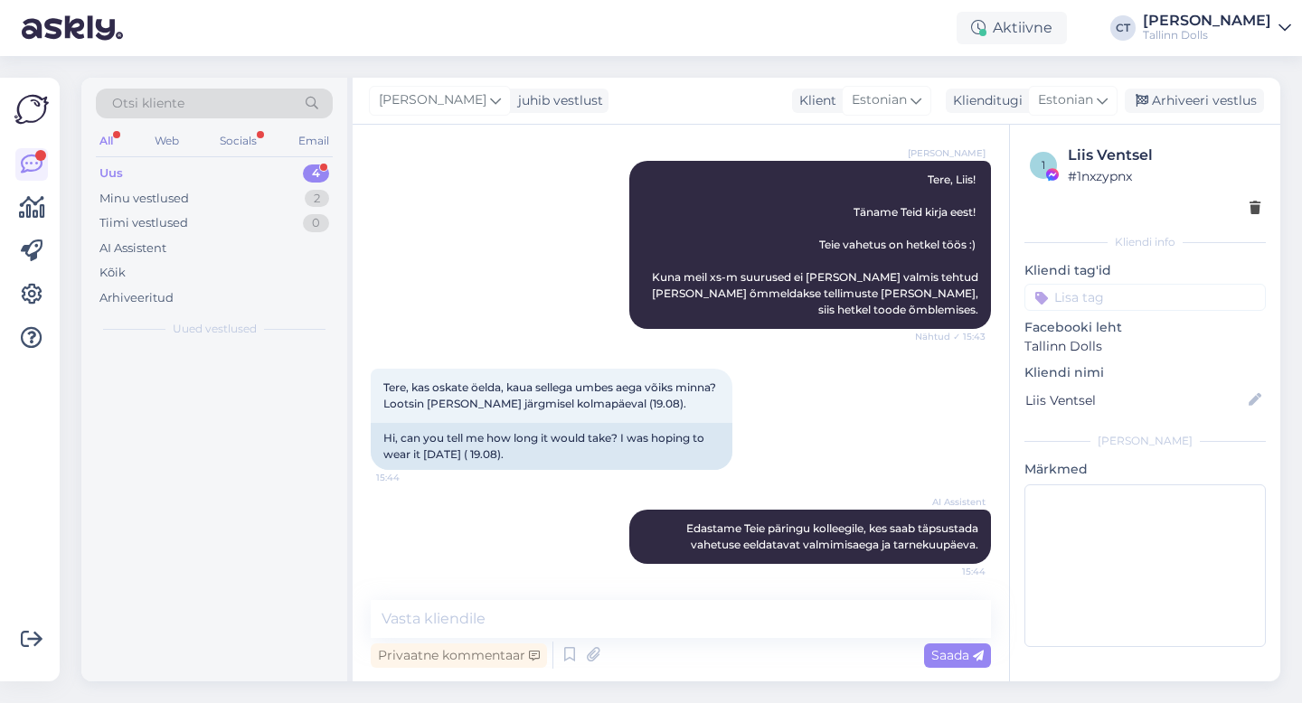
scroll to position [664, 0]
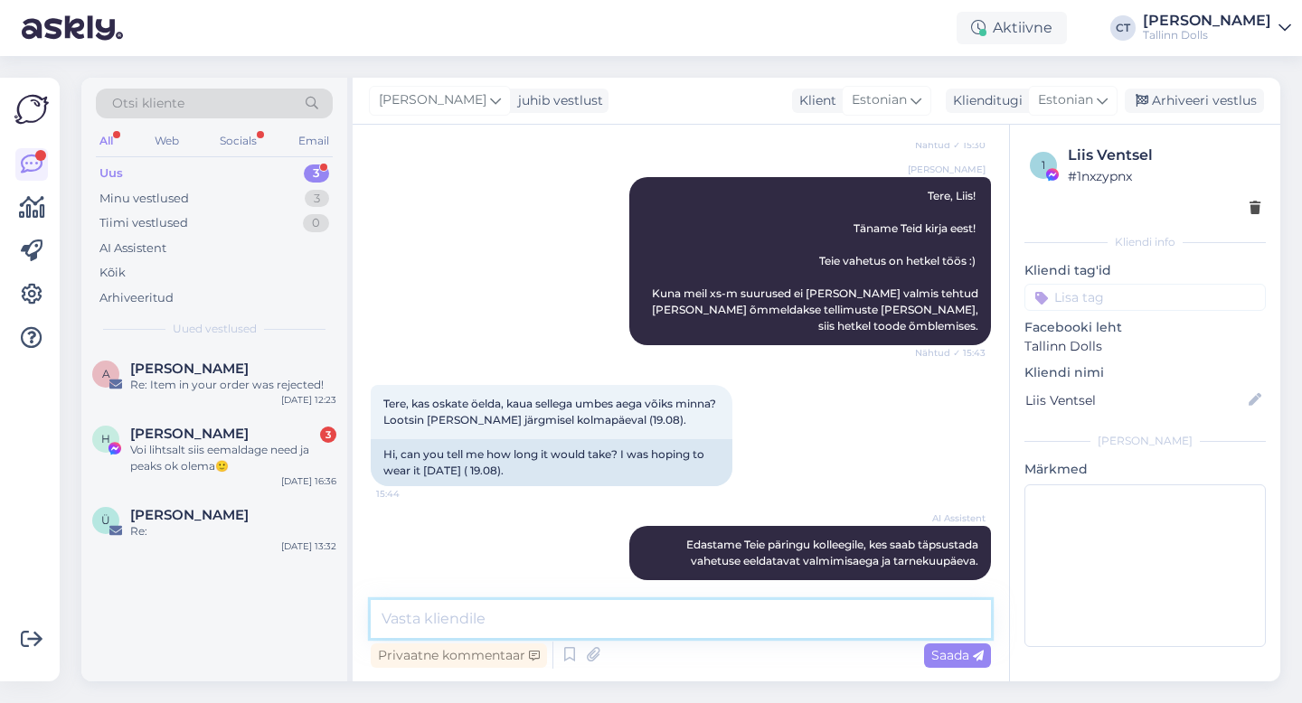
click at [705, 624] on textarea at bounding box center [681, 619] width 620 height 38
click at [669, 616] on textarea at bounding box center [681, 619] width 620 height 38
type textarea "T"
click at [455, 621] on textarea "Toode on lõigatud ja" at bounding box center [681, 619] width 620 height 38
click at [425, 622] on textarea "Toode on valmis lõigatud ja" at bounding box center [681, 619] width 620 height 38
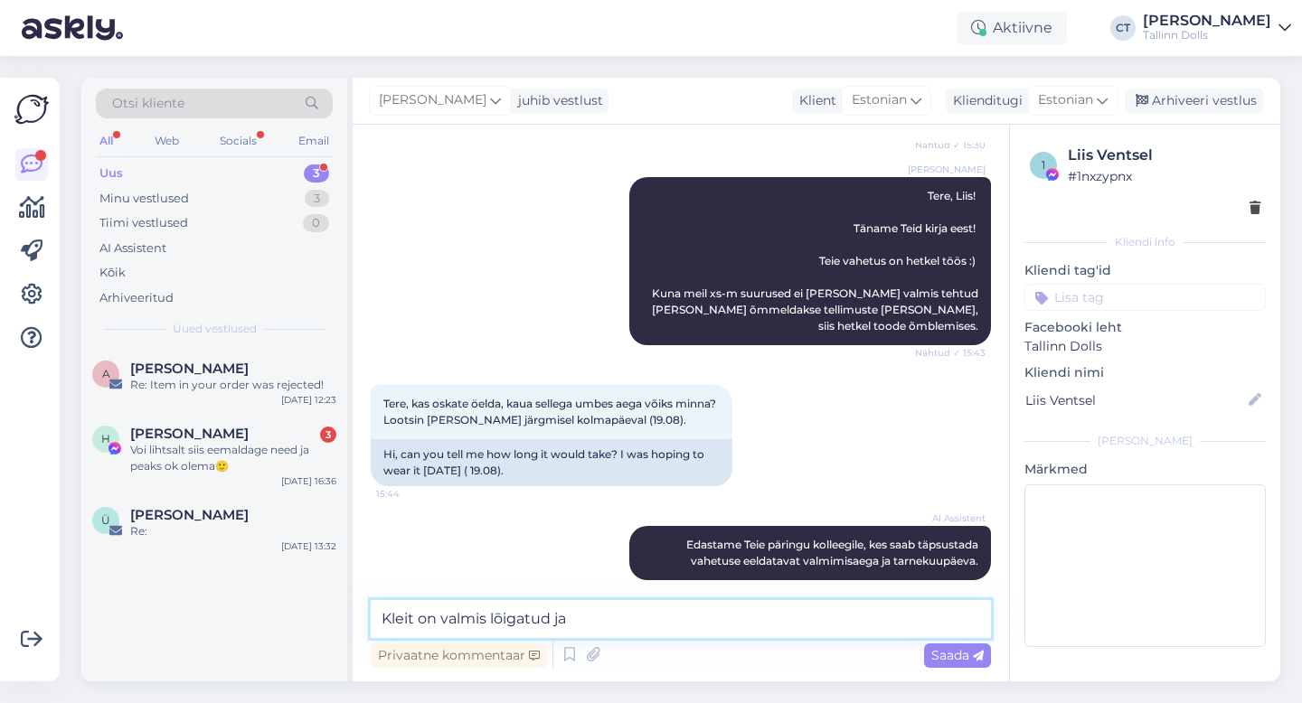
click at [590, 618] on textarea "Kleit on valmis lõigatud ja" at bounding box center [681, 619] width 620 height 38
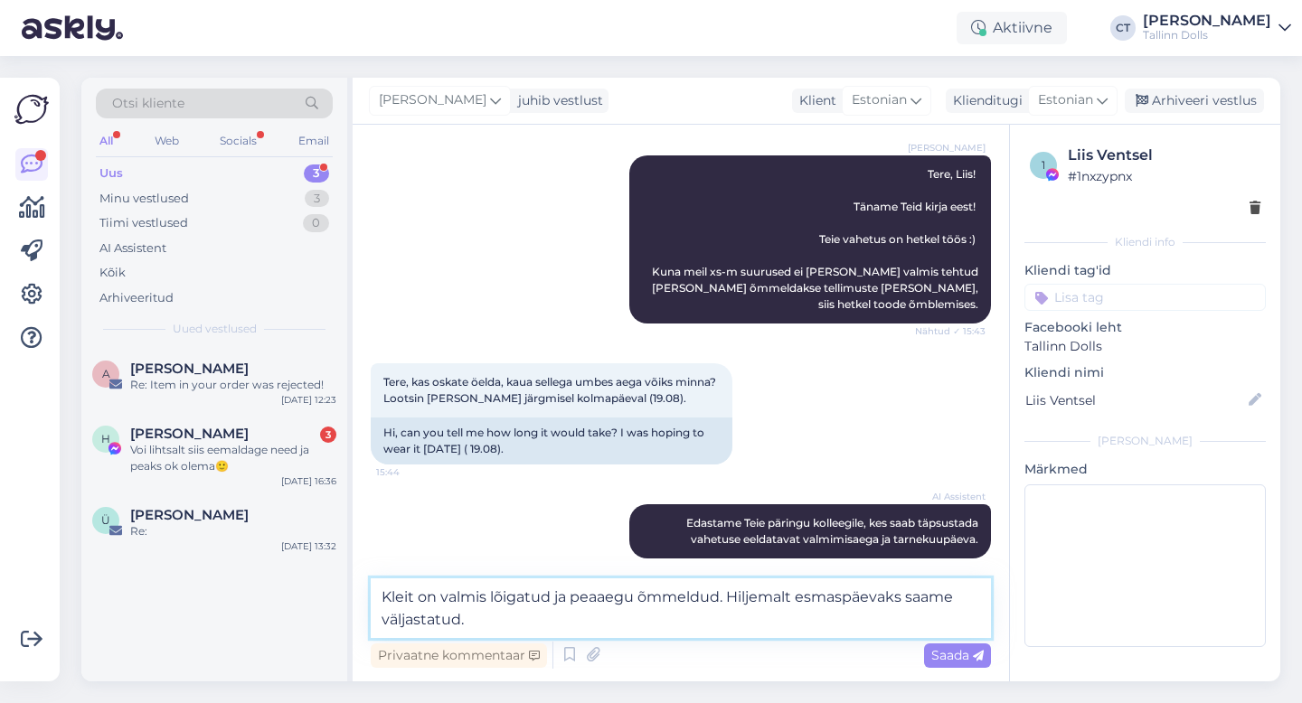
type textarea "Kleit on valmis lõigatud ja peaaegu õmmeldud. Hiljemalt esmaspäevaks saame välj…"
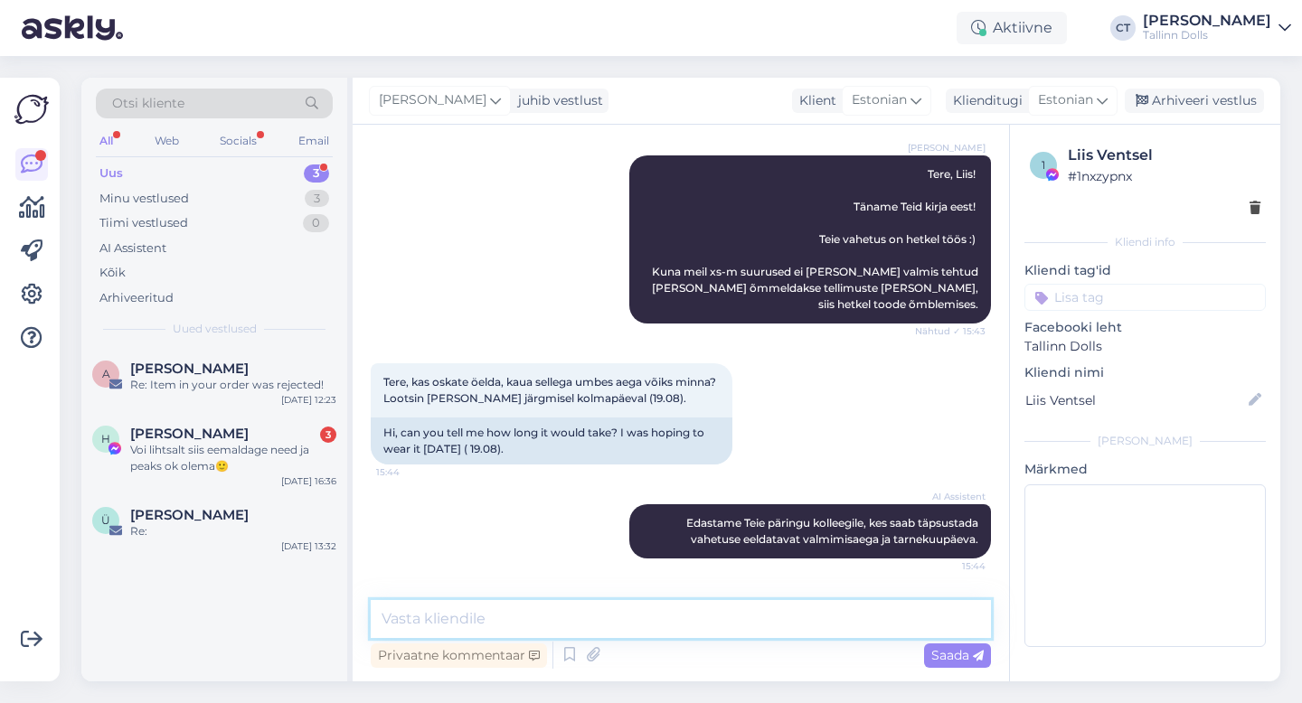
scroll to position [758, 0]
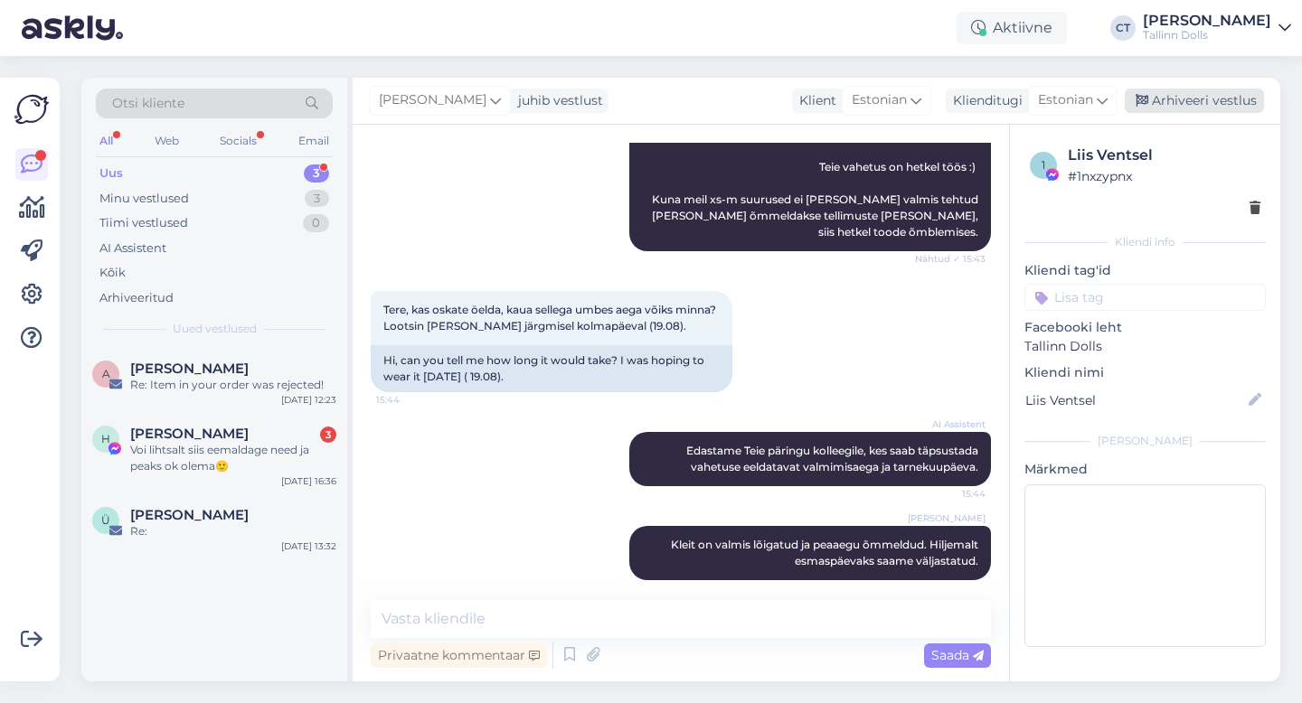
click at [1195, 91] on div "Arhiveeri vestlus" at bounding box center [1194, 101] width 139 height 24
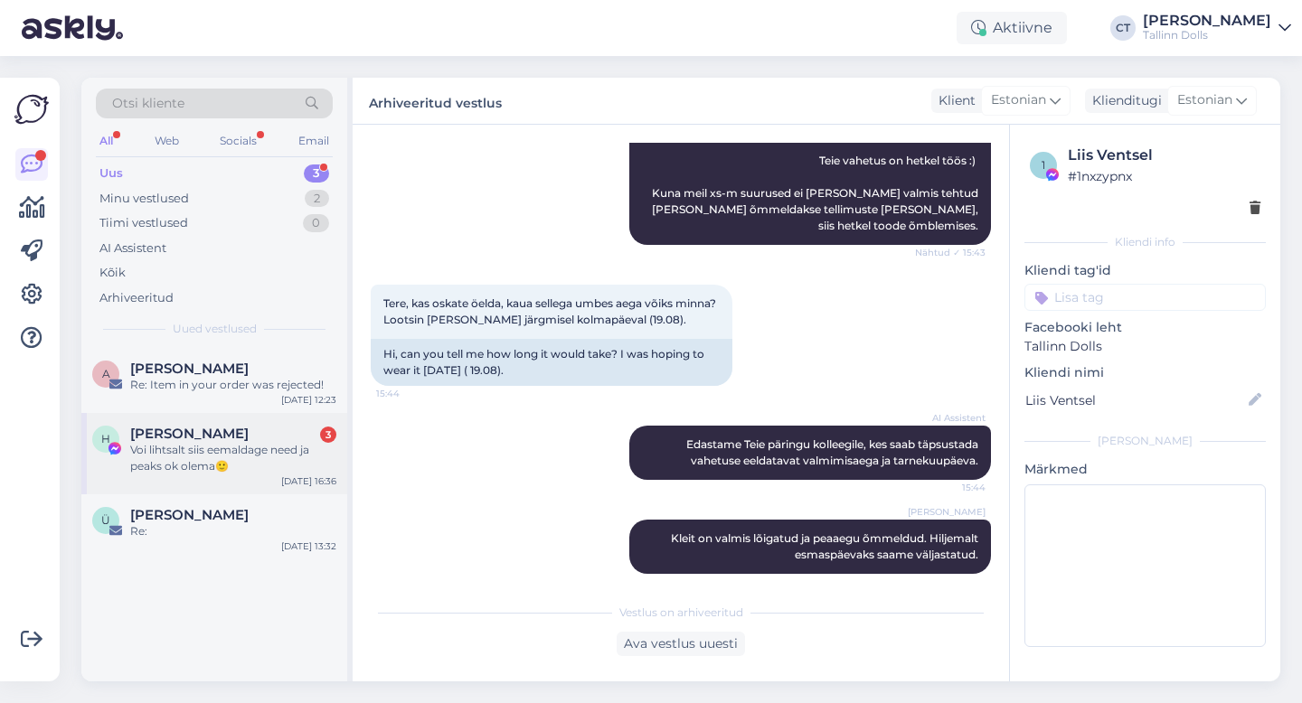
click at [204, 435] on div "[PERSON_NAME] 3" at bounding box center [233, 434] width 206 height 16
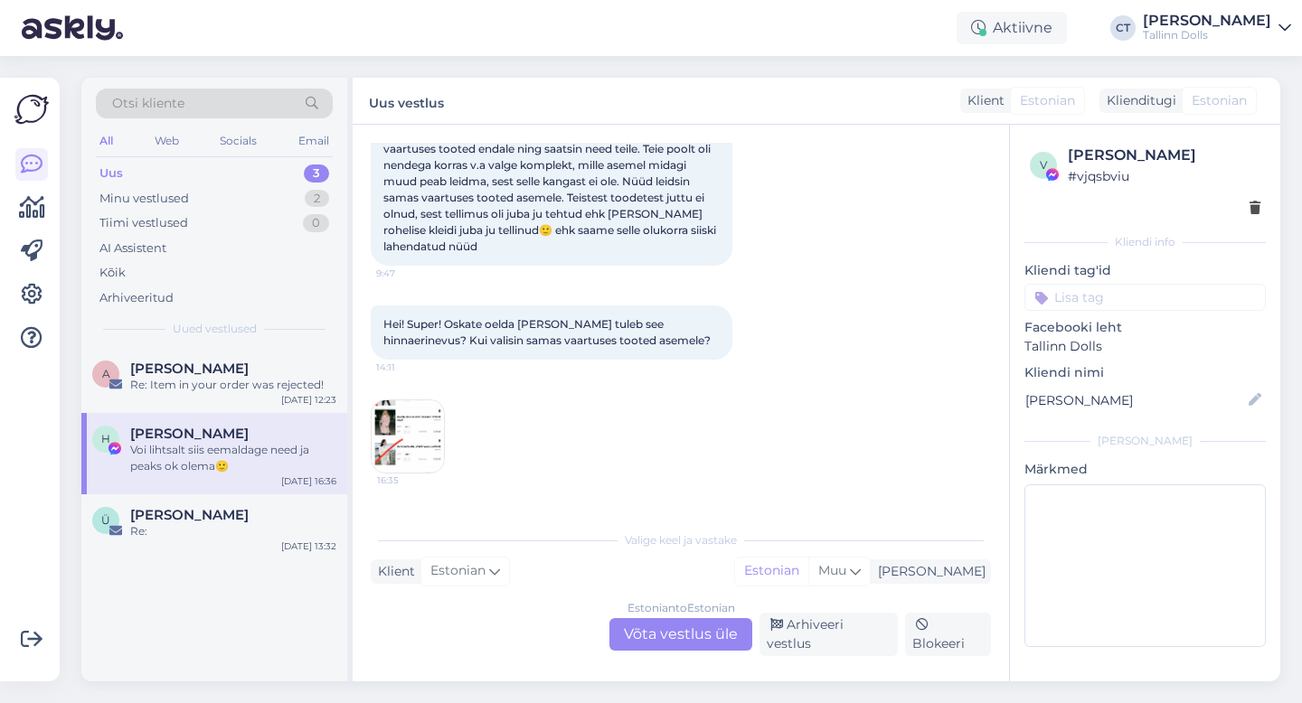
scroll to position [2958, 0]
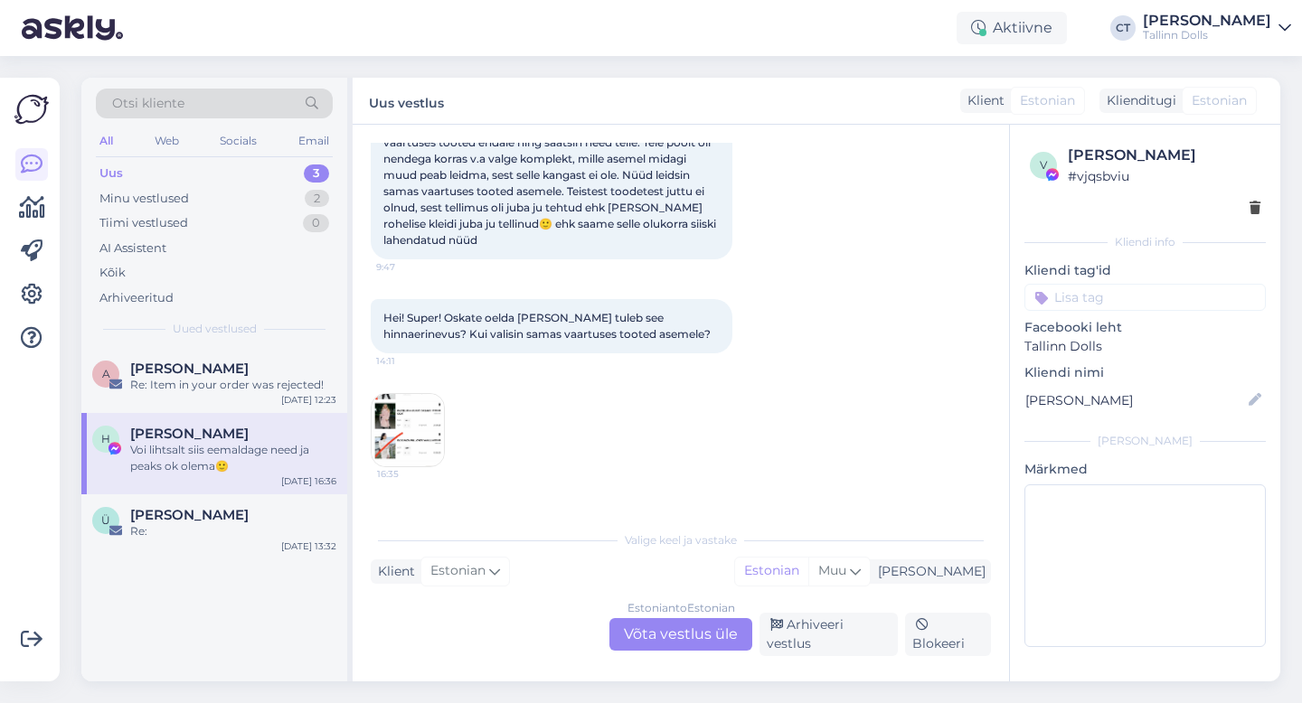
click at [682, 635] on div "Estonian to Estonian Võta vestlus üle" at bounding box center [680, 634] width 143 height 33
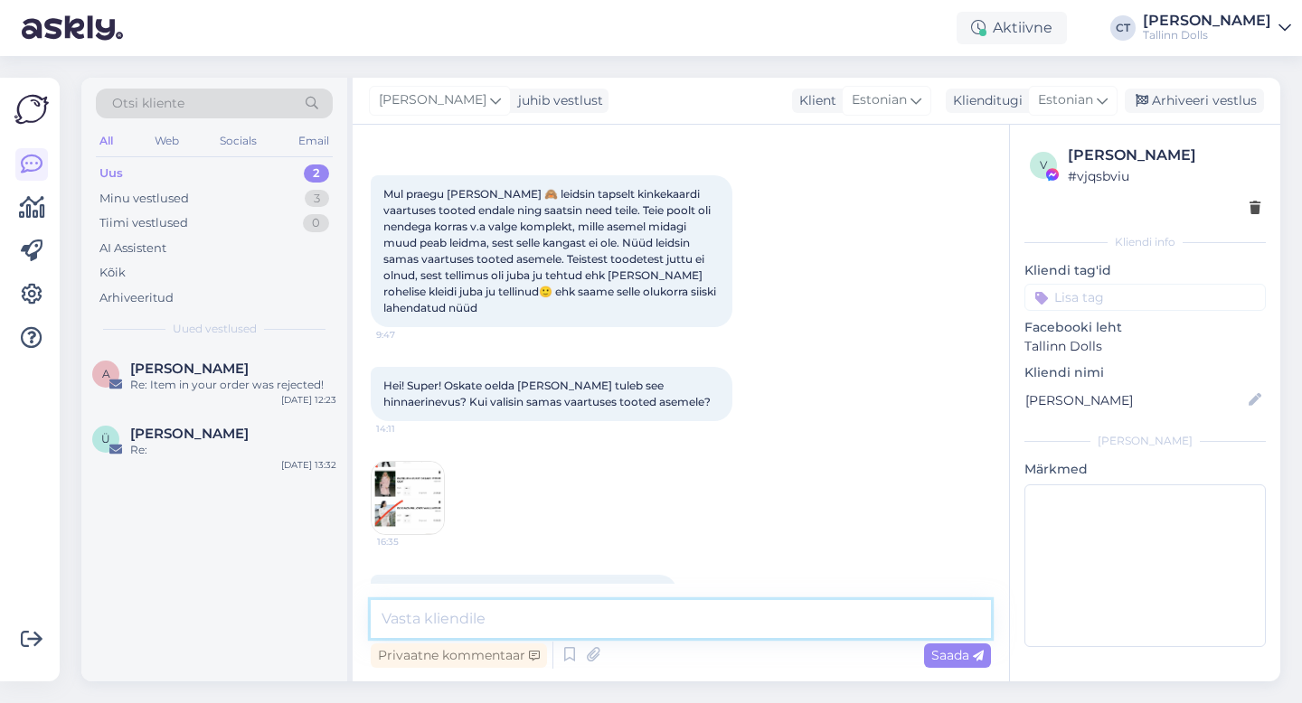
click at [693, 633] on textarea at bounding box center [681, 619] width 620 height 38
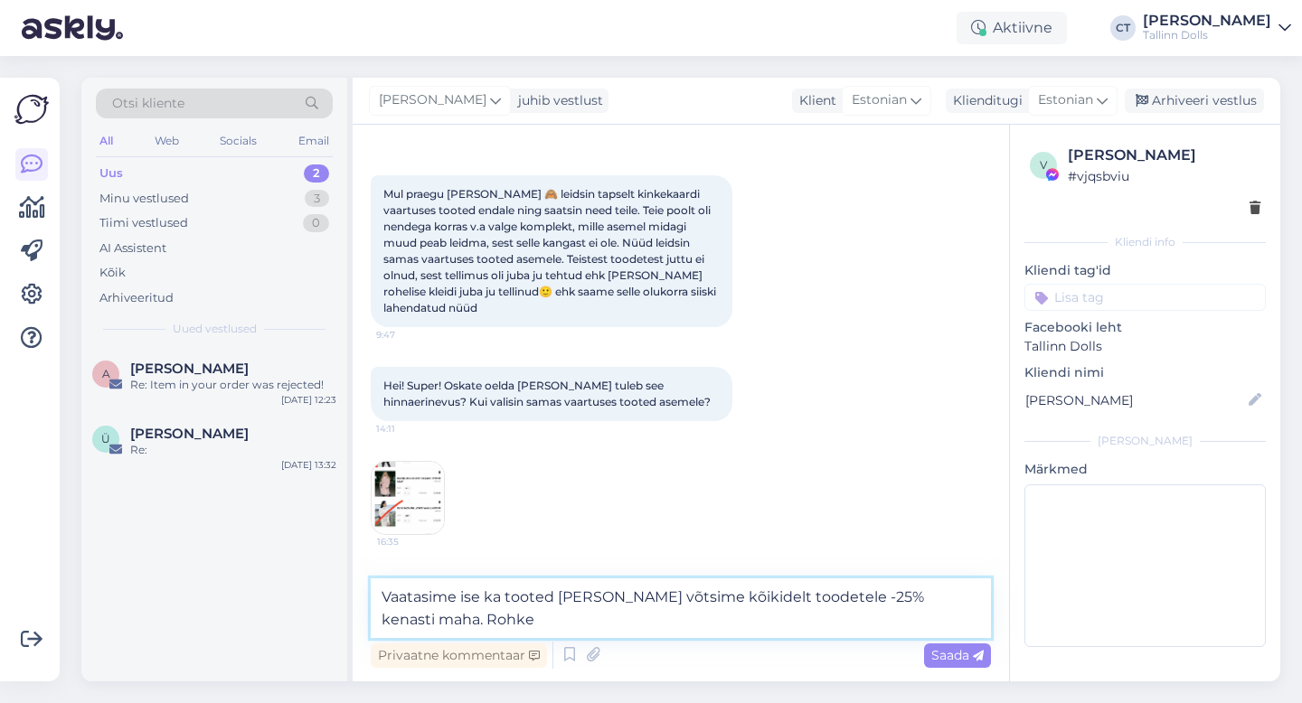
scroll to position [2912, 0]
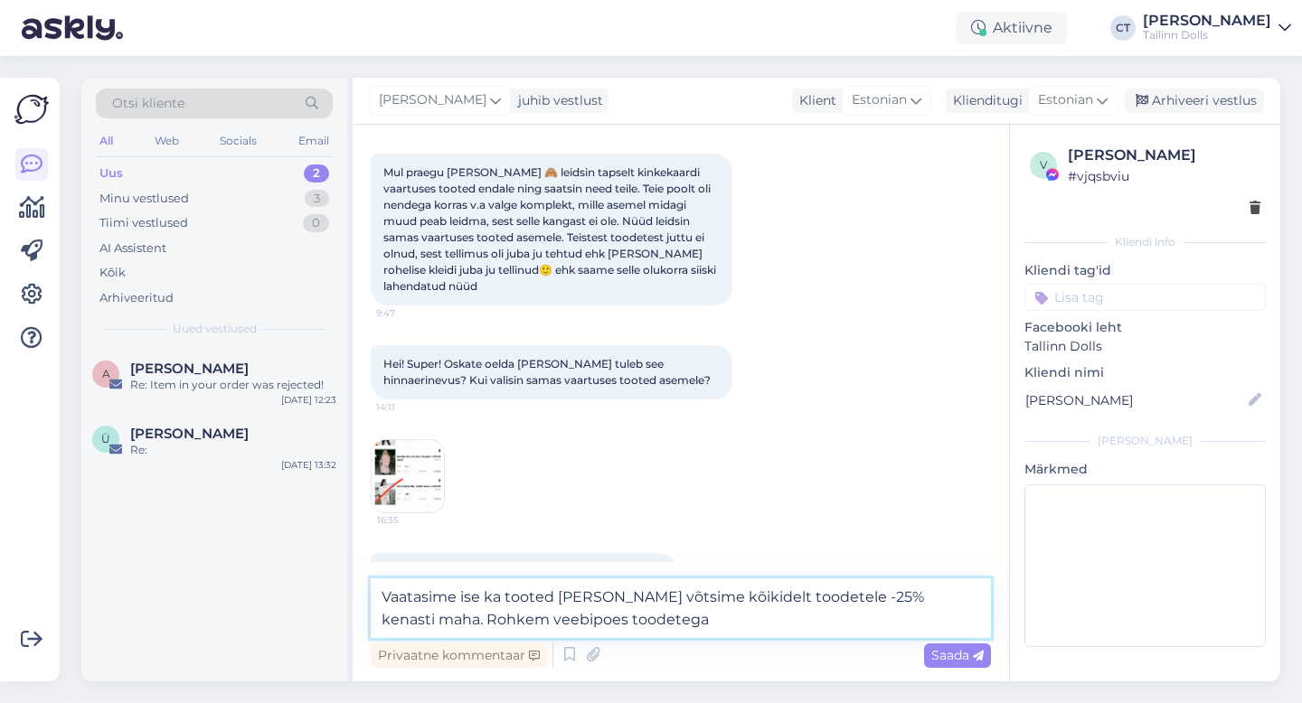
drag, startPoint x: 633, startPoint y: 626, endPoint x: 386, endPoint y: 621, distance: 246.9
click at [386, 621] on textarea "Vaatasime ise ka tooted [PERSON_NAME] võtsime kõikidelt toodetele -25% kenasti …" at bounding box center [681, 609] width 620 height 60
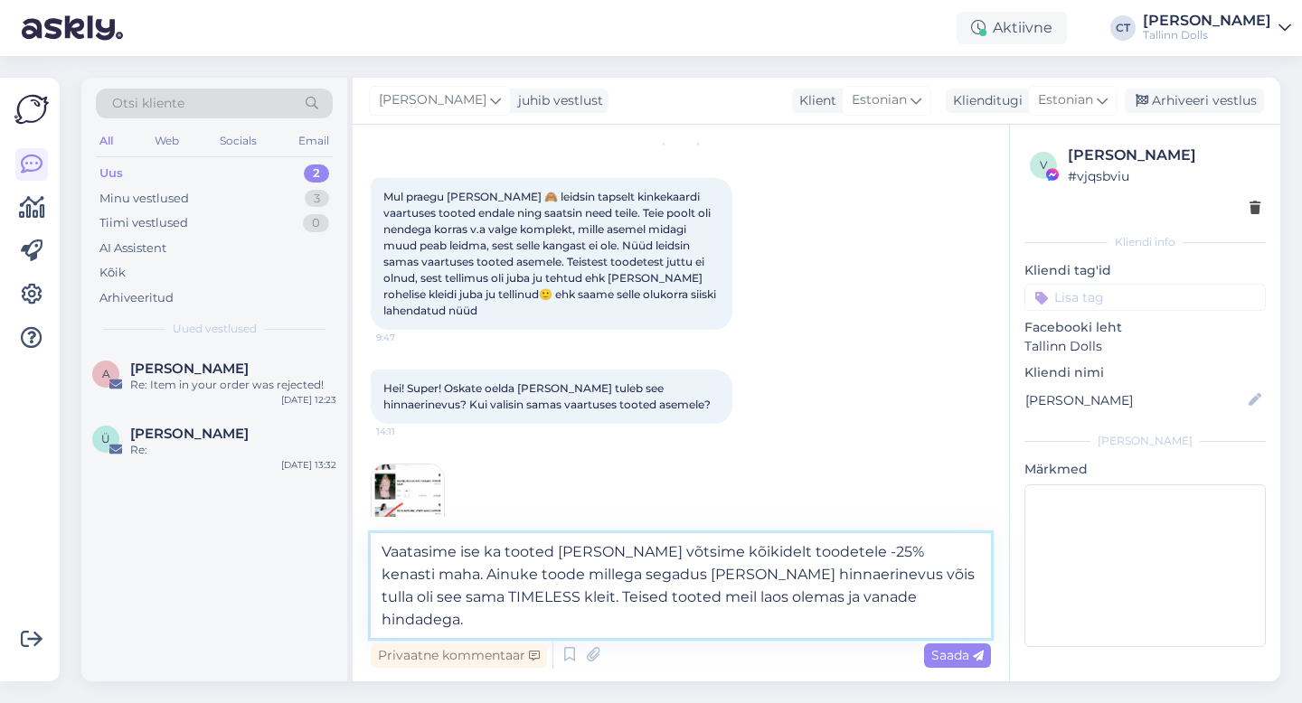
scroll to position [2958, 0]
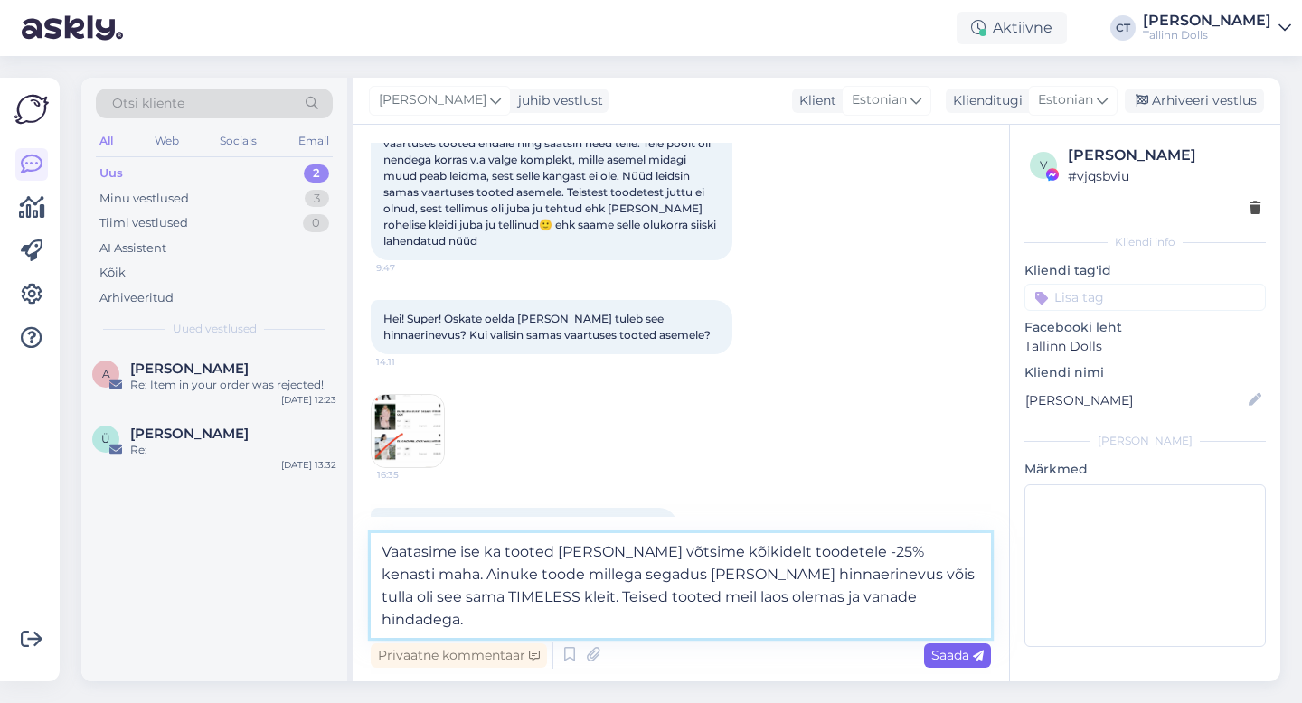
type textarea "Vaatasime ise ka tooted [PERSON_NAME] võtsime kõikidelt toodetele -25% kenasti …"
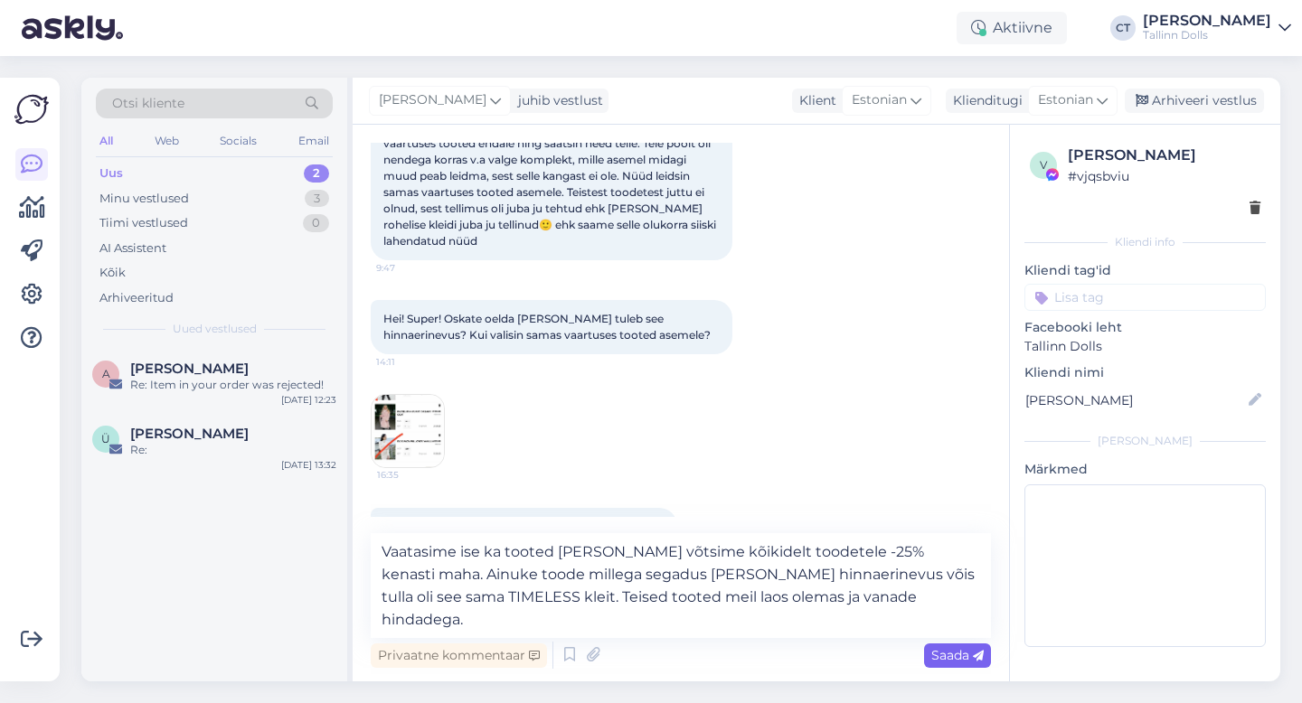
click at [979, 664] on div "Saada" at bounding box center [957, 656] width 67 height 24
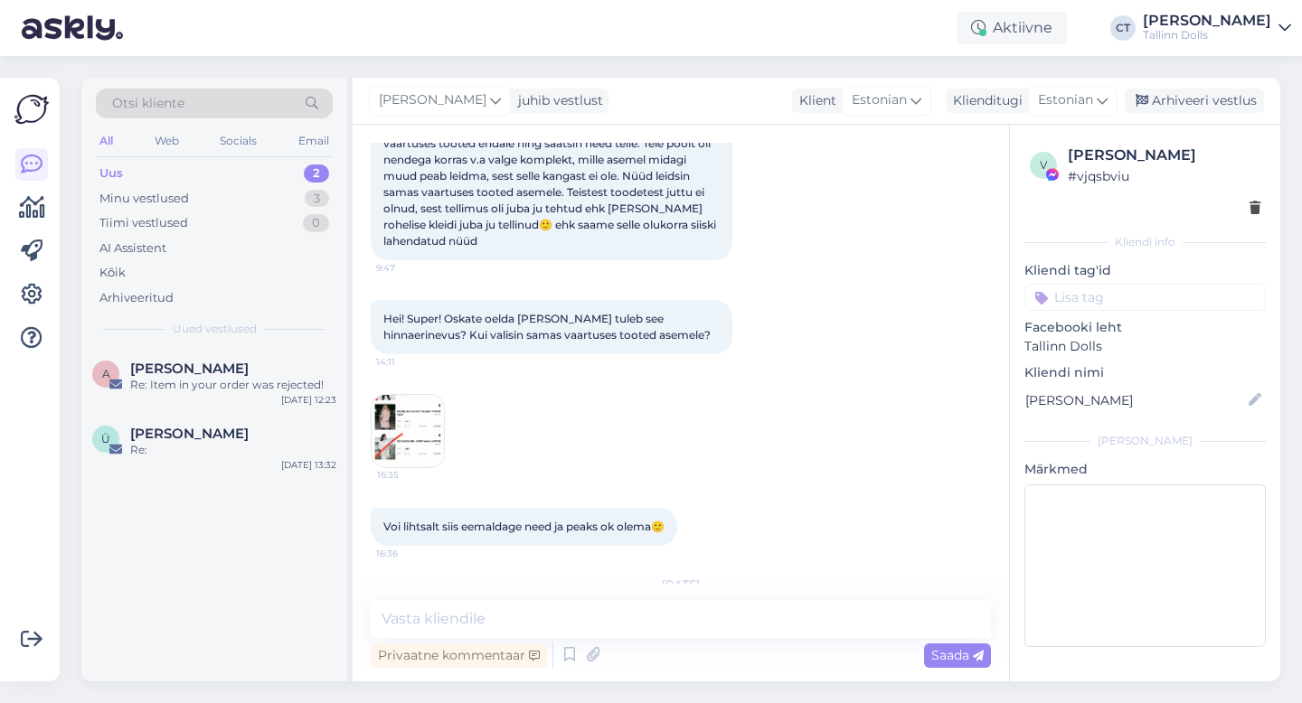
scroll to position [3055, 0]
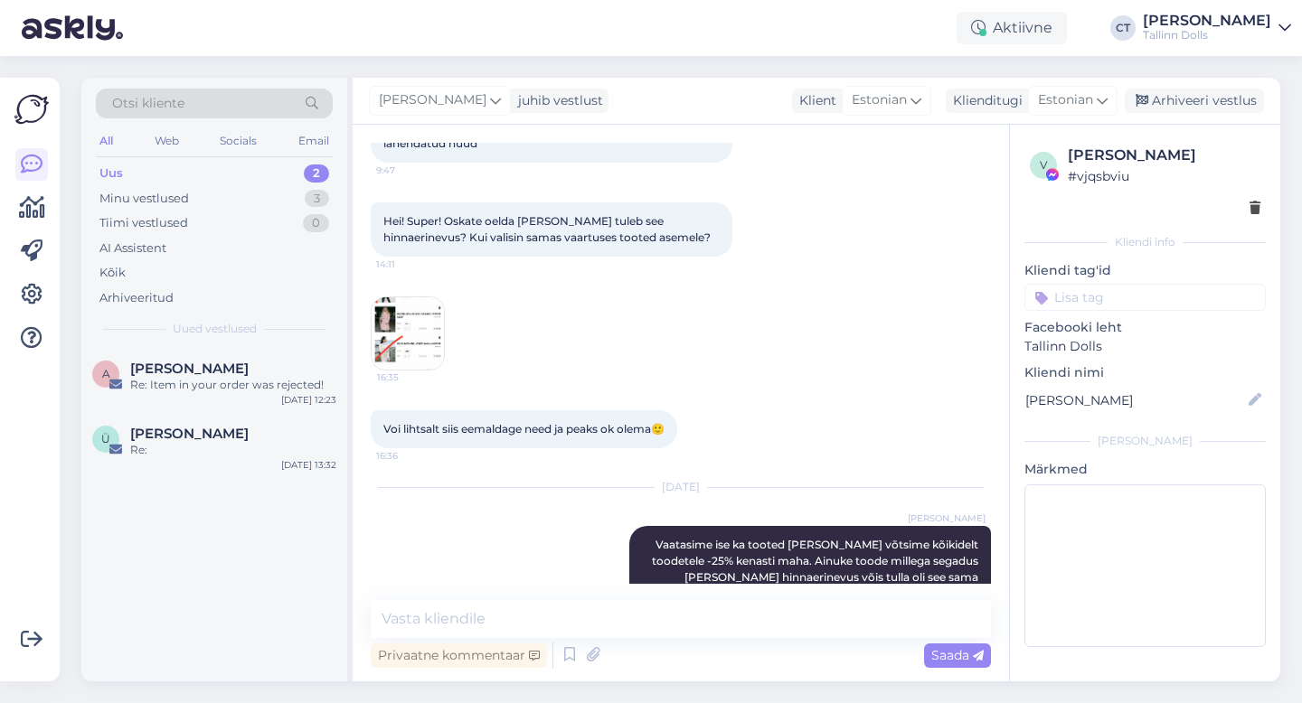
click at [441, 297] on img at bounding box center [408, 333] width 72 height 72
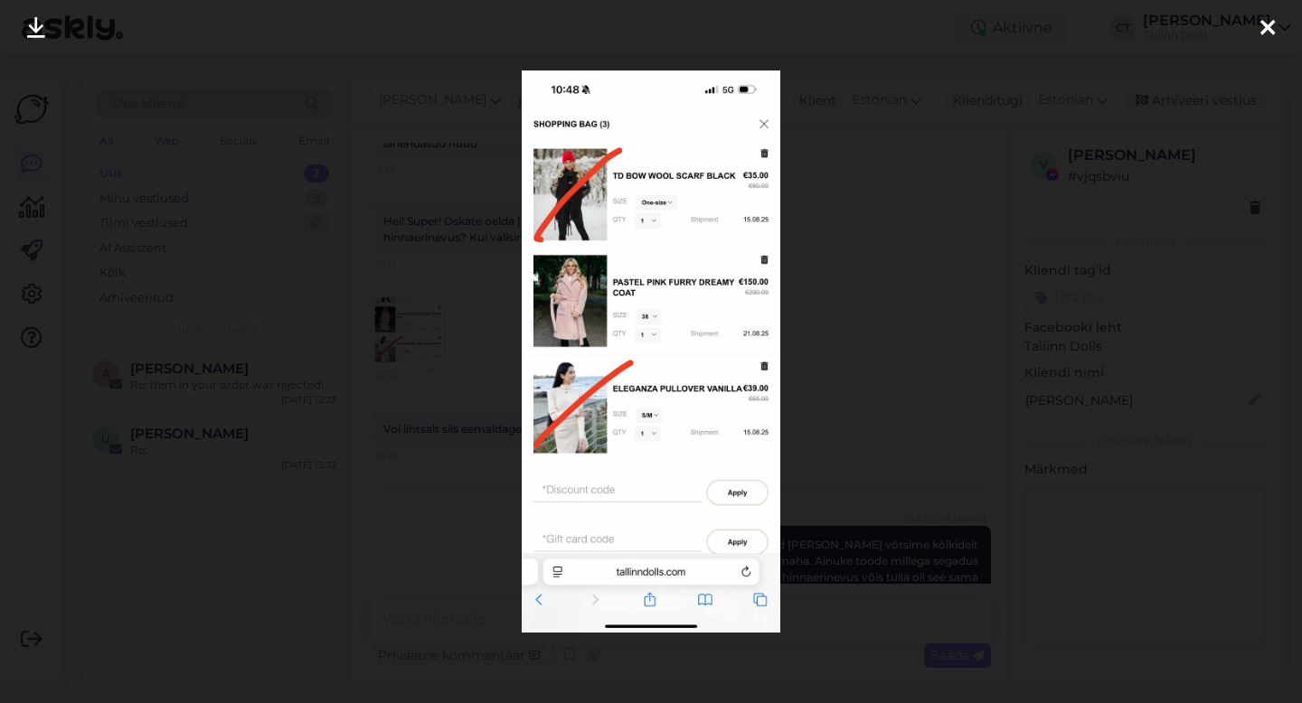
click at [1279, 26] on div at bounding box center [1268, 28] width 36 height 57
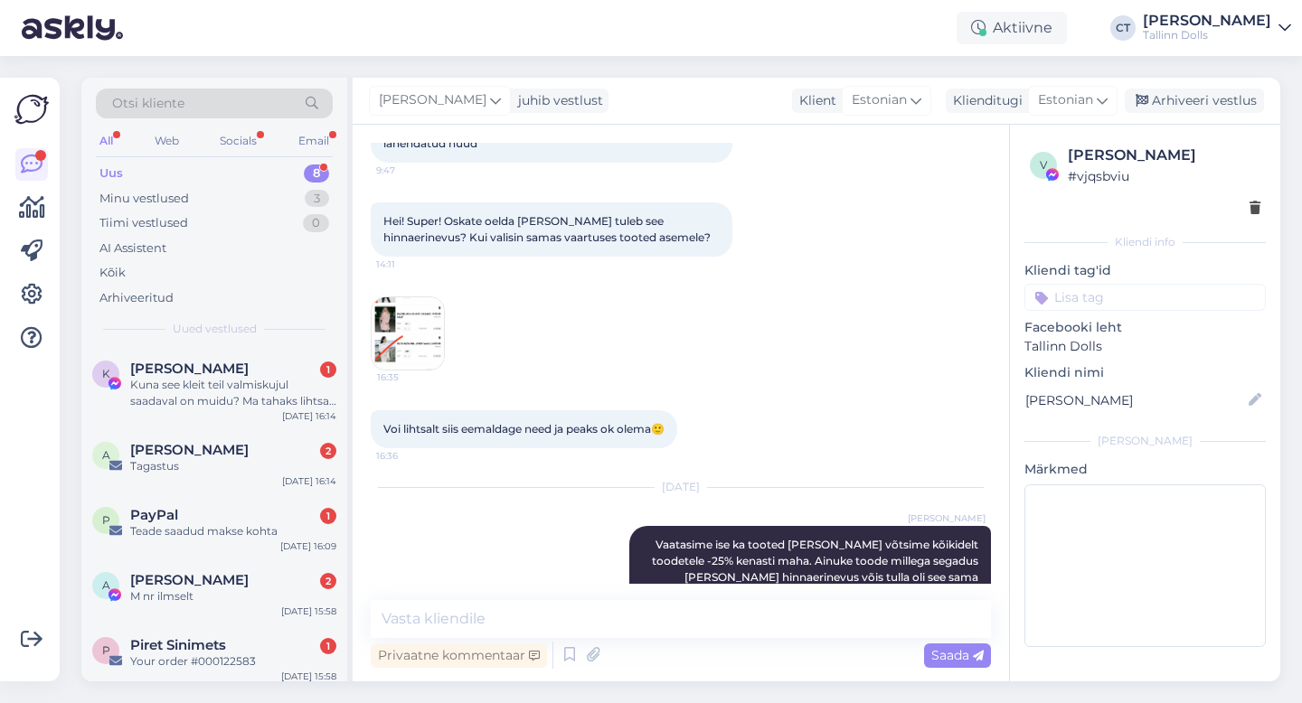
click at [186, 171] on div "Uus 8" at bounding box center [214, 173] width 237 height 25
click at [259, 401] on div "Kuna see kleit teil valmiskujul saadaval on muidu? Ma tahaks lihtsalt [PERSON_N…" at bounding box center [233, 393] width 206 height 33
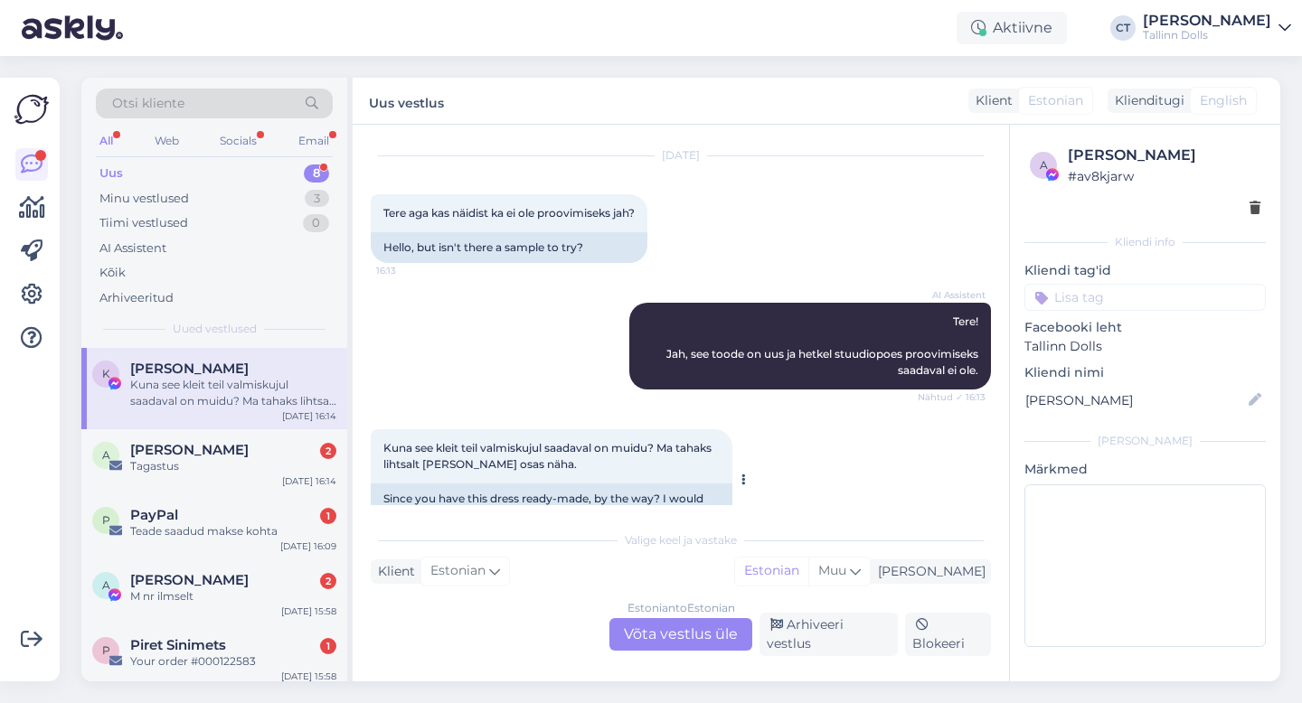
scroll to position [4706, 0]
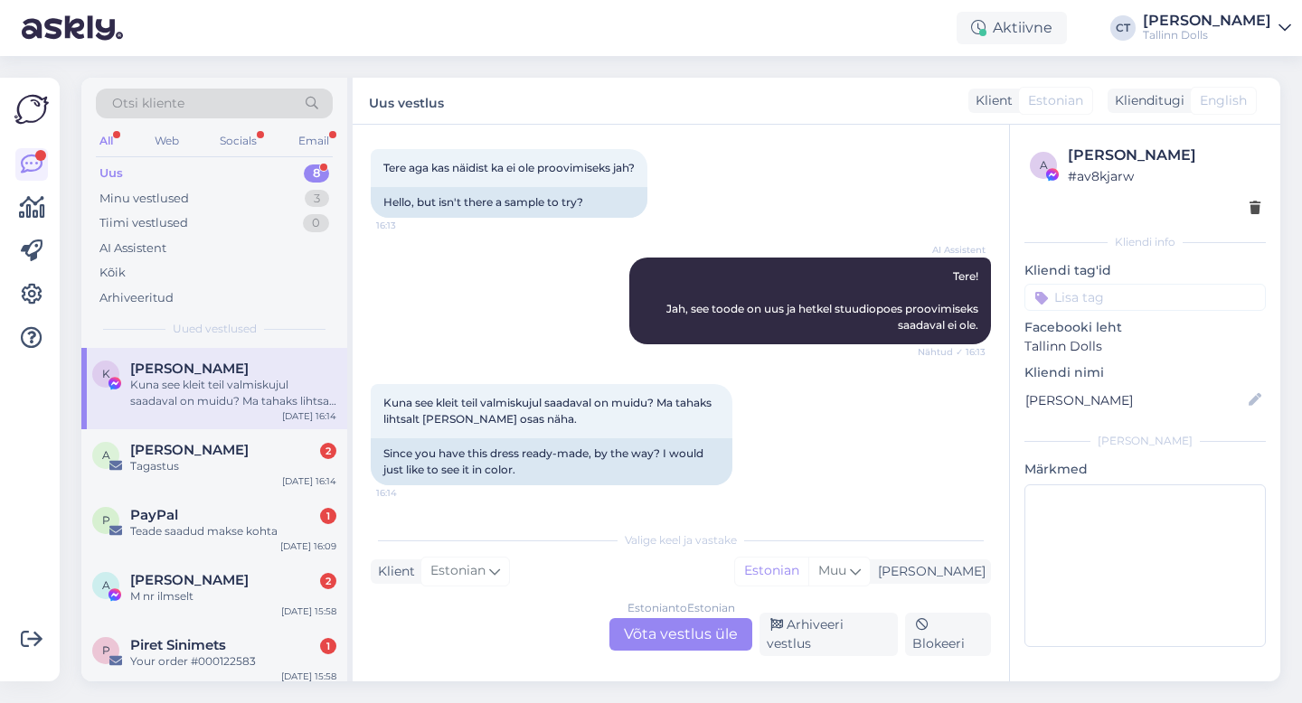
click at [685, 627] on div "Estonian to Estonian Võta vestlus üle" at bounding box center [680, 634] width 143 height 33
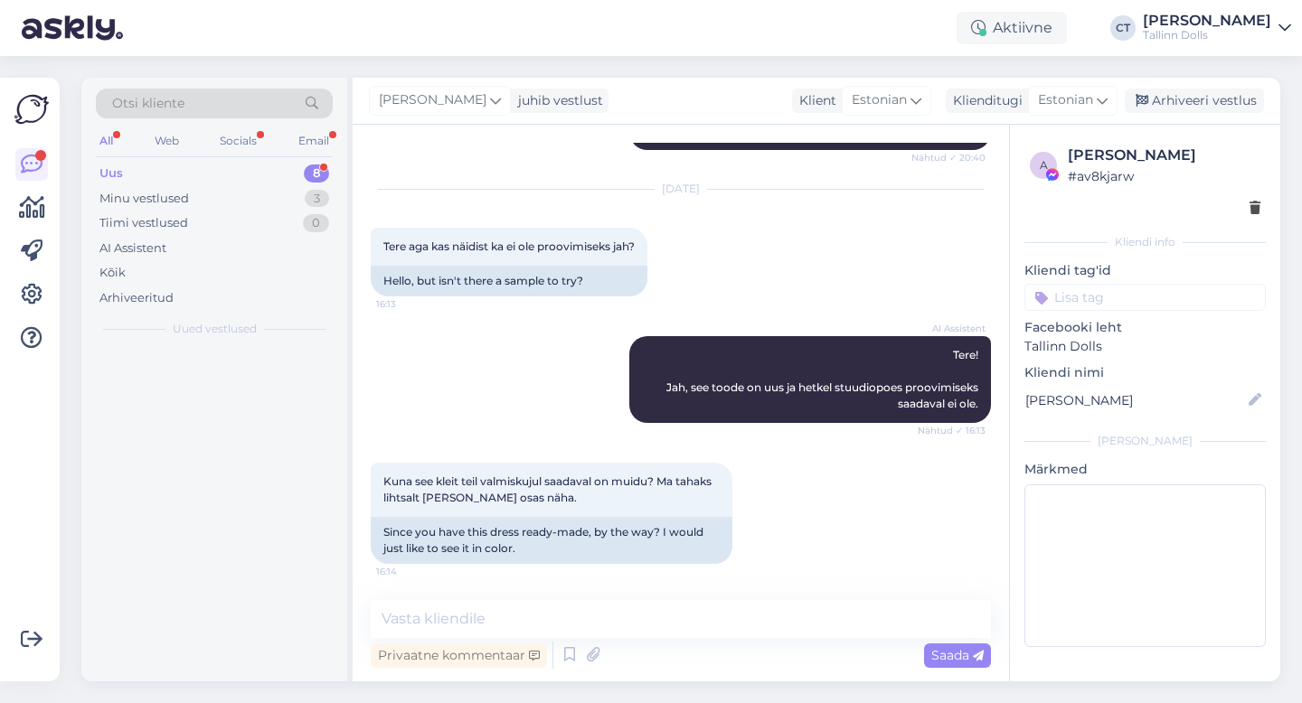
scroll to position [4638, 0]
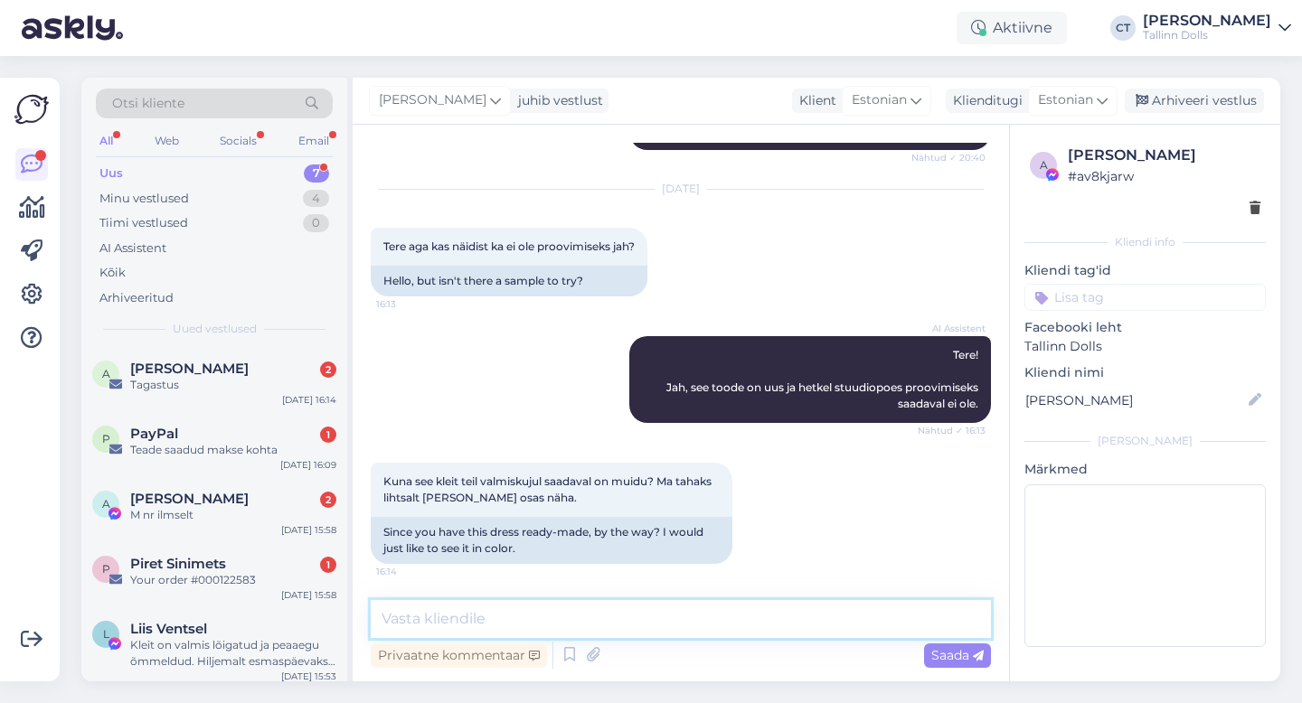
click at [696, 624] on textarea at bounding box center [681, 619] width 620 height 38
type textarea "Tere, xs suurus näidisena olemas."
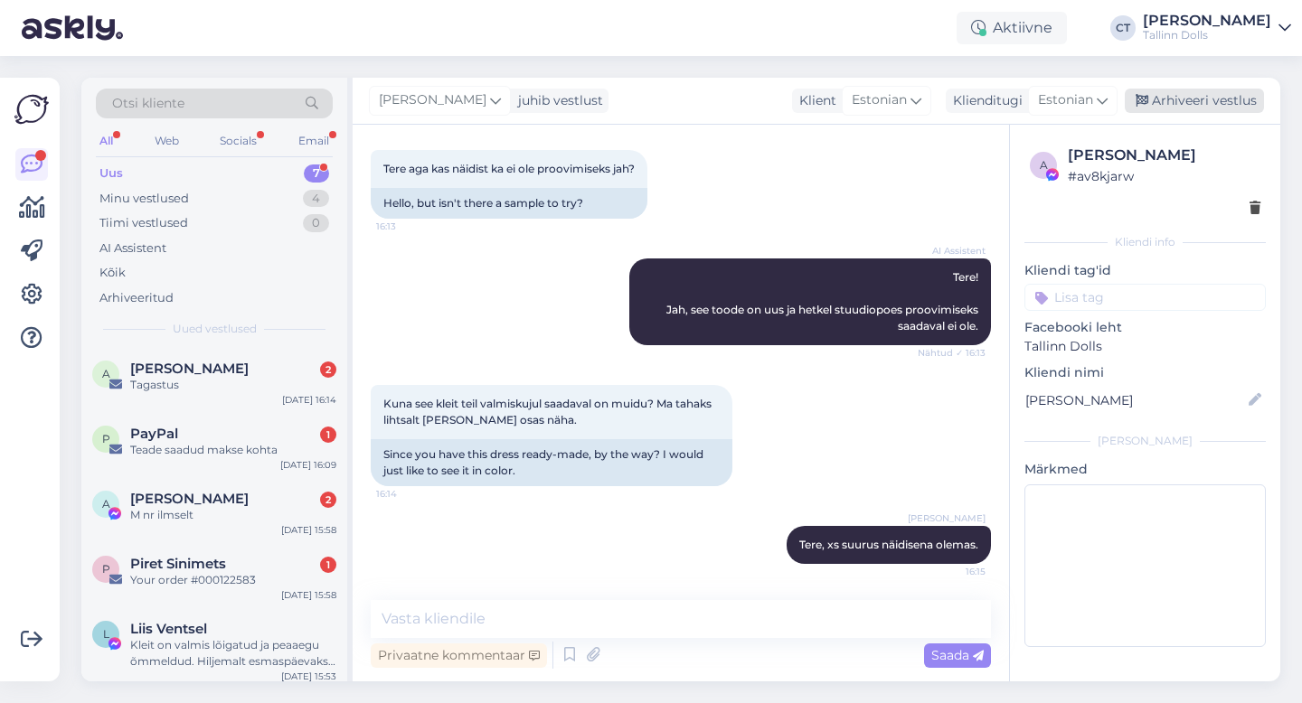
click at [1223, 99] on div "Arhiveeri vestlus" at bounding box center [1194, 101] width 139 height 24
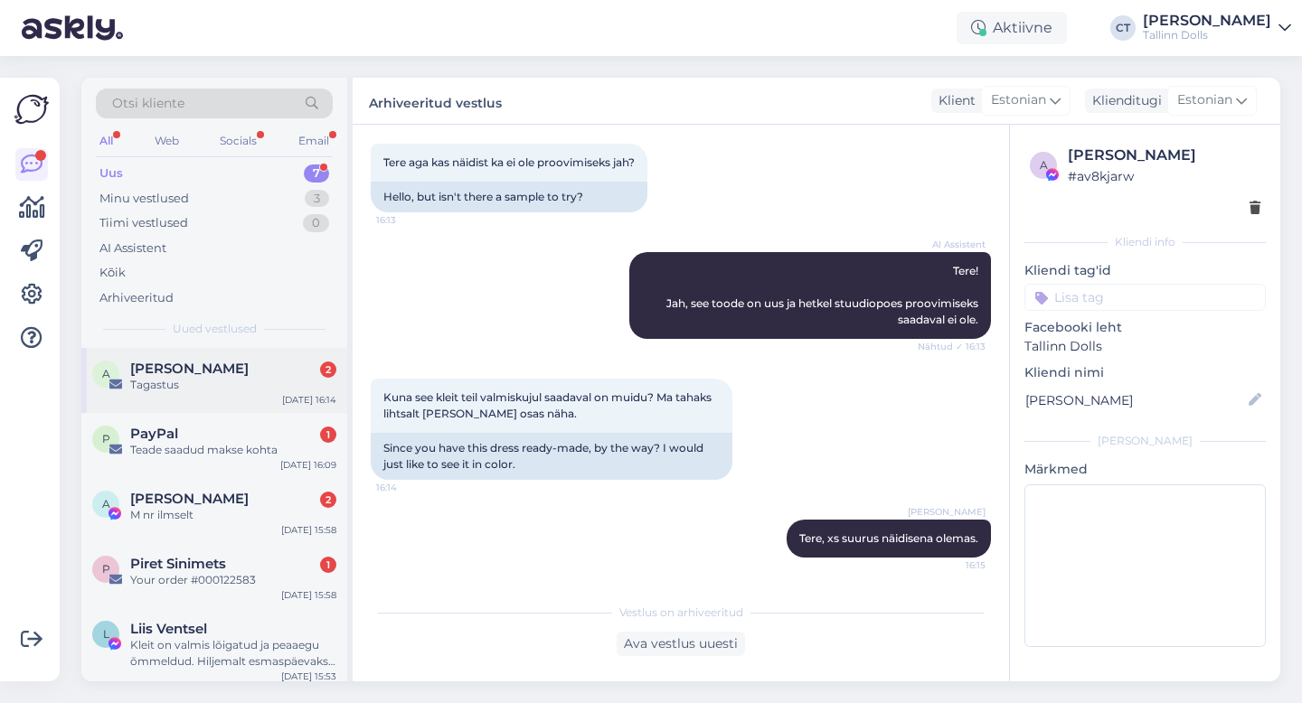
click at [208, 408] on div "a [PERSON_NAME] 2 Tagastus [DATE] 16:14" at bounding box center [214, 380] width 266 height 65
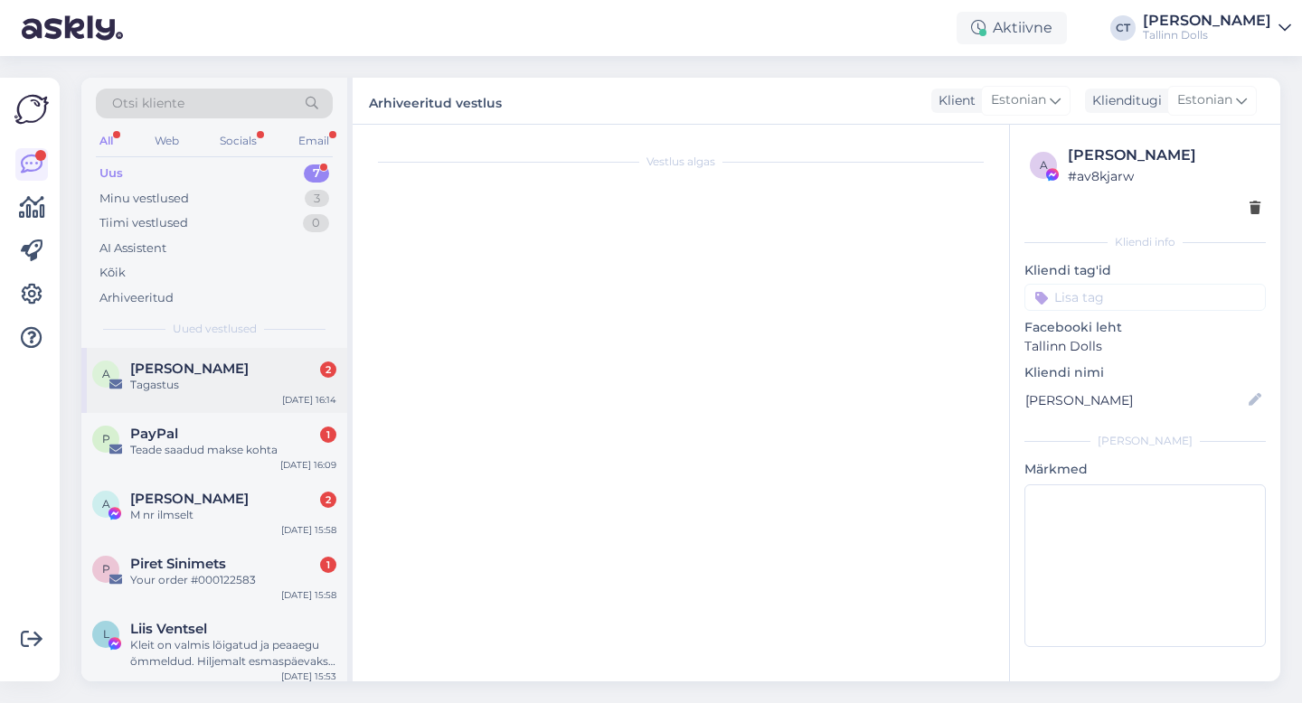
scroll to position [0, 0]
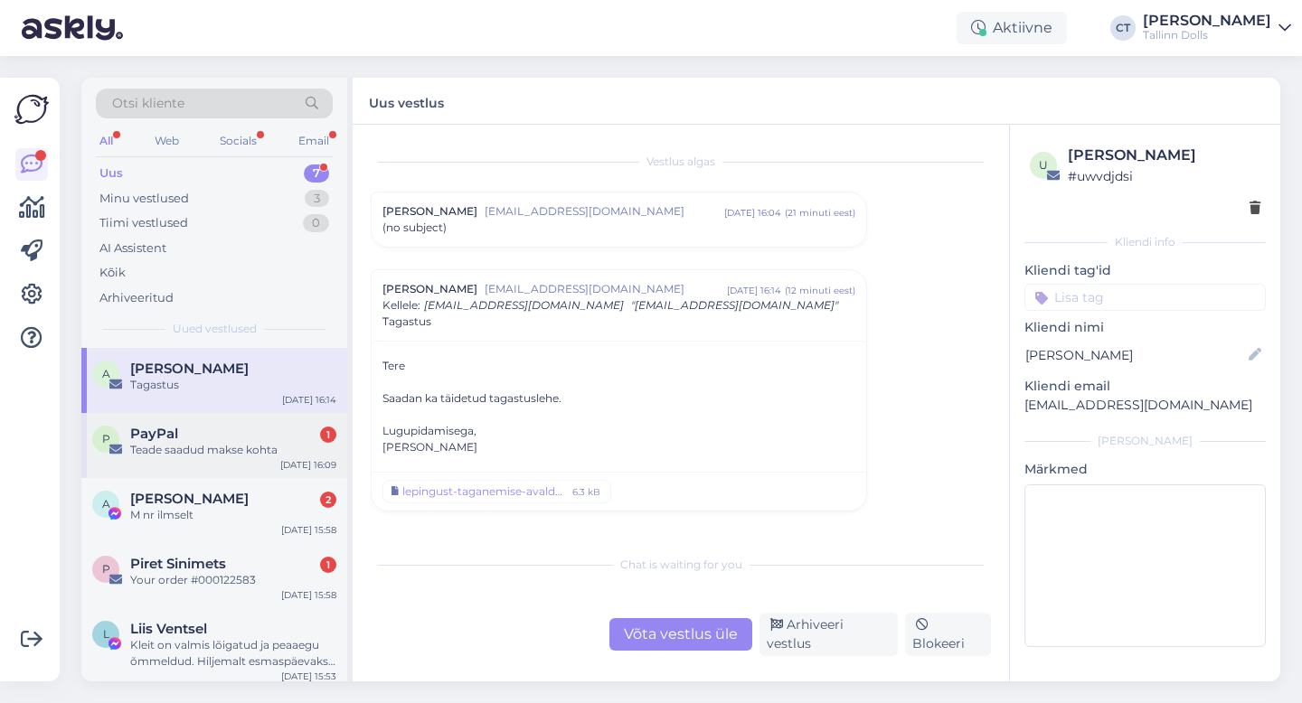
click at [228, 438] on div "PayPal 1" at bounding box center [233, 434] width 206 height 16
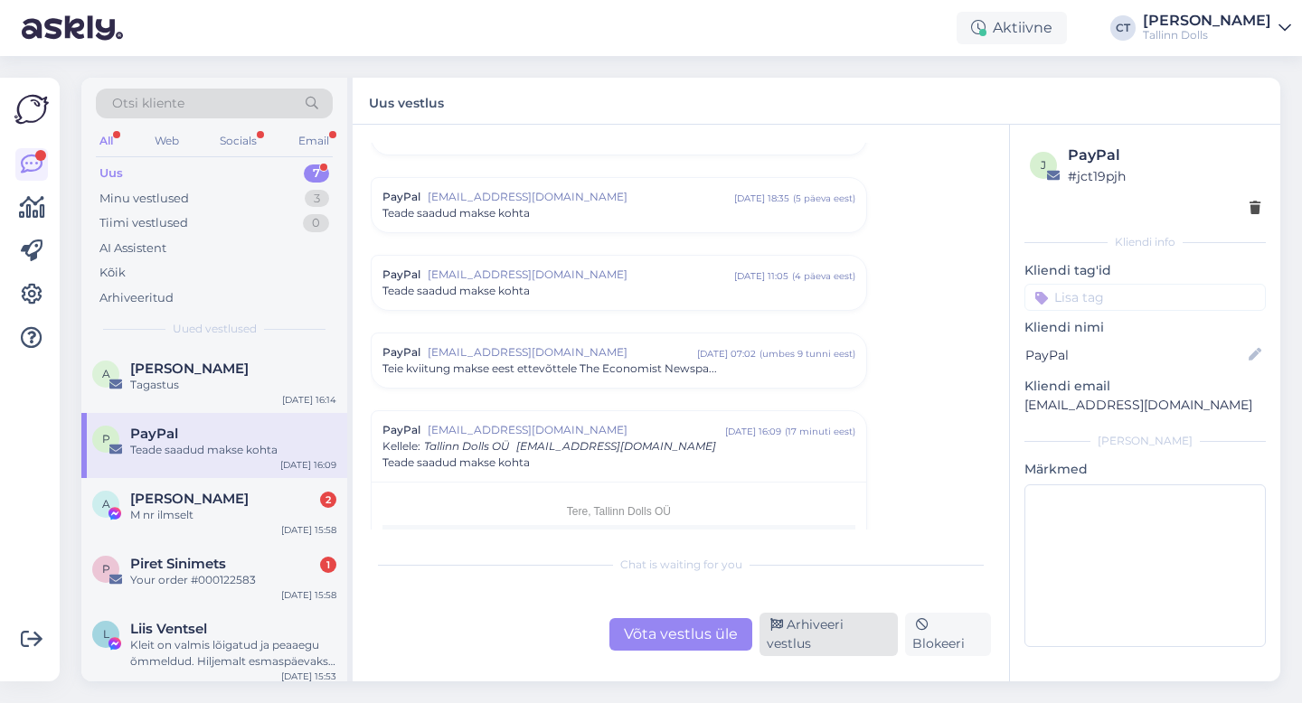
click at [838, 643] on div "Arhiveeri vestlus" at bounding box center [829, 634] width 138 height 43
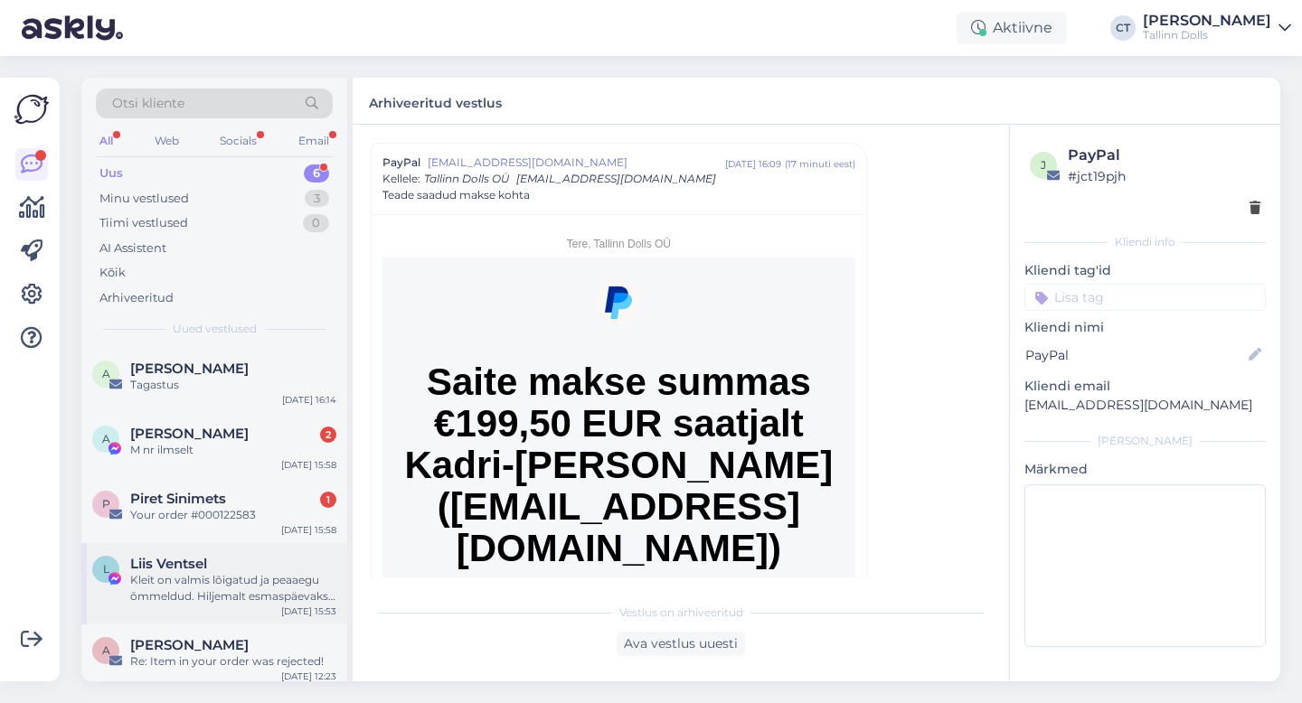
scroll to position [73, 0]
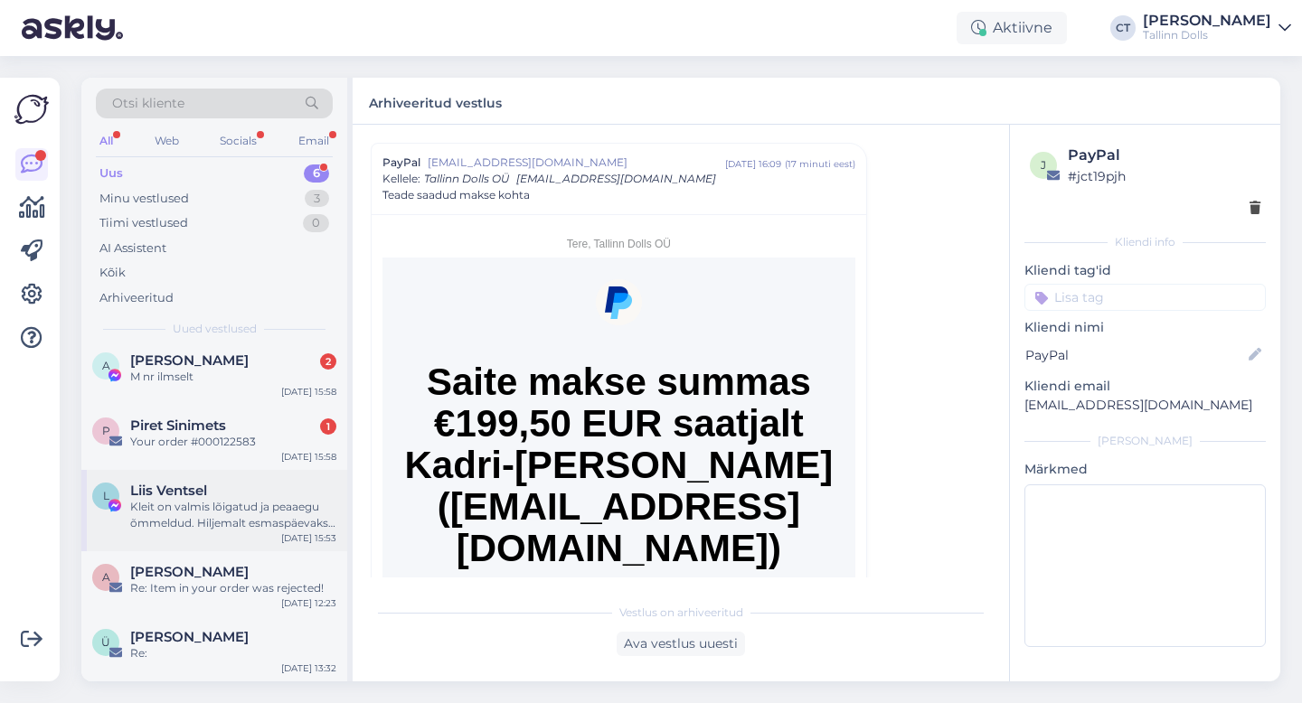
click at [251, 513] on div "Kleit on valmis lõigatud ja peaaegu õmmeldud. Hiljemalt esmaspäevaks saame välj…" at bounding box center [233, 515] width 206 height 33
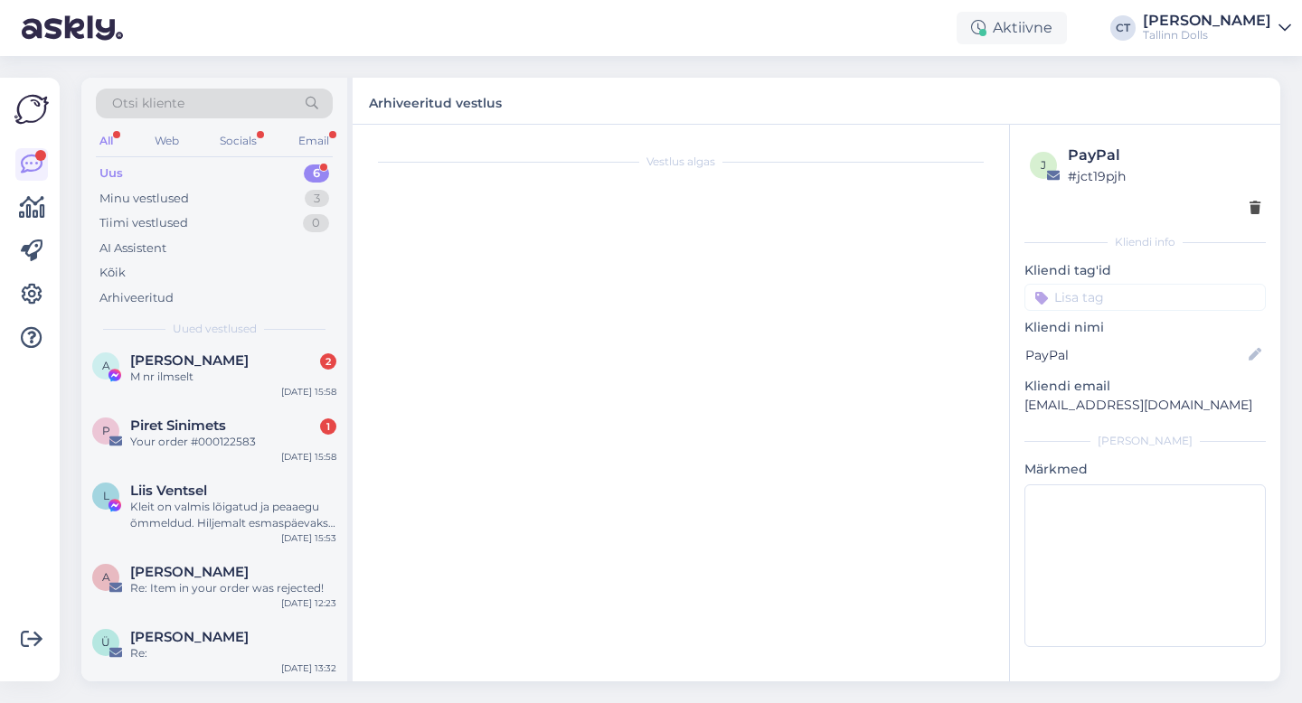
scroll to position [826, 0]
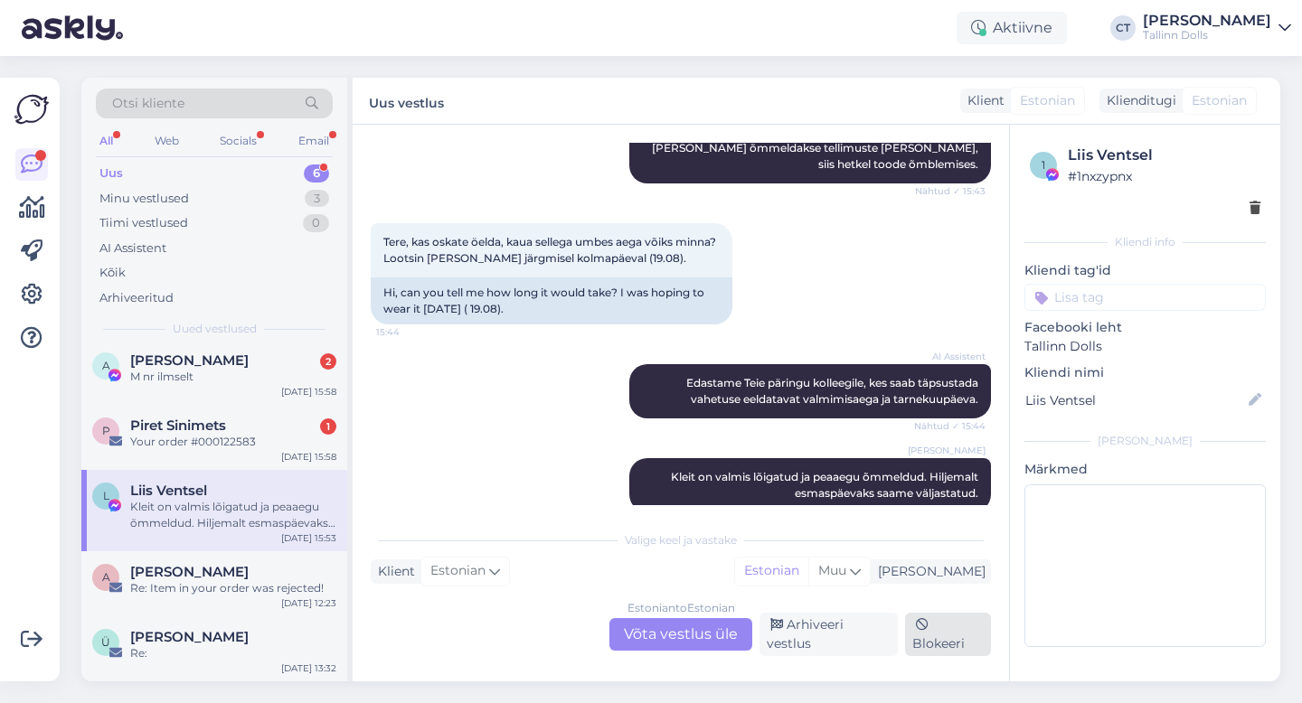
click at [908, 647] on div "Blokeeri" at bounding box center [948, 634] width 86 height 43
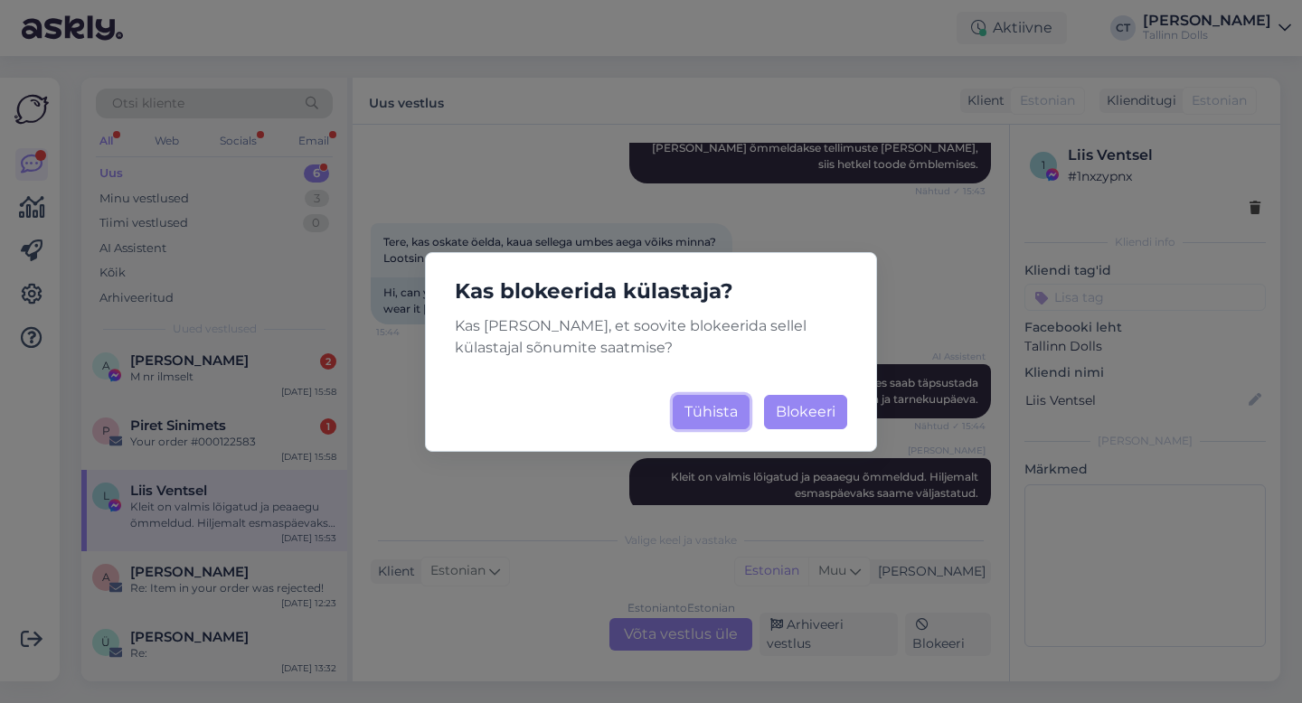
click at [706, 402] on button "Tühista" at bounding box center [711, 412] width 77 height 34
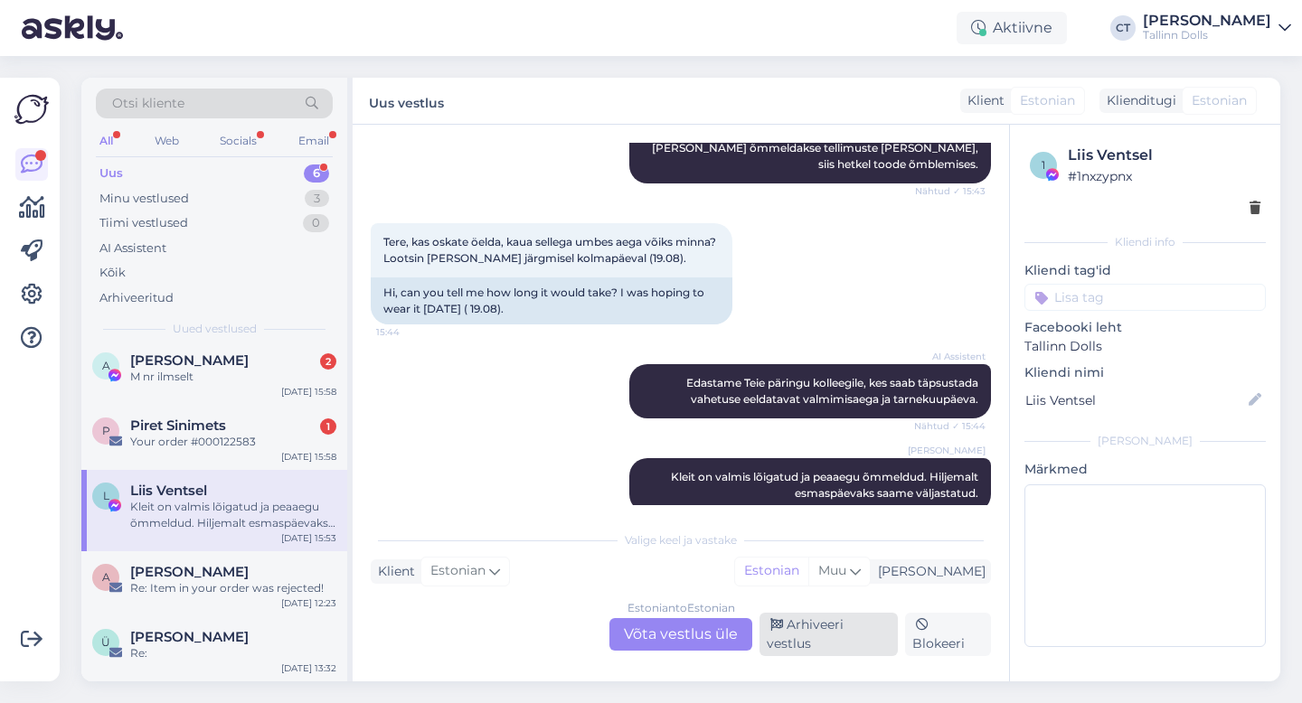
click at [853, 649] on div "Arhiveeri vestlus" at bounding box center [829, 634] width 138 height 43
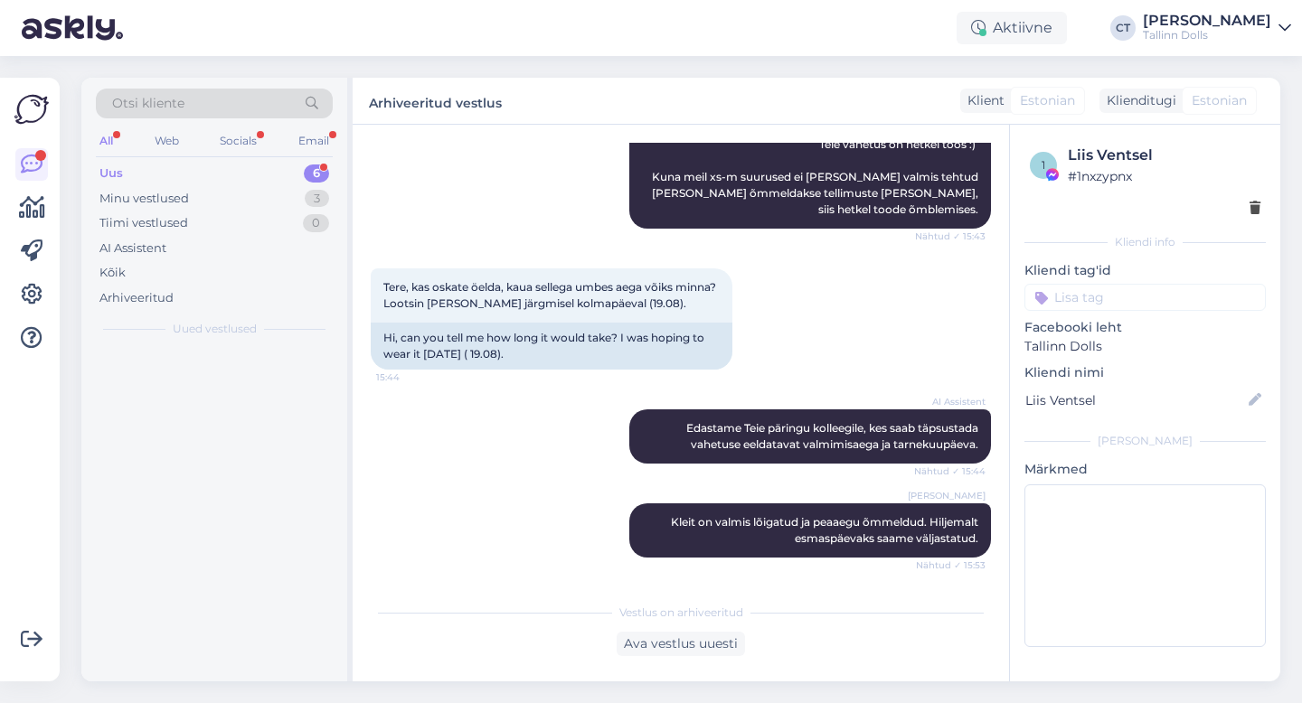
scroll to position [0, 0]
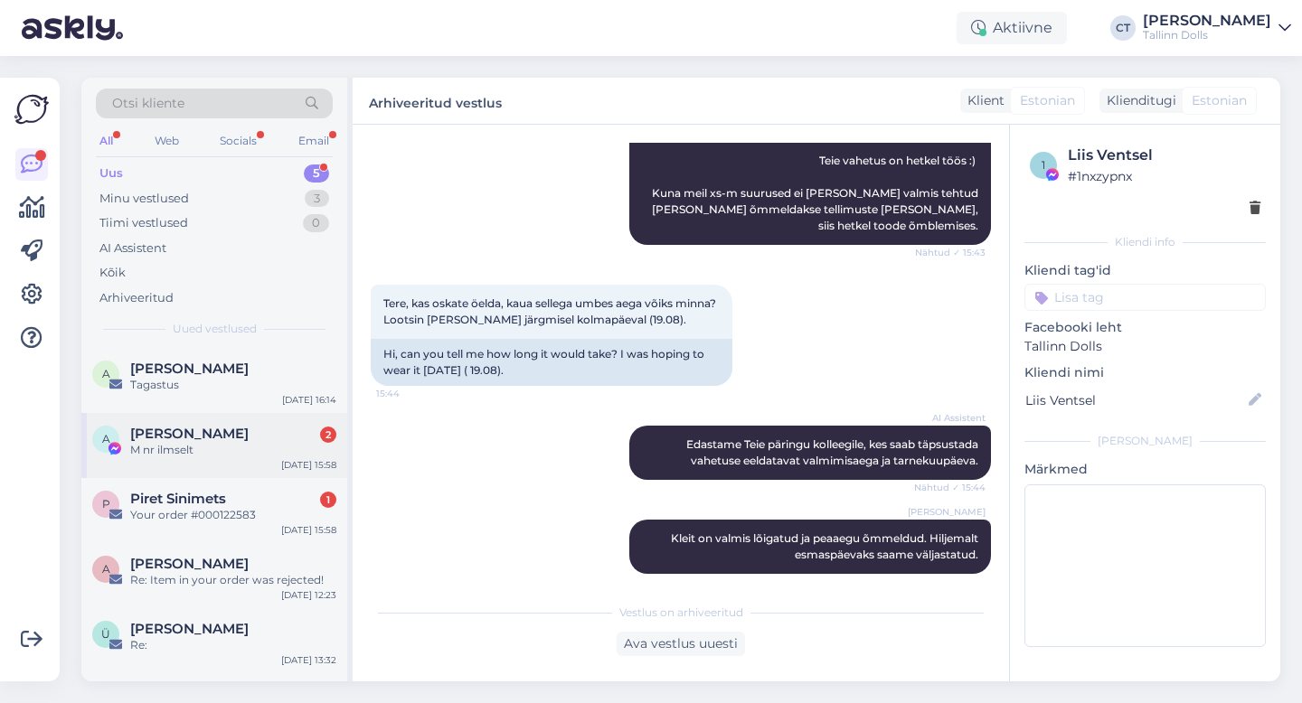
click at [260, 445] on div "M nr ilmselt" at bounding box center [233, 450] width 206 height 16
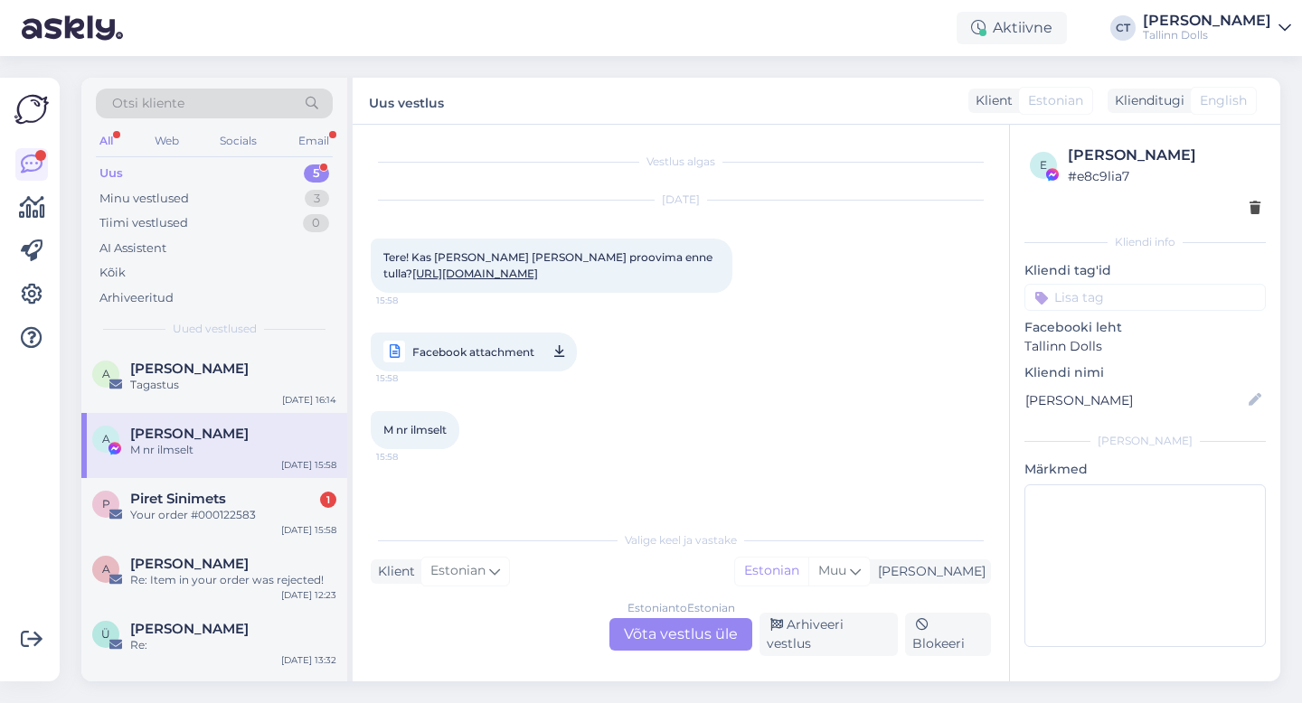
click at [701, 639] on div "Estonian to Estonian Võta vestlus üle" at bounding box center [680, 634] width 143 height 33
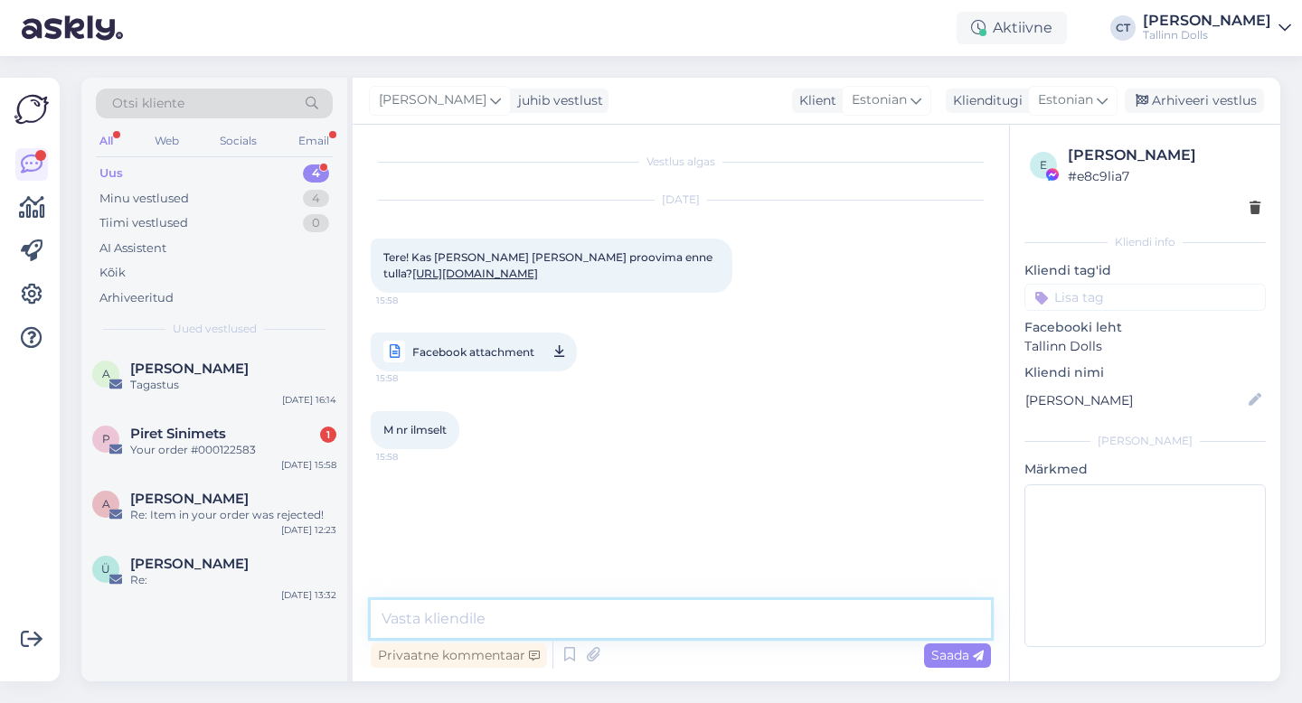
click at [712, 634] on textarea at bounding box center [681, 619] width 620 height 38
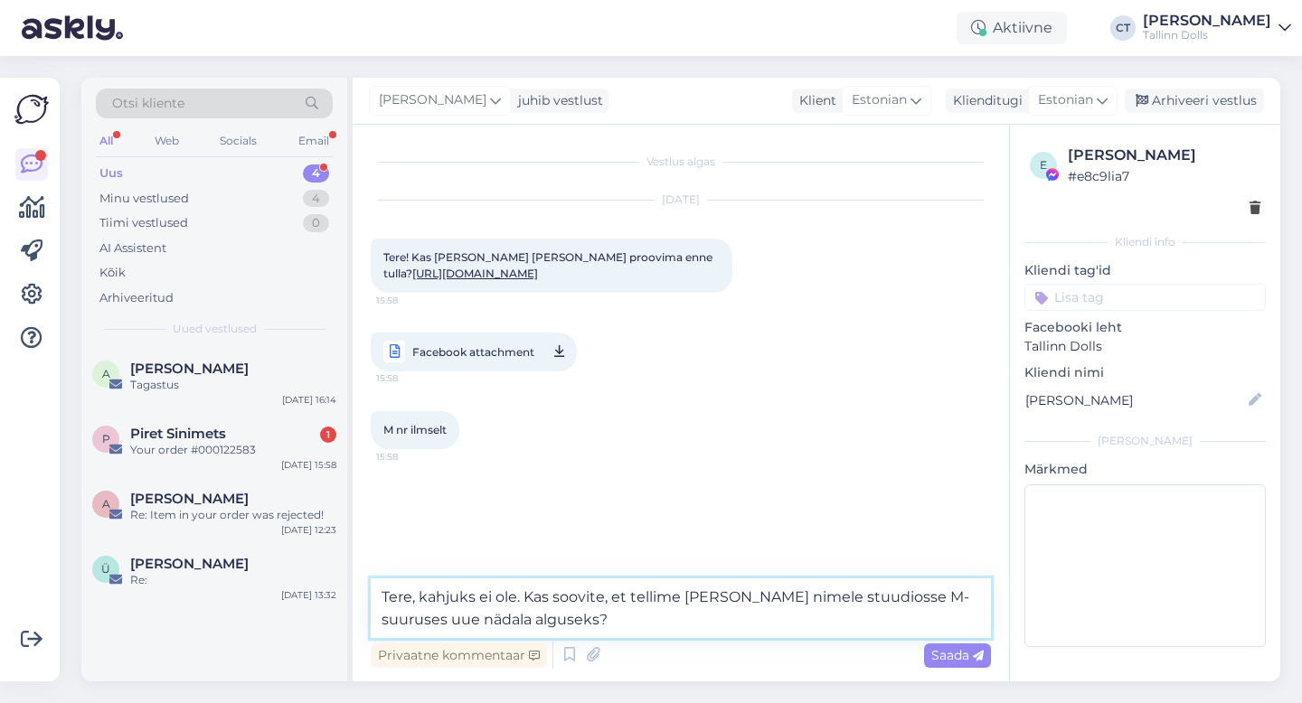
type textarea "Tere, kahjuks ei ole. Kas soovite, et tellime [PERSON_NAME] nimele stuudiosse M…"
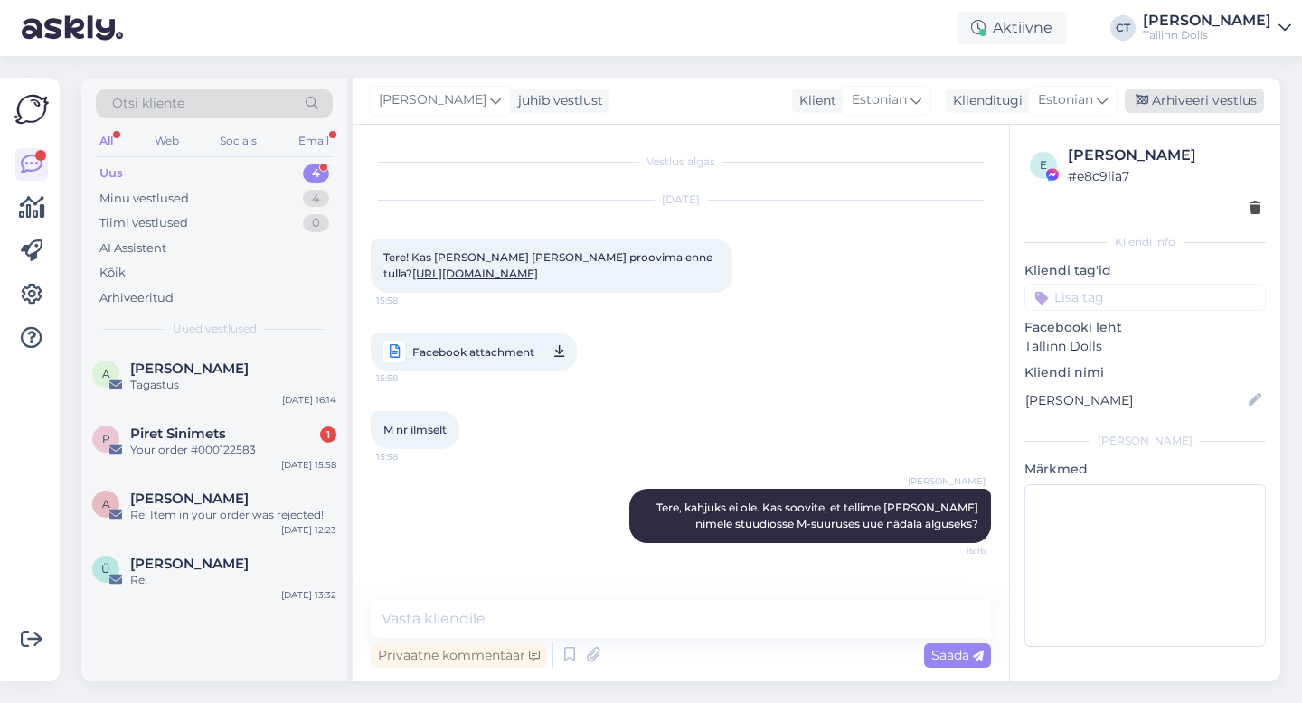
click at [1208, 97] on div "Arhiveeri vestlus" at bounding box center [1194, 101] width 139 height 24
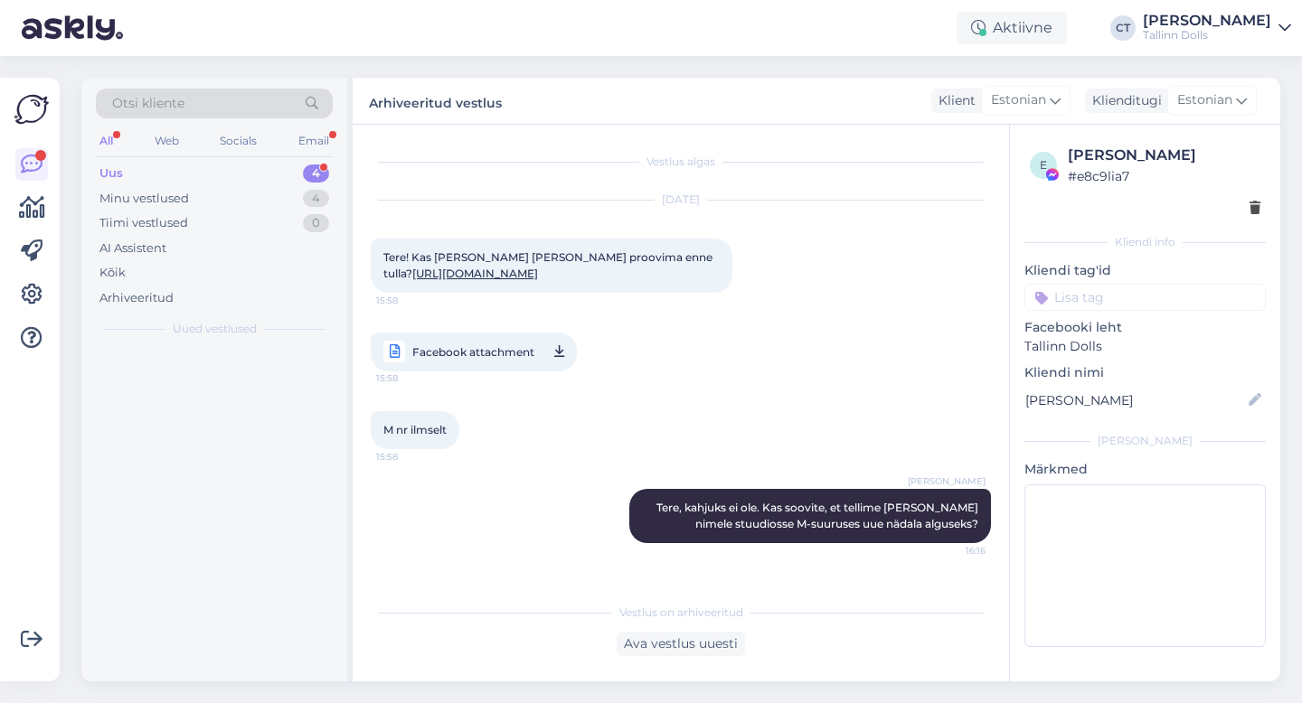
scroll to position [83, 0]
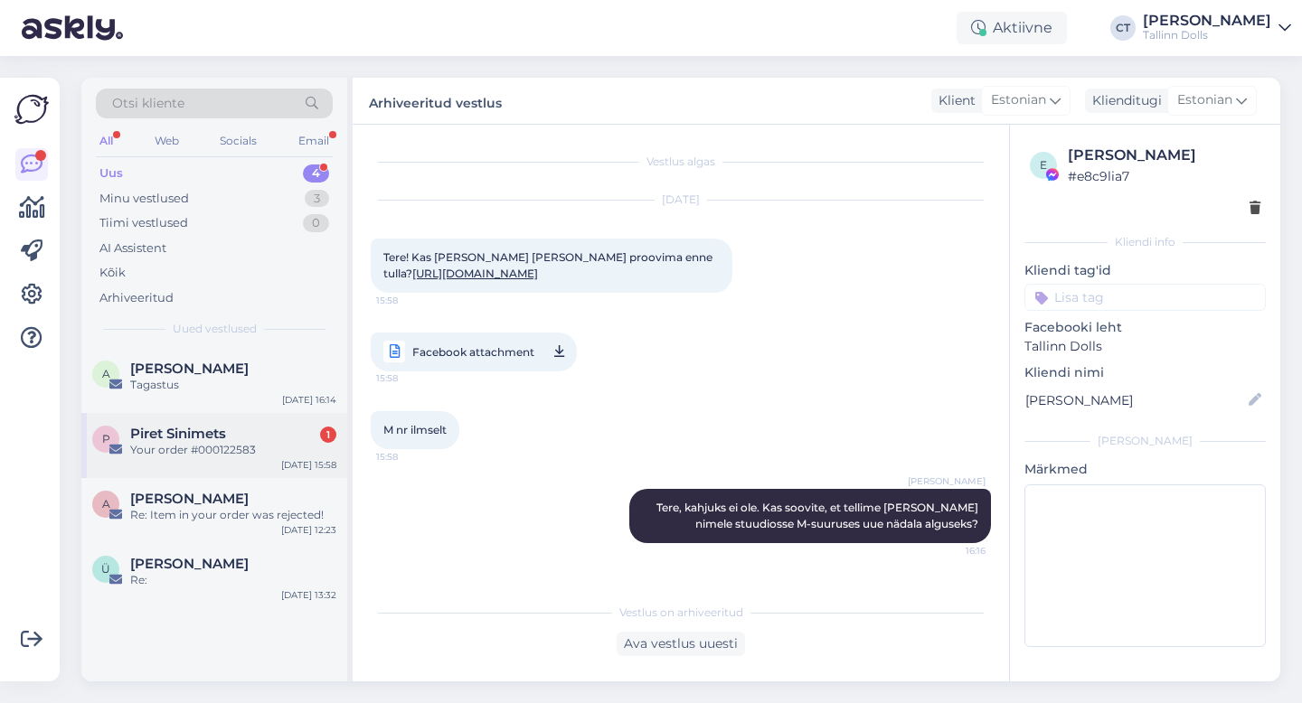
click at [250, 426] on div "Piret Sinimets 1" at bounding box center [233, 434] width 206 height 16
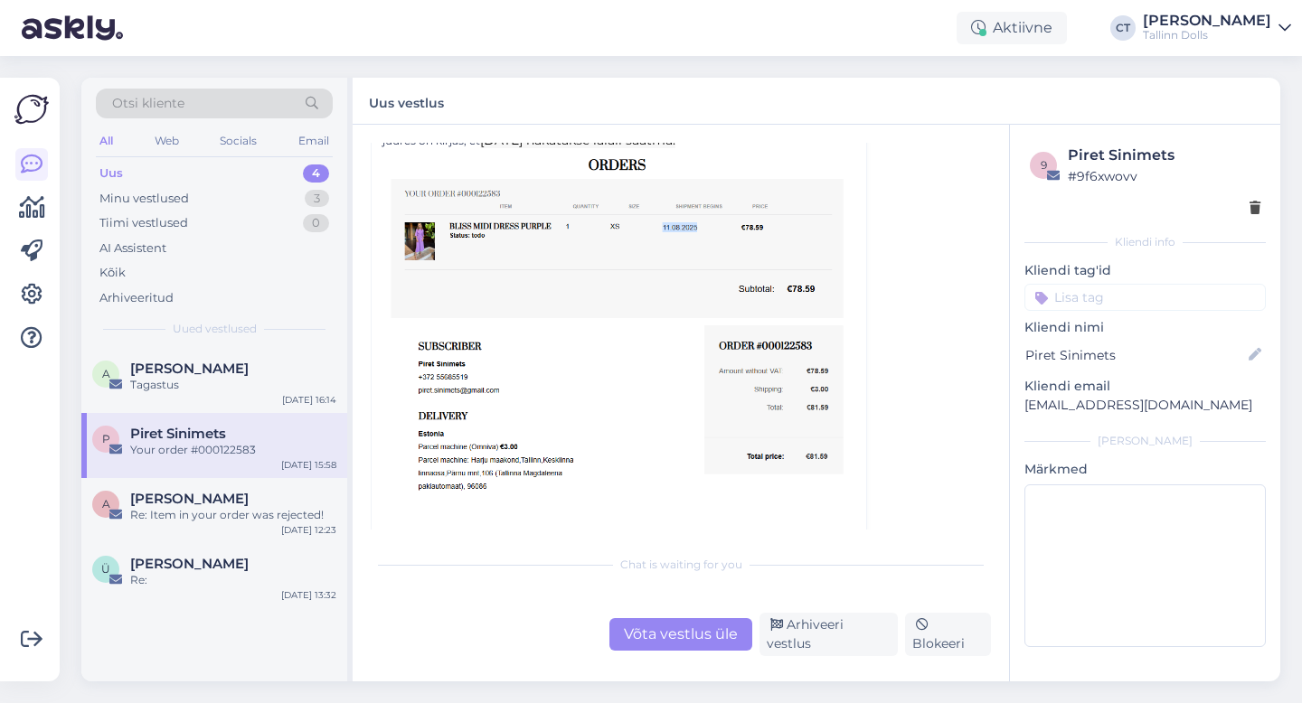
scroll to position [241, 0]
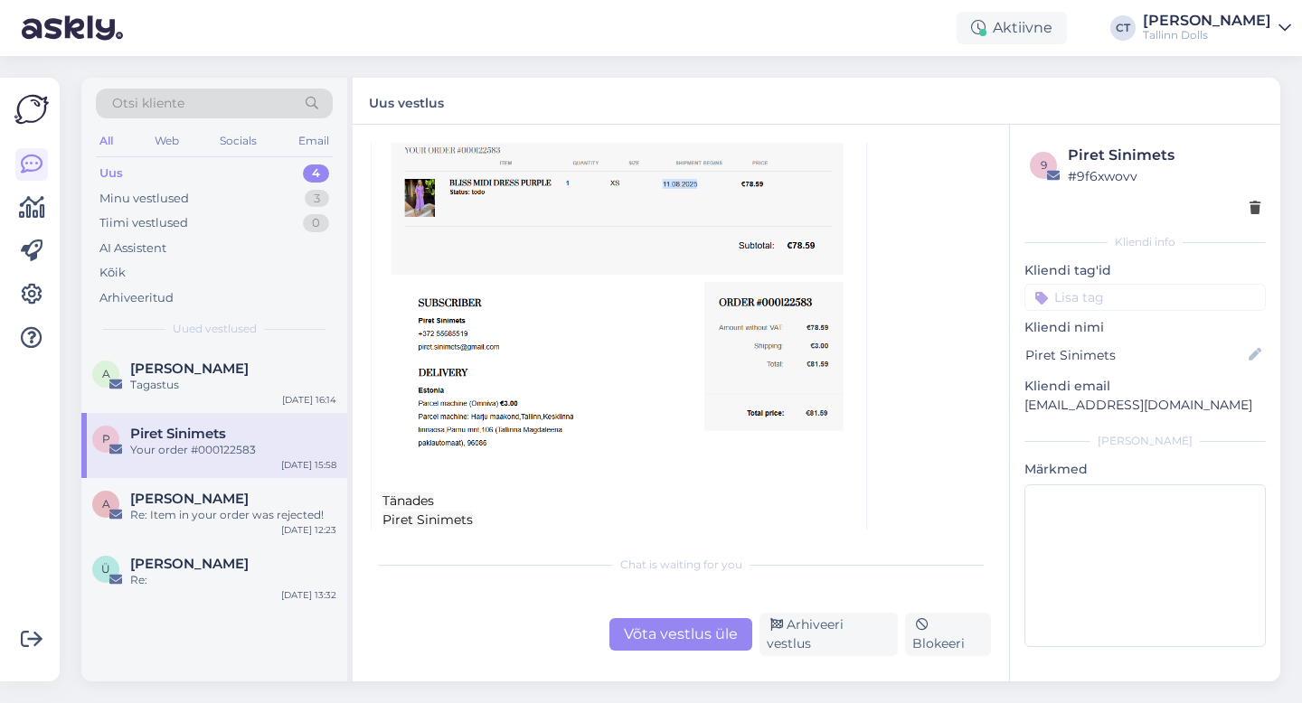
click at [713, 630] on div "Võta vestlus üle" at bounding box center [680, 634] width 143 height 33
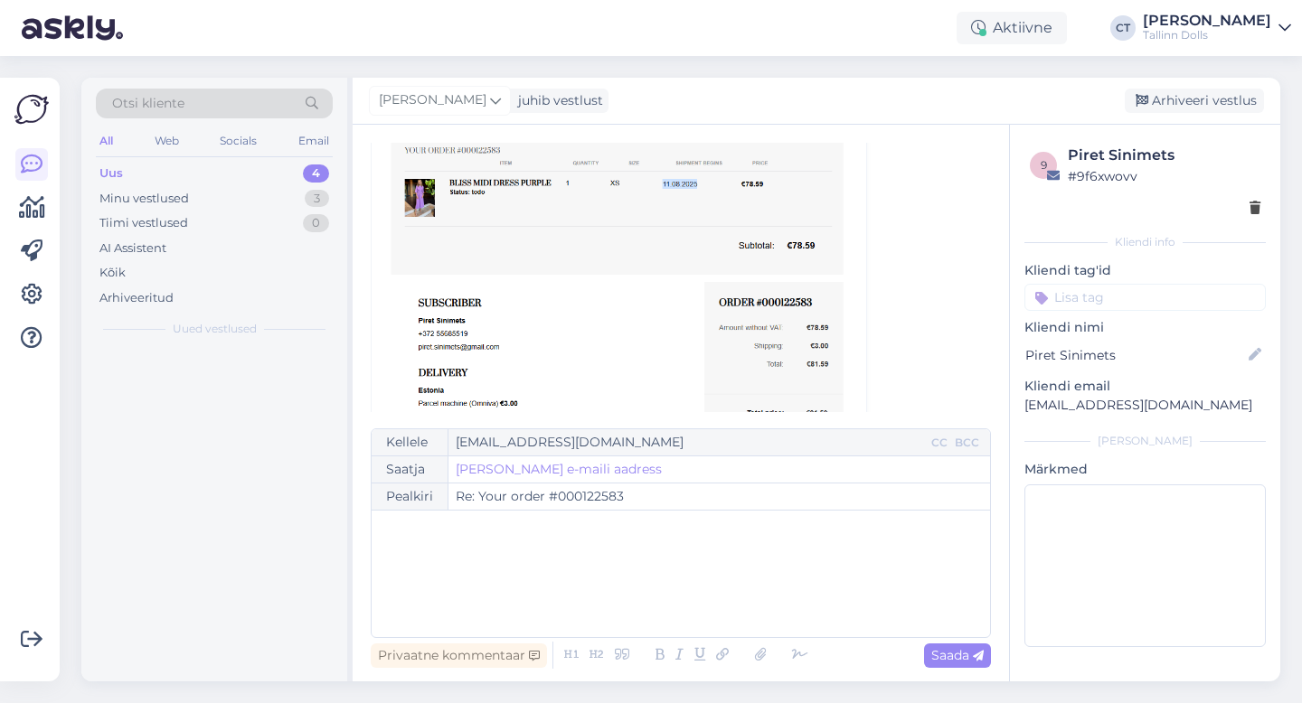
scroll to position [49, 0]
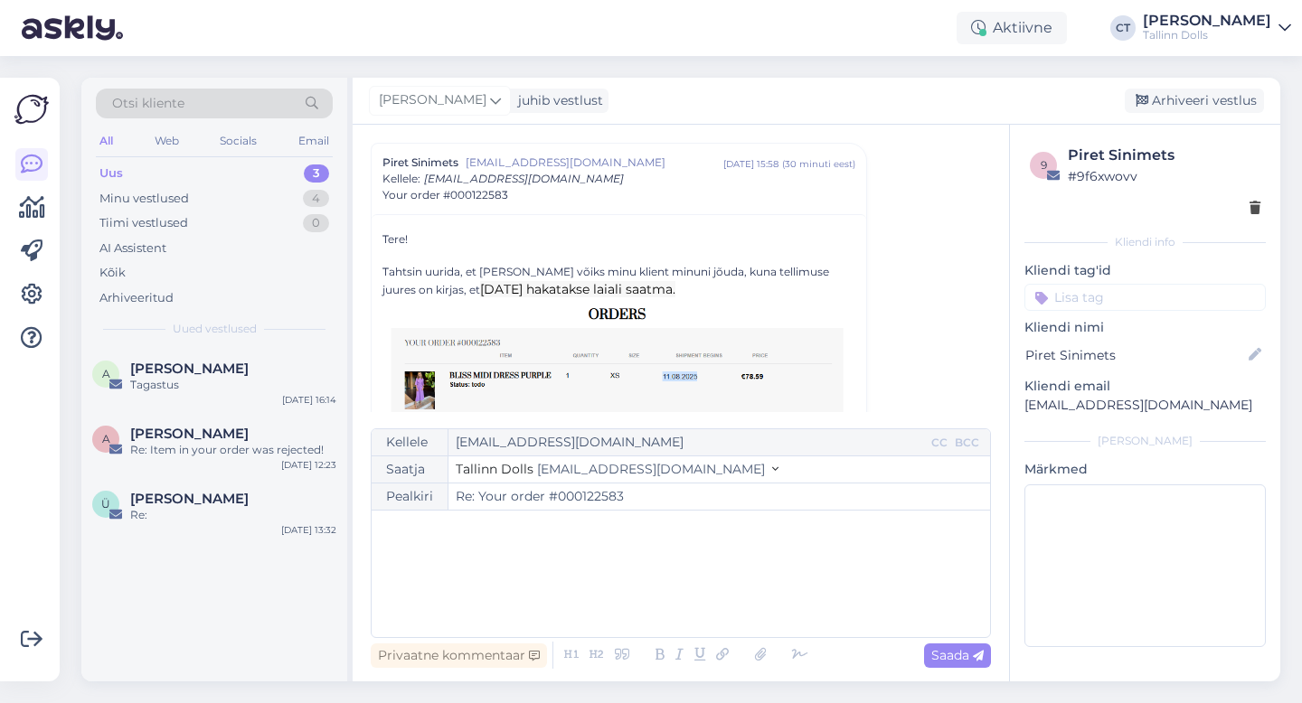
click at [735, 612] on div "﻿" at bounding box center [681, 574] width 600 height 109
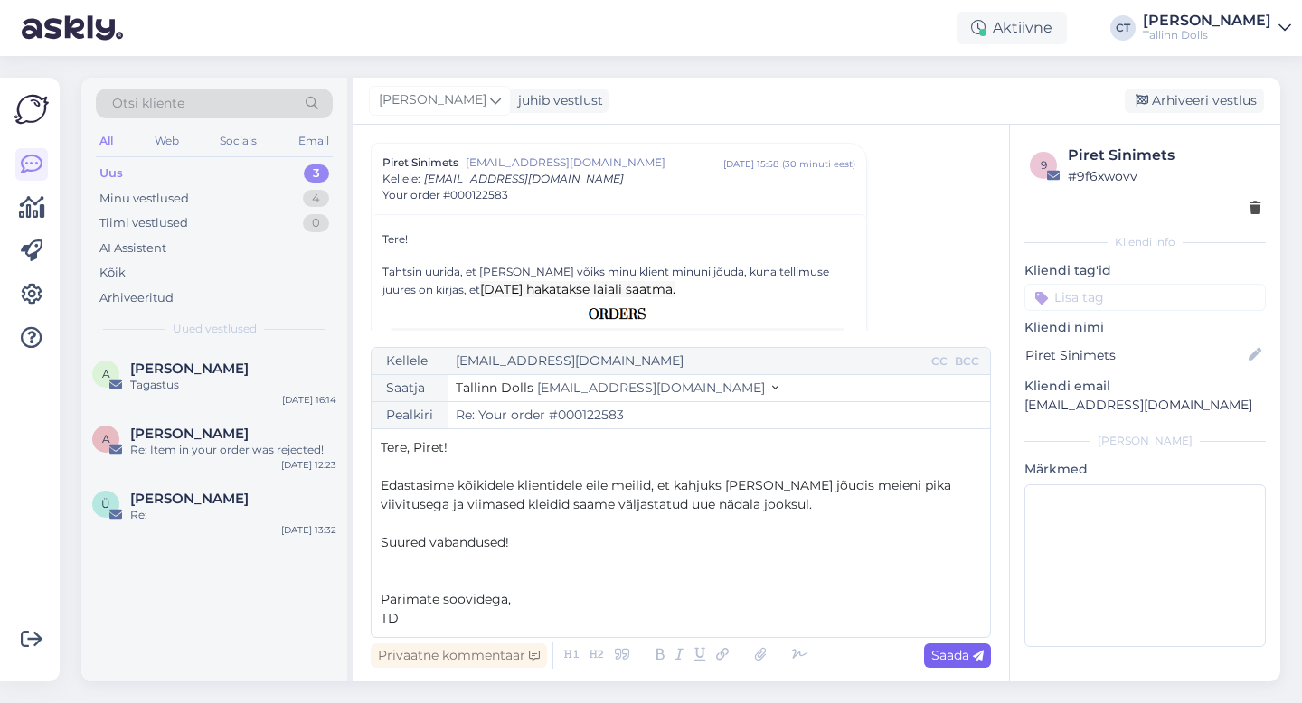
click at [943, 656] on span "Saada" at bounding box center [957, 655] width 52 height 16
type input "Re: Re: Your order #000122583"
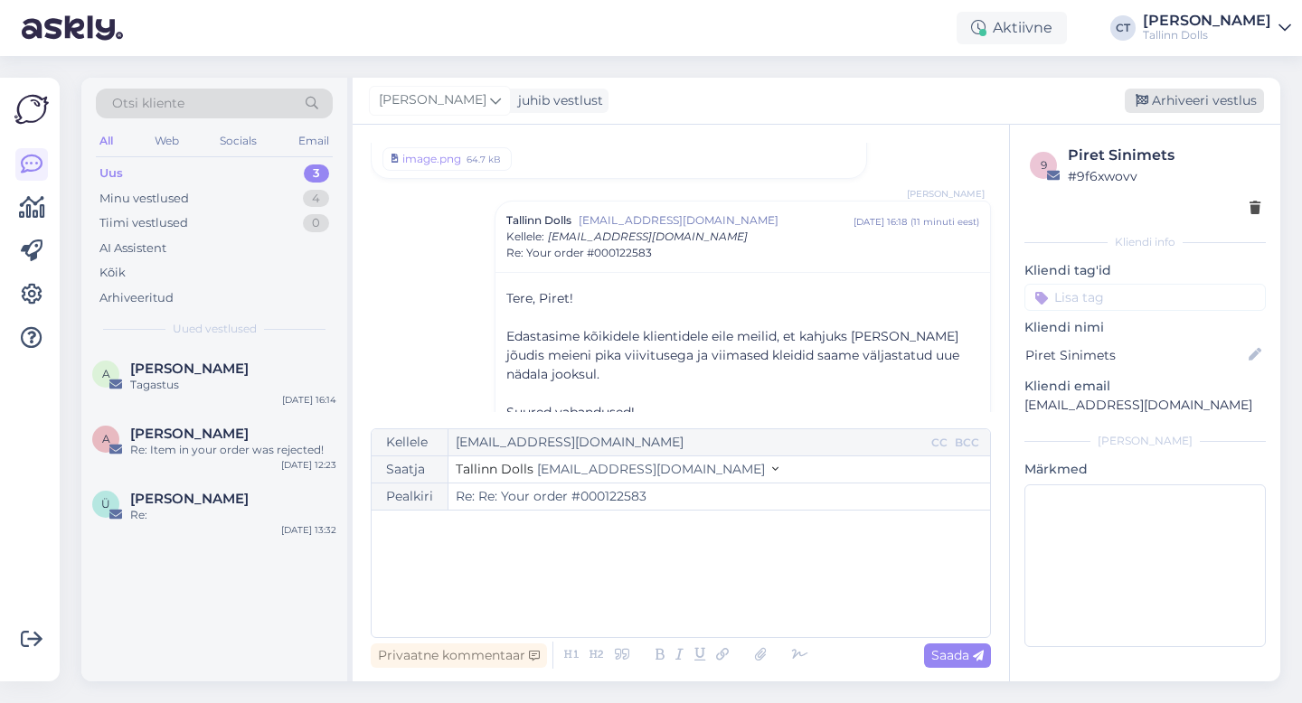
click at [1205, 101] on div "Arhiveeri vestlus" at bounding box center [1194, 101] width 139 height 24
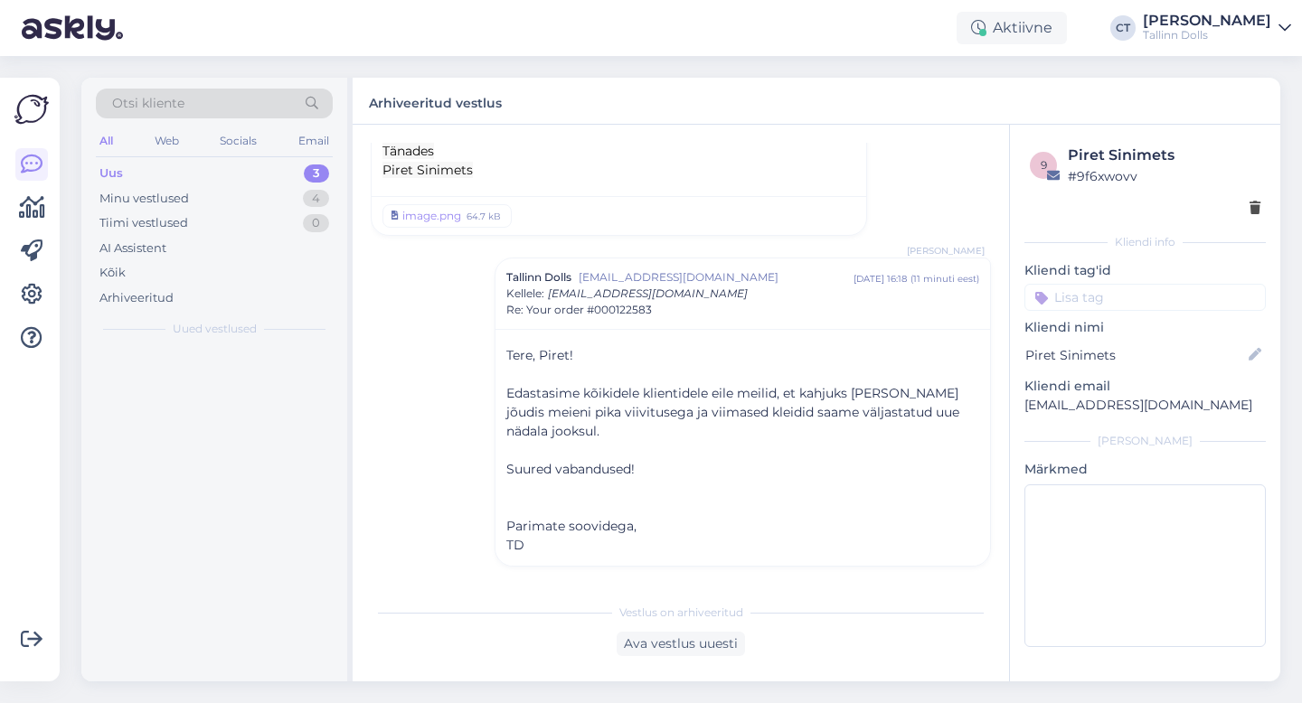
scroll to position [591, 0]
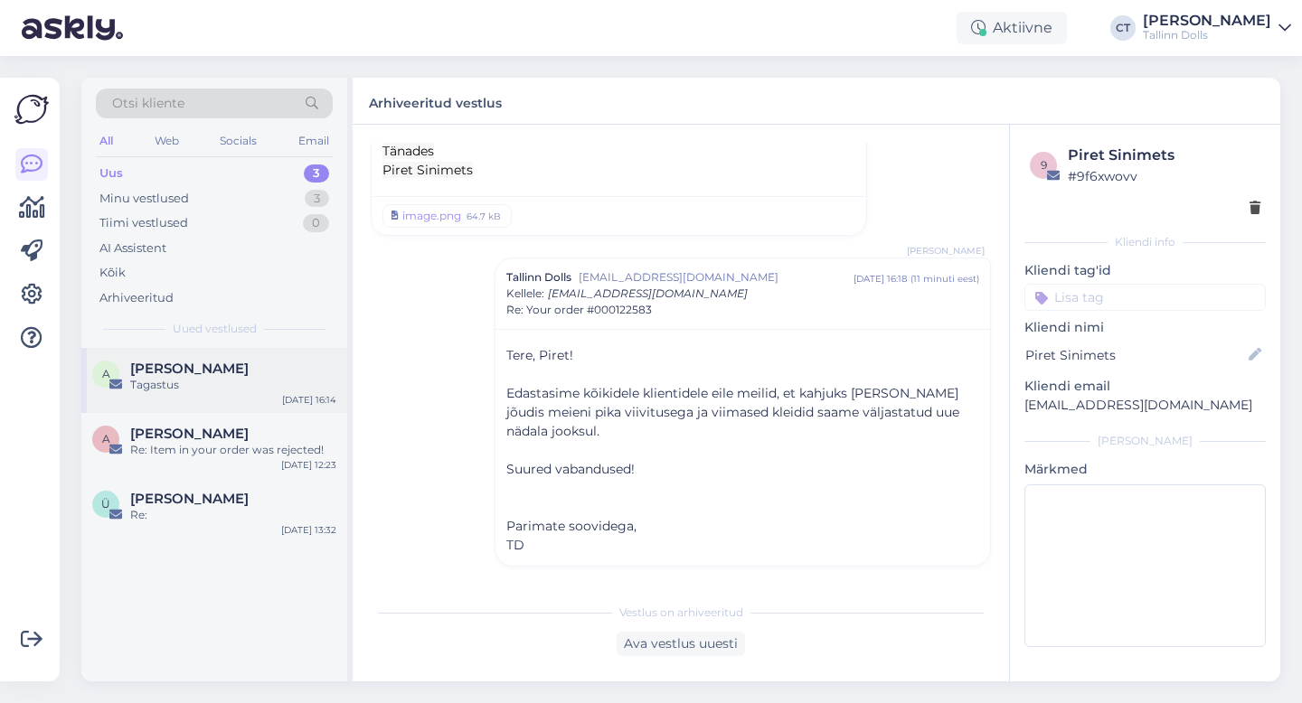
click at [221, 385] on div "Tagastus" at bounding box center [233, 385] width 206 height 16
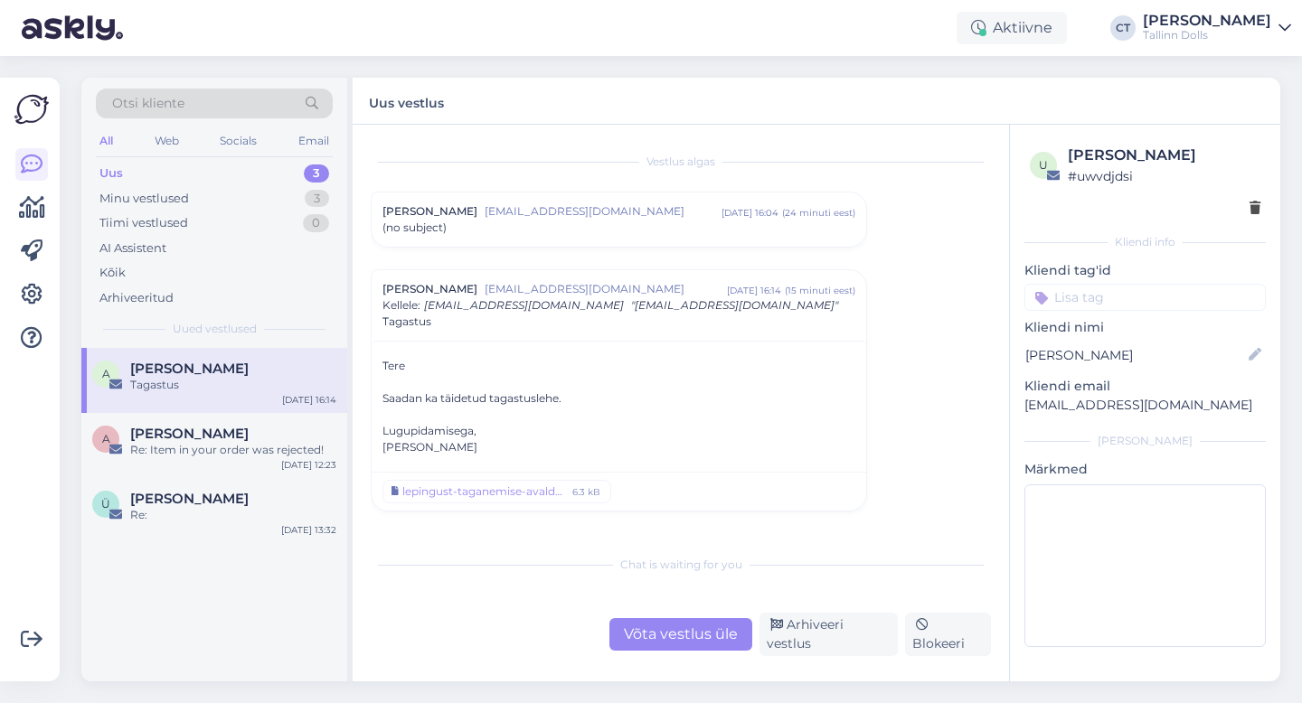
click at [584, 221] on div "(no subject)" at bounding box center [618, 228] width 473 height 16
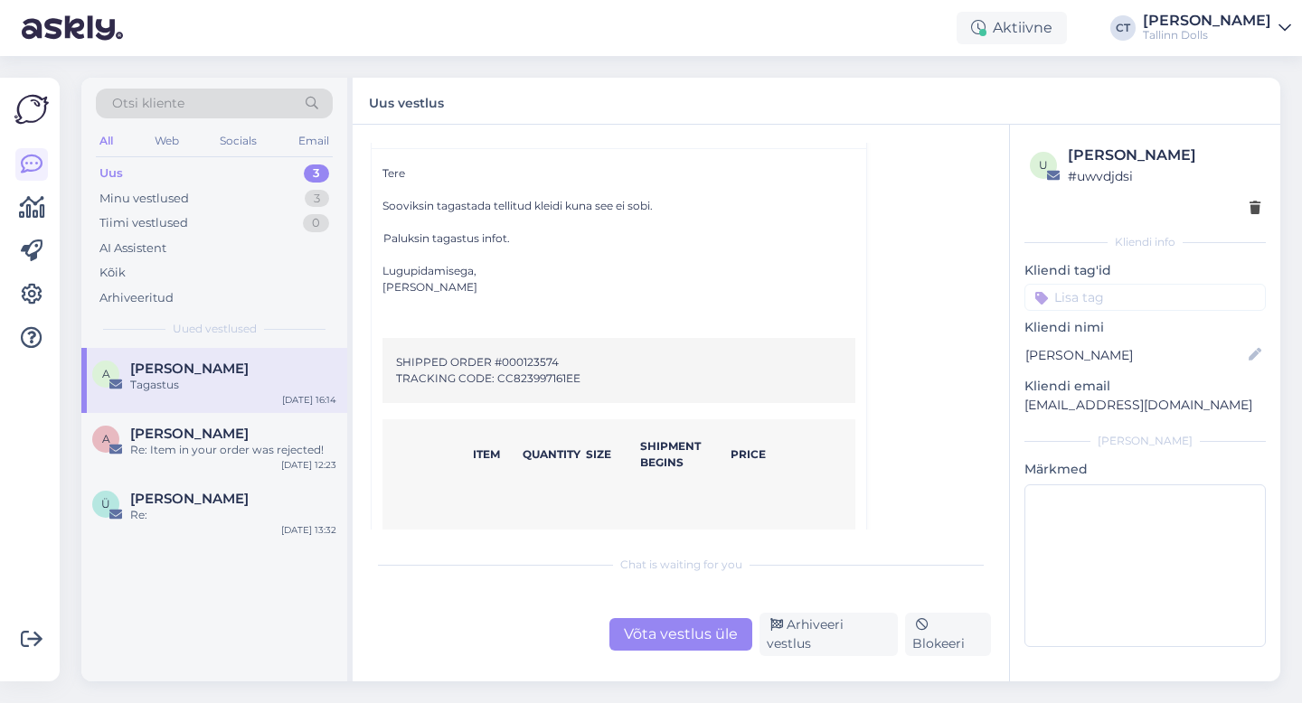
scroll to position [374, 0]
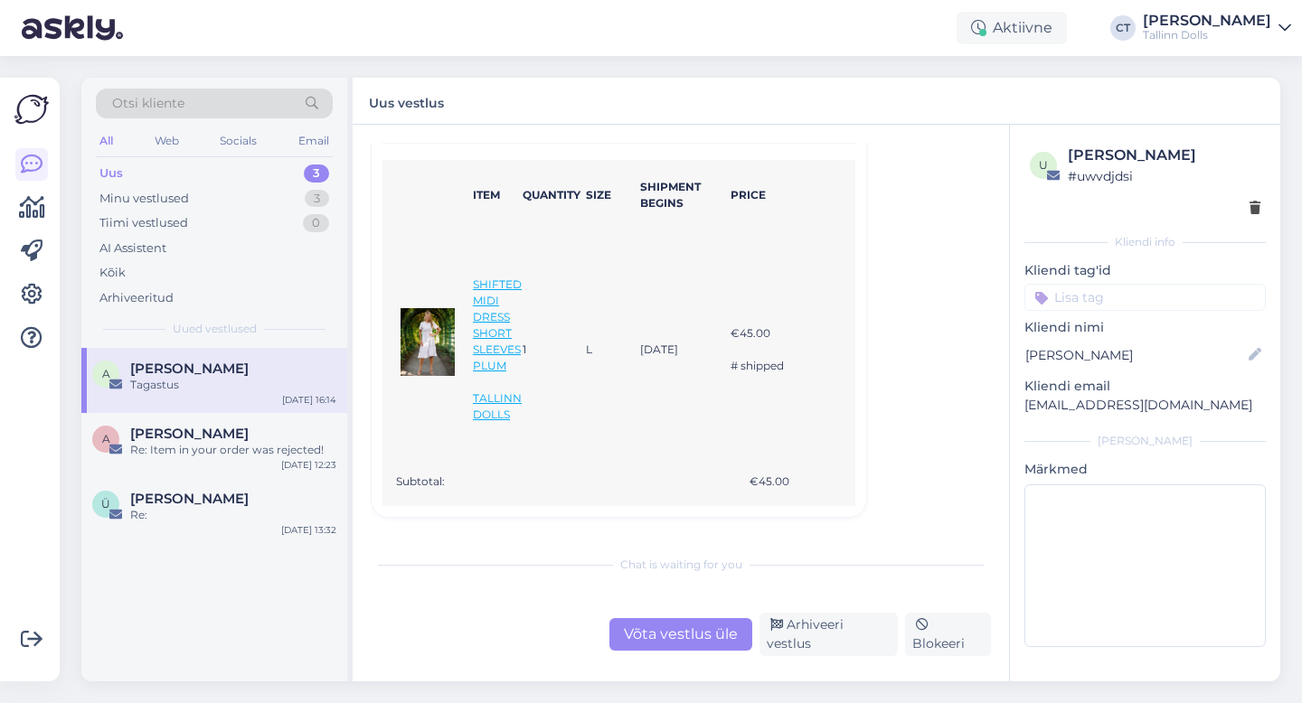
click at [710, 651] on div "Võta vestlus üle" at bounding box center [680, 634] width 143 height 33
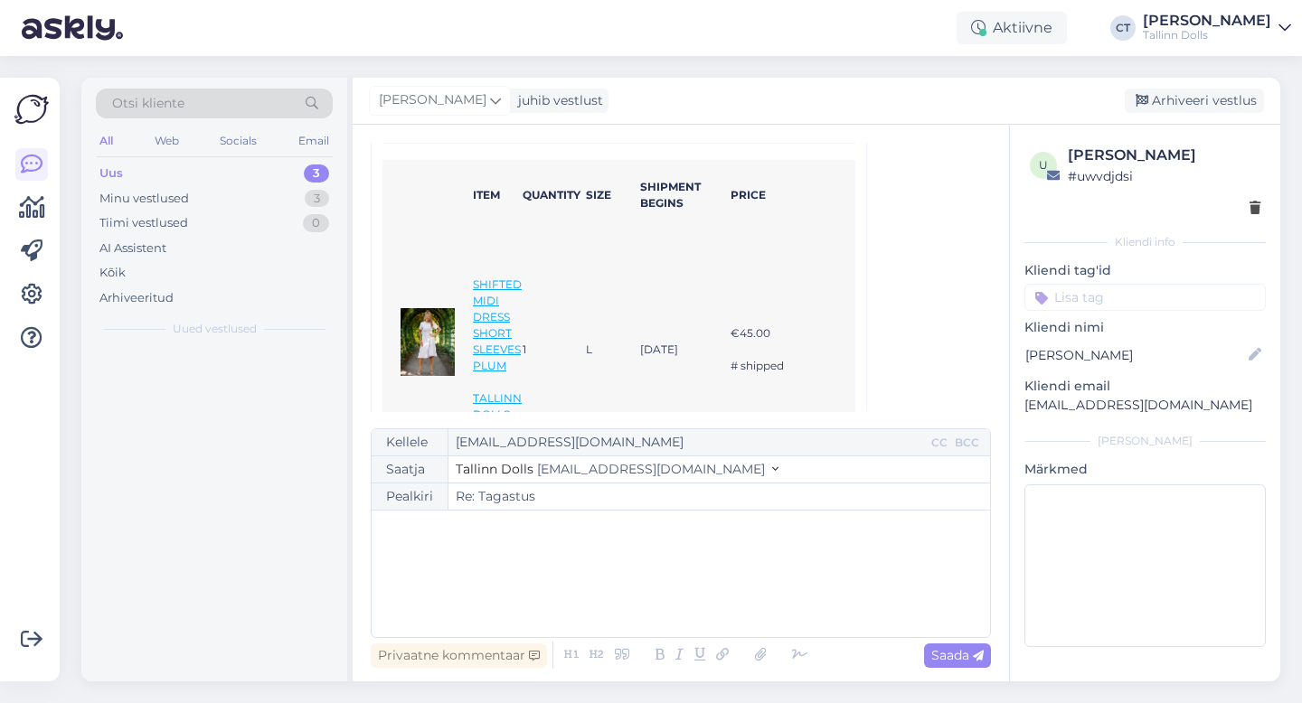
scroll to position [755, 0]
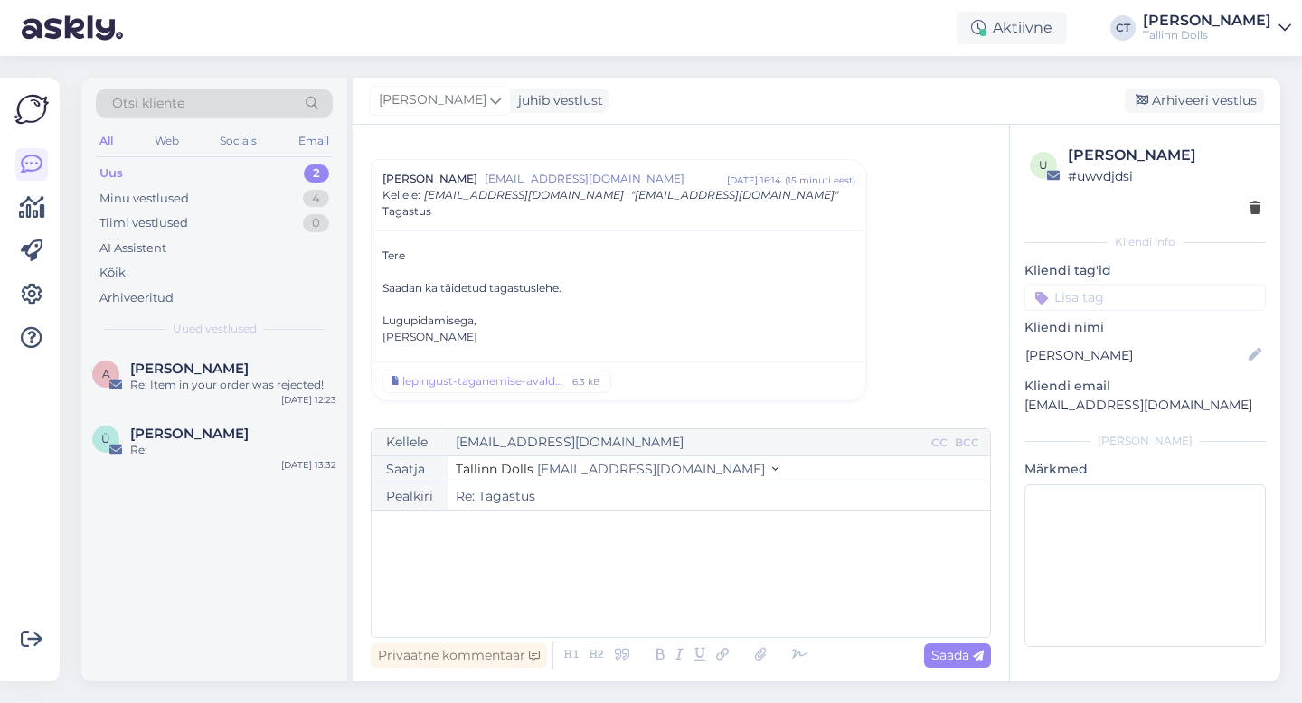
click at [720, 599] on div "﻿" at bounding box center [681, 574] width 600 height 109
click at [511, 571] on div "﻿" at bounding box center [681, 574] width 600 height 109
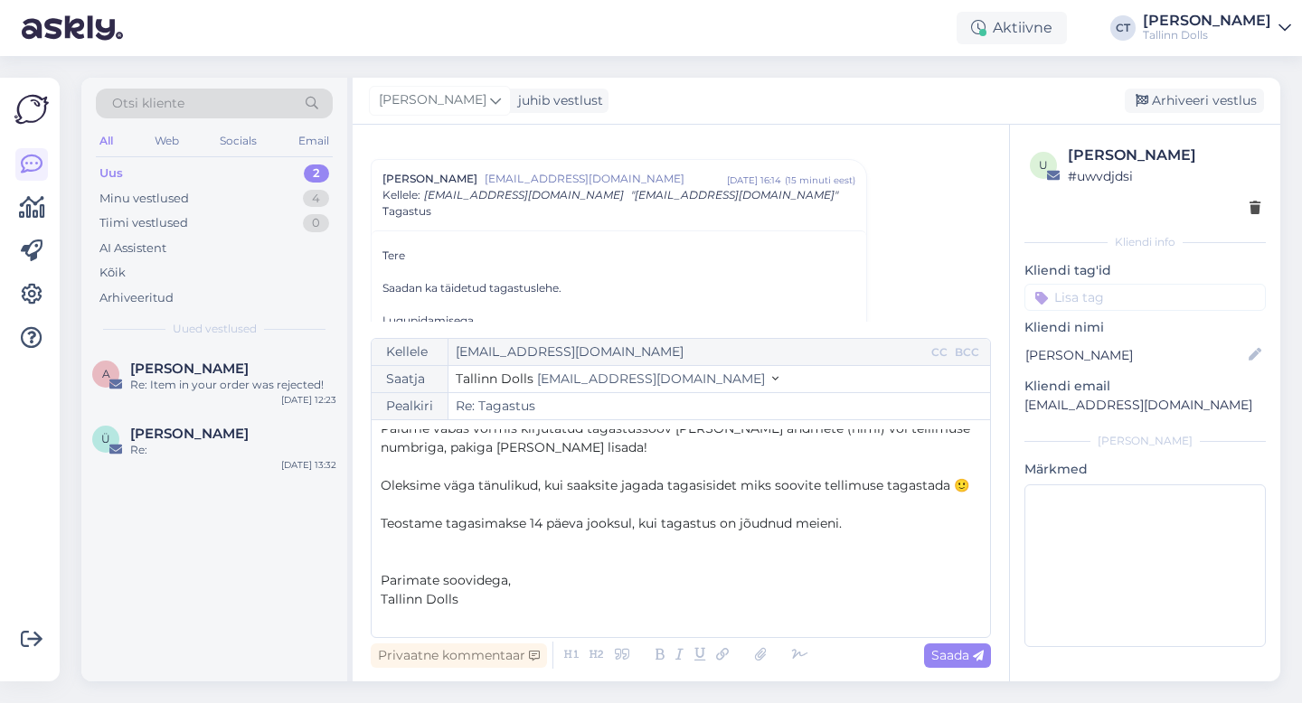
click at [968, 673] on div "Vestlus [PERSON_NAME] reiljan [EMAIL_ADDRESS][DOMAIN_NAME] [DATE] 16:04 ( 24 mi…" at bounding box center [681, 403] width 656 height 557
click at [968, 660] on span "Saada" at bounding box center [957, 655] width 52 height 16
type input "Re: Re: Tagastus"
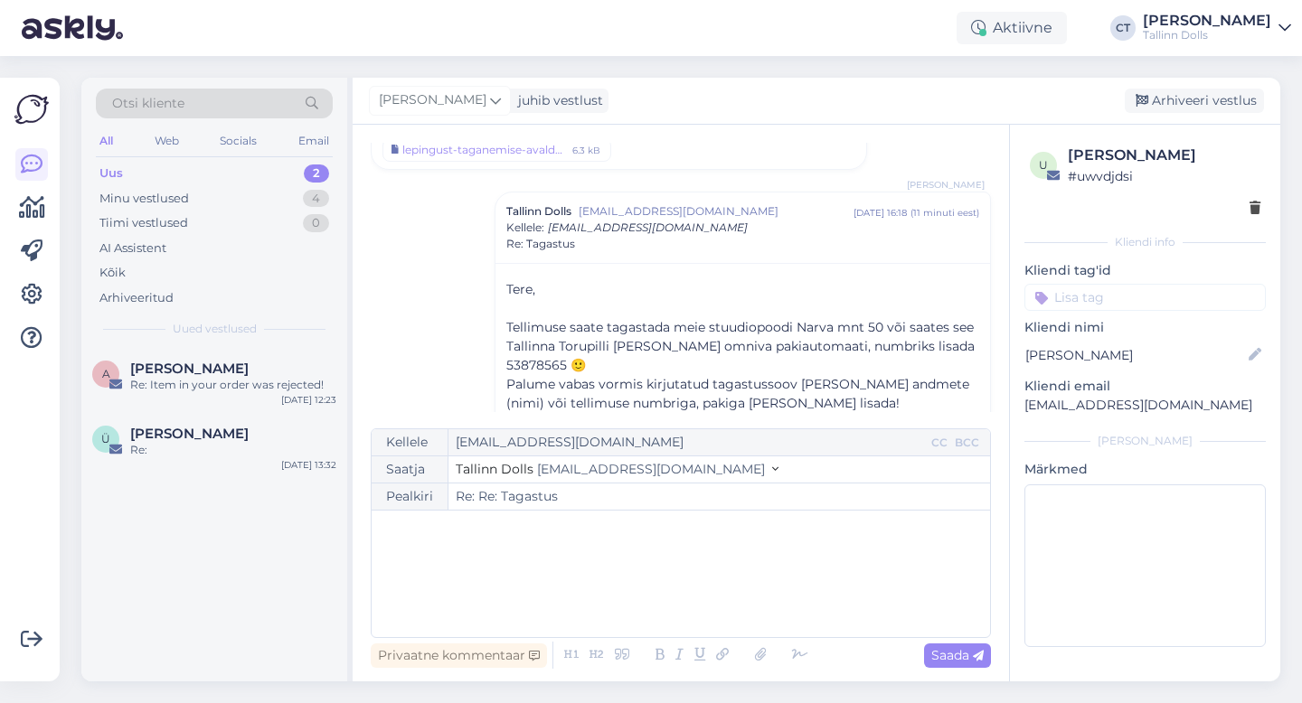
scroll to position [0, 0]
click at [1189, 94] on div "Arhiveeri vestlus" at bounding box center [1194, 101] width 139 height 24
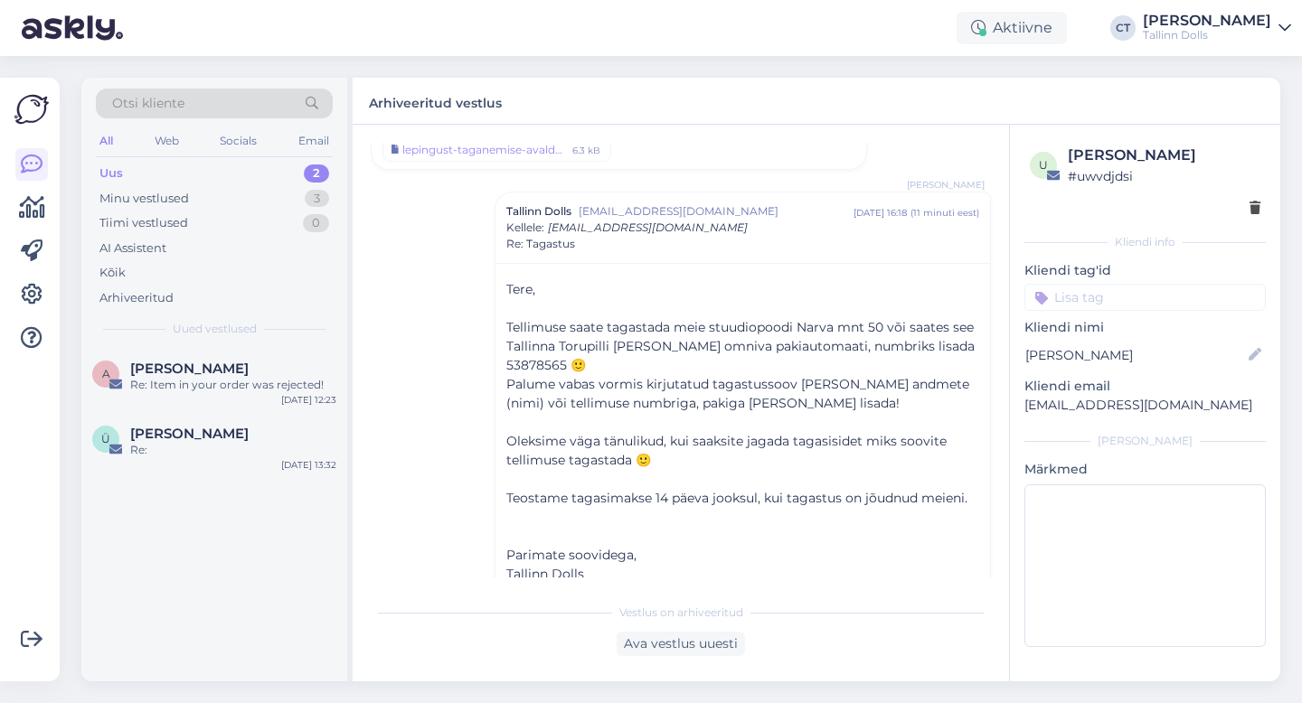
scroll to position [1034, 0]
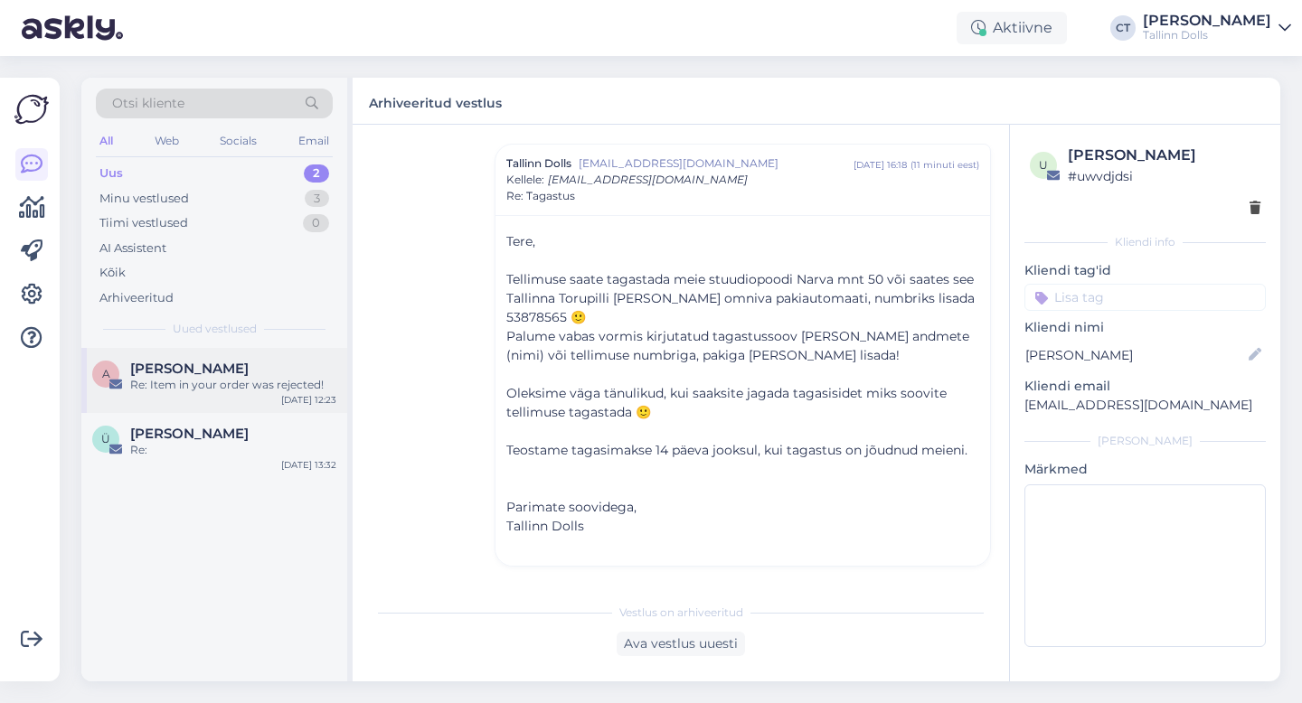
click at [256, 410] on div "A [PERSON_NAME] Re: Item in your order was rejected! [DATE] 12:23" at bounding box center [214, 380] width 266 height 65
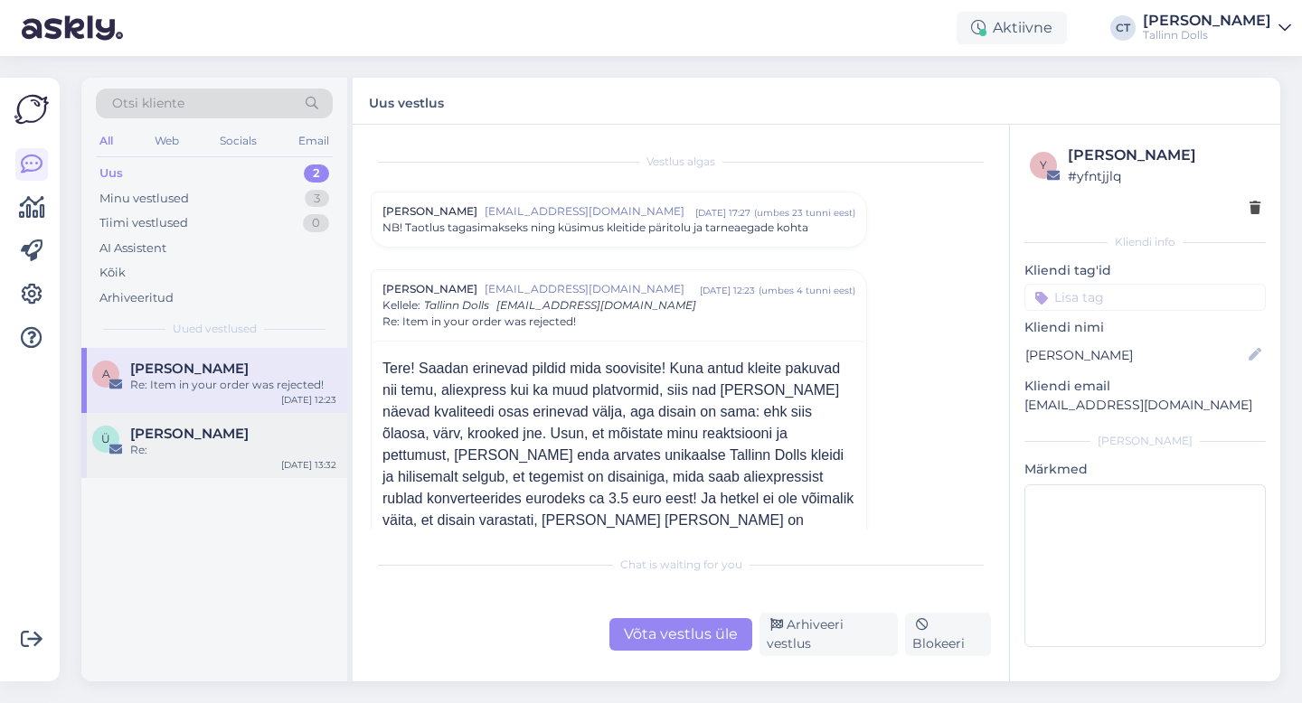
click at [226, 468] on div "Ü Ülle Korsar Re: [DATE] 13:32" at bounding box center [214, 445] width 266 height 65
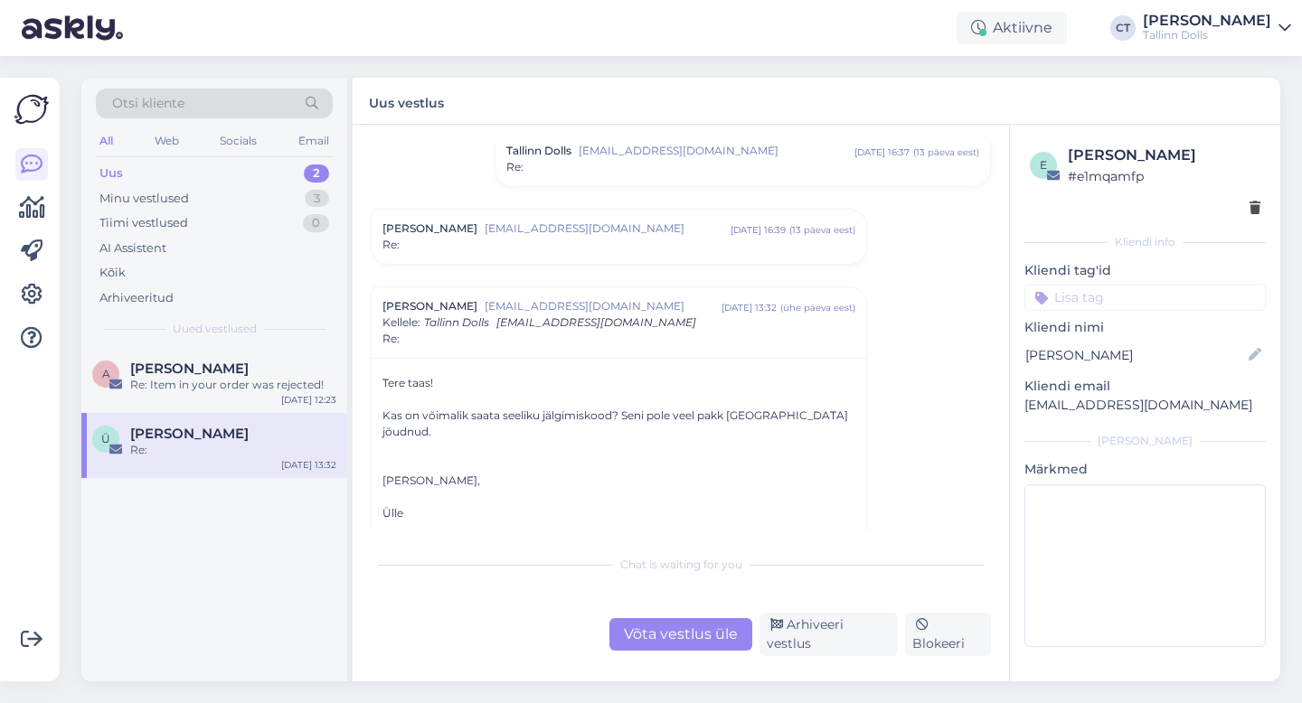
scroll to position [1306, 0]
click at [216, 191] on div "Minu vestlused 3" at bounding box center [214, 198] width 237 height 25
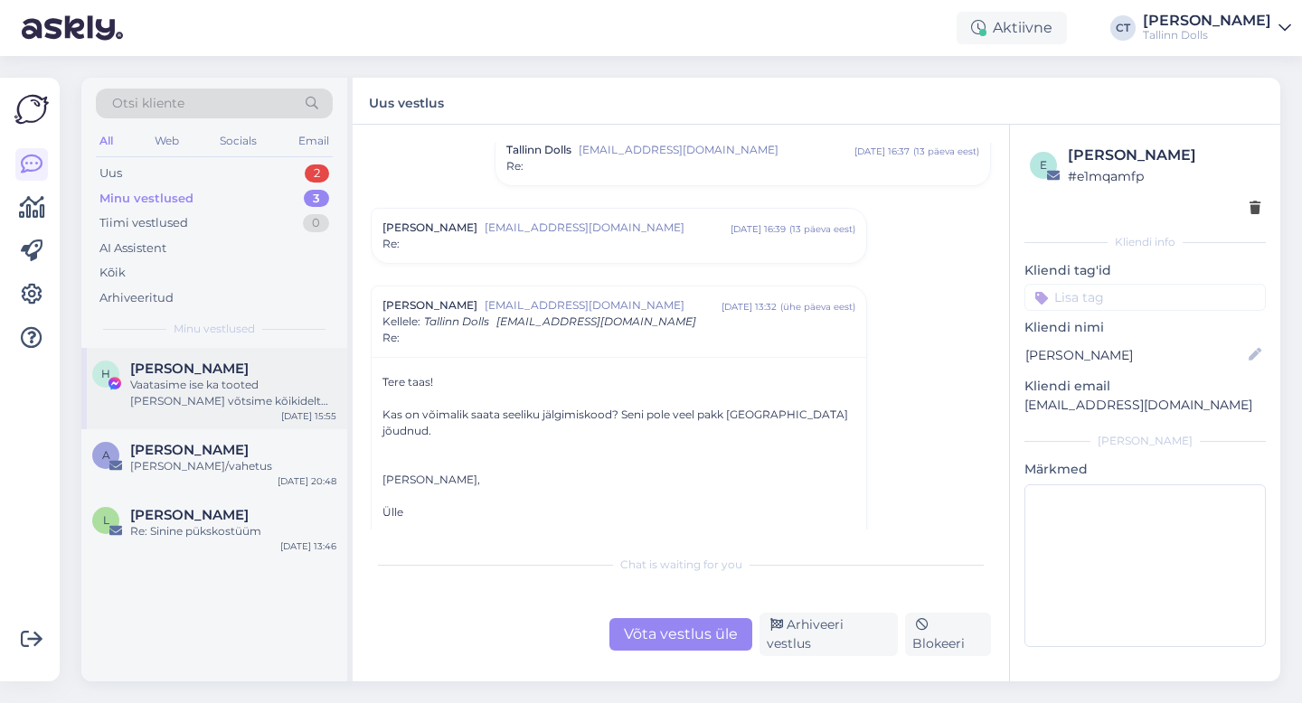
click at [212, 383] on div "Vaatasime ise ka tooted [PERSON_NAME] võtsime kõikidelt toodetele -25% kenasti …" at bounding box center [233, 393] width 206 height 33
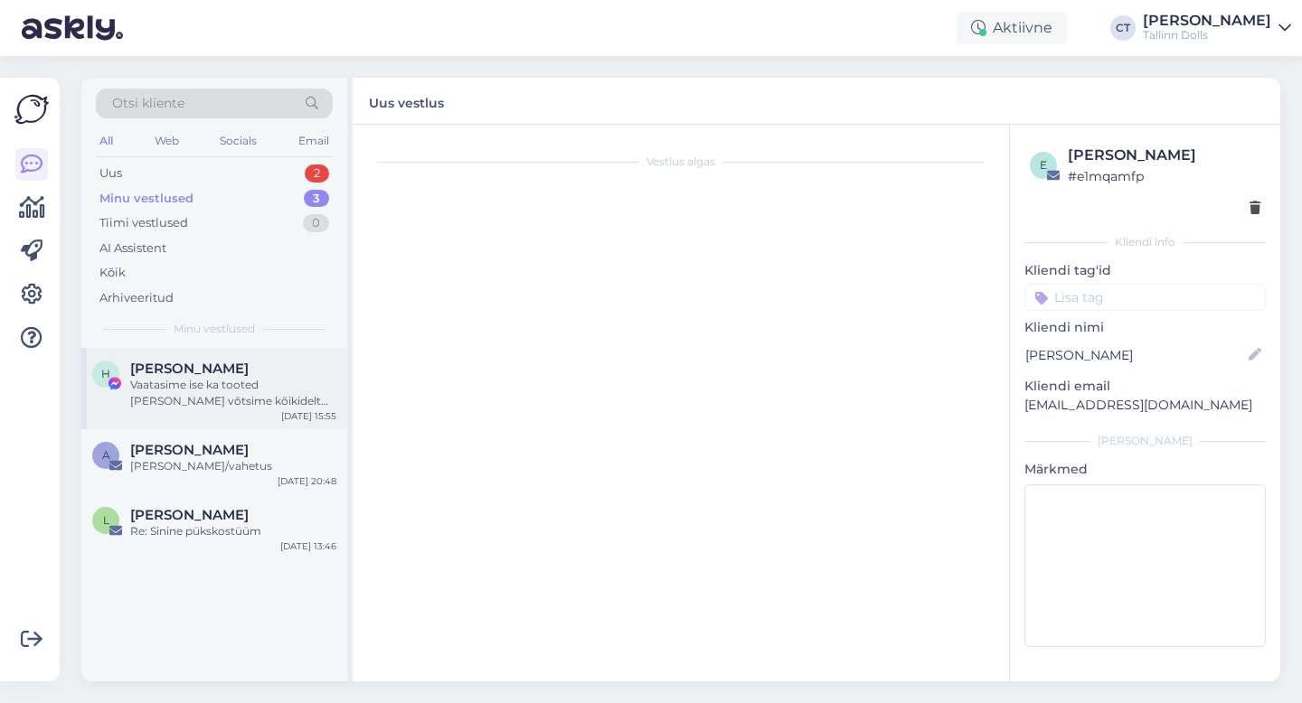
scroll to position [3055, 0]
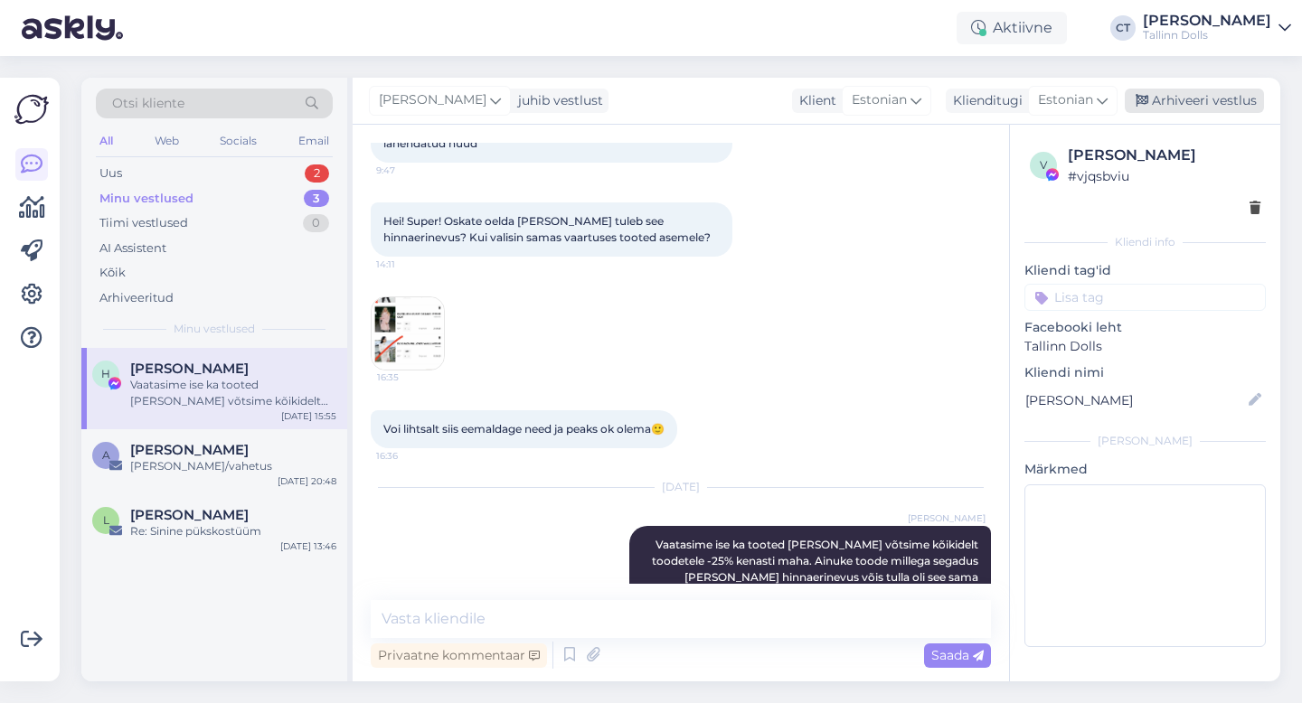
click at [1204, 98] on div "Arhiveeri vestlus" at bounding box center [1194, 101] width 139 height 24
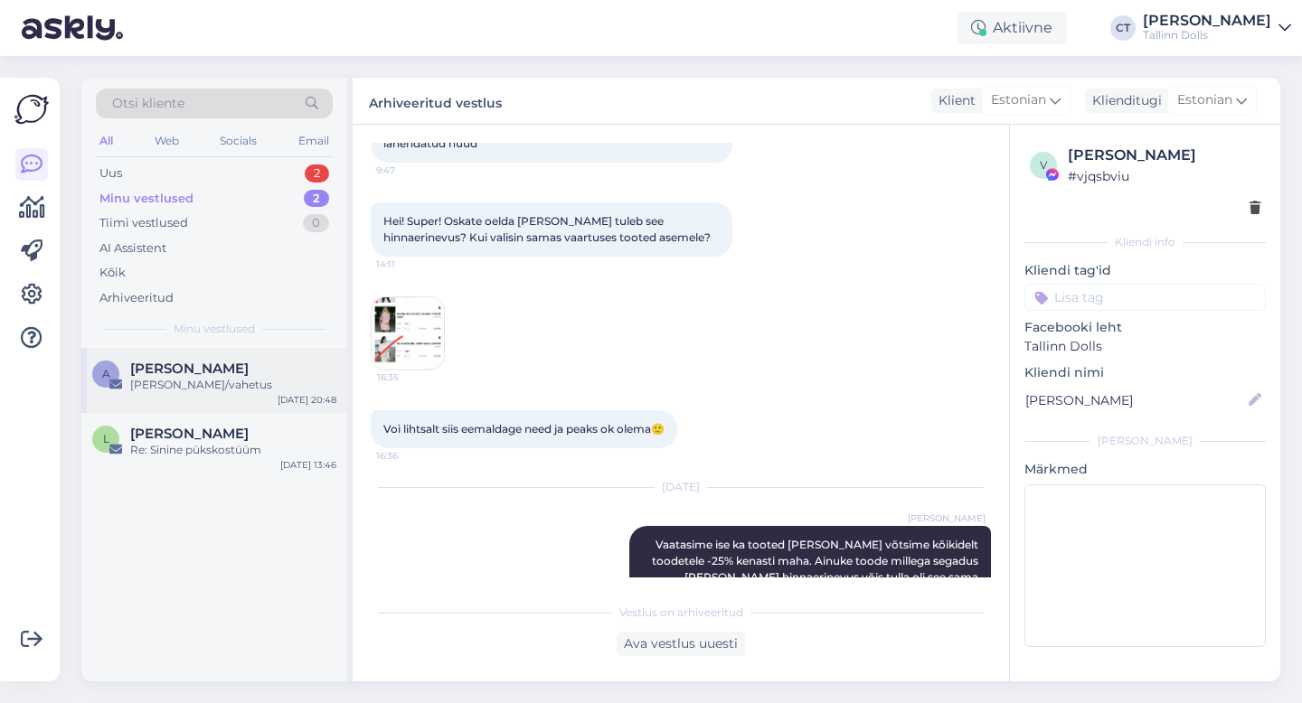
click at [222, 397] on div "A [PERSON_NAME] [PERSON_NAME]/vahetus [DATE] 20:48" at bounding box center [214, 380] width 266 height 65
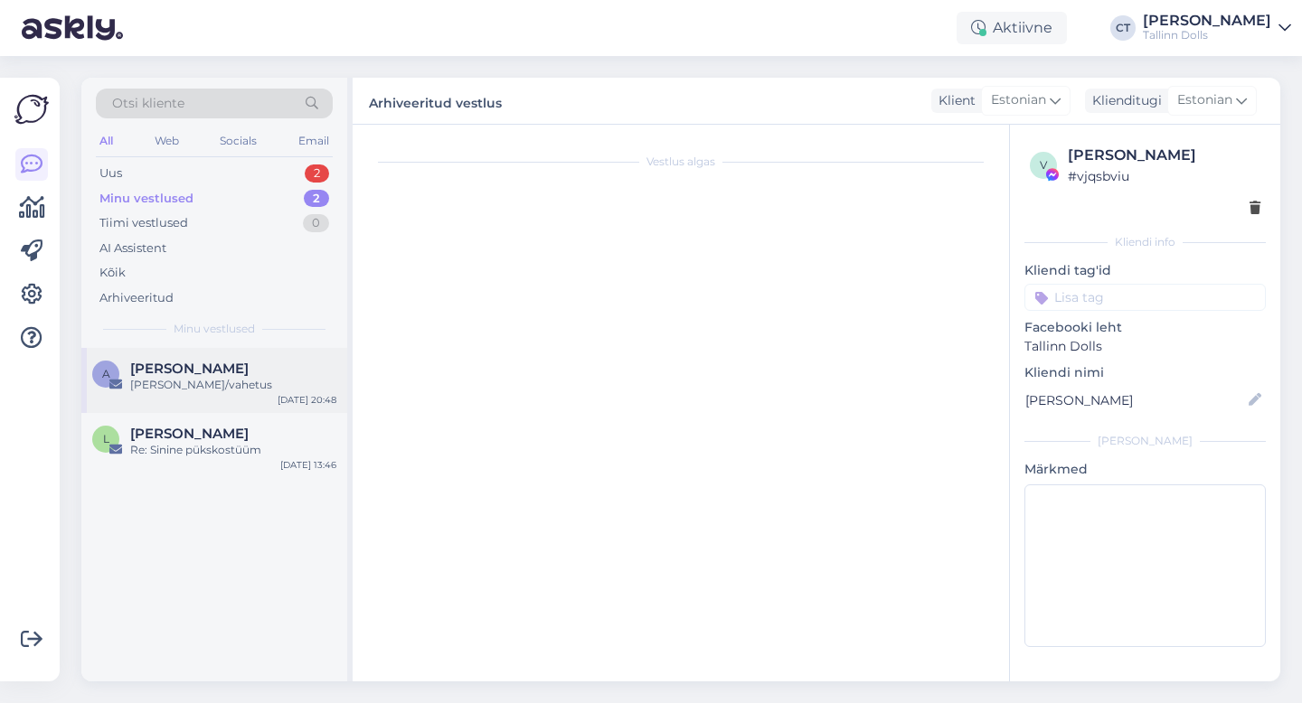
scroll to position [0, 0]
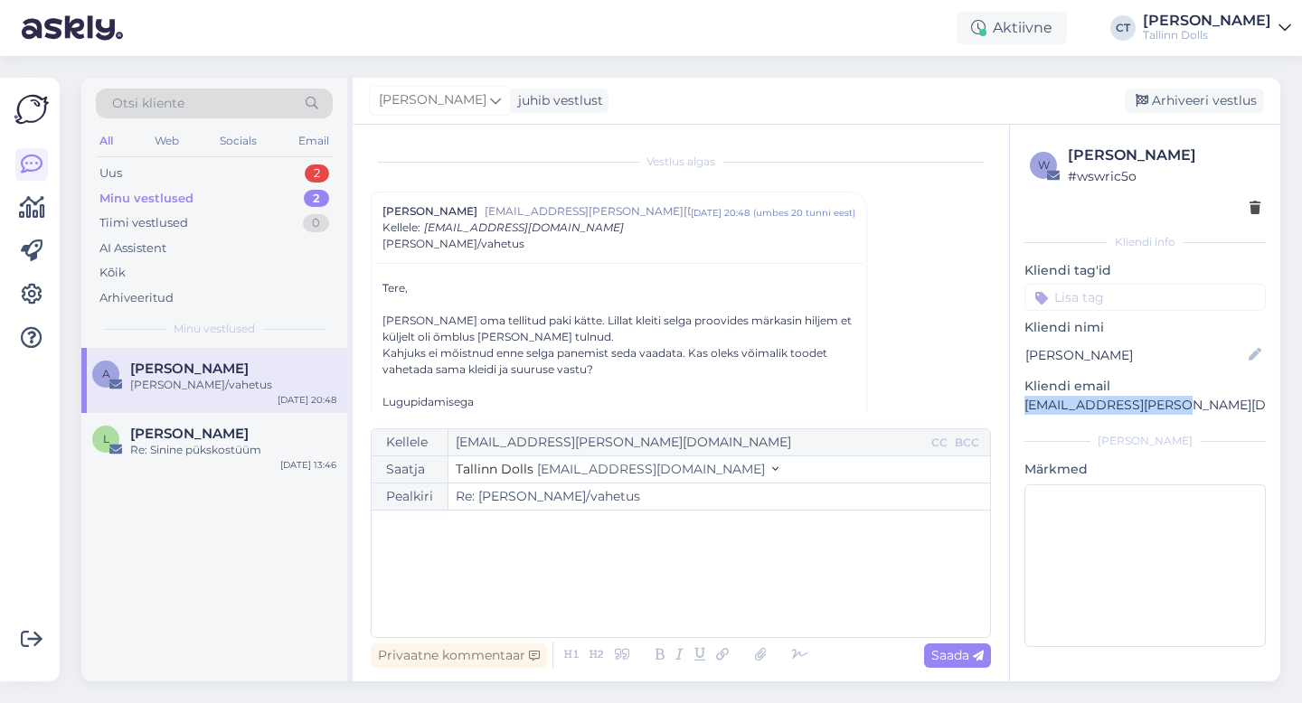
drag, startPoint x: 1191, startPoint y: 406, endPoint x: 1024, endPoint y: 404, distance: 166.4
click at [1024, 404] on p "[EMAIL_ADDRESS][PERSON_NAME][DOMAIN_NAME]" at bounding box center [1144, 405] width 241 height 19
click at [552, 588] on div "﻿" at bounding box center [681, 574] width 600 height 109
click at [551, 607] on div "﻿" at bounding box center [681, 574] width 600 height 109
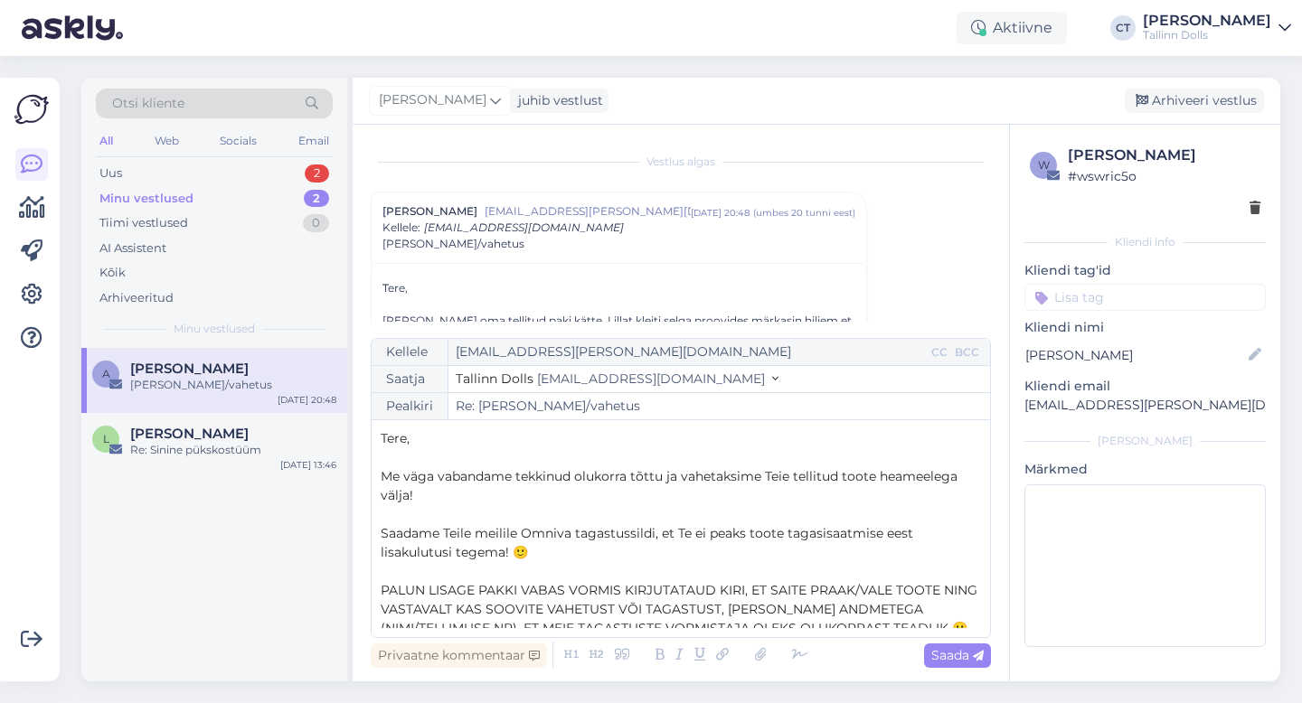
scroll to position [143, 0]
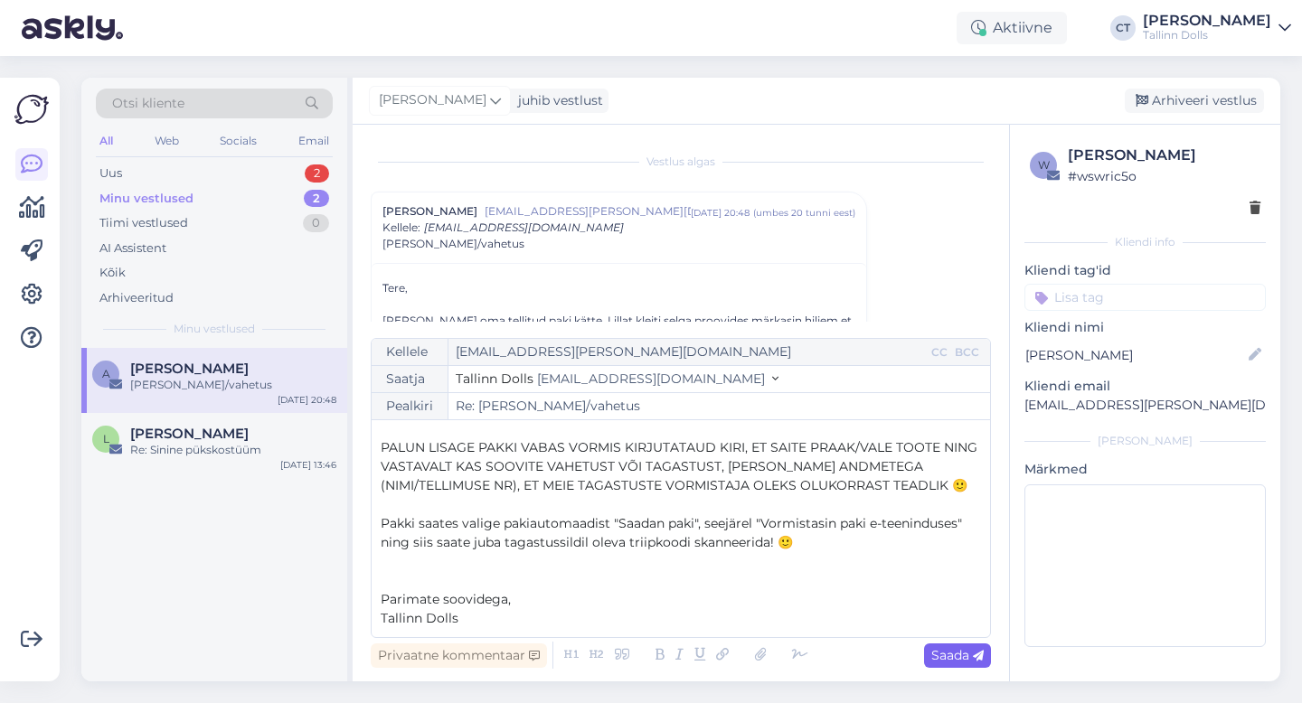
click at [958, 653] on span "Saada" at bounding box center [957, 655] width 52 height 16
type input "Re: Re: [PERSON_NAME]/vahetus"
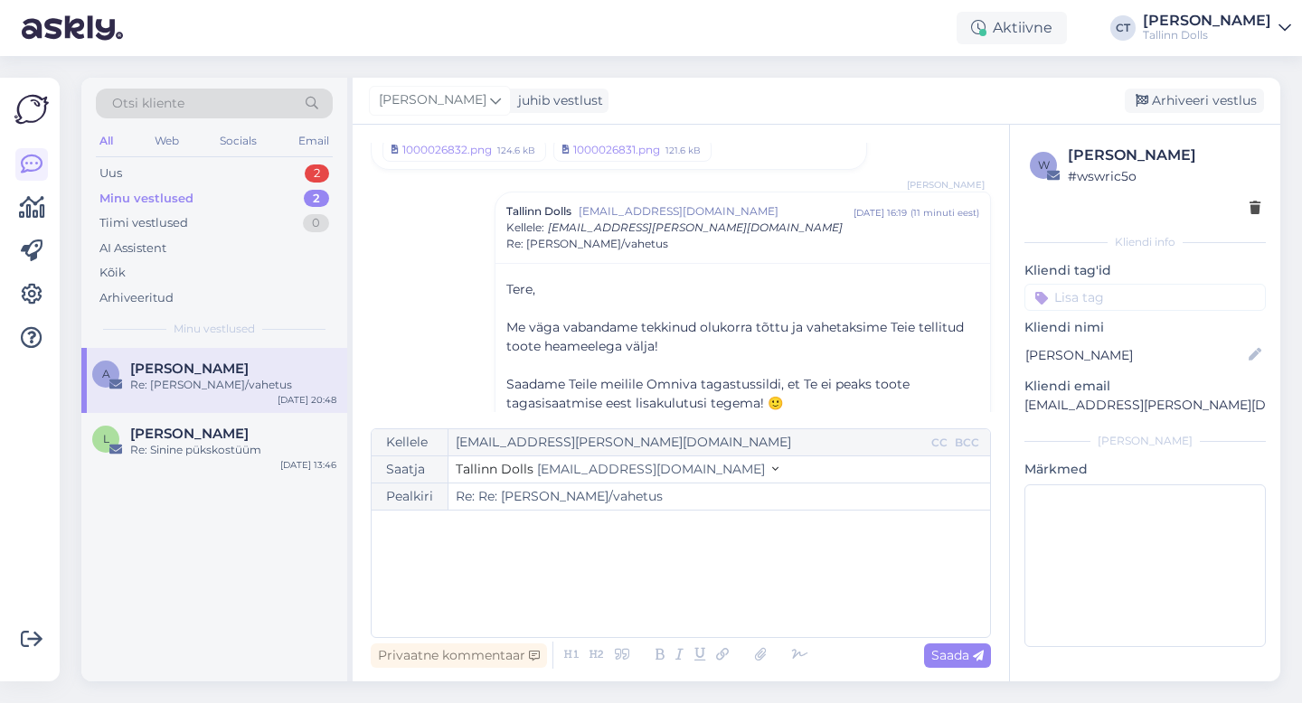
scroll to position [0, 0]
click at [1222, 99] on div "Arhiveeri vestlus" at bounding box center [1194, 101] width 139 height 24
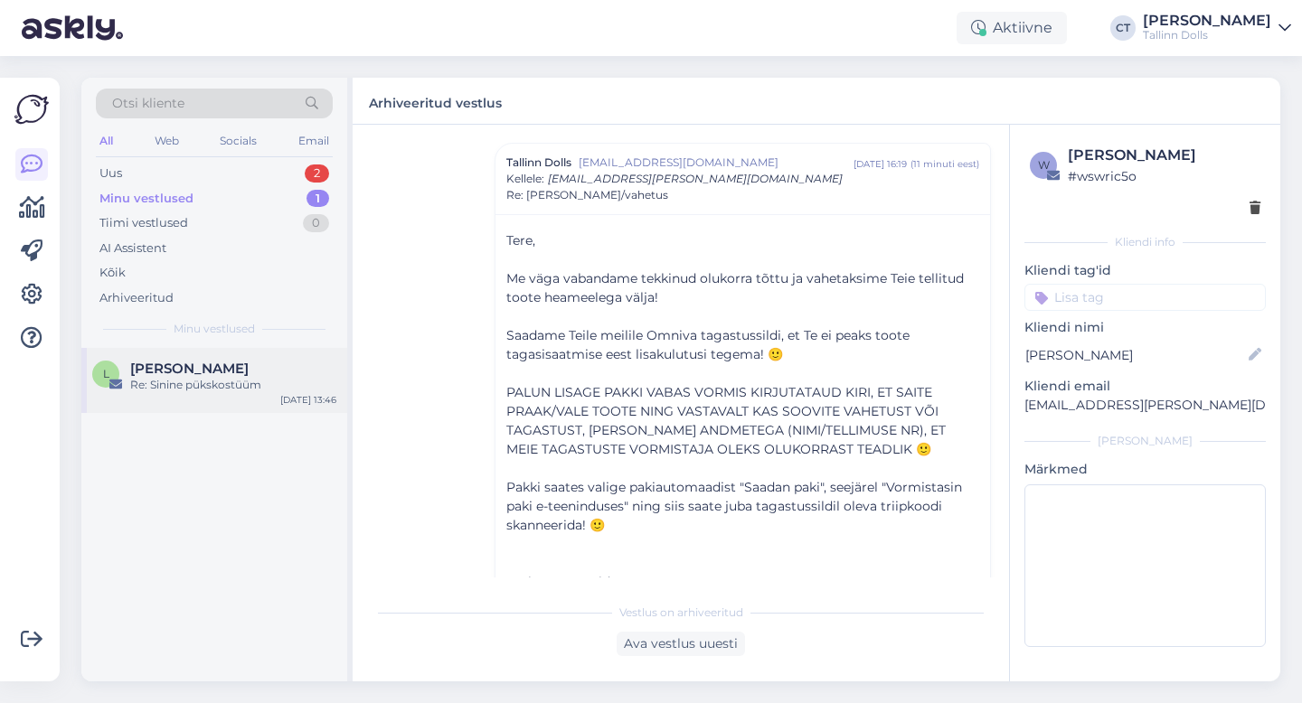
click at [266, 351] on div "[PERSON_NAME] Re: Sinine pükskostüüm [DATE] 13:46" at bounding box center [214, 380] width 266 height 65
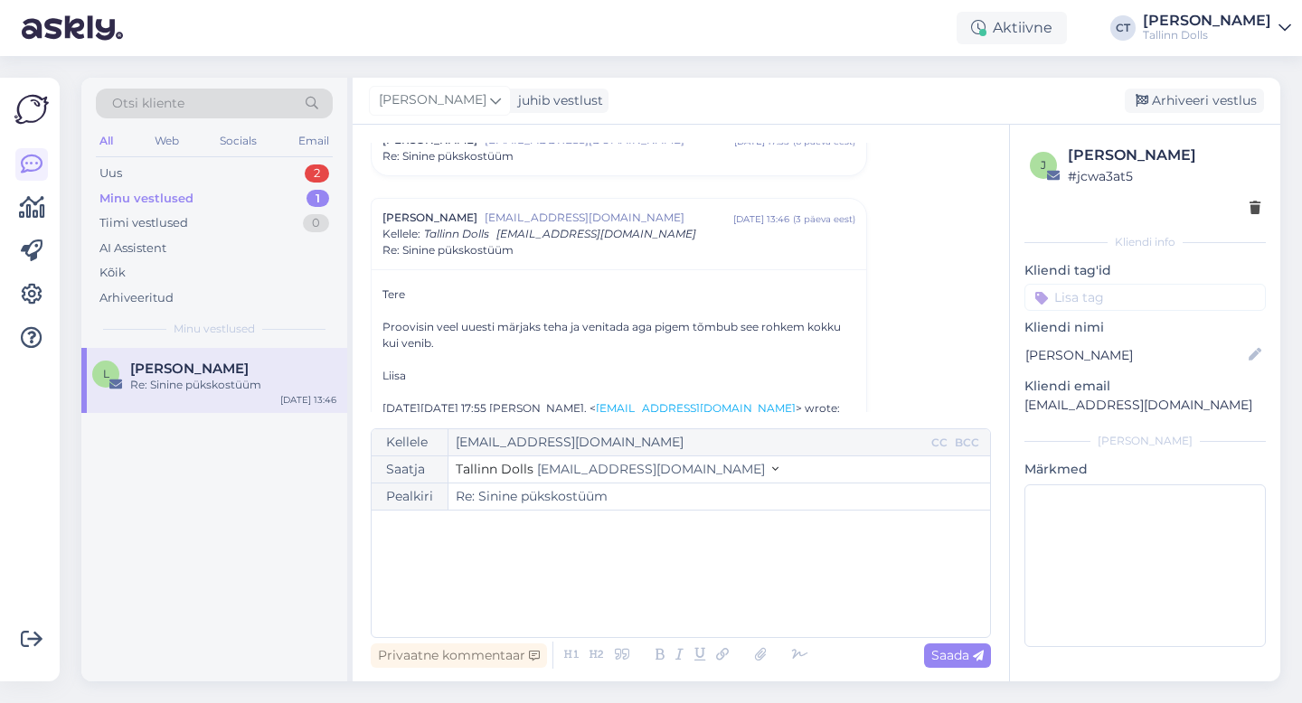
scroll to position [262, 0]
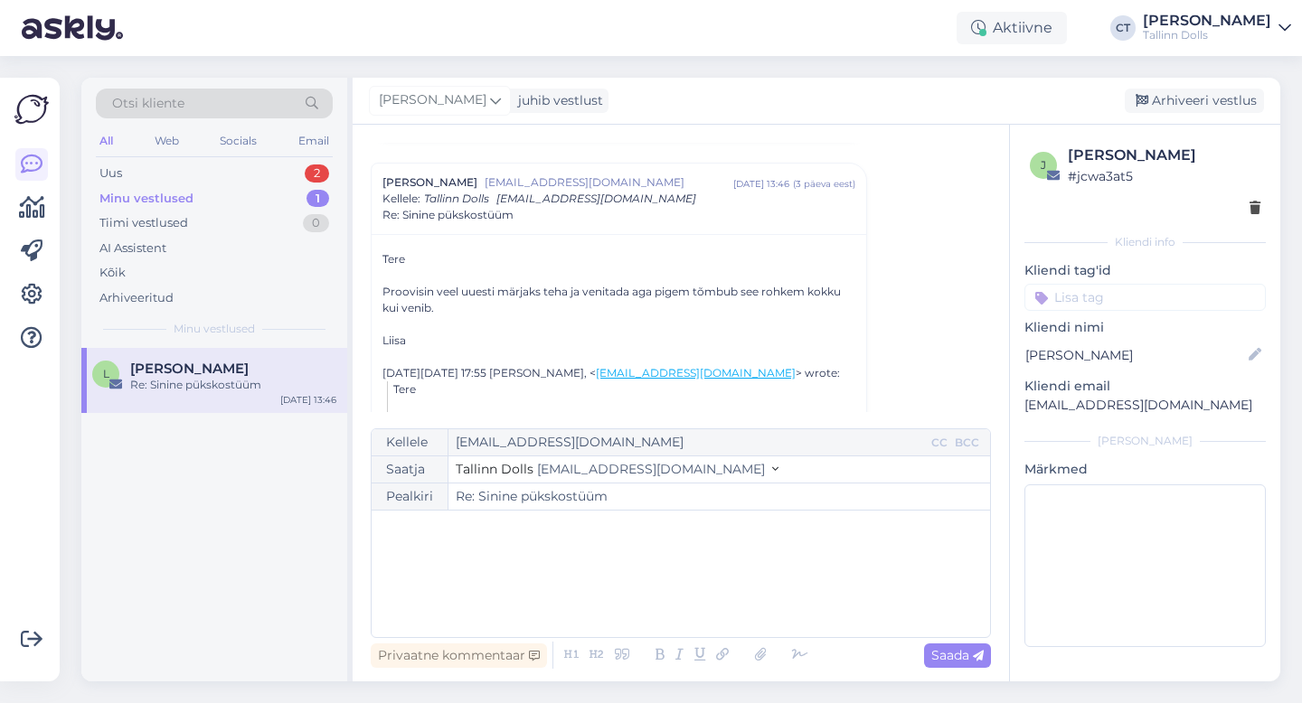
click at [445, 582] on div "﻿" at bounding box center [681, 574] width 600 height 109
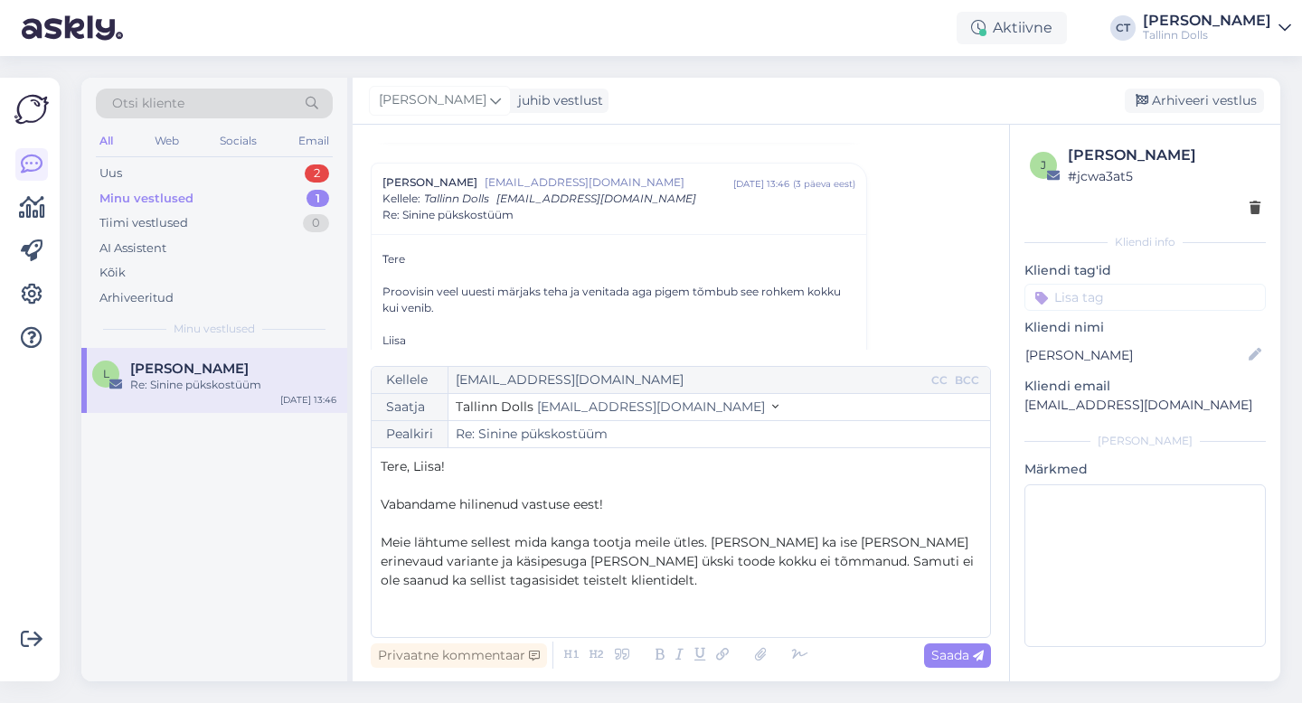
click at [703, 544] on span "Meie lähtume sellest mida kanga tootja meile ütles. [PERSON_NAME] ka ise [PERSO…" at bounding box center [679, 561] width 597 height 54
click at [714, 542] on span "Meie lähtume sellest mida kanga tootja meile ütleb. [PERSON_NAME] ka ise [PERSO…" at bounding box center [679, 561] width 597 height 54
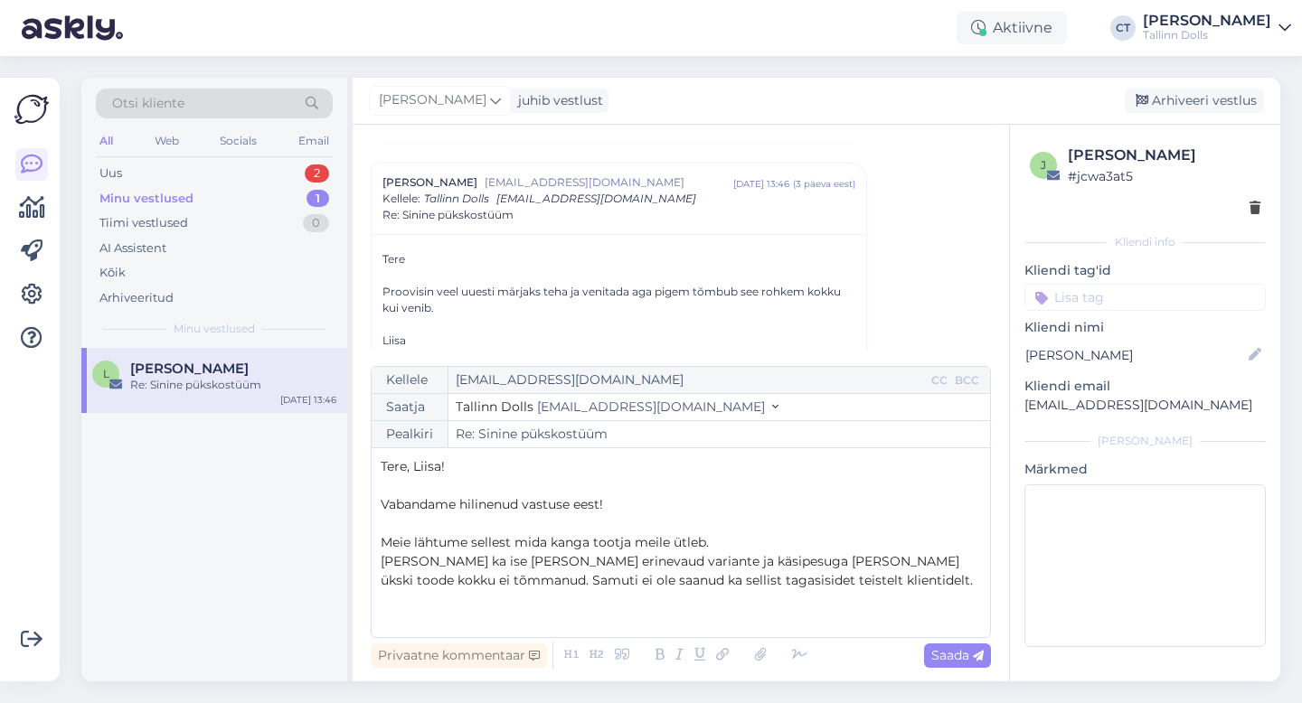
click at [629, 561] on span "[PERSON_NAME] ka ise [PERSON_NAME] erinevaud variante ja käsipesuga [PERSON_NAM…" at bounding box center [677, 570] width 592 height 35
click at [847, 579] on p "Katsetasime ka ise [PERSON_NAME] erinevaid variante ja käsipesuga [PERSON_NAME]…" at bounding box center [681, 571] width 600 height 38
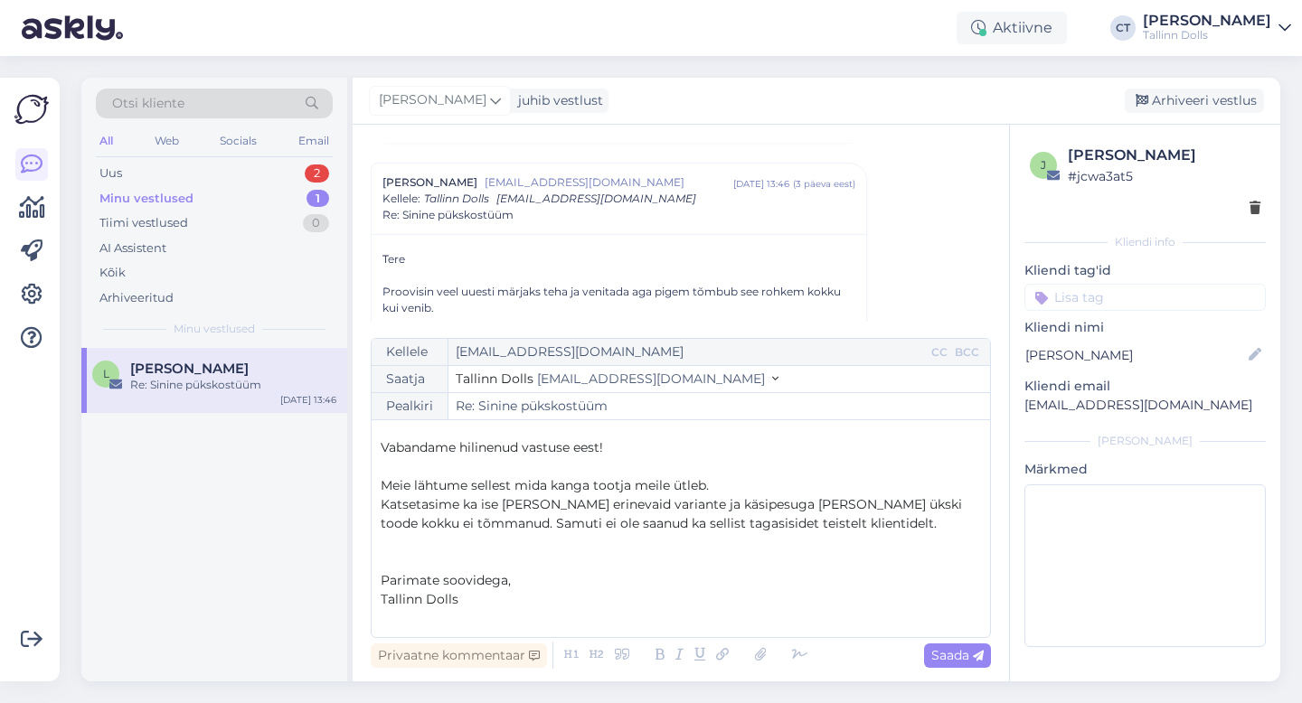
scroll to position [10, 0]
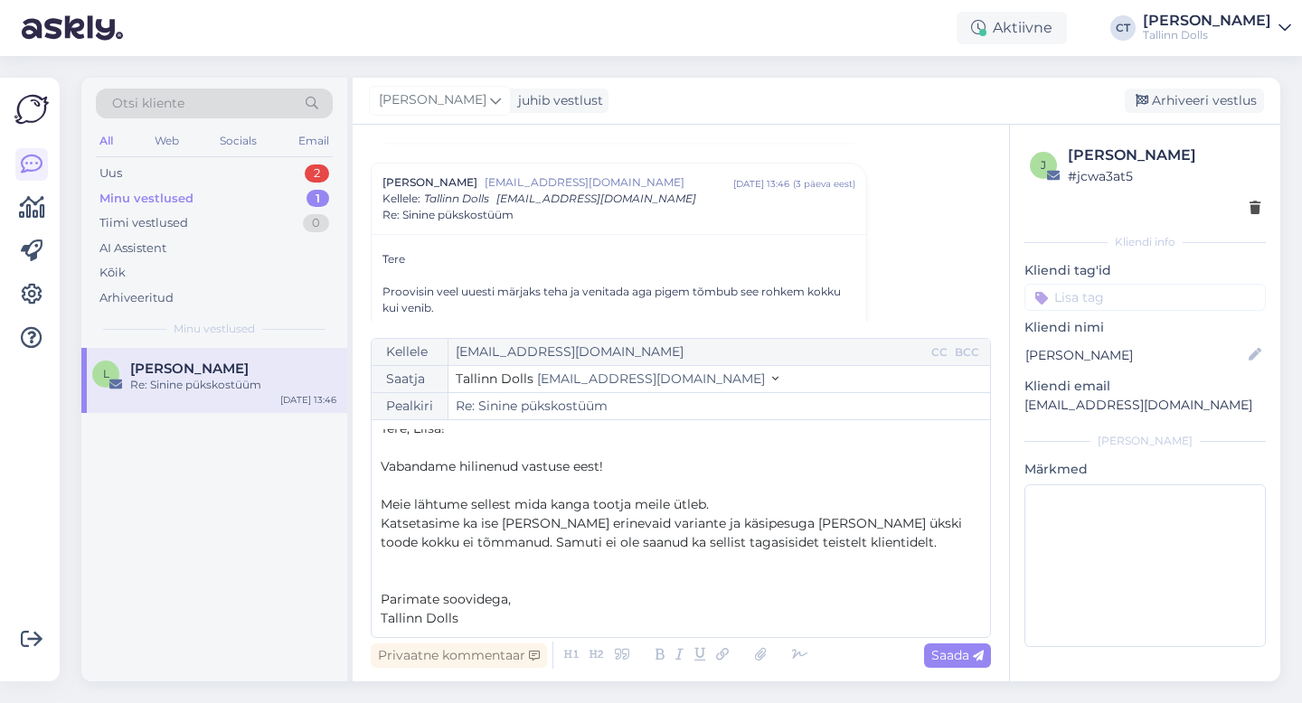
click at [848, 540] on p "Katsetasime ka ise [PERSON_NAME] erinevaid variante ja käsipesuga [PERSON_NAME]…" at bounding box center [681, 533] width 600 height 38
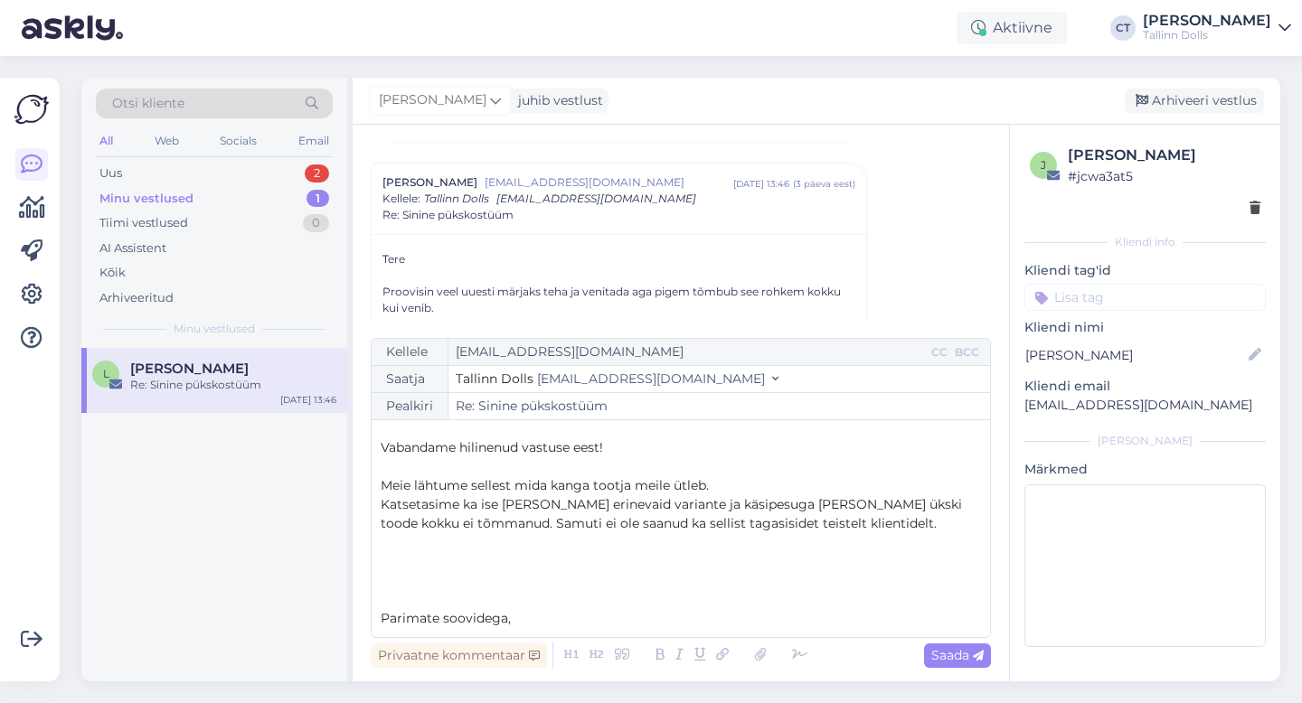
scroll to position [48, 0]
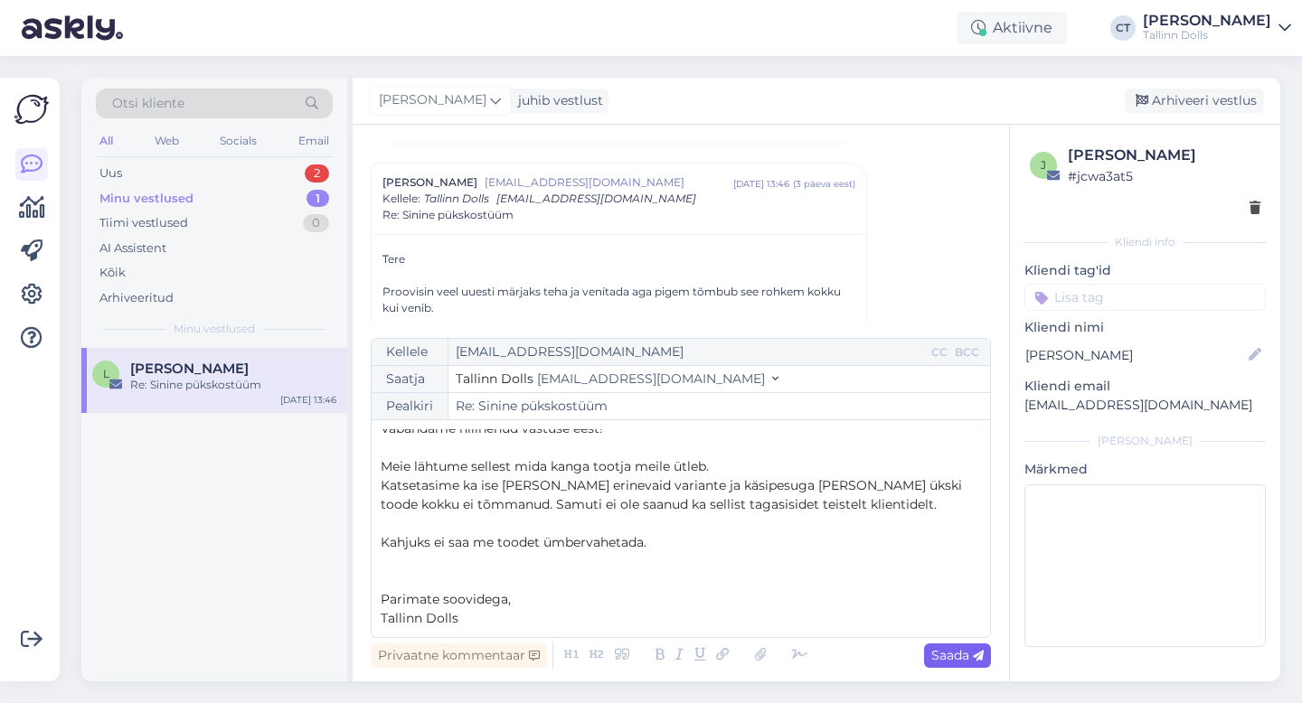
click at [951, 665] on div "Saada" at bounding box center [957, 656] width 67 height 24
type input "Re: Re: Sinine pükskostüüm"
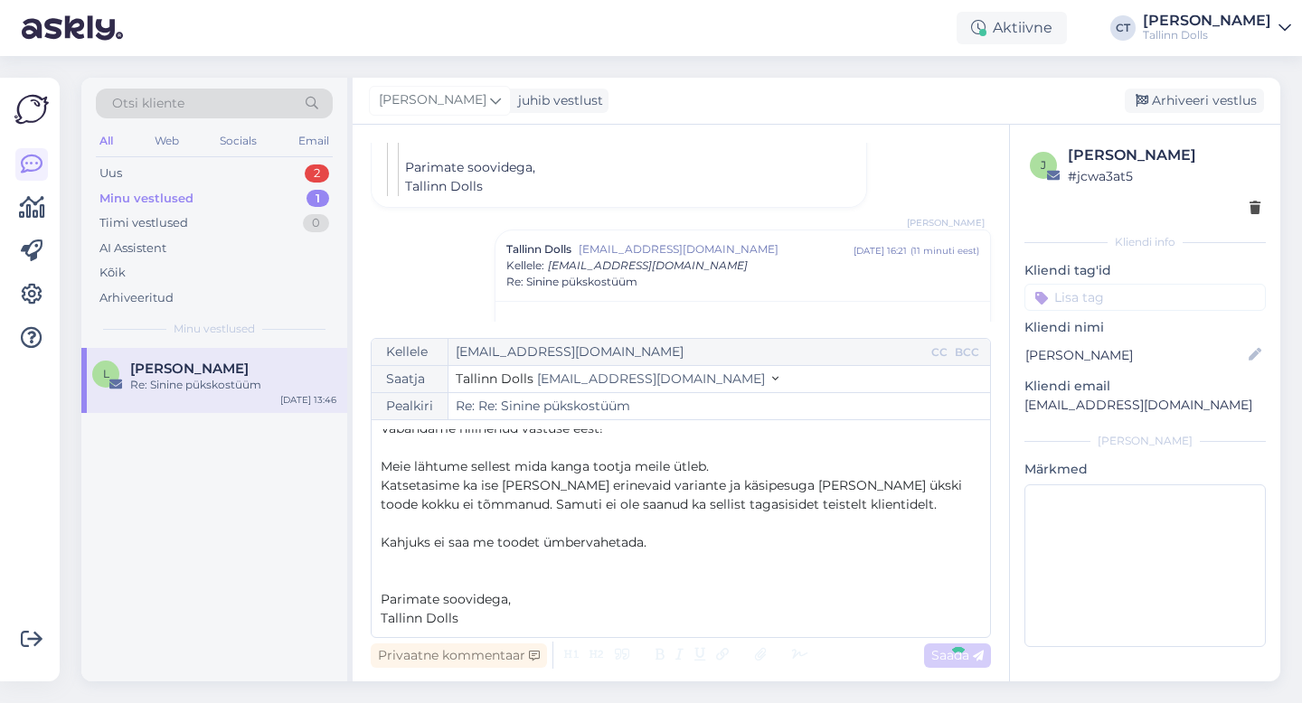
scroll to position [0, 0]
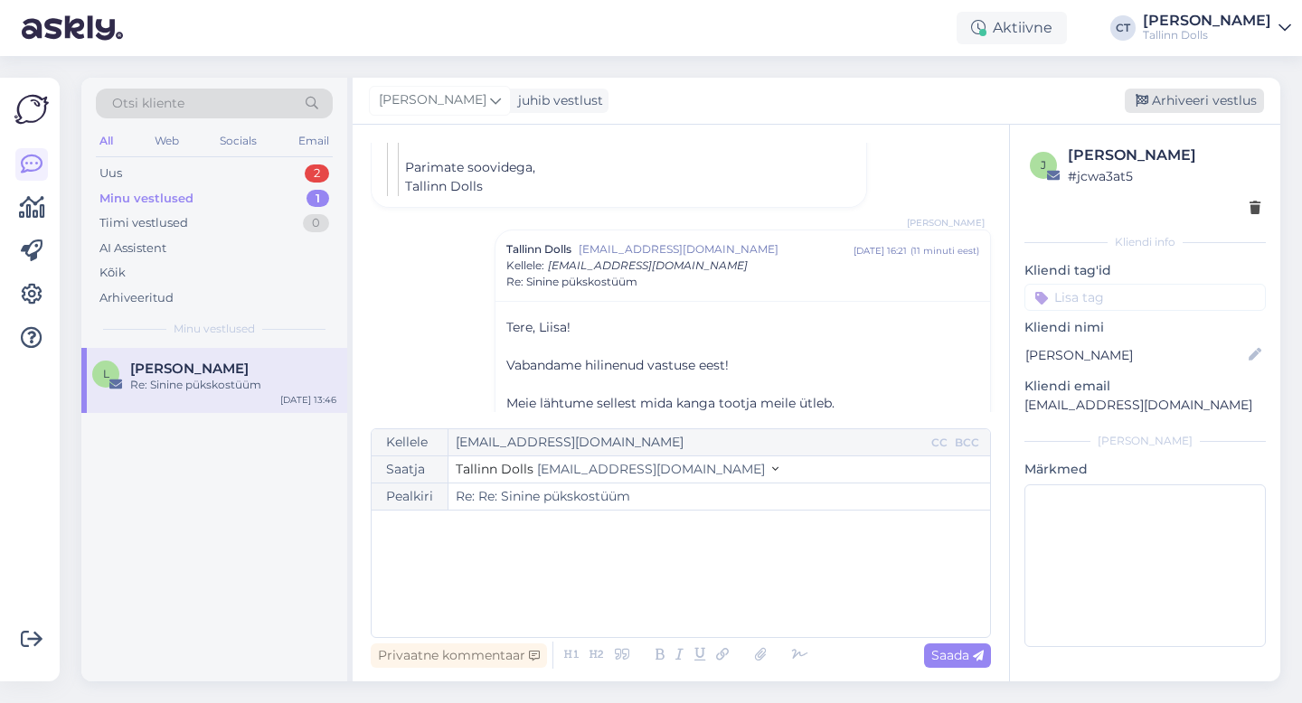
click at [1213, 100] on div "Arhiveeri vestlus" at bounding box center [1194, 101] width 139 height 24
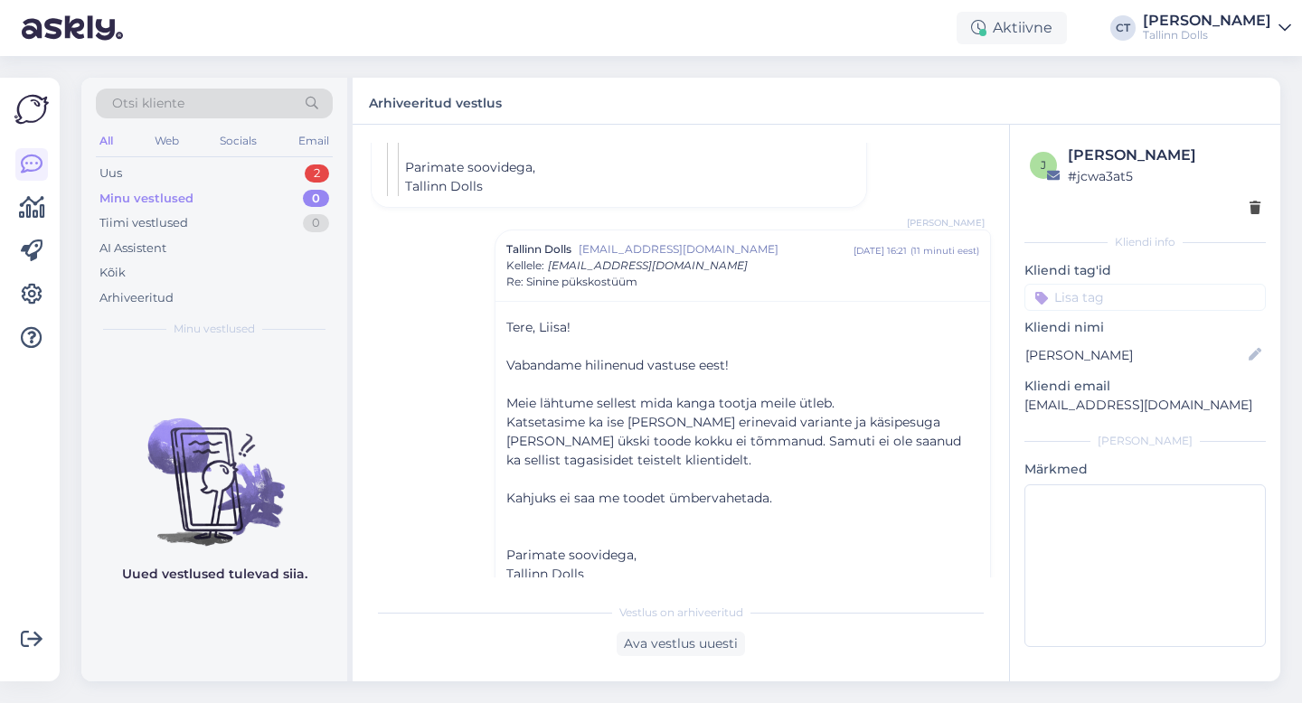
scroll to position [1035, 0]
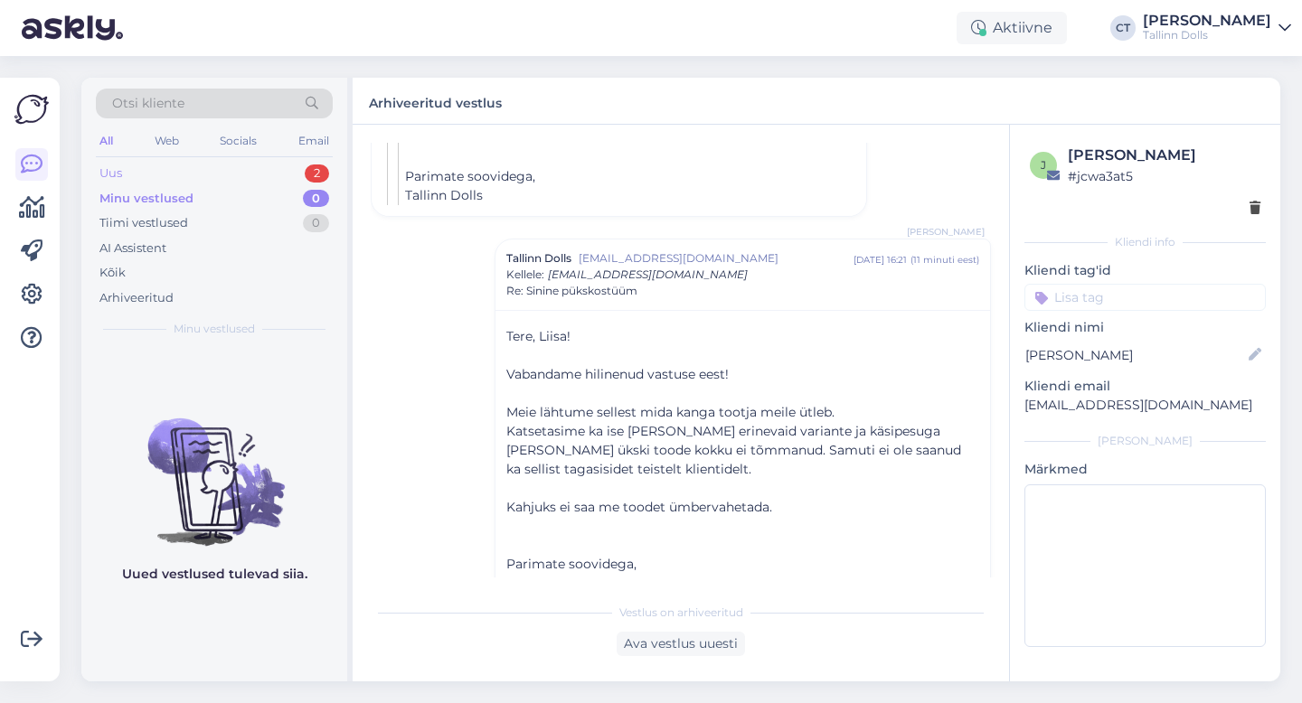
click at [210, 165] on div "Uus 2" at bounding box center [214, 173] width 237 height 25
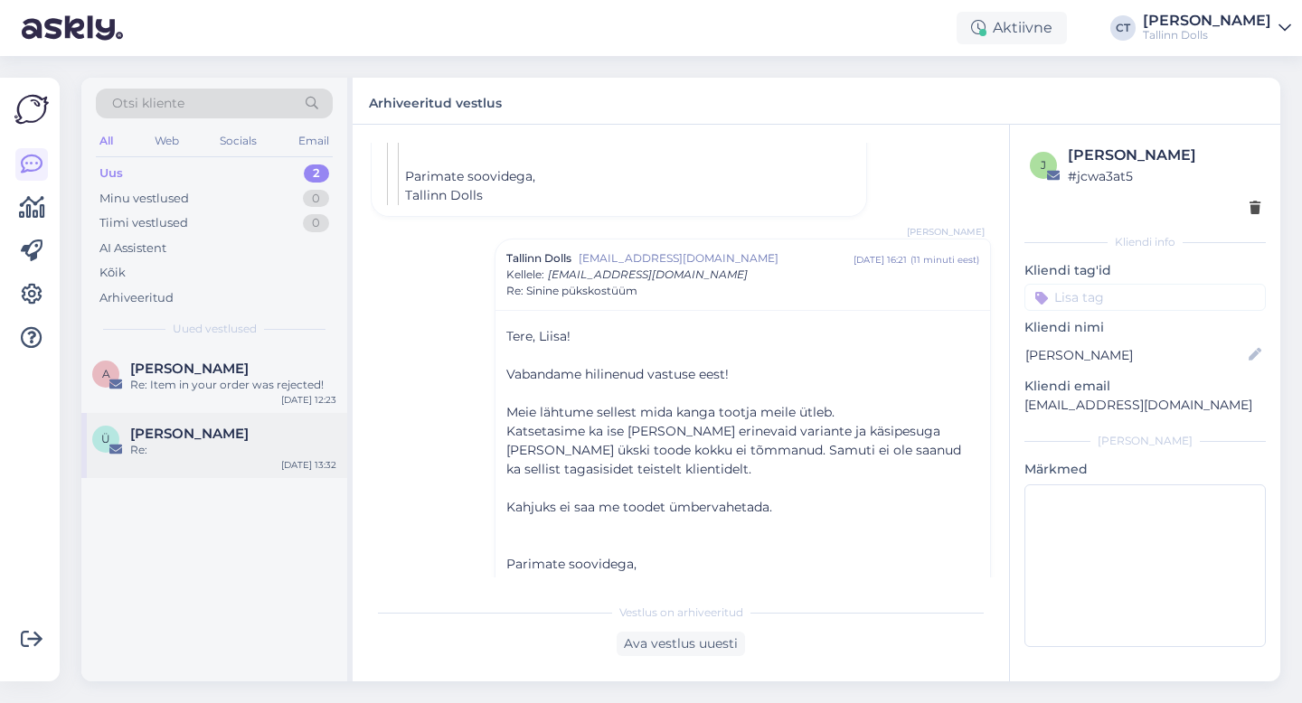
click at [209, 455] on div "Re:" at bounding box center [233, 450] width 206 height 16
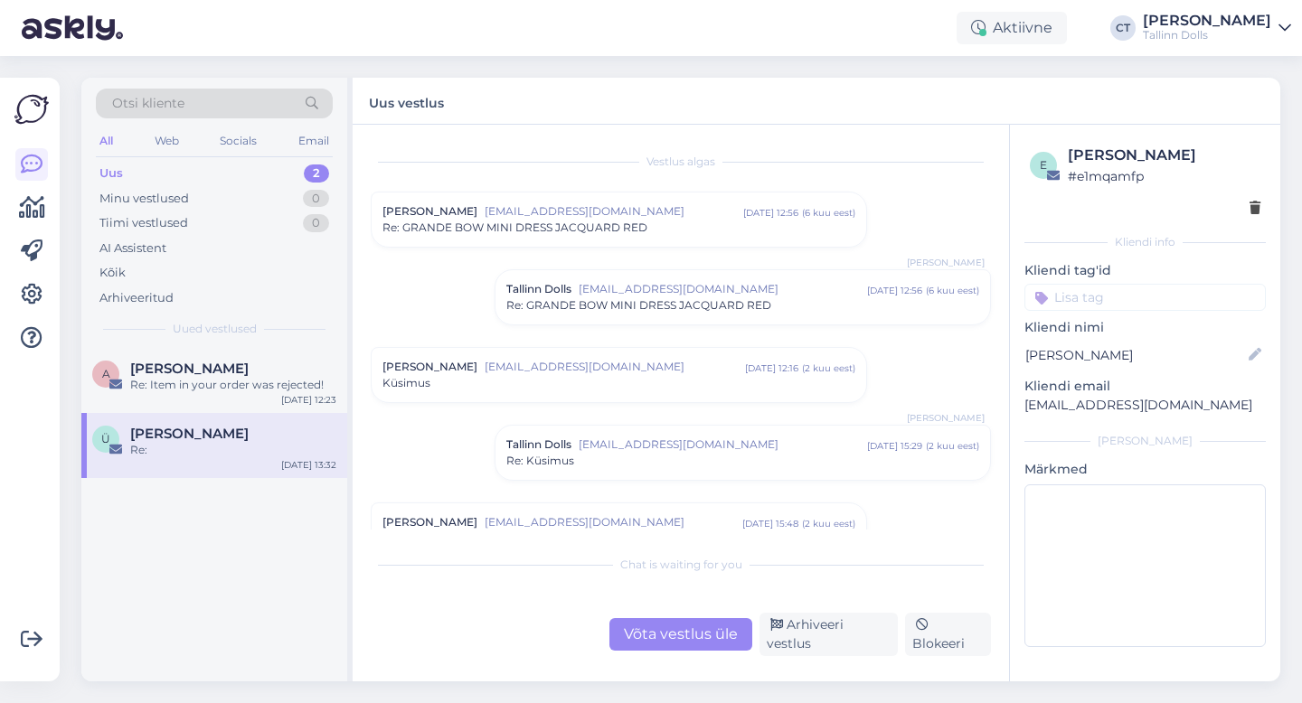
scroll to position [1181, 0]
